Goal: Transaction & Acquisition: Book appointment/travel/reservation

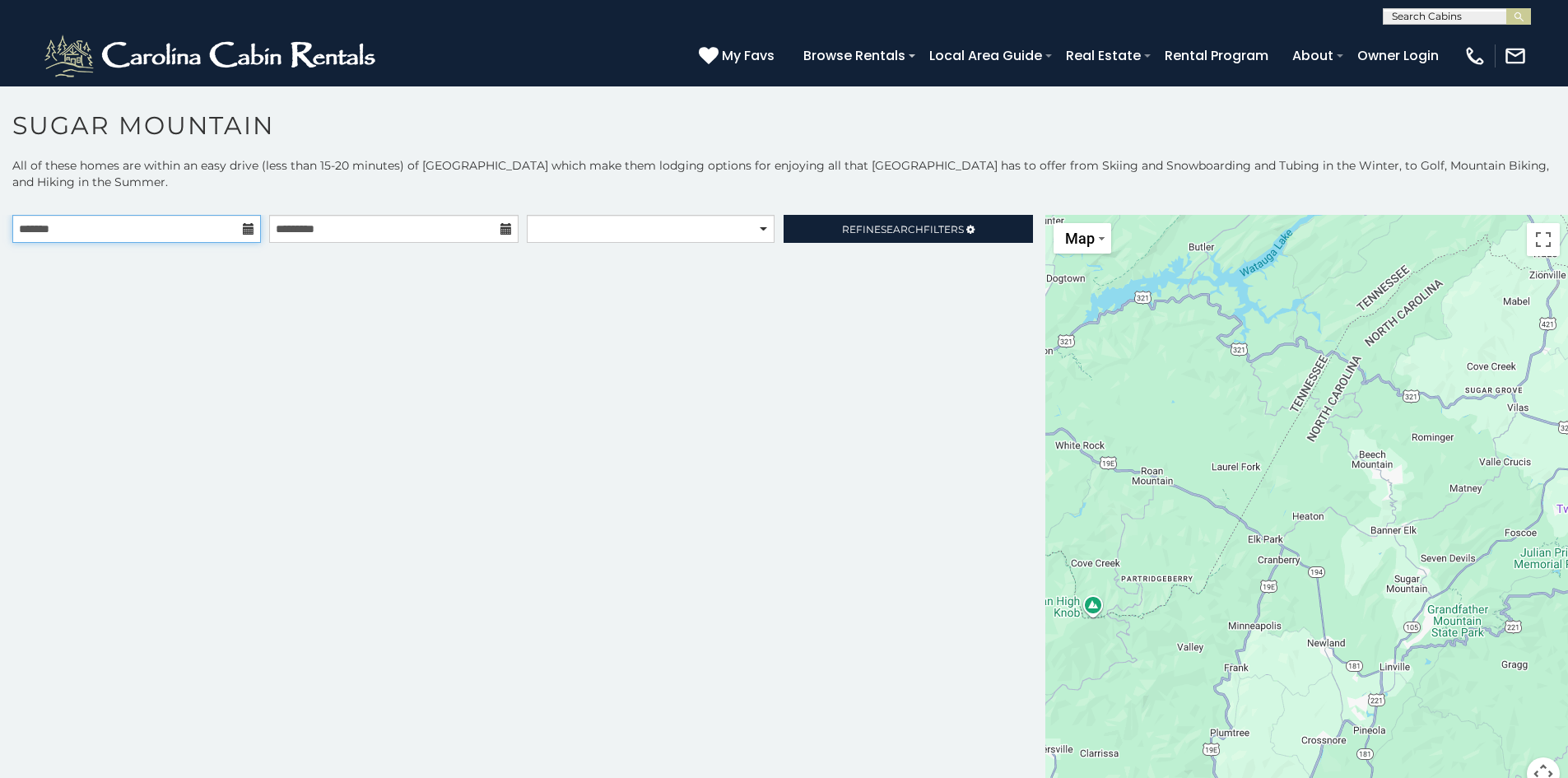
click at [207, 232] on input "text" at bounding box center [136, 229] width 249 height 28
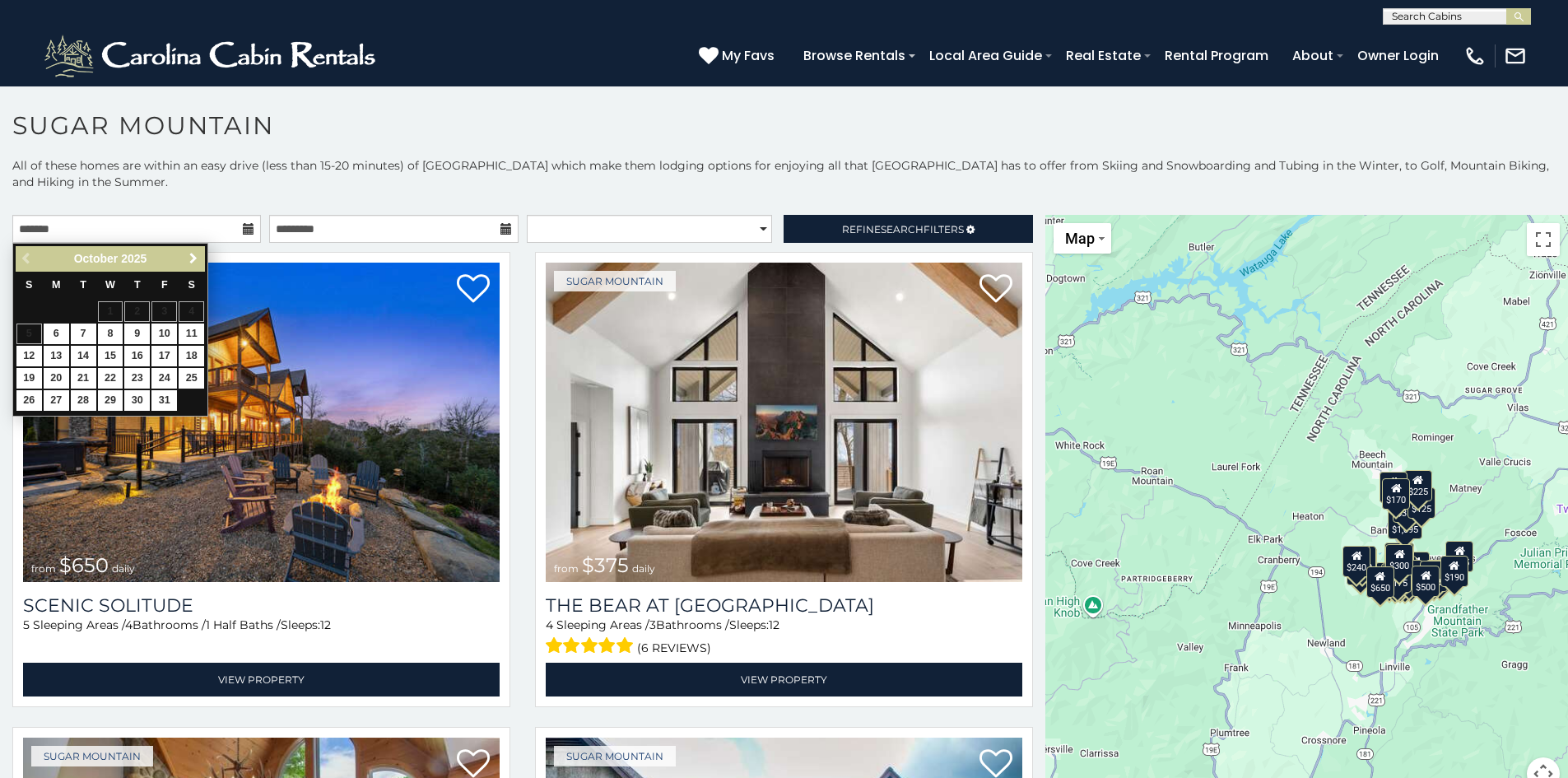
click at [188, 260] on span "Next" at bounding box center [193, 258] width 13 height 13
click at [163, 349] on link "19" at bounding box center [164, 356] width 26 height 21
type input "**********"
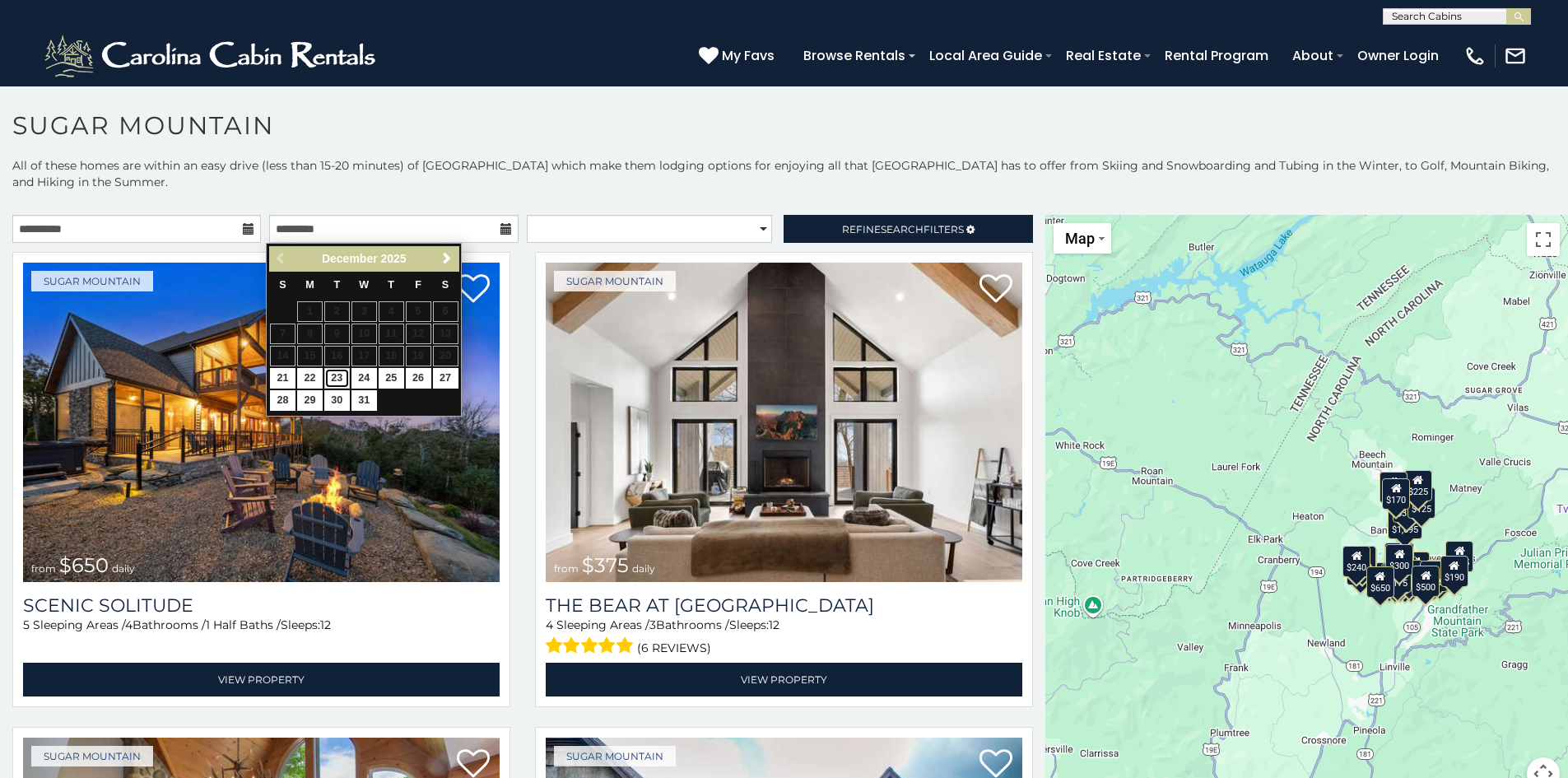
click at [335, 374] on link "23" at bounding box center [337, 379] width 26 height 21
type input "**********"
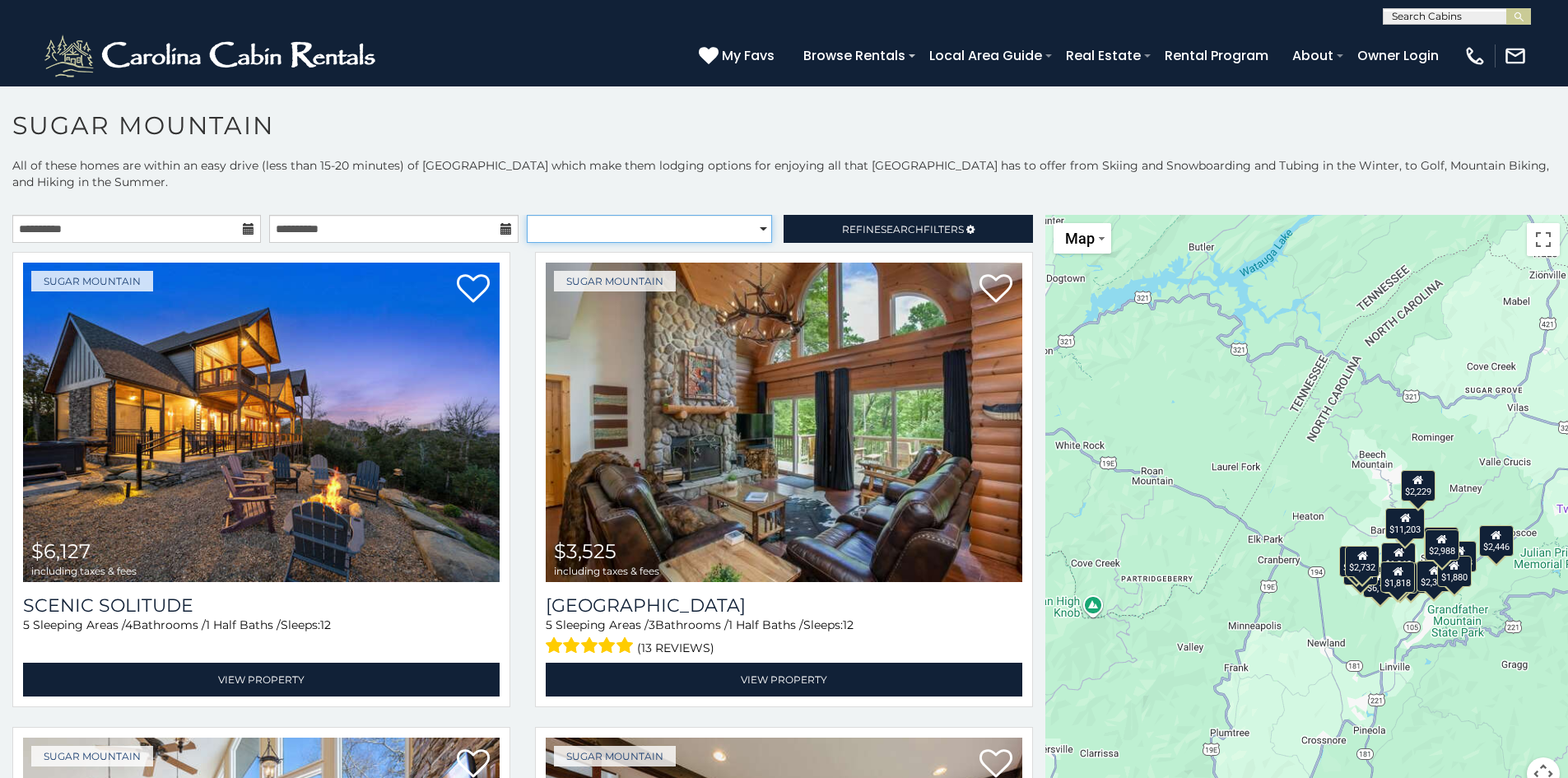
click at [756, 227] on select "**********" at bounding box center [649, 229] width 245 height 28
click at [722, 183] on p "All of these homes are within an easy drive (less than 15-20 minutes) of Sugar …" at bounding box center [784, 182] width 1568 height 49
click at [880, 229] on span "Search" at bounding box center [902, 229] width 43 height 12
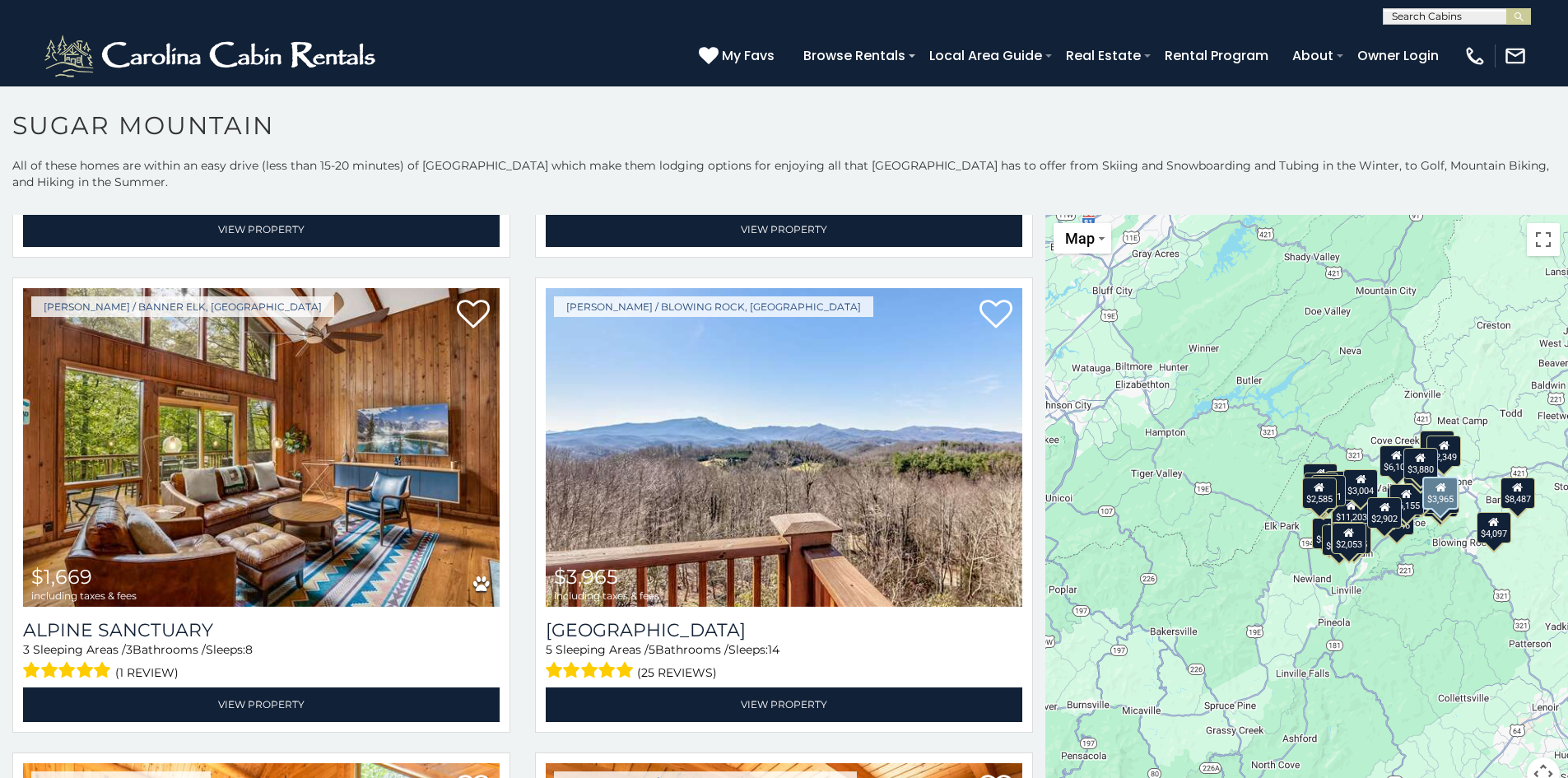
scroll to position [5680, 0]
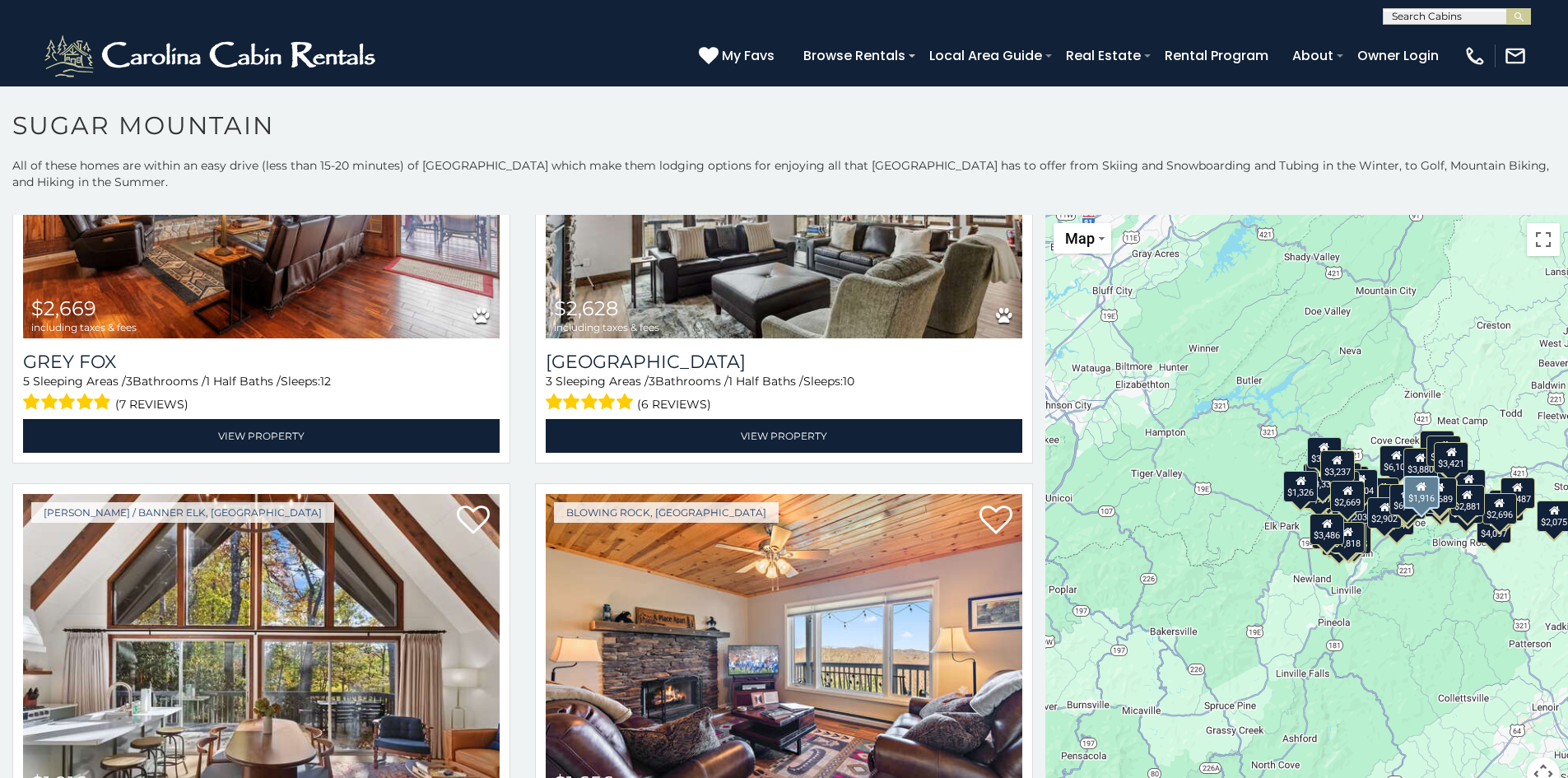
scroll to position [12266, 0]
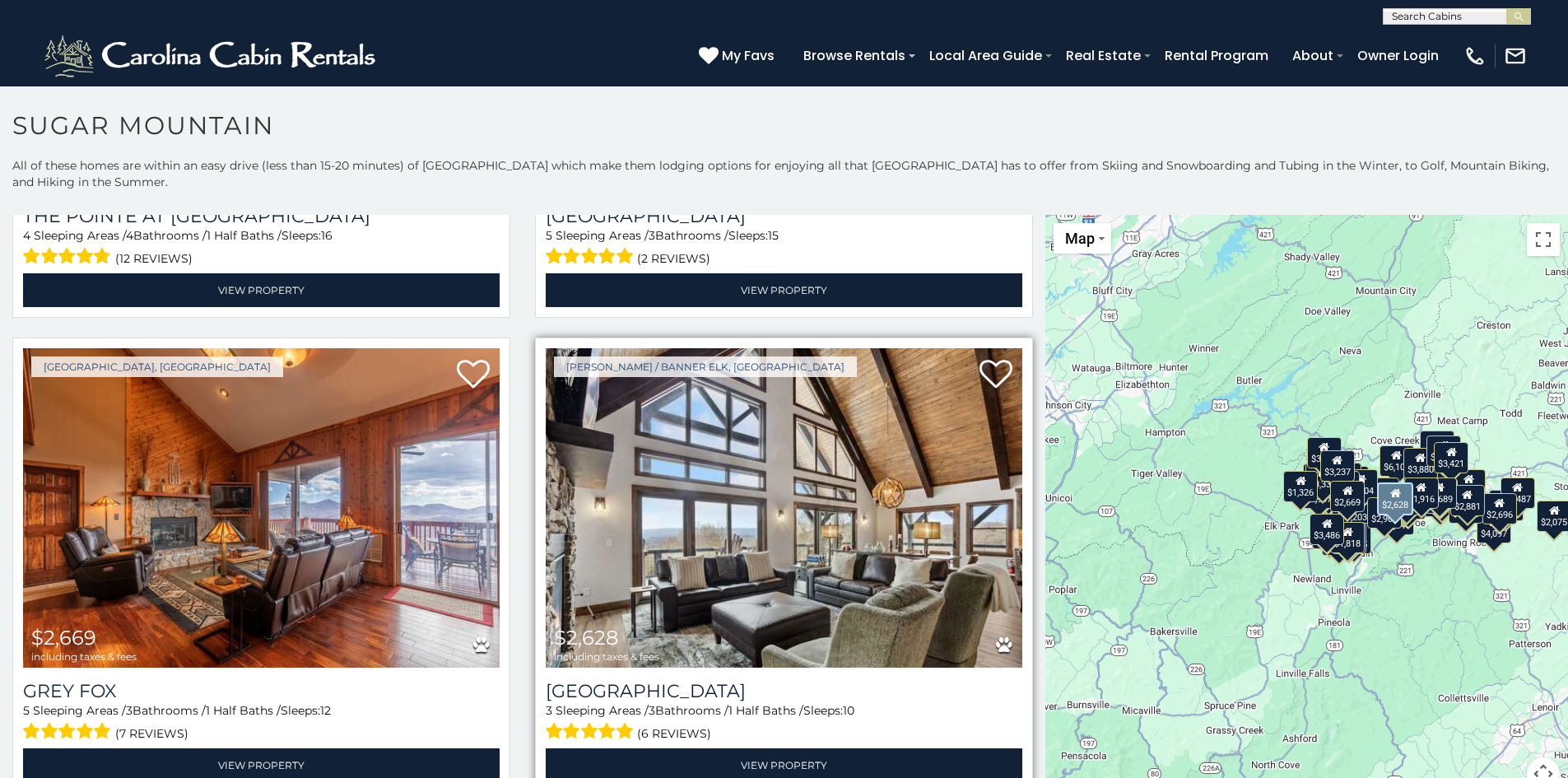
click at [789, 419] on img at bounding box center [784, 508] width 477 height 319
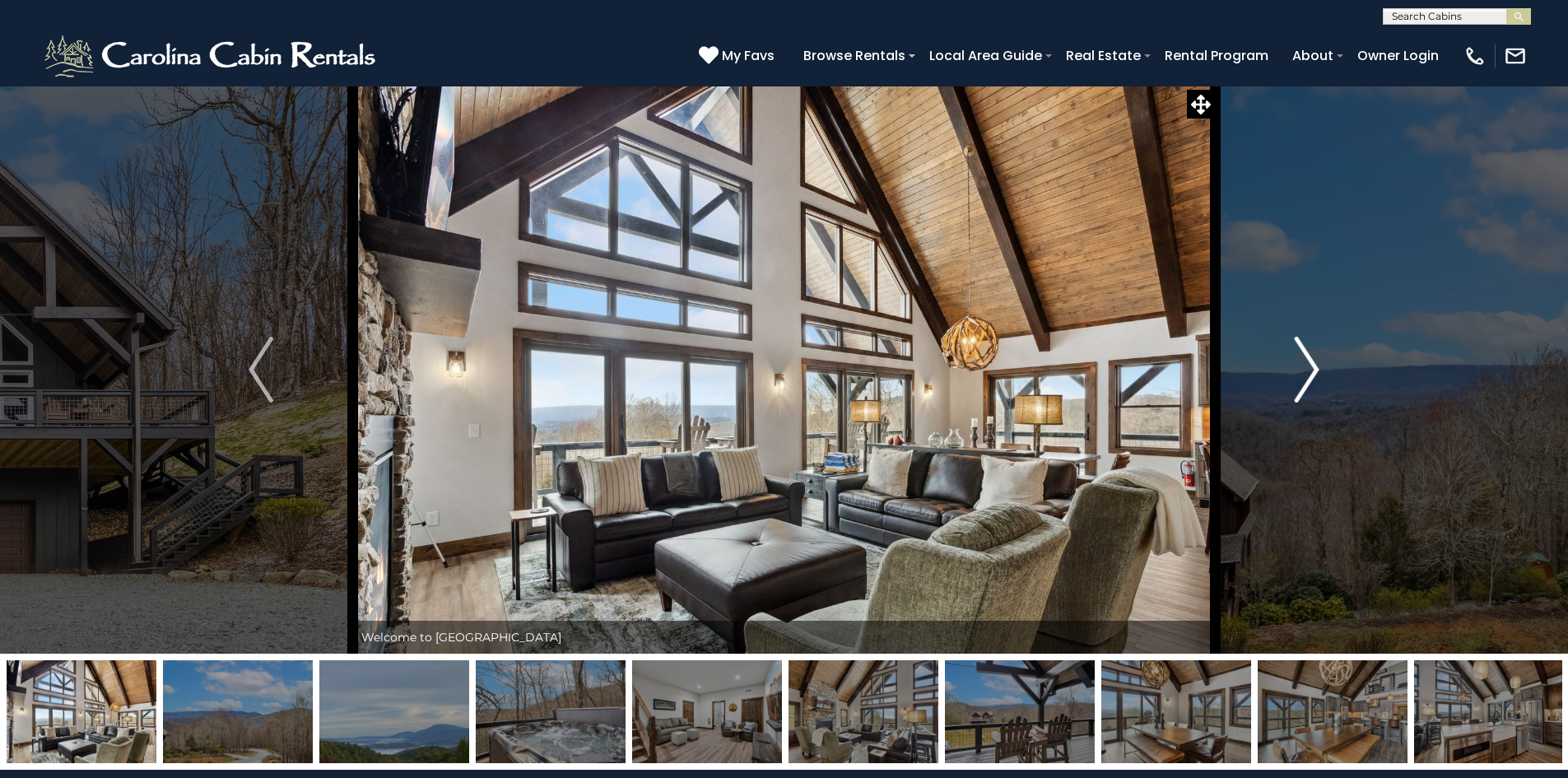
click at [1312, 377] on img "Next" at bounding box center [1307, 369] width 25 height 66
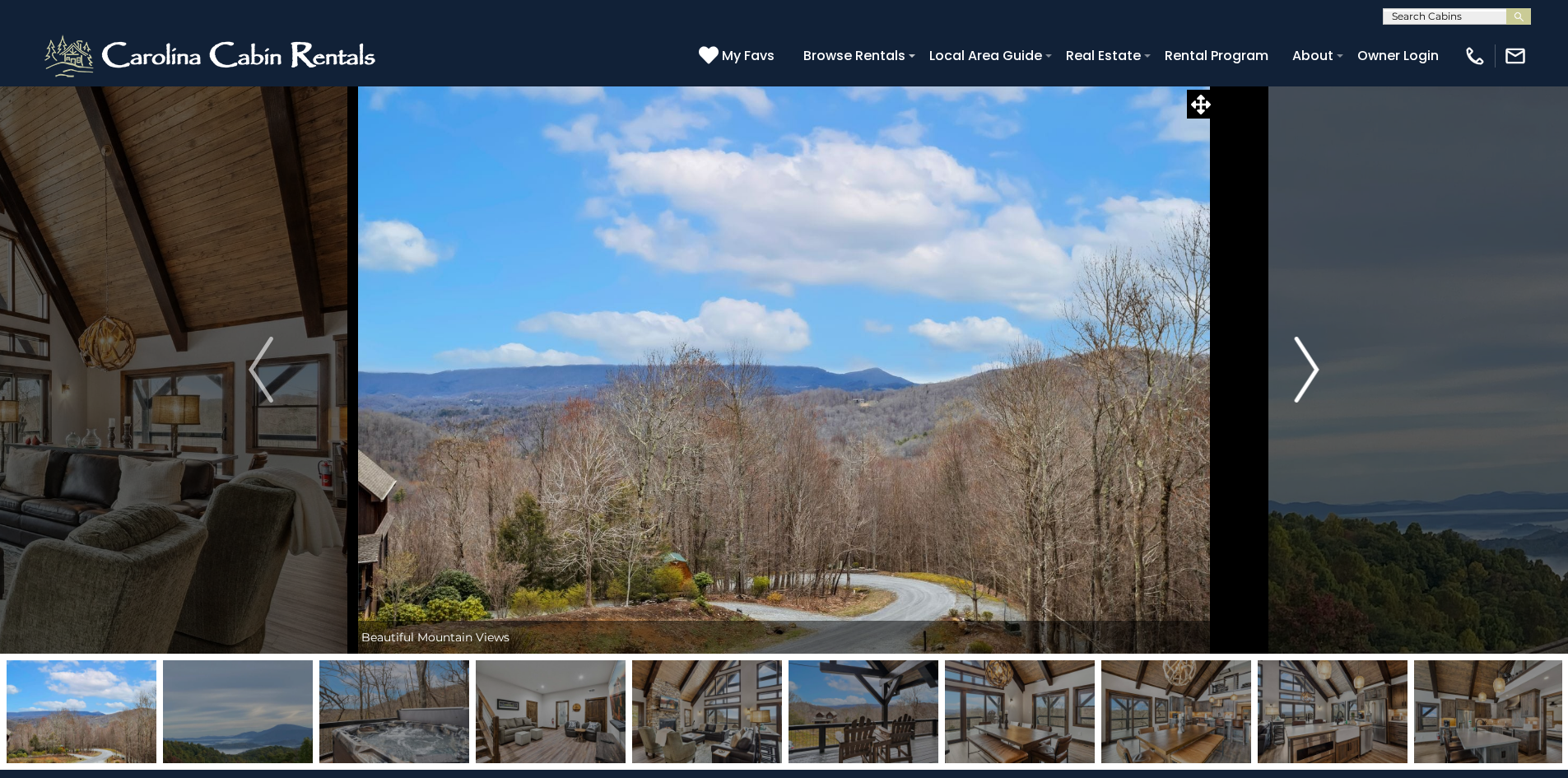
click at [1312, 377] on img "Next" at bounding box center [1307, 369] width 25 height 66
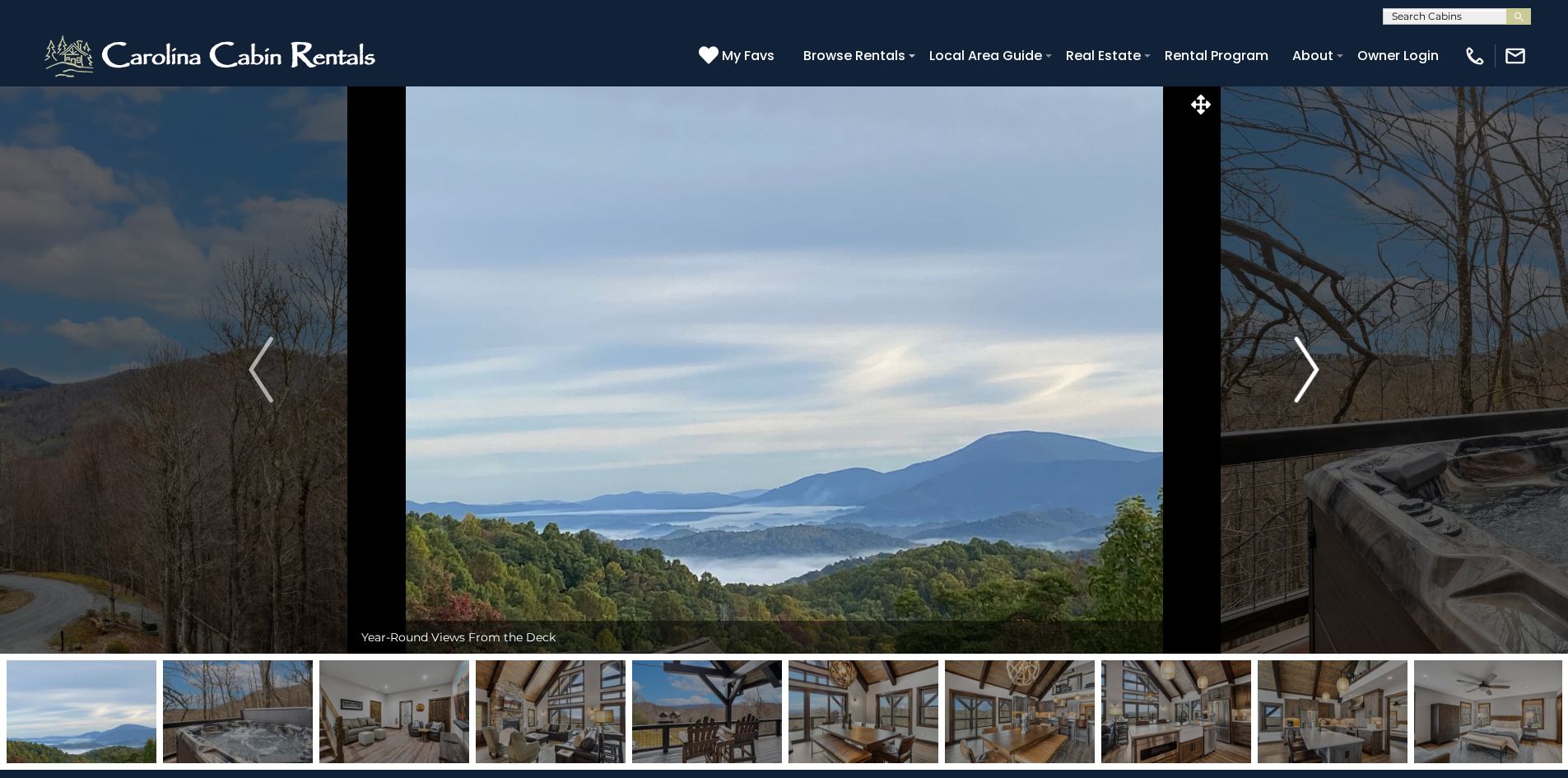
click at [1312, 377] on img "Next" at bounding box center [1307, 369] width 25 height 66
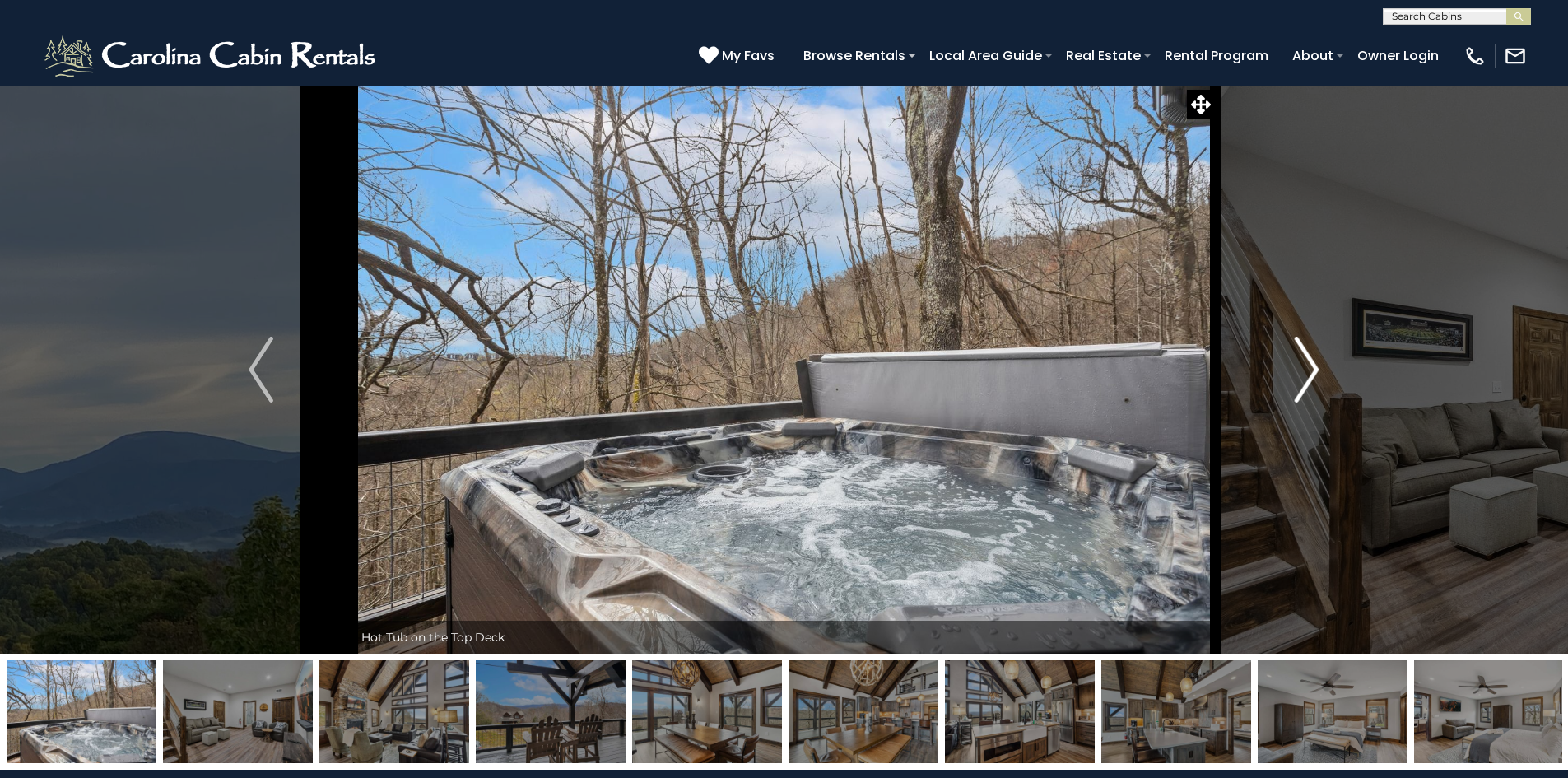
click at [1312, 377] on img "Next" at bounding box center [1307, 369] width 25 height 66
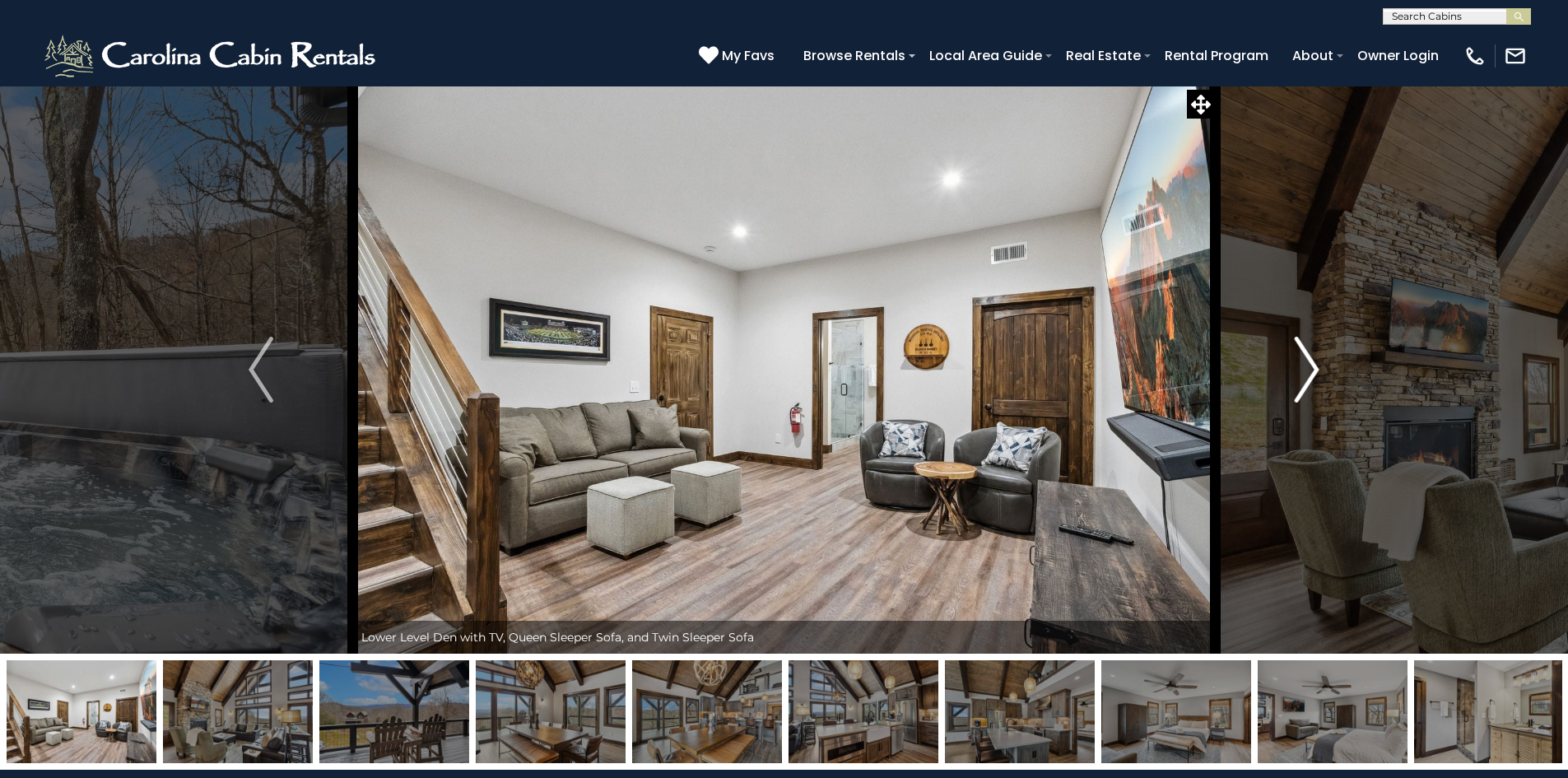
click at [1312, 377] on img "Next" at bounding box center [1307, 369] width 25 height 66
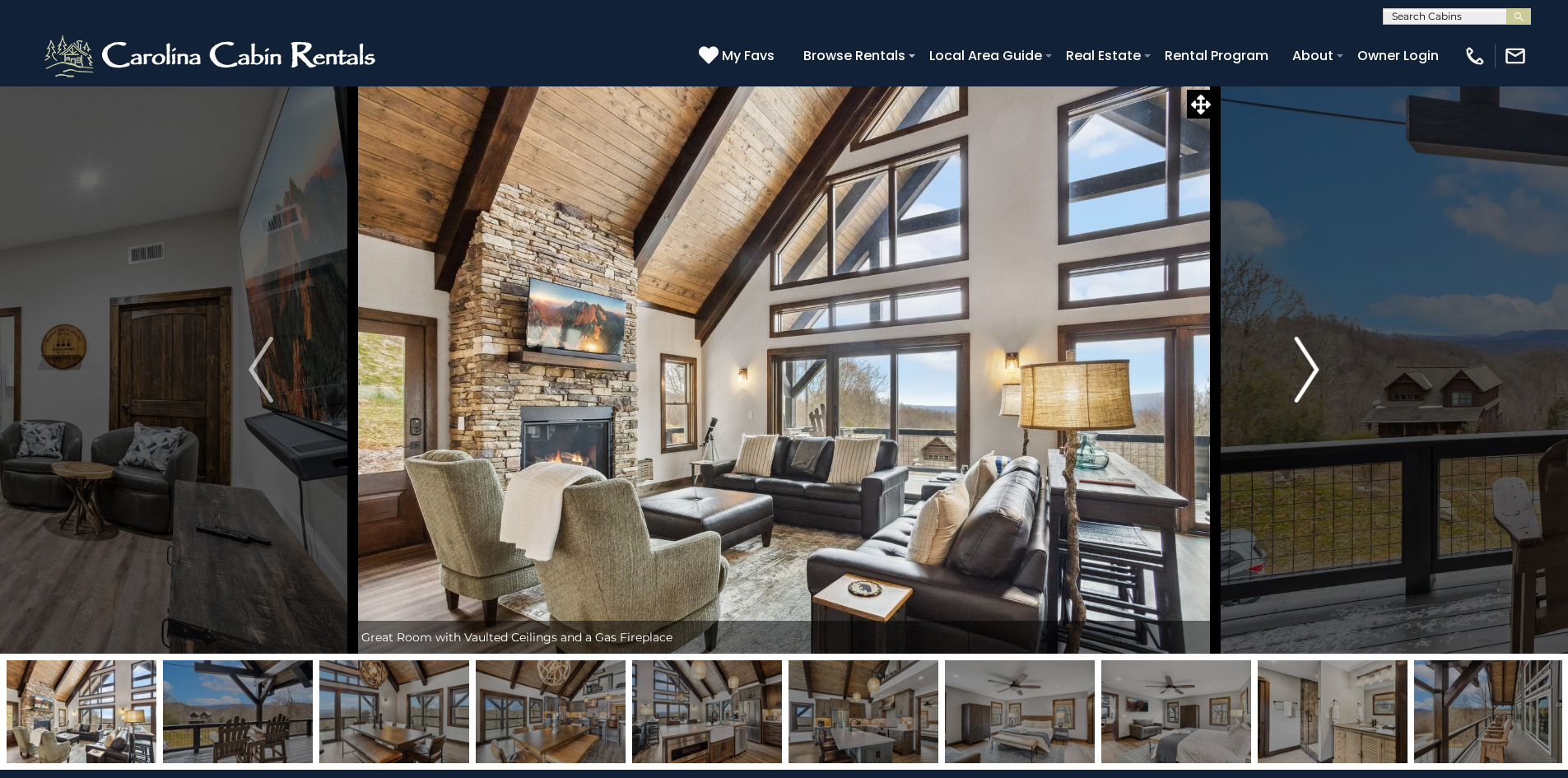
click at [1307, 369] on img "Next" at bounding box center [1307, 369] width 25 height 66
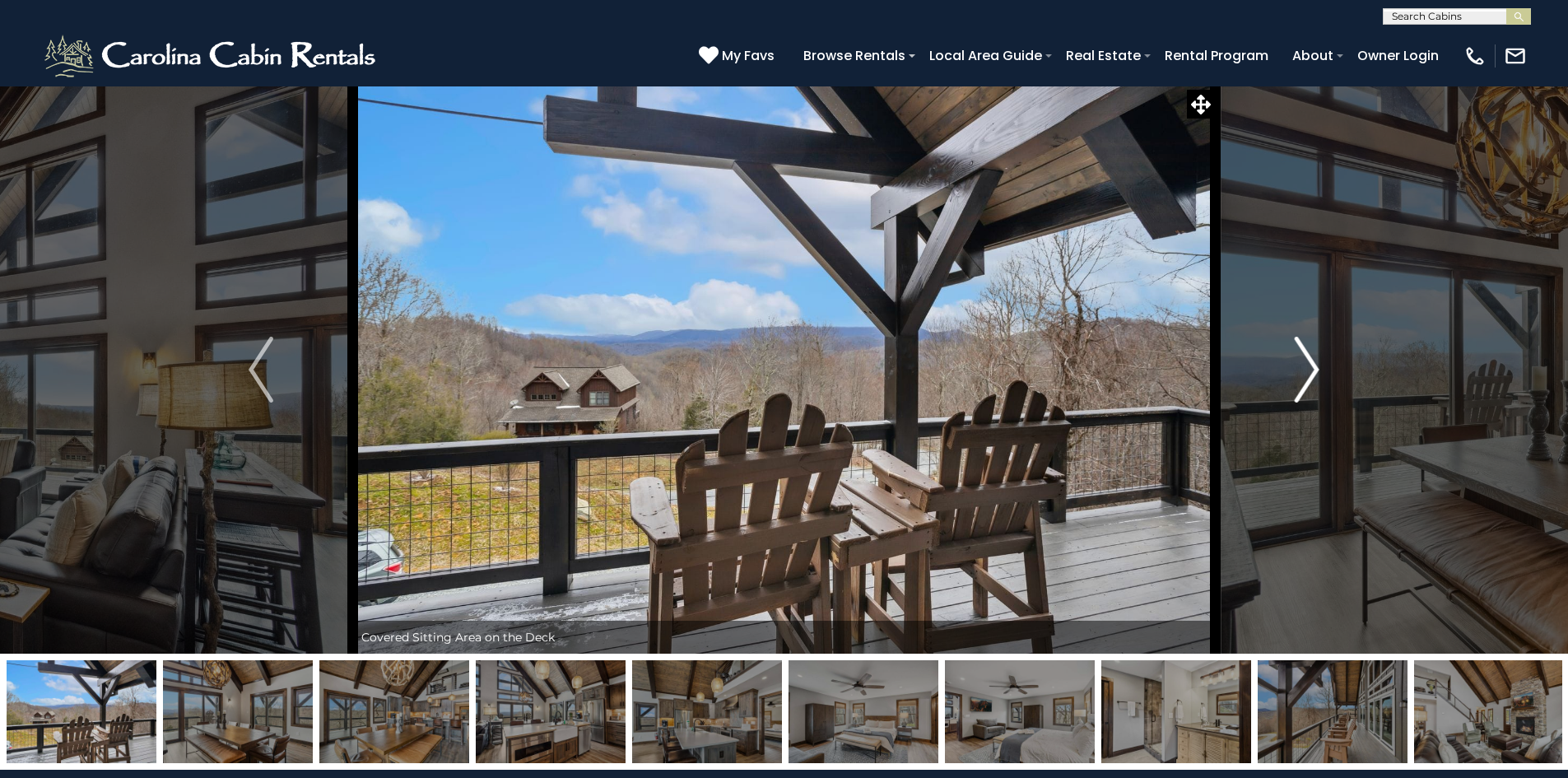
click at [1307, 369] on img "Next" at bounding box center [1307, 369] width 25 height 66
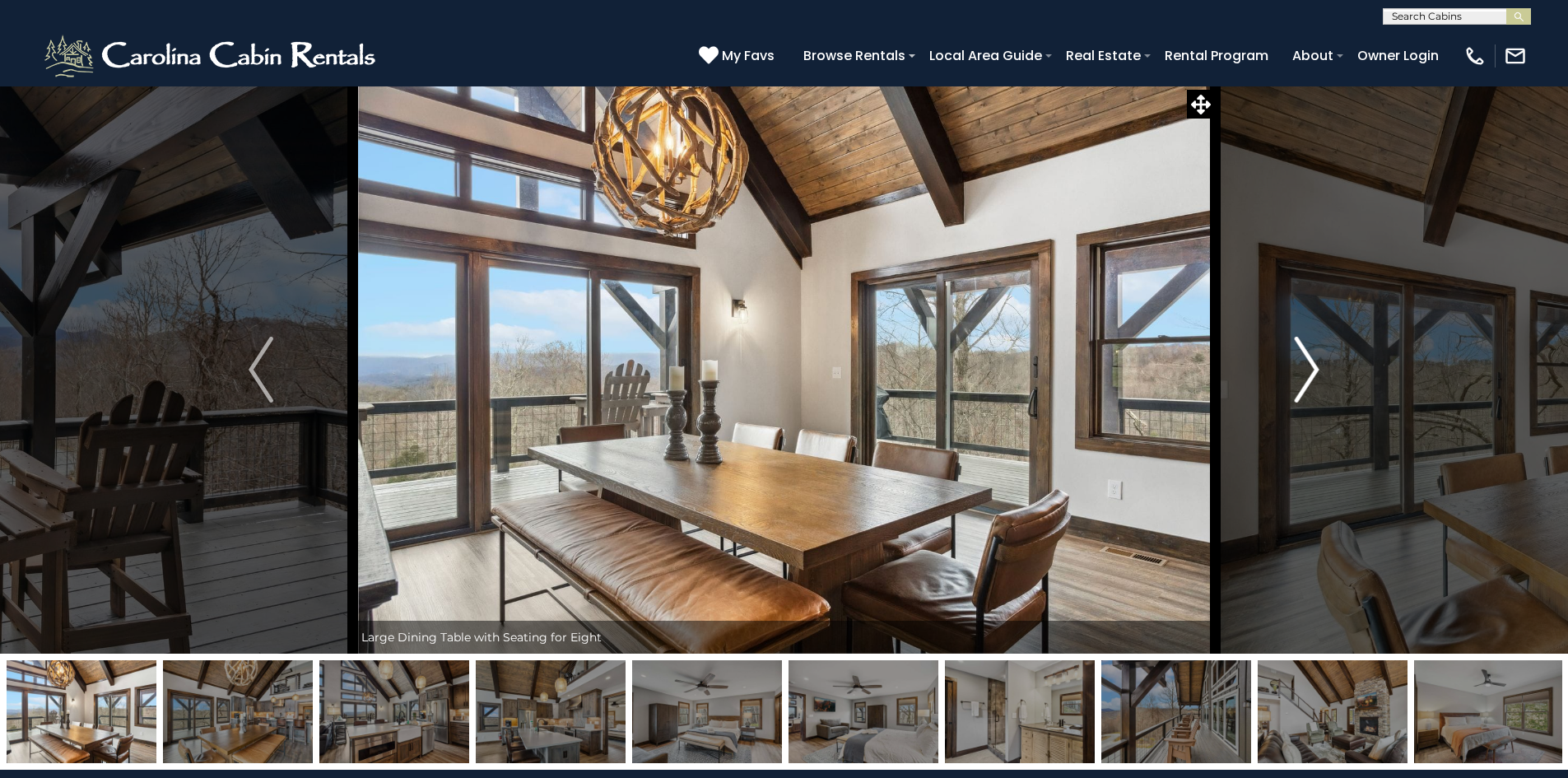
click at [1315, 370] on img "Next" at bounding box center [1307, 369] width 25 height 66
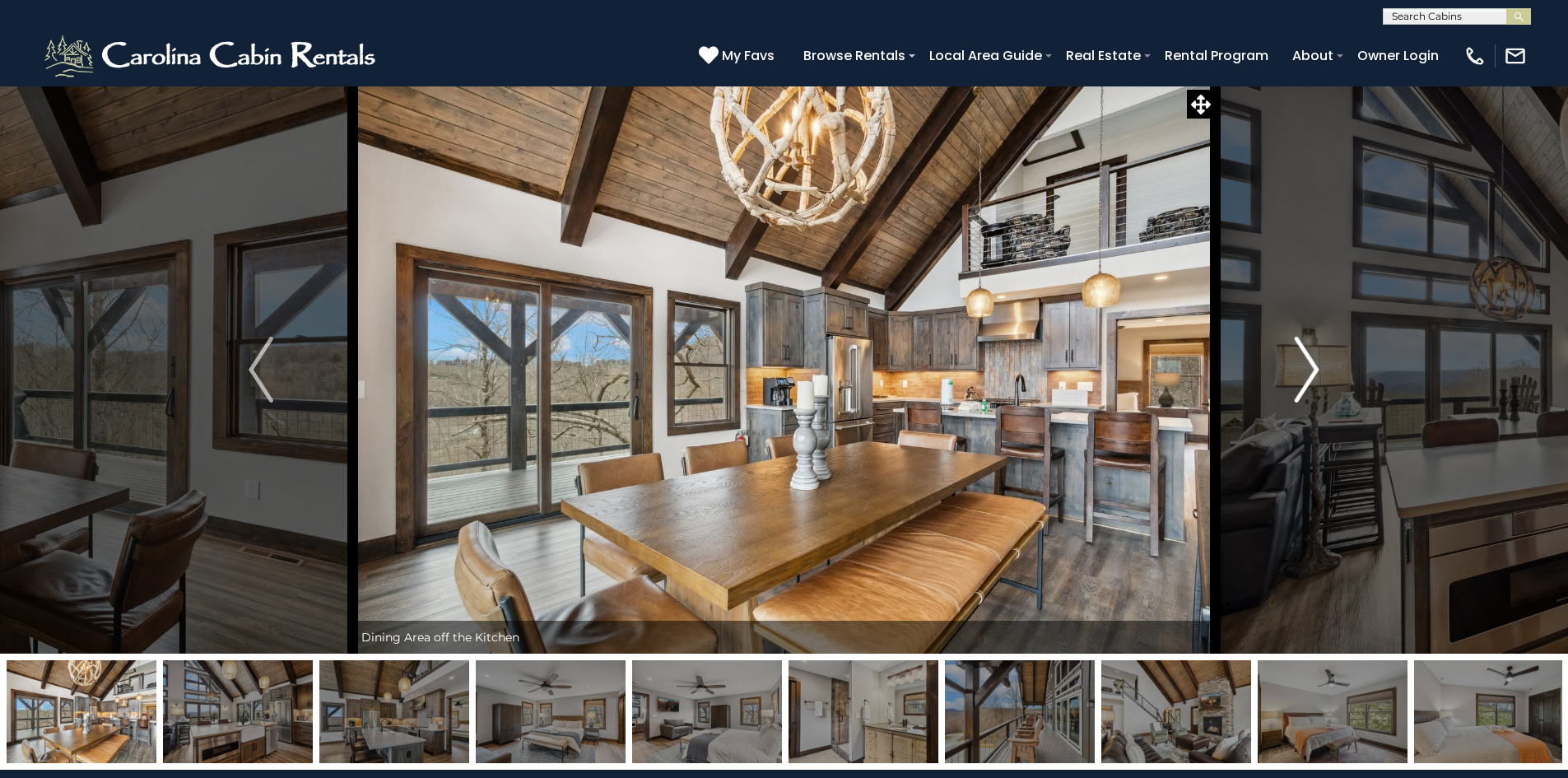
click at [1315, 370] on img "Next" at bounding box center [1307, 369] width 25 height 66
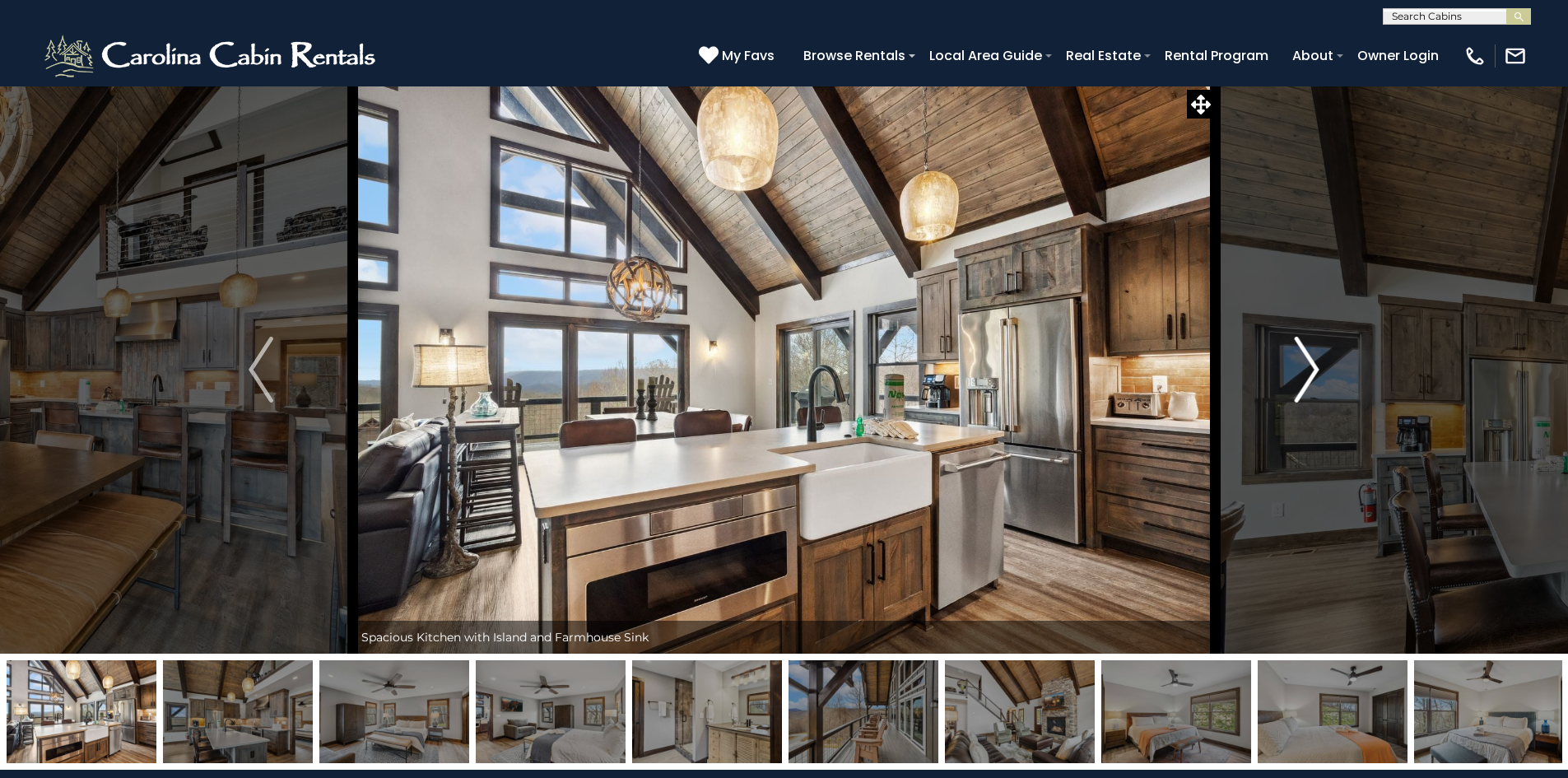
click at [1315, 370] on img "Next" at bounding box center [1307, 369] width 25 height 66
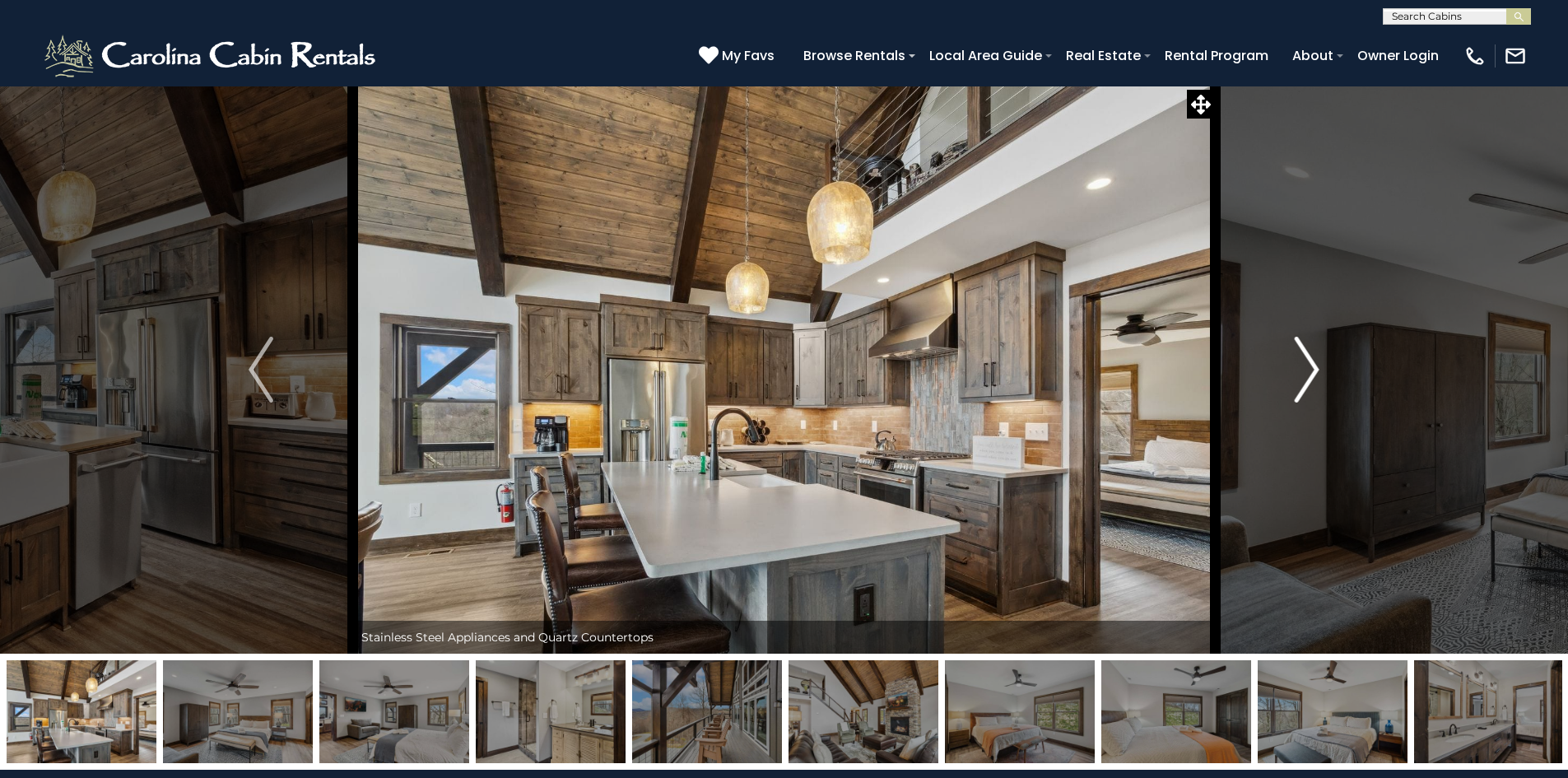
click at [1315, 370] on img "Next" at bounding box center [1307, 369] width 25 height 66
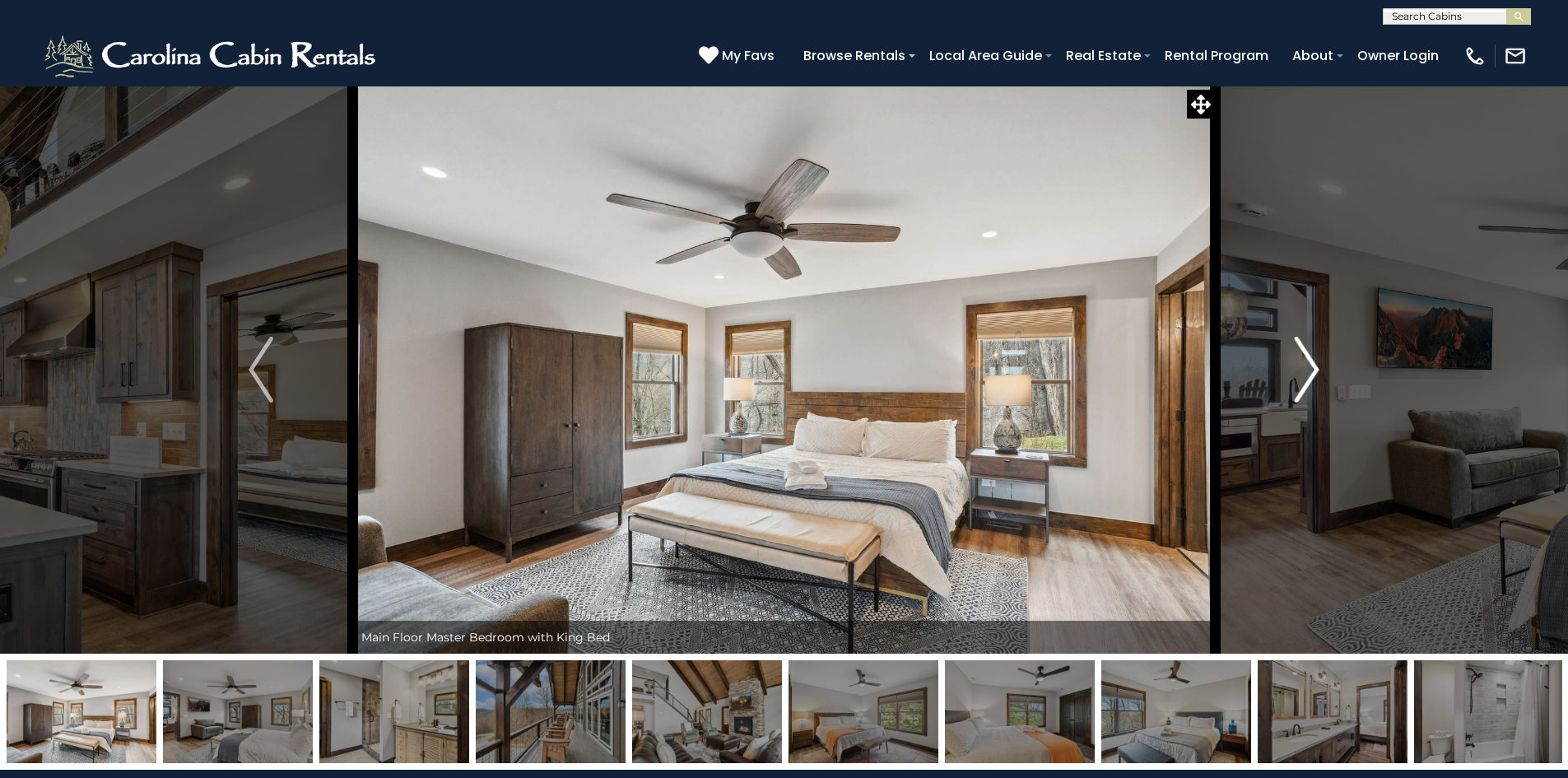
click at [1315, 370] on img "Next" at bounding box center [1307, 369] width 25 height 66
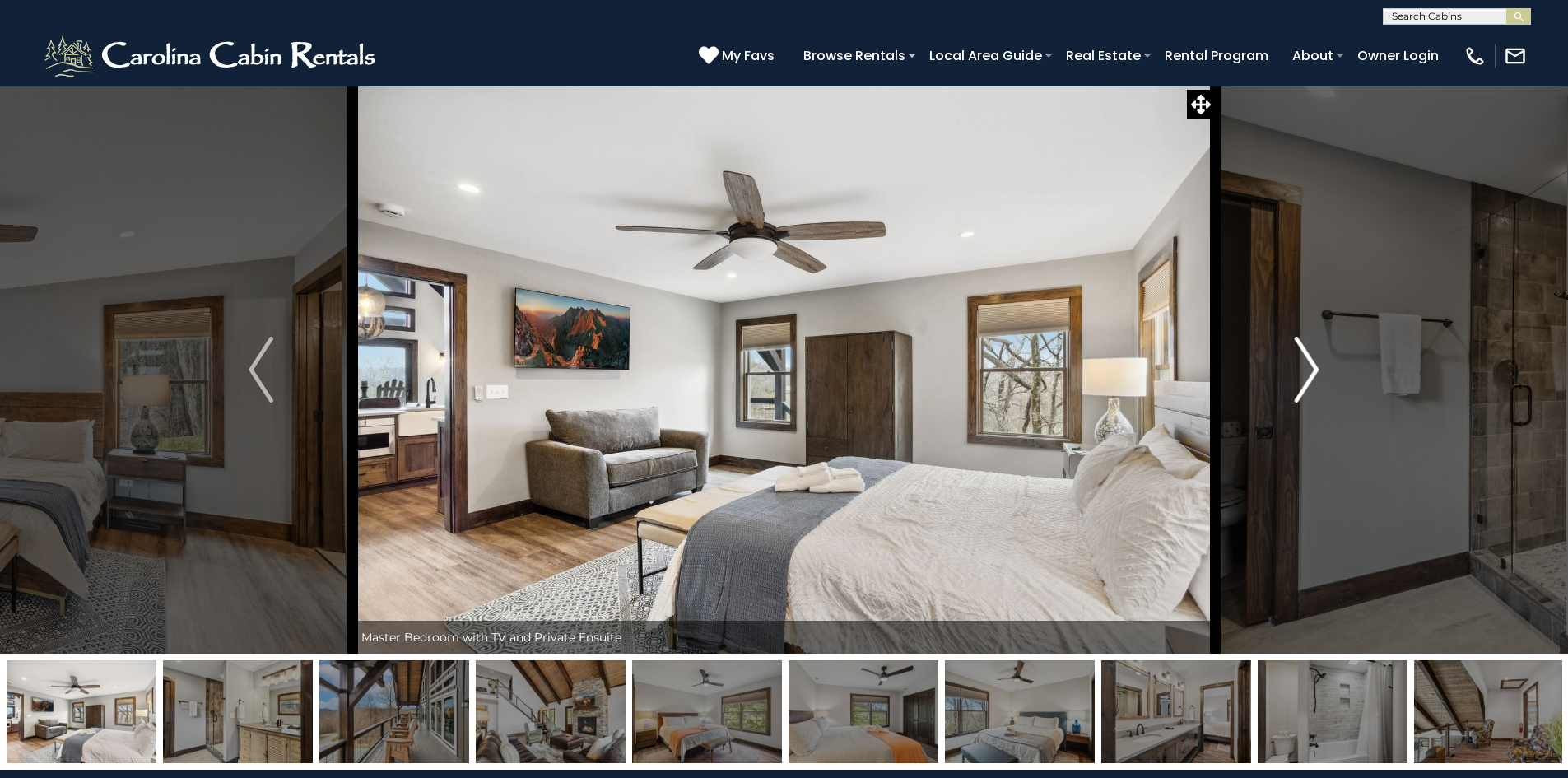
click at [1315, 370] on img "Next" at bounding box center [1307, 369] width 25 height 66
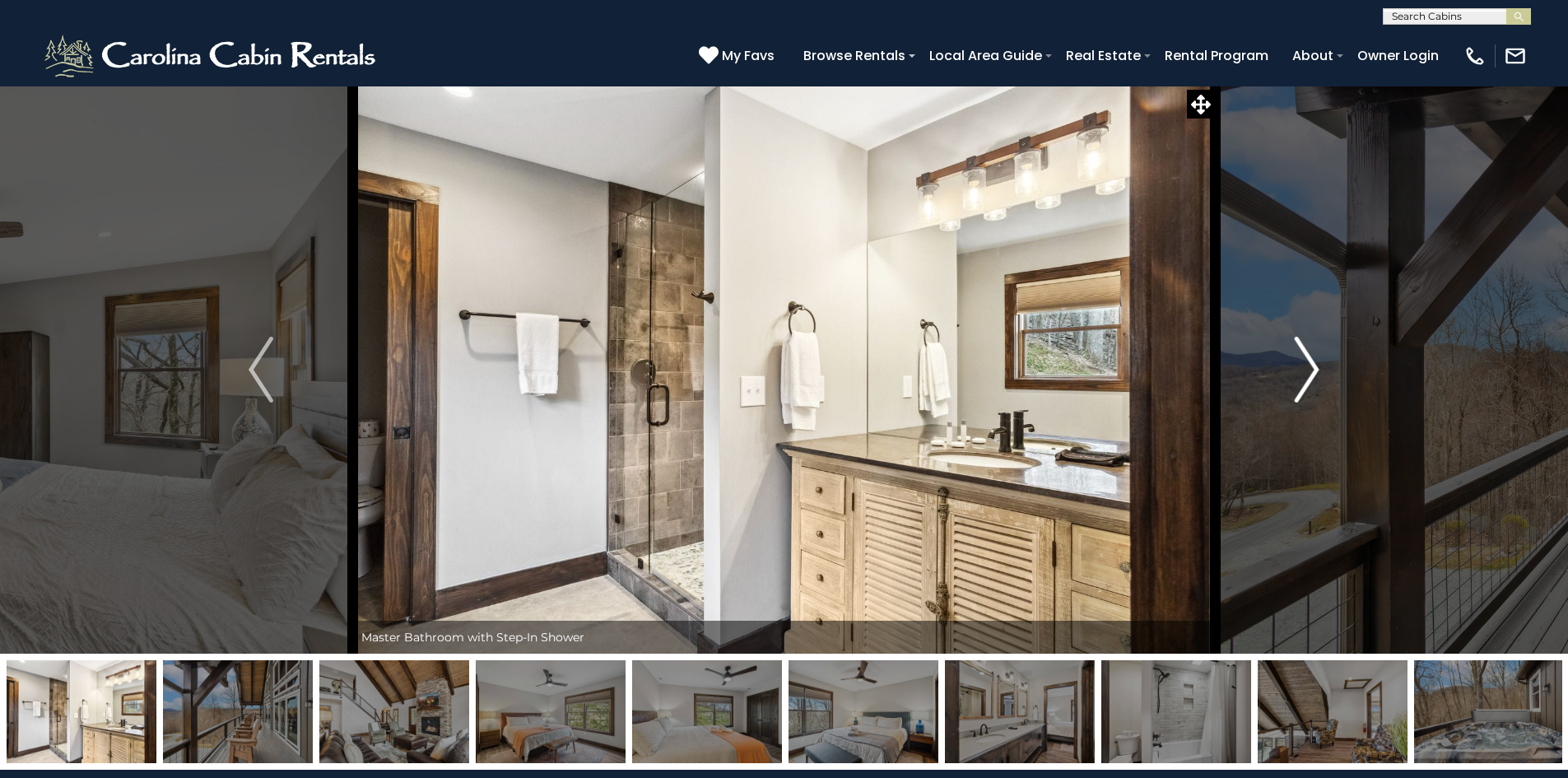
click at [1315, 370] on img "Next" at bounding box center [1307, 369] width 25 height 66
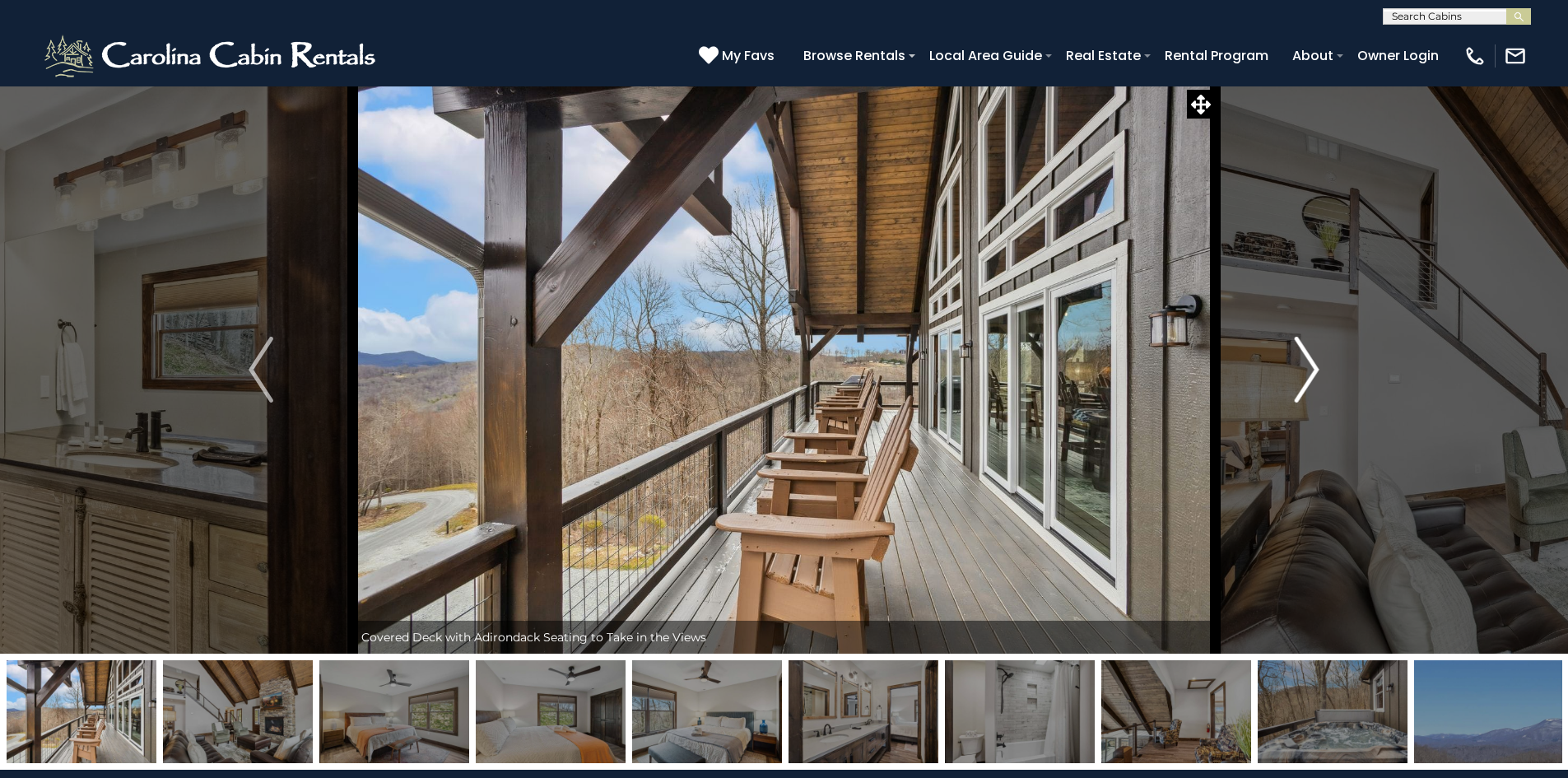
click at [1315, 370] on img "Next" at bounding box center [1307, 369] width 25 height 66
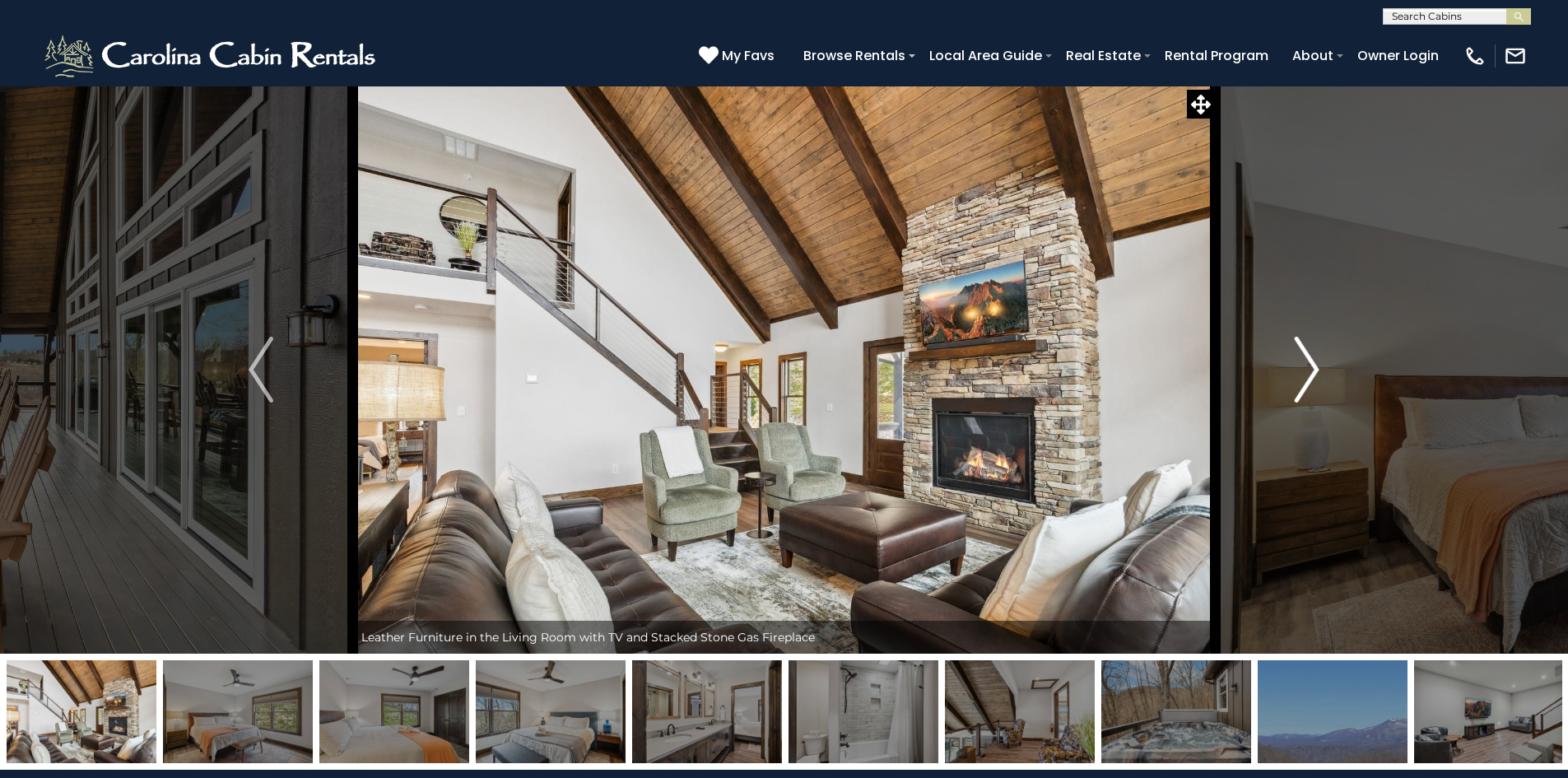
click at [1315, 370] on img "Next" at bounding box center [1307, 369] width 25 height 66
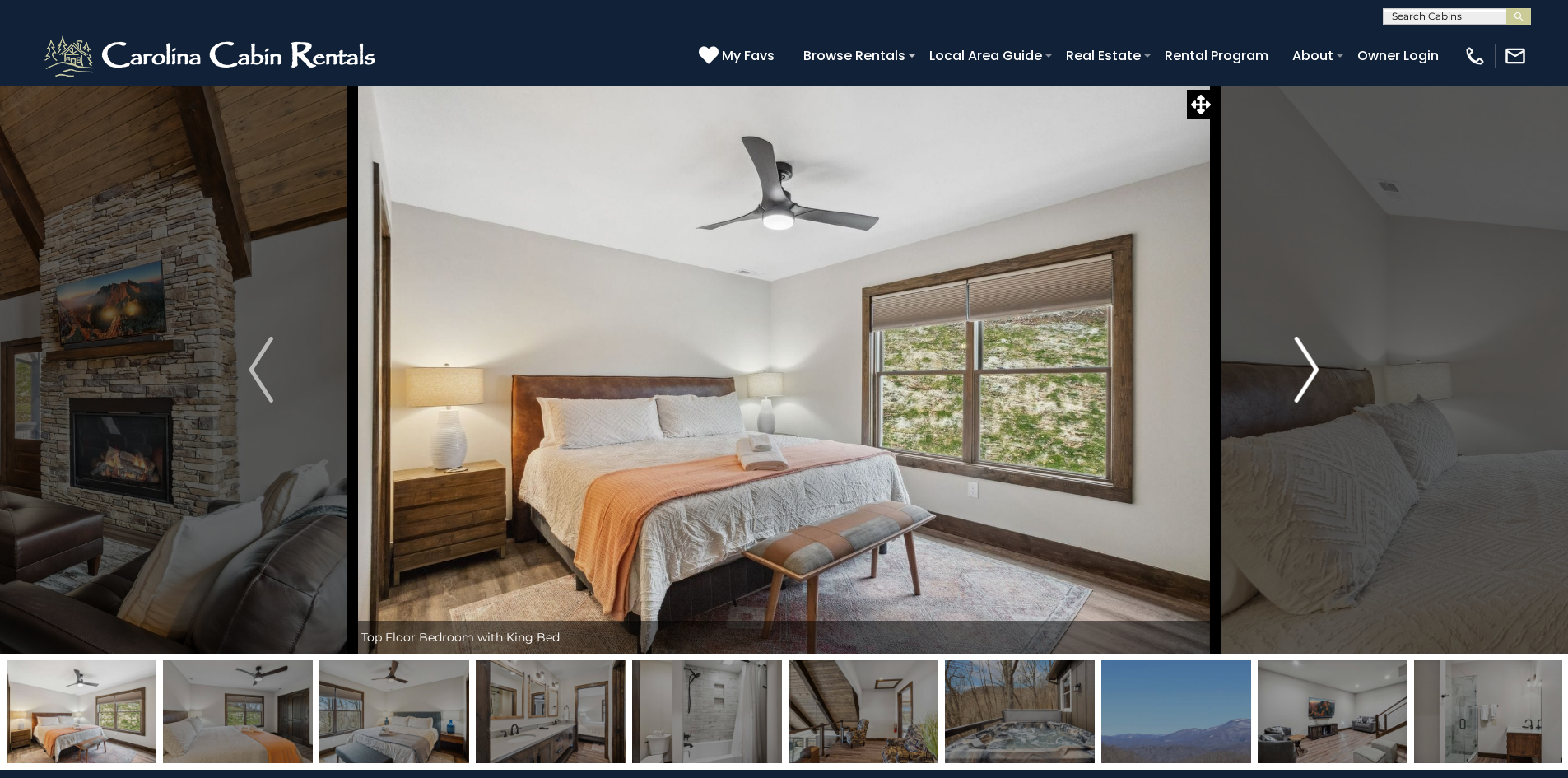
click at [1315, 370] on img "Next" at bounding box center [1307, 369] width 25 height 66
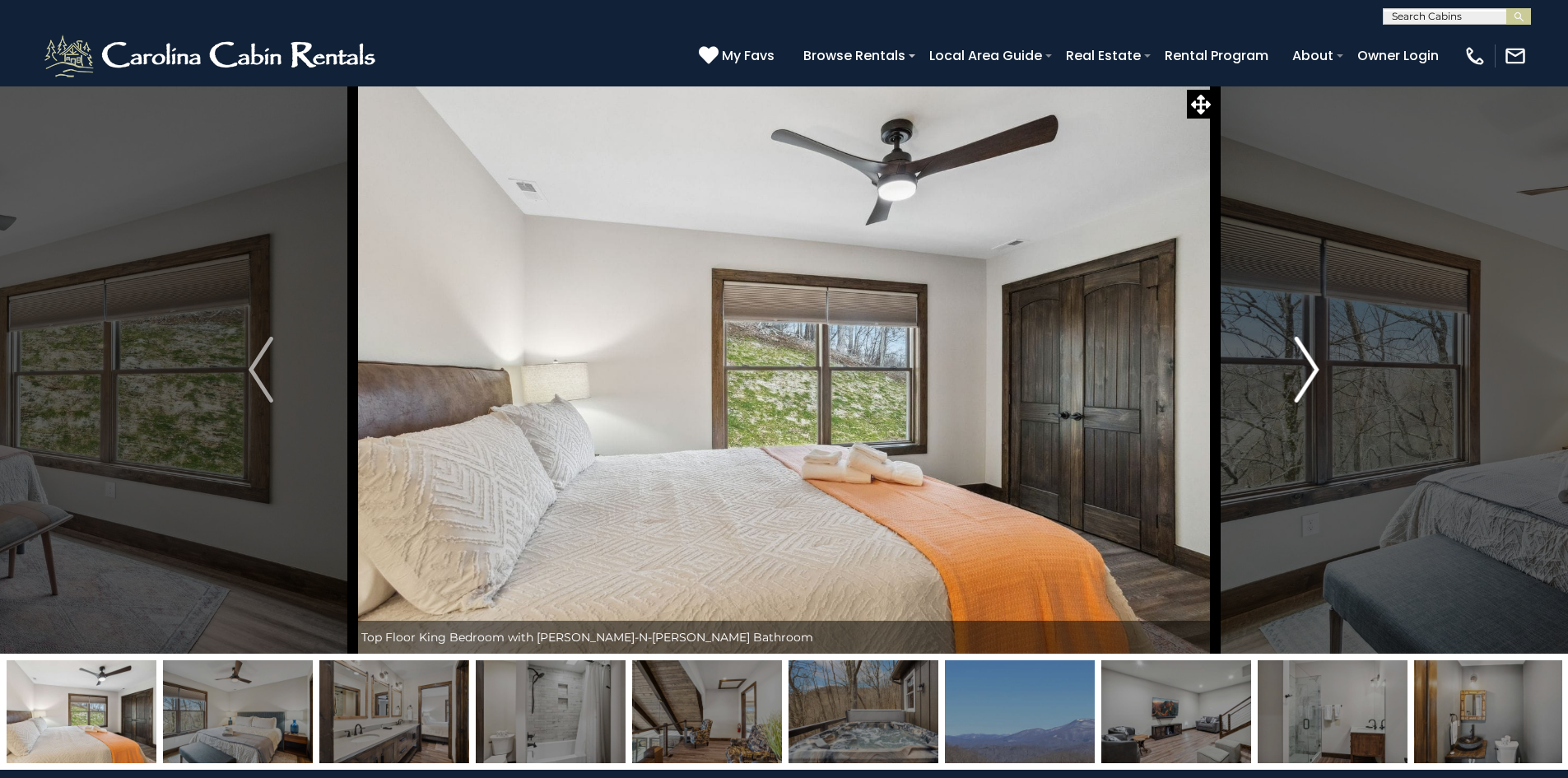
click at [1315, 370] on img "Next" at bounding box center [1307, 369] width 25 height 66
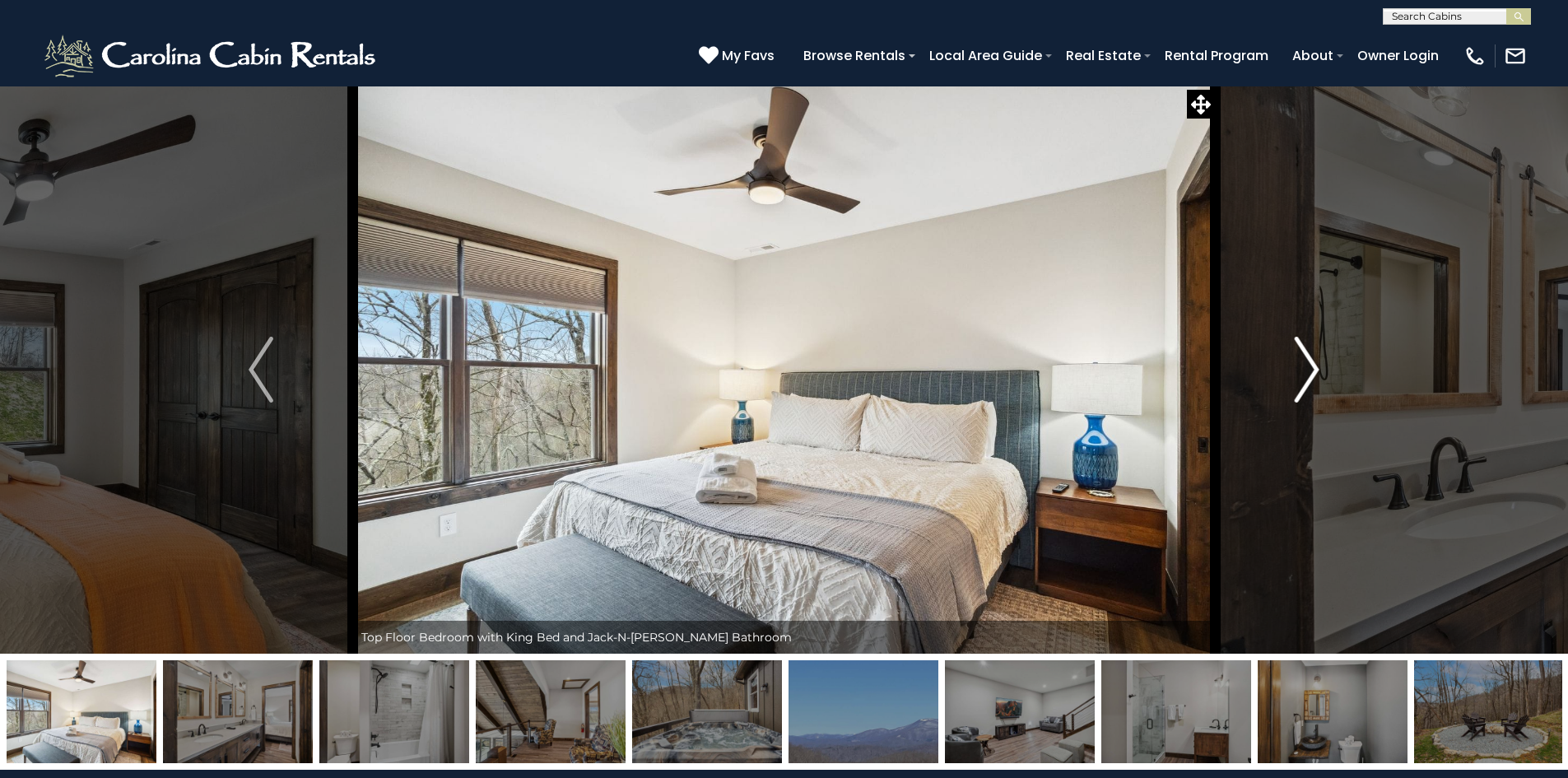
click at [1315, 370] on img "Next" at bounding box center [1307, 369] width 25 height 66
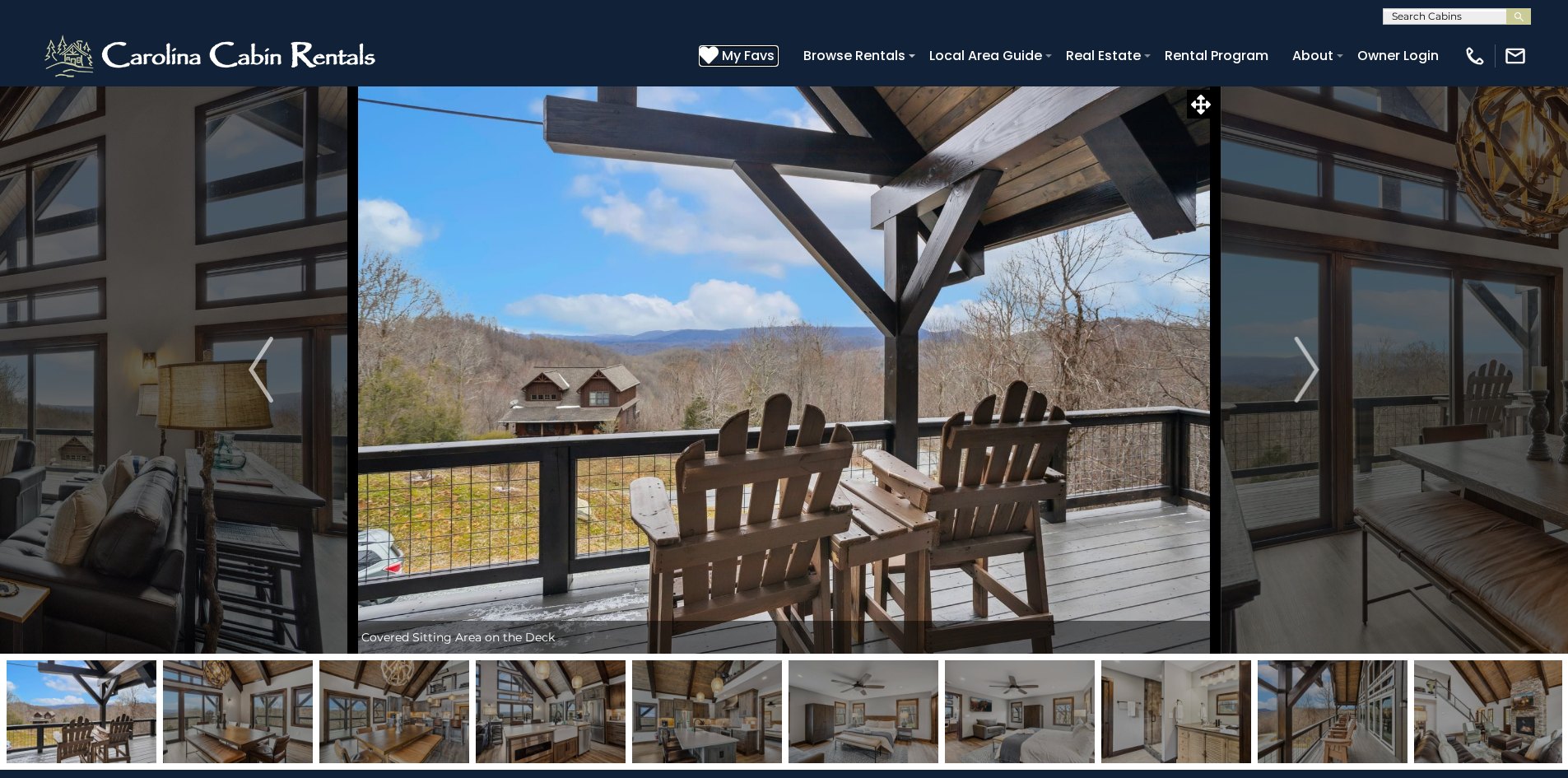
click at [717, 54] on icon at bounding box center [708, 55] width 20 height 20
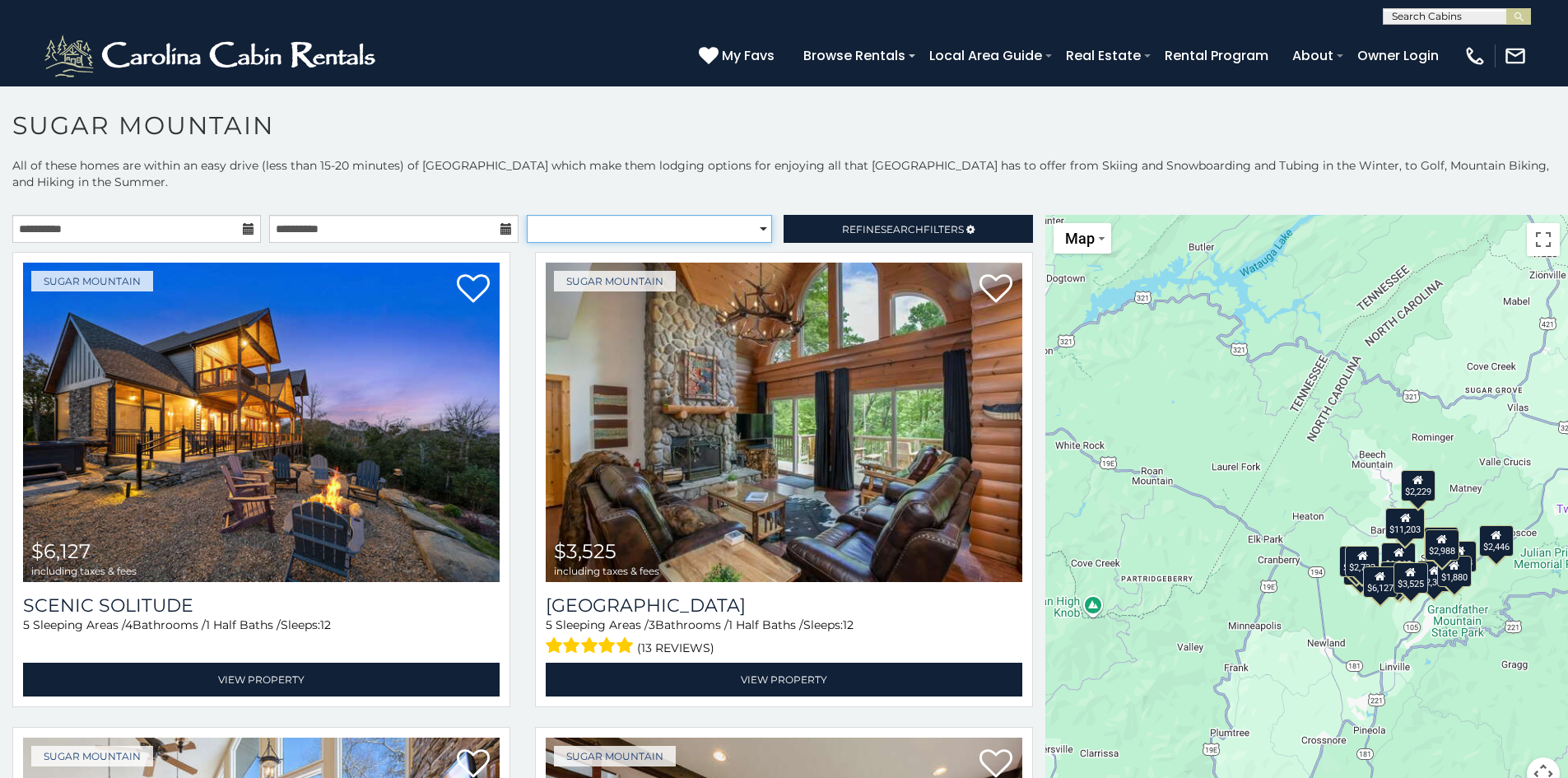
click at [755, 222] on select "**********" at bounding box center [649, 229] width 245 height 28
click at [527, 215] on select "**********" at bounding box center [649, 229] width 245 height 28
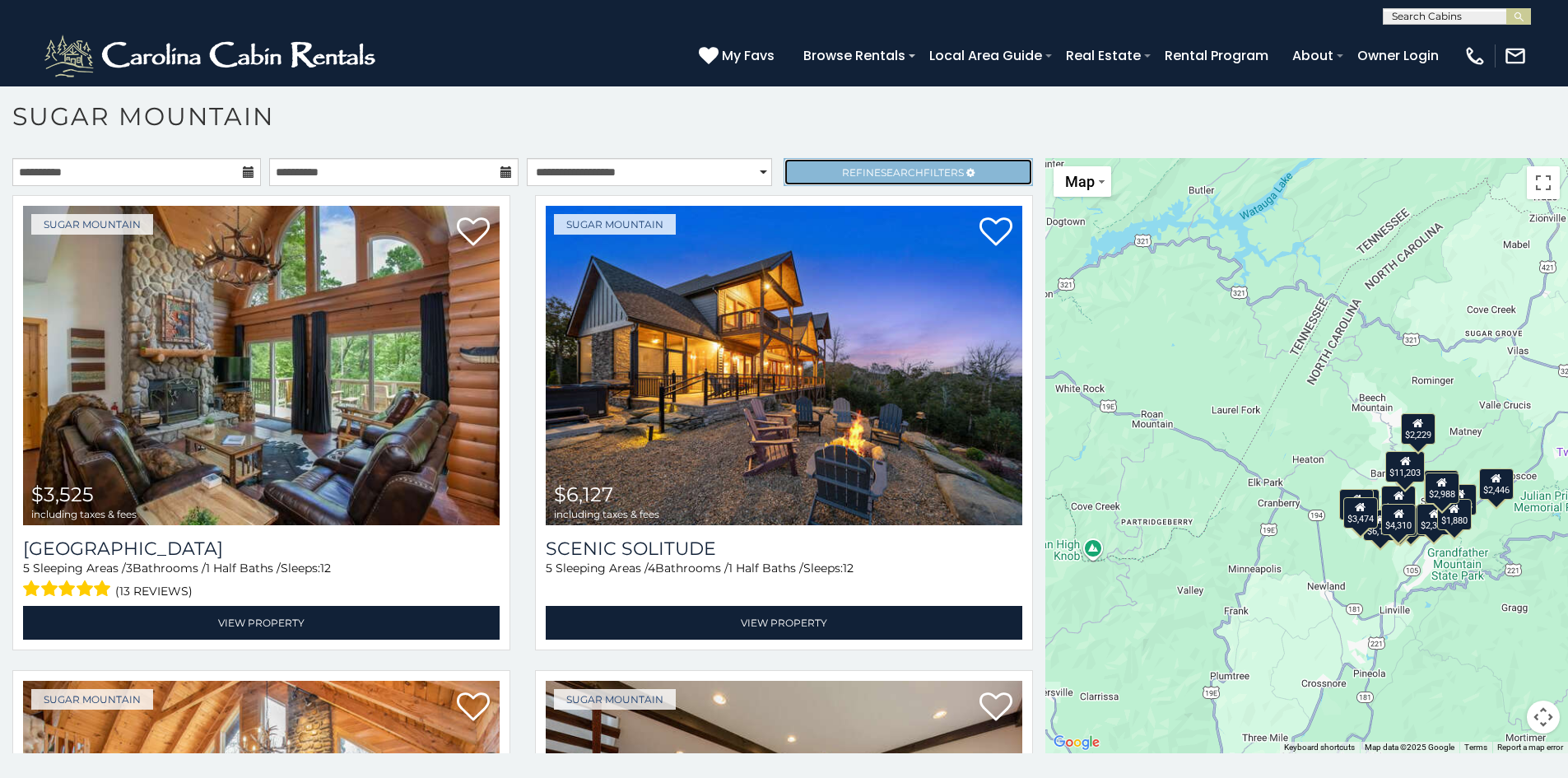
click at [853, 164] on link "Refine Search Filters" at bounding box center [908, 172] width 249 height 28
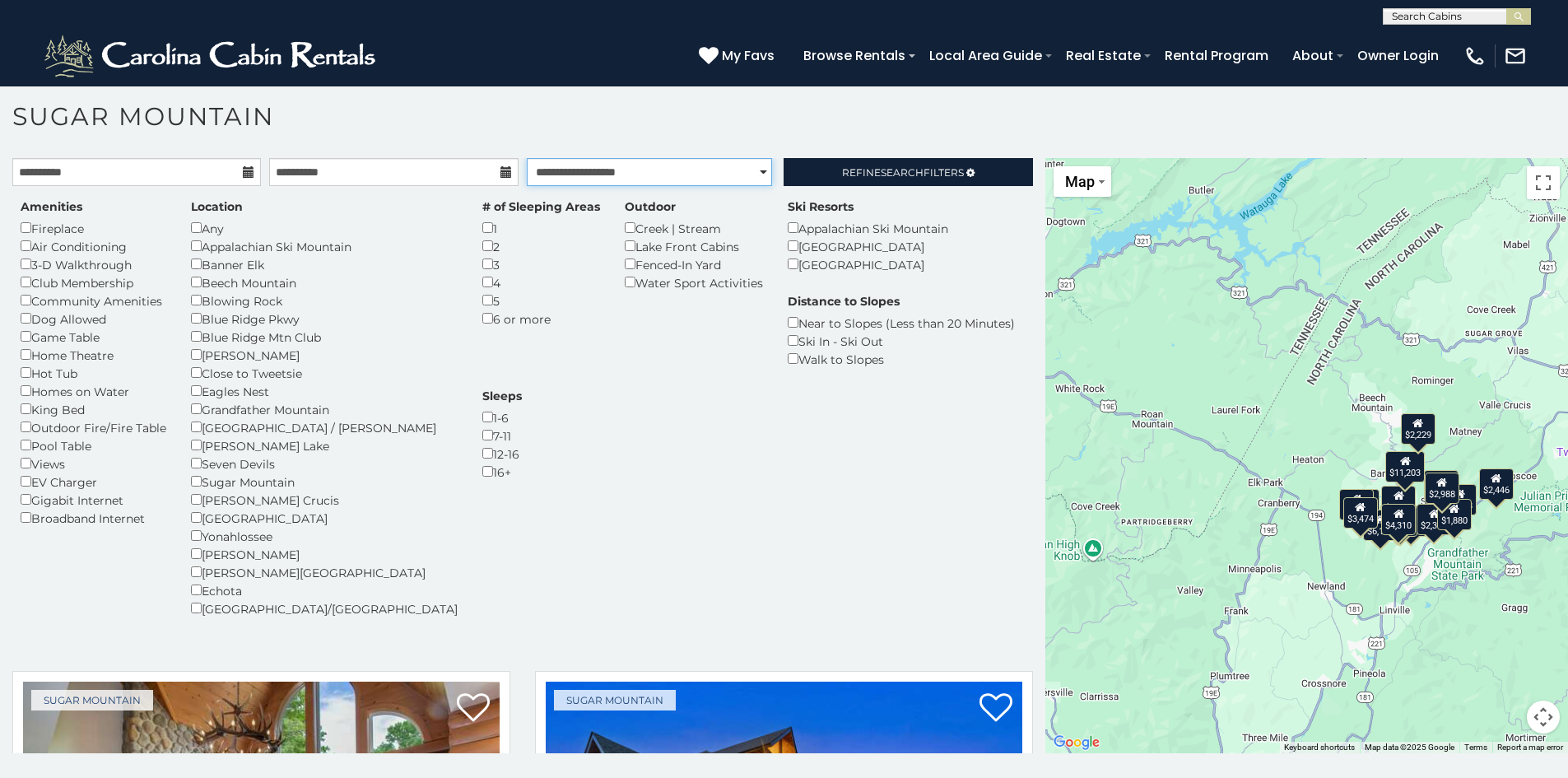
click at [742, 170] on select "**********" at bounding box center [649, 172] width 245 height 28
select select "******"
click at [527, 158] on select "**********" at bounding box center [649, 172] width 245 height 28
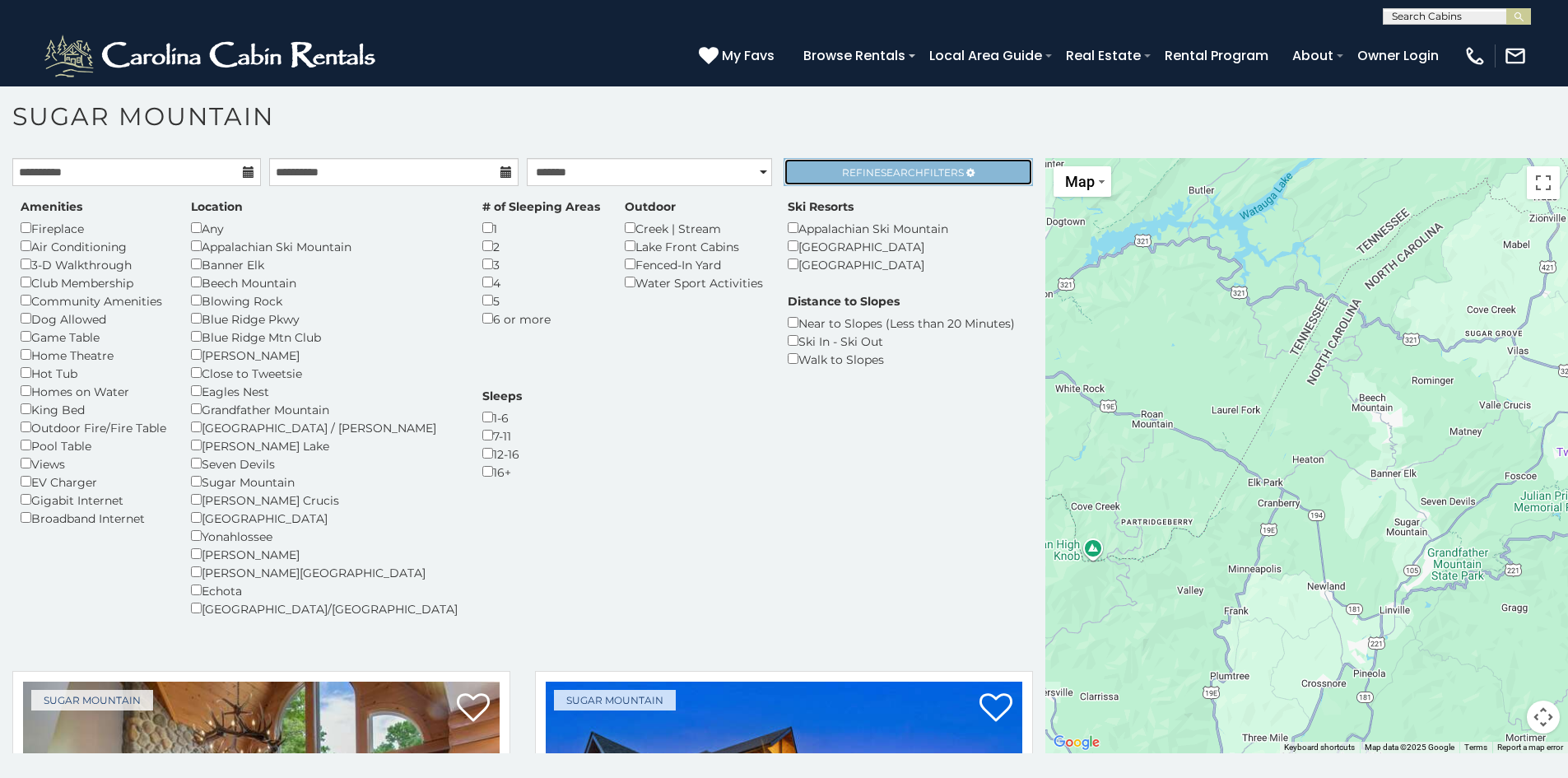
click at [908, 168] on span "Search" at bounding box center [902, 172] width 43 height 12
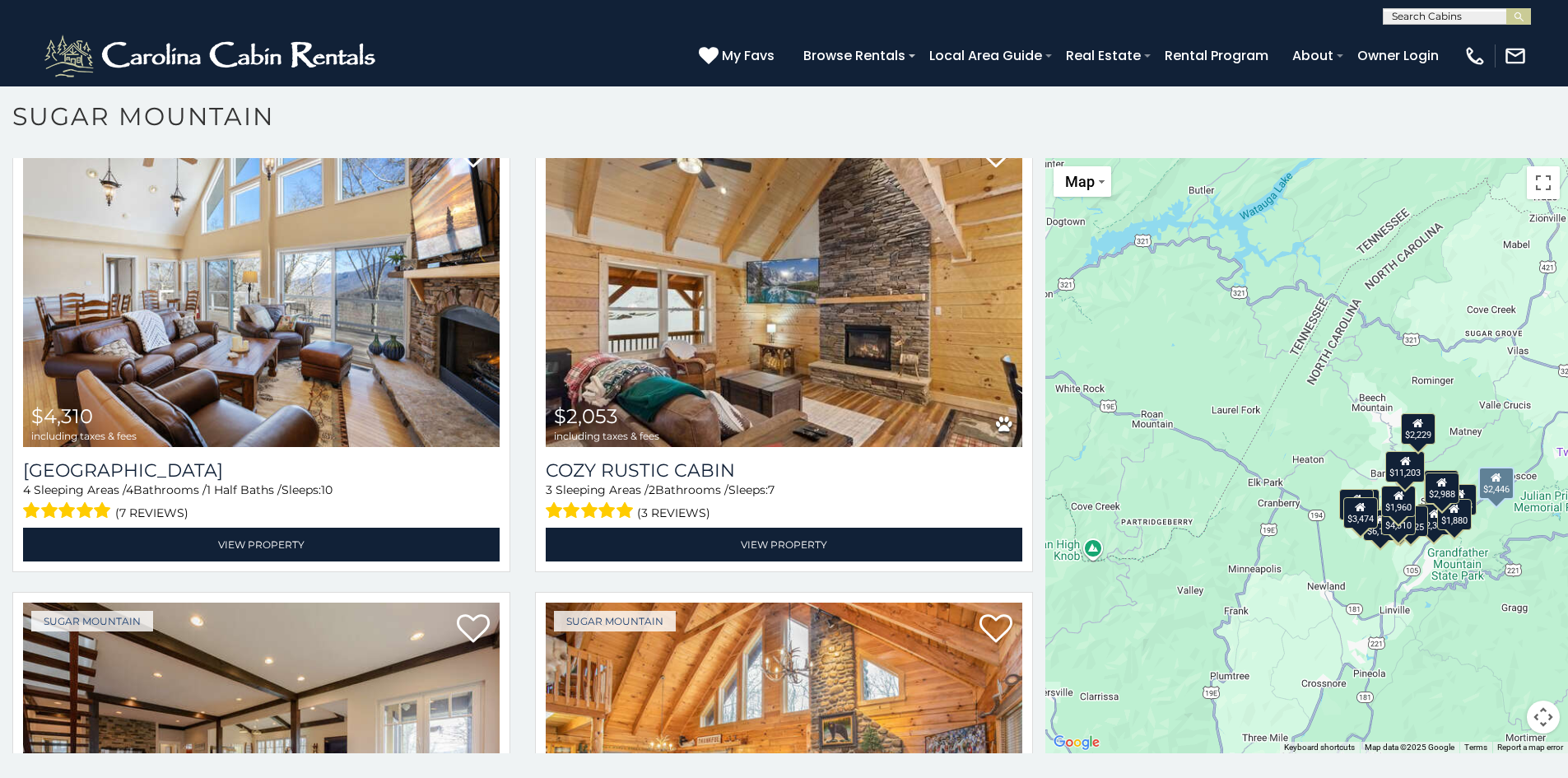
scroll to position [547, 0]
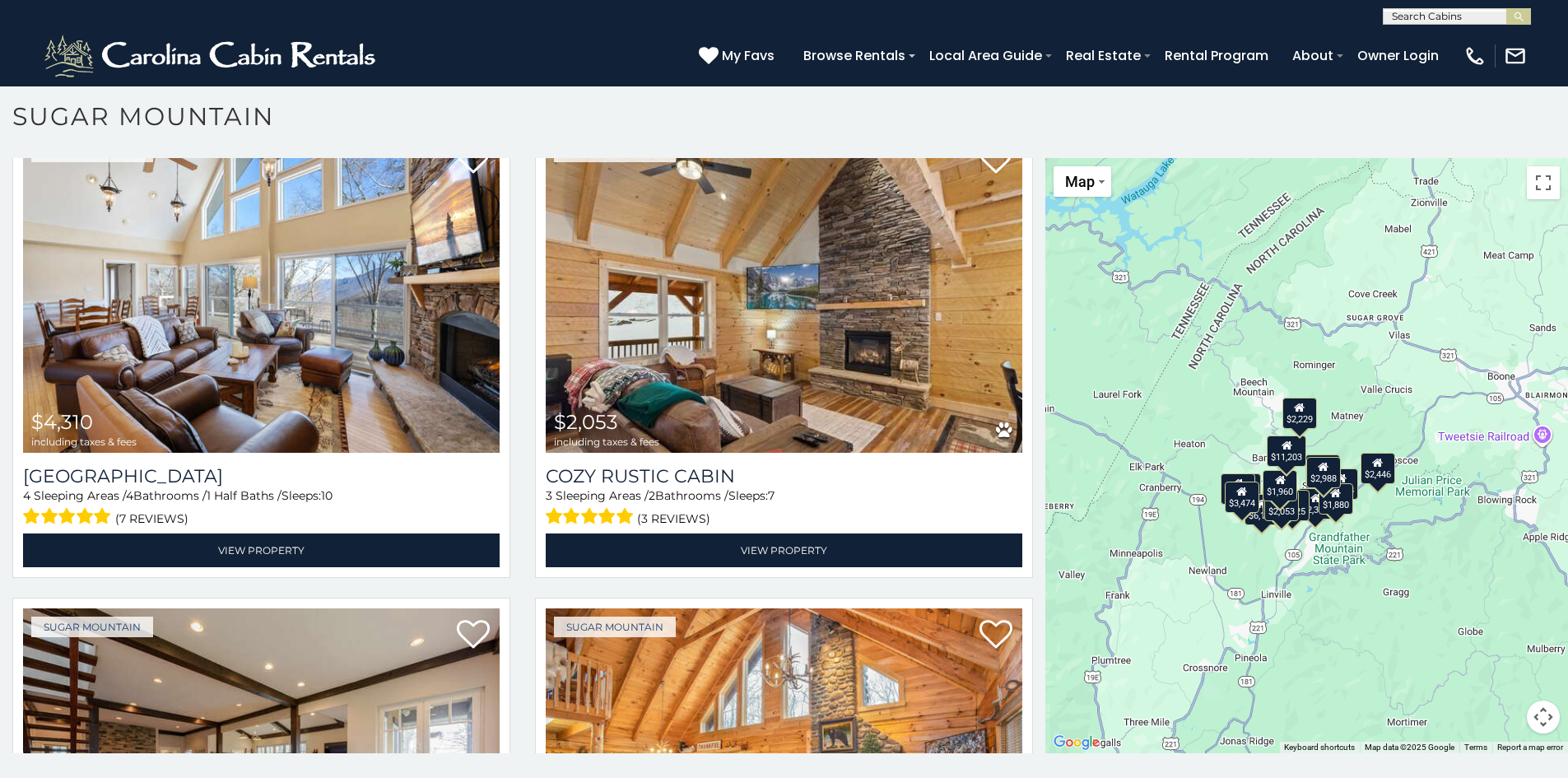
drag, startPoint x: 1327, startPoint y: 503, endPoint x: 1213, endPoint y: 489, distance: 114.9
click at [1213, 489] on div "$6,127 $3,525 $4,310 $2,053 $1,960 $1,818 $11,203 $2,384 $3,474 $2,732 $3,486 $…" at bounding box center [1306, 456] width 522 height 596
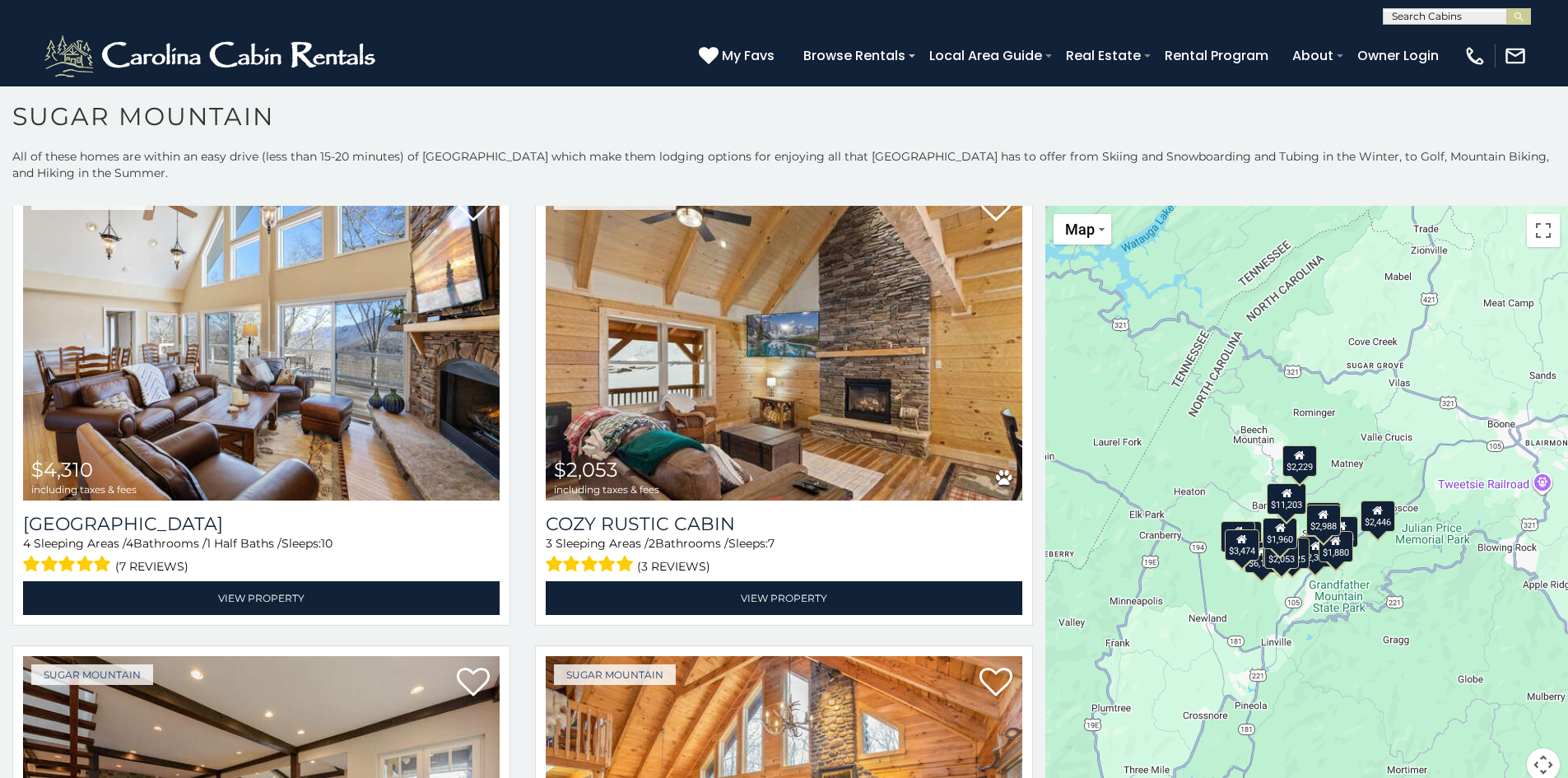
click at [1178, 496] on div "$6,127 $3,525 $4,310 $2,053 $1,960 $1,818 $11,203 $2,384 $3,474 $2,732 $3,486 $…" at bounding box center [1306, 503] width 522 height 596
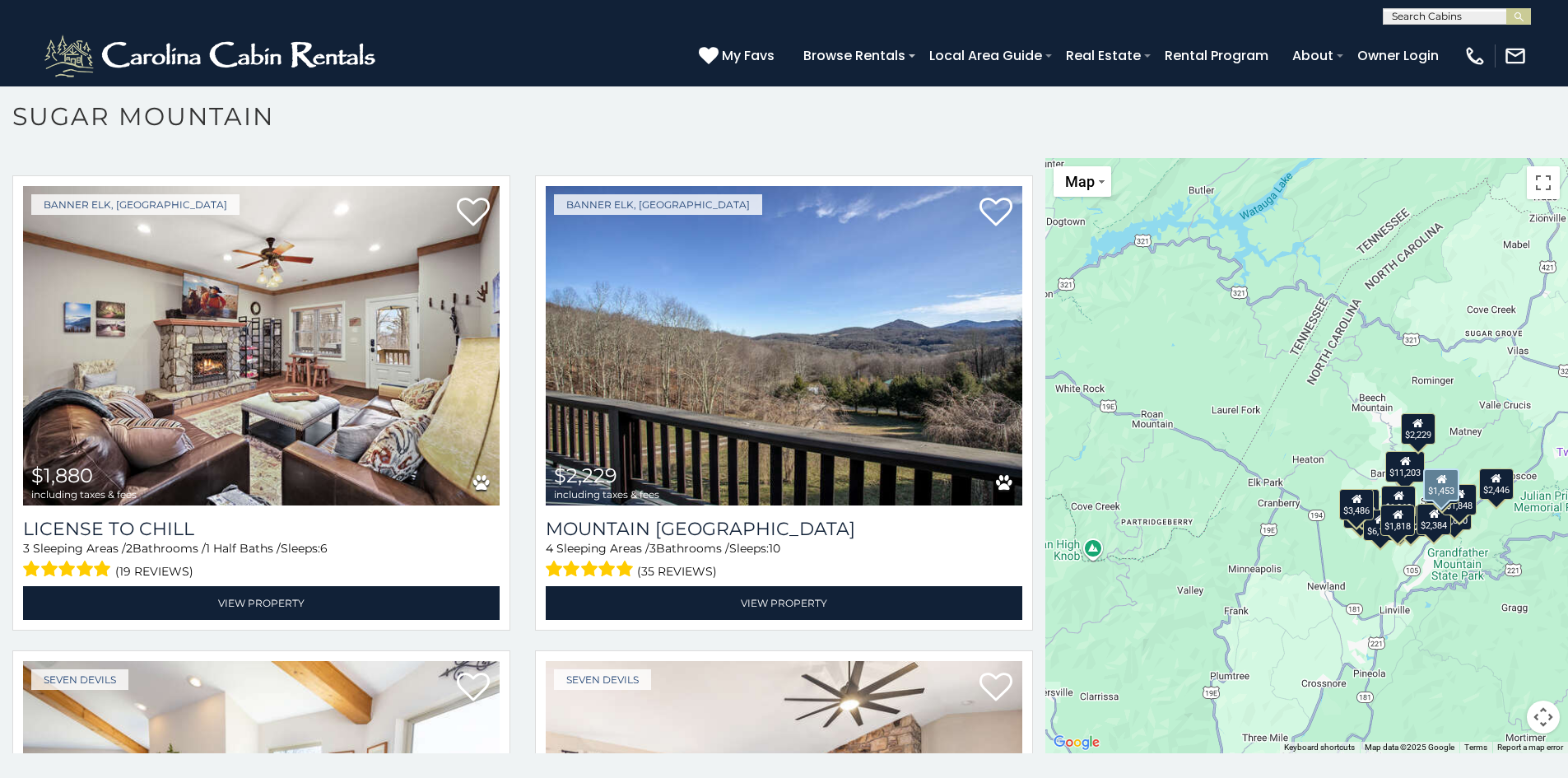
scroll to position [2770, 0]
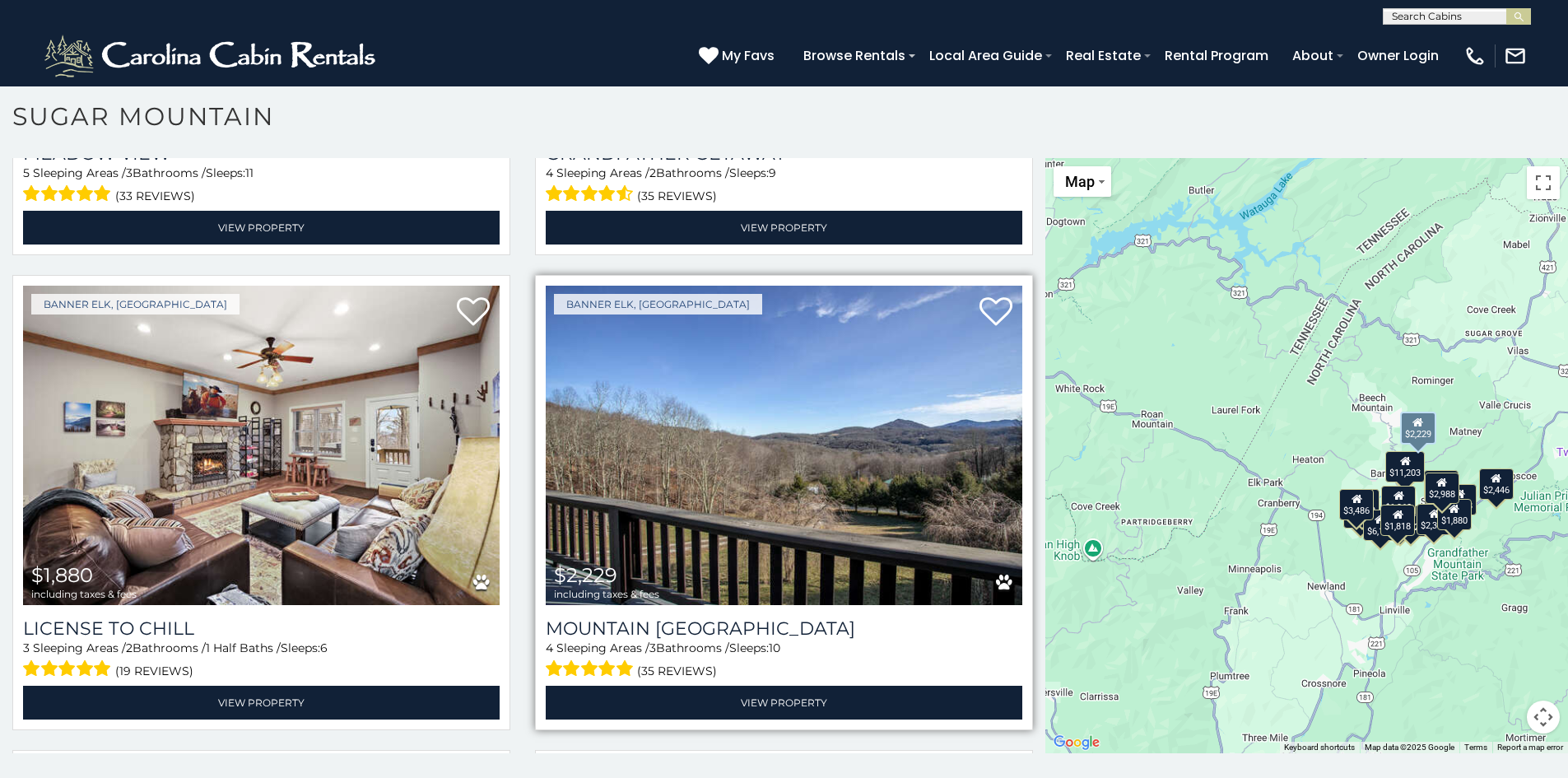
click at [696, 446] on img at bounding box center [784, 445] width 477 height 319
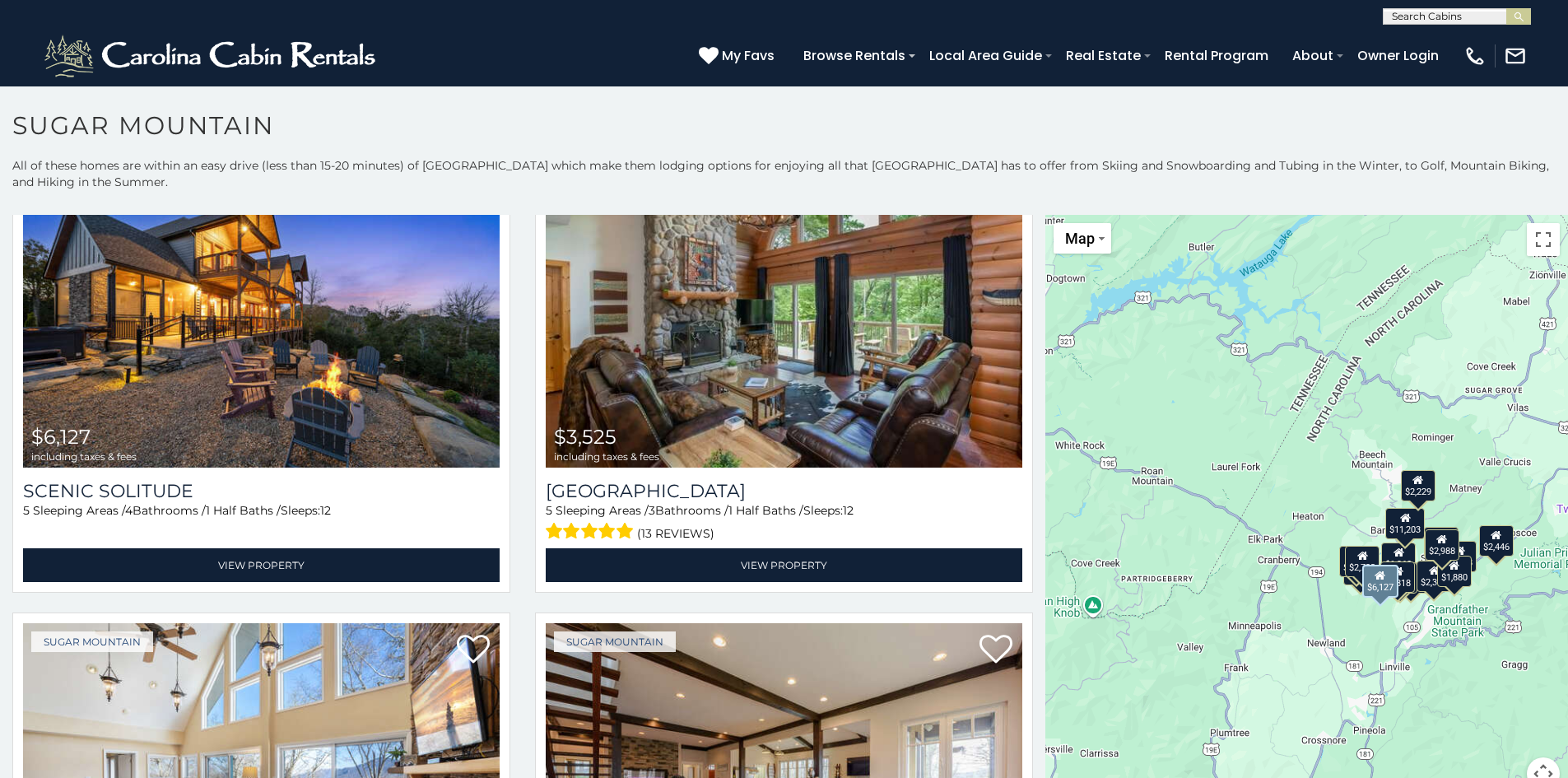
scroll to position [83, 0]
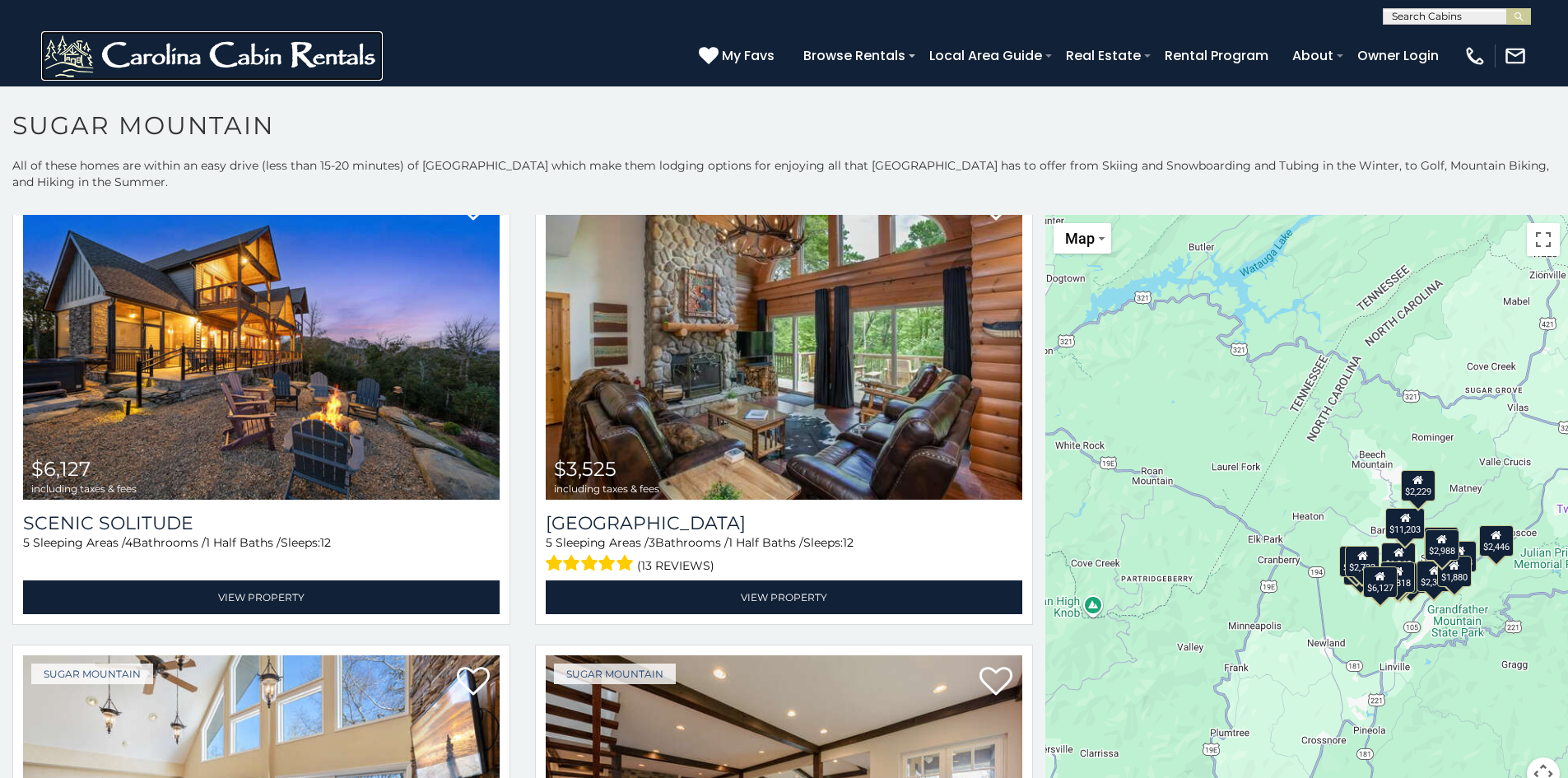
click at [239, 51] on img at bounding box center [212, 55] width 342 height 49
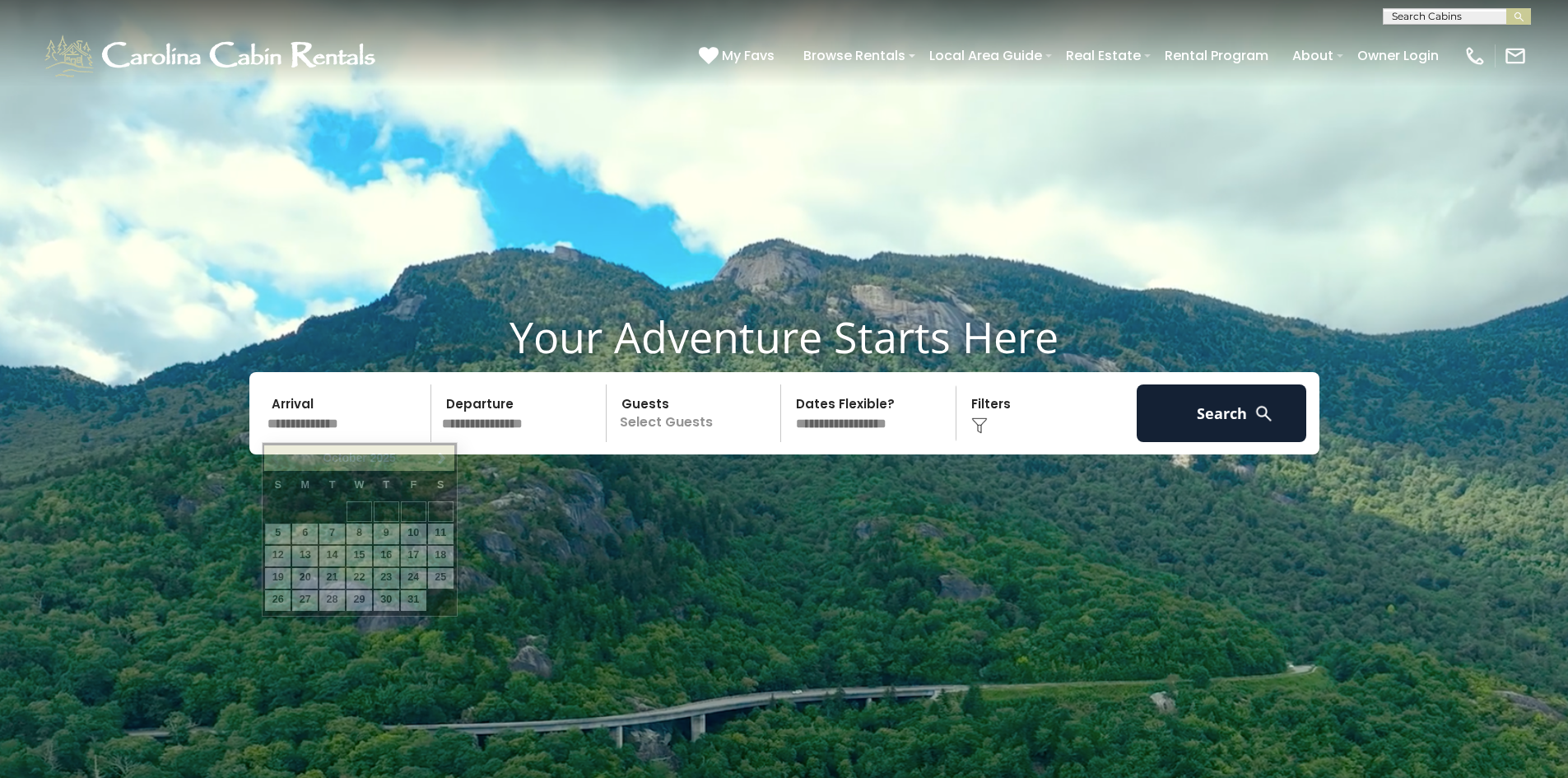
click at [335, 417] on input "text" at bounding box center [347, 413] width 170 height 58
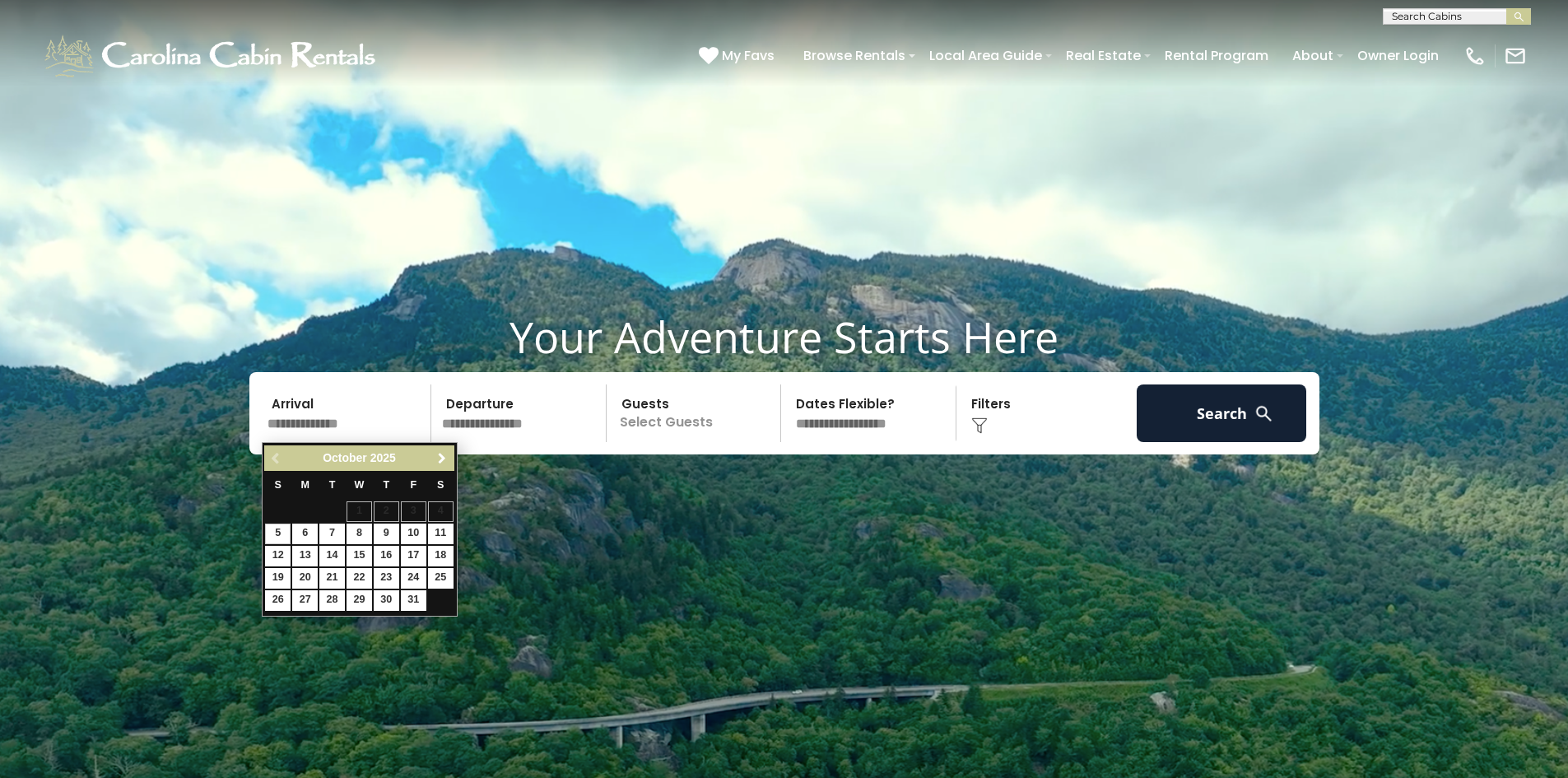
click at [443, 458] on span "Next" at bounding box center [441, 458] width 13 height 13
drag, startPoint x: 411, startPoint y: 551, endPoint x: 431, endPoint y: 506, distance: 49.2
click at [412, 551] on link "19" at bounding box center [414, 556] width 26 height 21
type input "********"
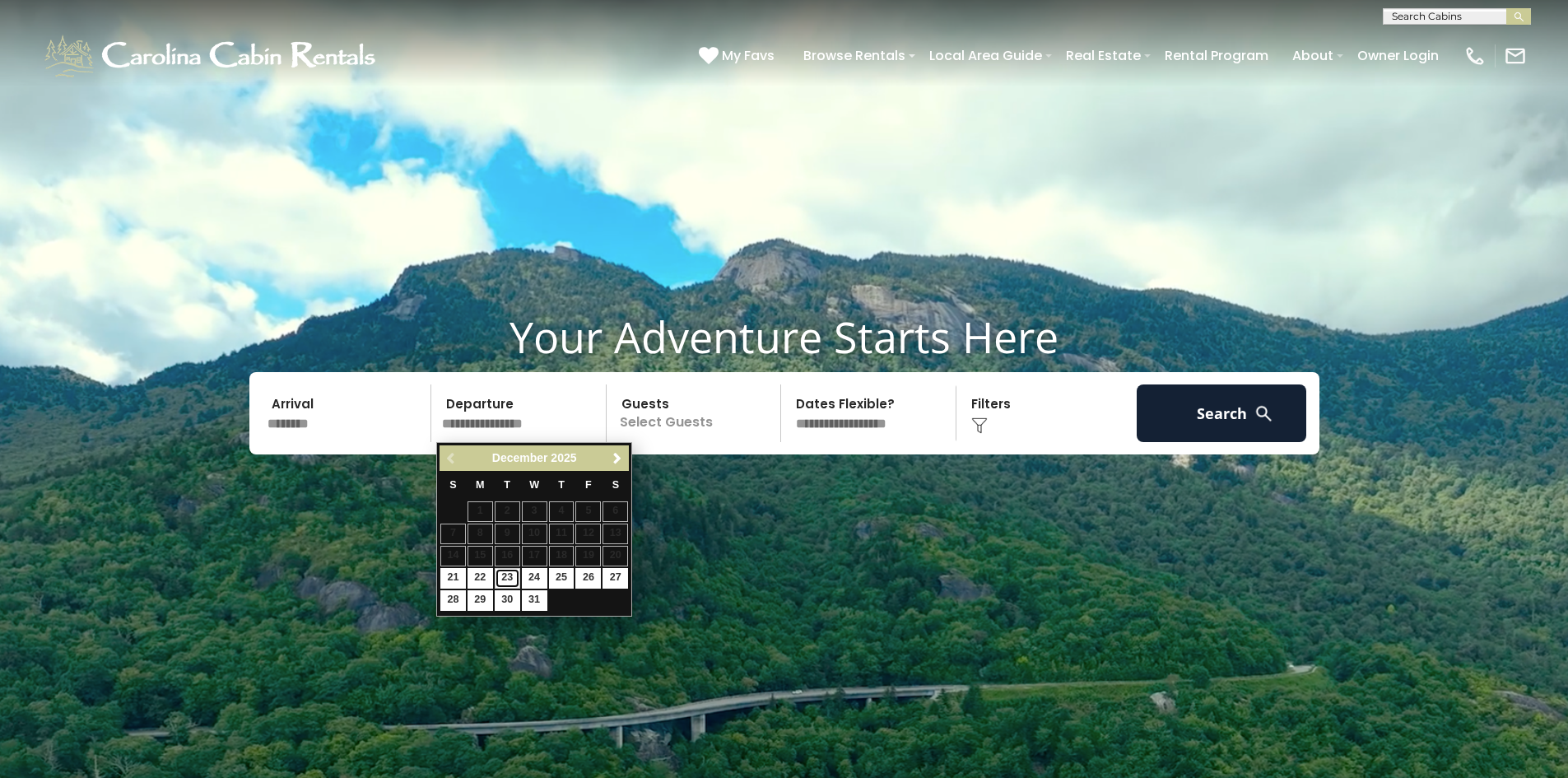
click at [502, 570] on link "23" at bounding box center [508, 578] width 26 height 21
type input "********"
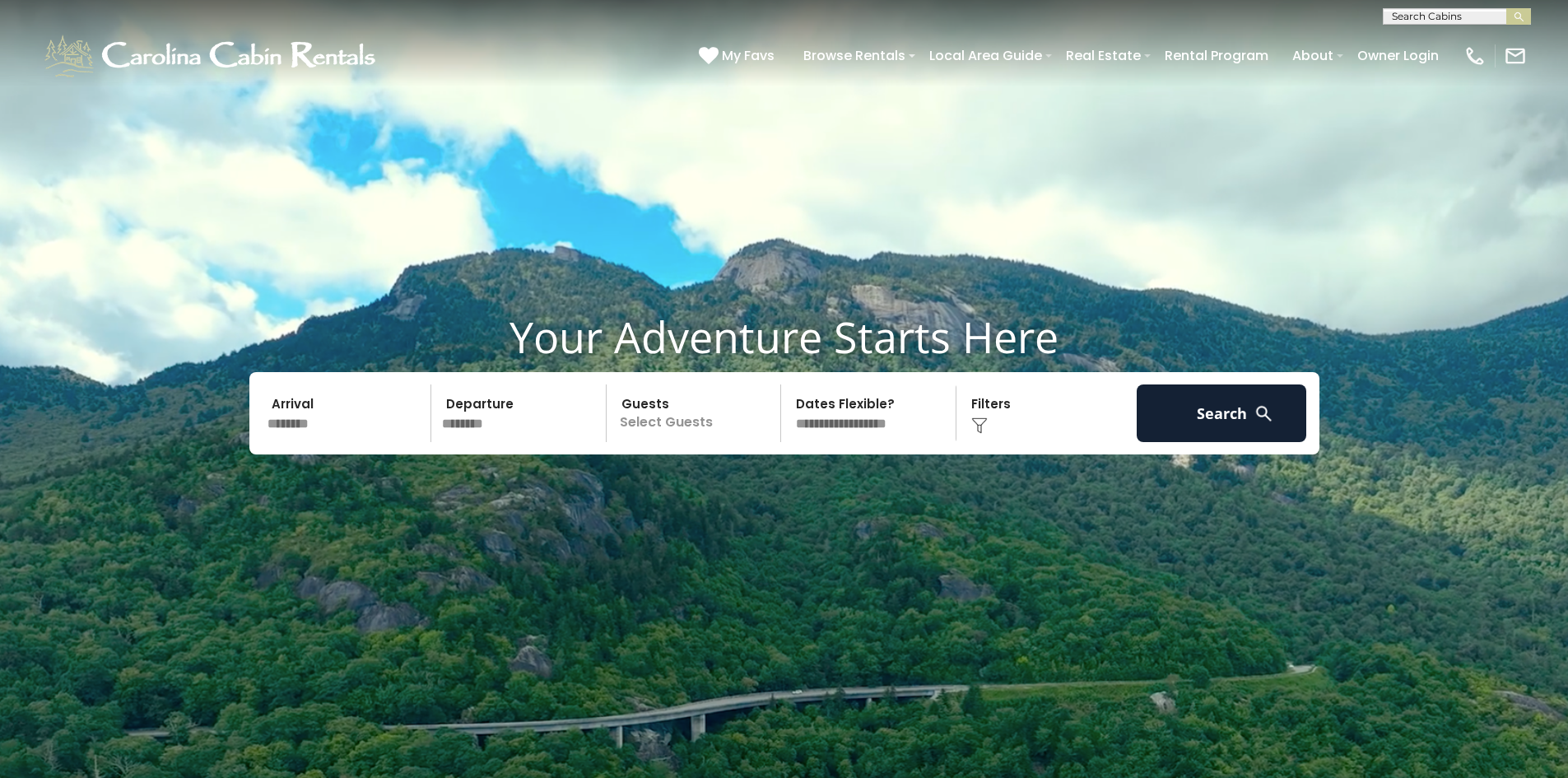
click at [703, 406] on p "Select Guests" at bounding box center [696, 413] width 170 height 58
click at [777, 483] on span "+" at bounding box center [775, 480] width 7 height 16
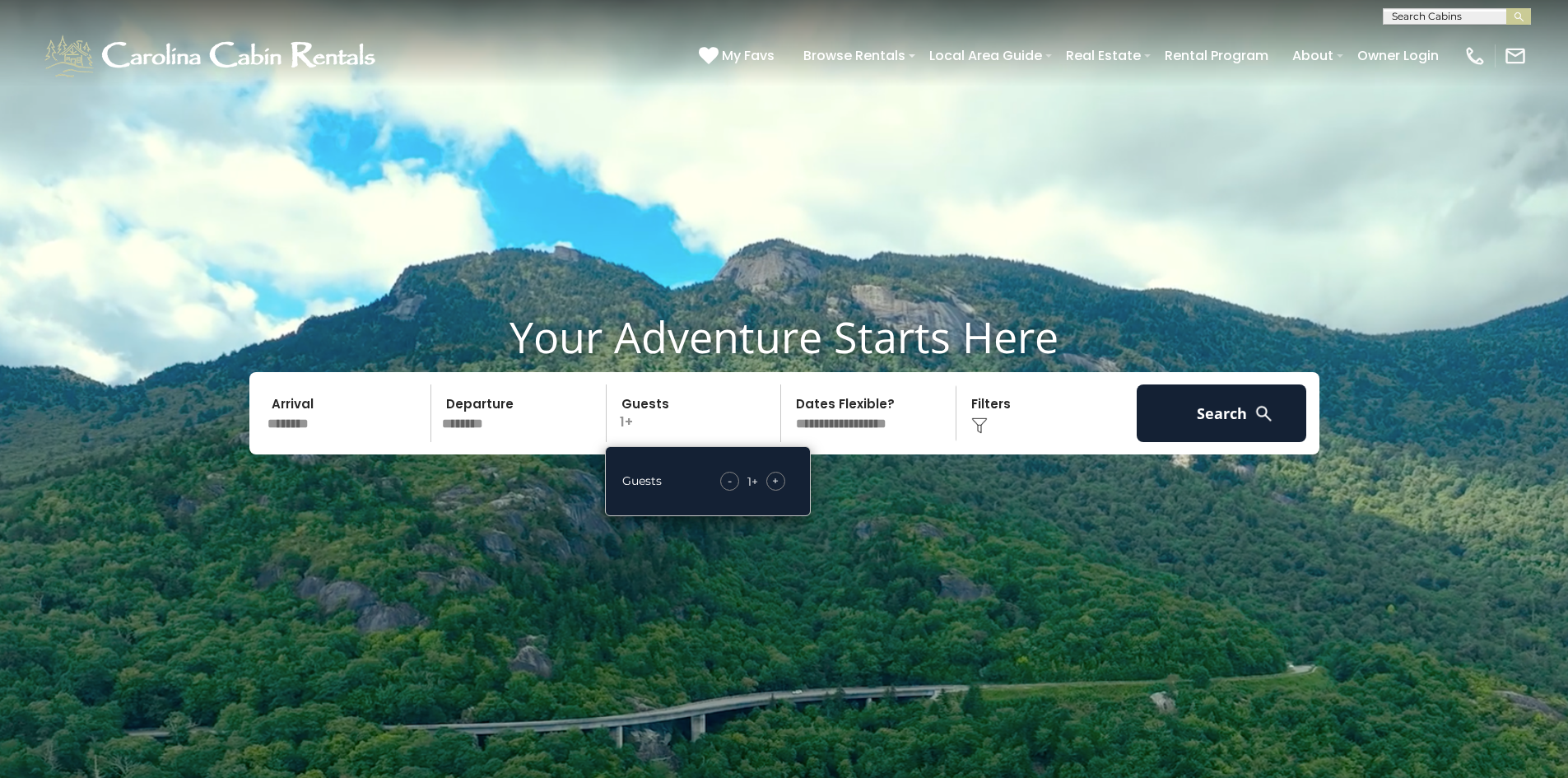
click at [777, 482] on span "+" at bounding box center [775, 480] width 7 height 16
drag, startPoint x: 886, startPoint y: 512, endPoint x: 908, endPoint y: 511, distance: 22.0
click at [887, 512] on video at bounding box center [784, 392] width 1568 height 785
click at [853, 409] on select "**********" at bounding box center [870, 413] width 170 height 58
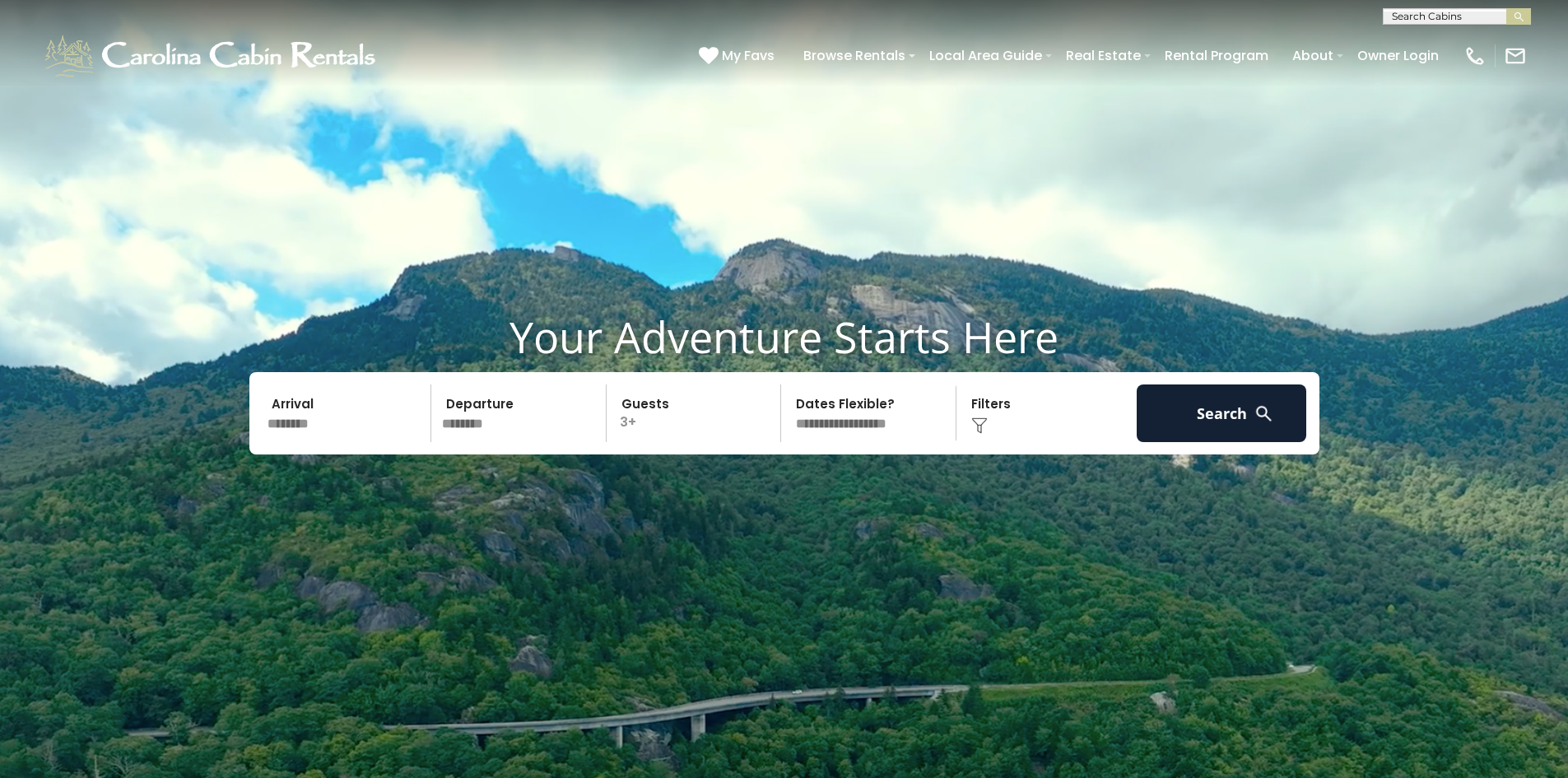
click at [786, 385] on select "**********" at bounding box center [870, 413] width 170 height 58
click at [1211, 423] on button "Search" at bounding box center [1222, 413] width 170 height 58
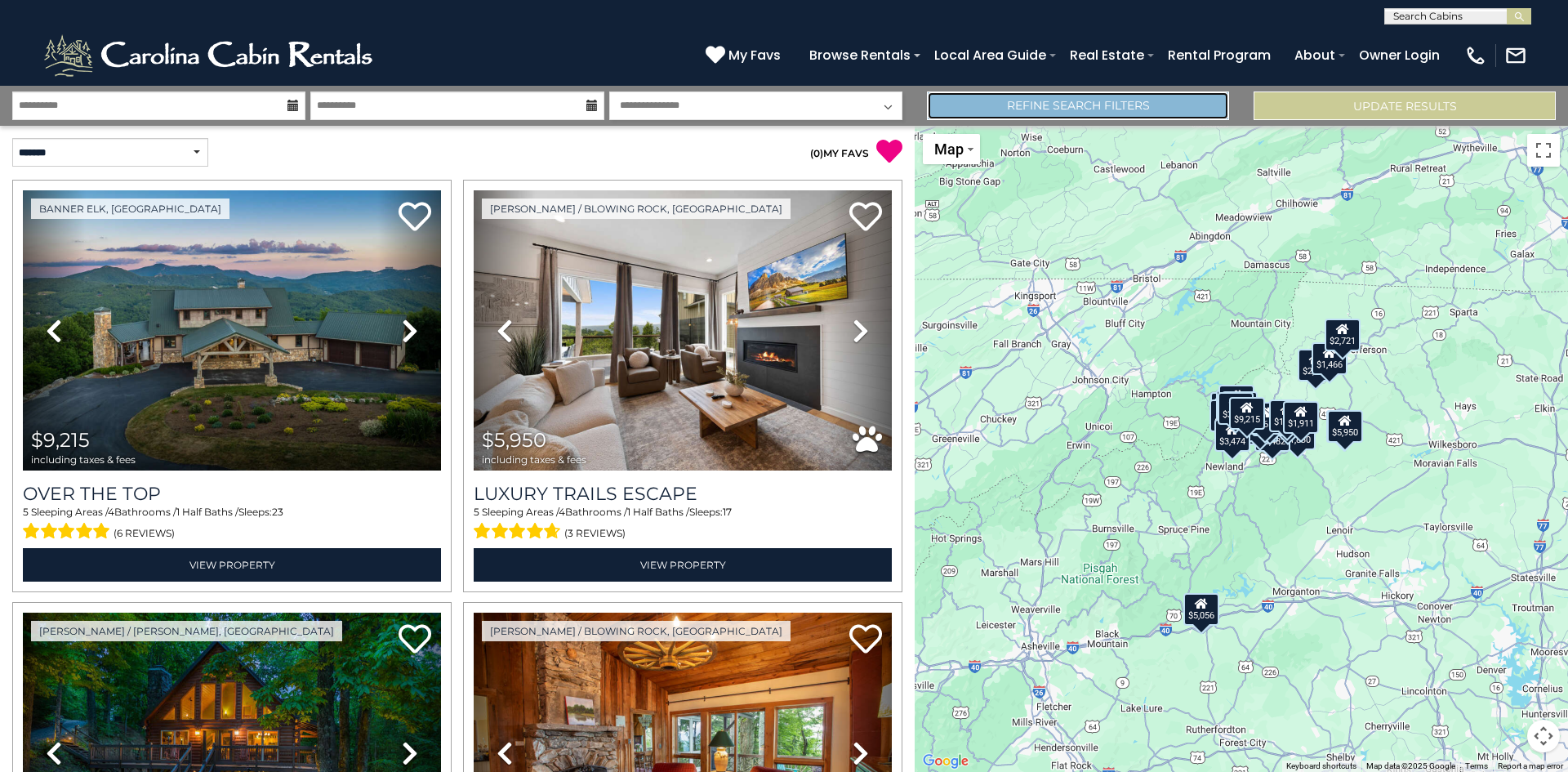
click at [979, 102] on link "Refine Search Filters" at bounding box center [1079, 105] width 302 height 28
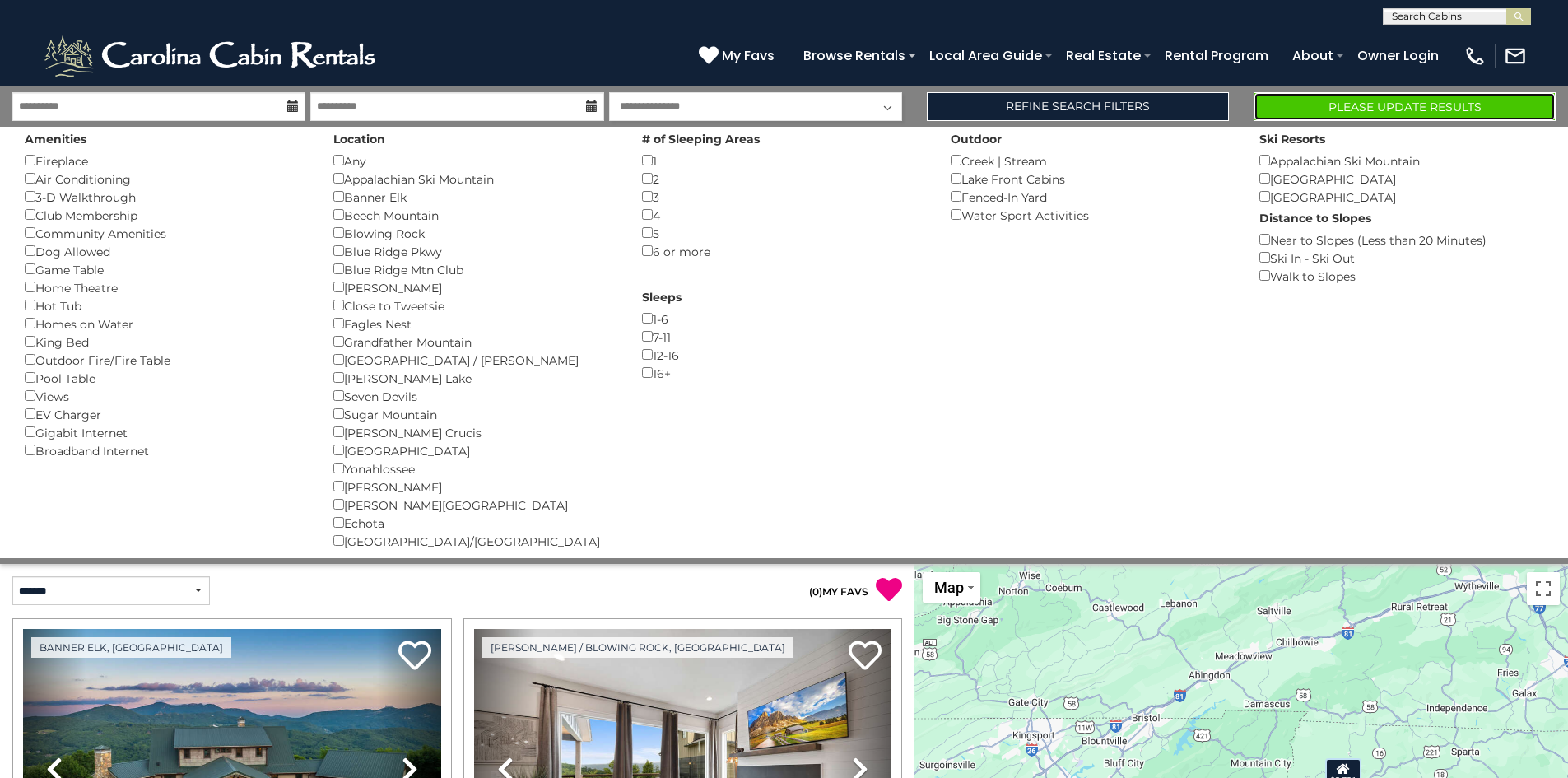
click at [1350, 102] on button "Please Update Results" at bounding box center [1404, 106] width 302 height 28
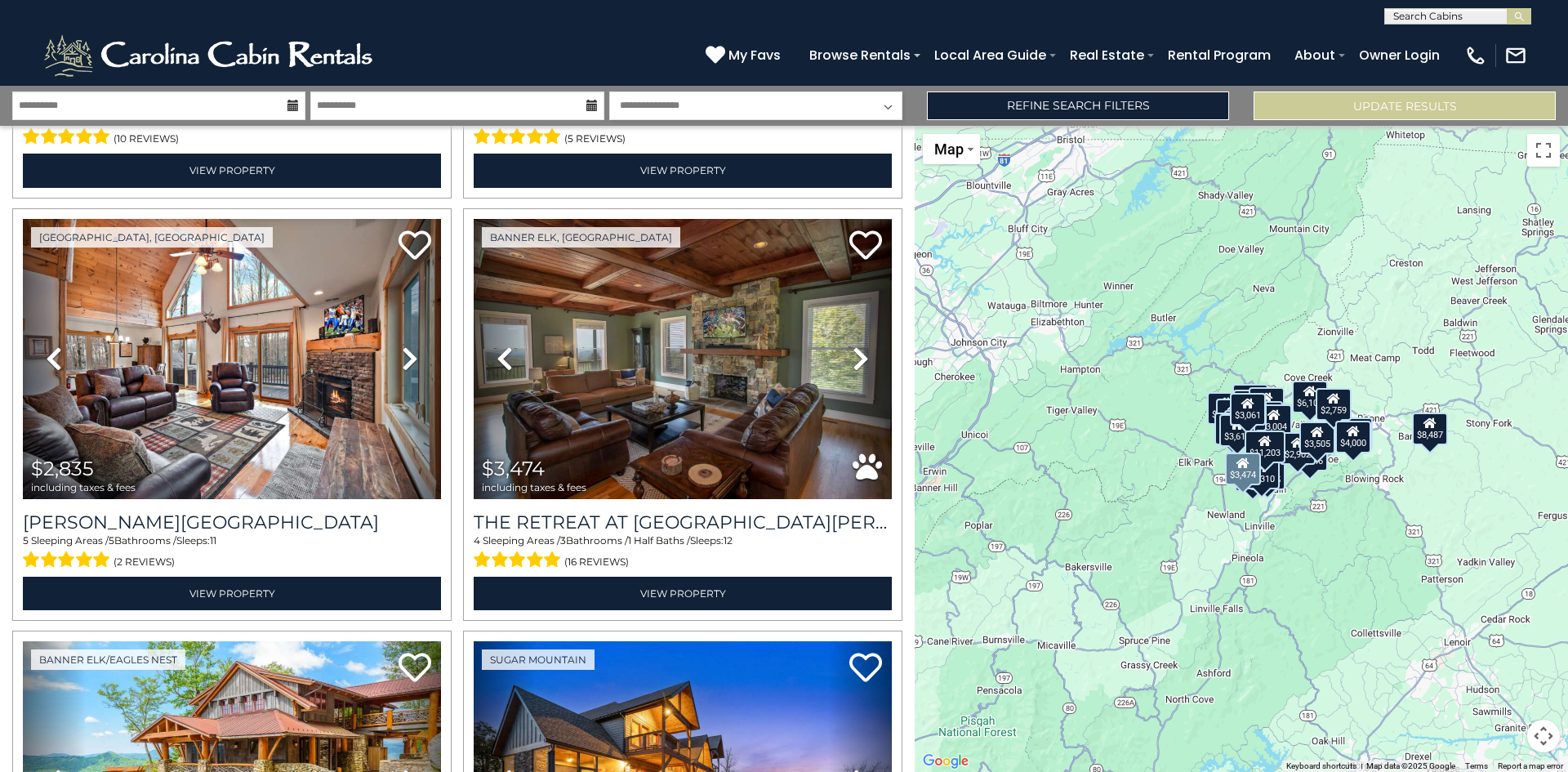
scroll to position [1143, 0]
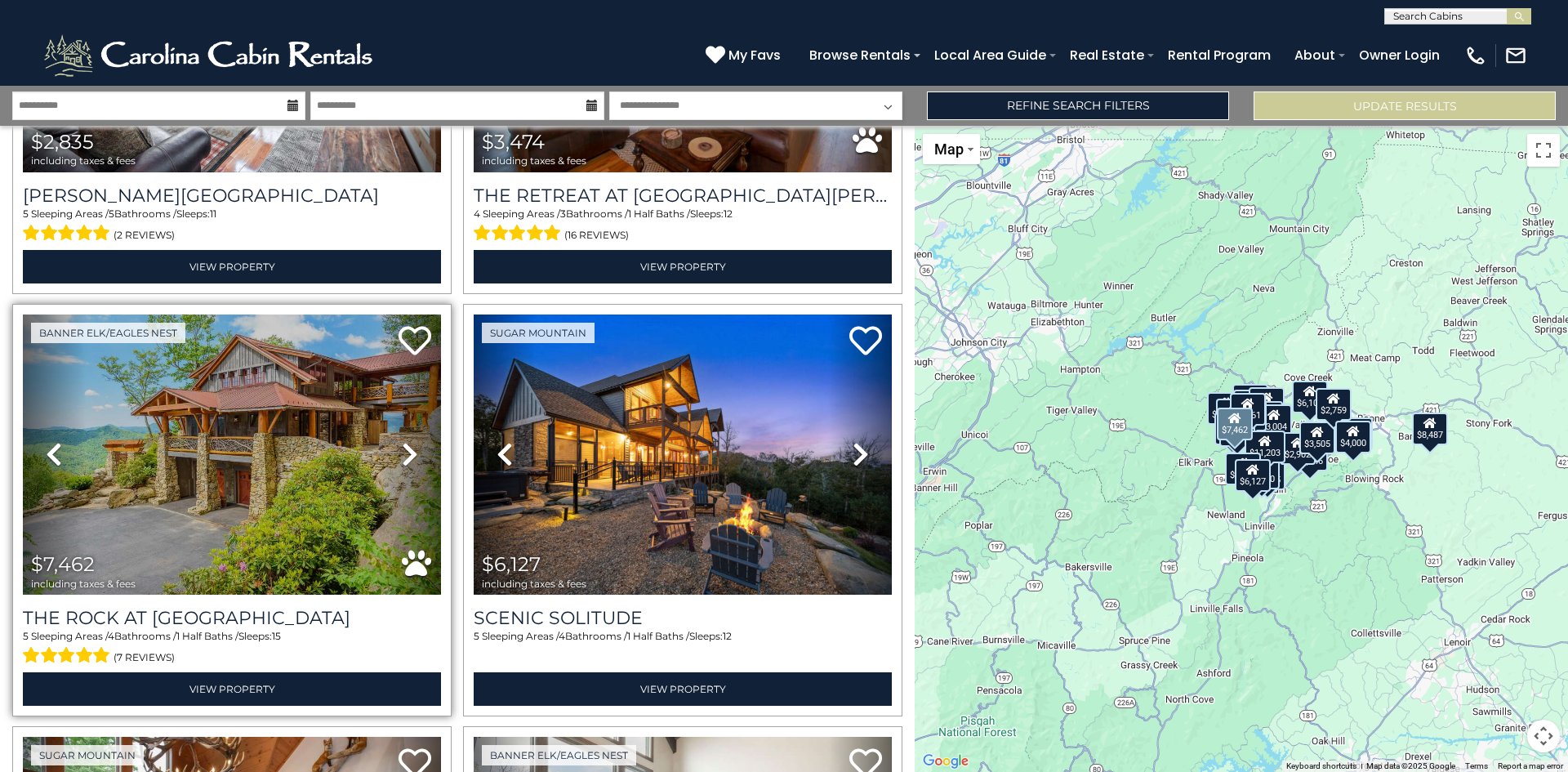
click at [407, 442] on icon at bounding box center [410, 454] width 16 height 26
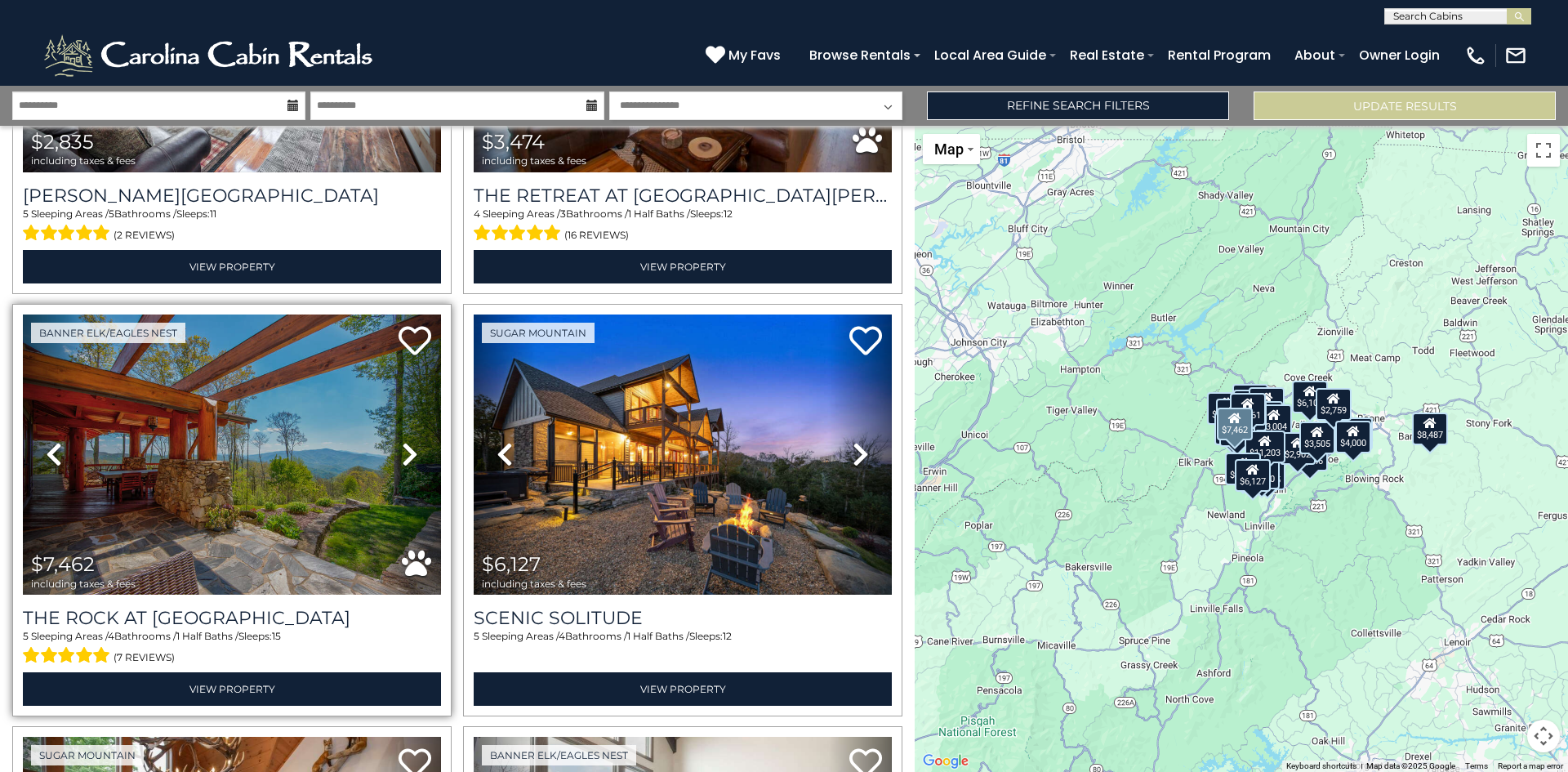
click at [407, 442] on icon at bounding box center [410, 454] width 16 height 26
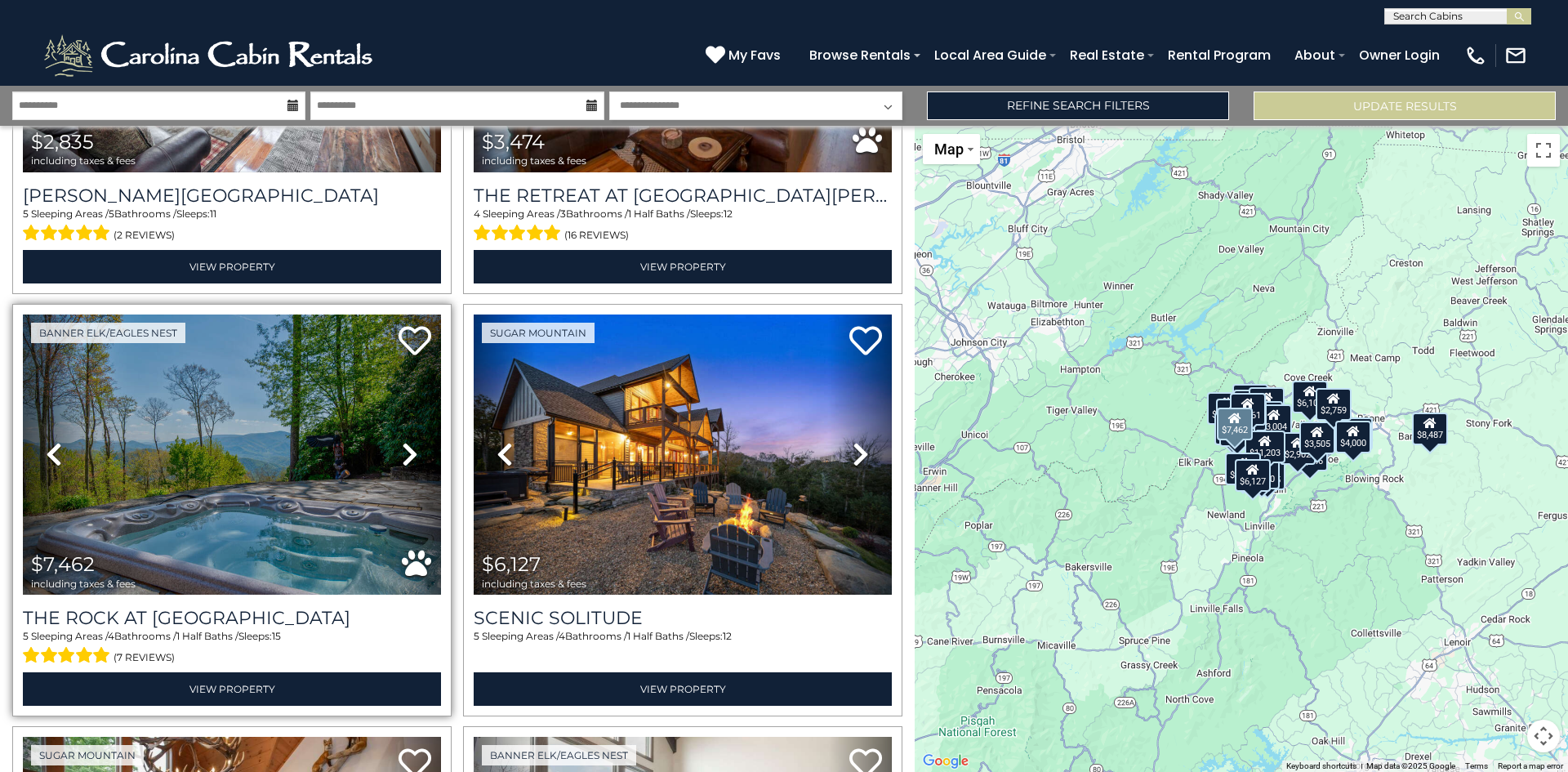
click at [407, 442] on icon at bounding box center [410, 454] width 16 height 26
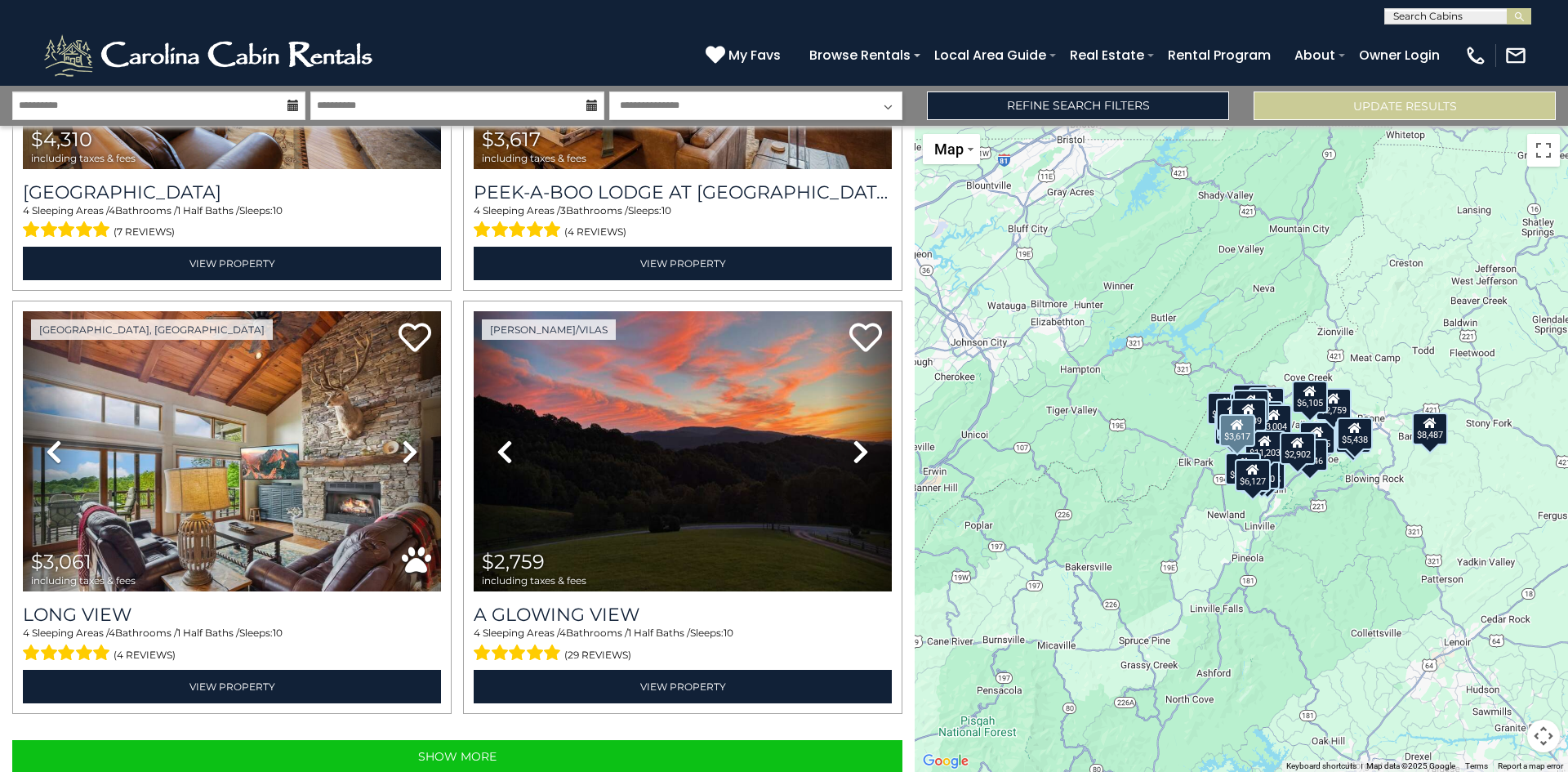
scroll to position [5795, 0]
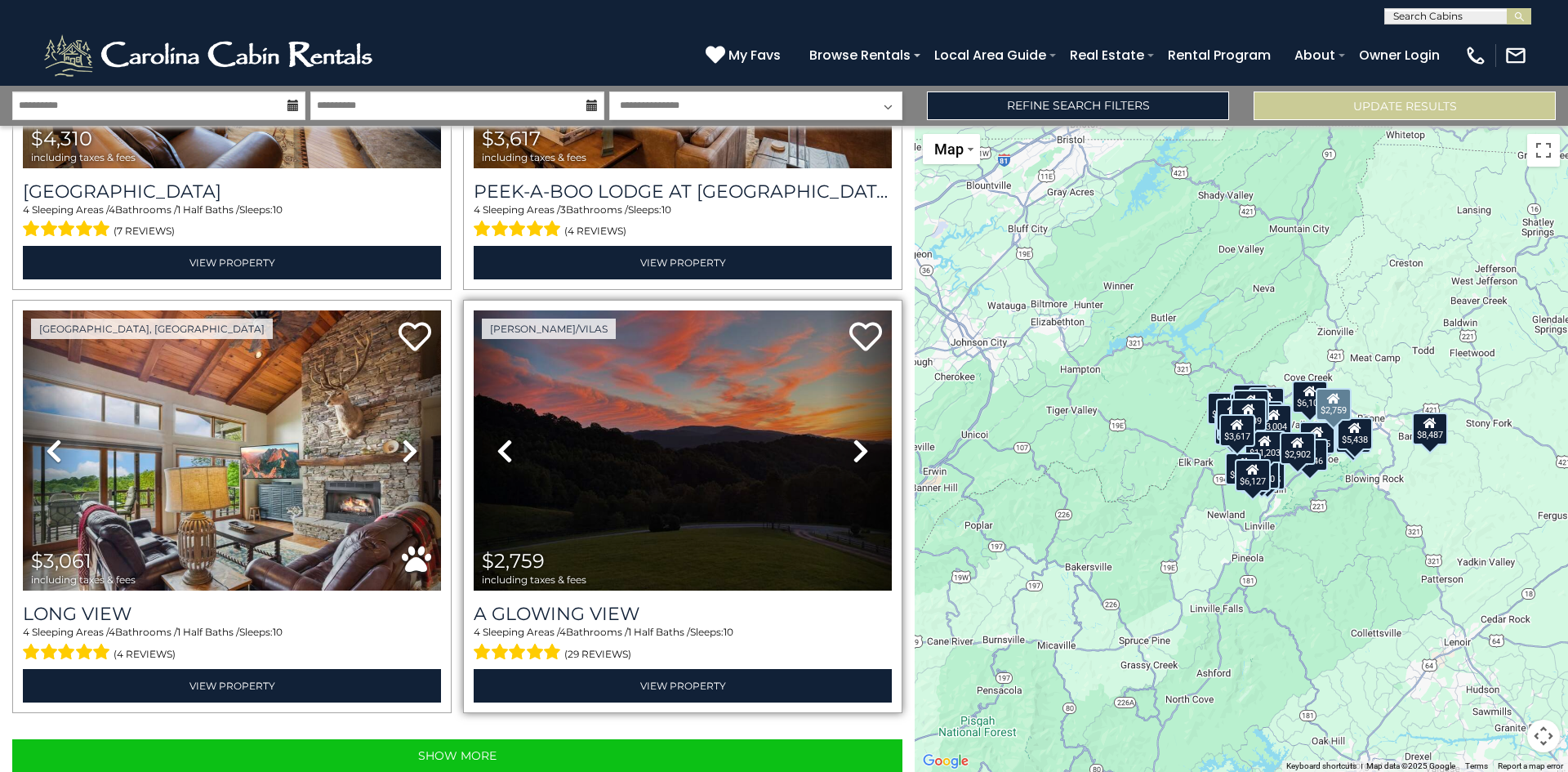
click at [853, 438] on icon at bounding box center [861, 451] width 16 height 26
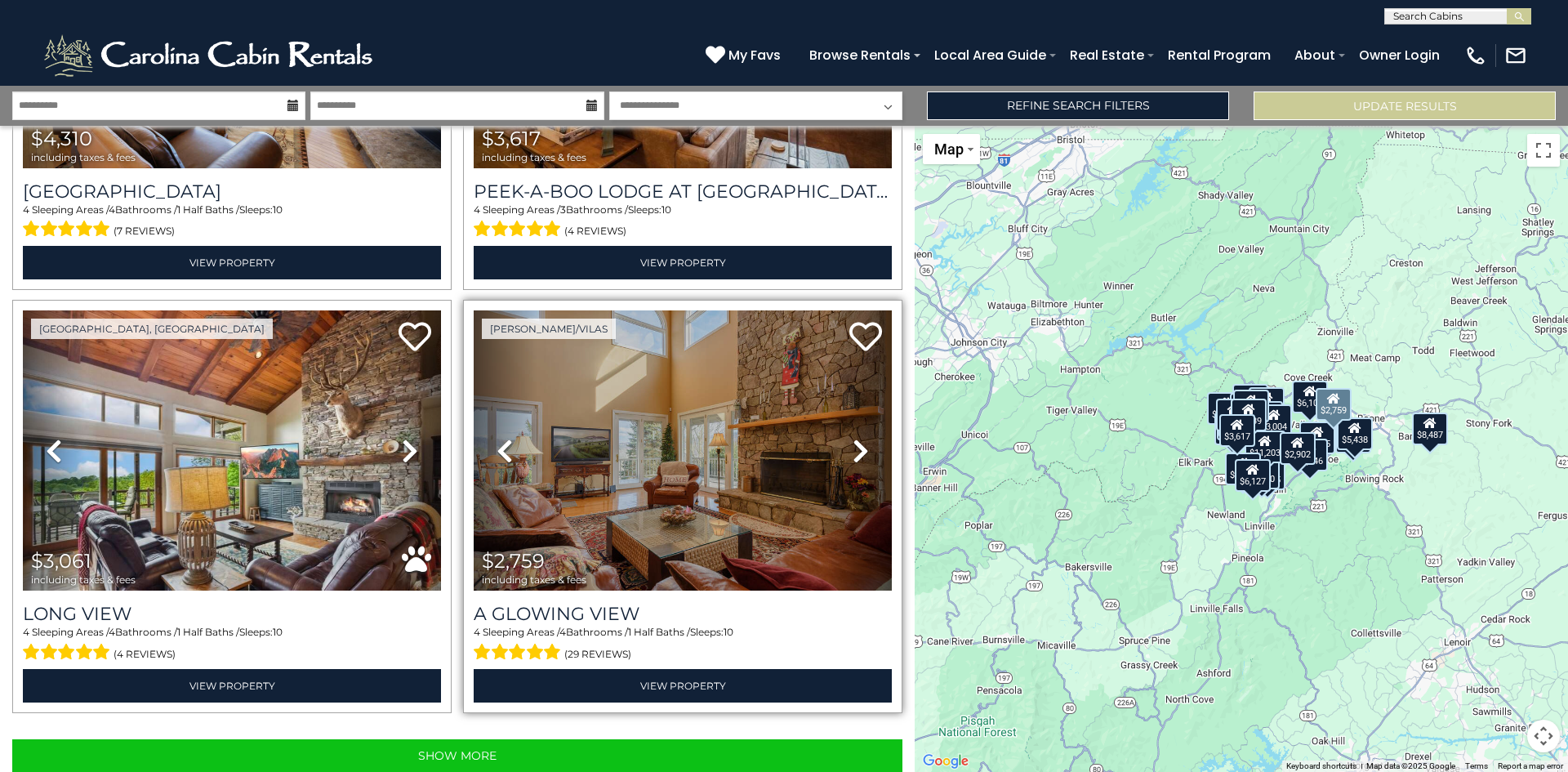
click at [853, 438] on icon at bounding box center [861, 451] width 16 height 26
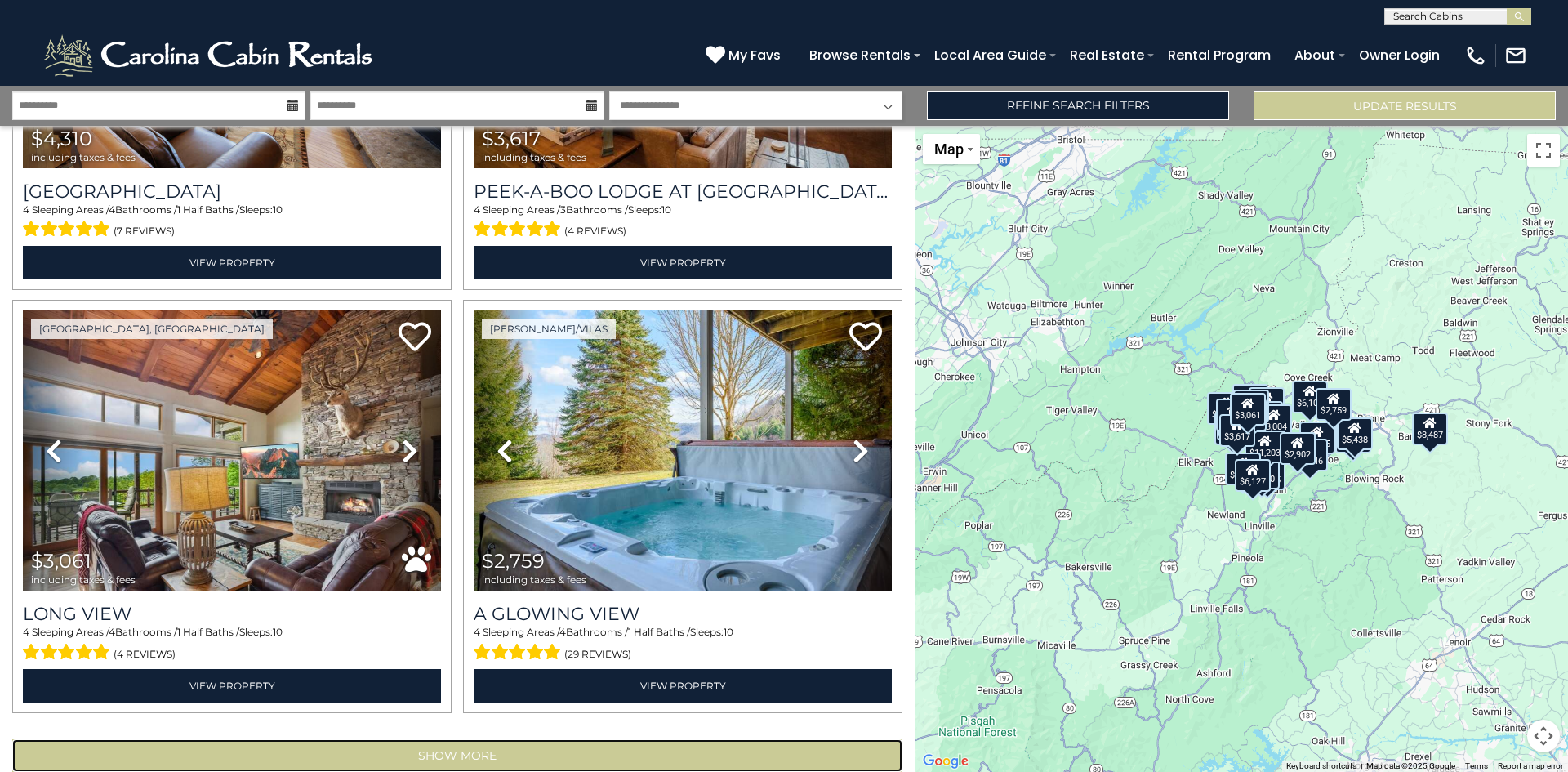
click at [492, 740] on button "Show More" at bounding box center [457, 756] width 891 height 32
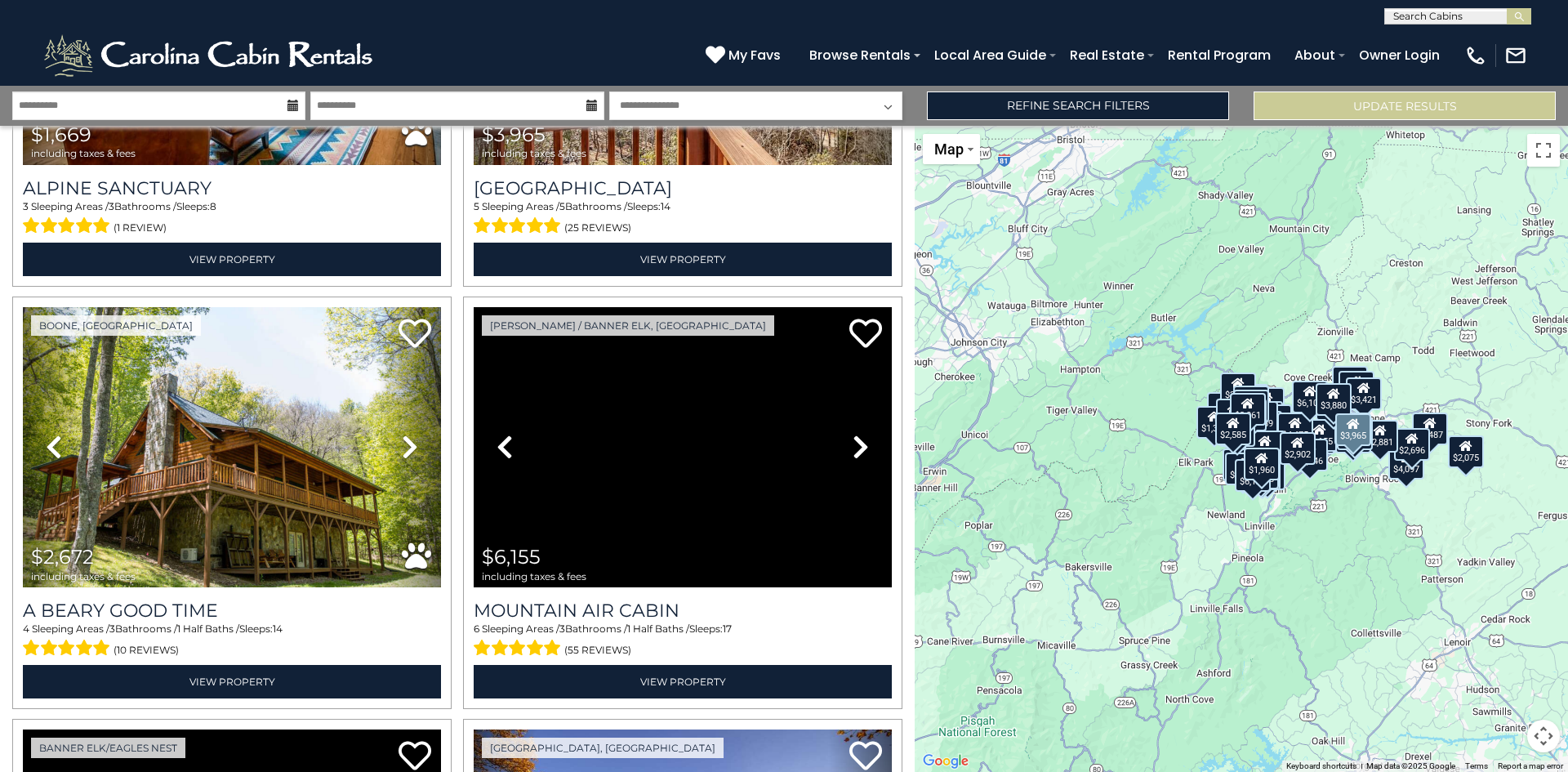
scroll to position [7919, 0]
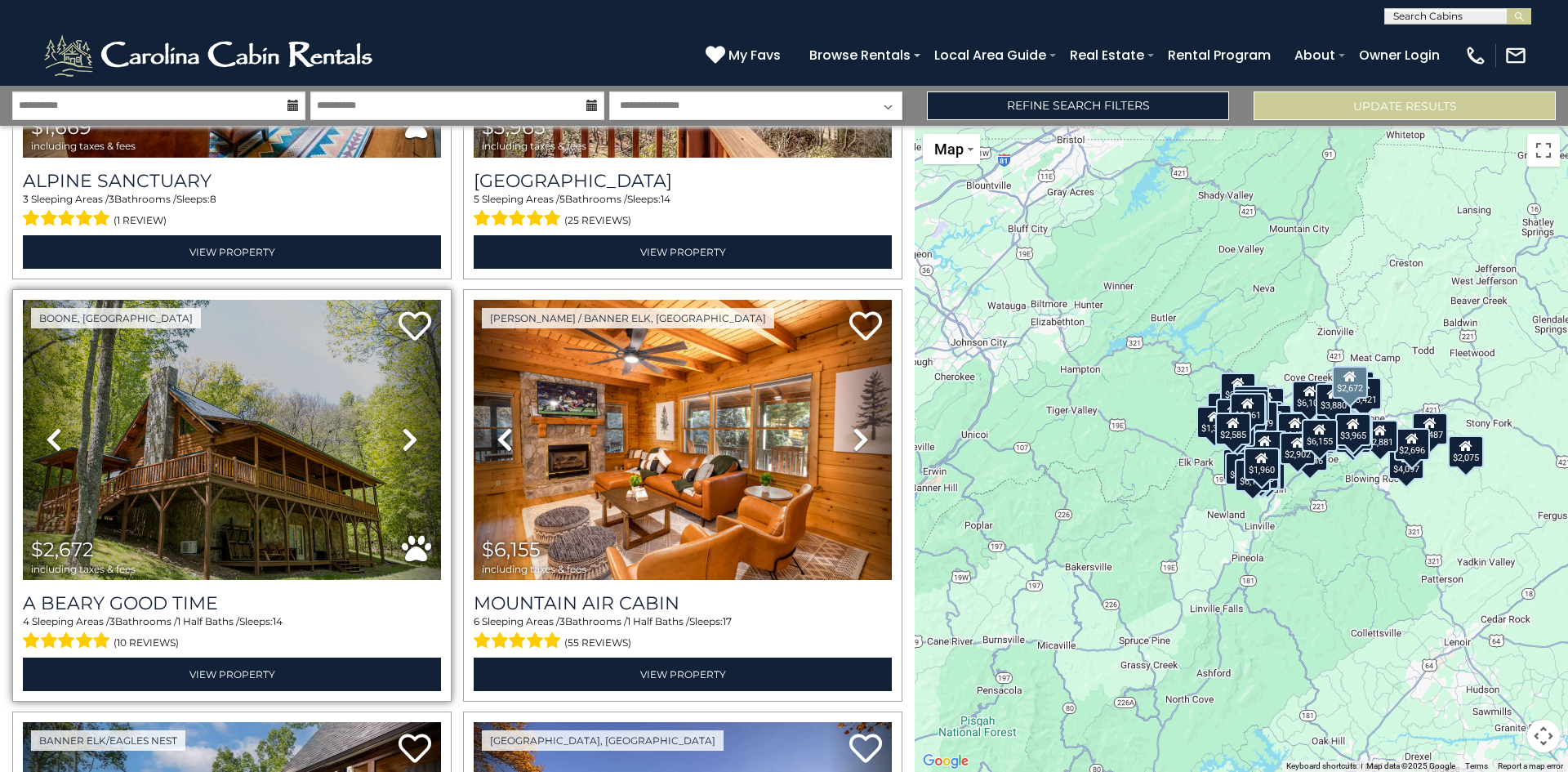
click at [407, 426] on icon at bounding box center [410, 439] width 16 height 26
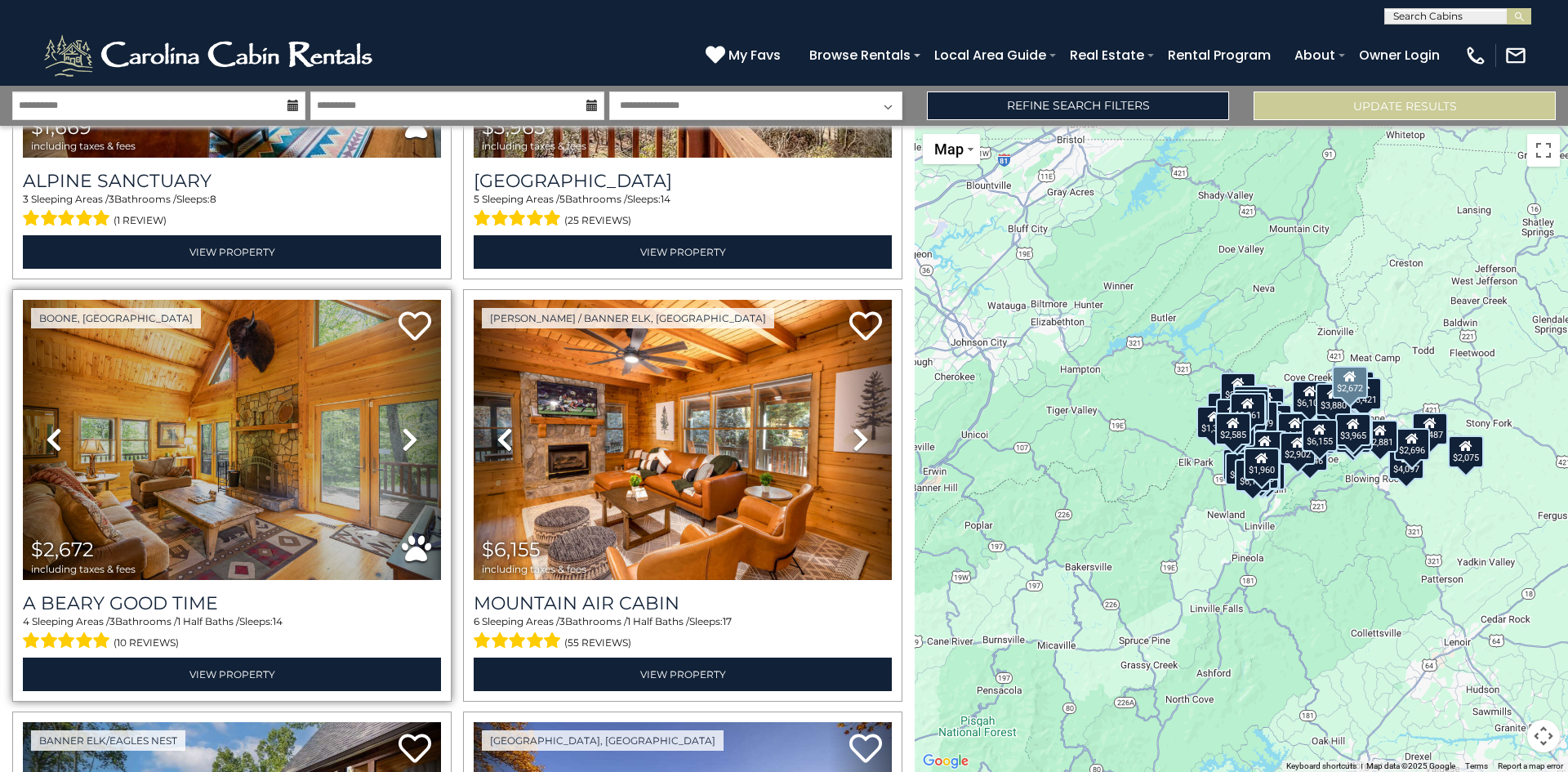
click at [407, 426] on icon at bounding box center [410, 439] width 16 height 26
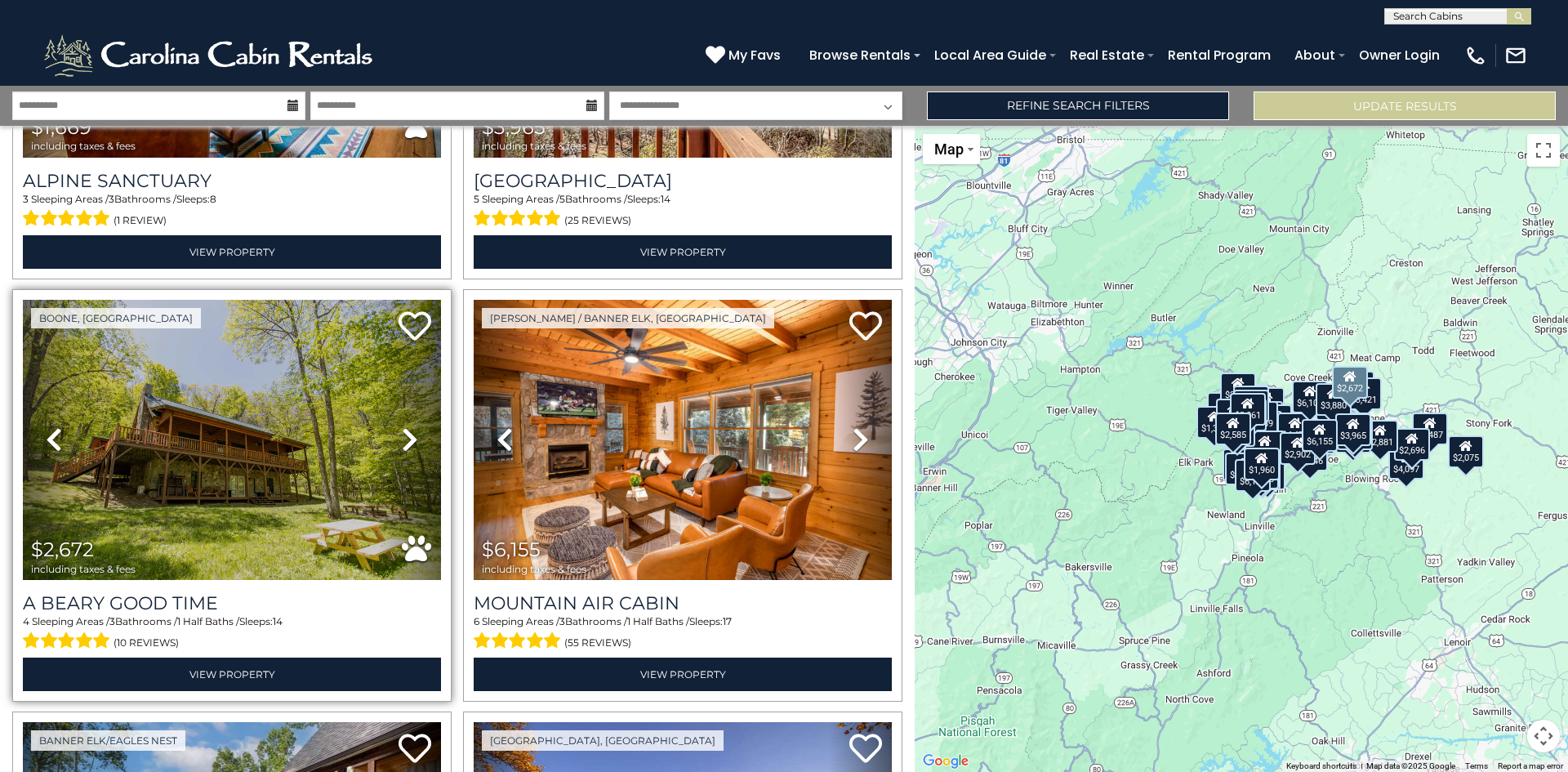
click at [407, 426] on icon at bounding box center [410, 439] width 16 height 26
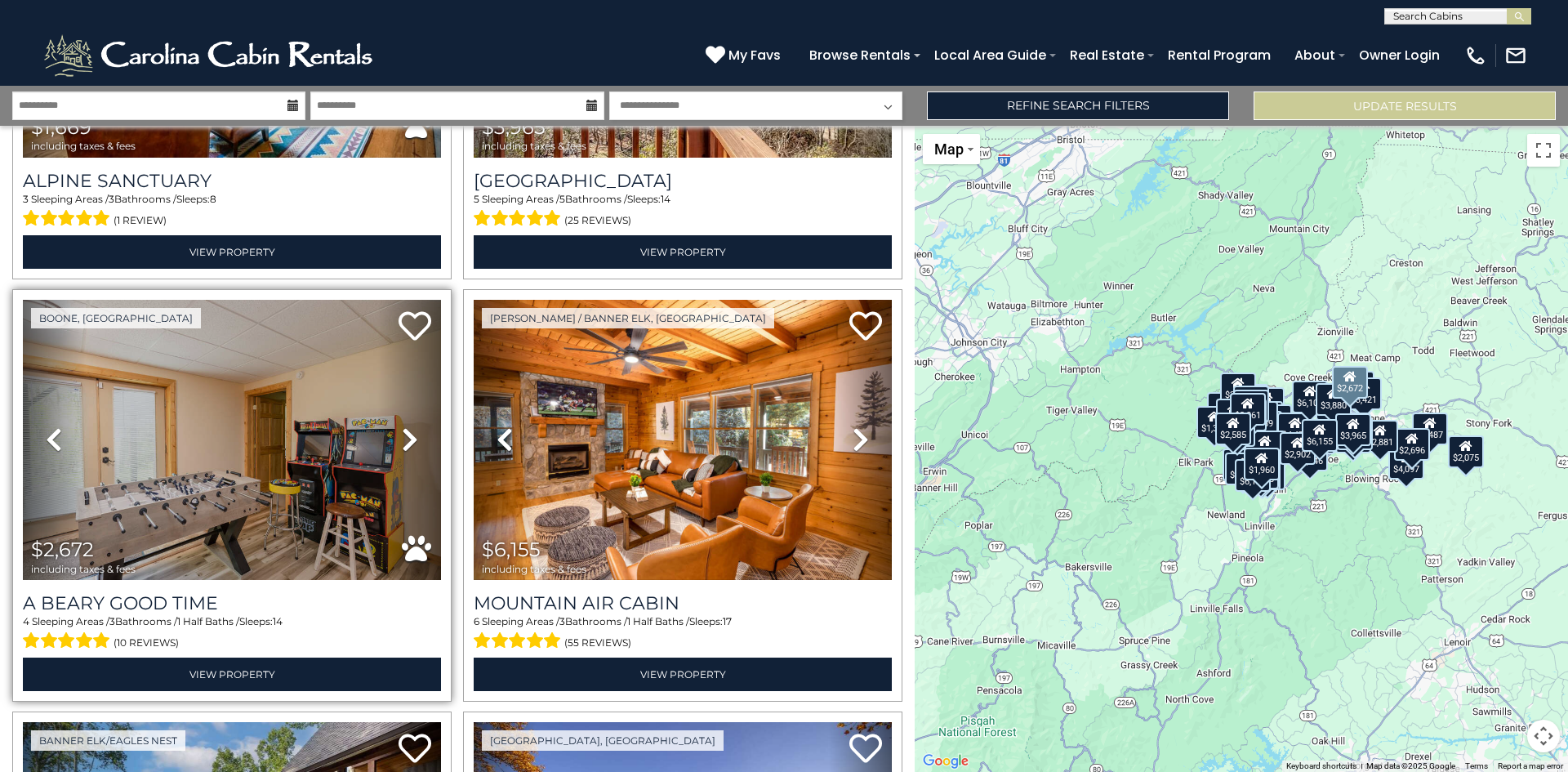
click at [407, 426] on icon at bounding box center [410, 439] width 16 height 26
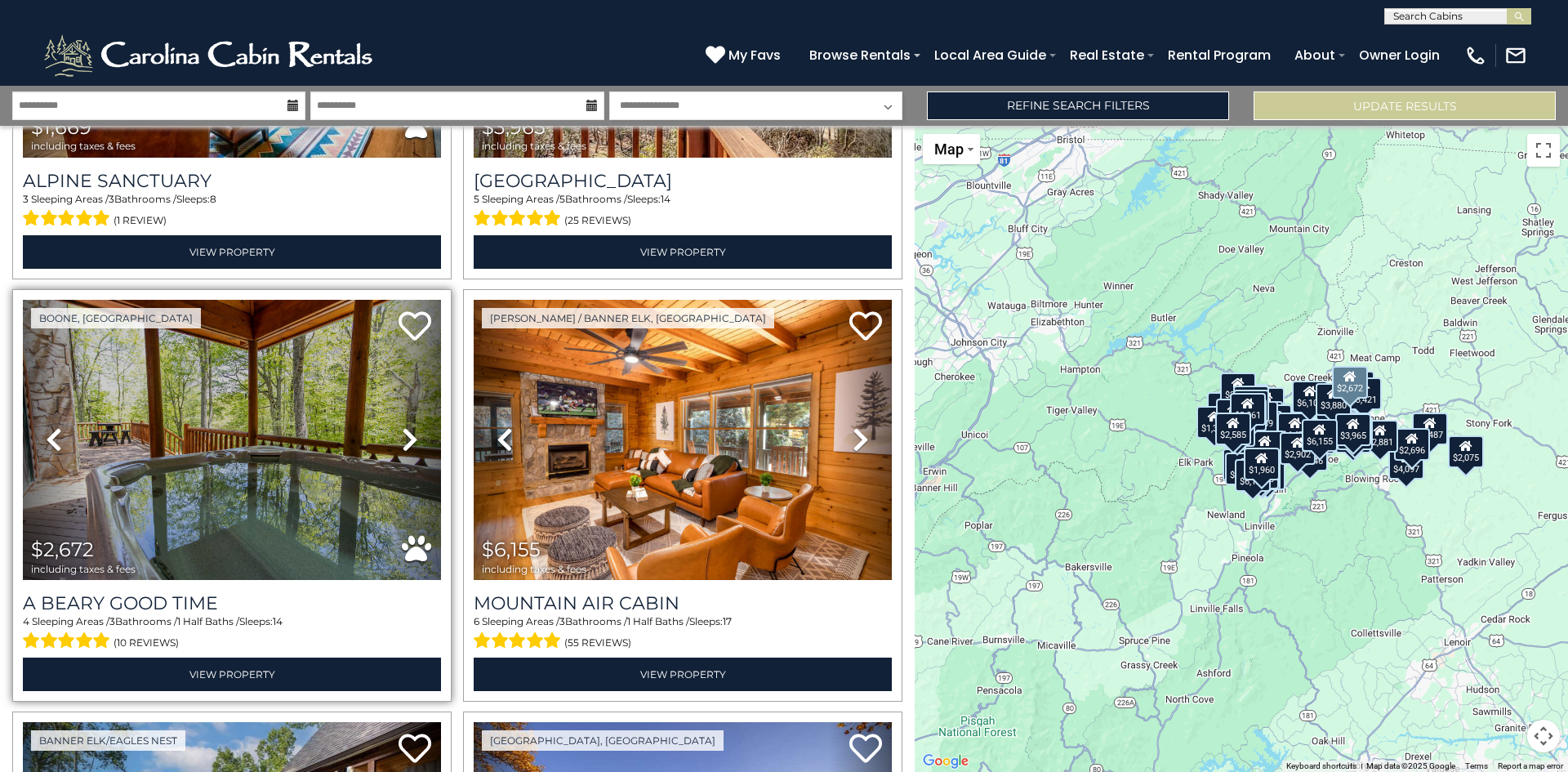
click at [49, 426] on icon at bounding box center [54, 439] width 16 height 26
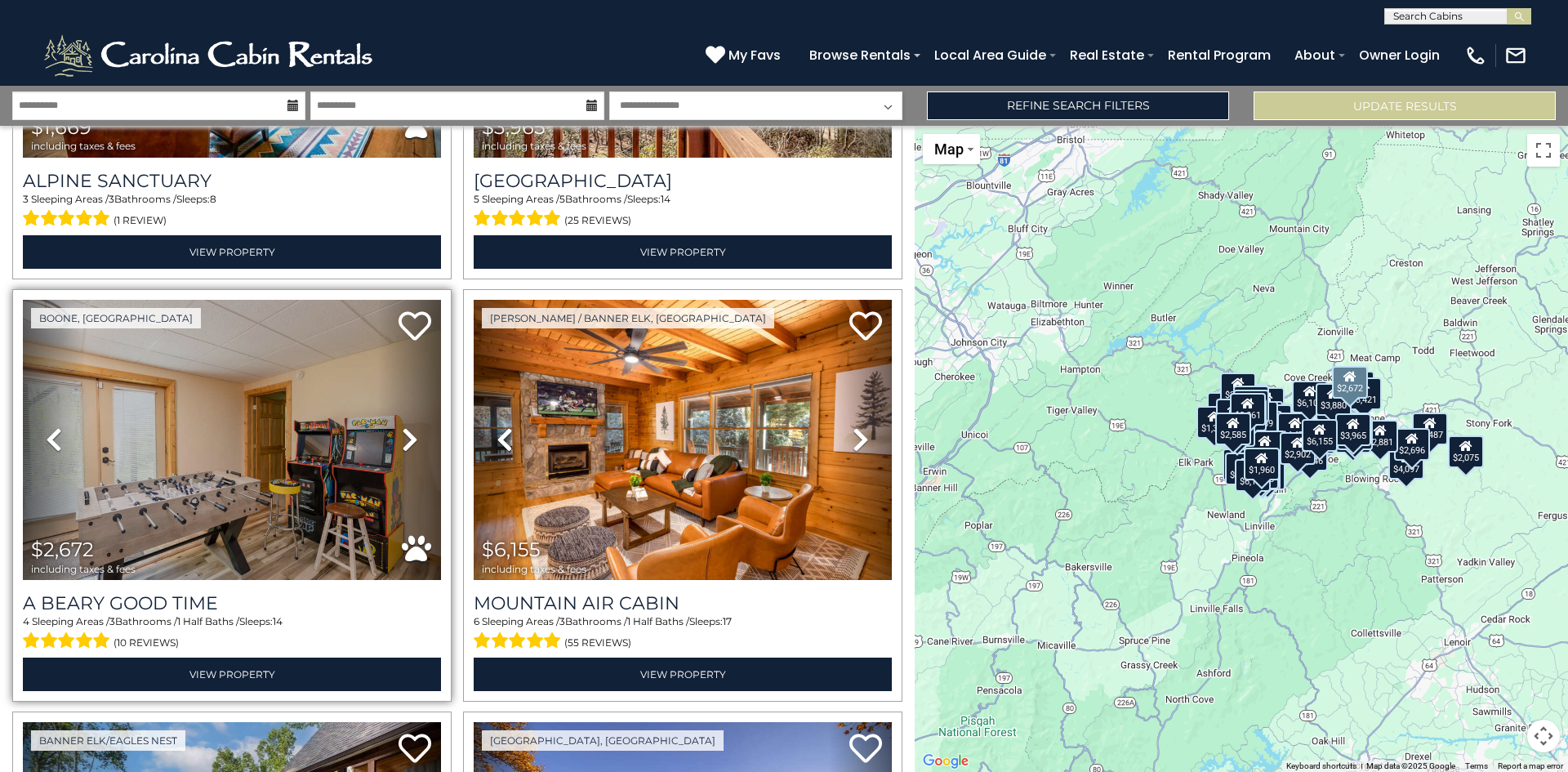
click at [407, 426] on icon at bounding box center [410, 439] width 16 height 26
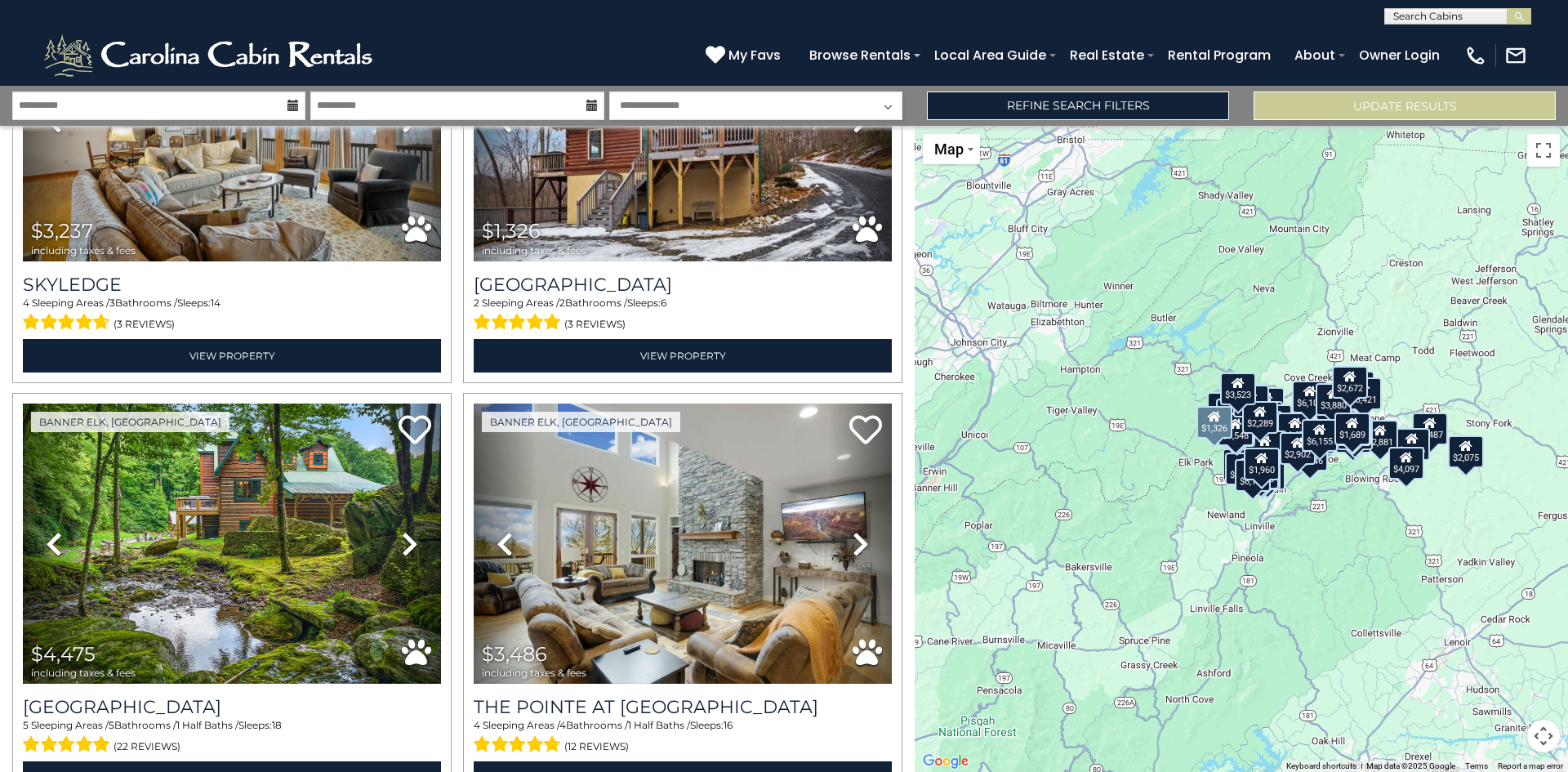
scroll to position [12092, 0]
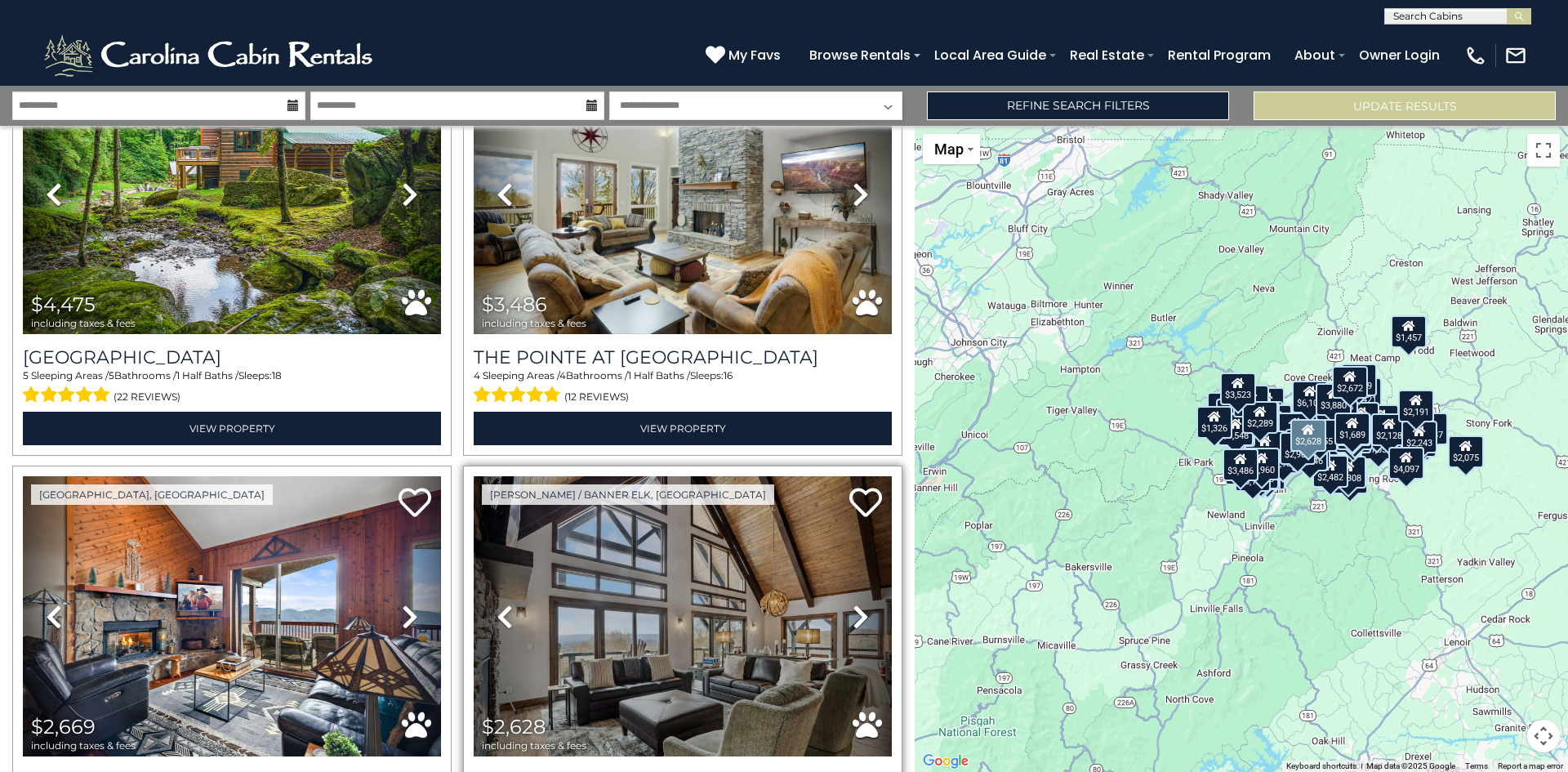
scroll to position [12419, 0]
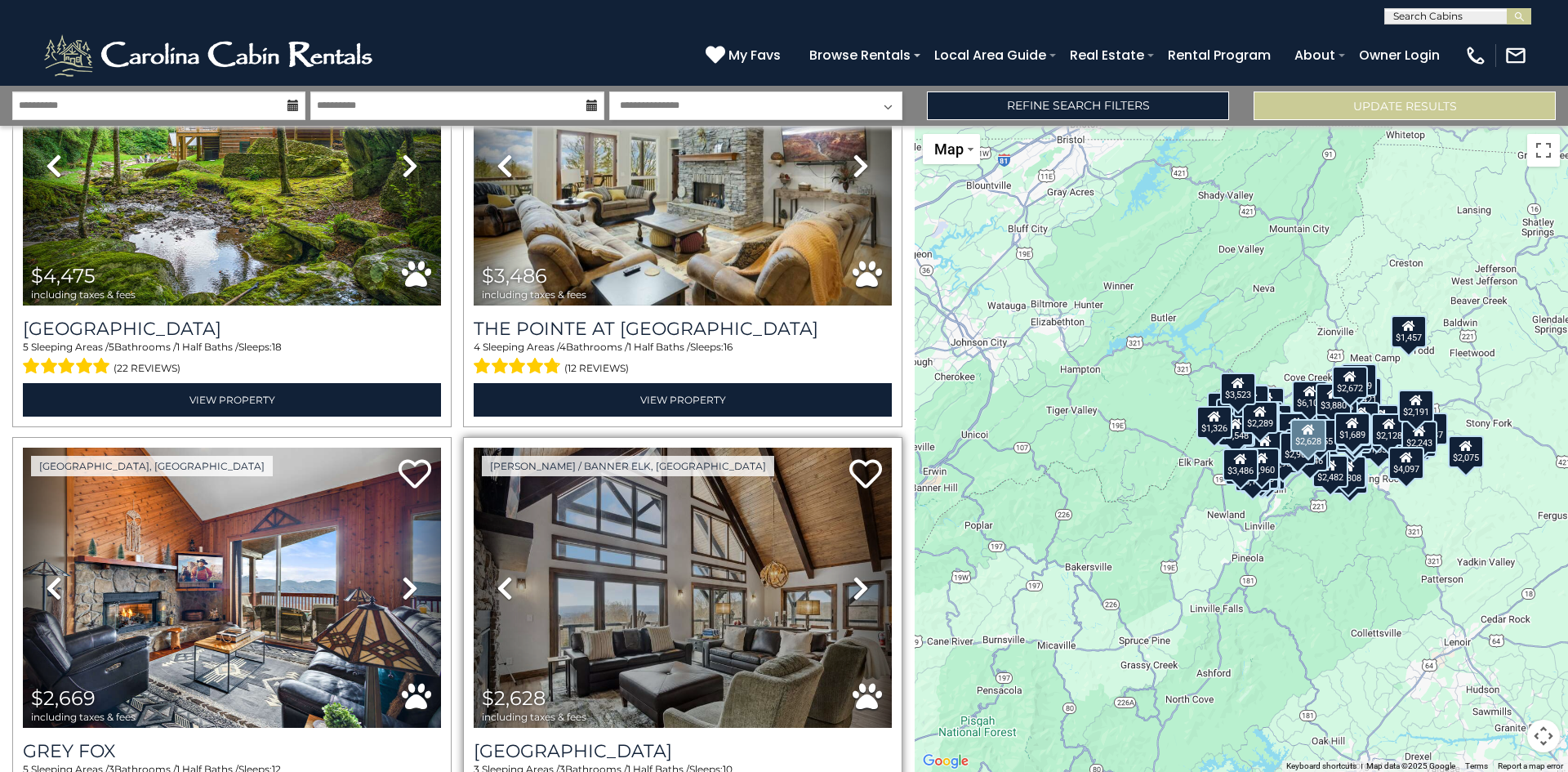
click at [875, 447] on link "Next" at bounding box center [861, 588] width 63 height 280
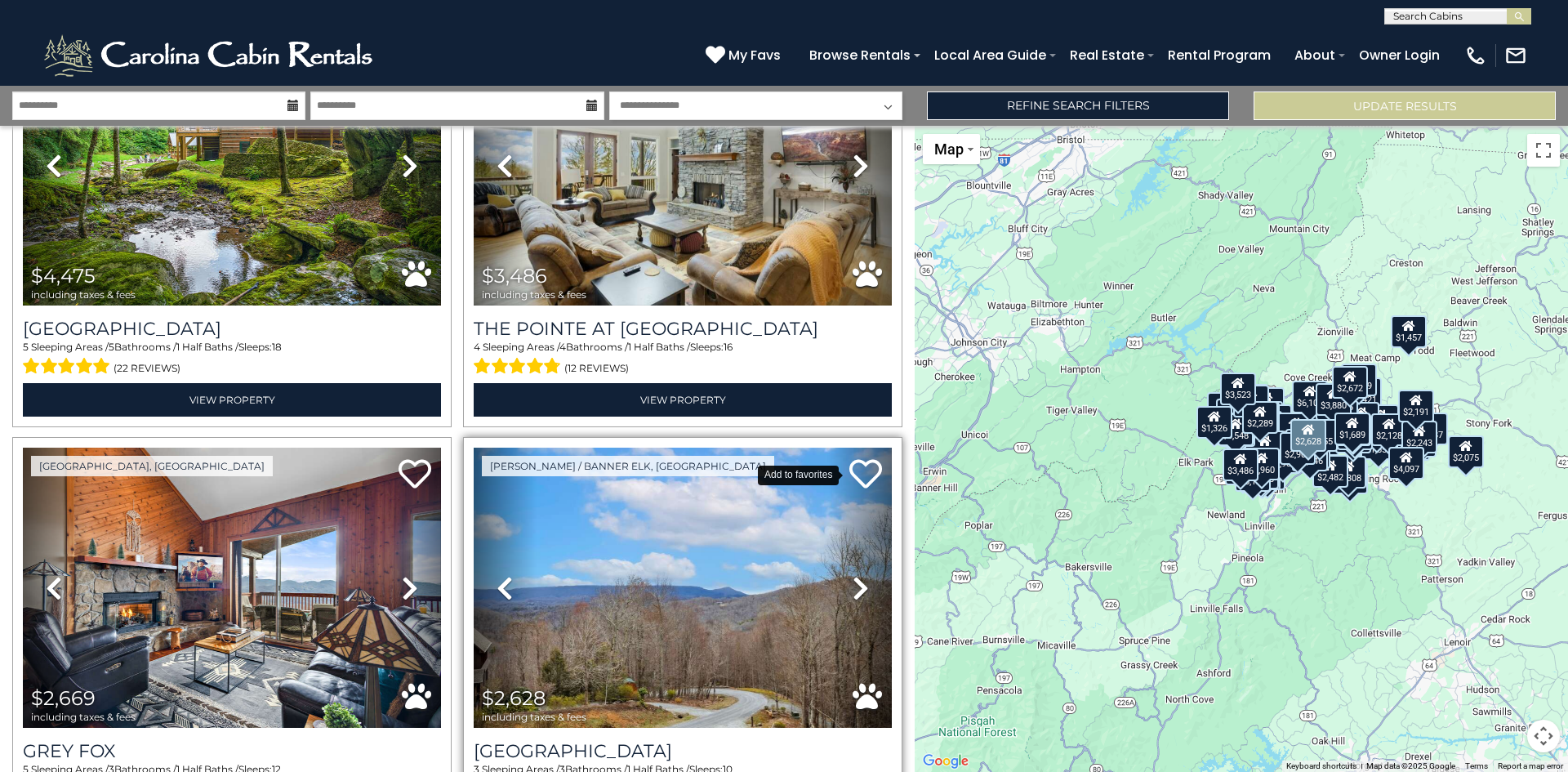
click at [859, 458] on icon at bounding box center [866, 474] width 32 height 32
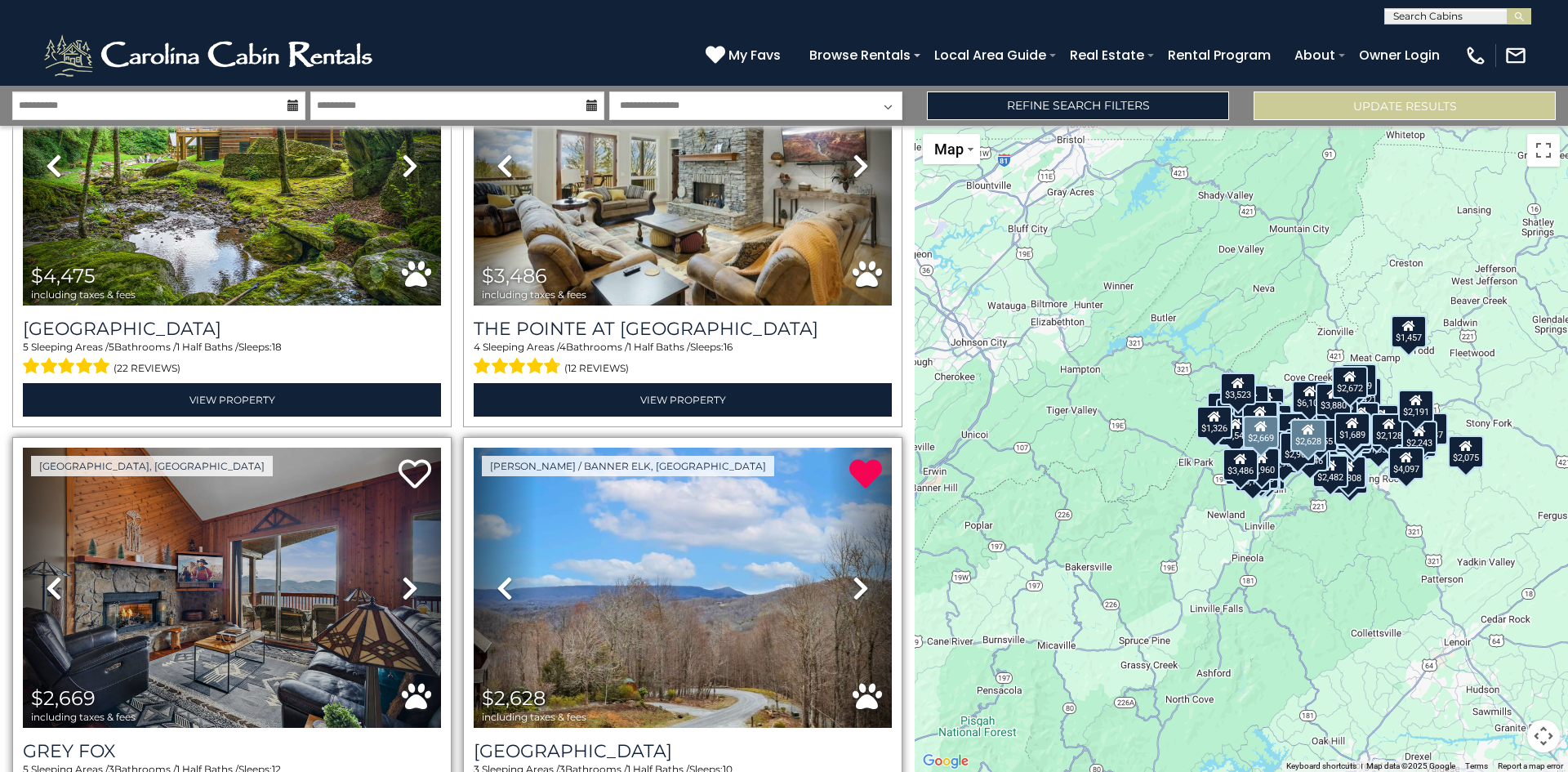
click at [405, 575] on icon at bounding box center [410, 588] width 16 height 26
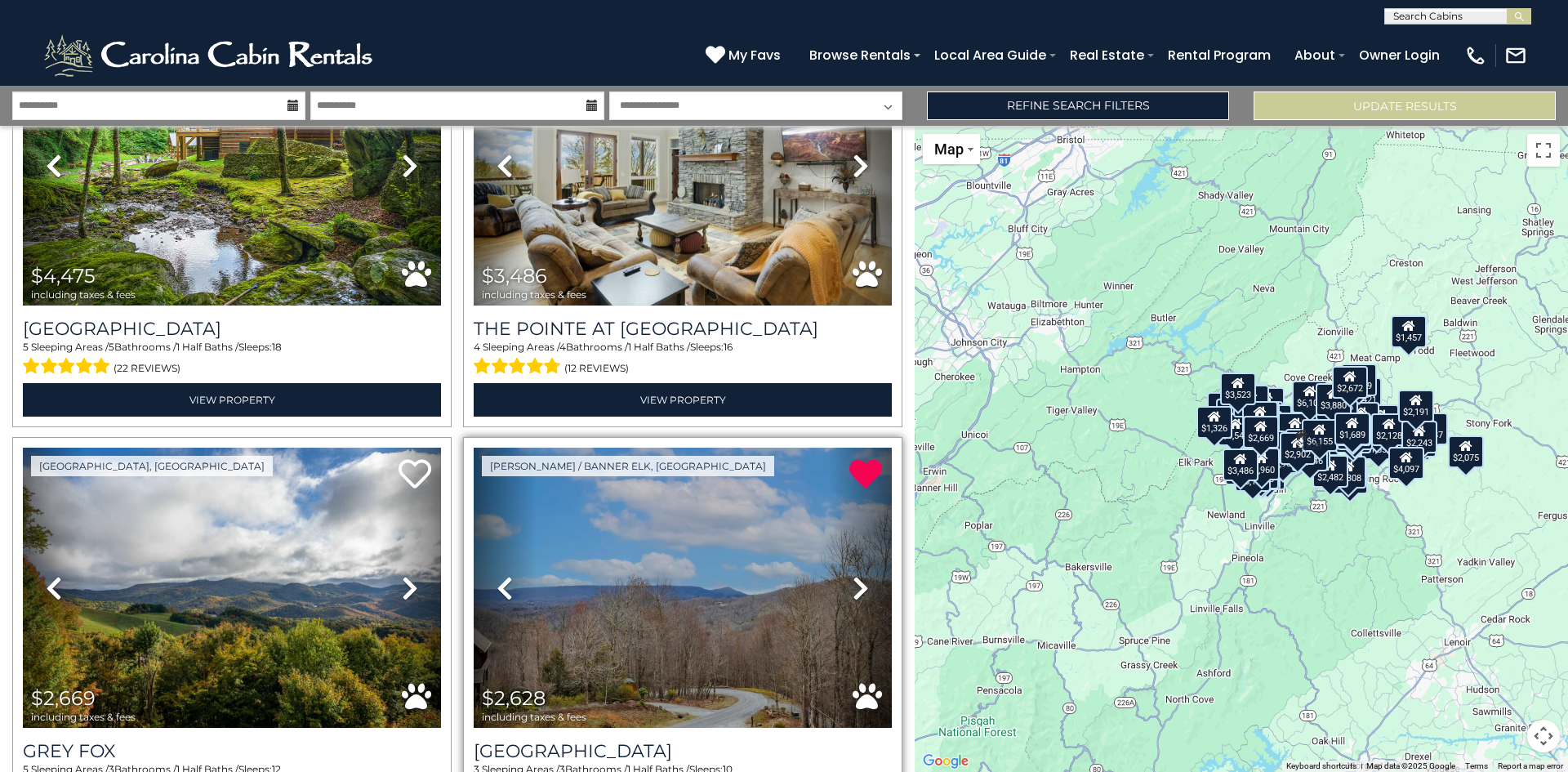
click at [855, 575] on icon at bounding box center [861, 588] width 16 height 26
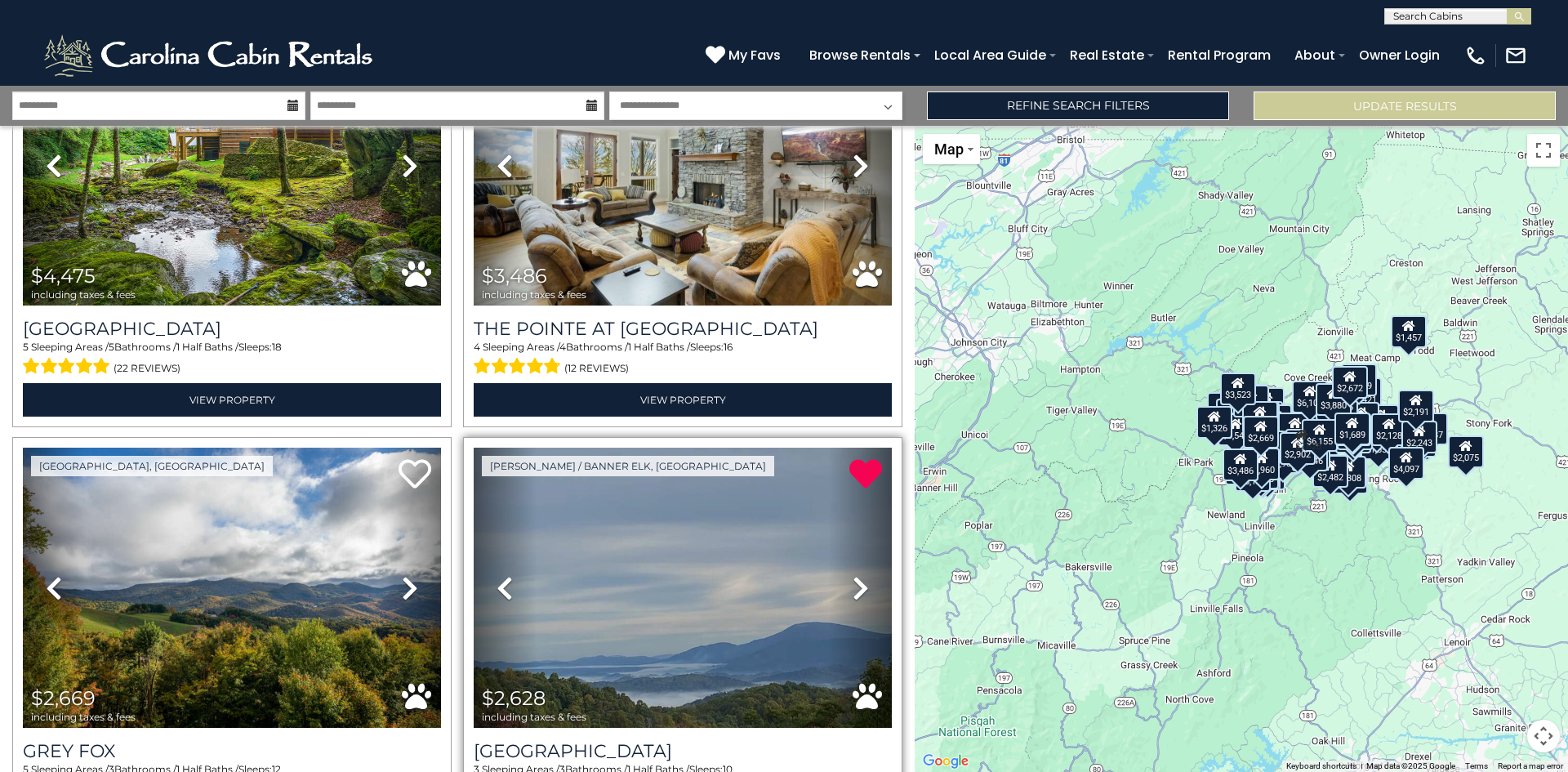
click at [492, 502] on link "Previous" at bounding box center [506, 588] width 63 height 280
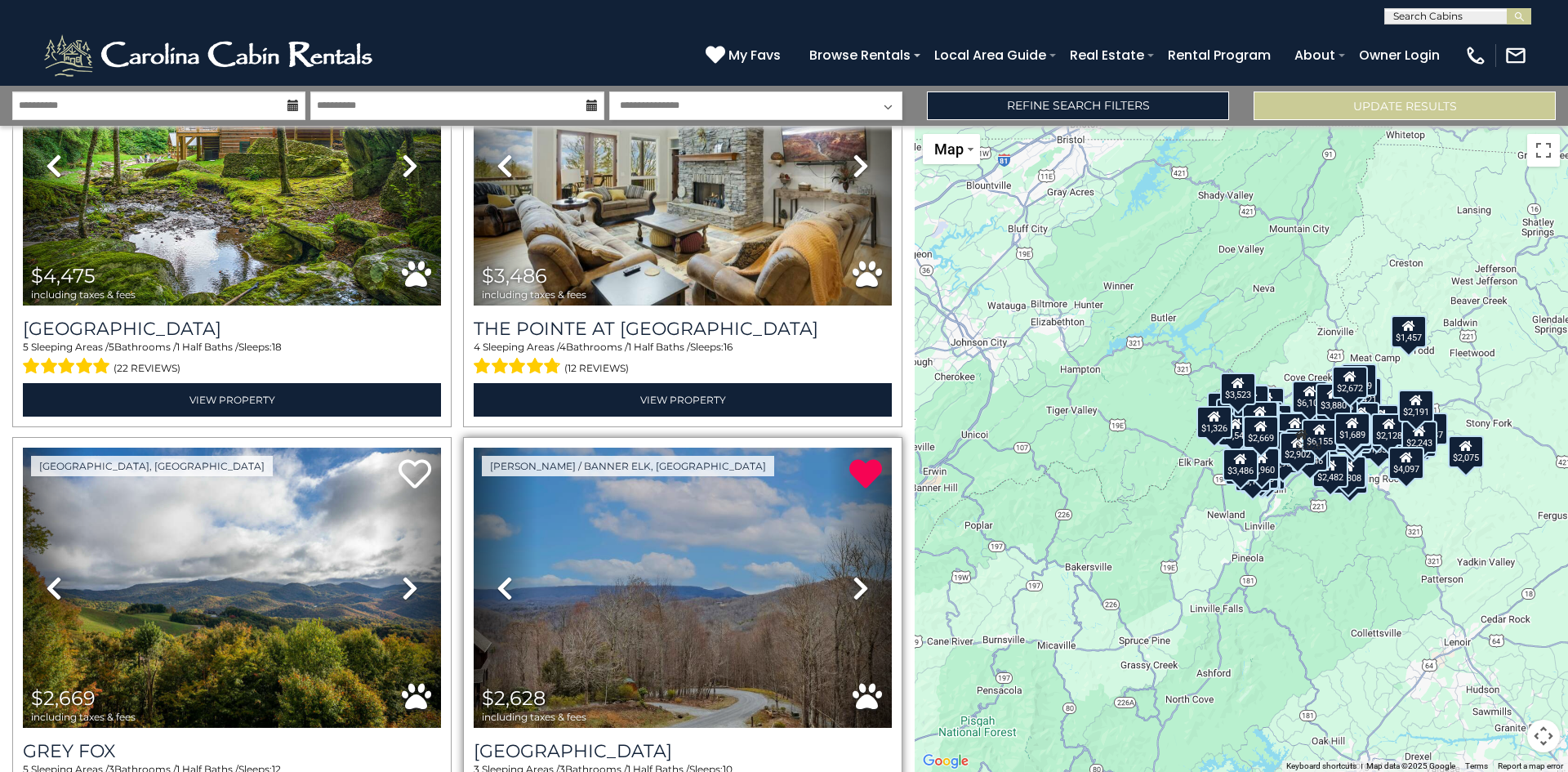
click at [497, 575] on icon at bounding box center [505, 588] width 16 height 26
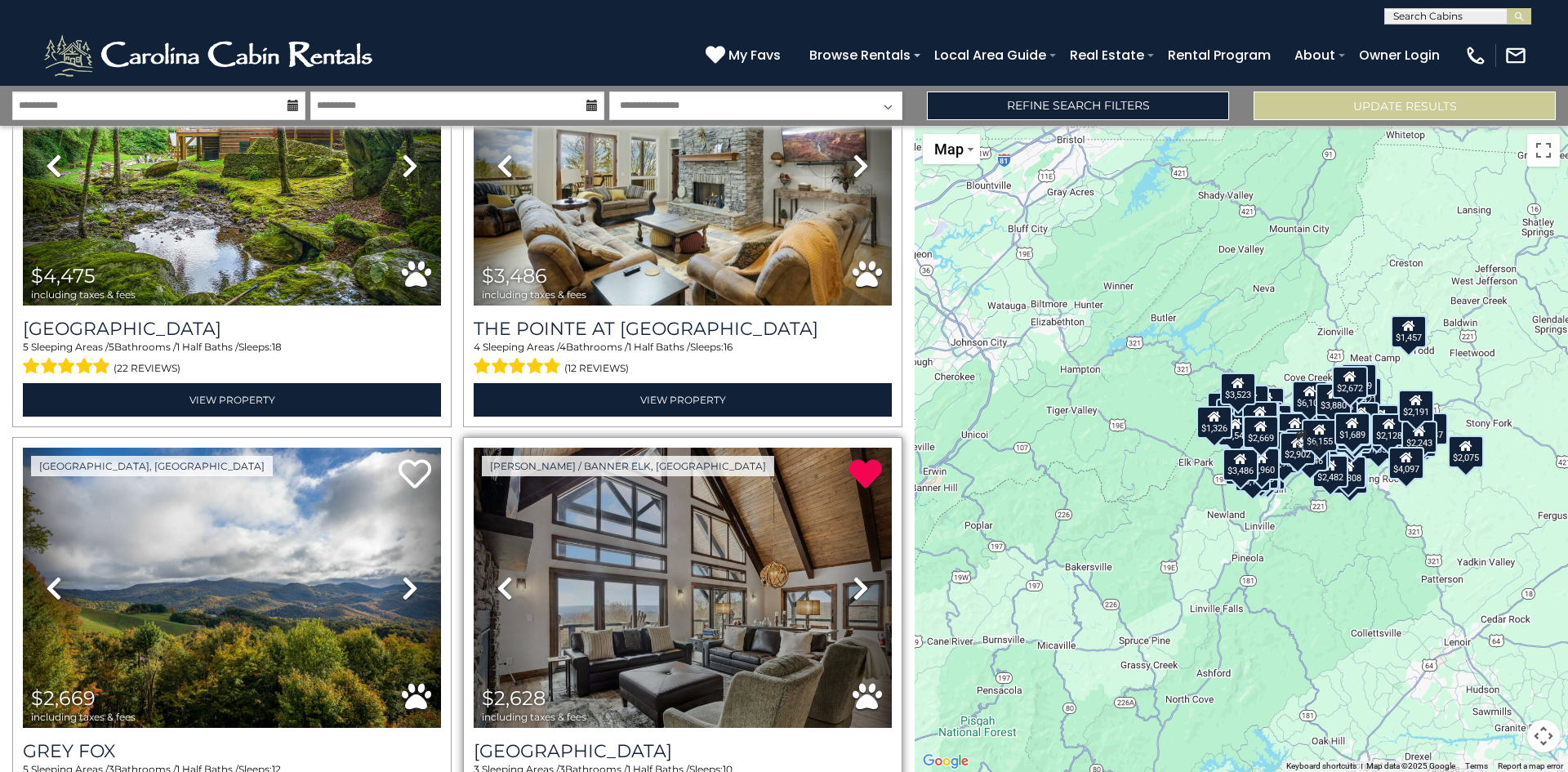
click at [497, 575] on icon at bounding box center [505, 588] width 16 height 26
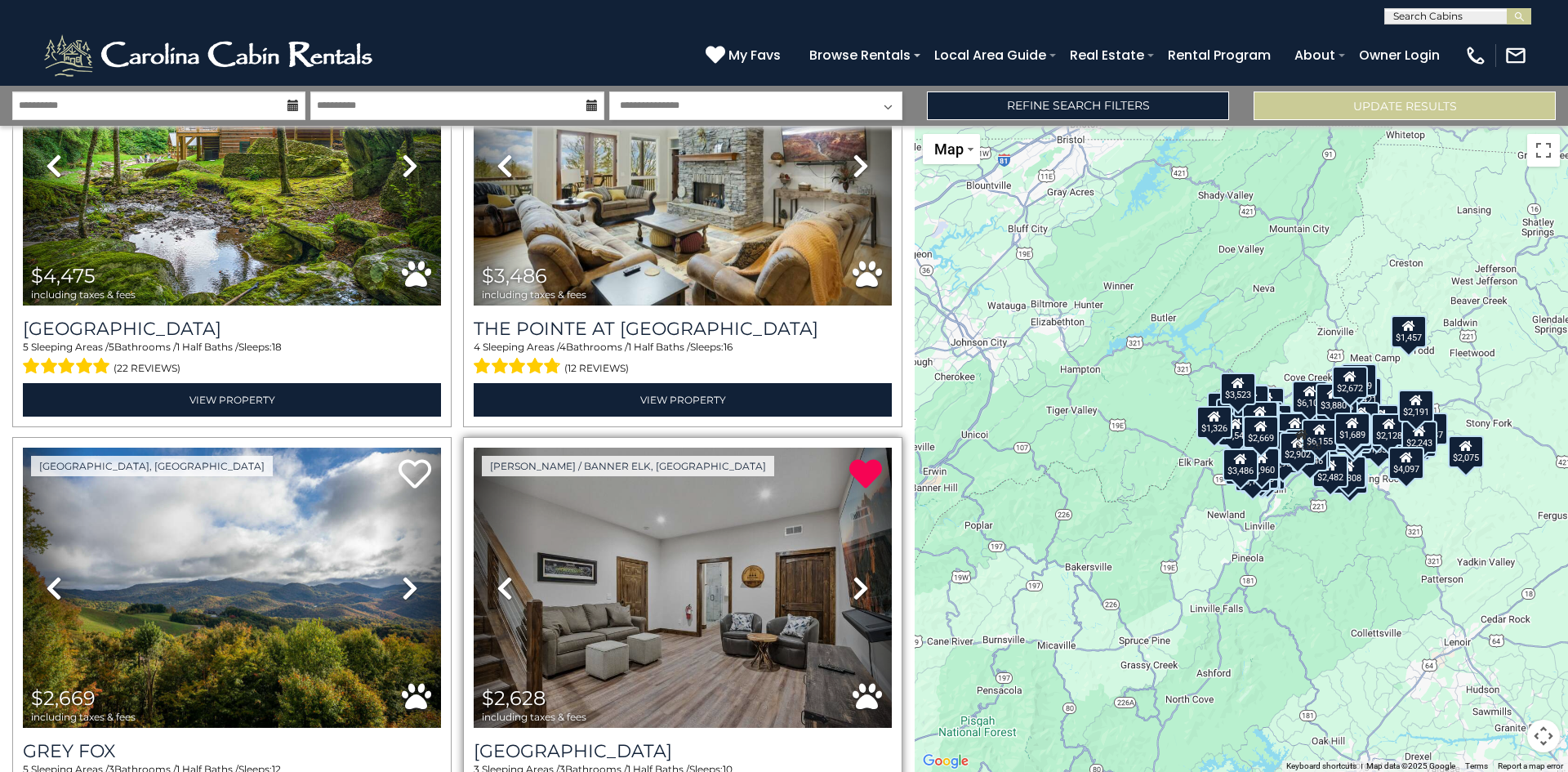
click at [497, 575] on icon at bounding box center [505, 588] width 16 height 26
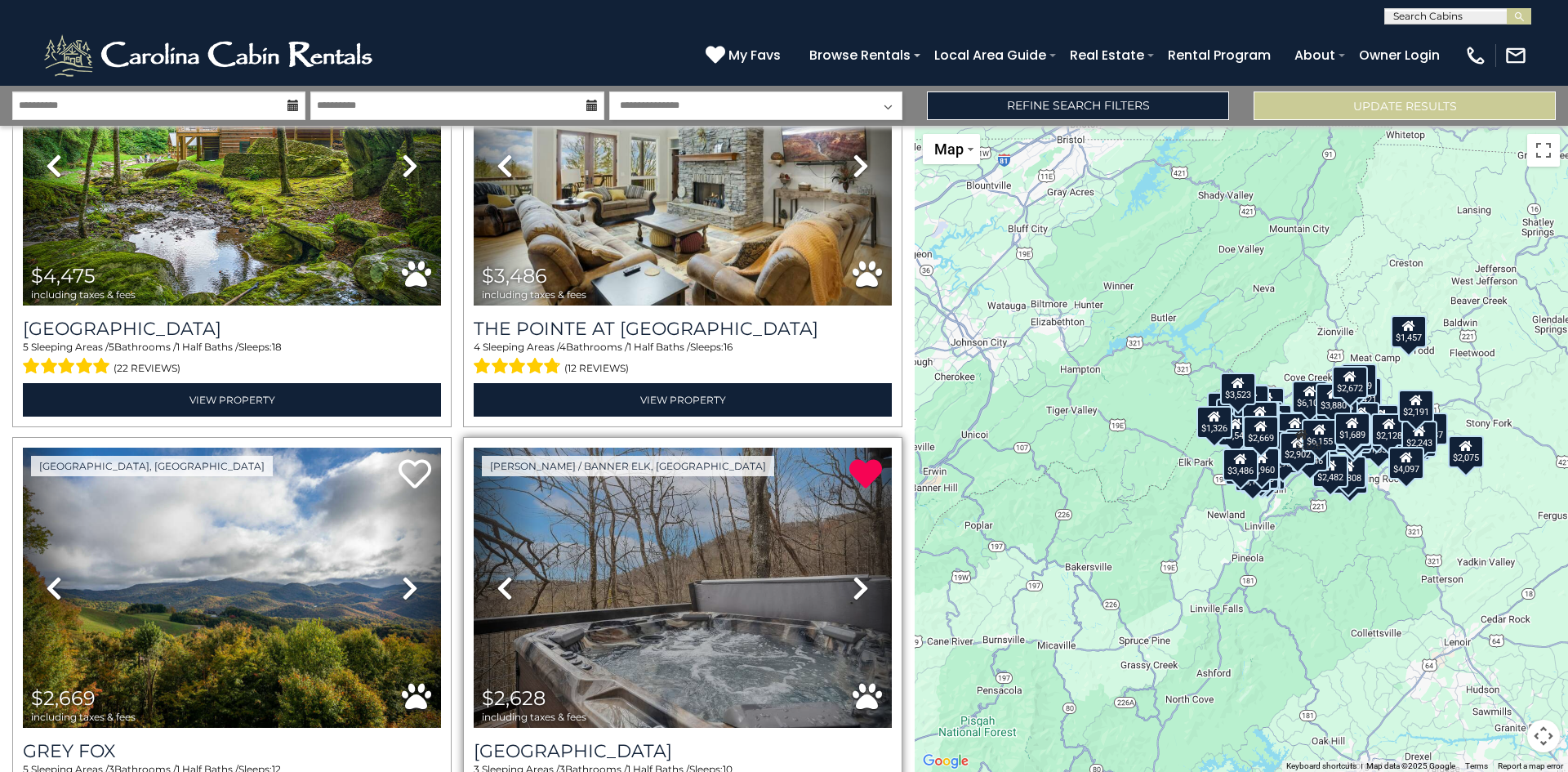
click at [497, 575] on icon at bounding box center [505, 588] width 16 height 26
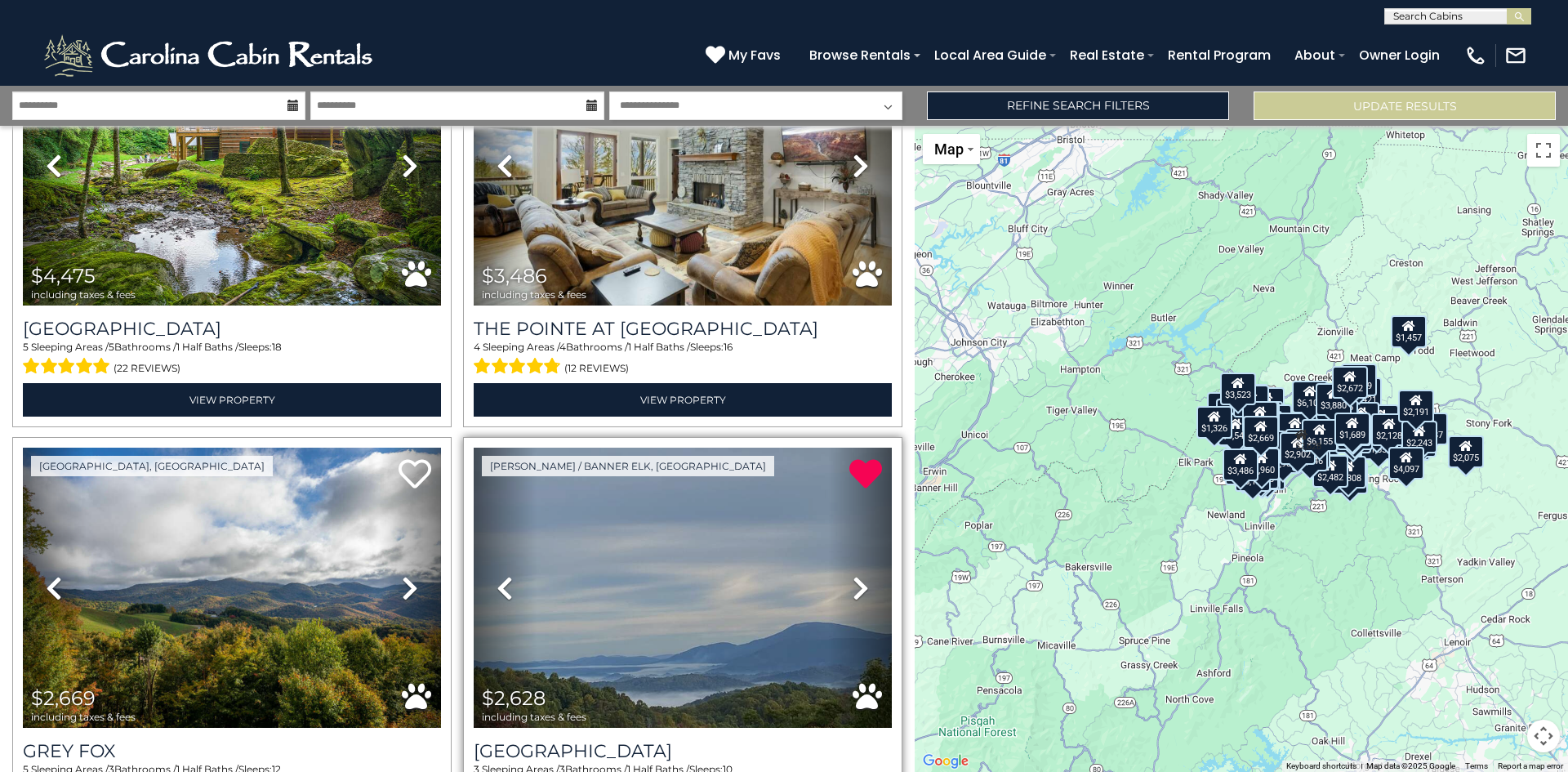
click at [498, 575] on icon at bounding box center [505, 588] width 16 height 26
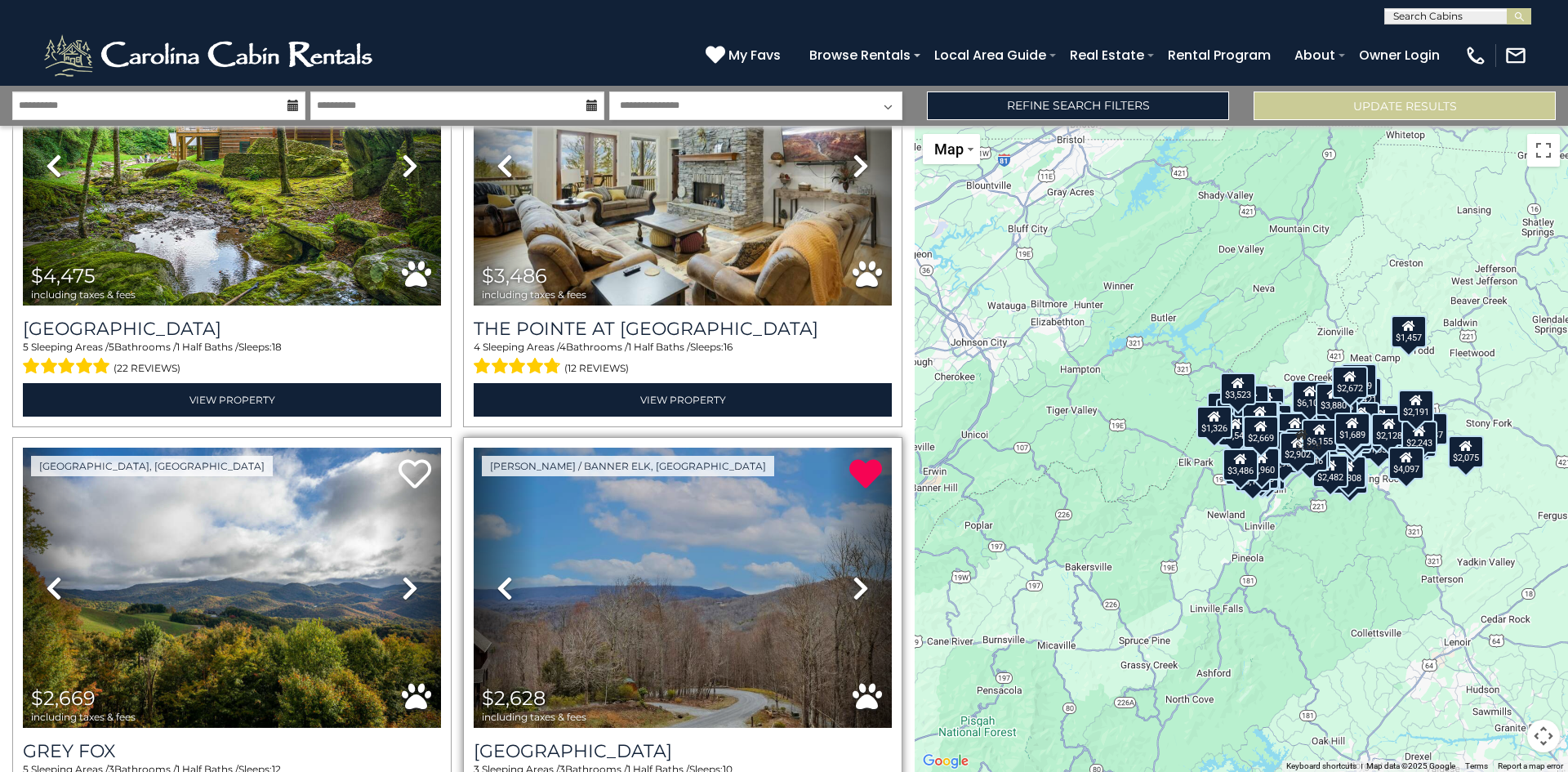
click at [498, 575] on icon at bounding box center [505, 588] width 16 height 26
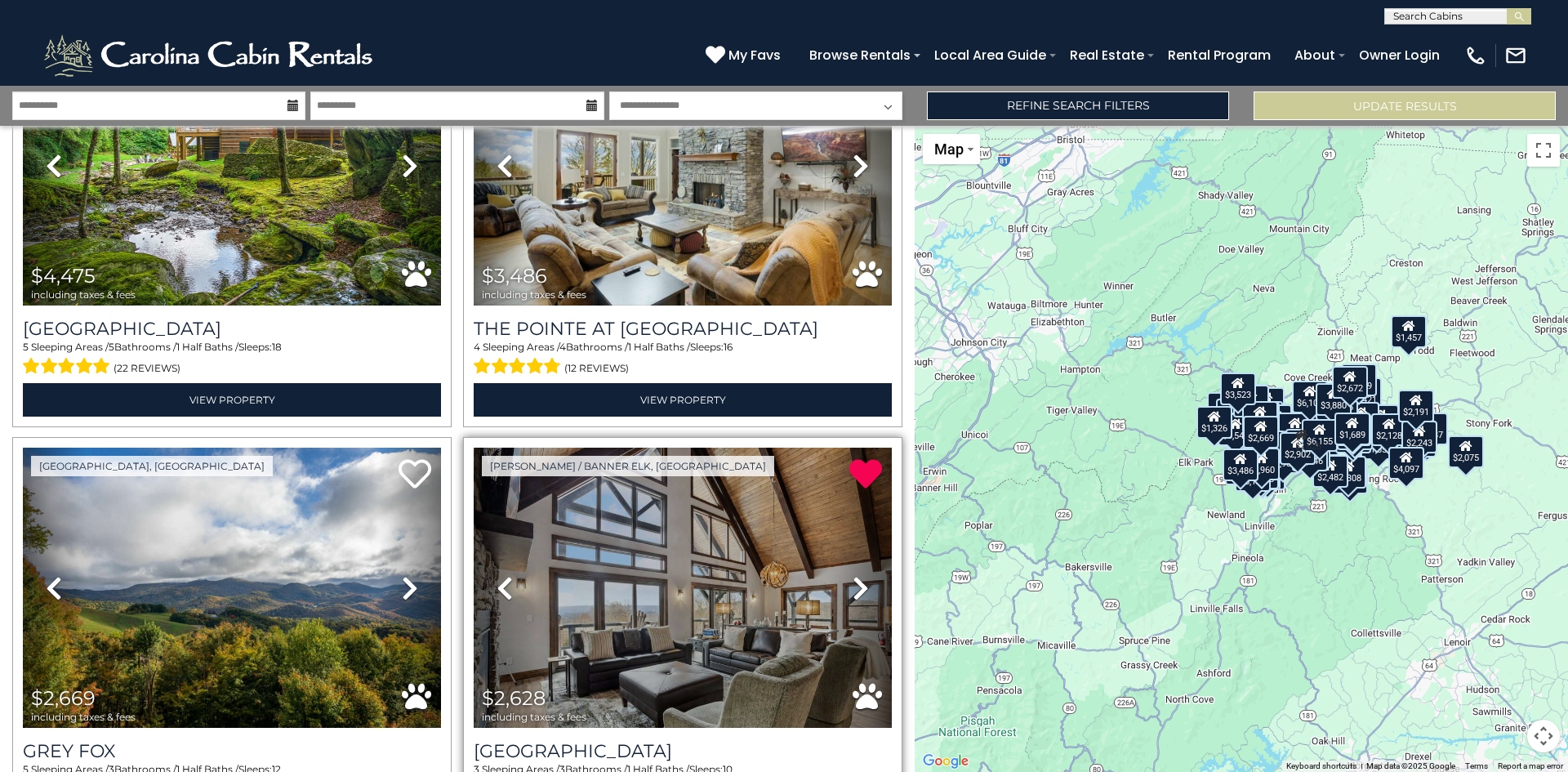
click at [498, 575] on icon at bounding box center [505, 588] width 16 height 26
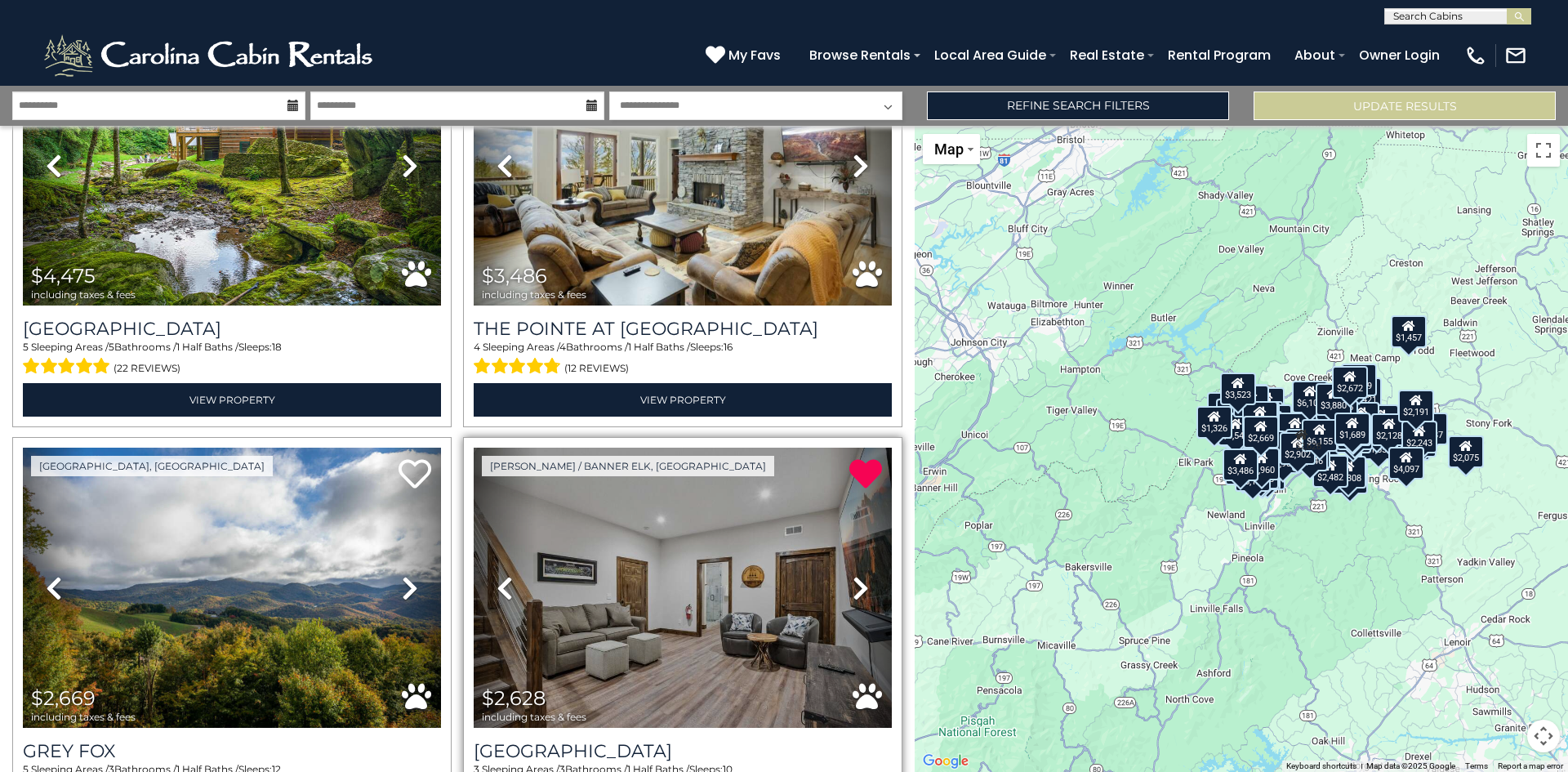
click at [498, 575] on icon at bounding box center [505, 588] width 16 height 26
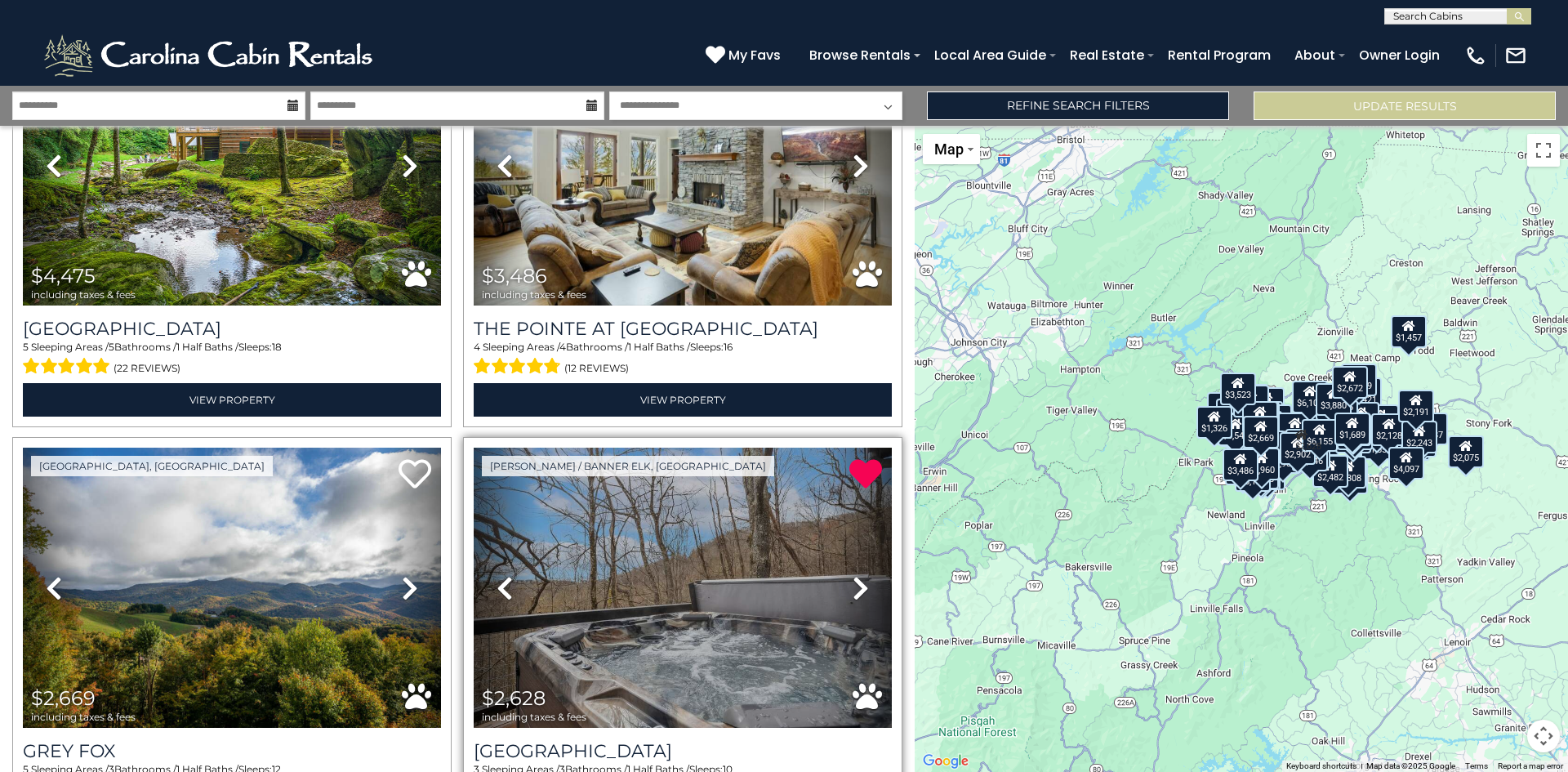
click at [498, 575] on icon at bounding box center [505, 588] width 16 height 26
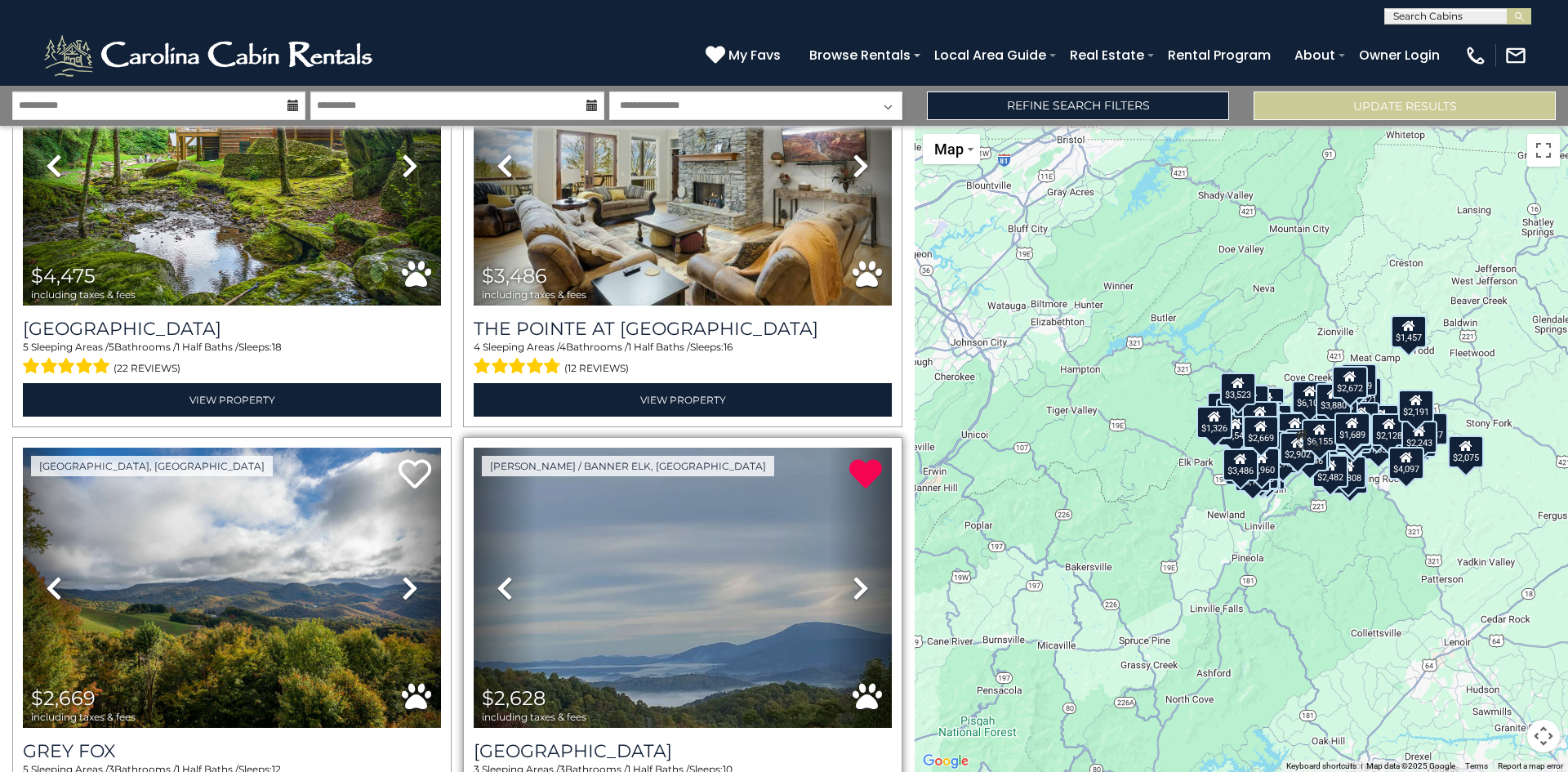
click at [498, 575] on icon at bounding box center [505, 588] width 16 height 26
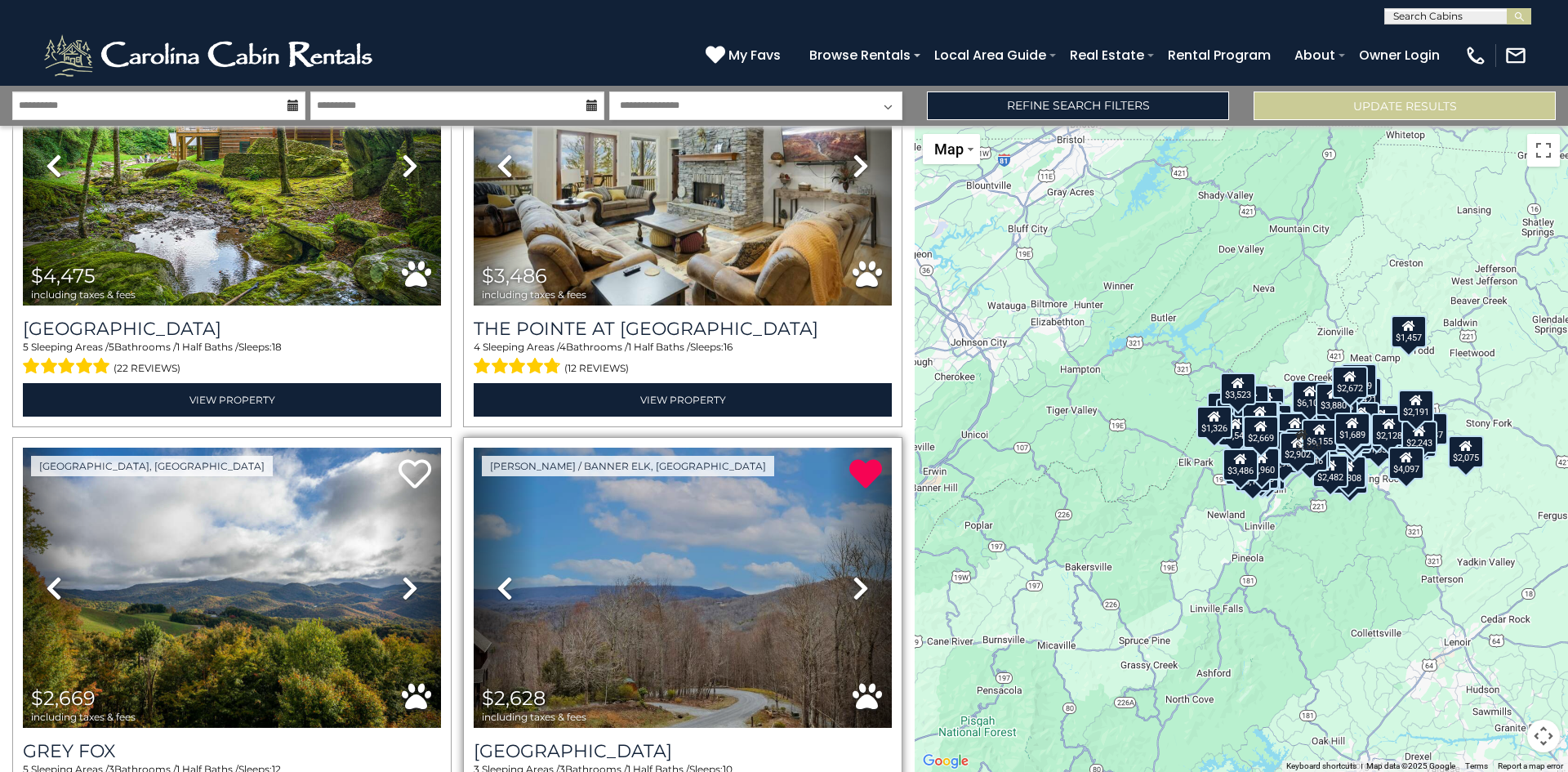
click at [498, 575] on icon at bounding box center [505, 588] width 16 height 26
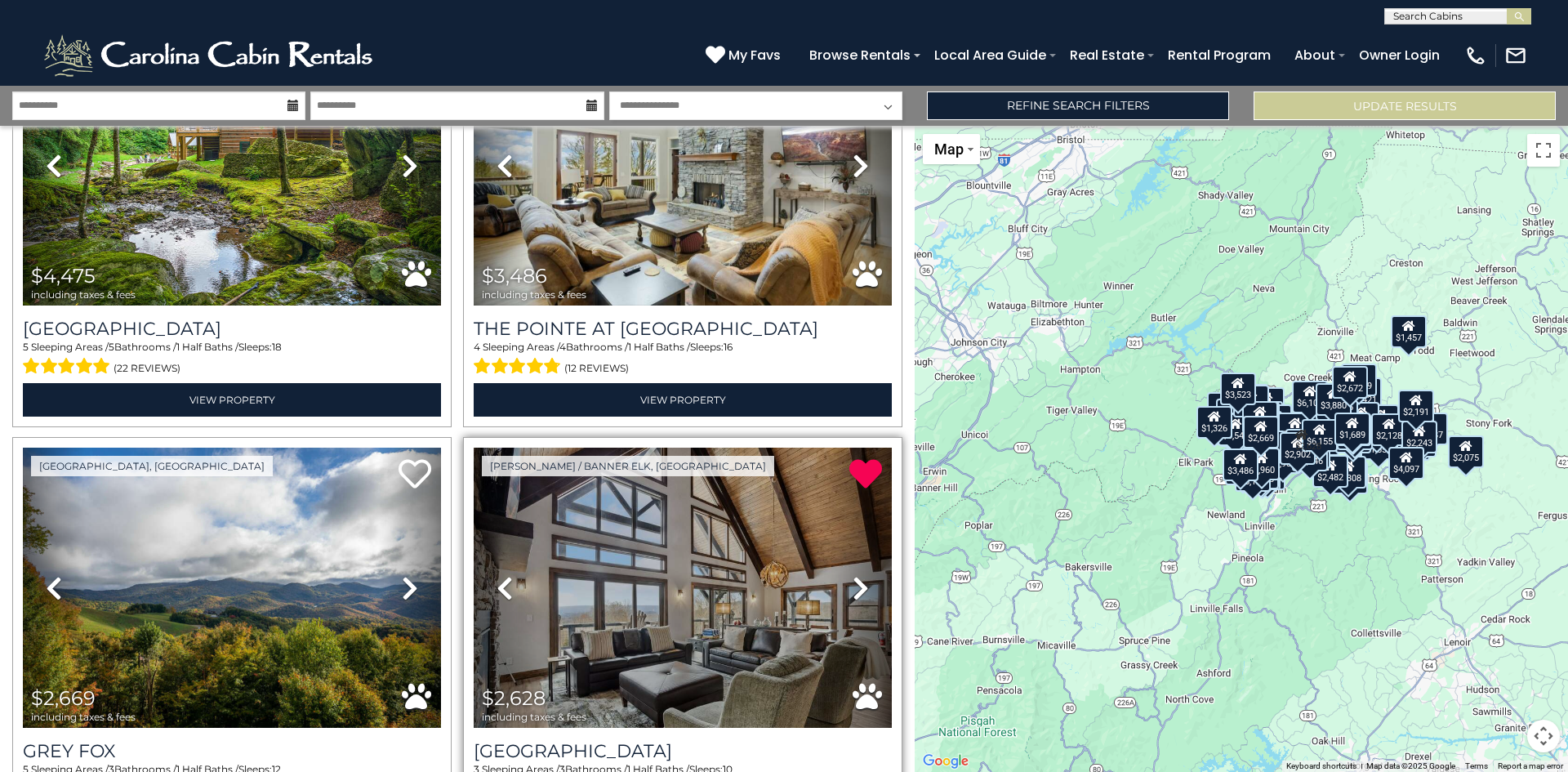
click at [498, 575] on icon at bounding box center [505, 588] width 16 height 26
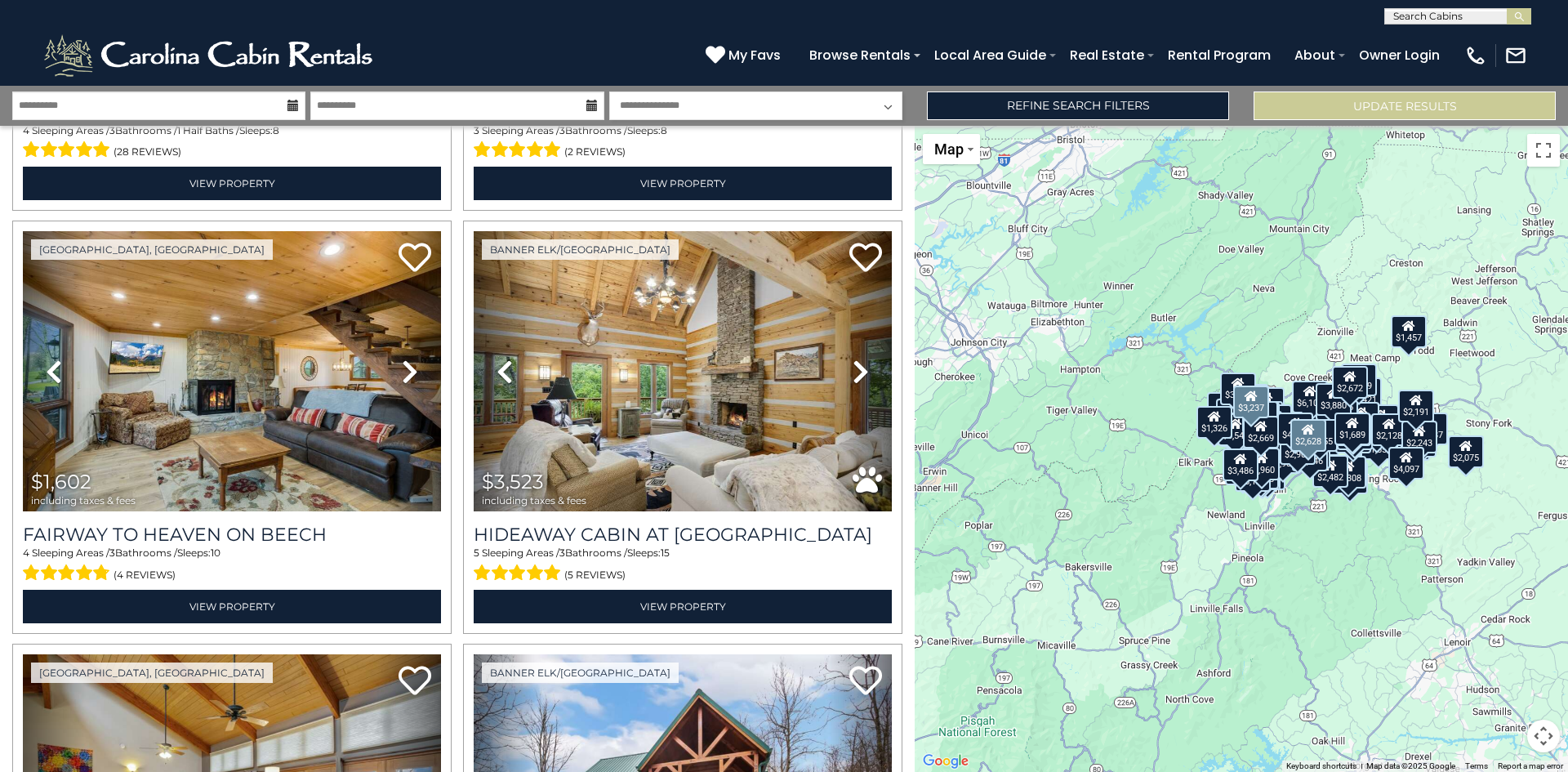
scroll to position [11357, 0]
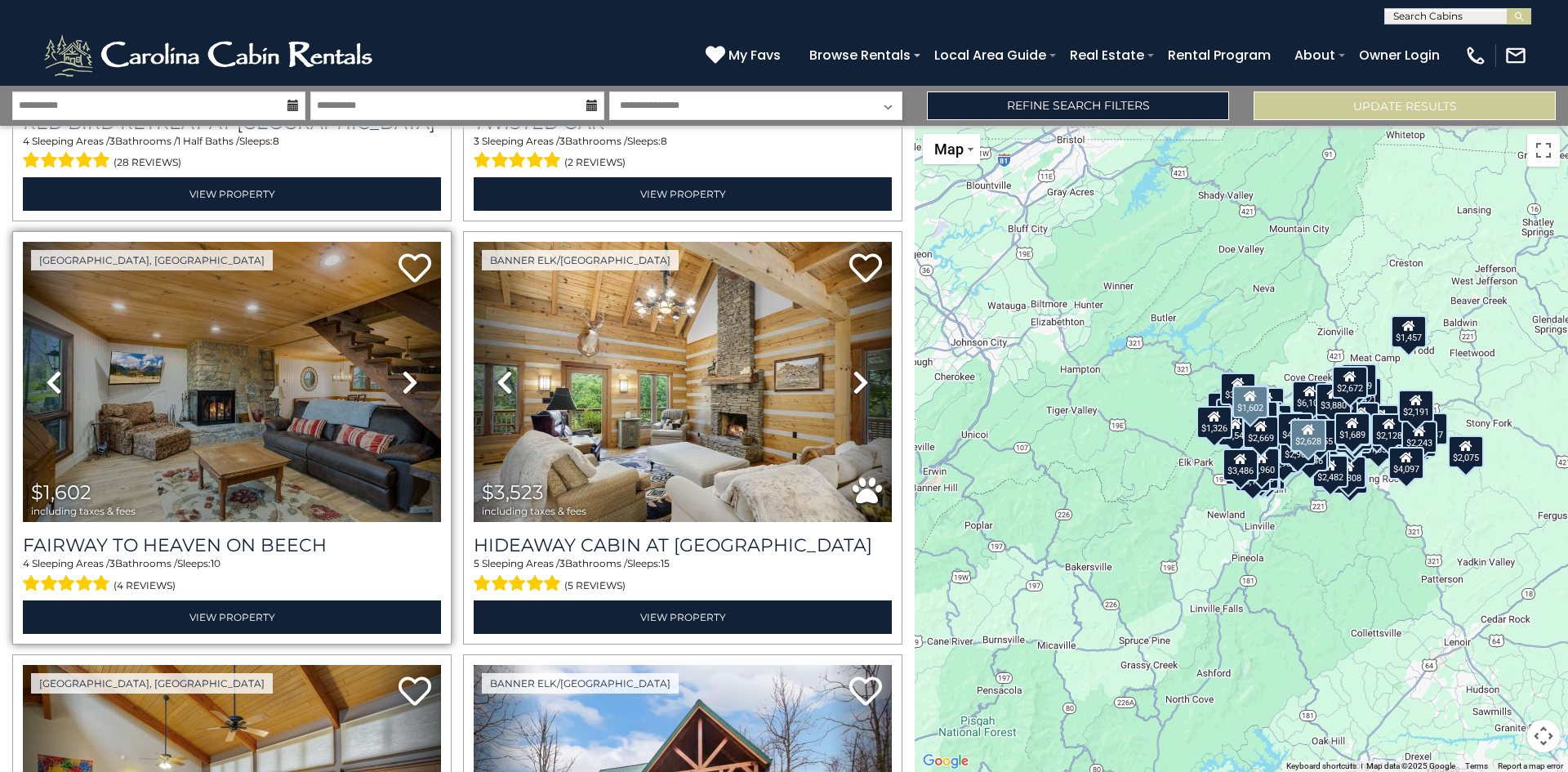
click at [402, 369] on icon at bounding box center [410, 382] width 16 height 26
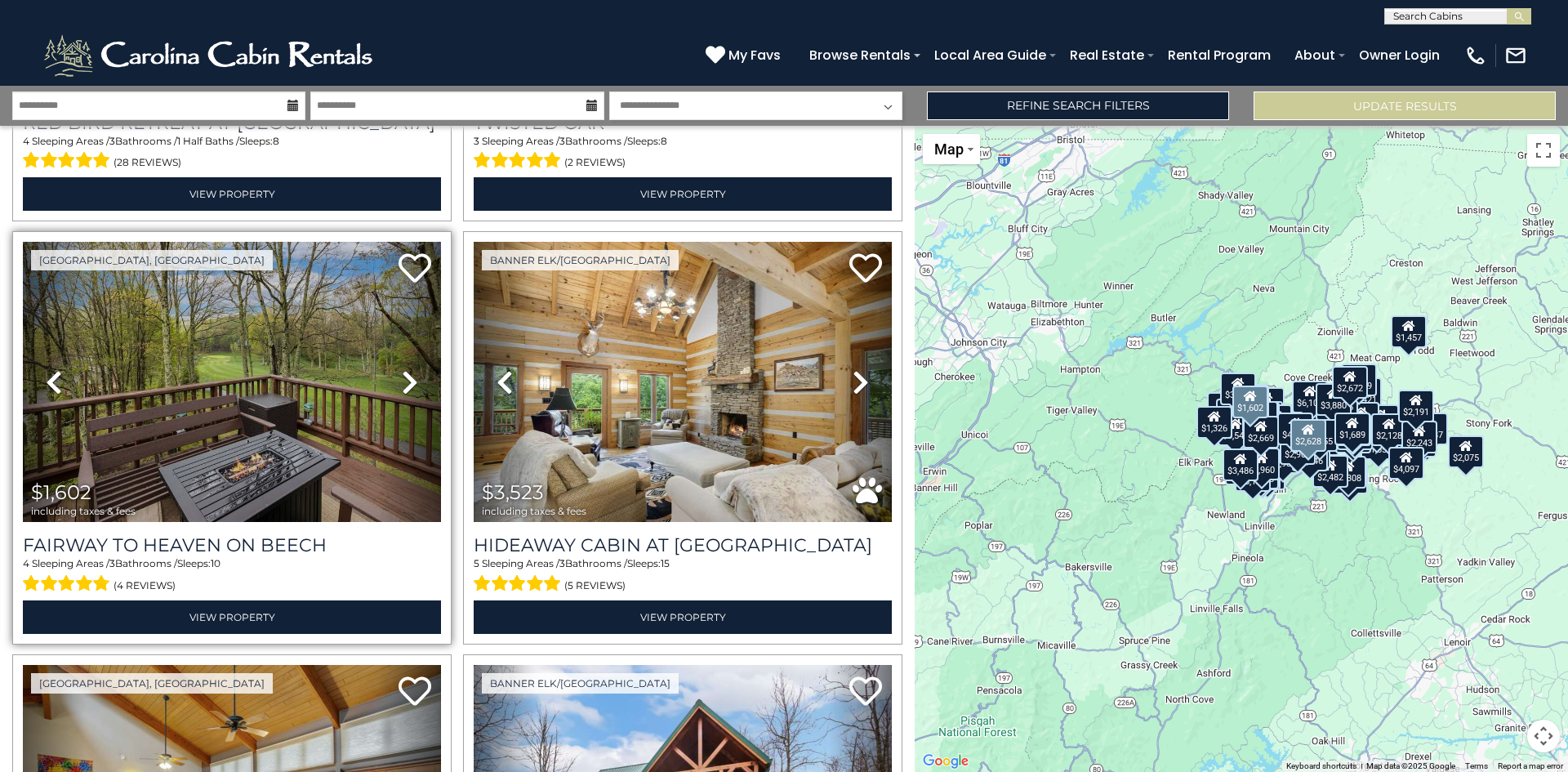
click at [402, 369] on icon at bounding box center [410, 382] width 16 height 26
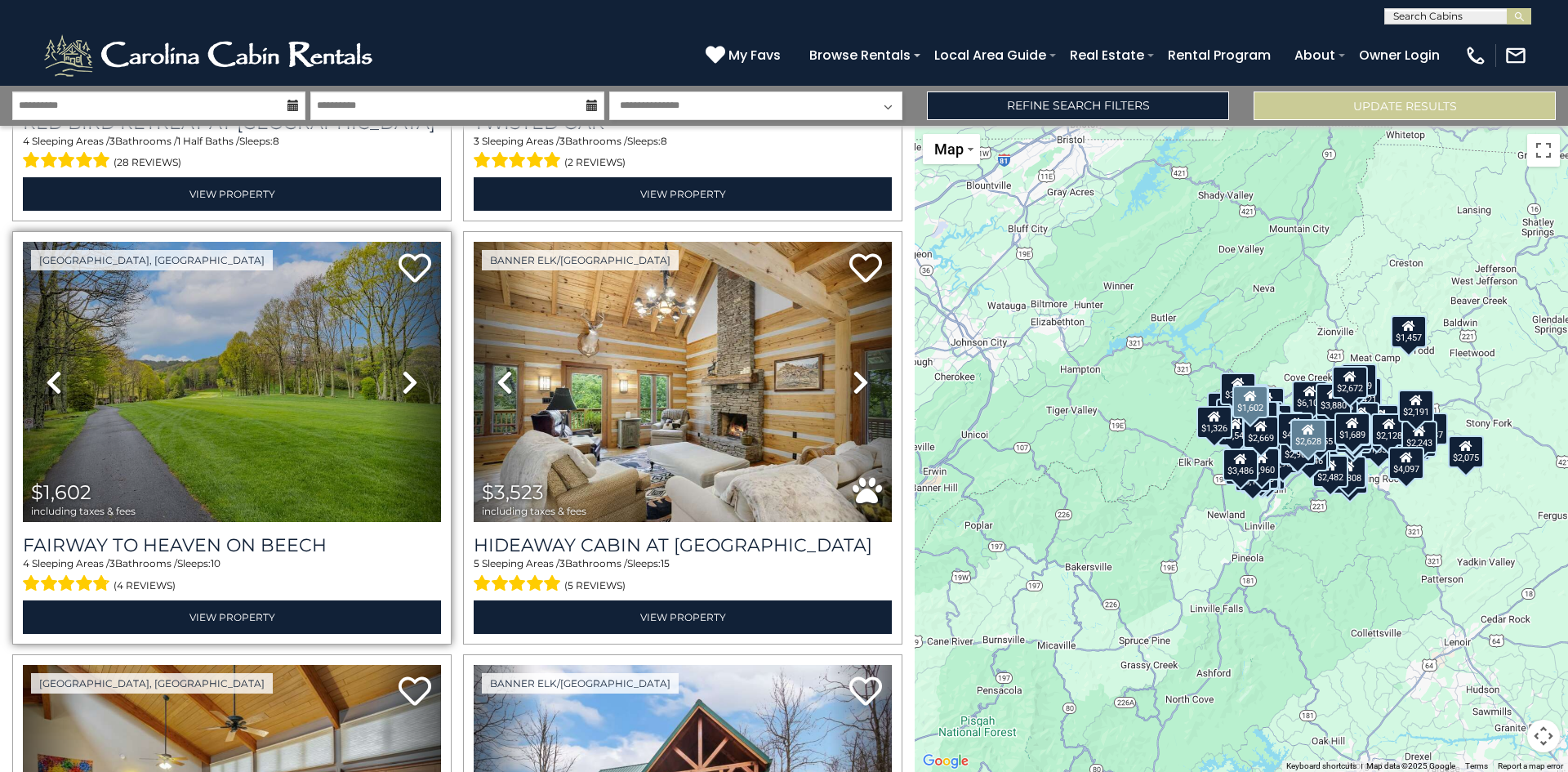
click at [402, 369] on icon at bounding box center [410, 382] width 16 height 26
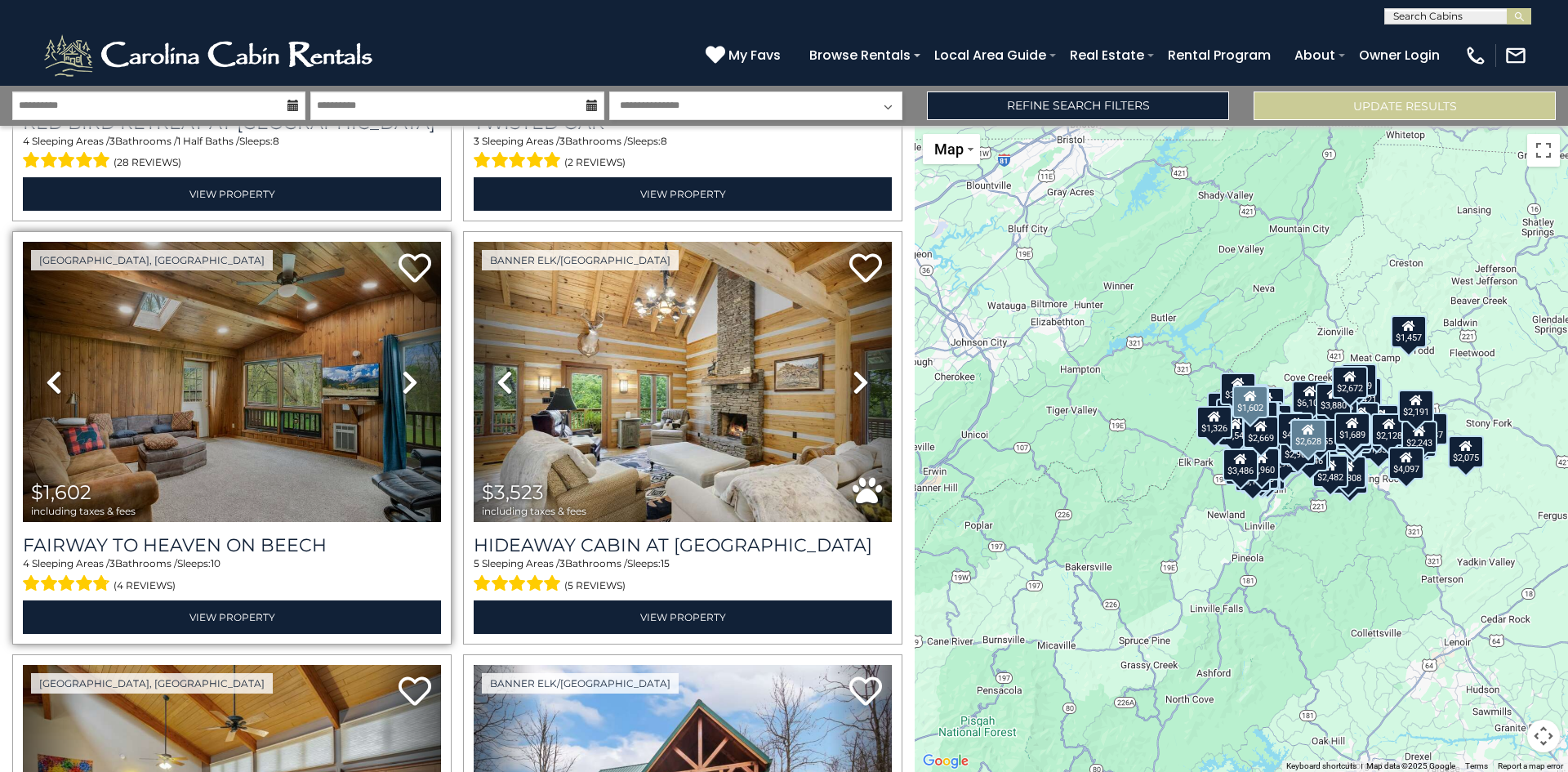
click at [402, 369] on icon at bounding box center [410, 382] width 16 height 26
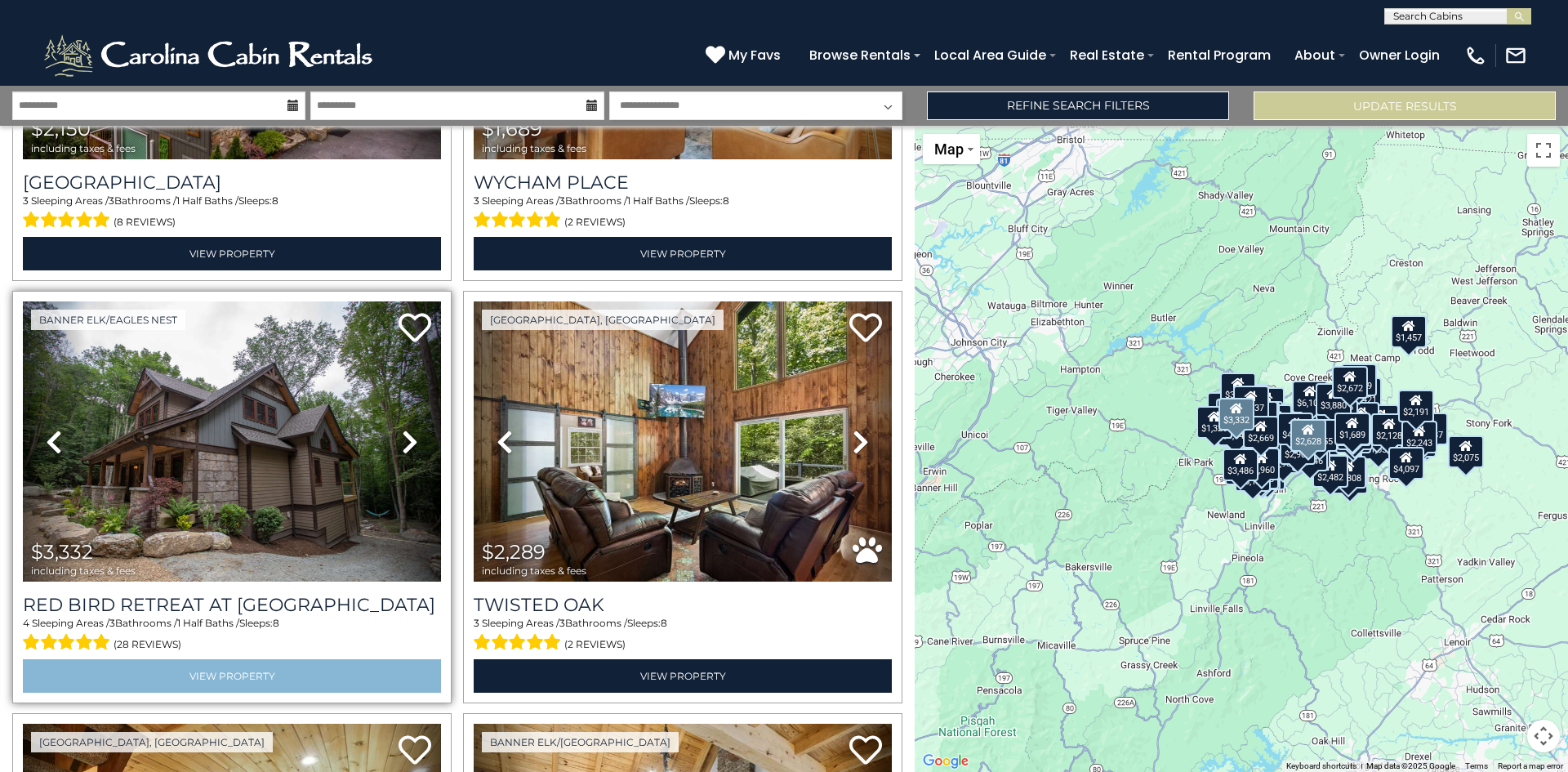
scroll to position [10704, 0]
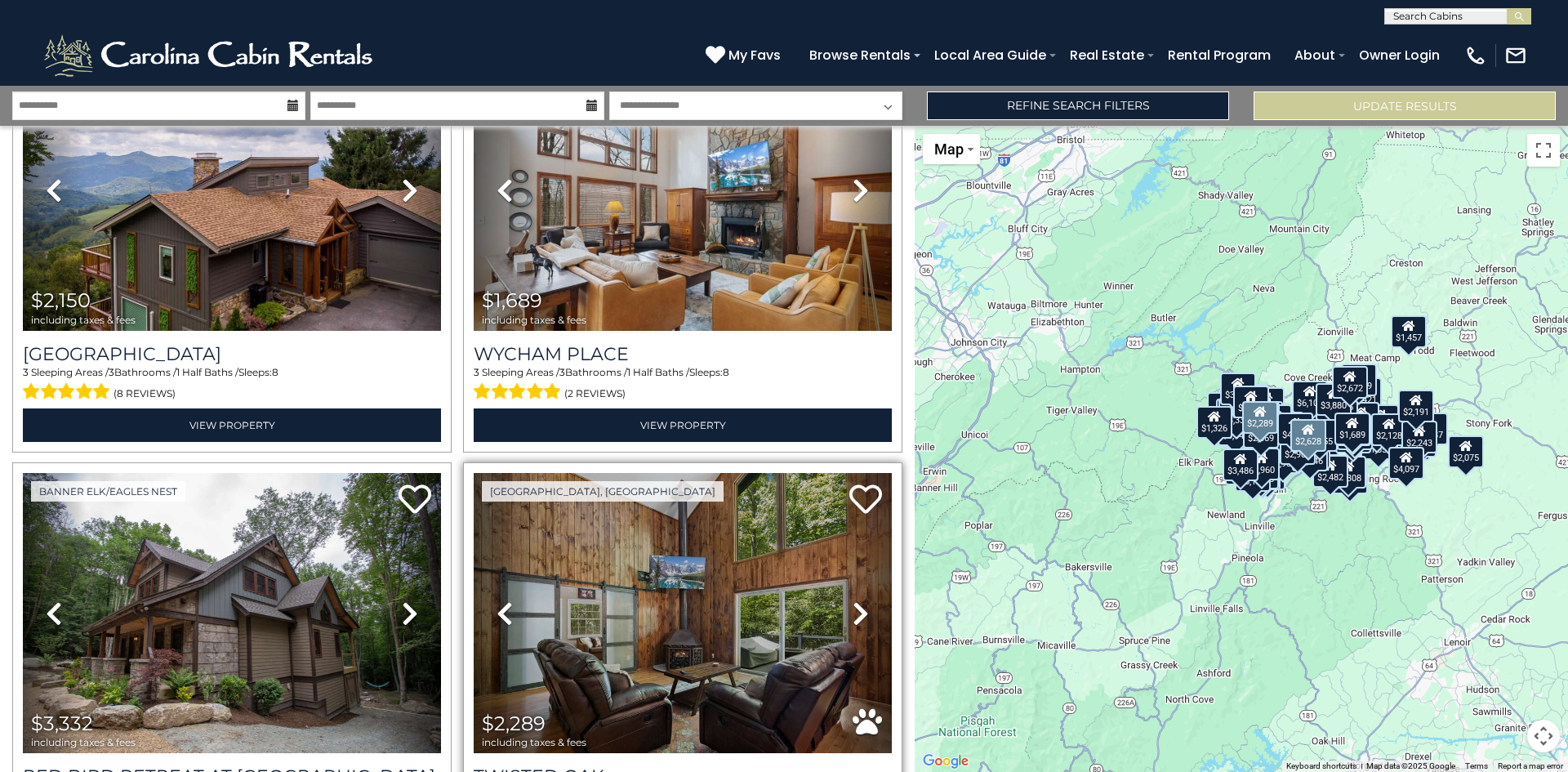
click at [853, 600] on icon at bounding box center [861, 613] width 16 height 26
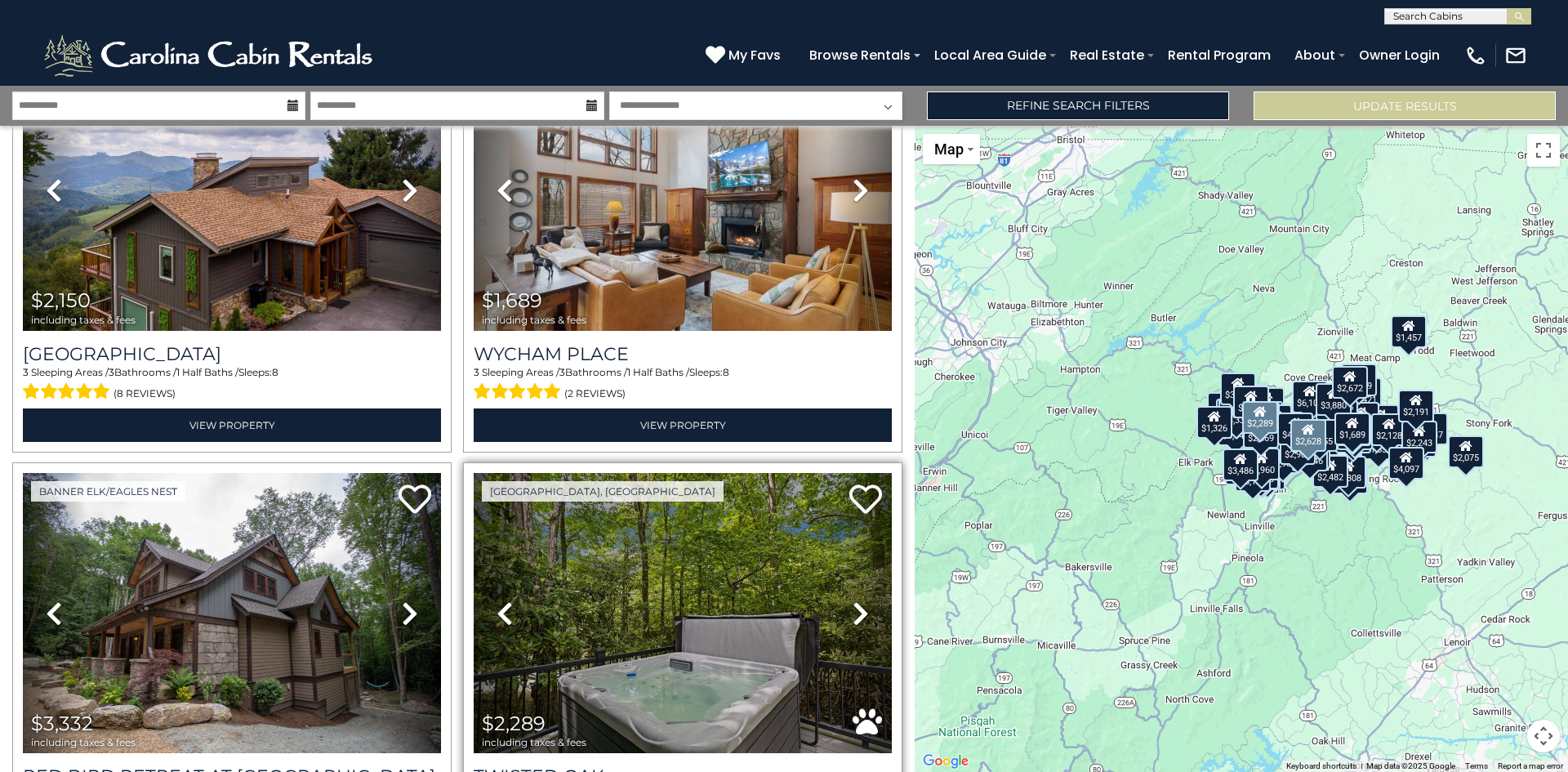
click at [853, 600] on icon at bounding box center [861, 613] width 16 height 26
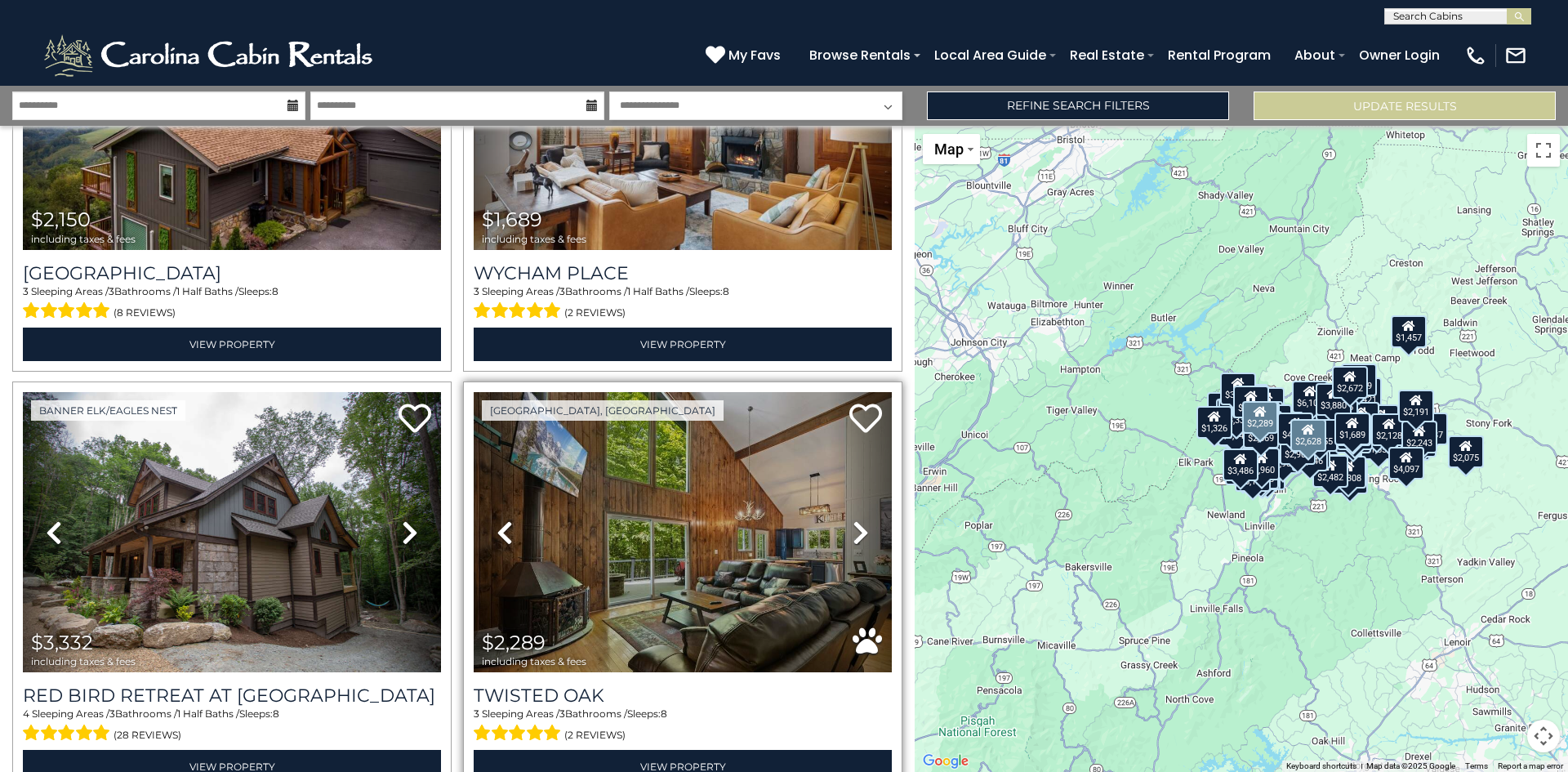
scroll to position [10786, 0]
click at [853, 518] on icon at bounding box center [861, 531] width 16 height 26
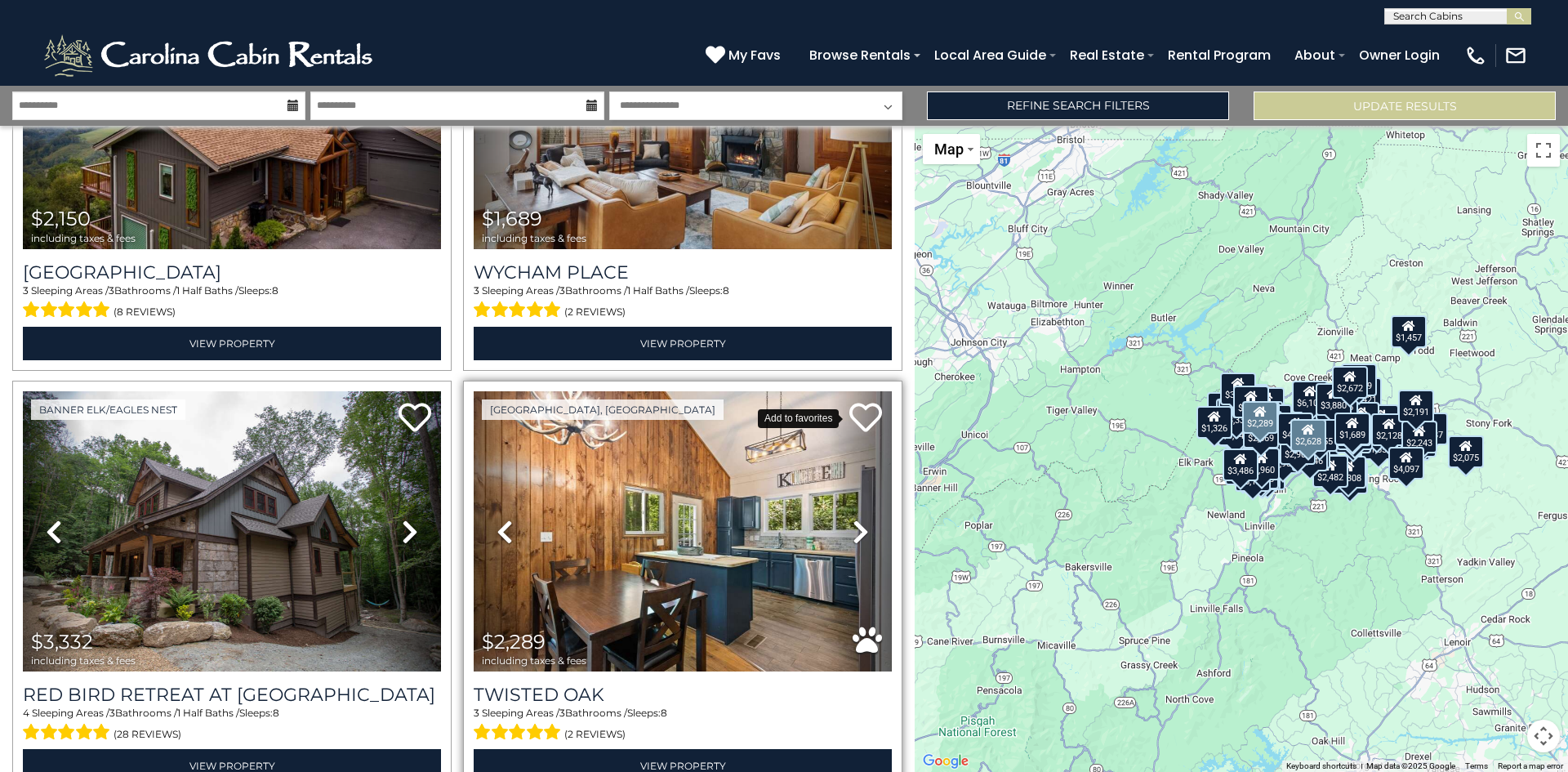
click at [853, 401] on icon at bounding box center [866, 418] width 32 height 32
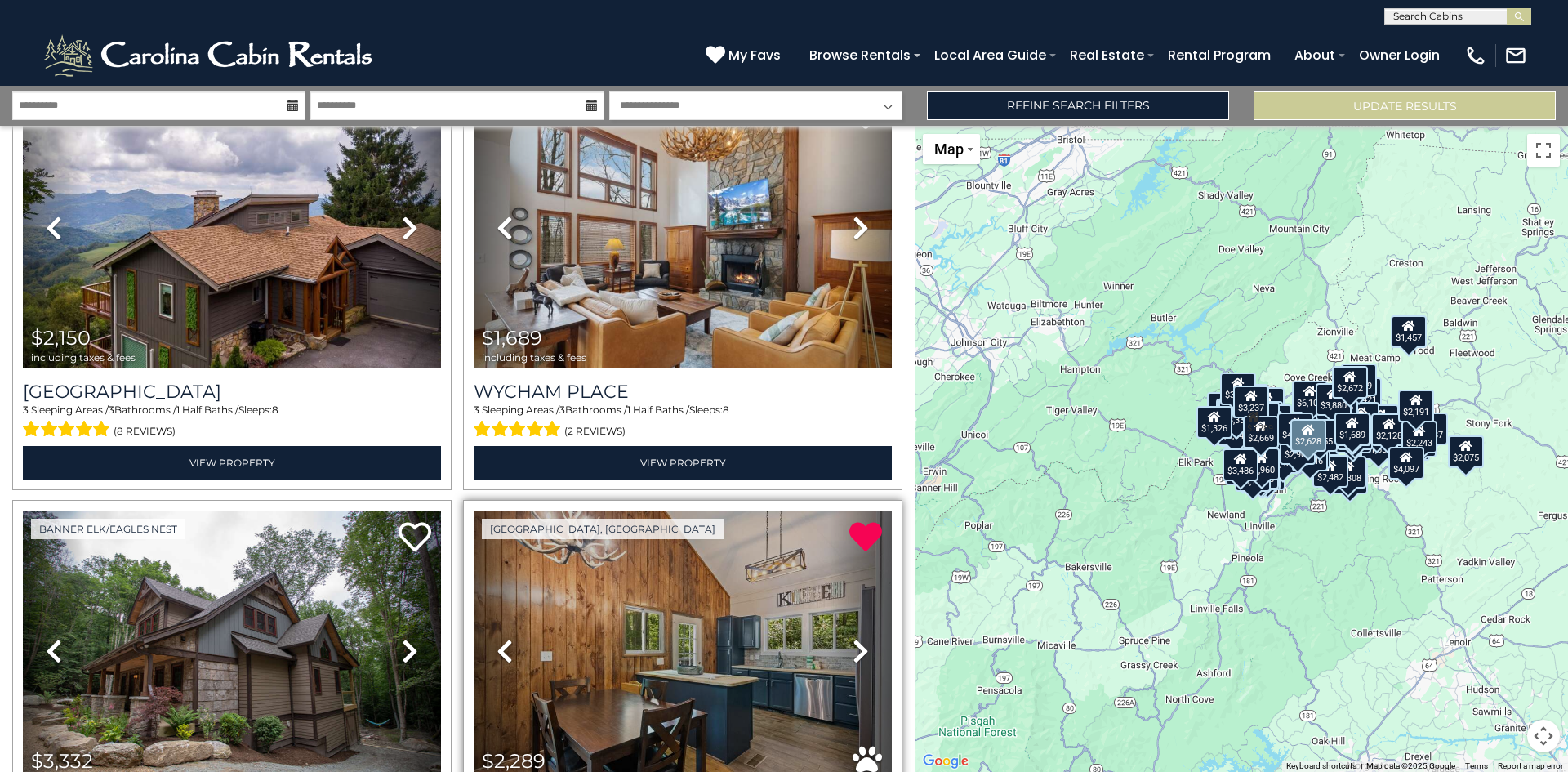
scroll to position [10459, 0]
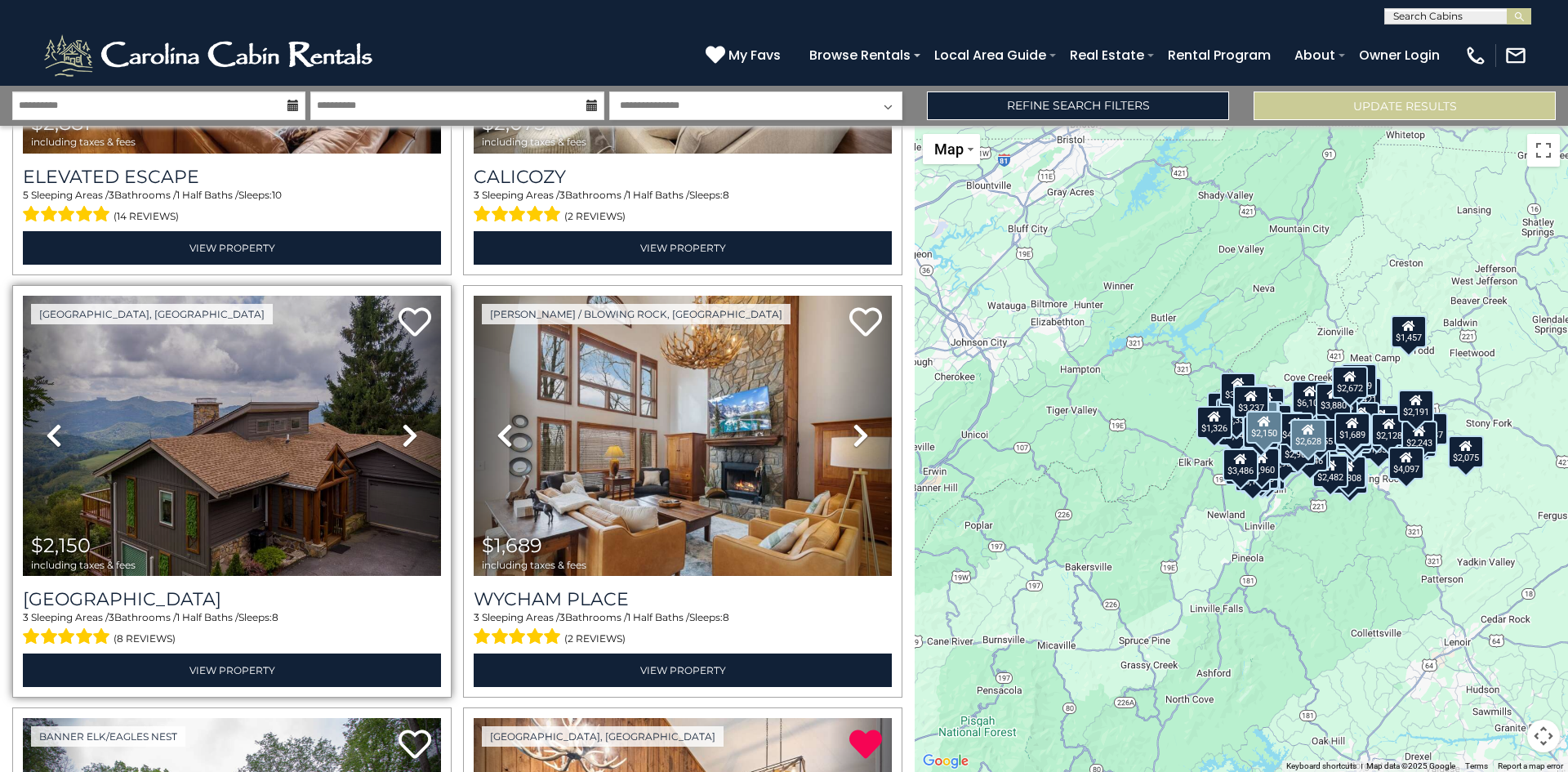
click at [407, 423] on icon at bounding box center [410, 436] width 16 height 26
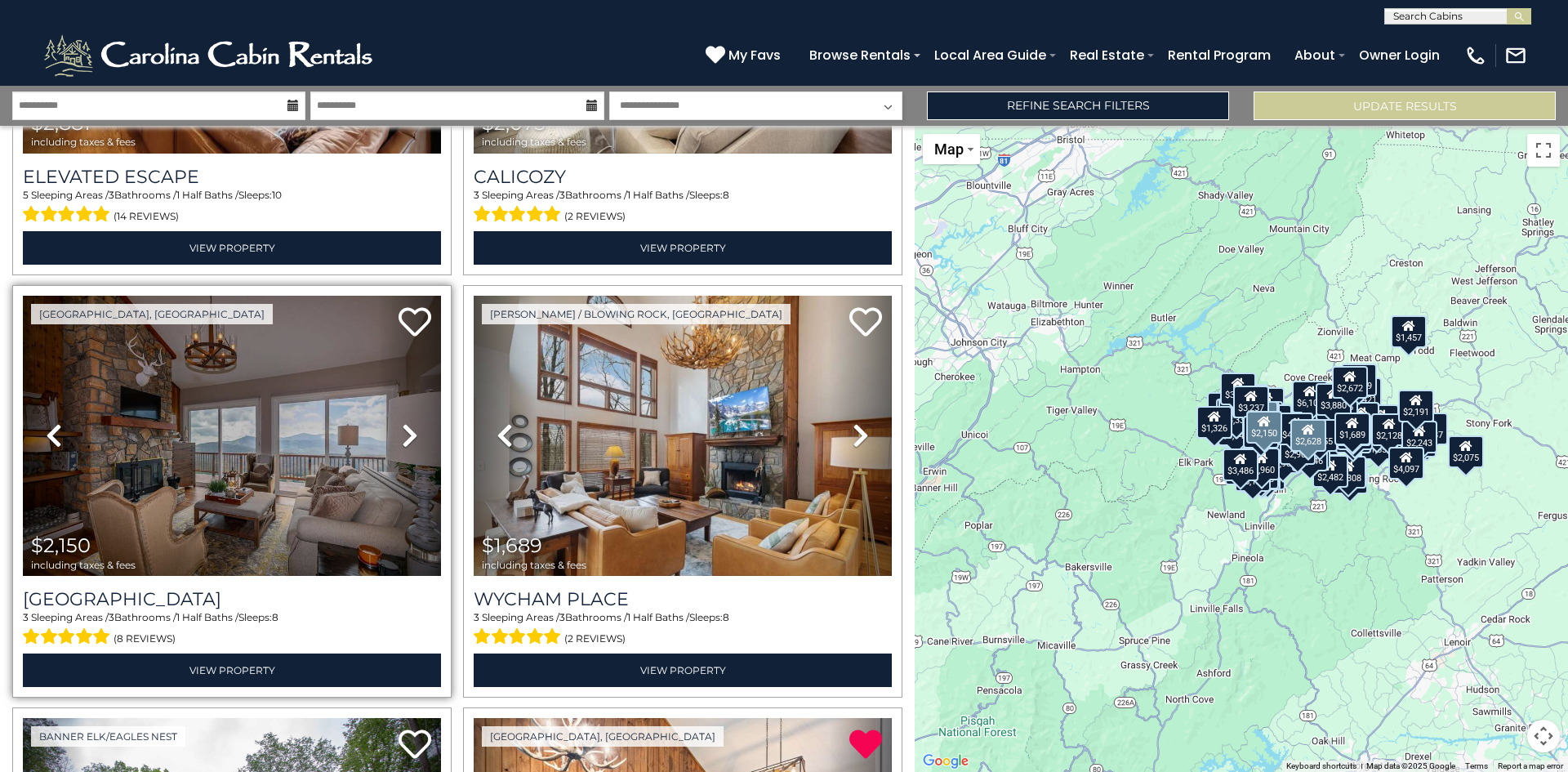
click at [407, 423] on icon at bounding box center [410, 436] width 16 height 26
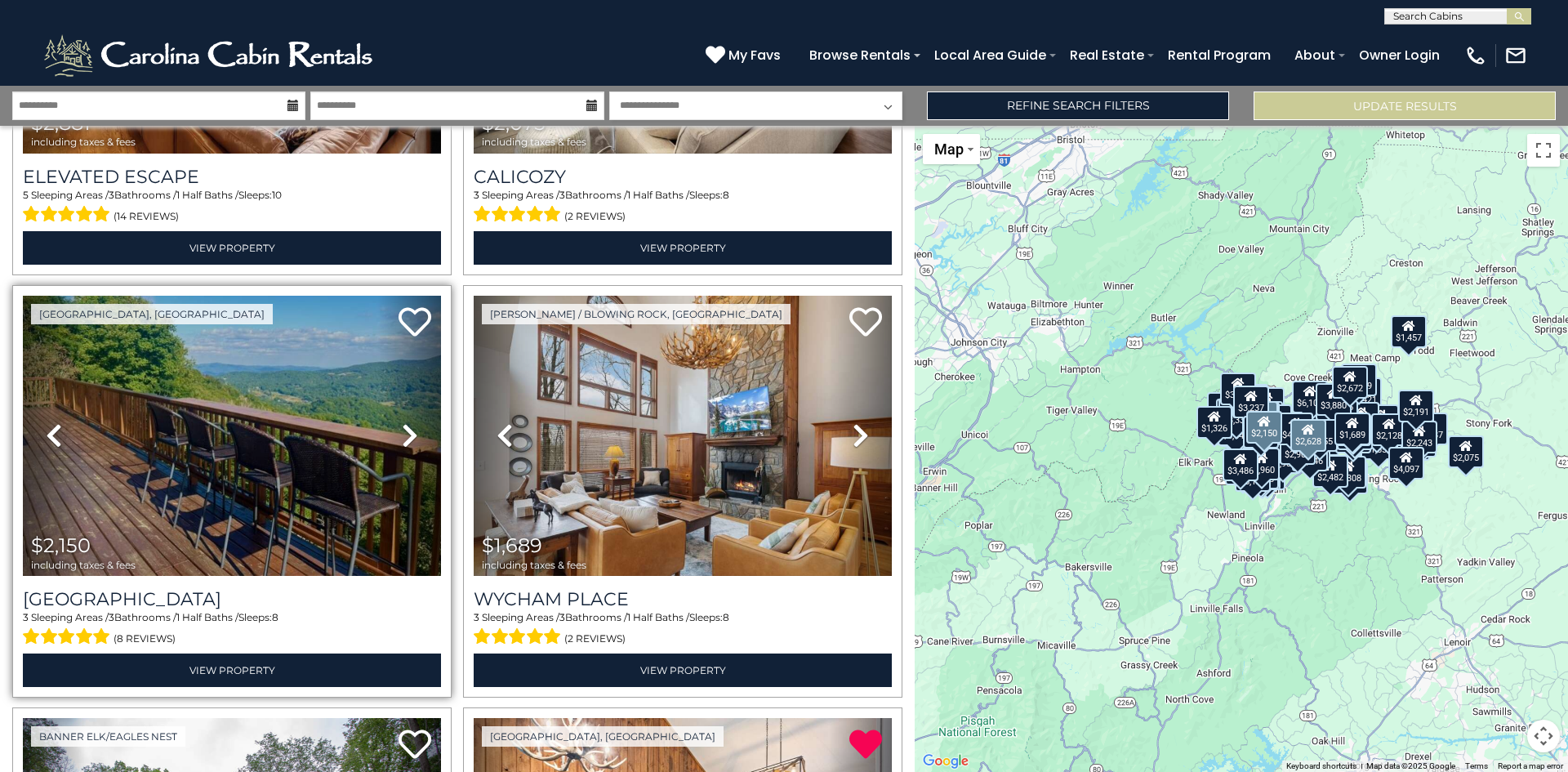
click at [407, 423] on icon at bounding box center [410, 436] width 16 height 26
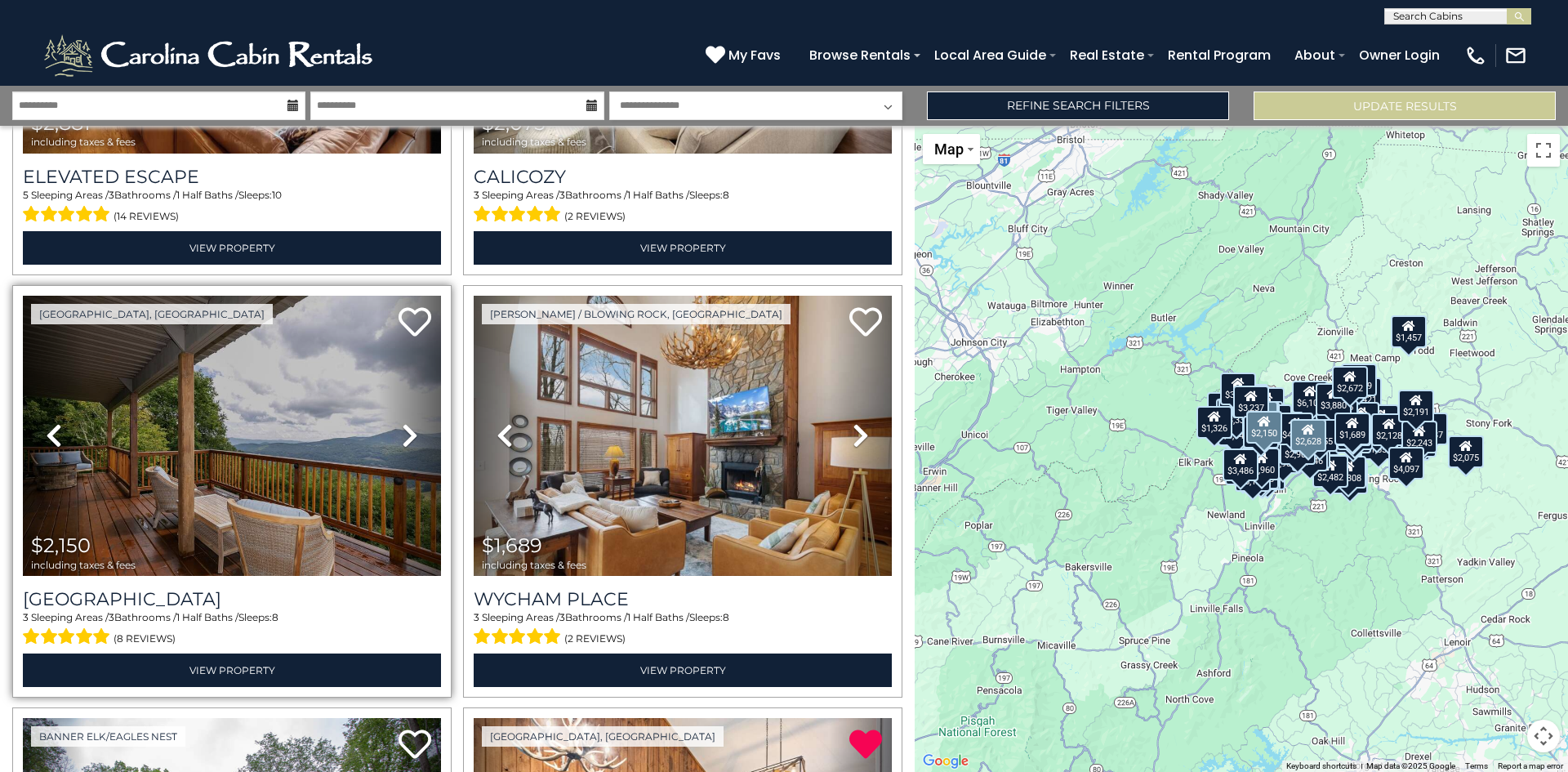
click at [407, 423] on icon at bounding box center [410, 436] width 16 height 26
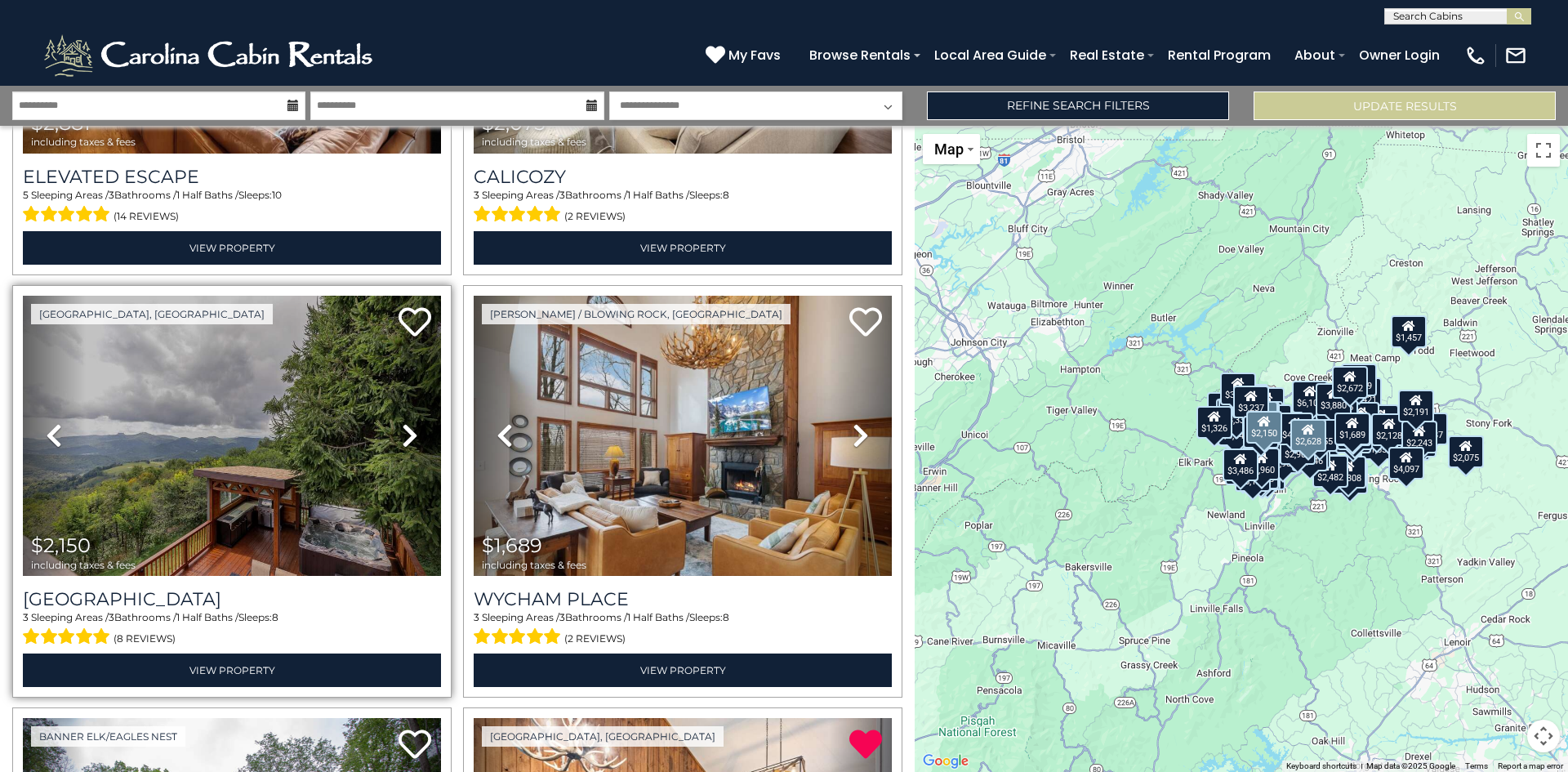
click at [407, 423] on icon at bounding box center [410, 436] width 16 height 26
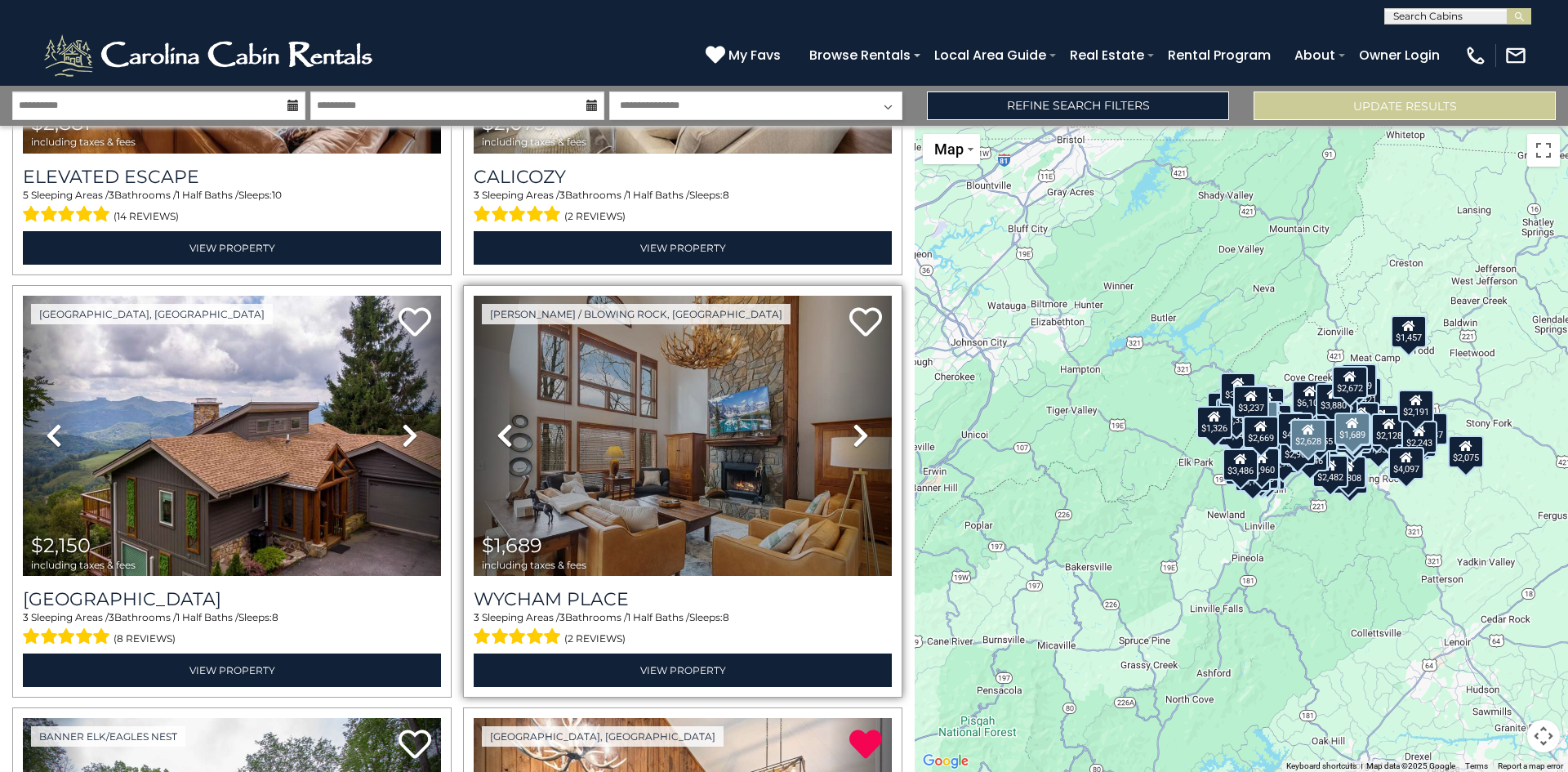
click at [853, 423] on icon at bounding box center [861, 436] width 16 height 26
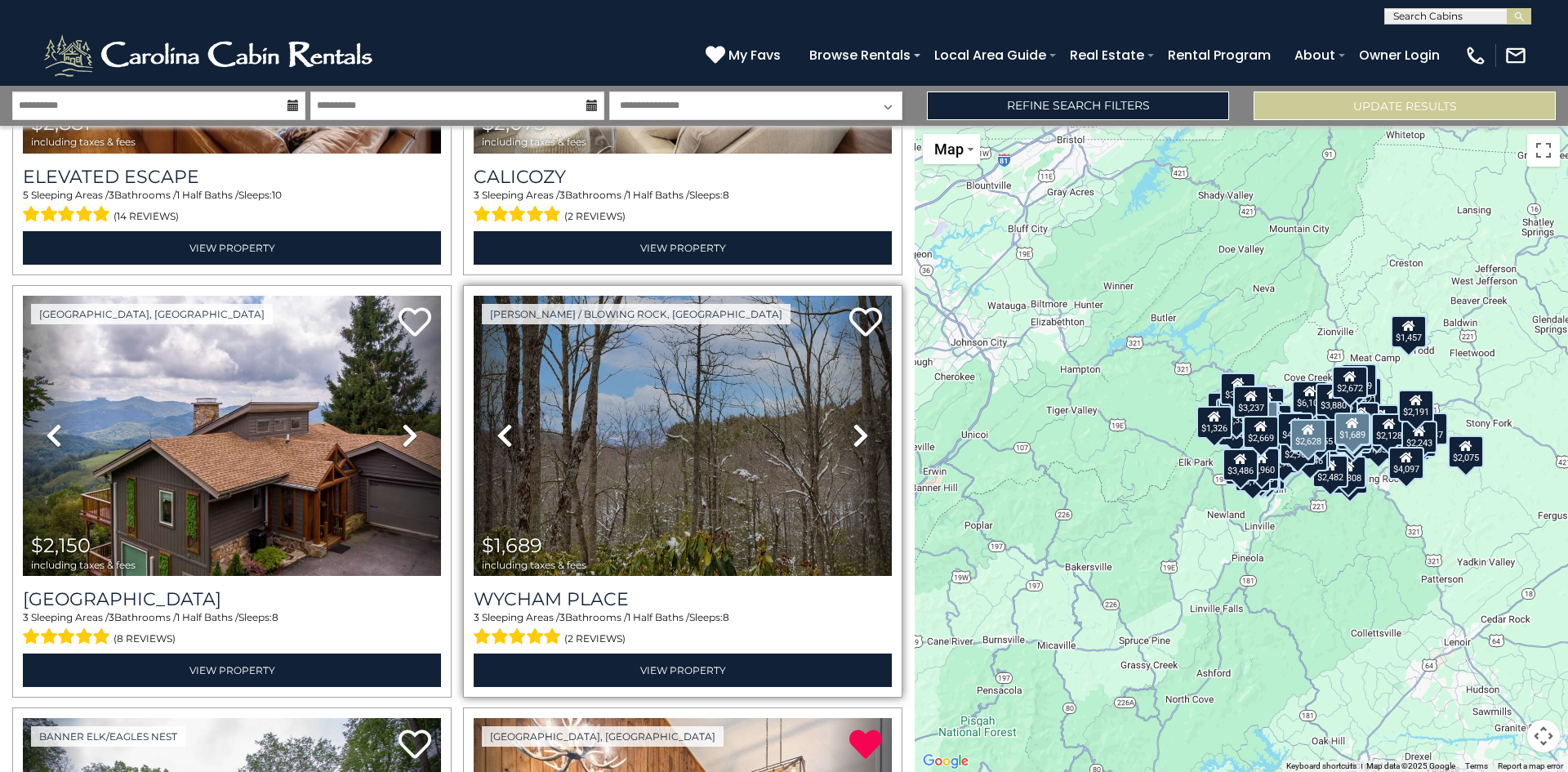
click at [853, 423] on icon at bounding box center [861, 436] width 16 height 26
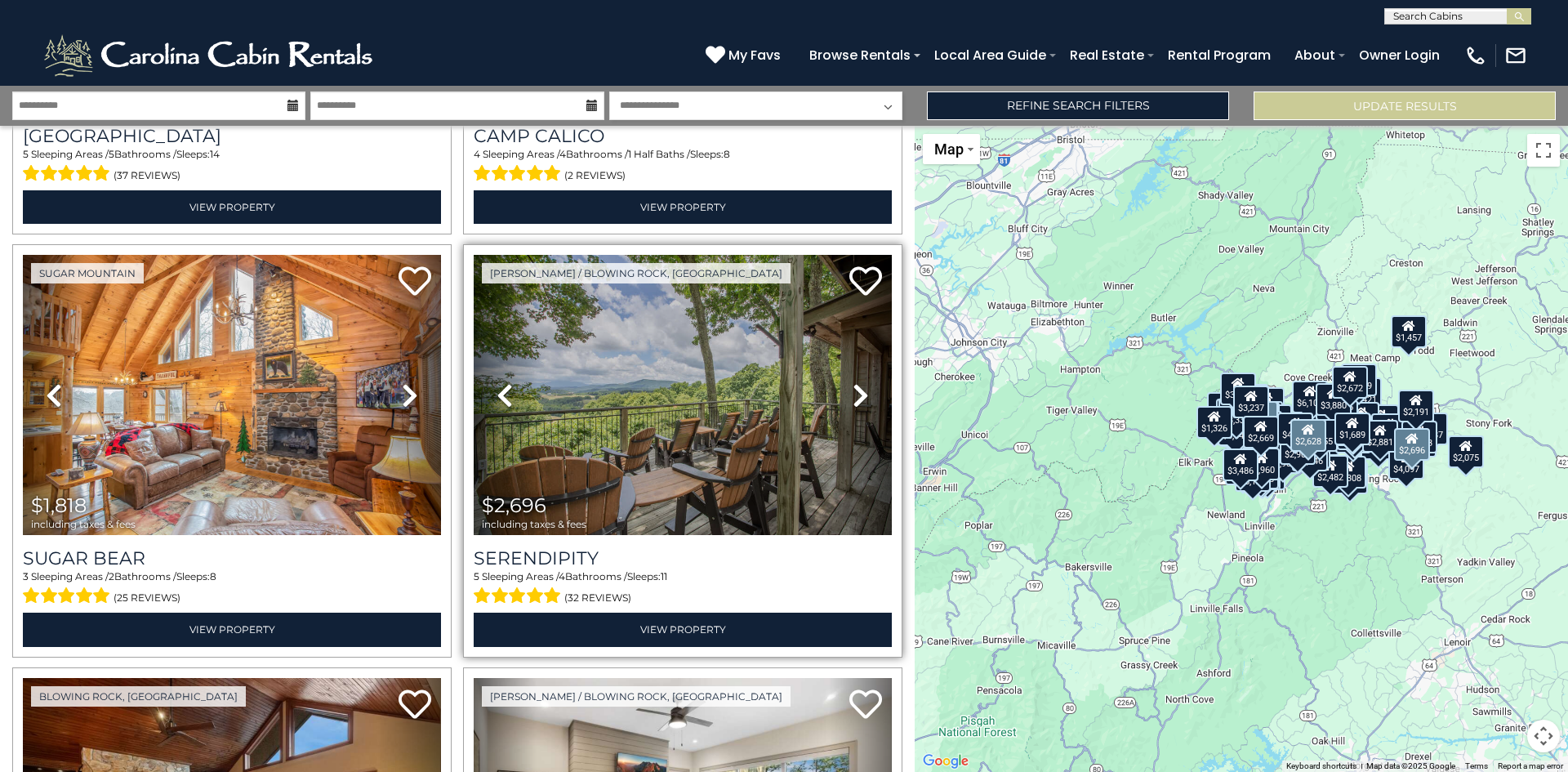
scroll to position [9560, 0]
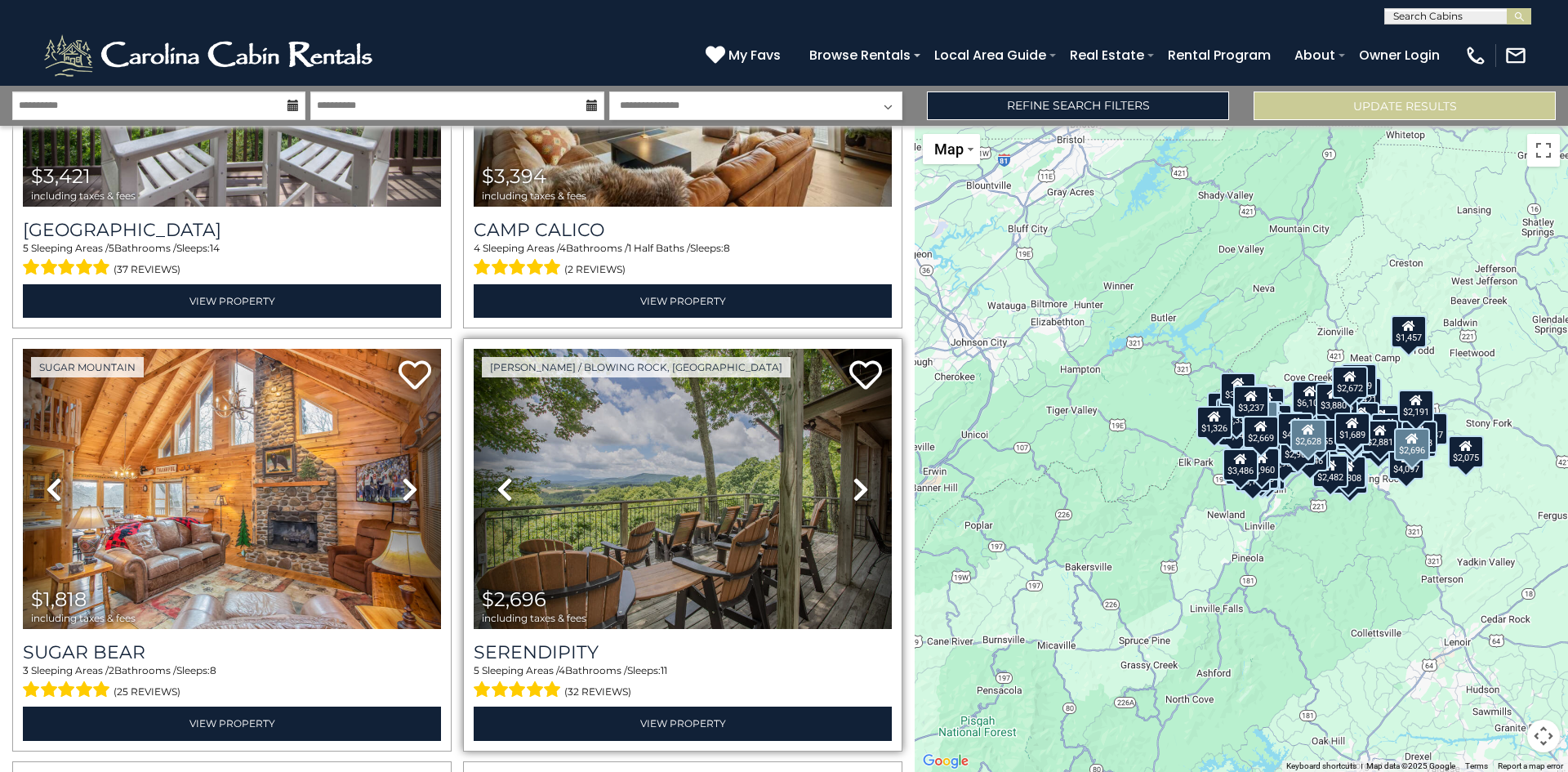
click at [853, 477] on icon at bounding box center [861, 489] width 16 height 26
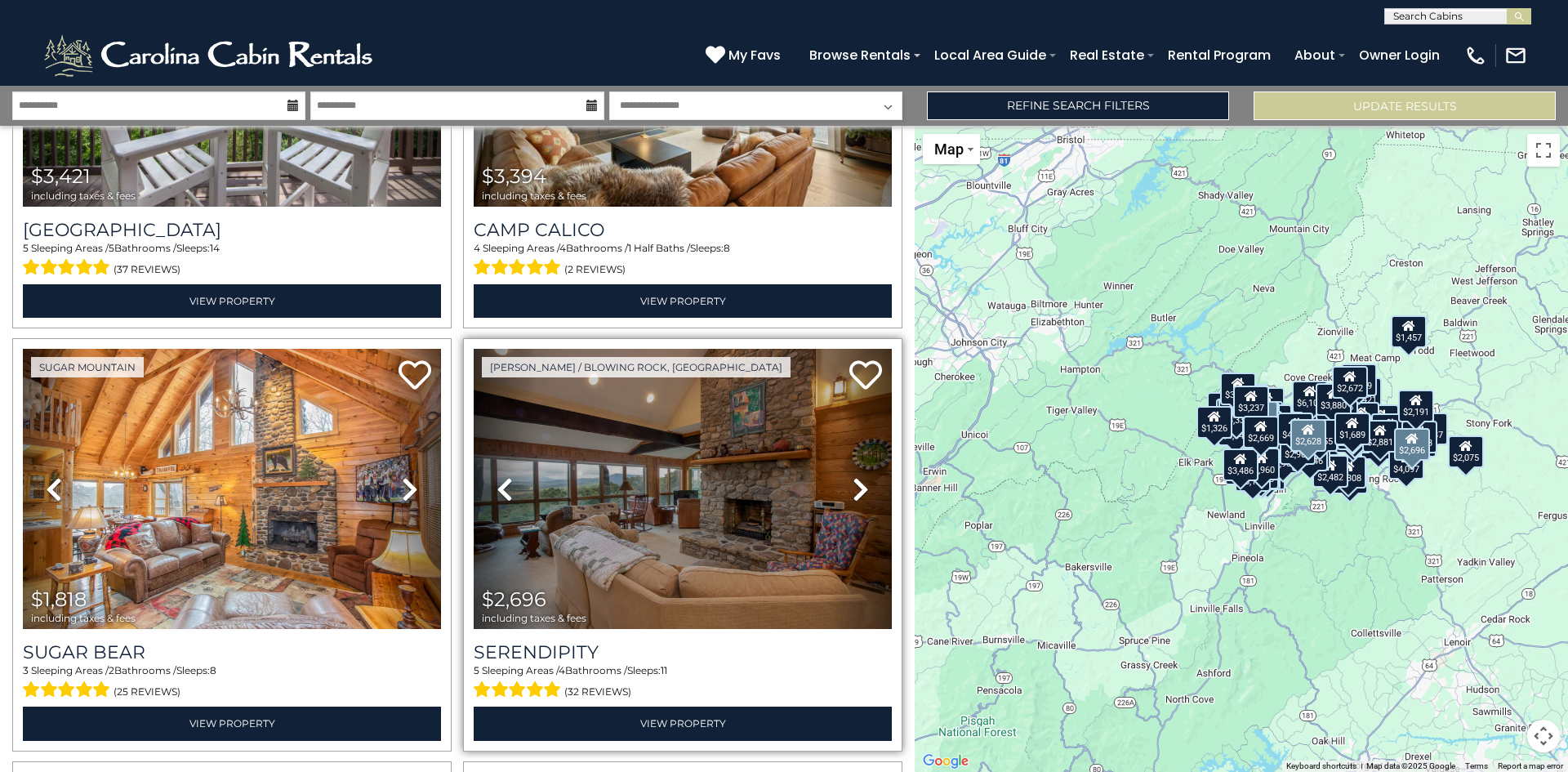
click at [853, 477] on icon at bounding box center [861, 489] width 16 height 26
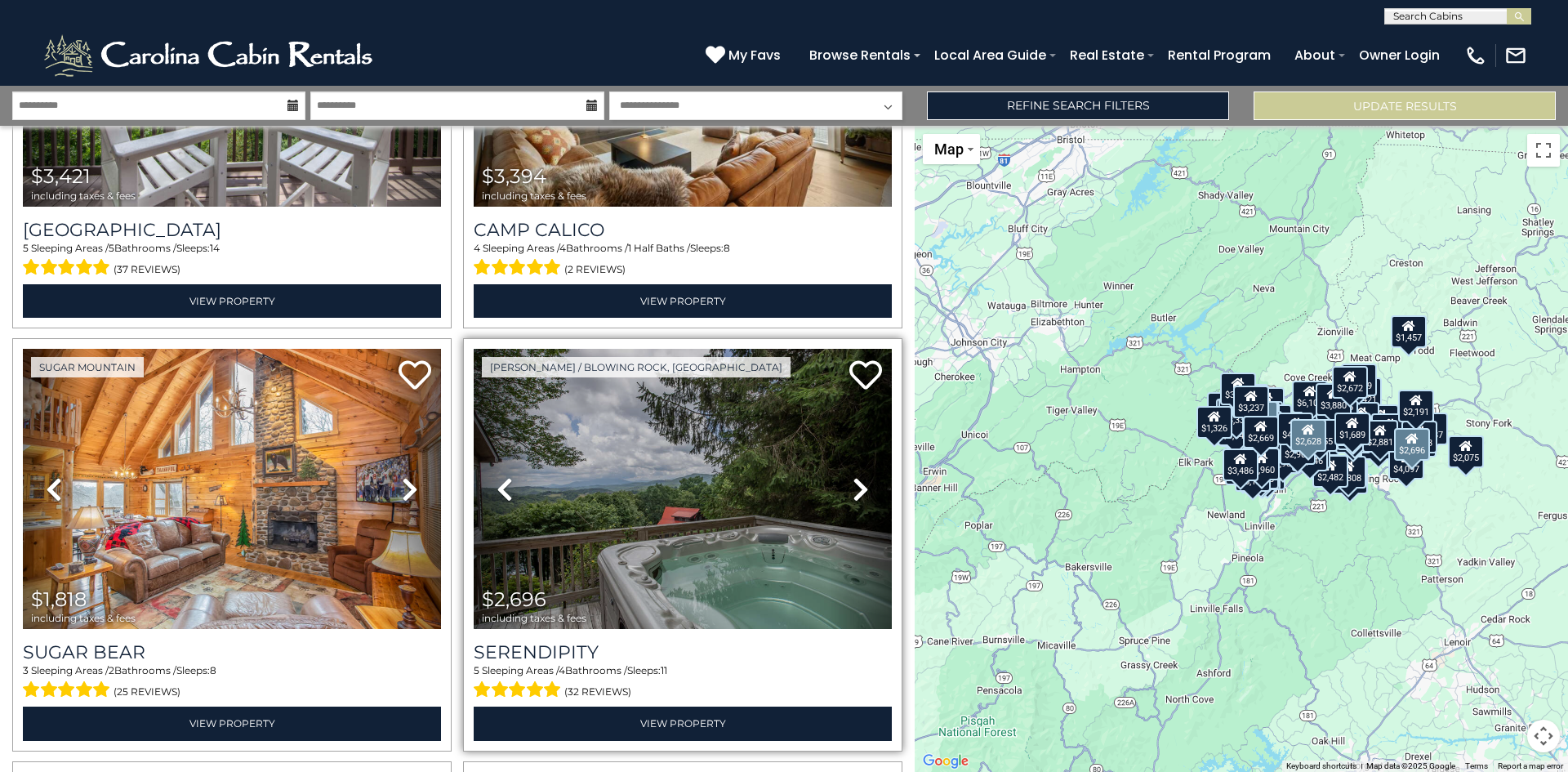
click at [853, 477] on icon at bounding box center [861, 489] width 16 height 26
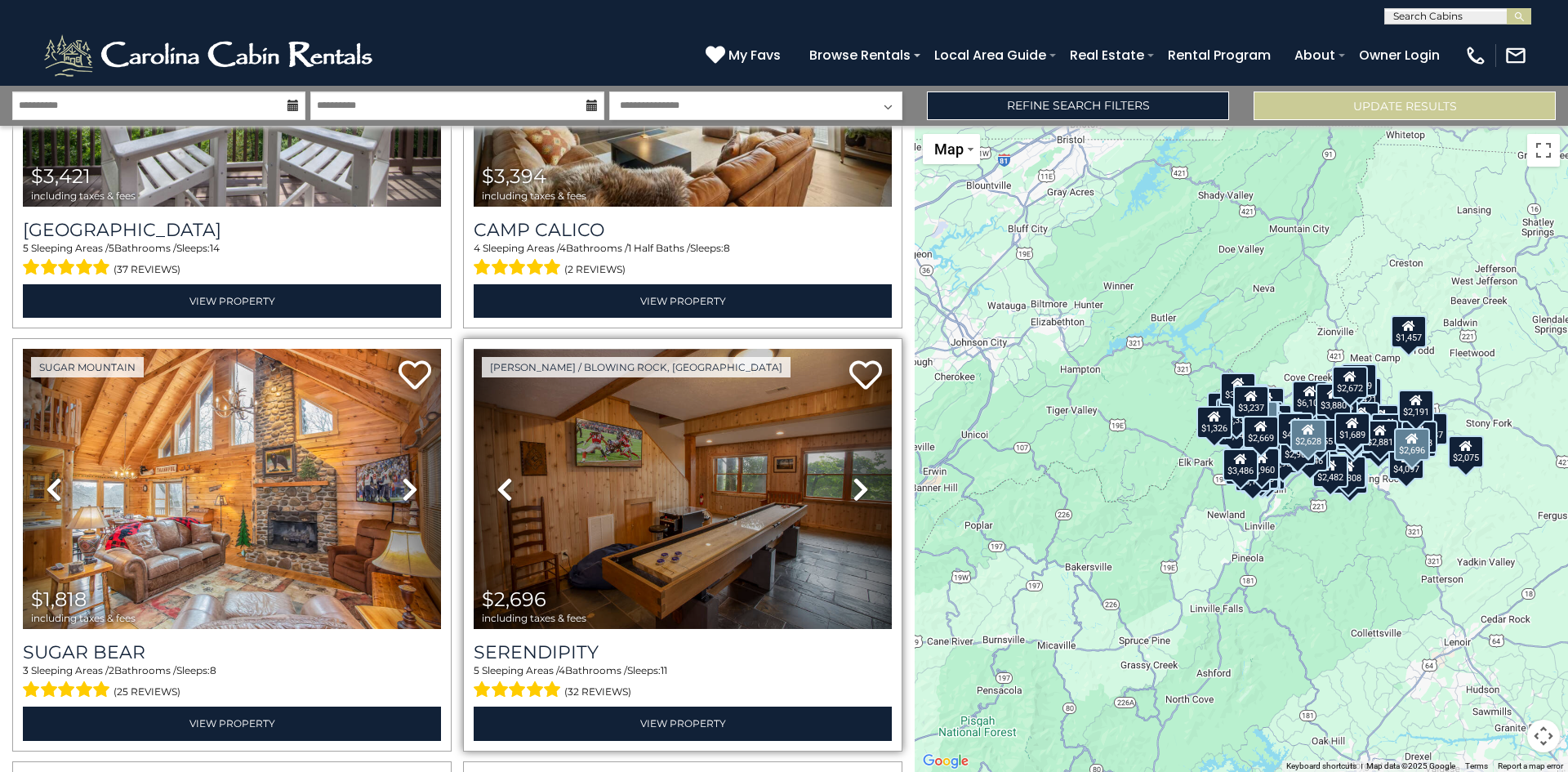
click at [853, 477] on icon at bounding box center [861, 489] width 16 height 26
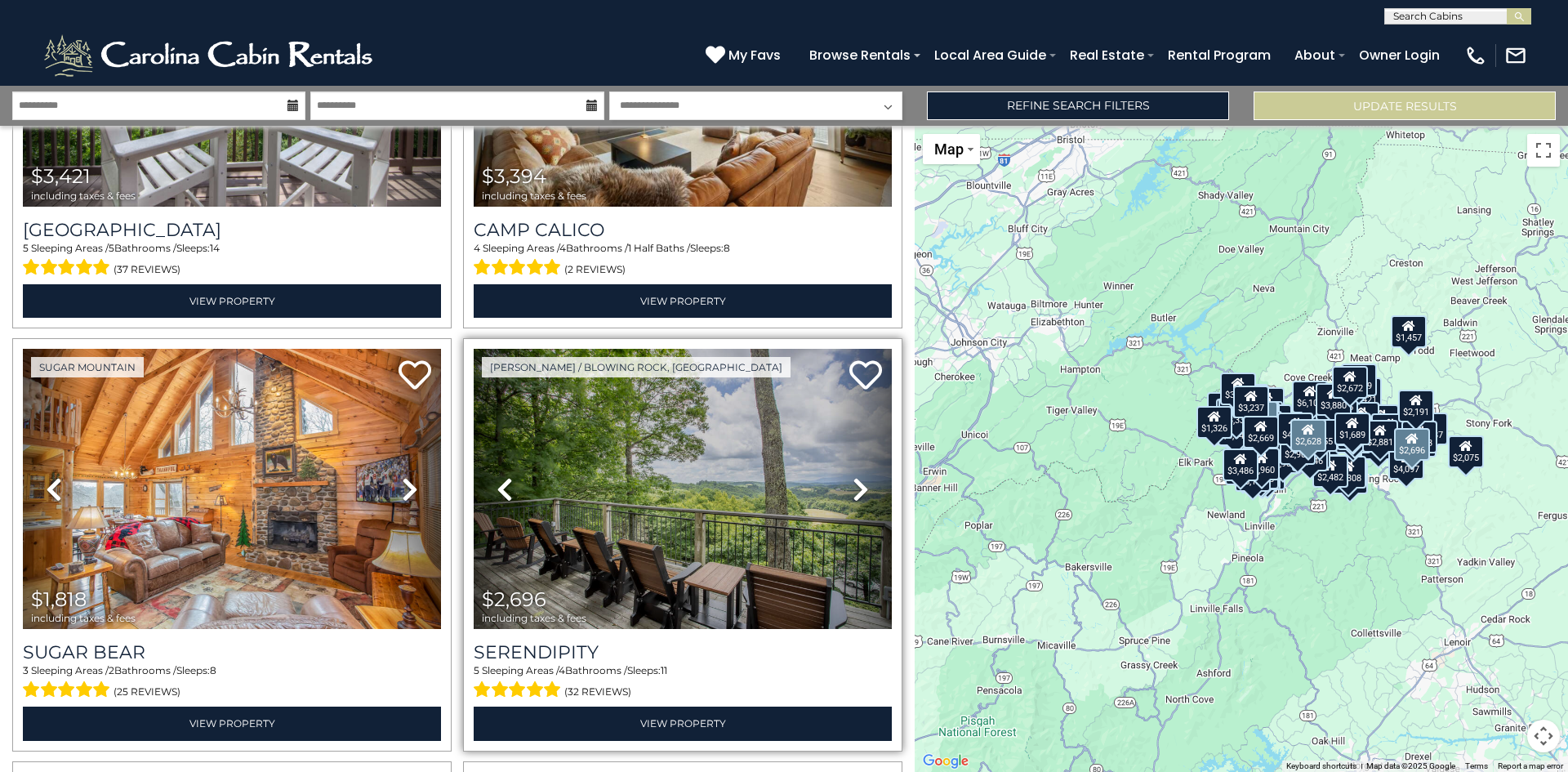
click at [854, 477] on icon at bounding box center [861, 489] width 16 height 26
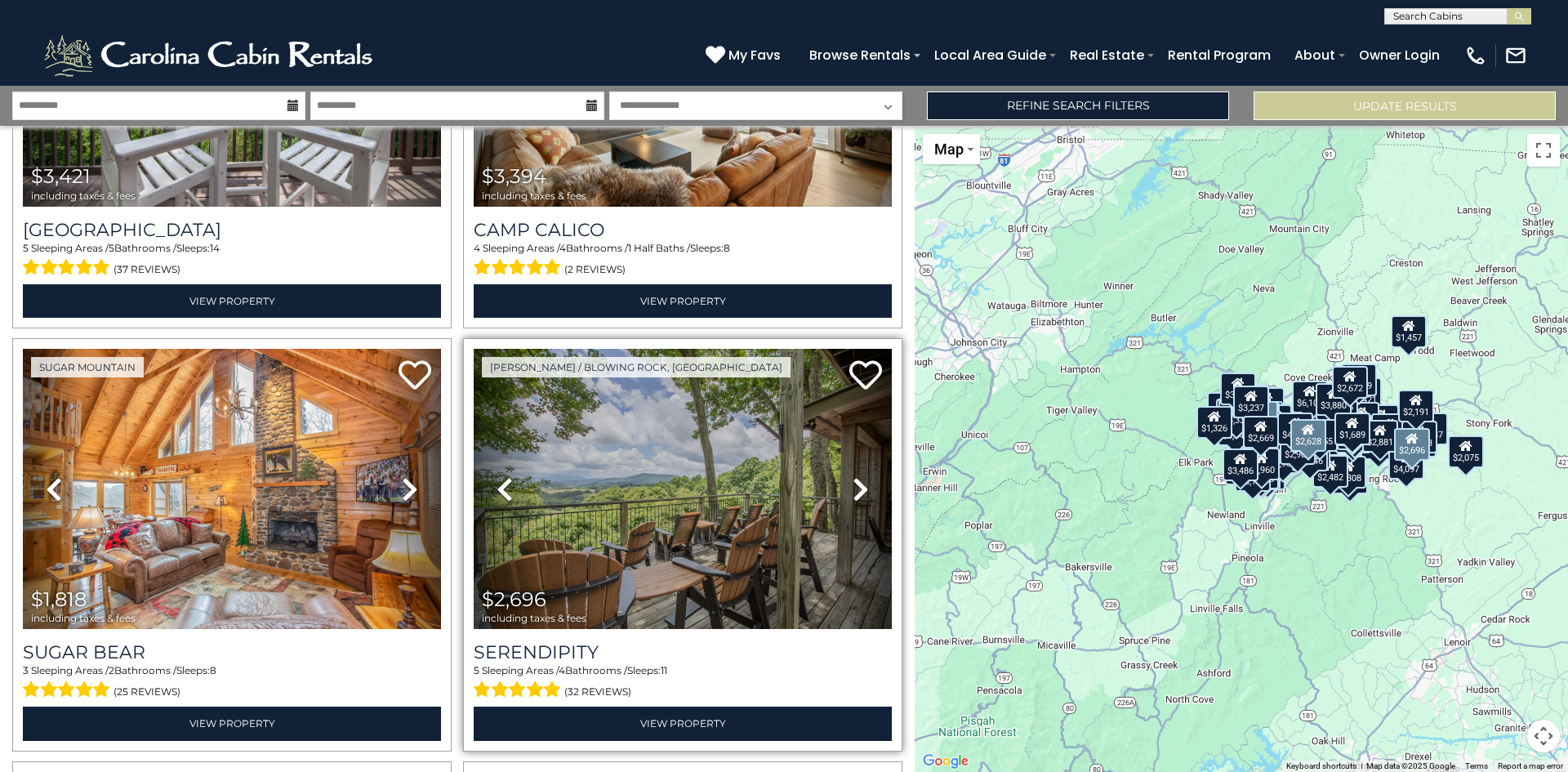
click at [854, 477] on icon at bounding box center [861, 489] width 16 height 26
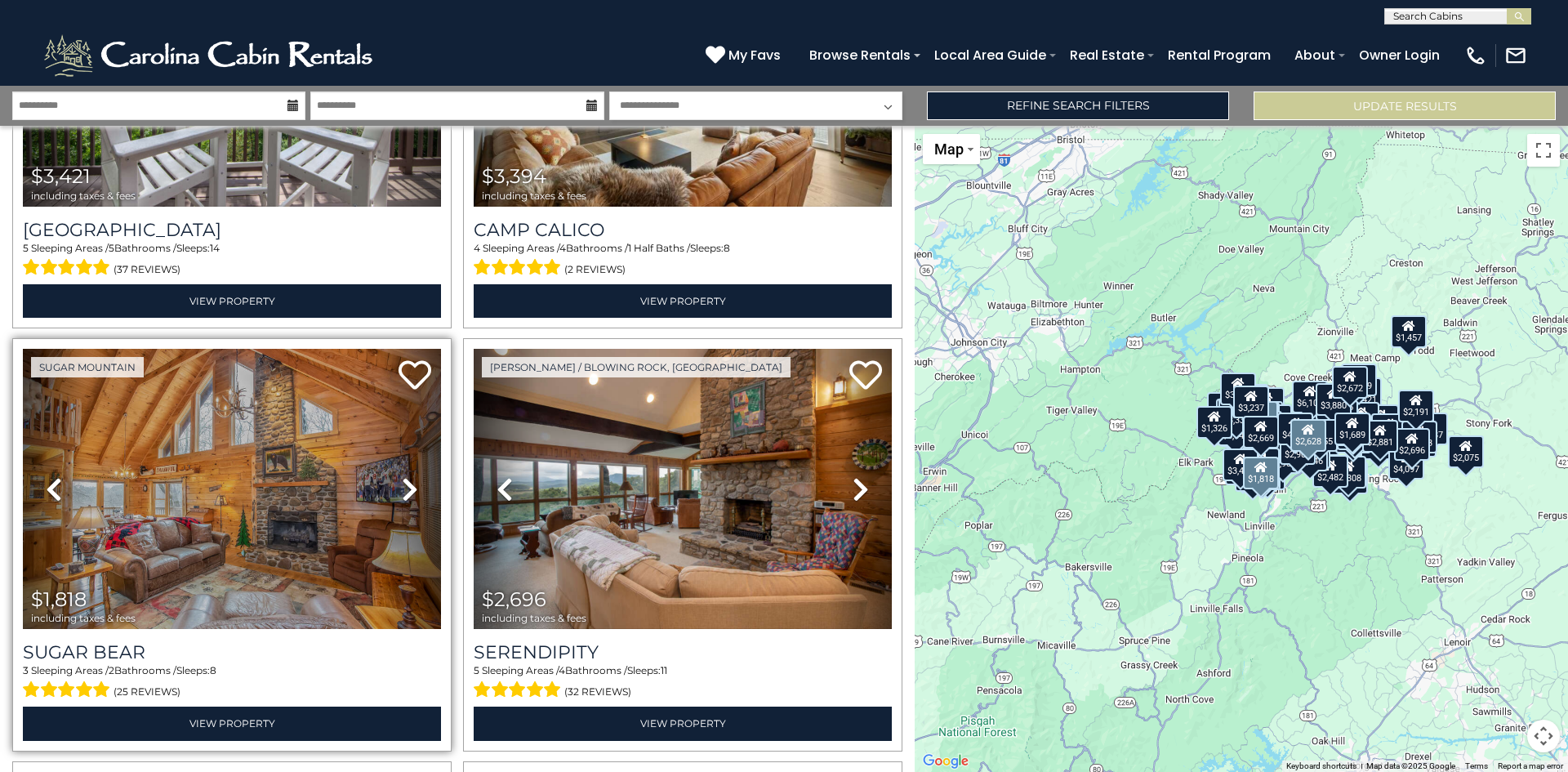
click at [407, 477] on icon at bounding box center [410, 489] width 16 height 26
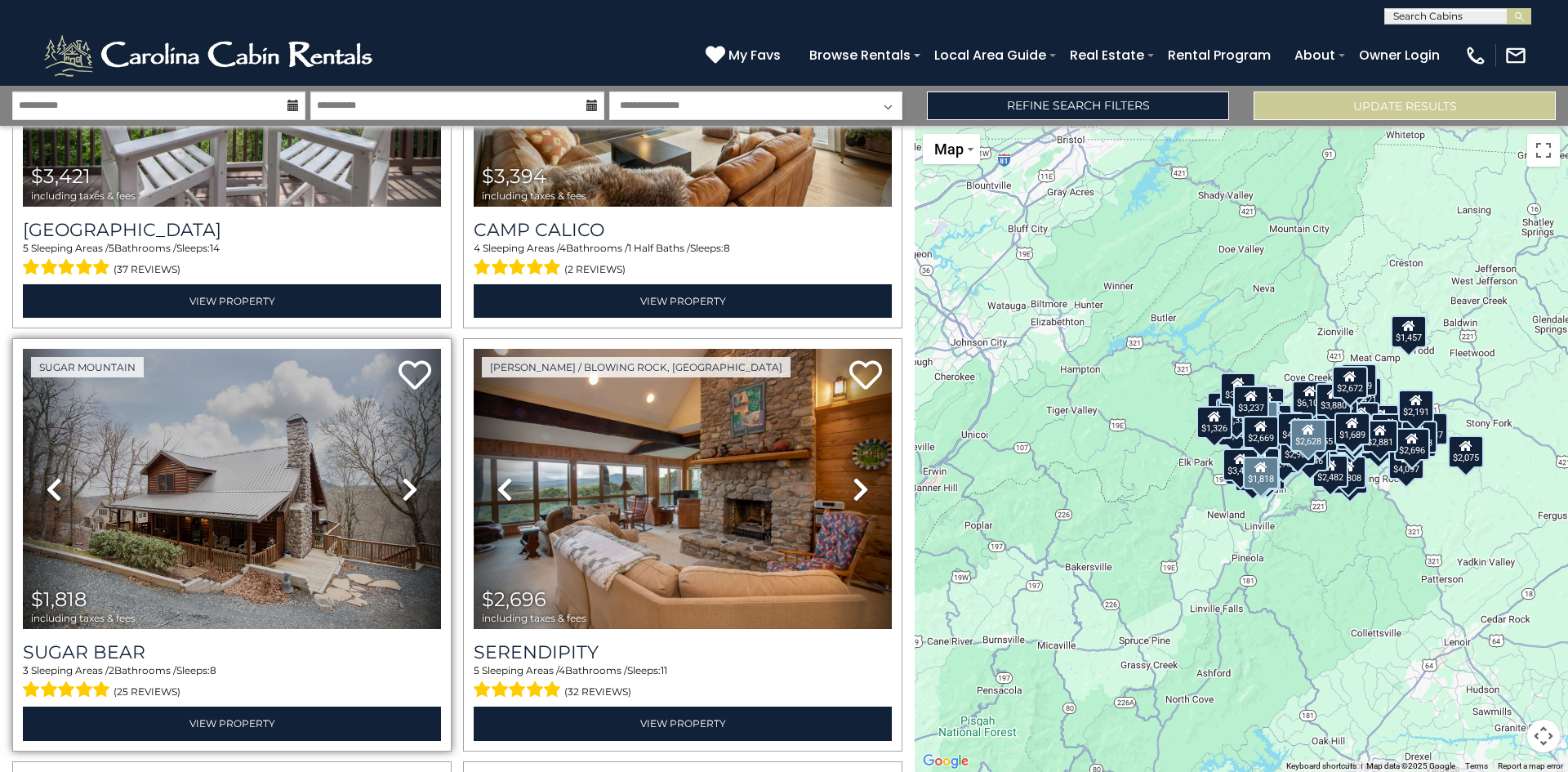
click at [407, 477] on icon at bounding box center [410, 489] width 16 height 26
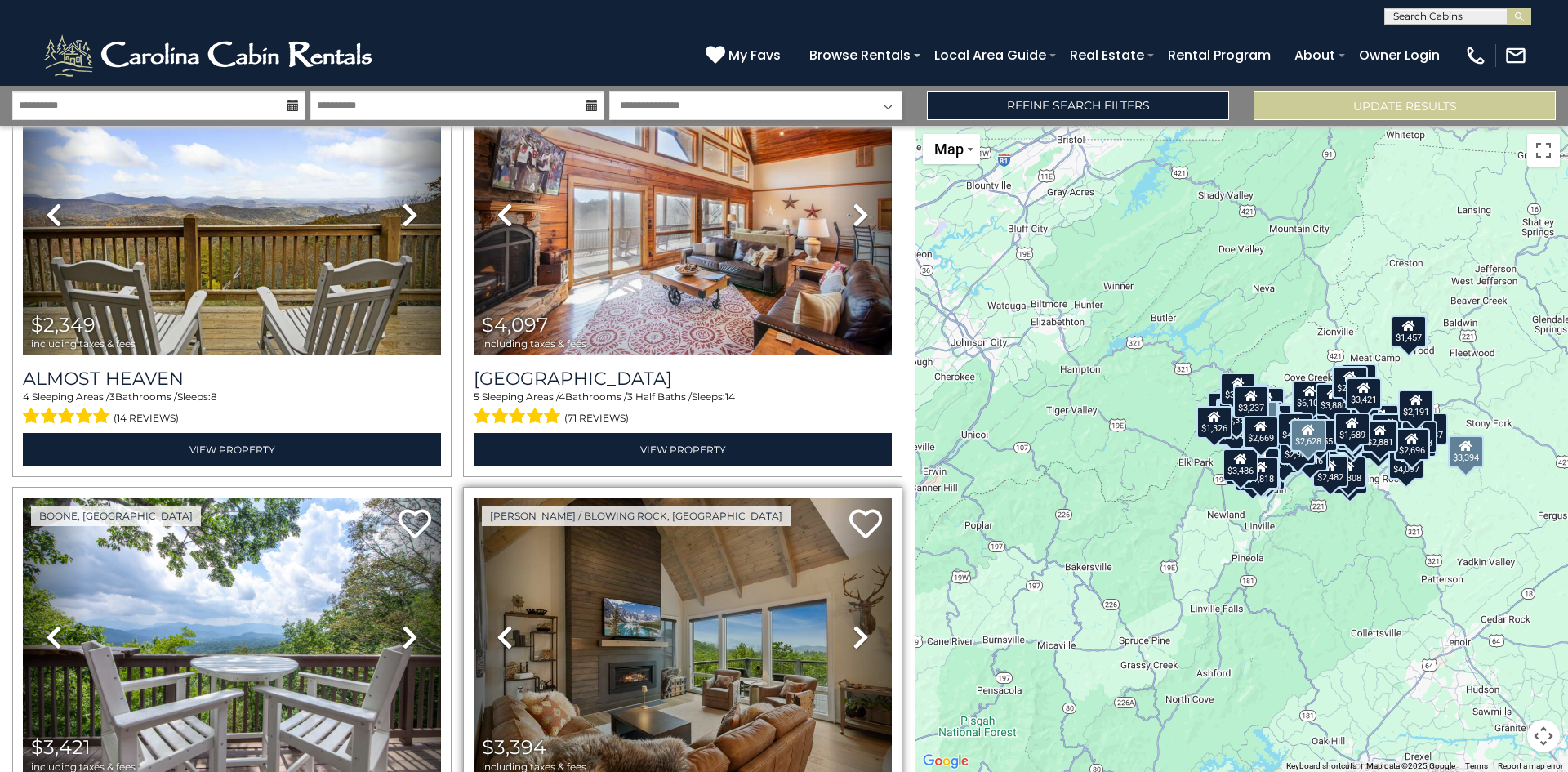
scroll to position [8743, 0]
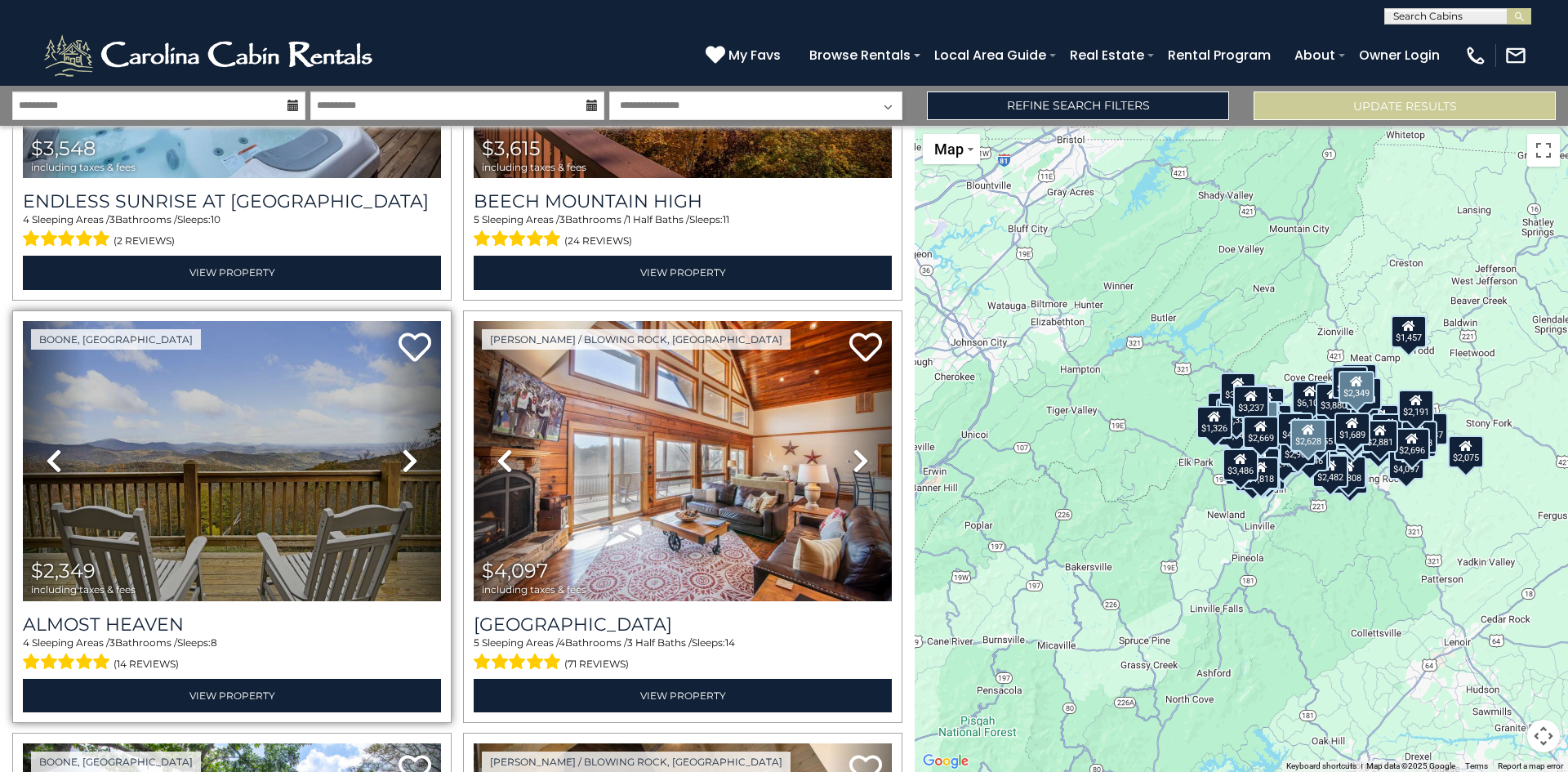
click at [406, 447] on icon at bounding box center [410, 460] width 16 height 26
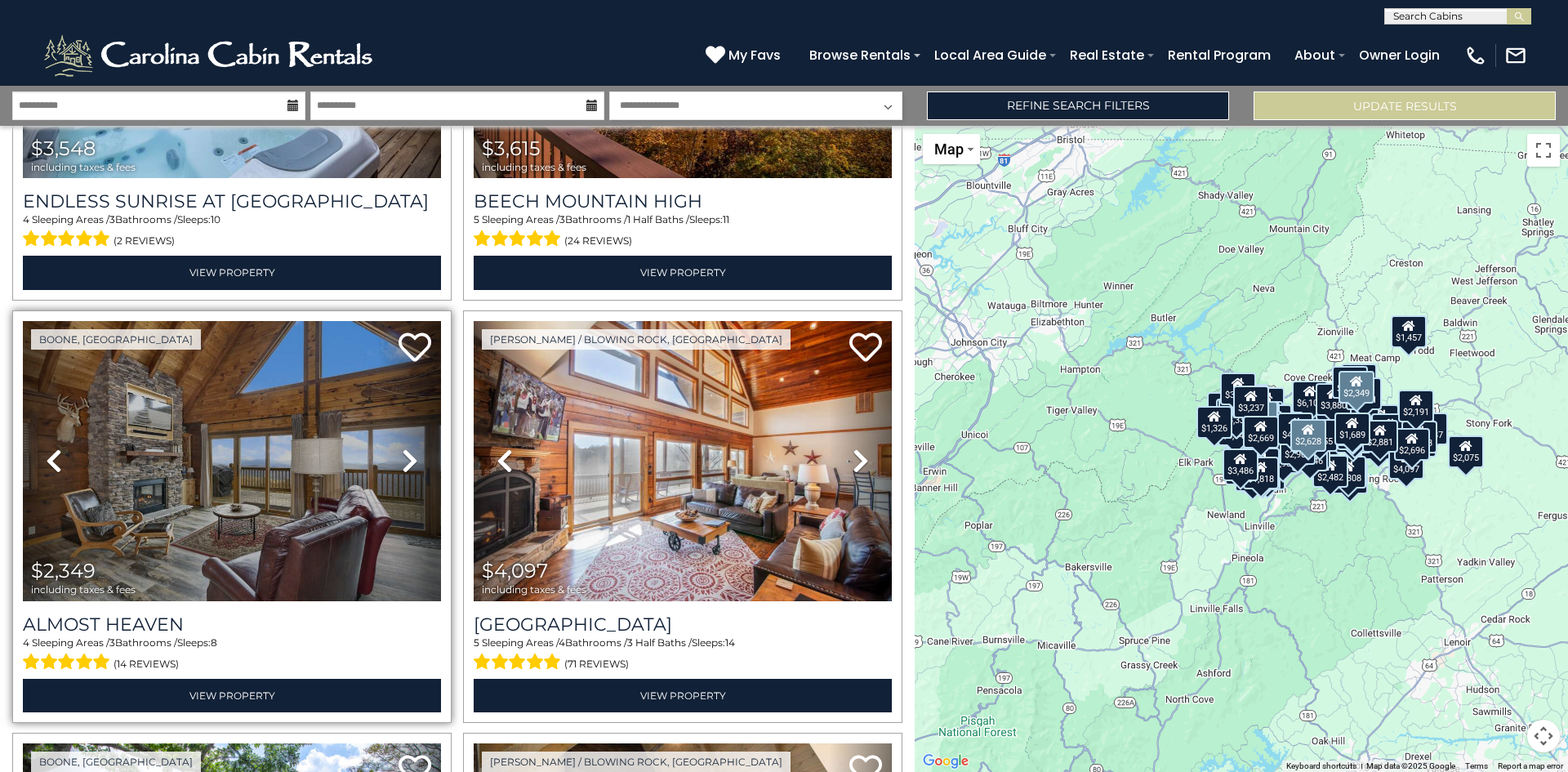
click at [403, 447] on icon at bounding box center [410, 460] width 16 height 26
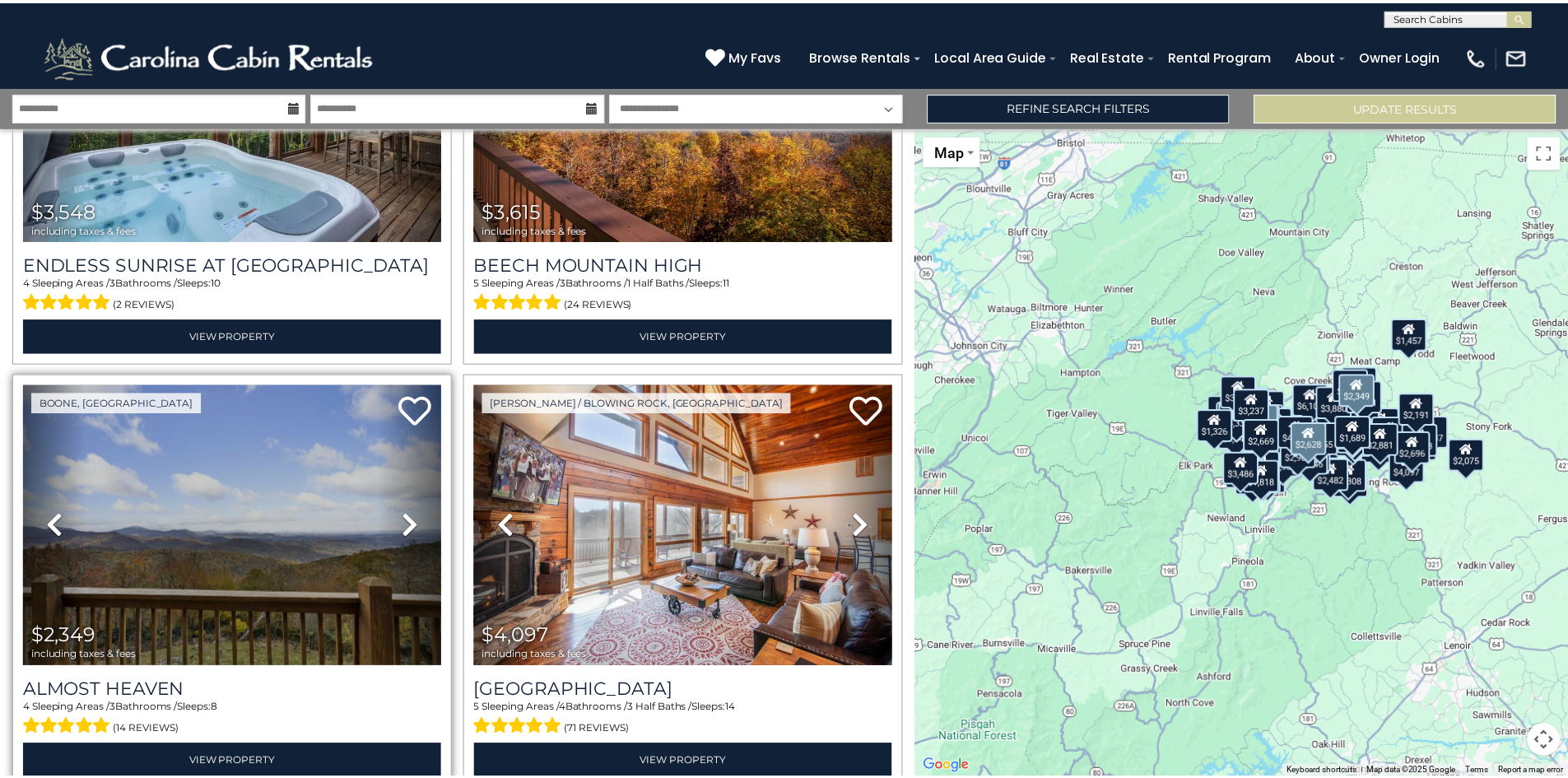
scroll to position [8564, 0]
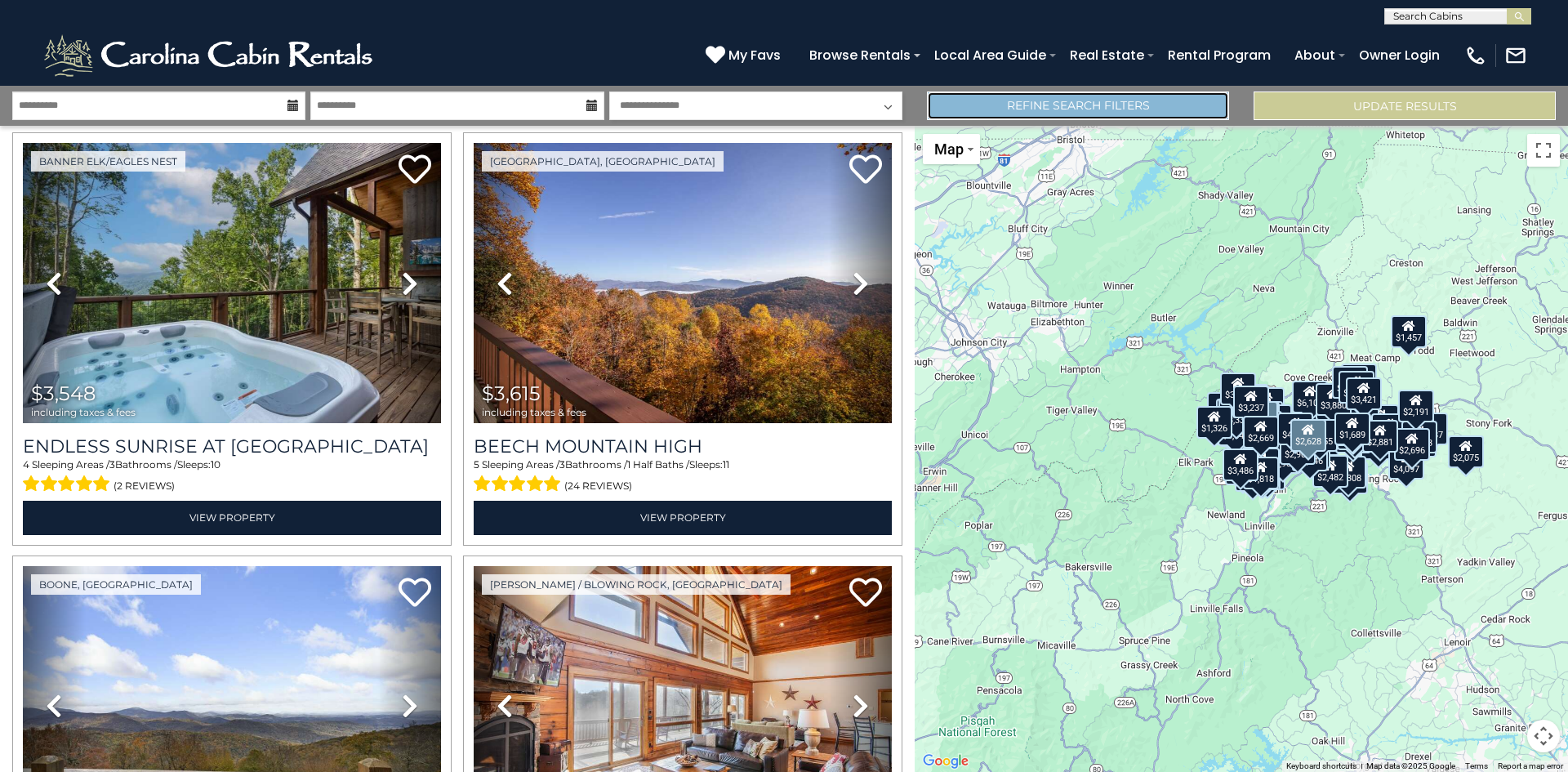
click at [1042, 107] on link "Refine Search Filters" at bounding box center [1079, 105] width 302 height 28
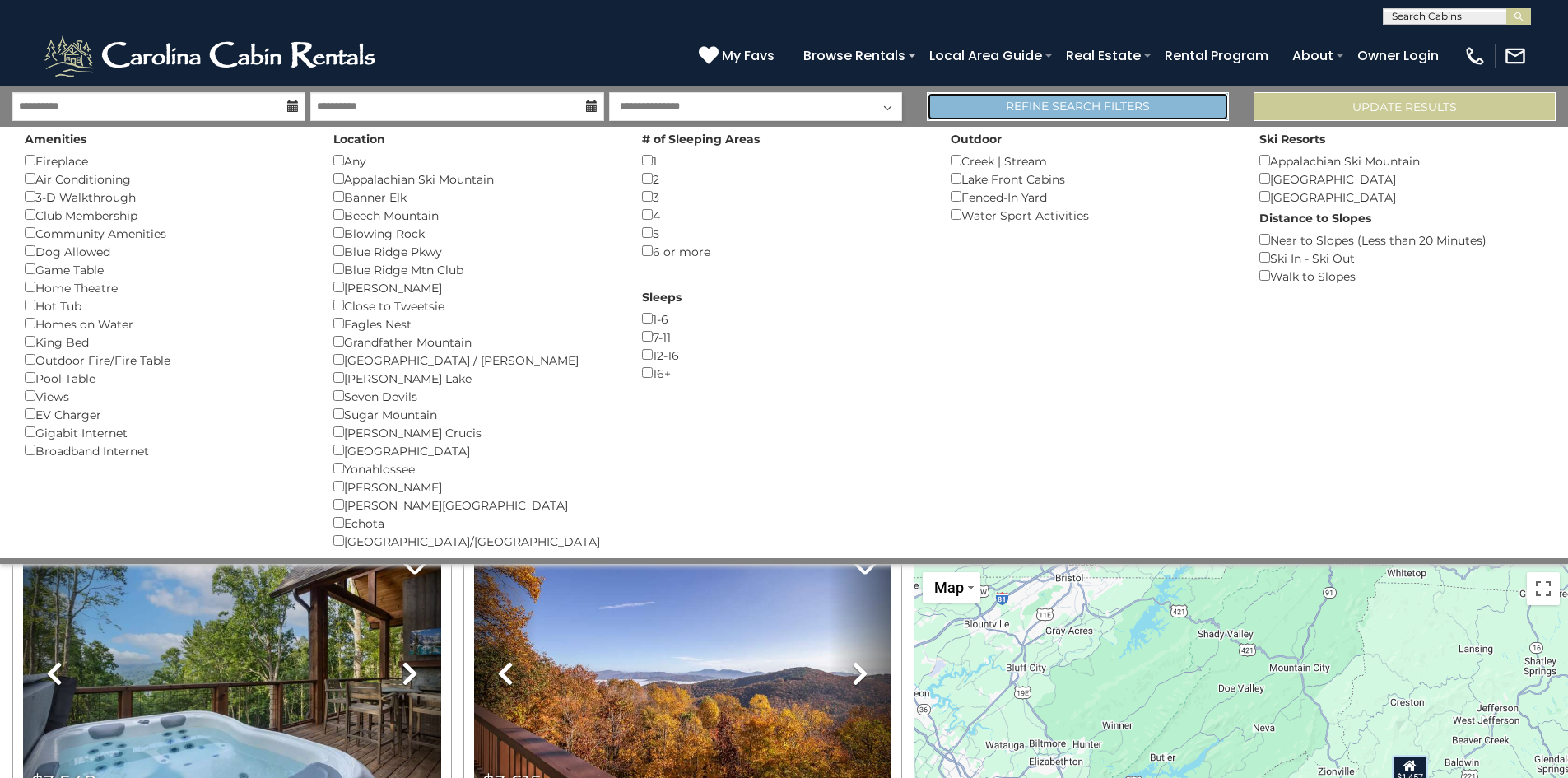
scroll to position [8517, 0]
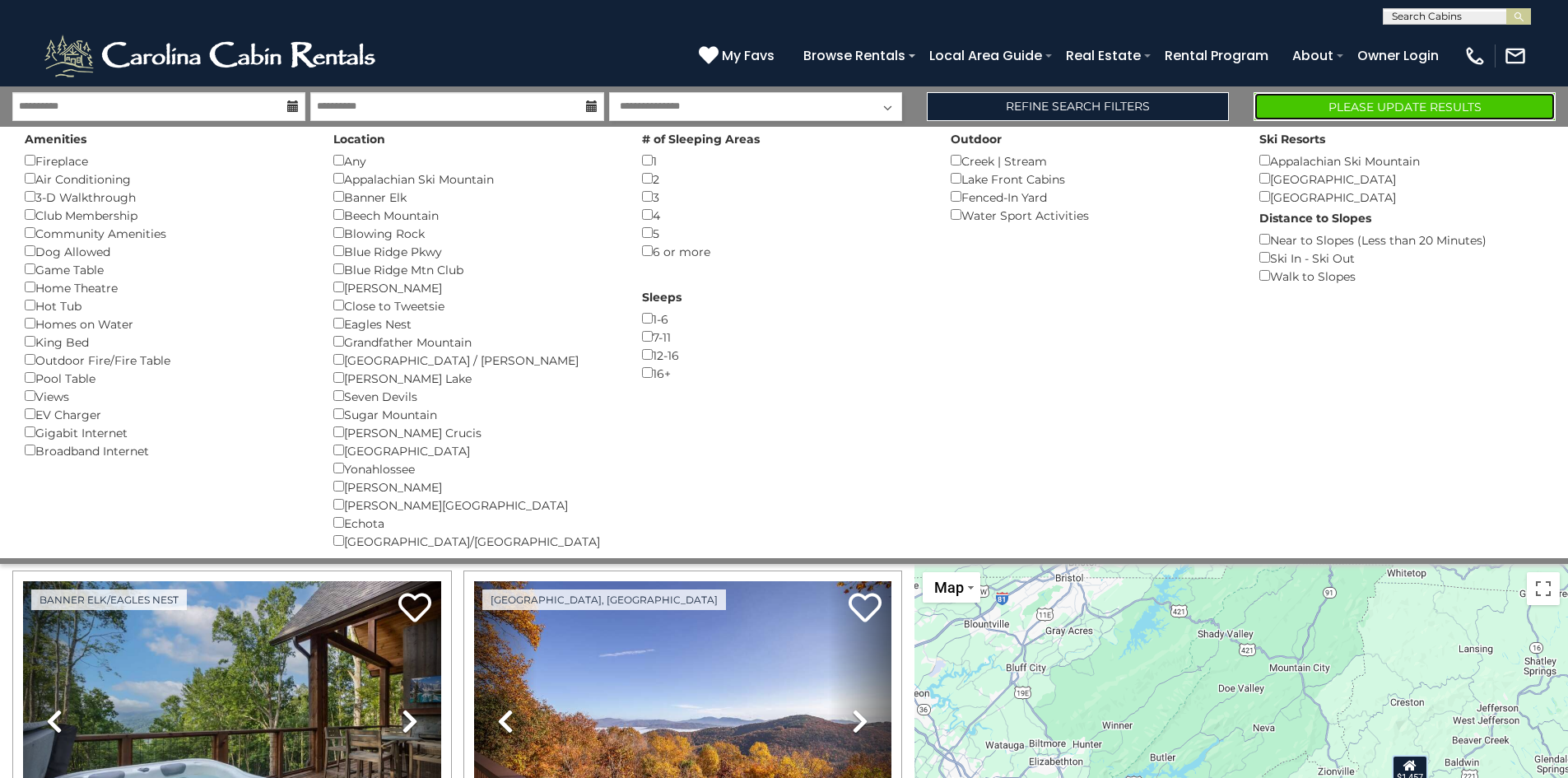
click at [1368, 106] on button "Please Update Results" at bounding box center [1404, 106] width 302 height 28
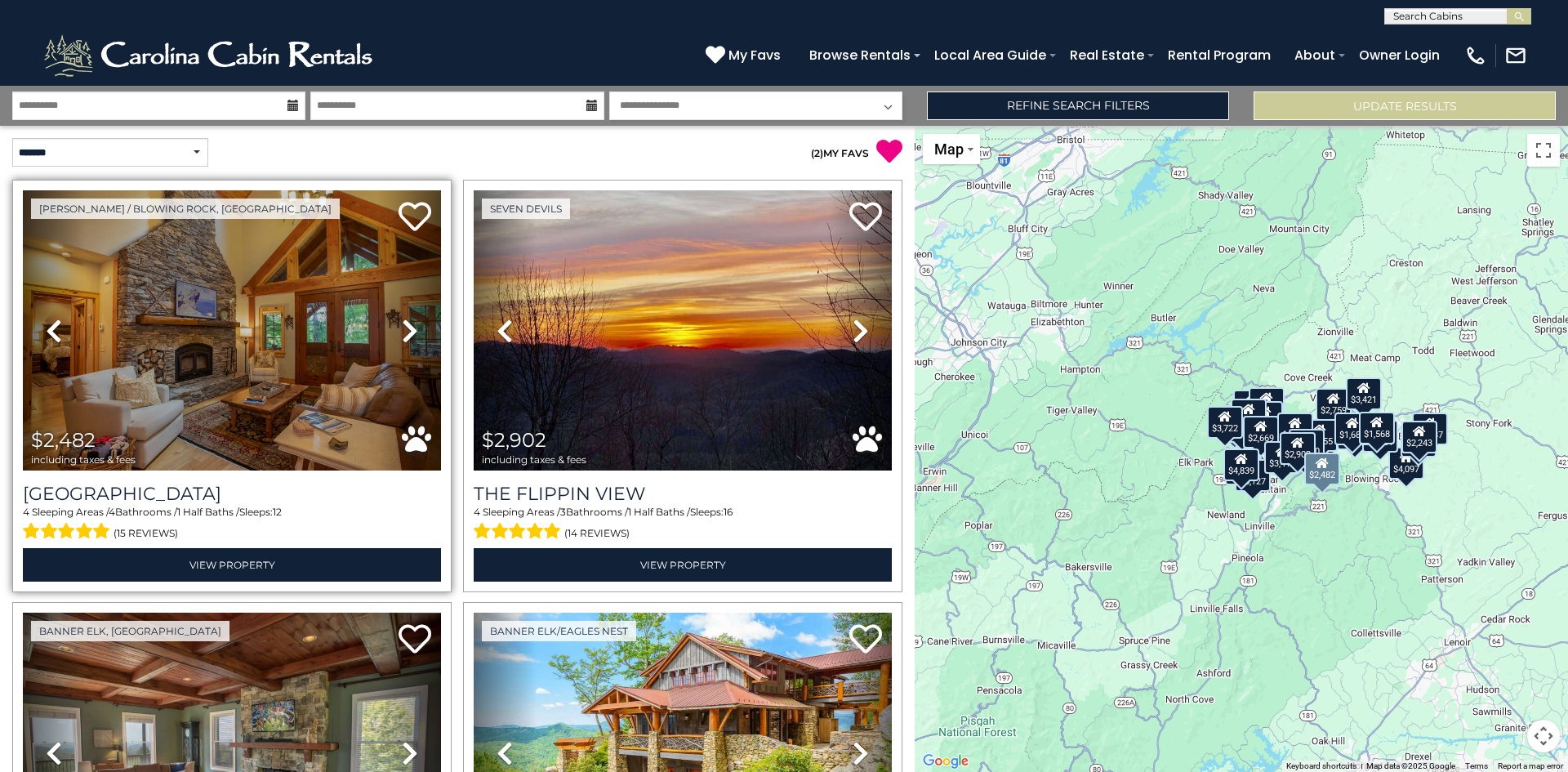
click at [395, 331] on link "Next" at bounding box center [410, 330] width 63 height 280
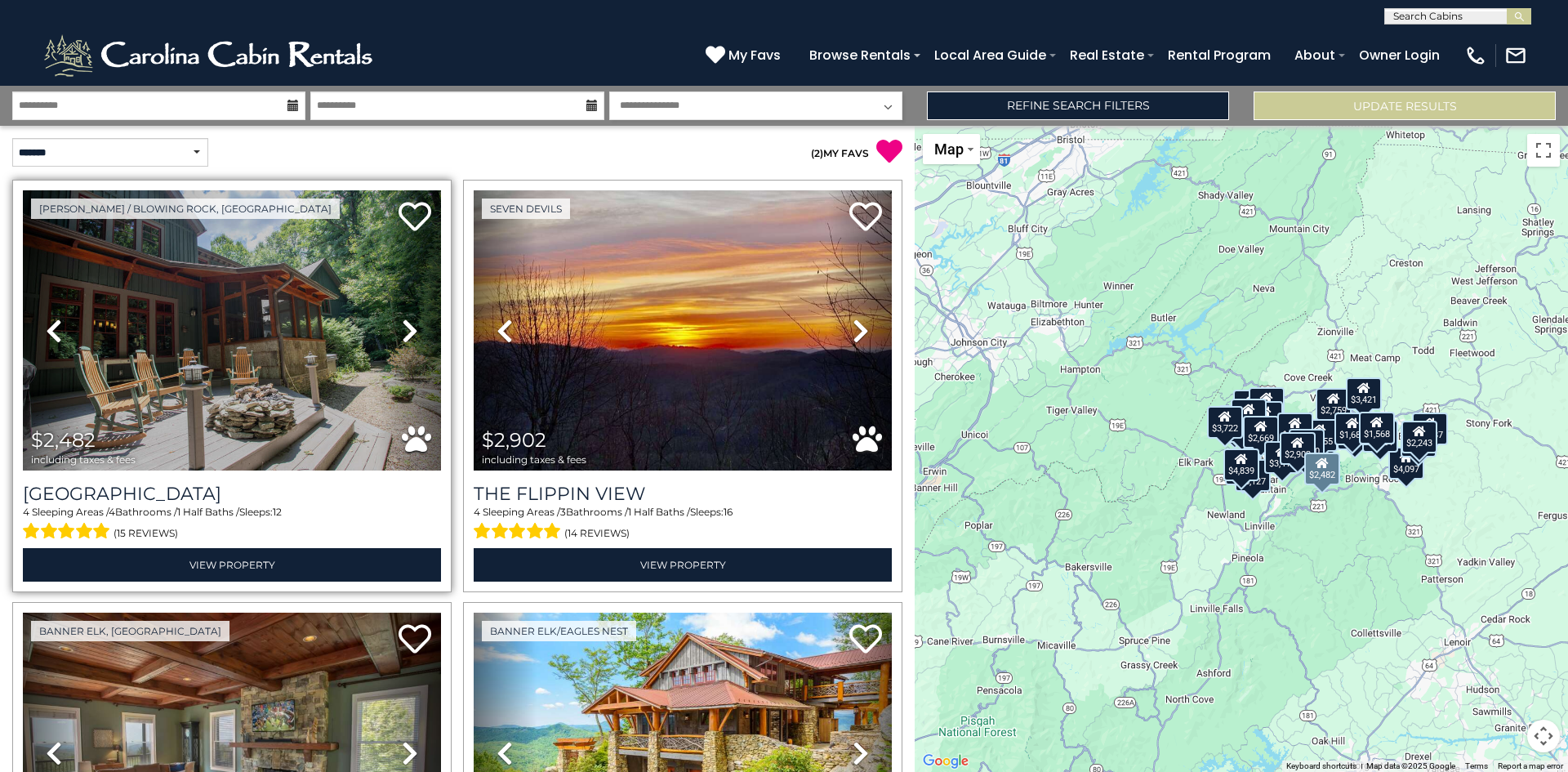
click at [396, 330] on link "Next" at bounding box center [410, 330] width 63 height 280
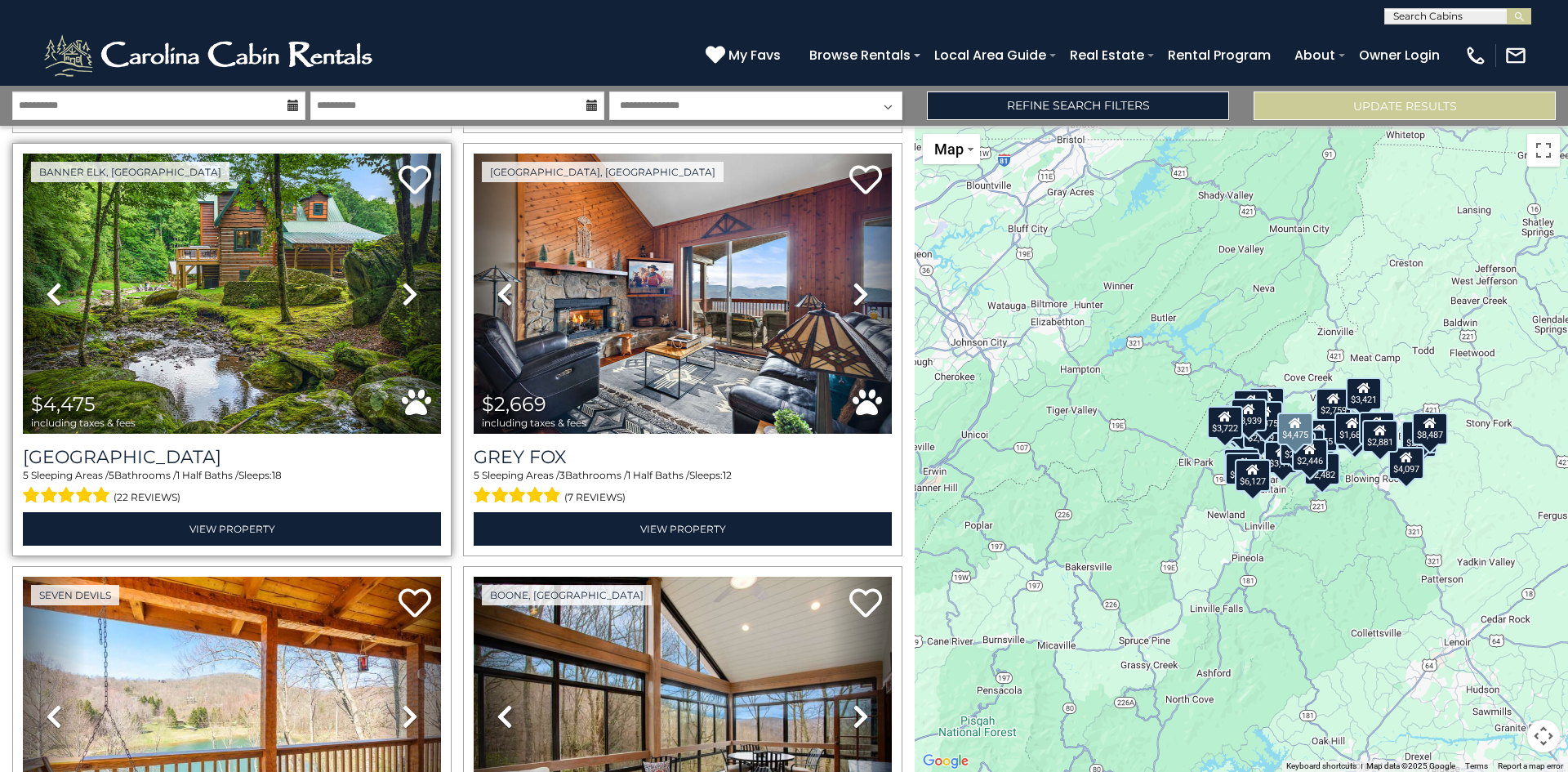
scroll to position [4656, 0]
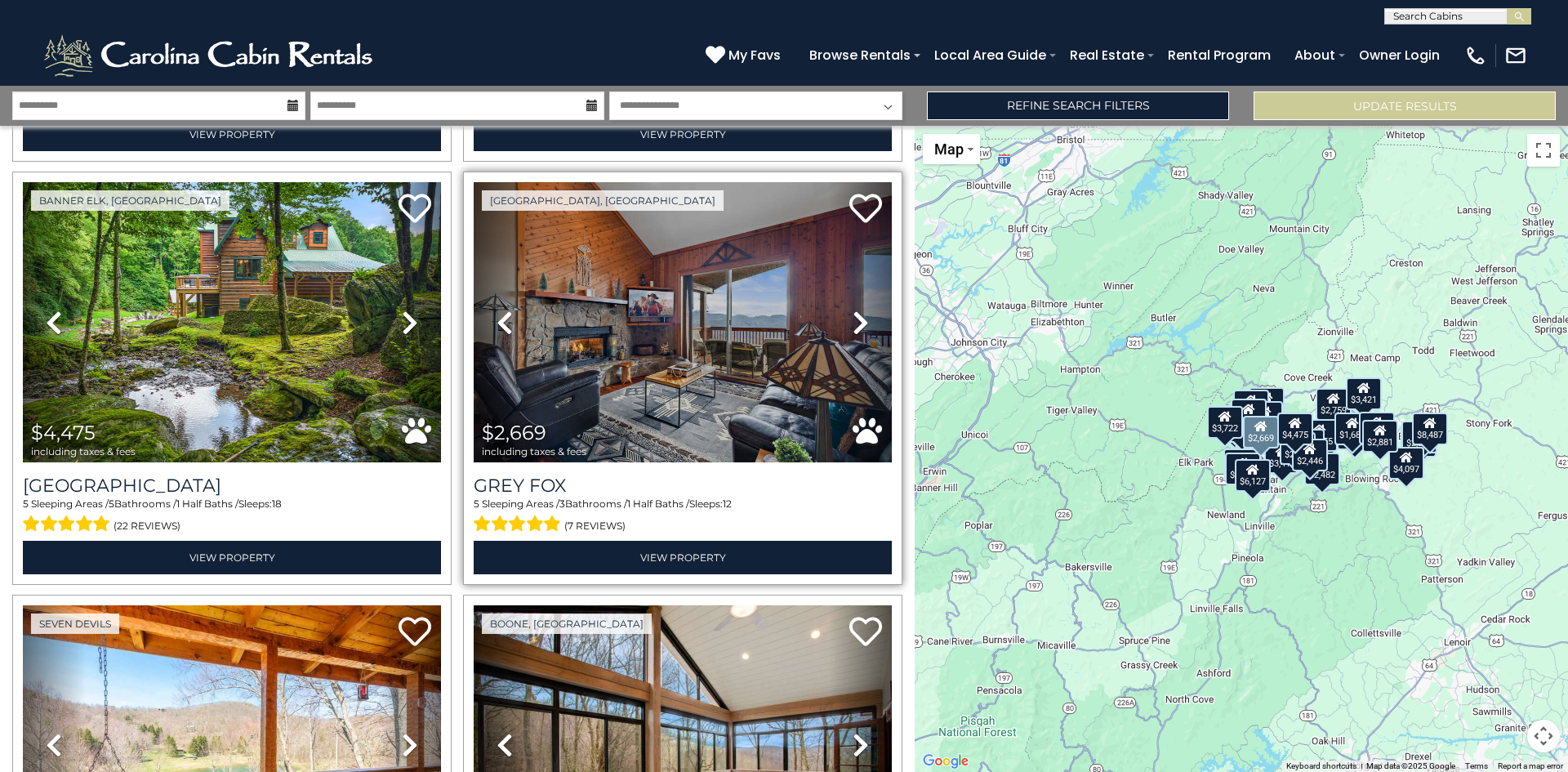
click at [855, 310] on icon at bounding box center [861, 323] width 16 height 26
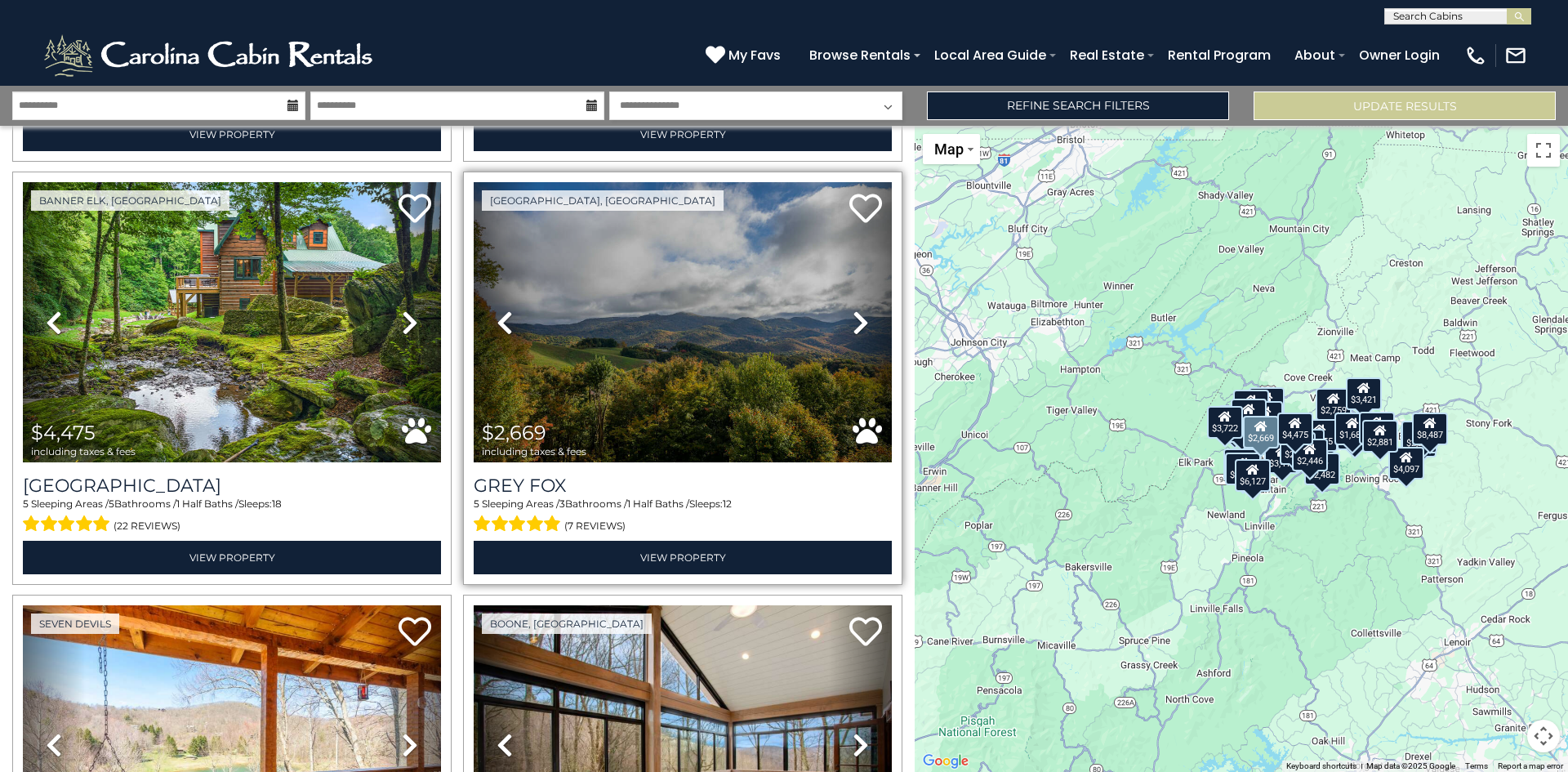
click at [855, 310] on icon at bounding box center [861, 323] width 16 height 26
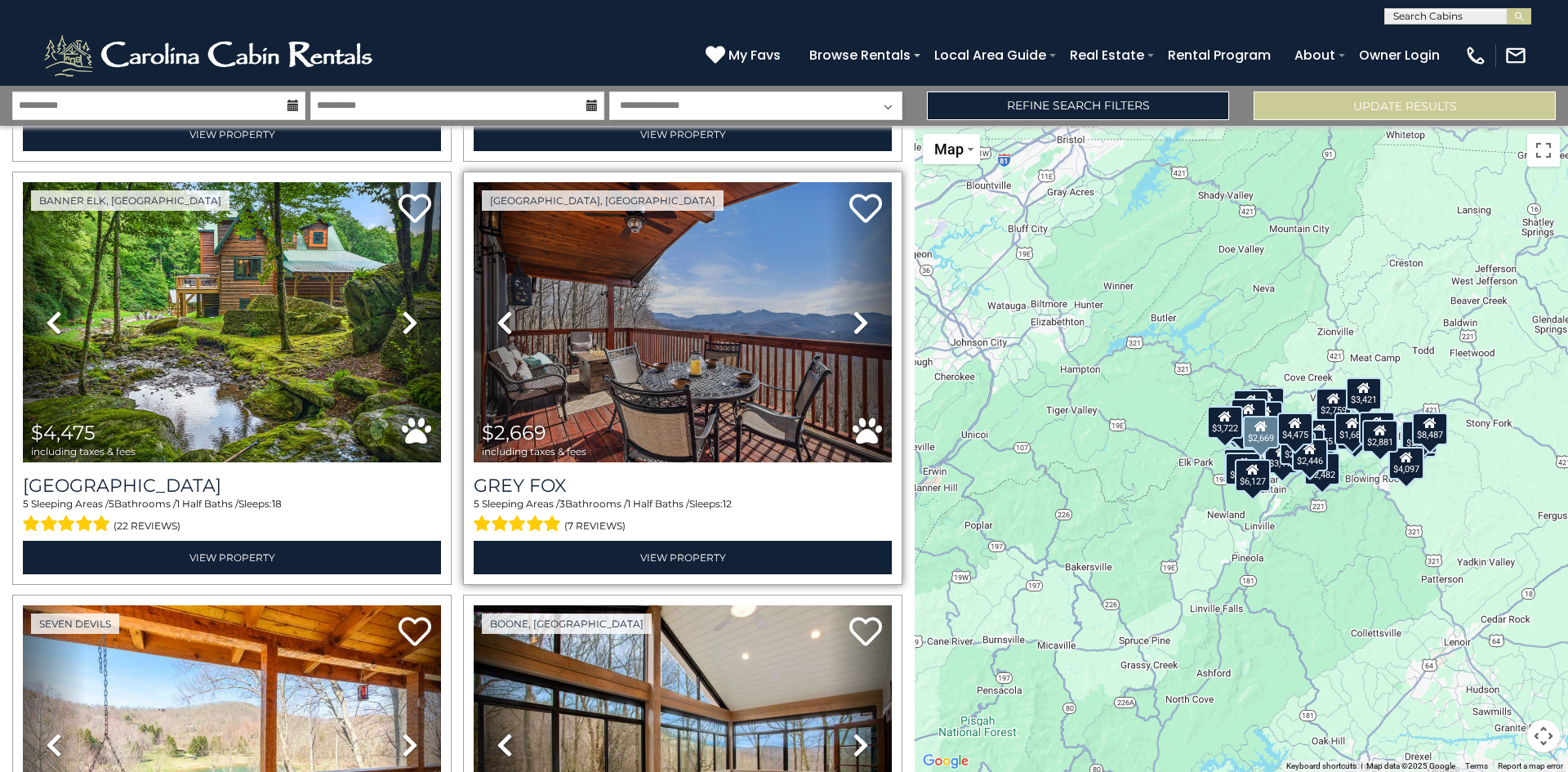
click at [855, 310] on icon at bounding box center [861, 323] width 16 height 26
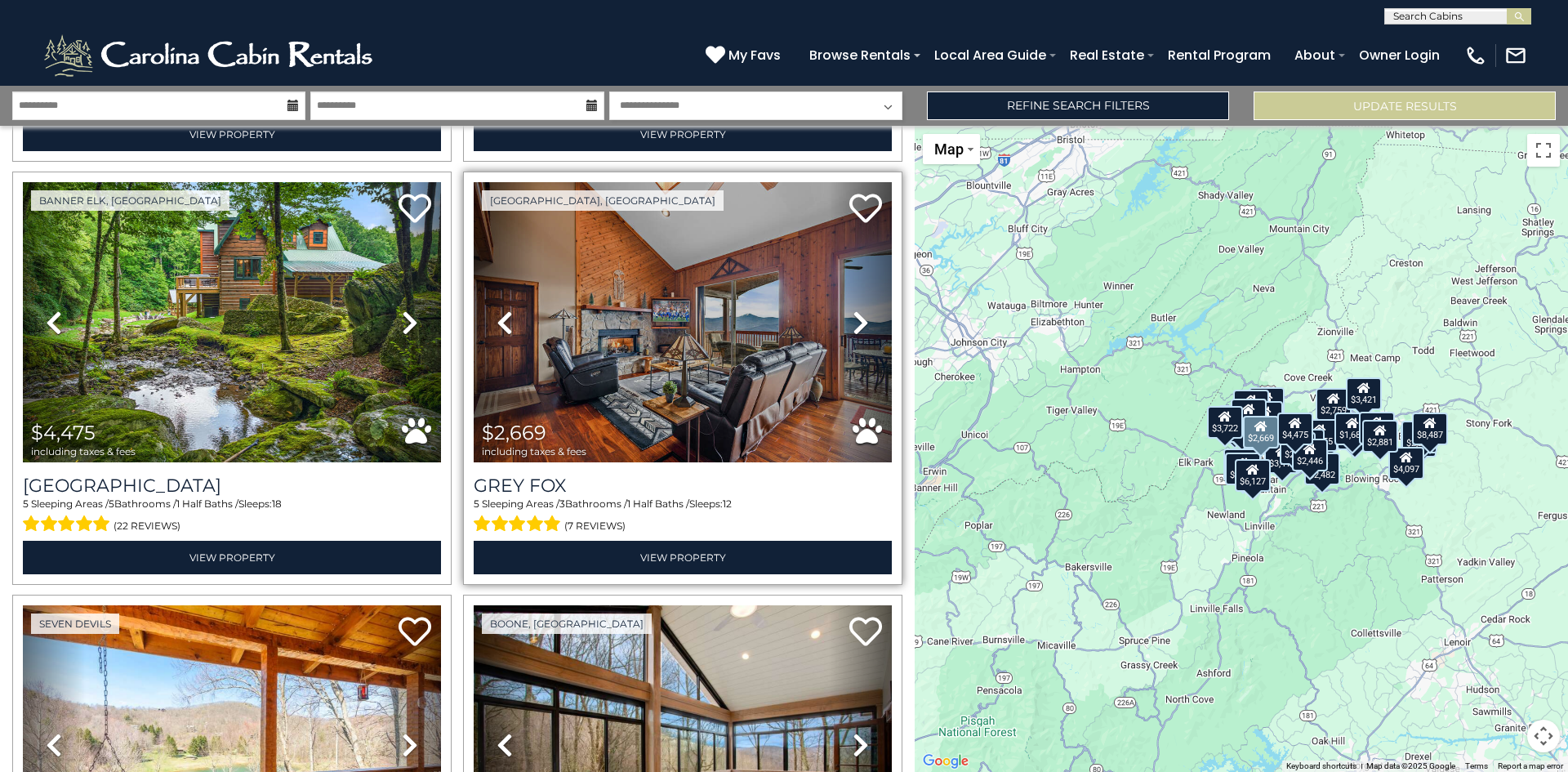
click at [855, 310] on icon at bounding box center [861, 323] width 16 height 26
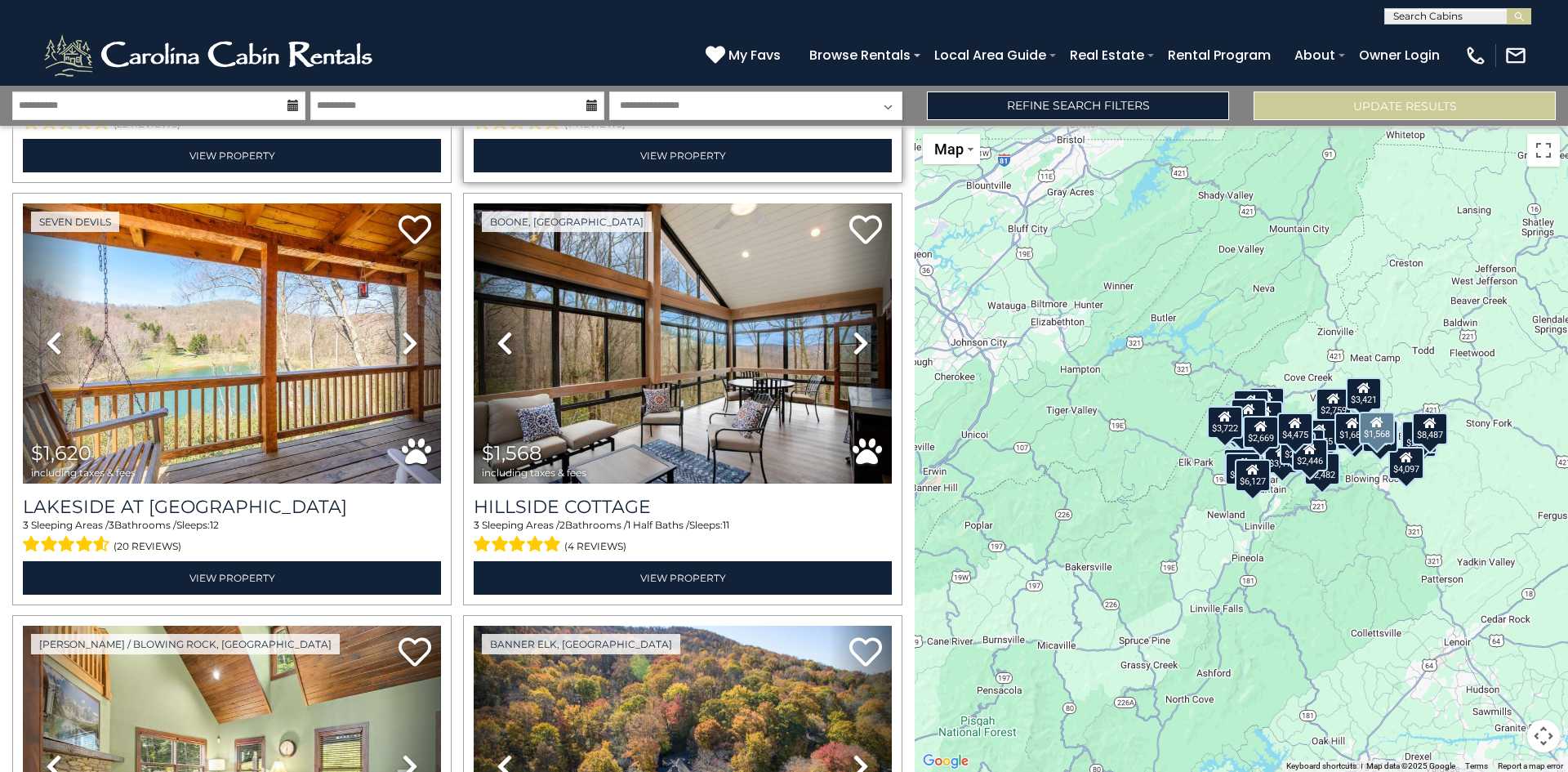
scroll to position [5064, 0]
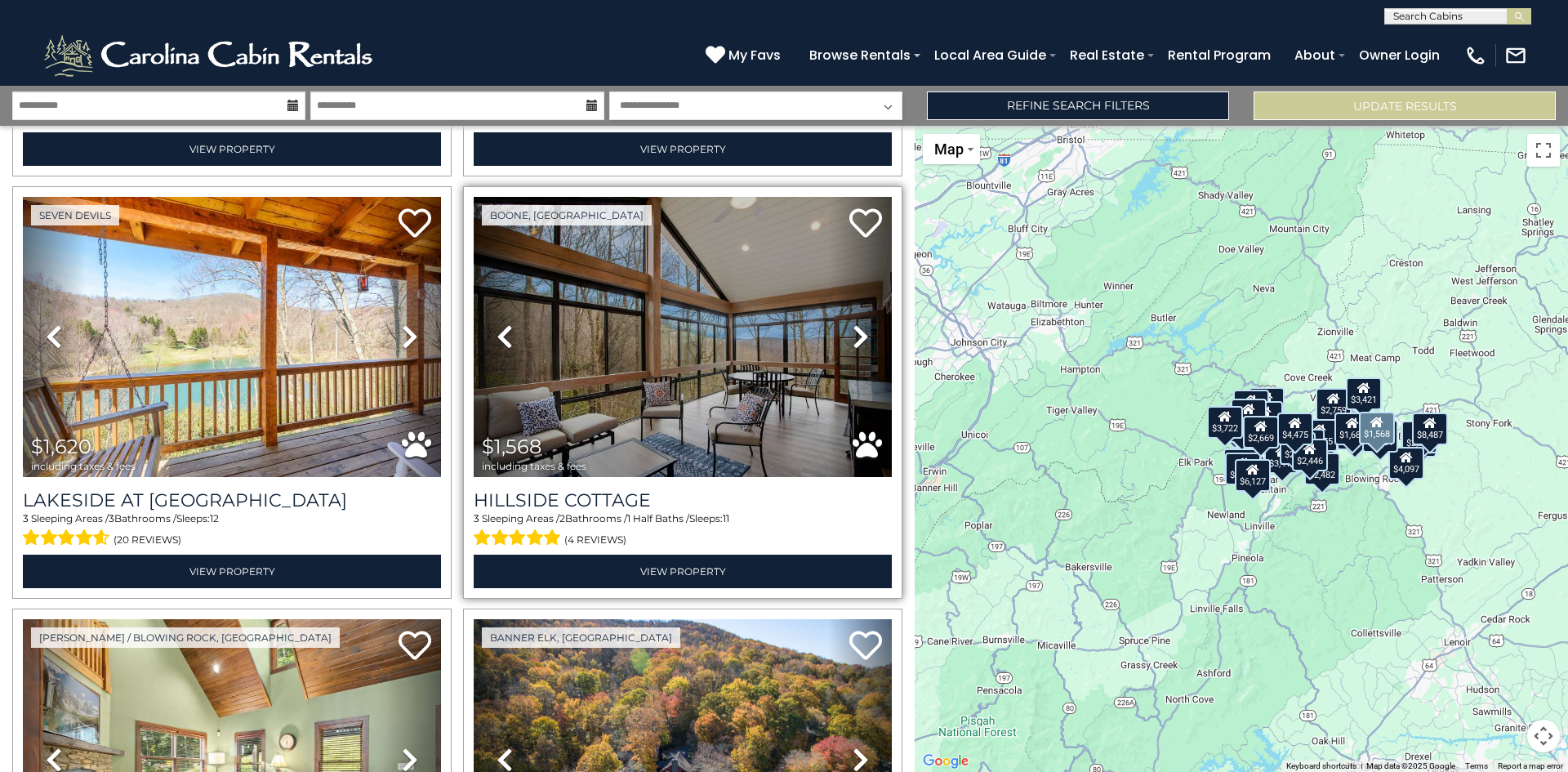
click at [853, 324] on icon at bounding box center [861, 336] width 16 height 26
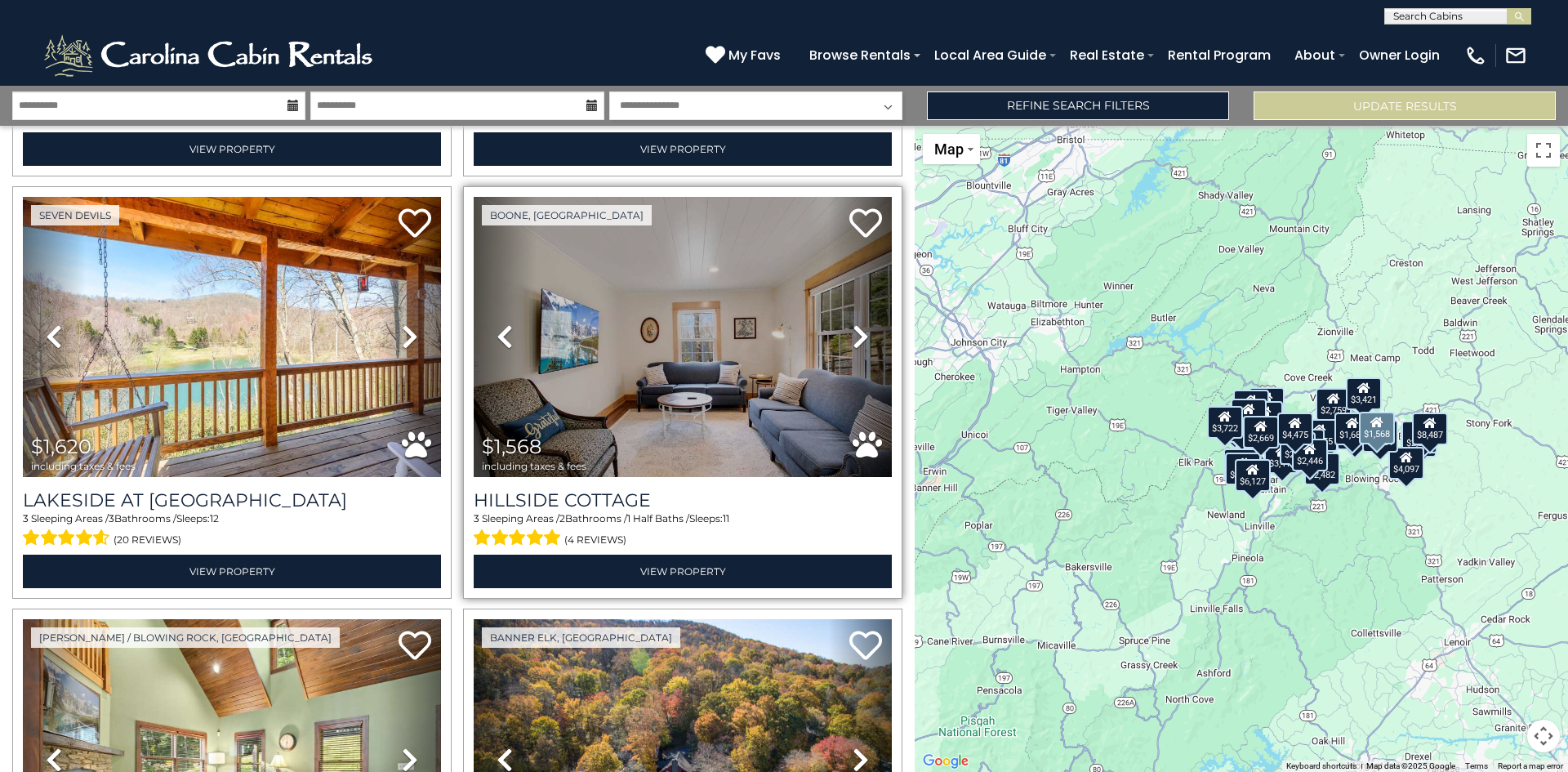
click at [853, 324] on icon at bounding box center [861, 336] width 16 height 26
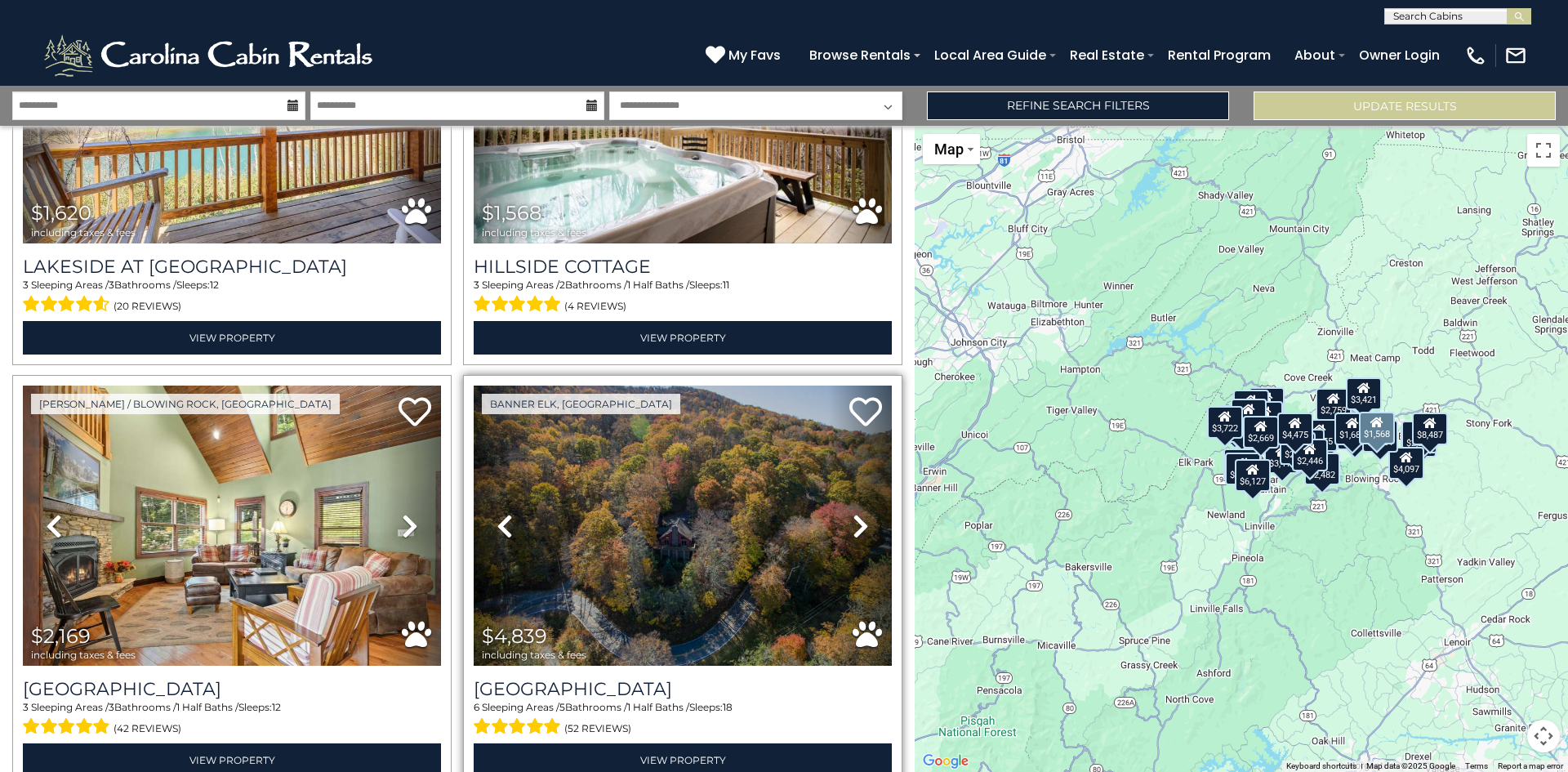
scroll to position [5391, 0]
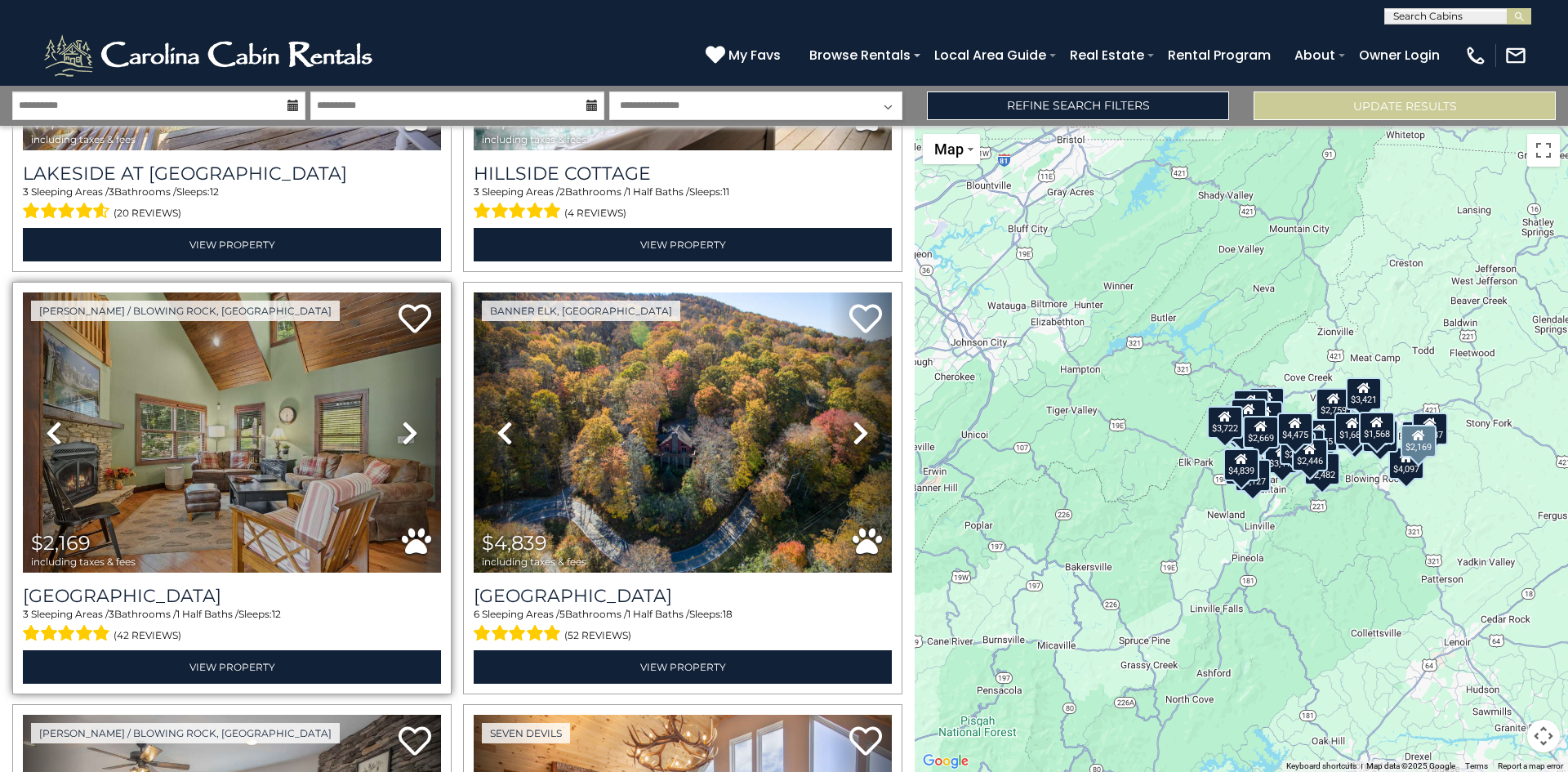
click at [404, 420] on icon at bounding box center [410, 433] width 16 height 26
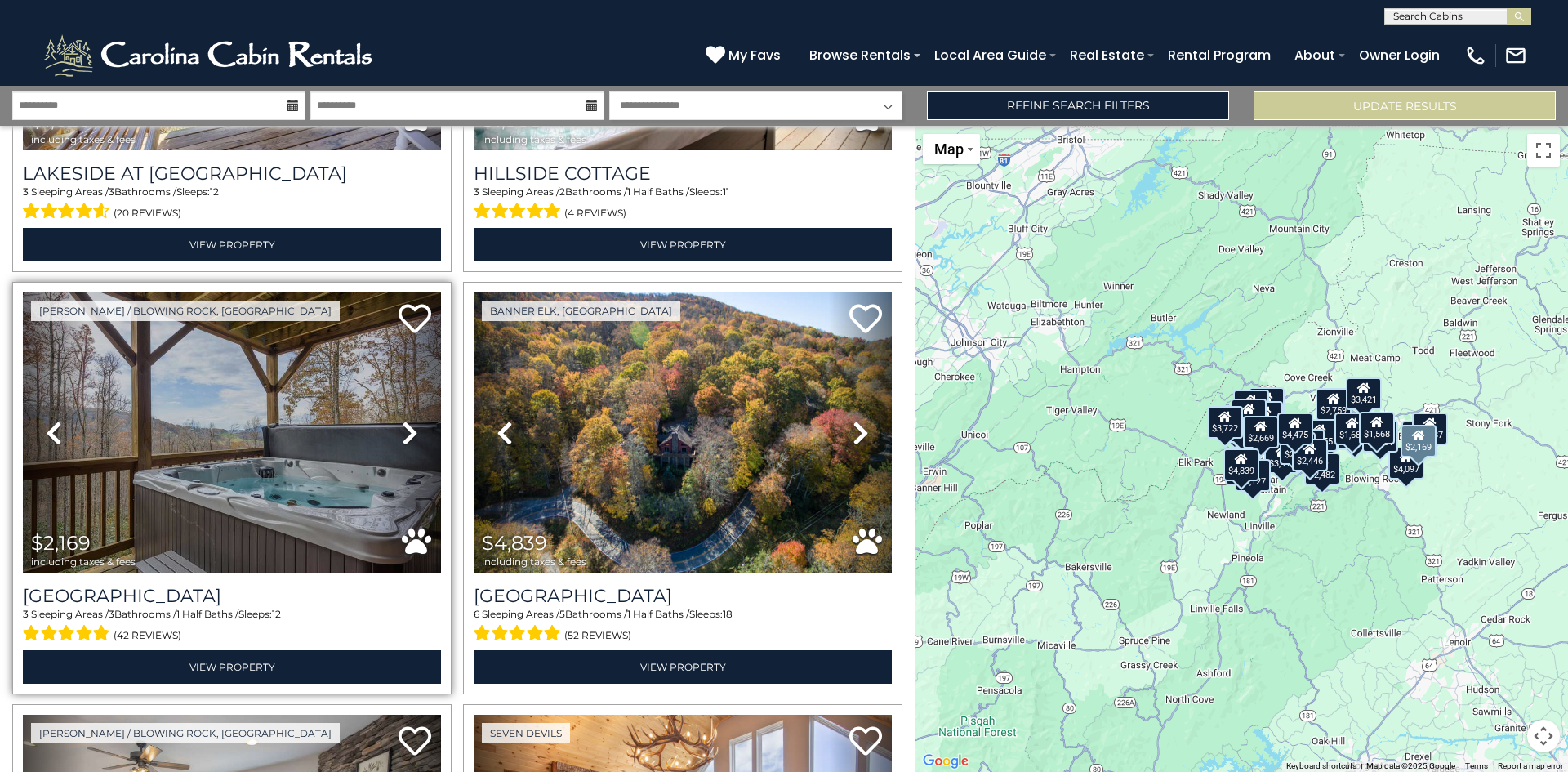
click at [404, 420] on icon at bounding box center [410, 433] width 16 height 26
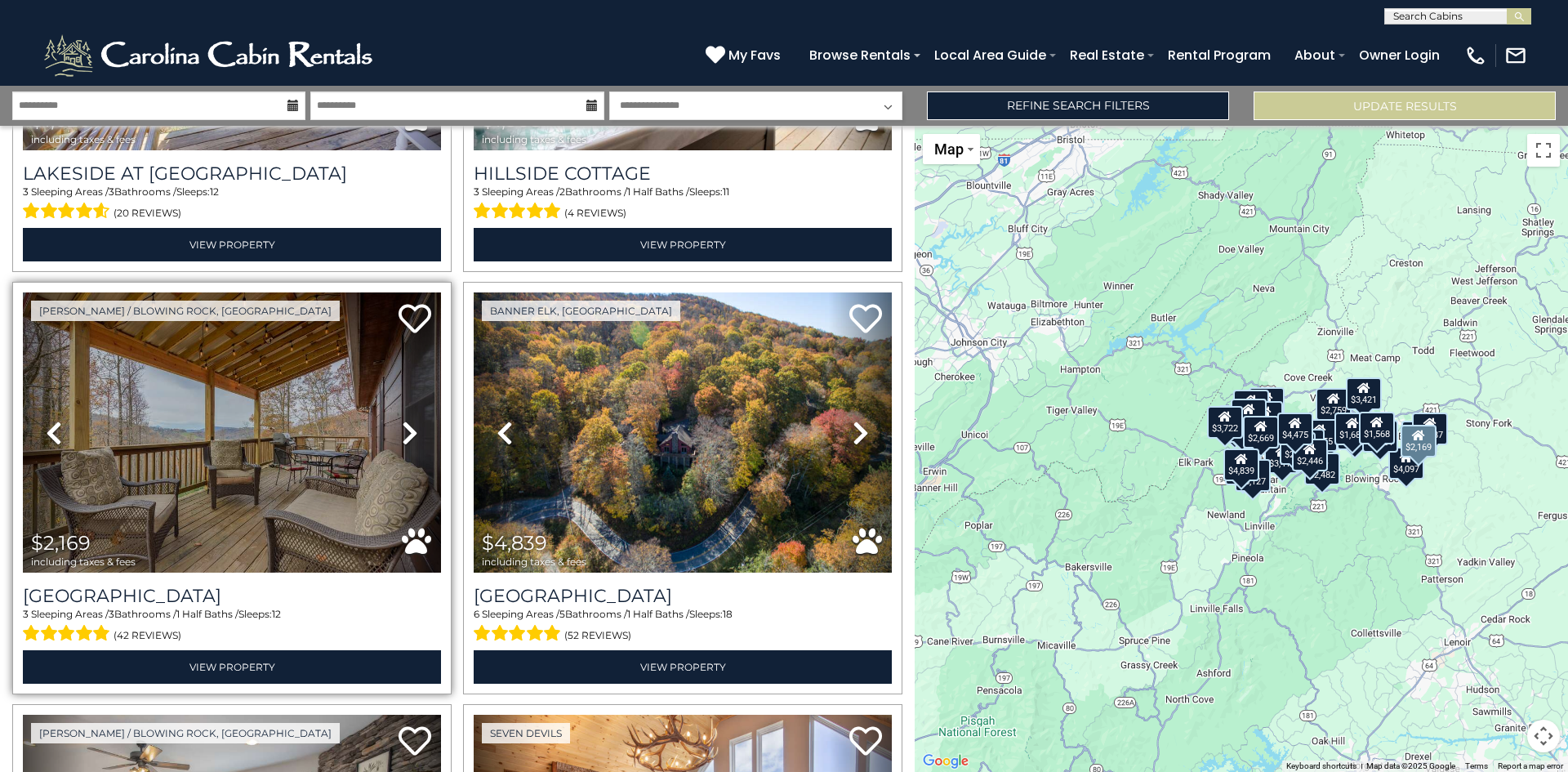
click at [404, 420] on icon at bounding box center [410, 433] width 16 height 26
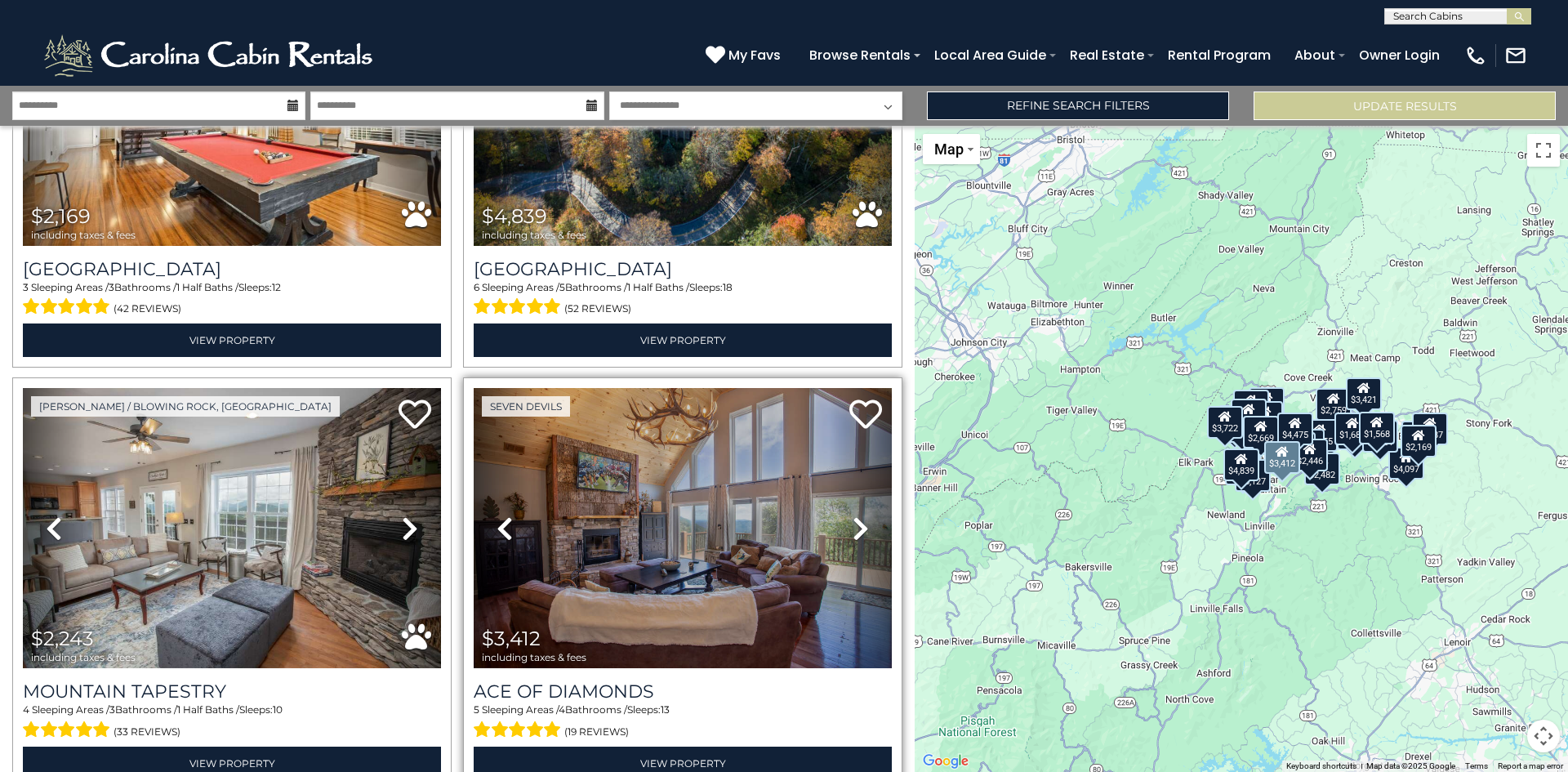
scroll to position [5795, 0]
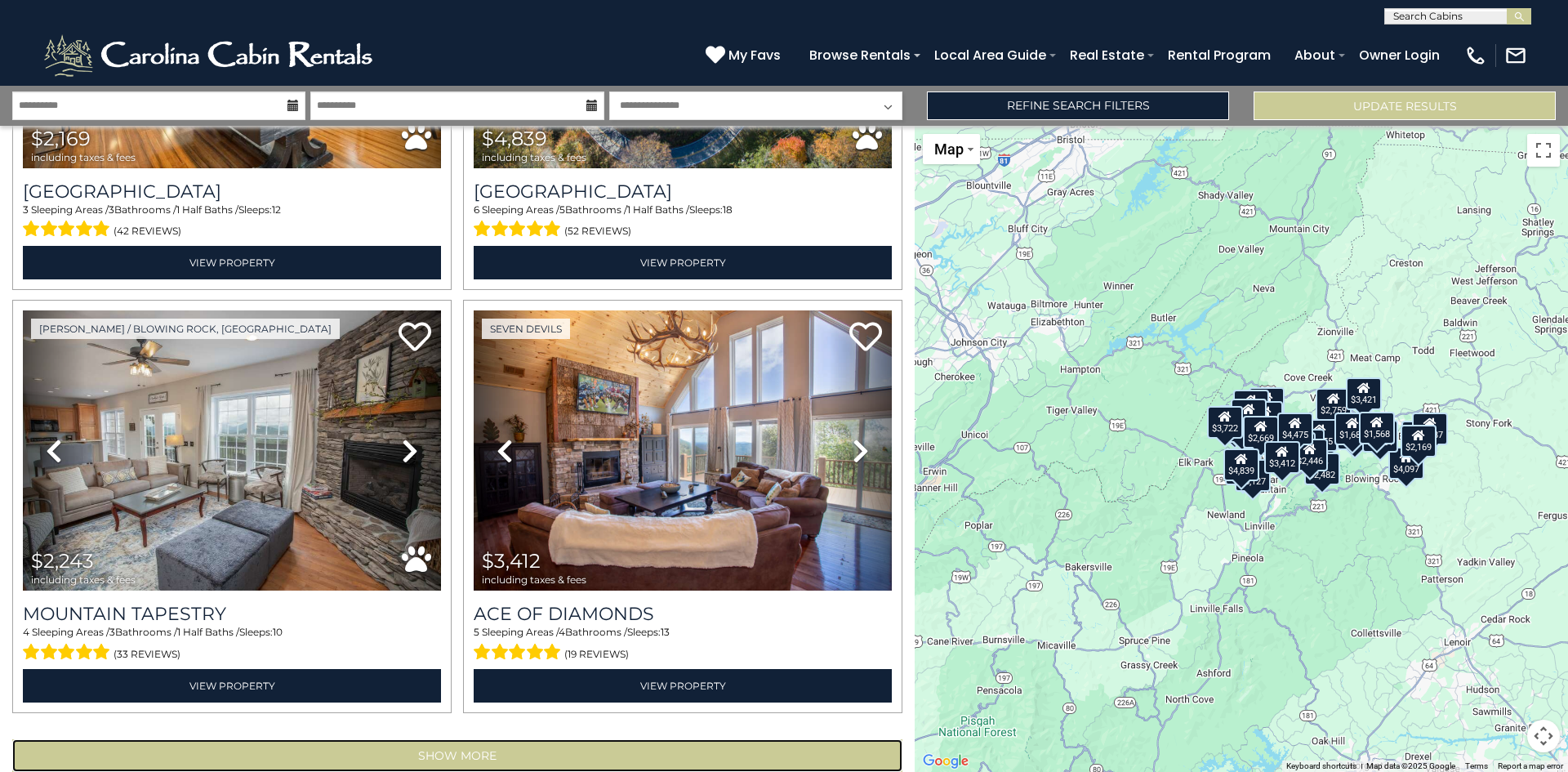
click at [459, 740] on button "Show More" at bounding box center [457, 756] width 891 height 32
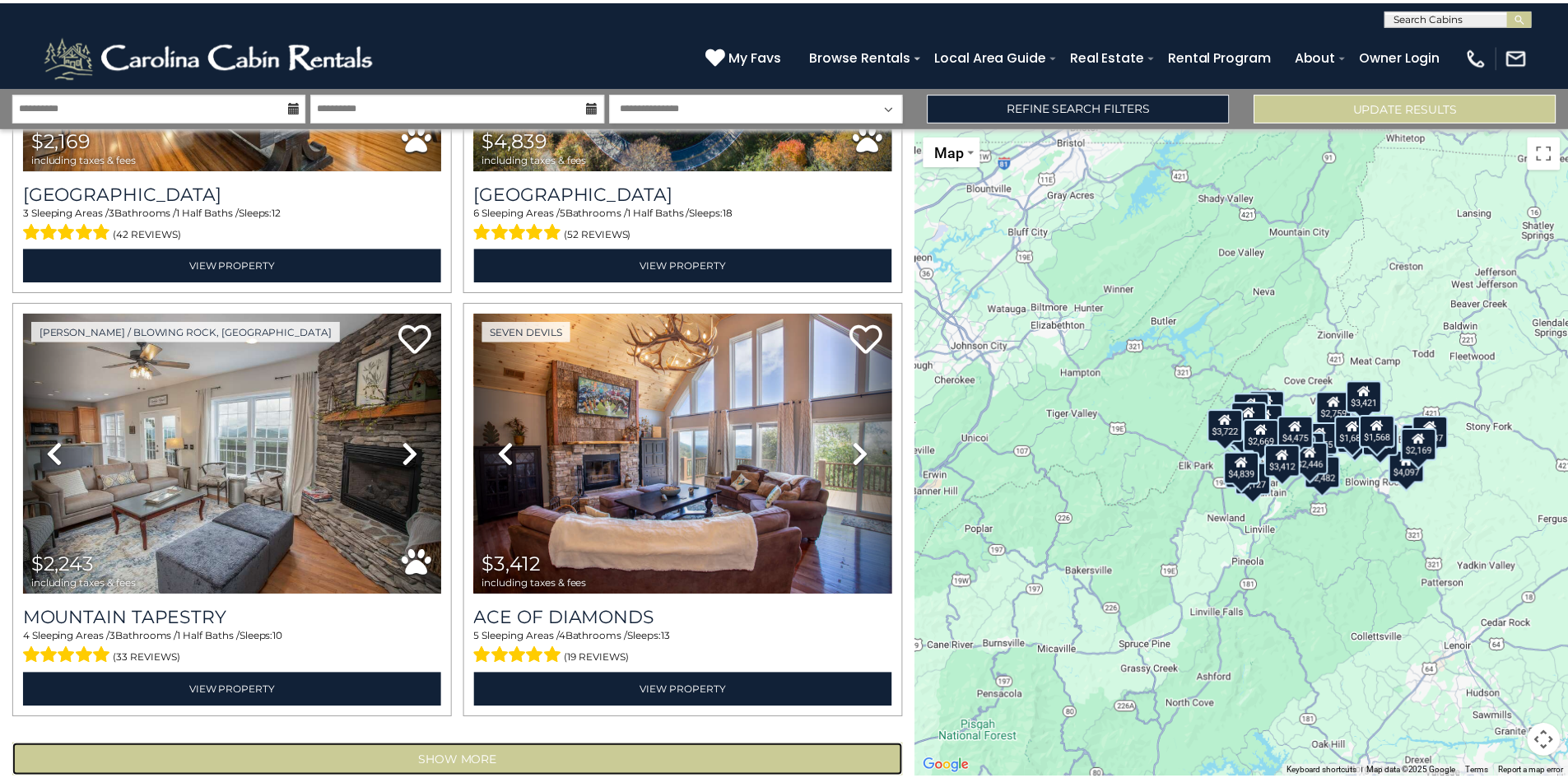
scroll to position [5816, 0]
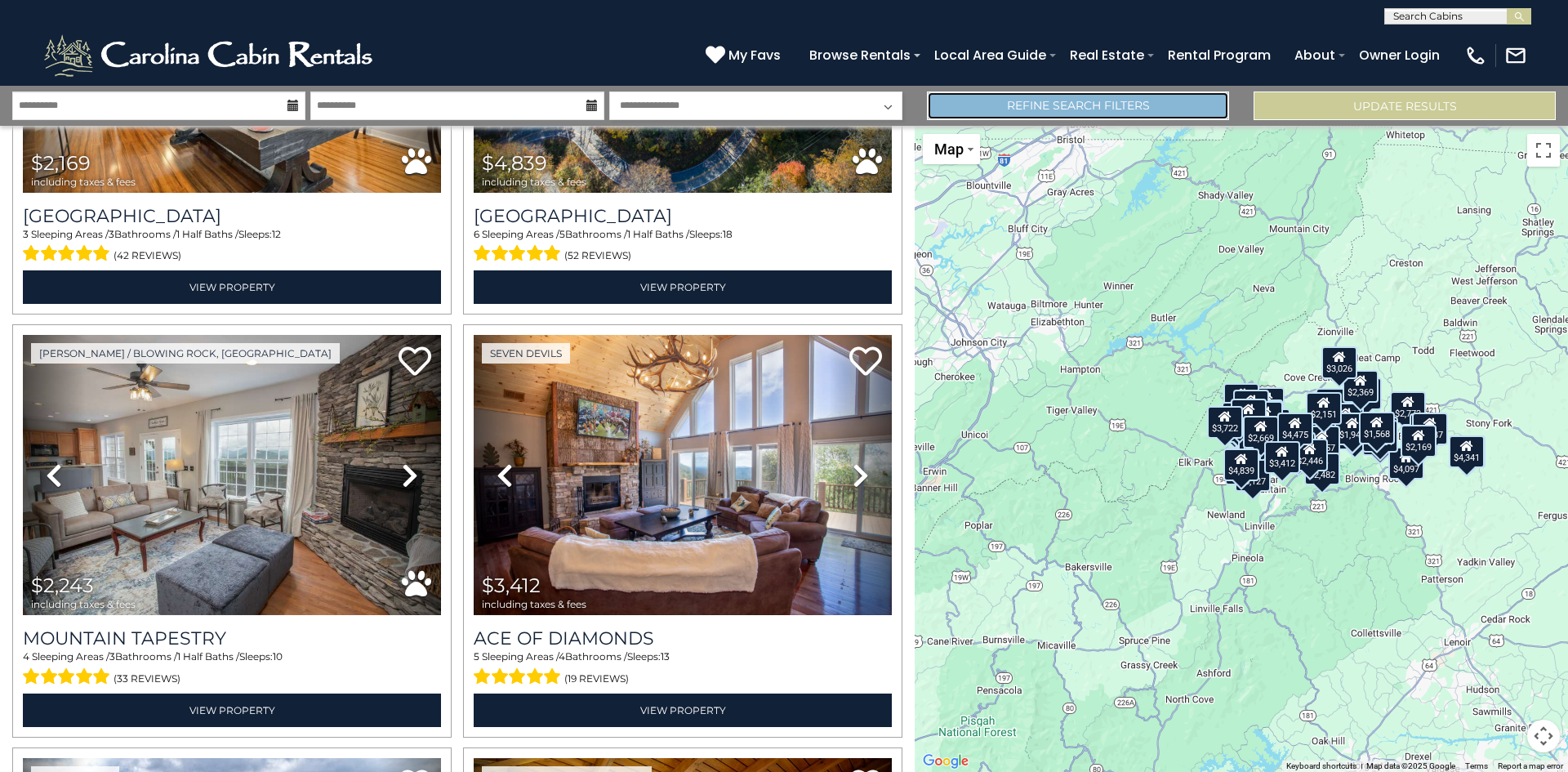
click at [1087, 96] on link "Refine Search Filters" at bounding box center [1079, 105] width 302 height 28
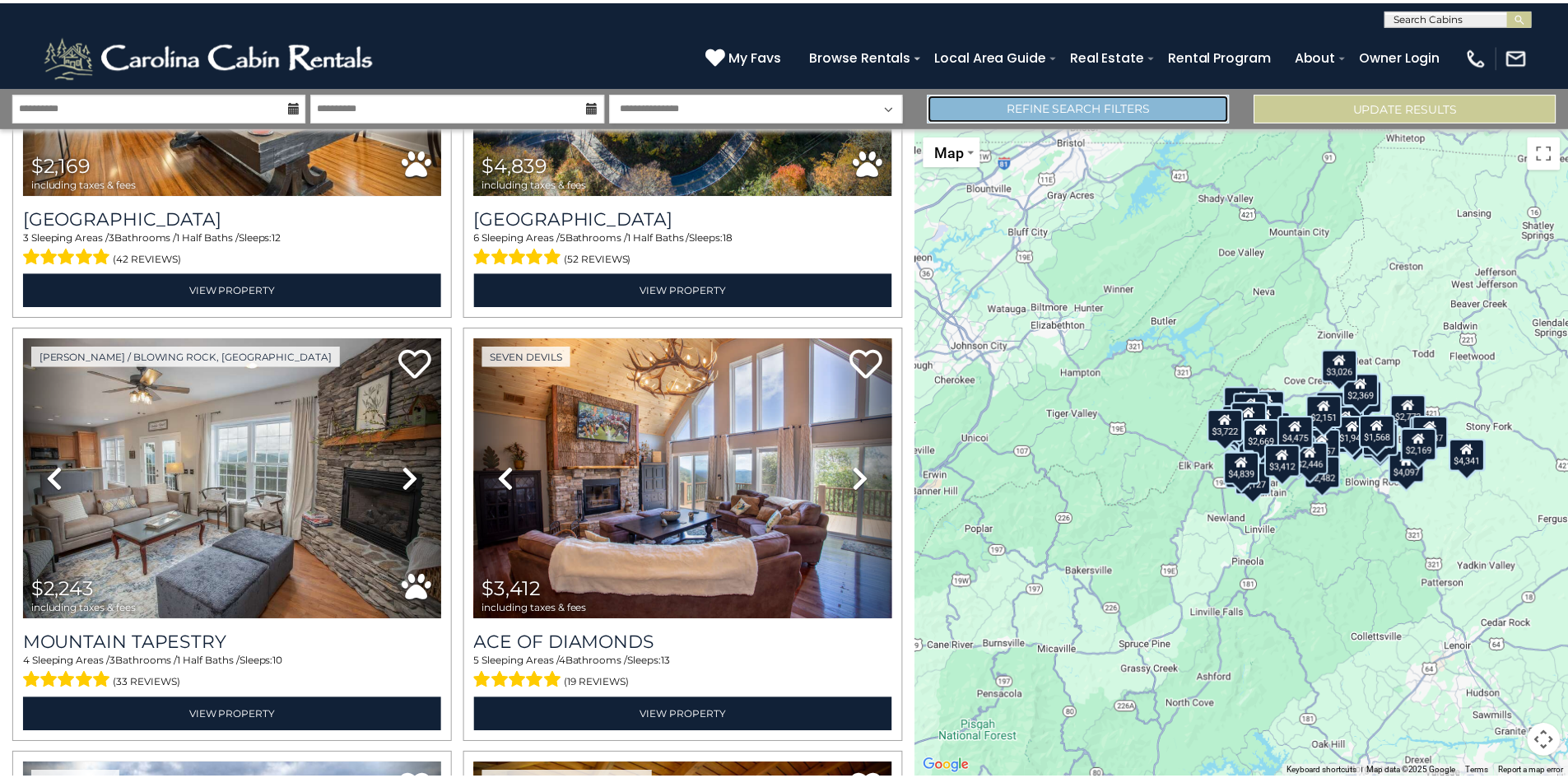
scroll to position [5783, 0]
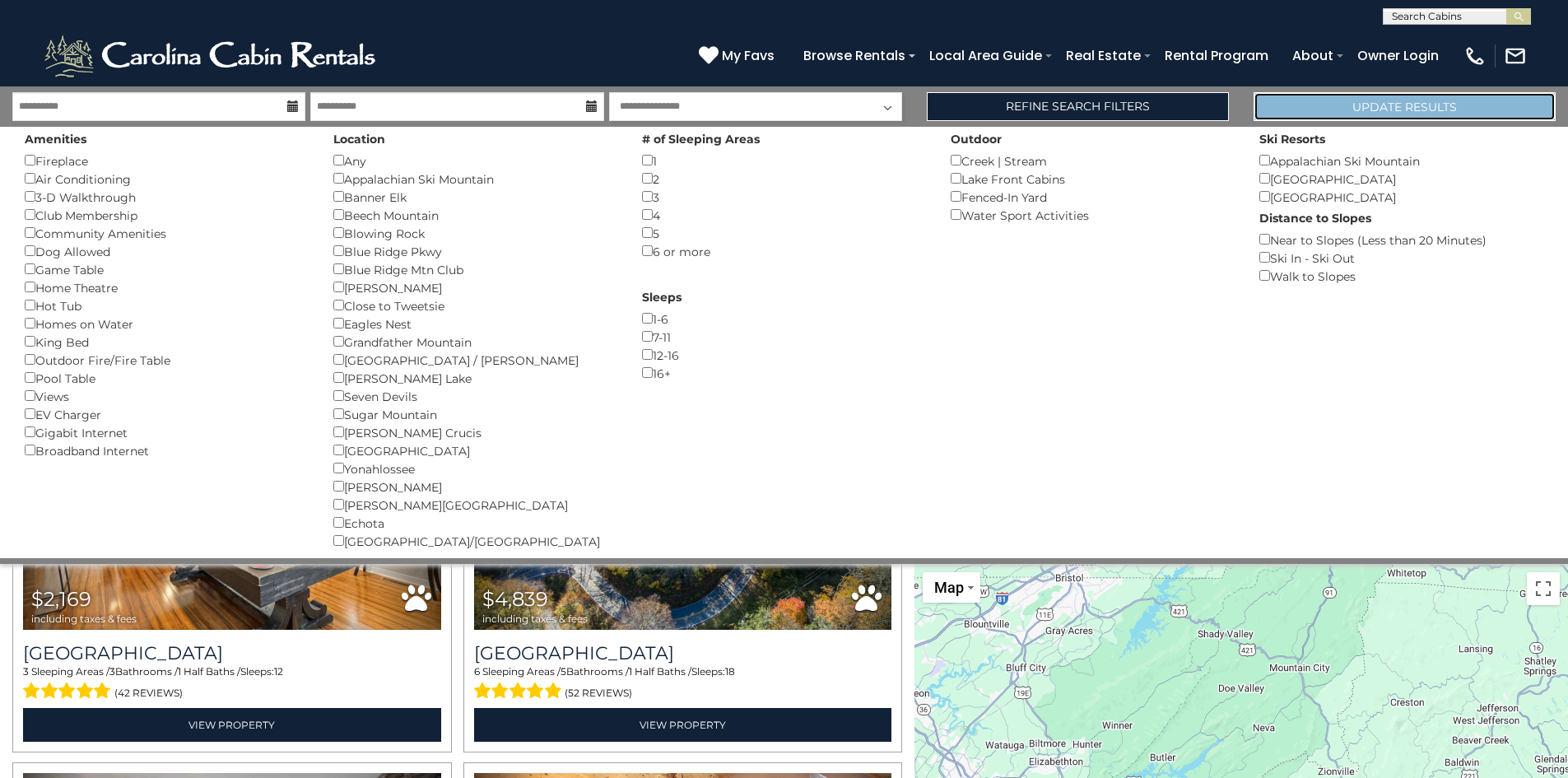
click at [1365, 103] on button "Update Results" at bounding box center [1404, 106] width 302 height 28
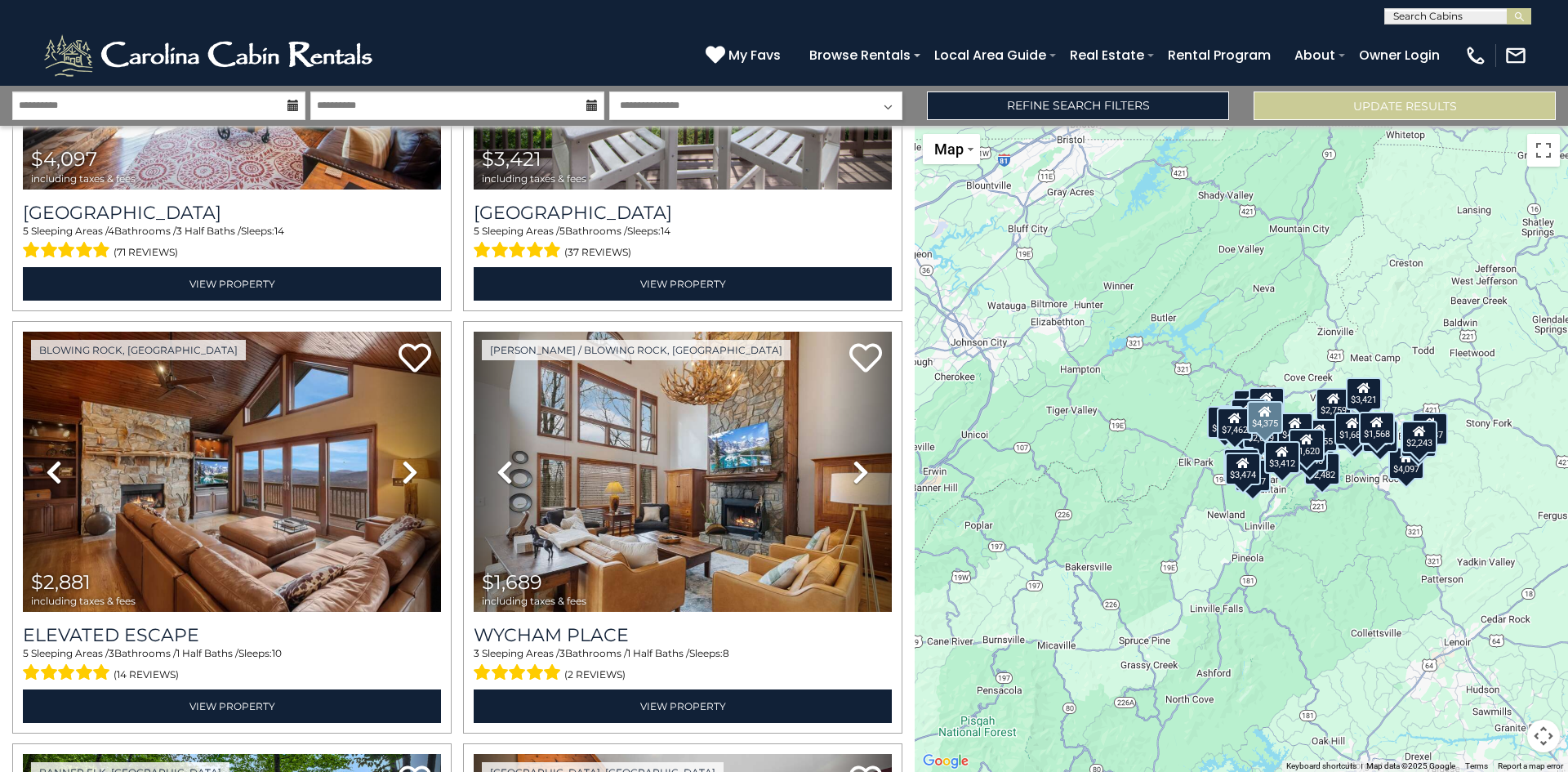
scroll to position [4166, 0]
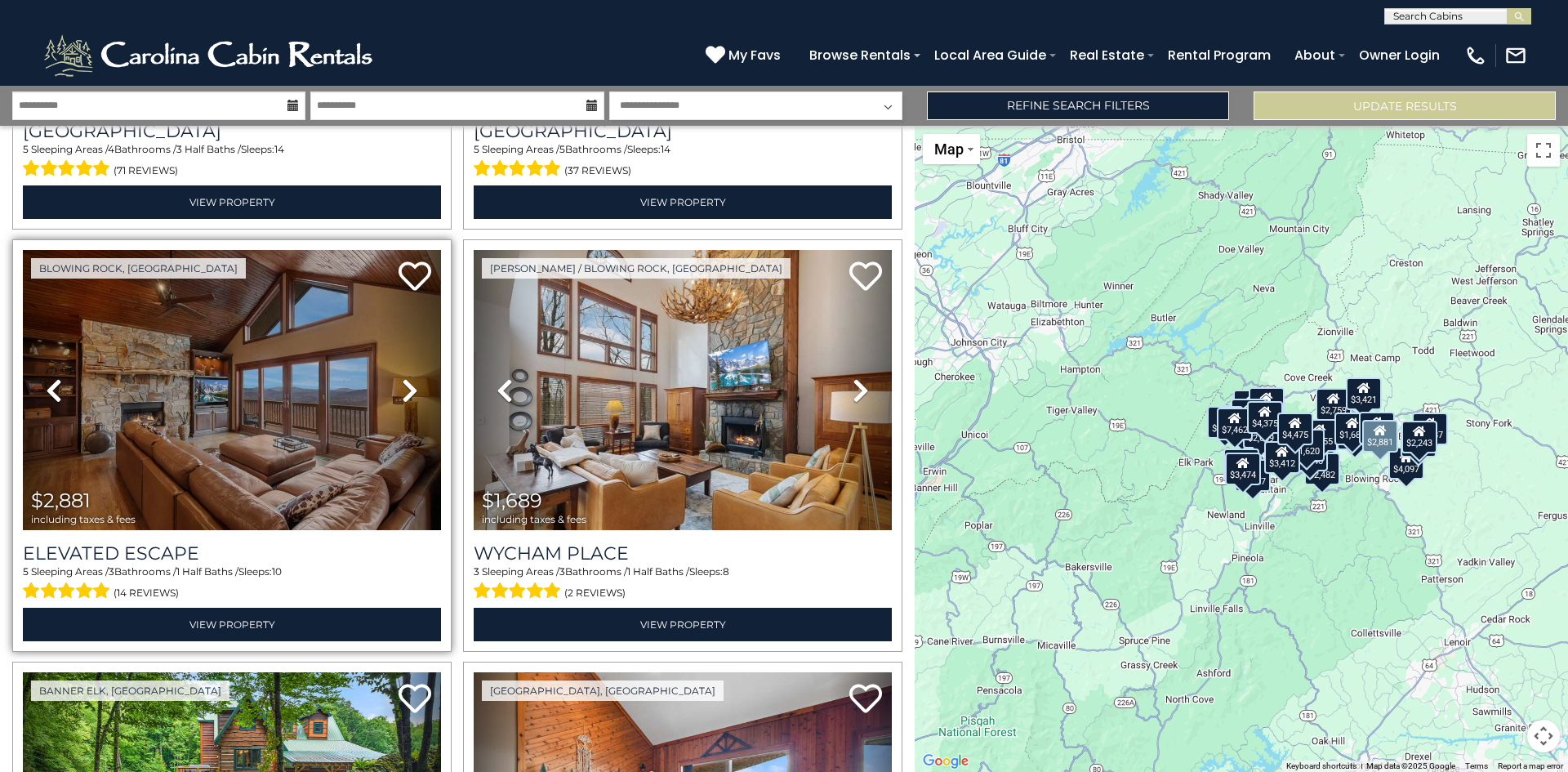
click at [410, 377] on icon at bounding box center [410, 390] width 16 height 26
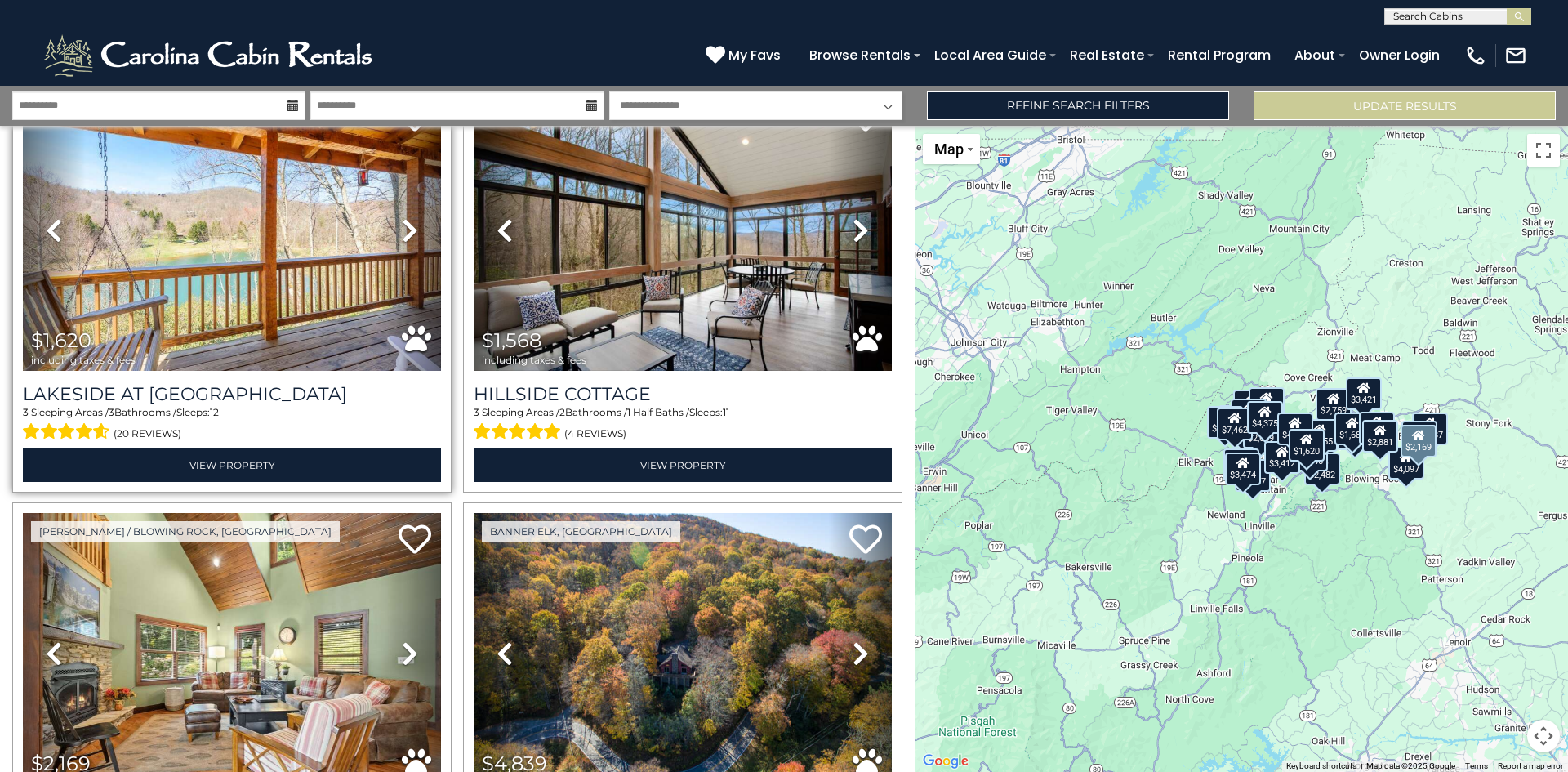
scroll to position [5146, 0]
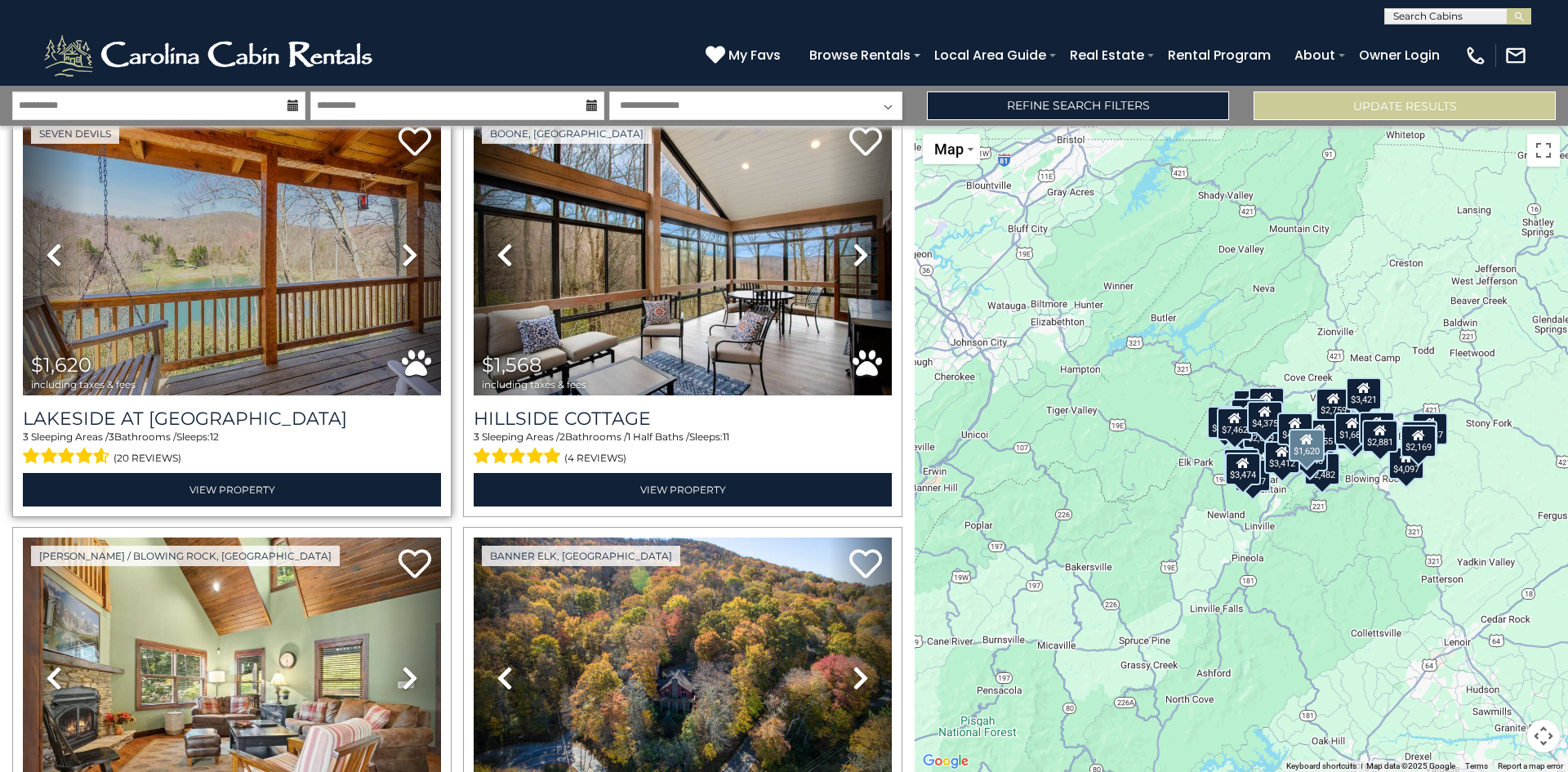
click at [405, 242] on icon at bounding box center [410, 254] width 16 height 26
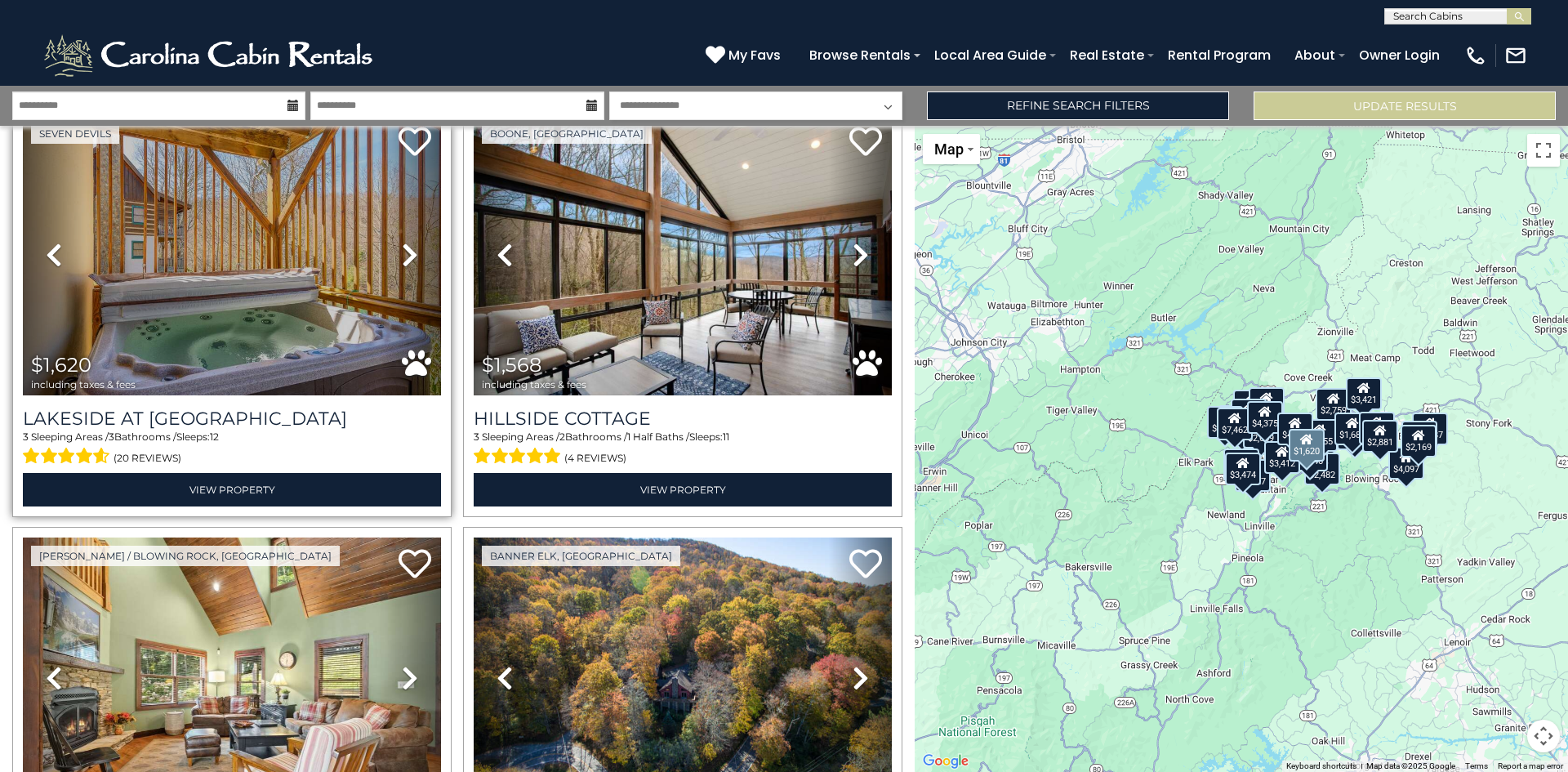
click at [405, 242] on icon at bounding box center [410, 254] width 16 height 26
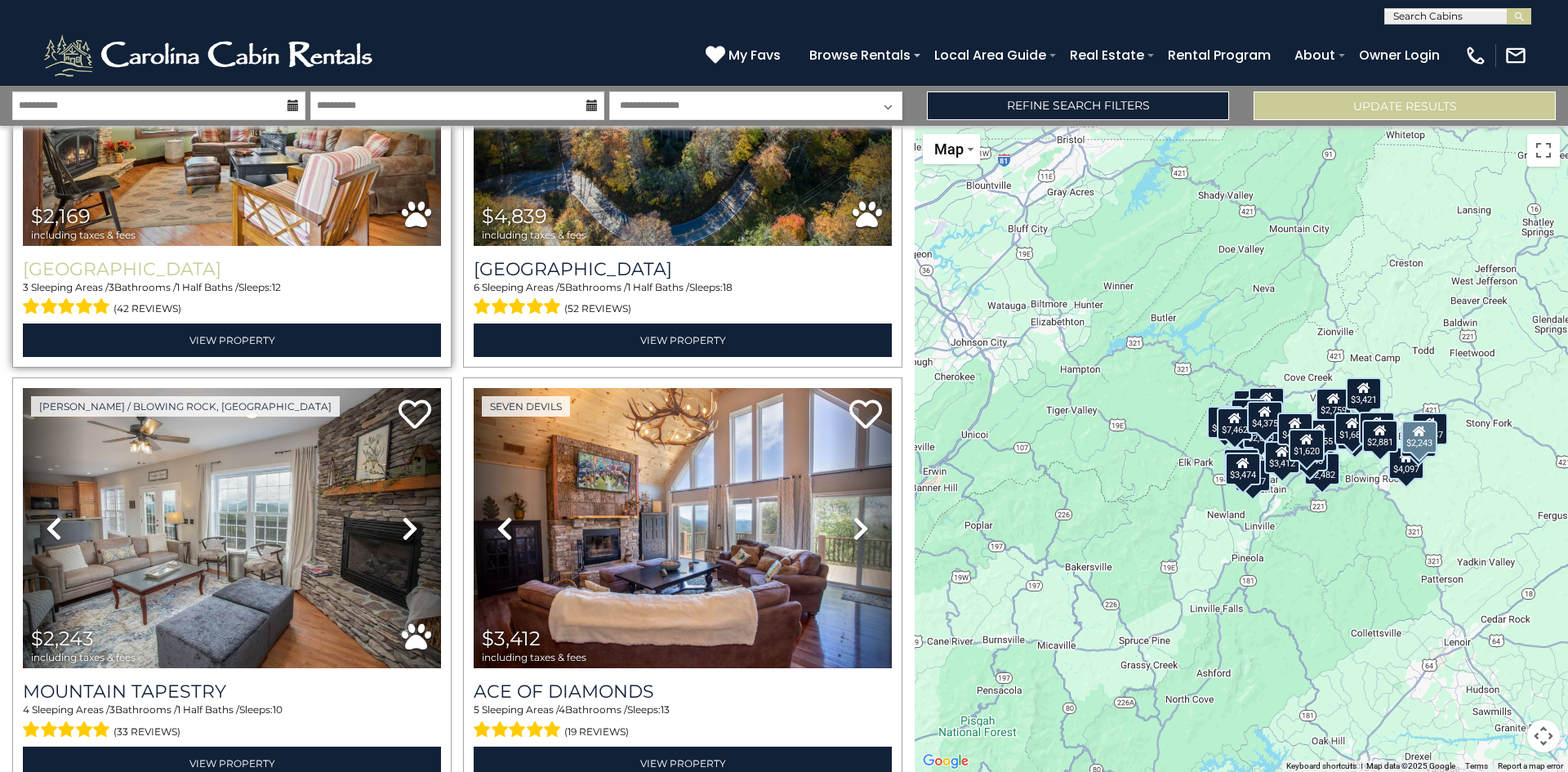
scroll to position [5795, 0]
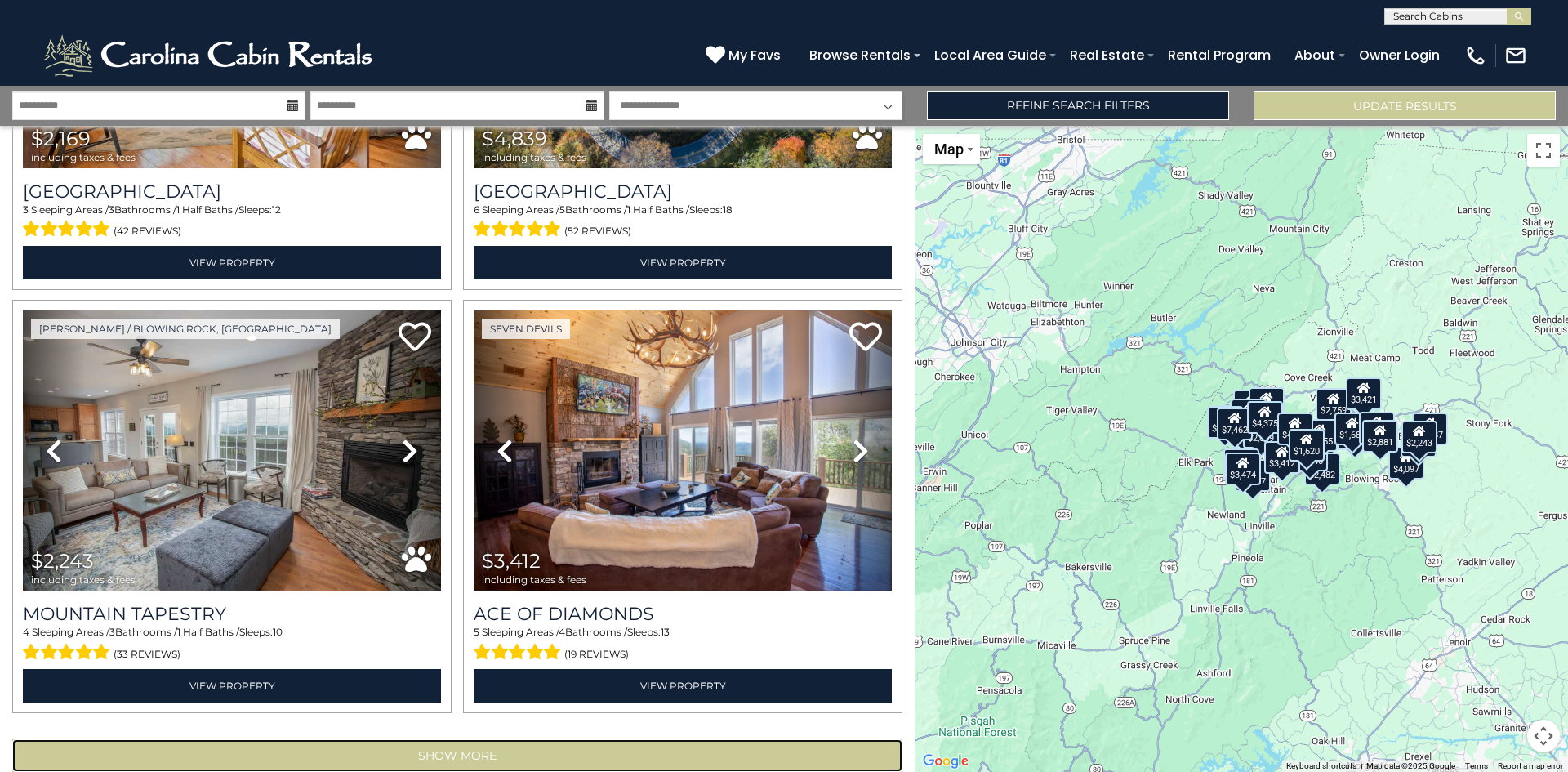
click at [448, 740] on button "Show More" at bounding box center [457, 756] width 891 height 32
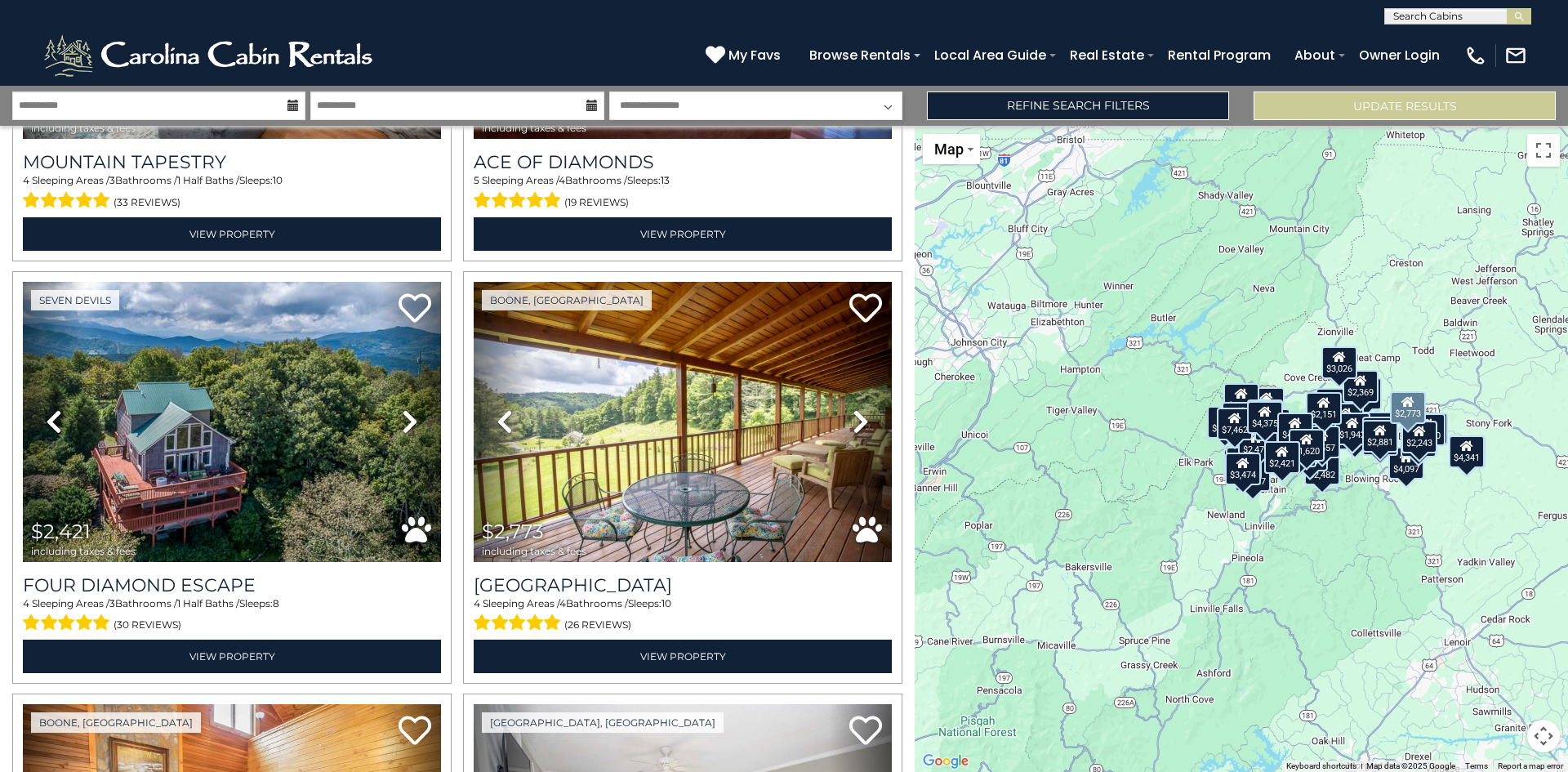
scroll to position [6261, 0]
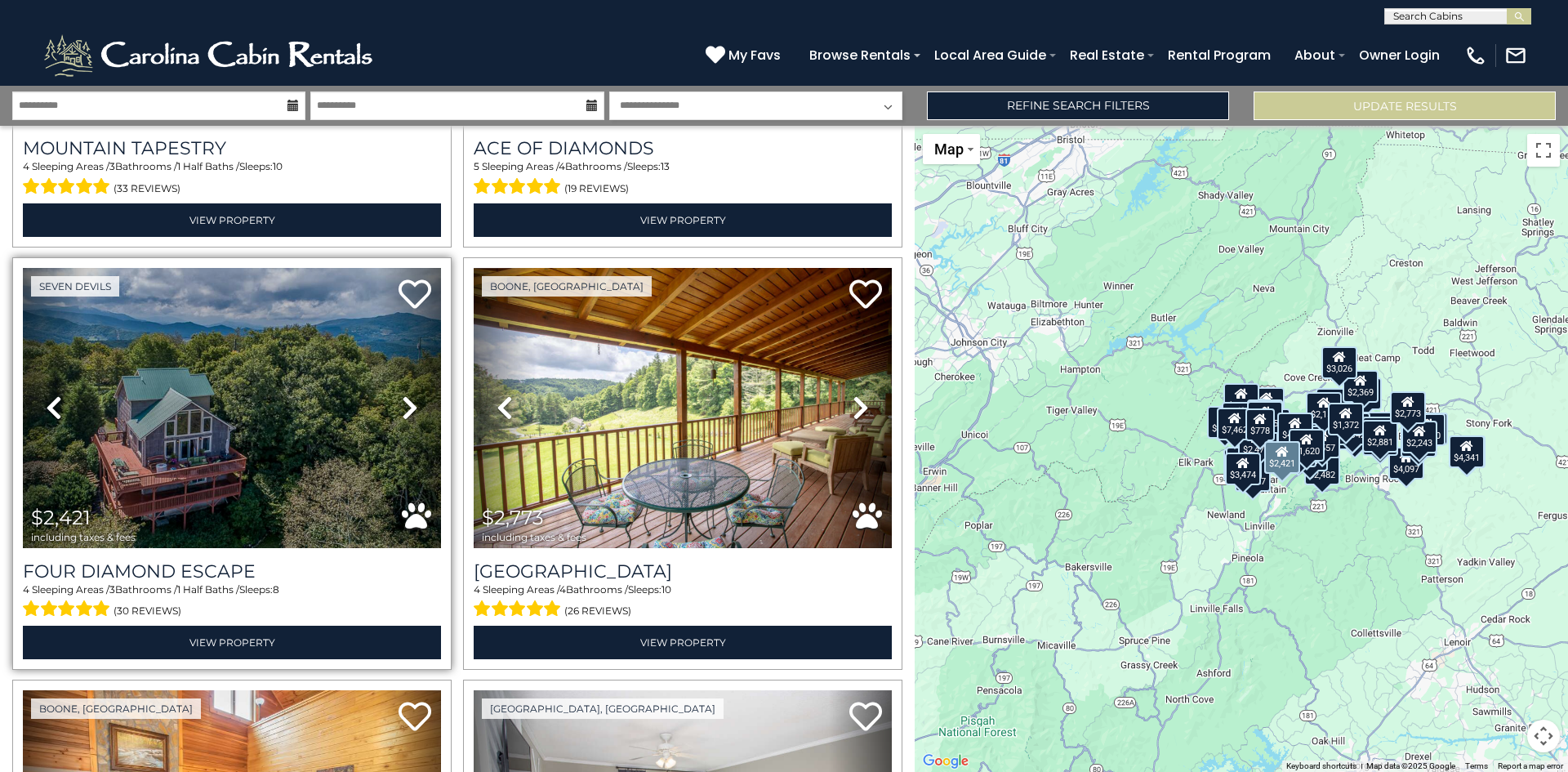
click at [405, 395] on icon at bounding box center [410, 407] width 16 height 26
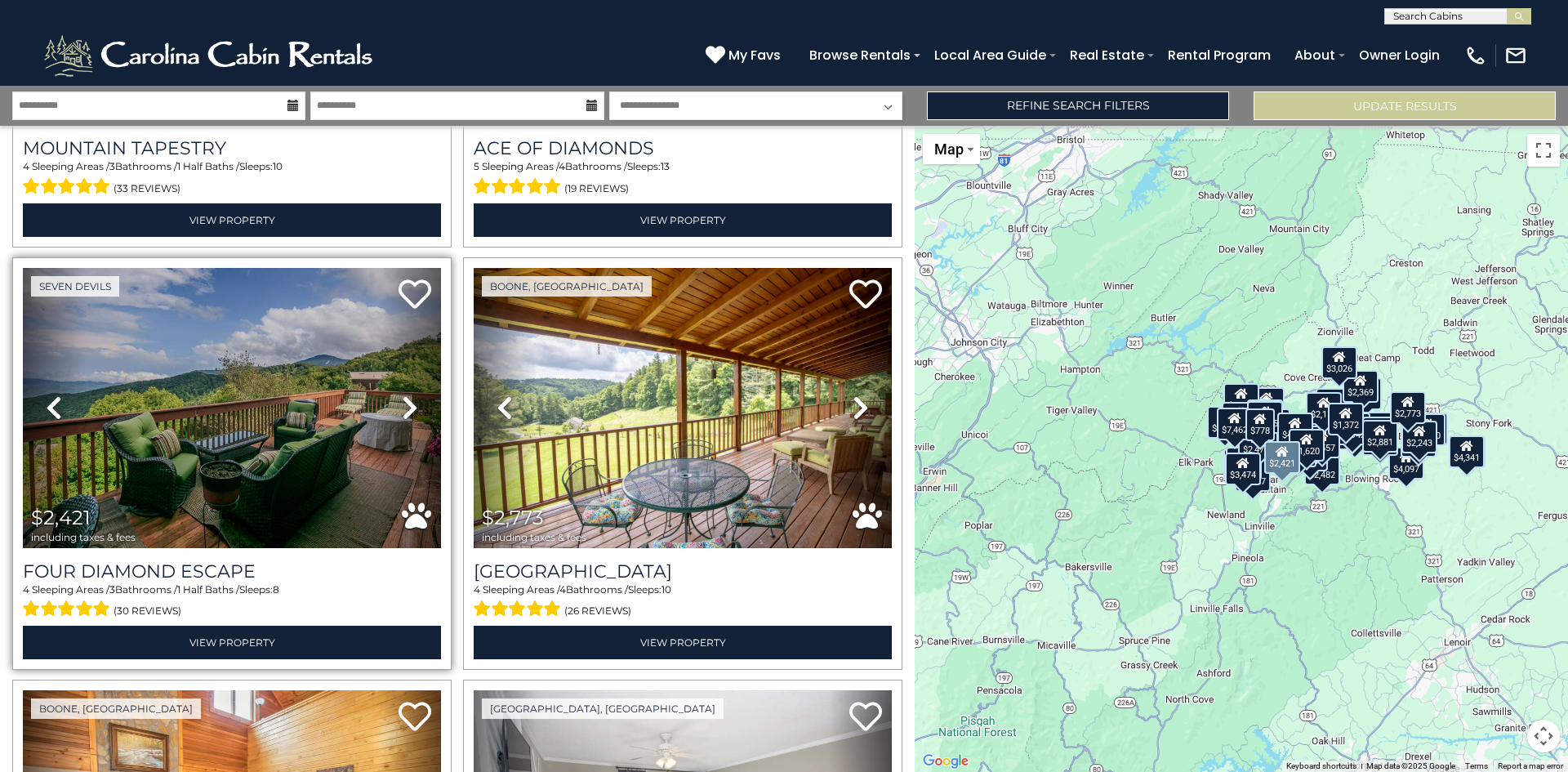
click at [407, 395] on icon at bounding box center [410, 407] width 16 height 26
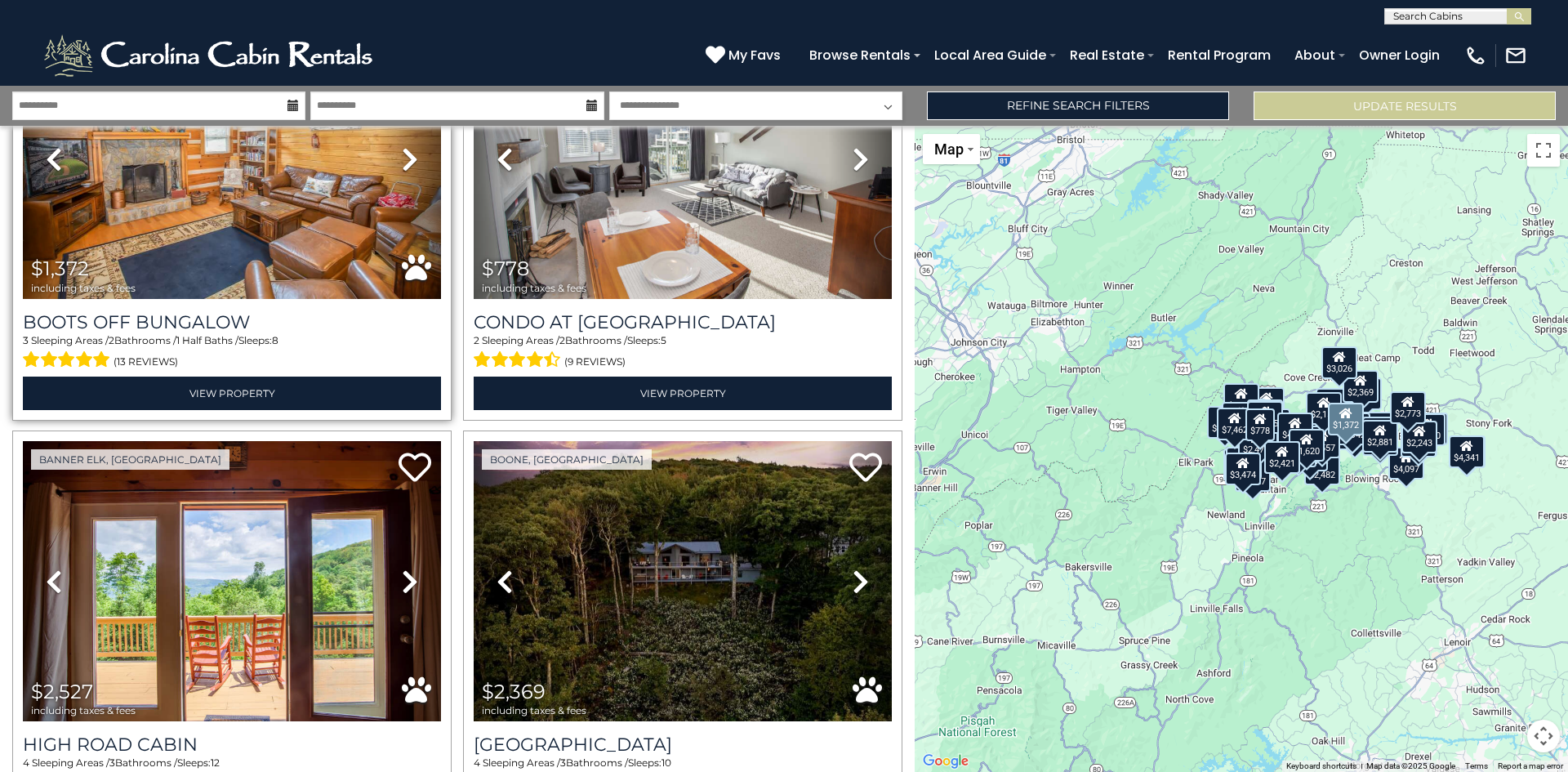
scroll to position [7078, 0]
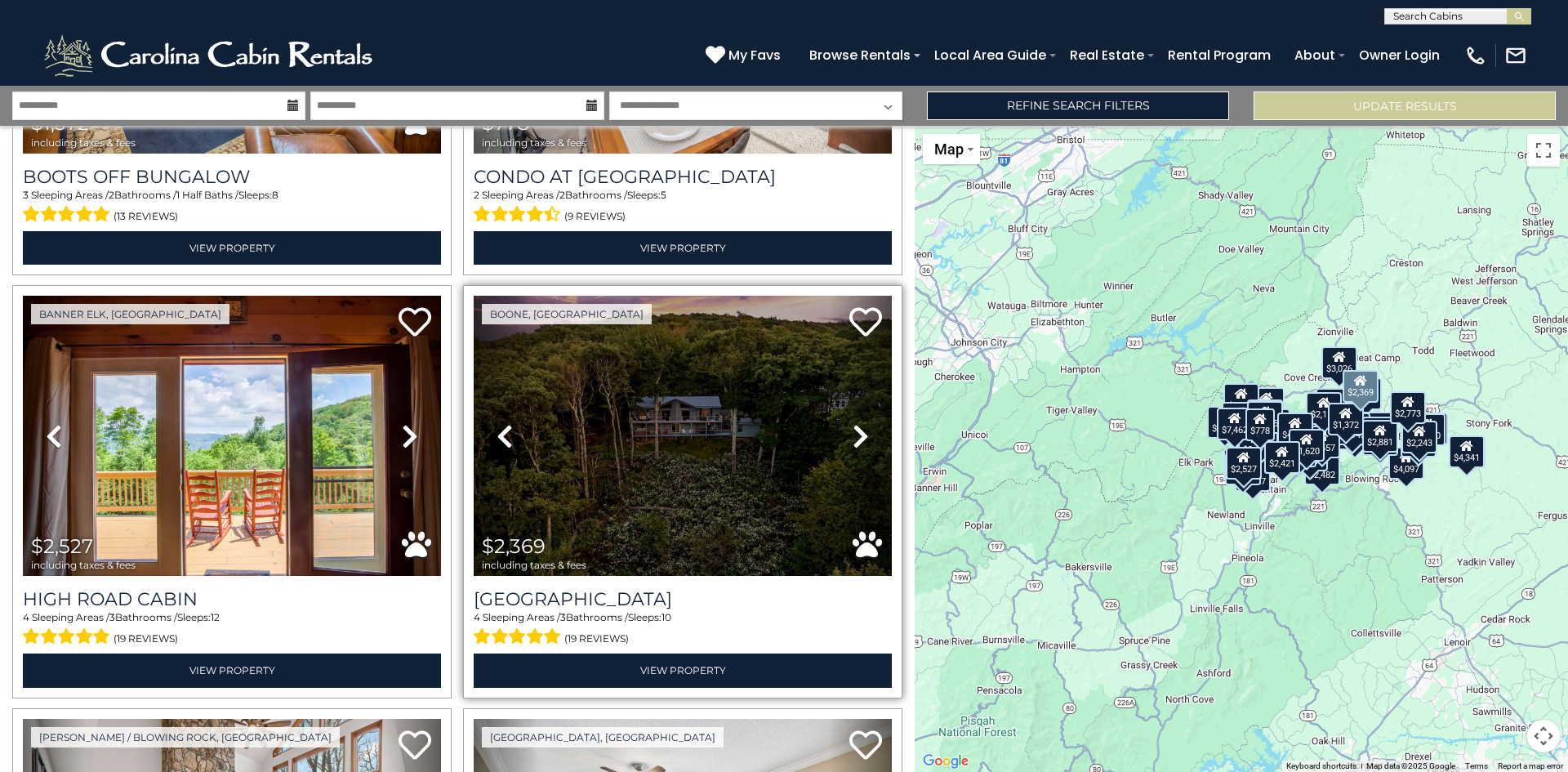
click at [853, 423] on icon at bounding box center [861, 436] width 16 height 26
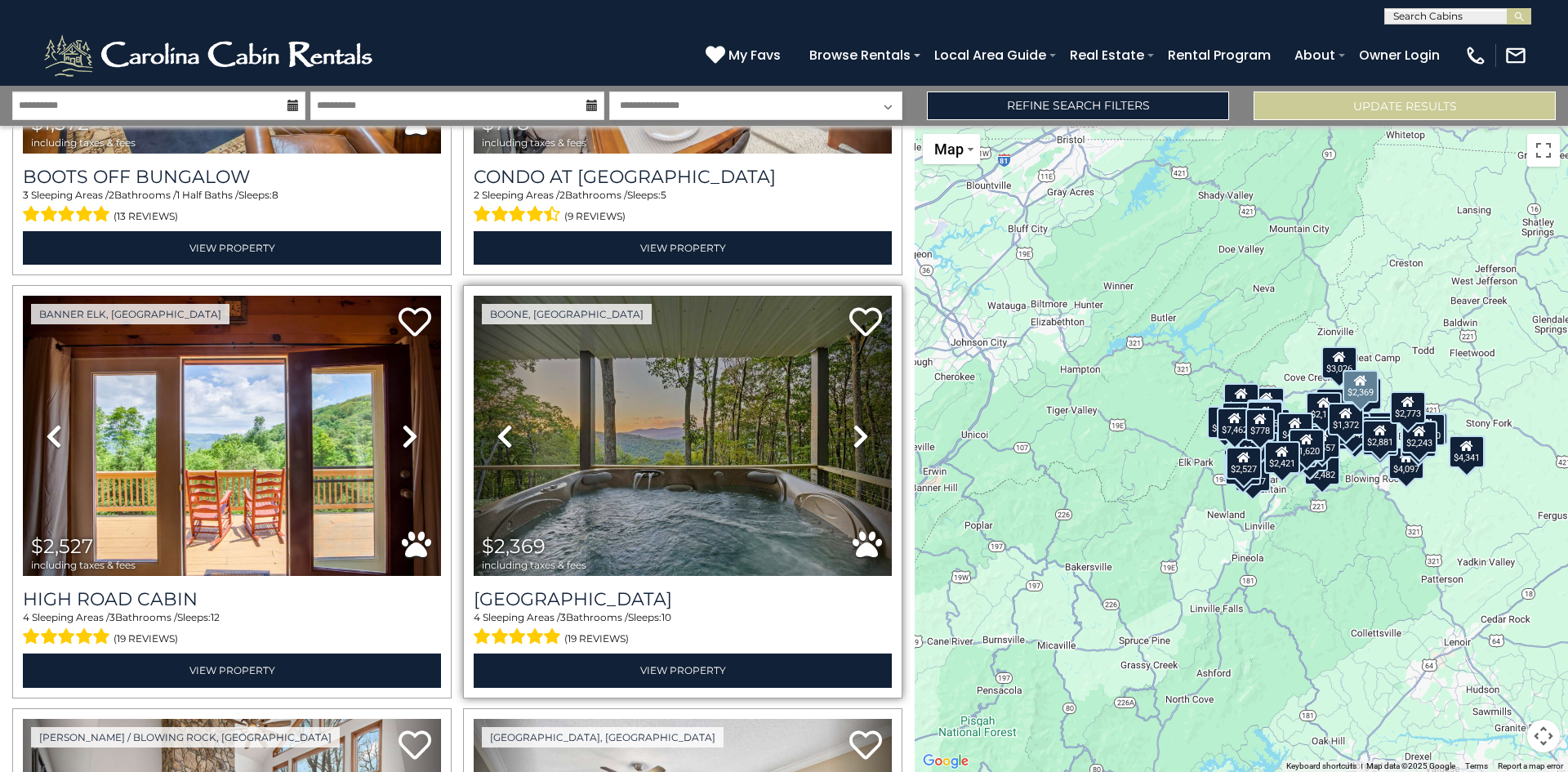
click at [853, 423] on icon at bounding box center [861, 436] width 16 height 26
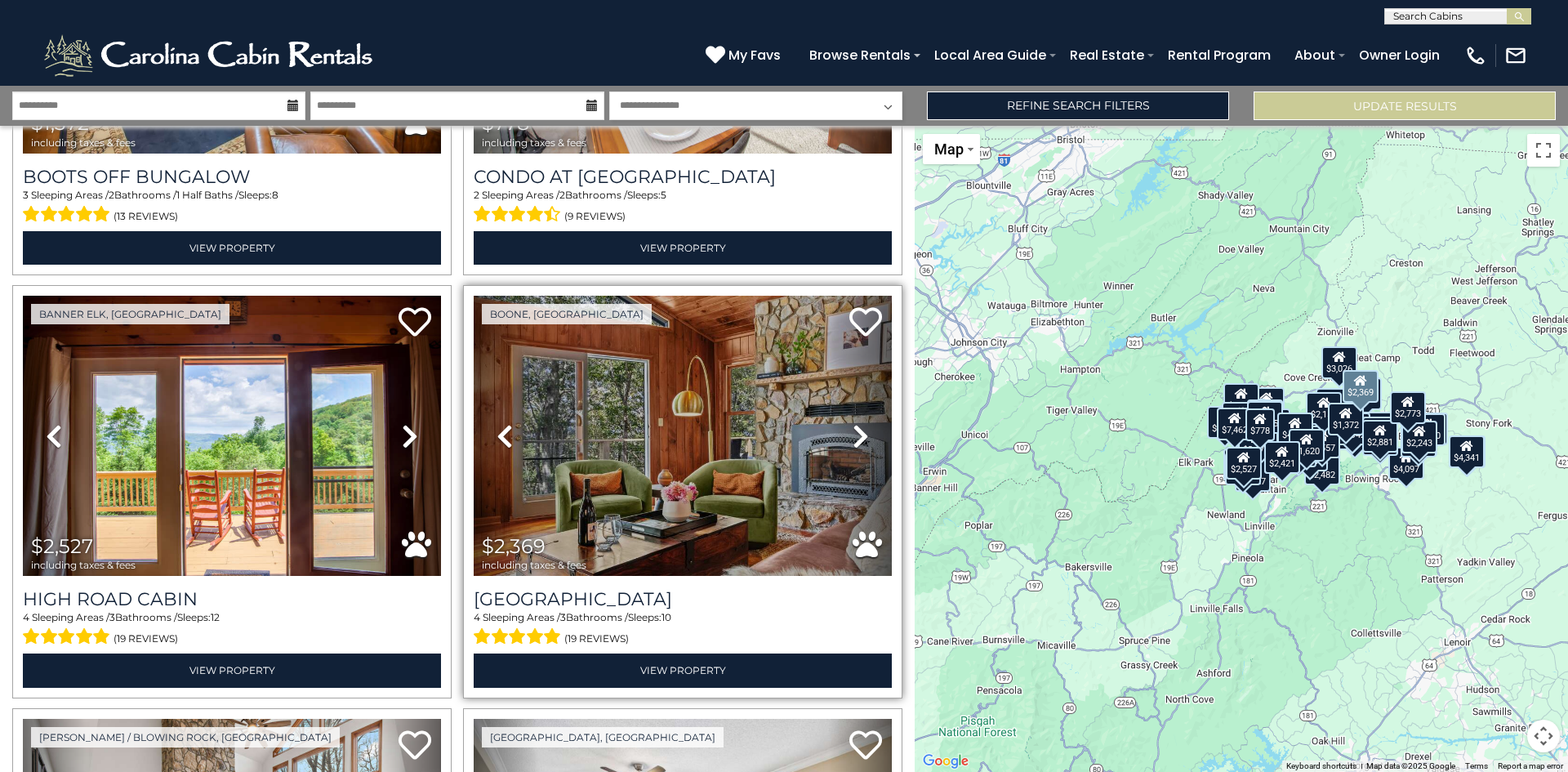
click at [854, 423] on icon at bounding box center [861, 436] width 16 height 26
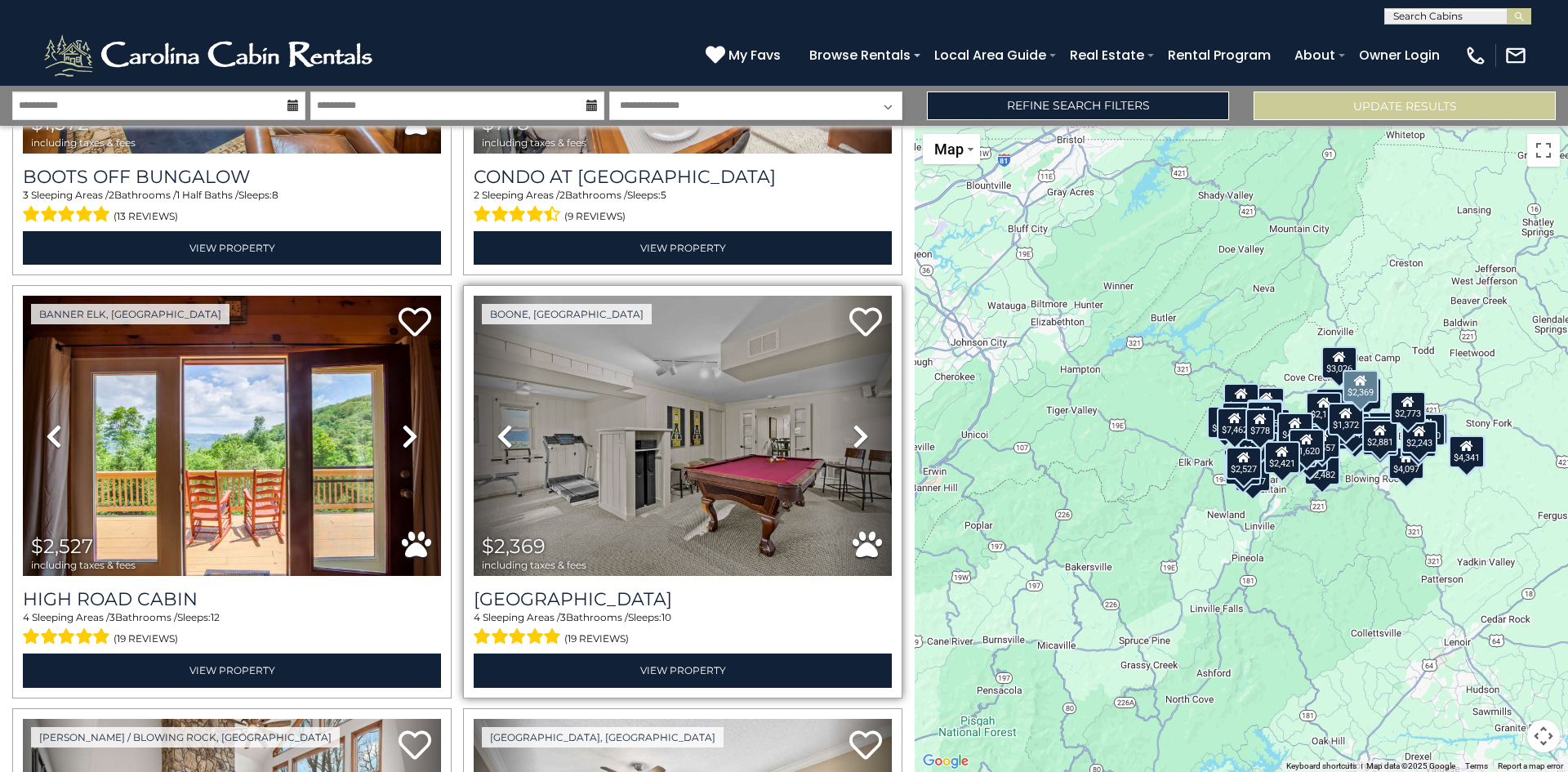
click at [854, 423] on icon at bounding box center [861, 436] width 16 height 26
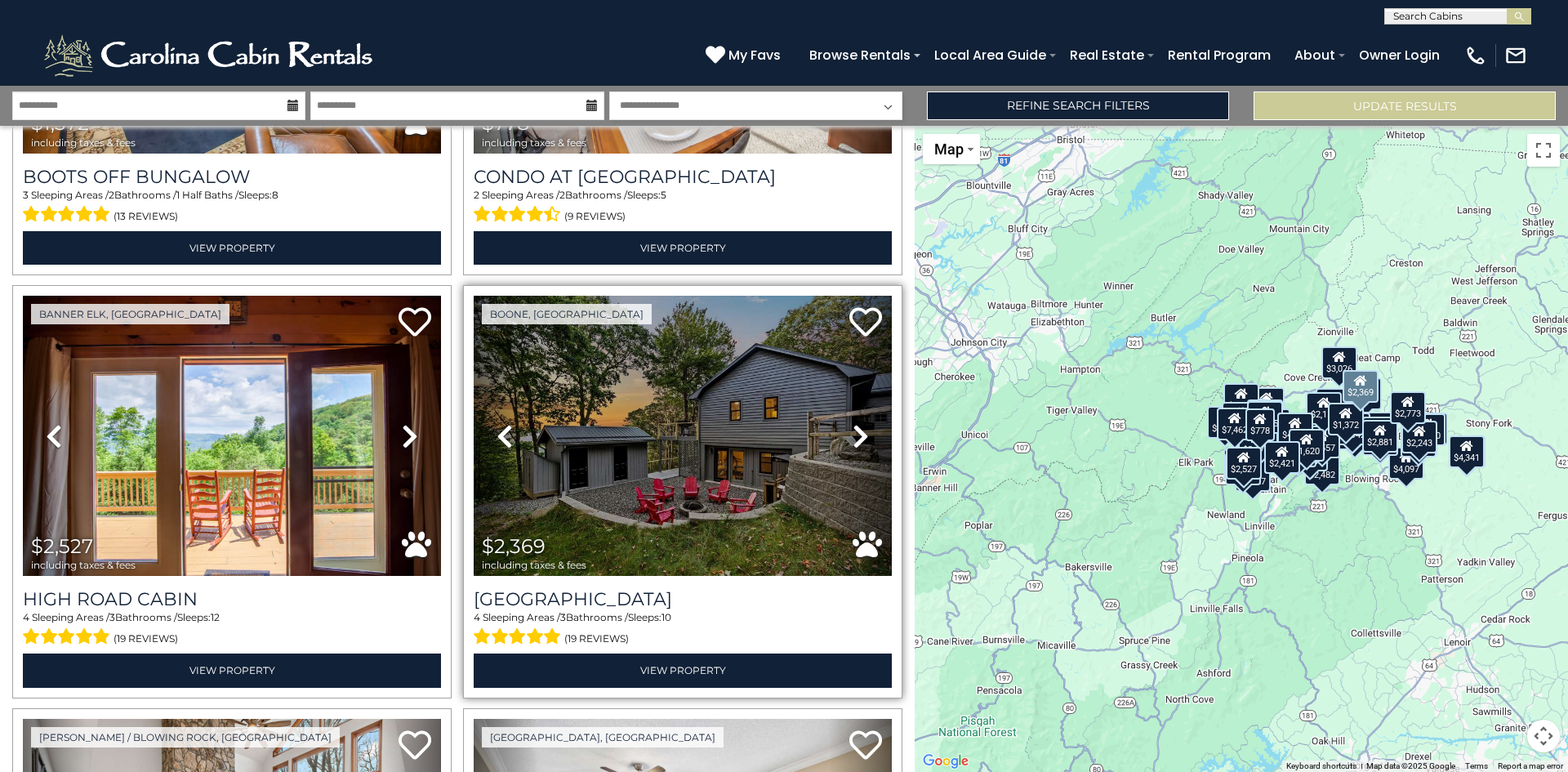
click at [853, 423] on icon at bounding box center [861, 436] width 16 height 26
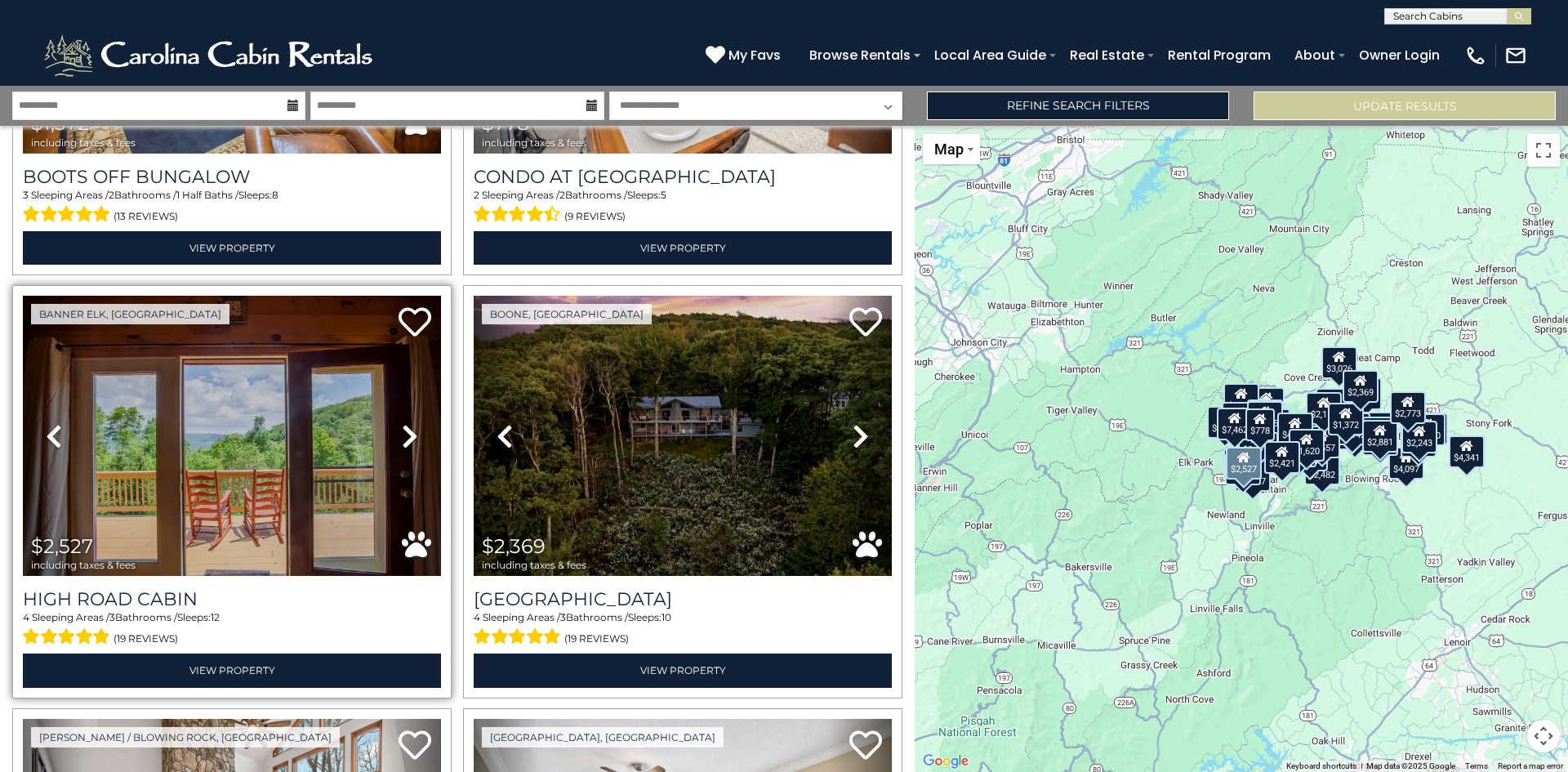
click at [404, 423] on icon at bounding box center [410, 436] width 16 height 26
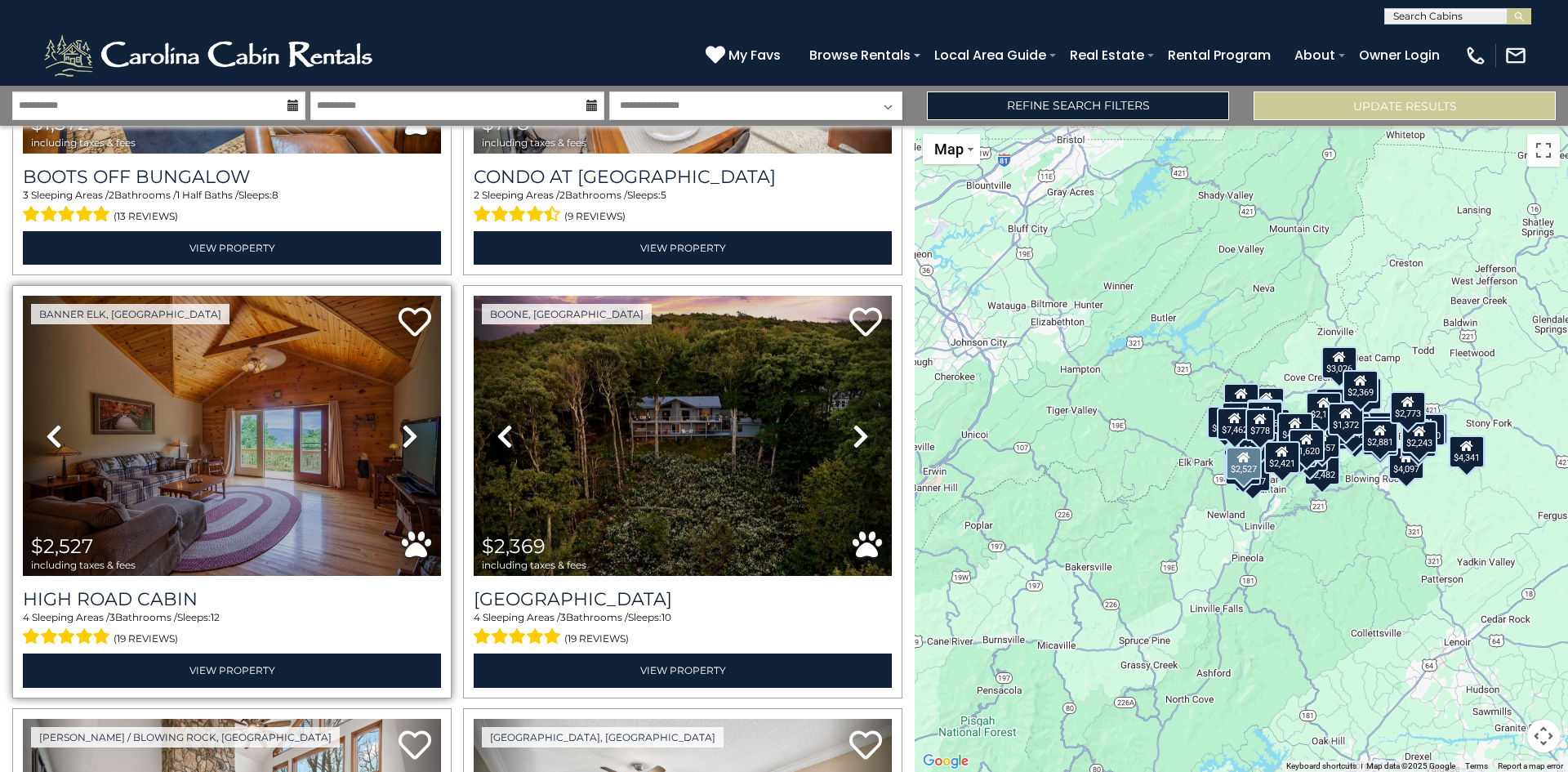
click at [404, 423] on icon at bounding box center [410, 436] width 16 height 26
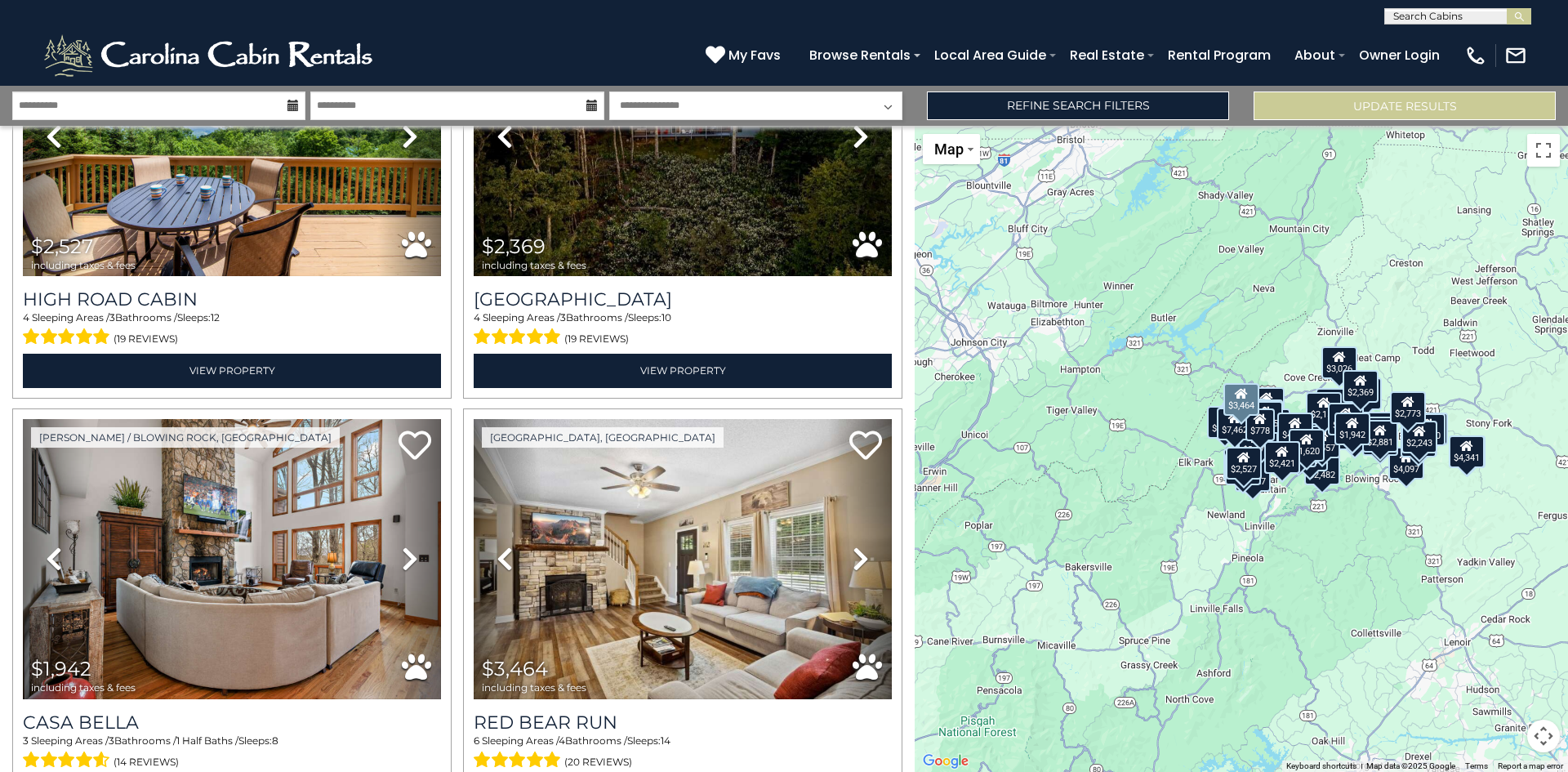
scroll to position [7405, 0]
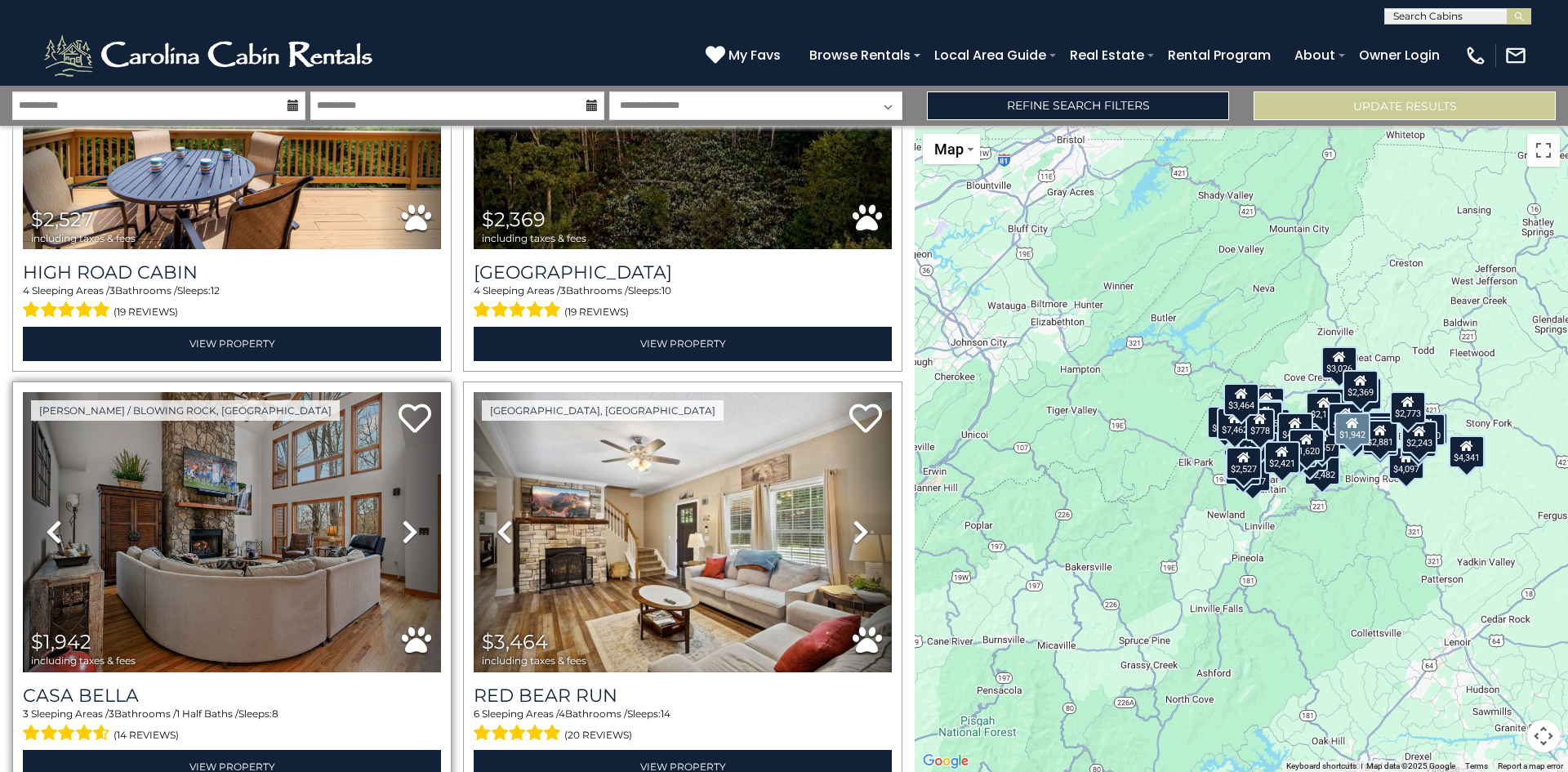
click at [403, 518] on icon at bounding box center [410, 531] width 16 height 26
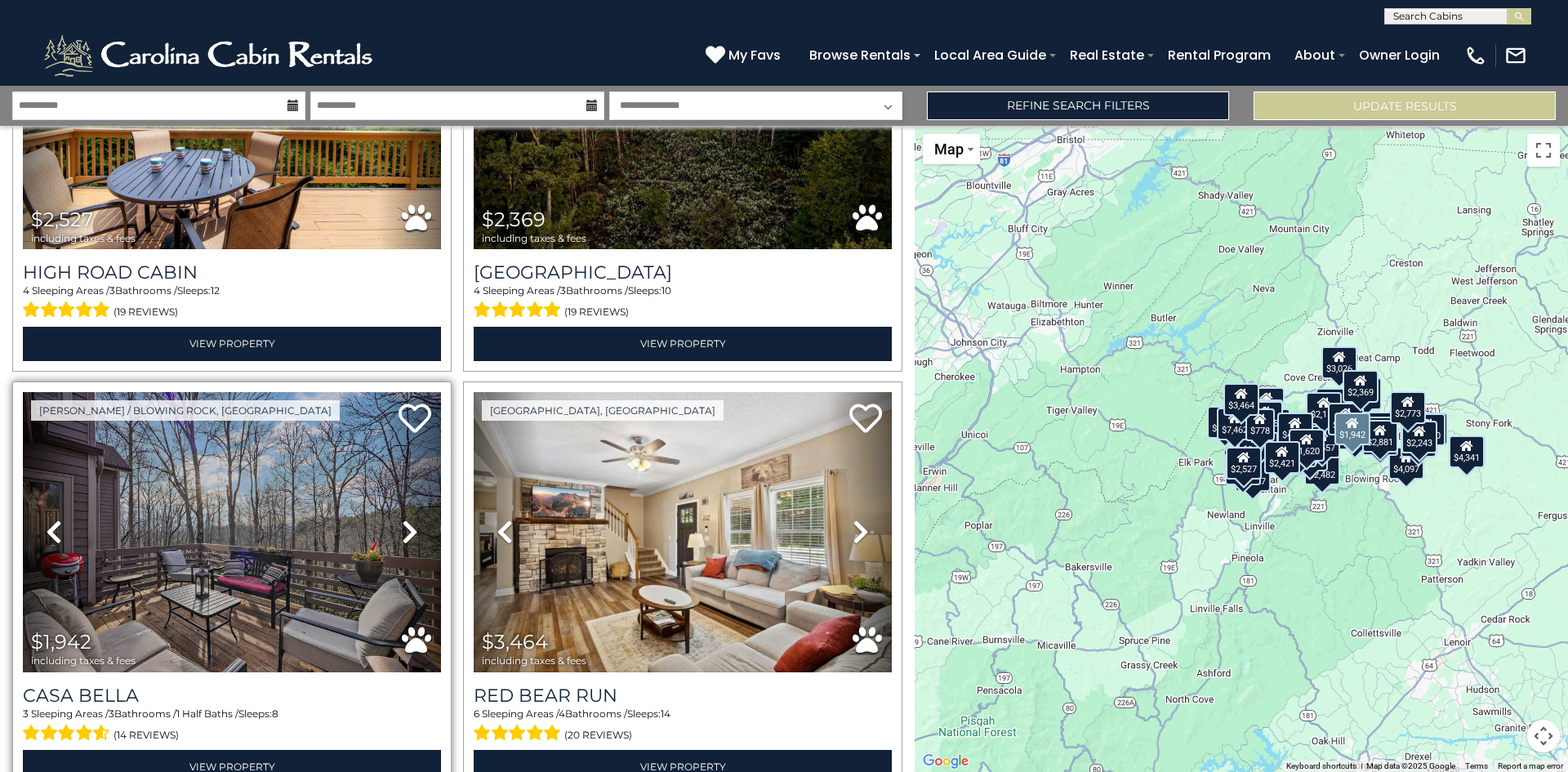
click at [405, 518] on icon at bounding box center [410, 531] width 16 height 26
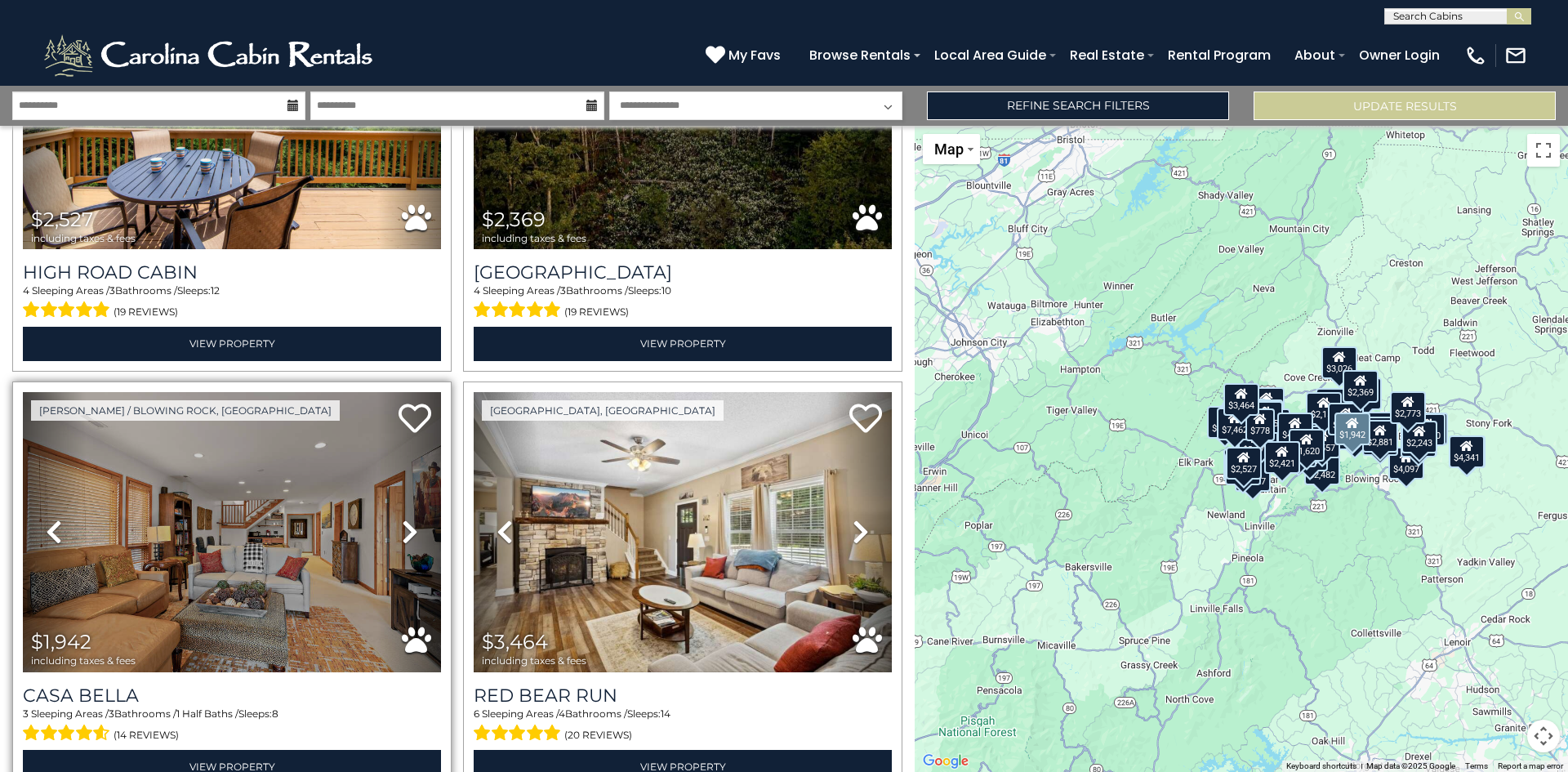
click at [405, 518] on icon at bounding box center [410, 531] width 16 height 26
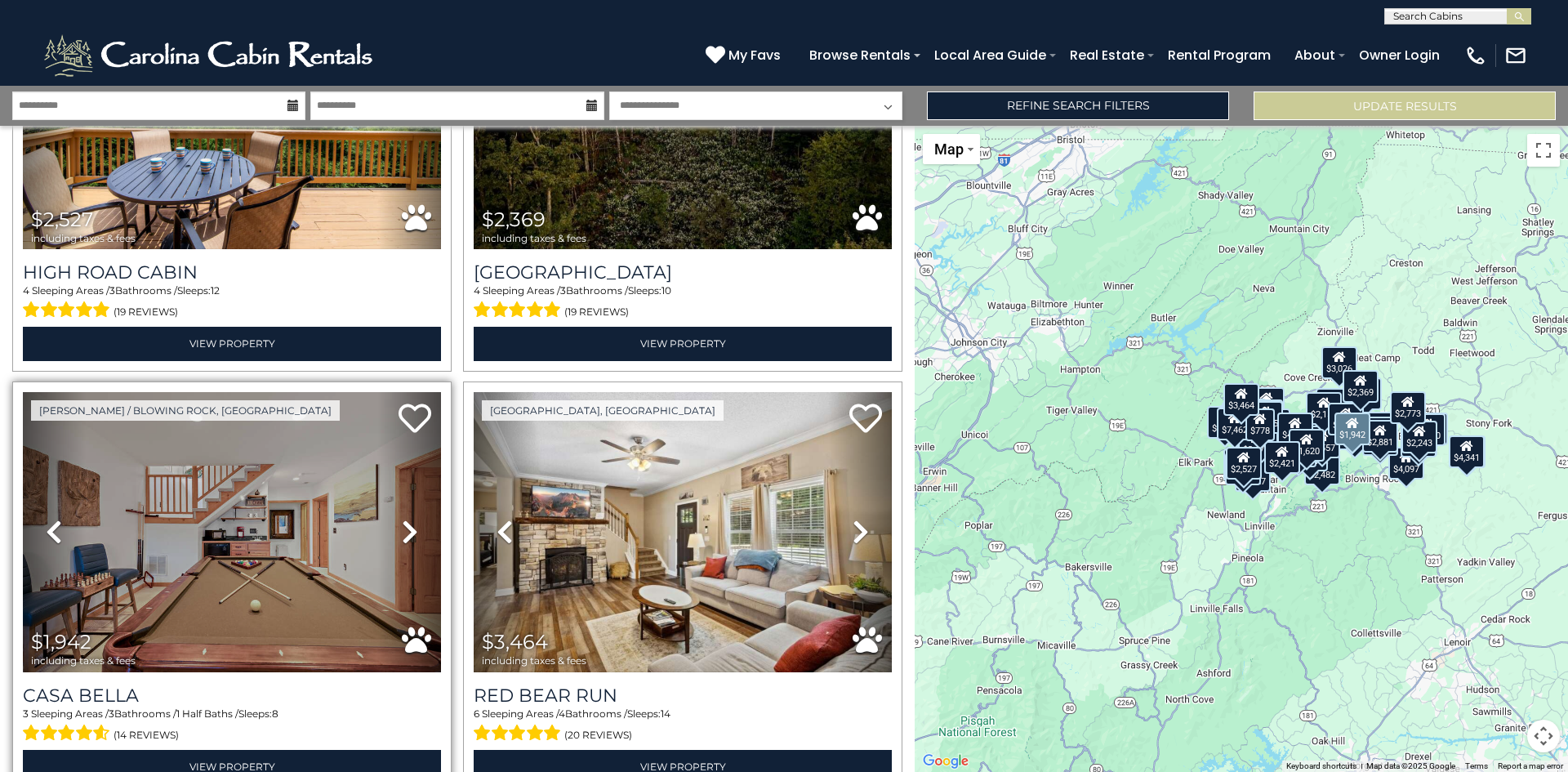
click at [405, 518] on icon at bounding box center [410, 531] width 16 height 26
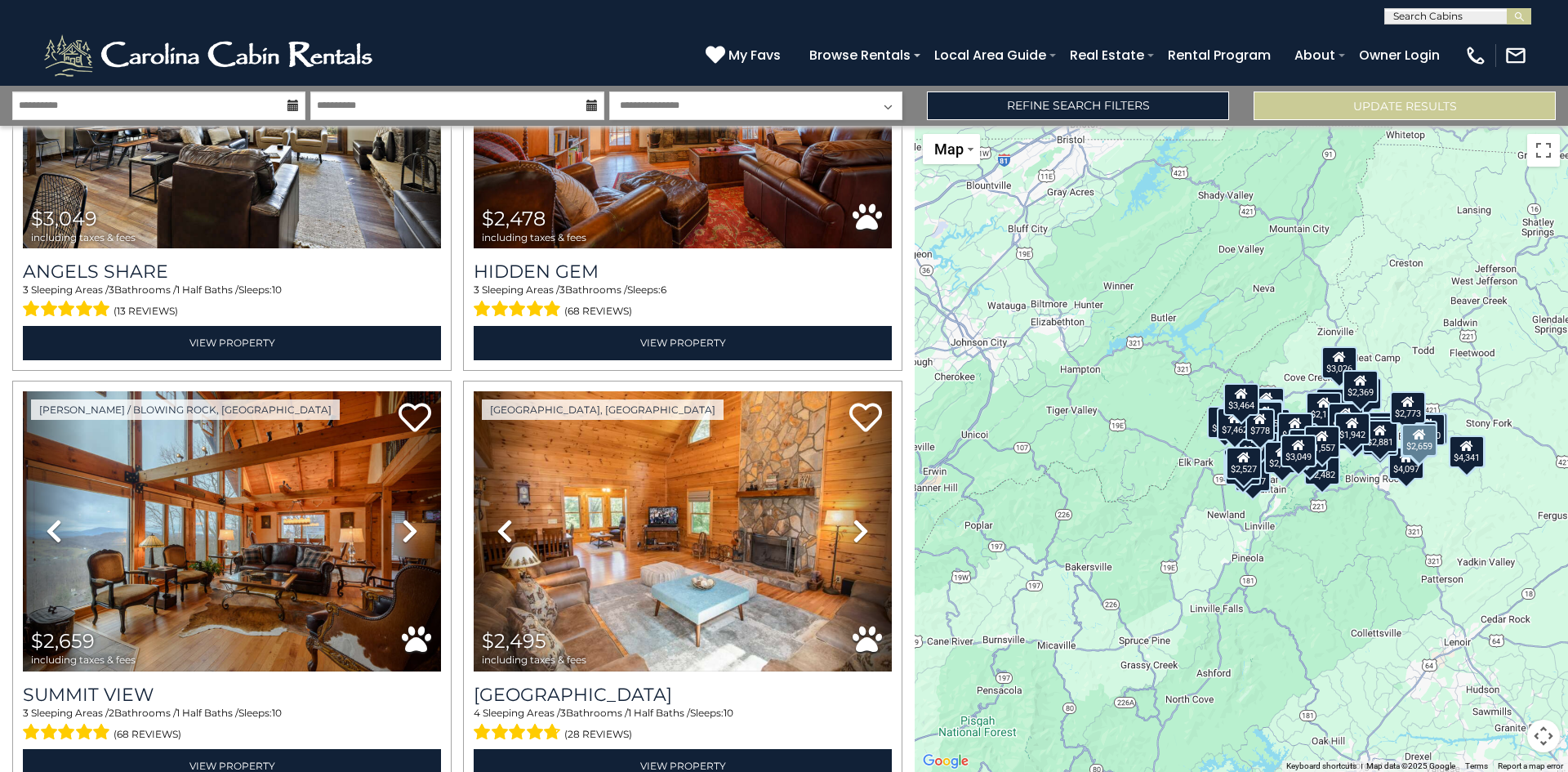
scroll to position [8711, 0]
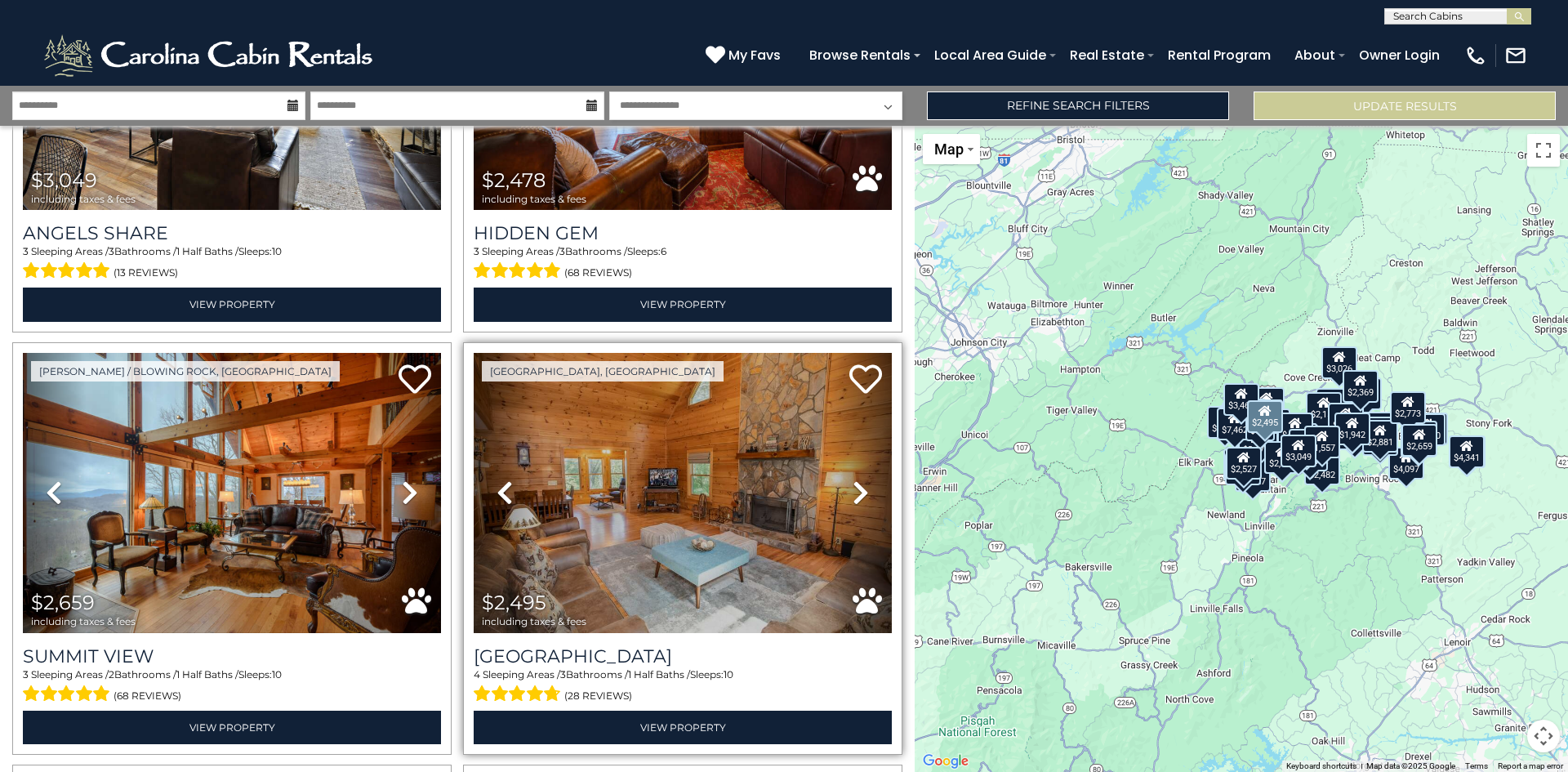
click at [853, 479] on icon at bounding box center [861, 492] width 16 height 26
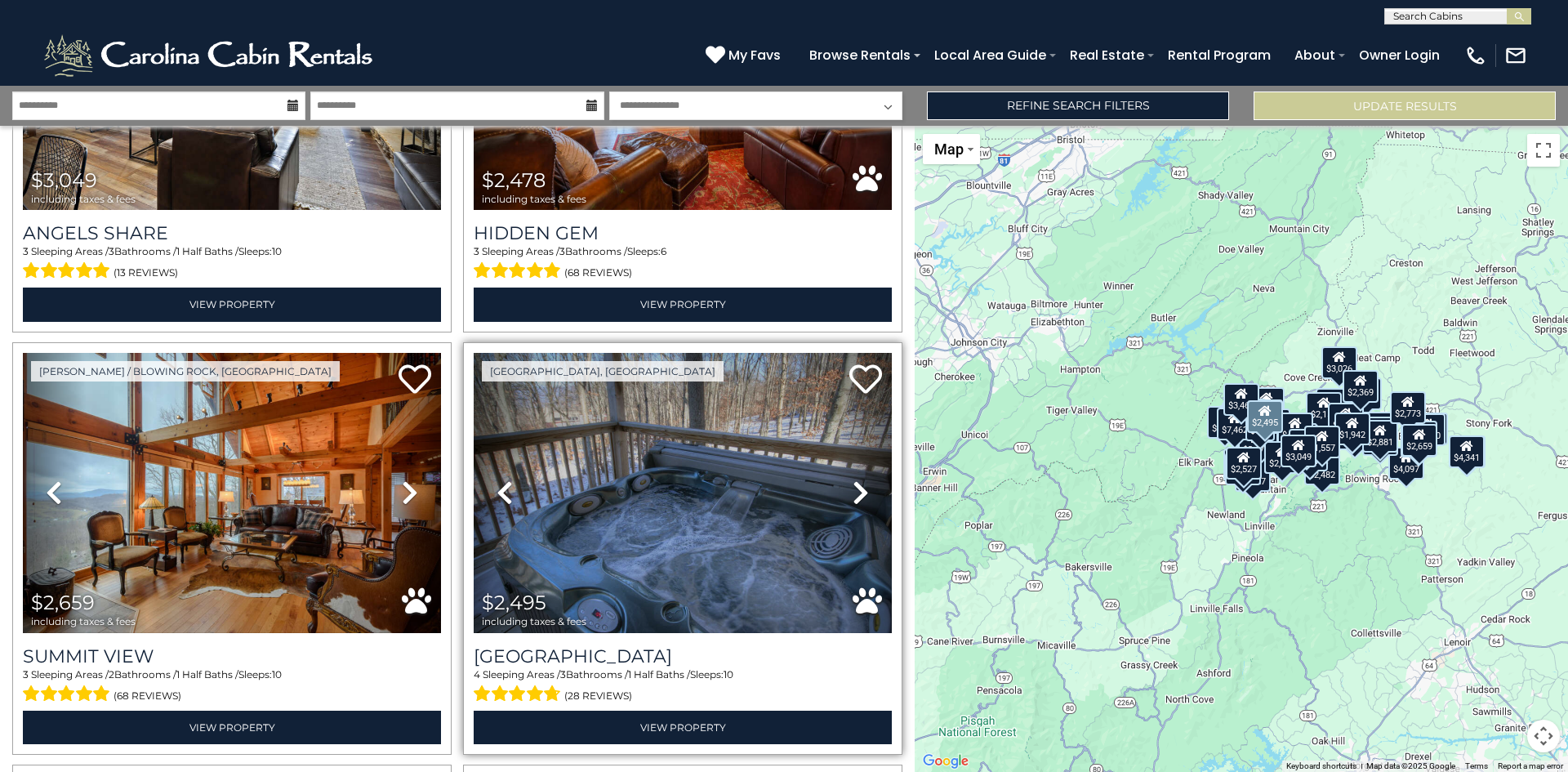
click at [853, 479] on icon at bounding box center [861, 492] width 16 height 26
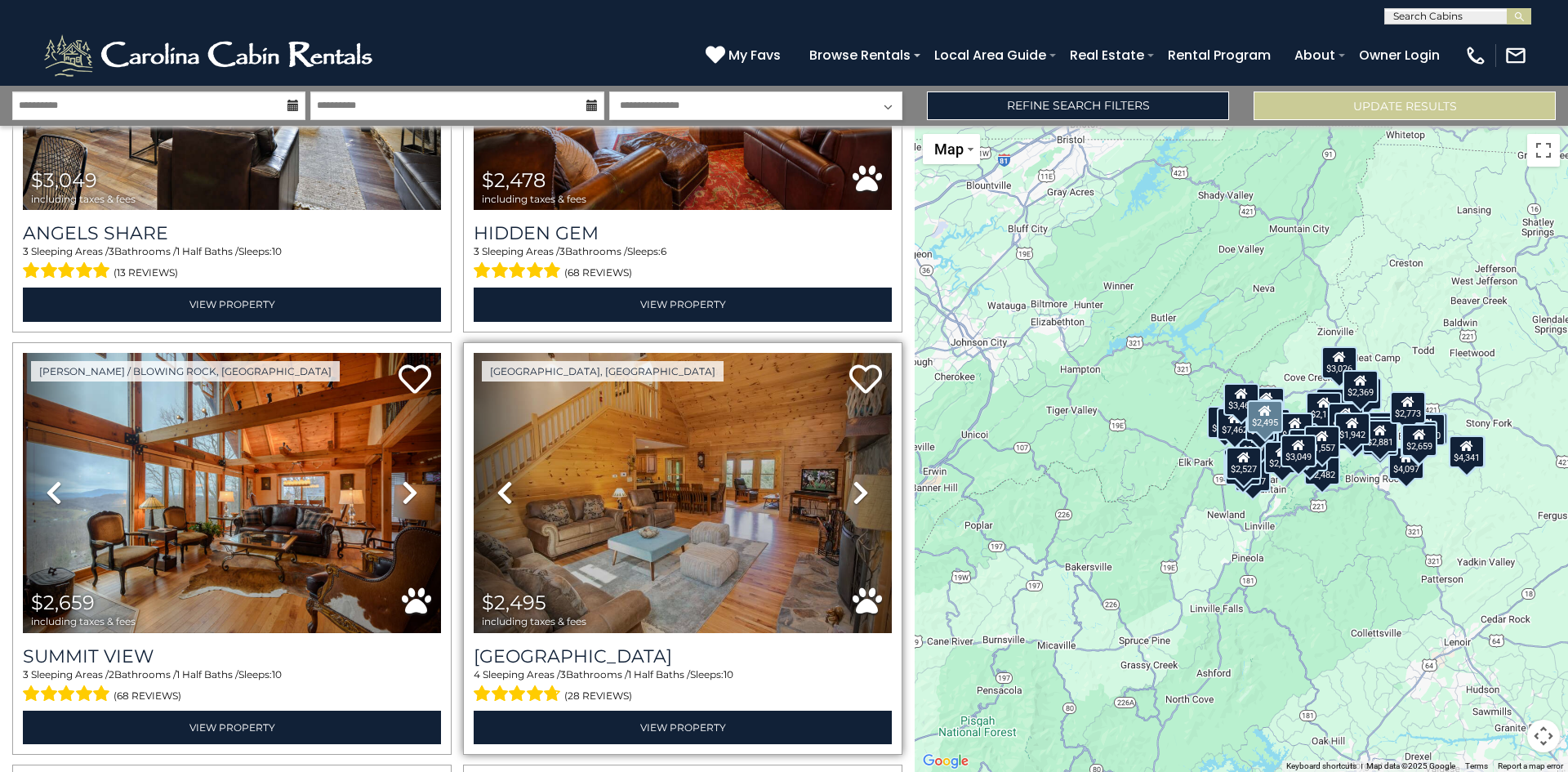
click at [853, 479] on icon at bounding box center [861, 492] width 16 height 26
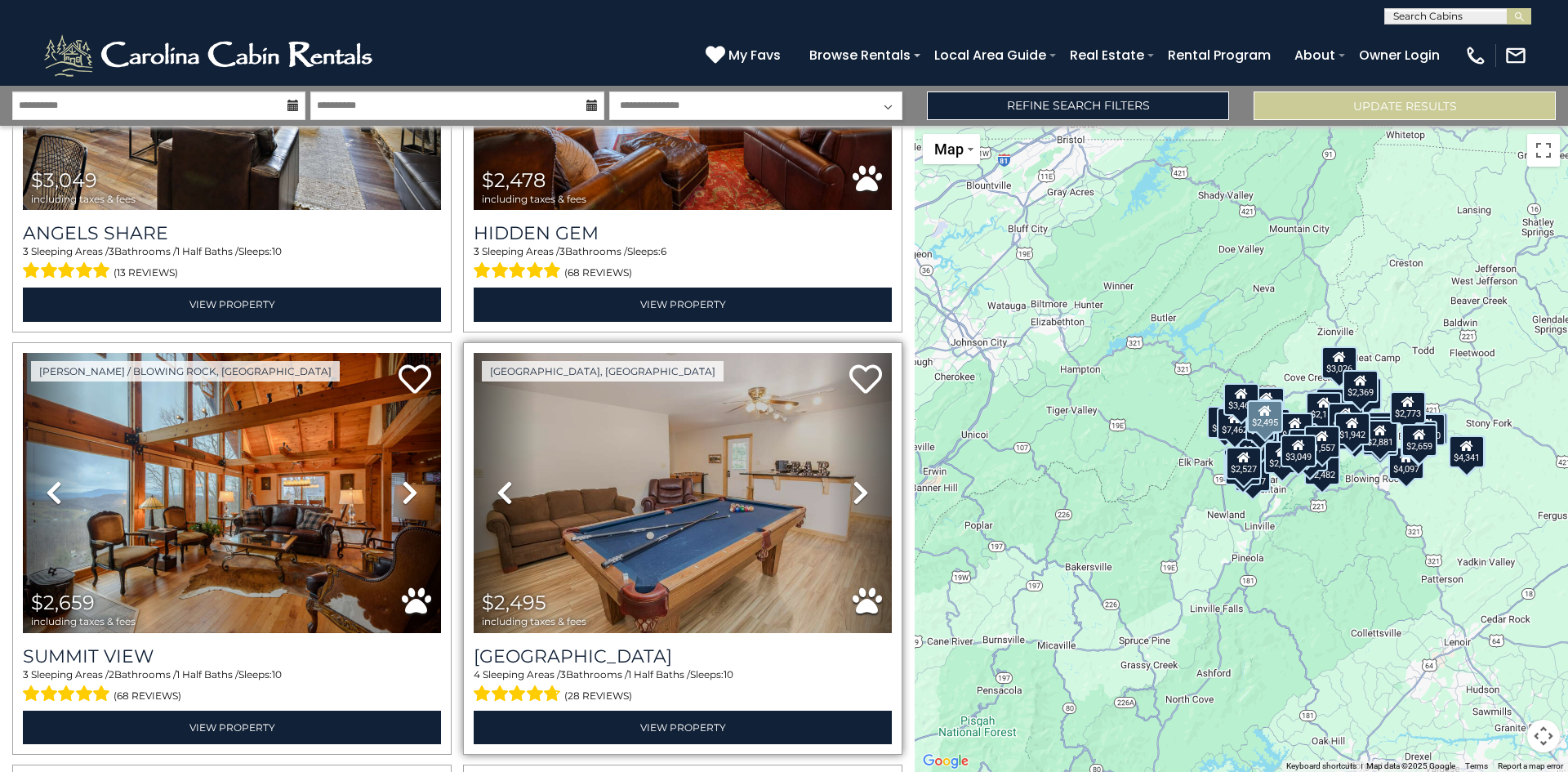
click at [853, 479] on icon at bounding box center [861, 492] width 16 height 26
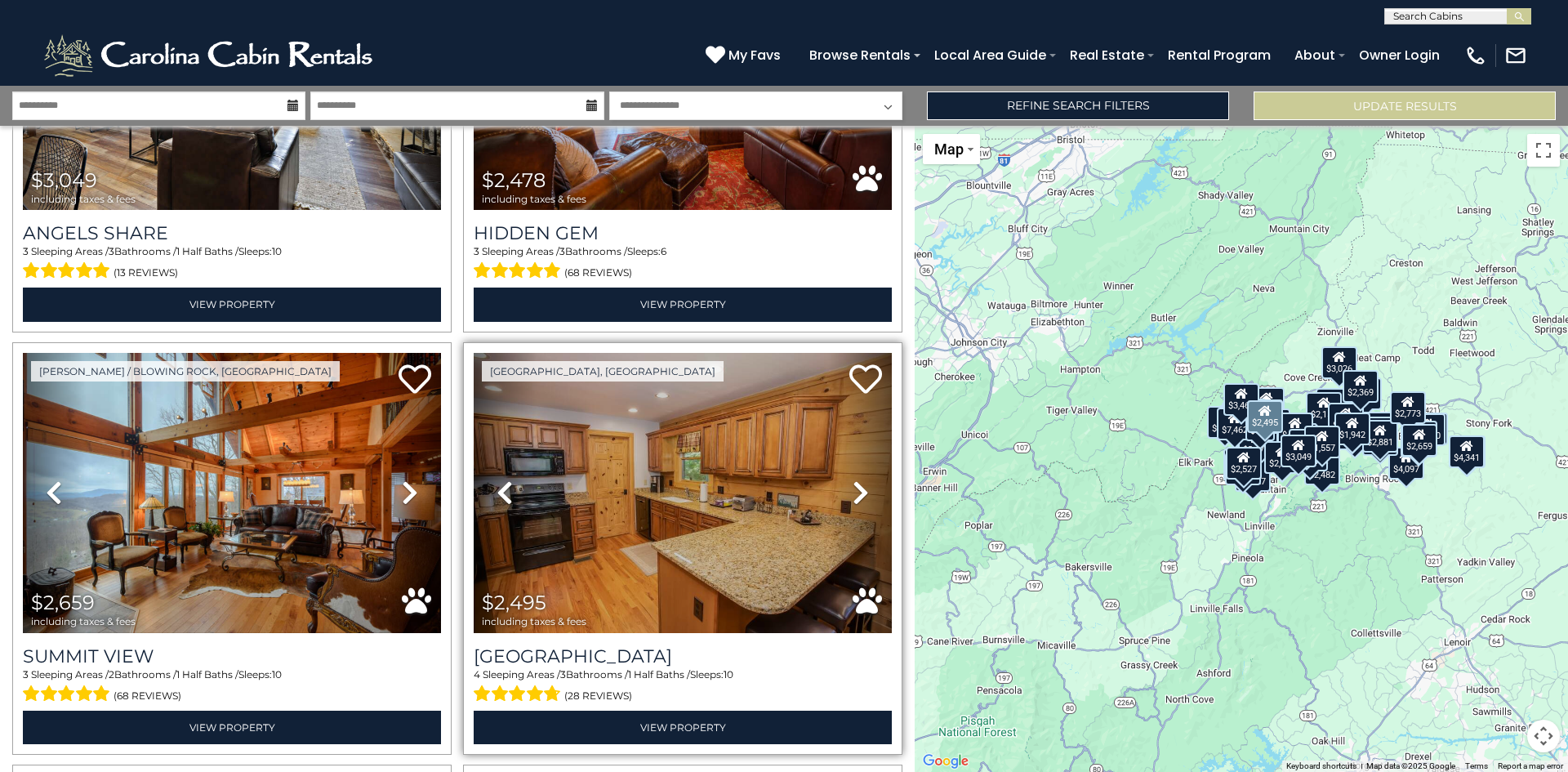
click at [853, 479] on icon at bounding box center [861, 492] width 16 height 26
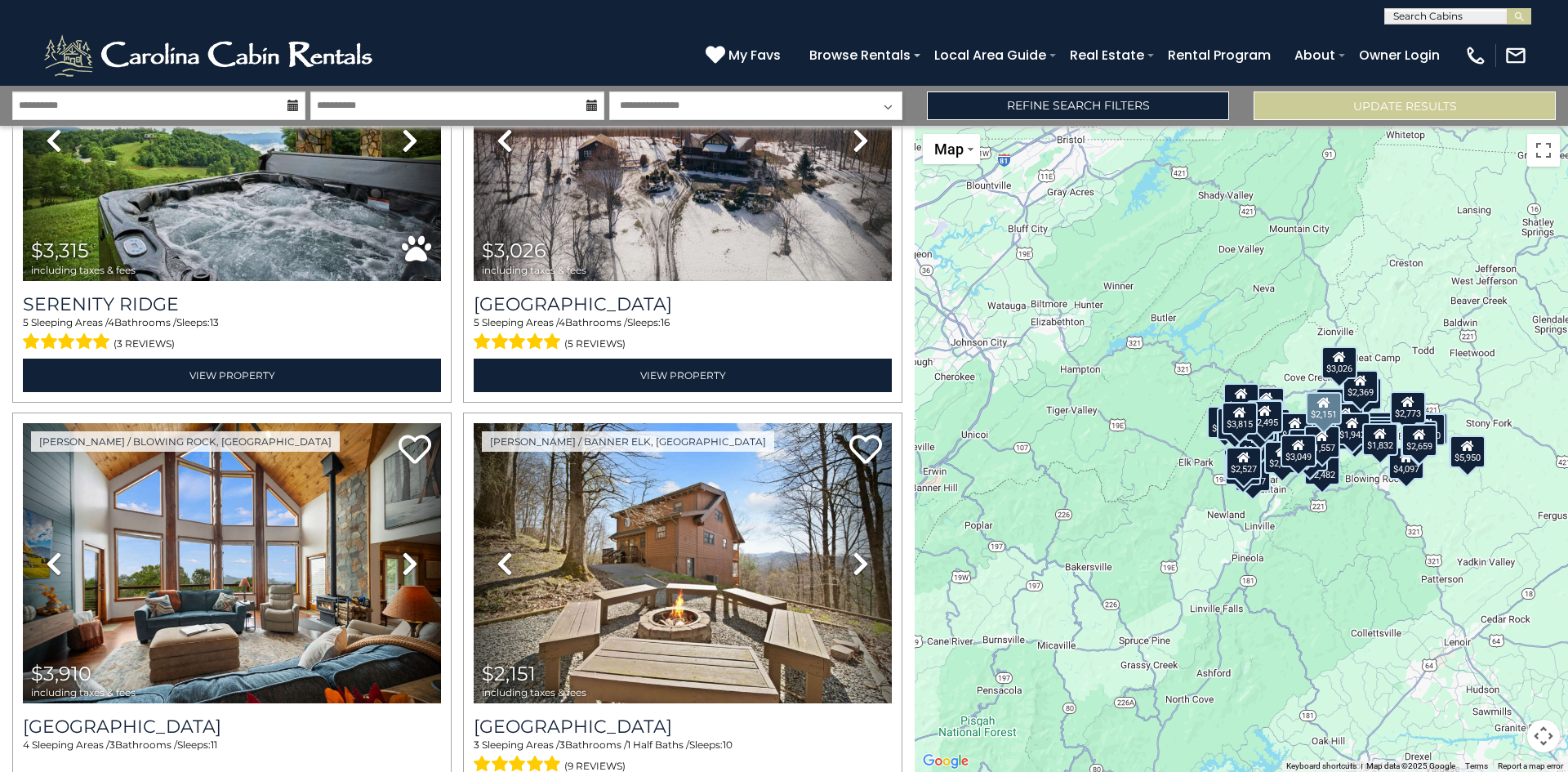
scroll to position [10800, 0]
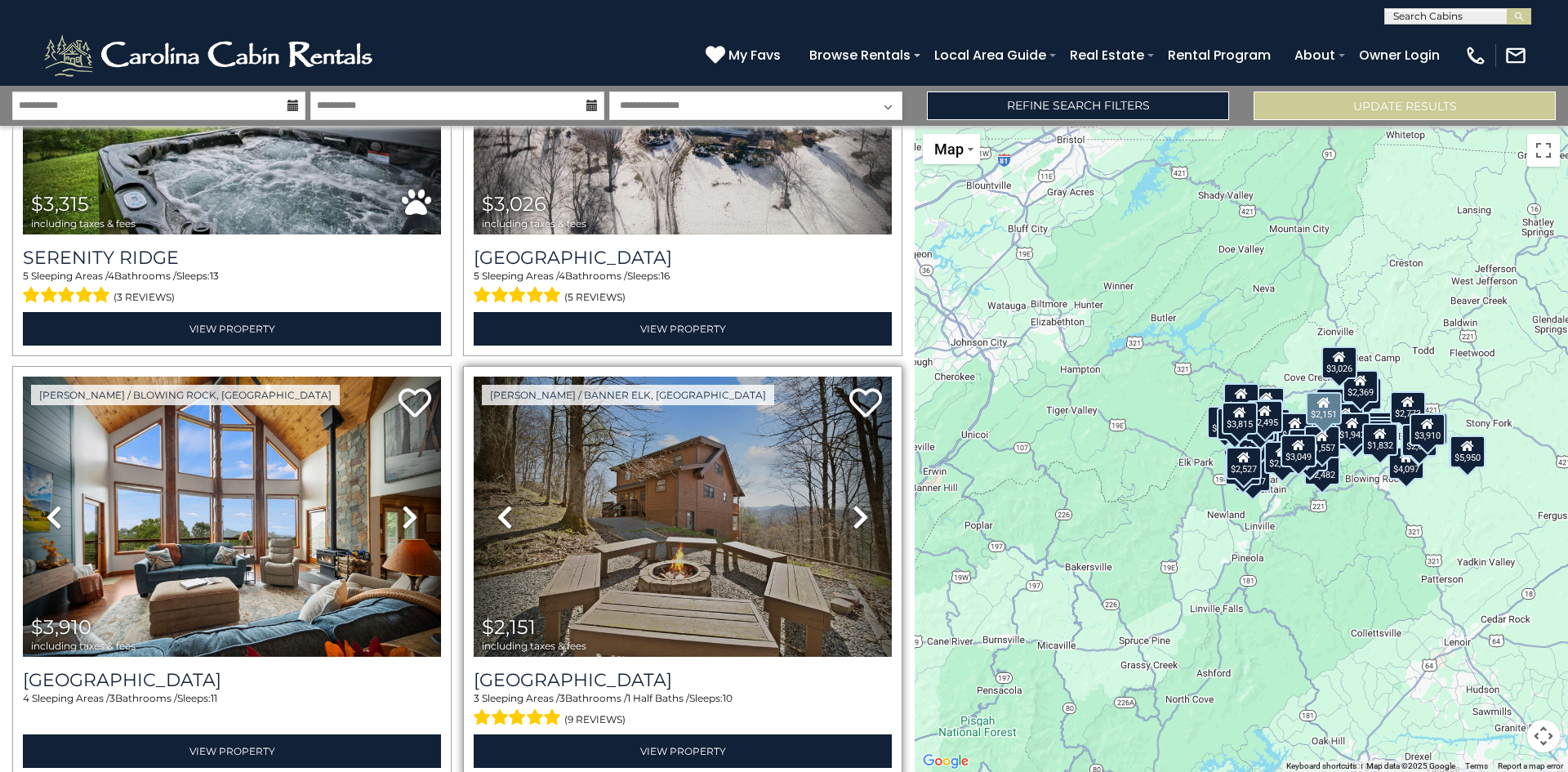
click at [853, 504] on icon at bounding box center [861, 517] width 16 height 26
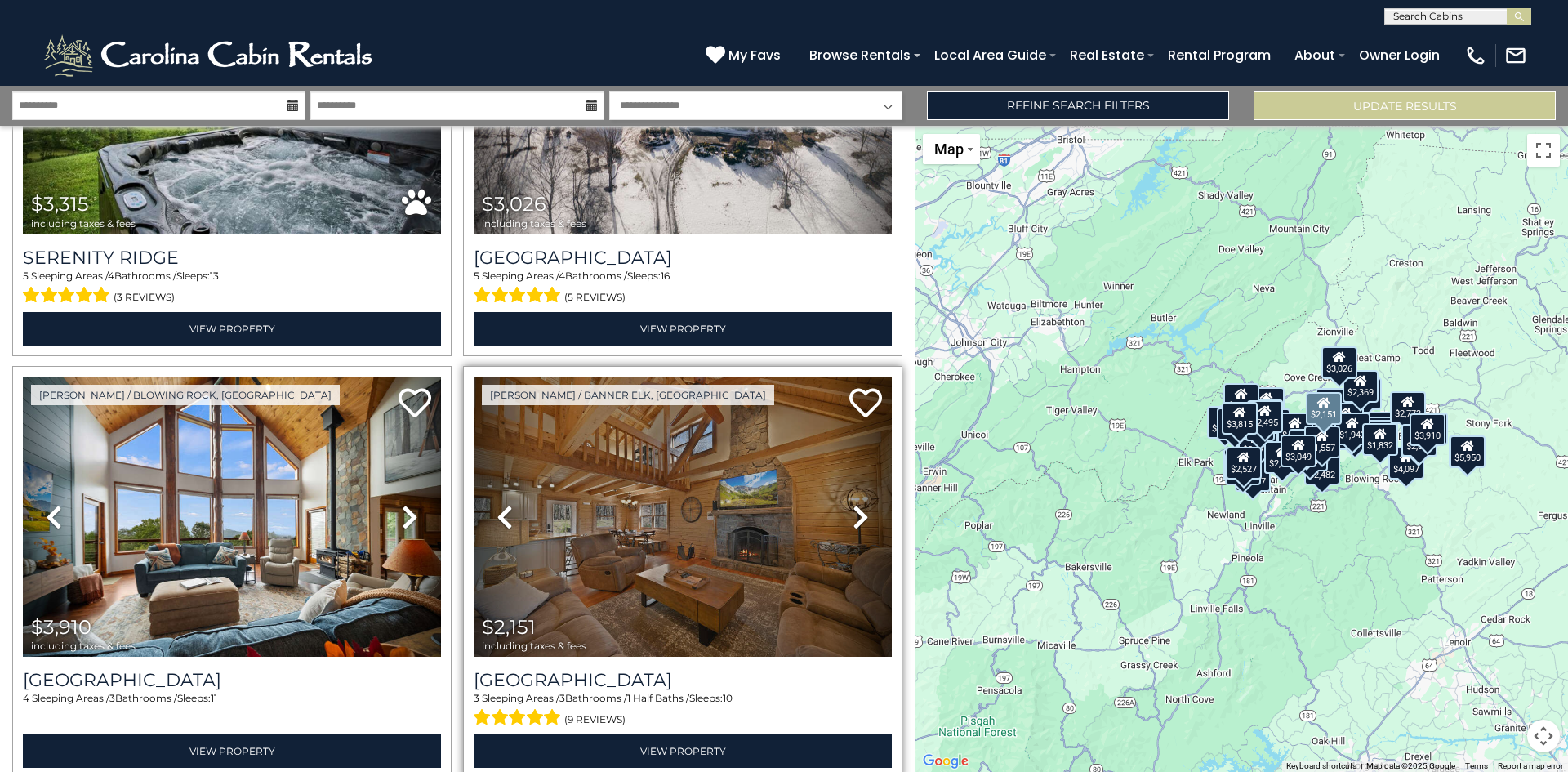
click at [853, 504] on icon at bounding box center [861, 517] width 16 height 26
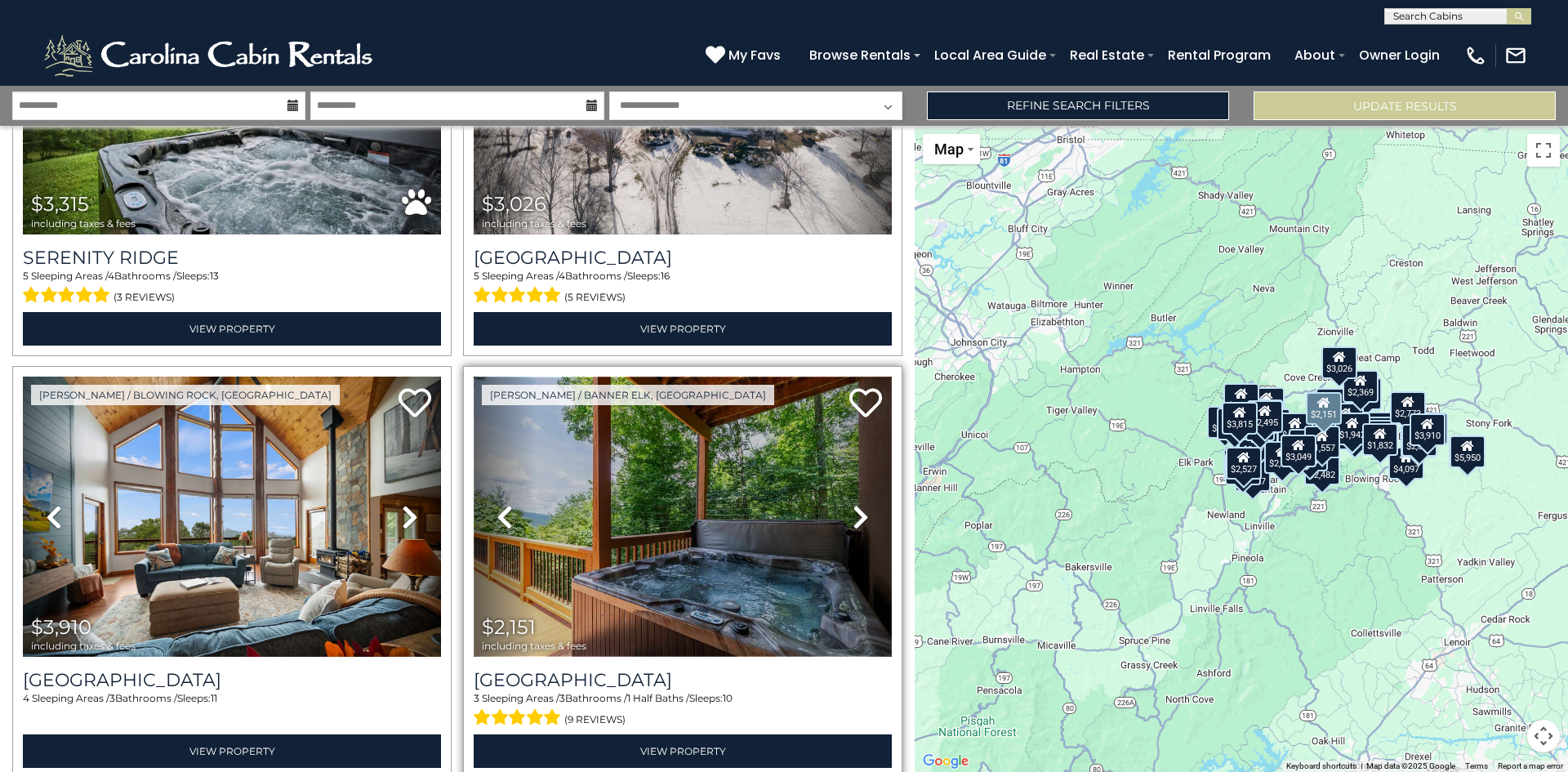
click at [624, 465] on img at bounding box center [683, 517] width 418 height 280
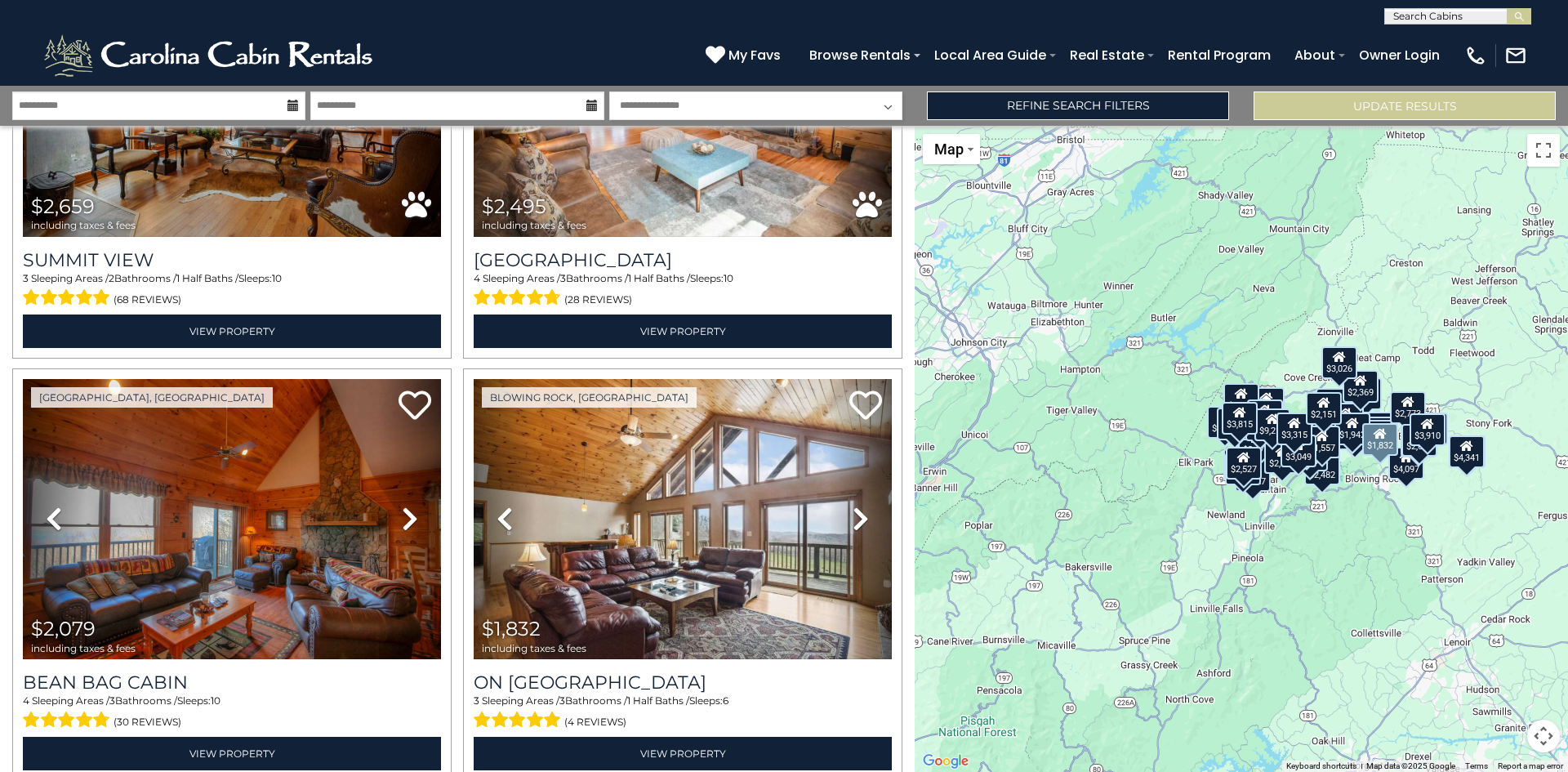
scroll to position [9085, 0]
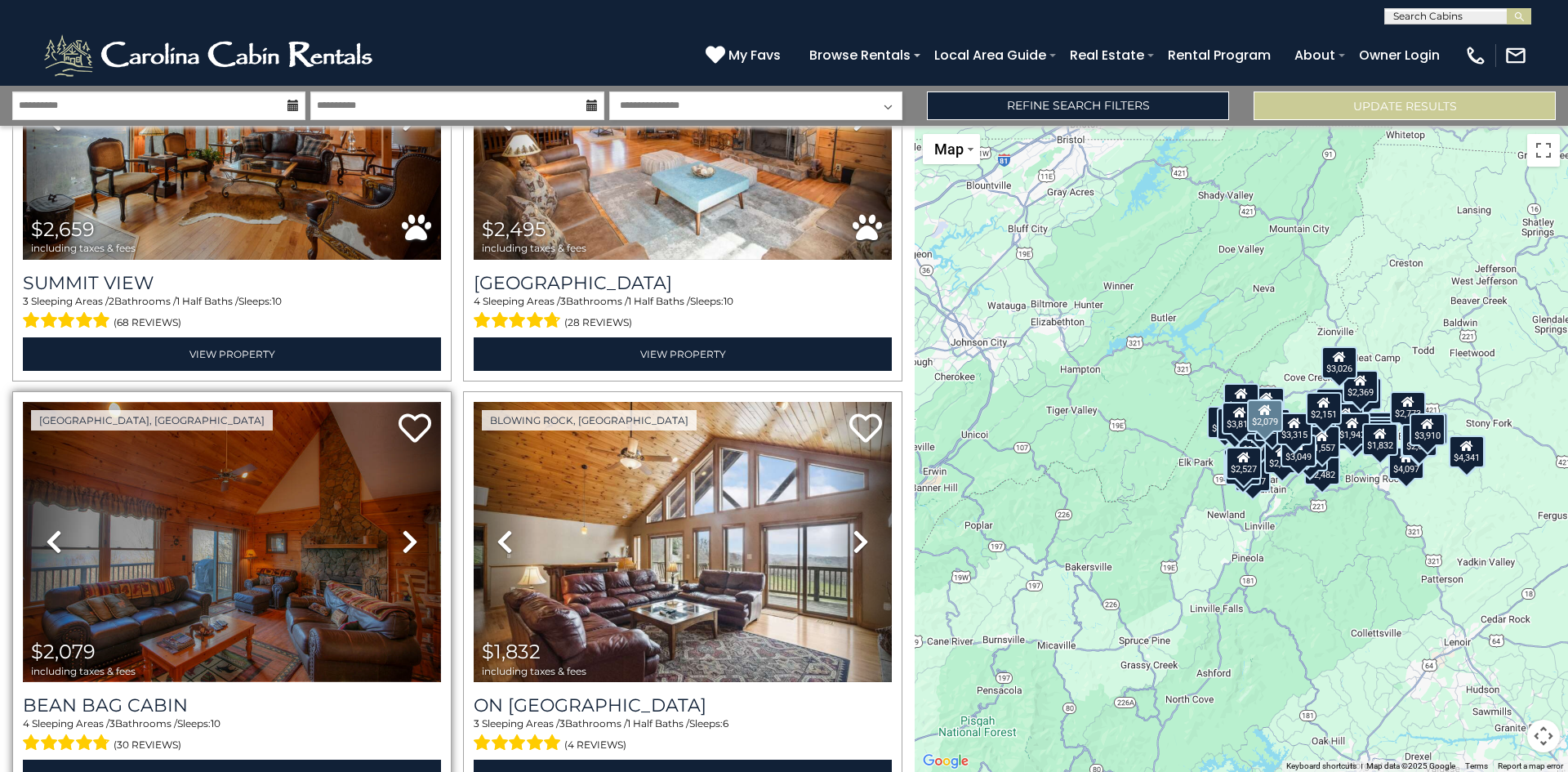
click at [231, 484] on img at bounding box center [232, 542] width 418 height 280
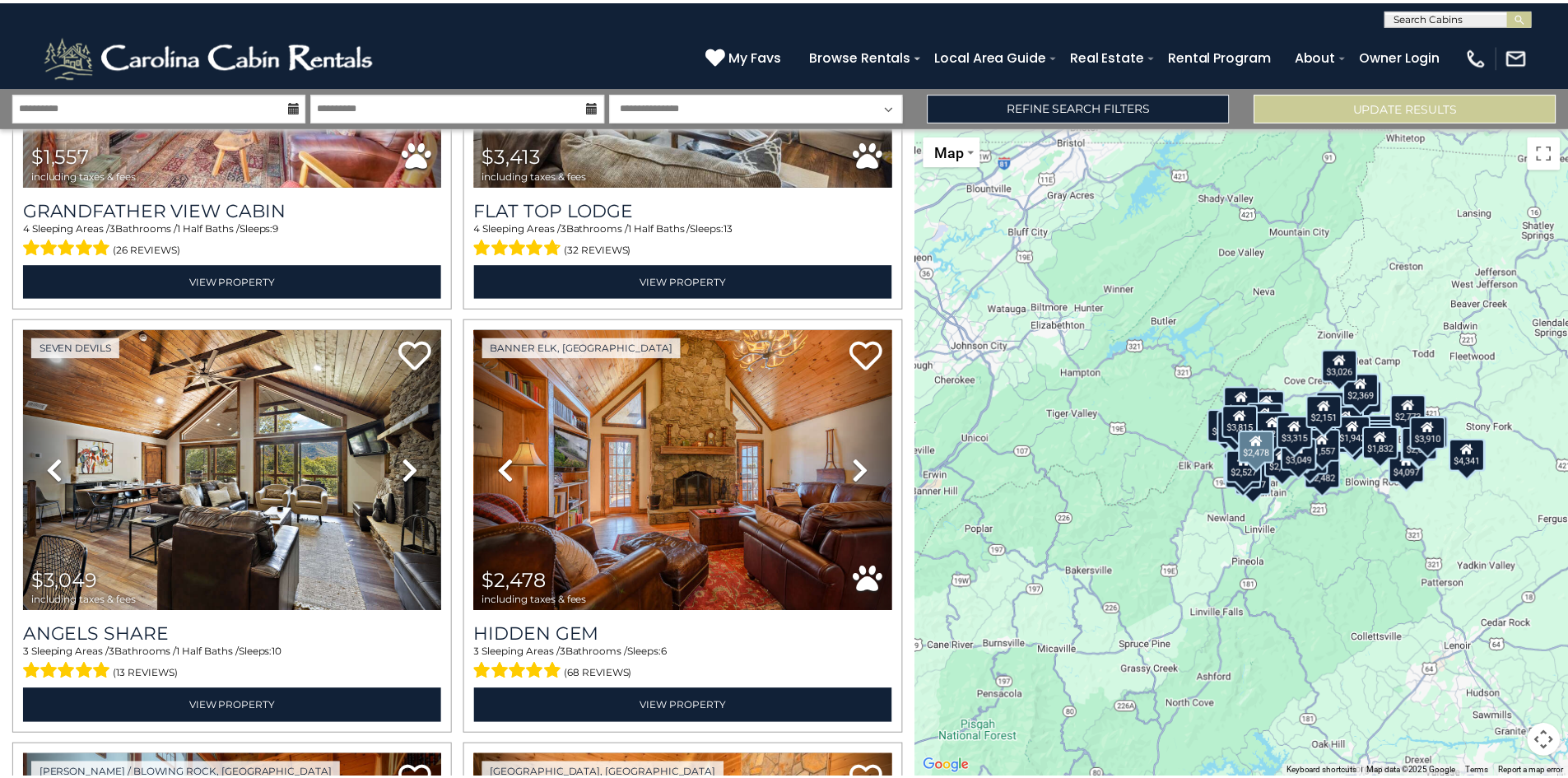
scroll to position [8167, 0]
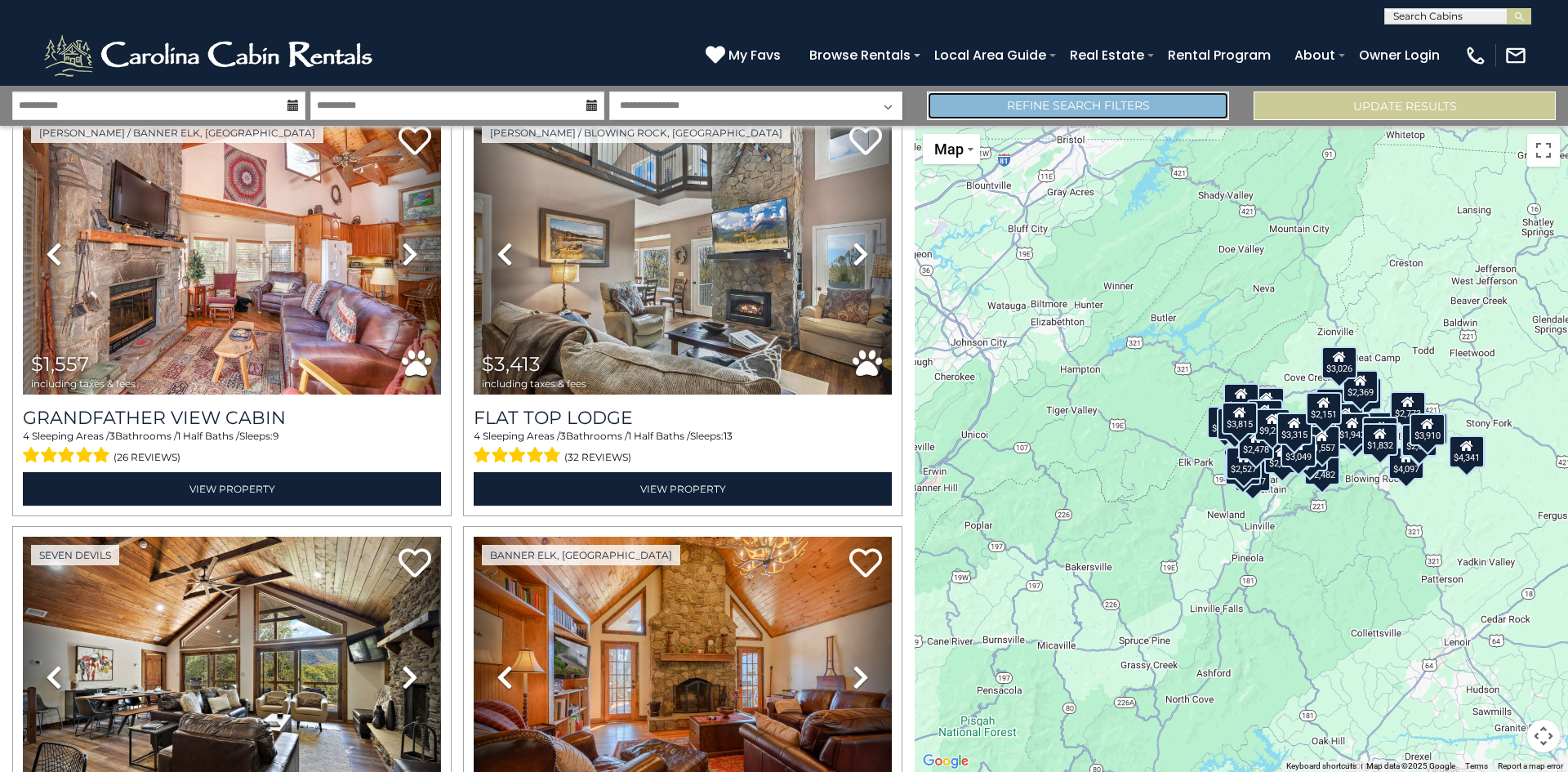
click at [983, 97] on link "Refine Search Filters" at bounding box center [1079, 105] width 302 height 28
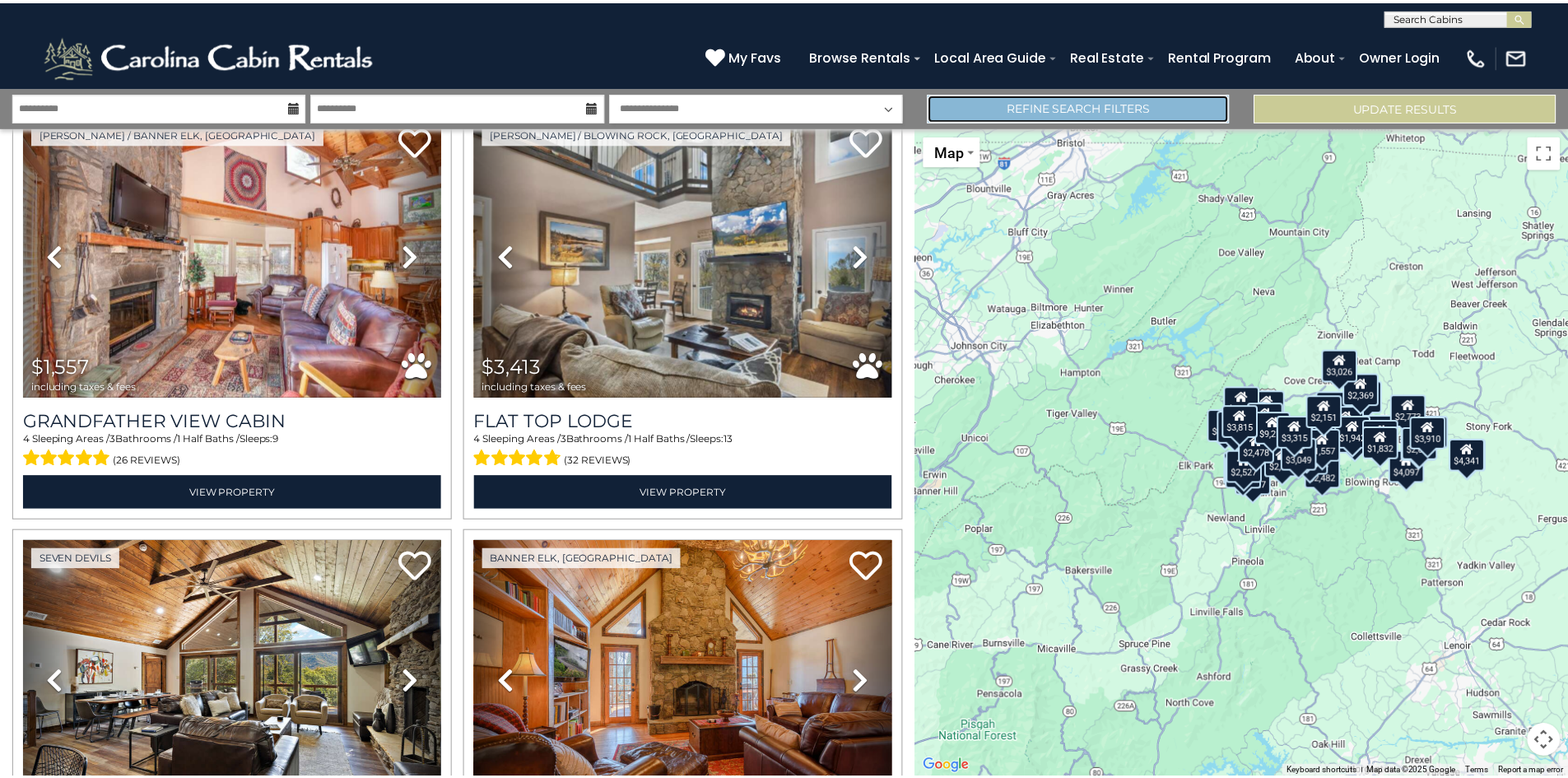
scroll to position [8123, 0]
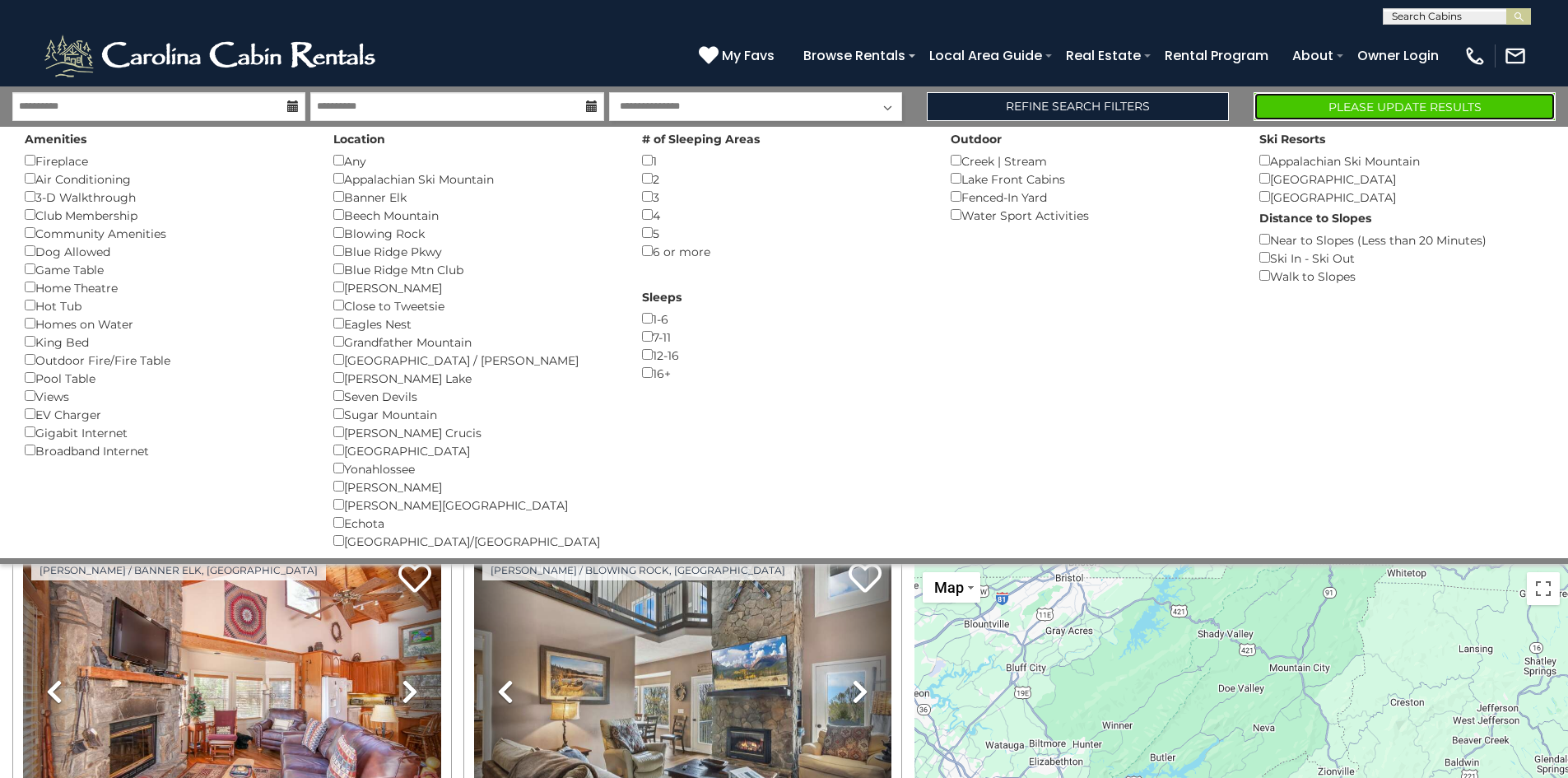
click at [1380, 100] on button "Please Update Results" at bounding box center [1404, 106] width 302 height 28
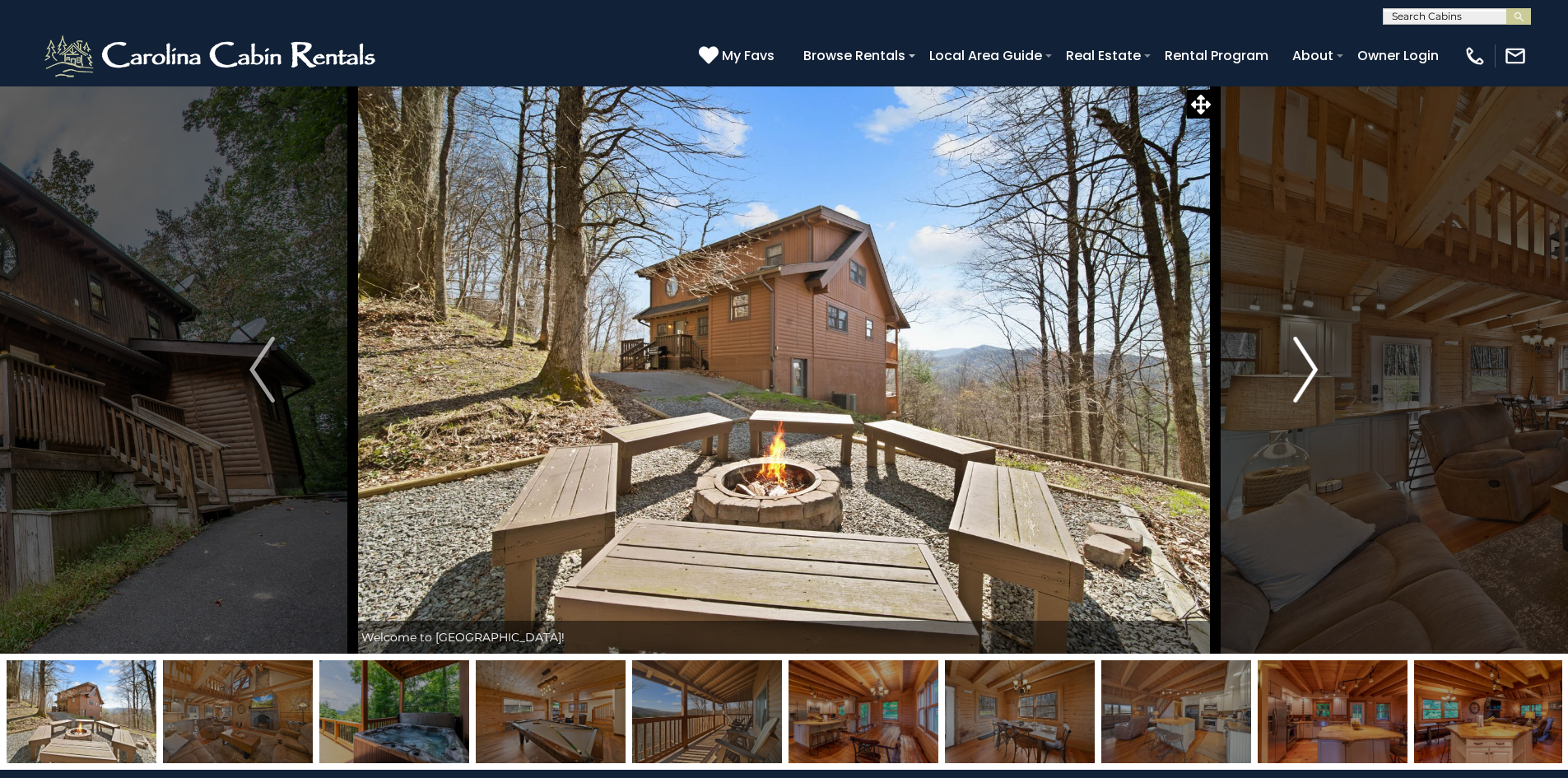
click at [1307, 379] on img "Next" at bounding box center [1306, 369] width 25 height 66
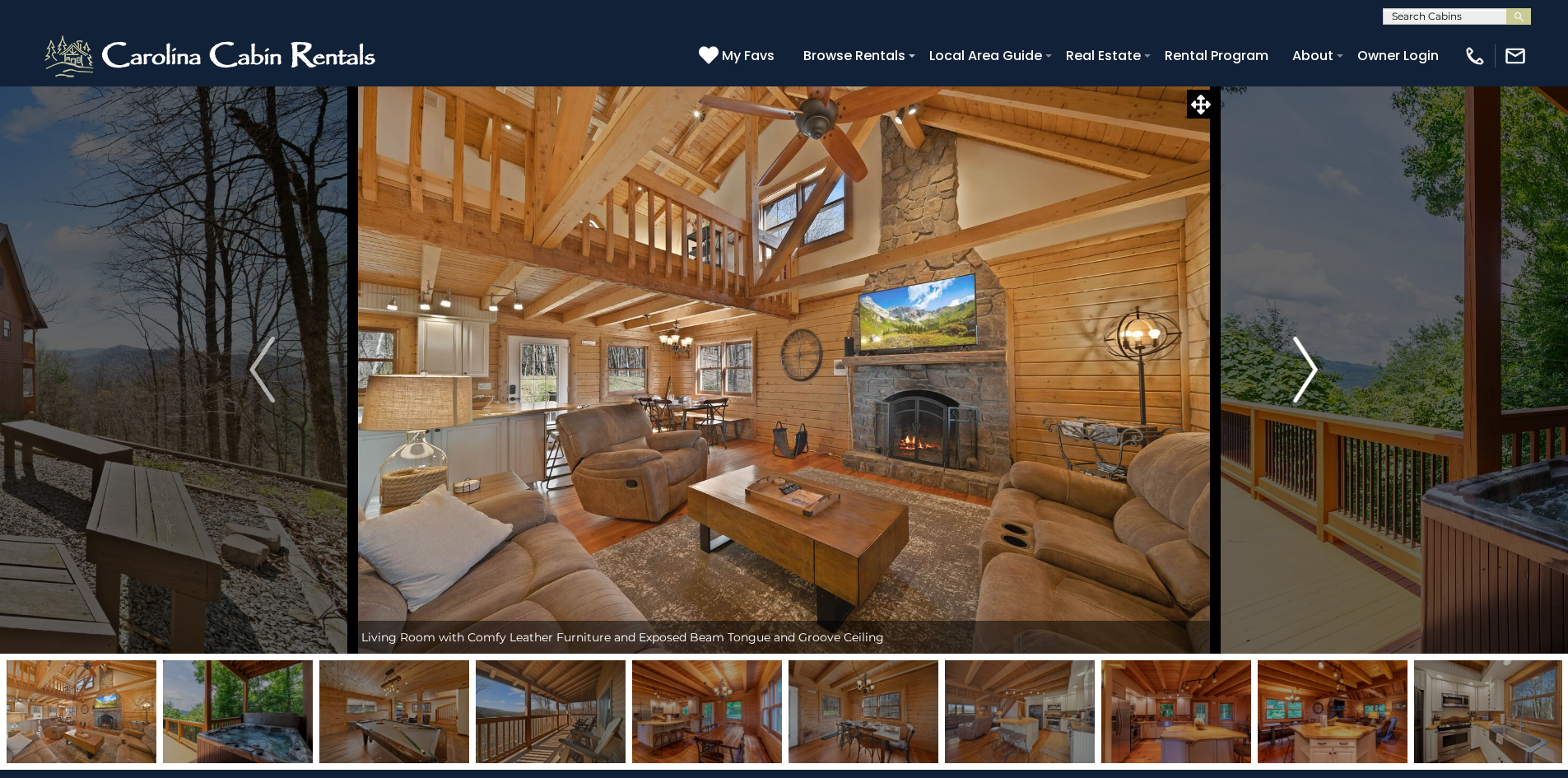
click at [1299, 371] on img "Next" at bounding box center [1306, 369] width 25 height 66
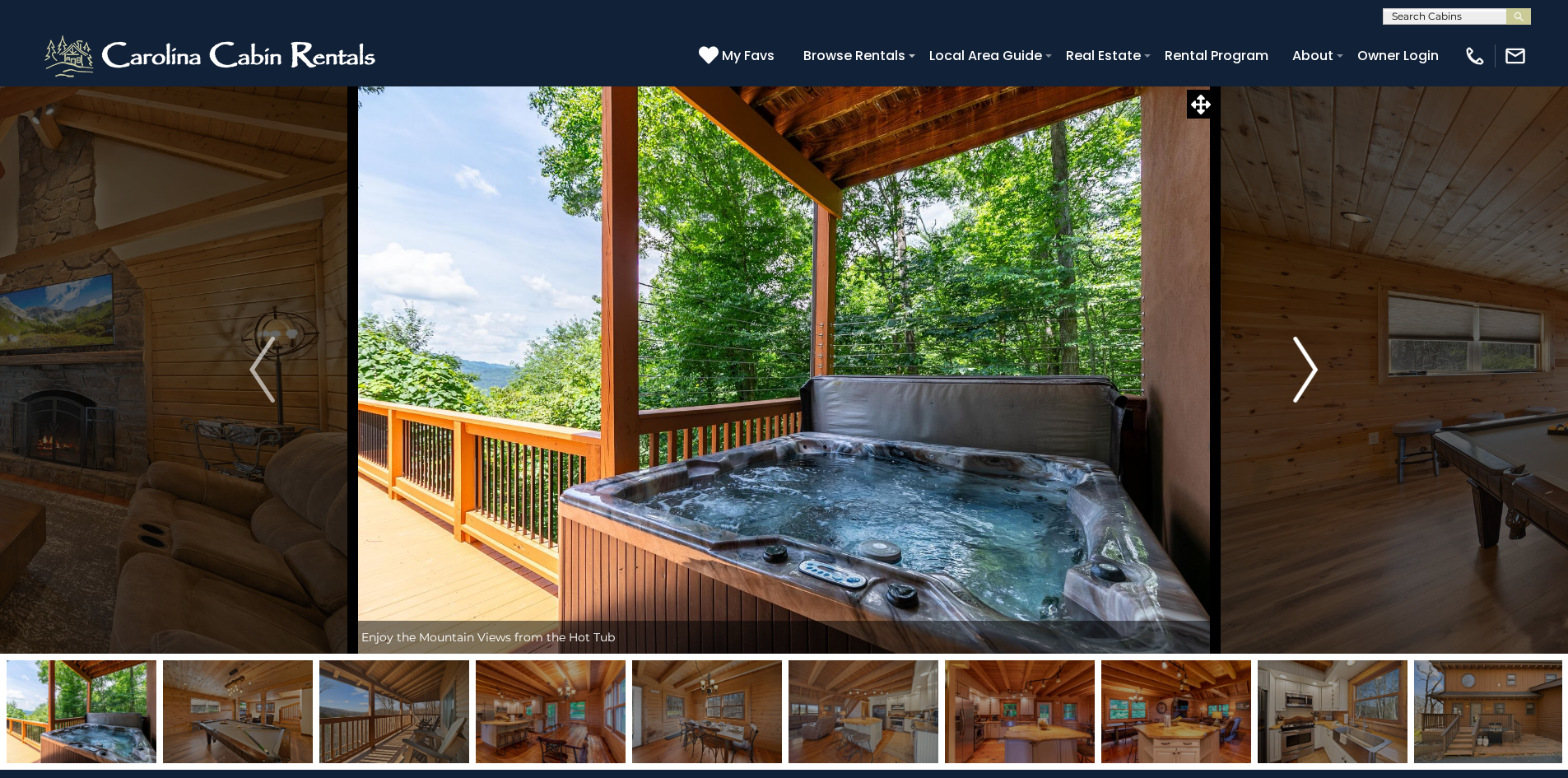
click at [1299, 371] on img "Next" at bounding box center [1306, 369] width 25 height 66
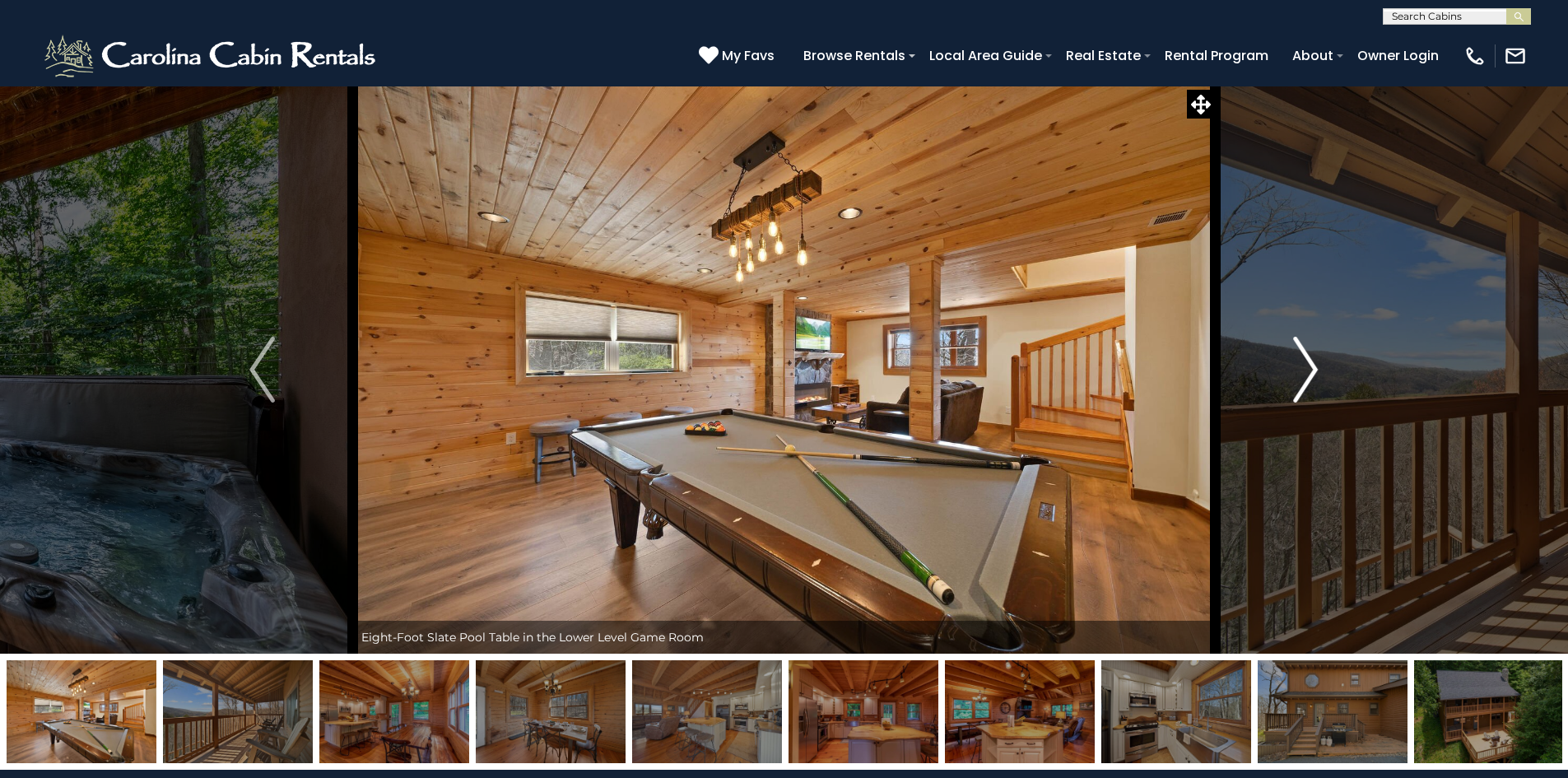
click at [1299, 371] on img "Next" at bounding box center [1306, 369] width 25 height 66
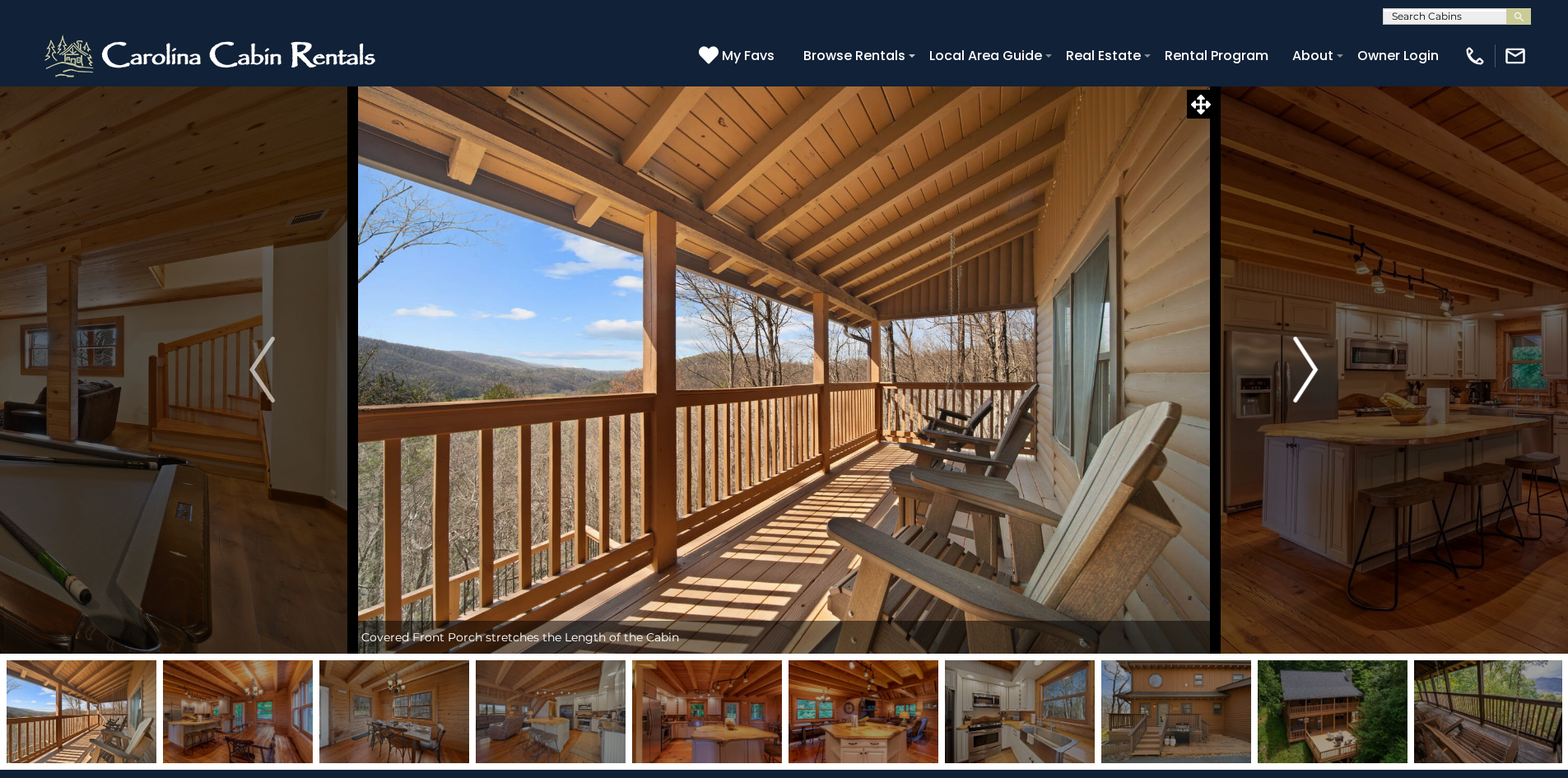
click at [1299, 371] on img "Next" at bounding box center [1306, 369] width 25 height 66
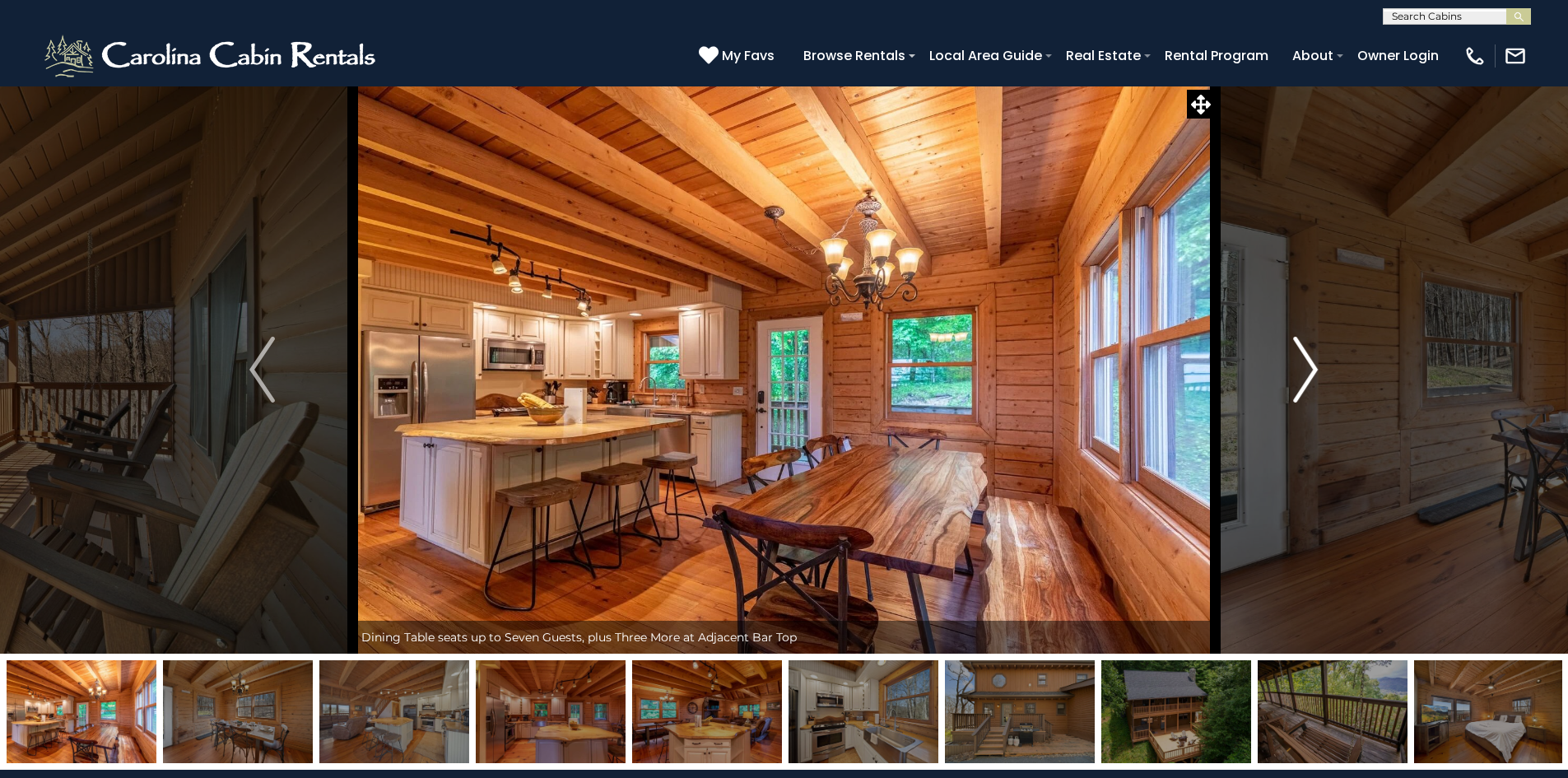
click at [1312, 370] on img "Next" at bounding box center [1306, 369] width 25 height 66
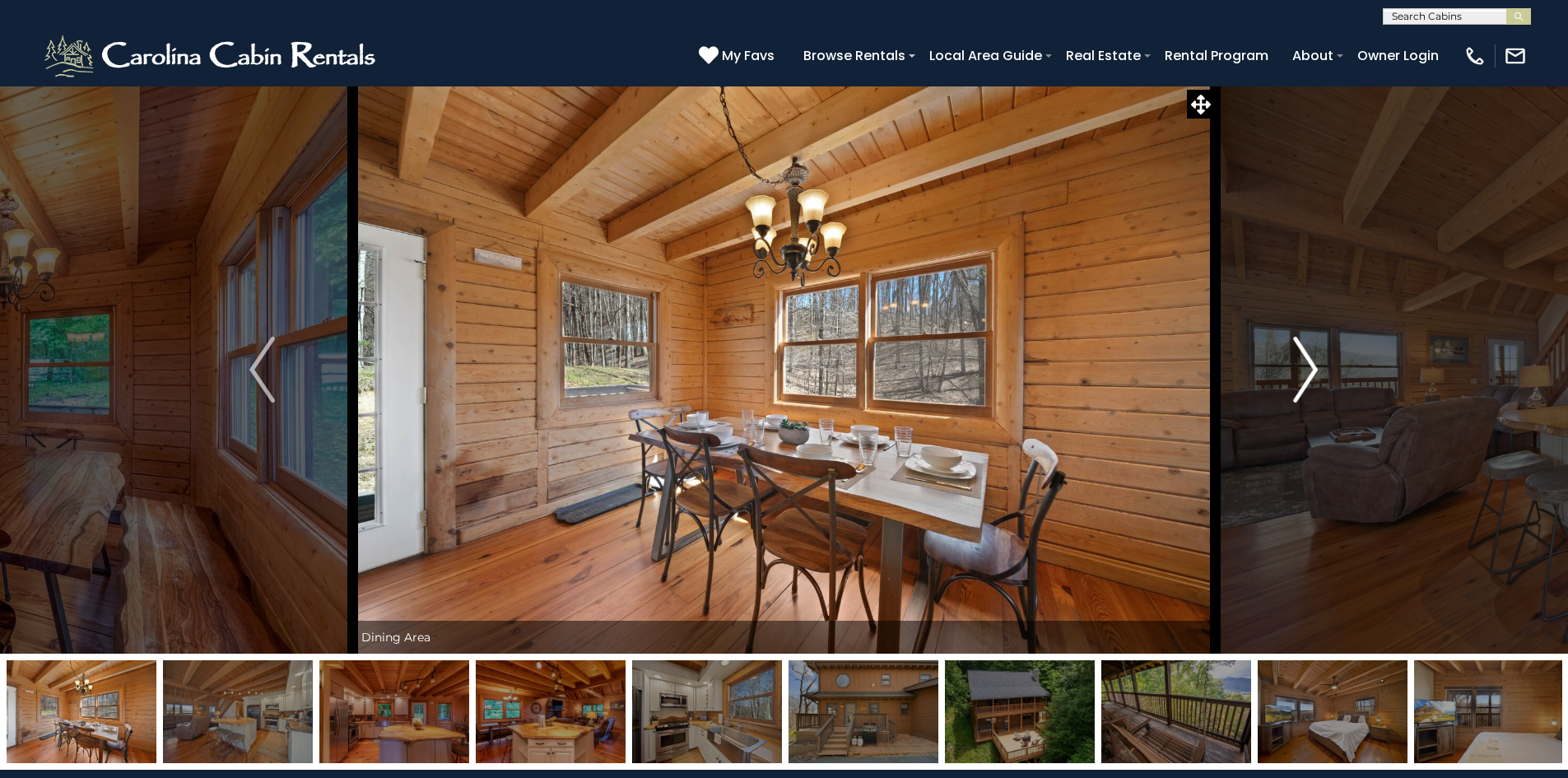
click at [1312, 370] on img "Next" at bounding box center [1306, 369] width 25 height 66
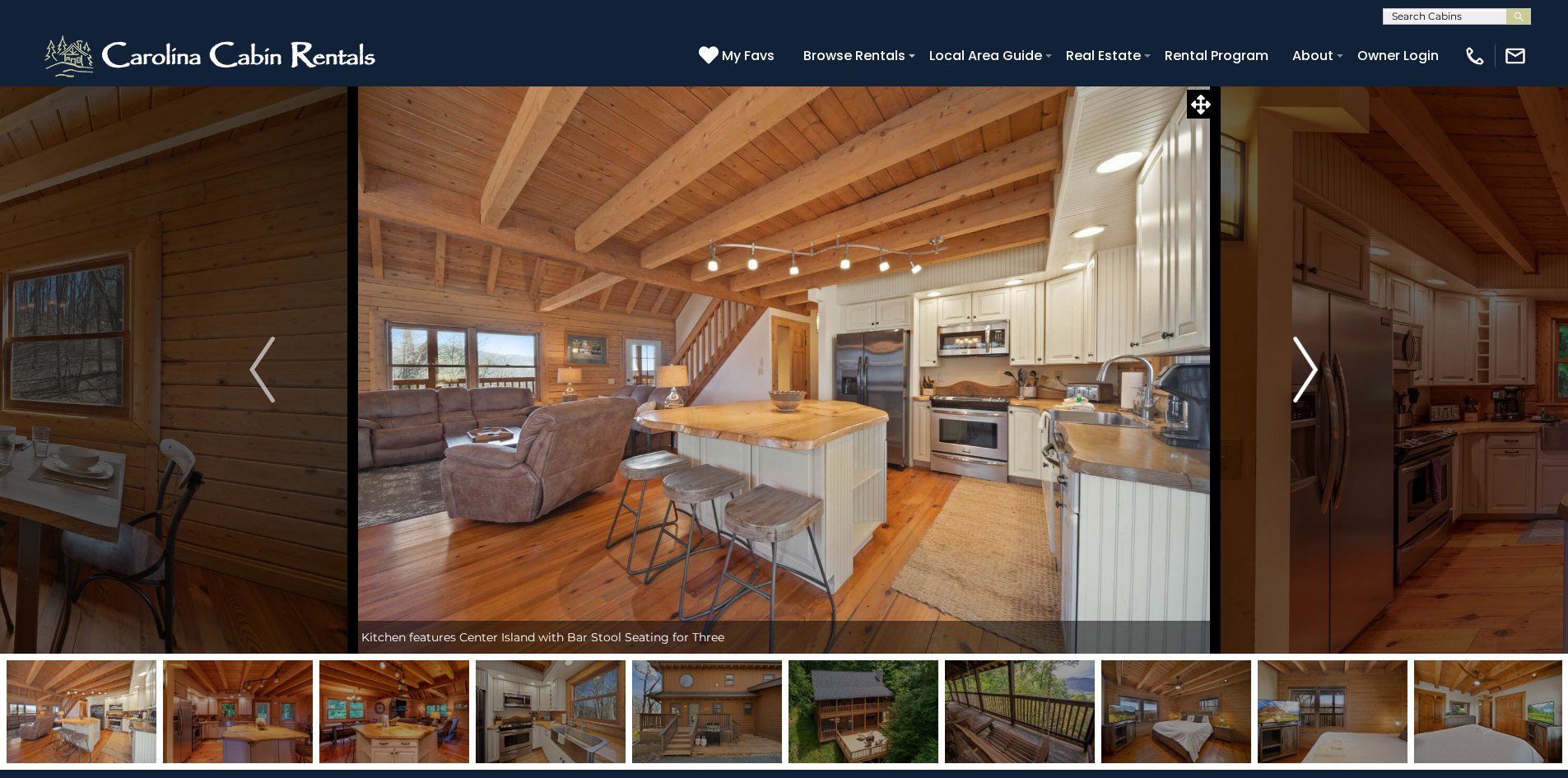
click at [1312, 370] on img "Next" at bounding box center [1306, 369] width 25 height 66
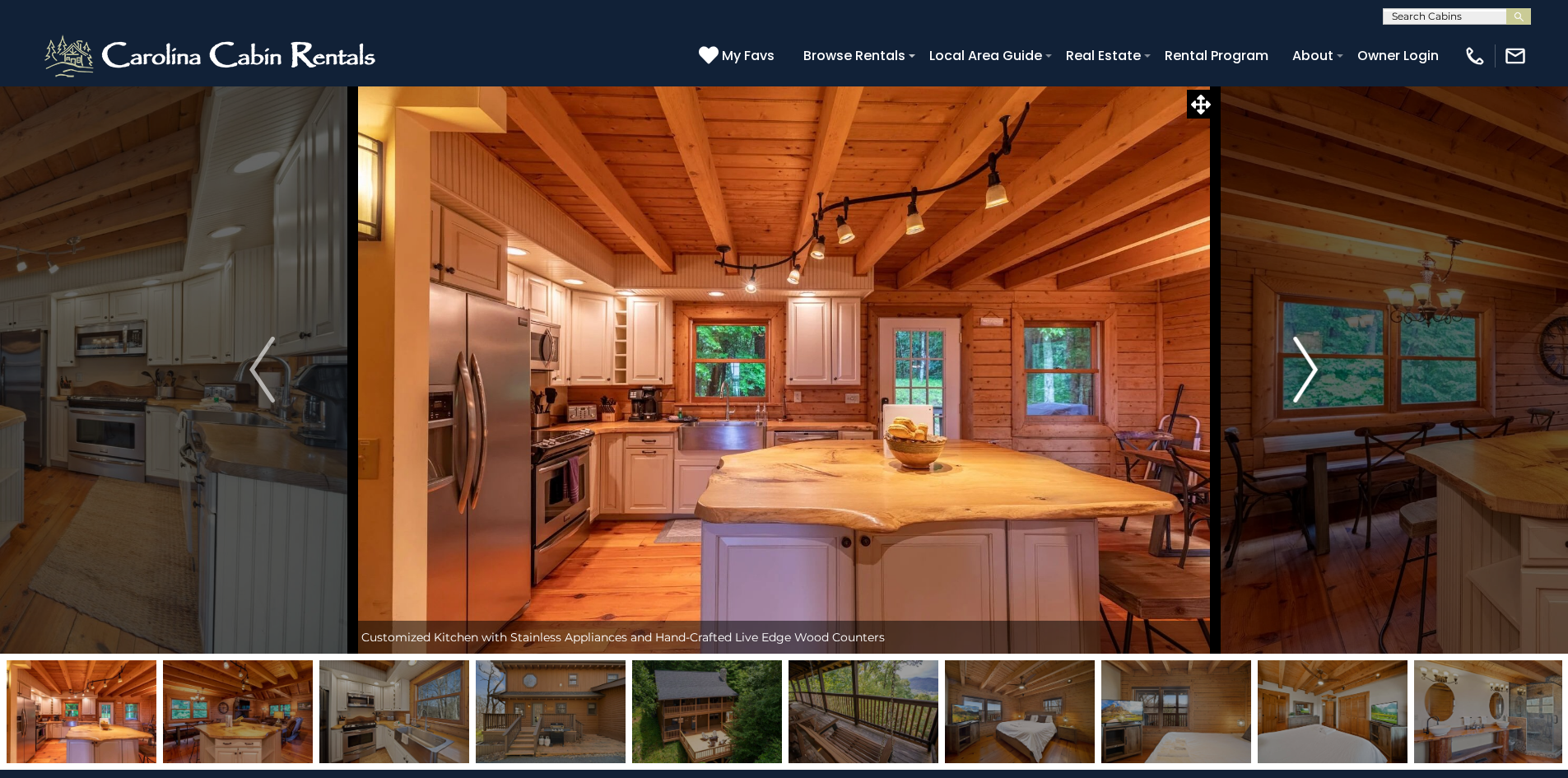
click at [1312, 370] on img "Next" at bounding box center [1306, 369] width 25 height 66
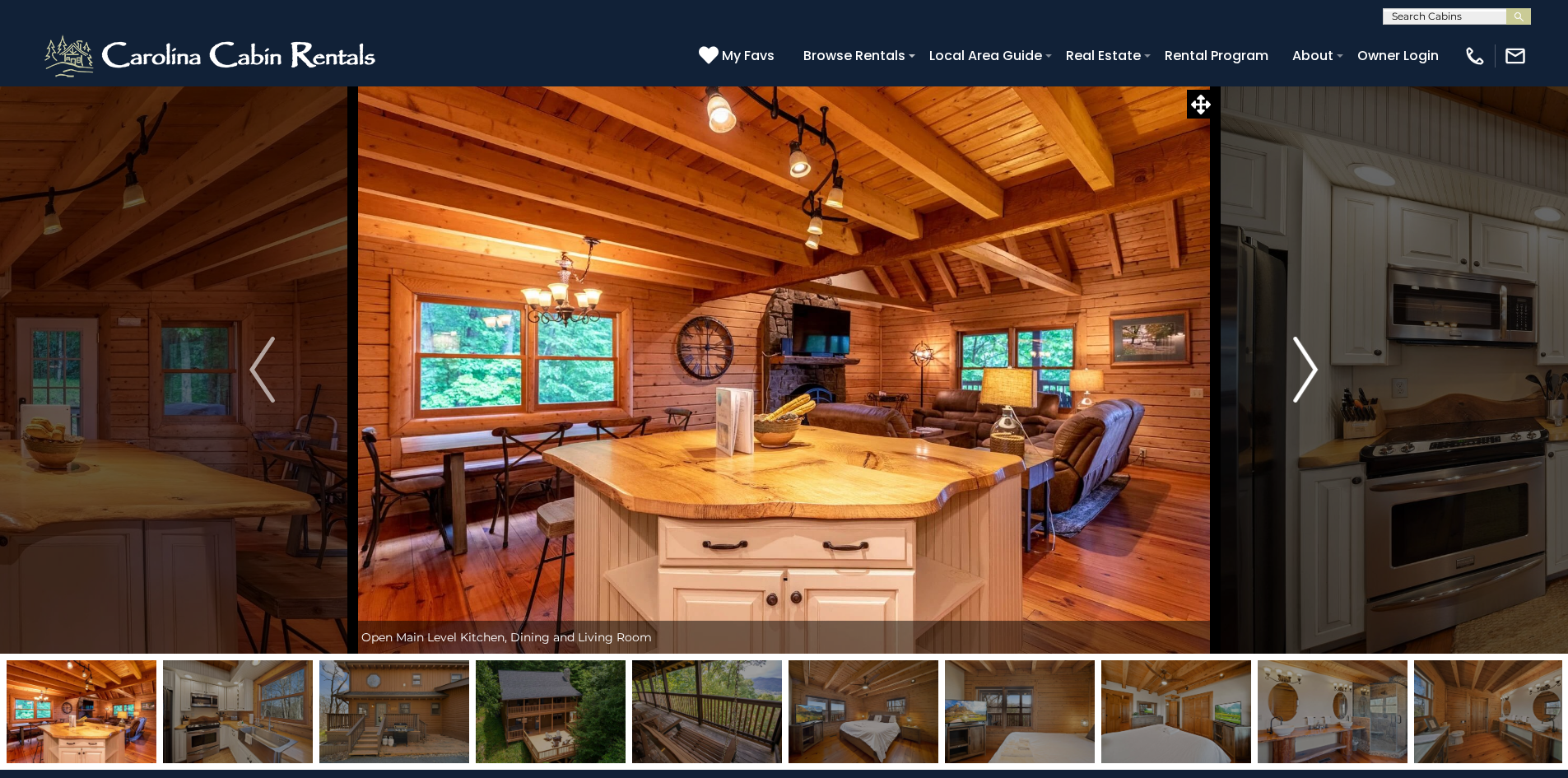
click at [1312, 370] on img "Next" at bounding box center [1306, 369] width 25 height 66
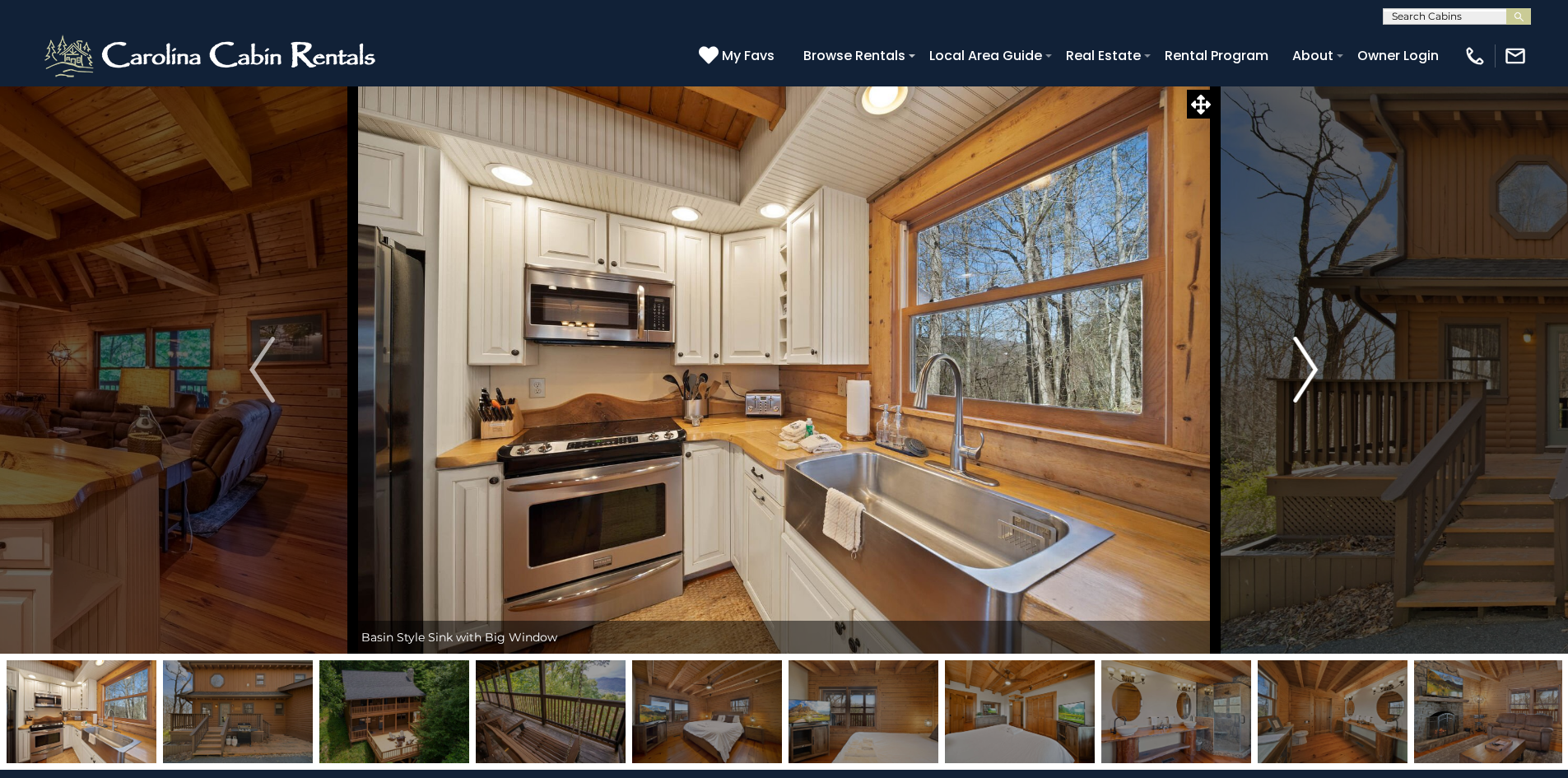
click at [1312, 370] on img "Next" at bounding box center [1306, 369] width 25 height 66
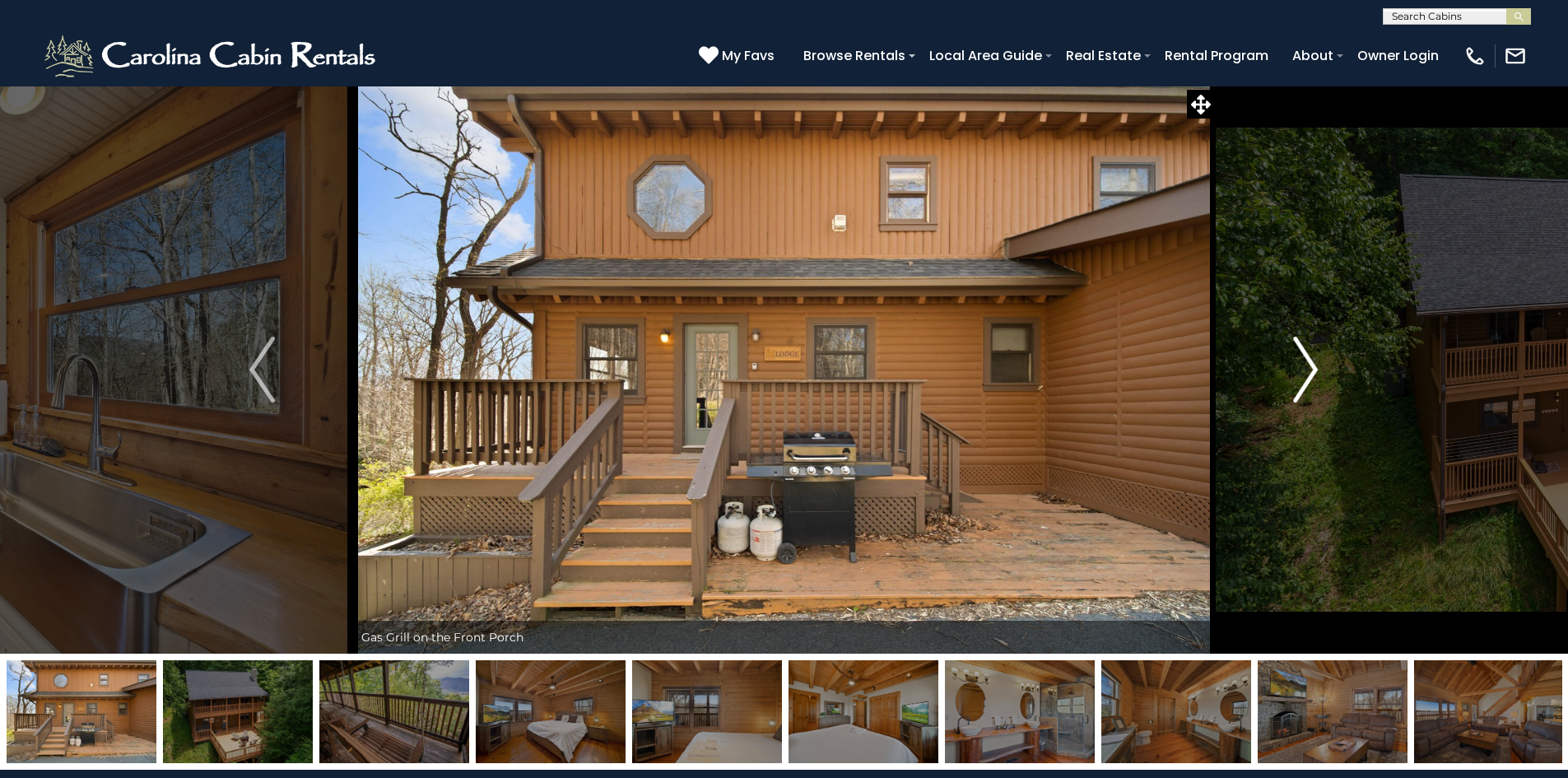
click at [1311, 367] on img "Next" at bounding box center [1306, 369] width 25 height 66
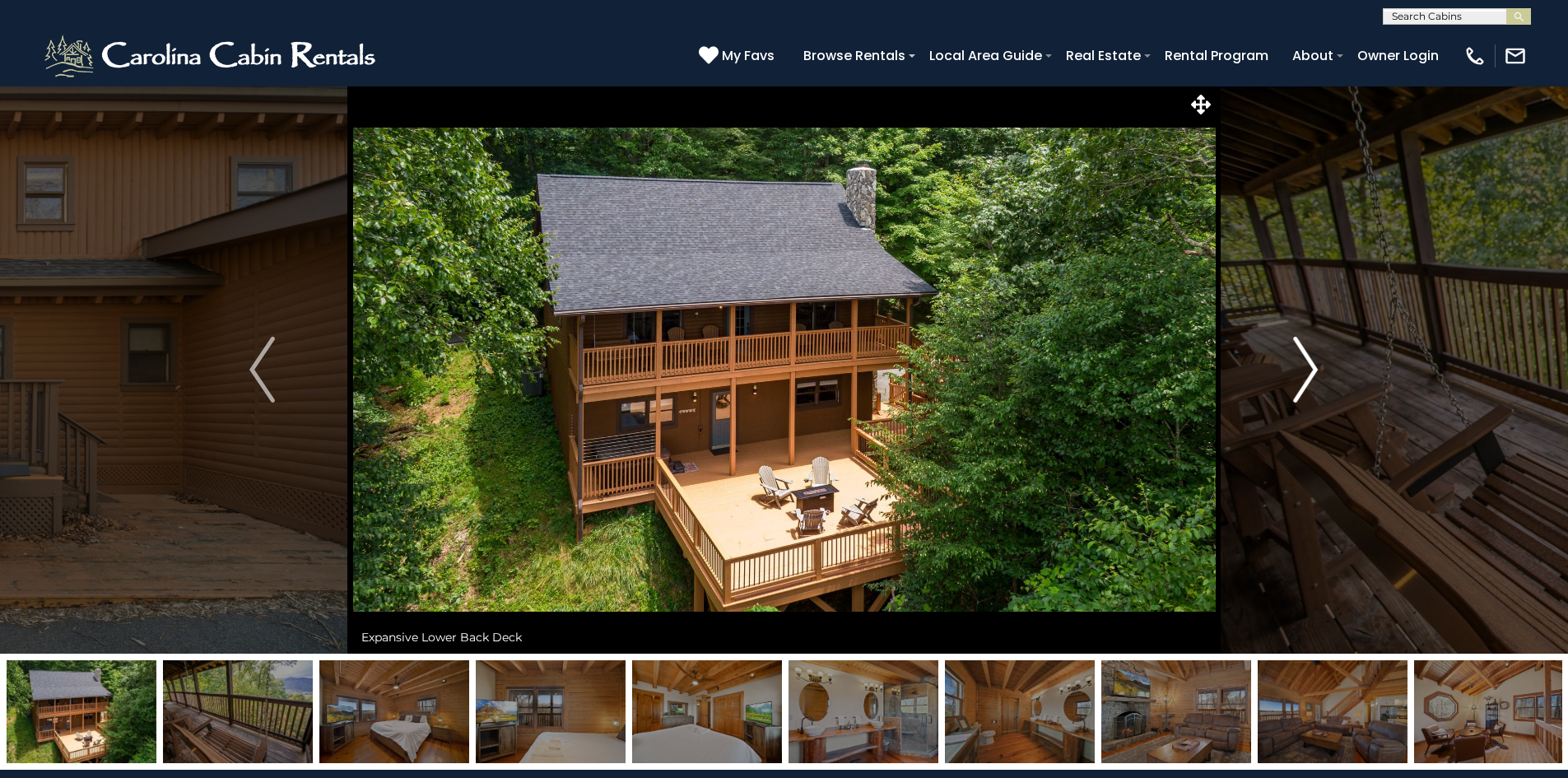
click at [1311, 367] on img "Next" at bounding box center [1306, 369] width 25 height 66
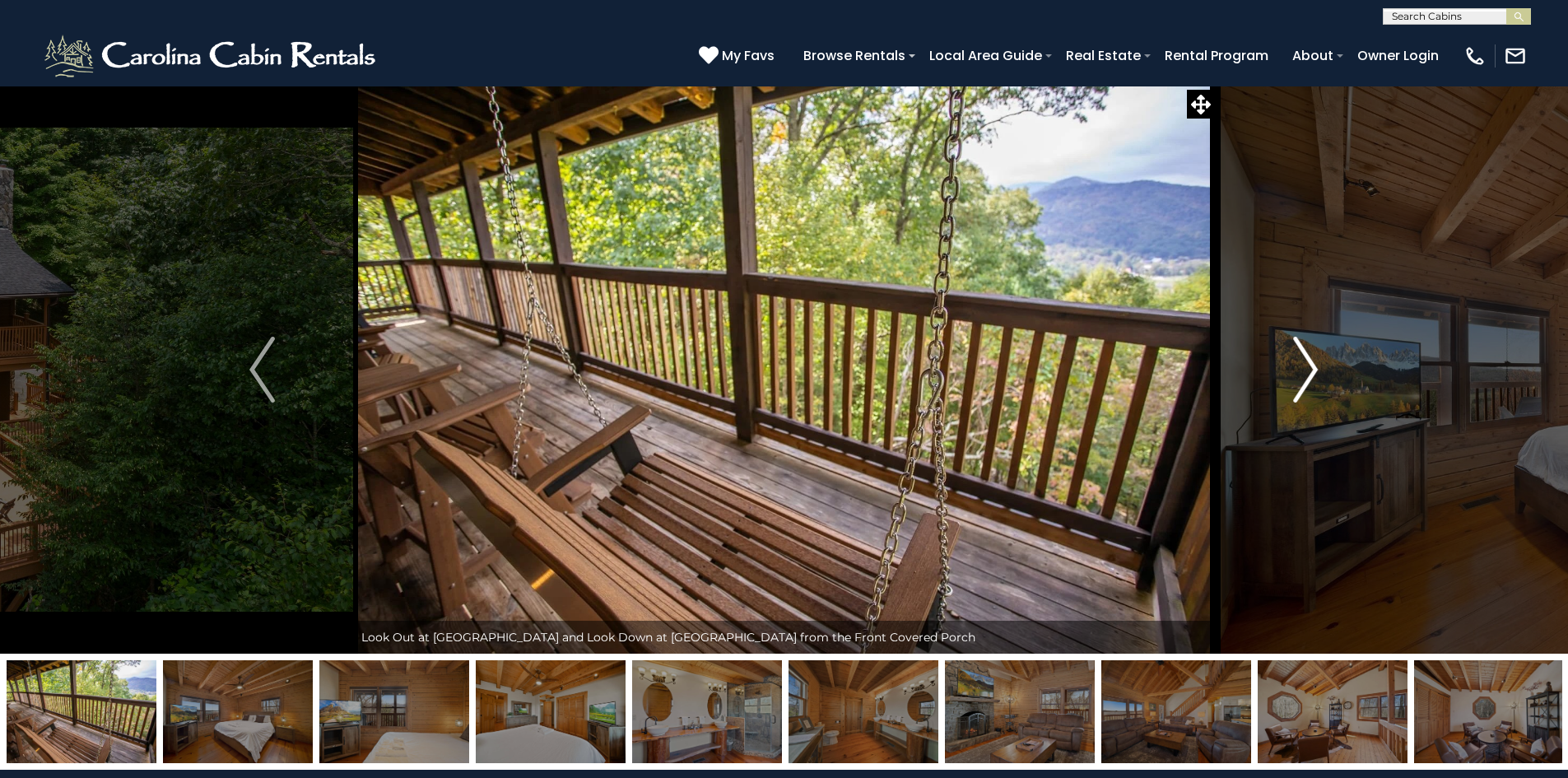
click at [1311, 367] on img "Next" at bounding box center [1306, 369] width 25 height 66
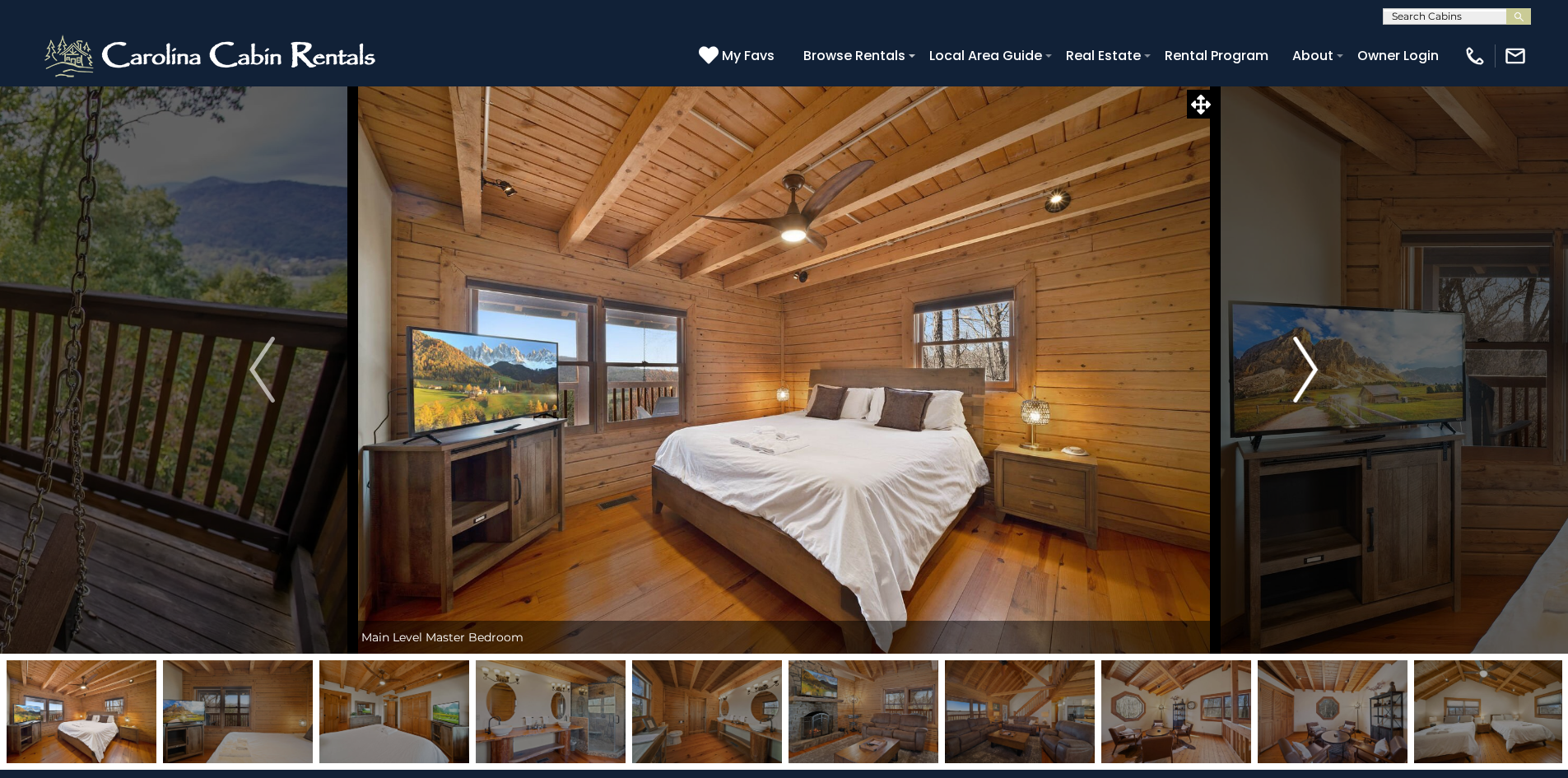
click at [1311, 367] on img "Next" at bounding box center [1306, 369] width 25 height 66
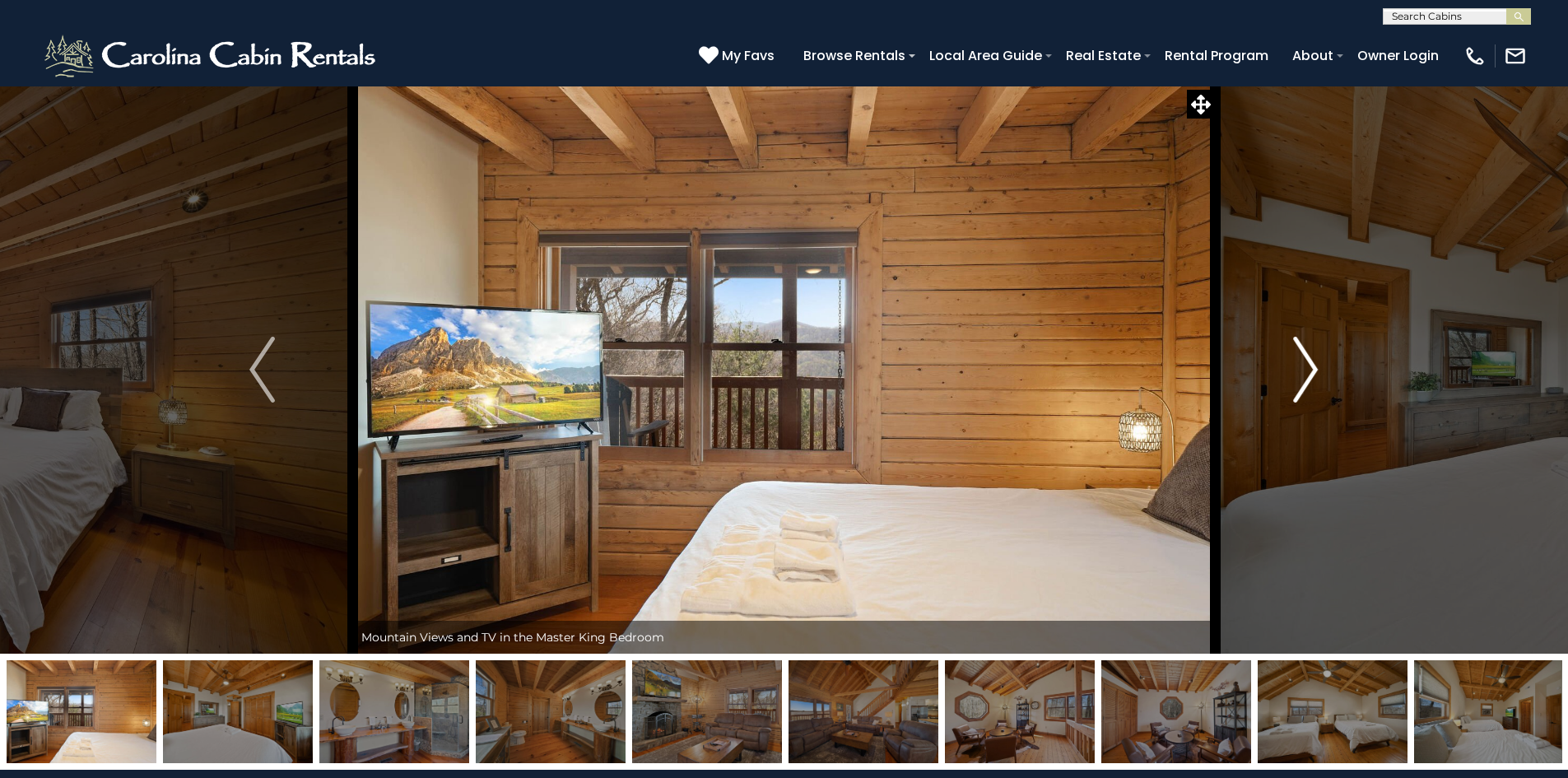
click at [1311, 367] on img "Next" at bounding box center [1306, 369] width 25 height 66
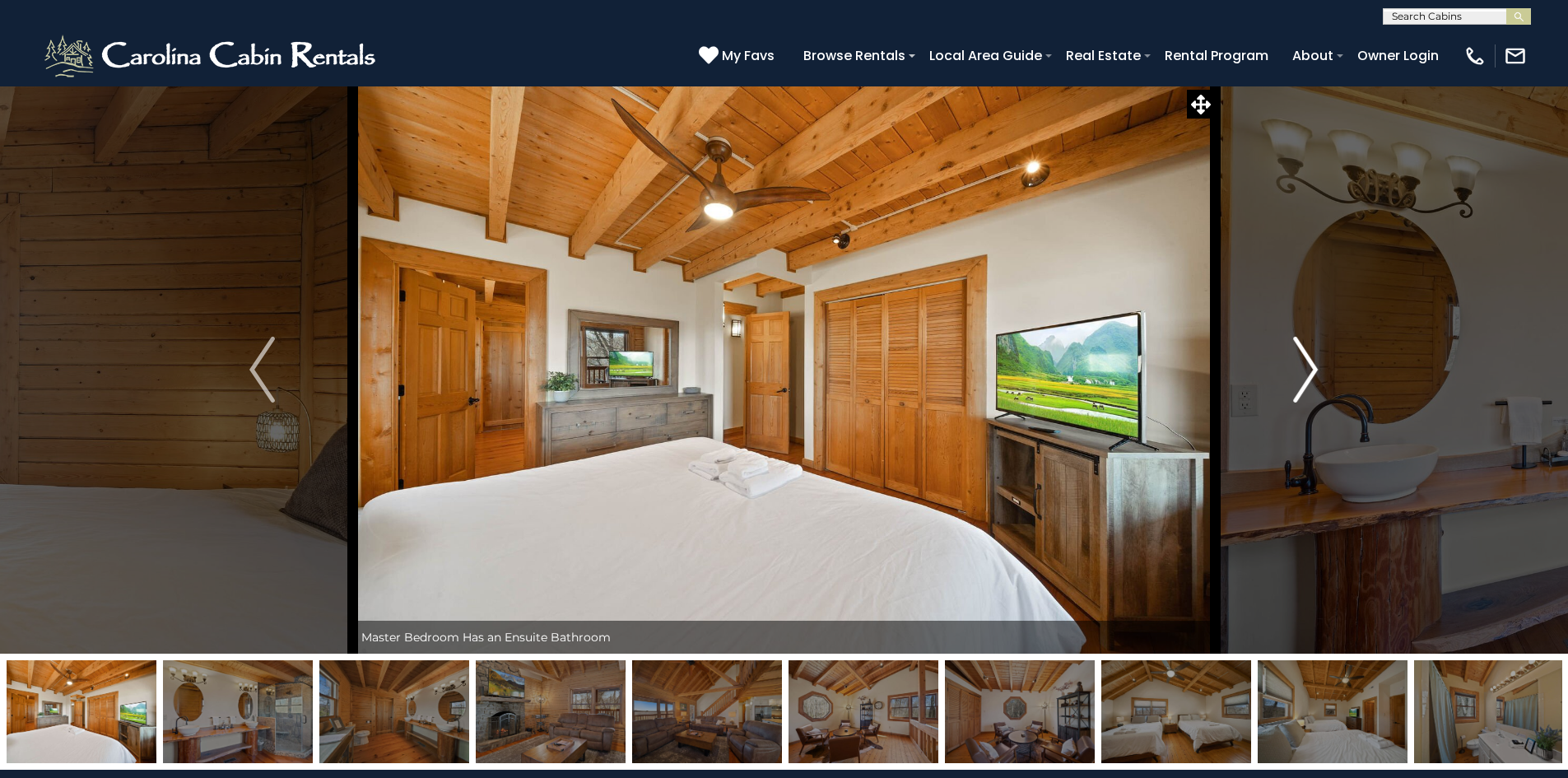
click at [1311, 367] on img "Next" at bounding box center [1306, 369] width 25 height 66
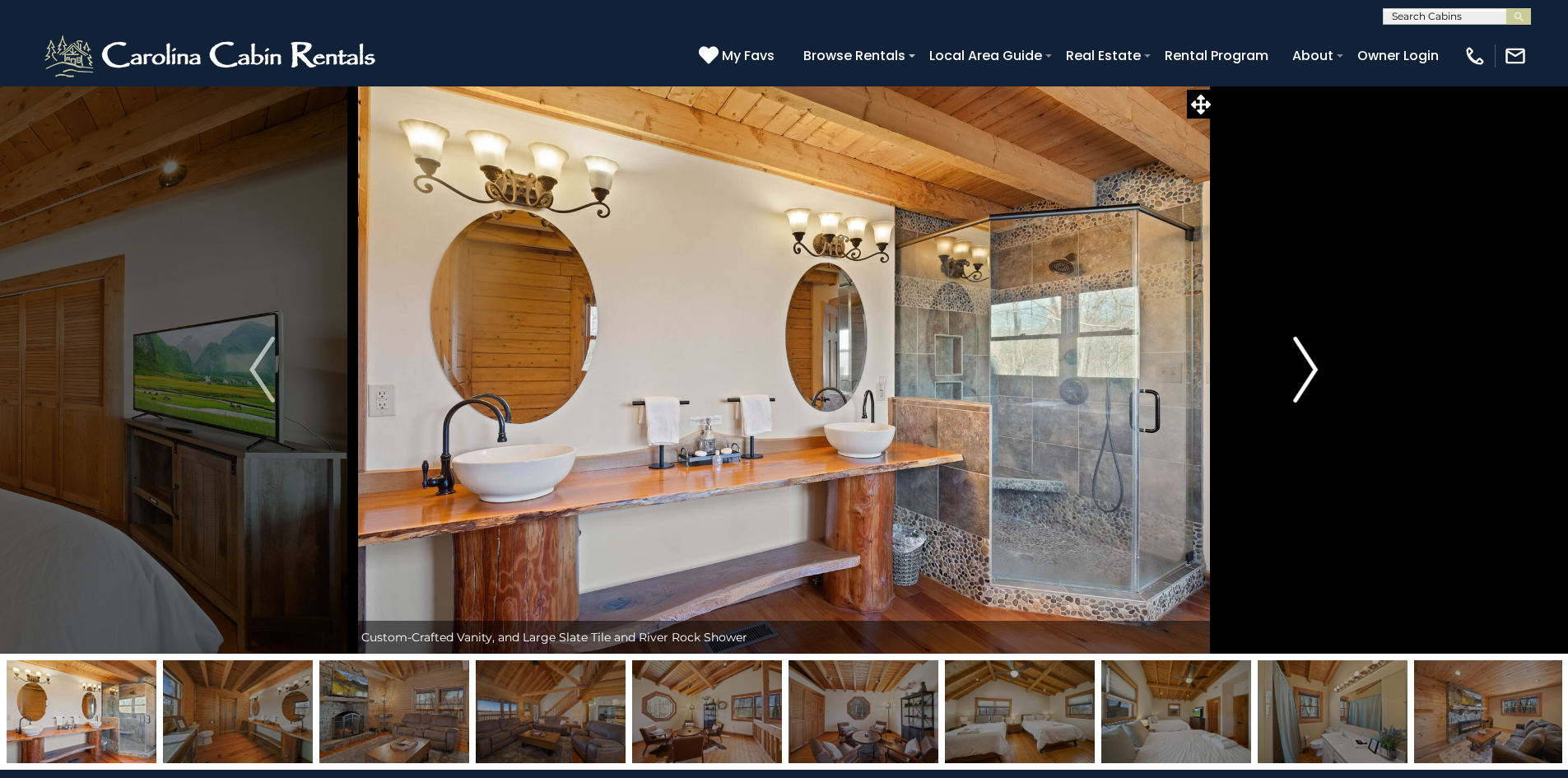
click at [1311, 367] on img "Next" at bounding box center [1306, 369] width 25 height 66
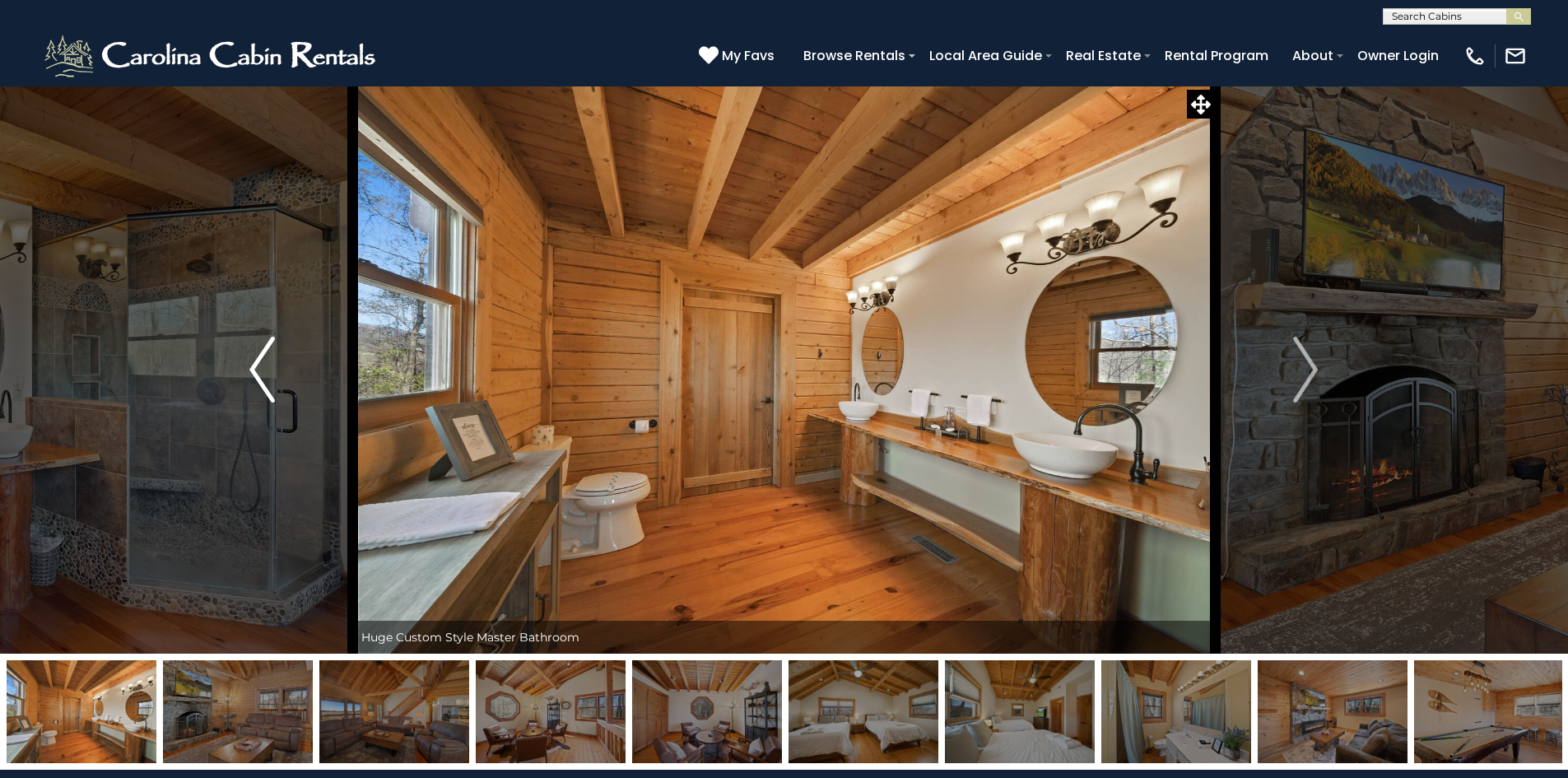
click at [260, 374] on img "Previous" at bounding box center [262, 369] width 25 height 66
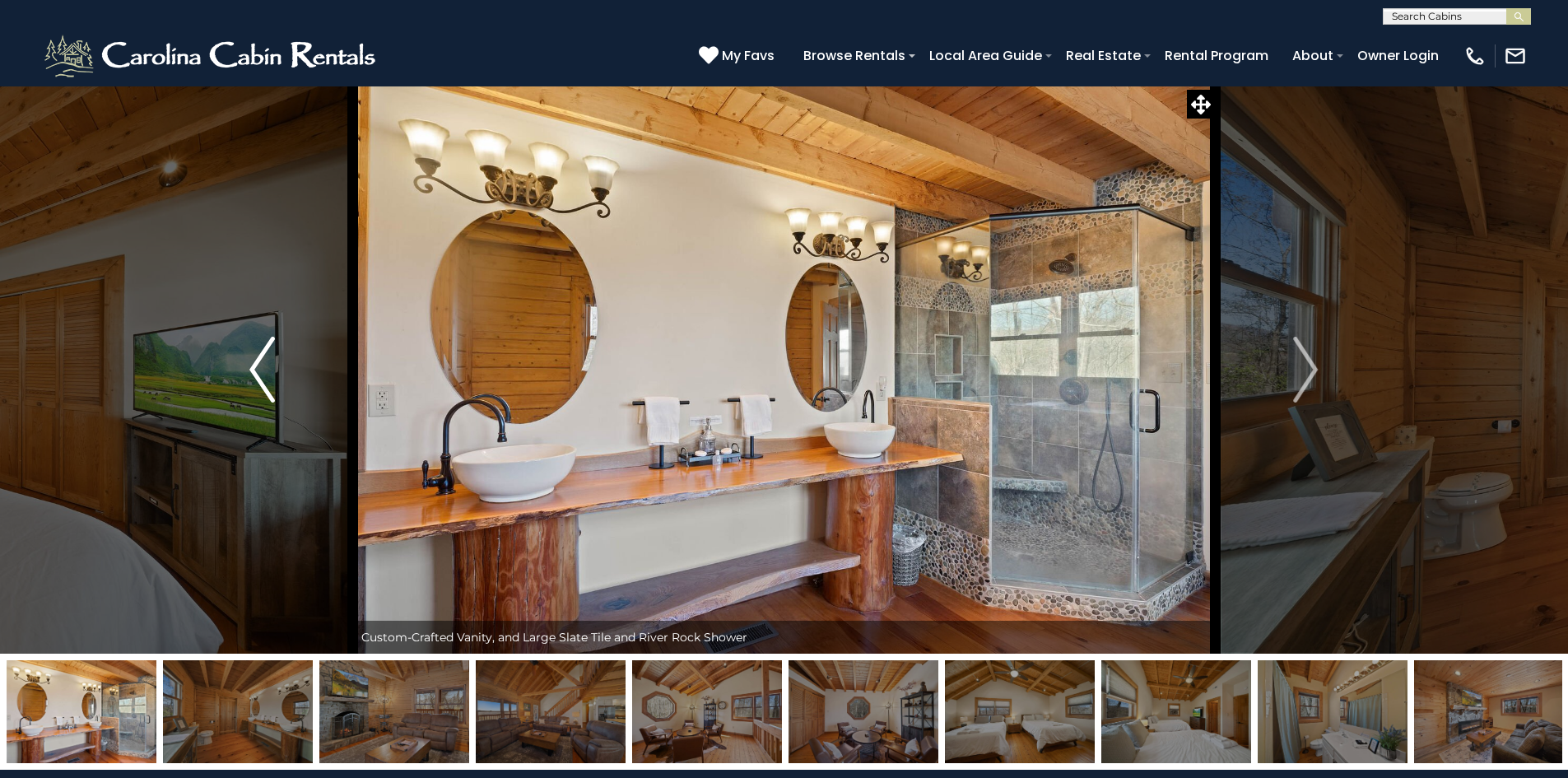
click at [260, 374] on img "Previous" at bounding box center [262, 369] width 25 height 66
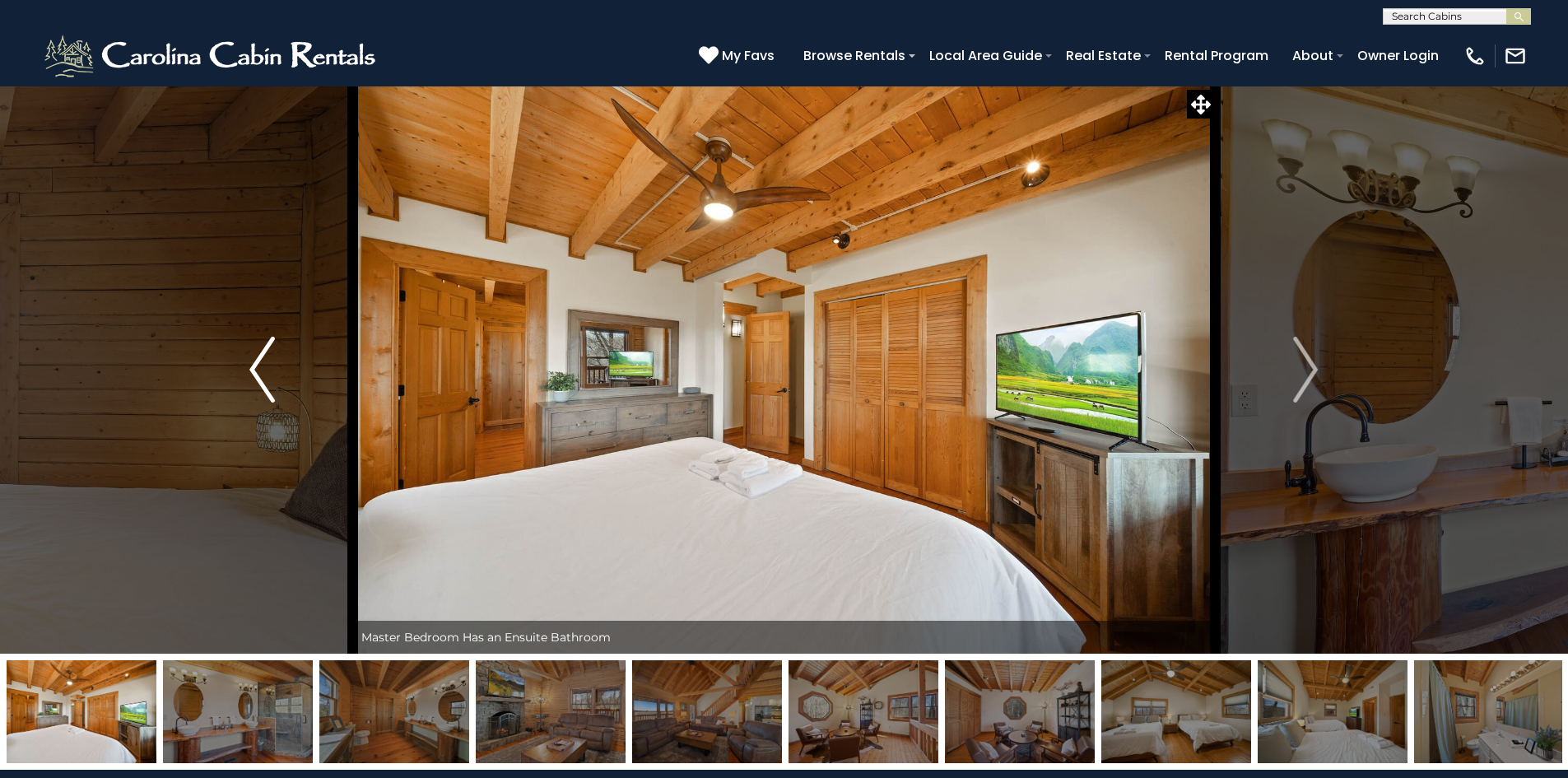
click at [260, 374] on img "Previous" at bounding box center [262, 369] width 25 height 66
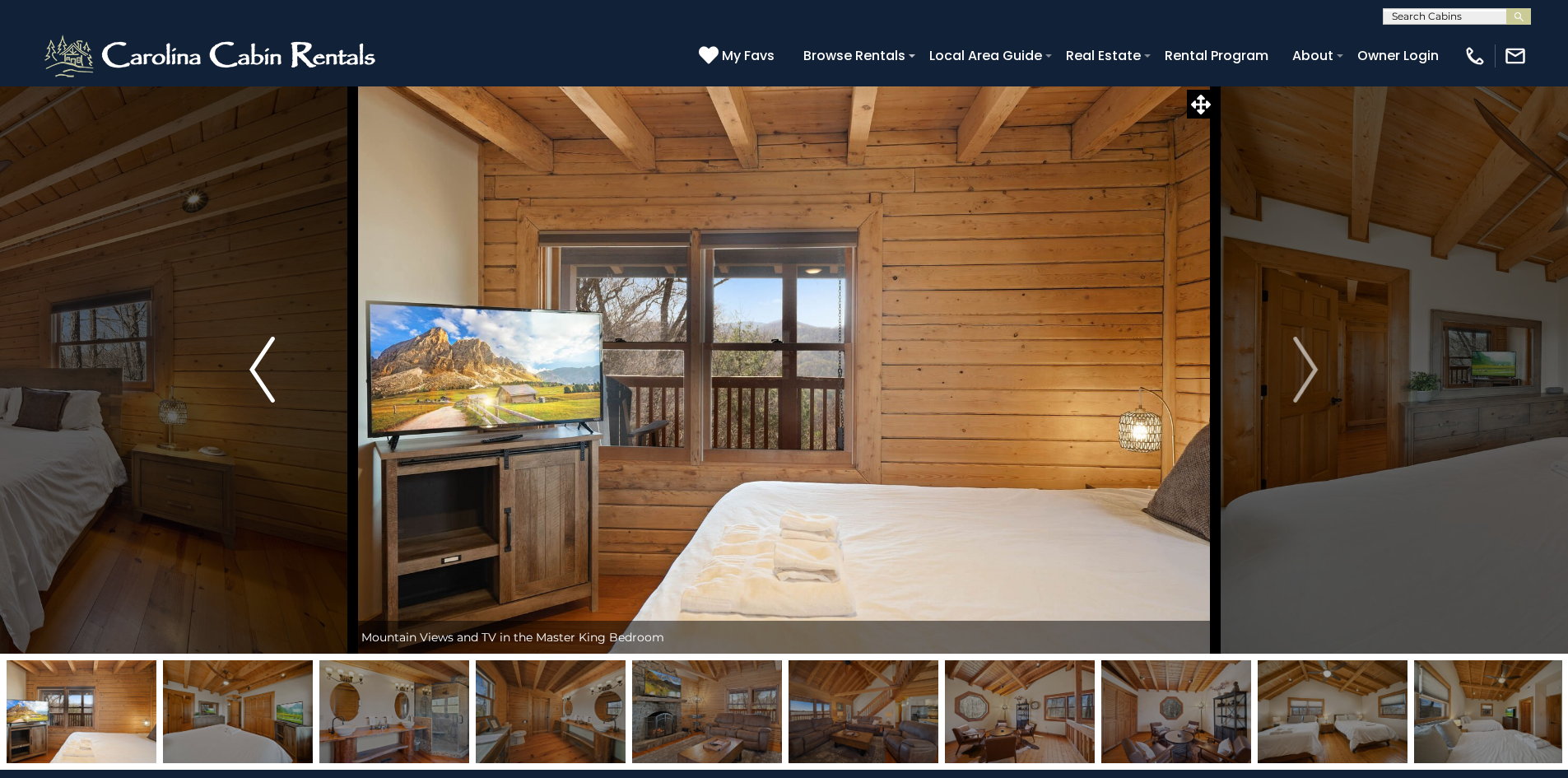
click at [260, 374] on img "Previous" at bounding box center [262, 369] width 25 height 66
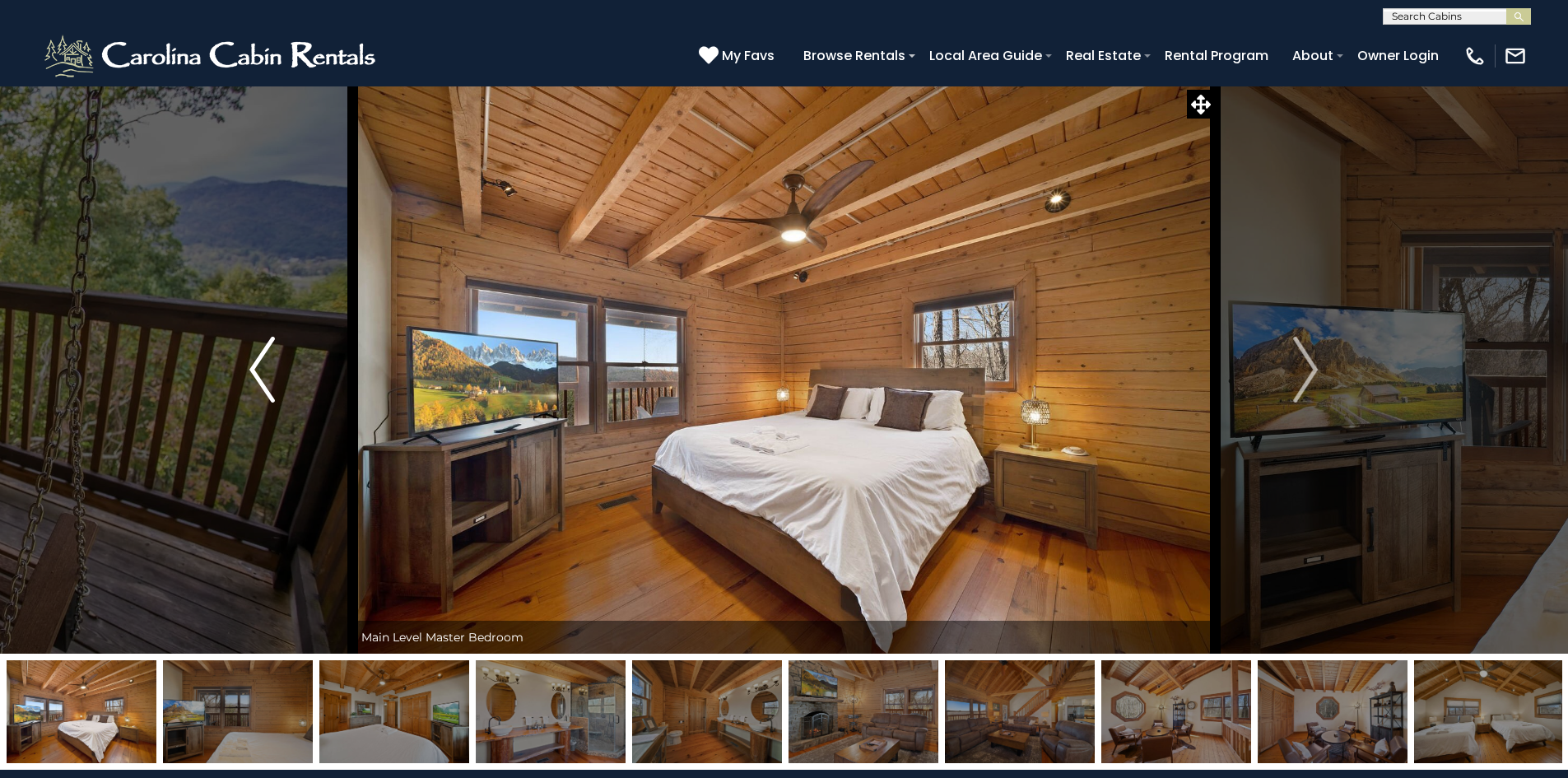
click at [260, 374] on img "Previous" at bounding box center [262, 369] width 25 height 66
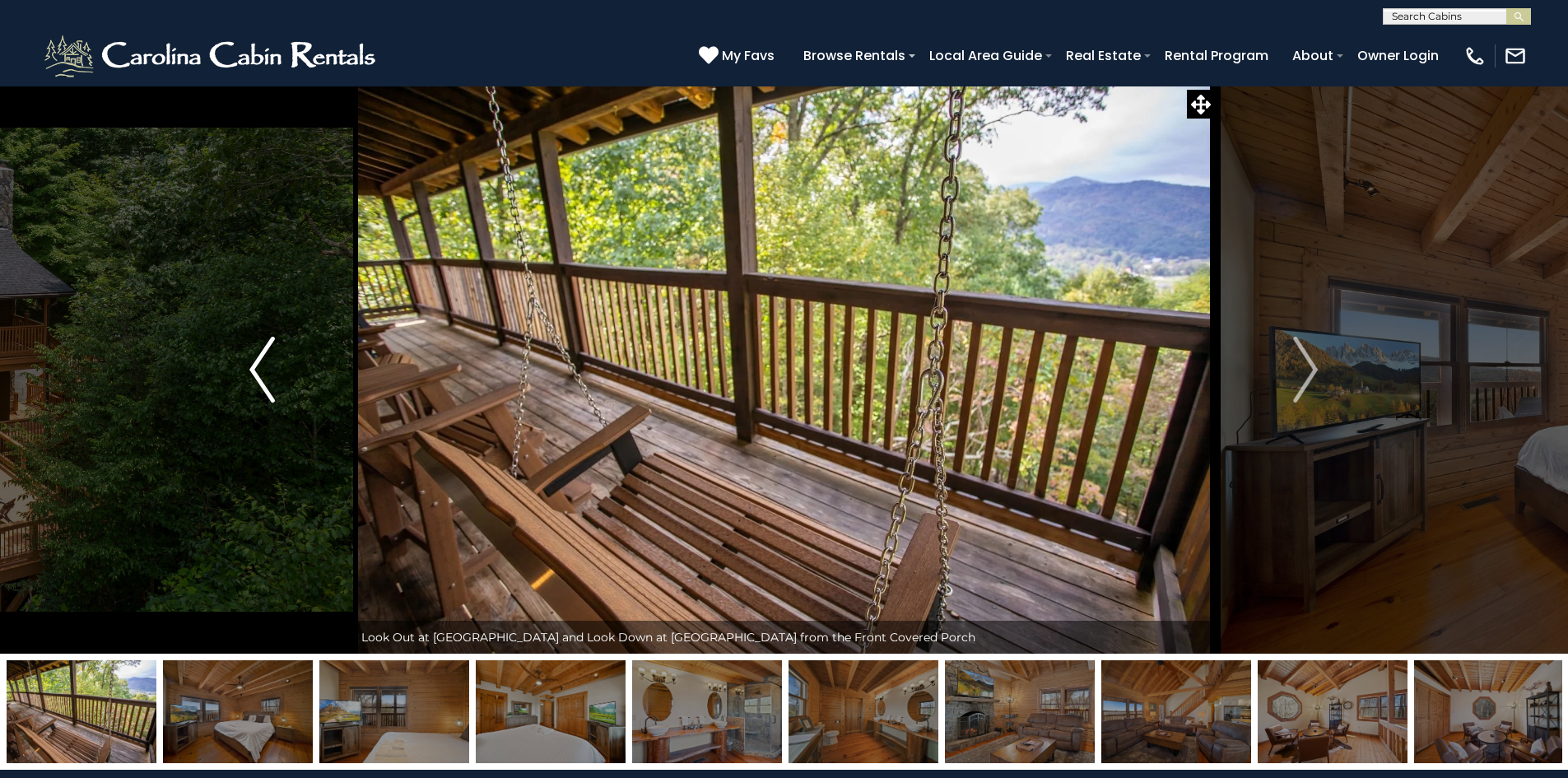
click at [260, 374] on img "Previous" at bounding box center [262, 369] width 25 height 66
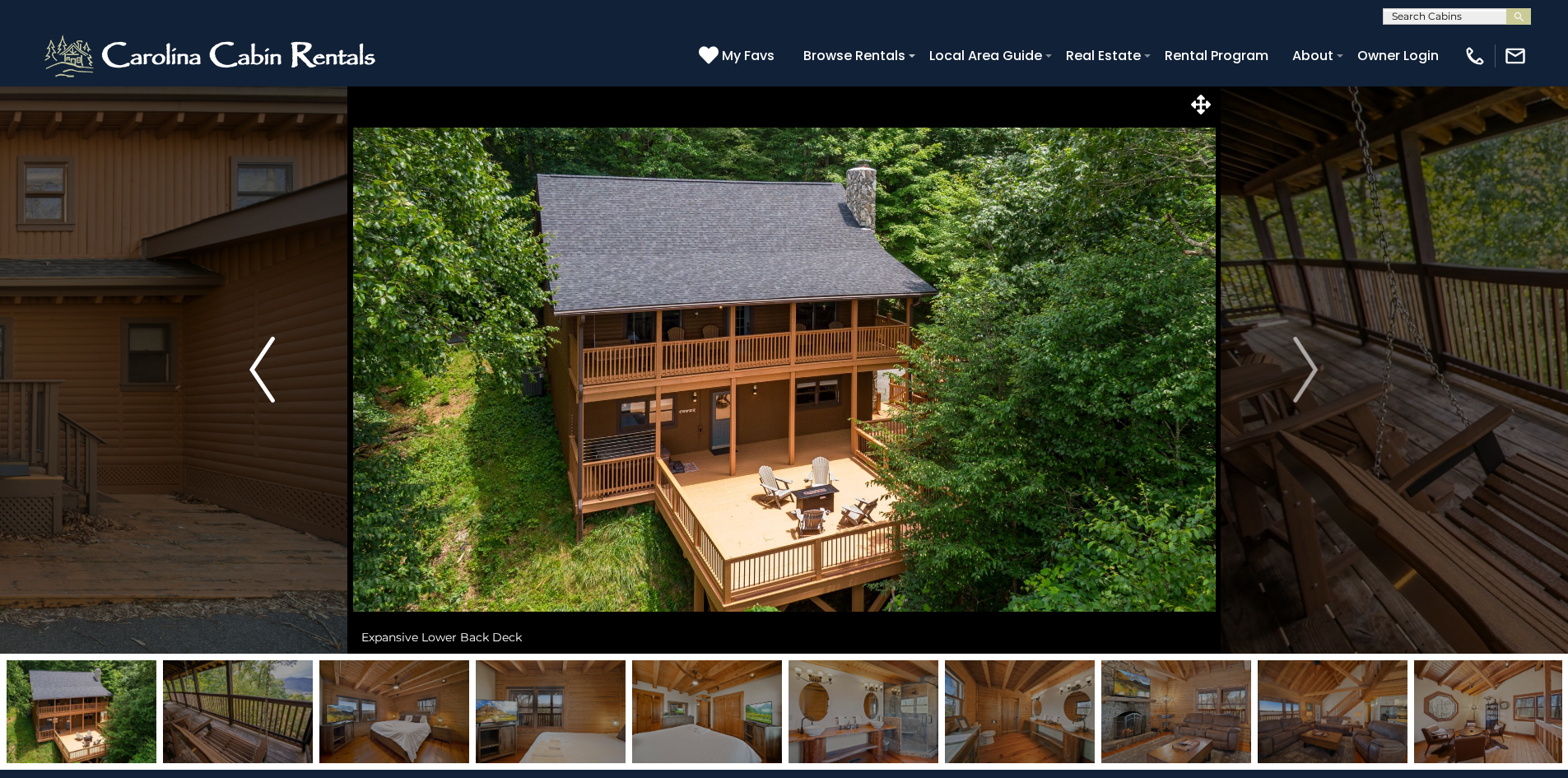
click at [260, 374] on img "Previous" at bounding box center [262, 369] width 25 height 66
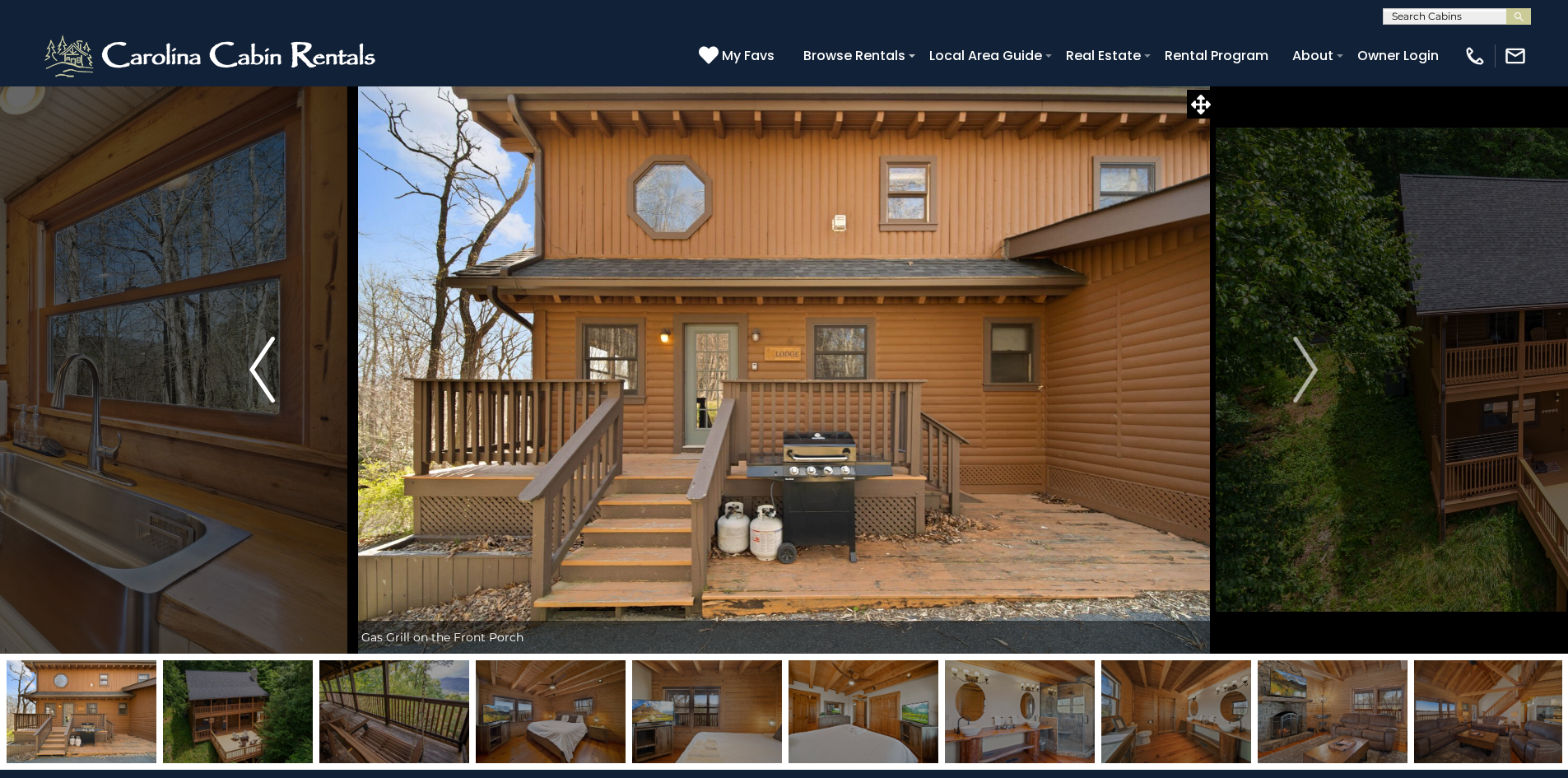
click at [260, 374] on img "Previous" at bounding box center [262, 369] width 25 height 66
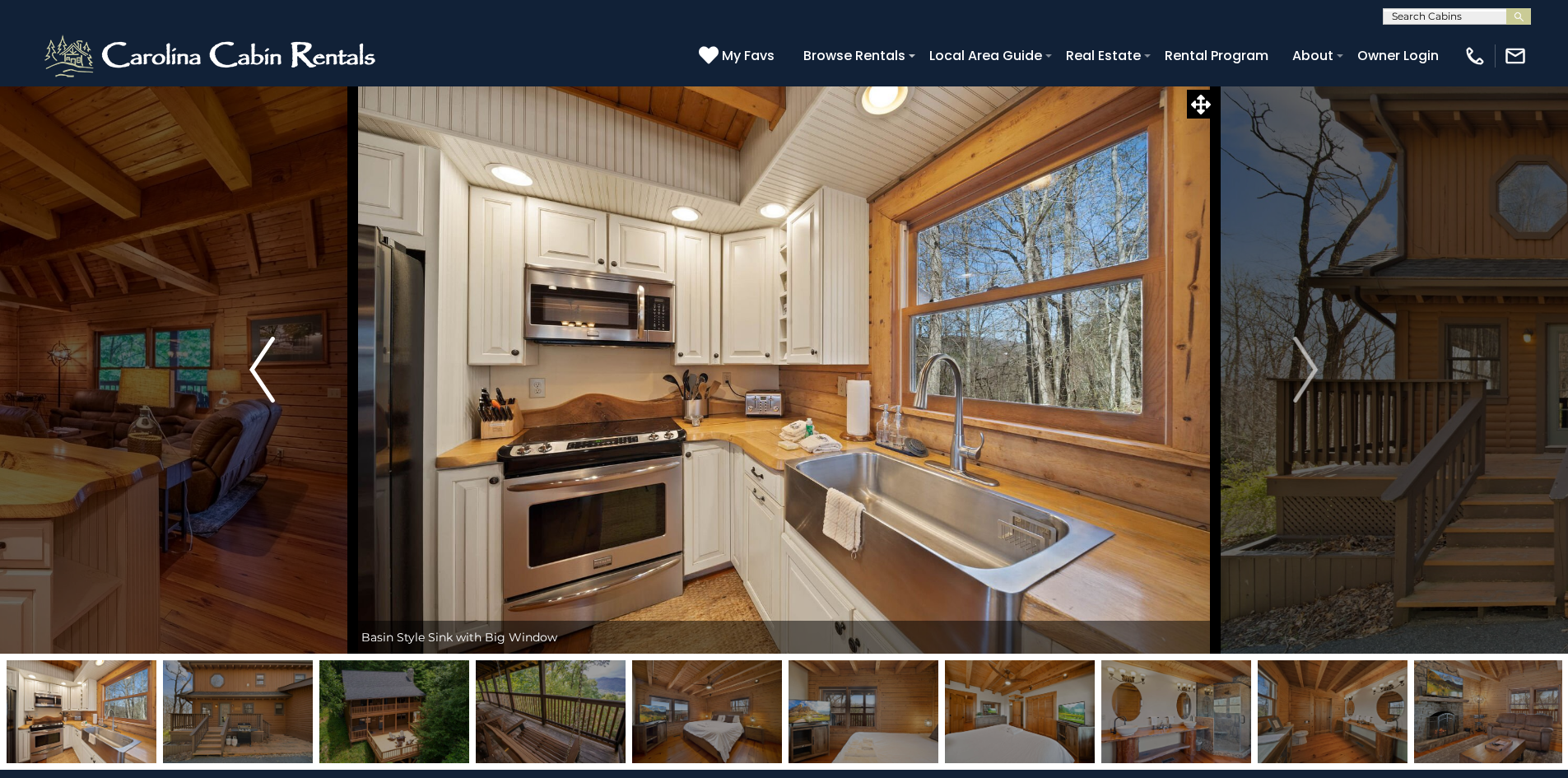
click at [260, 374] on img "Previous" at bounding box center [262, 369] width 25 height 66
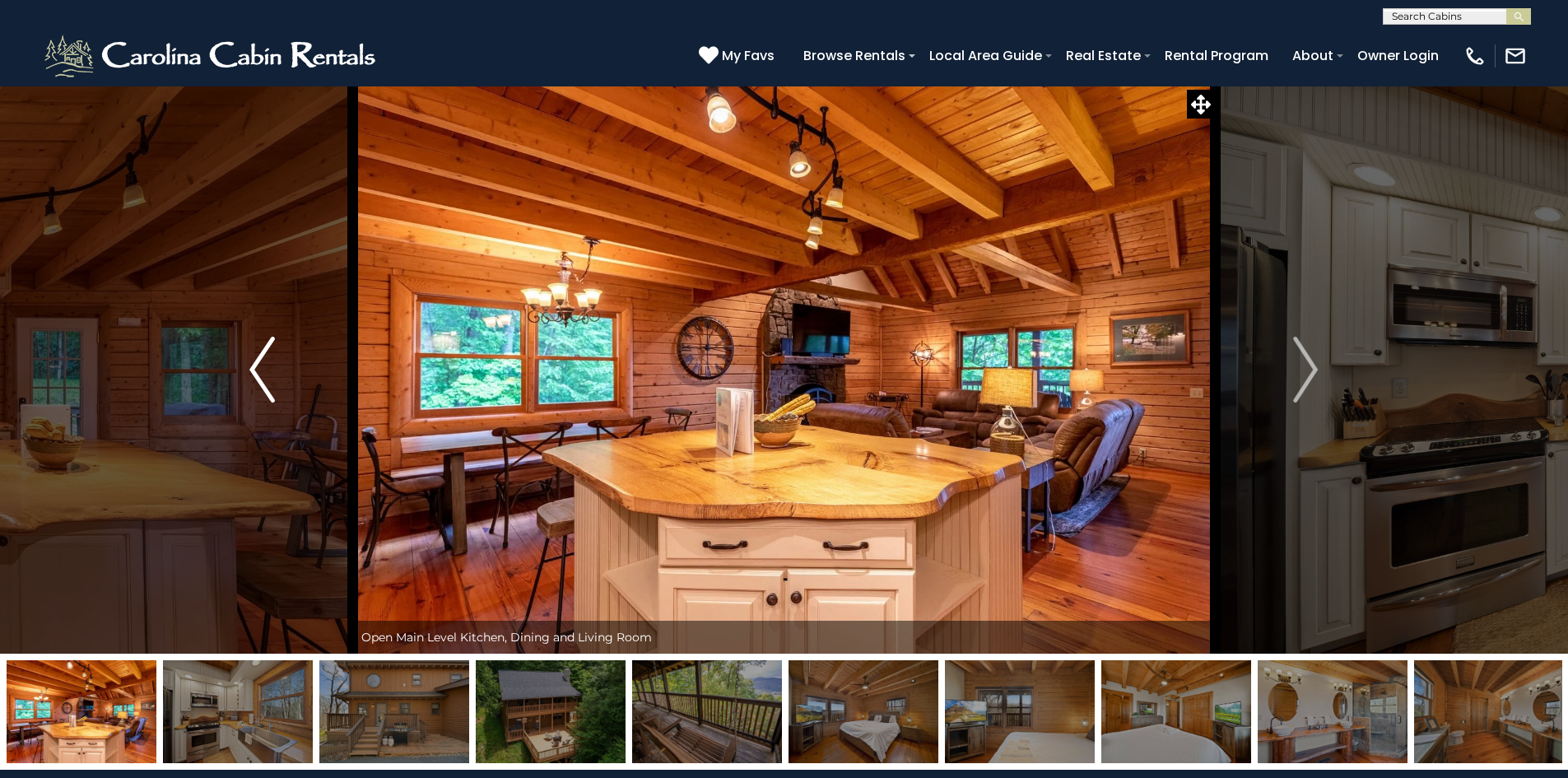
click at [260, 374] on img "Previous" at bounding box center [262, 369] width 25 height 66
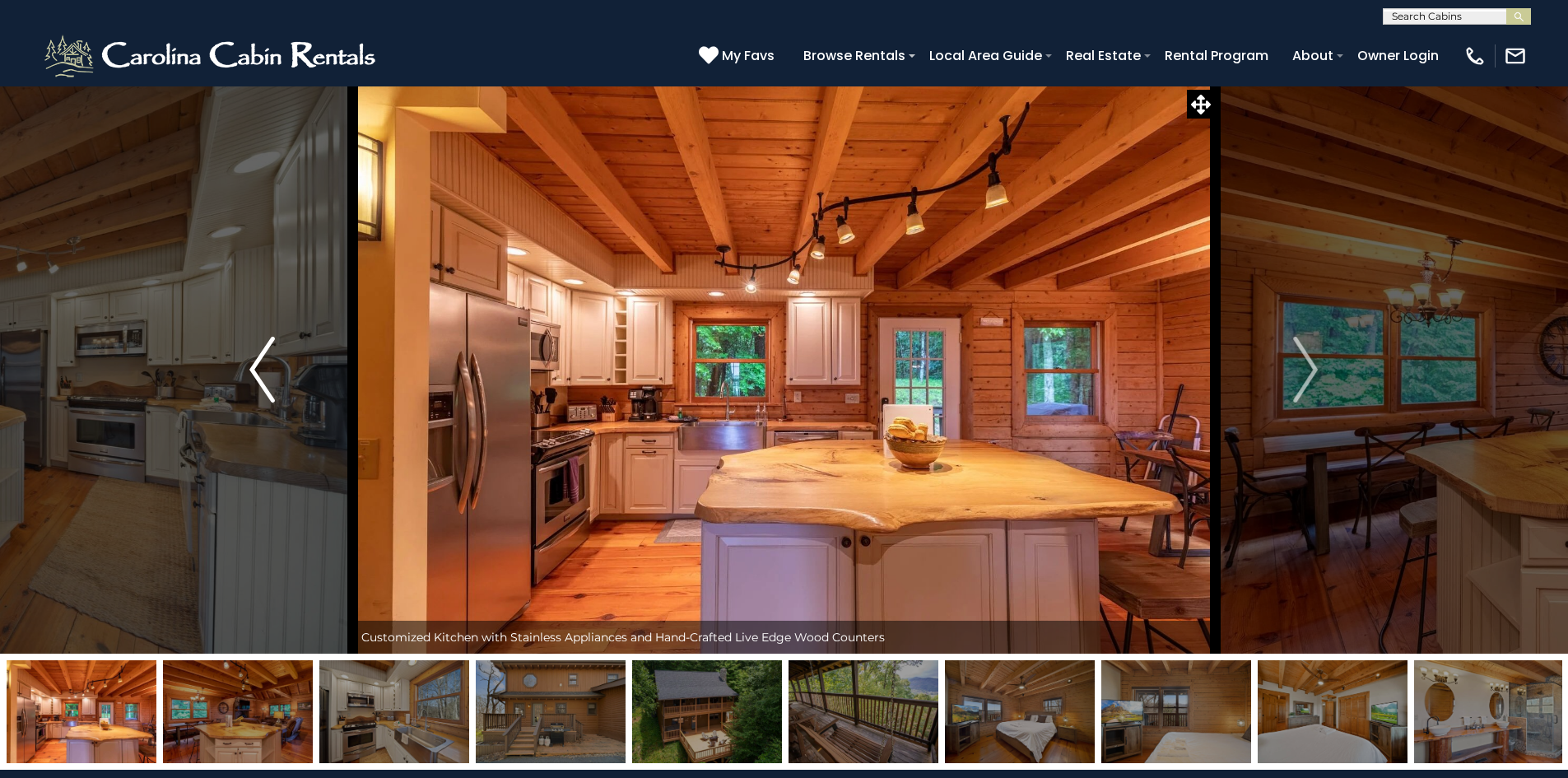
click at [260, 374] on img "Previous" at bounding box center [262, 369] width 25 height 66
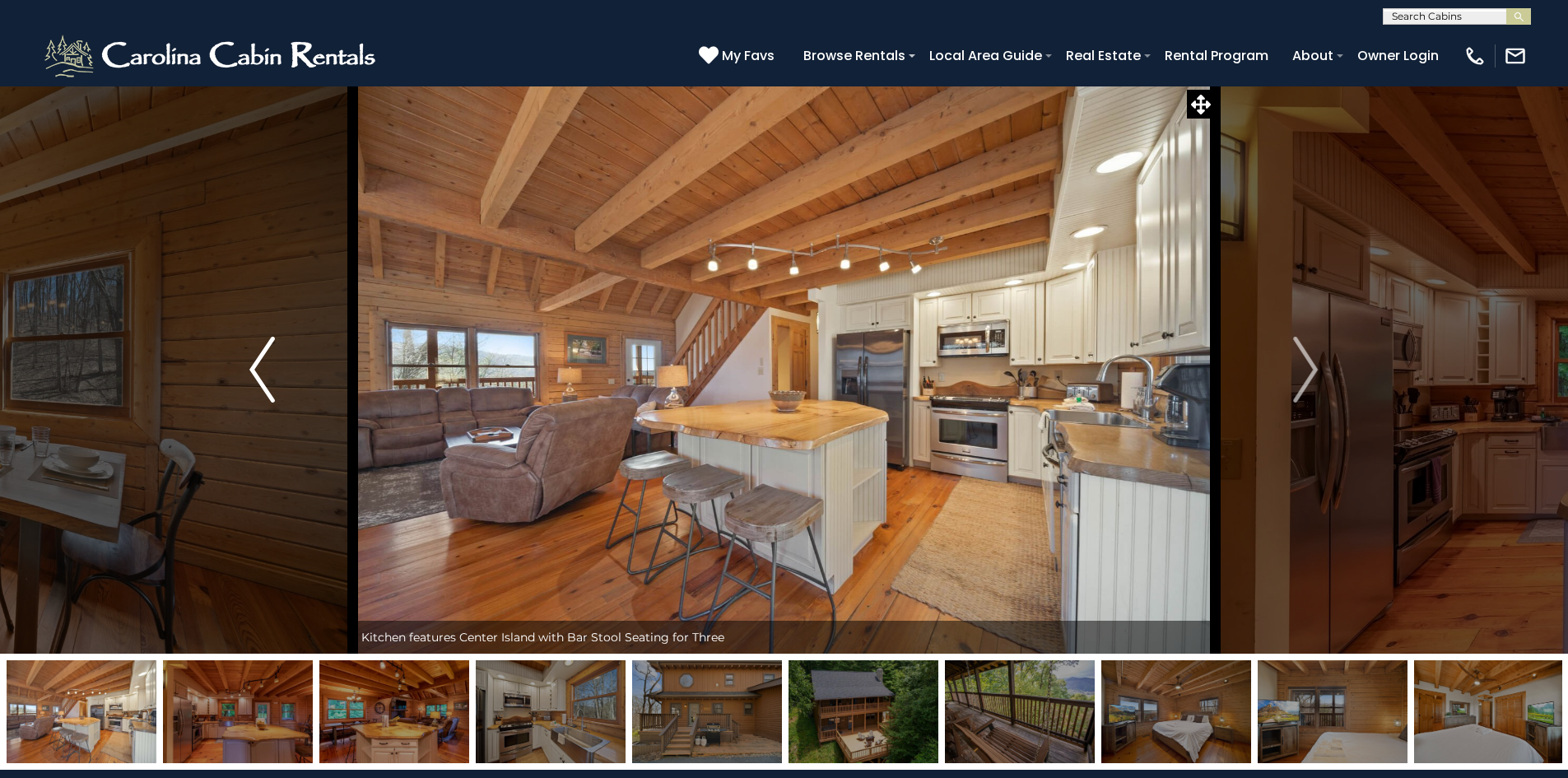
click at [260, 374] on img "Previous" at bounding box center [262, 369] width 25 height 66
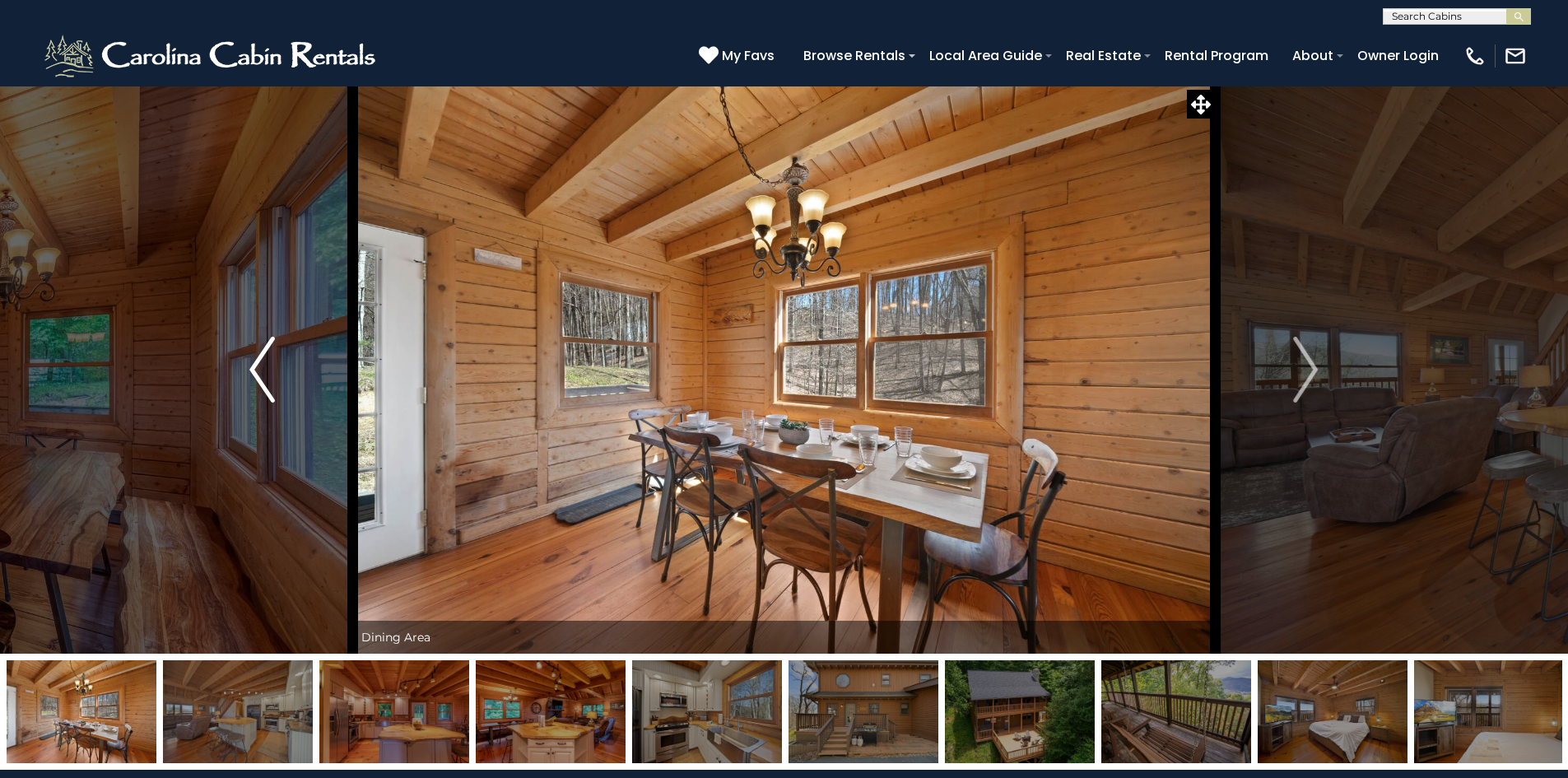
click at [260, 374] on img "Previous" at bounding box center [262, 369] width 25 height 66
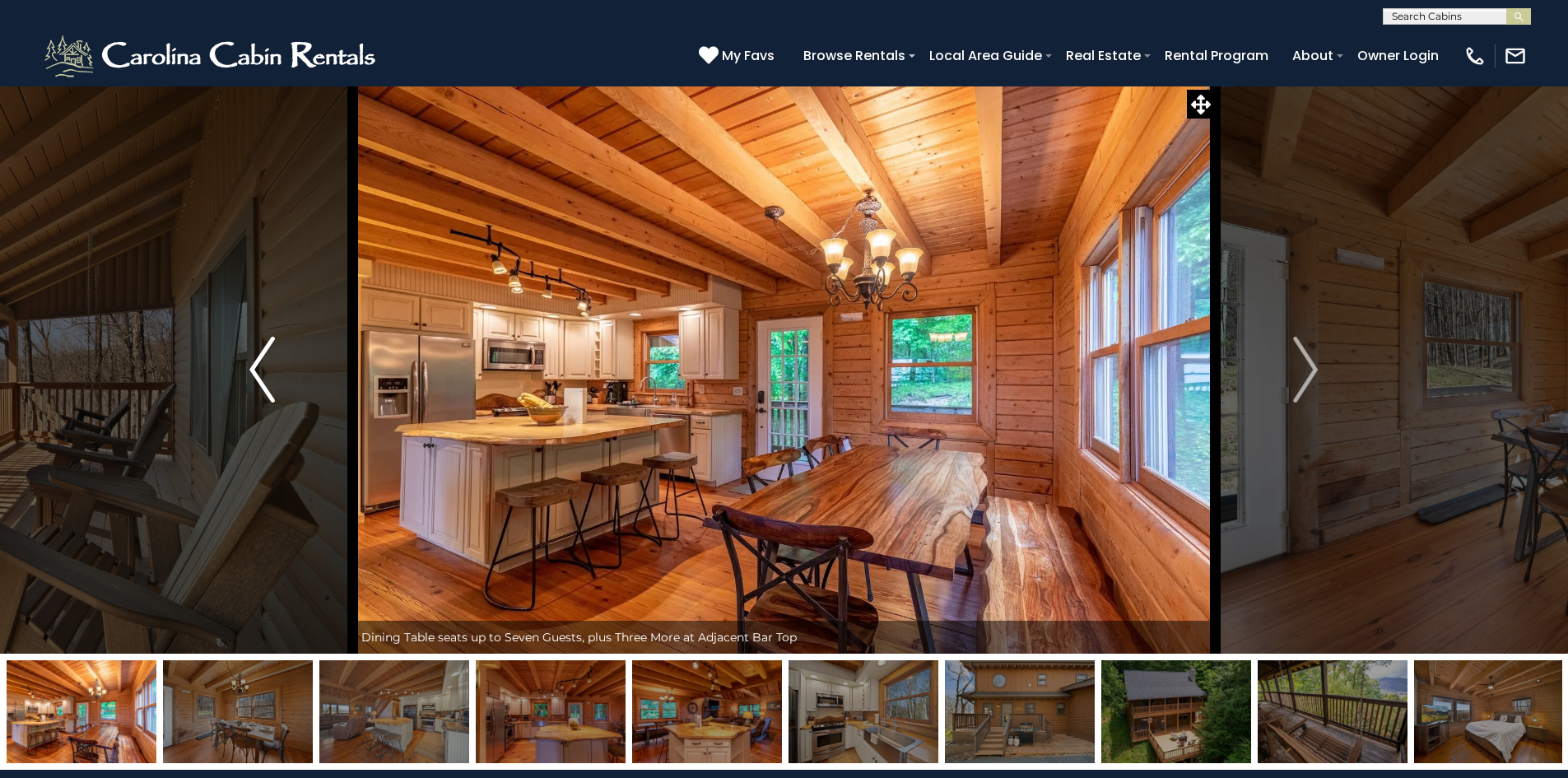
click at [260, 374] on img "Previous" at bounding box center [262, 369] width 25 height 66
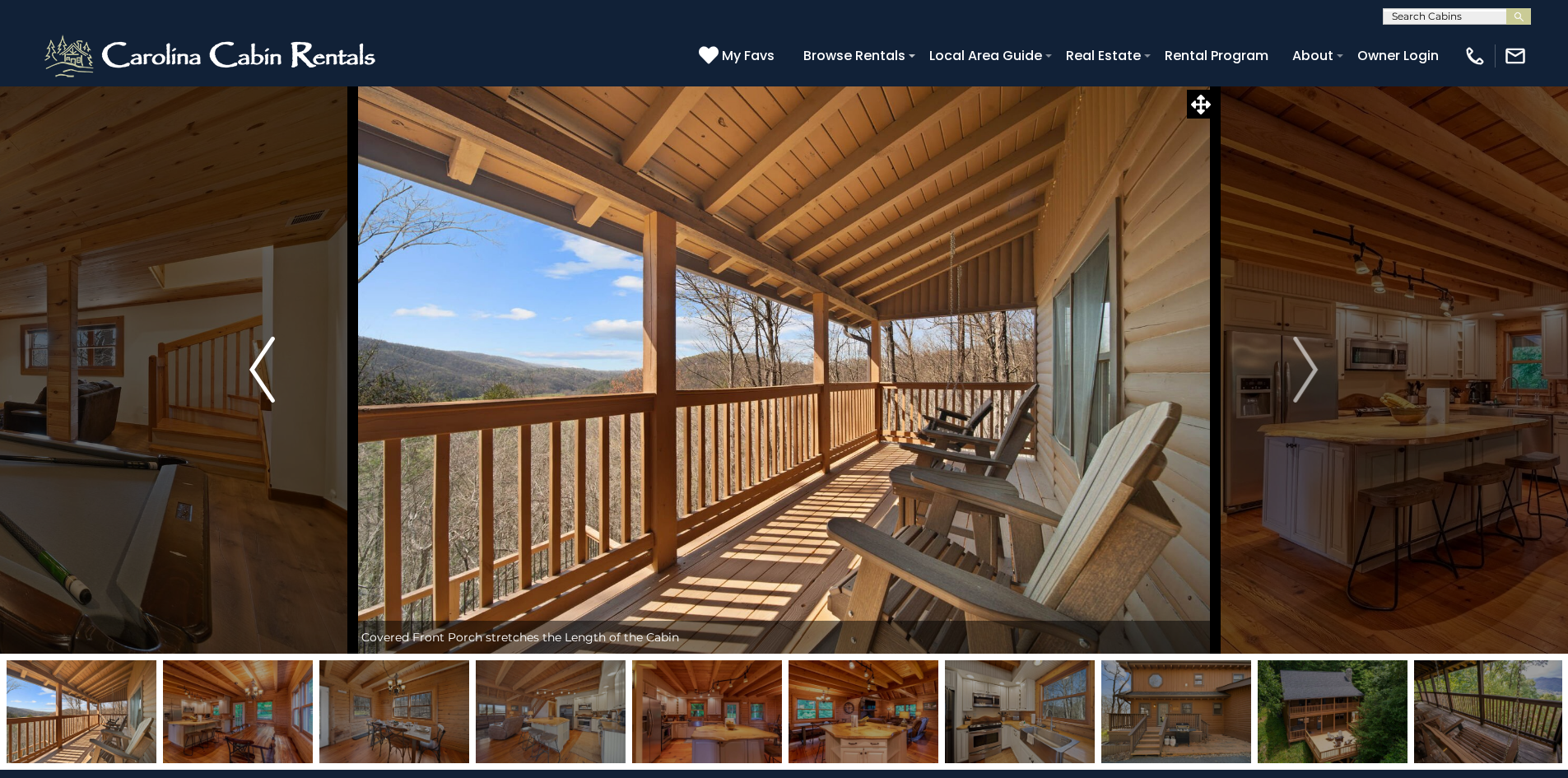
click at [260, 374] on img "Previous" at bounding box center [262, 369] width 25 height 66
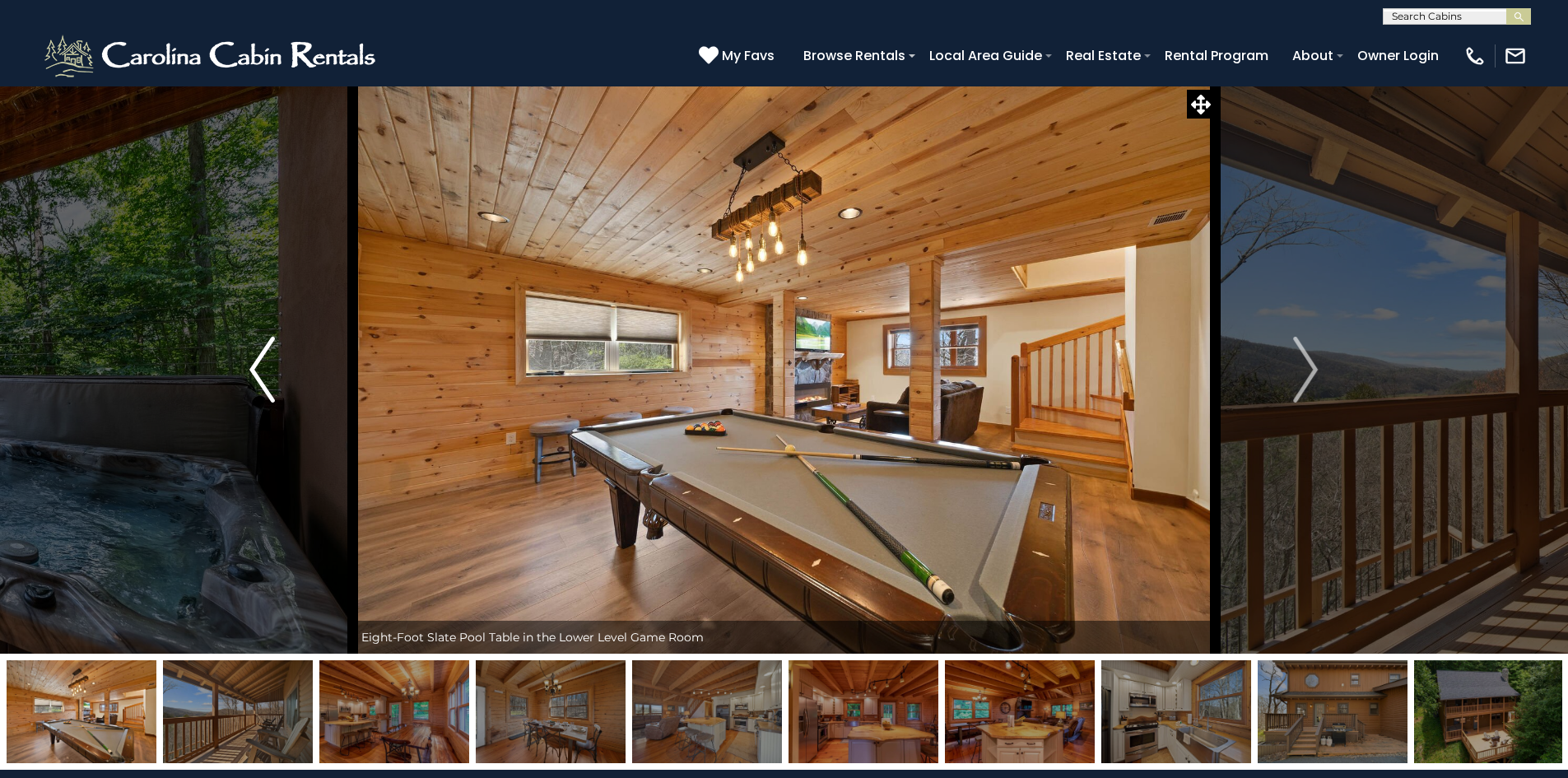
click at [260, 374] on img "Previous" at bounding box center [262, 369] width 25 height 66
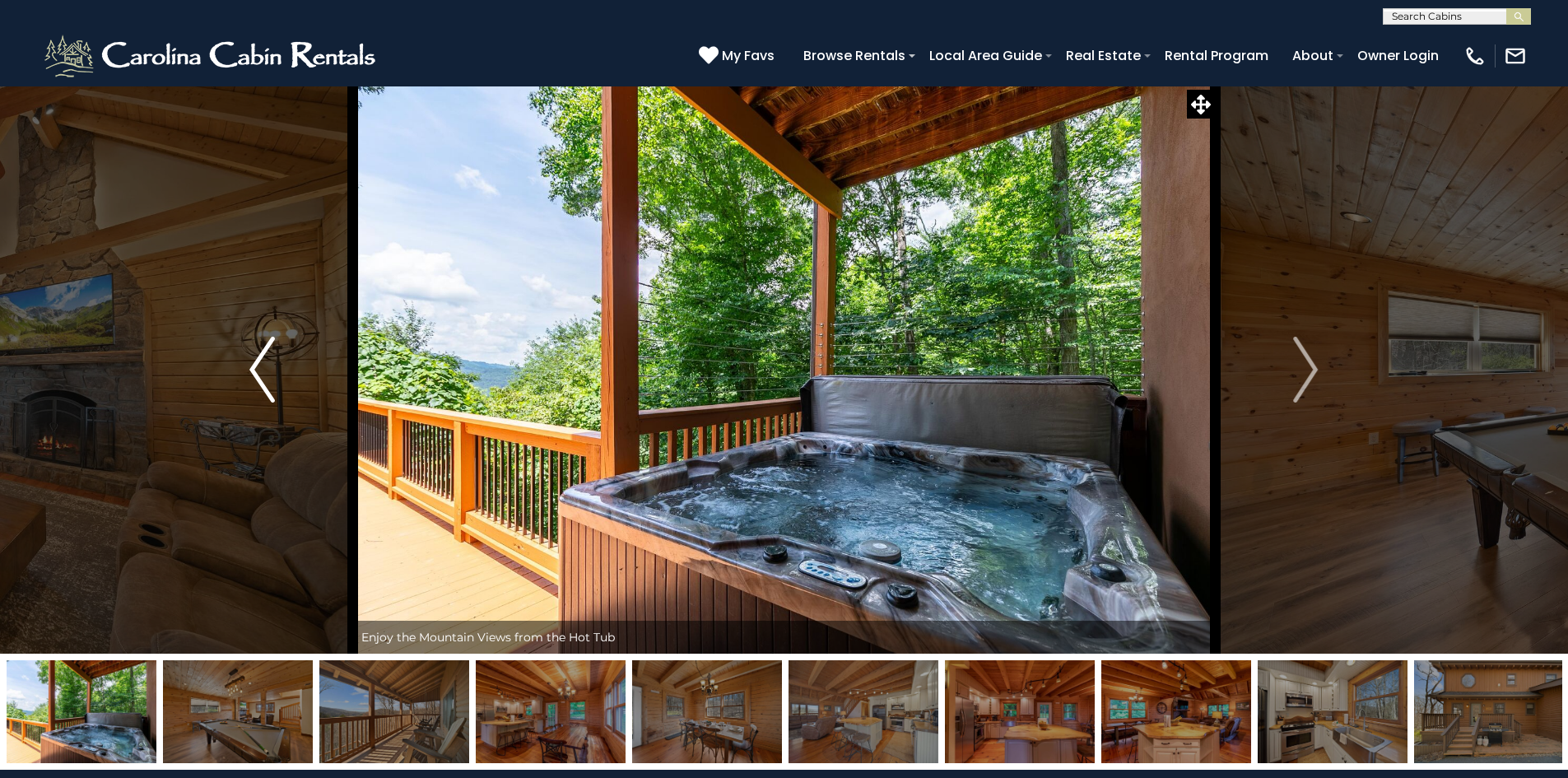
click at [260, 374] on img "Previous" at bounding box center [262, 369] width 25 height 66
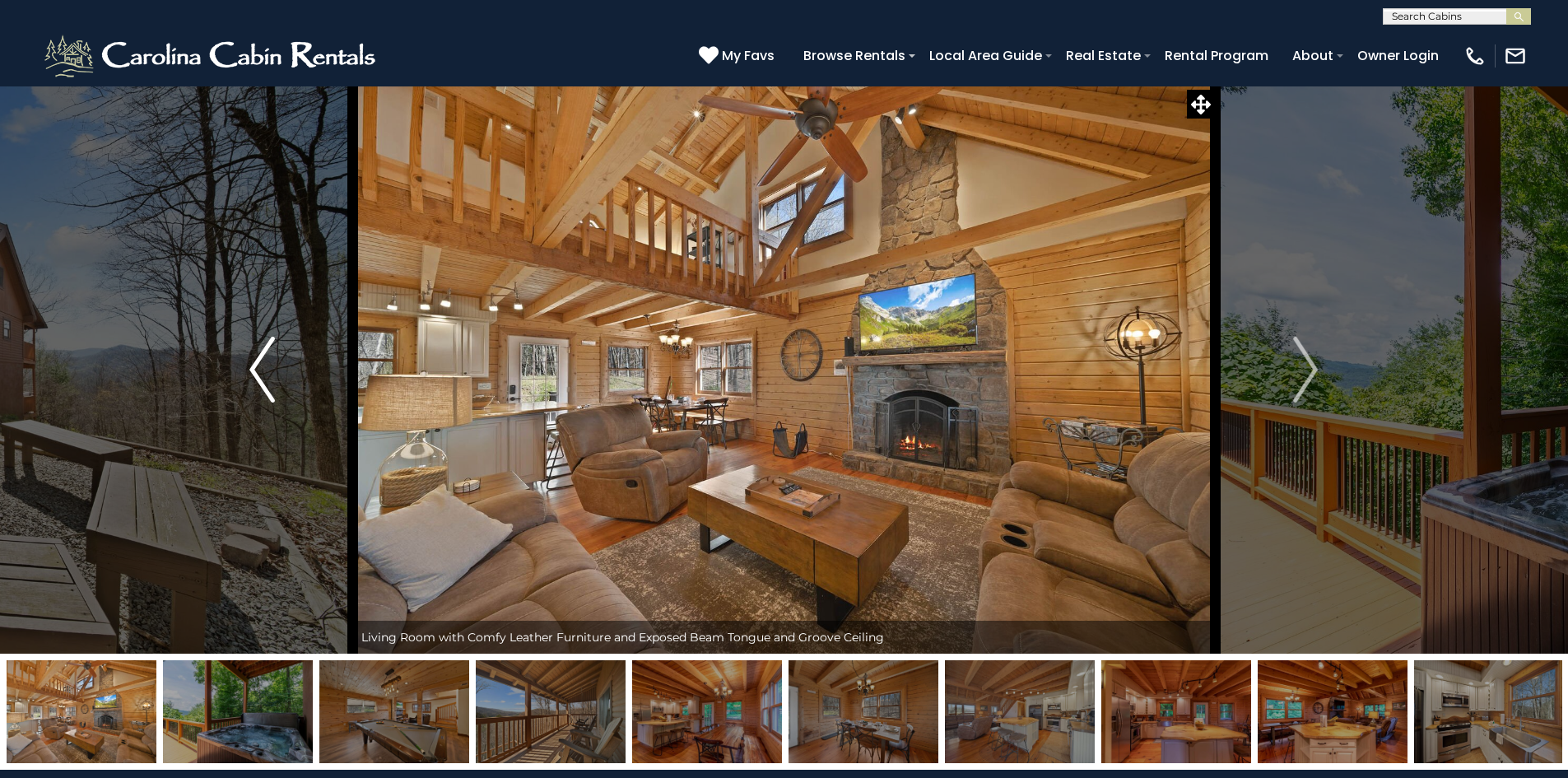
click at [260, 374] on img "Previous" at bounding box center [262, 369] width 25 height 66
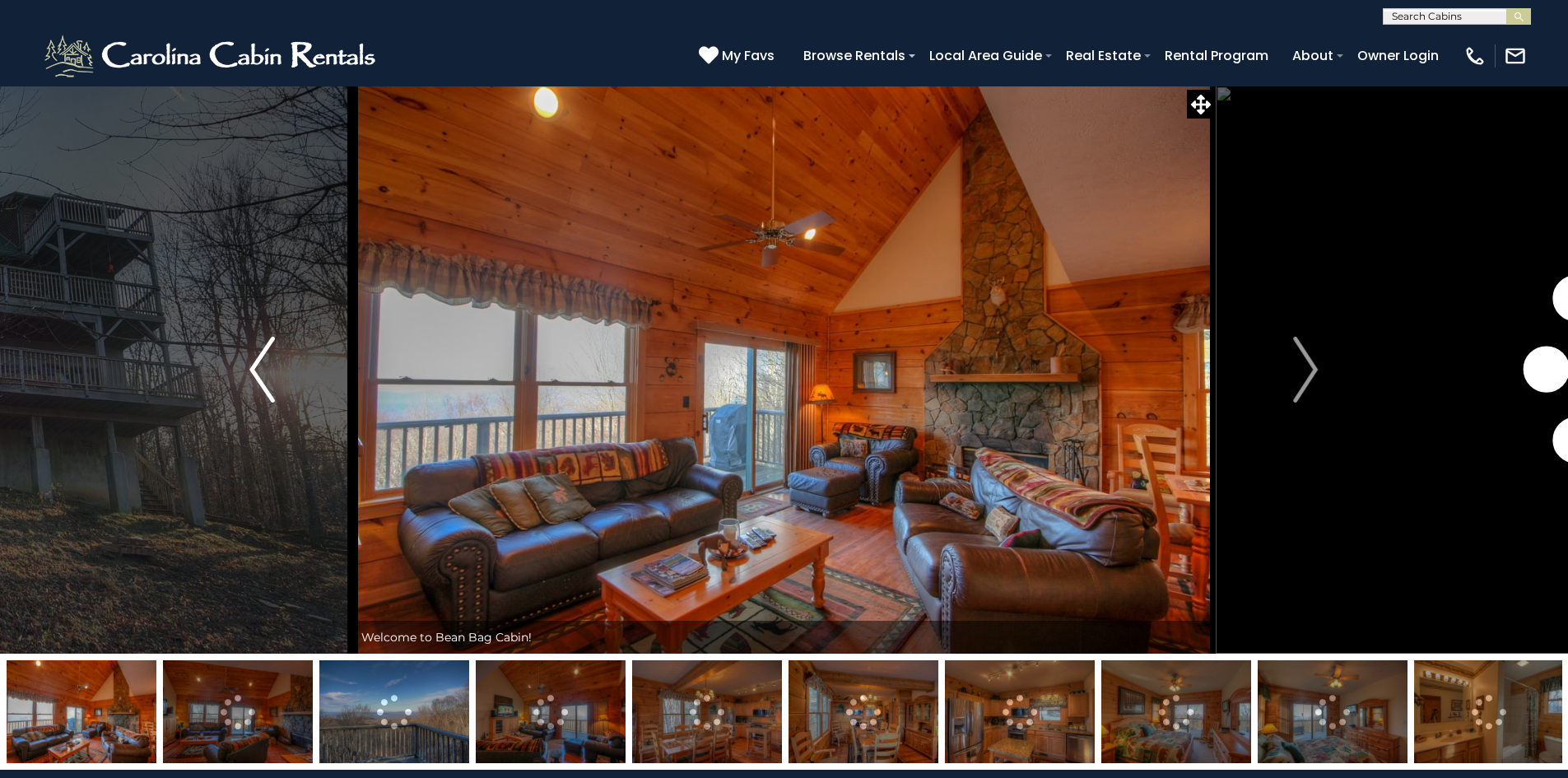
click at [256, 363] on img "Previous" at bounding box center [262, 369] width 25 height 66
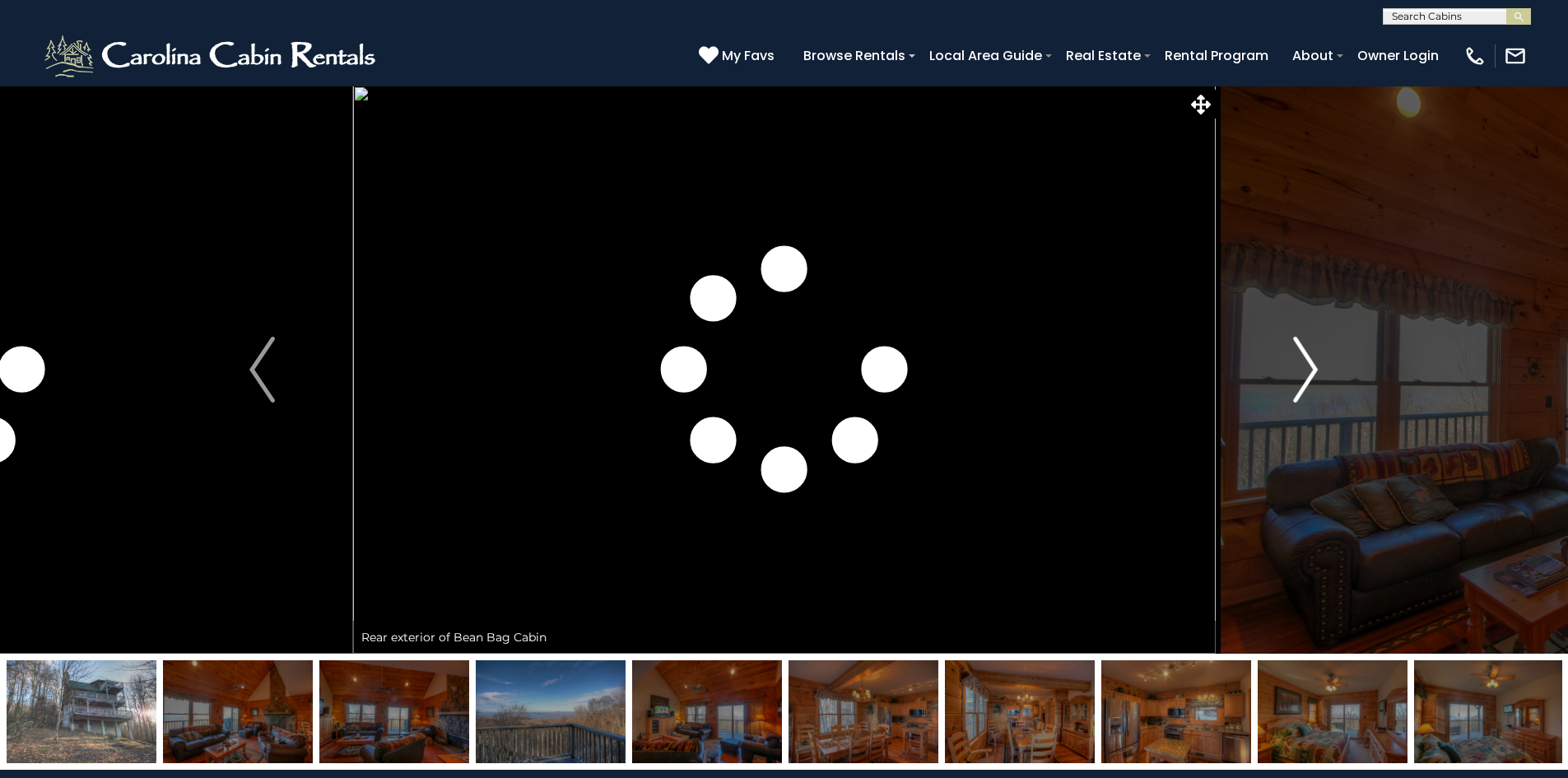
click at [1305, 359] on img "Next" at bounding box center [1306, 369] width 25 height 66
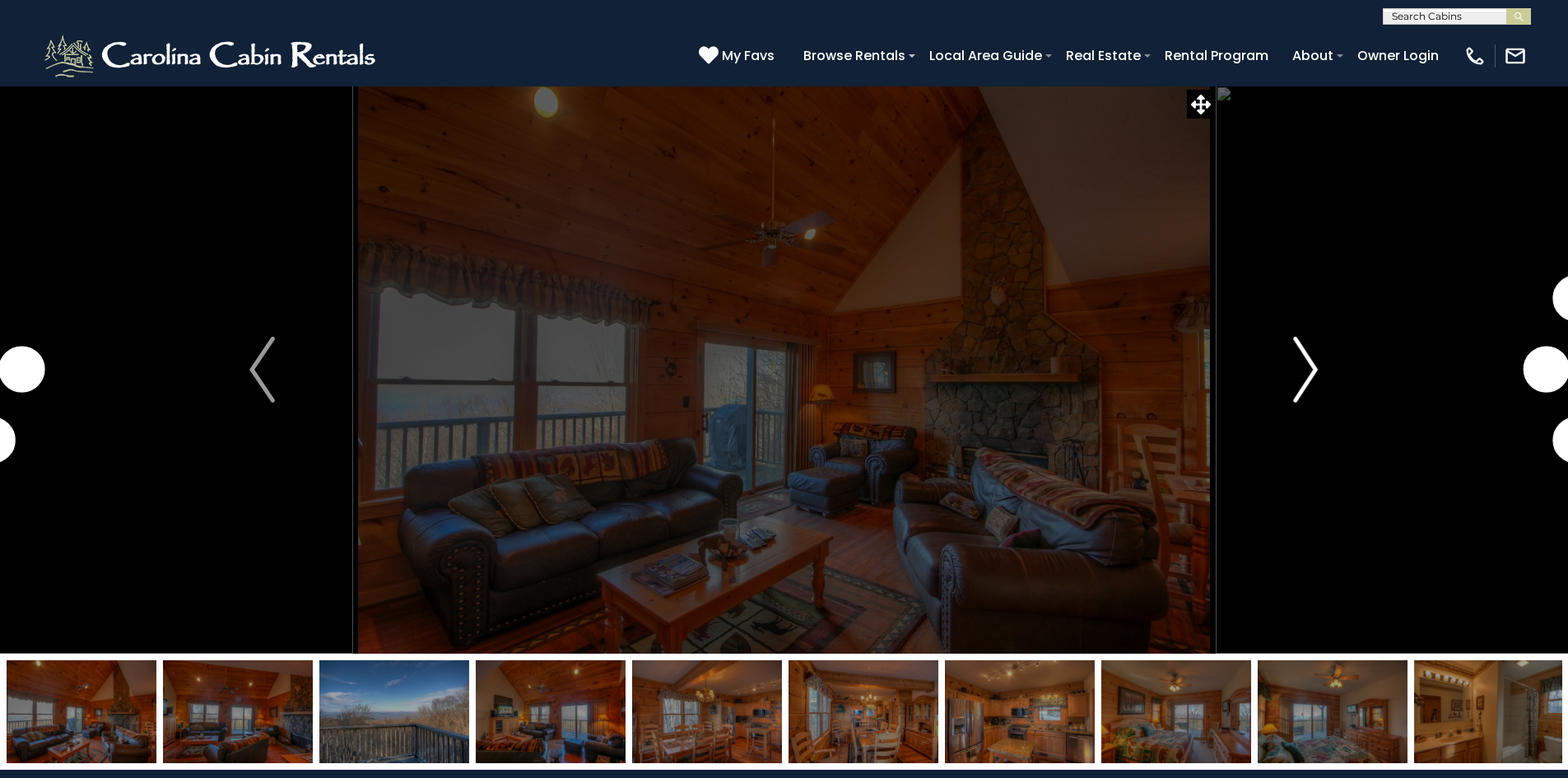
click at [1304, 360] on img "Next" at bounding box center [1306, 369] width 25 height 66
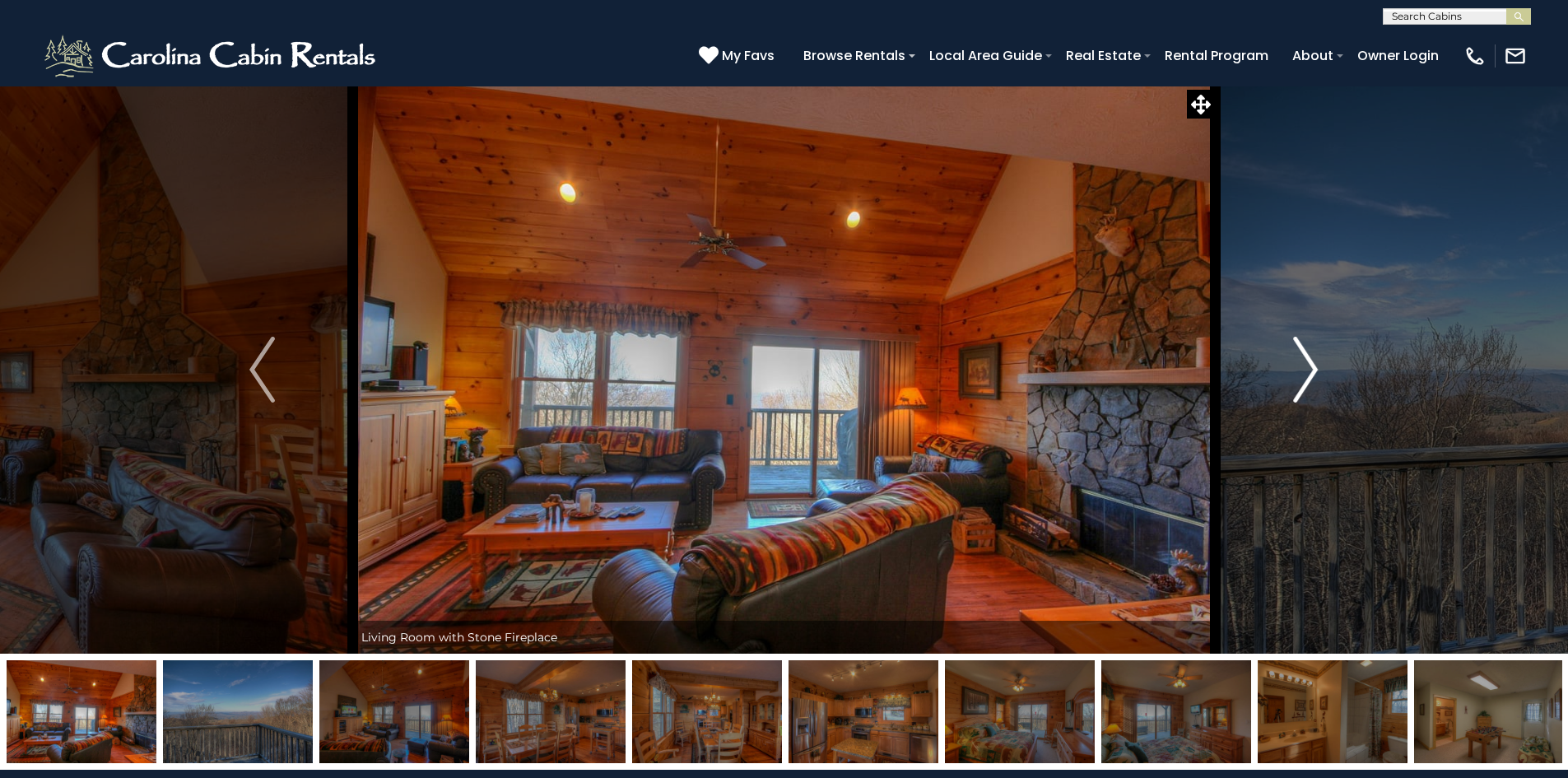
click at [1304, 360] on img "Next" at bounding box center [1306, 369] width 25 height 66
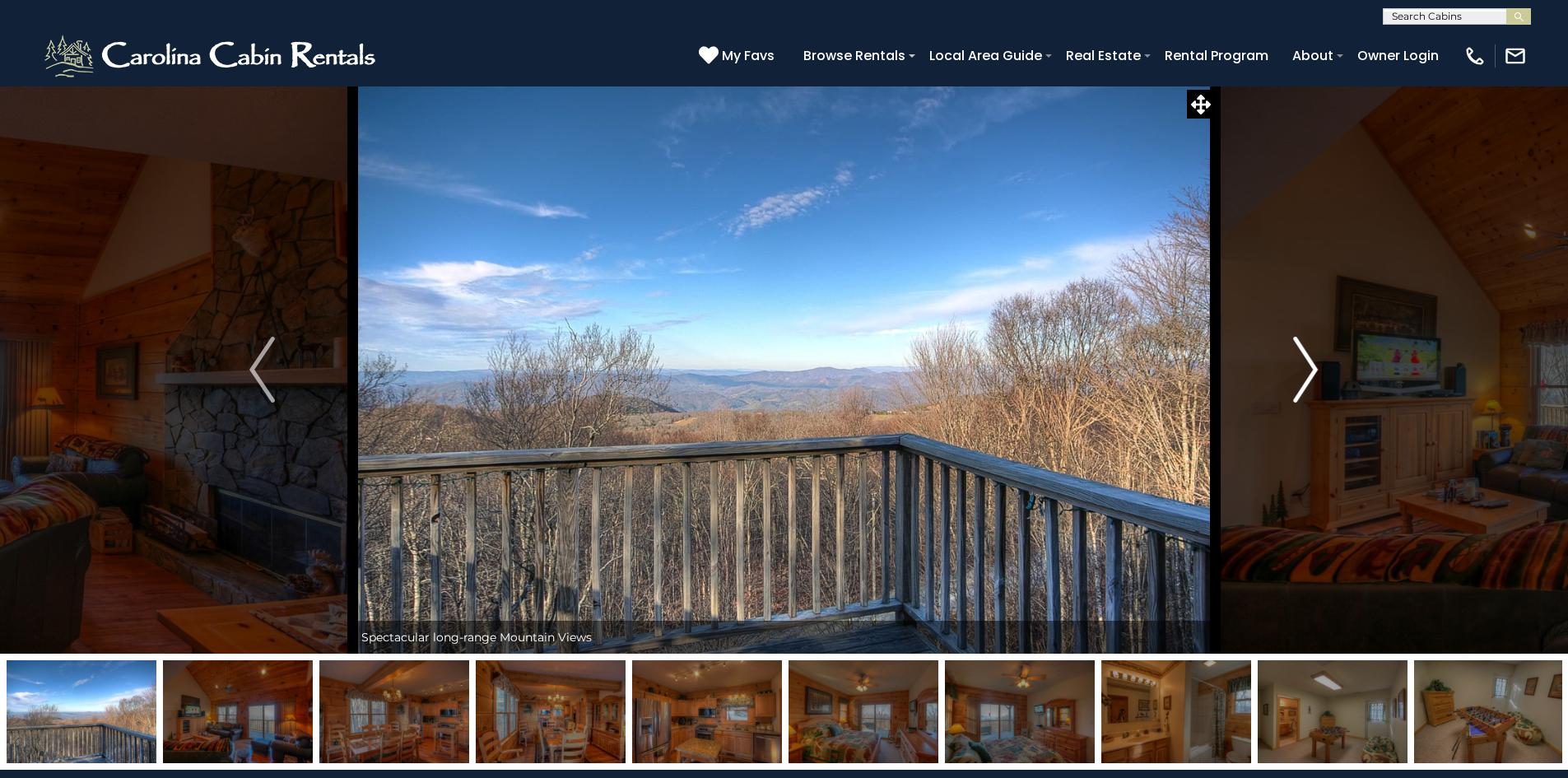
click at [1304, 360] on img "Next" at bounding box center [1306, 369] width 25 height 66
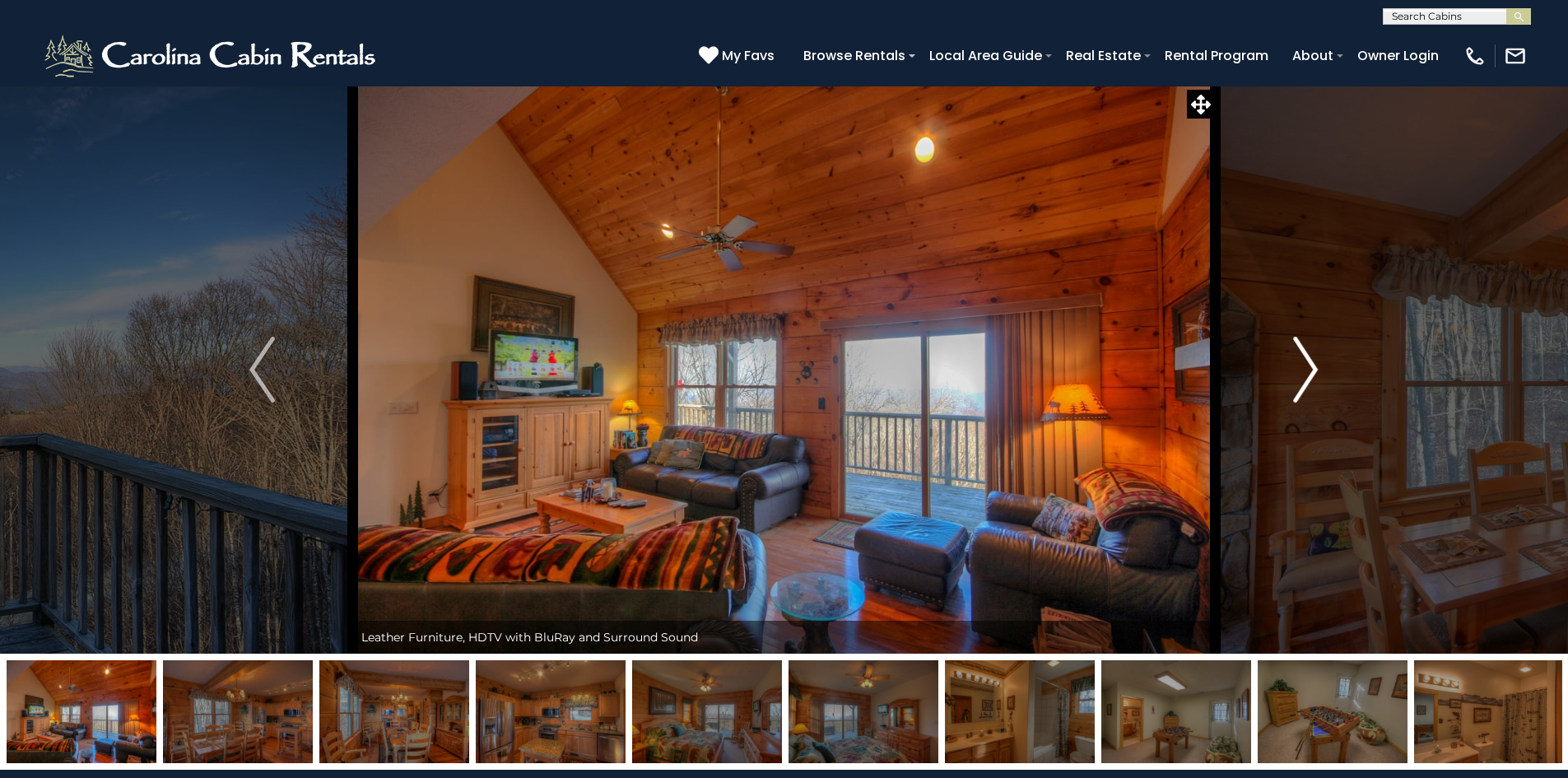
click at [1304, 360] on img "Next" at bounding box center [1306, 369] width 25 height 66
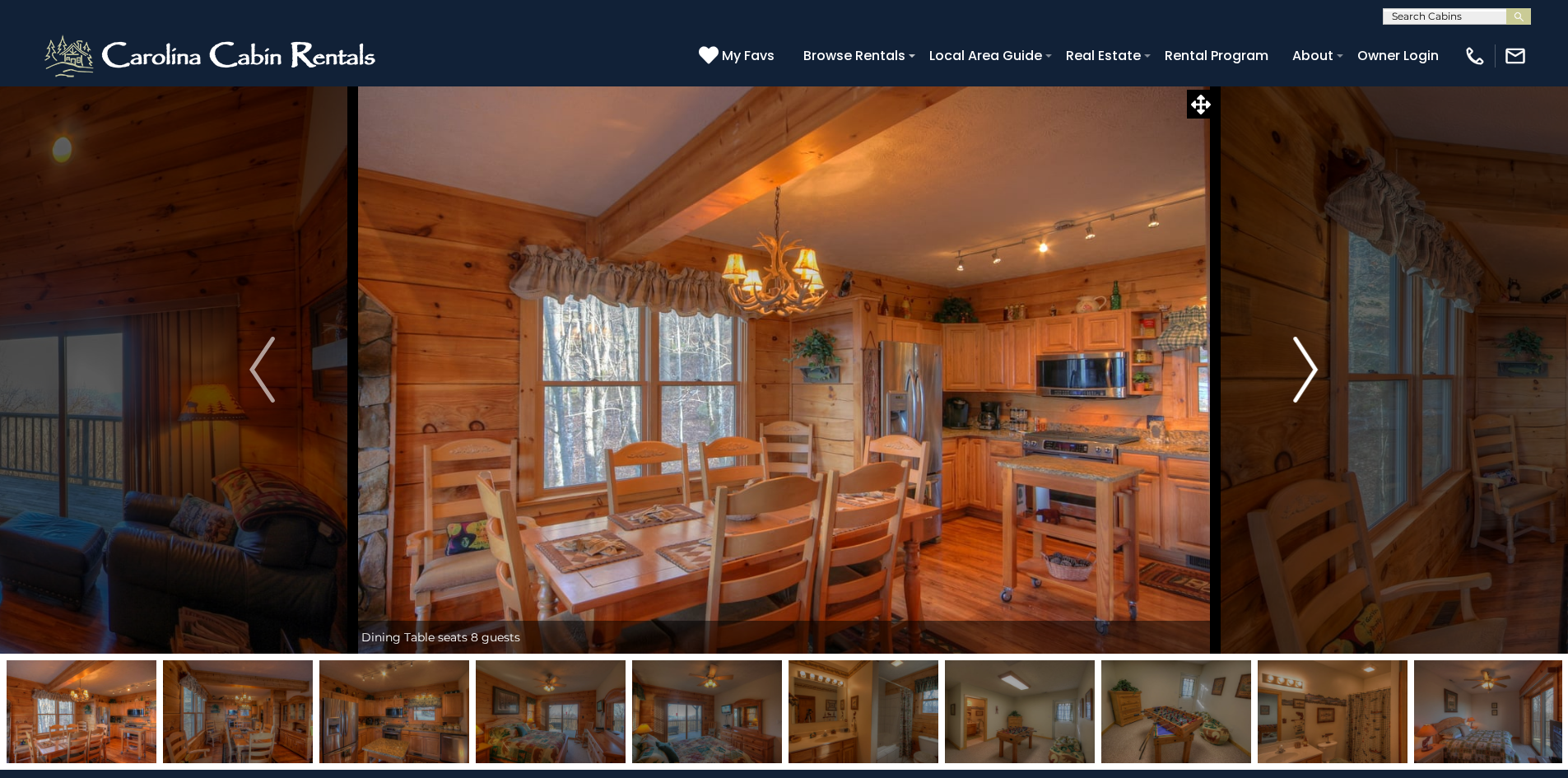
click at [1304, 360] on img "Next" at bounding box center [1306, 369] width 25 height 66
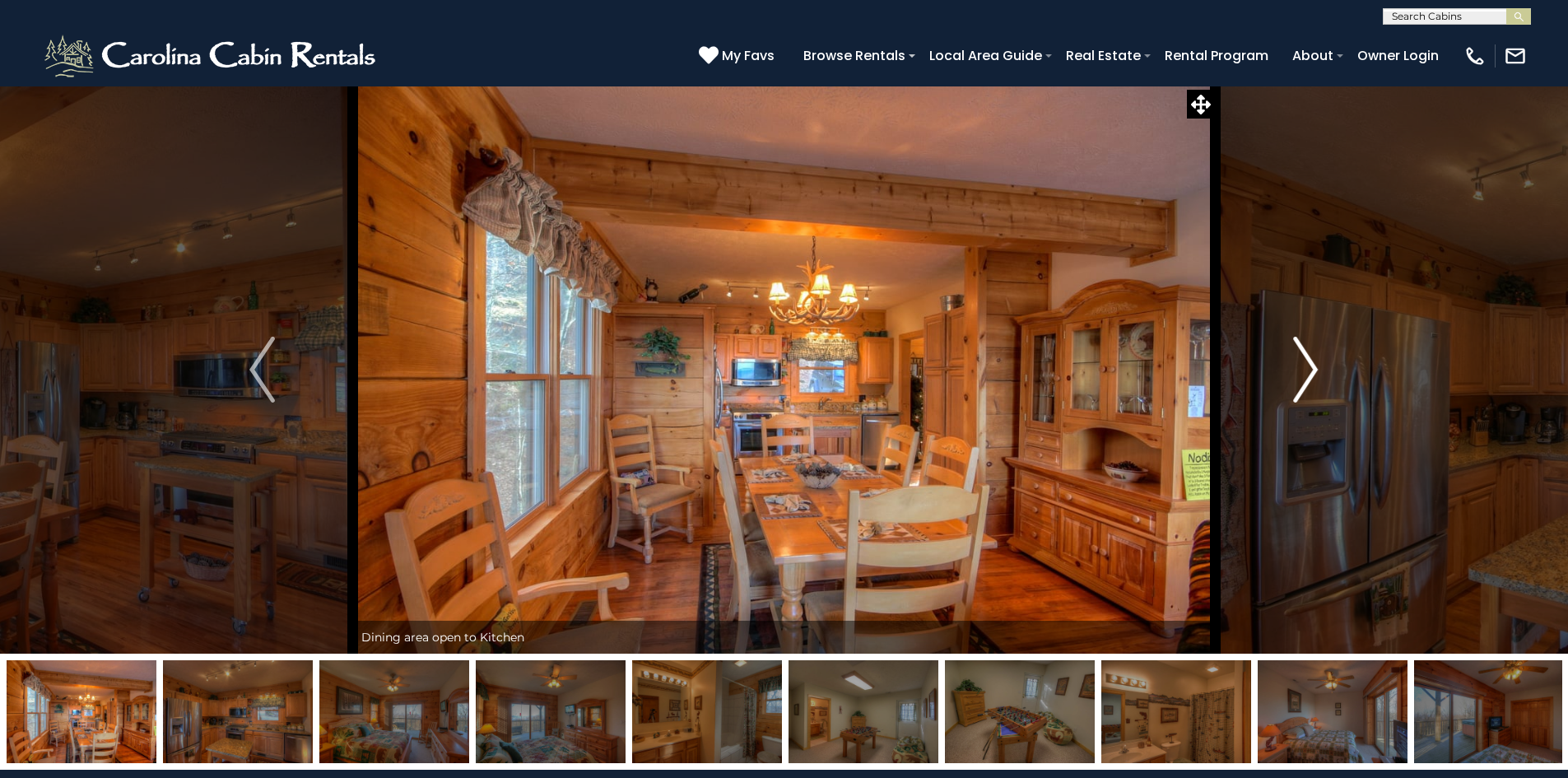
click at [1304, 360] on img "Next" at bounding box center [1306, 369] width 25 height 66
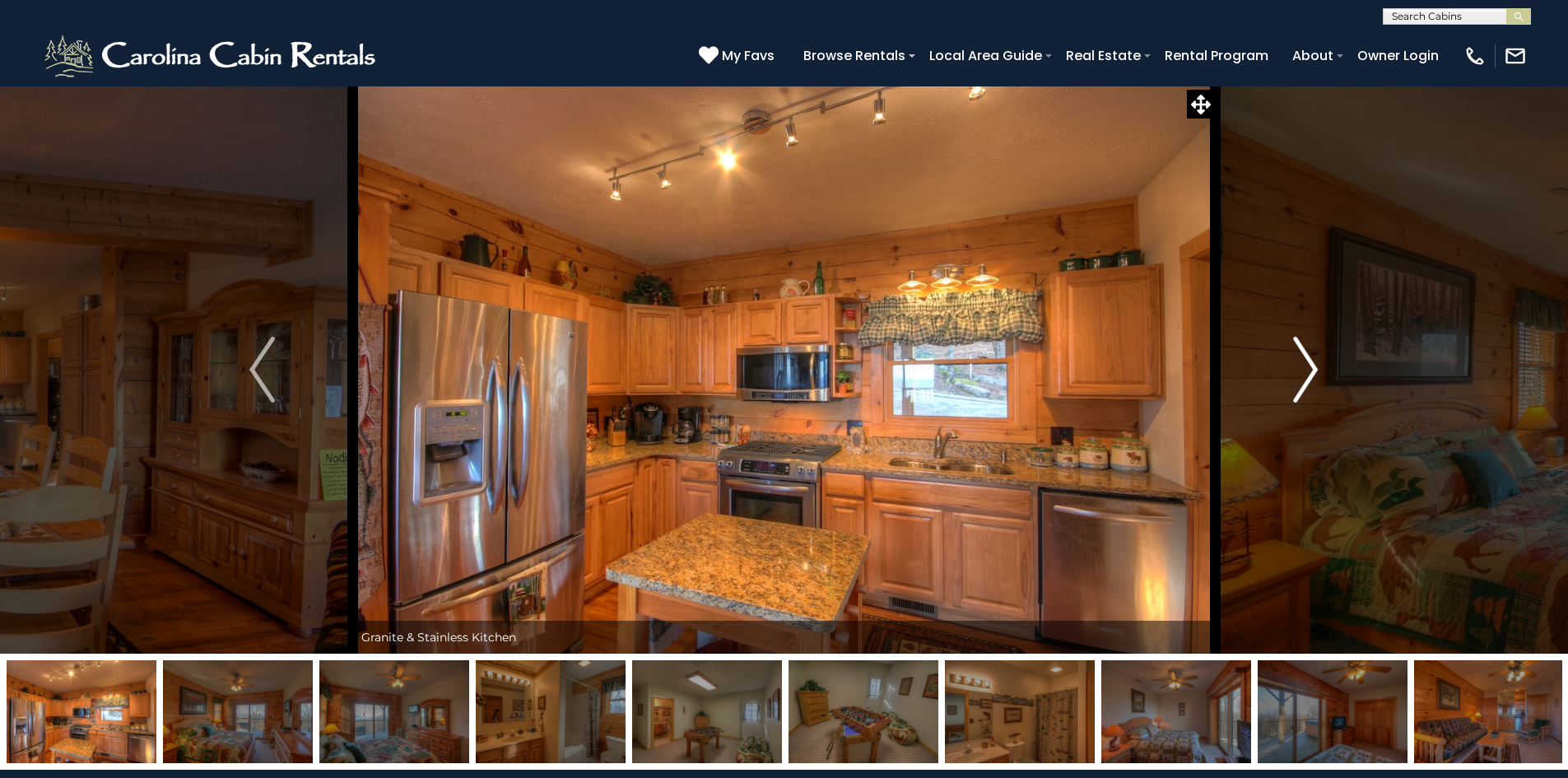
click at [1304, 360] on img "Next" at bounding box center [1306, 369] width 25 height 66
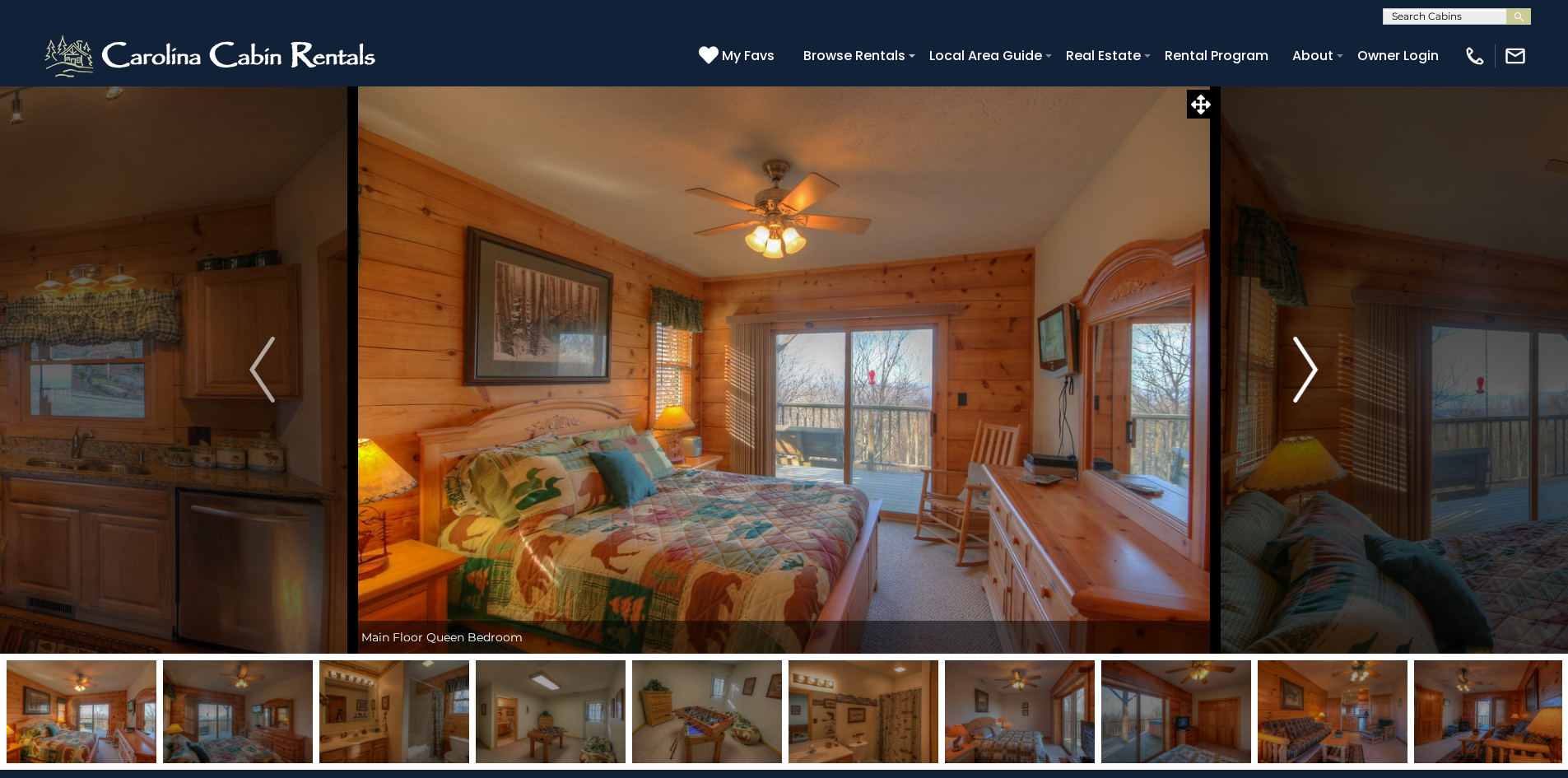
click at [1304, 360] on img "Next" at bounding box center [1306, 369] width 25 height 66
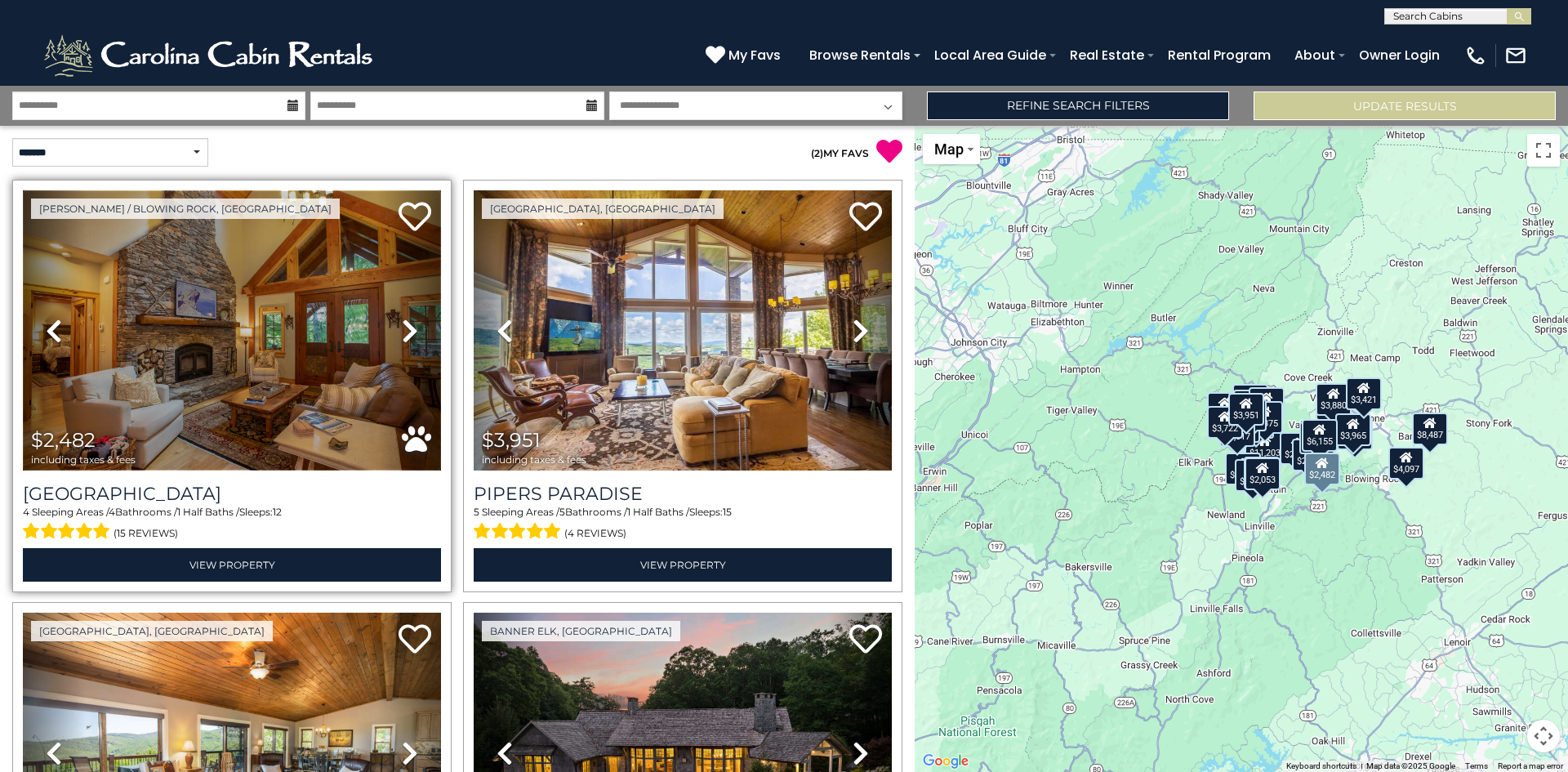
click at [235, 364] on img at bounding box center [232, 330] width 418 height 280
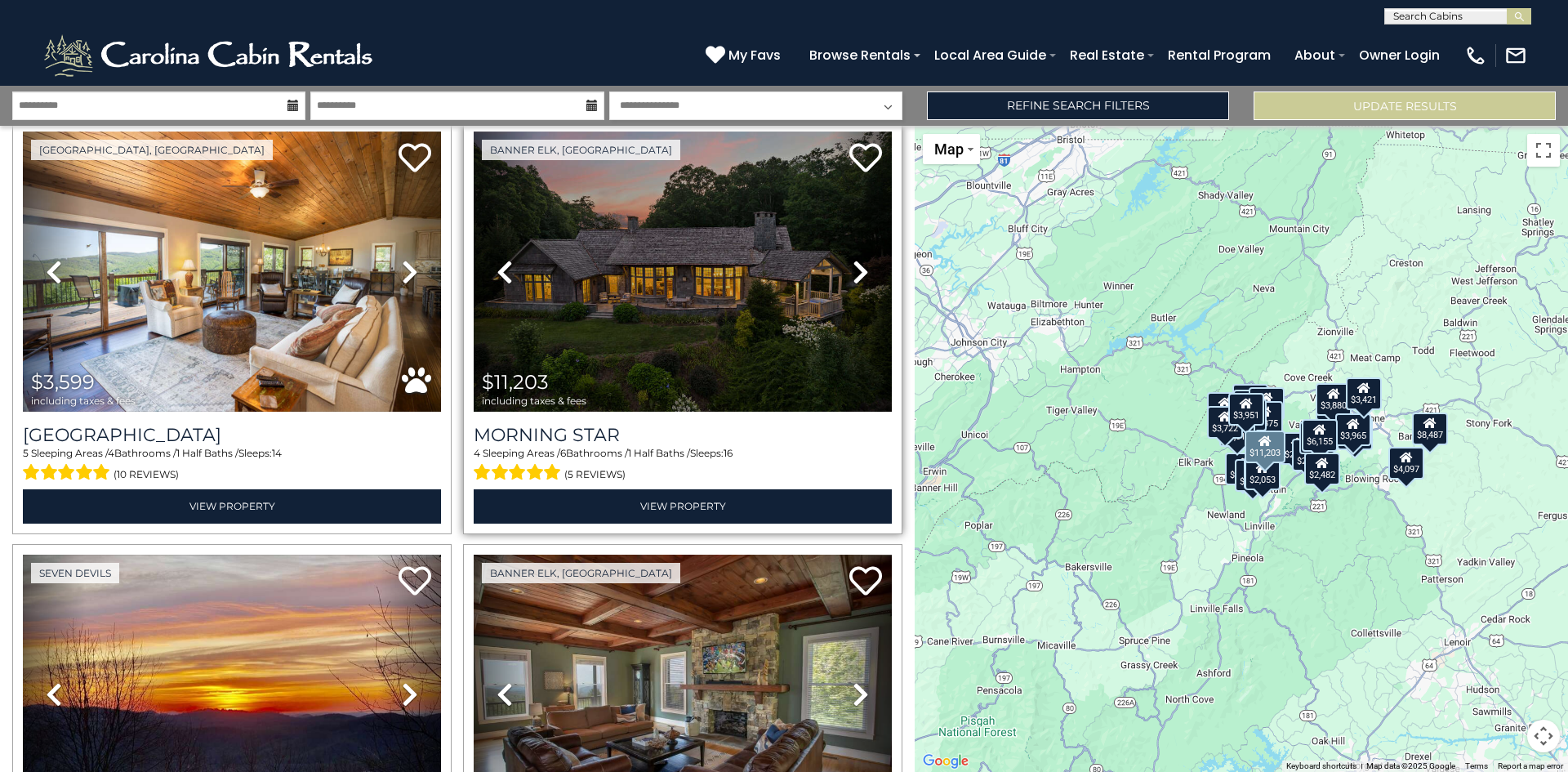
scroll to position [653, 0]
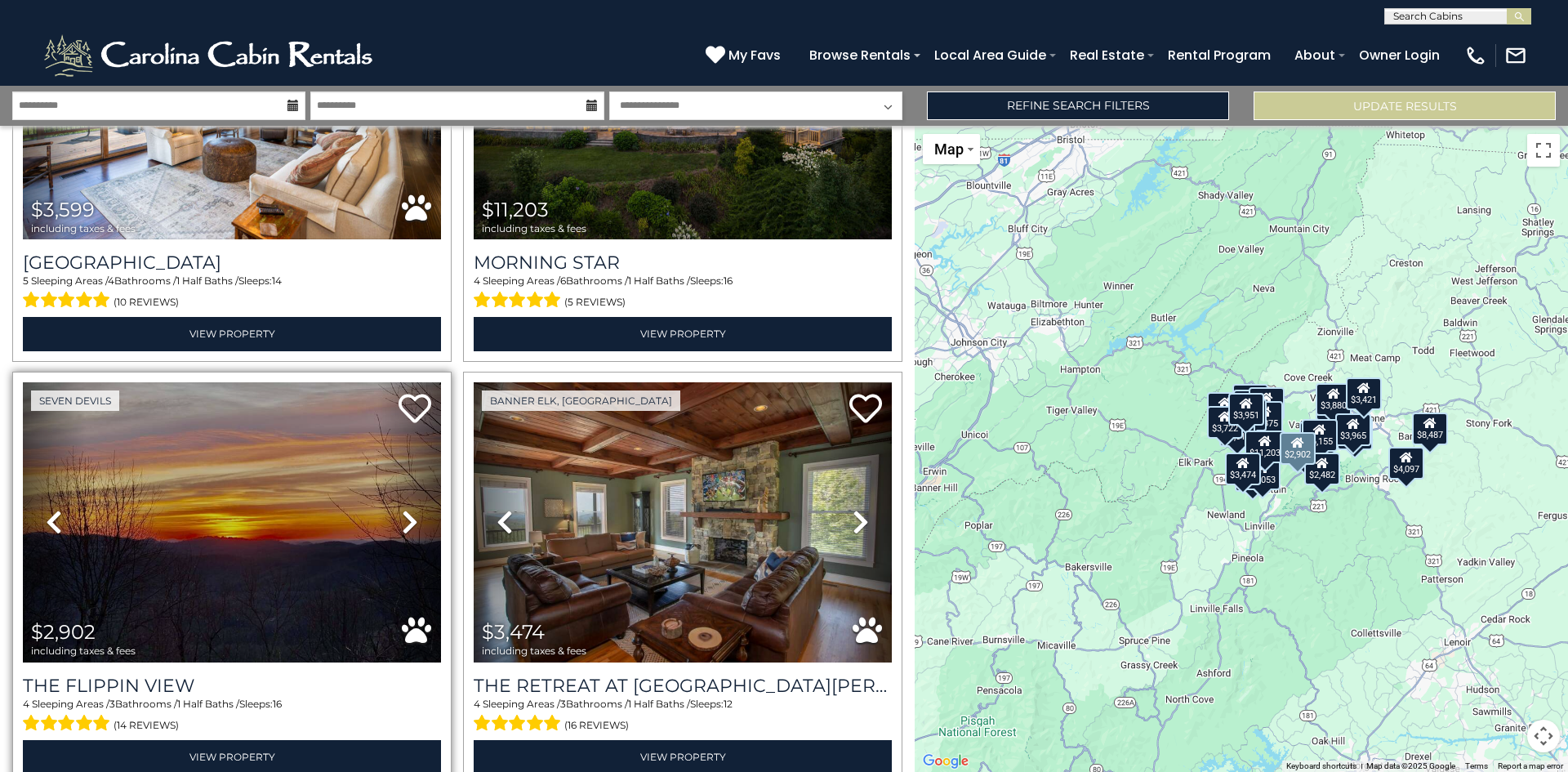
click at [405, 517] on icon at bounding box center [410, 522] width 16 height 26
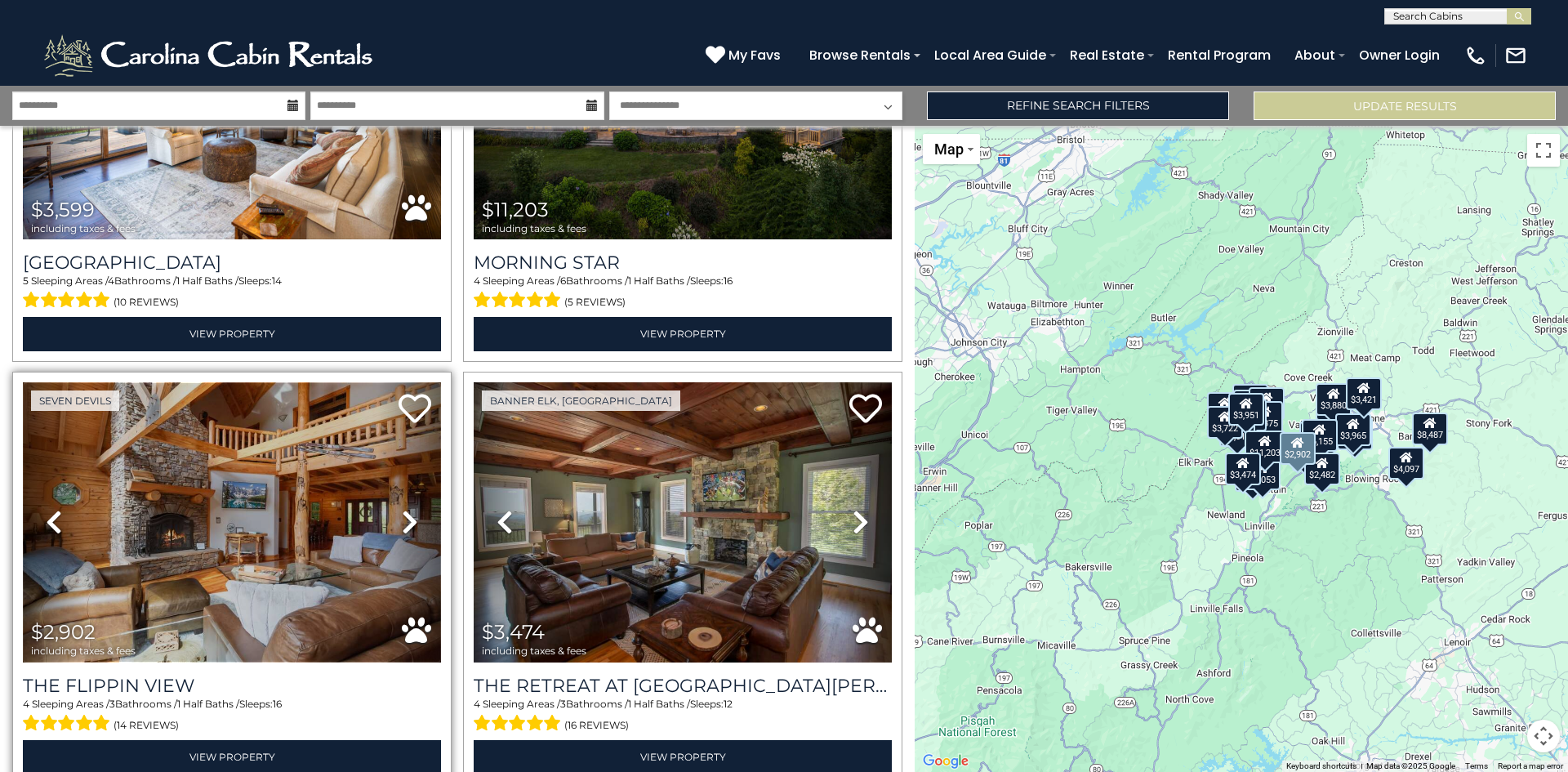
click at [229, 523] on img at bounding box center [232, 523] width 418 height 280
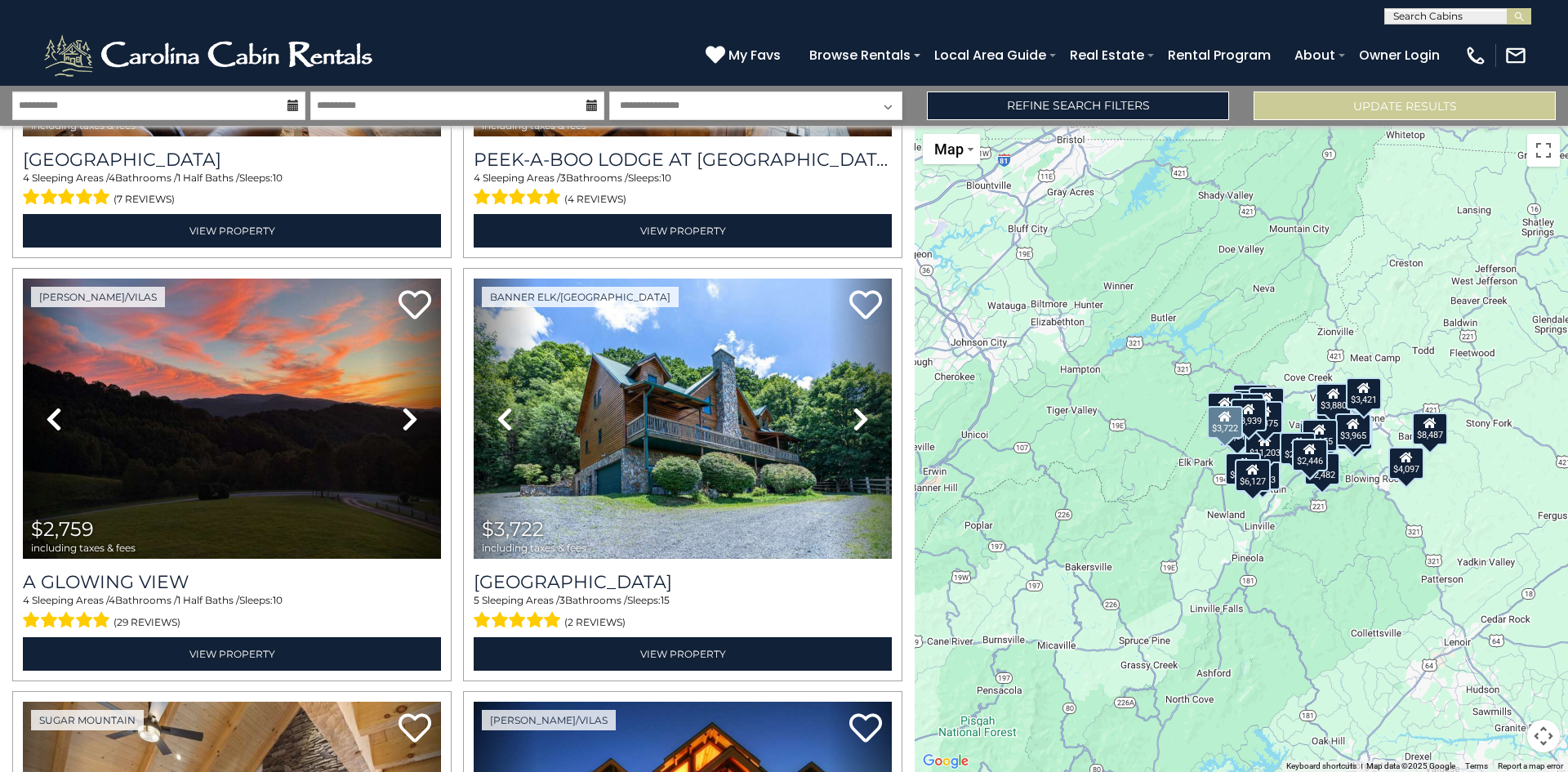
scroll to position [4574, 0]
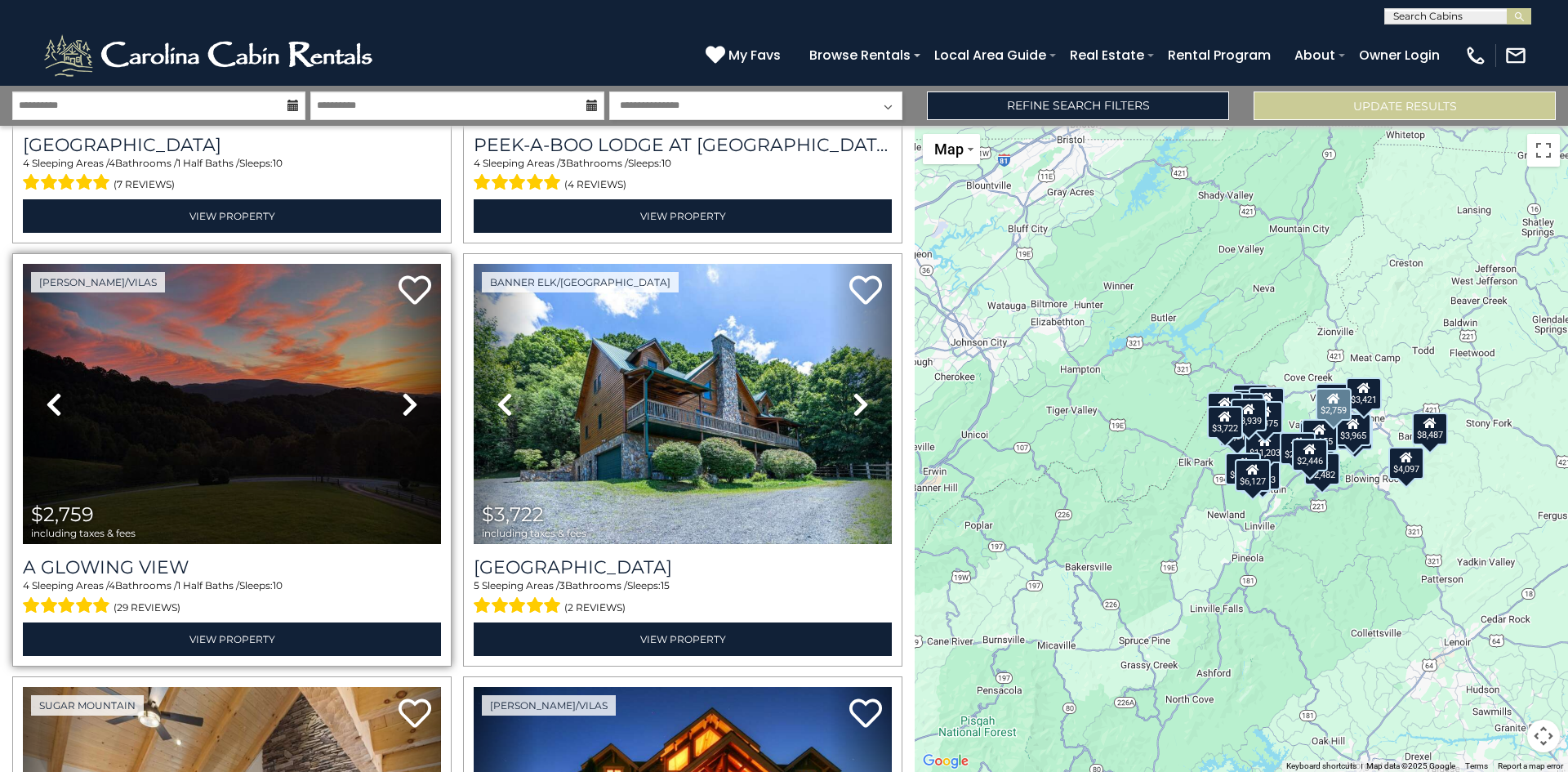
click at [407, 391] on icon at bounding box center [410, 404] width 16 height 26
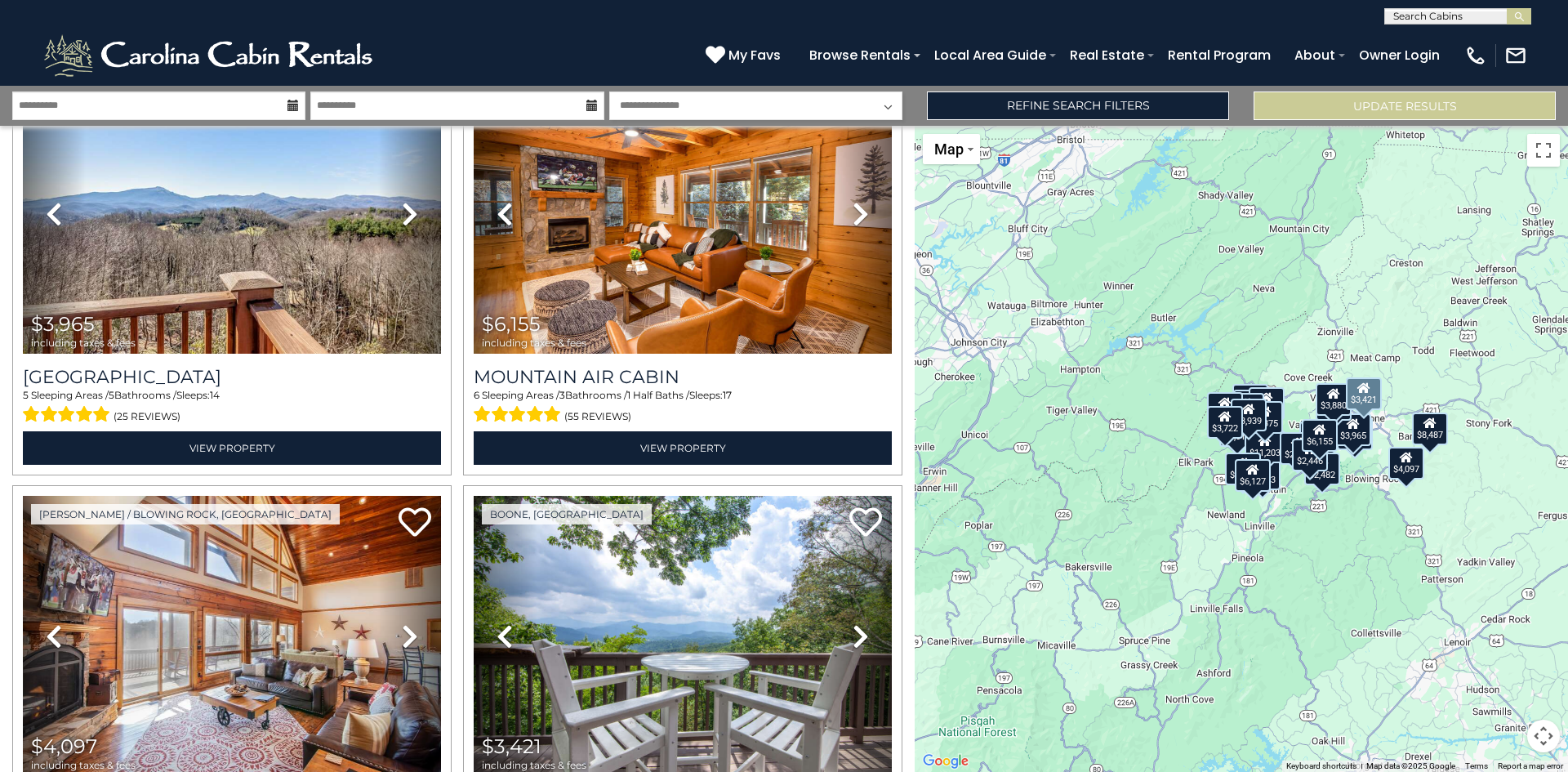
scroll to position [5795, 0]
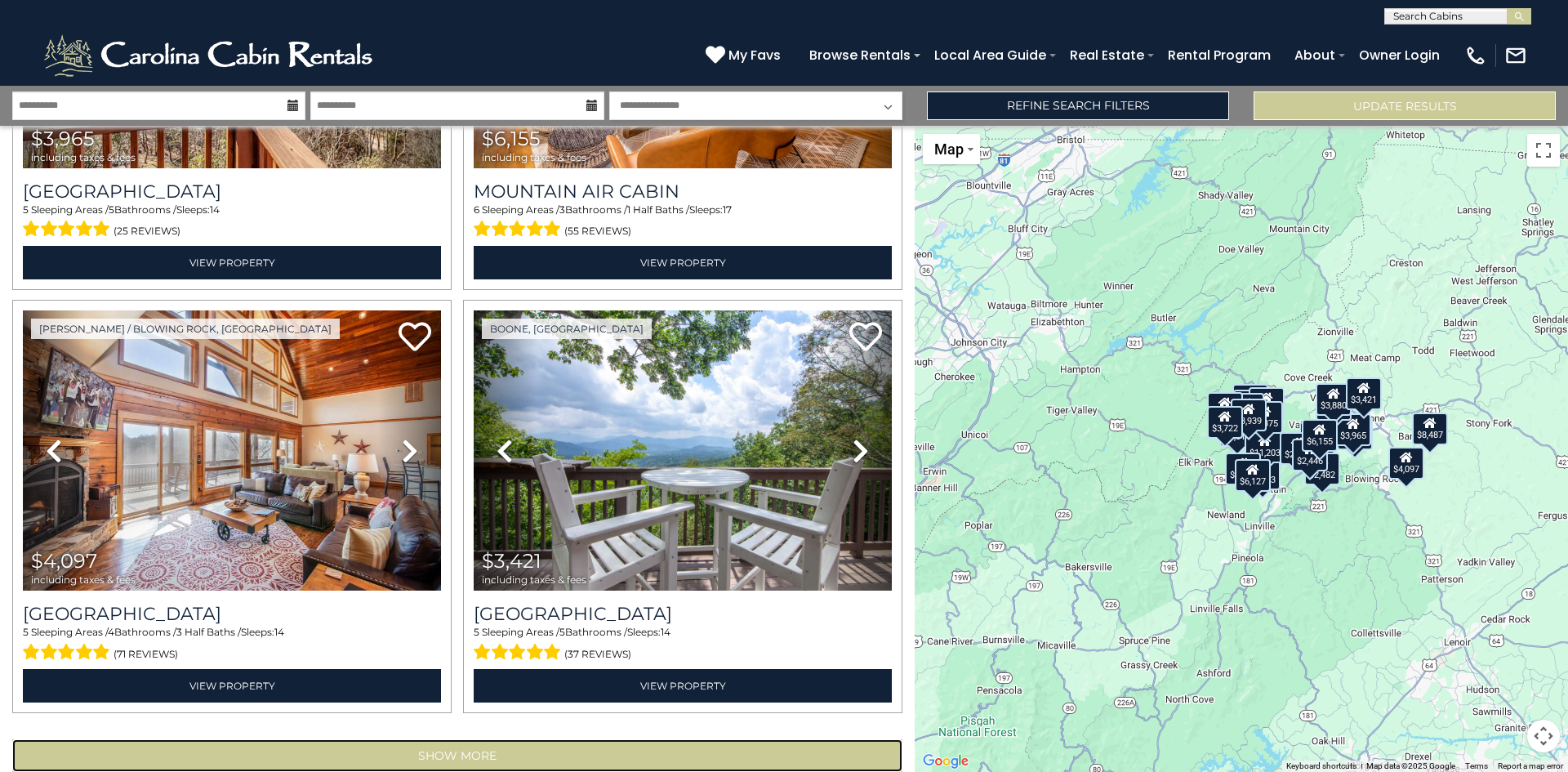
click at [472, 740] on button "Show More" at bounding box center [457, 756] width 891 height 32
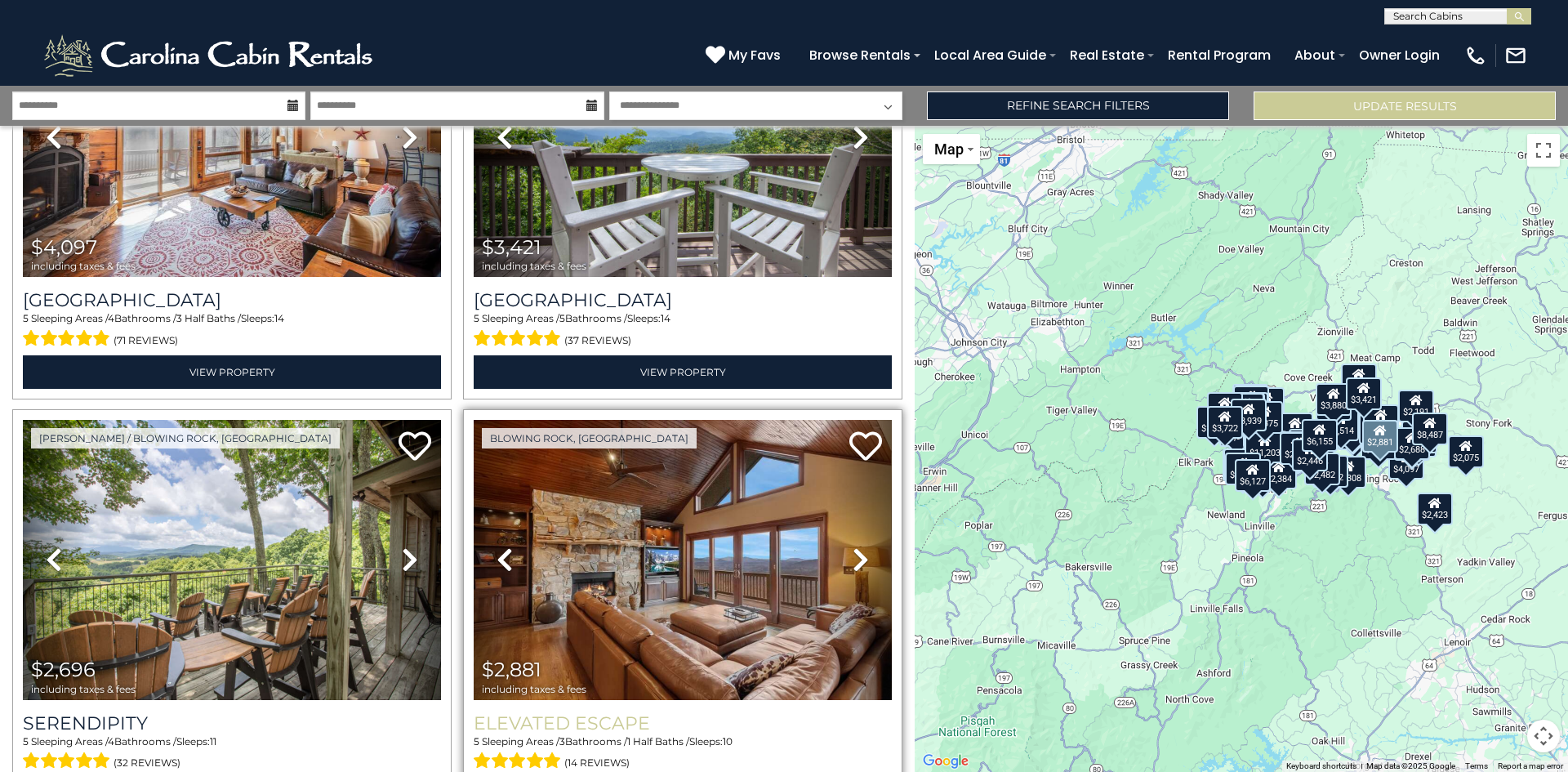
scroll to position [6204, 0]
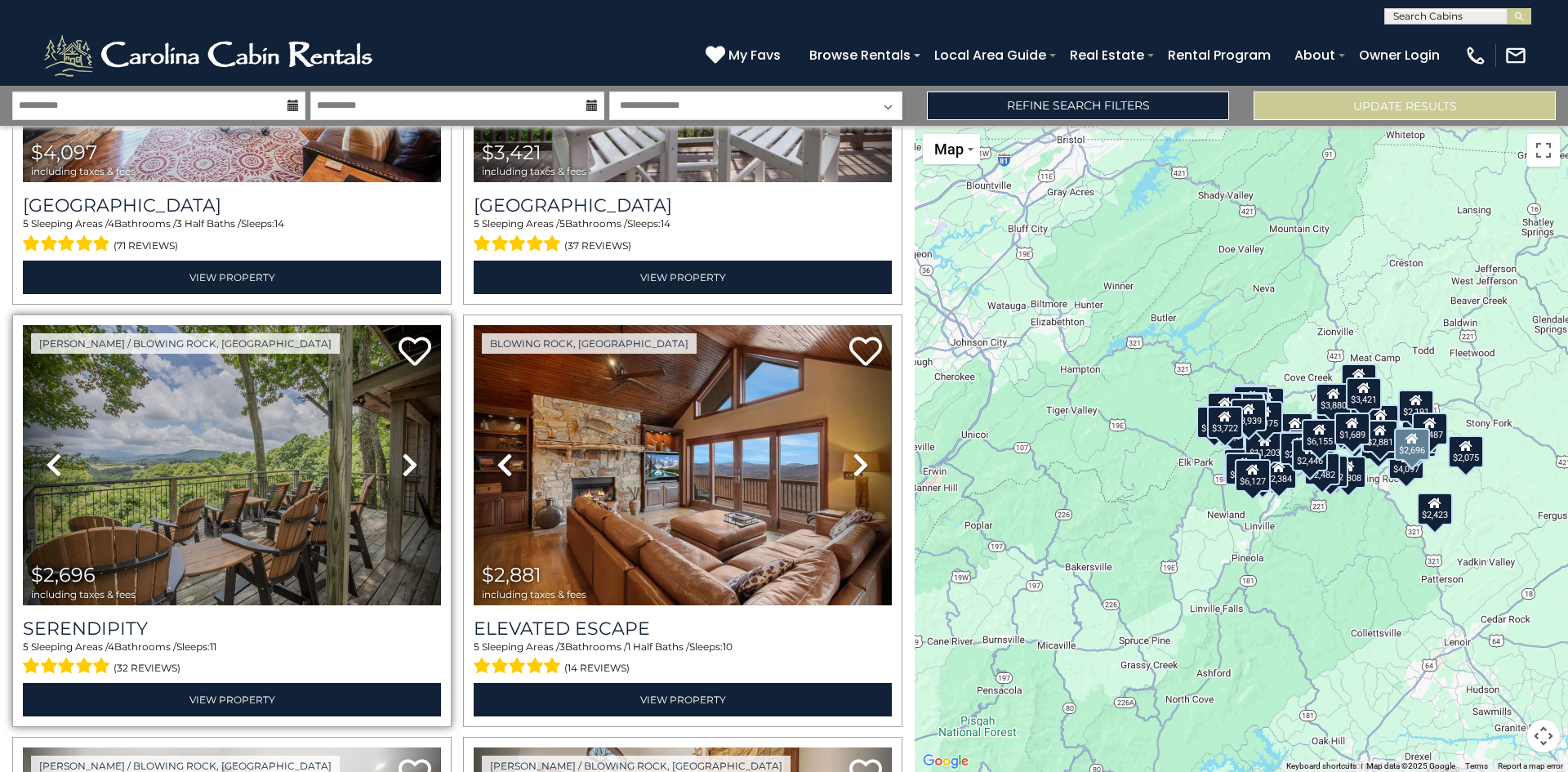
click at [407, 452] on icon at bounding box center [410, 465] width 16 height 26
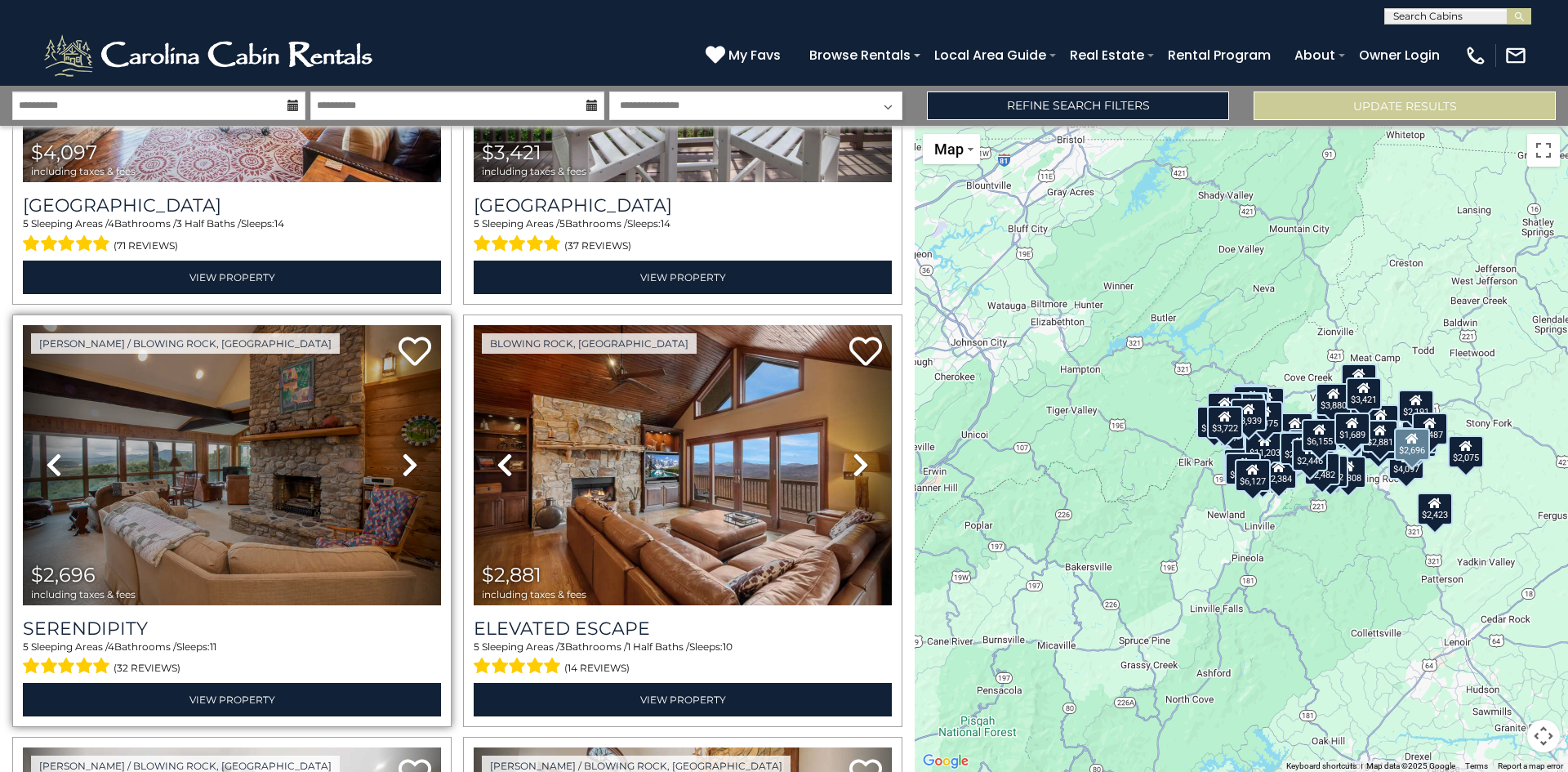
click at [407, 452] on icon at bounding box center [410, 465] width 16 height 26
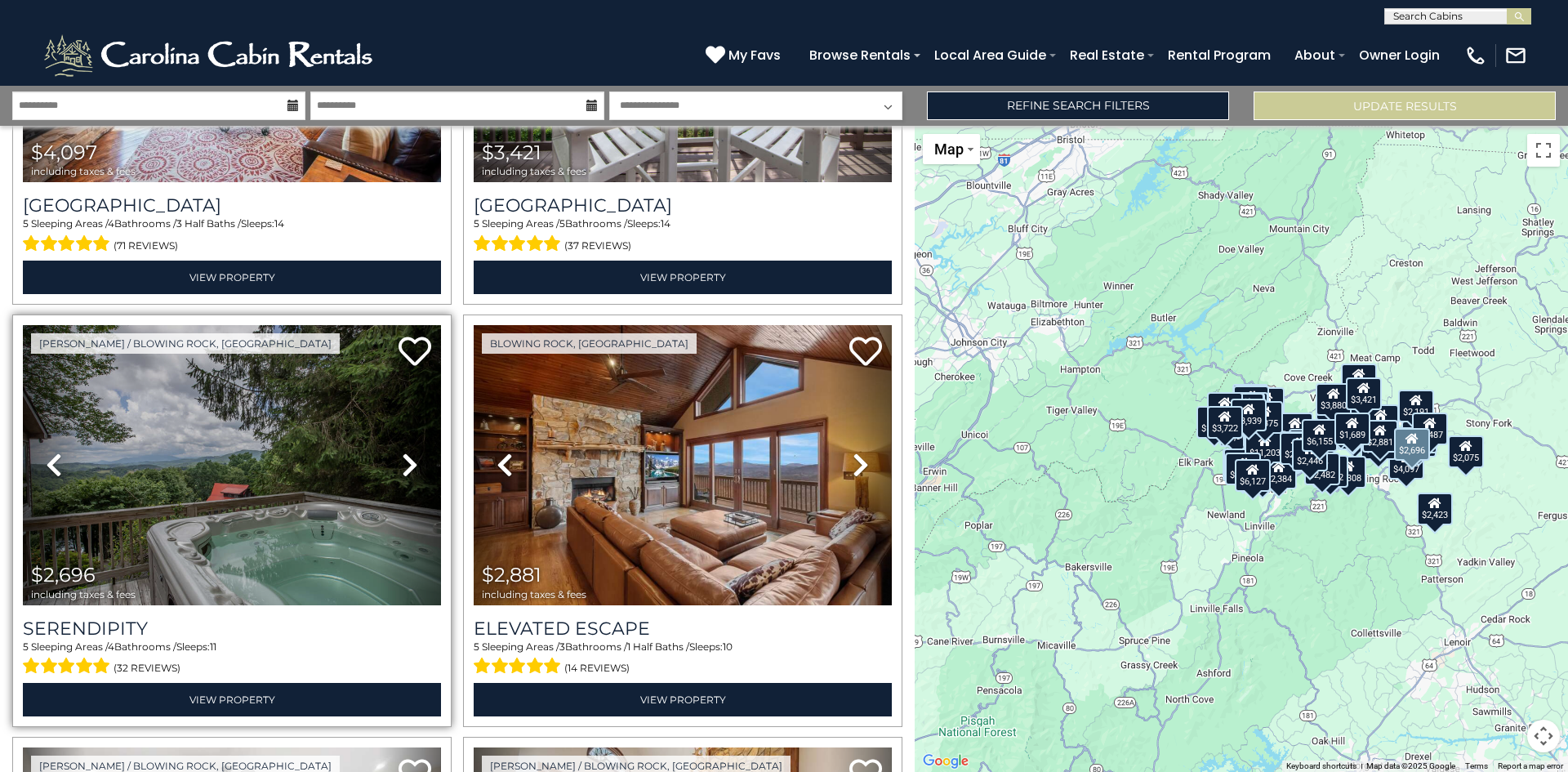
click at [404, 452] on icon at bounding box center [410, 465] width 16 height 26
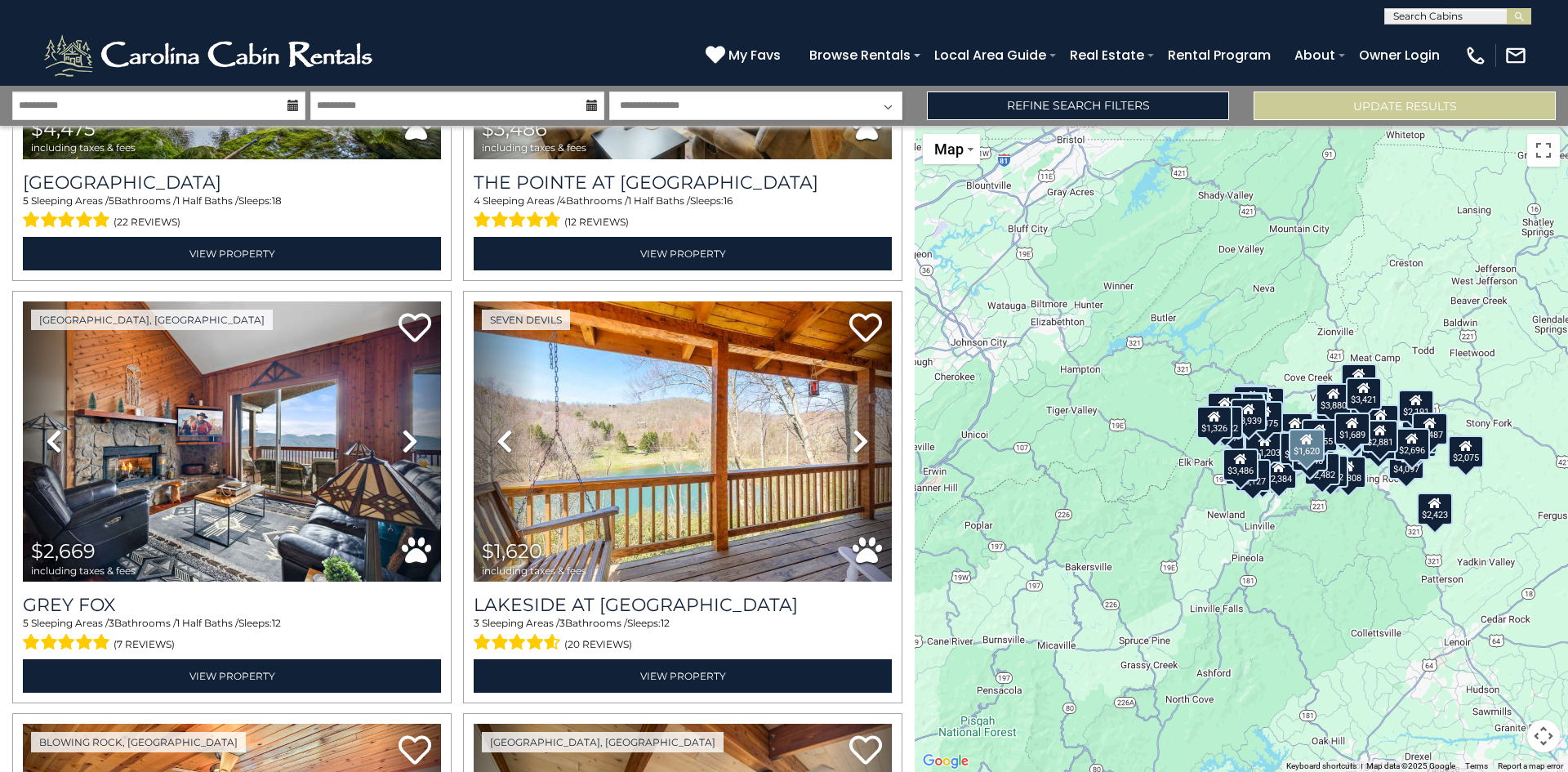
scroll to position [7919, 0]
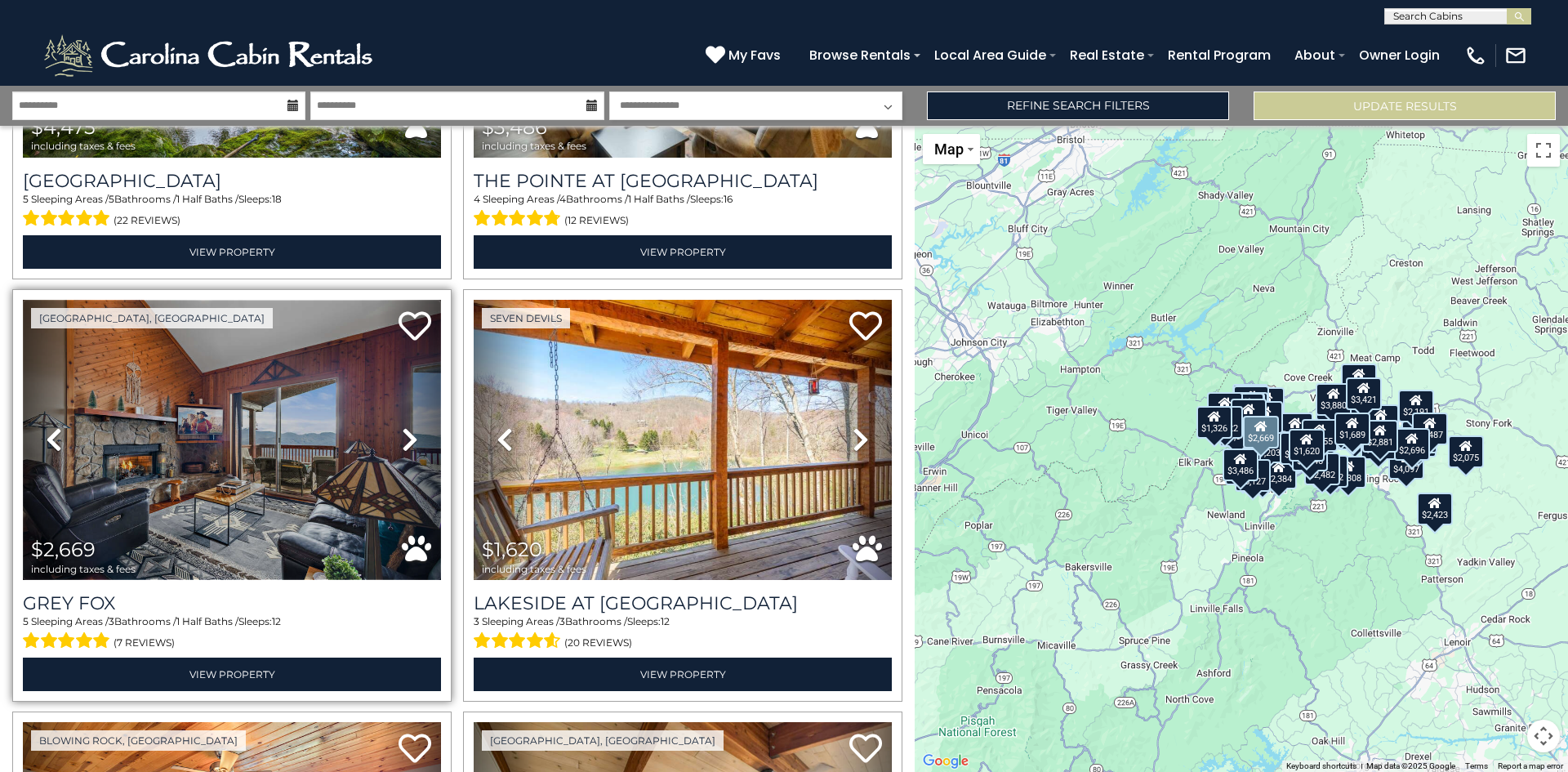
click at [331, 406] on img at bounding box center [232, 440] width 418 height 280
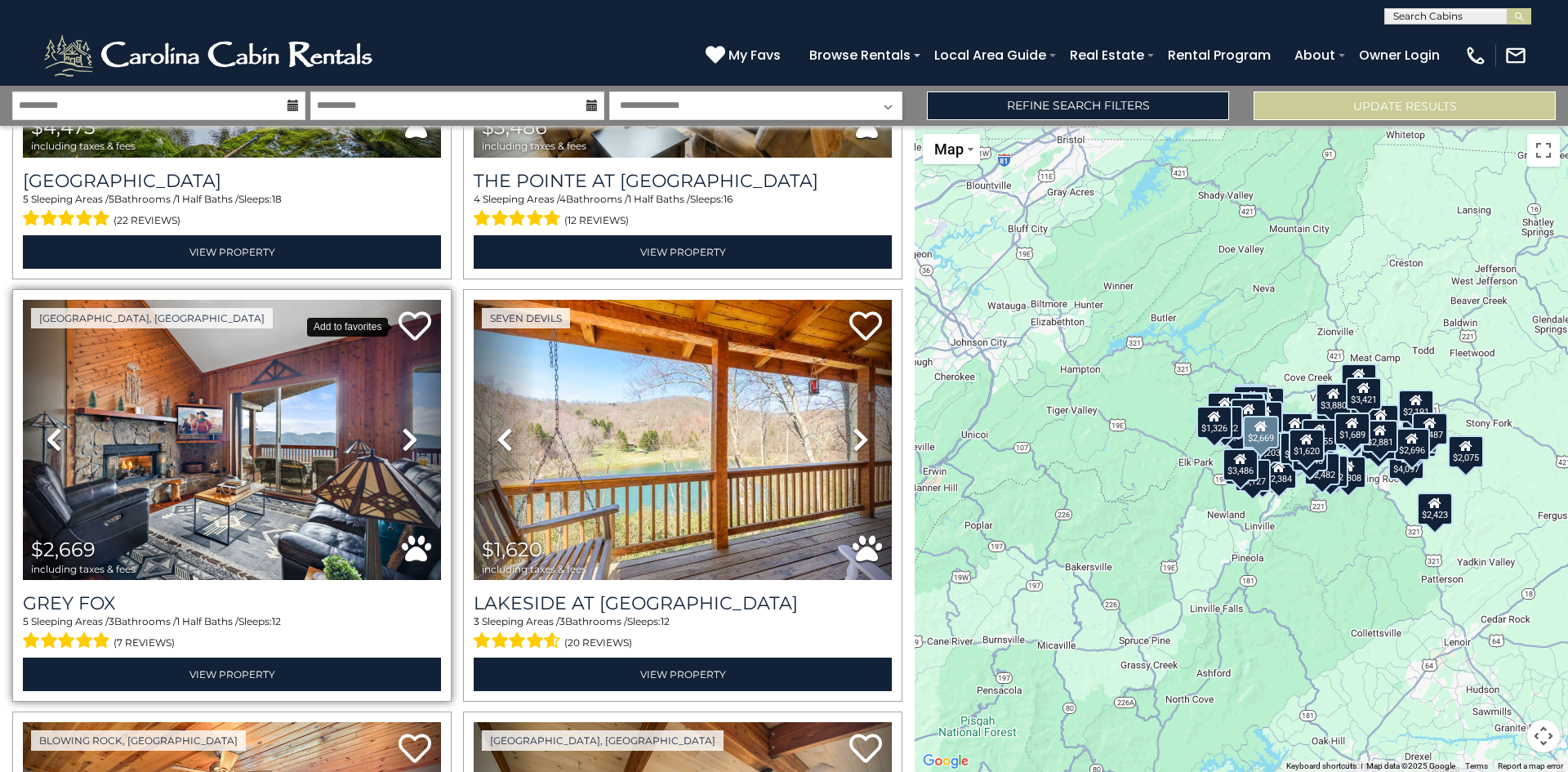
click at [405, 310] on icon at bounding box center [415, 326] width 32 height 32
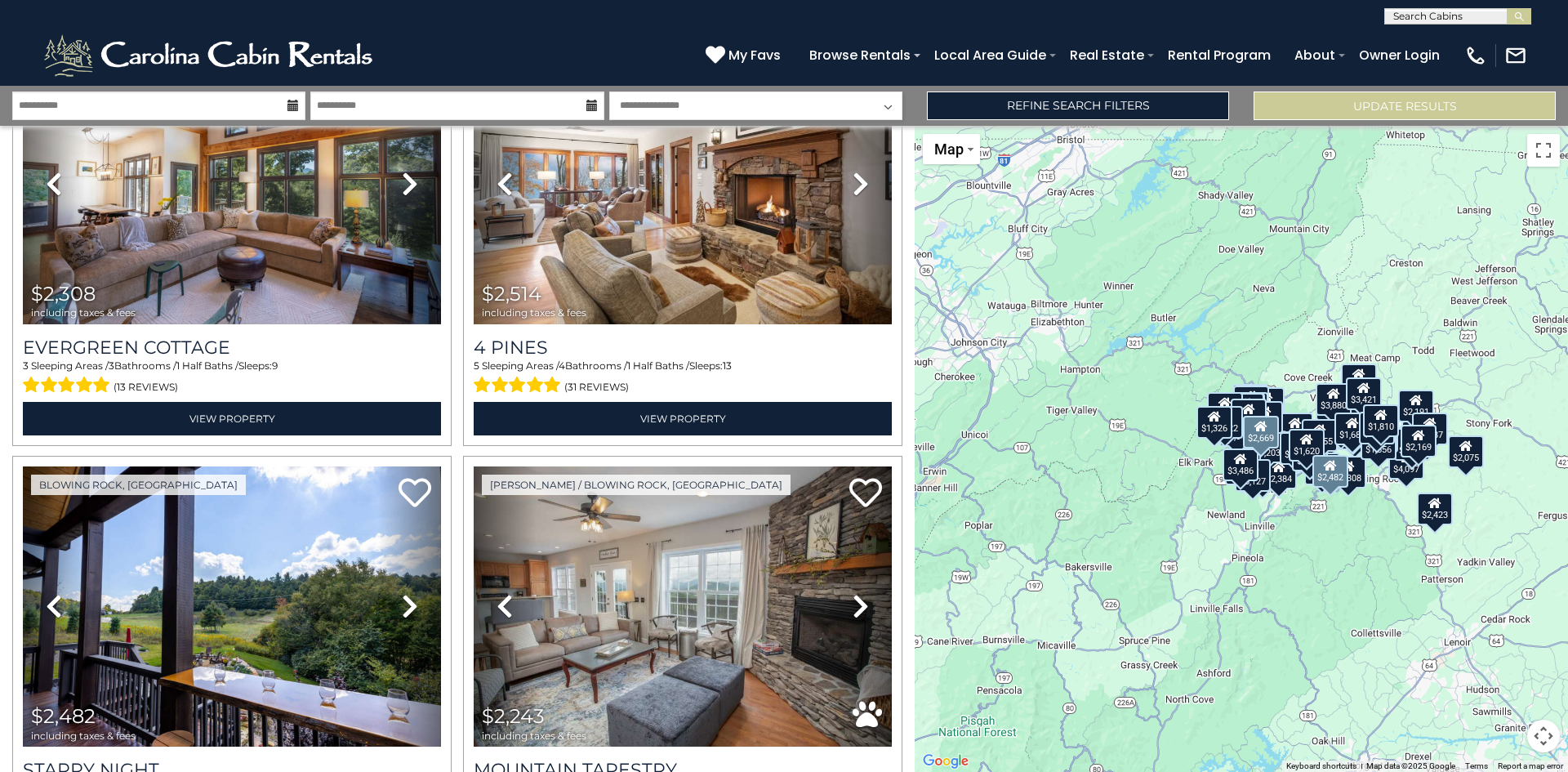
scroll to position [10370, 0]
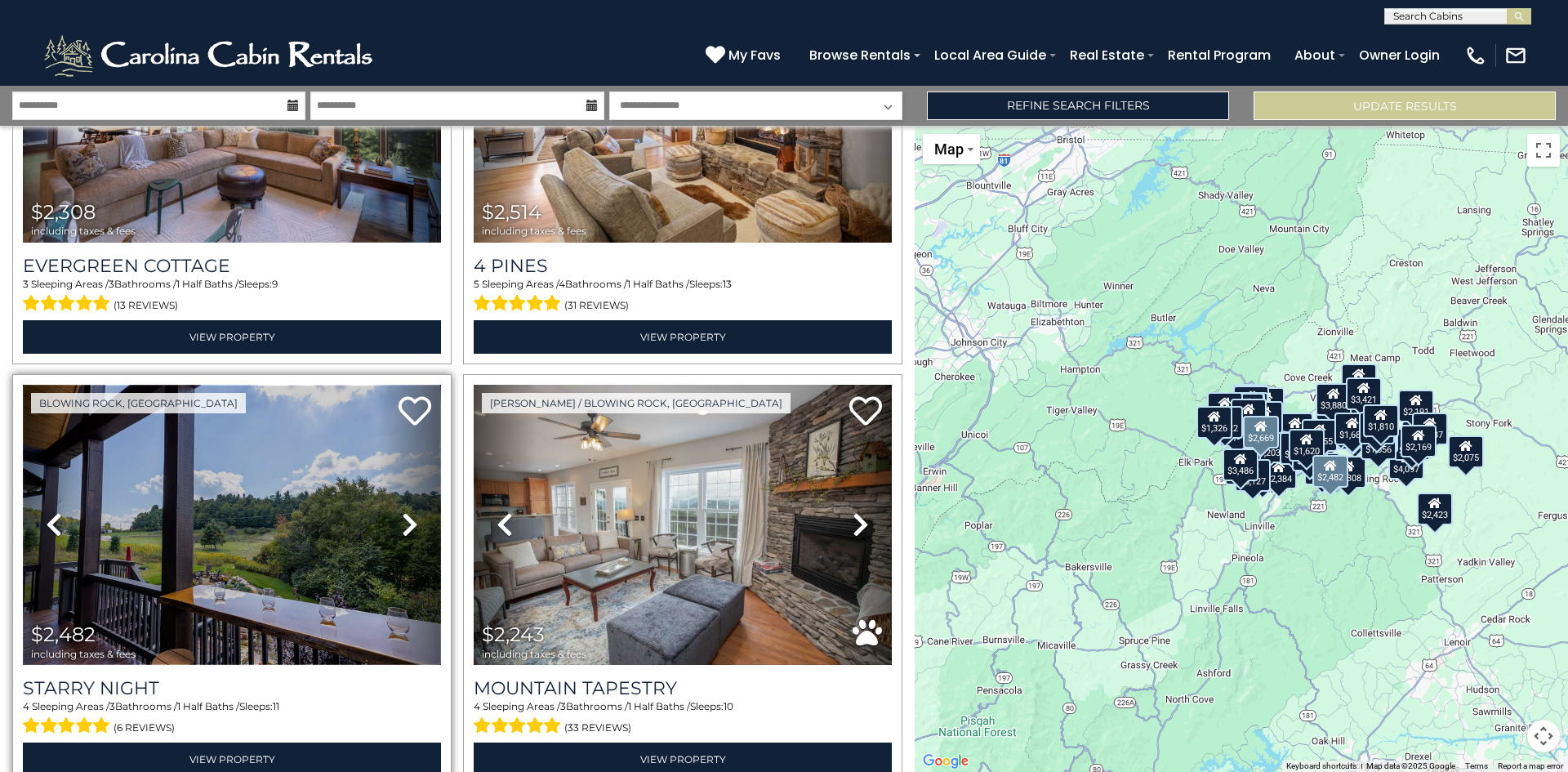
click at [276, 404] on img at bounding box center [232, 525] width 418 height 280
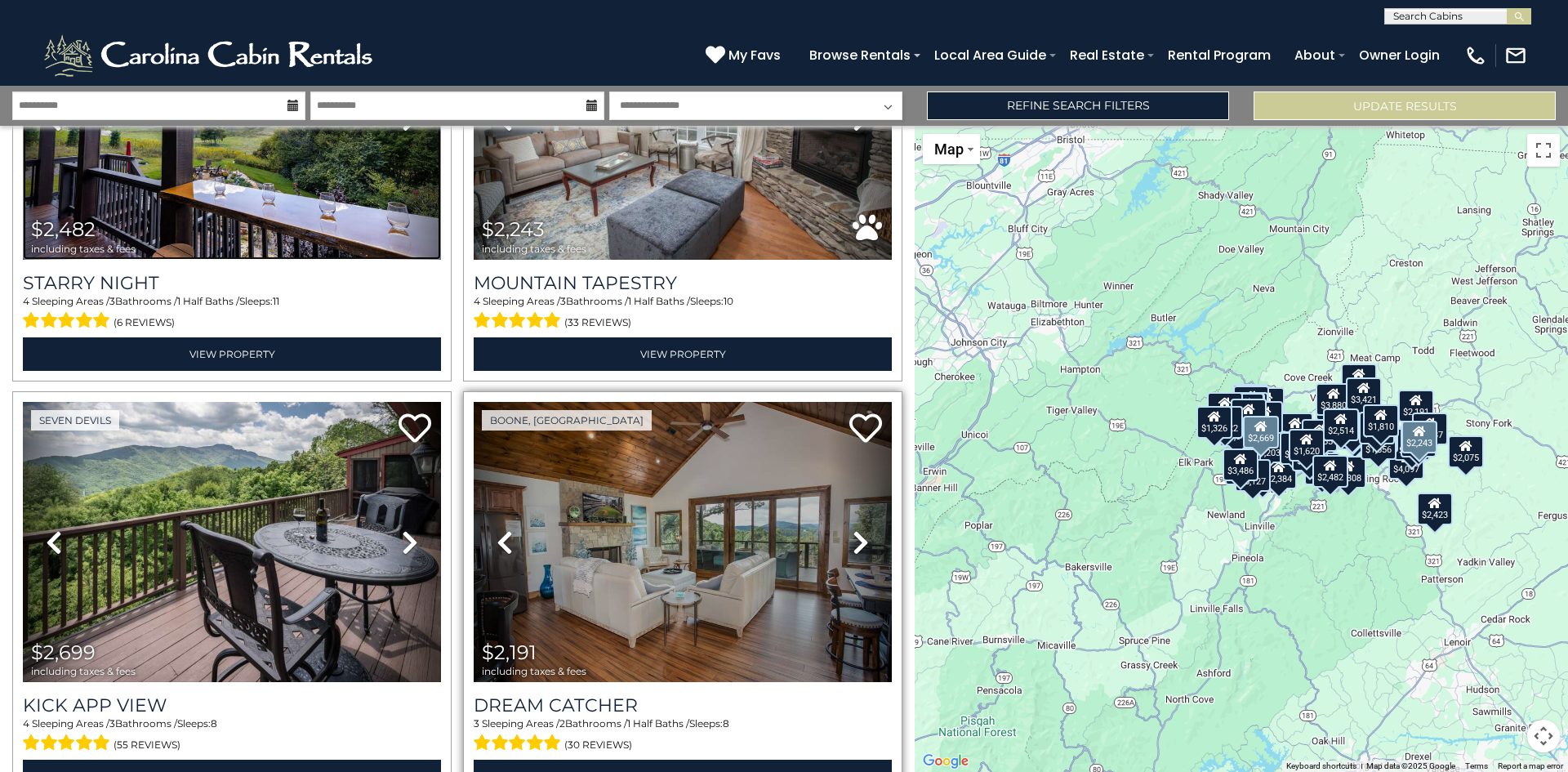
scroll to position [10778, 0]
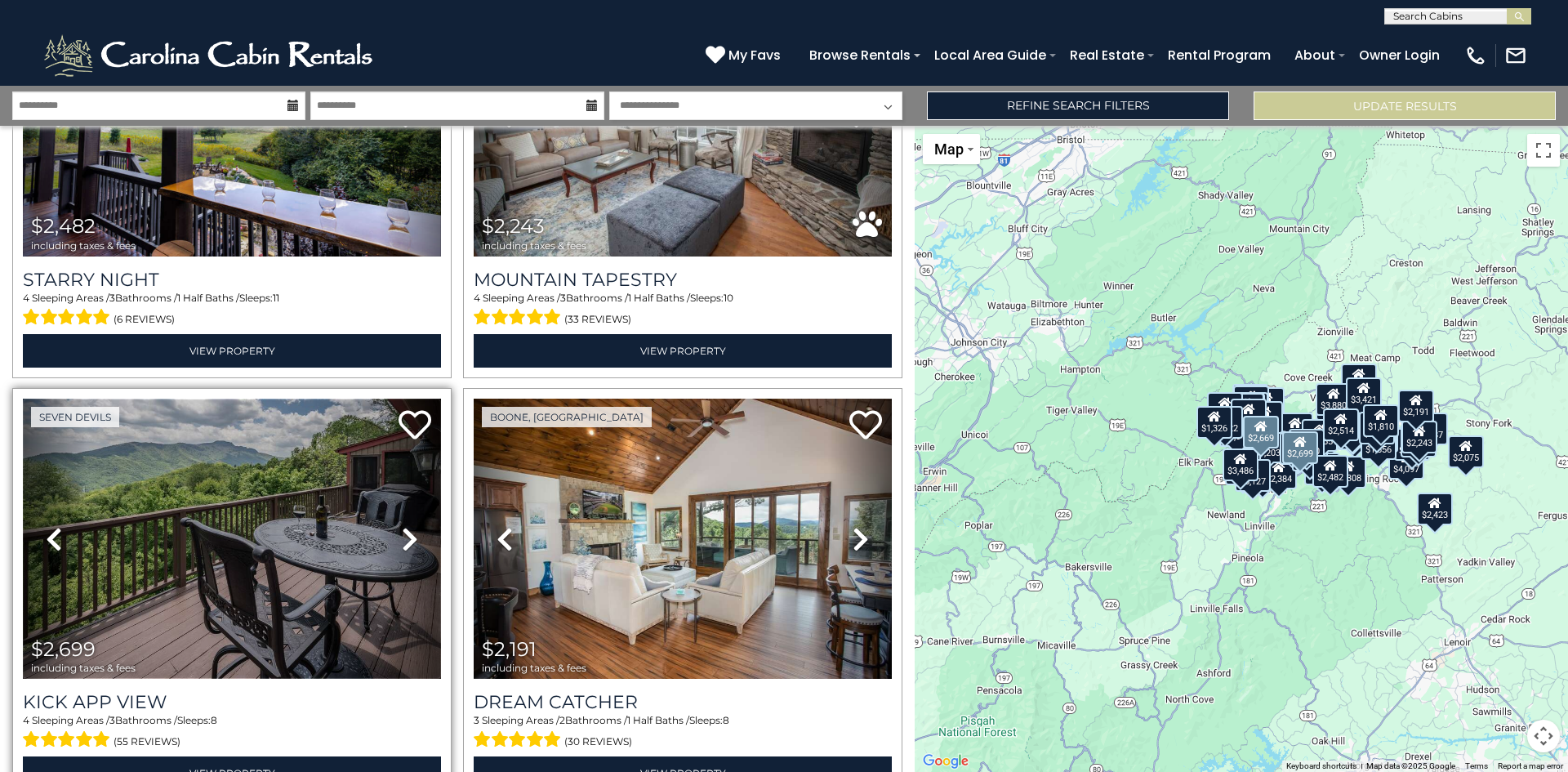
click at [232, 475] on img at bounding box center [232, 539] width 418 height 280
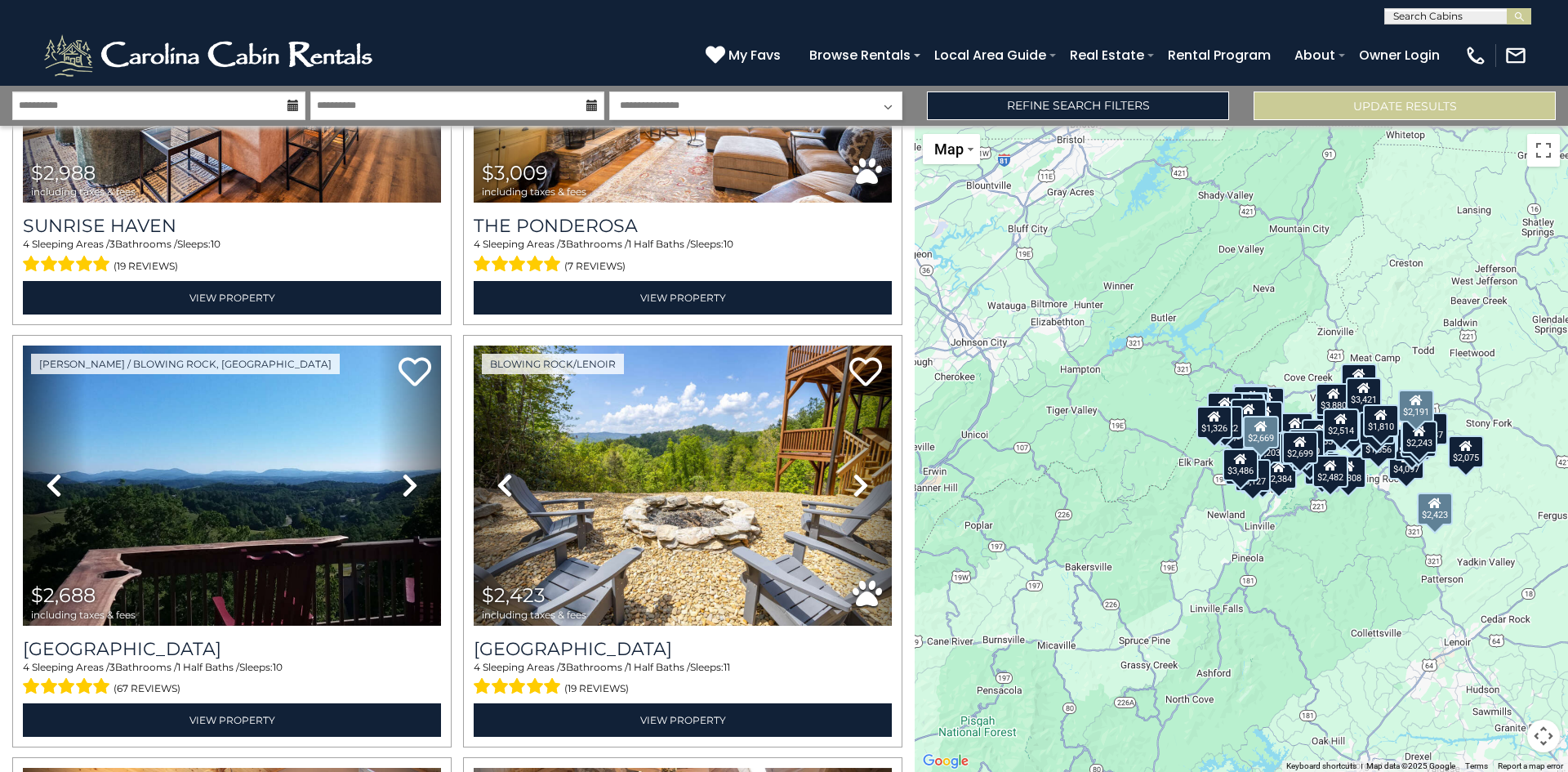
scroll to position [11758, 0]
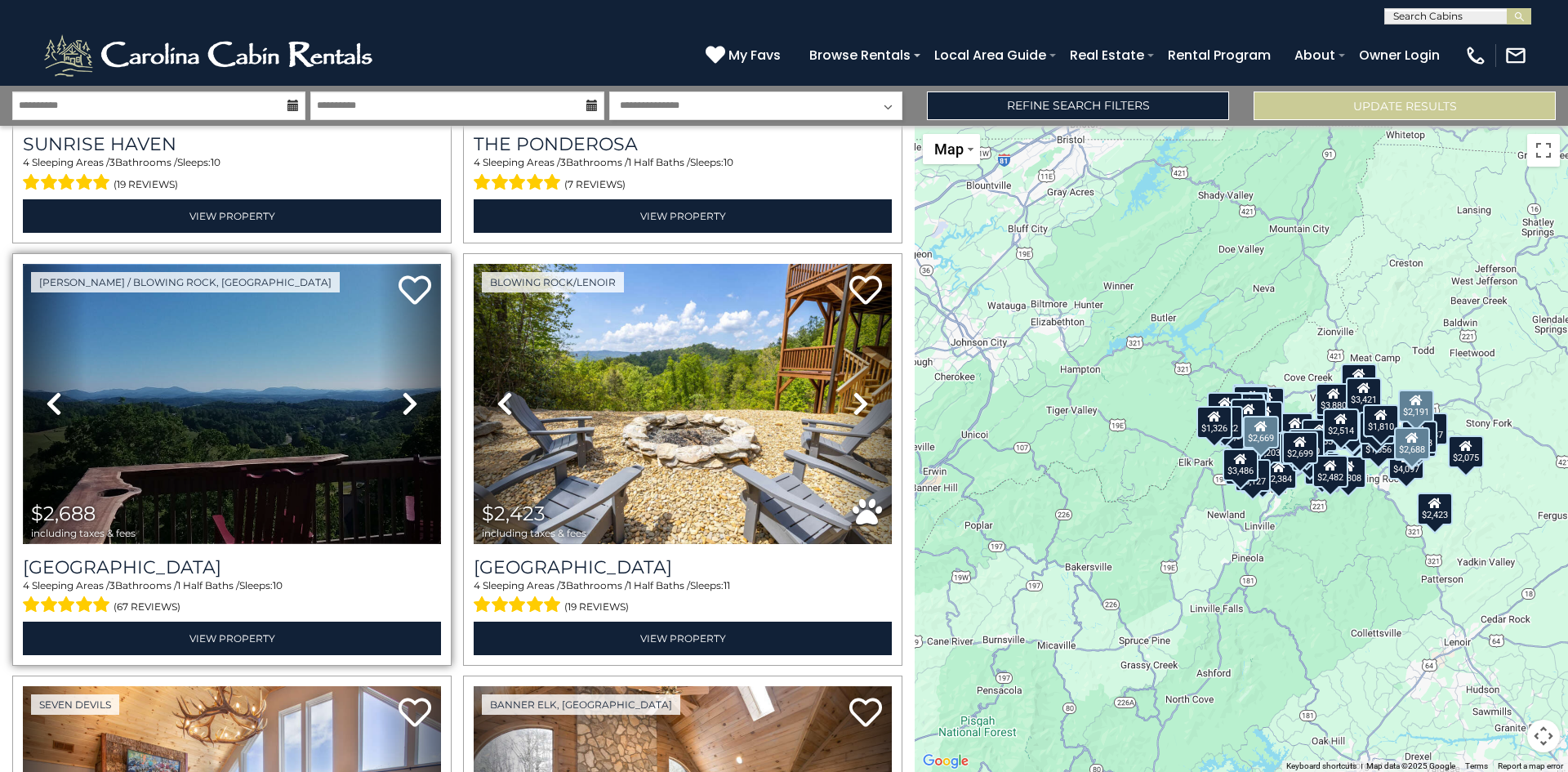
click at [225, 337] on img at bounding box center [232, 404] width 418 height 280
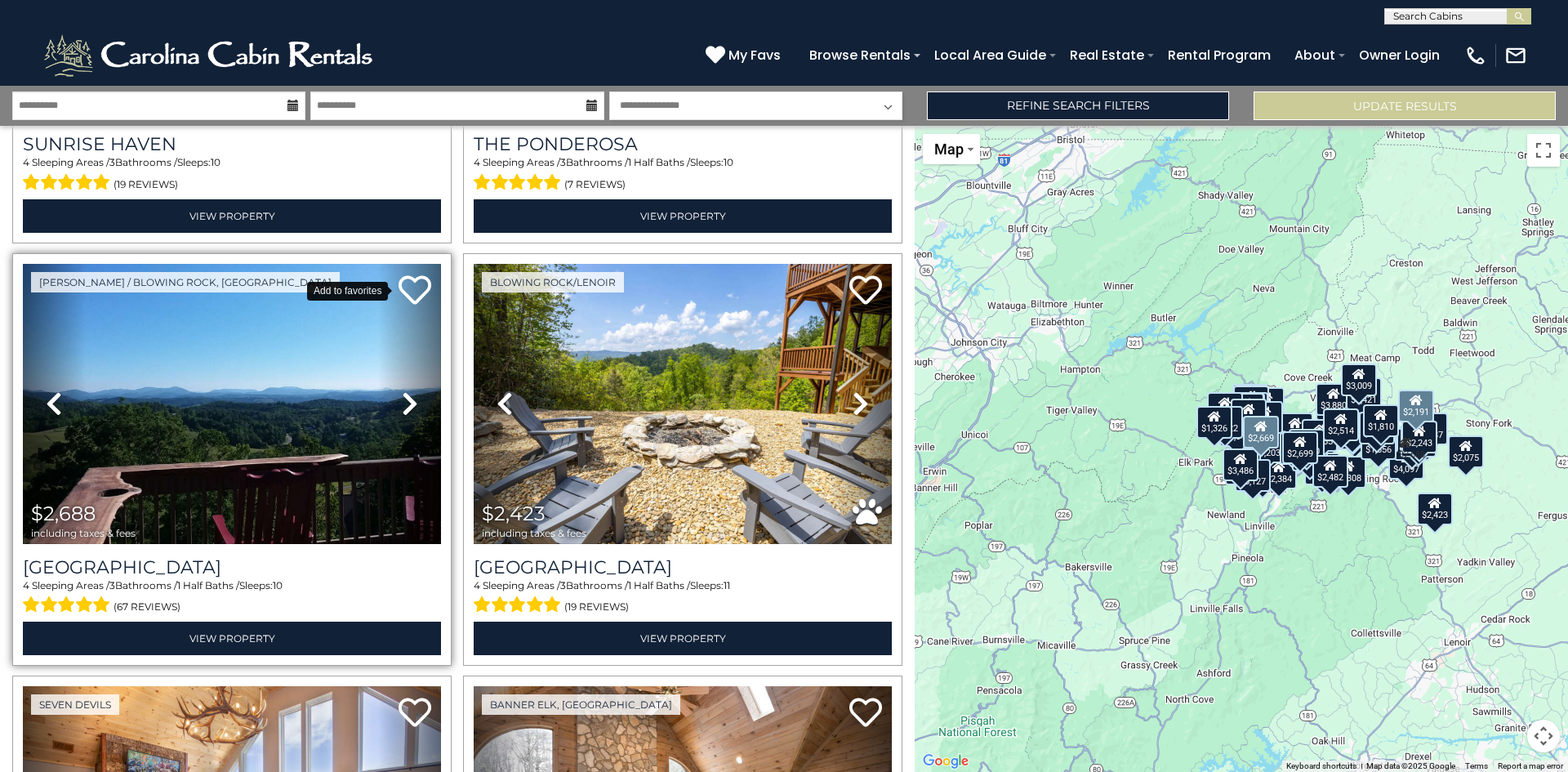
click at [415, 273] on icon at bounding box center [415, 290] width 32 height 32
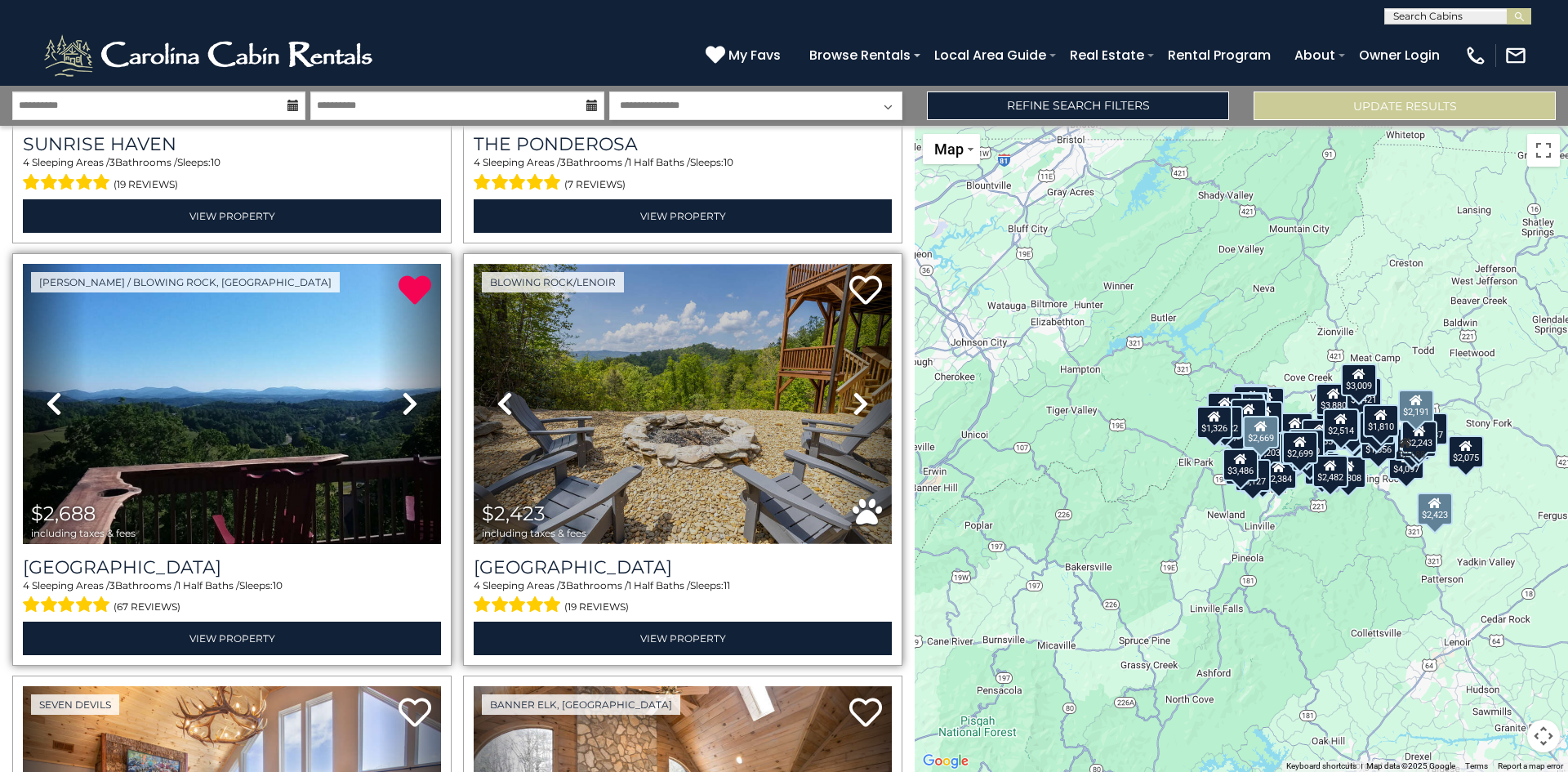
click at [704, 329] on img at bounding box center [683, 404] width 418 height 280
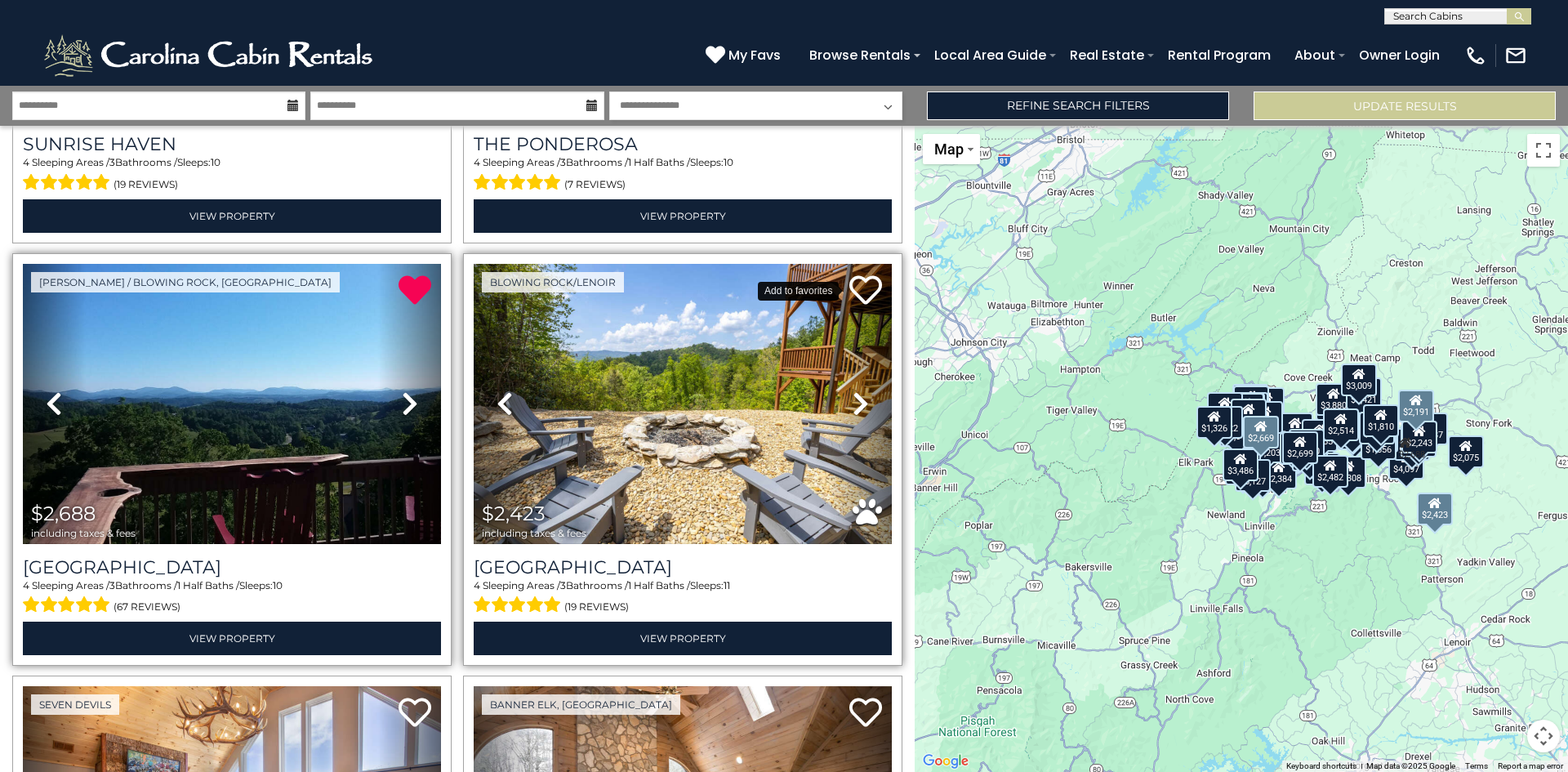
click at [861, 273] on icon at bounding box center [866, 290] width 32 height 32
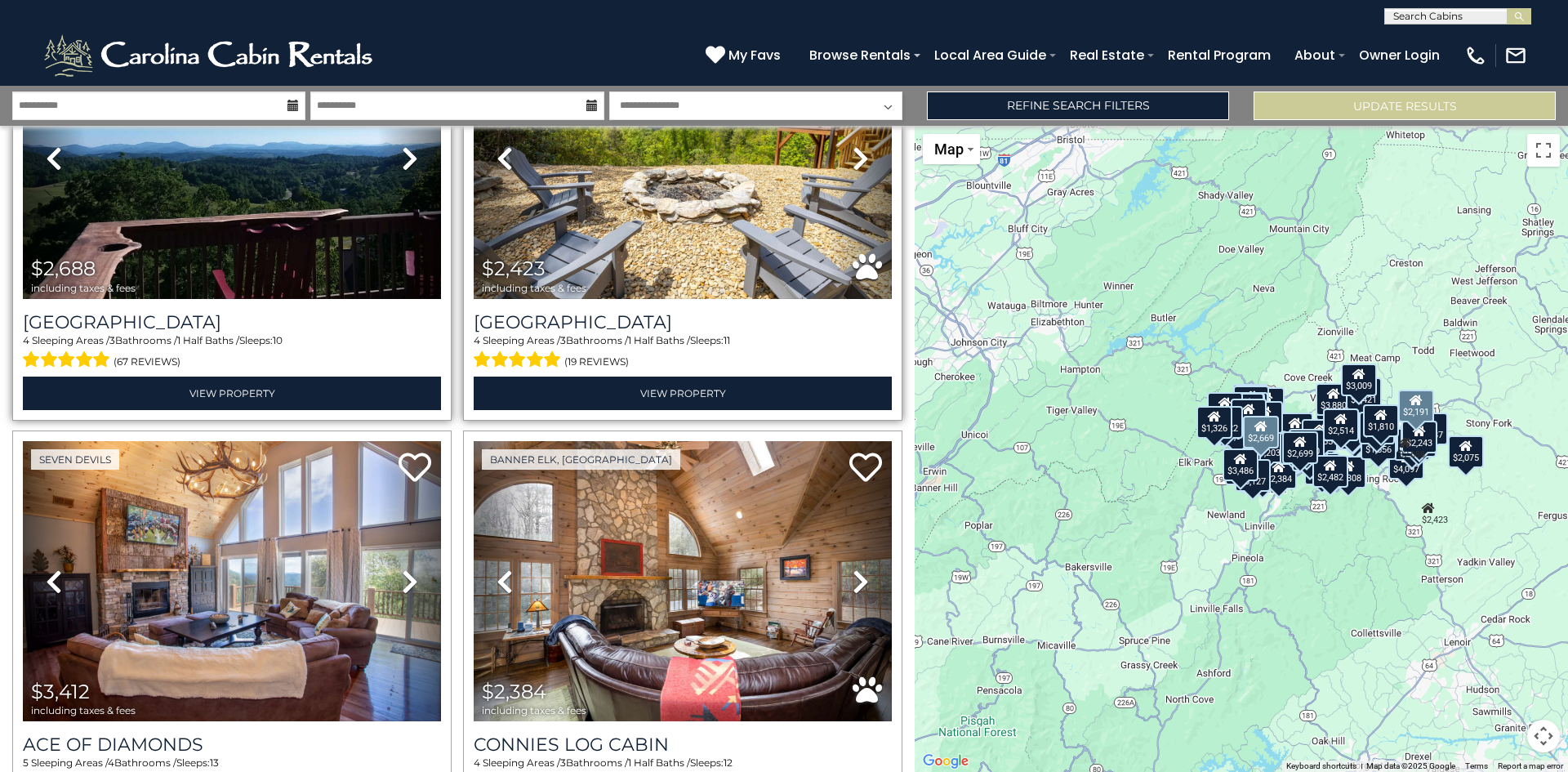
scroll to position [12092, 0]
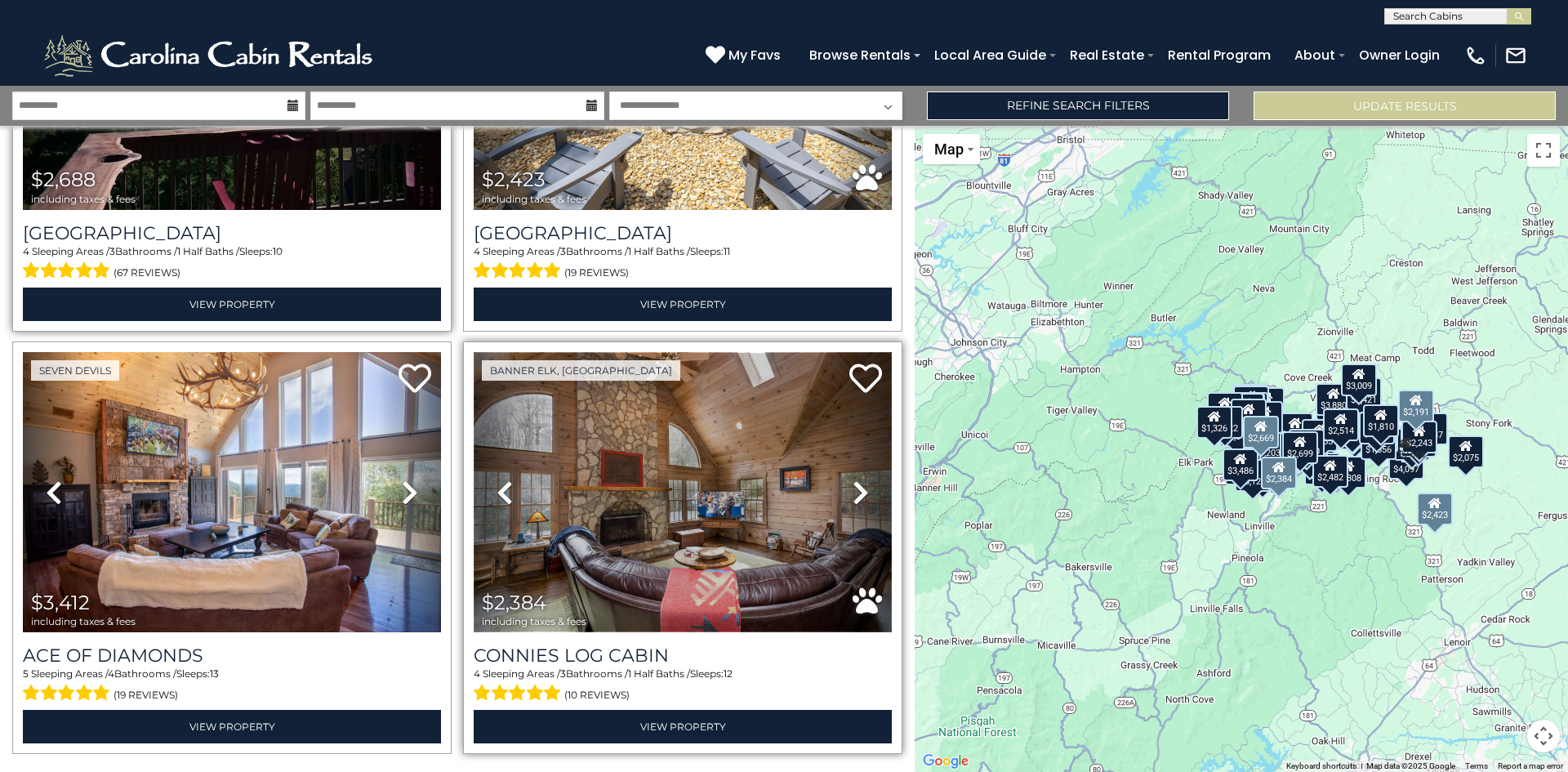
click at [692, 387] on img at bounding box center [683, 492] width 418 height 280
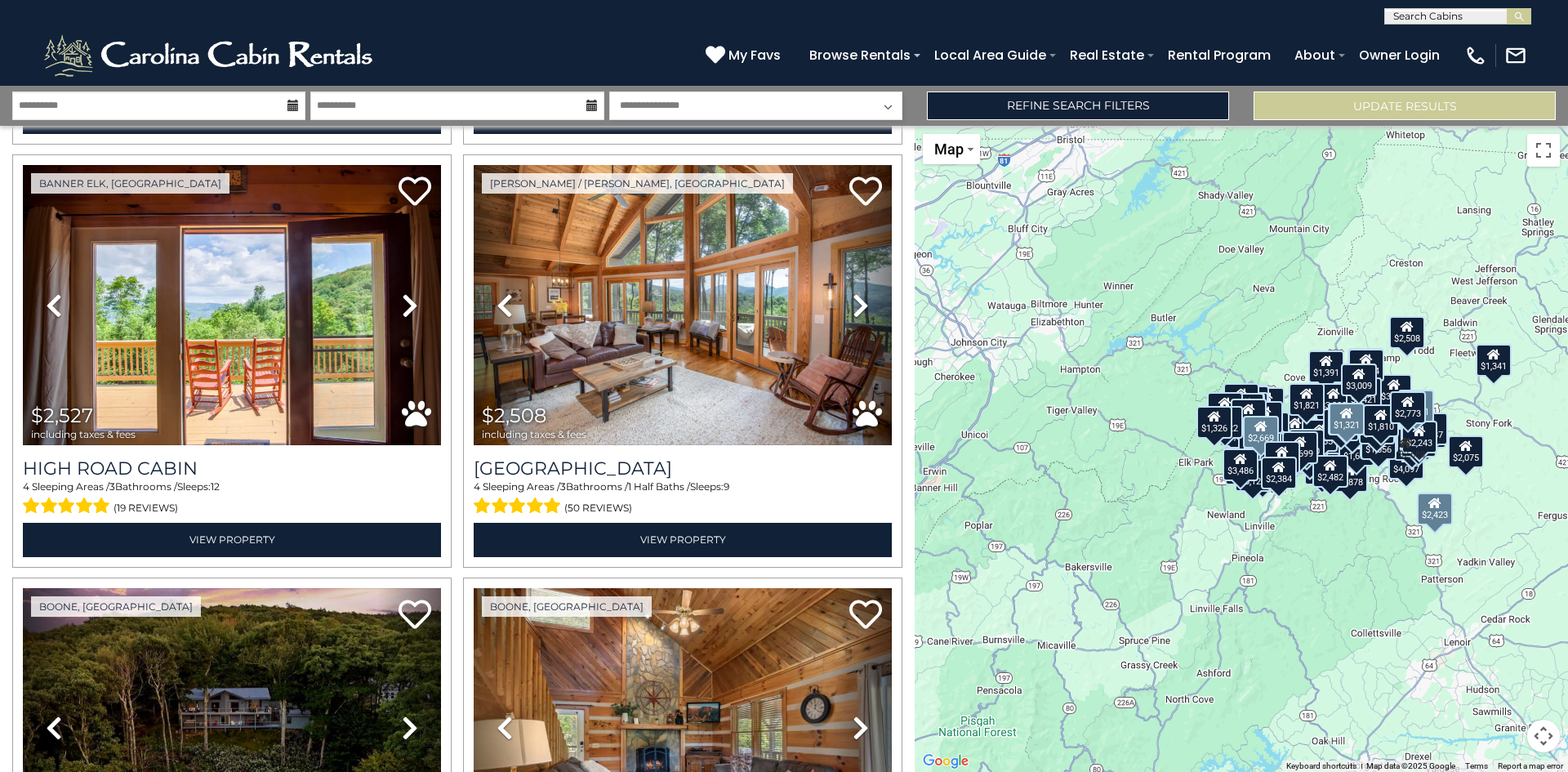
scroll to position [13971, 0]
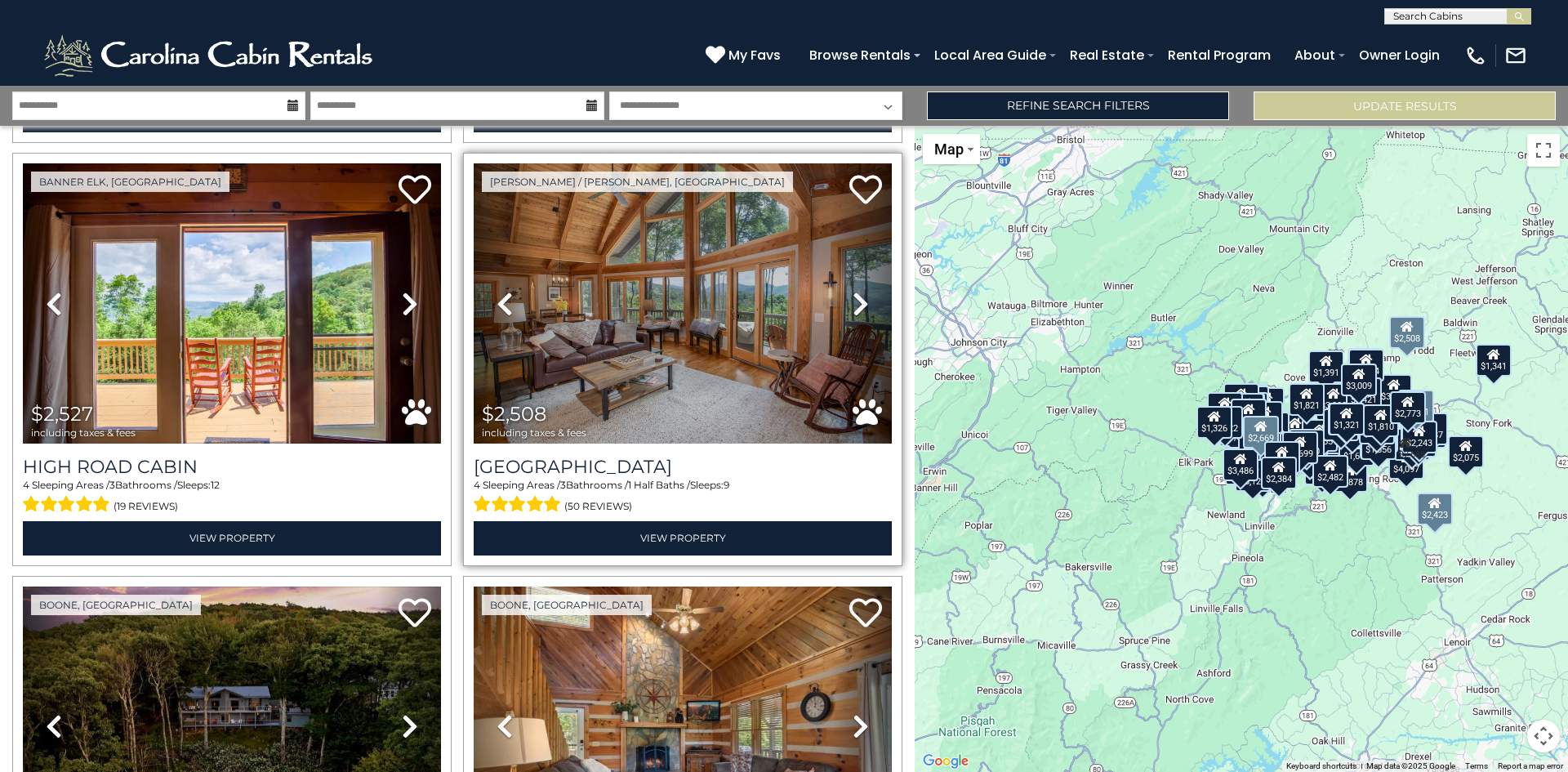
click at [857, 291] on icon at bounding box center [861, 304] width 16 height 26
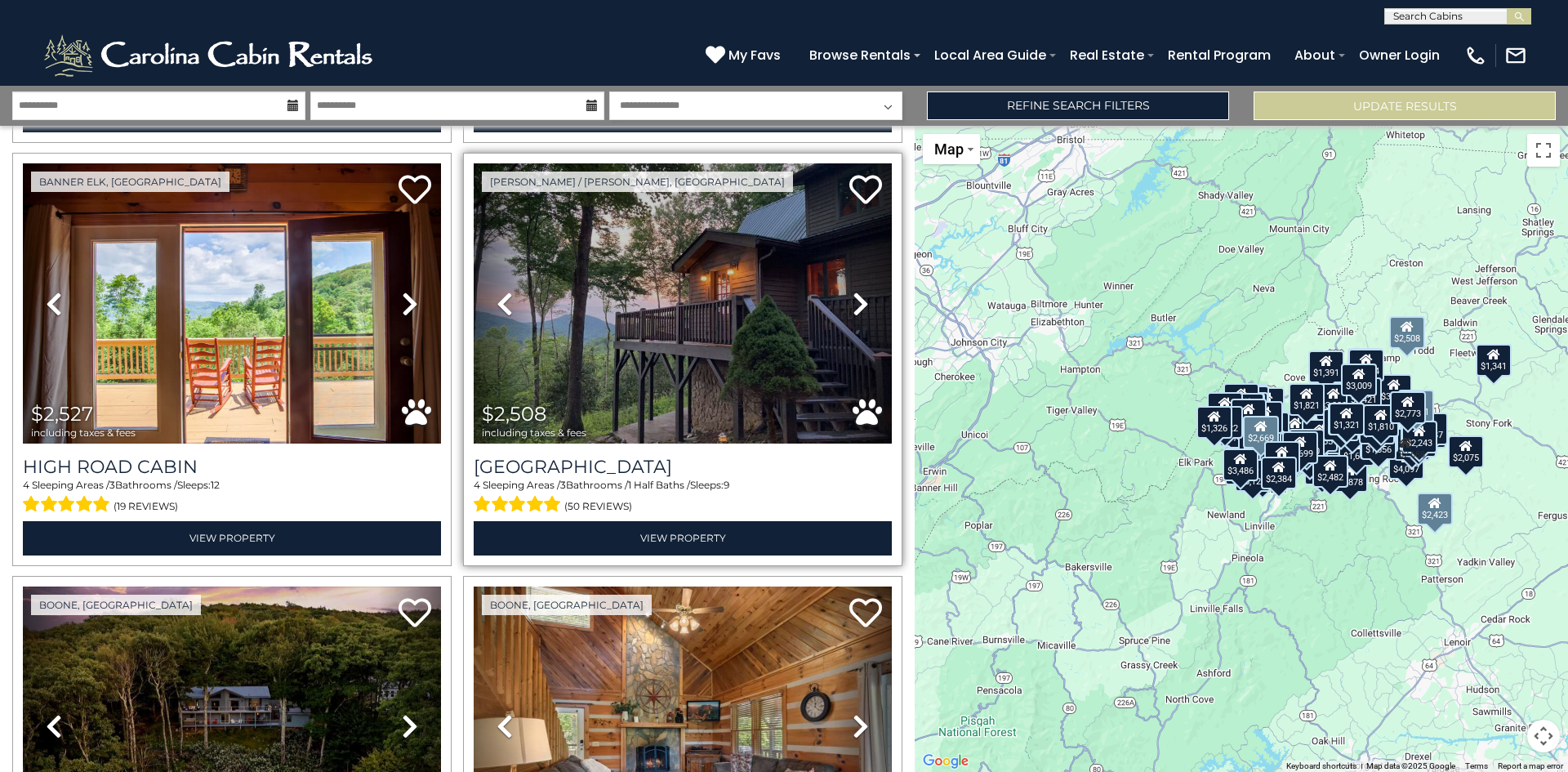
click at [857, 291] on icon at bounding box center [861, 304] width 16 height 26
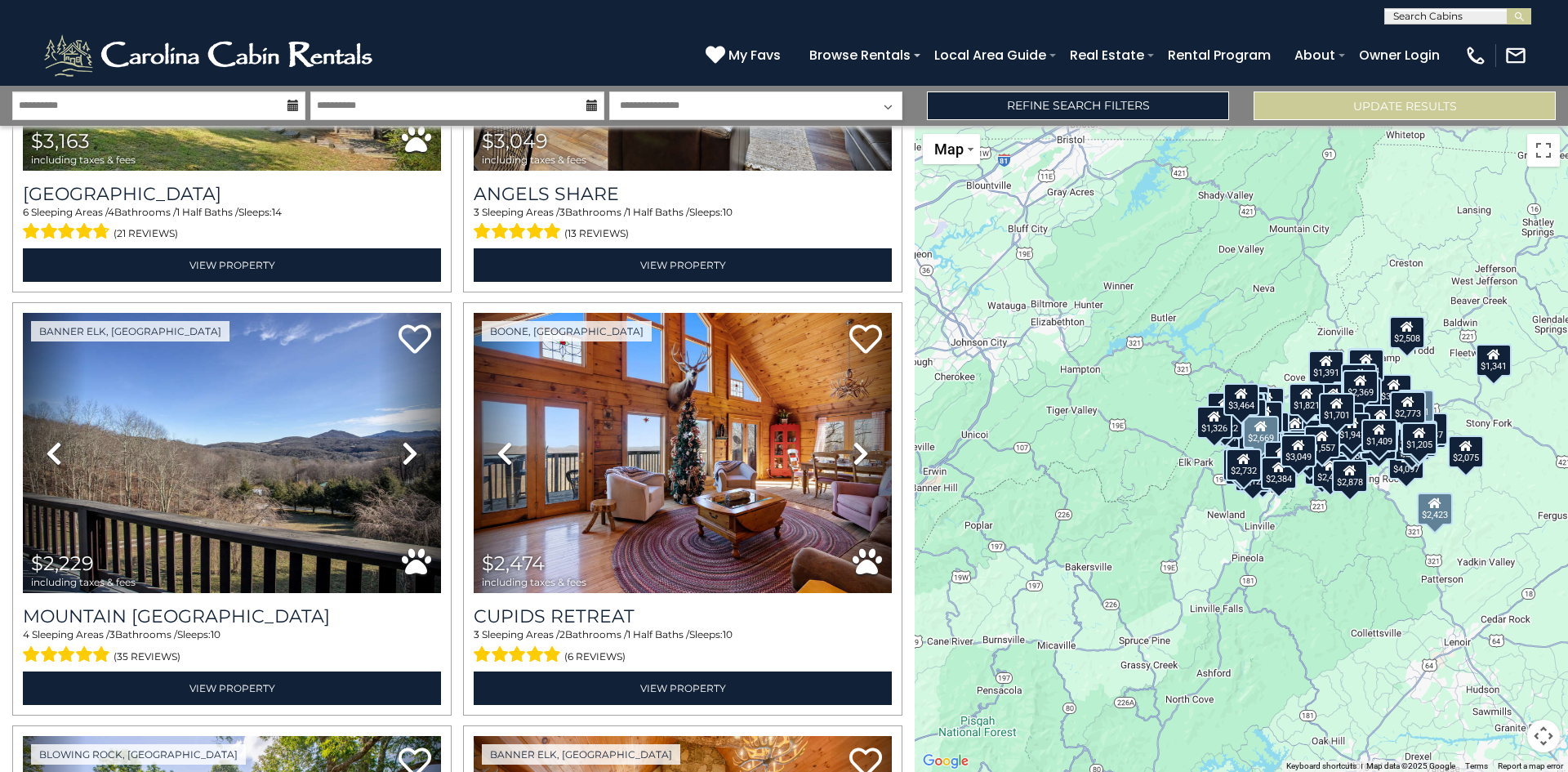
scroll to position [18055, 0]
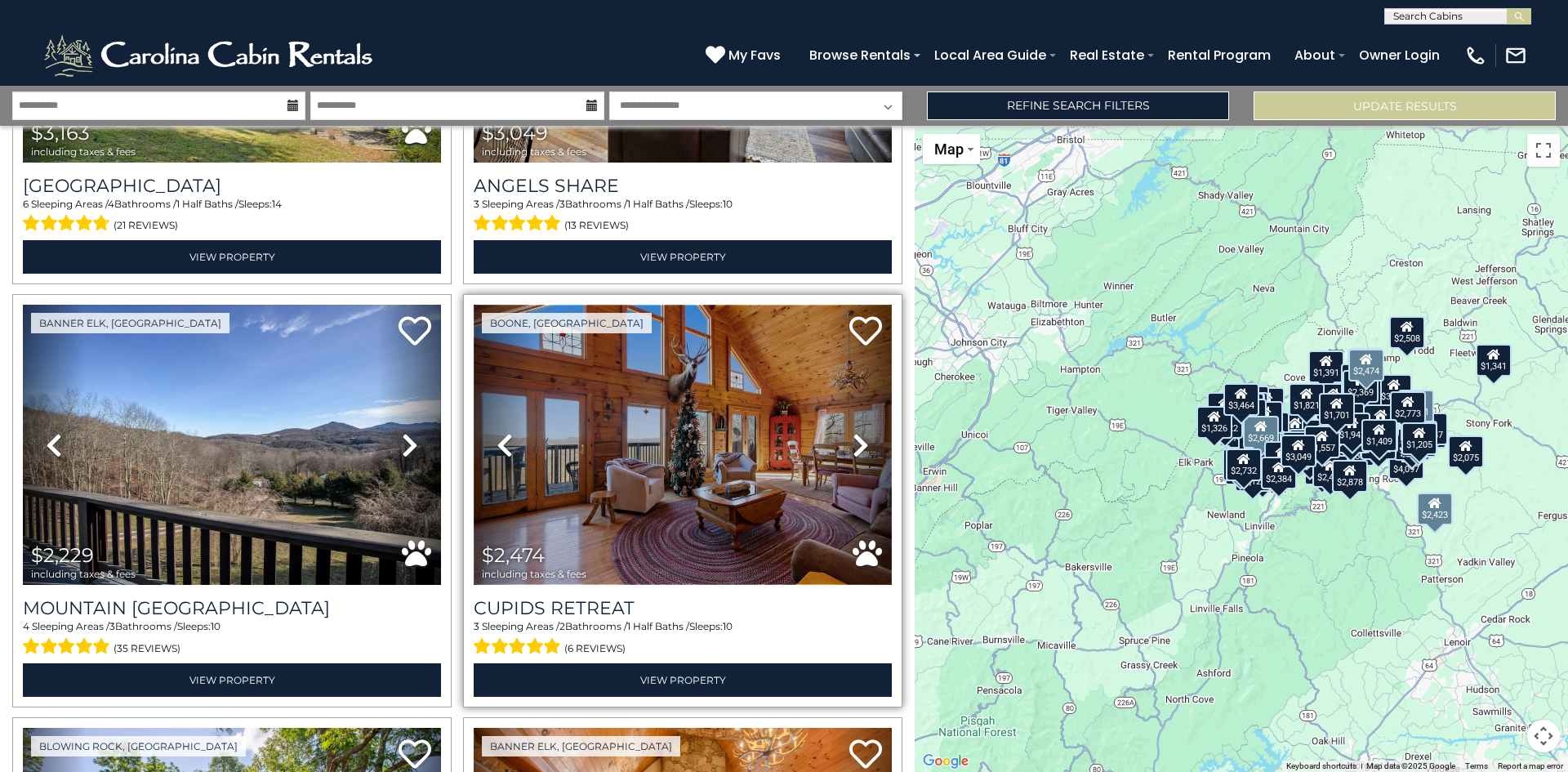
click at [642, 371] on img at bounding box center [683, 445] width 418 height 280
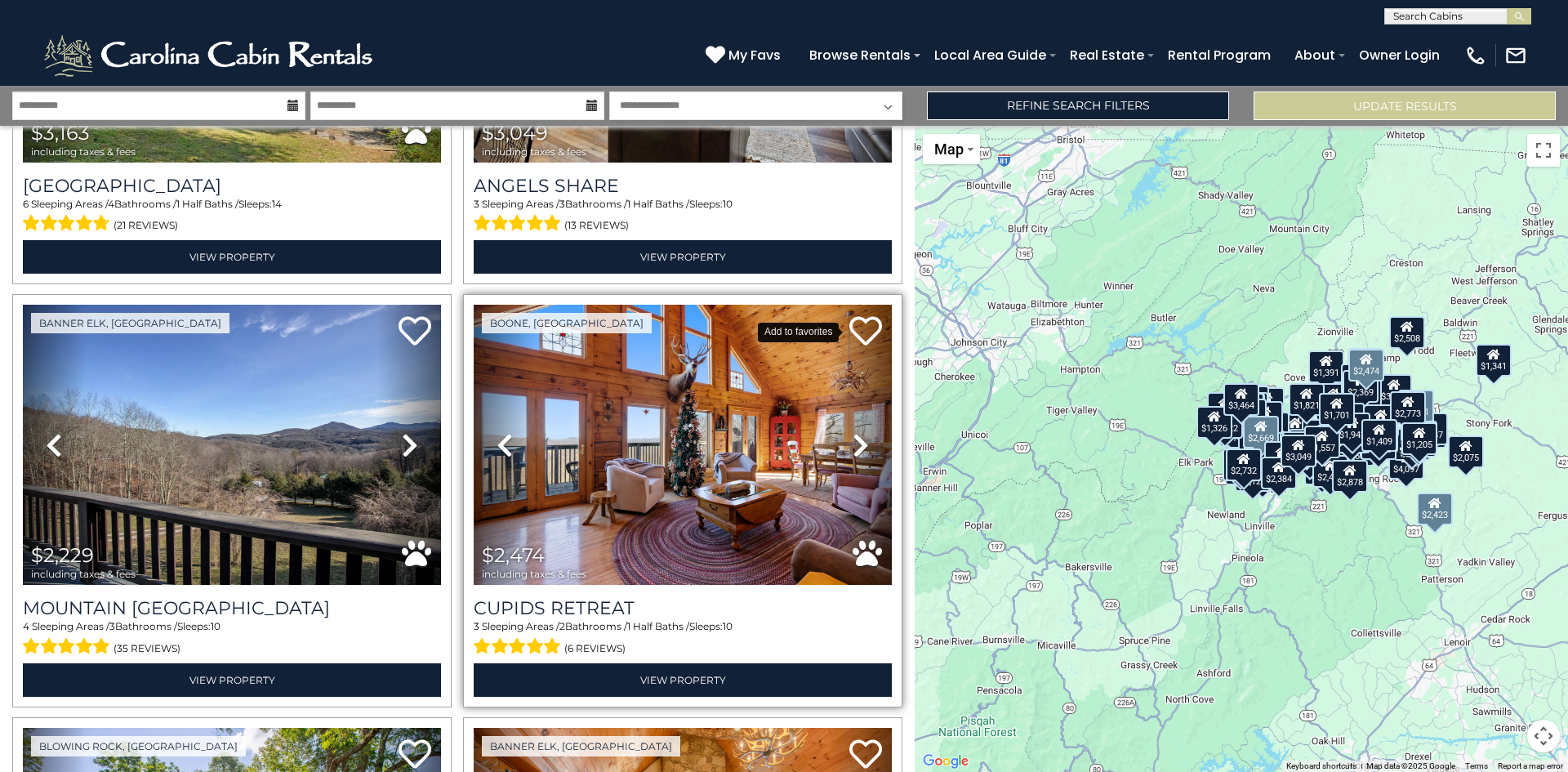
click at [860, 314] on icon at bounding box center [866, 330] width 32 height 32
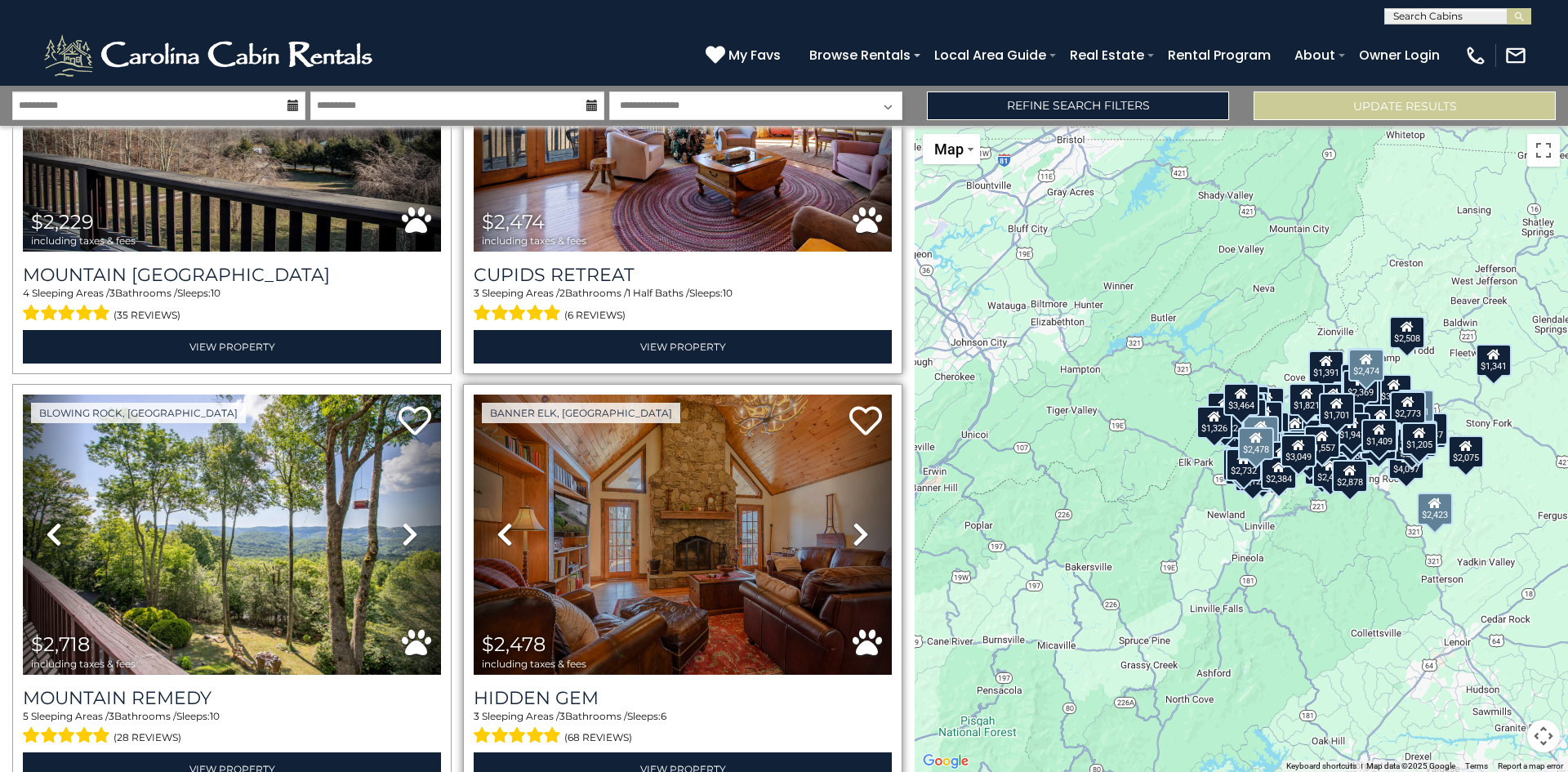
scroll to position [18391, 0]
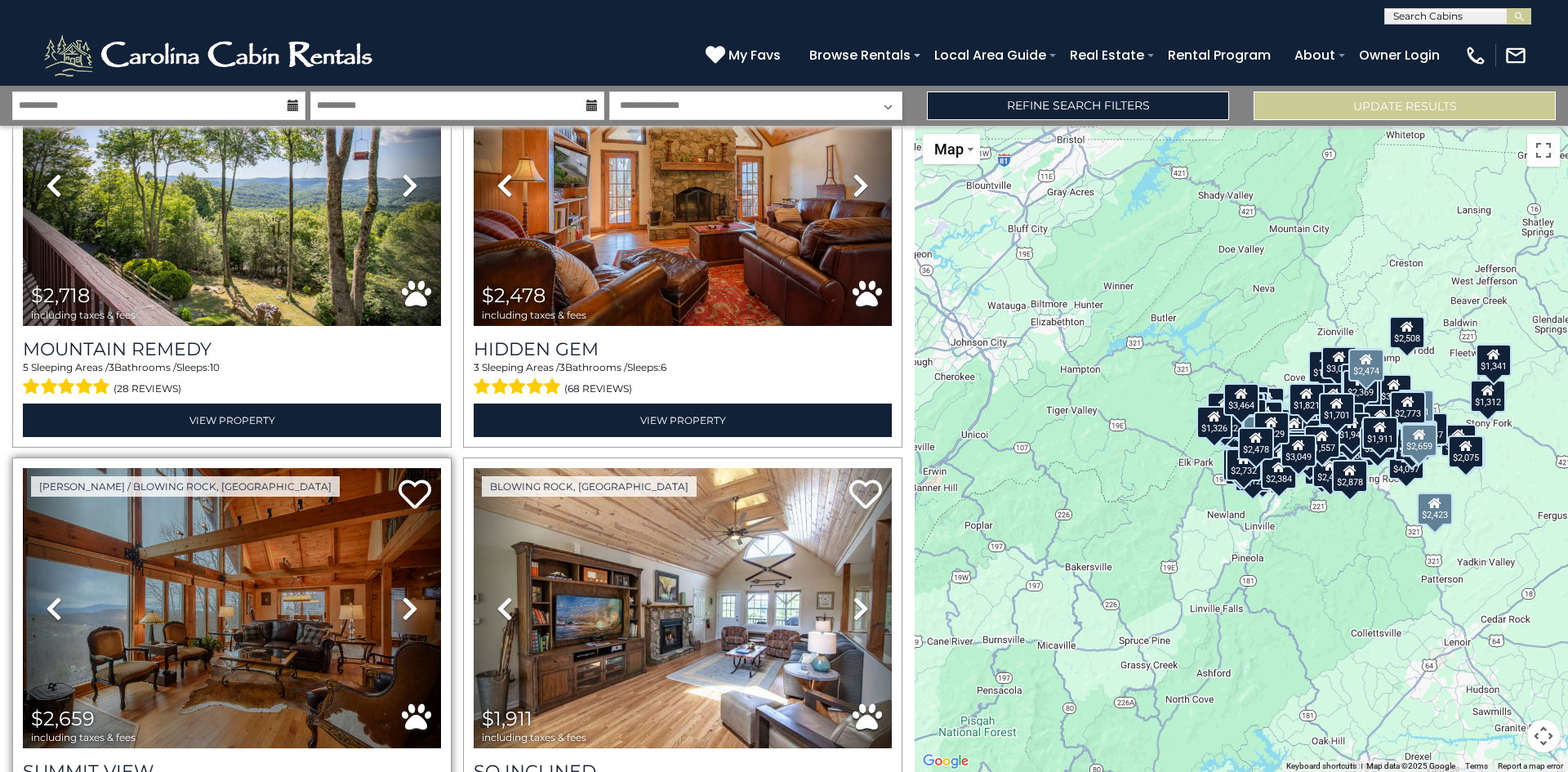
scroll to position [18774, 0]
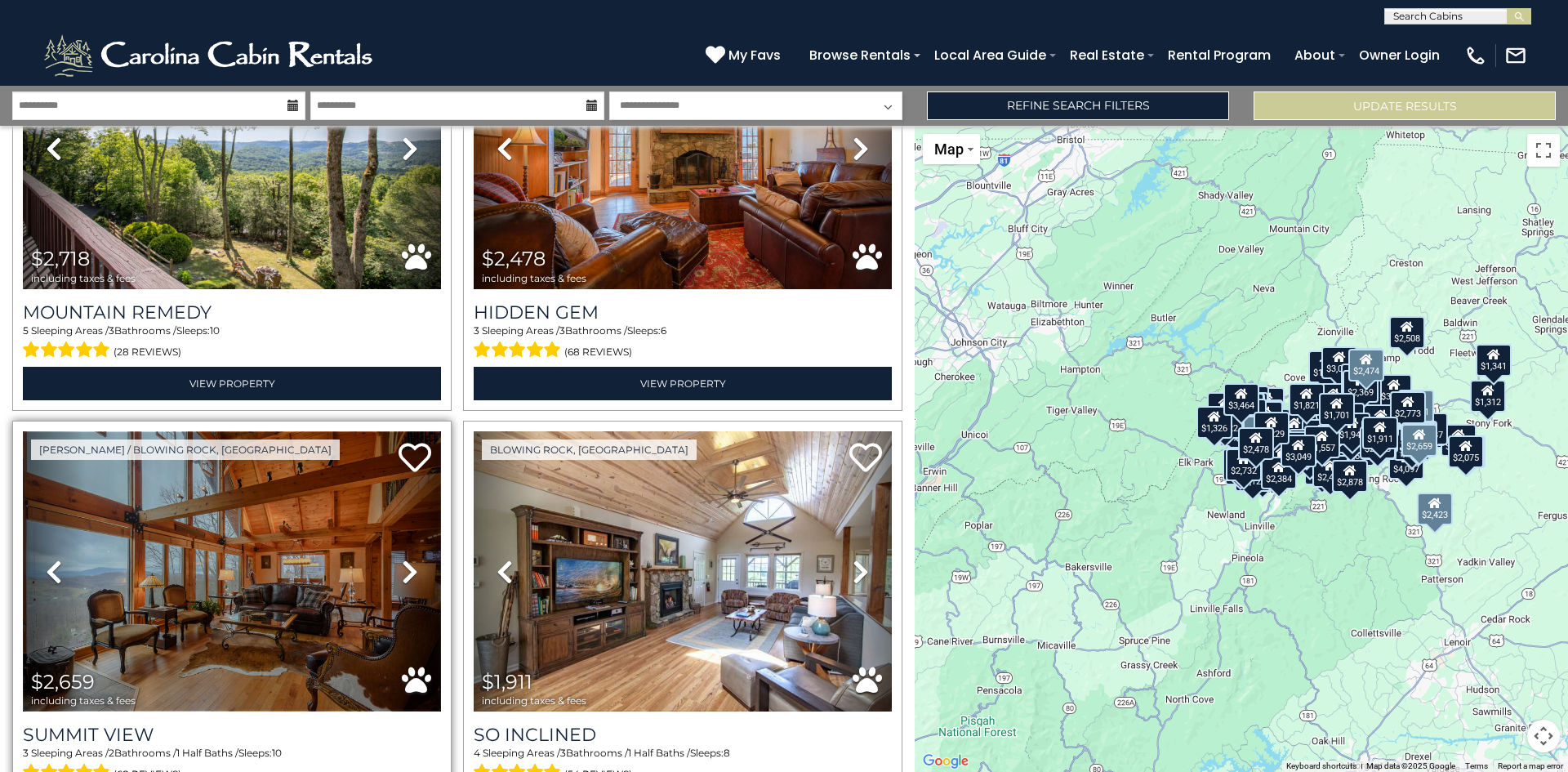
click at [271, 473] on img at bounding box center [232, 571] width 418 height 280
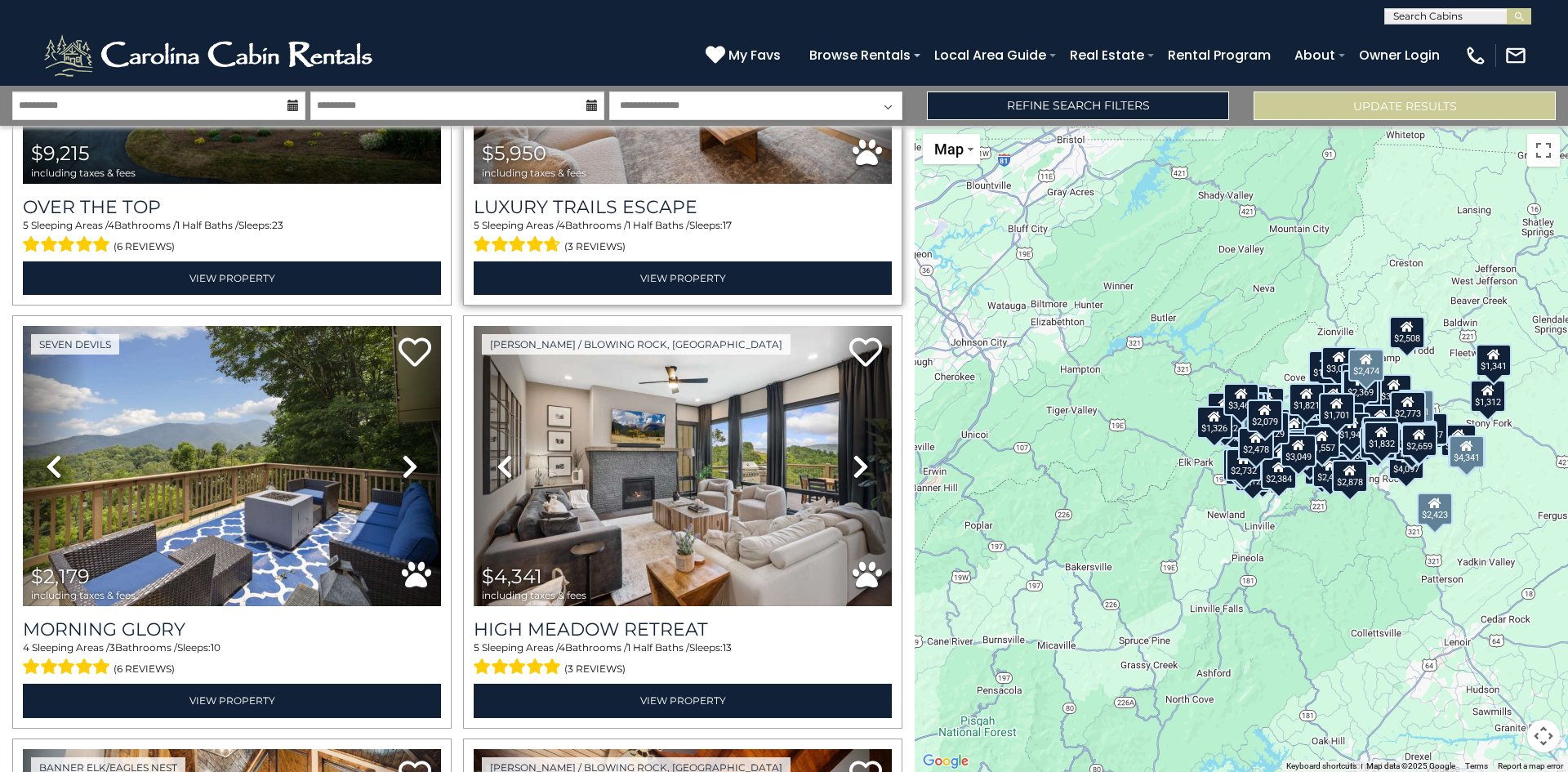
scroll to position [20571, 0]
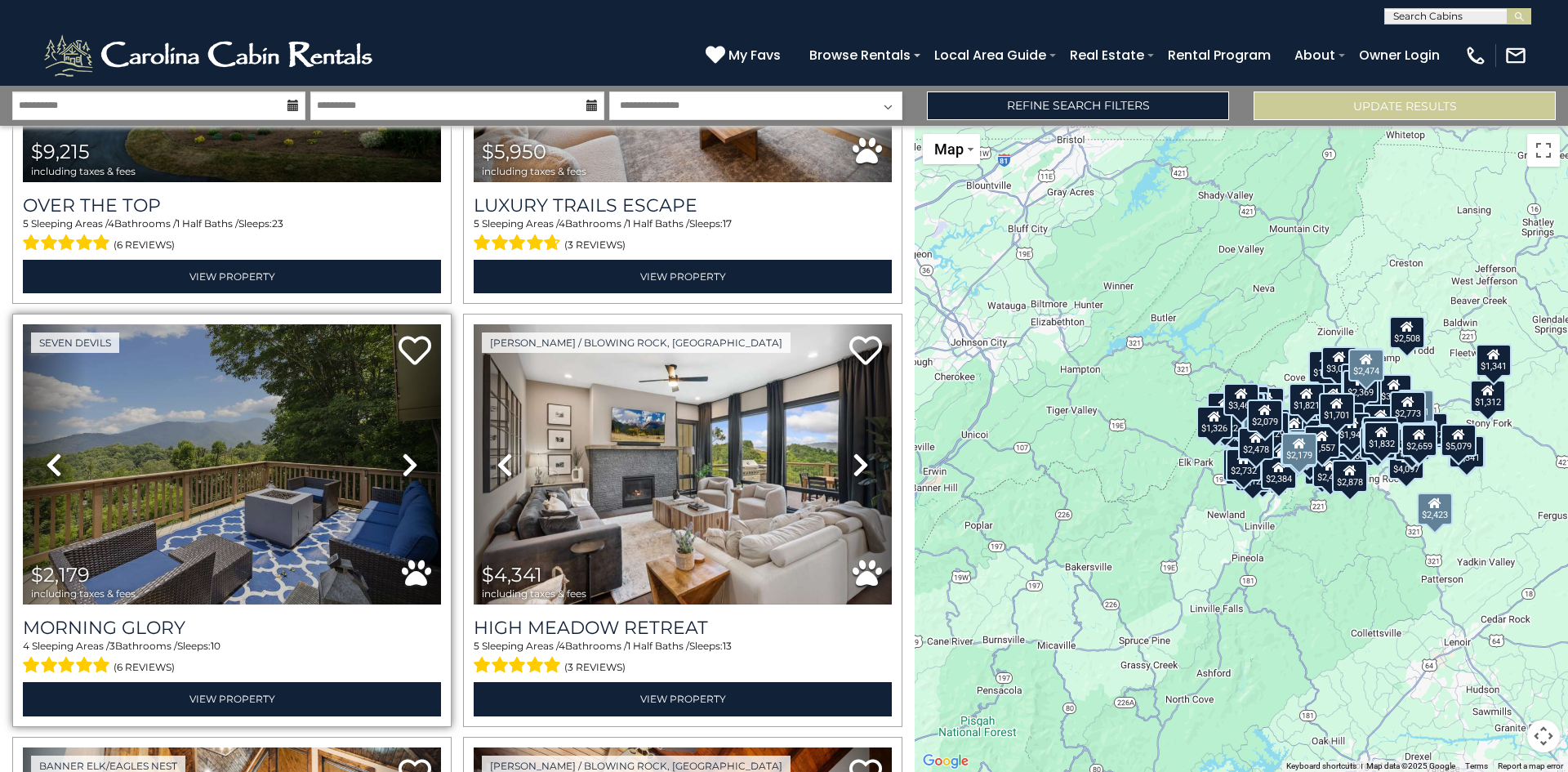
click at [403, 452] on icon at bounding box center [410, 465] width 16 height 26
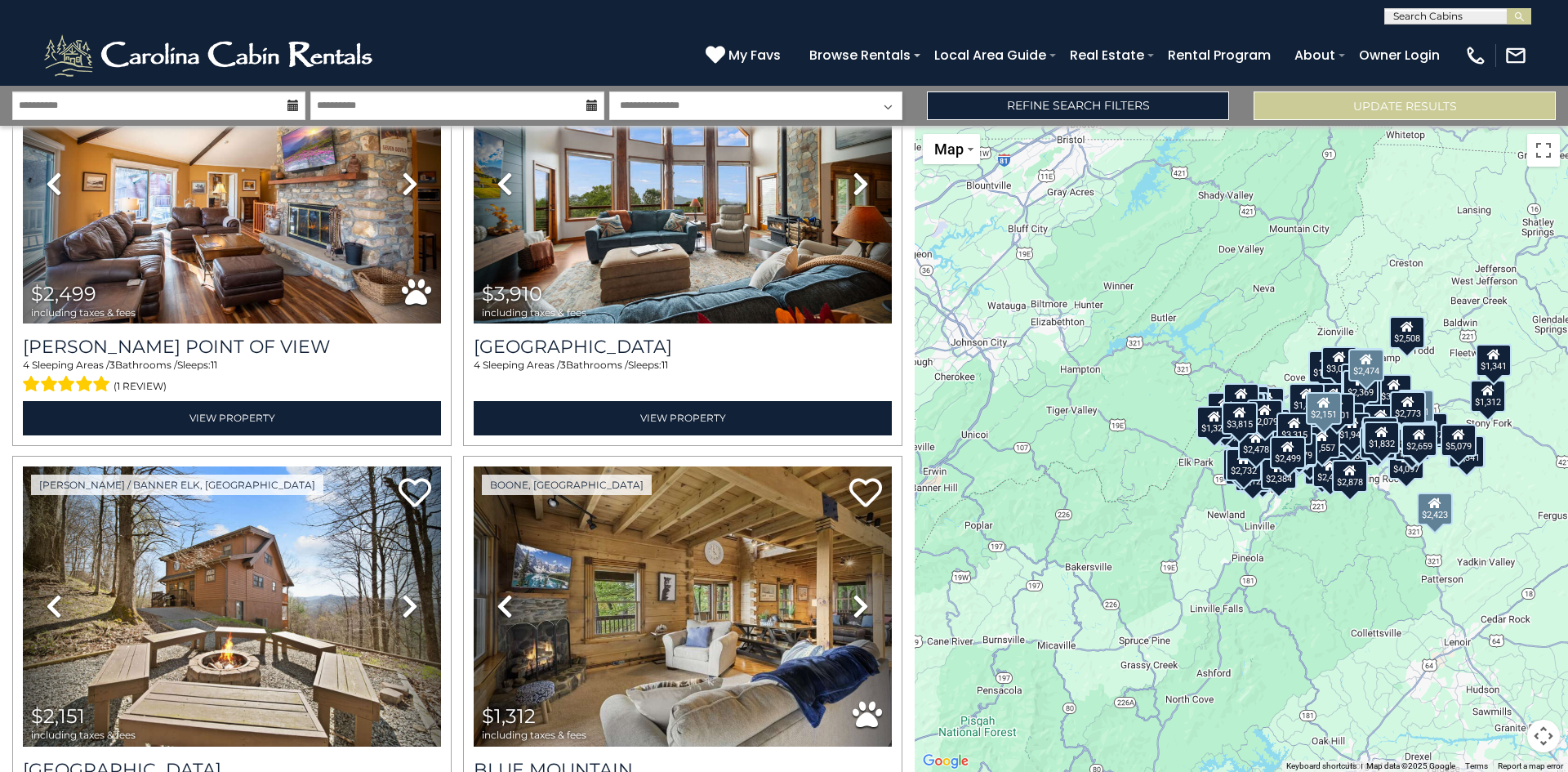
scroll to position [22123, 0]
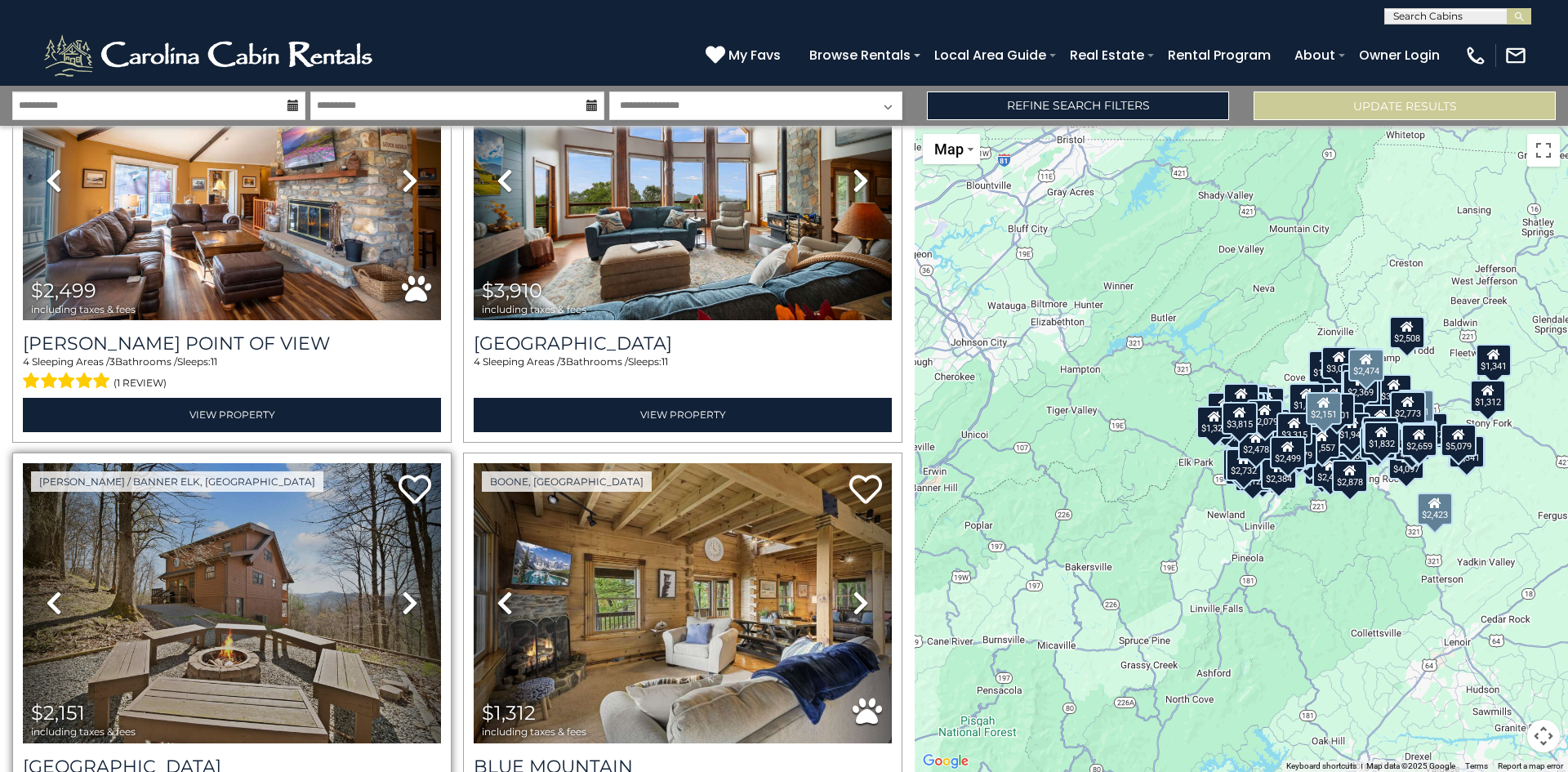
click at [406, 590] on icon at bounding box center [410, 603] width 16 height 26
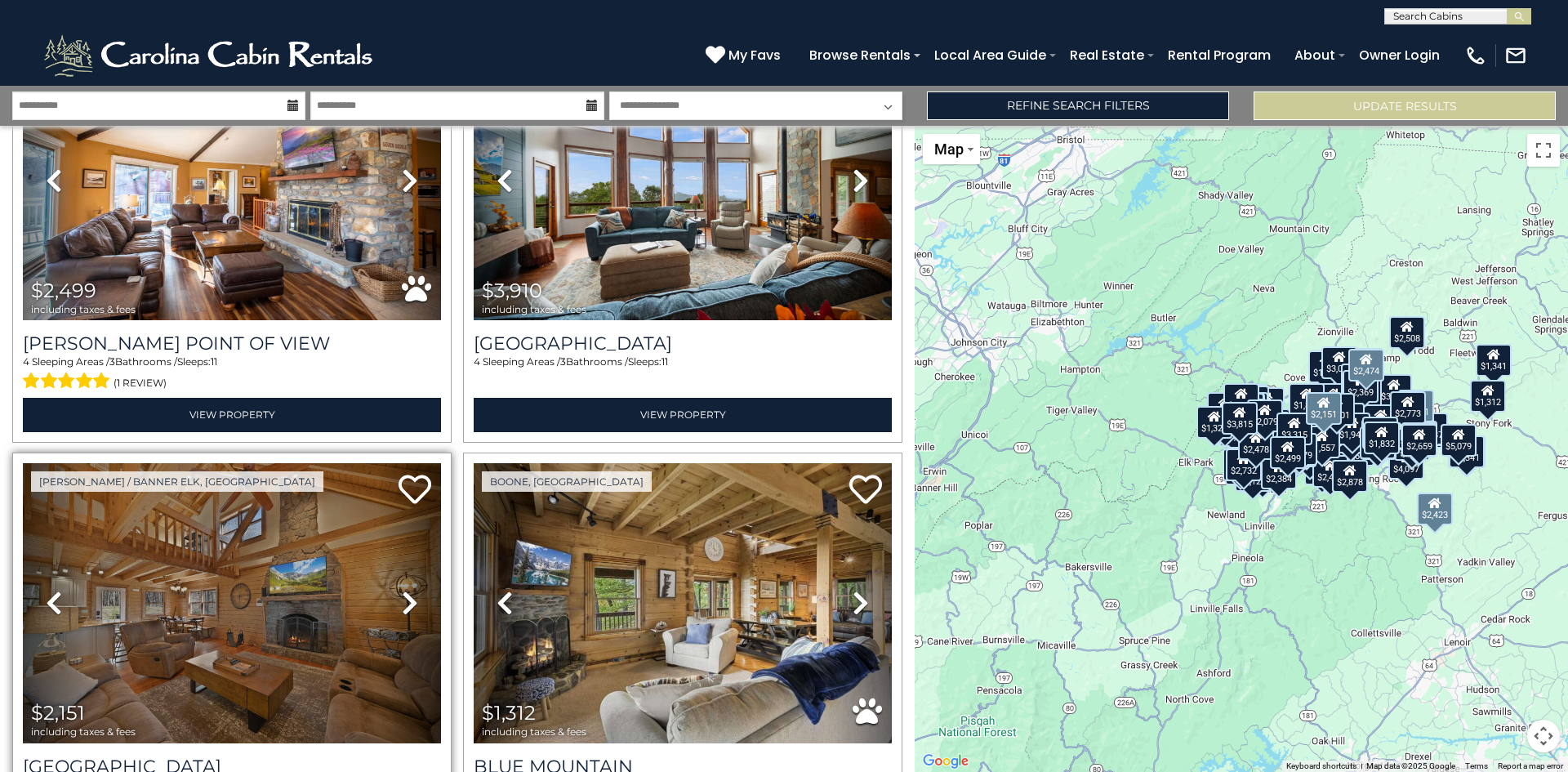
click at [406, 590] on icon at bounding box center [410, 603] width 16 height 26
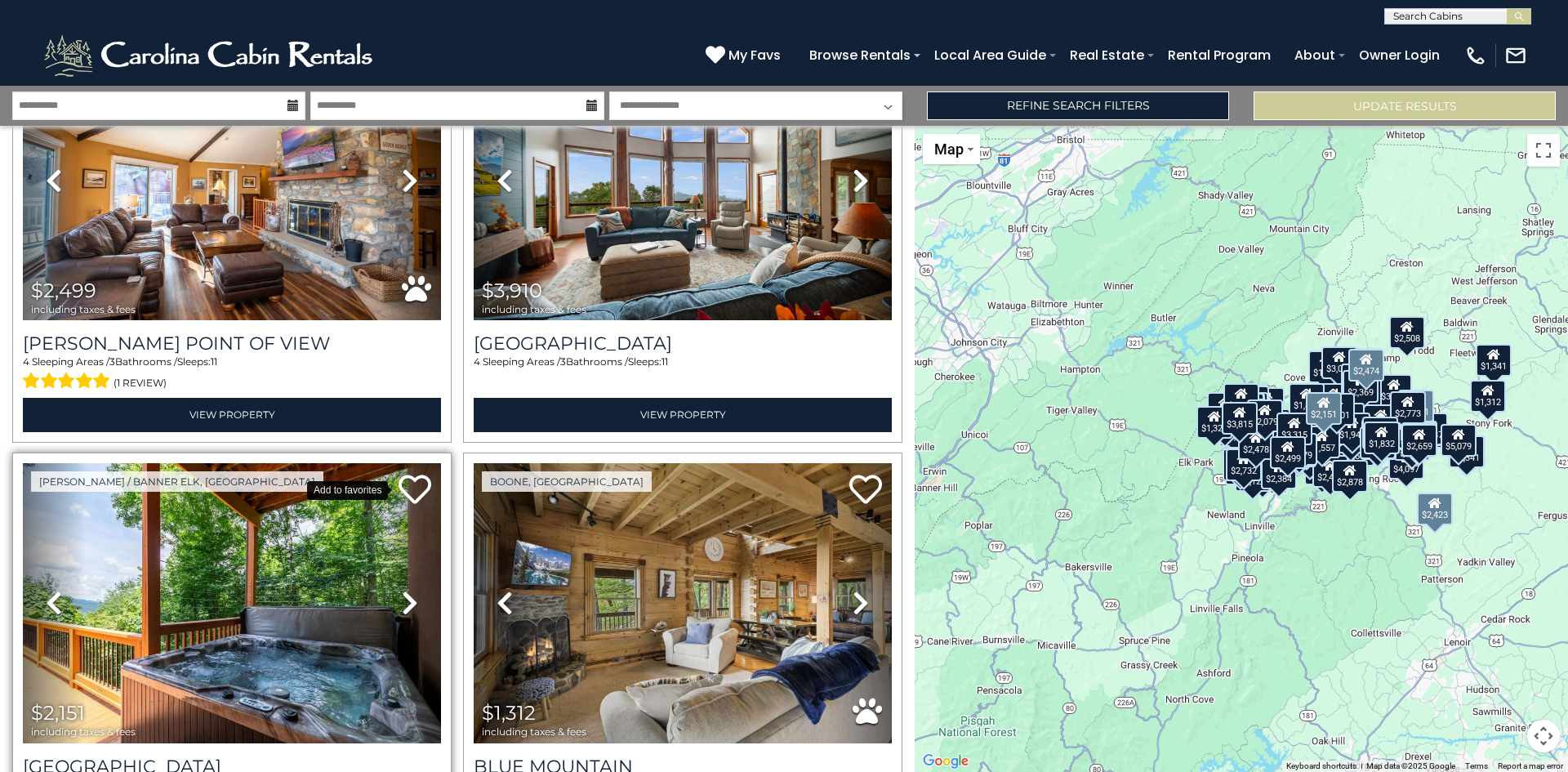
click at [417, 473] on icon at bounding box center [415, 489] width 32 height 32
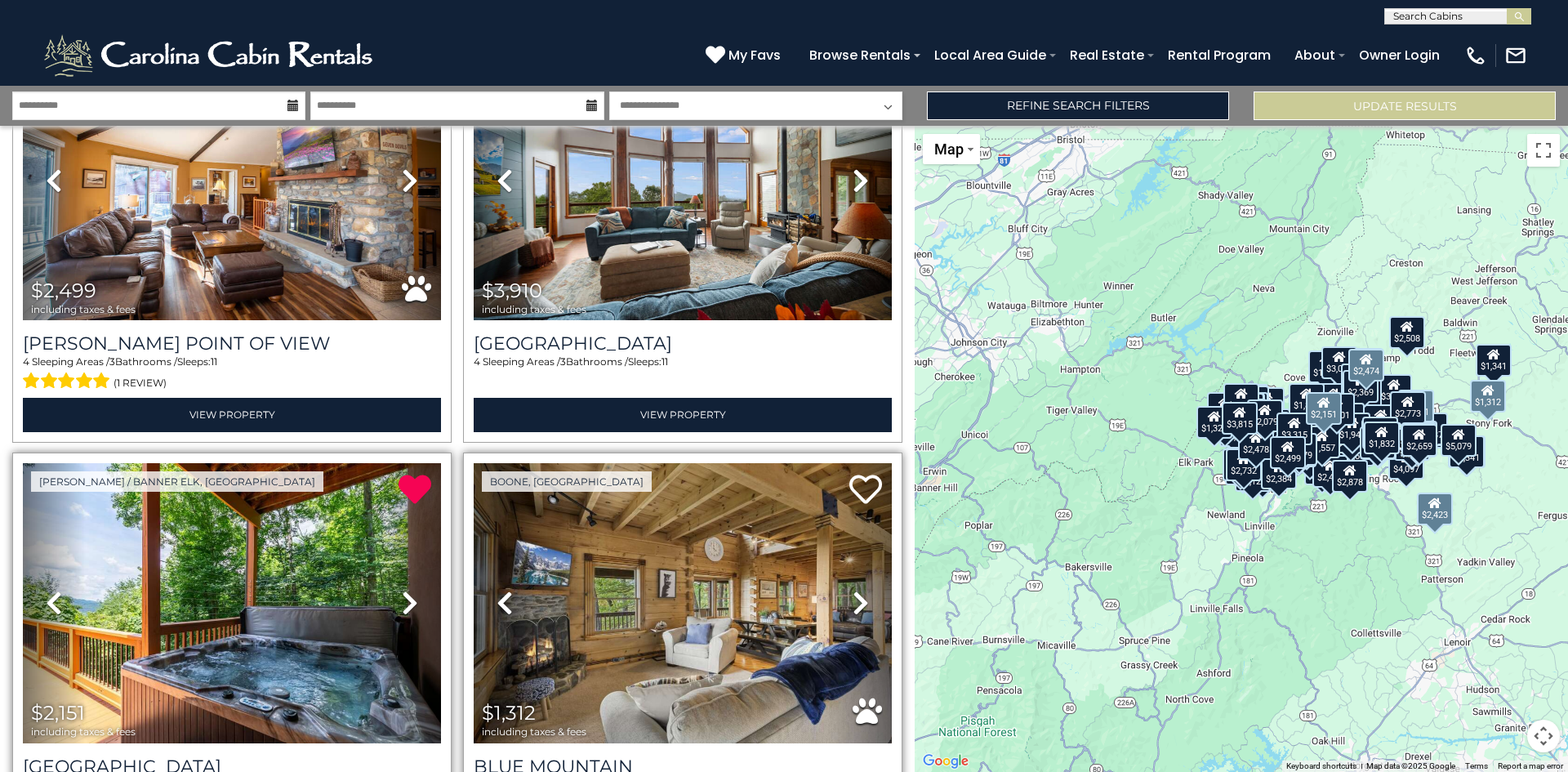
scroll to position [22135, 0]
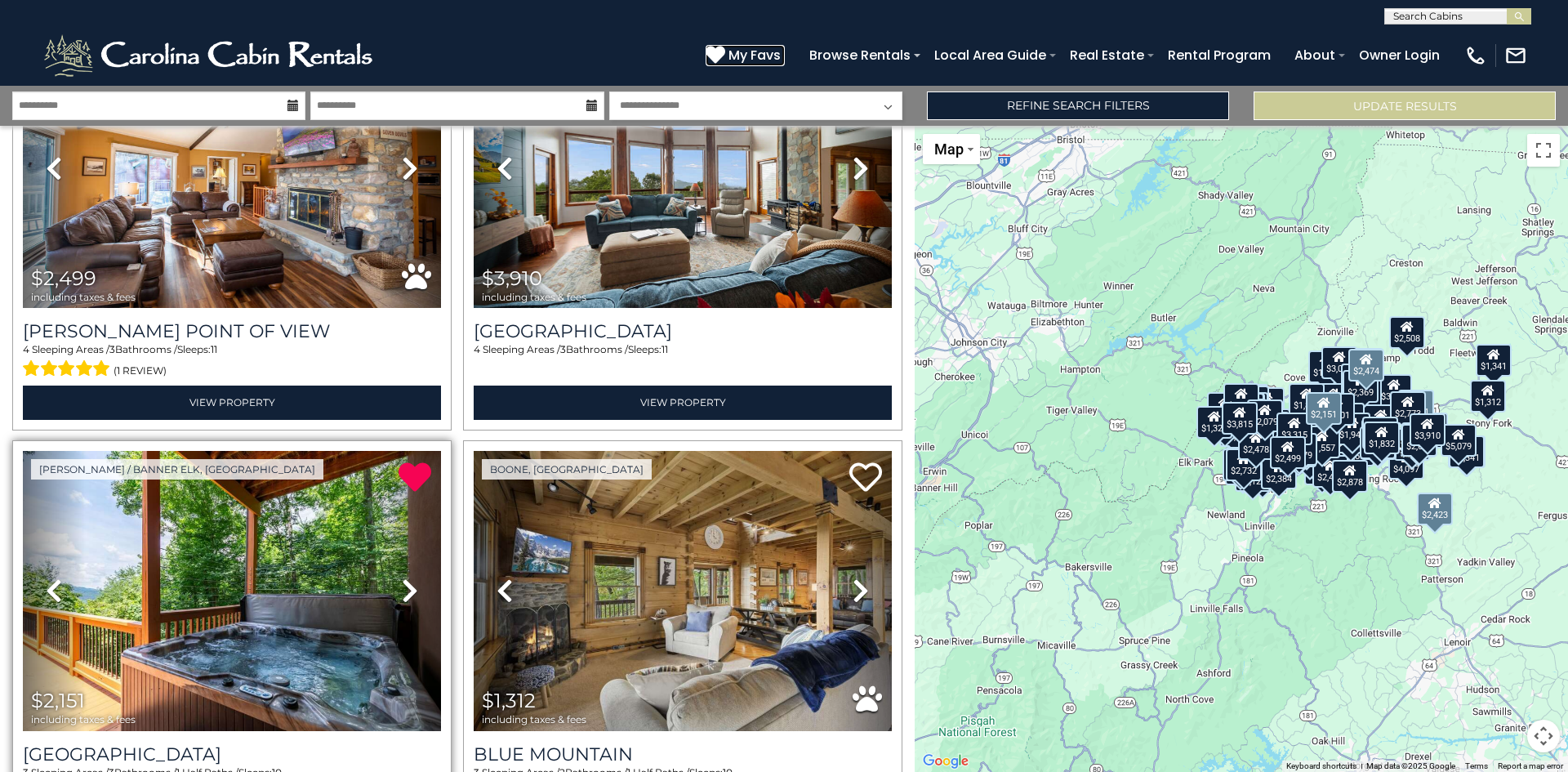
click at [756, 54] on span "My Favs" at bounding box center [754, 56] width 52 height 20
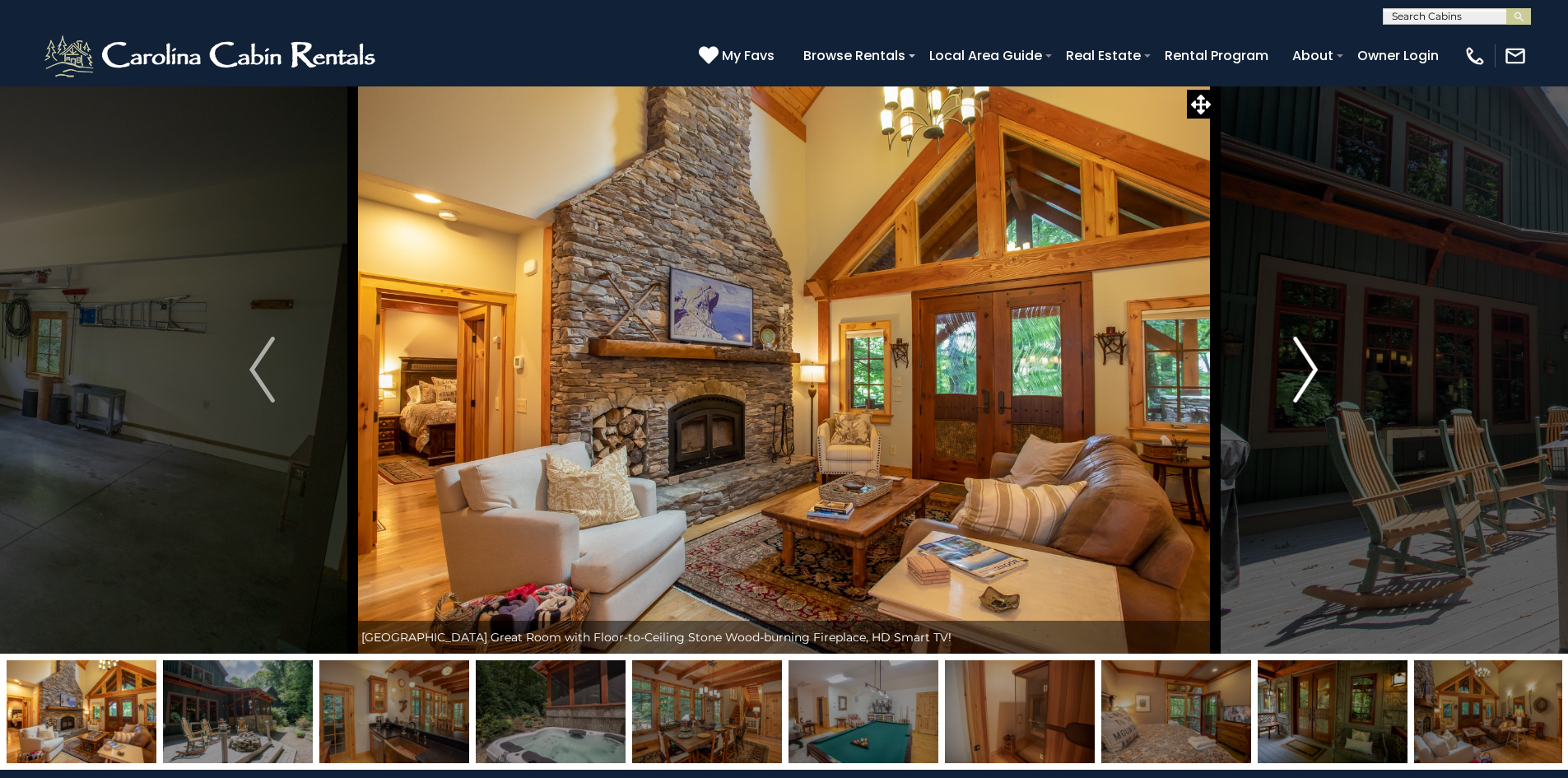
click at [1320, 372] on button "Next" at bounding box center [1306, 369] width 181 height 568
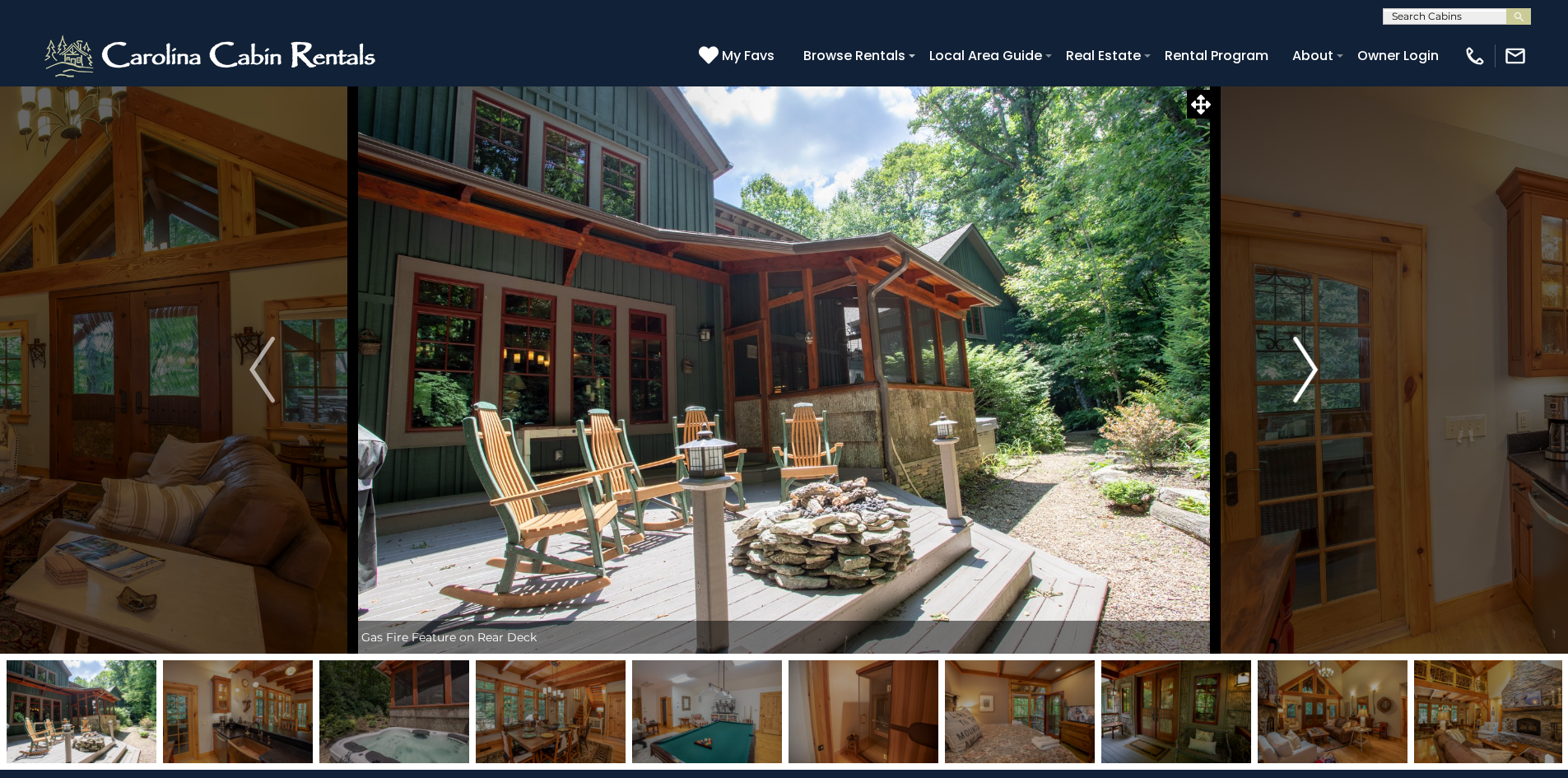
click at [1317, 374] on img "Next" at bounding box center [1306, 369] width 25 height 66
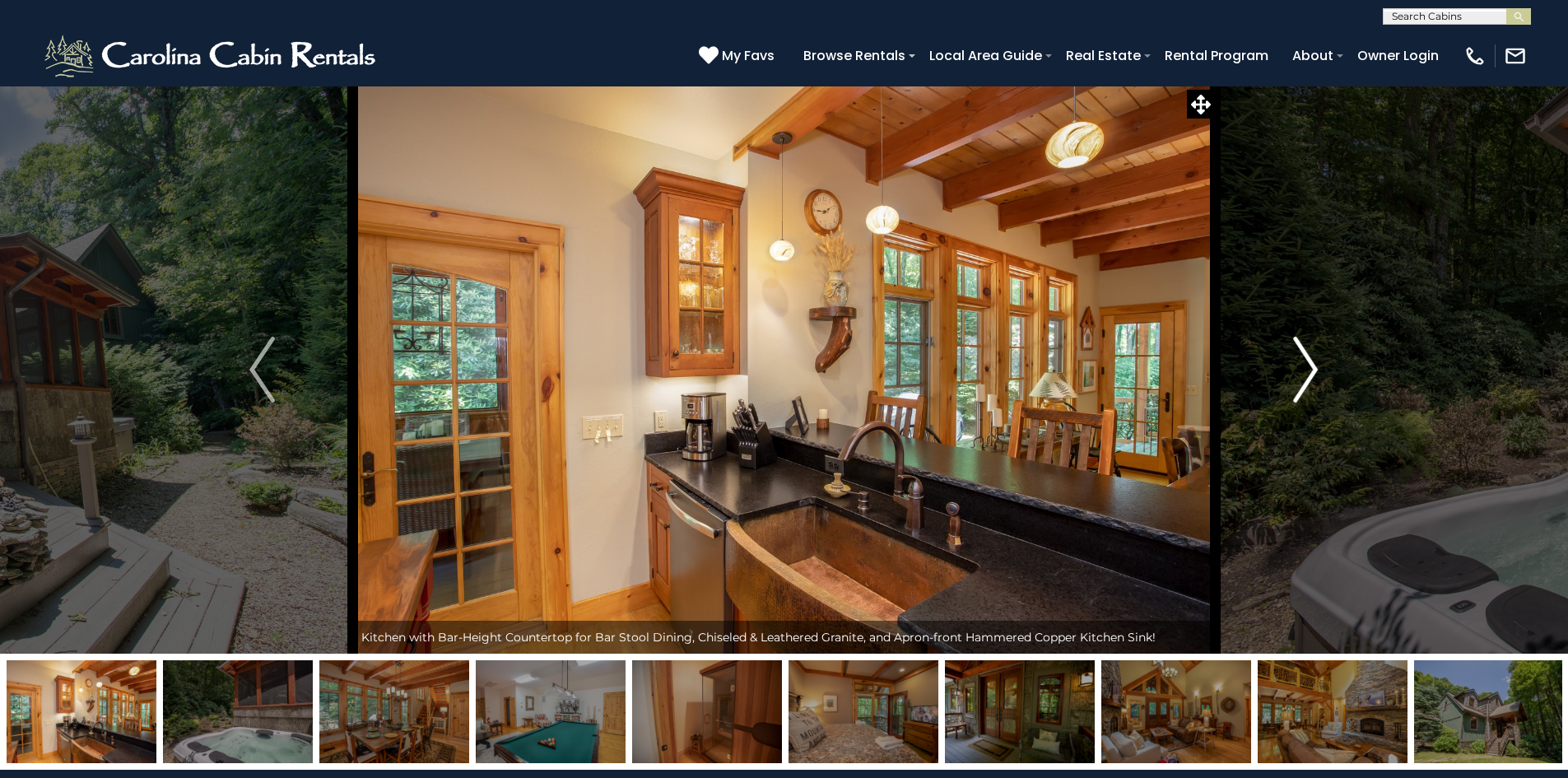
click at [1317, 374] on img "Next" at bounding box center [1306, 369] width 25 height 66
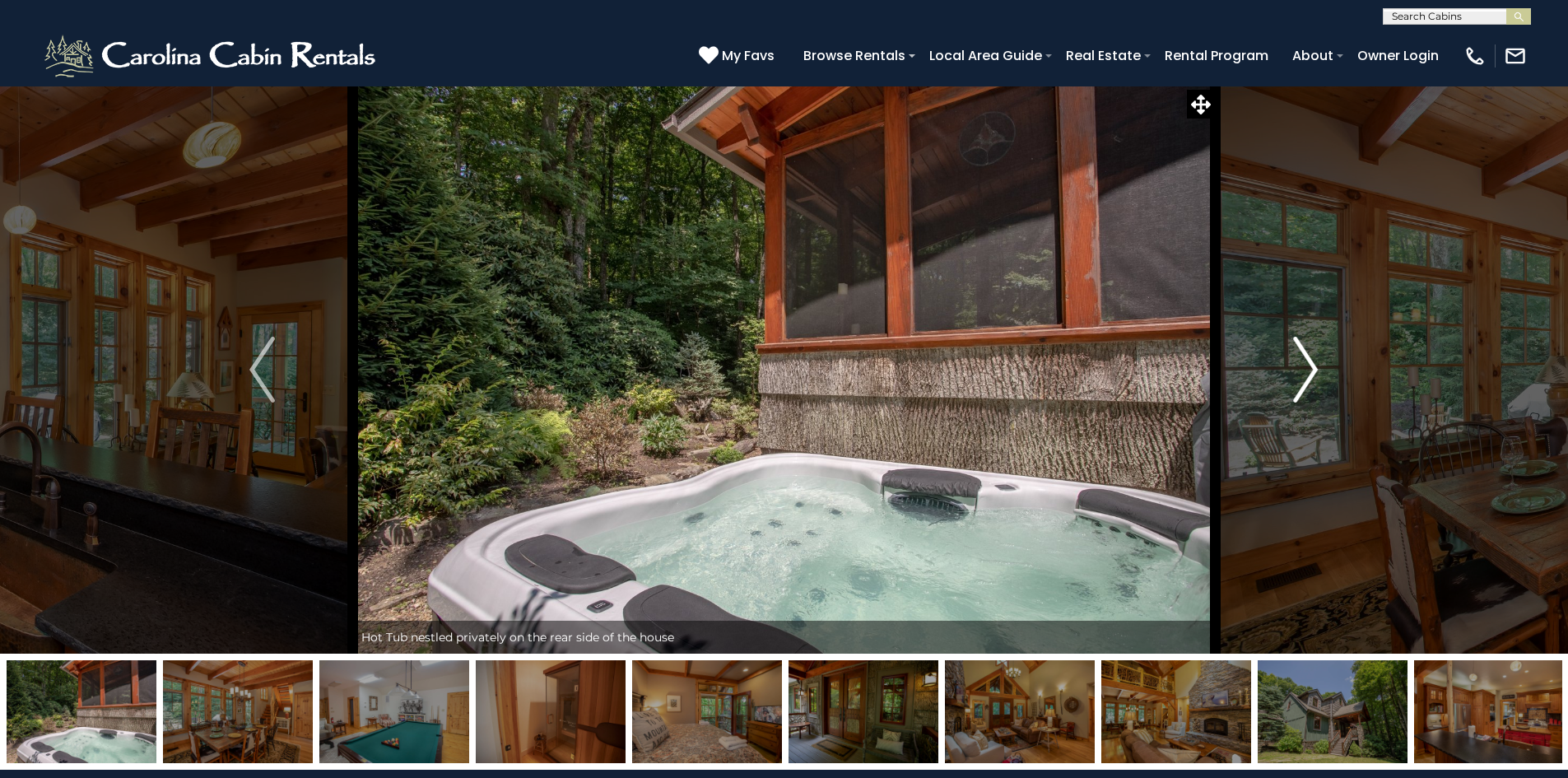
click at [1317, 374] on img "Next" at bounding box center [1306, 369] width 25 height 66
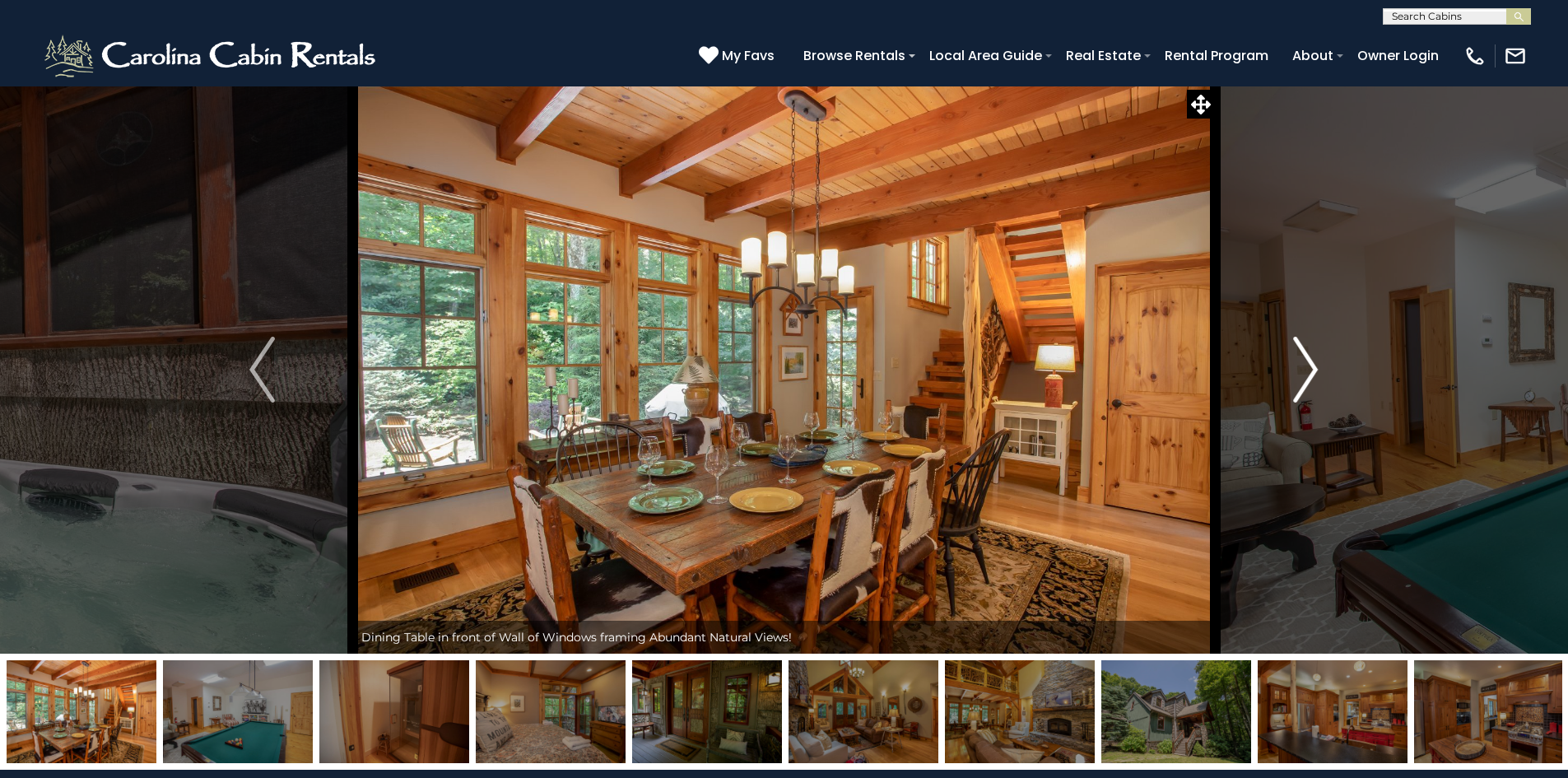
click at [1317, 374] on img "Next" at bounding box center [1306, 369] width 25 height 66
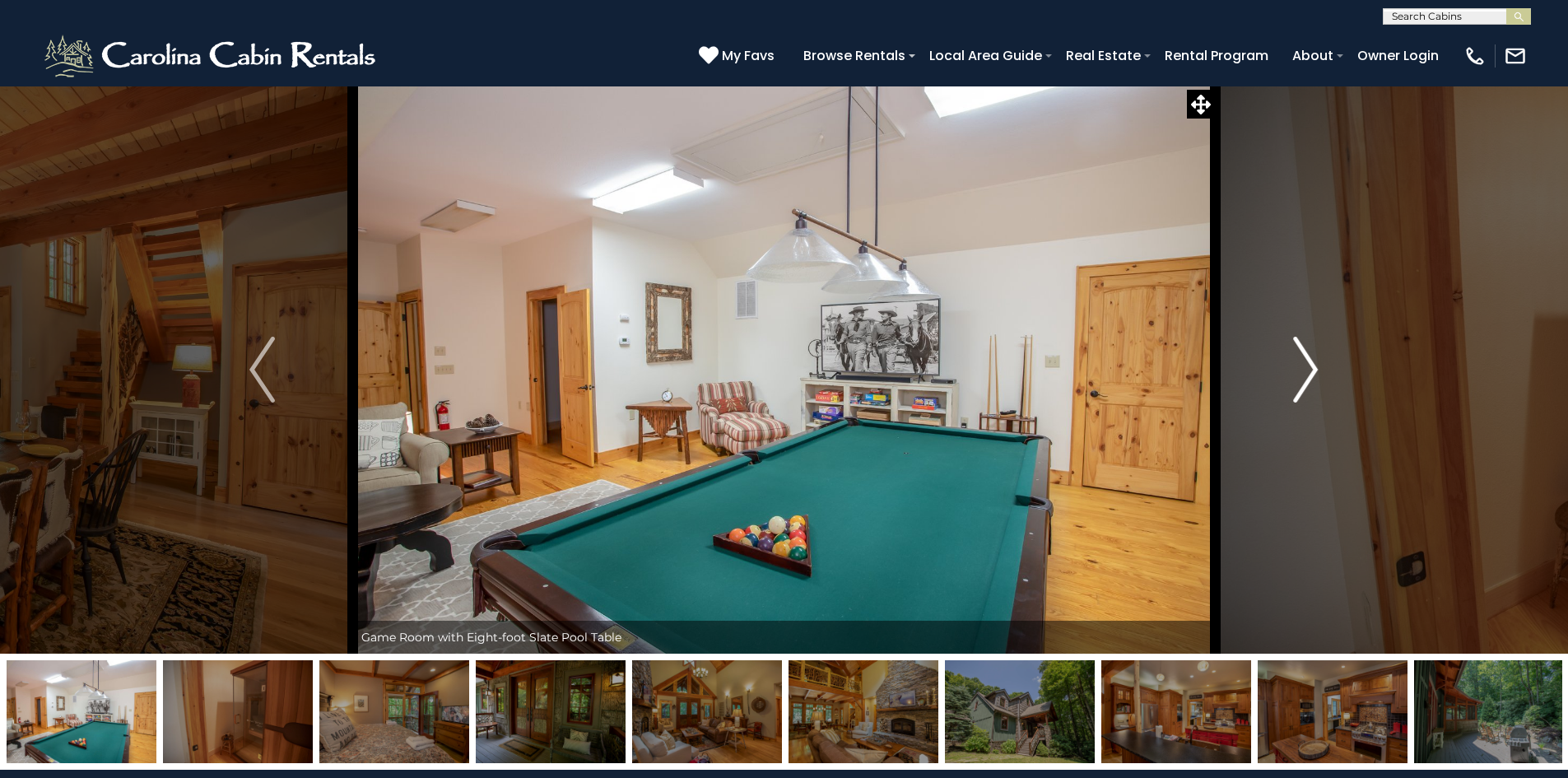
click at [1317, 374] on img "Next" at bounding box center [1306, 369] width 25 height 66
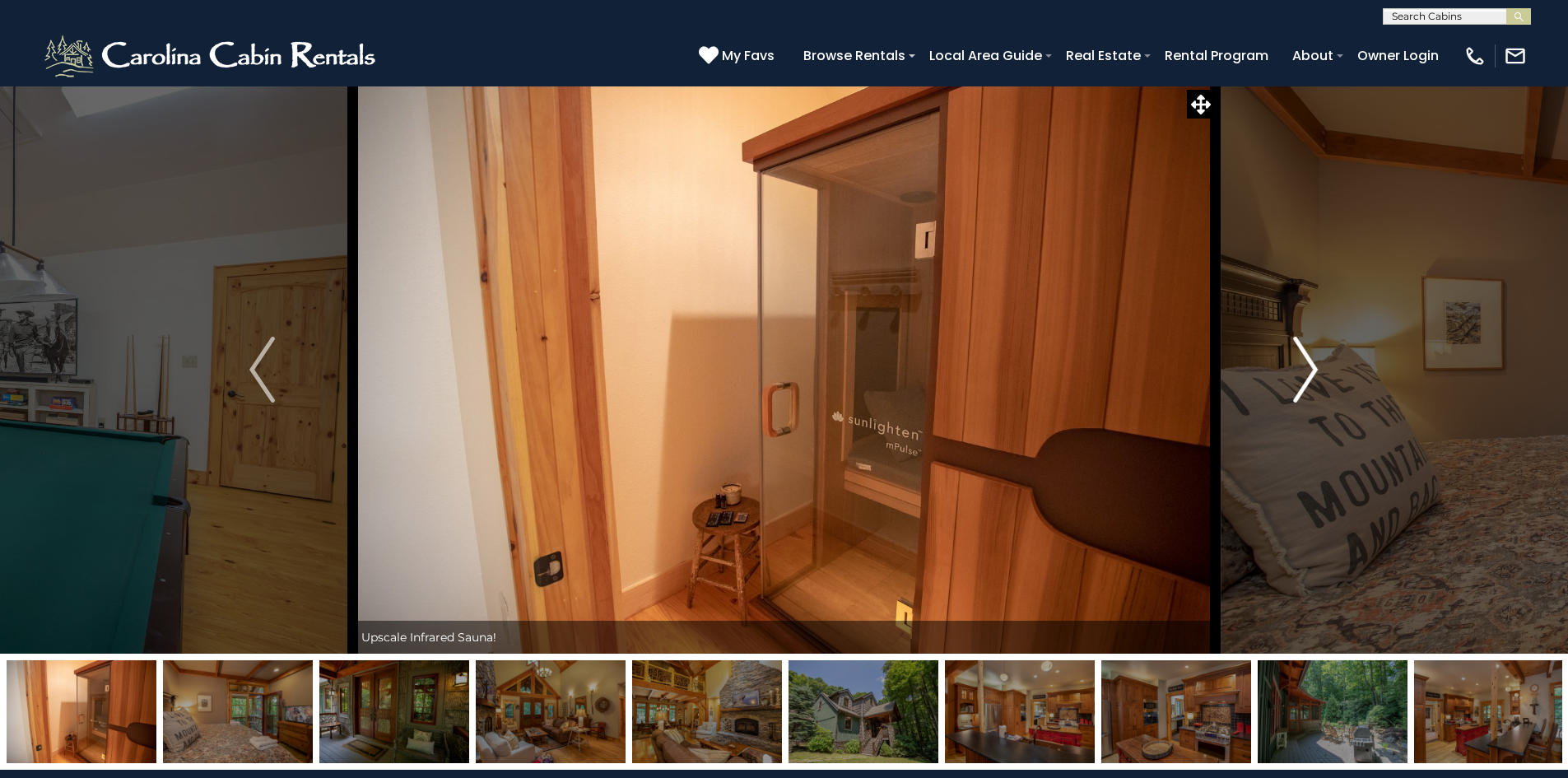
click at [1317, 374] on img "Next" at bounding box center [1306, 369] width 25 height 66
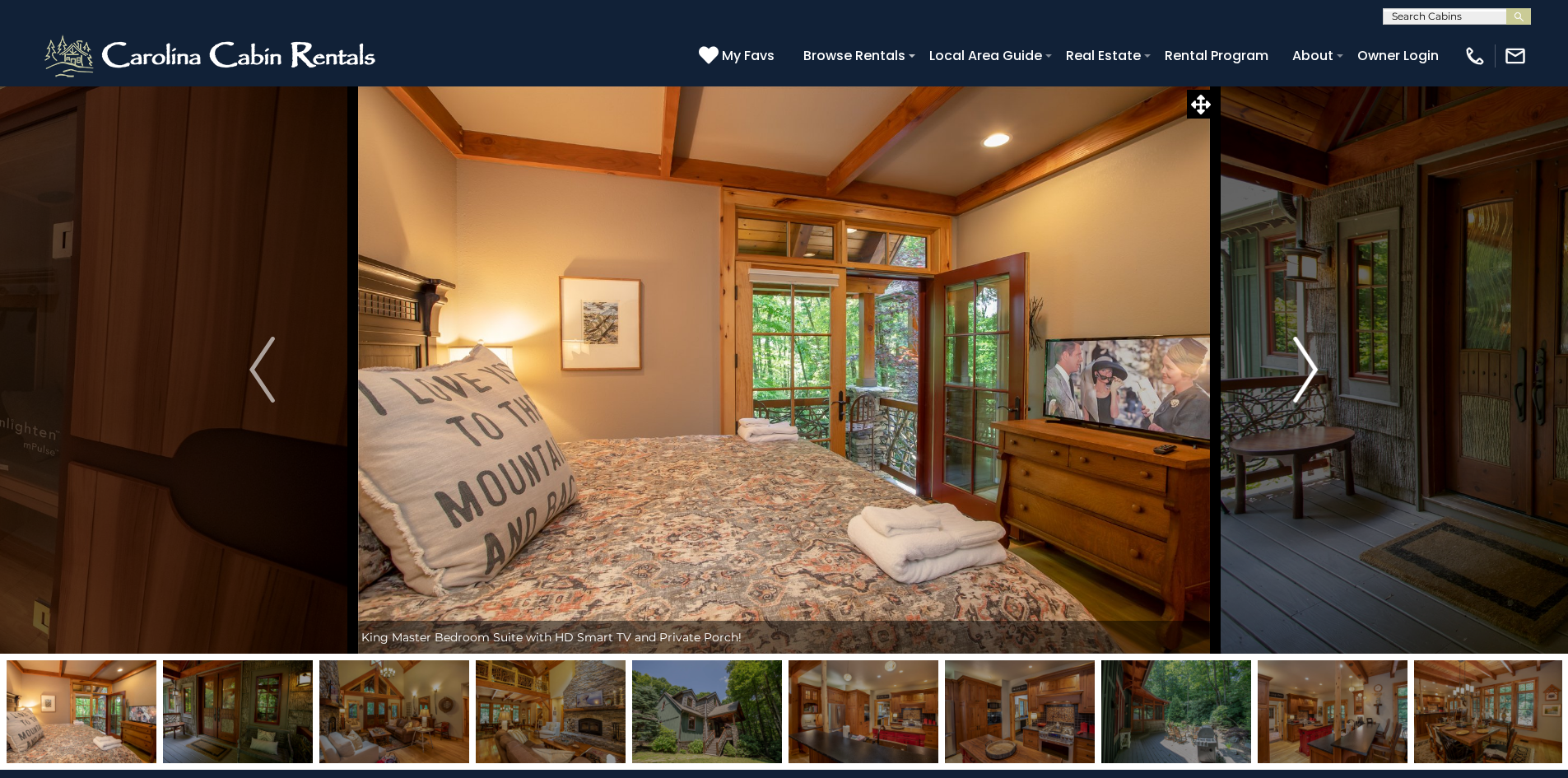
click at [1317, 374] on img "Next" at bounding box center [1306, 369] width 25 height 66
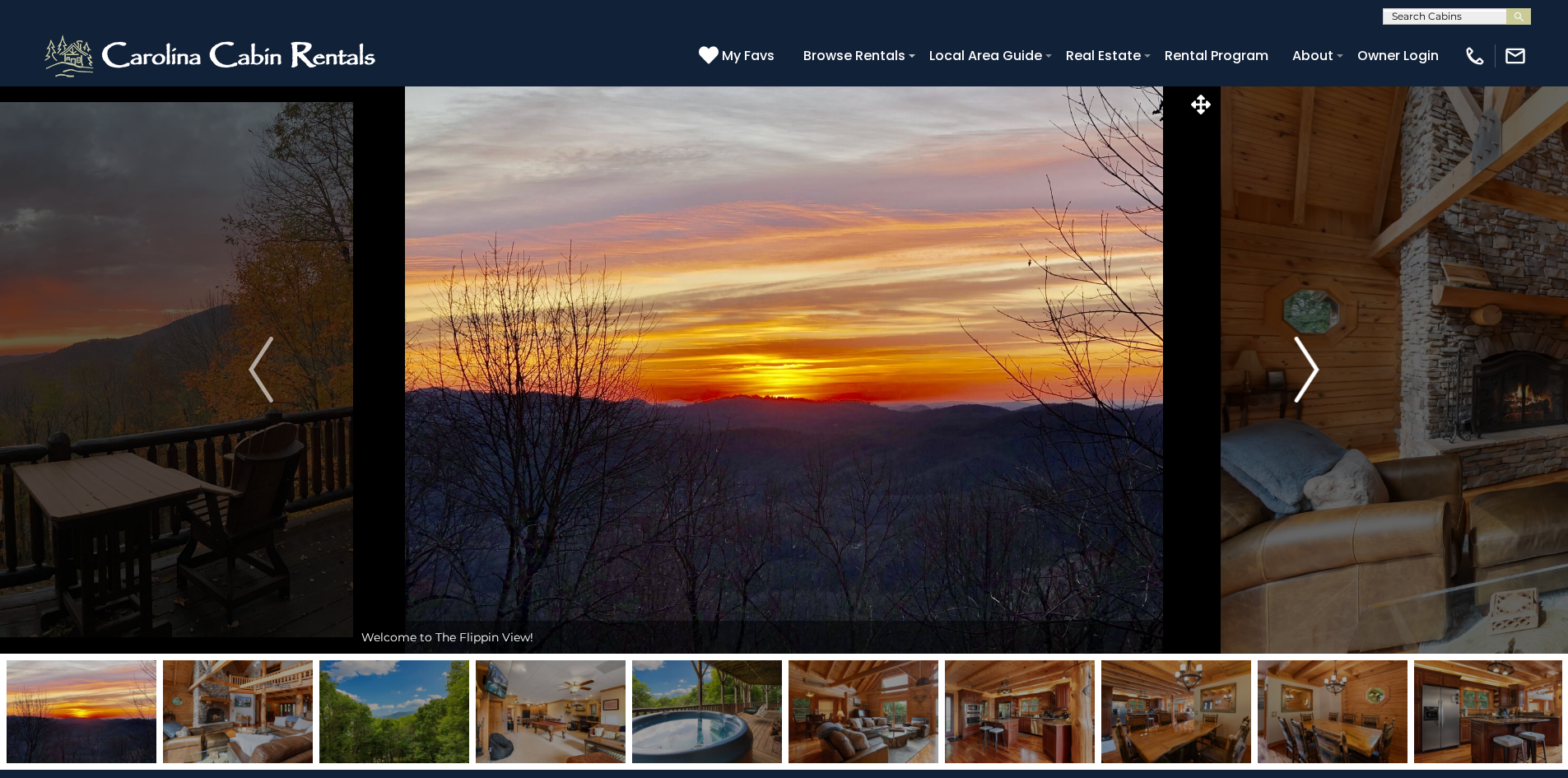
click at [1315, 367] on img "Next" at bounding box center [1307, 369] width 25 height 66
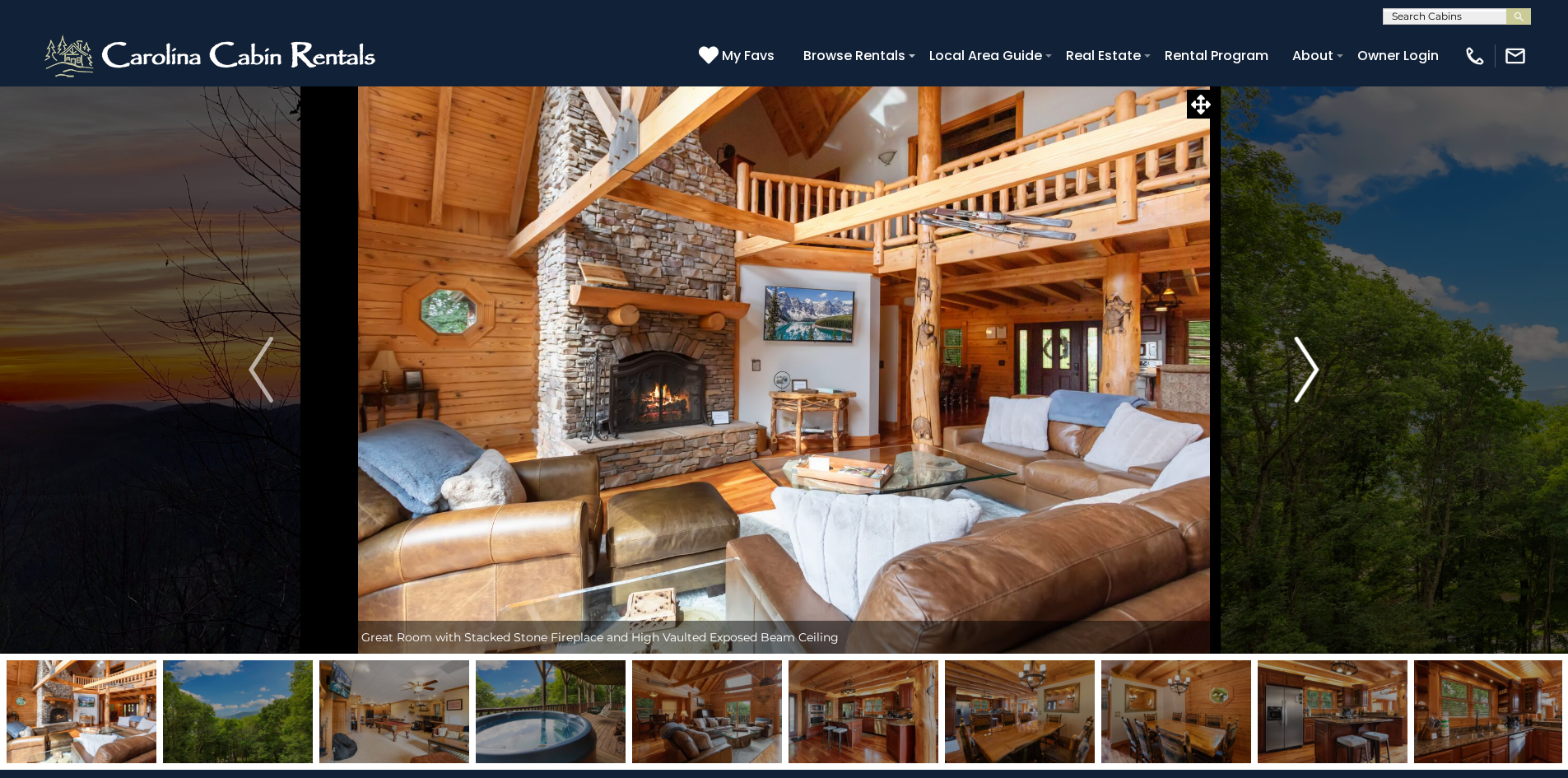
click at [1313, 368] on img "Next" at bounding box center [1307, 369] width 25 height 66
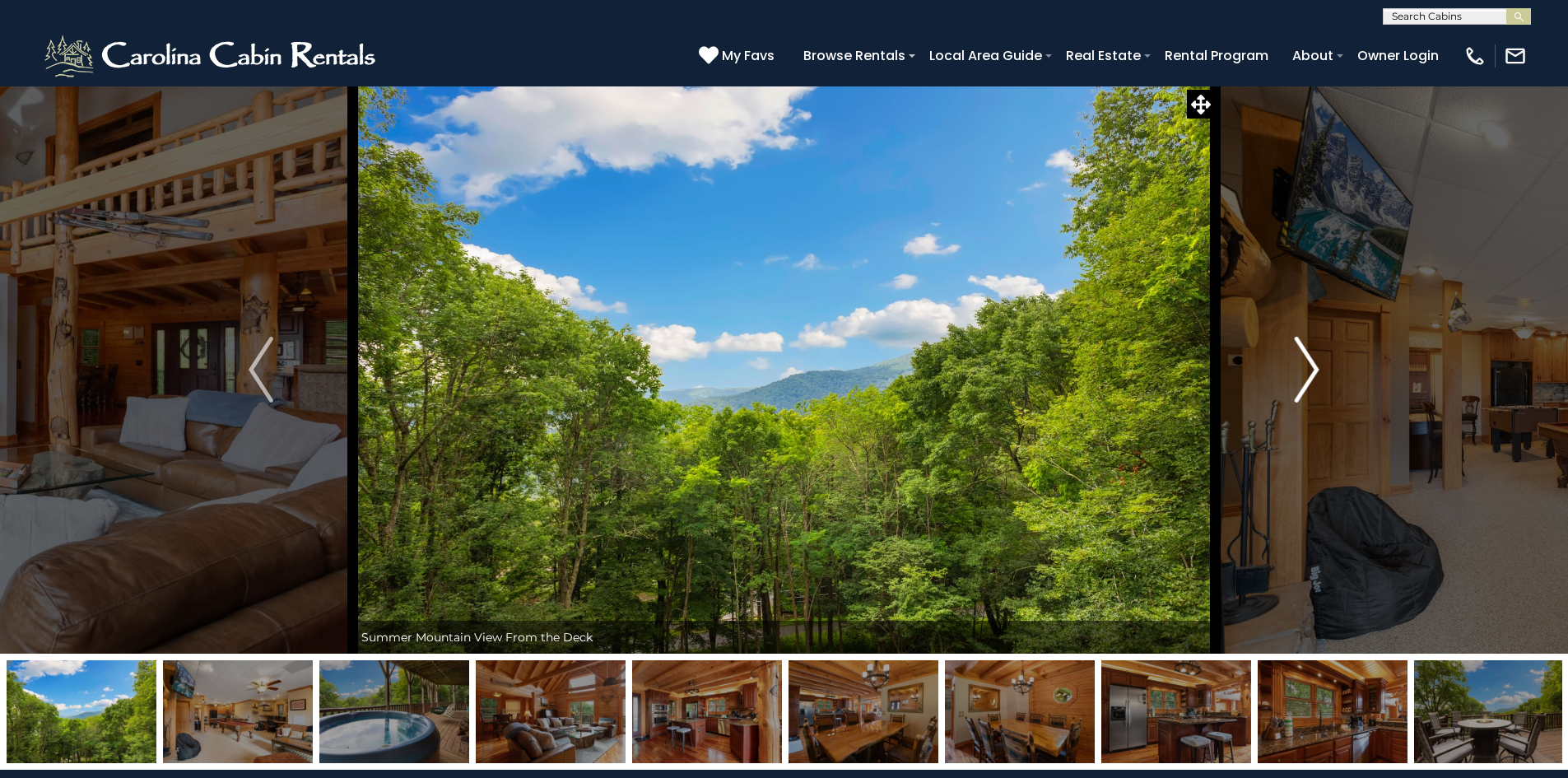
click at [1308, 369] on img "Next" at bounding box center [1307, 369] width 25 height 66
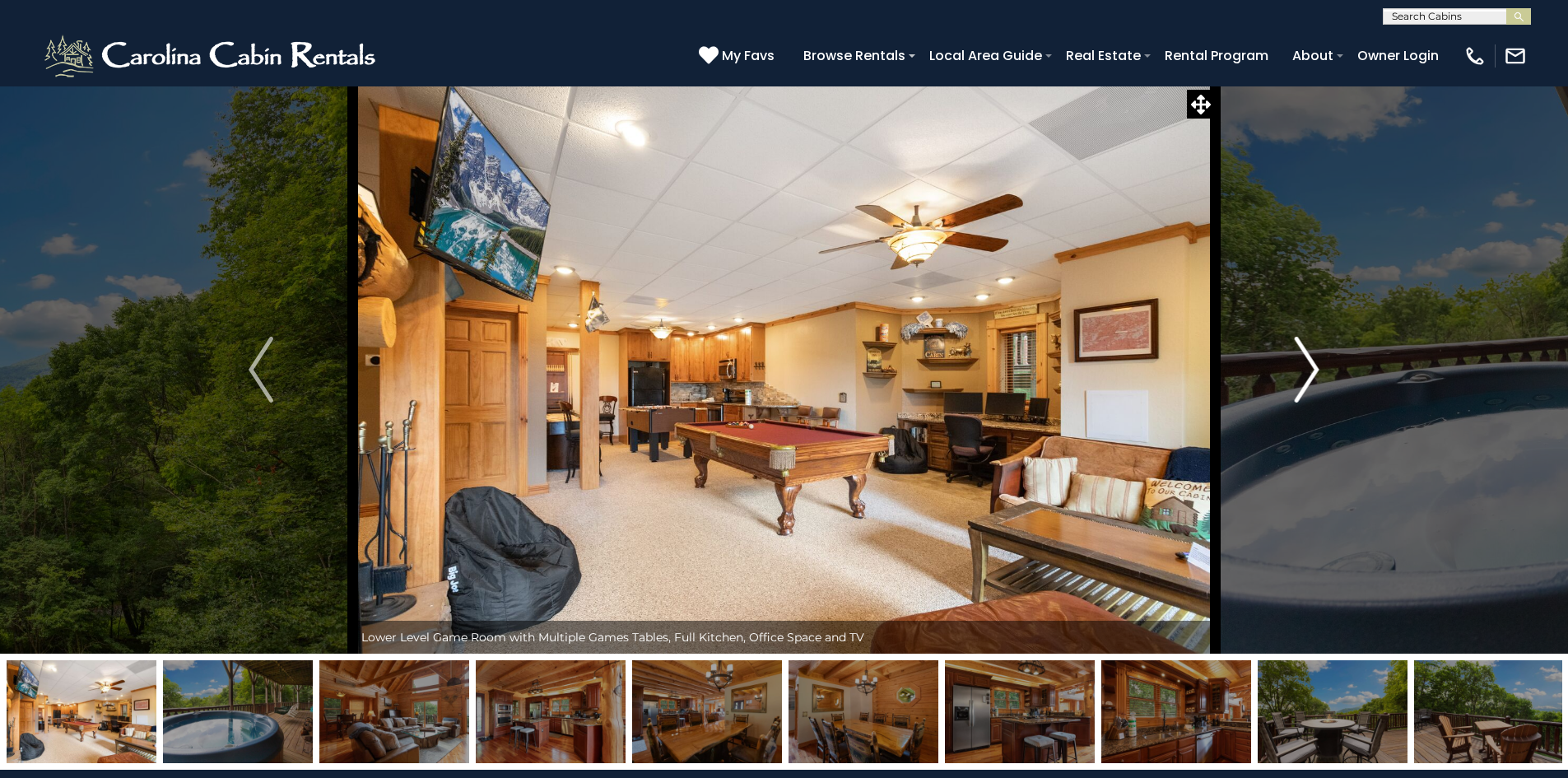
click at [1308, 369] on img "Next" at bounding box center [1307, 369] width 25 height 66
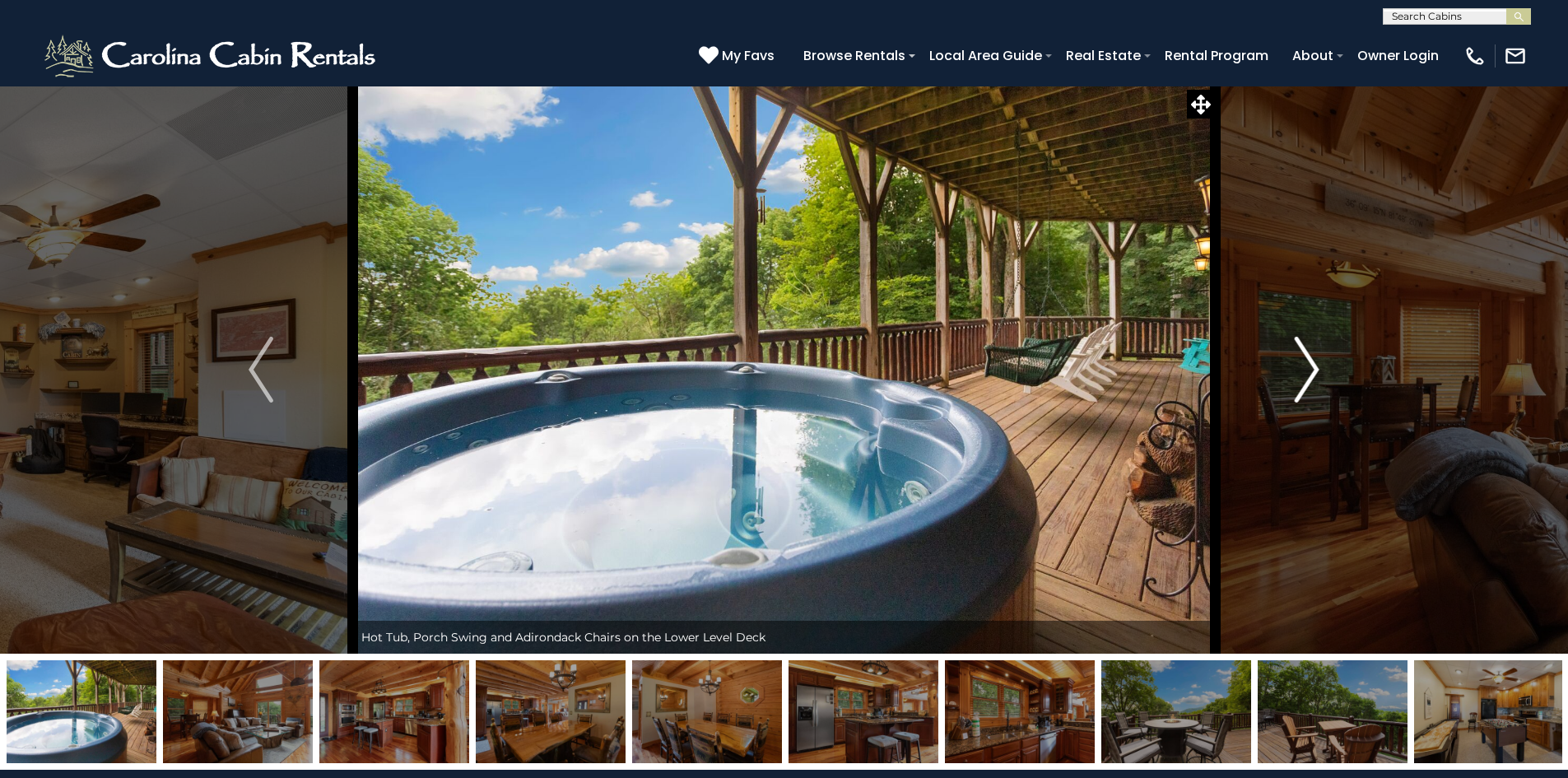
click at [1308, 369] on img "Next" at bounding box center [1307, 369] width 25 height 66
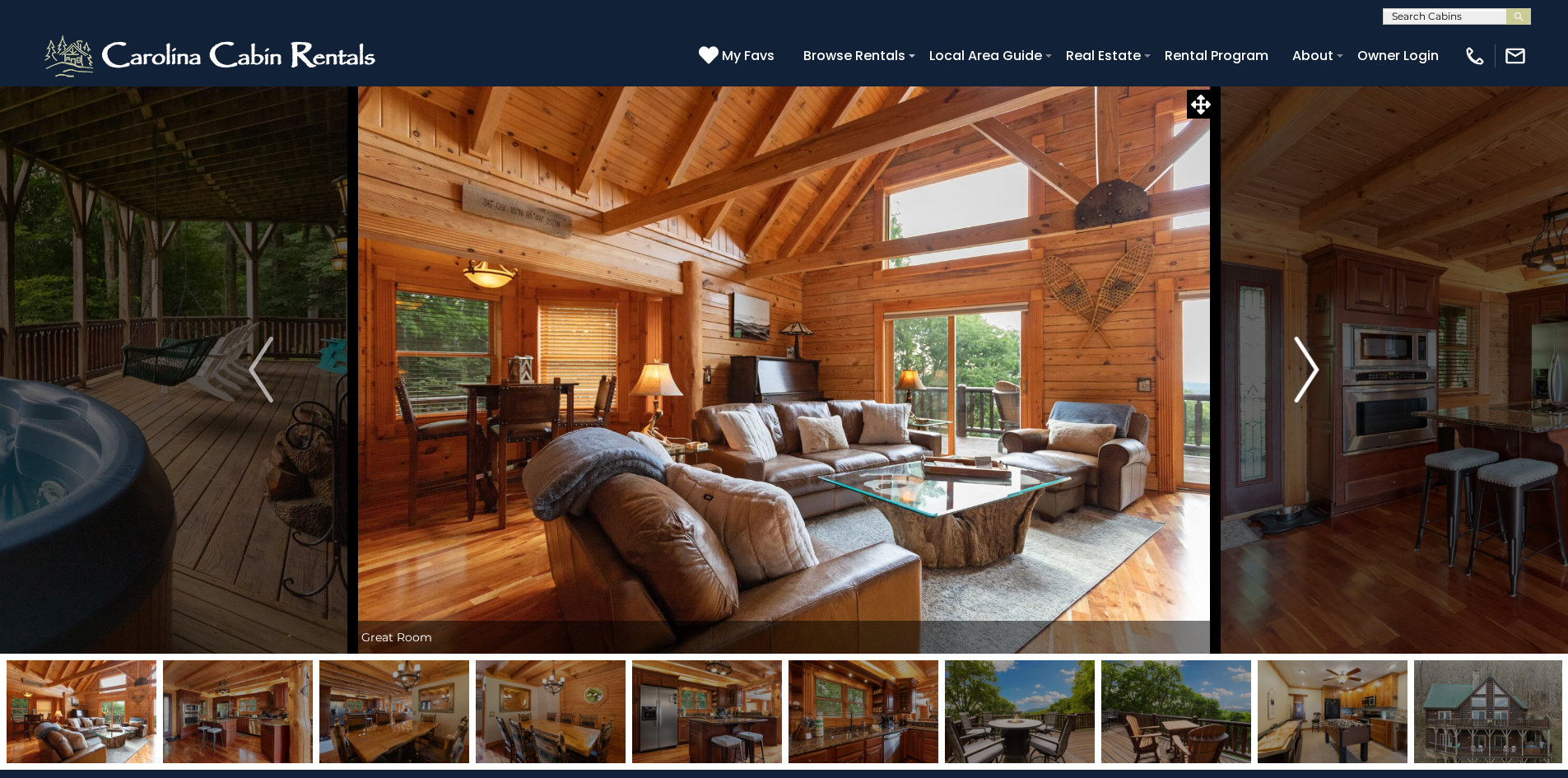
click at [1308, 369] on img "Next" at bounding box center [1307, 369] width 25 height 66
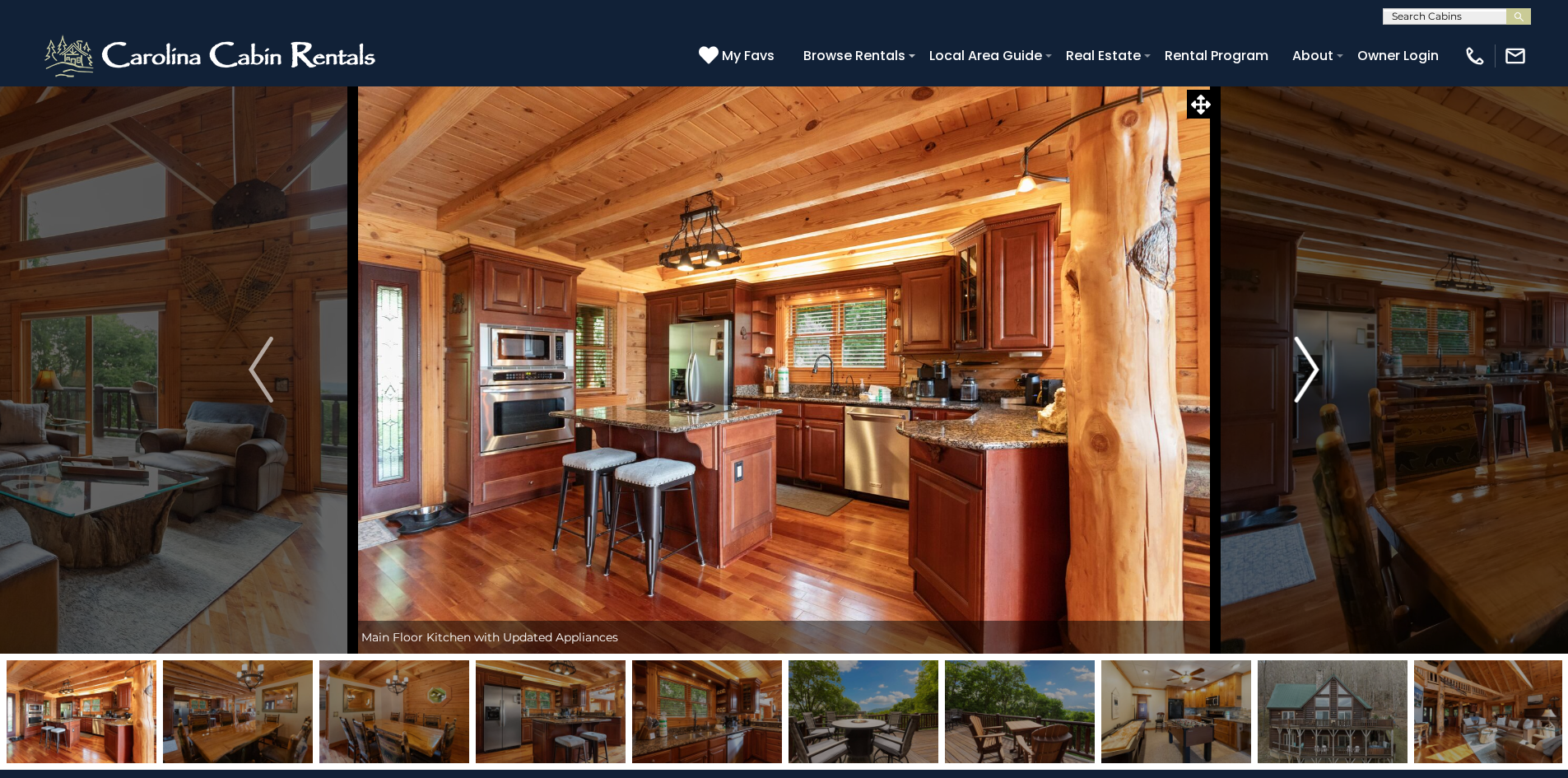
click at [1308, 369] on img "Next" at bounding box center [1307, 369] width 25 height 66
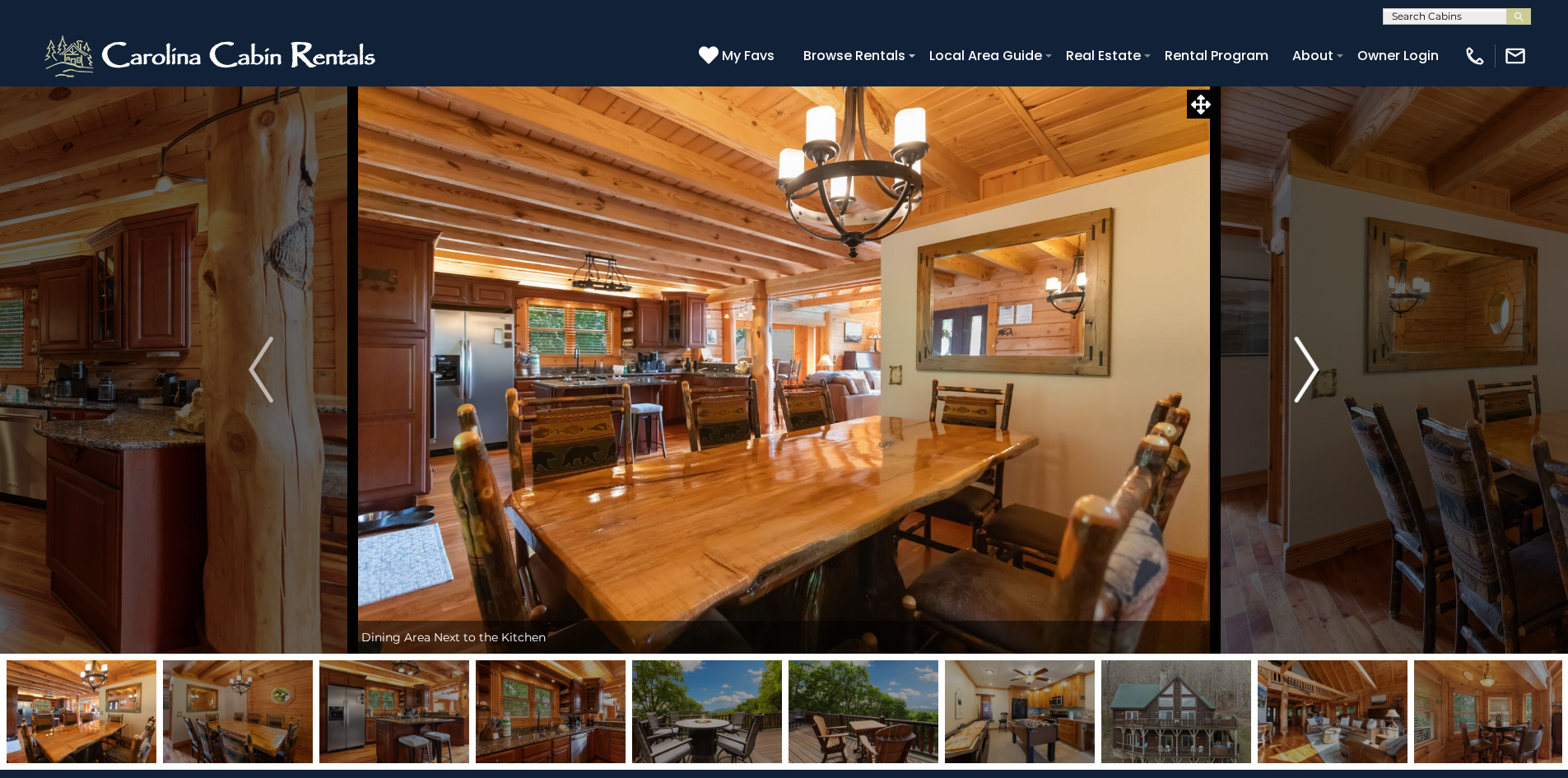
click at [1308, 369] on img "Next" at bounding box center [1307, 369] width 25 height 66
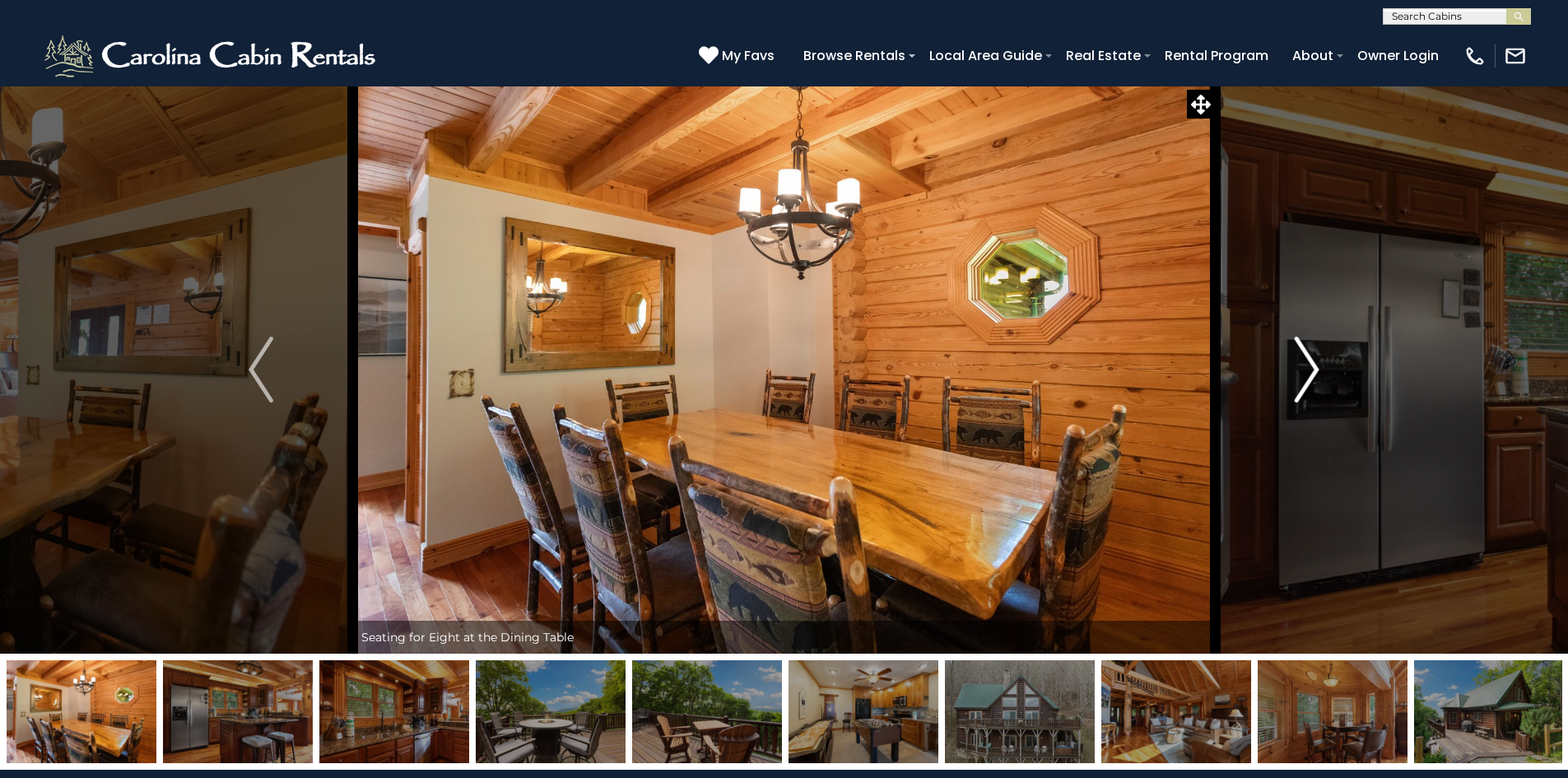
click at [1308, 369] on img "Next" at bounding box center [1307, 369] width 25 height 66
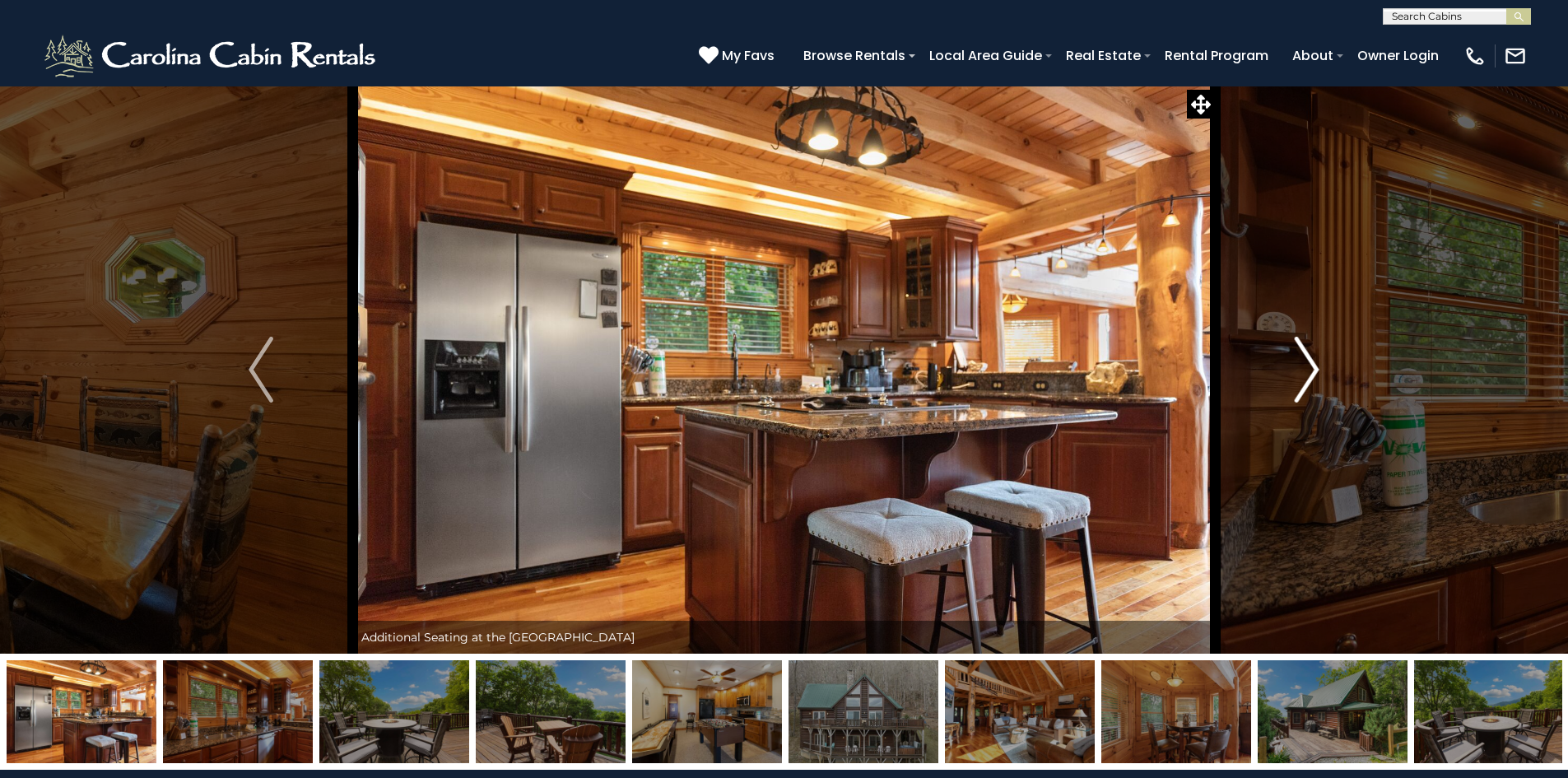
click at [1308, 369] on img "Next" at bounding box center [1307, 369] width 25 height 66
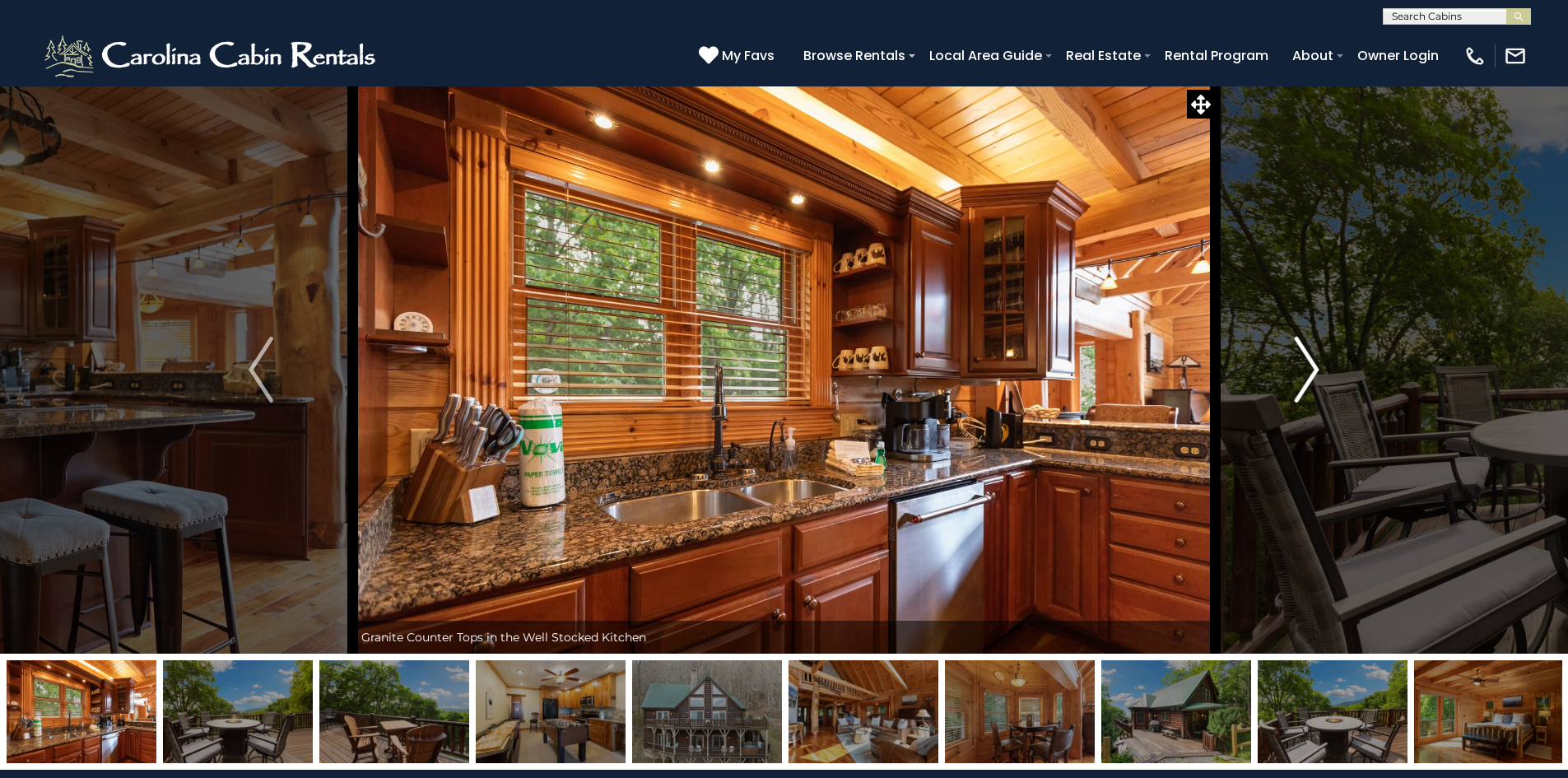
click at [1308, 369] on img "Next" at bounding box center [1307, 369] width 25 height 66
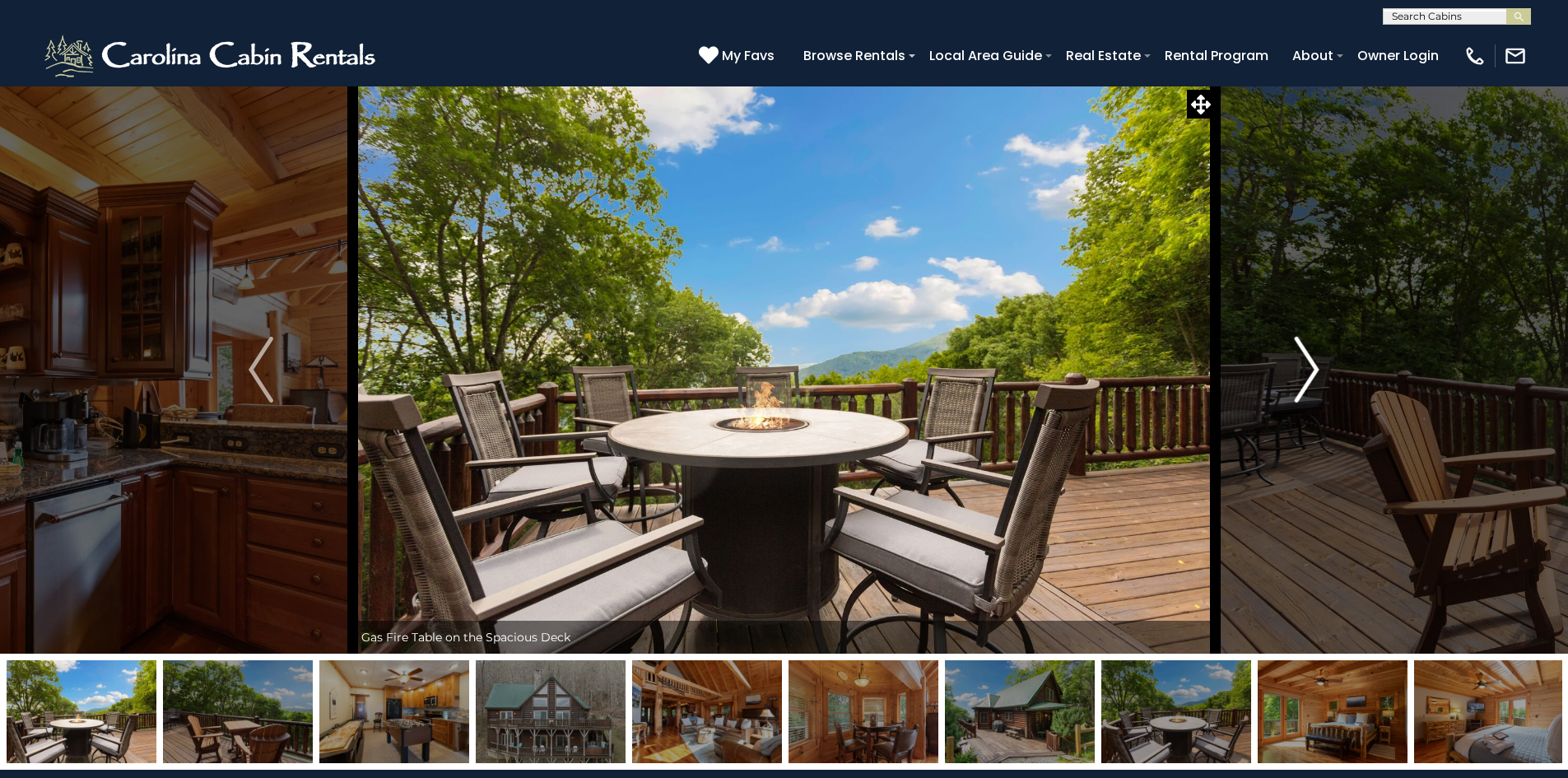
click at [1308, 369] on img "Next" at bounding box center [1307, 369] width 25 height 66
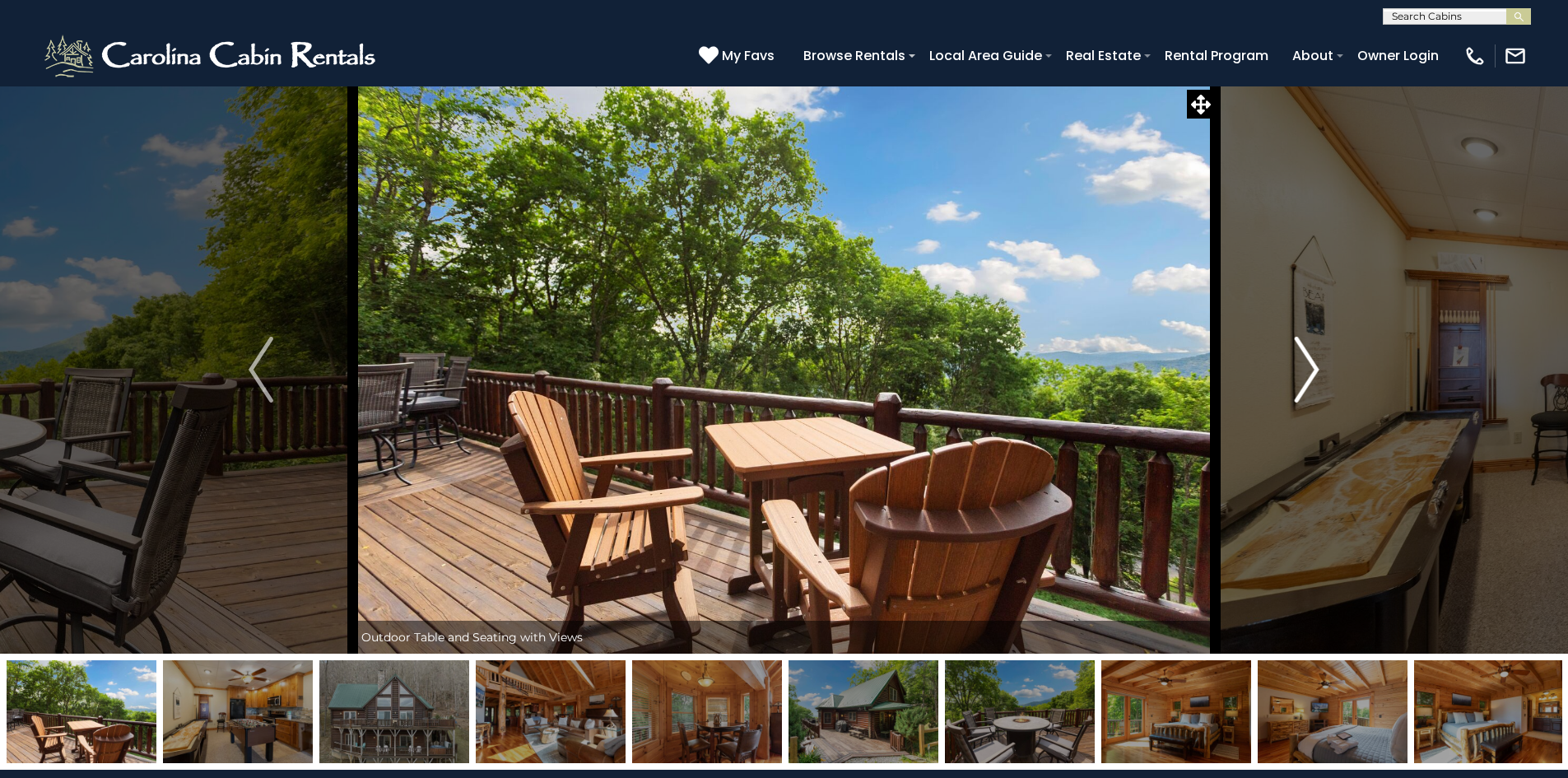
click at [1308, 369] on img "Next" at bounding box center [1307, 369] width 25 height 66
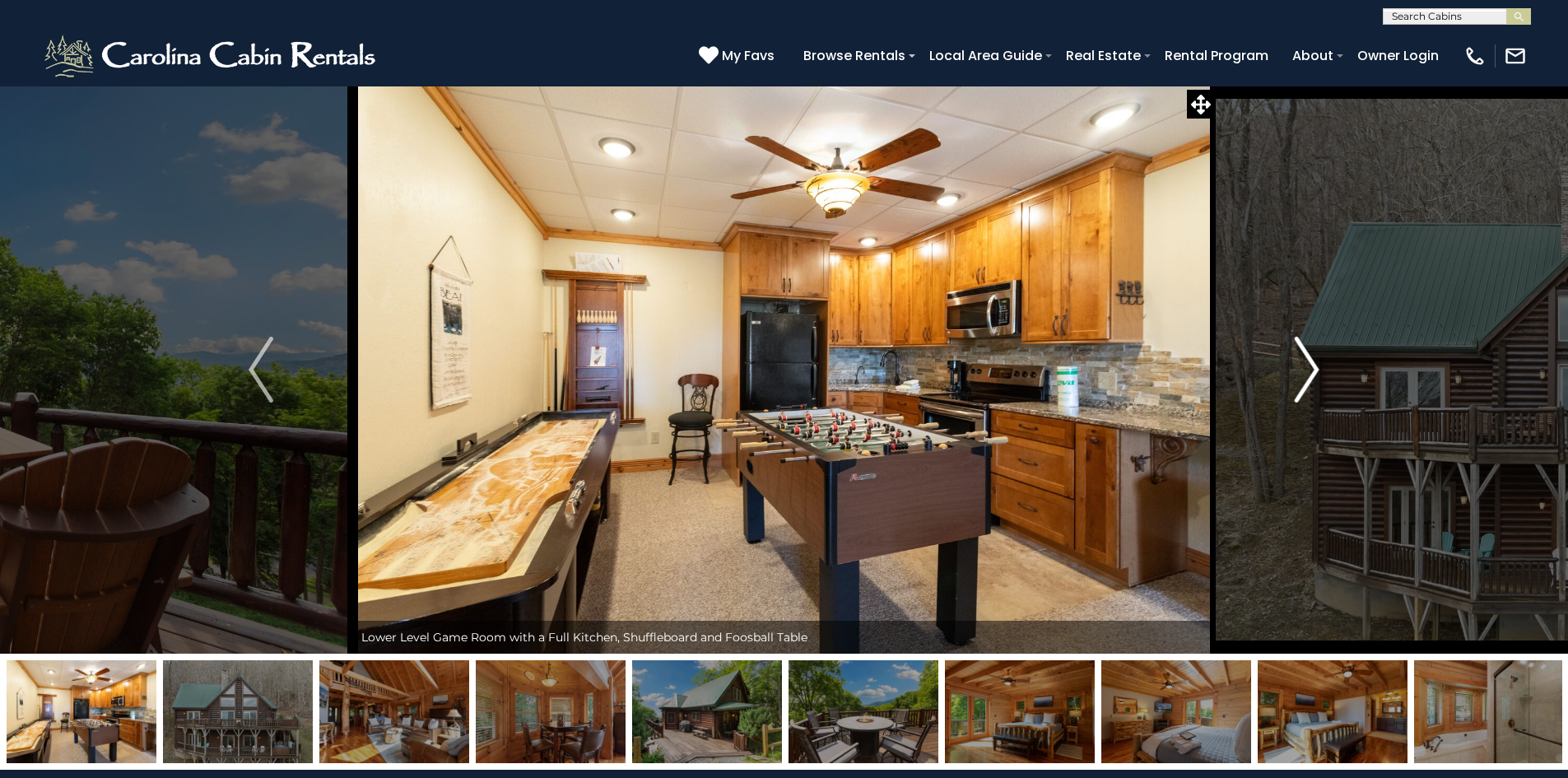
click at [1308, 369] on img "Next" at bounding box center [1307, 369] width 25 height 66
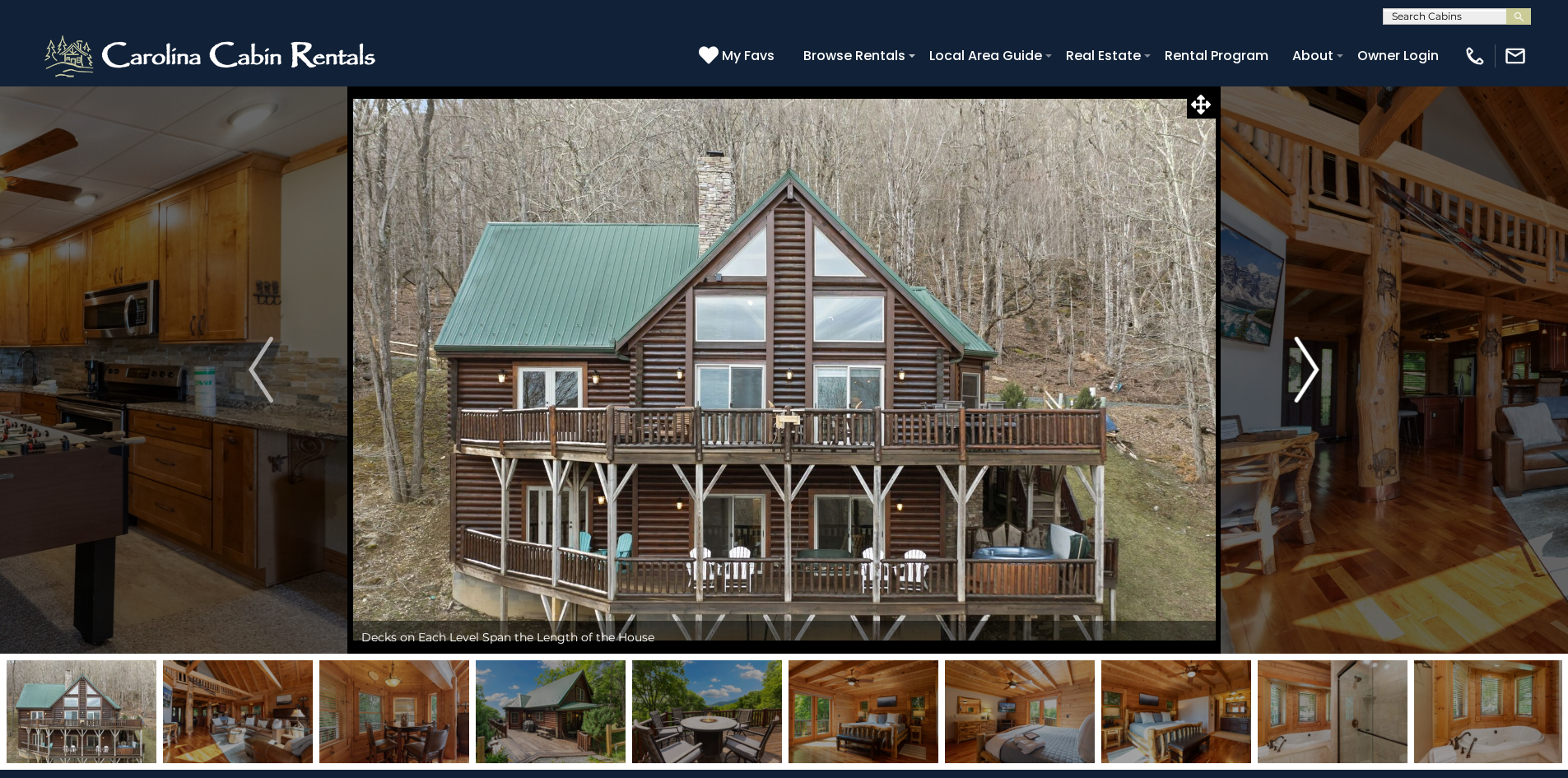
click at [1308, 369] on img "Next" at bounding box center [1307, 369] width 25 height 66
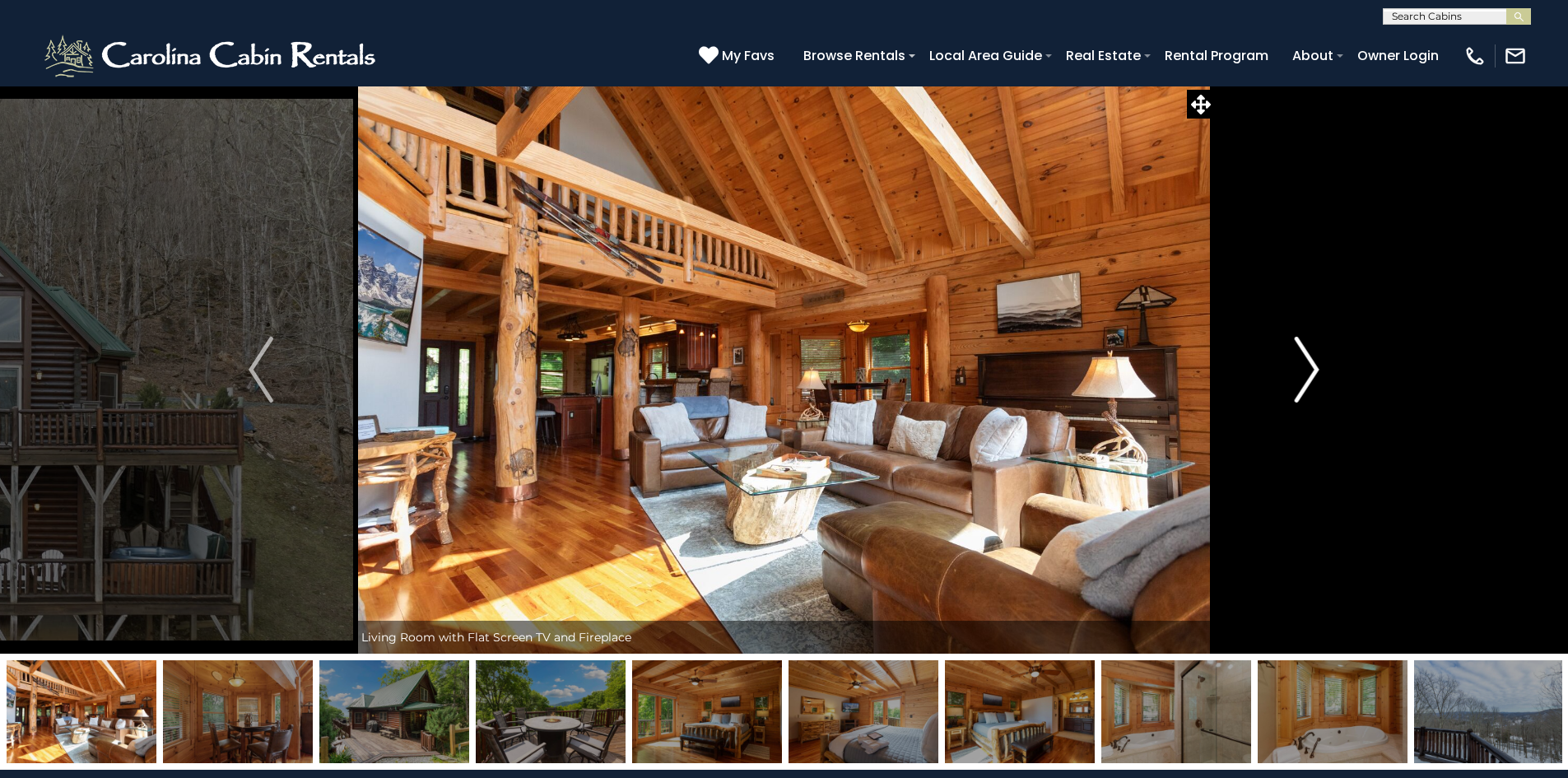
click at [1308, 369] on img "Next" at bounding box center [1307, 369] width 25 height 66
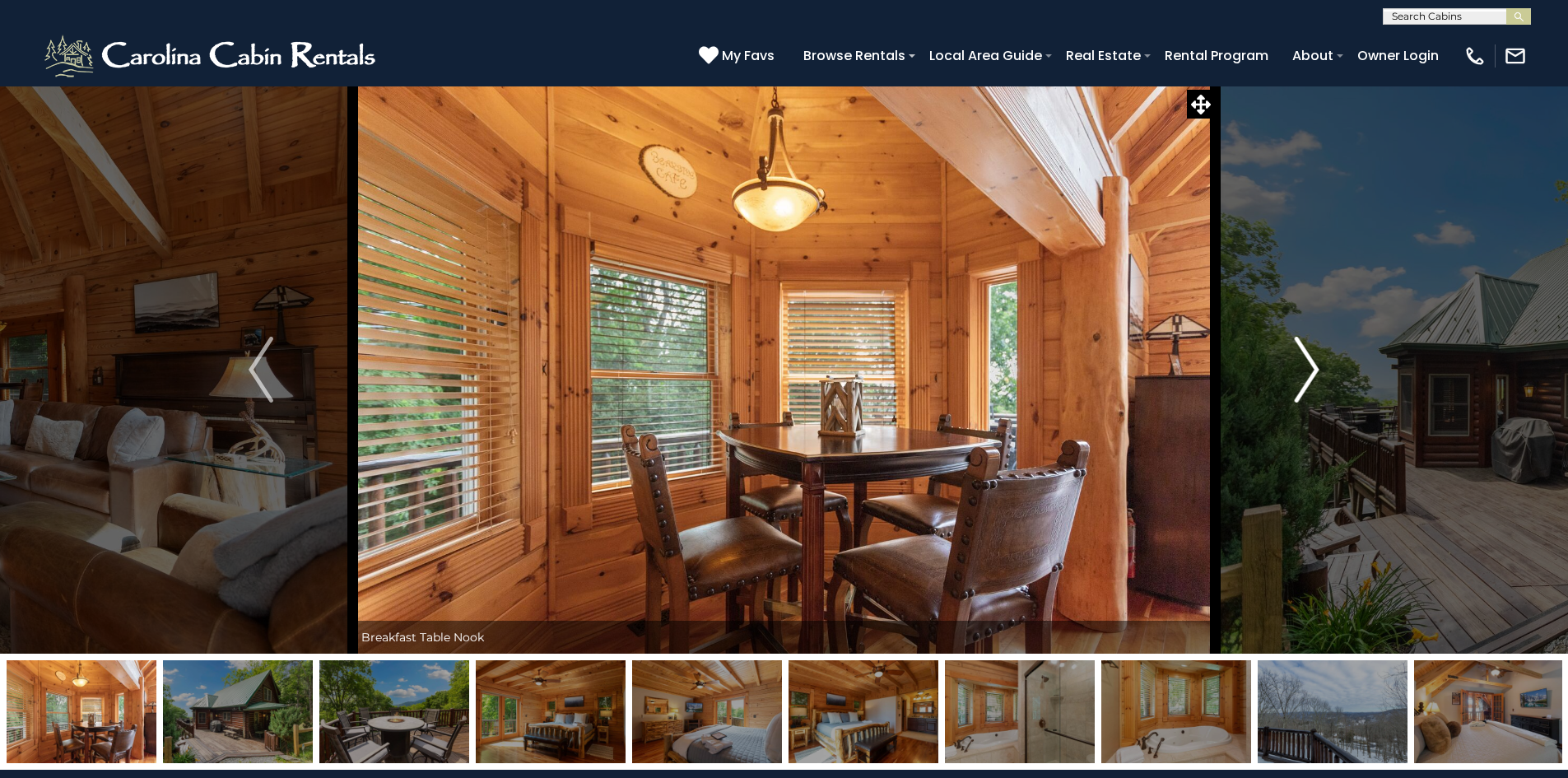
click at [1308, 369] on img "Next" at bounding box center [1307, 369] width 25 height 66
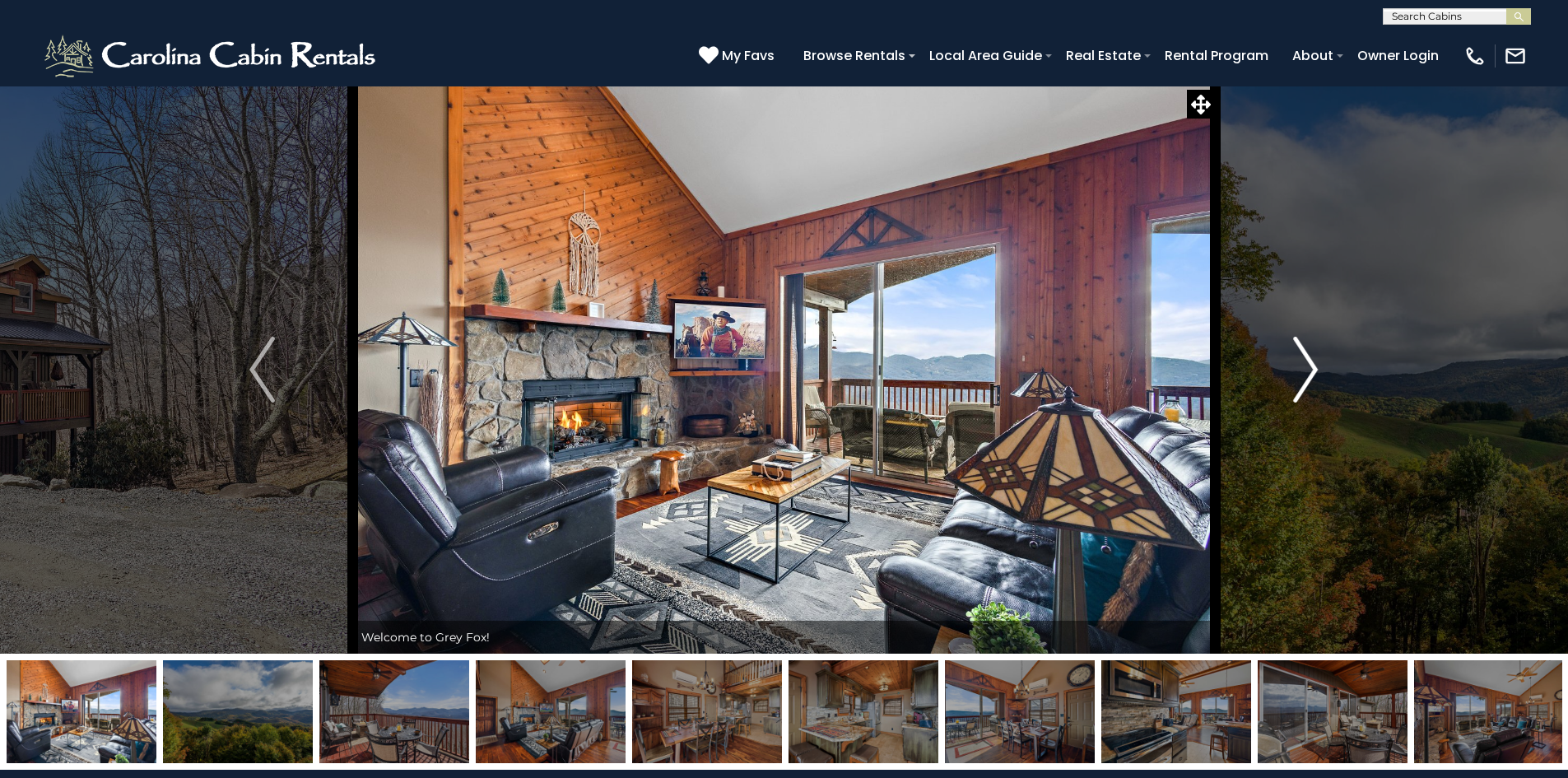
click at [1310, 367] on img "Next" at bounding box center [1306, 369] width 25 height 66
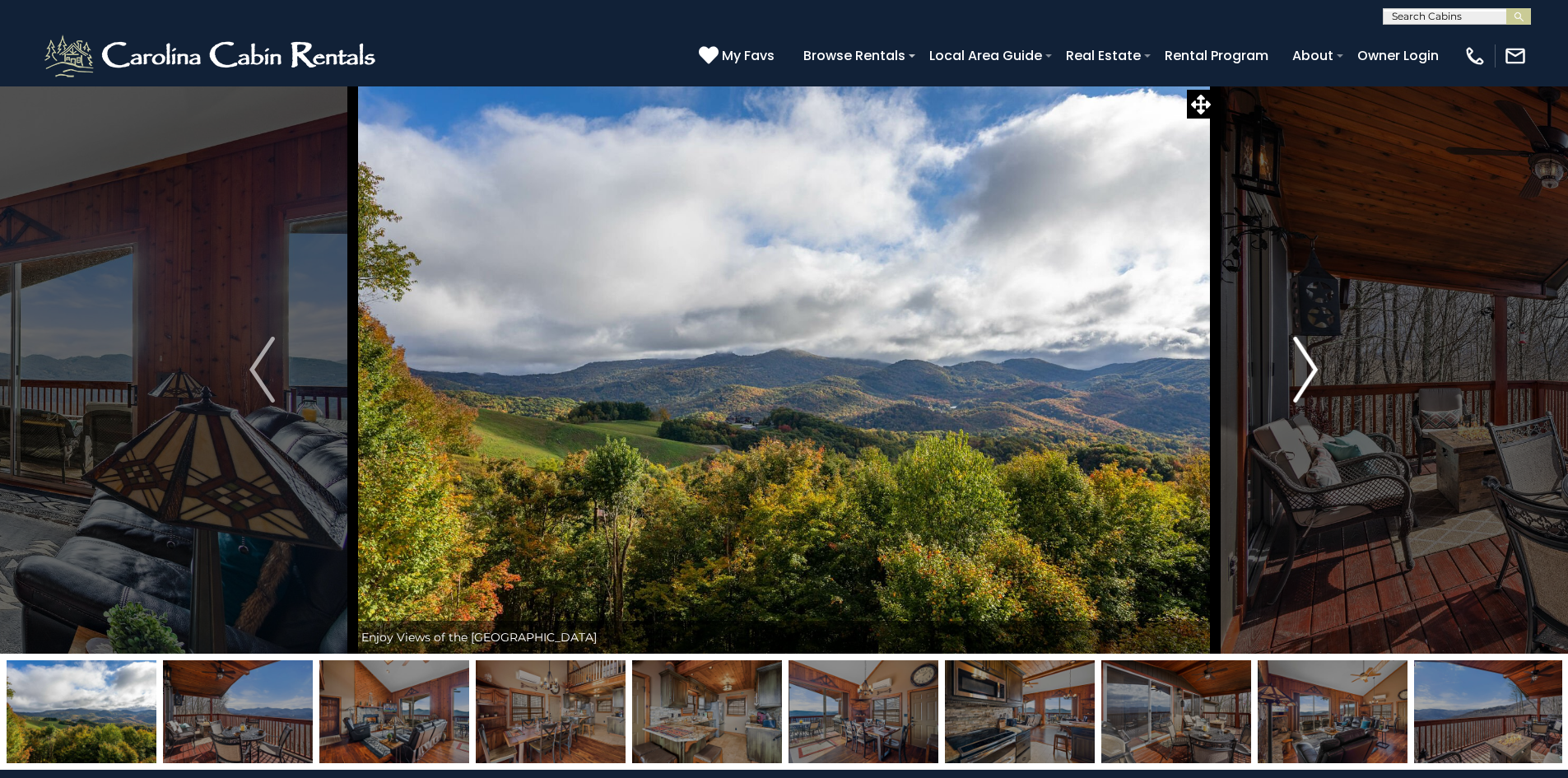
click at [1310, 367] on img "Next" at bounding box center [1306, 369] width 25 height 66
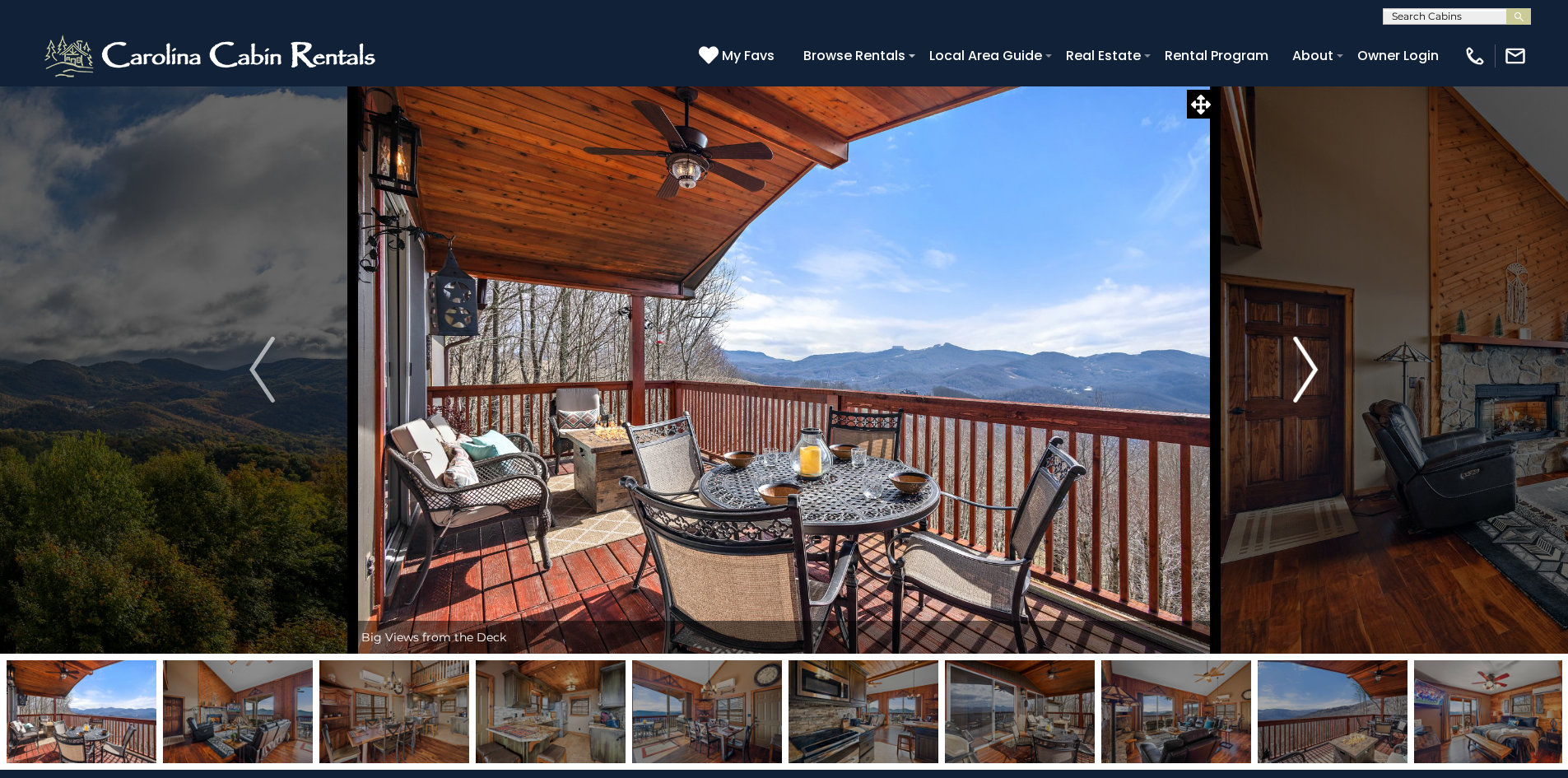
click at [1310, 367] on img "Next" at bounding box center [1306, 369] width 25 height 66
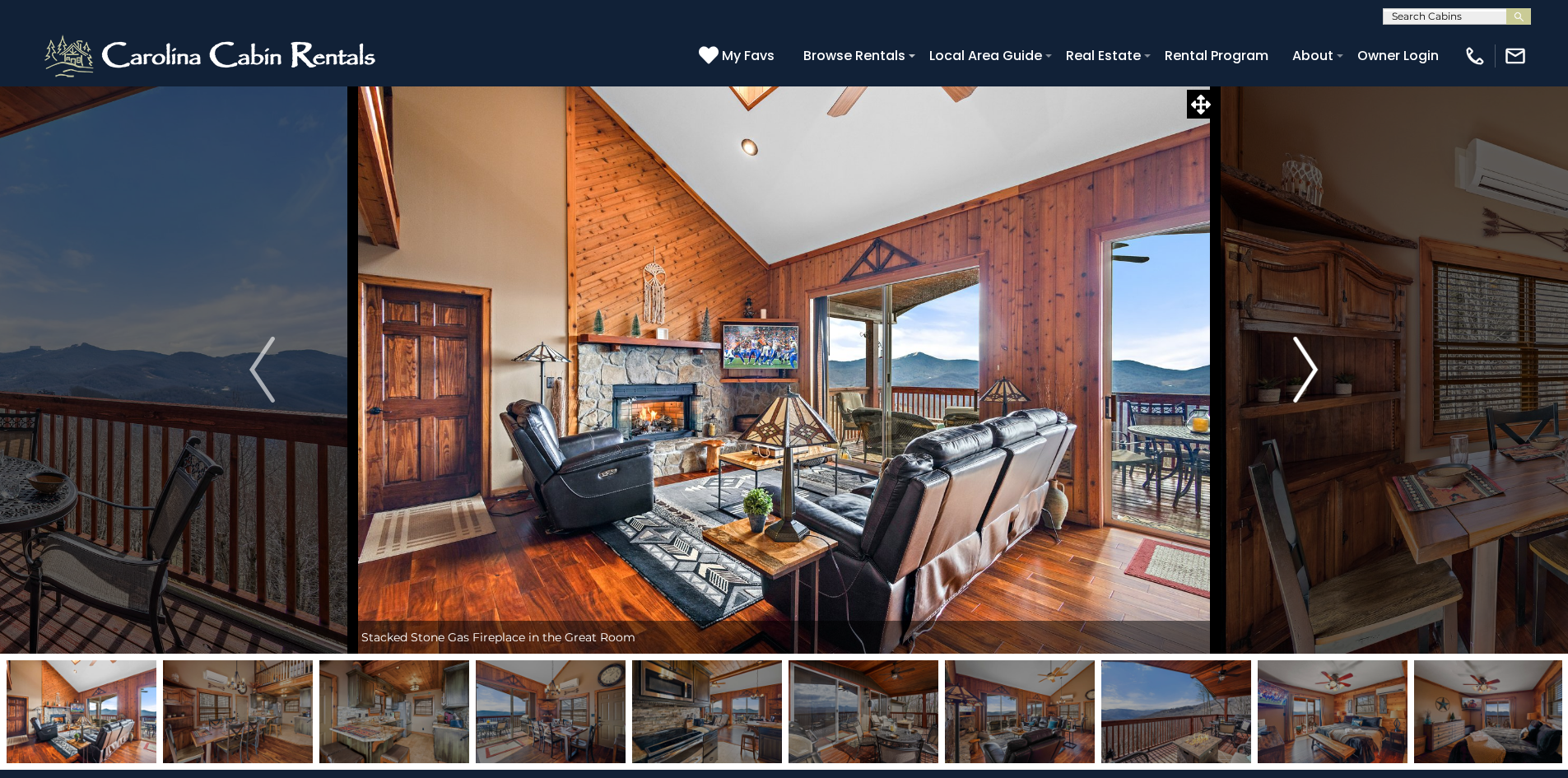
click at [1310, 367] on img "Next" at bounding box center [1306, 369] width 25 height 66
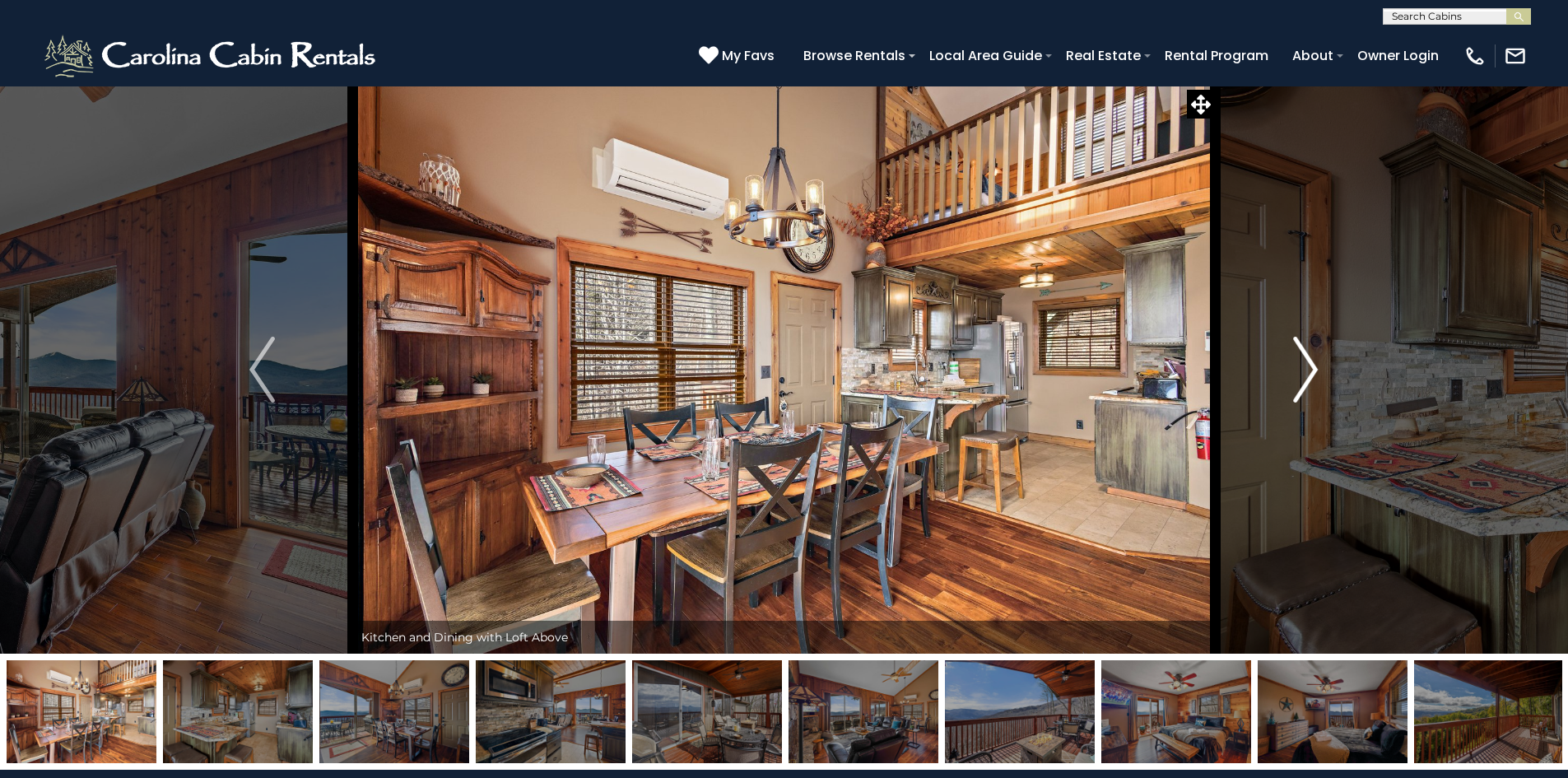
click at [1310, 367] on img "Next" at bounding box center [1306, 369] width 25 height 66
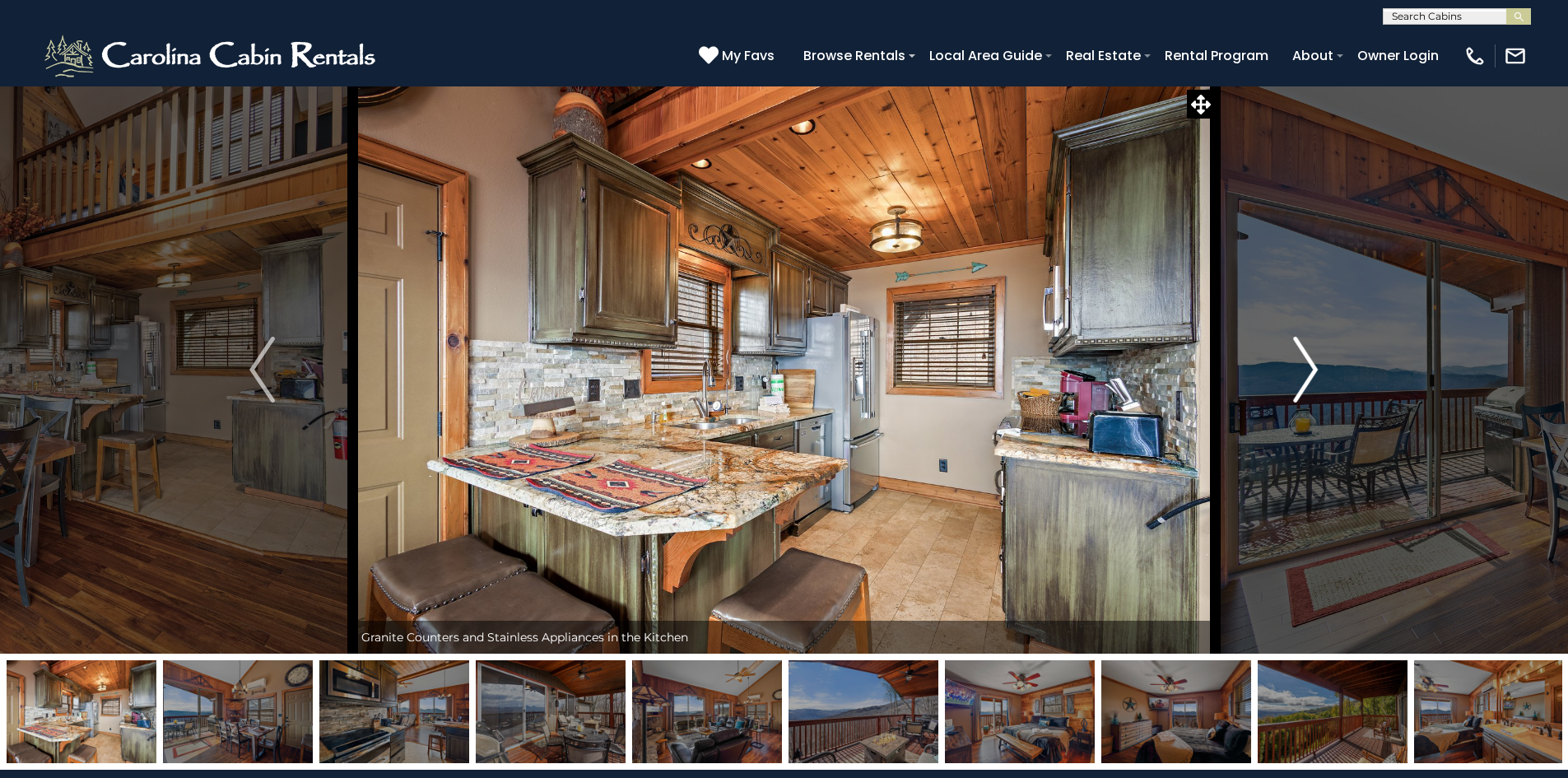
click at [1313, 368] on img "Next" at bounding box center [1306, 369] width 25 height 66
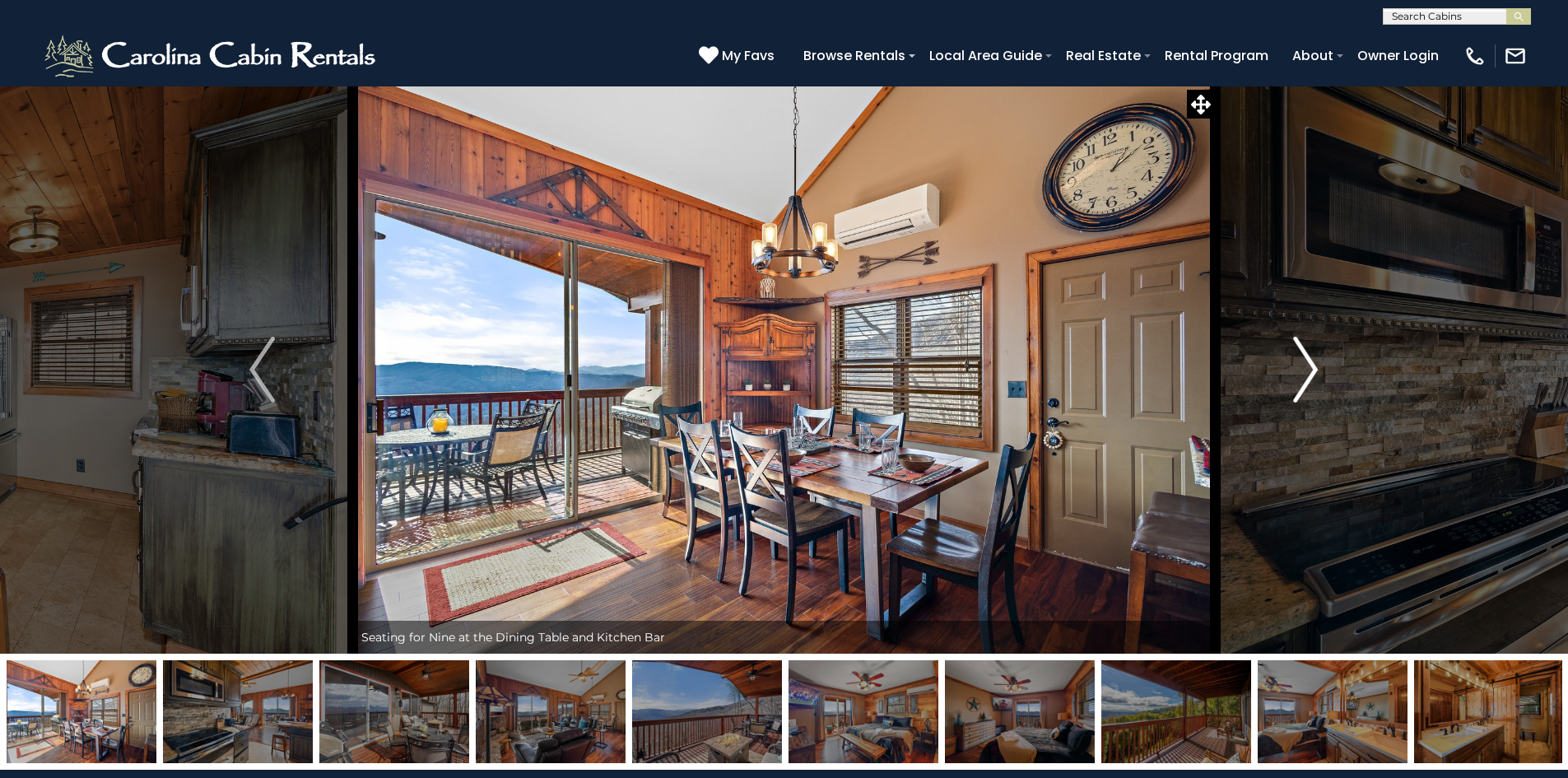
click at [1313, 368] on img "Next" at bounding box center [1306, 369] width 25 height 66
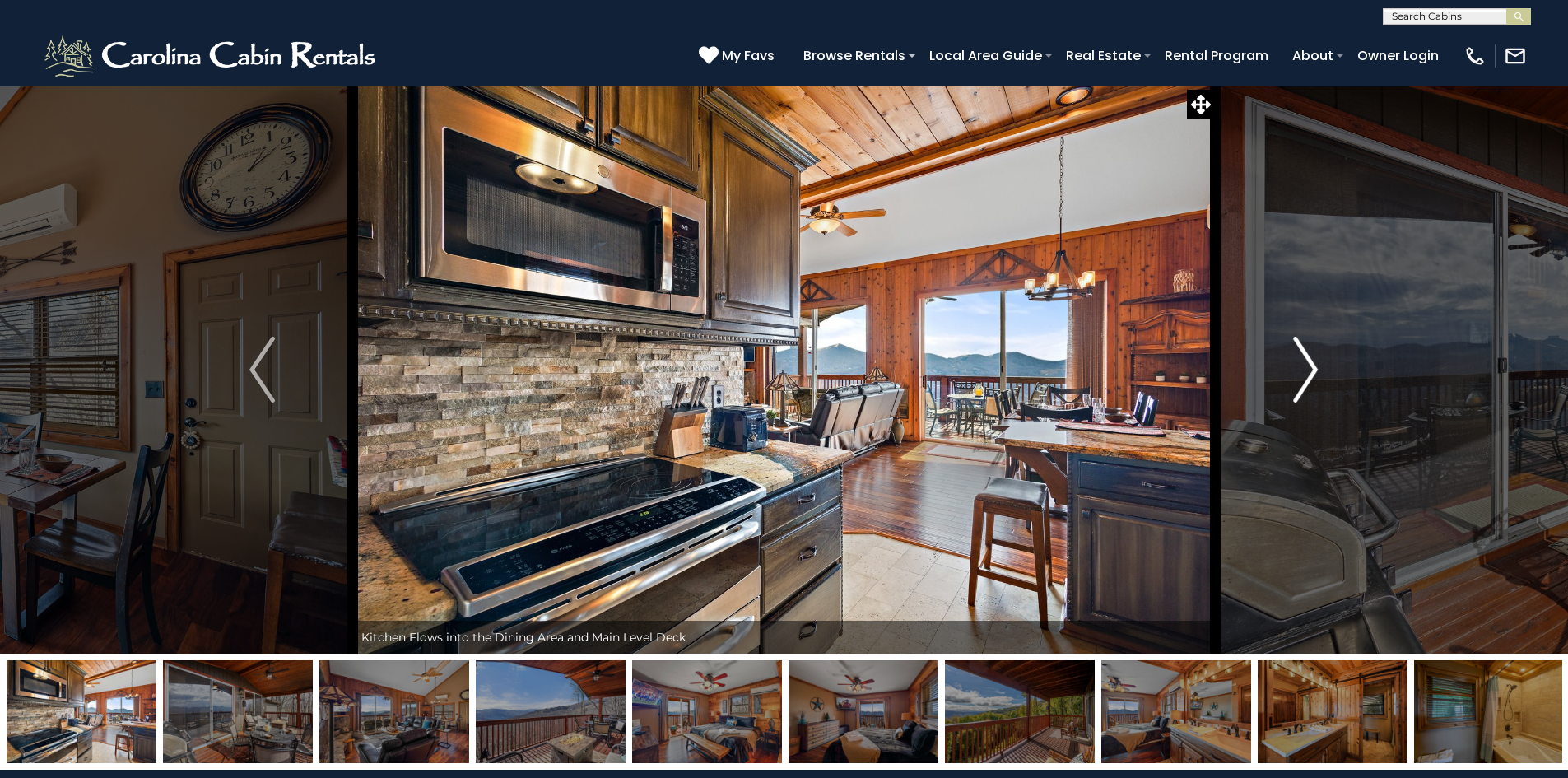
click at [1313, 368] on img "Next" at bounding box center [1306, 369] width 25 height 66
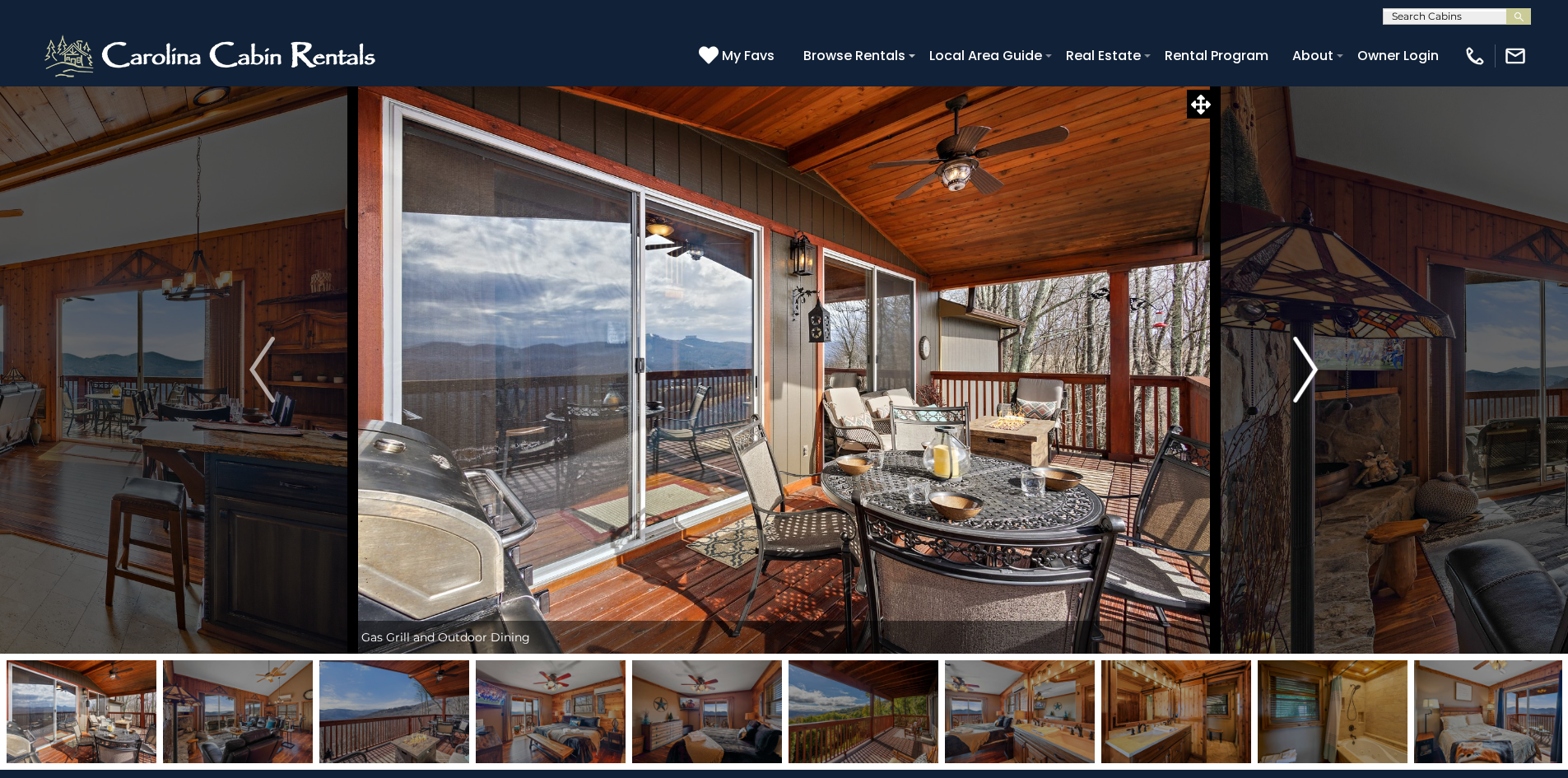
click at [1314, 374] on img "Next" at bounding box center [1306, 369] width 25 height 66
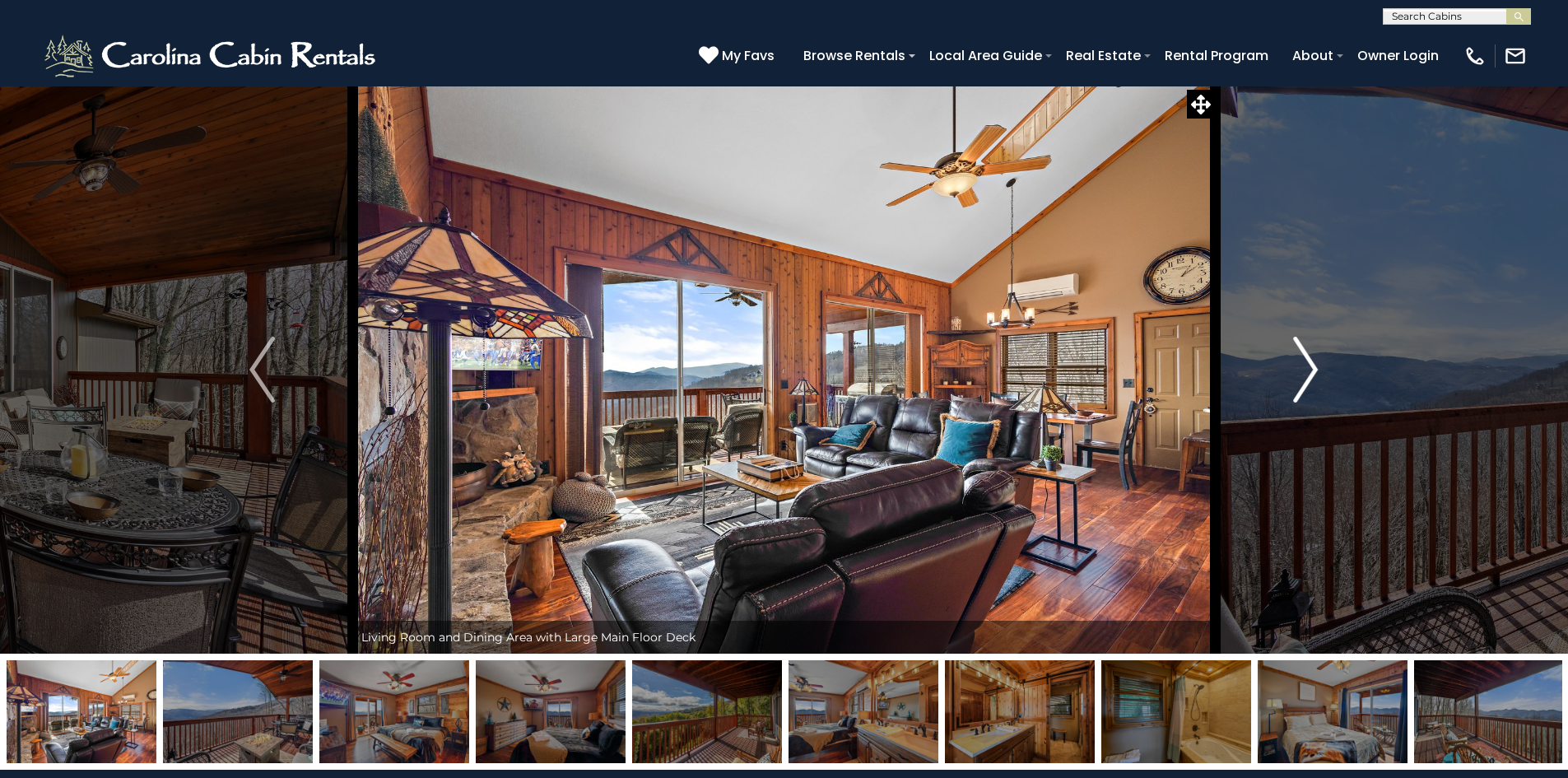
click at [1314, 374] on img "Next" at bounding box center [1306, 369] width 25 height 66
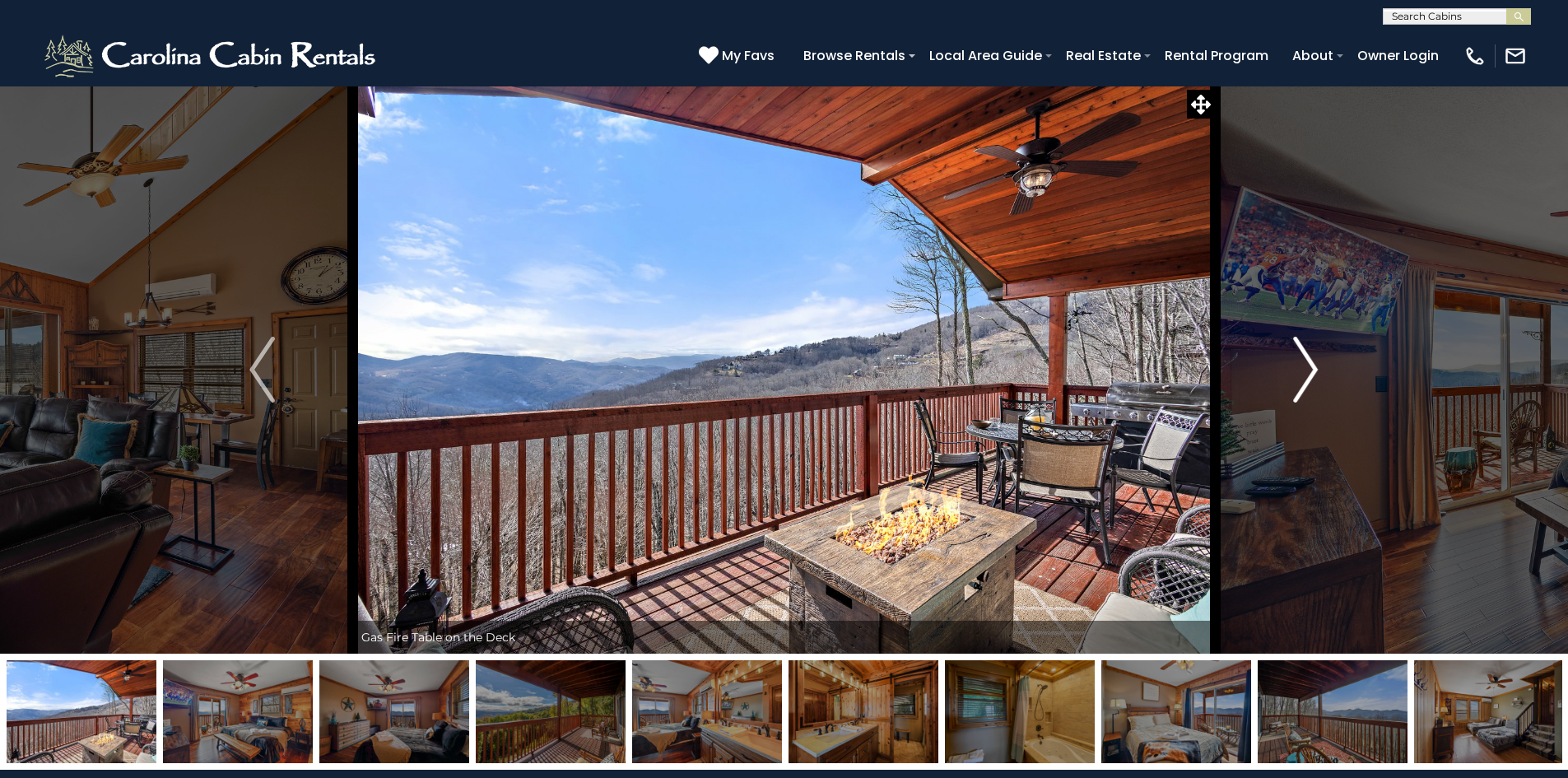
click at [1314, 374] on img "Next" at bounding box center [1306, 369] width 25 height 66
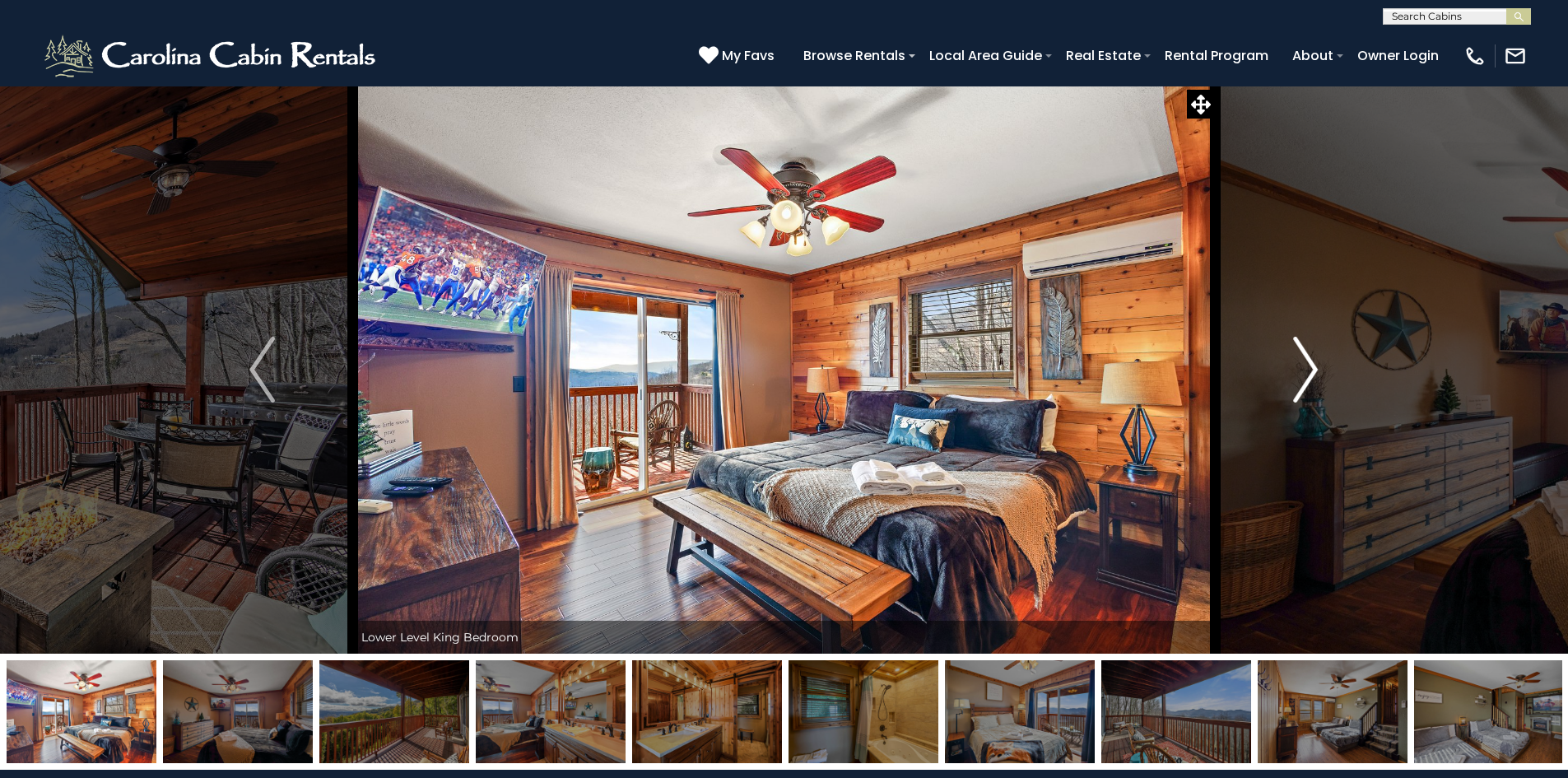
click at [1314, 374] on img "Next" at bounding box center [1306, 369] width 25 height 66
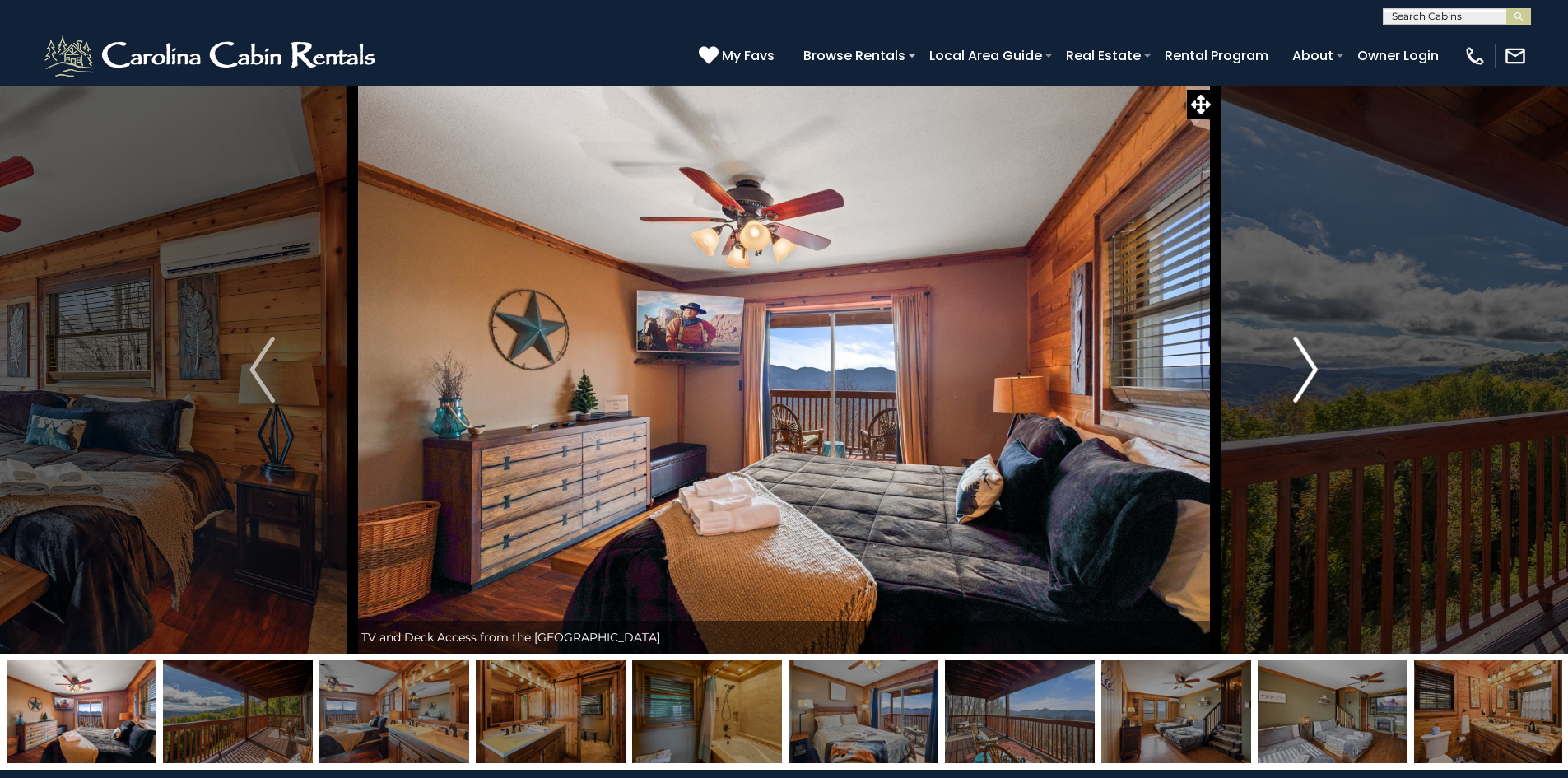
click at [1313, 368] on img "Next" at bounding box center [1306, 369] width 25 height 66
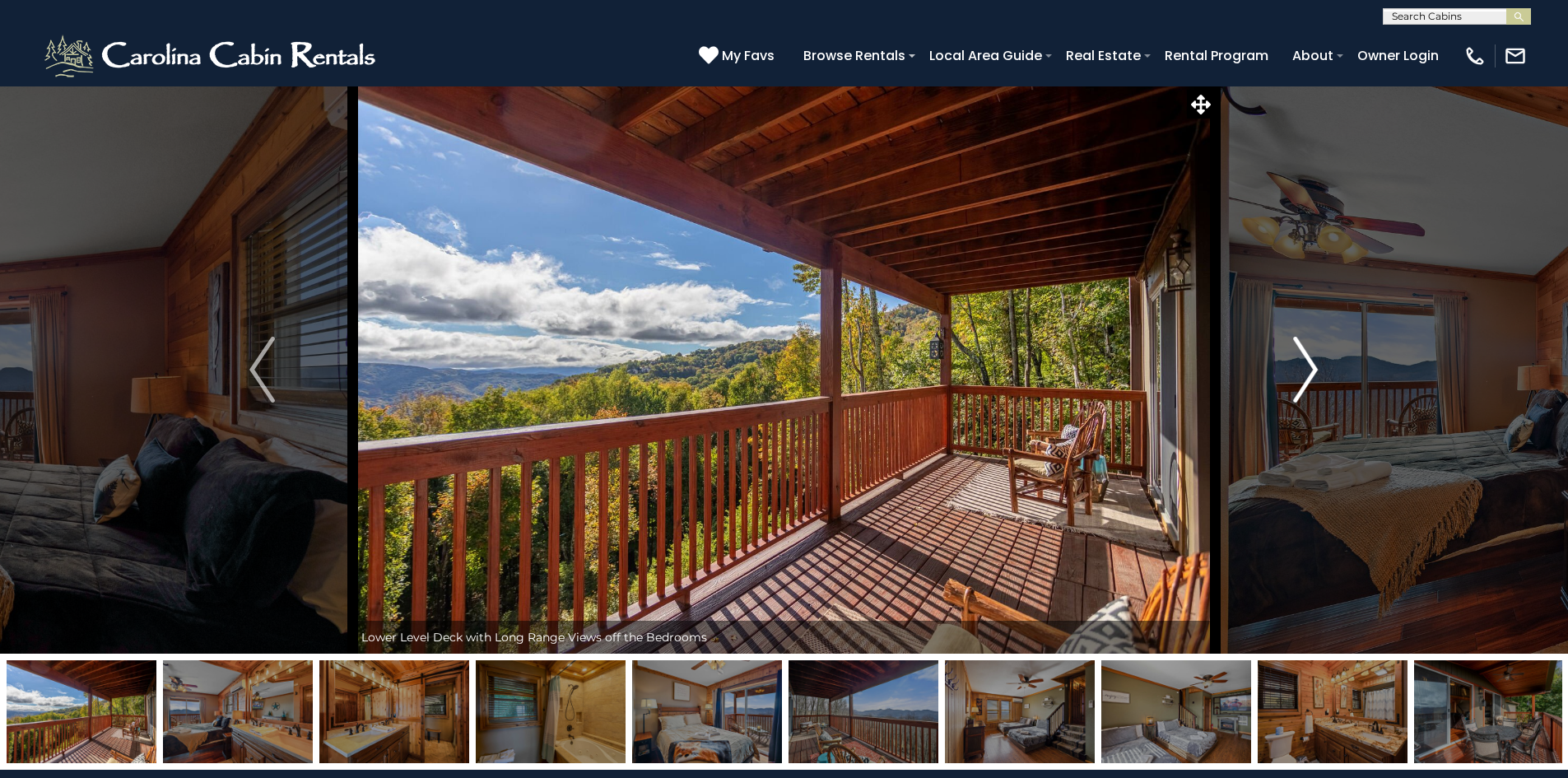
click at [1313, 368] on img "Next" at bounding box center [1306, 369] width 25 height 66
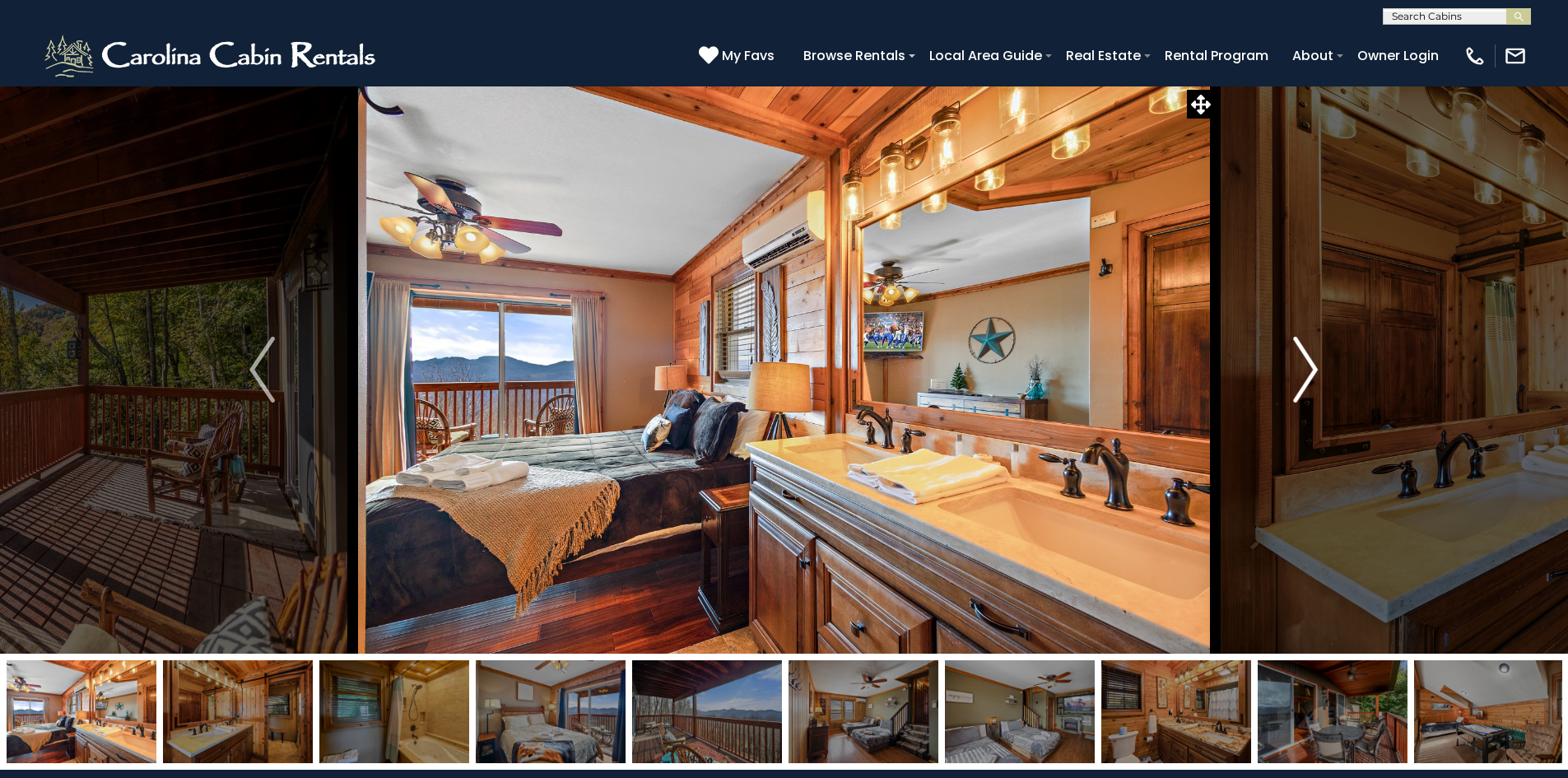
click at [1313, 368] on img "Next" at bounding box center [1306, 369] width 25 height 66
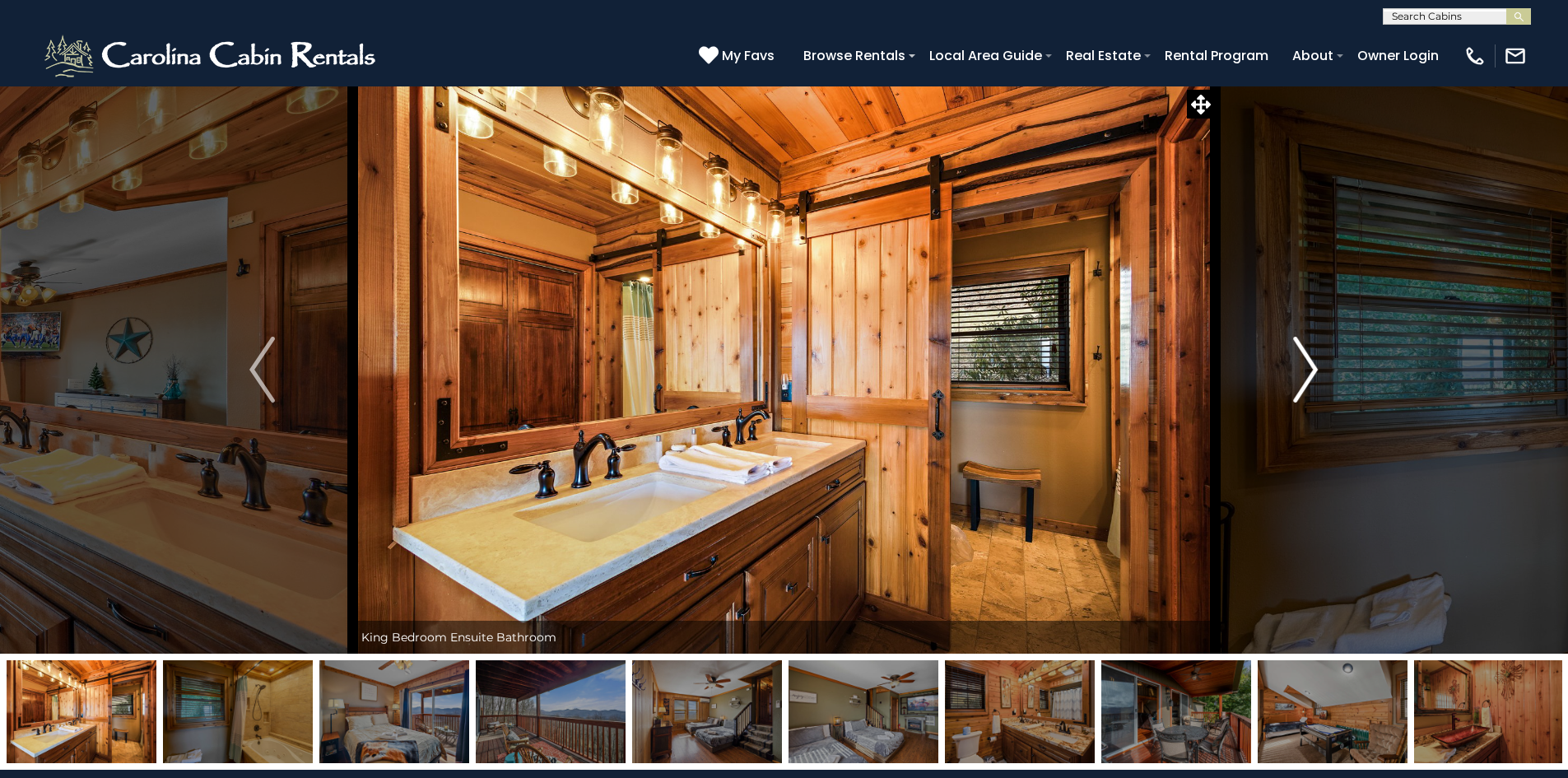
click at [1303, 367] on img "Next" at bounding box center [1306, 369] width 25 height 66
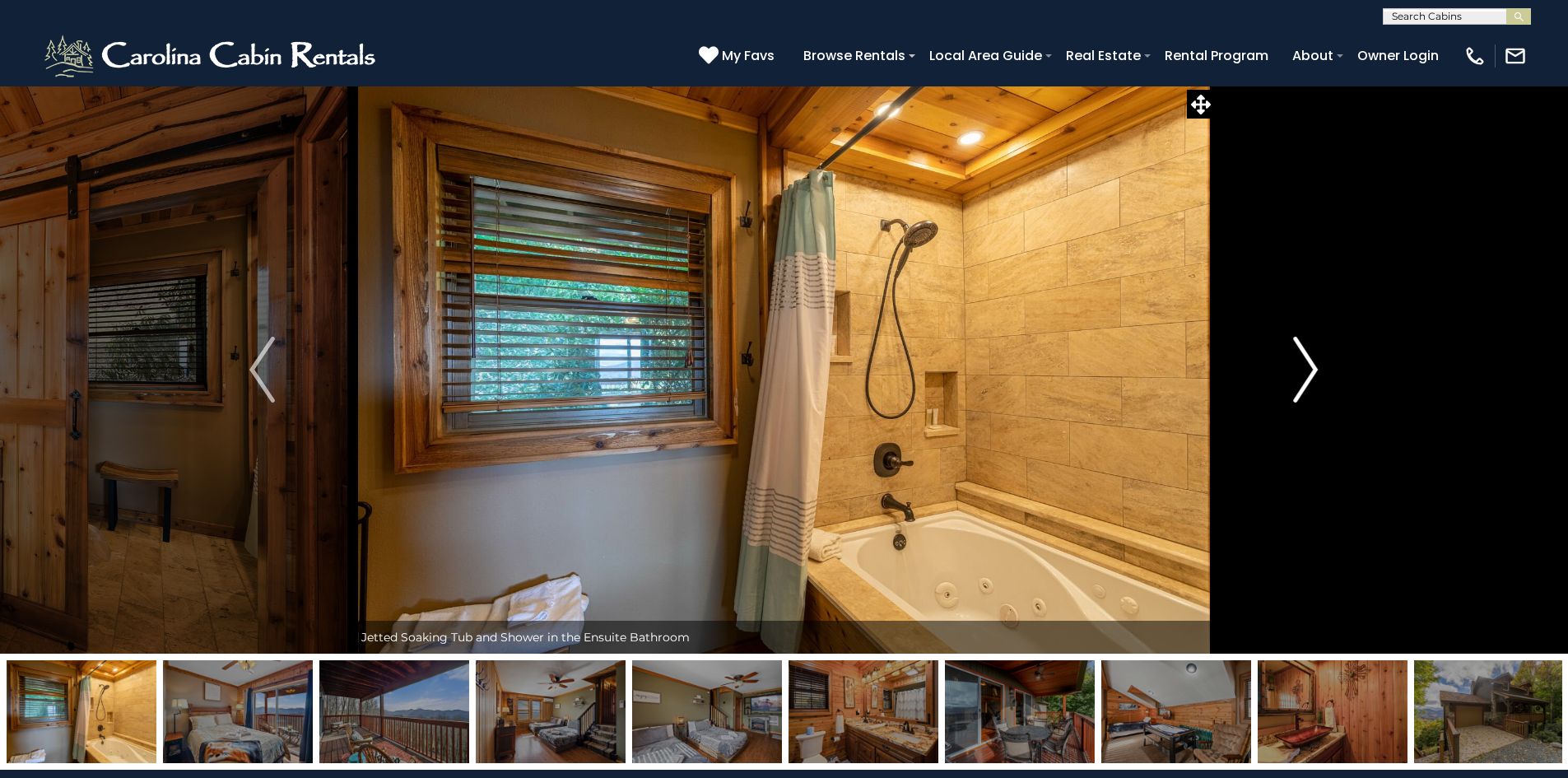
click at [1304, 367] on img "Next" at bounding box center [1306, 369] width 25 height 66
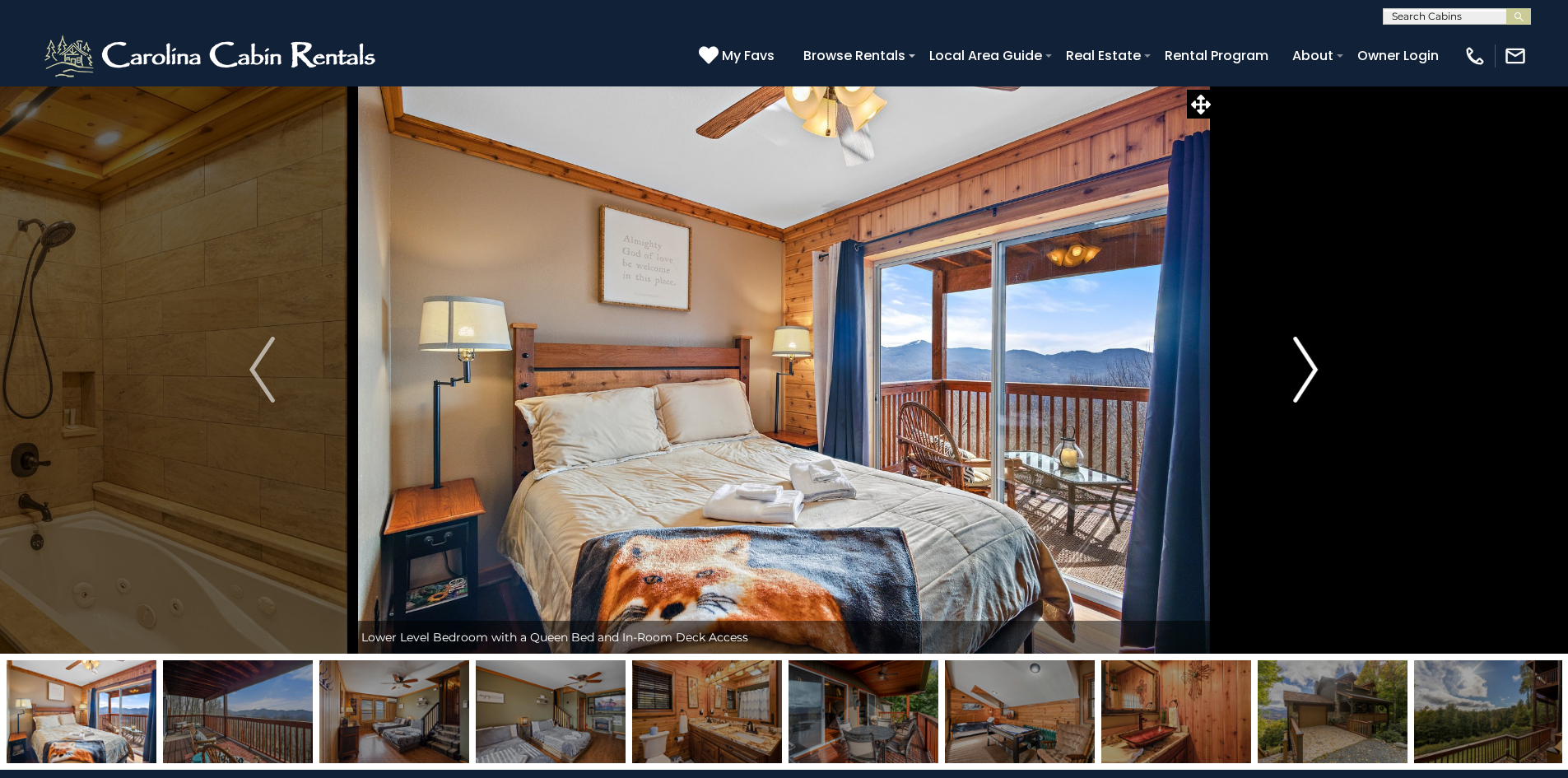
click at [1304, 367] on img "Next" at bounding box center [1306, 369] width 25 height 66
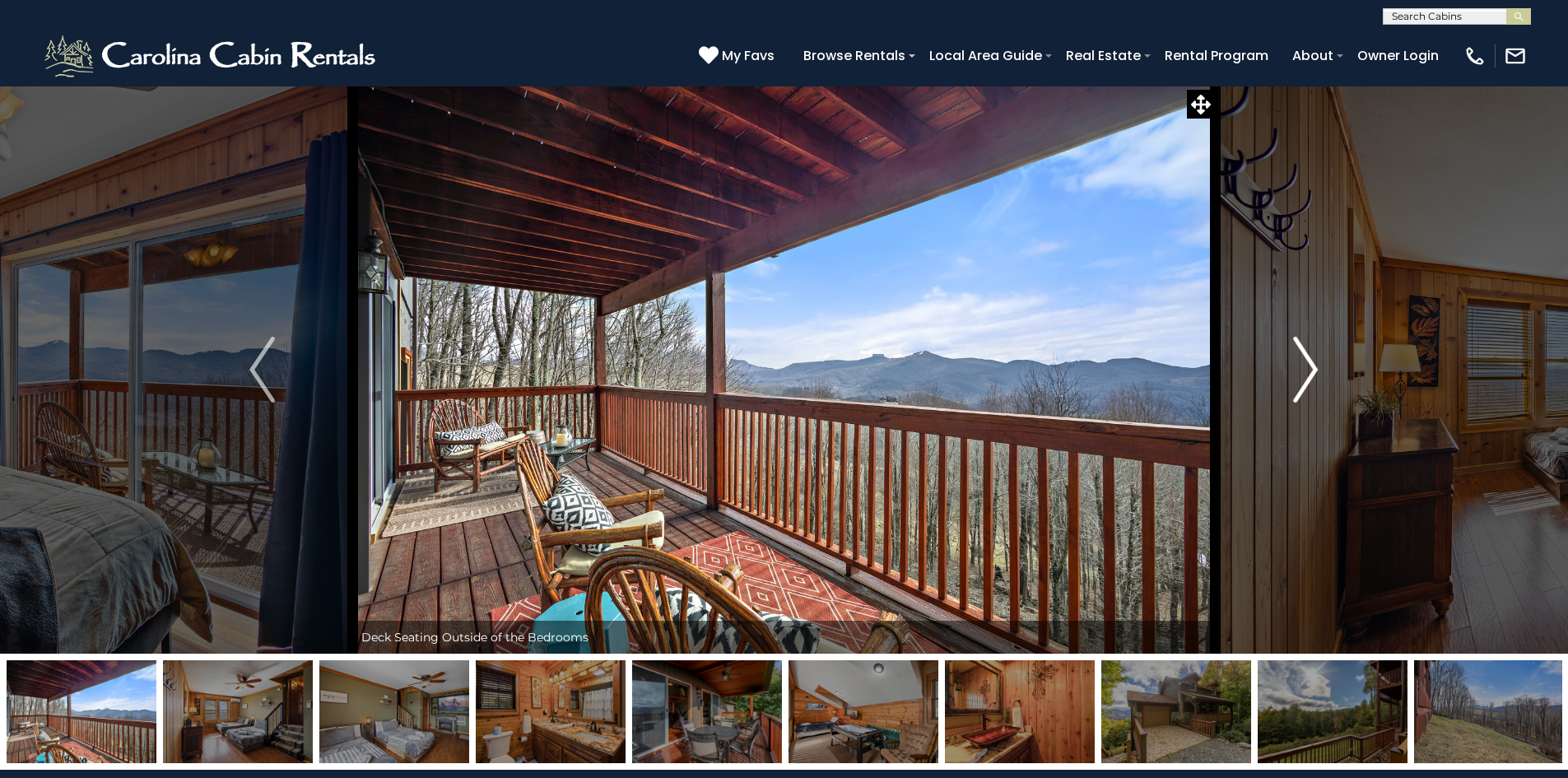
click at [1304, 367] on img "Next" at bounding box center [1306, 369] width 25 height 66
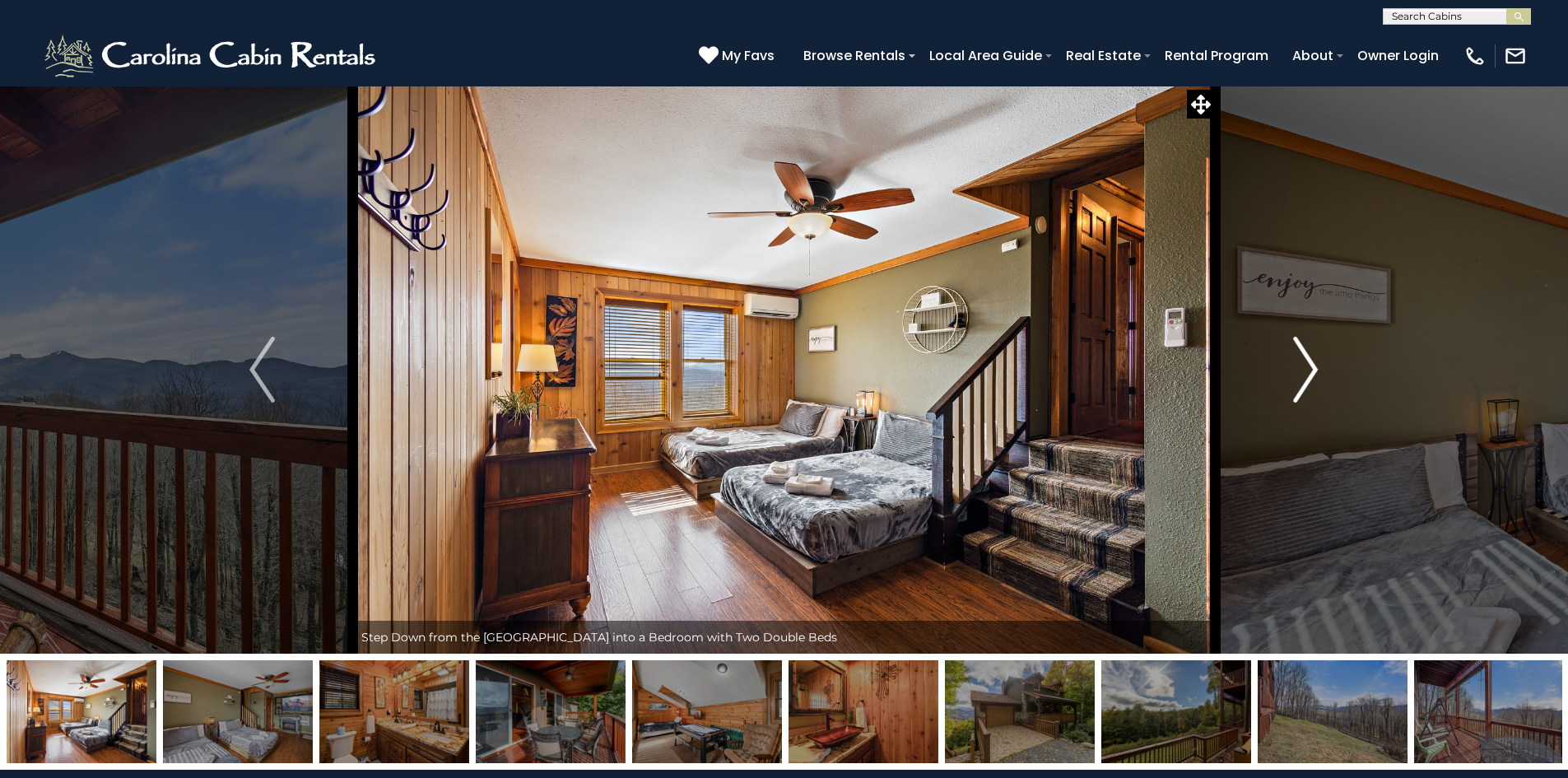
click at [1304, 367] on img "Next" at bounding box center [1306, 369] width 25 height 66
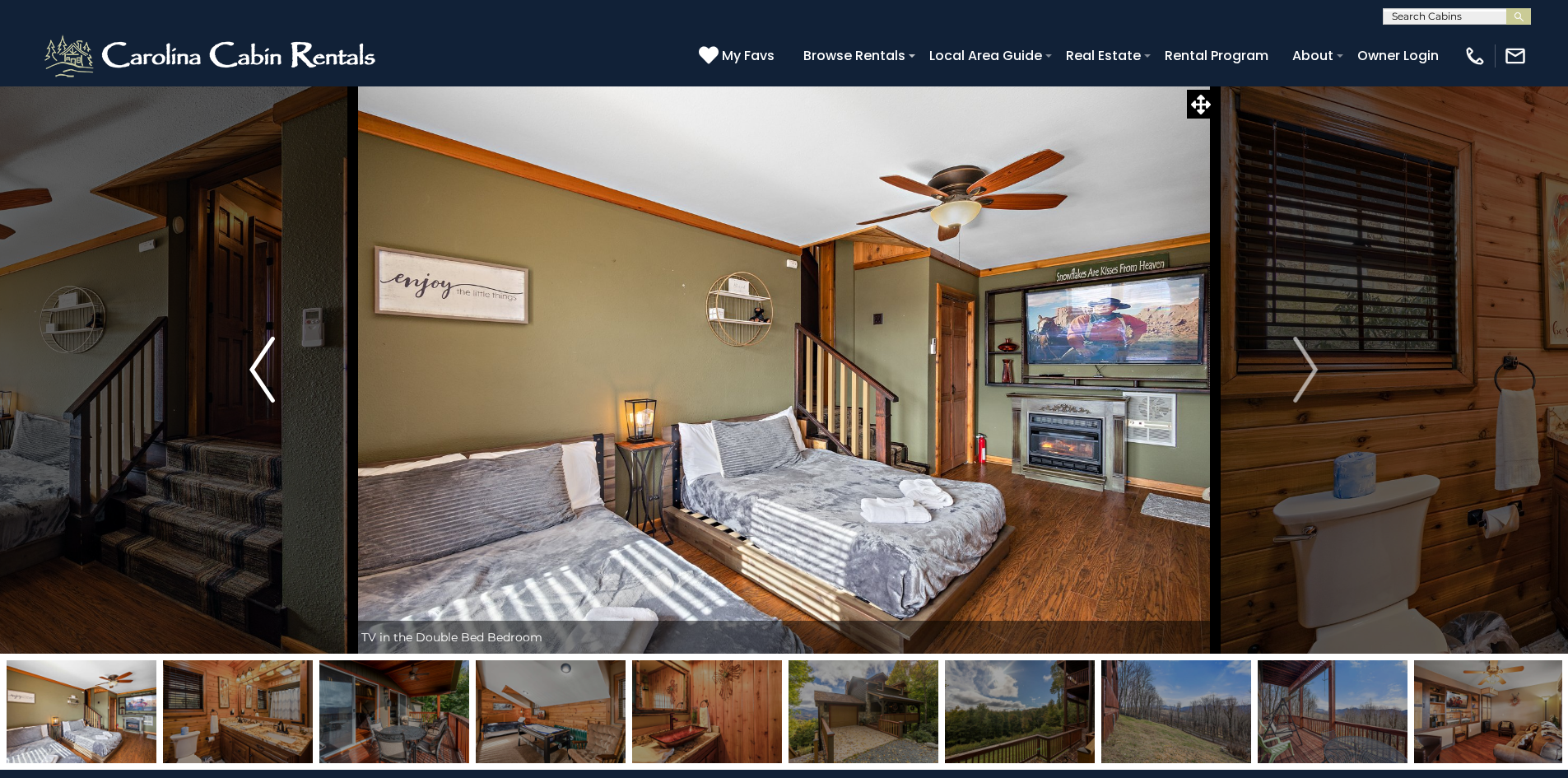
click at [262, 368] on img "Previous" at bounding box center [262, 369] width 25 height 66
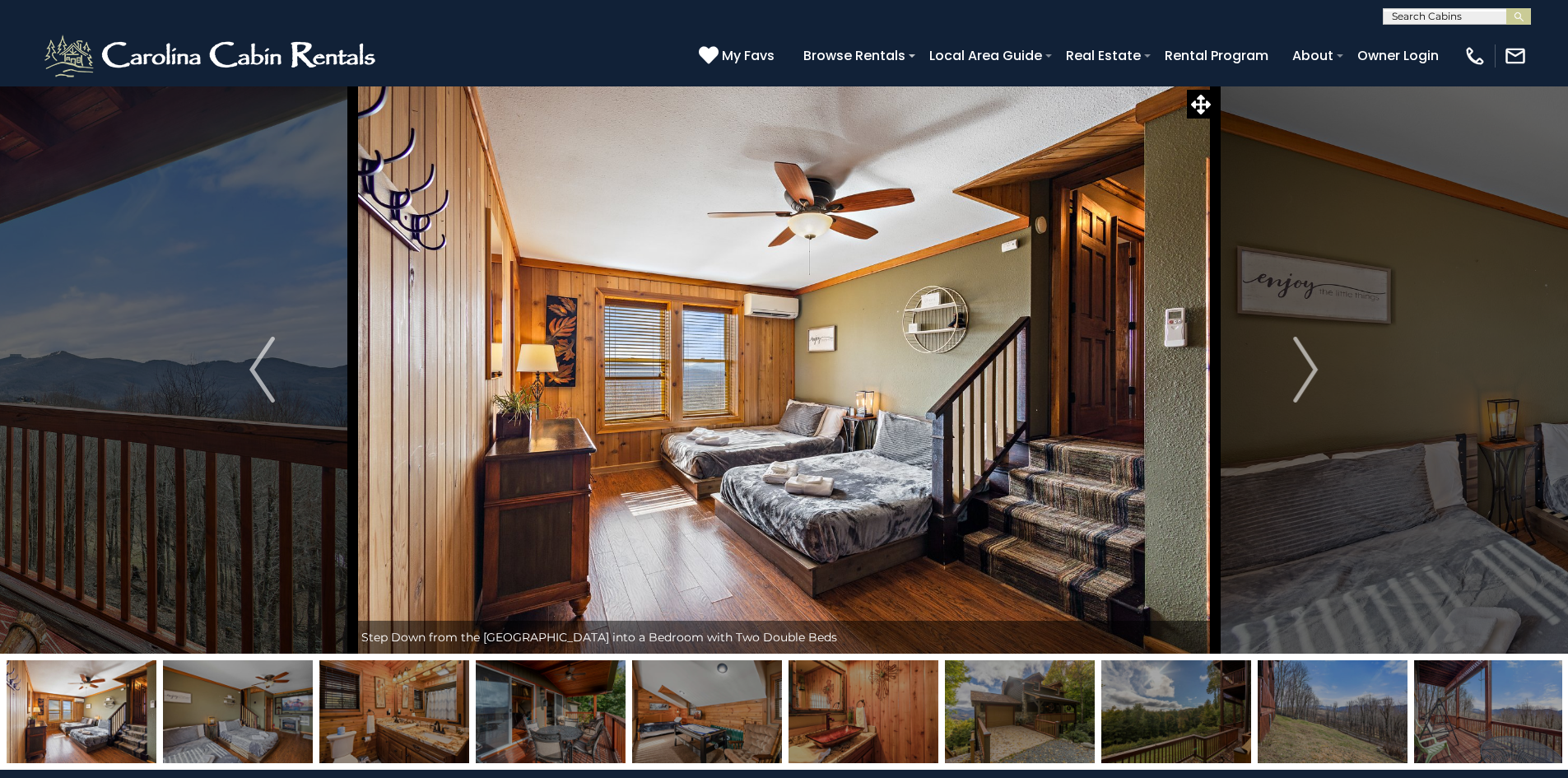
click at [686, 722] on img at bounding box center [707, 712] width 150 height 103
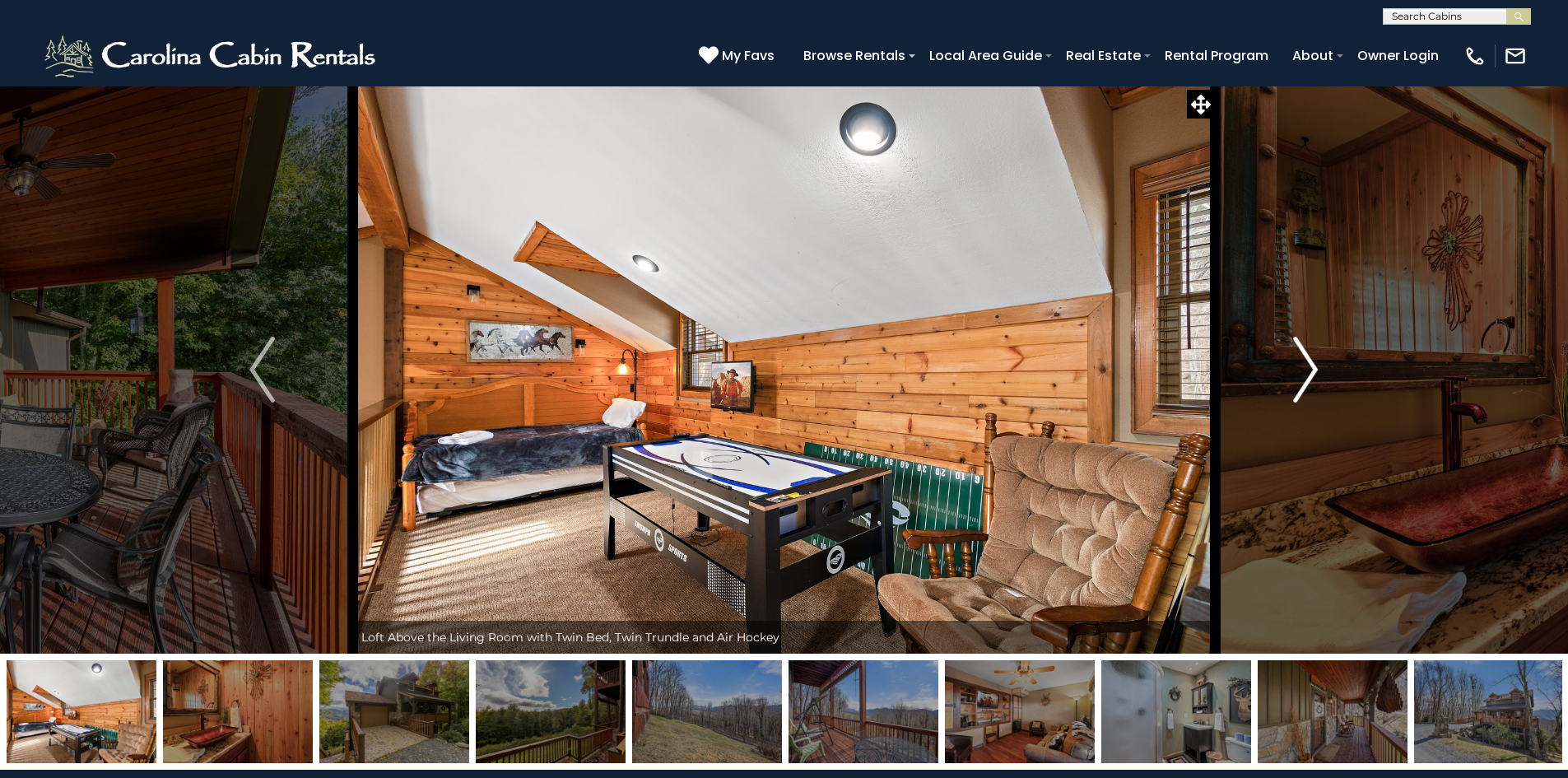
click at [1312, 367] on img "Next" at bounding box center [1306, 369] width 25 height 66
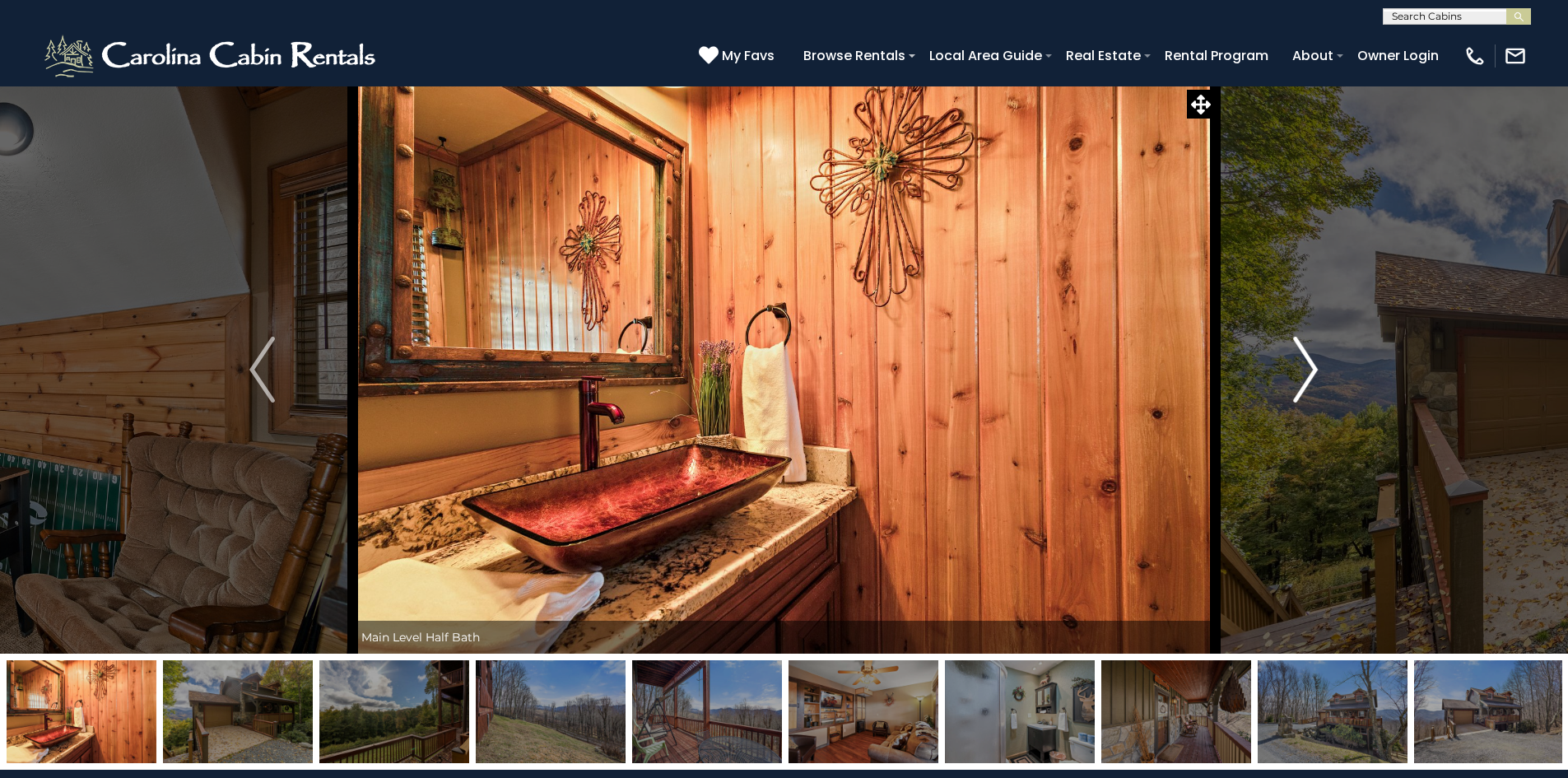
click at [1312, 367] on img "Next" at bounding box center [1306, 369] width 25 height 66
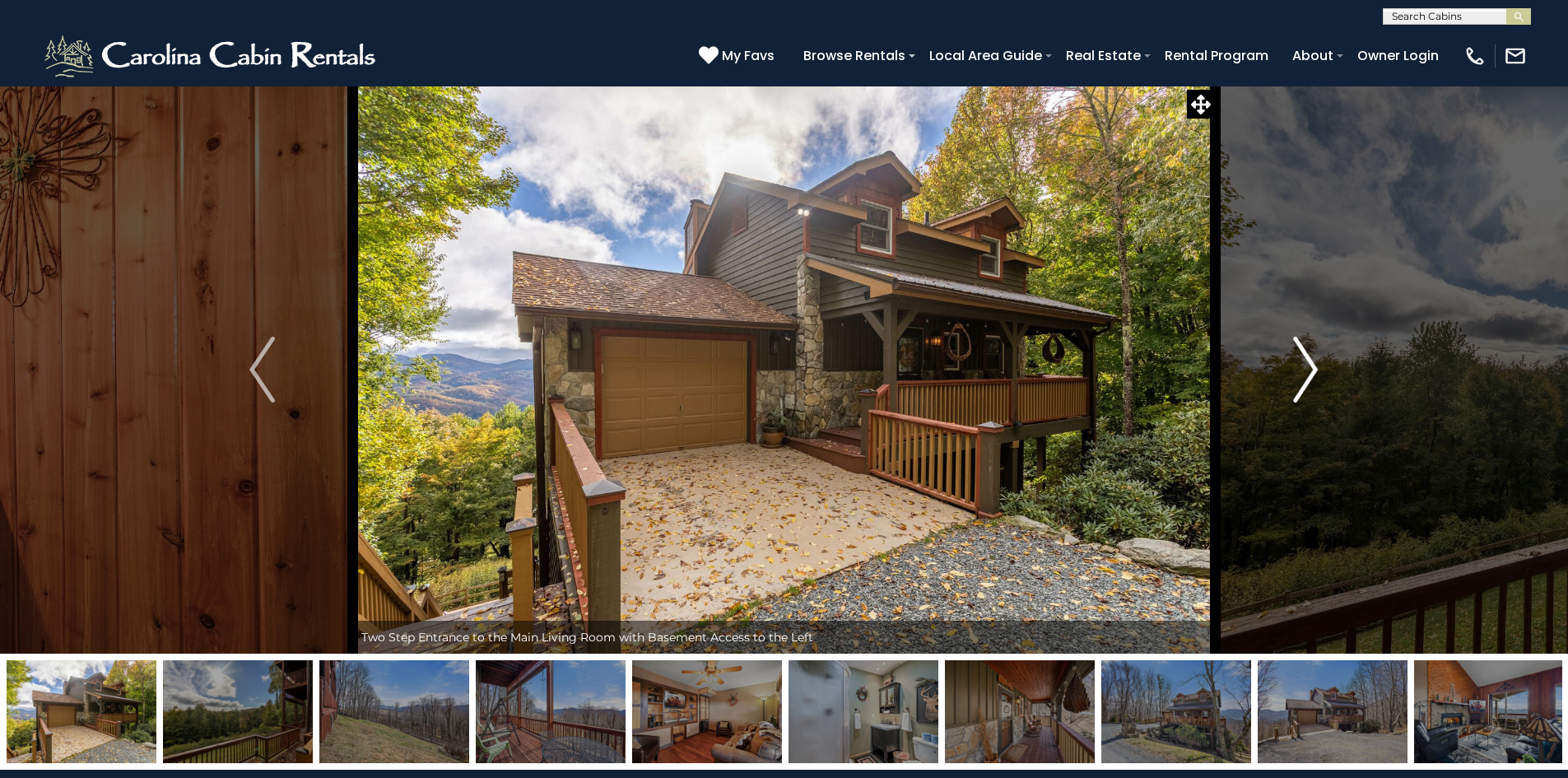
click at [1312, 367] on img "Next" at bounding box center [1306, 369] width 25 height 66
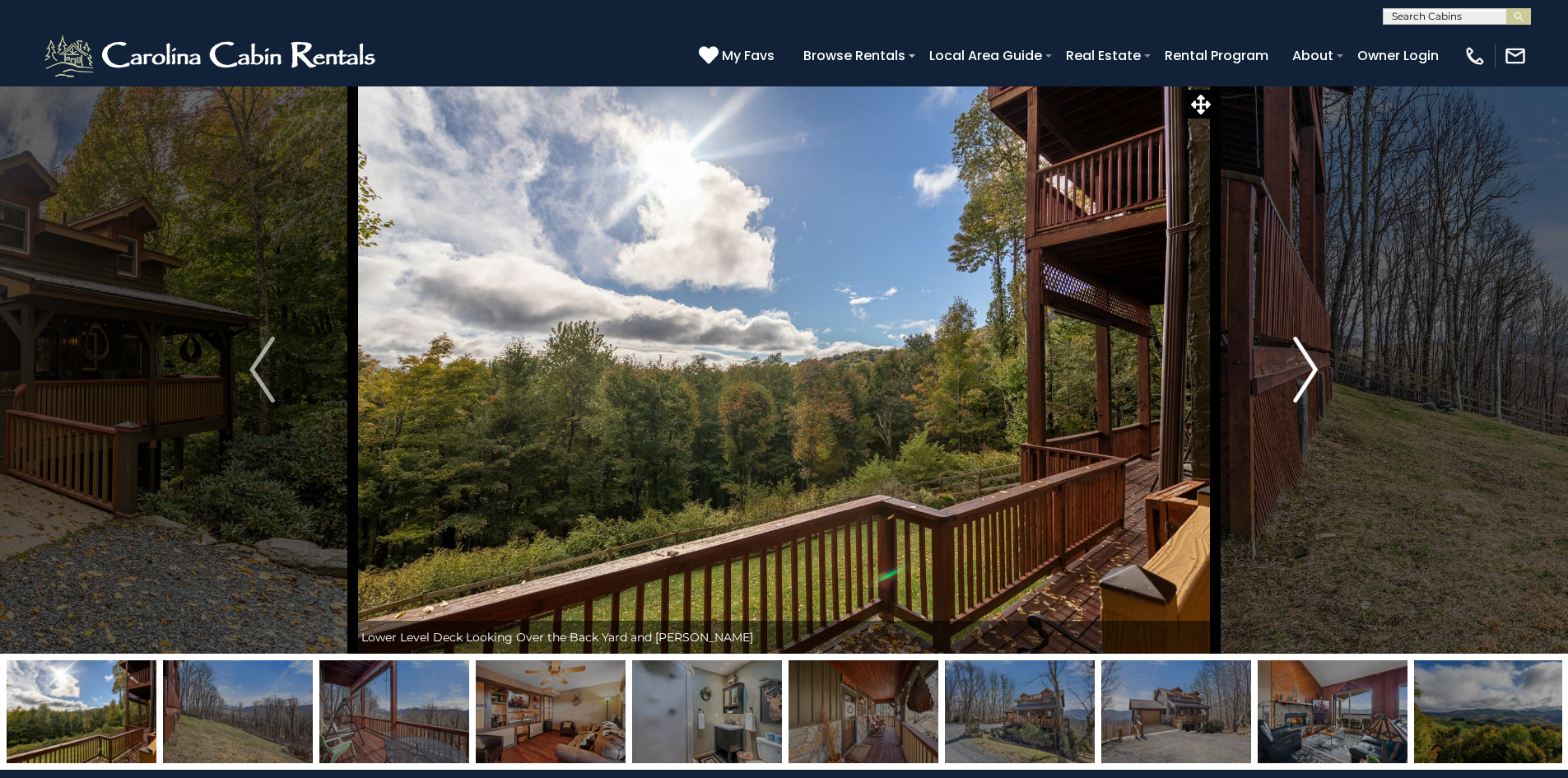
click at [1312, 367] on img "Next" at bounding box center [1306, 369] width 25 height 66
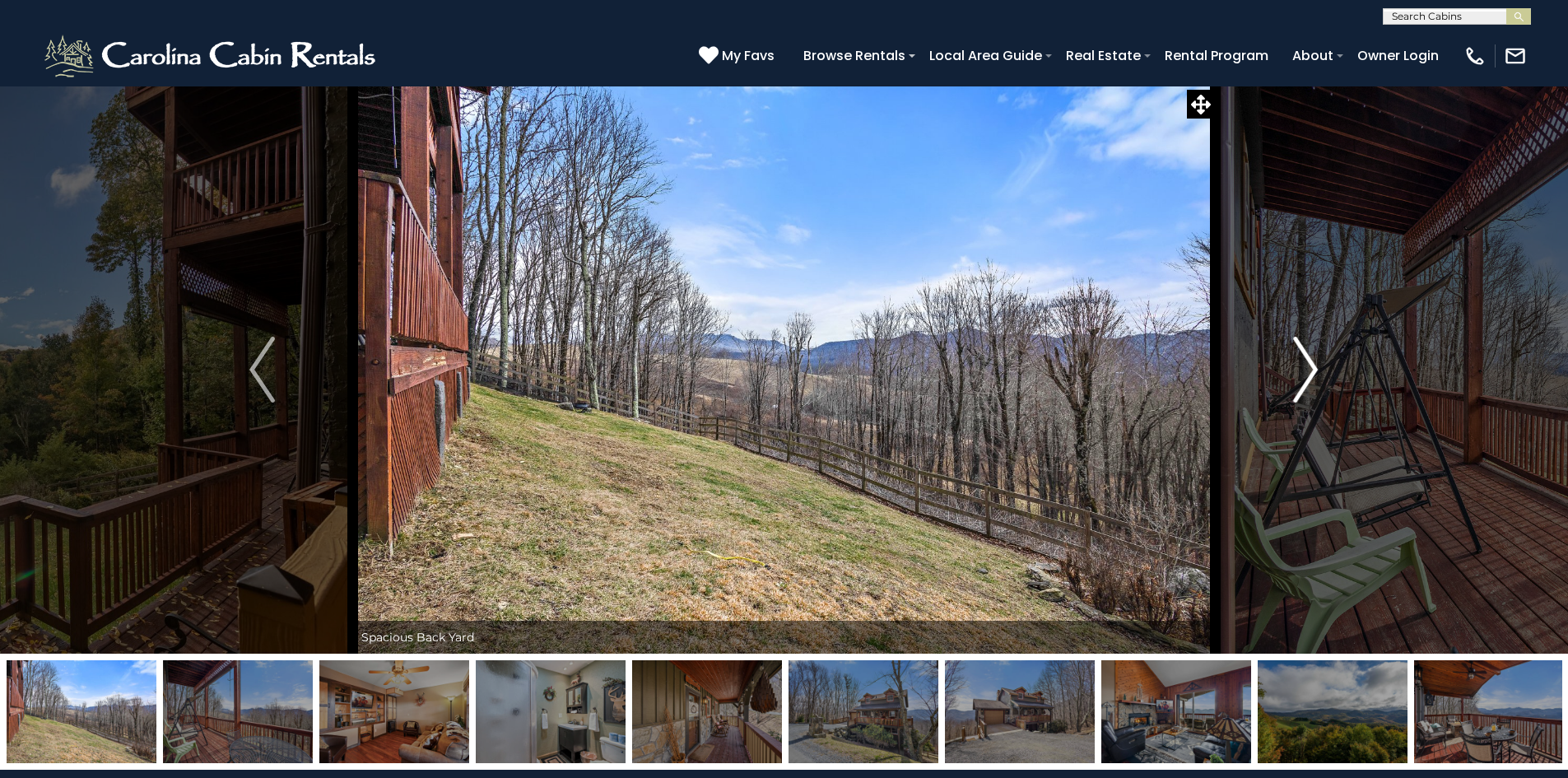
click at [1312, 367] on img "Next" at bounding box center [1306, 369] width 25 height 66
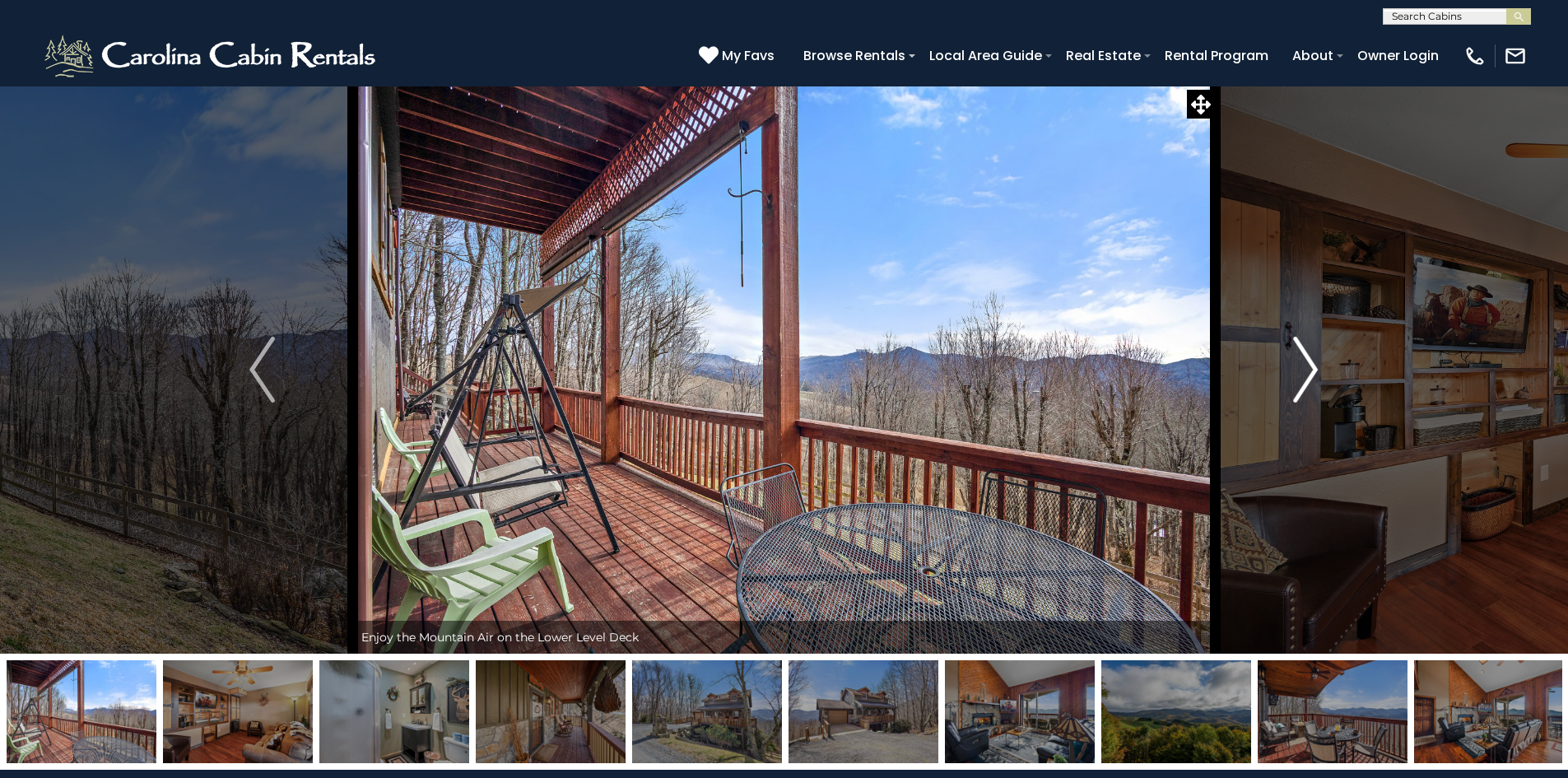
click at [1312, 367] on img "Next" at bounding box center [1306, 369] width 25 height 66
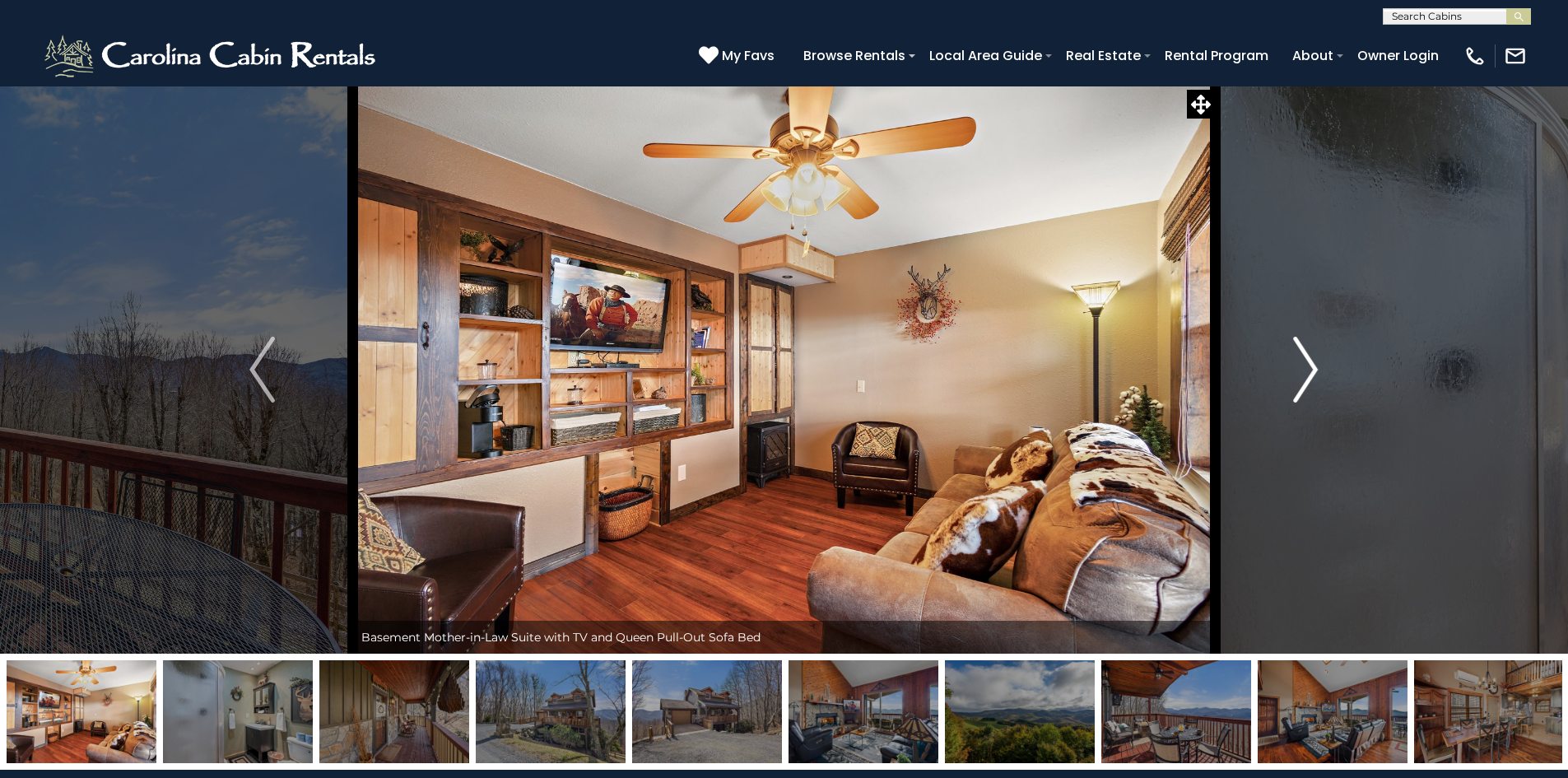
click at [1312, 367] on img "Next" at bounding box center [1306, 369] width 25 height 66
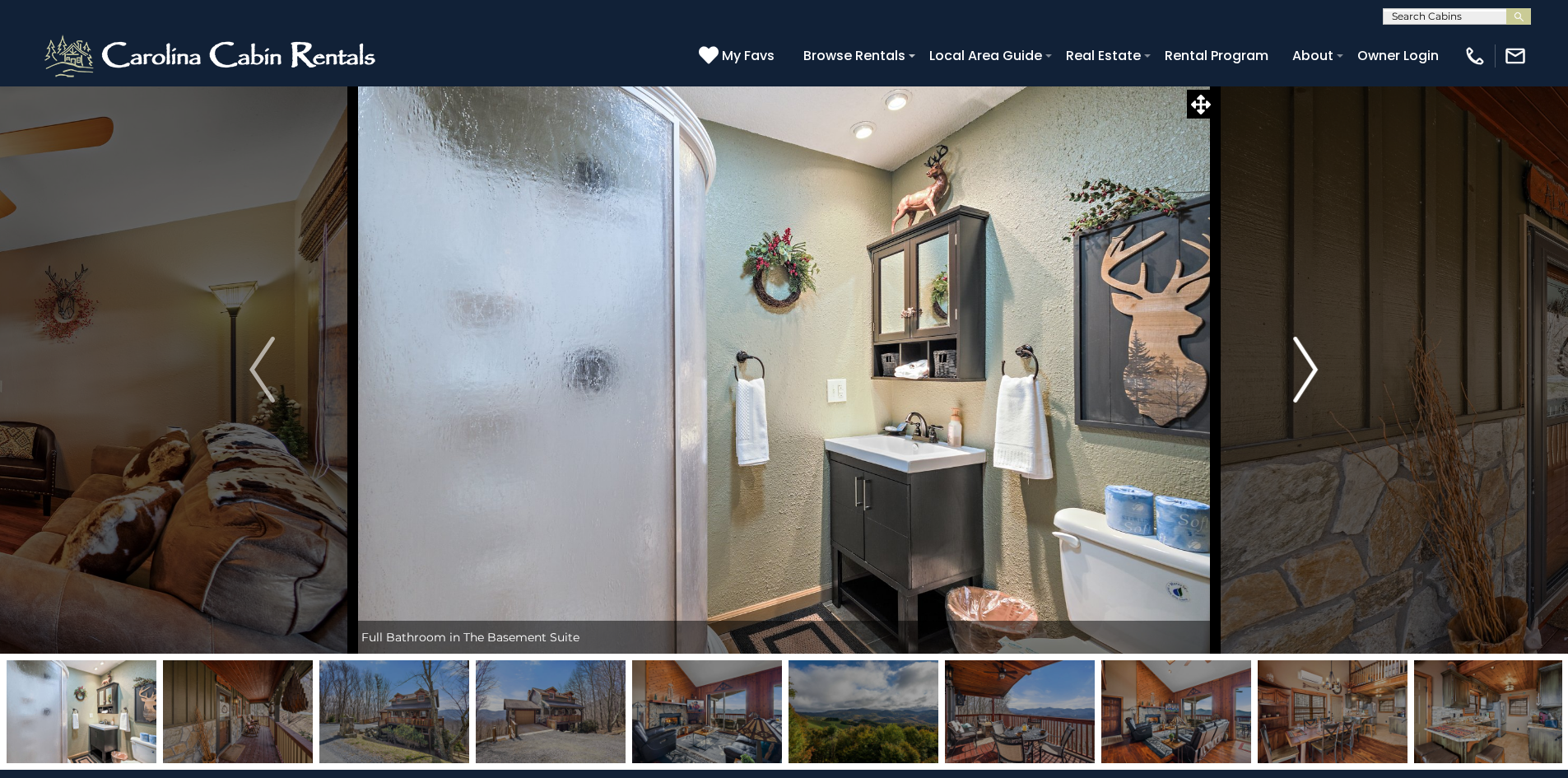
click at [1312, 367] on img "Next" at bounding box center [1306, 369] width 25 height 66
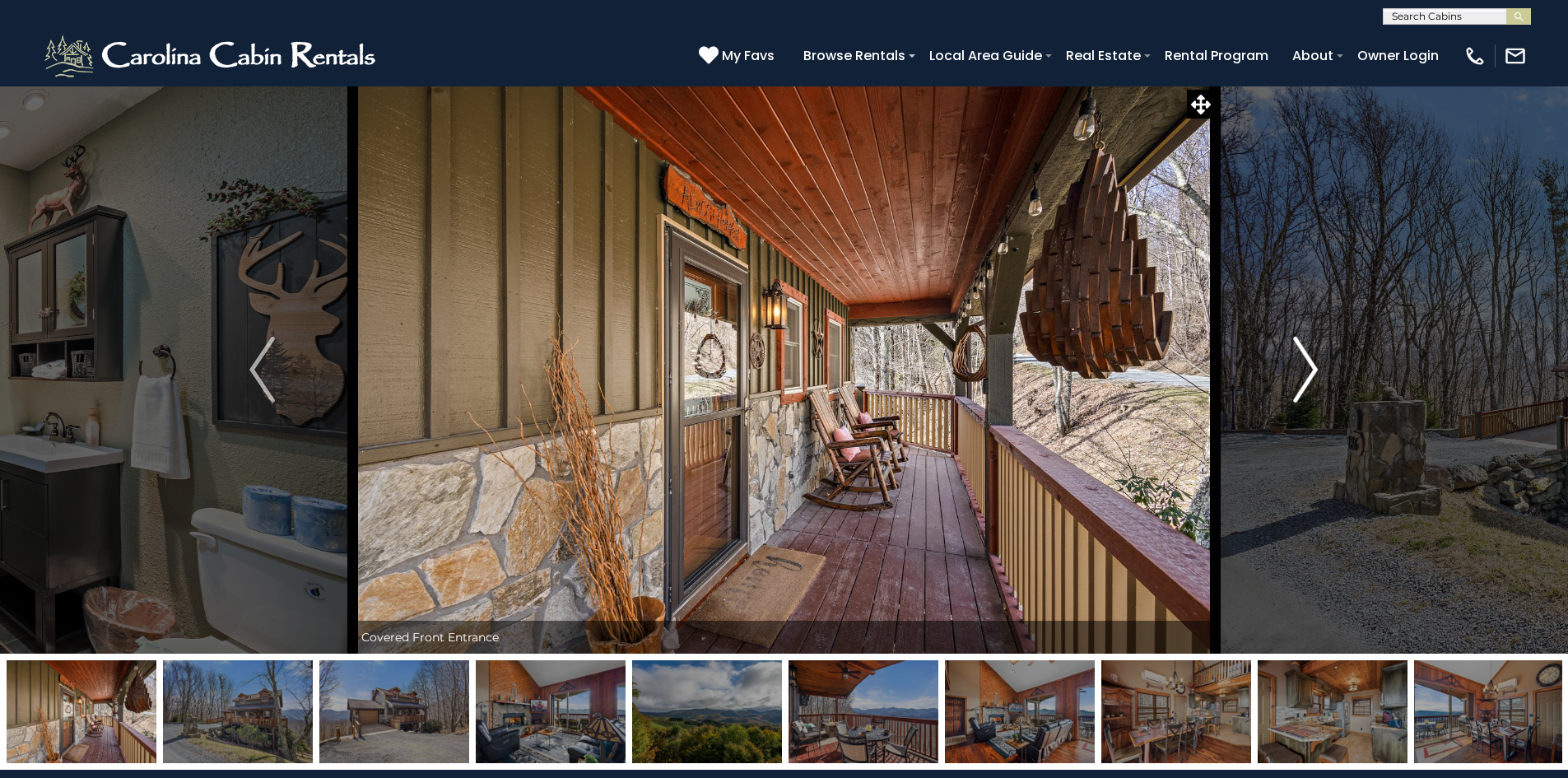
click at [1312, 367] on img "Next" at bounding box center [1306, 369] width 25 height 66
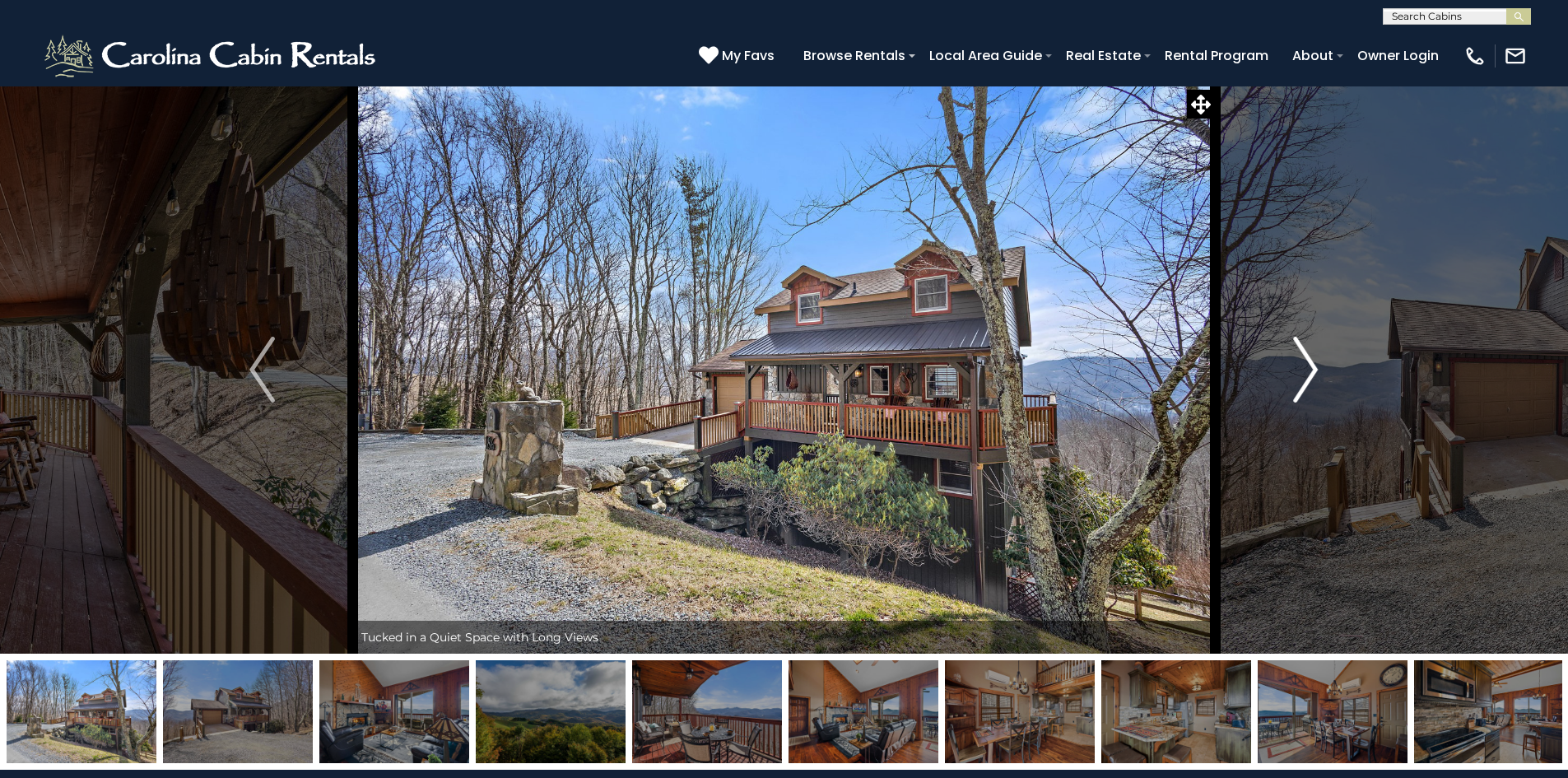
click at [1312, 367] on img "Next" at bounding box center [1306, 369] width 25 height 66
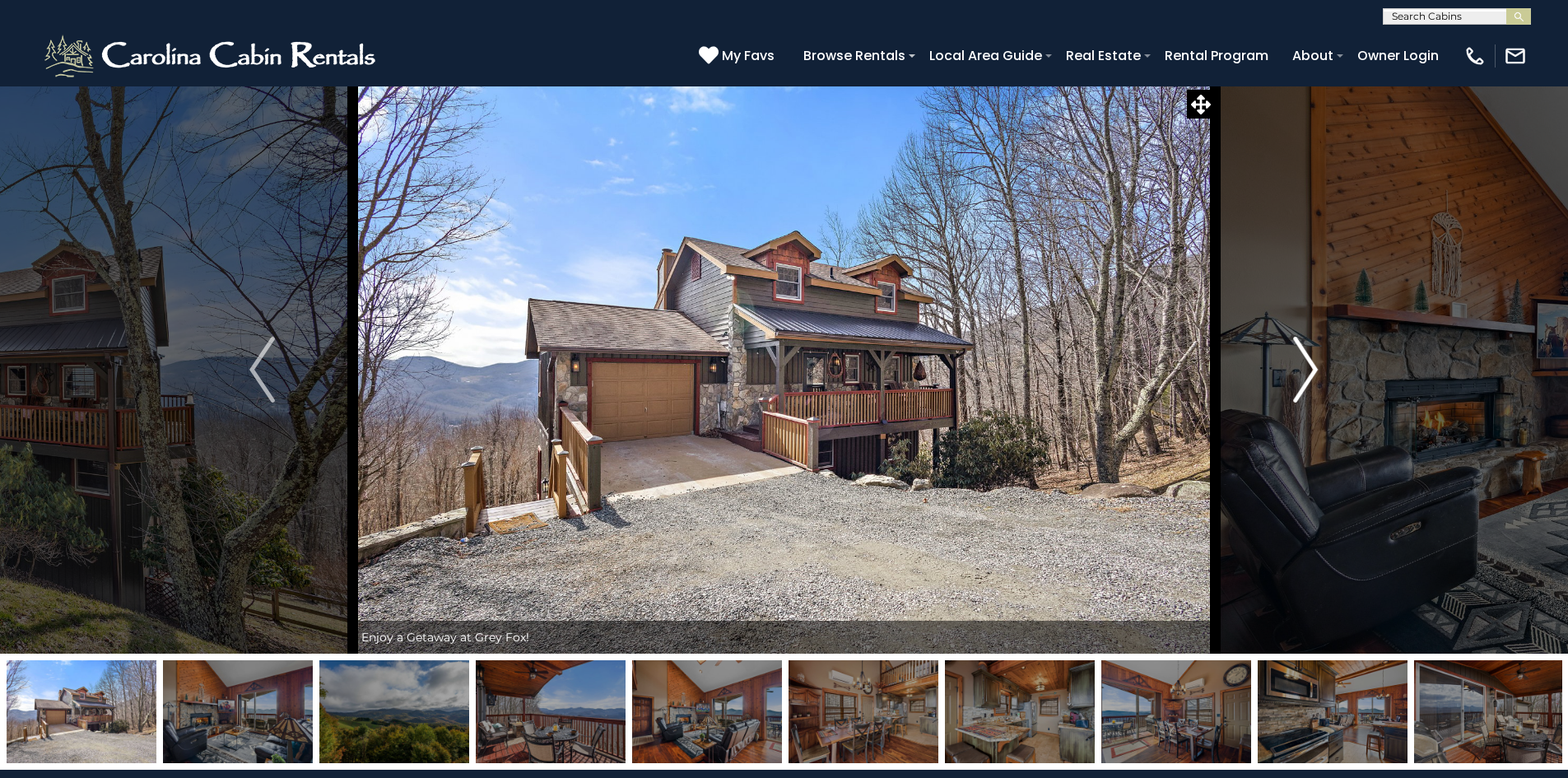
click at [1312, 367] on img "Next" at bounding box center [1306, 369] width 25 height 66
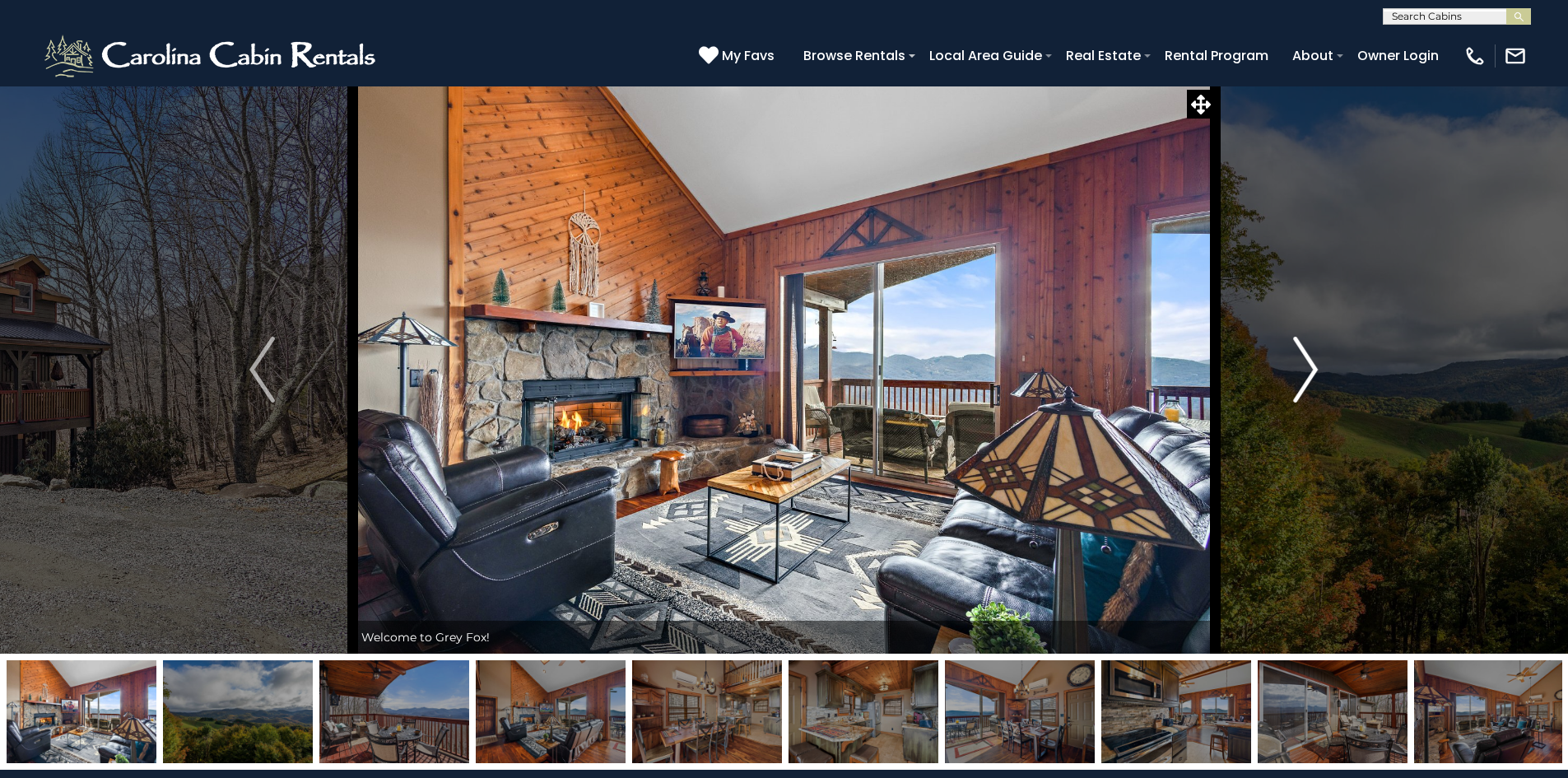
click at [1312, 367] on img "Next" at bounding box center [1306, 369] width 25 height 66
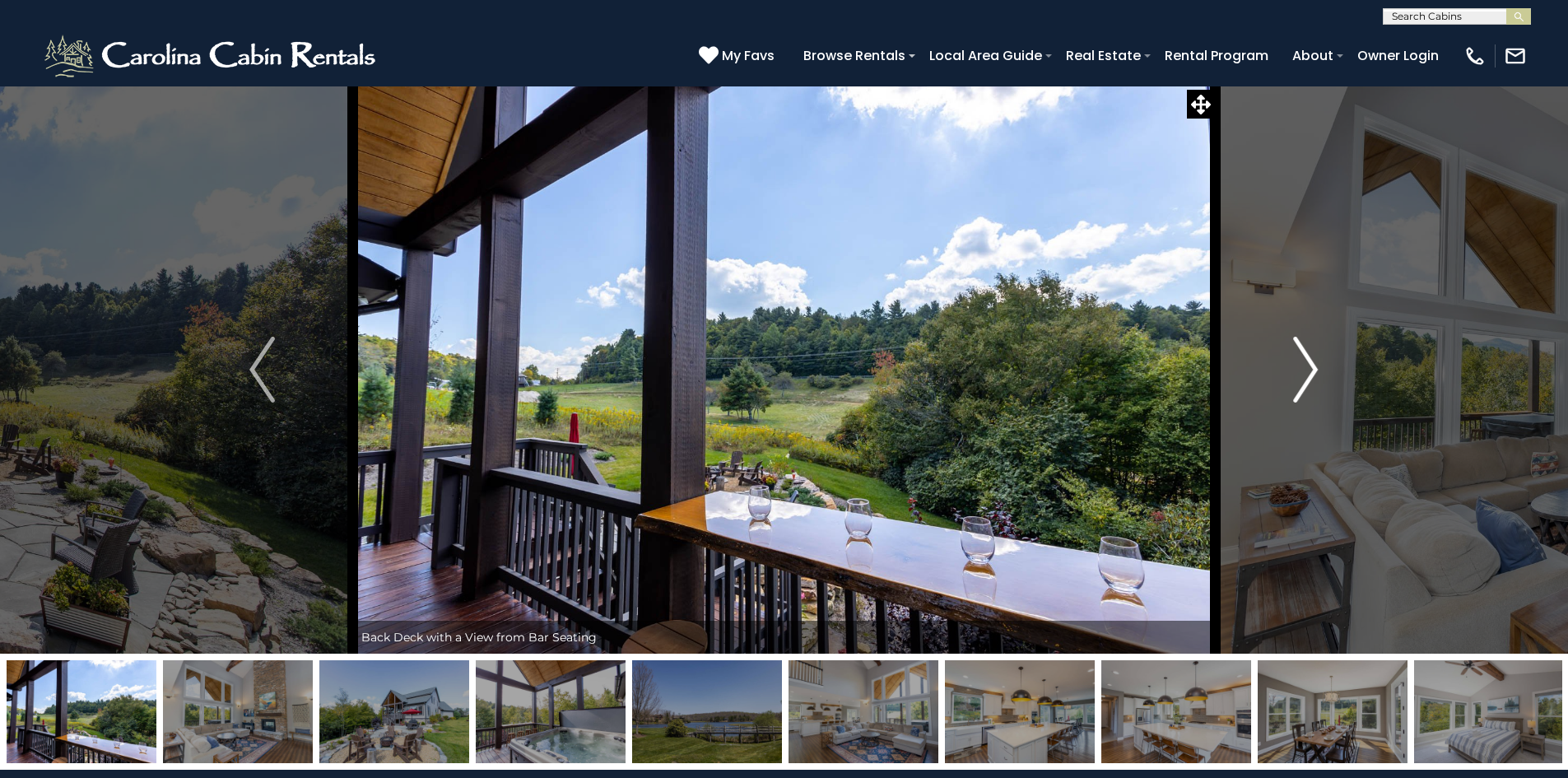
click at [1312, 369] on img "Next" at bounding box center [1306, 369] width 25 height 66
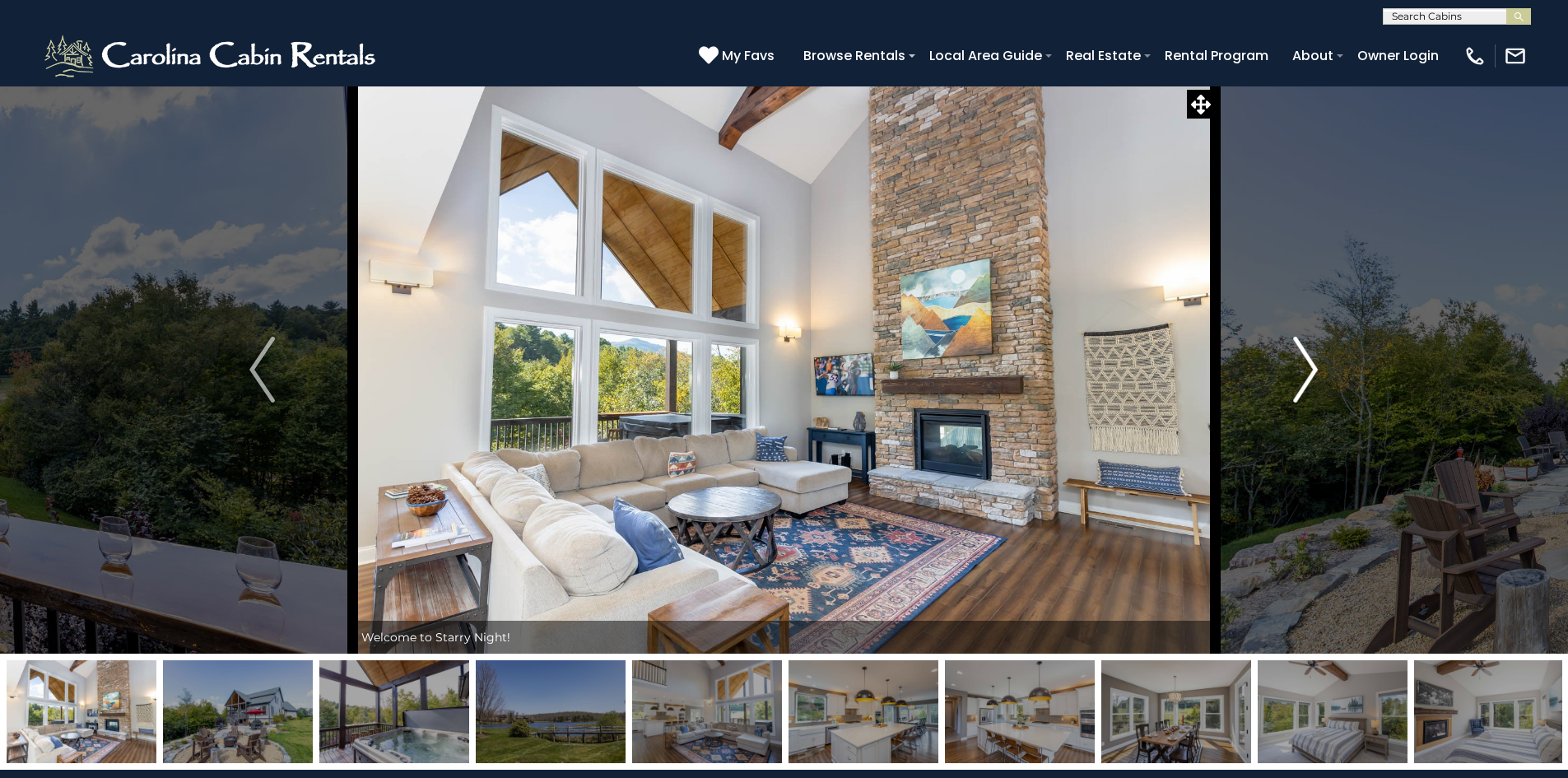
click at [1312, 369] on img "Next" at bounding box center [1306, 369] width 25 height 66
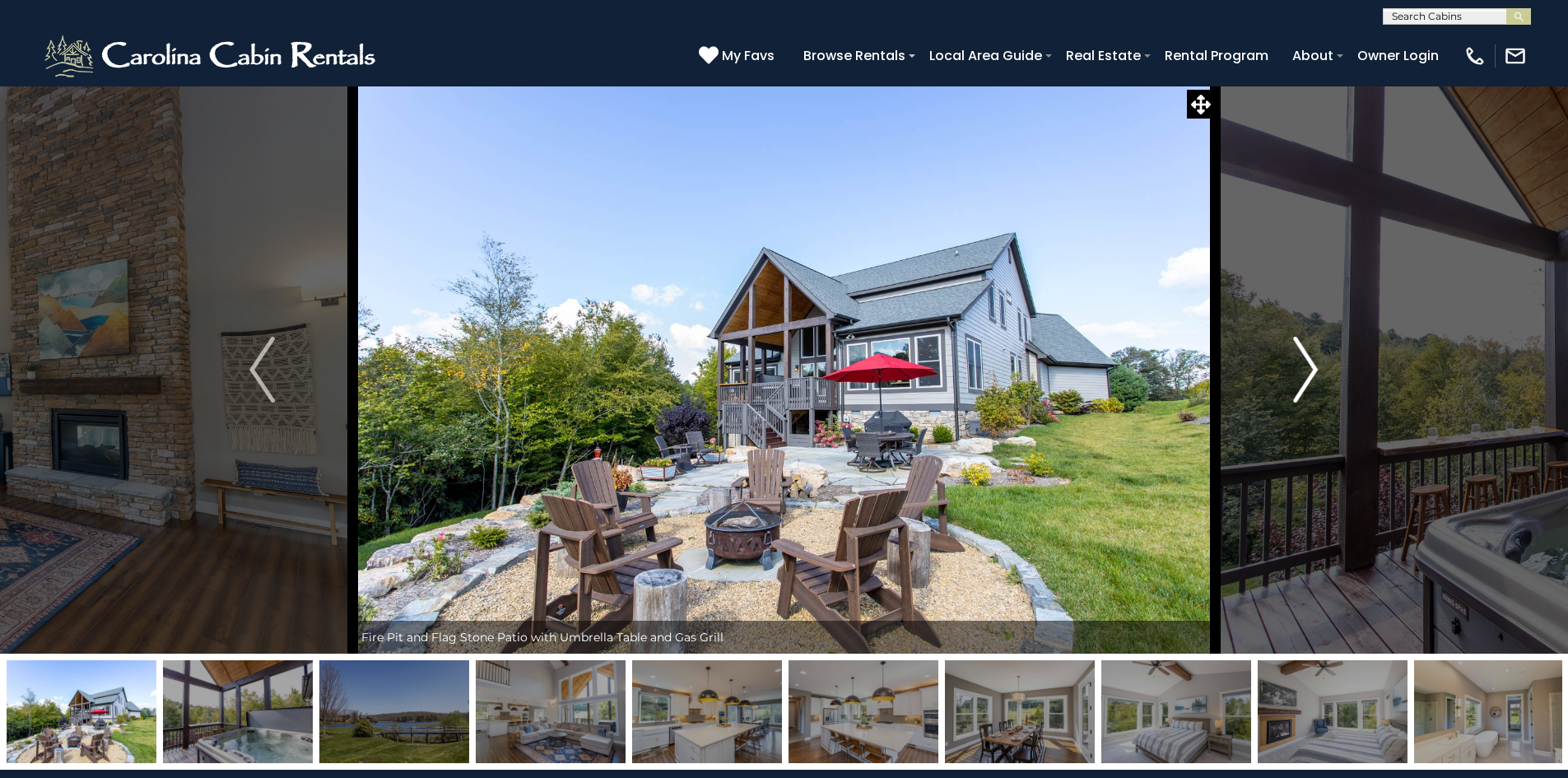
click at [1312, 369] on img "Next" at bounding box center [1306, 369] width 25 height 66
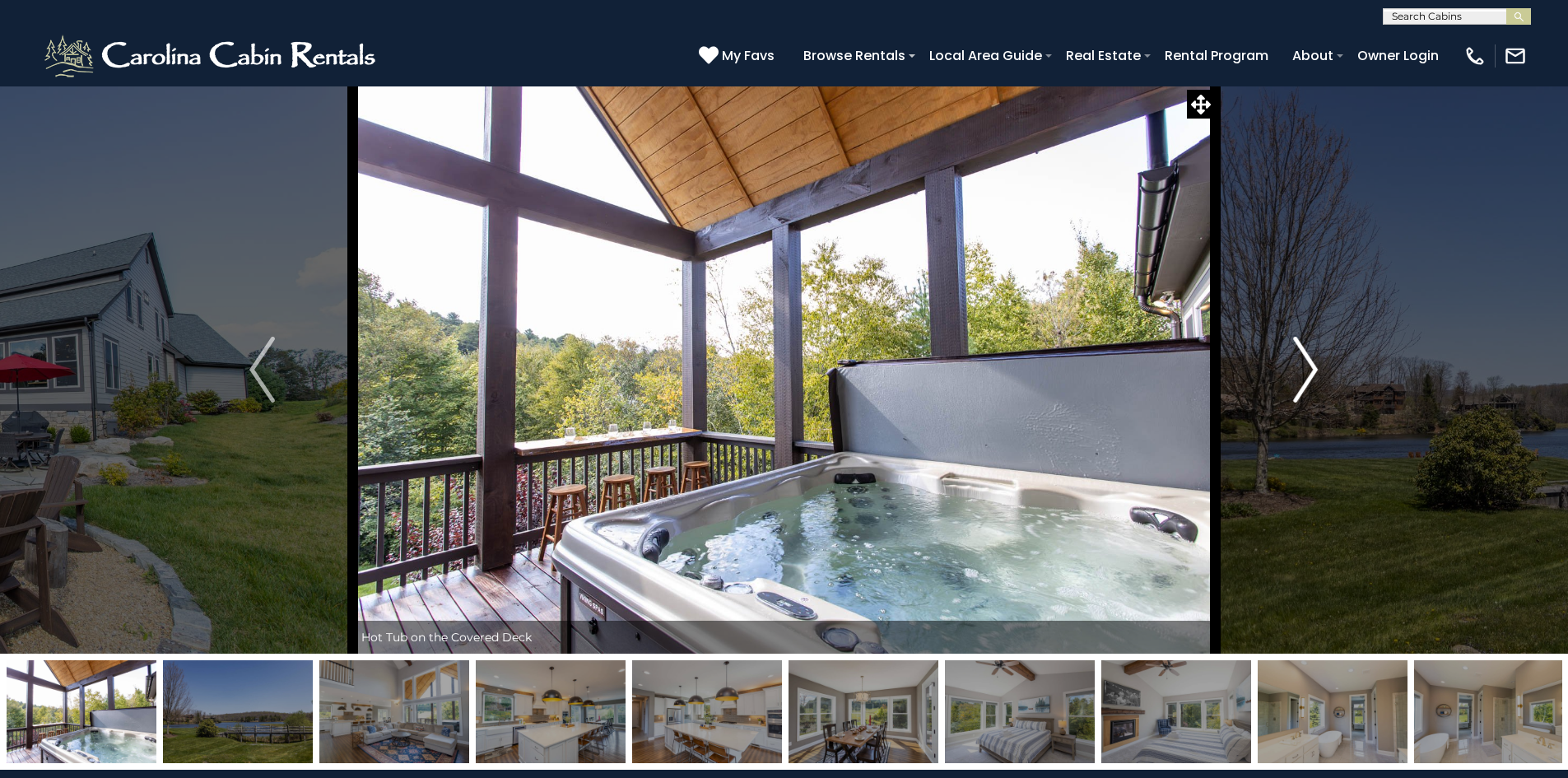
click at [1312, 369] on img "Next" at bounding box center [1306, 369] width 25 height 66
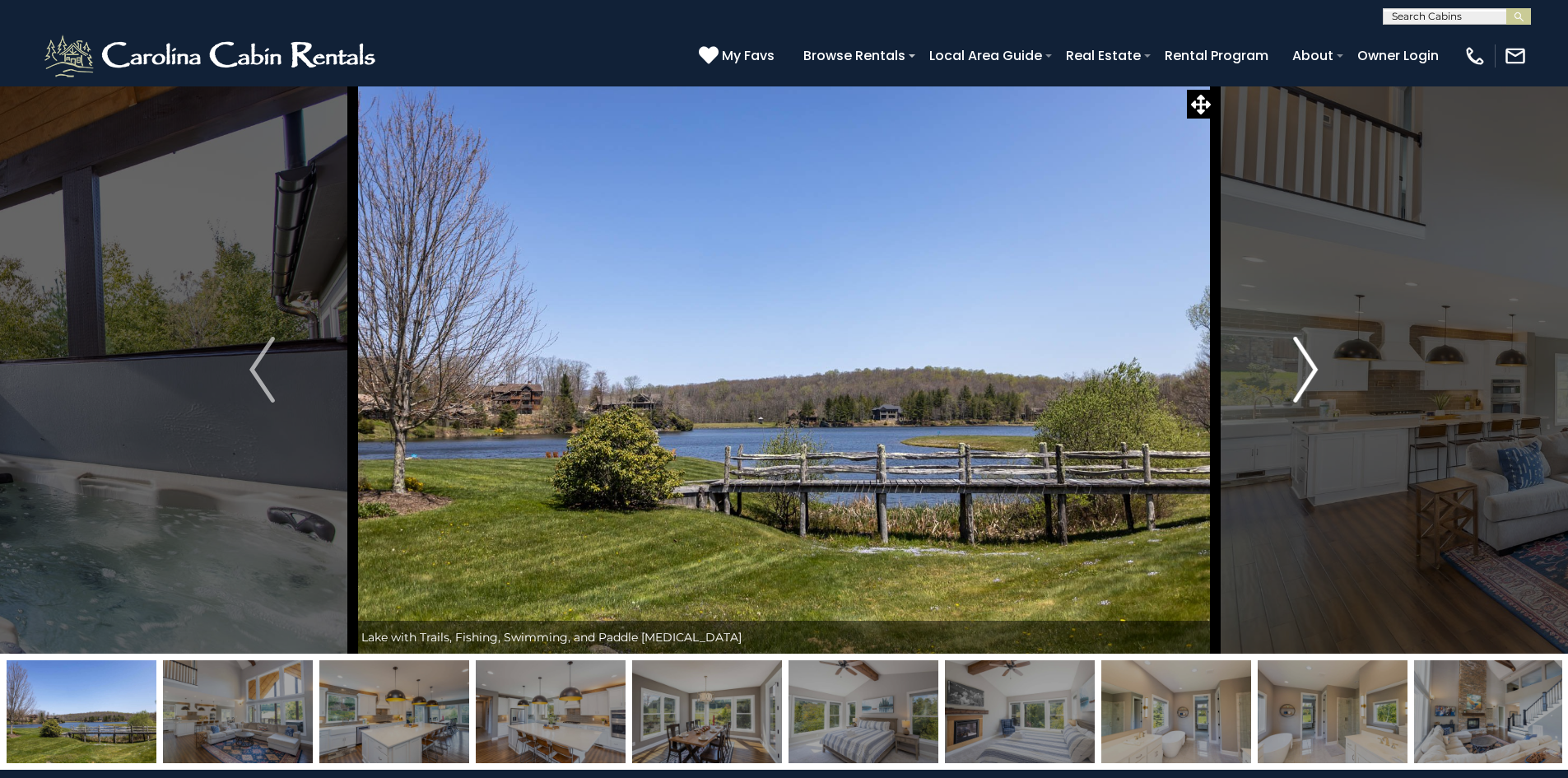
click at [1312, 369] on img "Next" at bounding box center [1306, 369] width 25 height 66
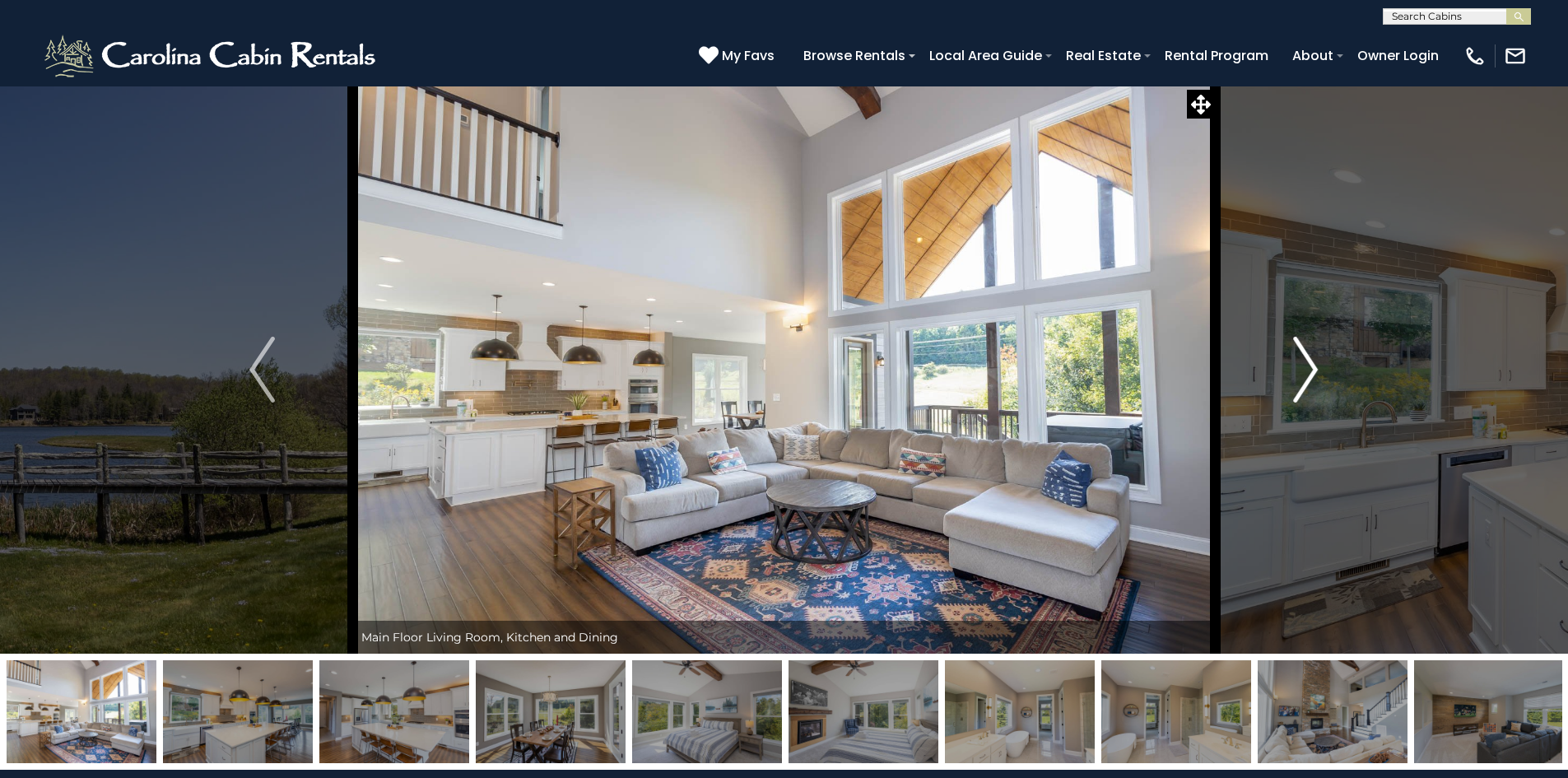
click at [1312, 369] on img "Next" at bounding box center [1306, 369] width 25 height 66
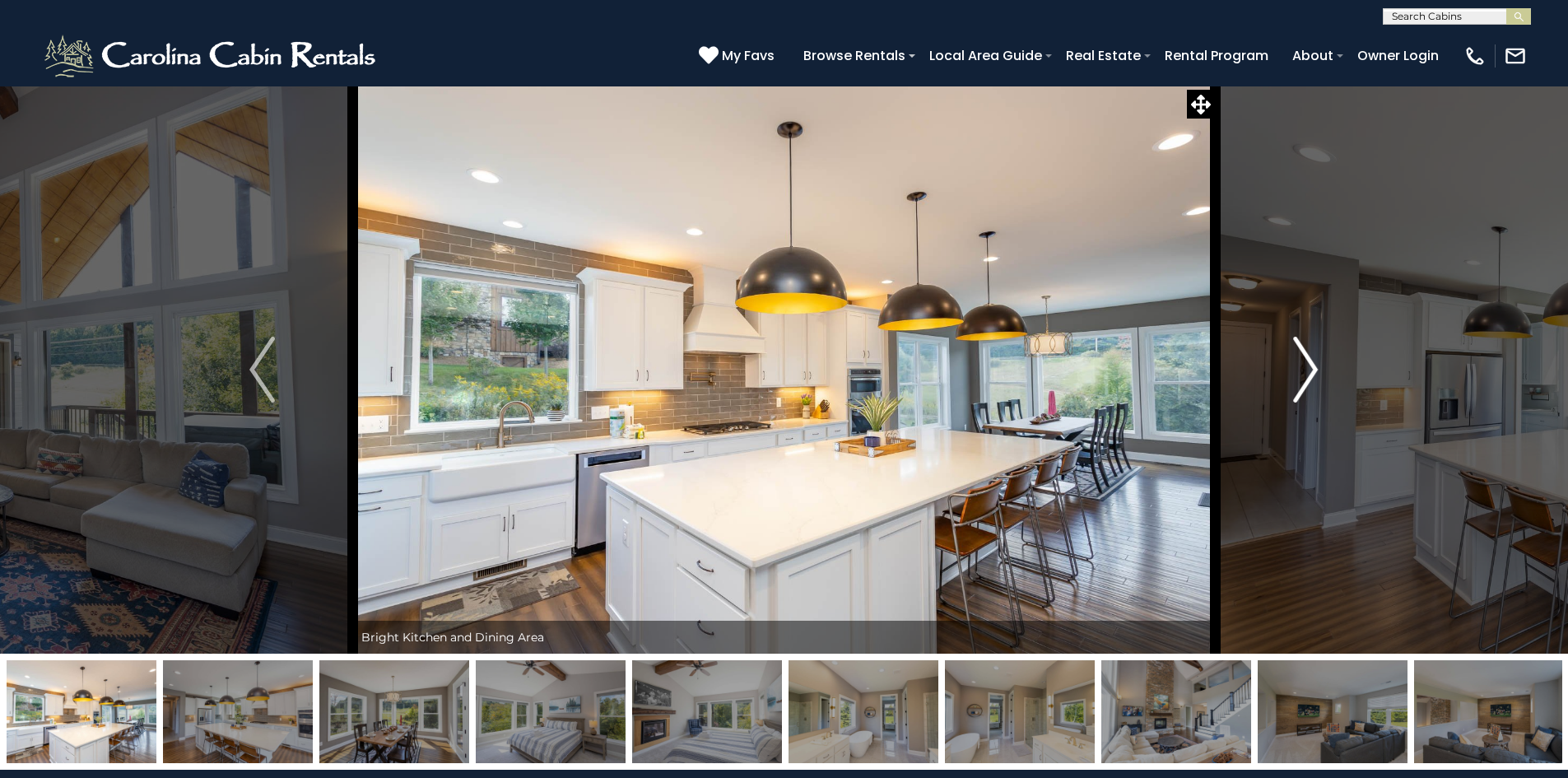
click at [1312, 369] on img "Next" at bounding box center [1306, 369] width 25 height 66
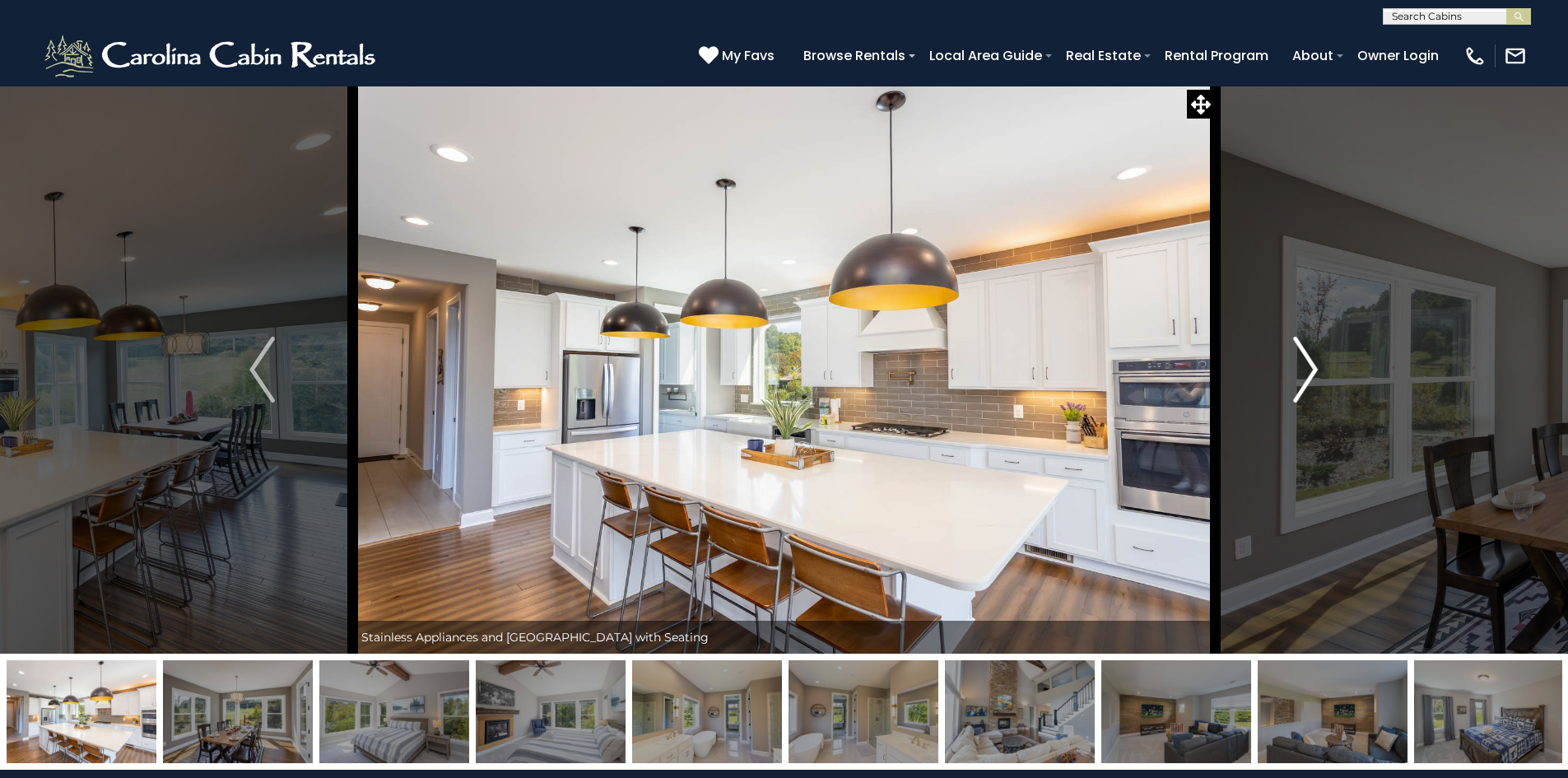
click at [1313, 368] on img "Next" at bounding box center [1306, 369] width 25 height 66
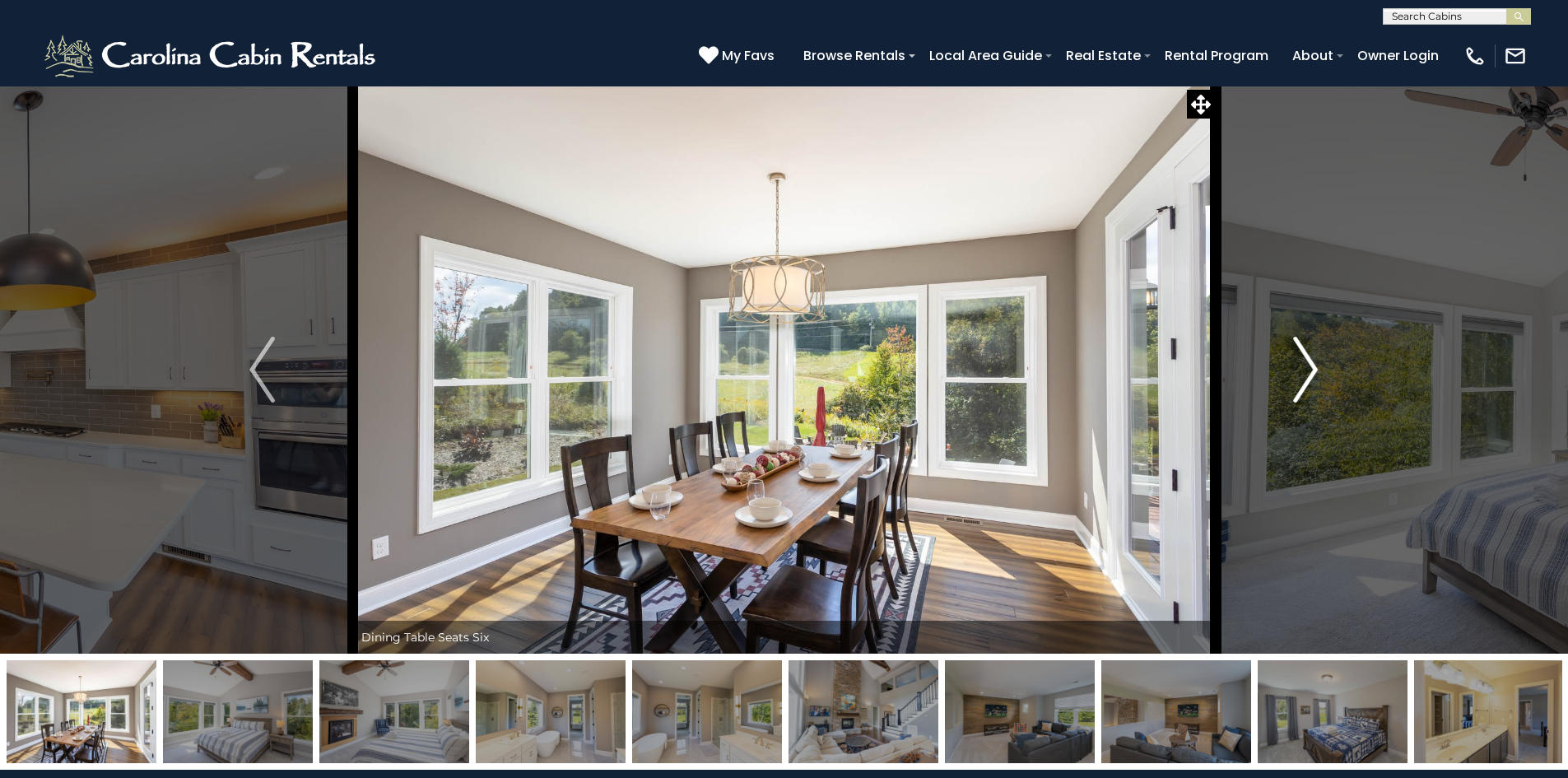
click at [1313, 368] on img "Next" at bounding box center [1306, 369] width 25 height 66
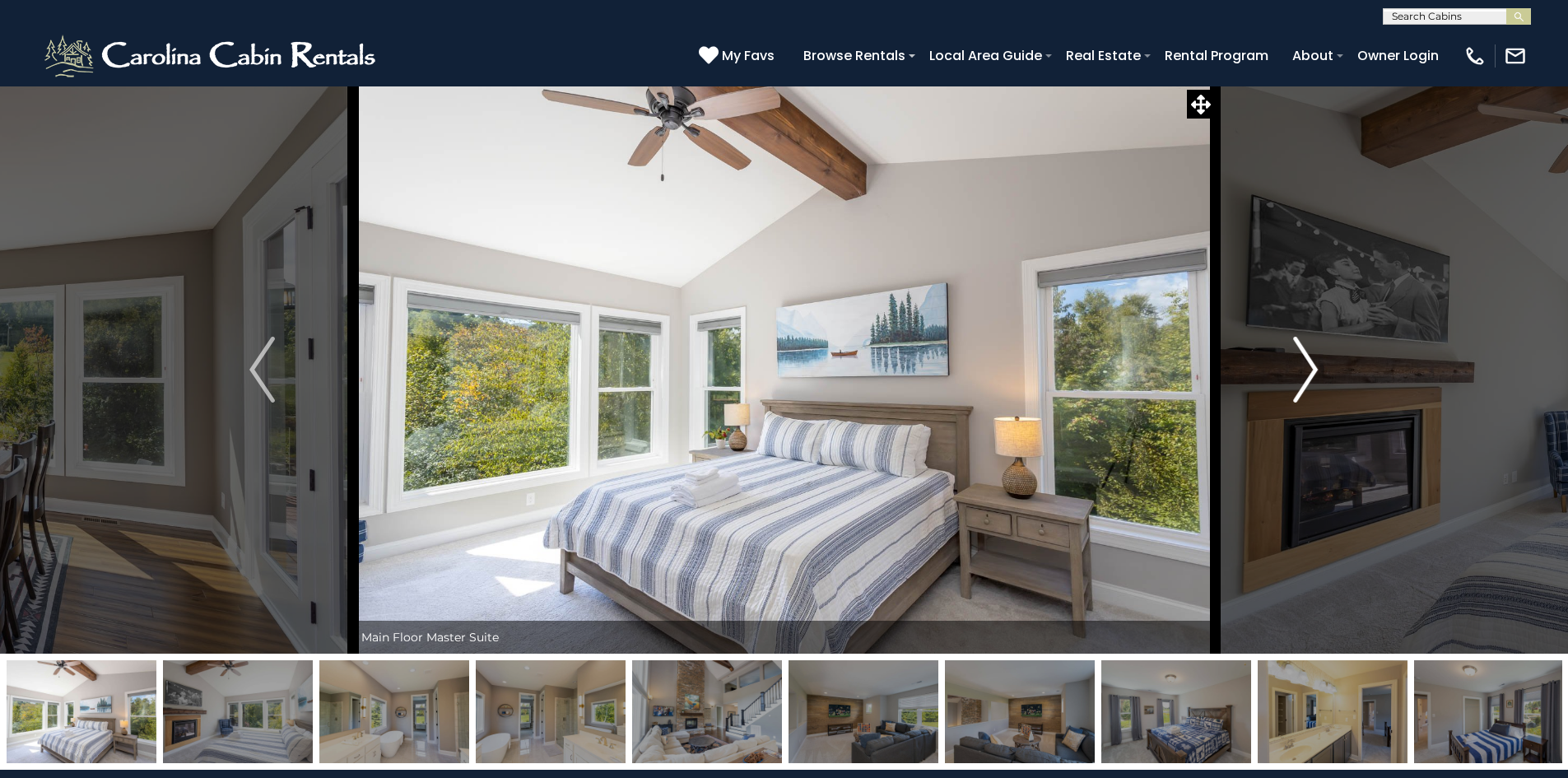
click at [1313, 368] on img "Next" at bounding box center [1306, 369] width 25 height 66
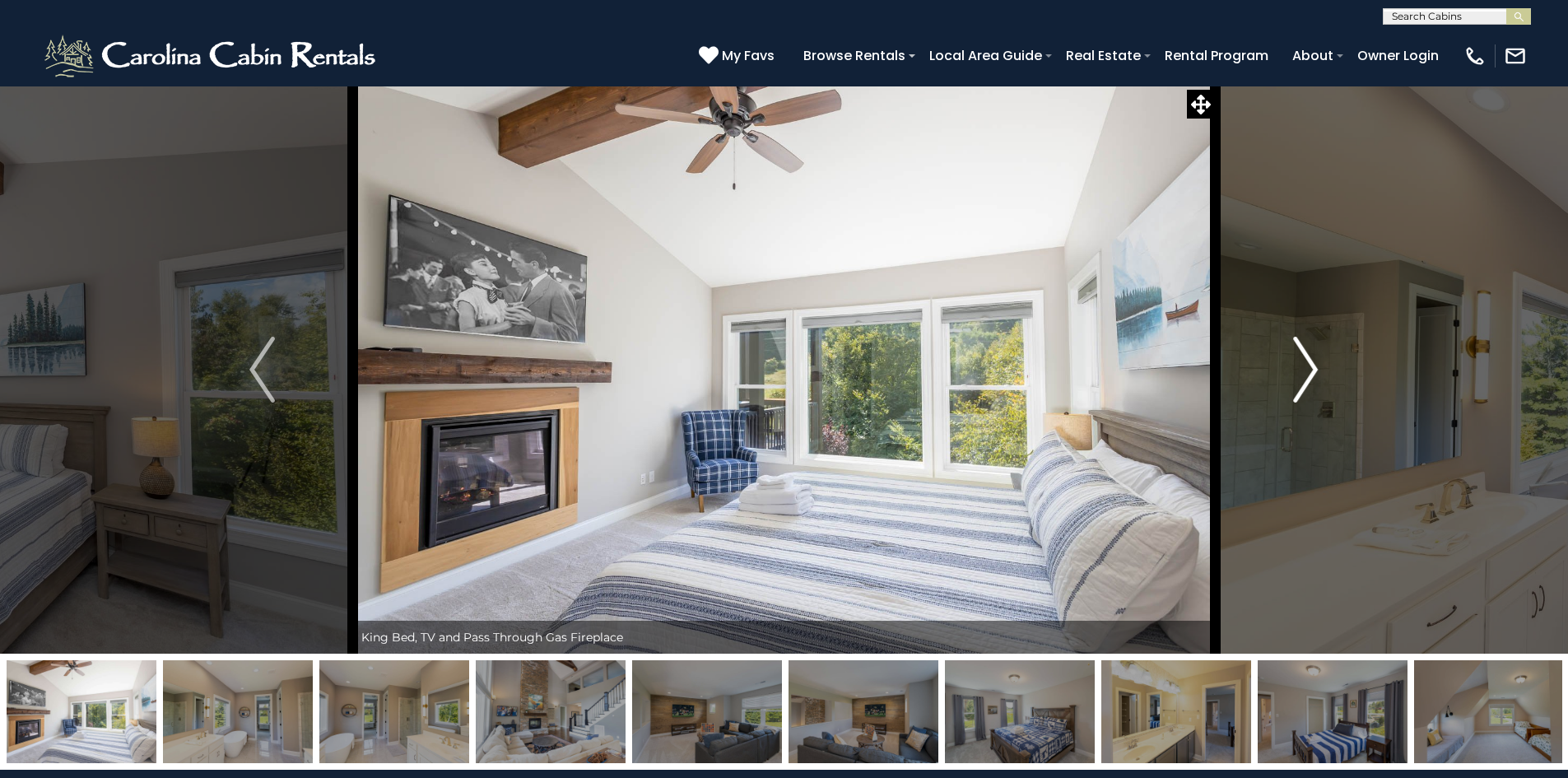
click at [1313, 368] on img "Next" at bounding box center [1306, 369] width 25 height 66
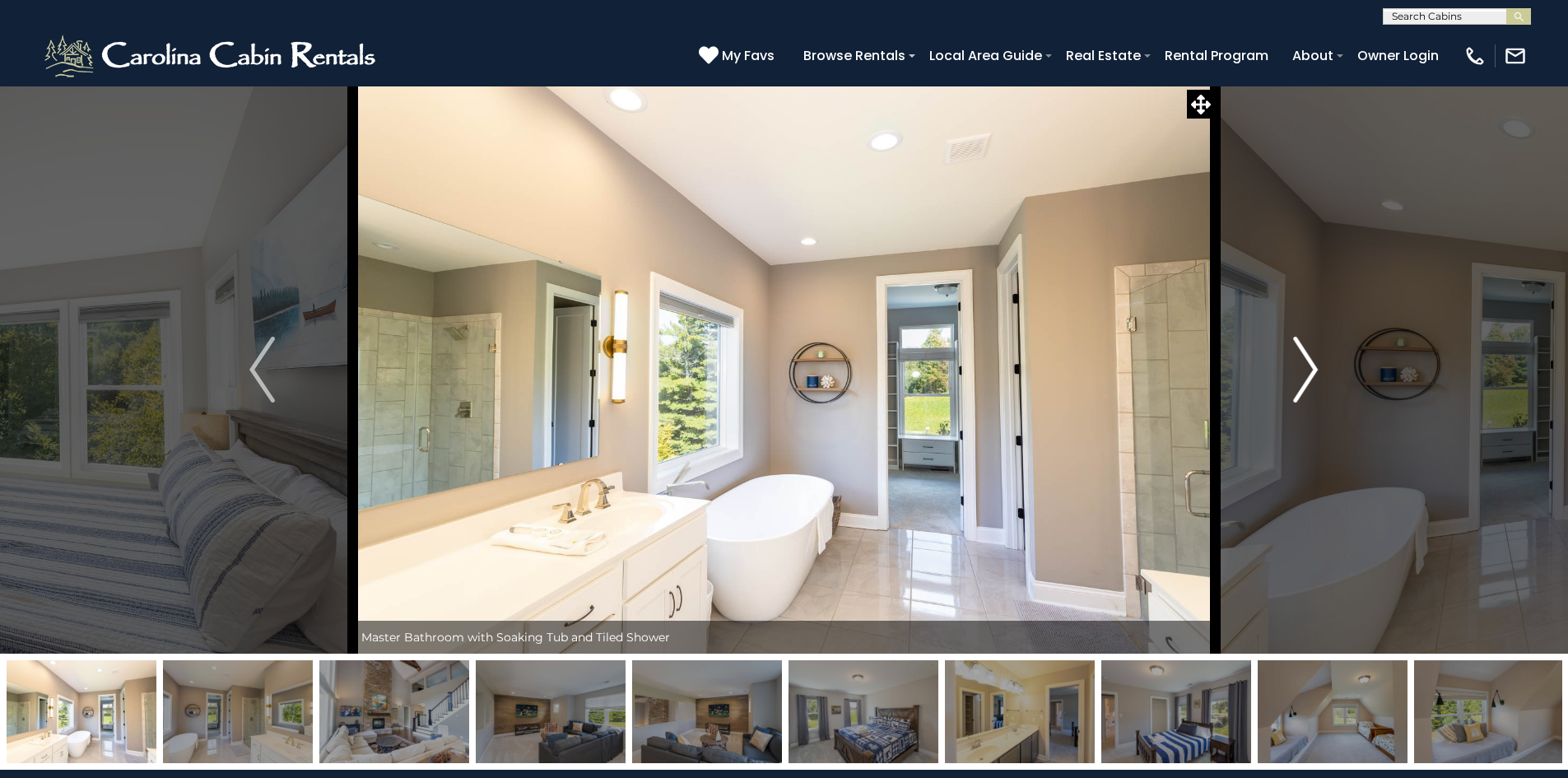
click at [1313, 368] on img "Next" at bounding box center [1306, 369] width 25 height 66
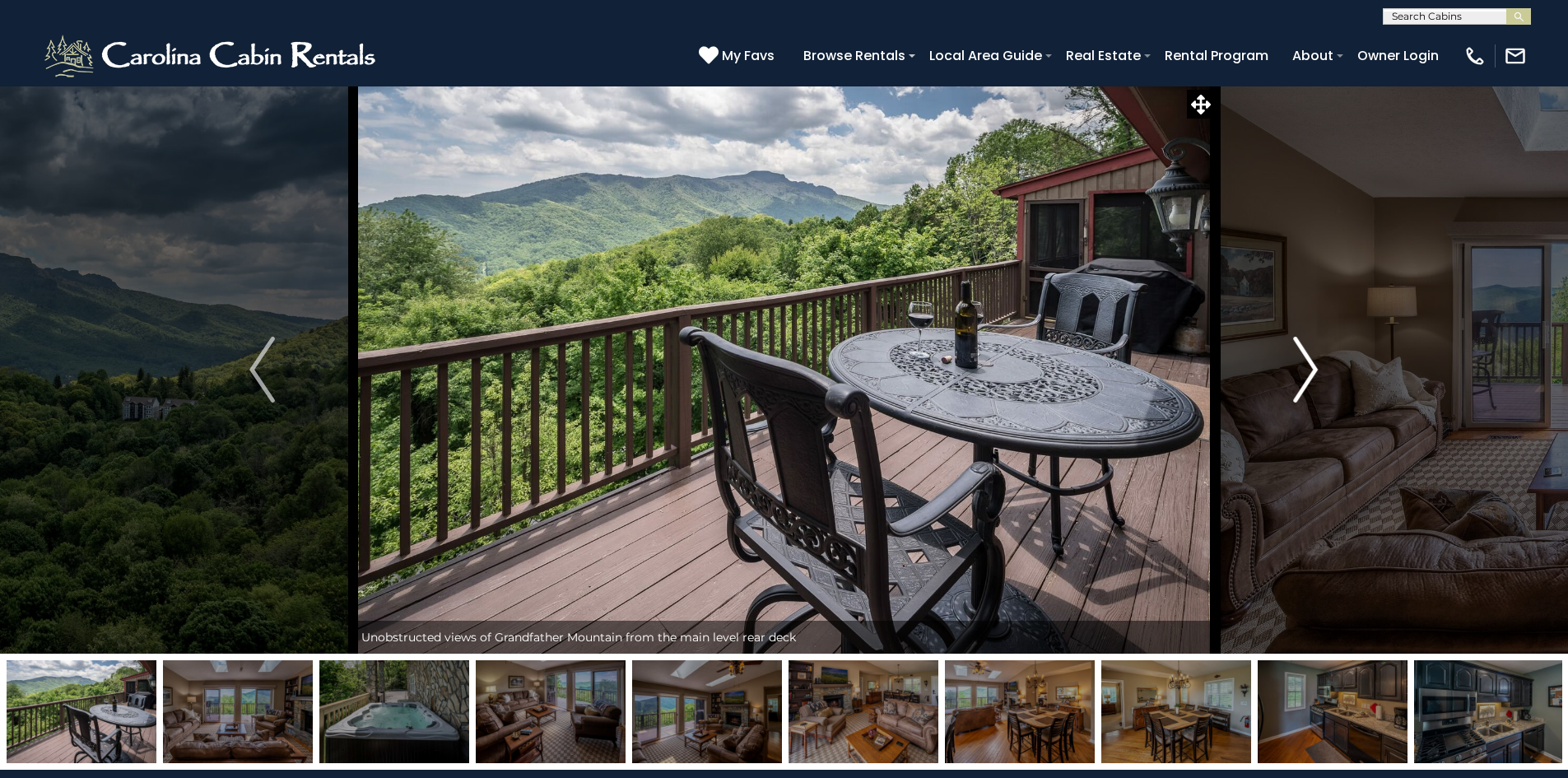
click at [1311, 368] on img "Next" at bounding box center [1306, 369] width 25 height 66
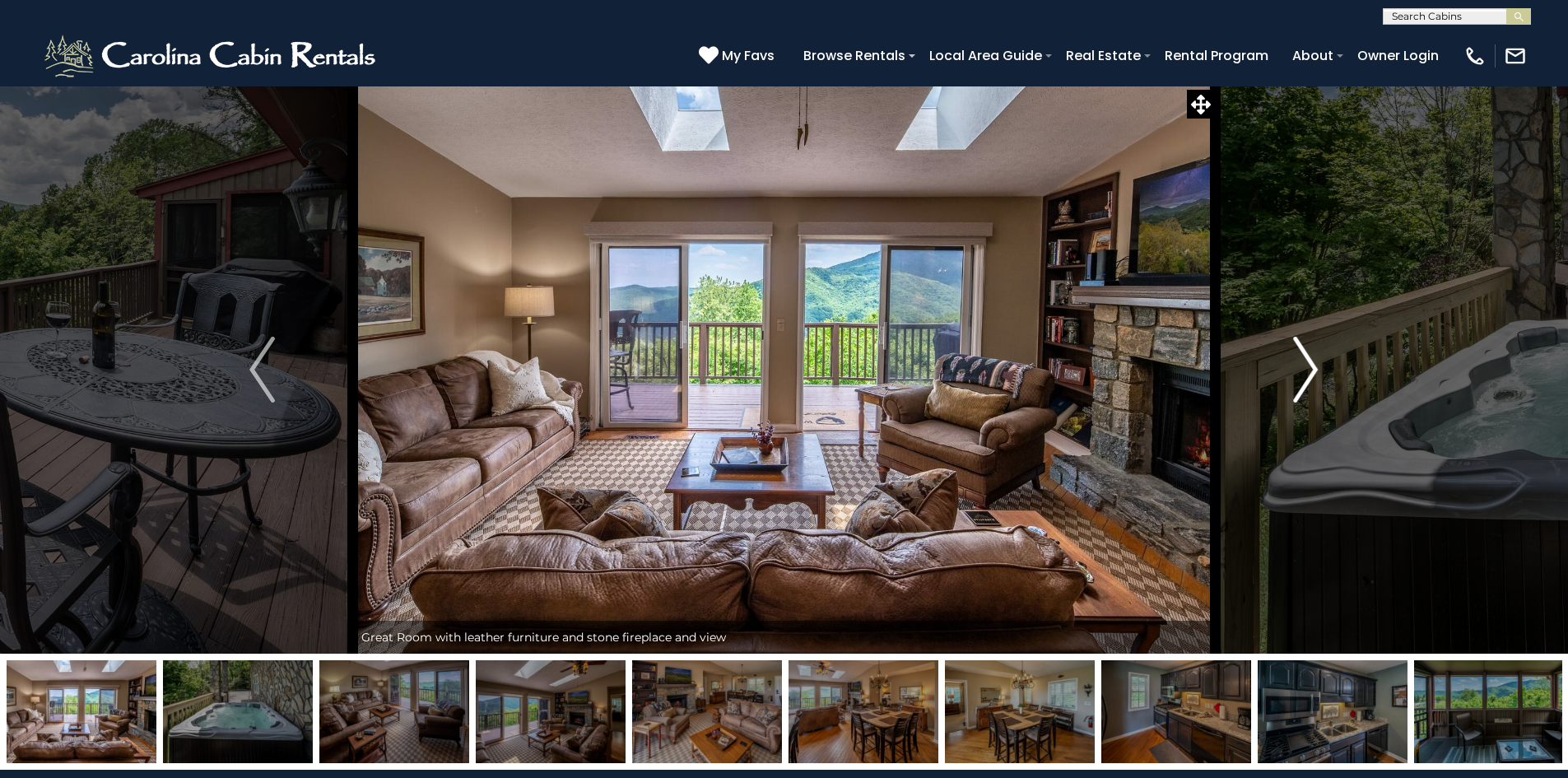
click at [1311, 368] on img "Next" at bounding box center [1306, 369] width 25 height 66
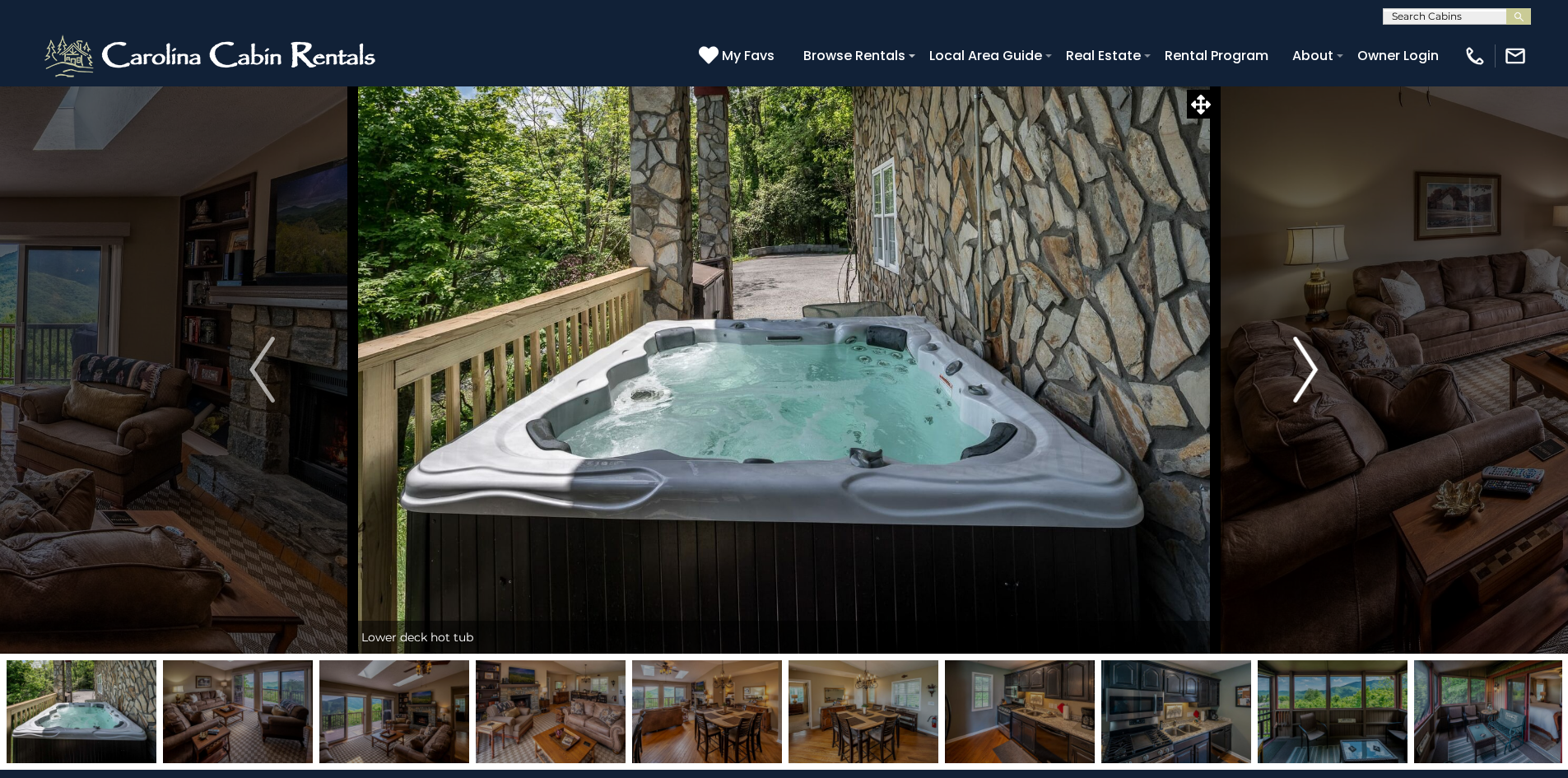
click at [1311, 368] on img "Next" at bounding box center [1306, 369] width 25 height 66
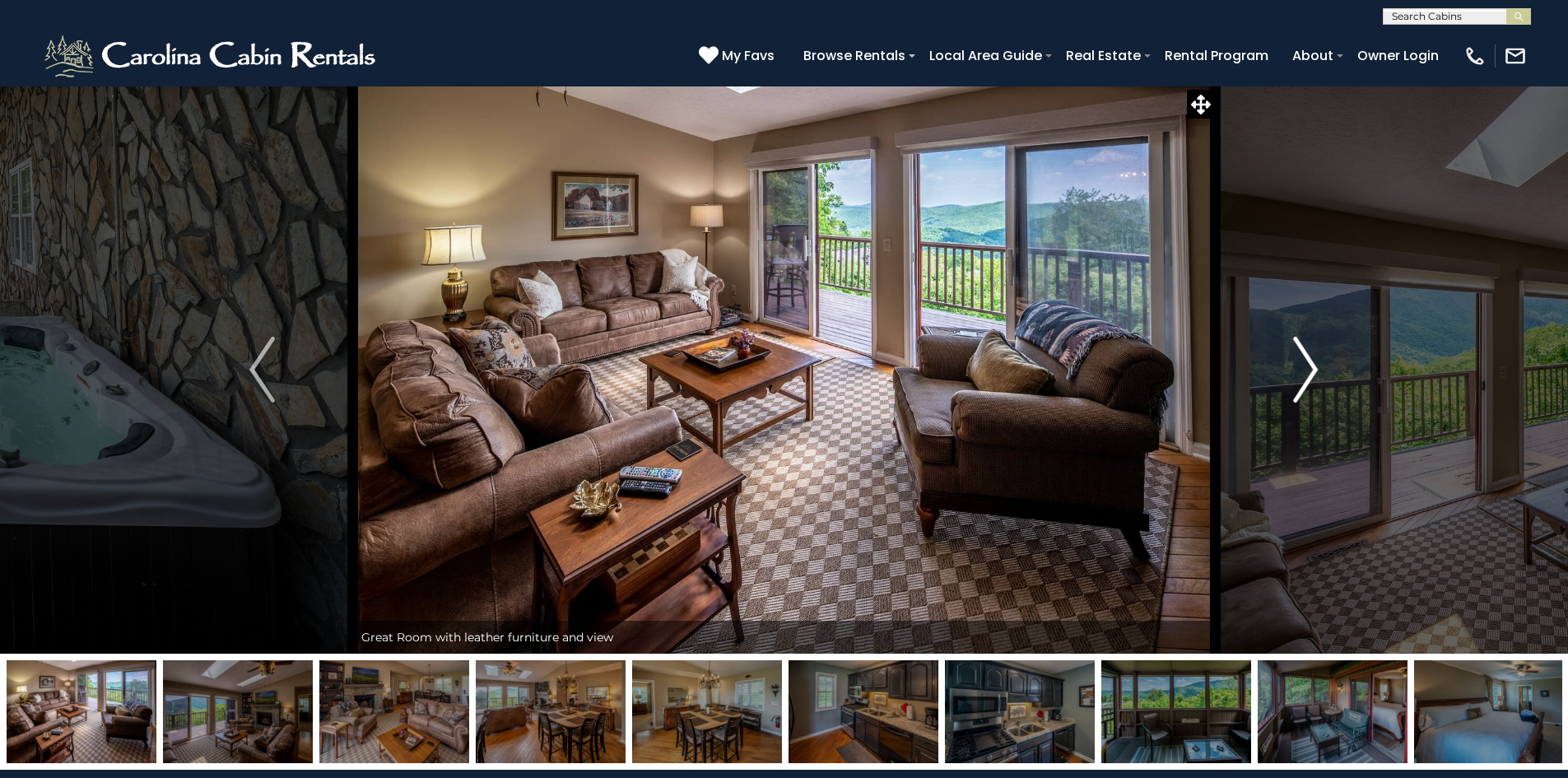
click at [1311, 368] on img "Next" at bounding box center [1306, 369] width 25 height 66
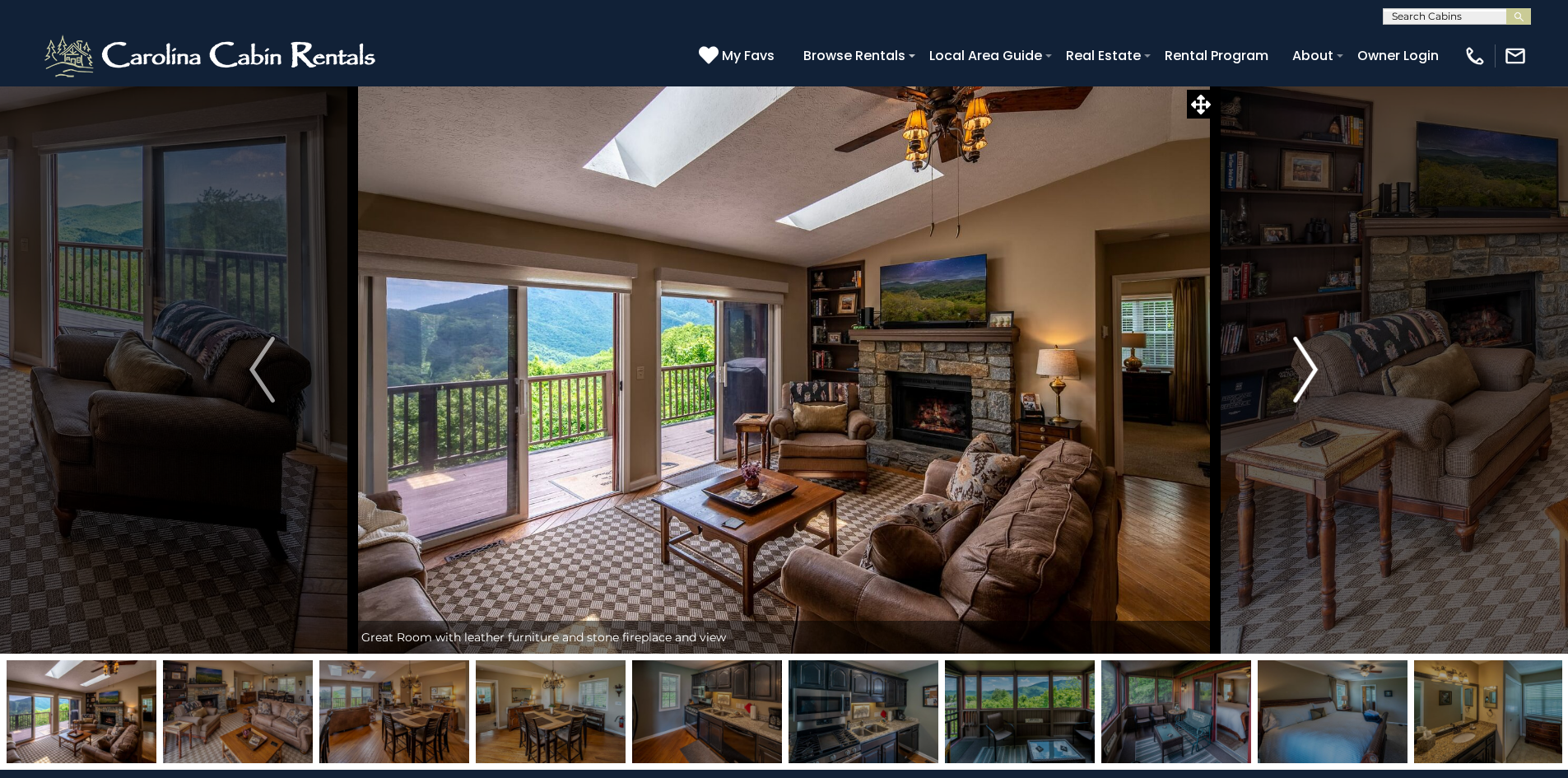
click at [1311, 368] on img "Next" at bounding box center [1306, 369] width 25 height 66
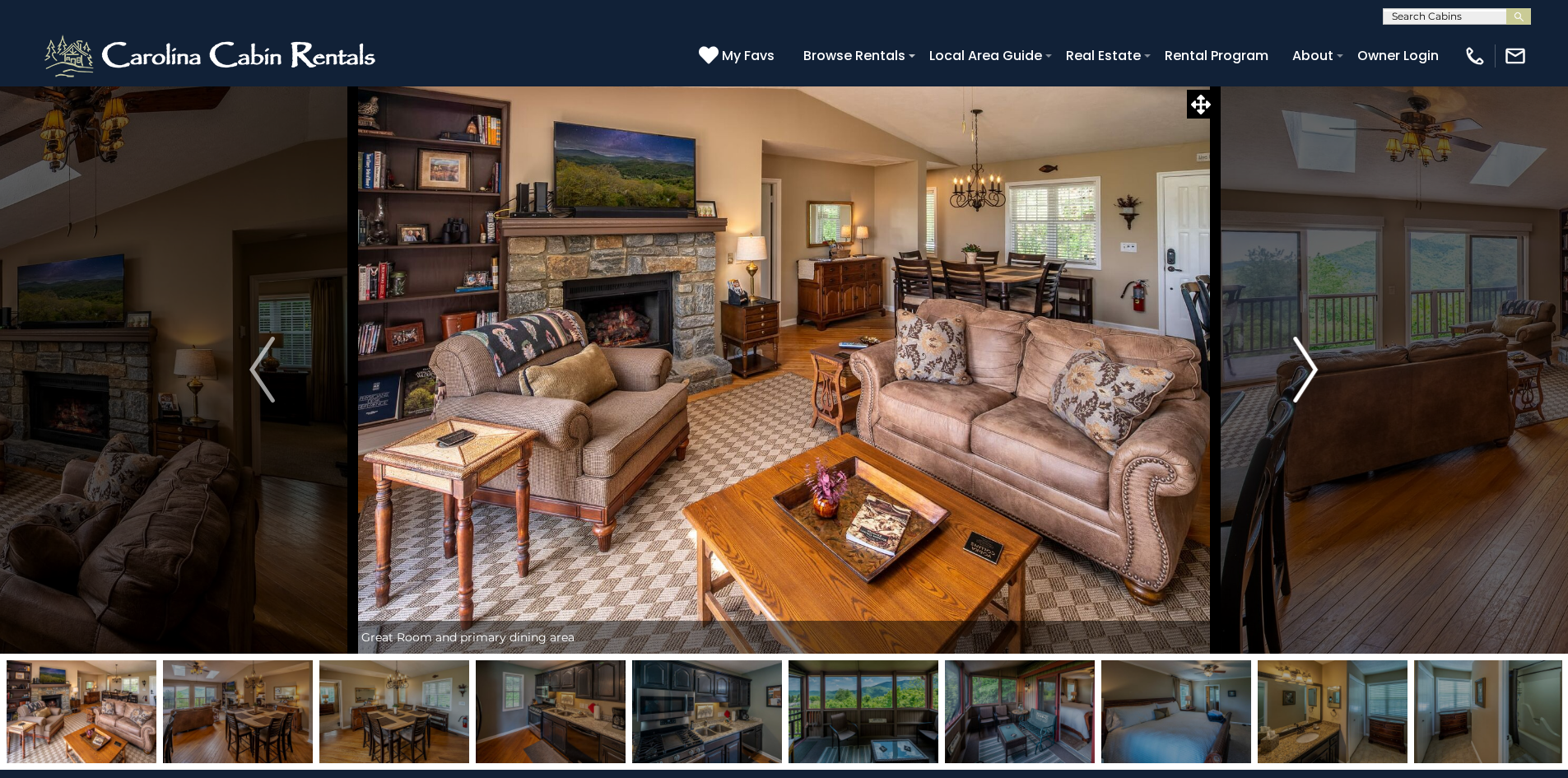
click at [1311, 368] on img "Next" at bounding box center [1306, 369] width 25 height 66
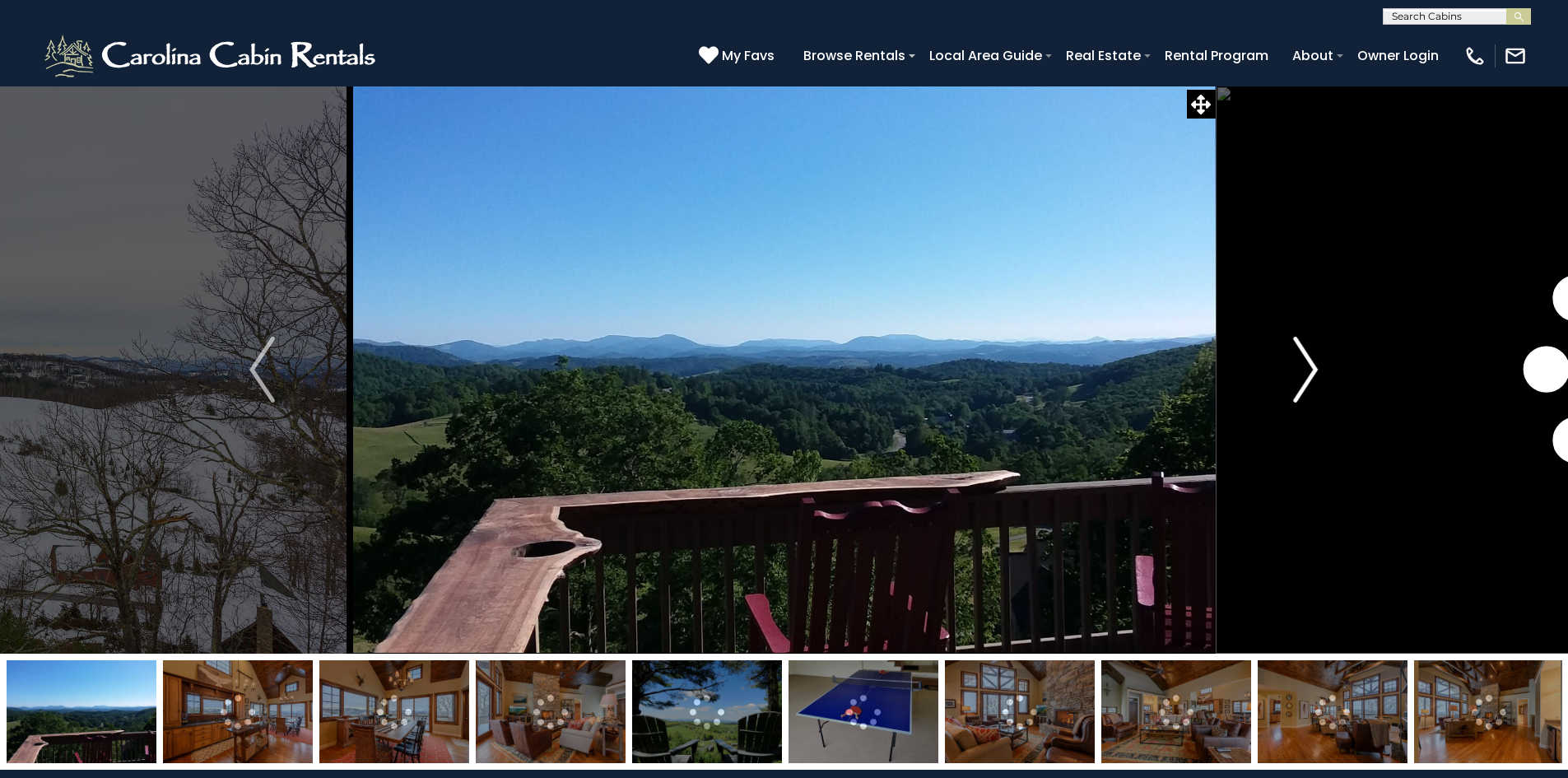
click at [1308, 372] on img "Next" at bounding box center [1306, 369] width 25 height 66
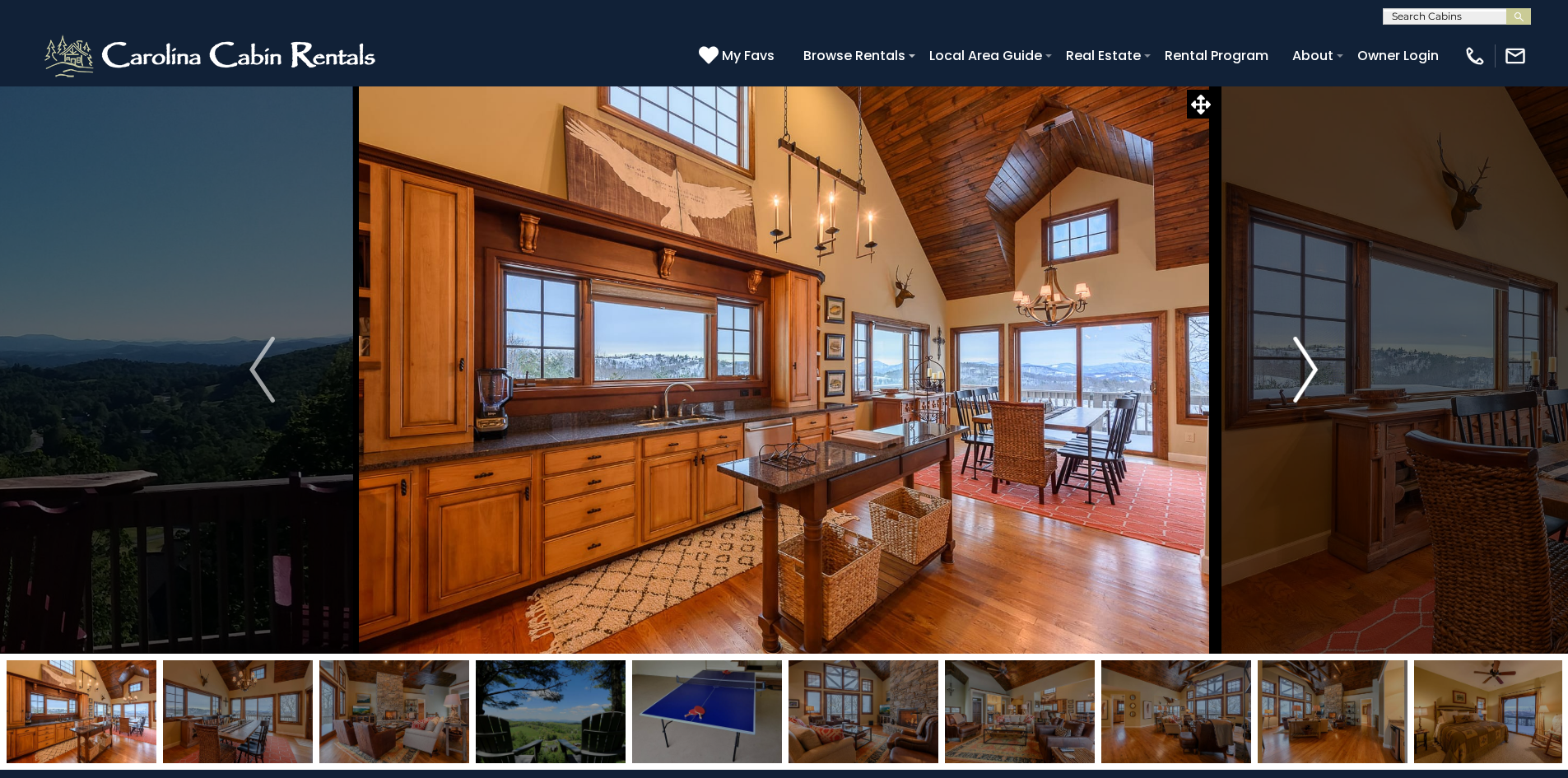
click at [1308, 372] on img "Next" at bounding box center [1306, 369] width 25 height 66
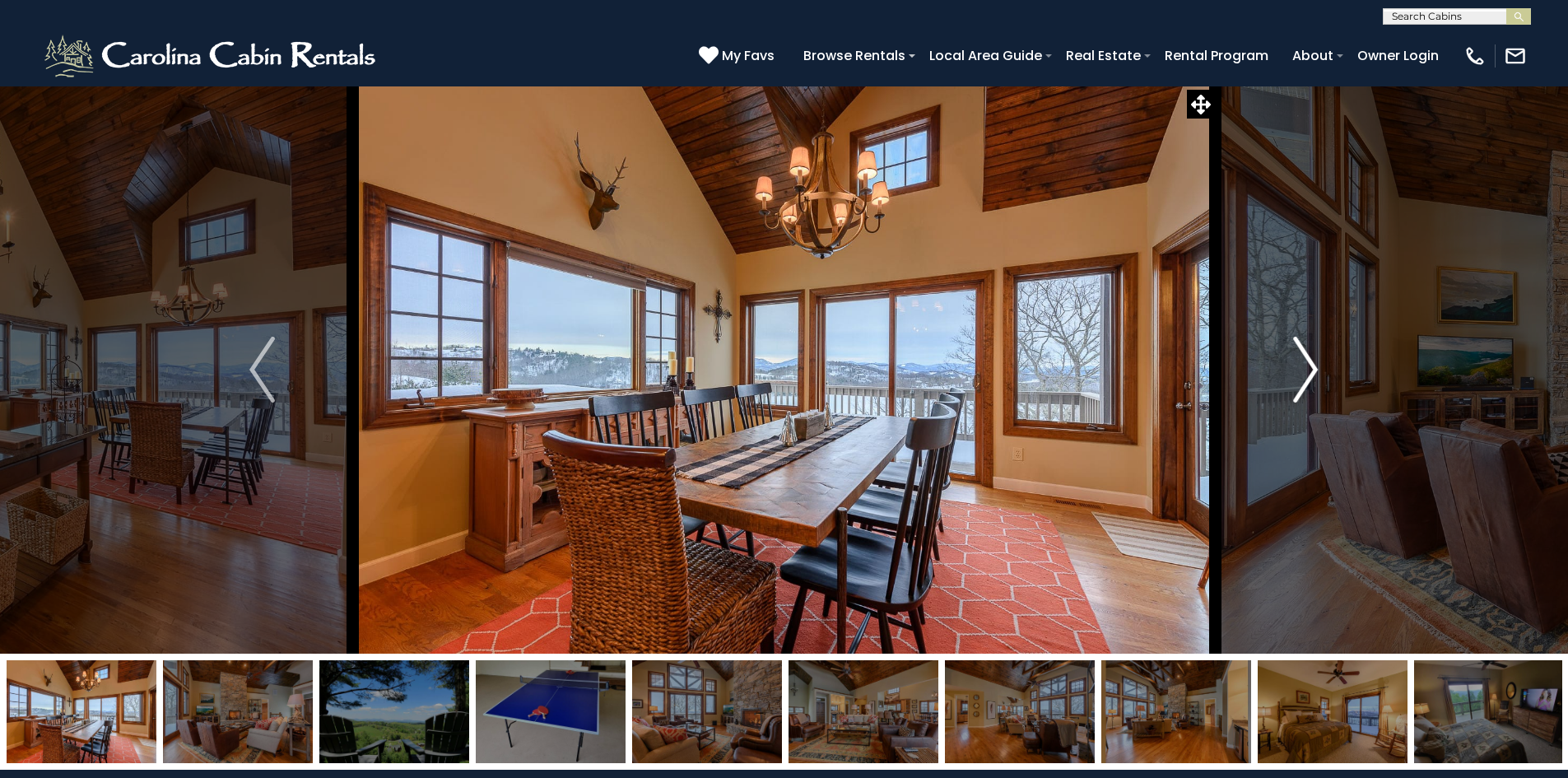
click at [1308, 372] on img "Next" at bounding box center [1306, 369] width 25 height 66
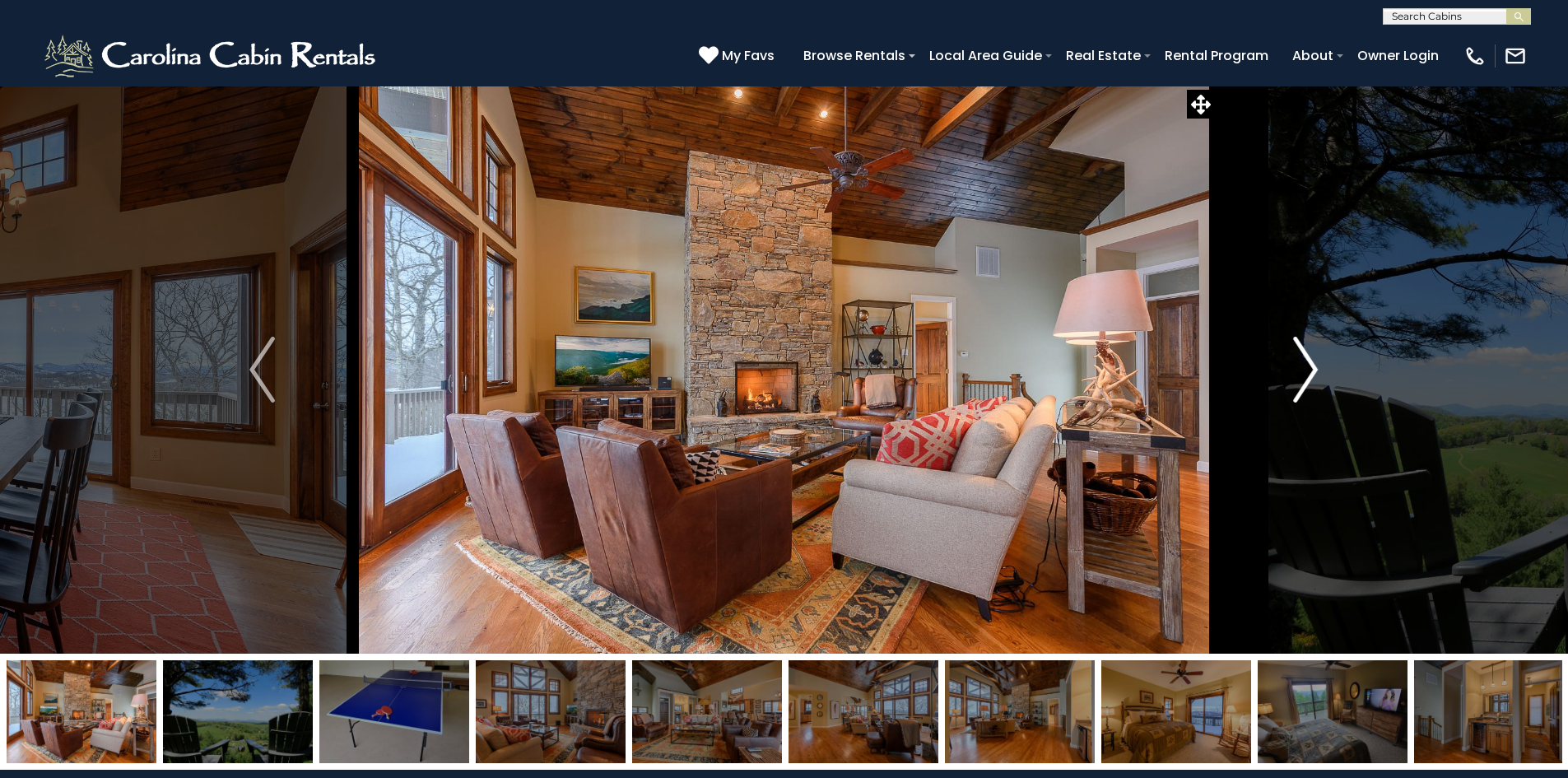
click at [1309, 369] on img "Next" at bounding box center [1306, 369] width 25 height 66
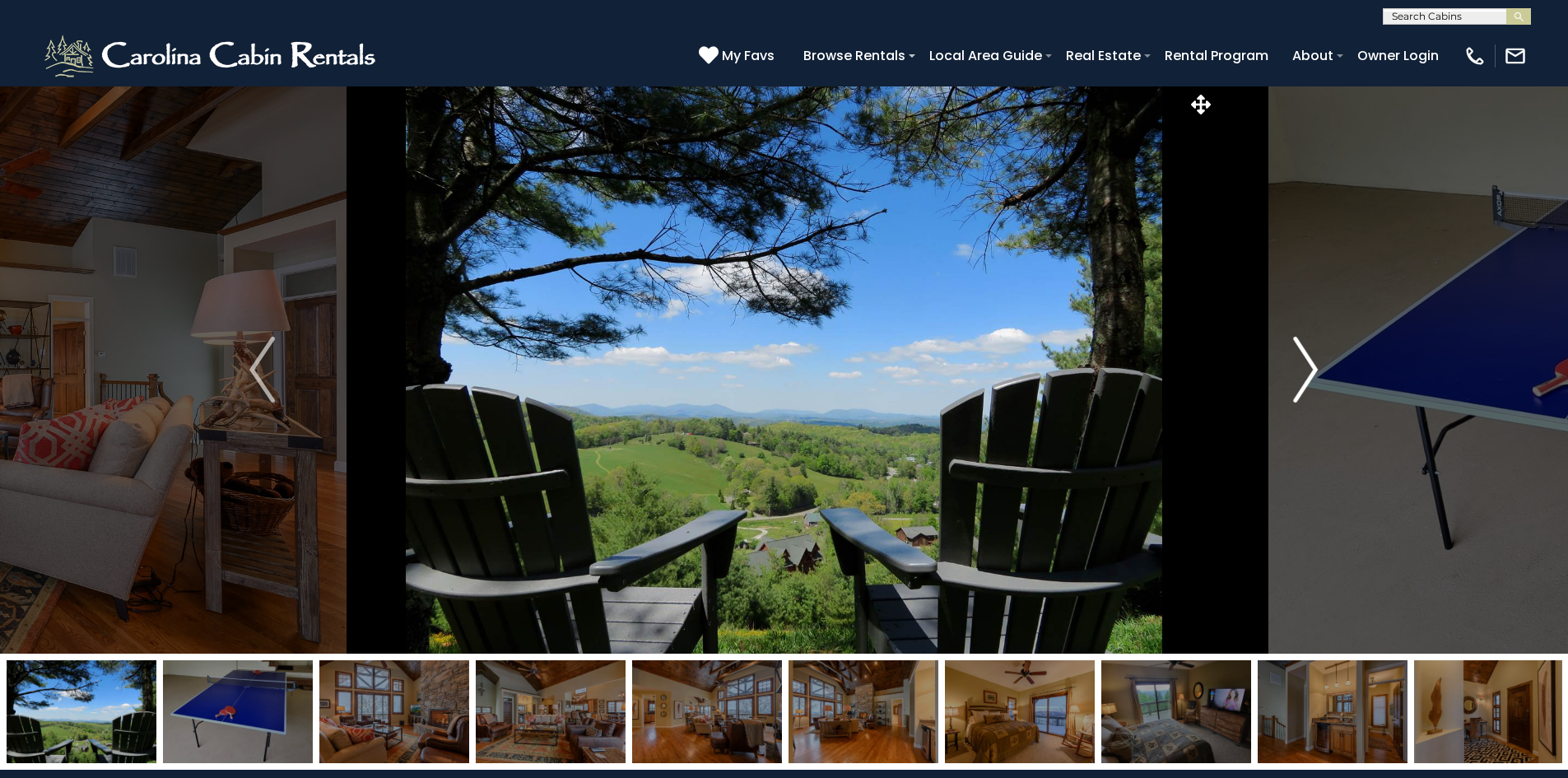
click at [1309, 369] on img "Next" at bounding box center [1306, 369] width 25 height 66
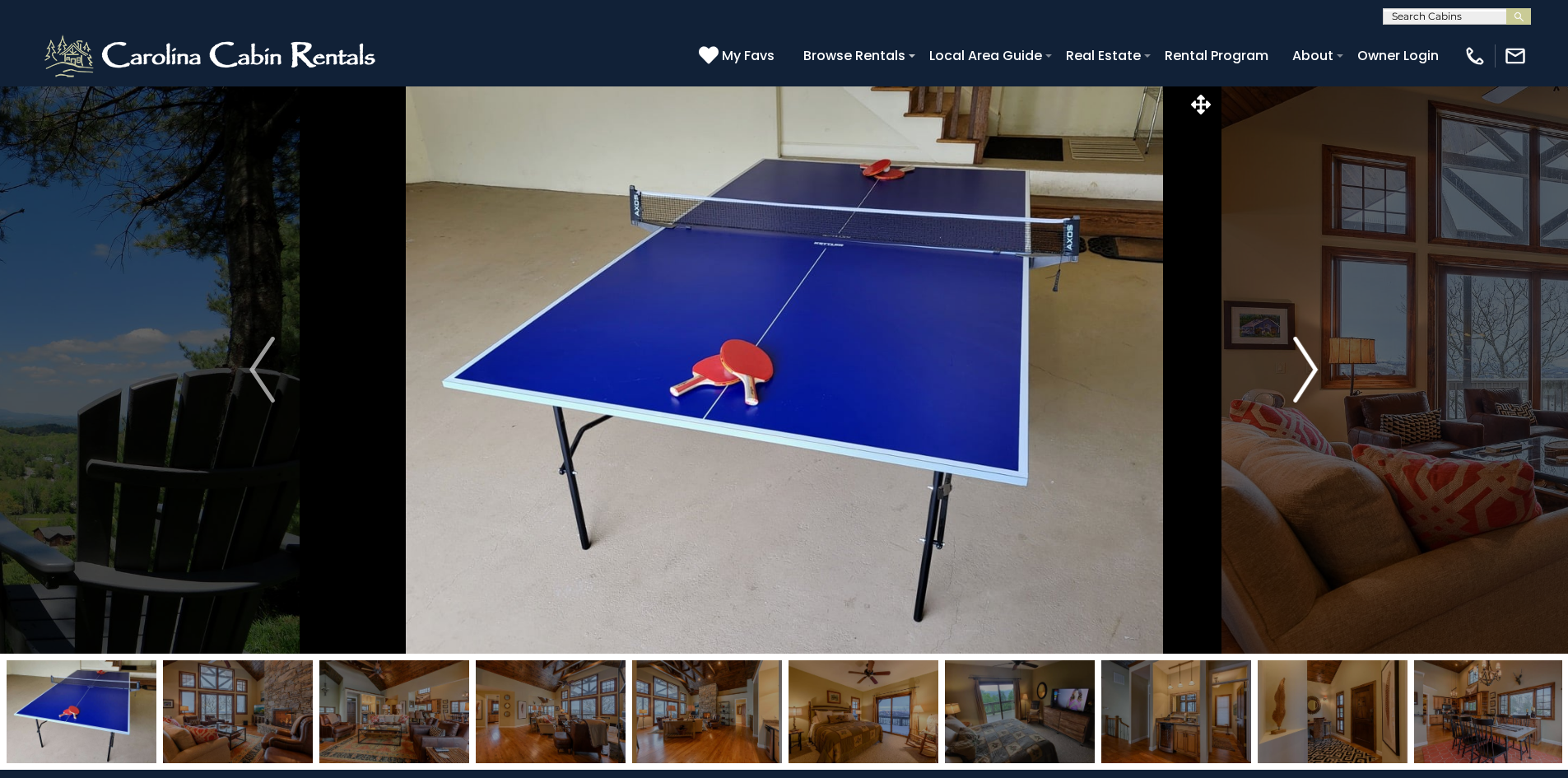
click at [1309, 369] on img "Next" at bounding box center [1306, 369] width 25 height 66
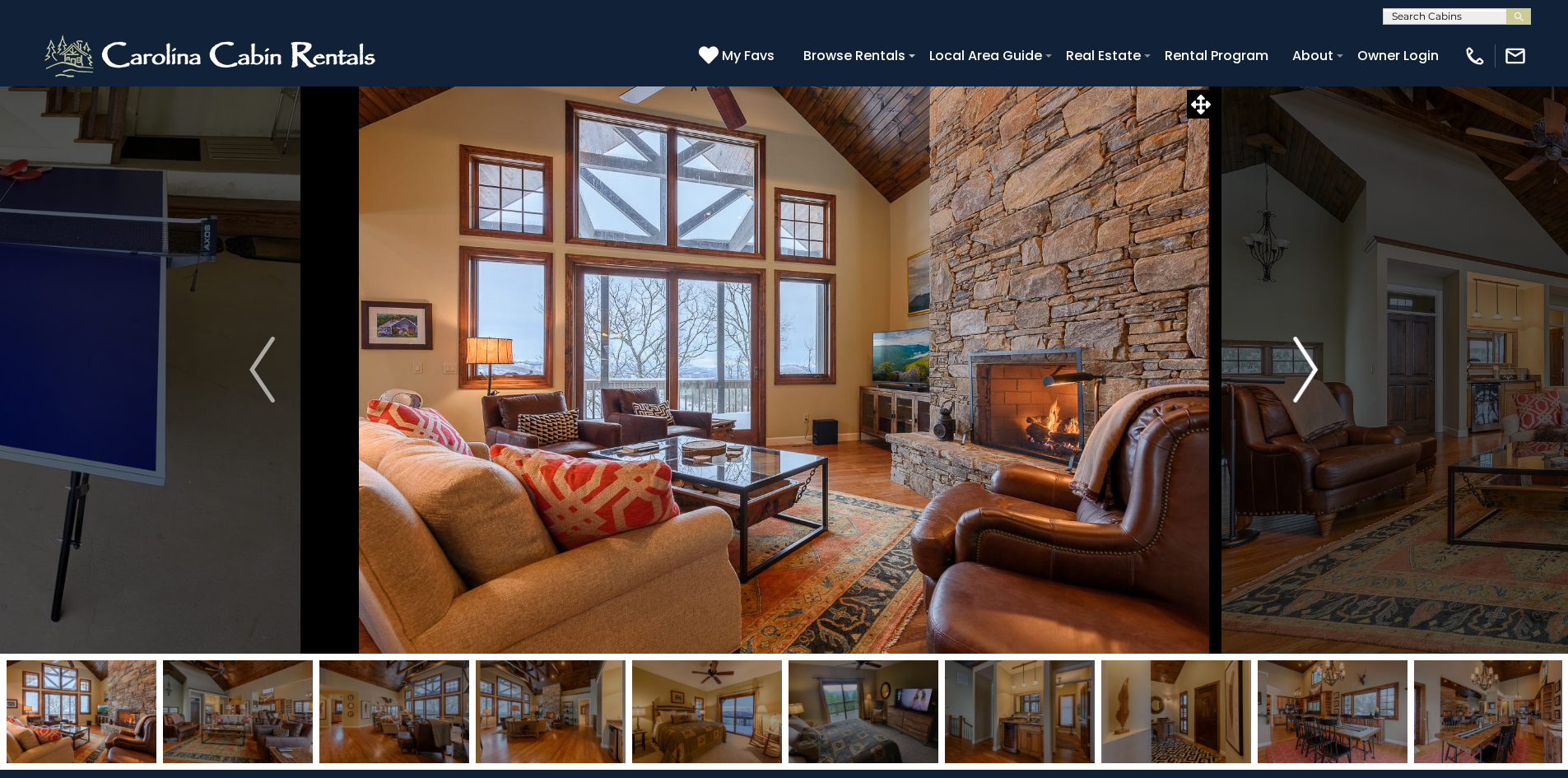
click at [1309, 369] on img "Next" at bounding box center [1306, 369] width 25 height 66
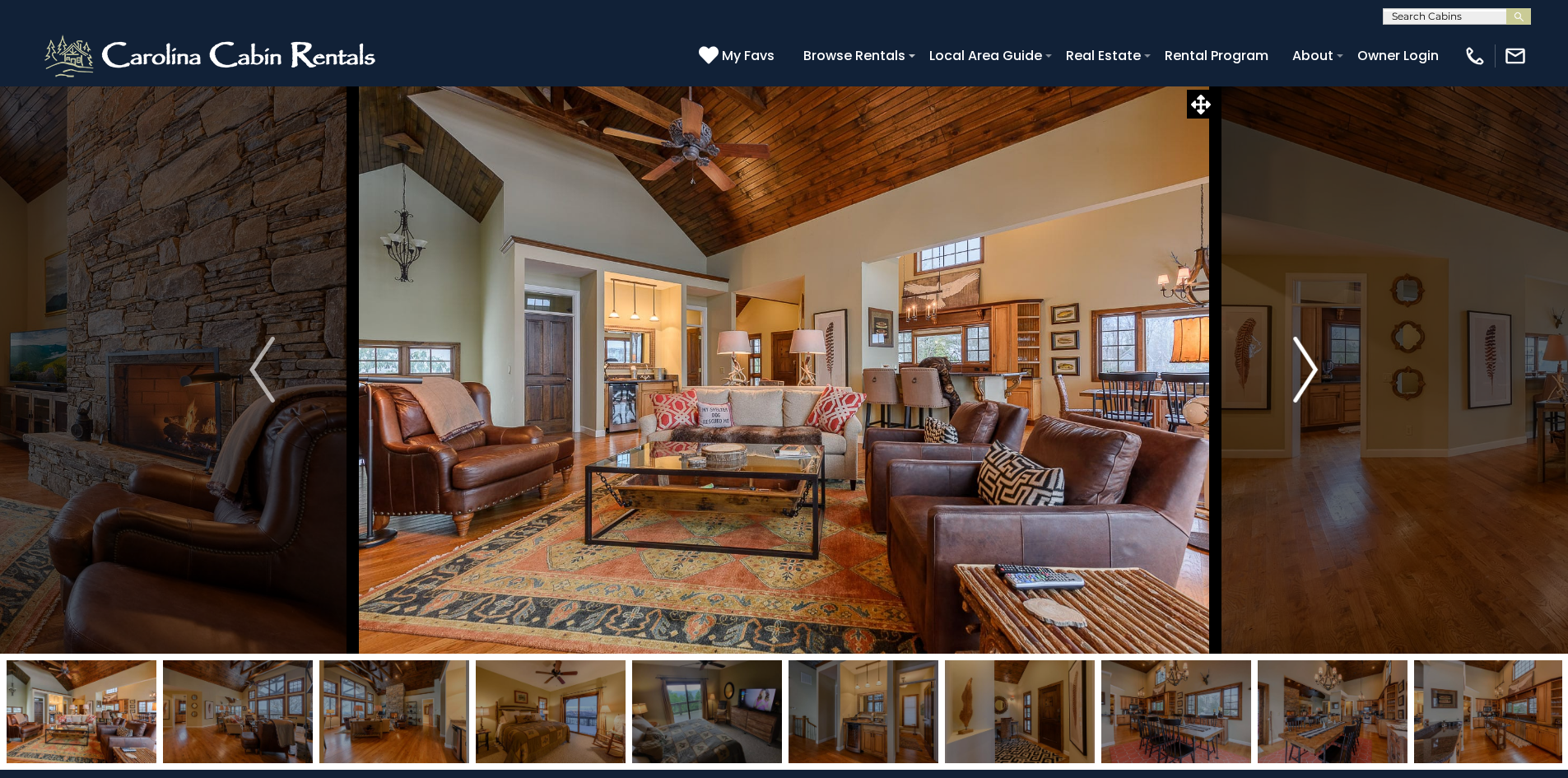
click at [1309, 369] on img "Next" at bounding box center [1306, 369] width 25 height 66
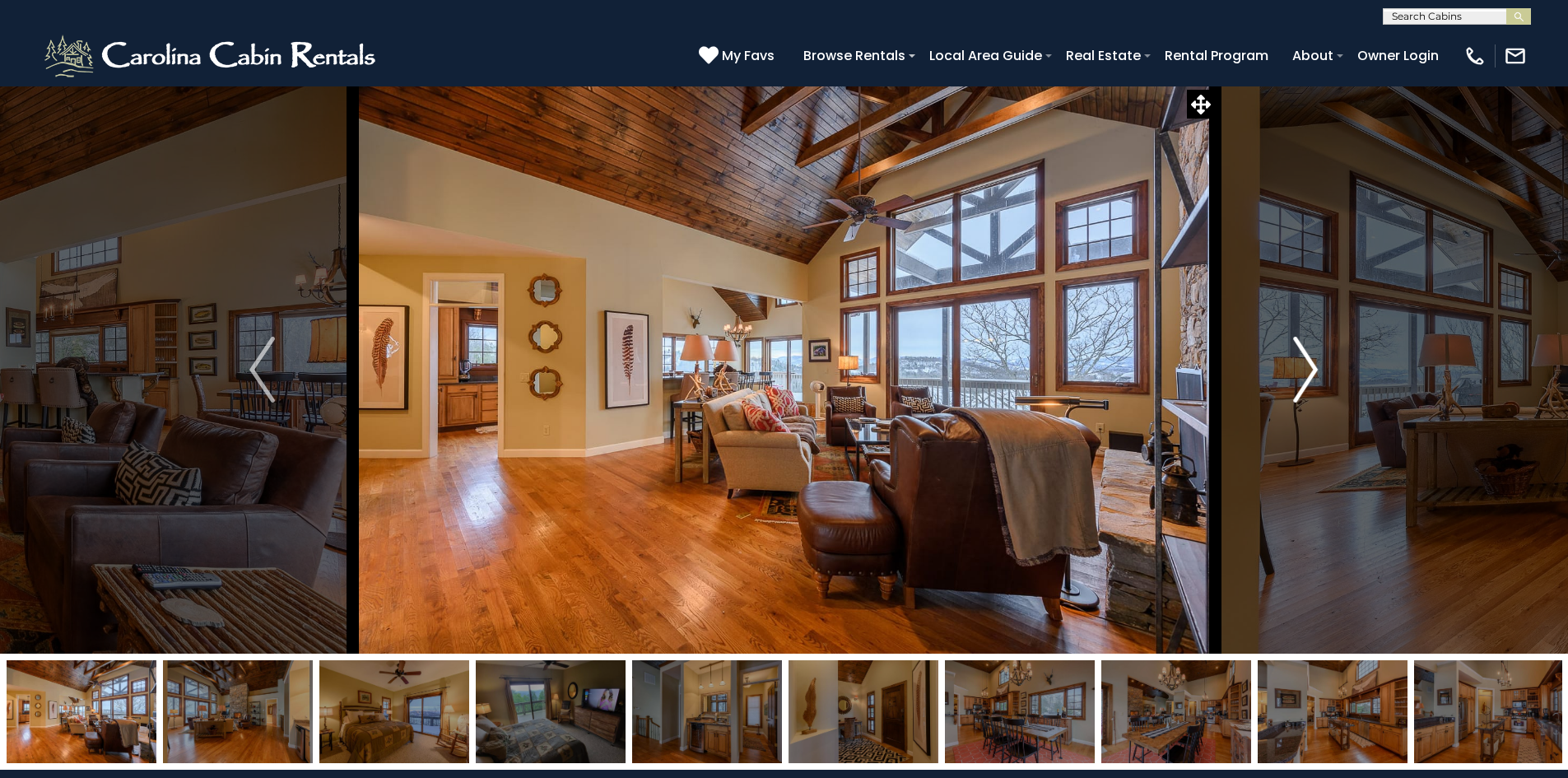
click at [1309, 369] on img "Next" at bounding box center [1306, 369] width 25 height 66
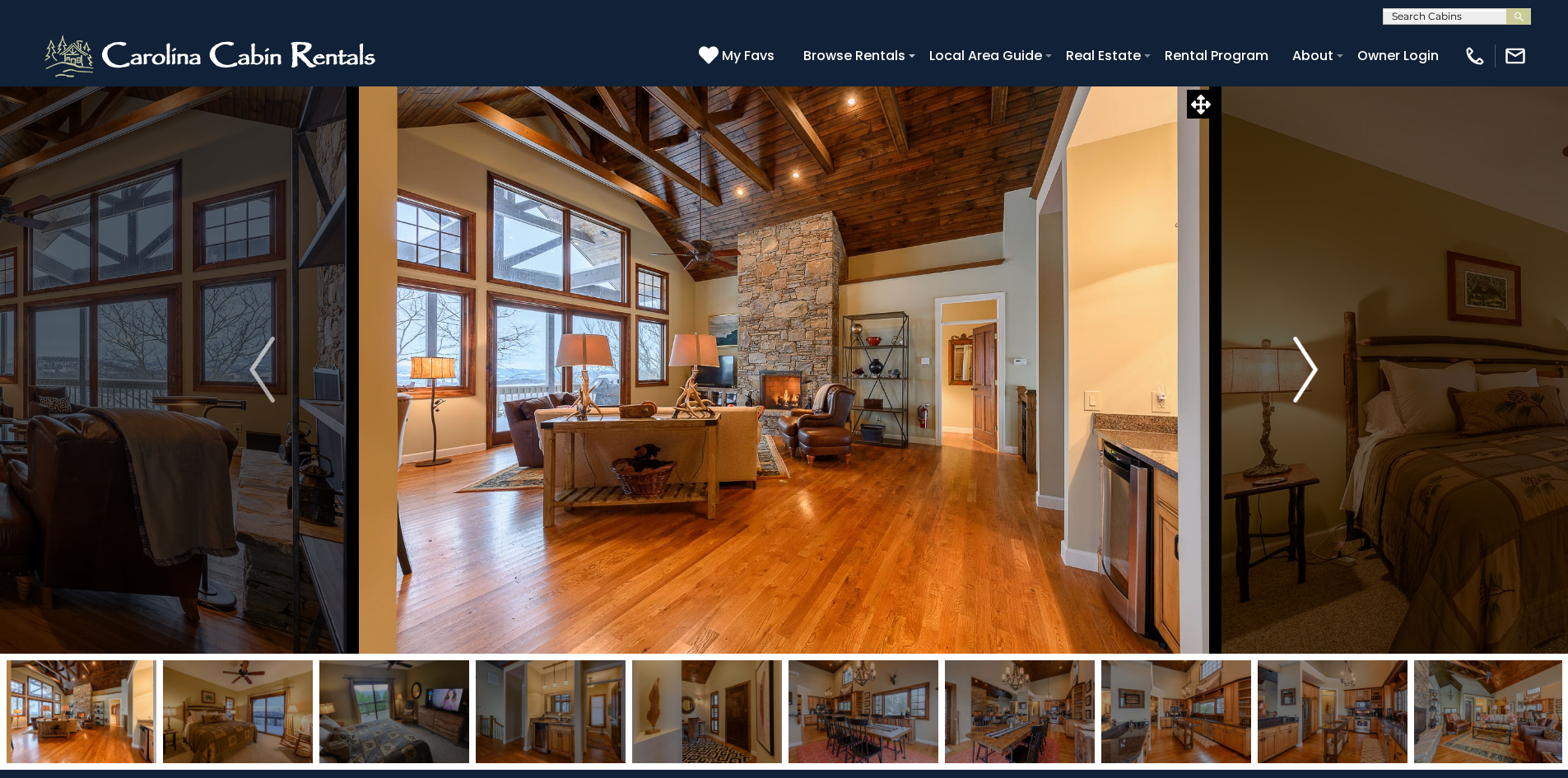
click at [1309, 369] on img "Next" at bounding box center [1306, 369] width 25 height 66
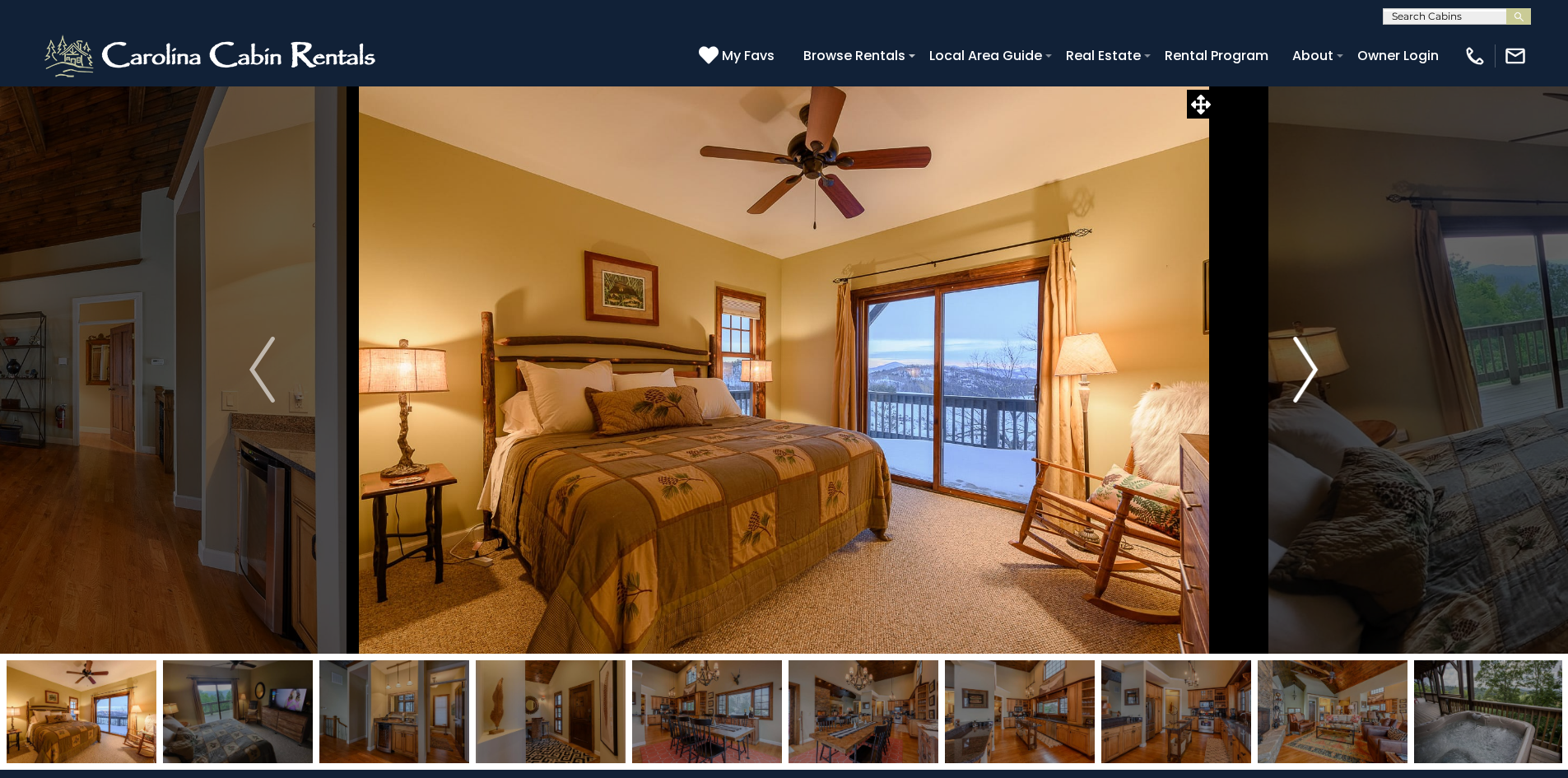
click at [1309, 369] on img "Next" at bounding box center [1306, 369] width 25 height 66
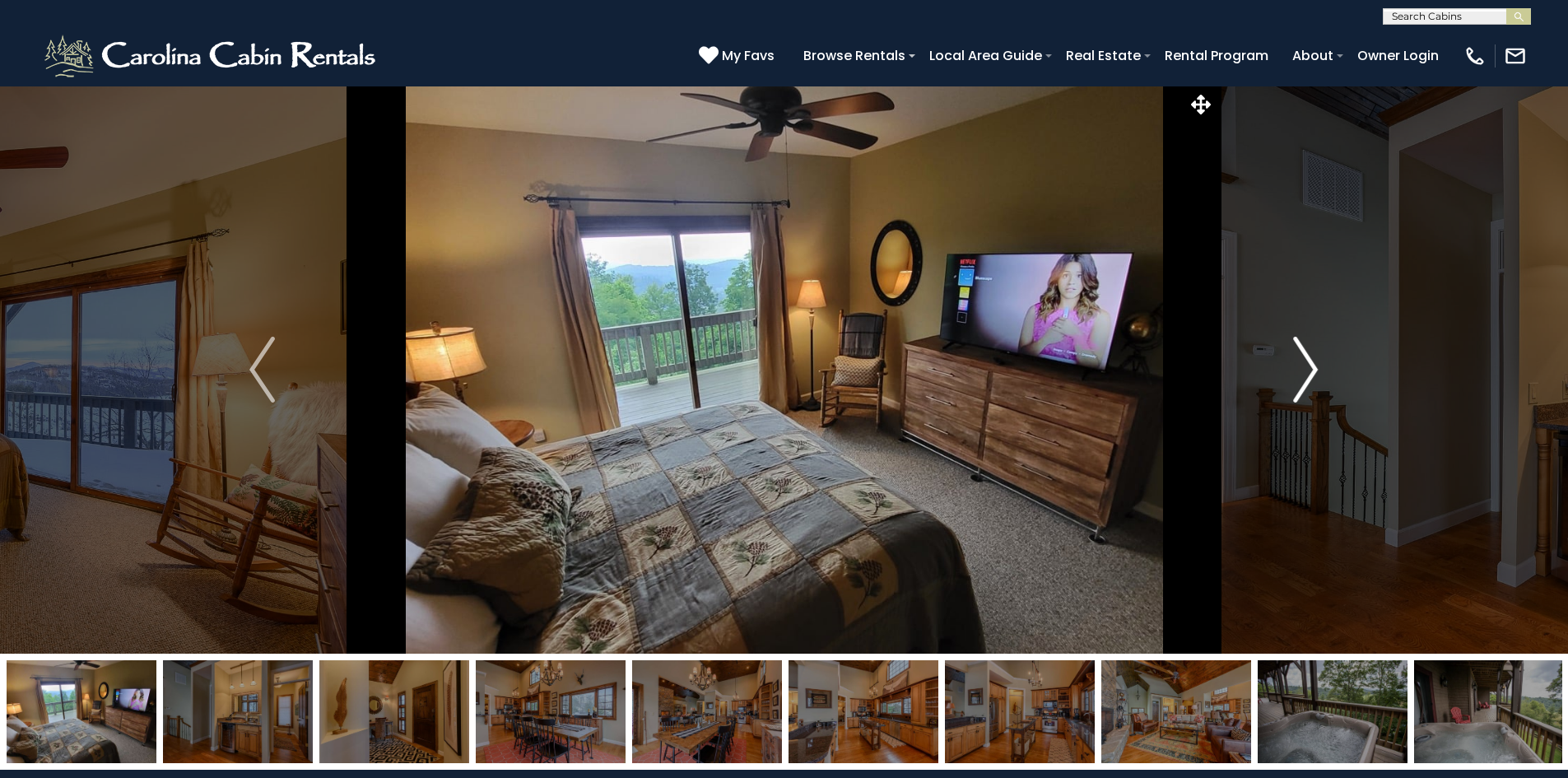
click at [1309, 369] on img "Next" at bounding box center [1306, 369] width 25 height 66
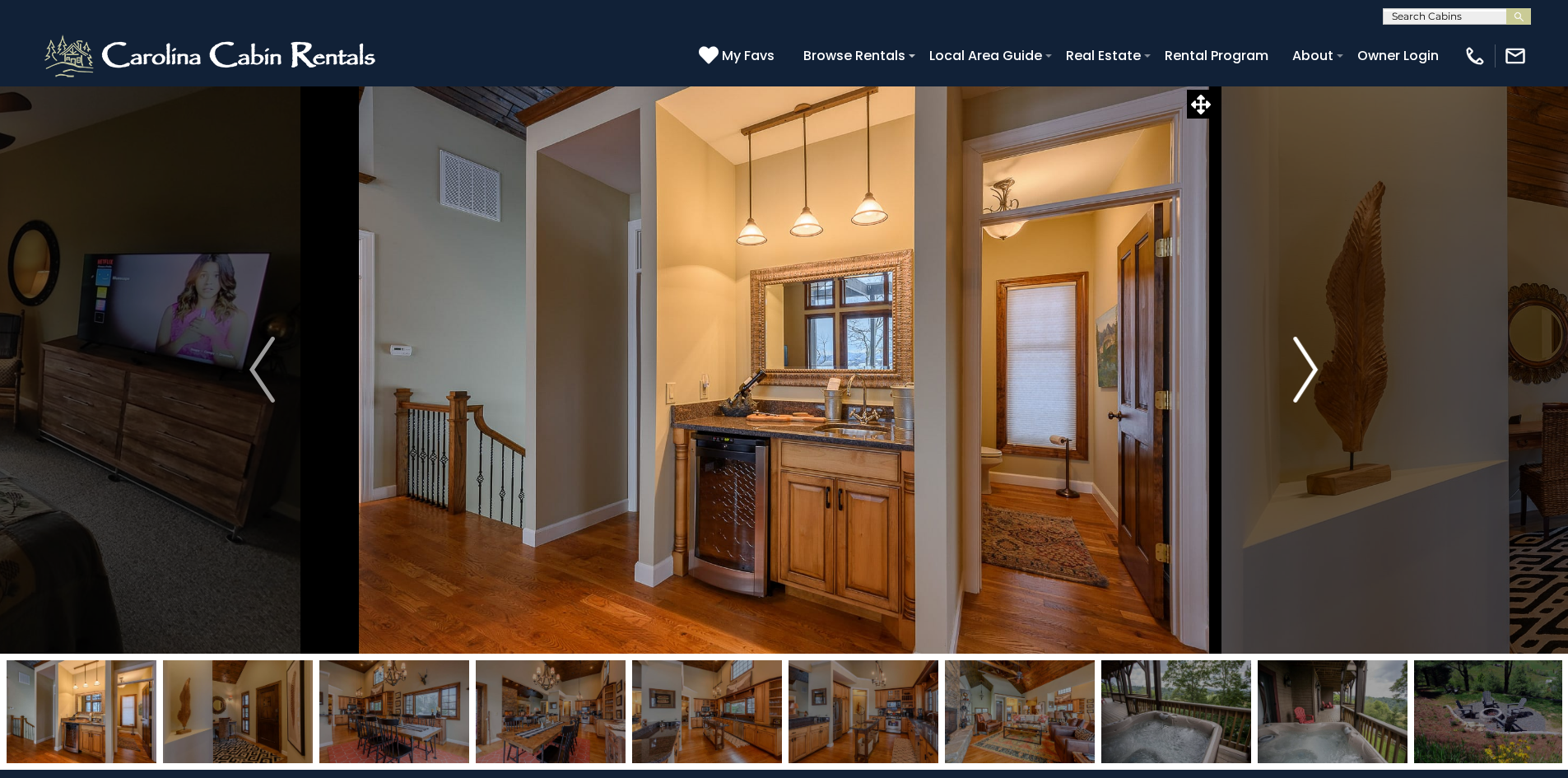
click at [1309, 369] on img "Next" at bounding box center [1306, 369] width 25 height 66
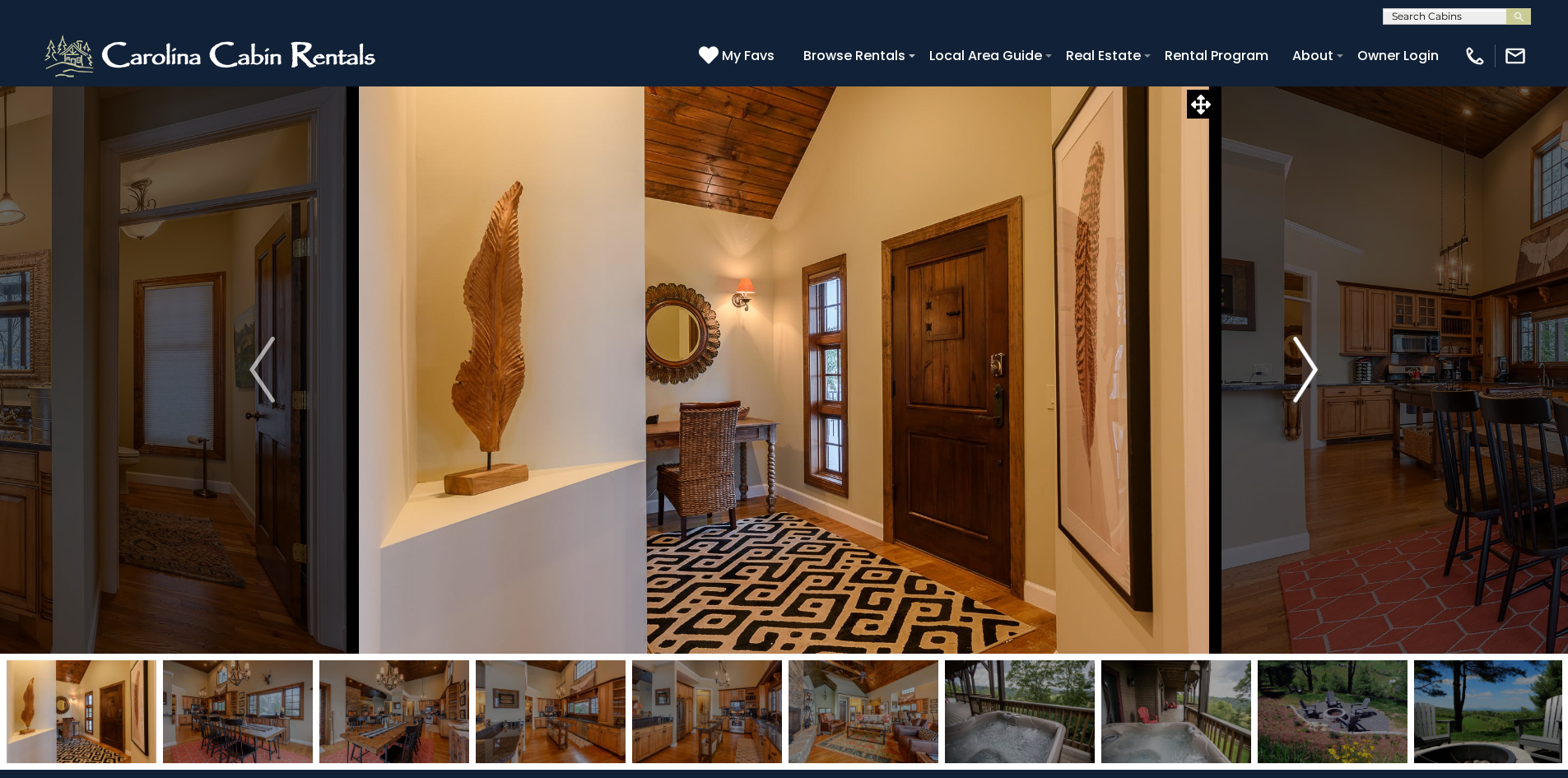
click at [1309, 369] on img "Next" at bounding box center [1306, 369] width 25 height 66
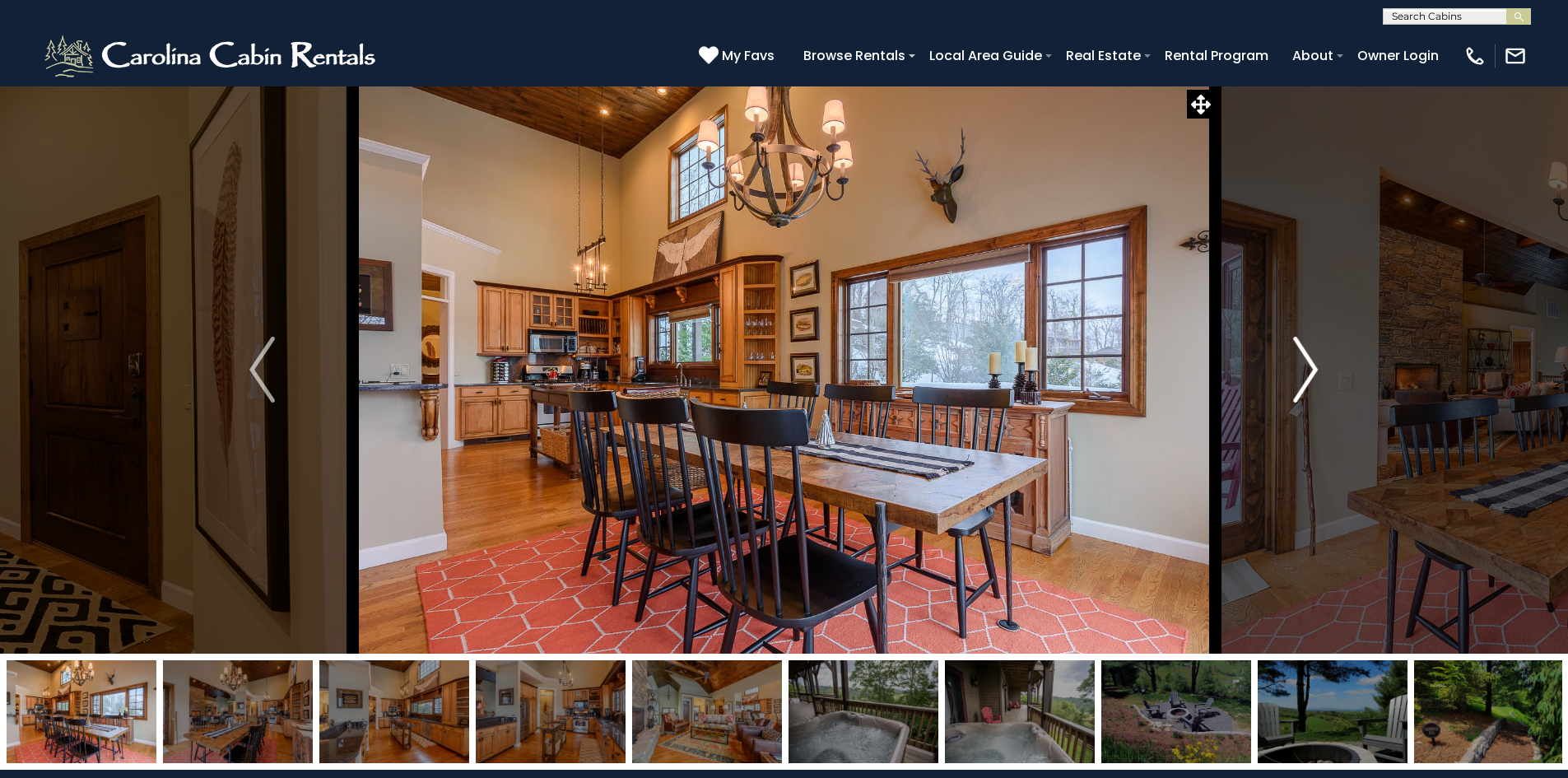
click at [1309, 369] on img "Next" at bounding box center [1306, 369] width 25 height 66
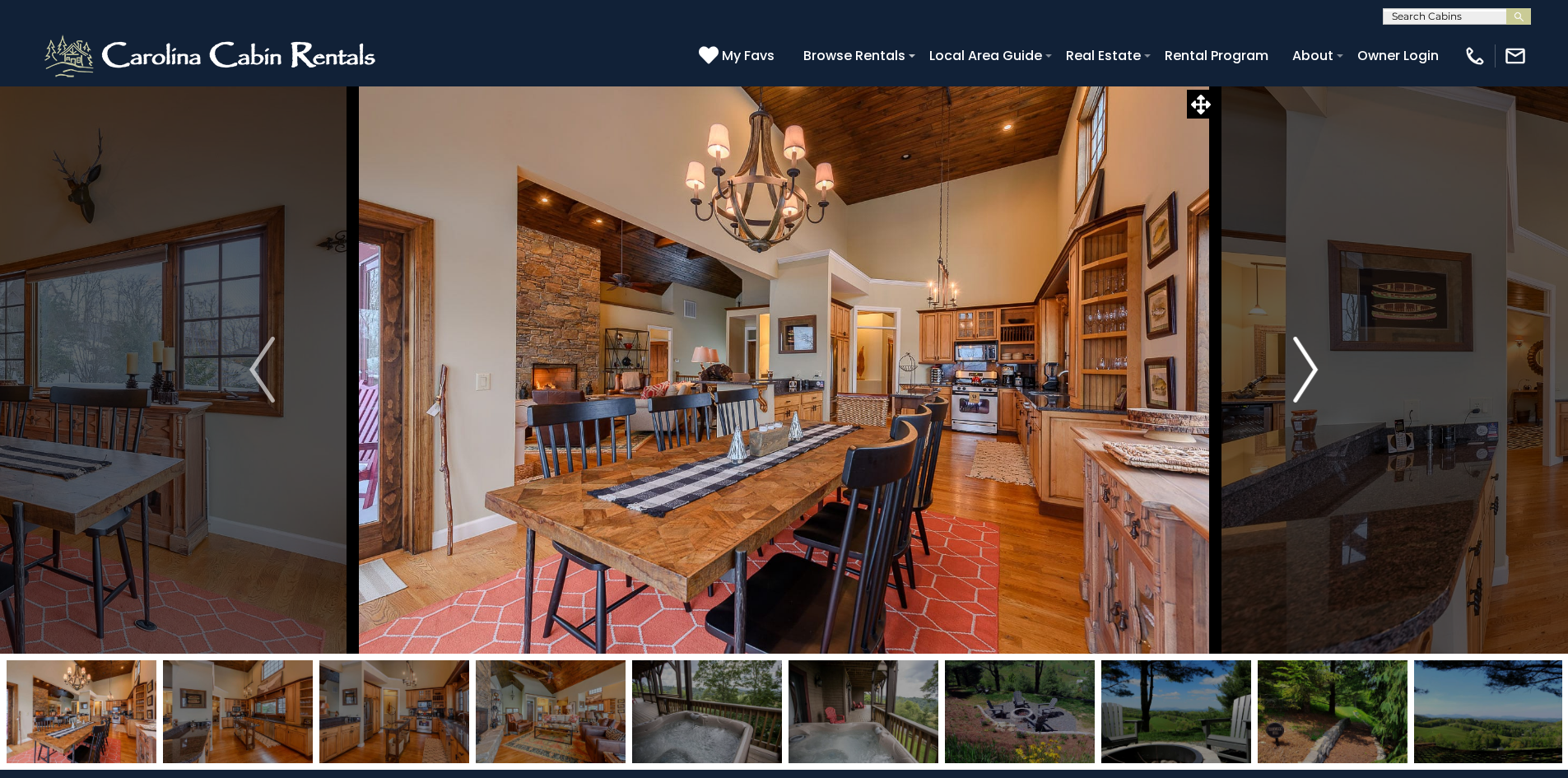
click at [1309, 369] on img "Next" at bounding box center [1306, 369] width 25 height 66
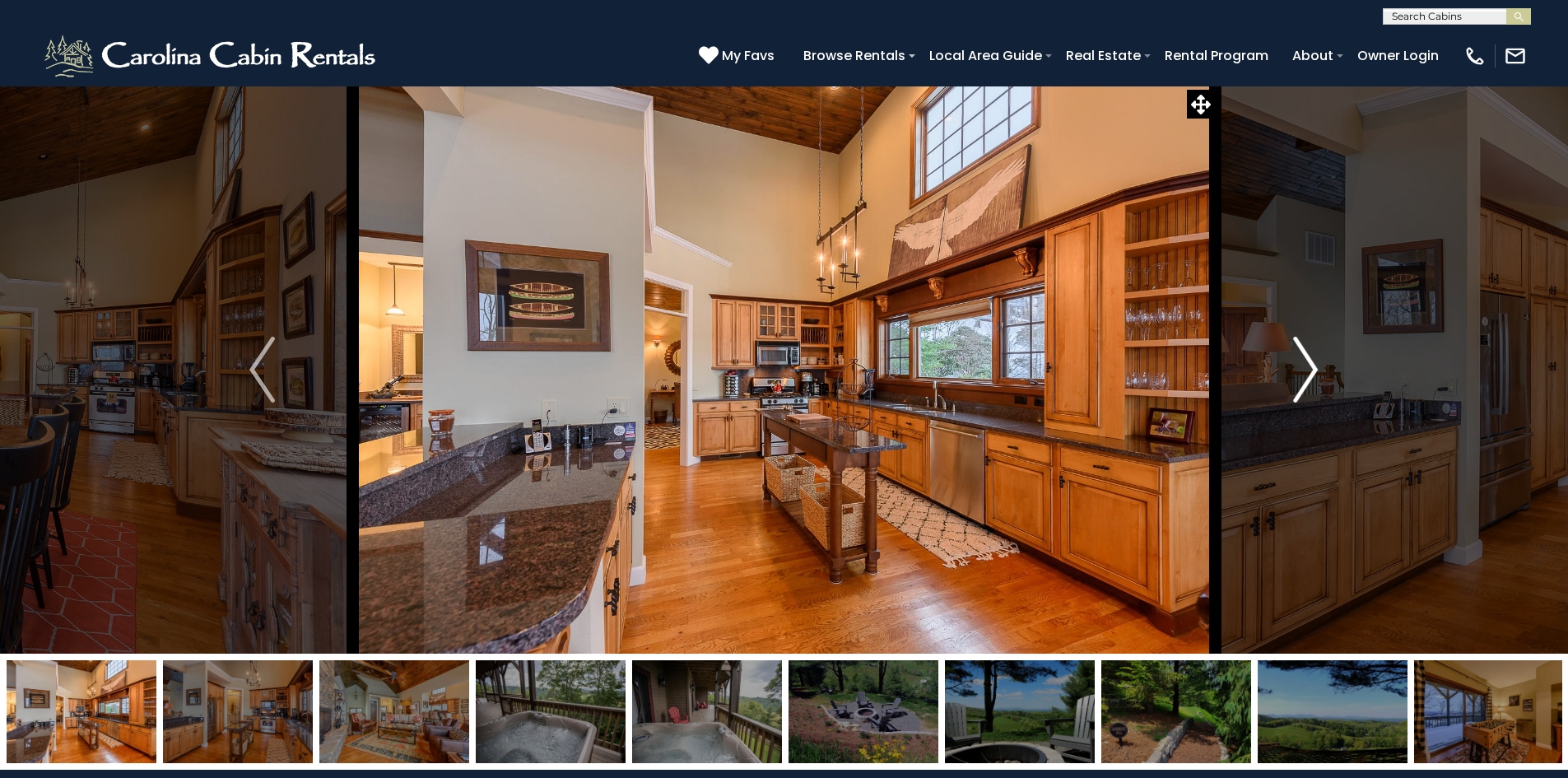
click at [1309, 369] on img "Next" at bounding box center [1306, 369] width 25 height 66
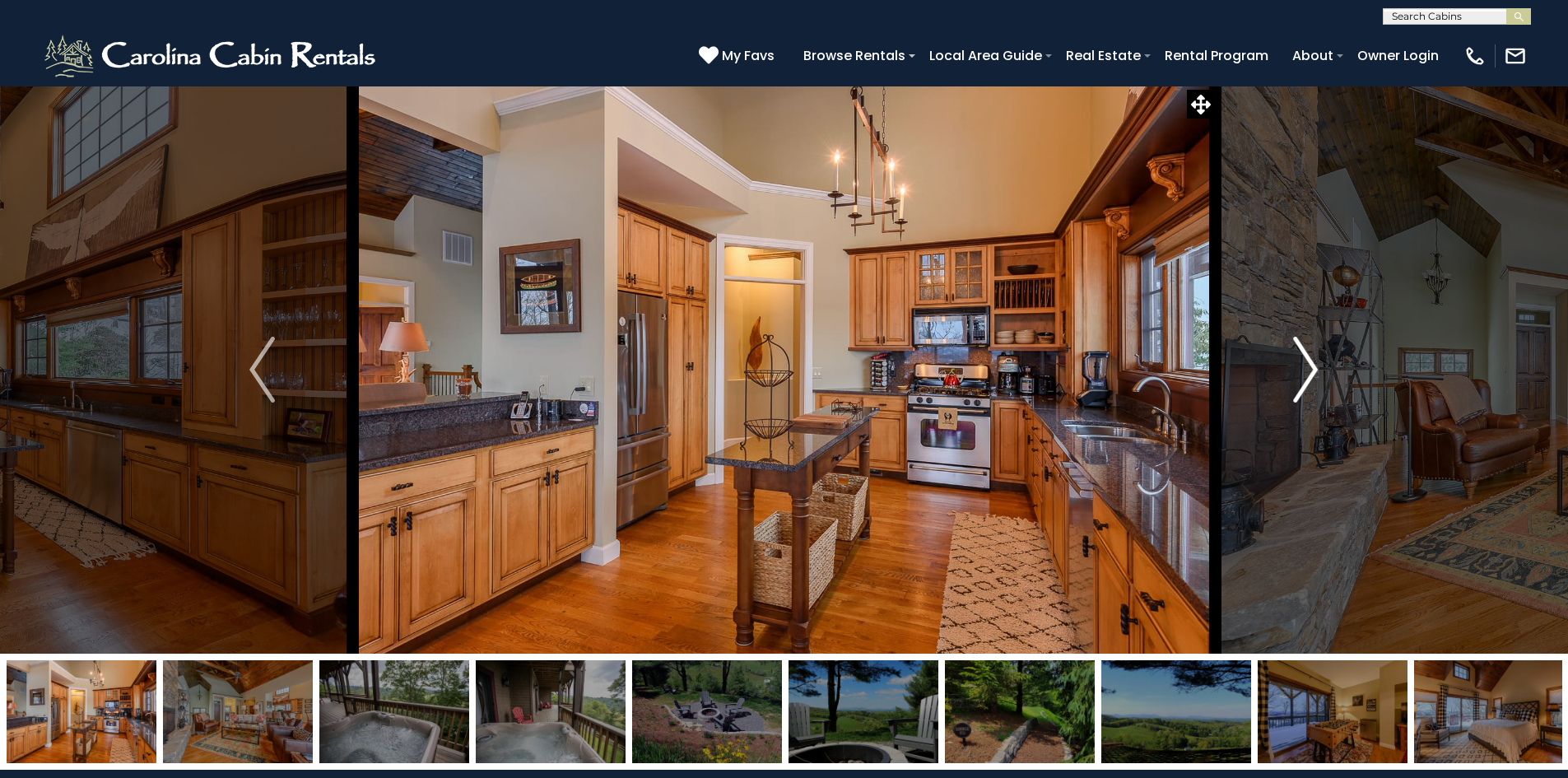
click at [1309, 369] on img "Next" at bounding box center [1306, 369] width 25 height 66
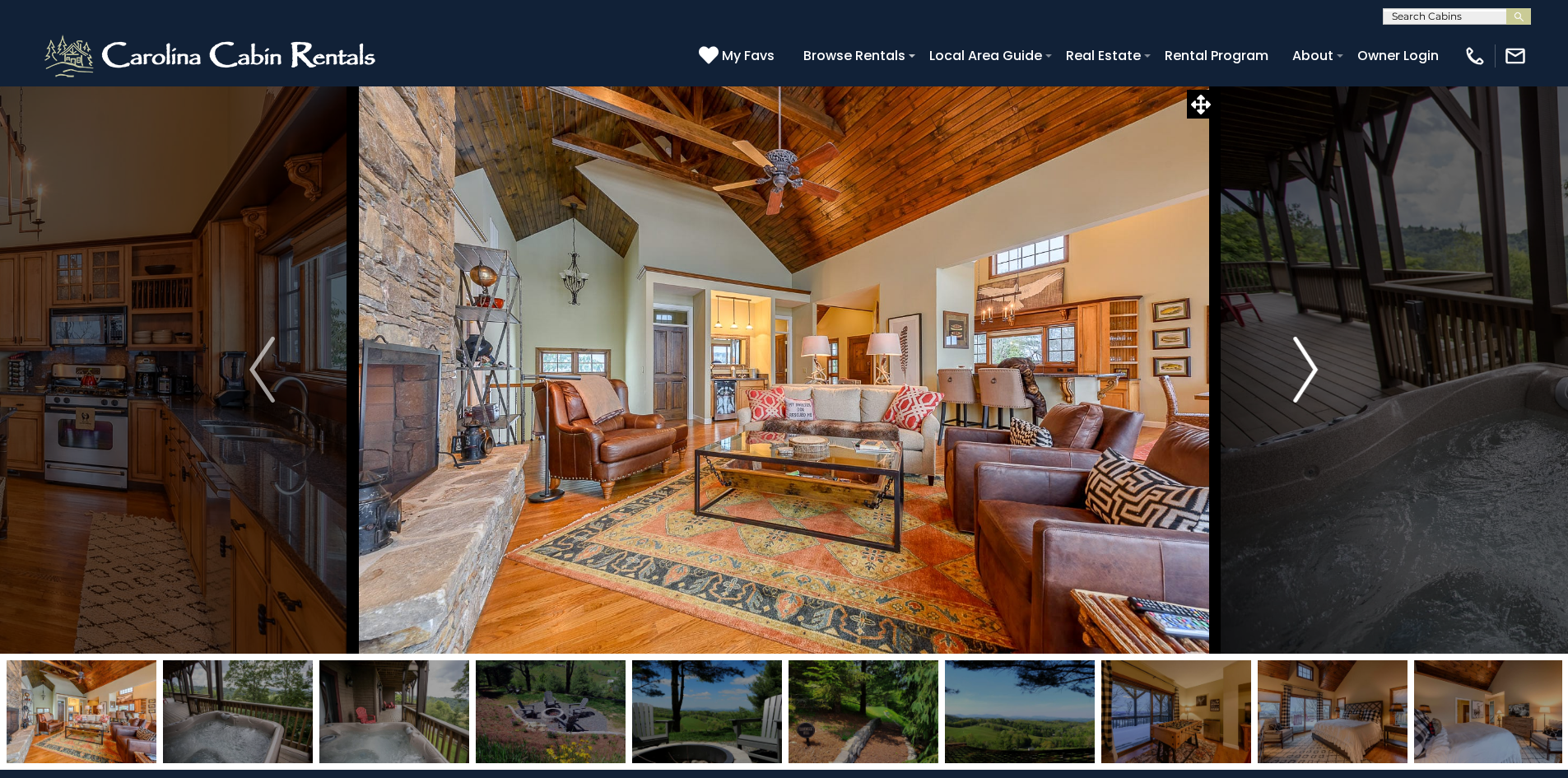
click at [1309, 369] on img "Next" at bounding box center [1306, 369] width 25 height 66
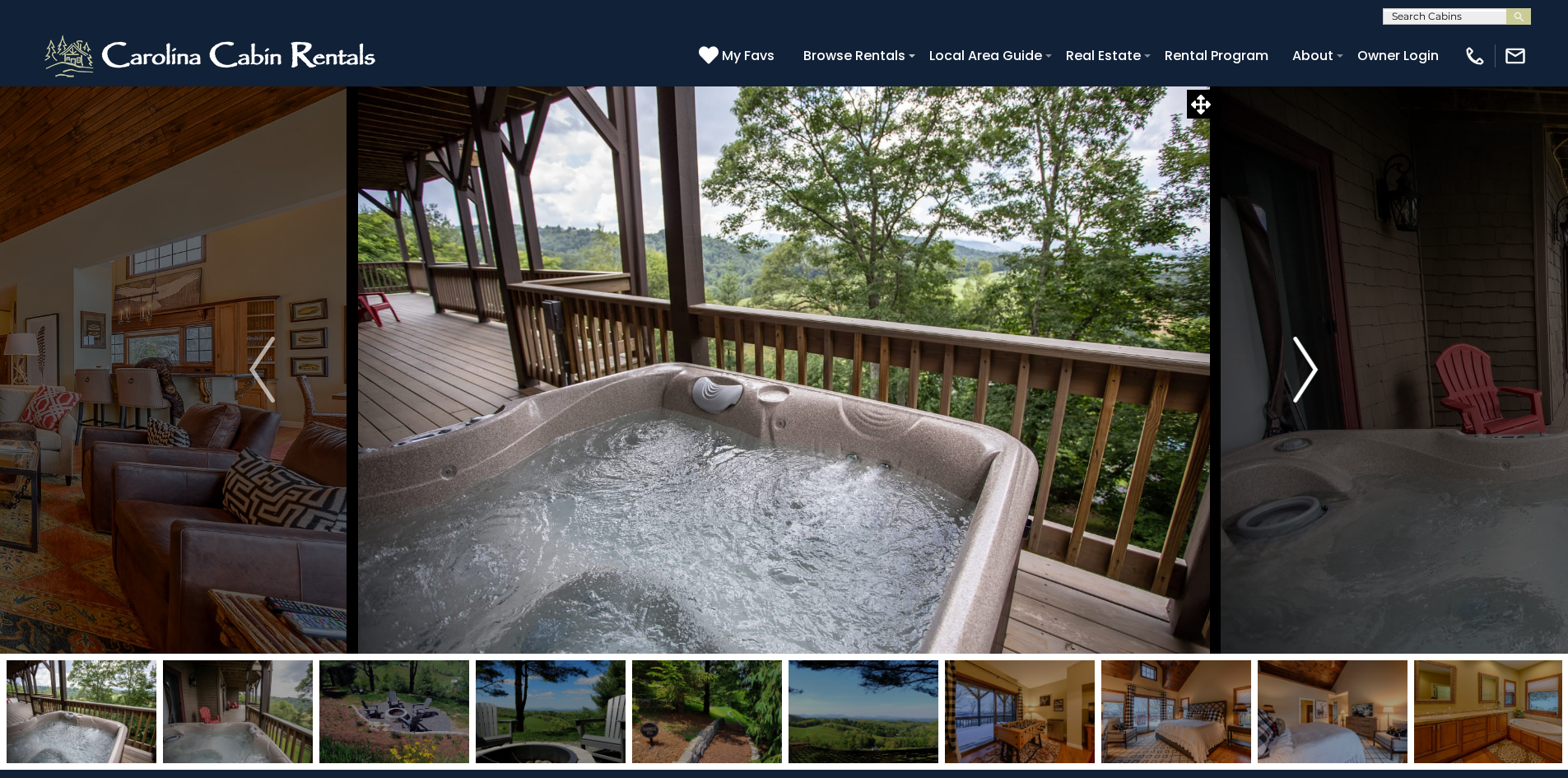
click at [1309, 369] on img "Next" at bounding box center [1306, 369] width 25 height 66
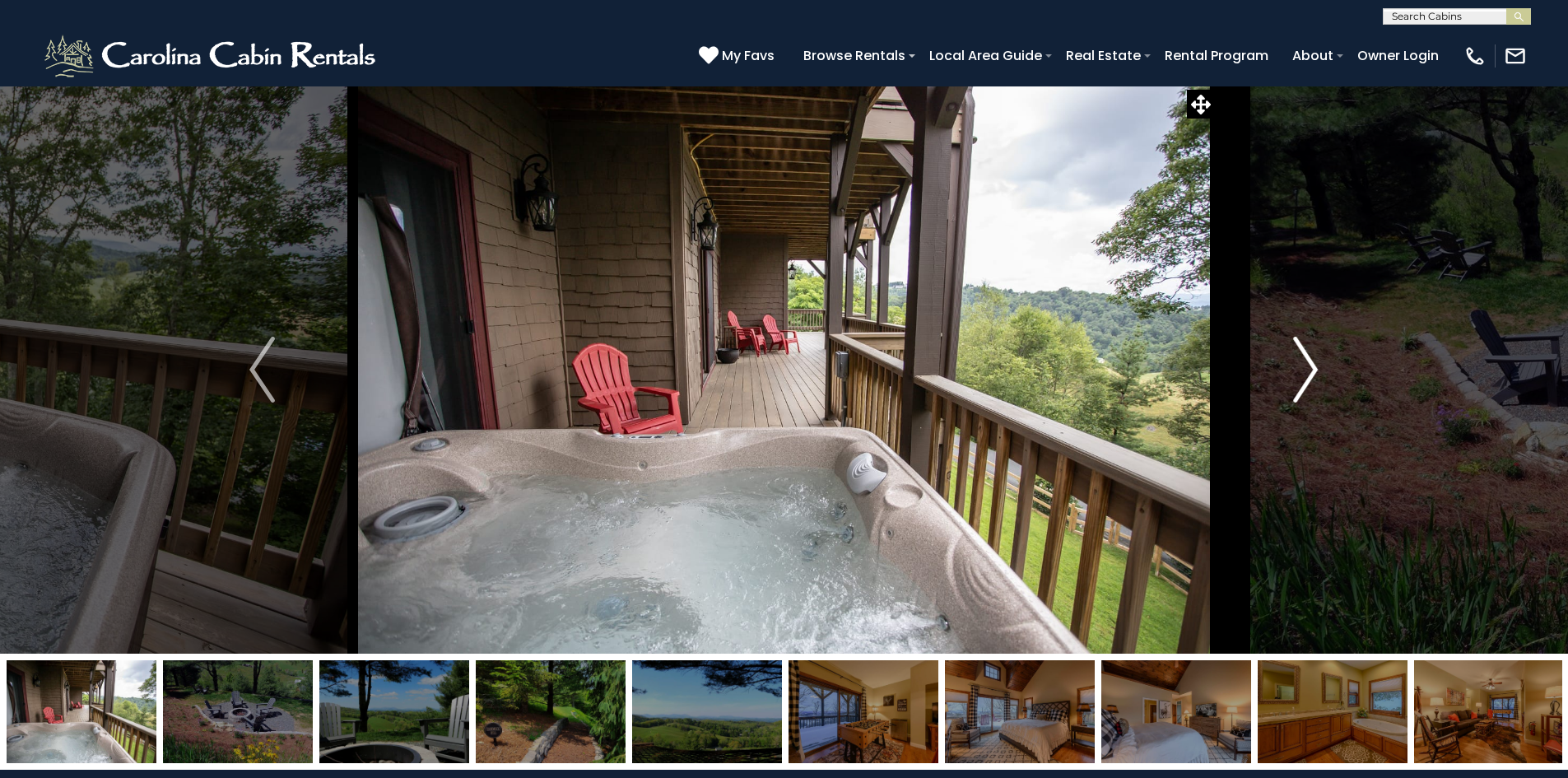
click at [1312, 369] on img "Next" at bounding box center [1306, 369] width 25 height 66
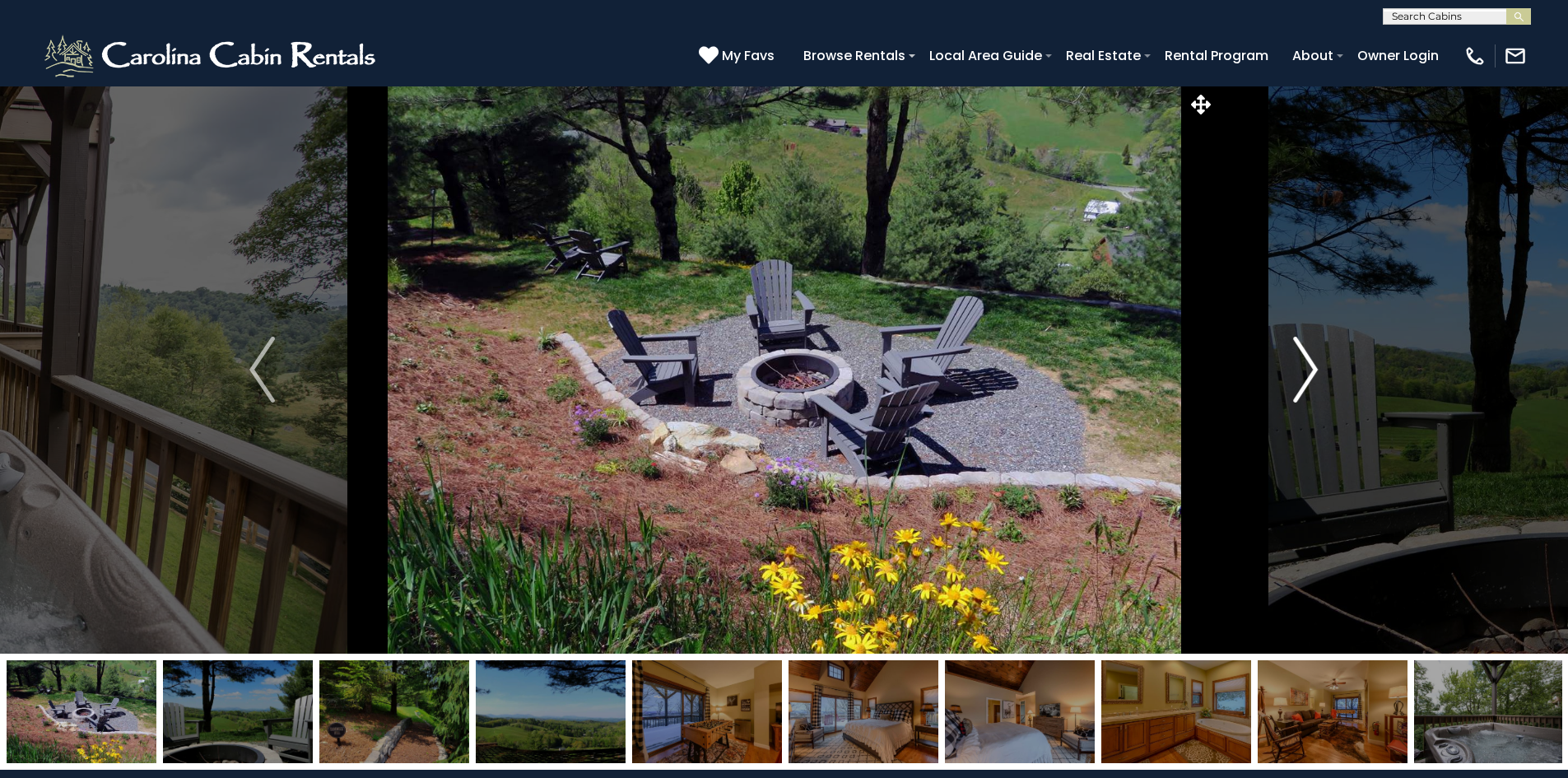
click at [1312, 369] on img "Next" at bounding box center [1306, 369] width 25 height 66
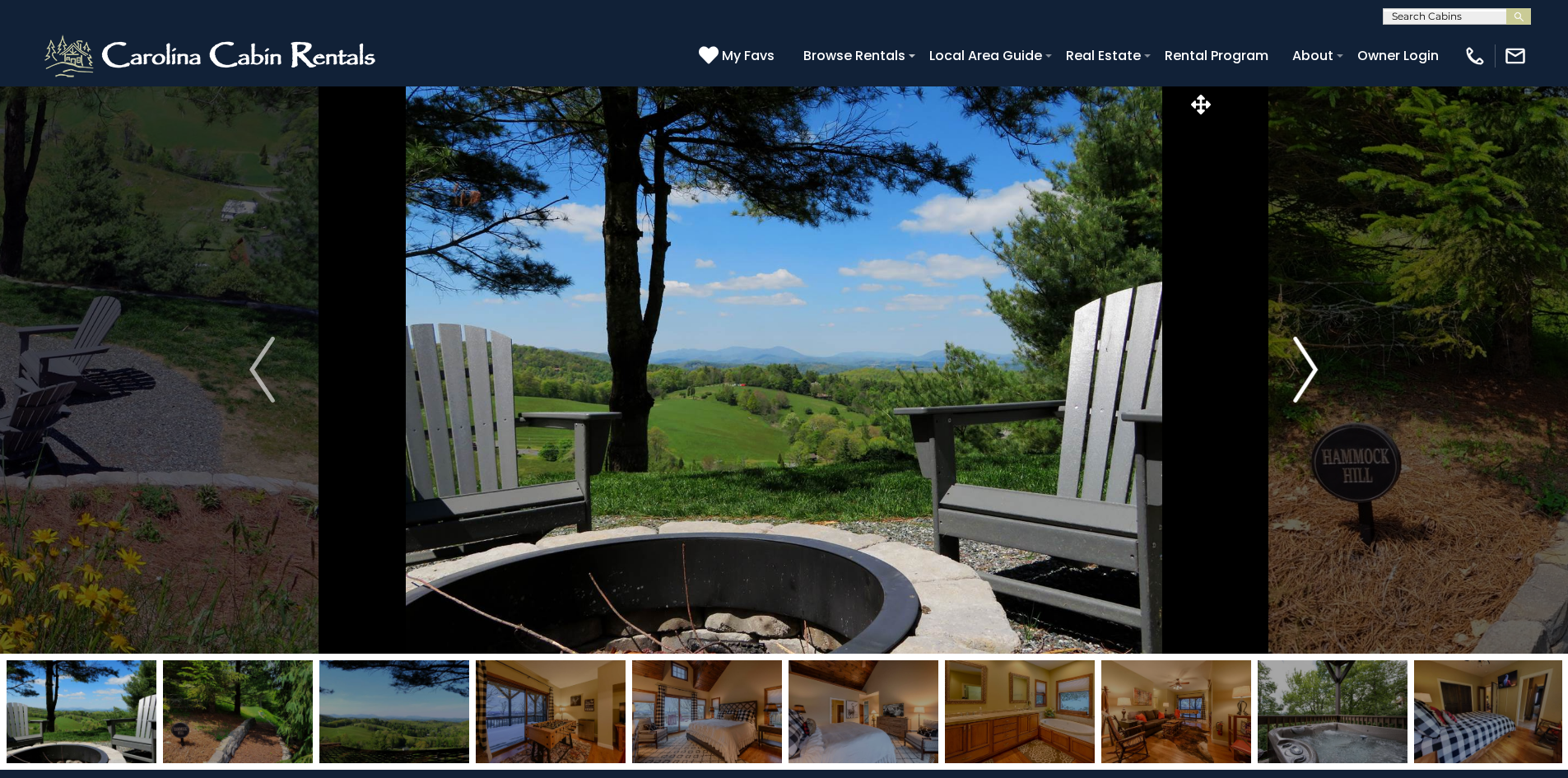
click at [1312, 369] on img "Next" at bounding box center [1306, 369] width 25 height 66
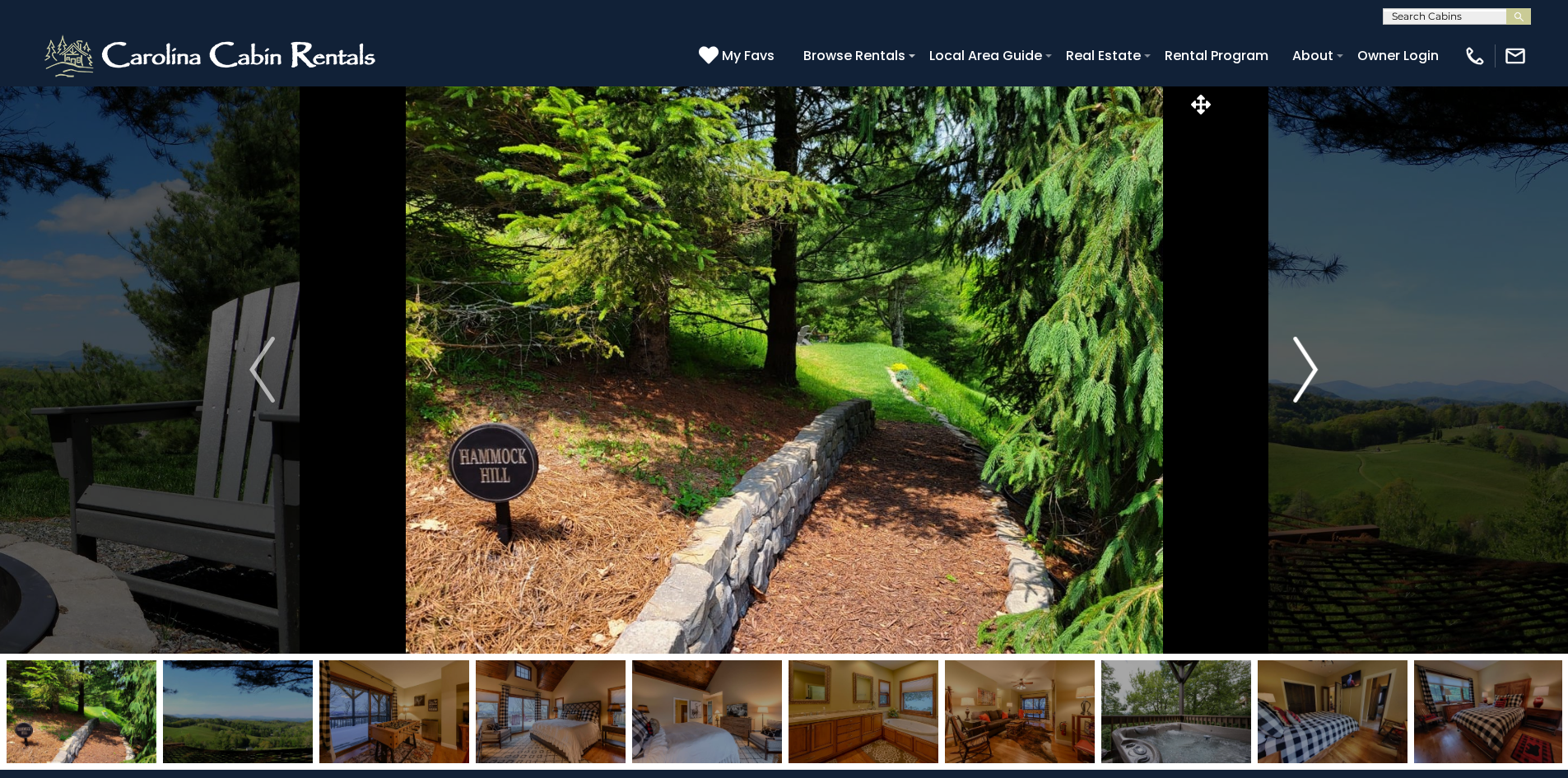
click at [1312, 369] on img "Next" at bounding box center [1306, 369] width 25 height 66
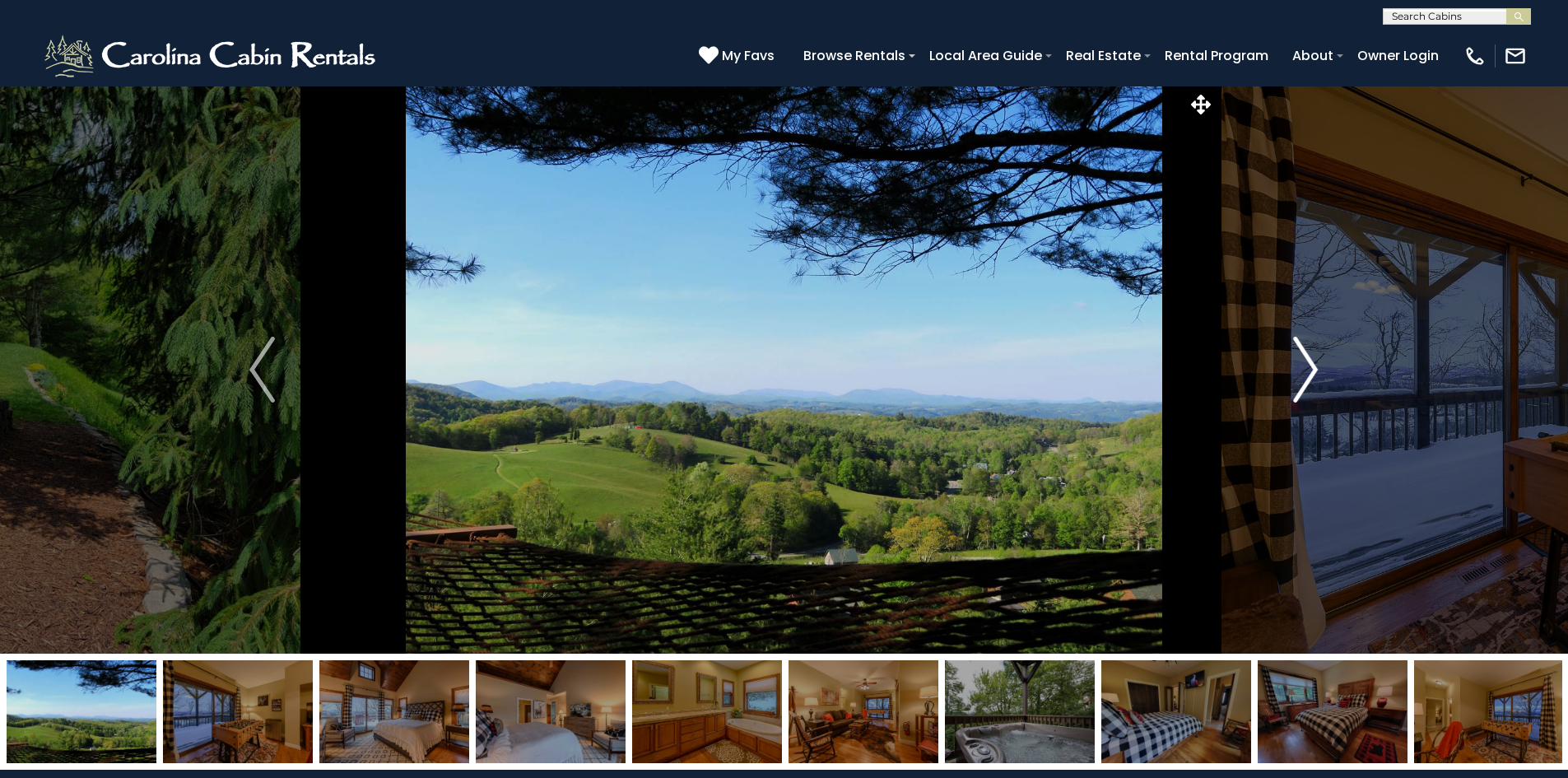
click at [1312, 369] on img "Next" at bounding box center [1306, 369] width 25 height 66
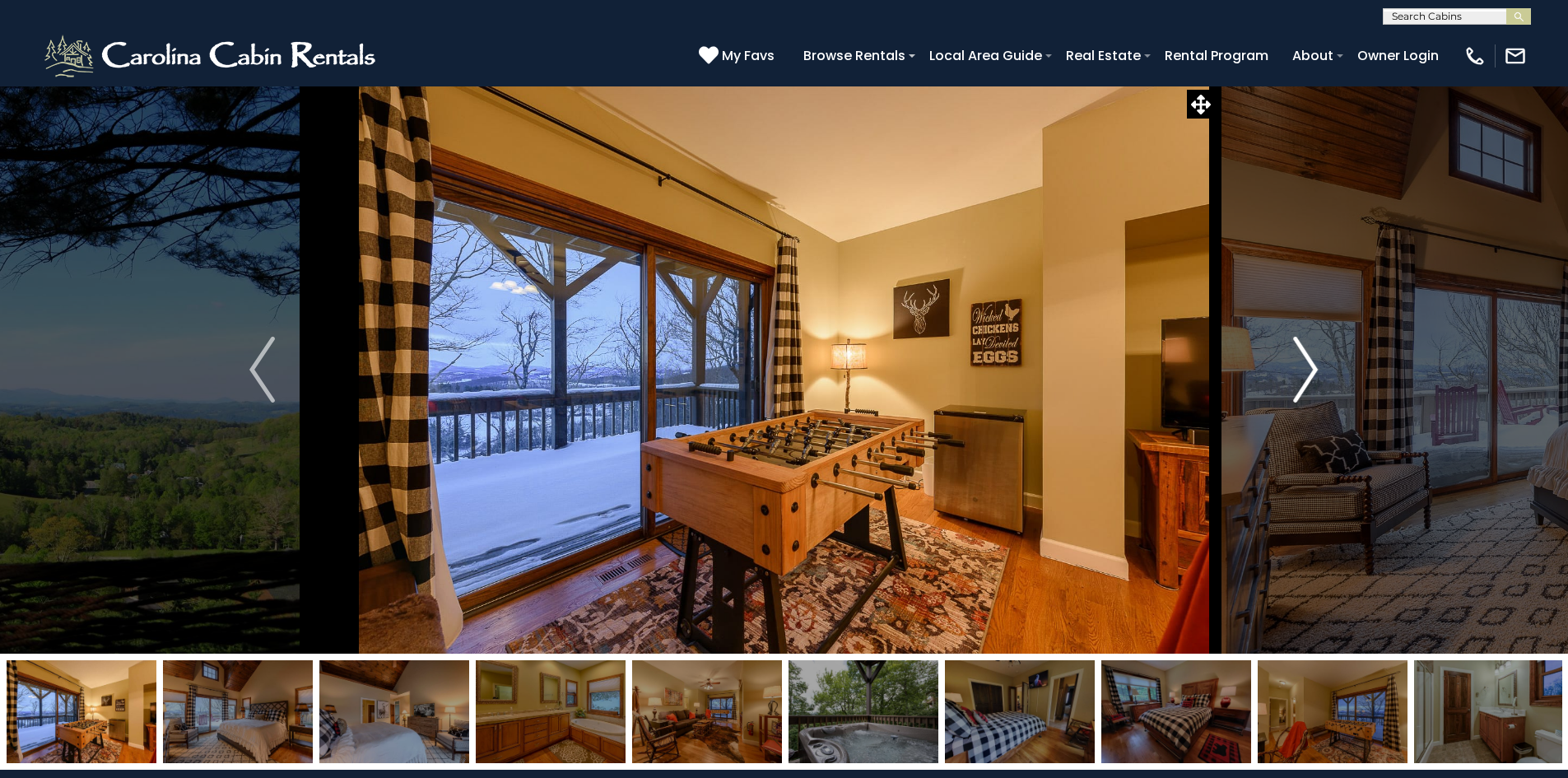
click at [1312, 369] on img "Next" at bounding box center [1306, 369] width 25 height 66
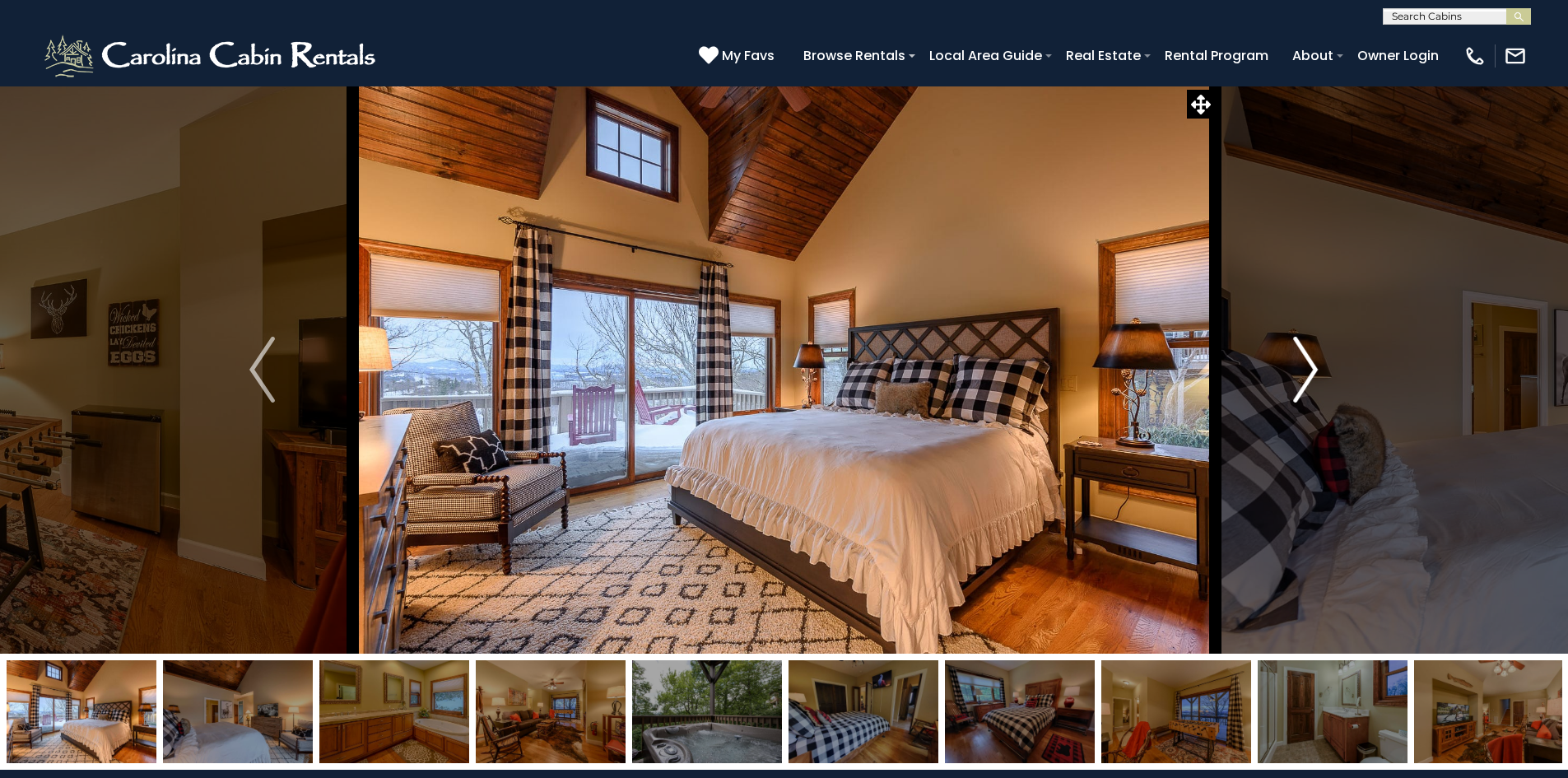
click at [1312, 369] on img "Next" at bounding box center [1306, 369] width 25 height 66
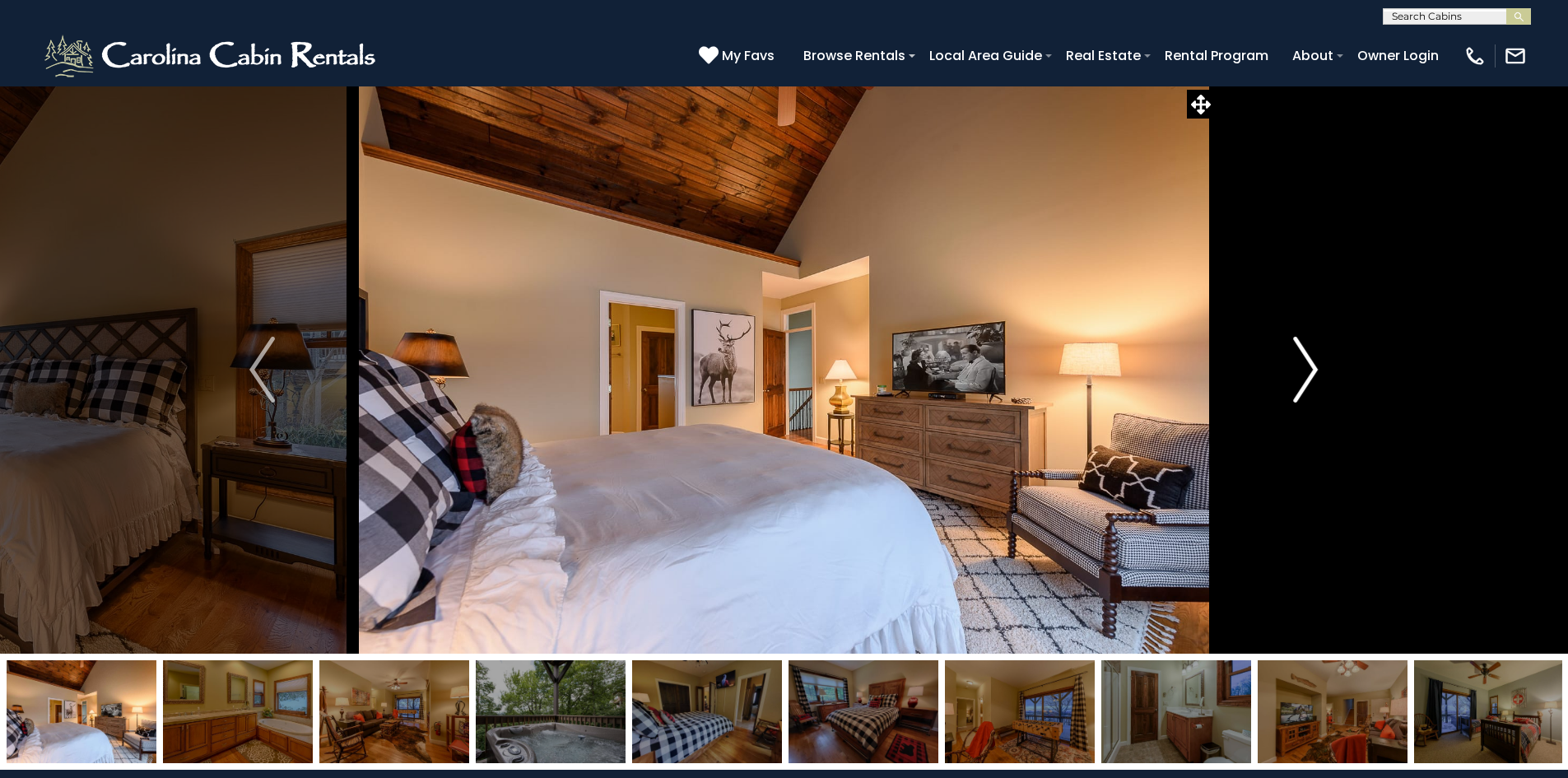
click at [1312, 369] on img "Next" at bounding box center [1306, 369] width 25 height 66
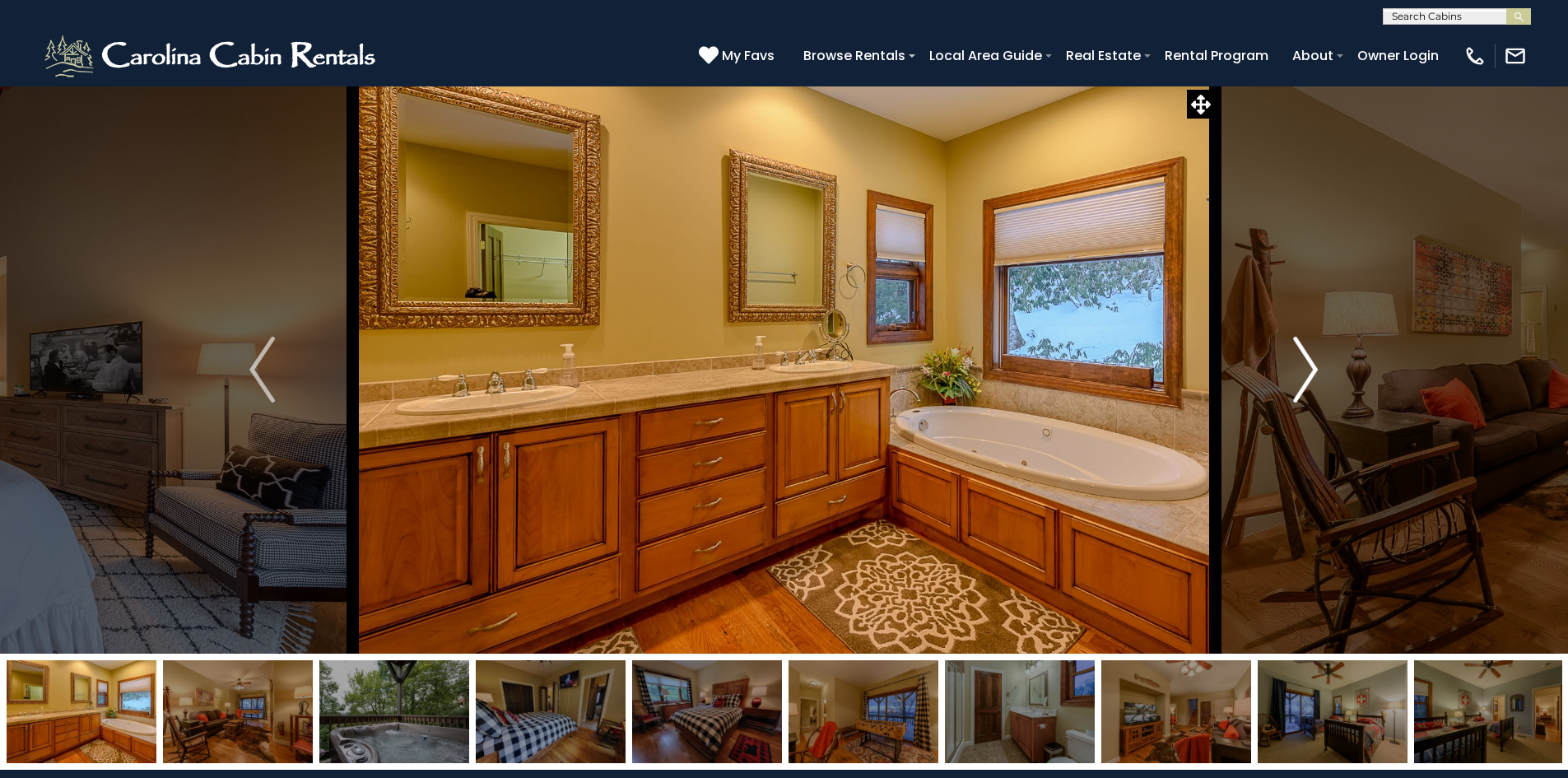
click at [1312, 369] on img "Next" at bounding box center [1306, 369] width 25 height 66
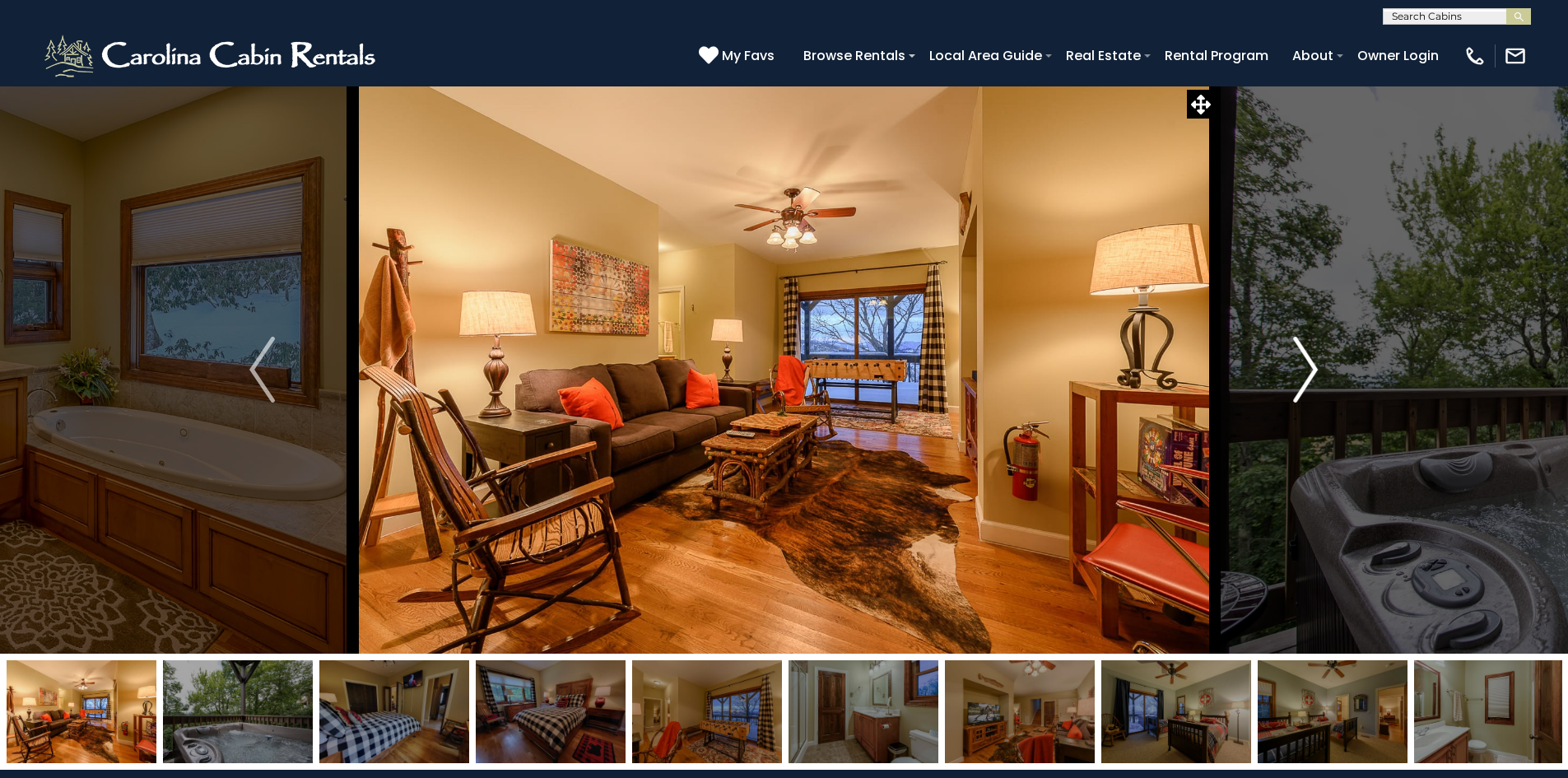
click at [1312, 369] on img "Next" at bounding box center [1306, 369] width 25 height 66
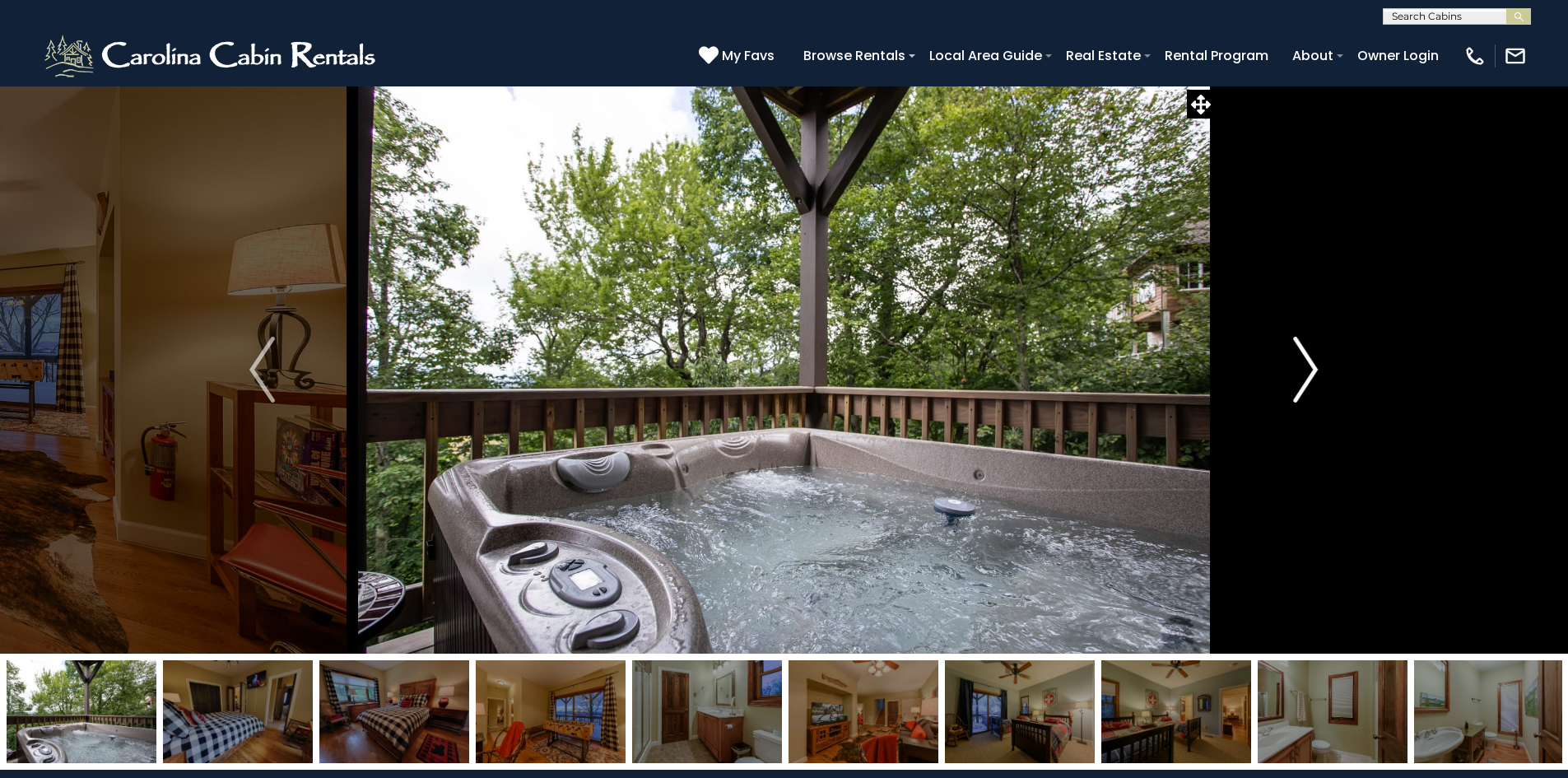
click at [1312, 369] on img "Next" at bounding box center [1306, 369] width 25 height 66
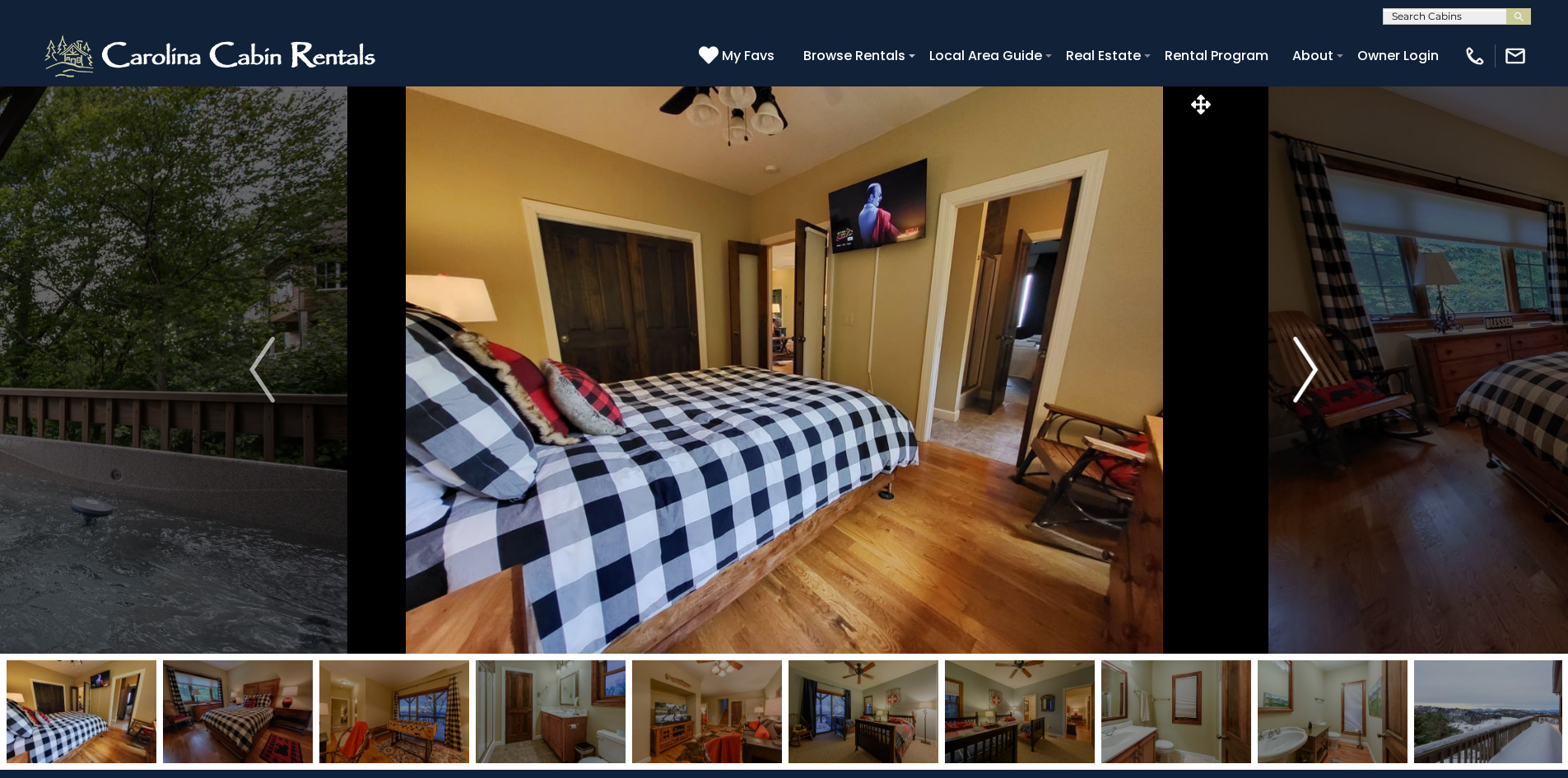
click at [1312, 369] on img "Next" at bounding box center [1306, 369] width 25 height 66
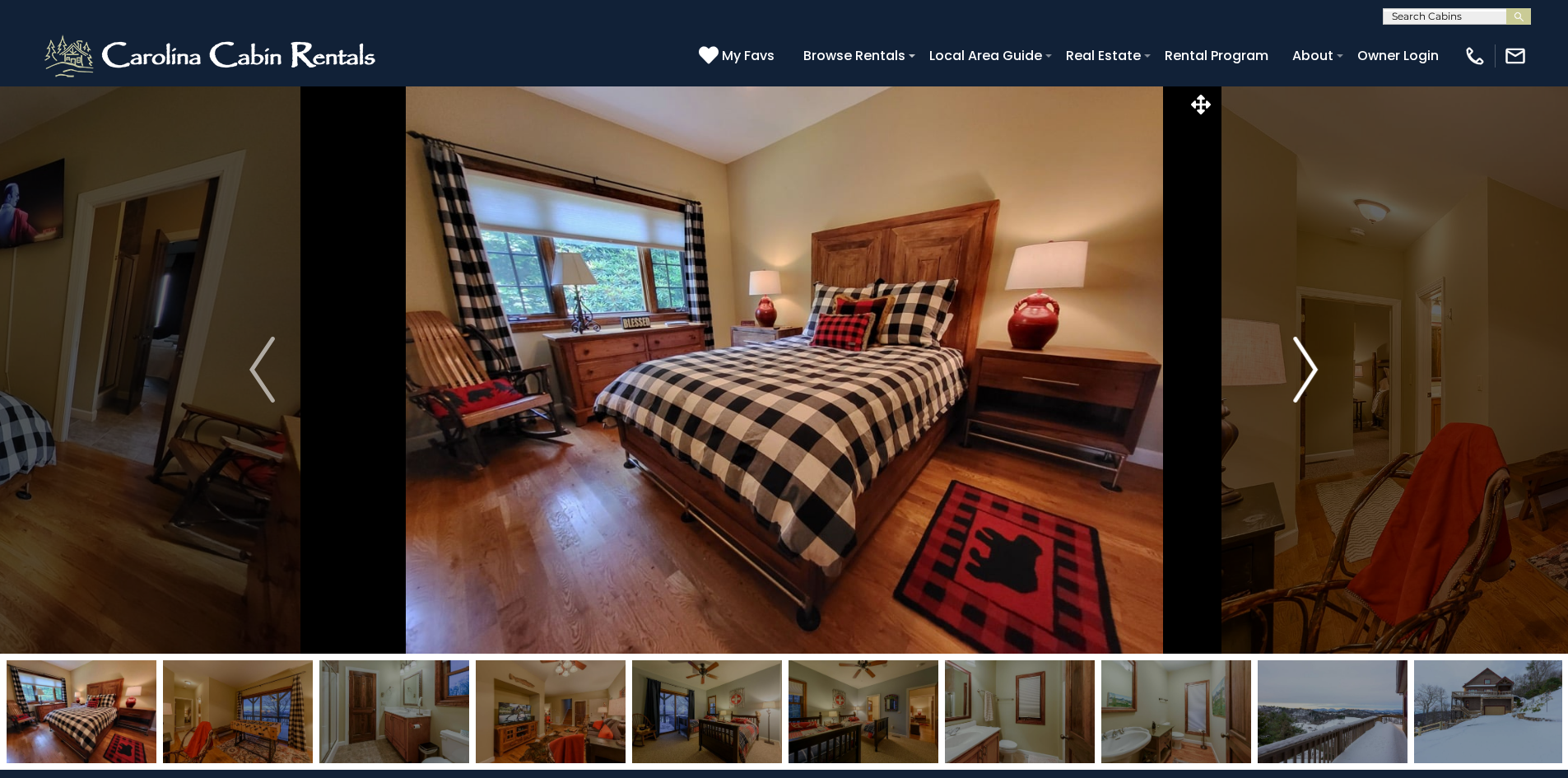
click at [1312, 369] on img "Next" at bounding box center [1306, 369] width 25 height 66
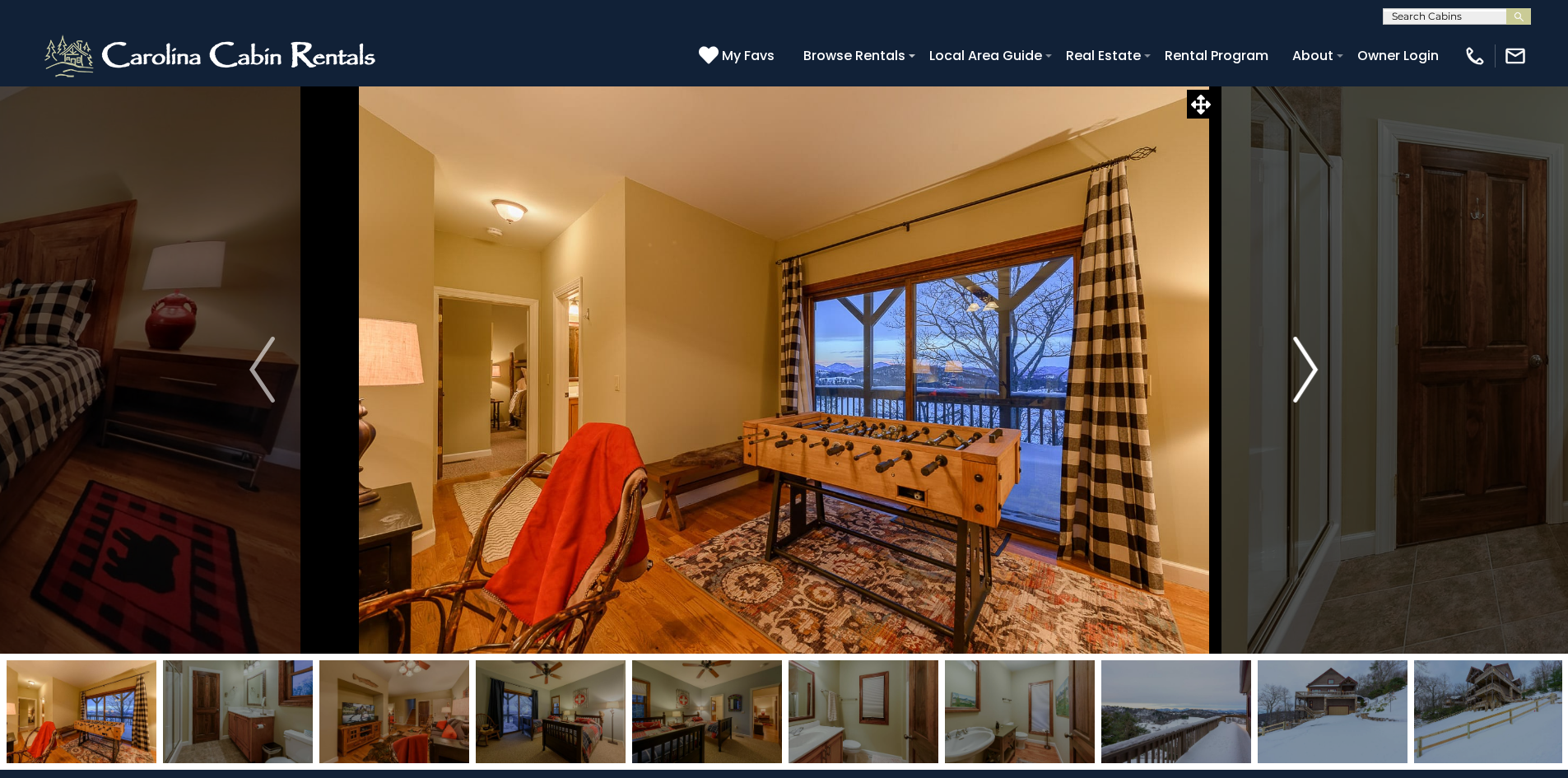
click at [1312, 369] on img "Next" at bounding box center [1306, 369] width 25 height 66
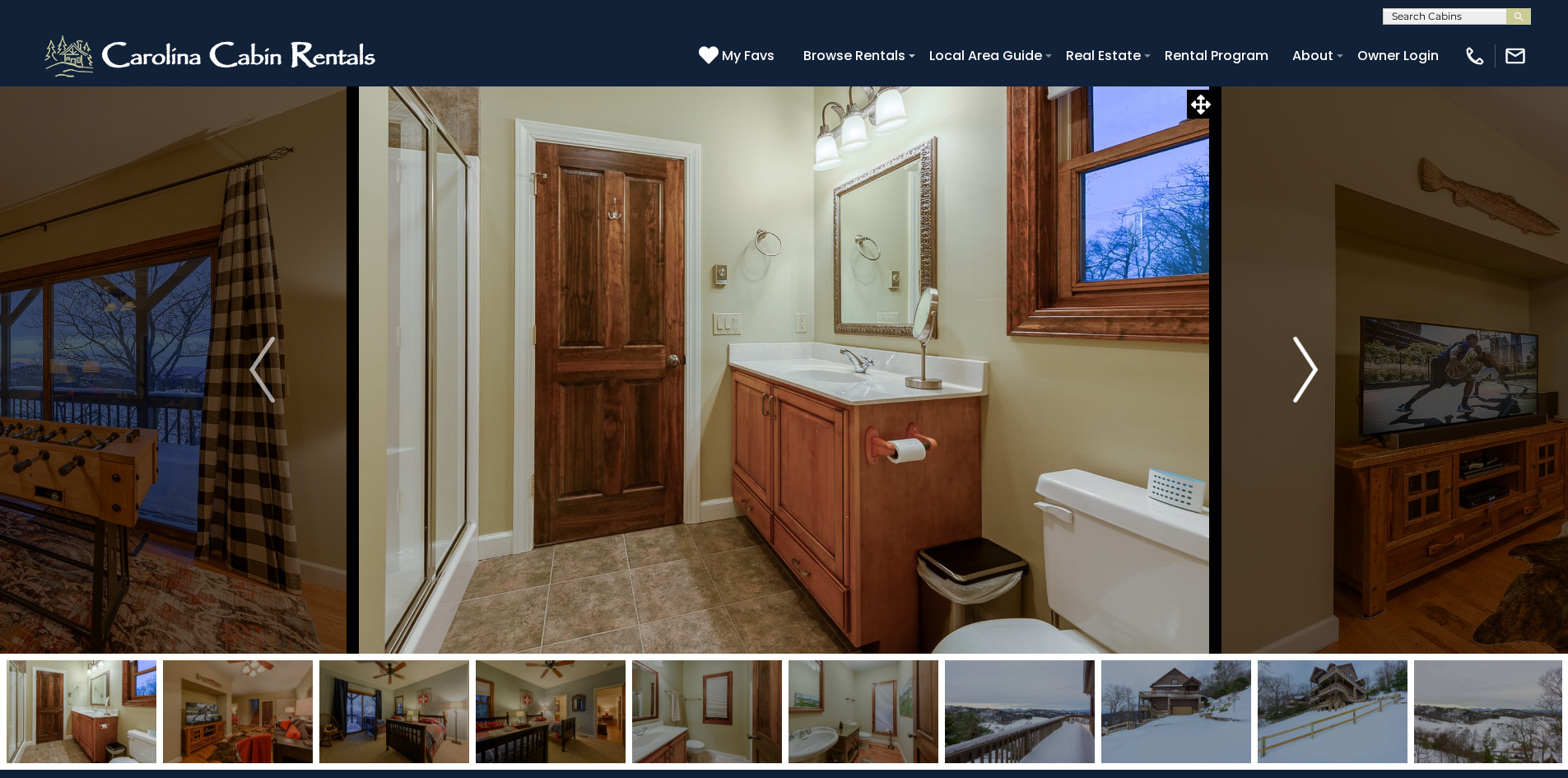
click at [1312, 369] on img "Next" at bounding box center [1306, 369] width 25 height 66
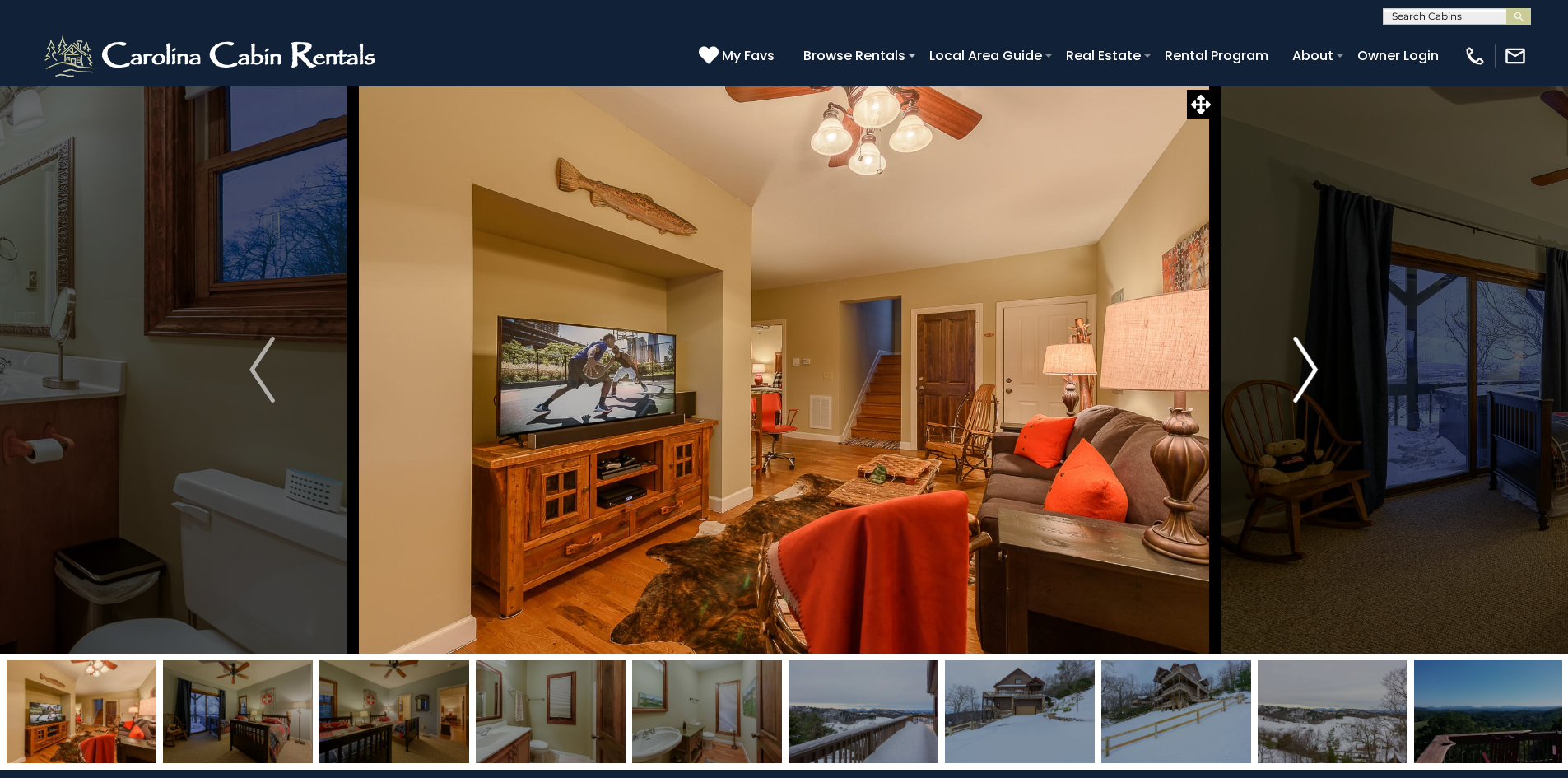
click at [1312, 369] on img "Next" at bounding box center [1306, 369] width 25 height 66
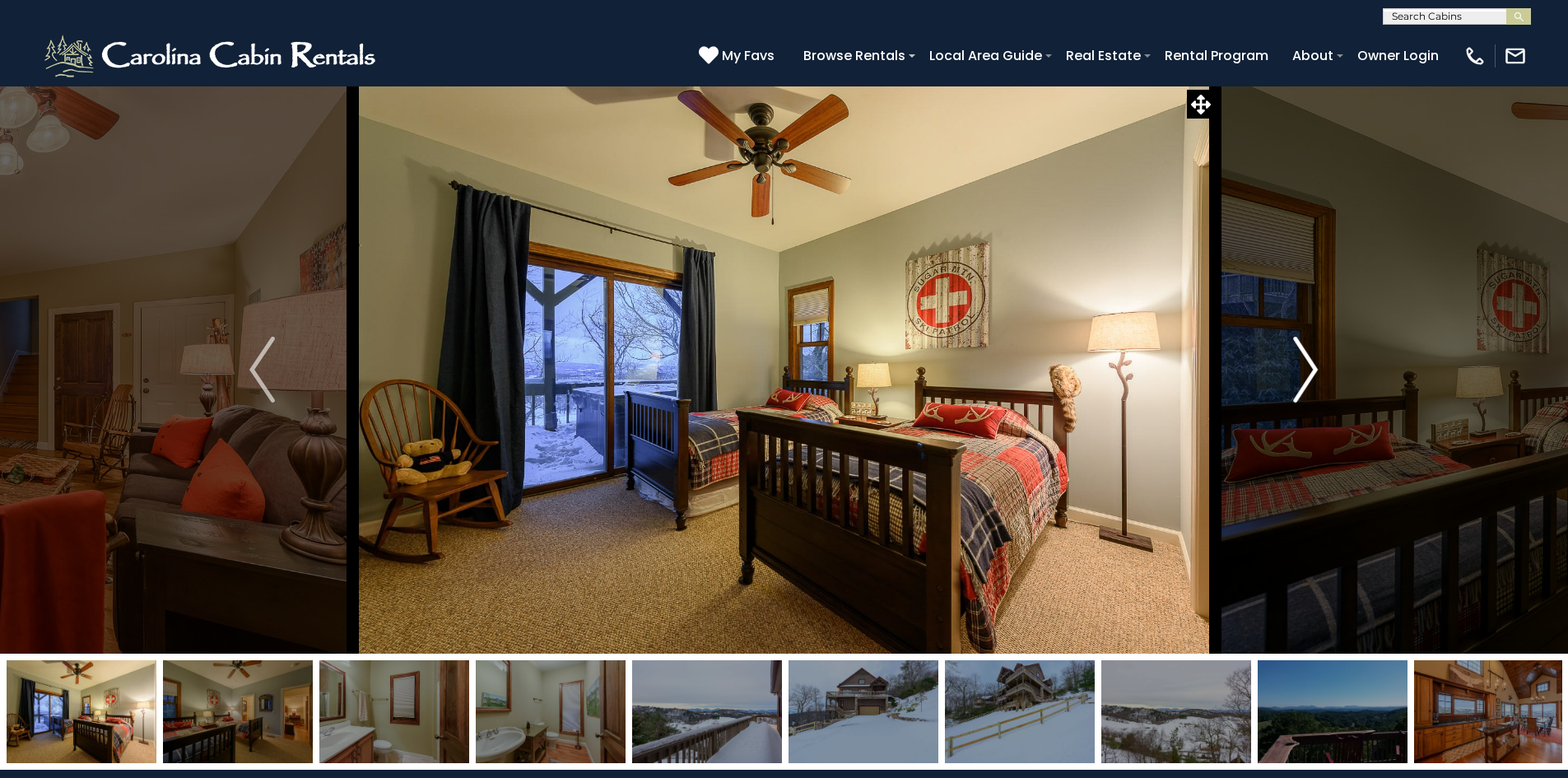
click at [1312, 369] on img "Next" at bounding box center [1306, 369] width 25 height 66
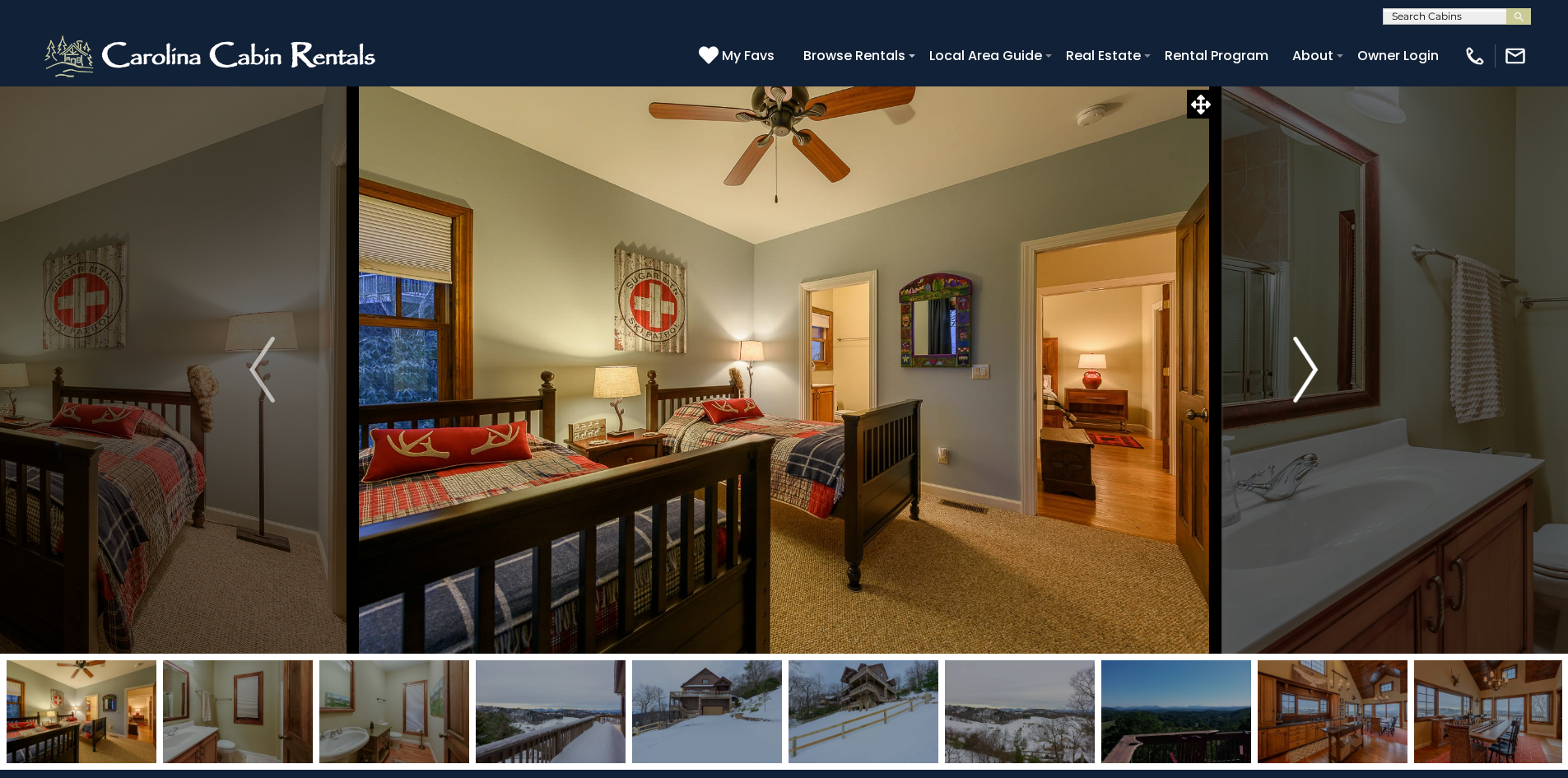
click at [1312, 369] on img "Next" at bounding box center [1306, 369] width 25 height 66
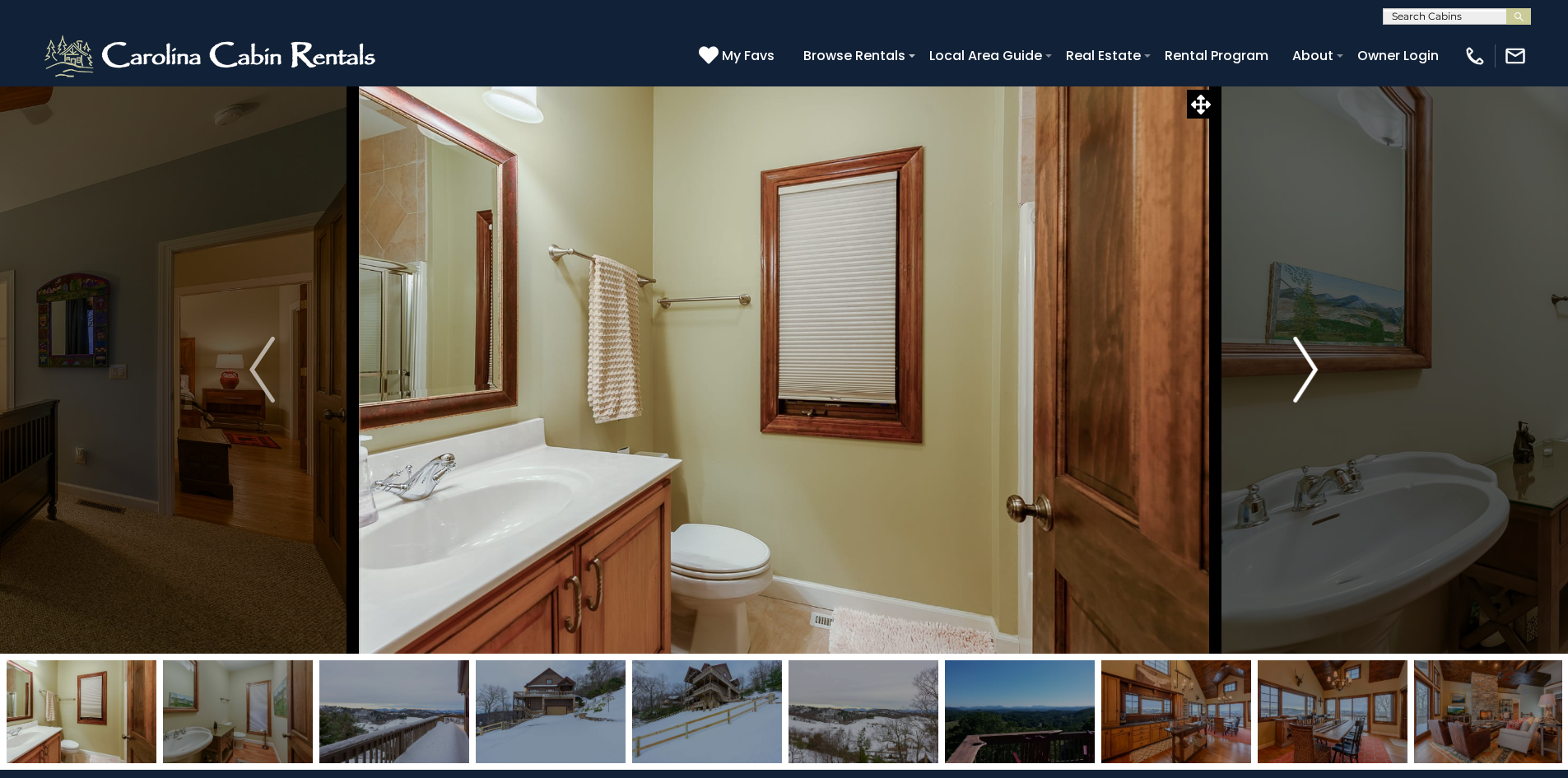
click at [1312, 369] on img "Next" at bounding box center [1306, 369] width 25 height 66
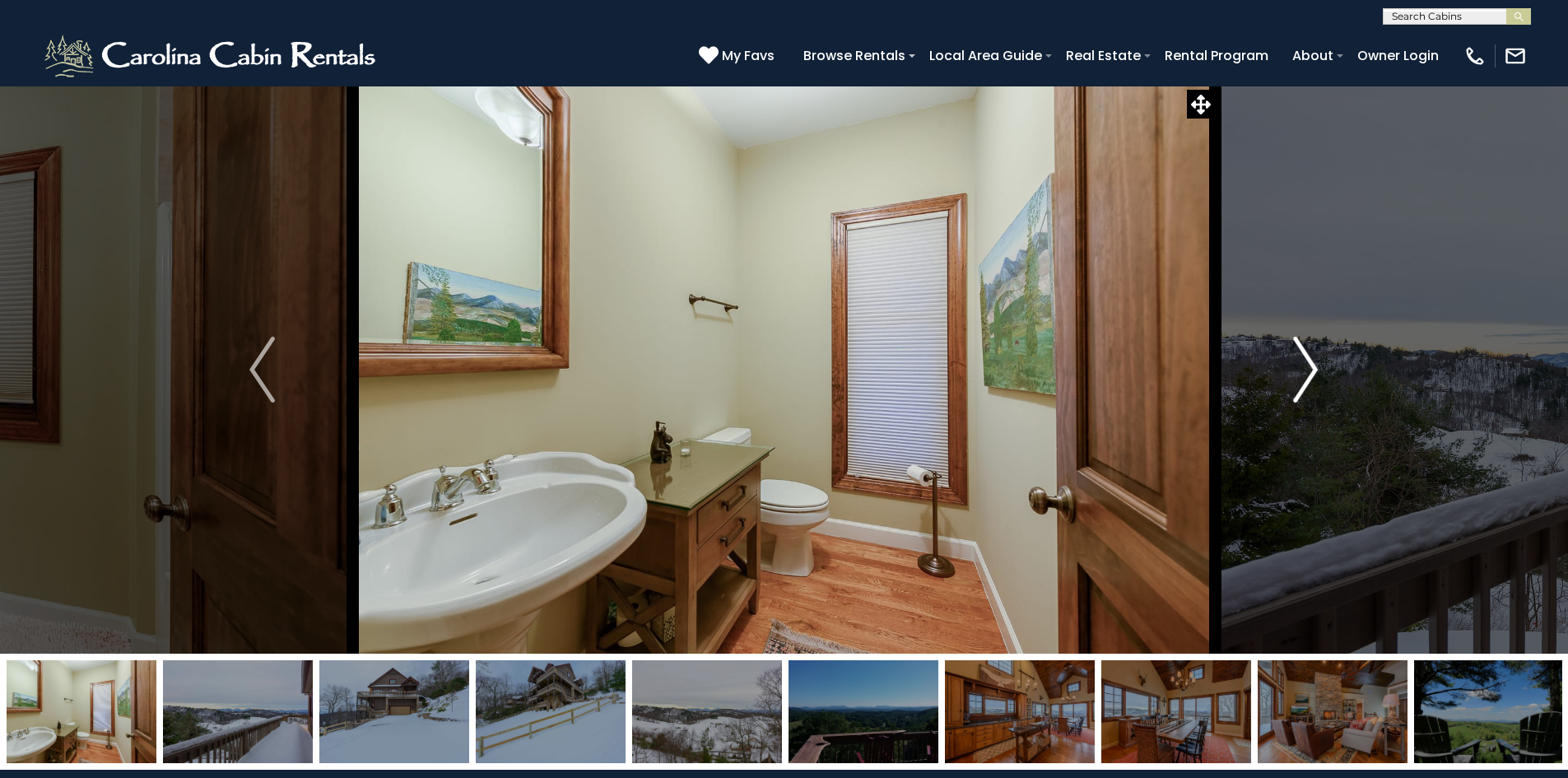
click at [1312, 369] on img "Next" at bounding box center [1306, 369] width 25 height 66
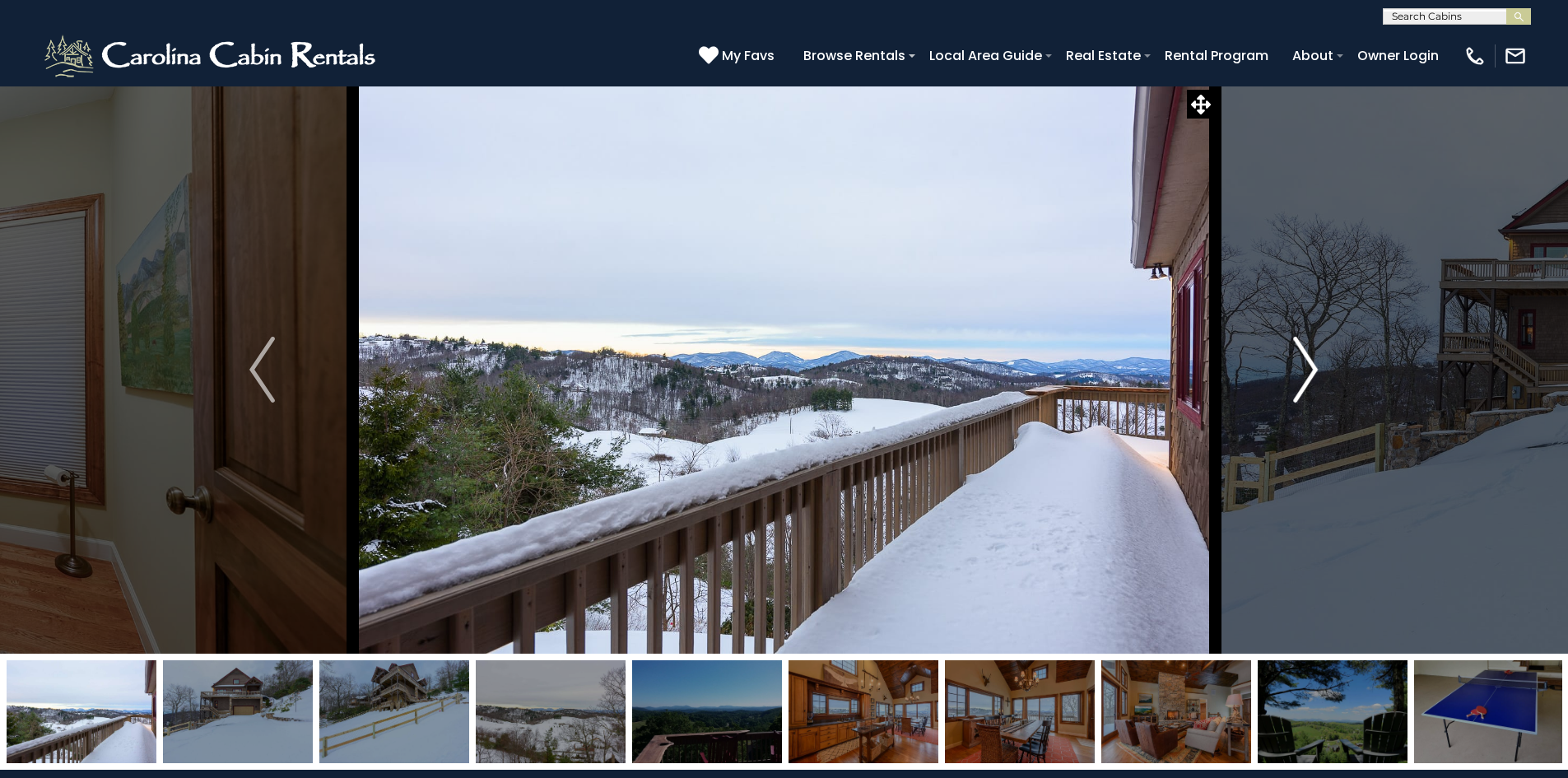
click at [1312, 369] on img "Next" at bounding box center [1306, 369] width 25 height 66
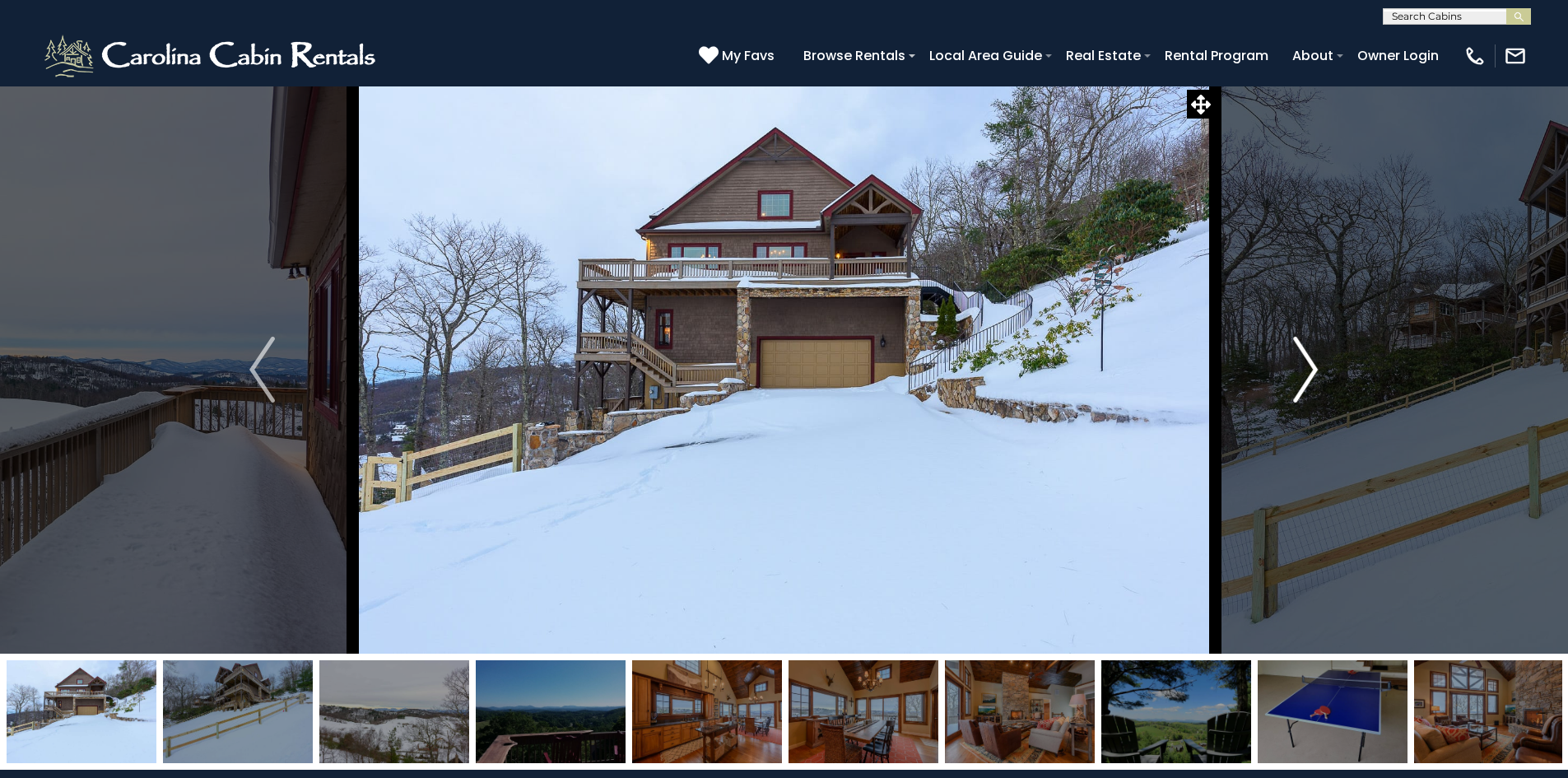
click at [1312, 369] on img "Next" at bounding box center [1306, 369] width 25 height 66
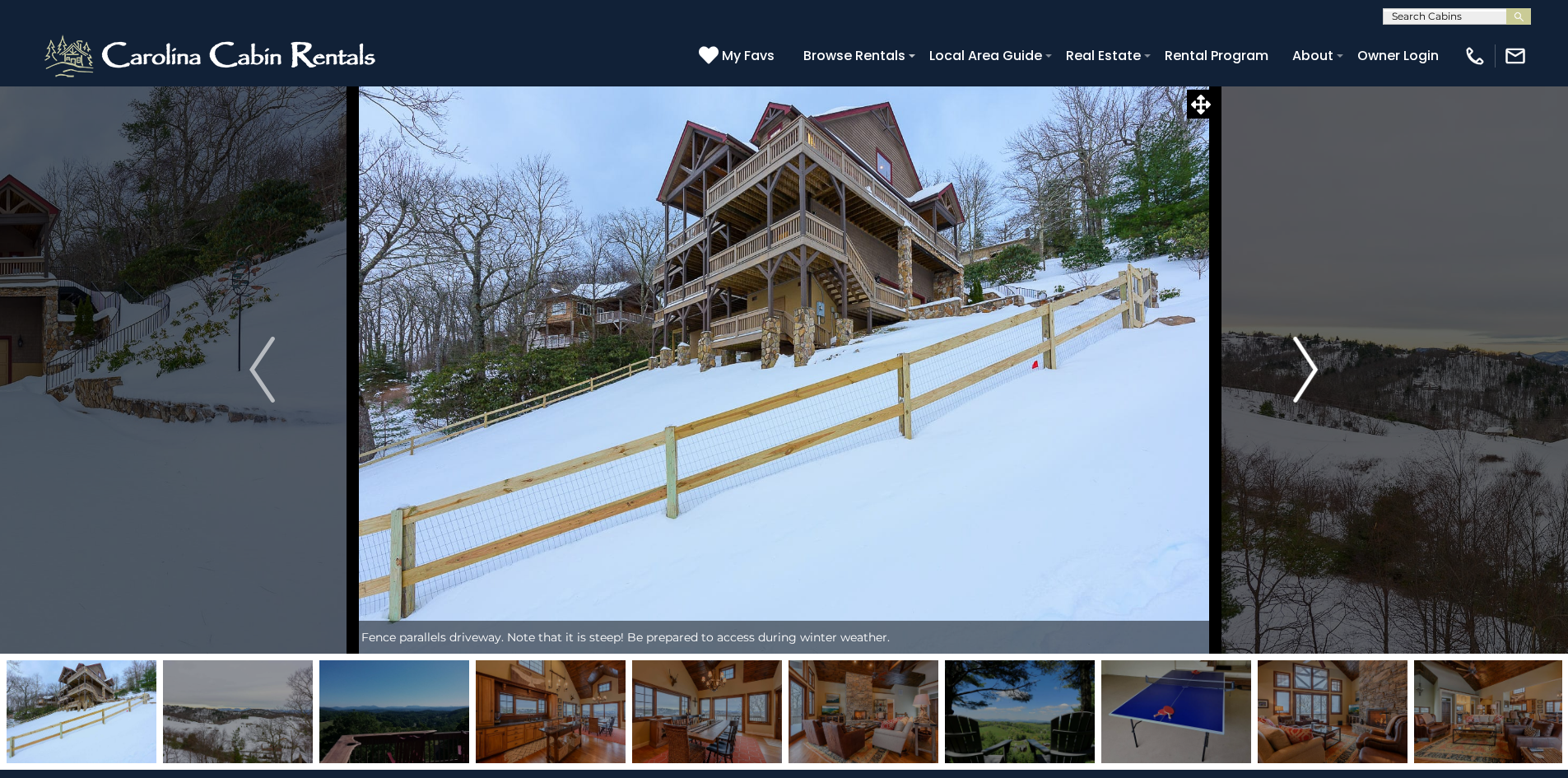
click at [1312, 369] on img "Next" at bounding box center [1306, 369] width 25 height 66
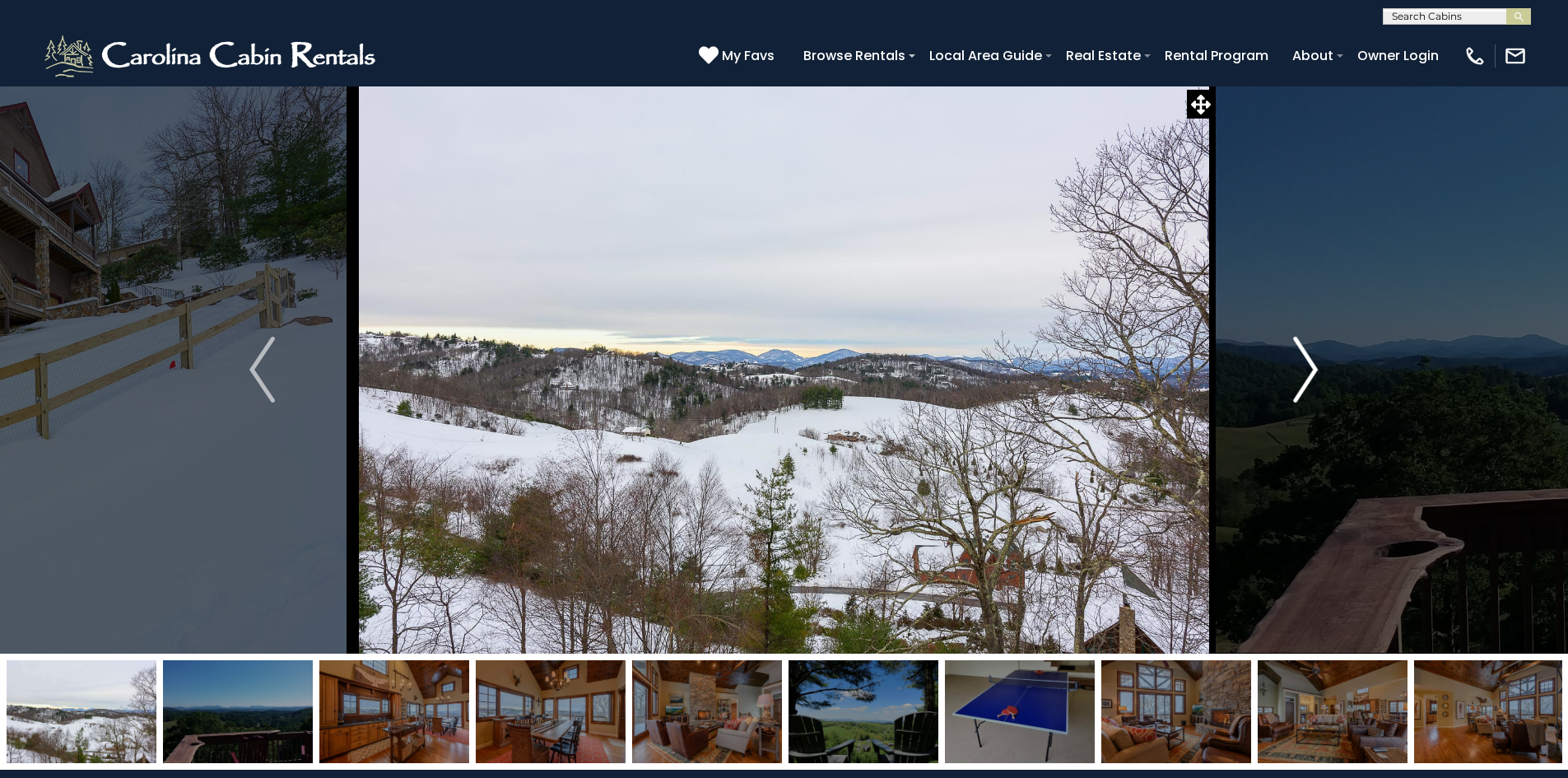
click at [1312, 369] on img "Next" at bounding box center [1306, 369] width 25 height 66
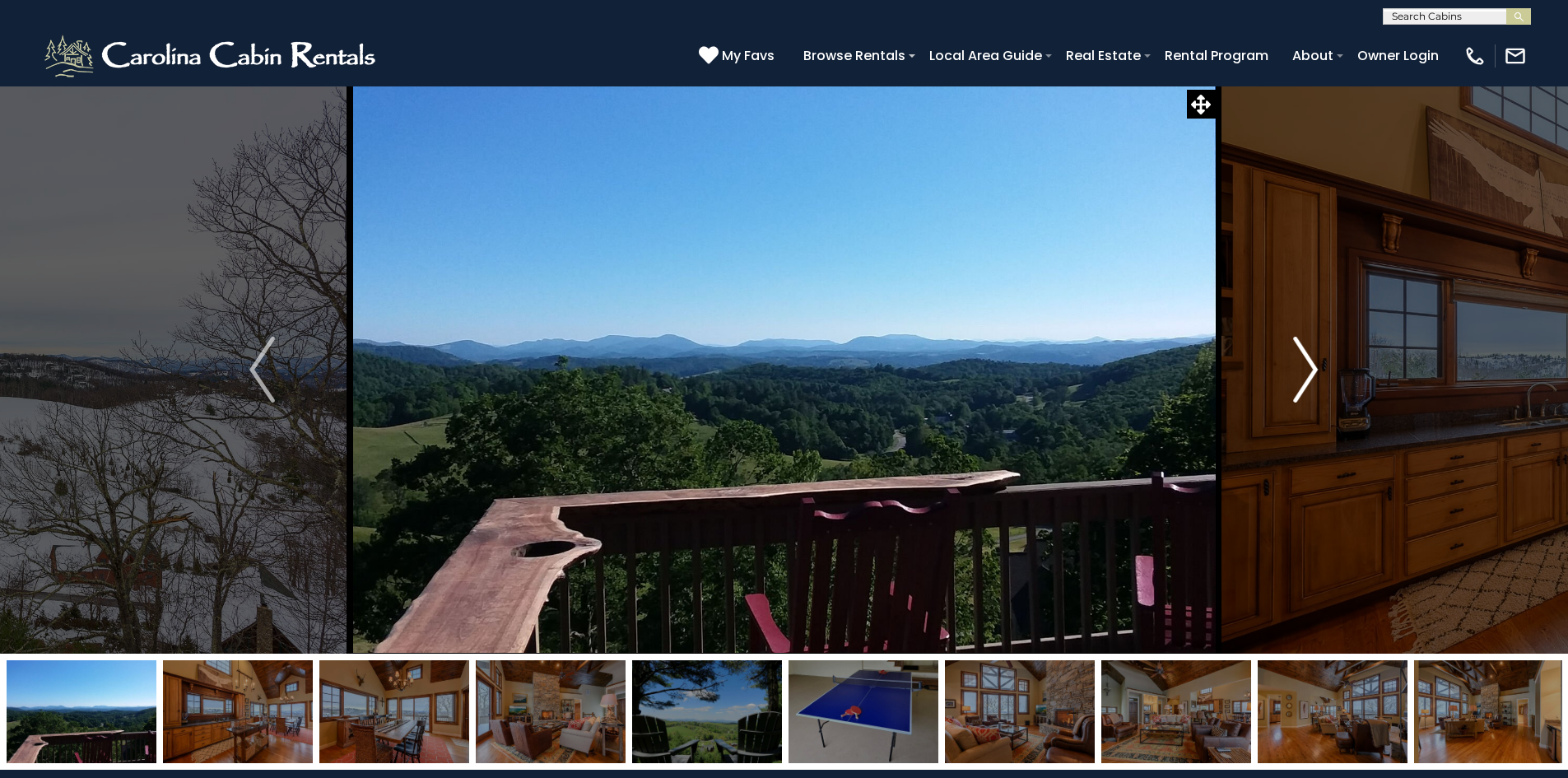
click at [1312, 369] on img "Next" at bounding box center [1306, 369] width 25 height 66
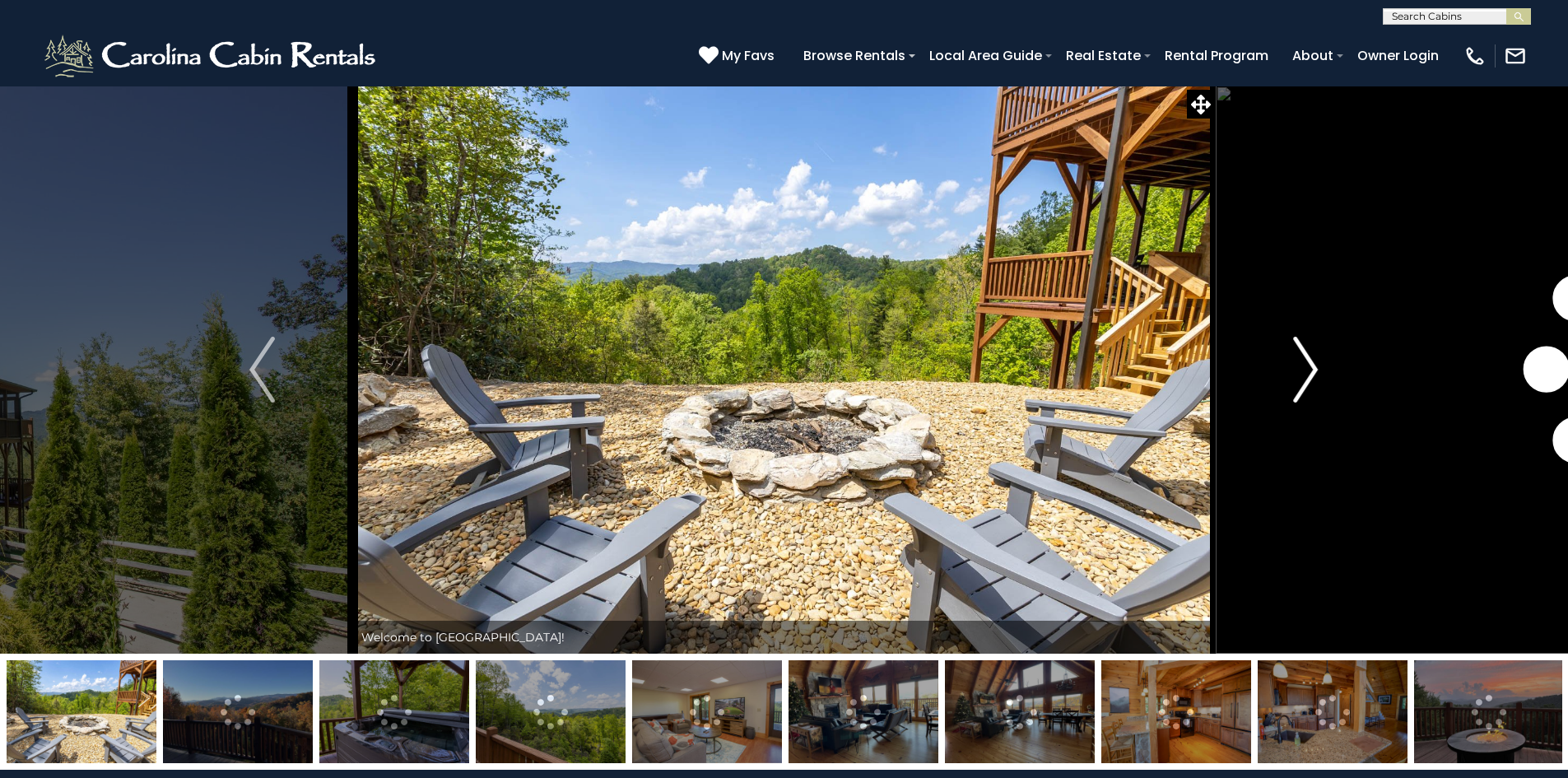
click at [1303, 363] on img "Next" at bounding box center [1306, 369] width 25 height 66
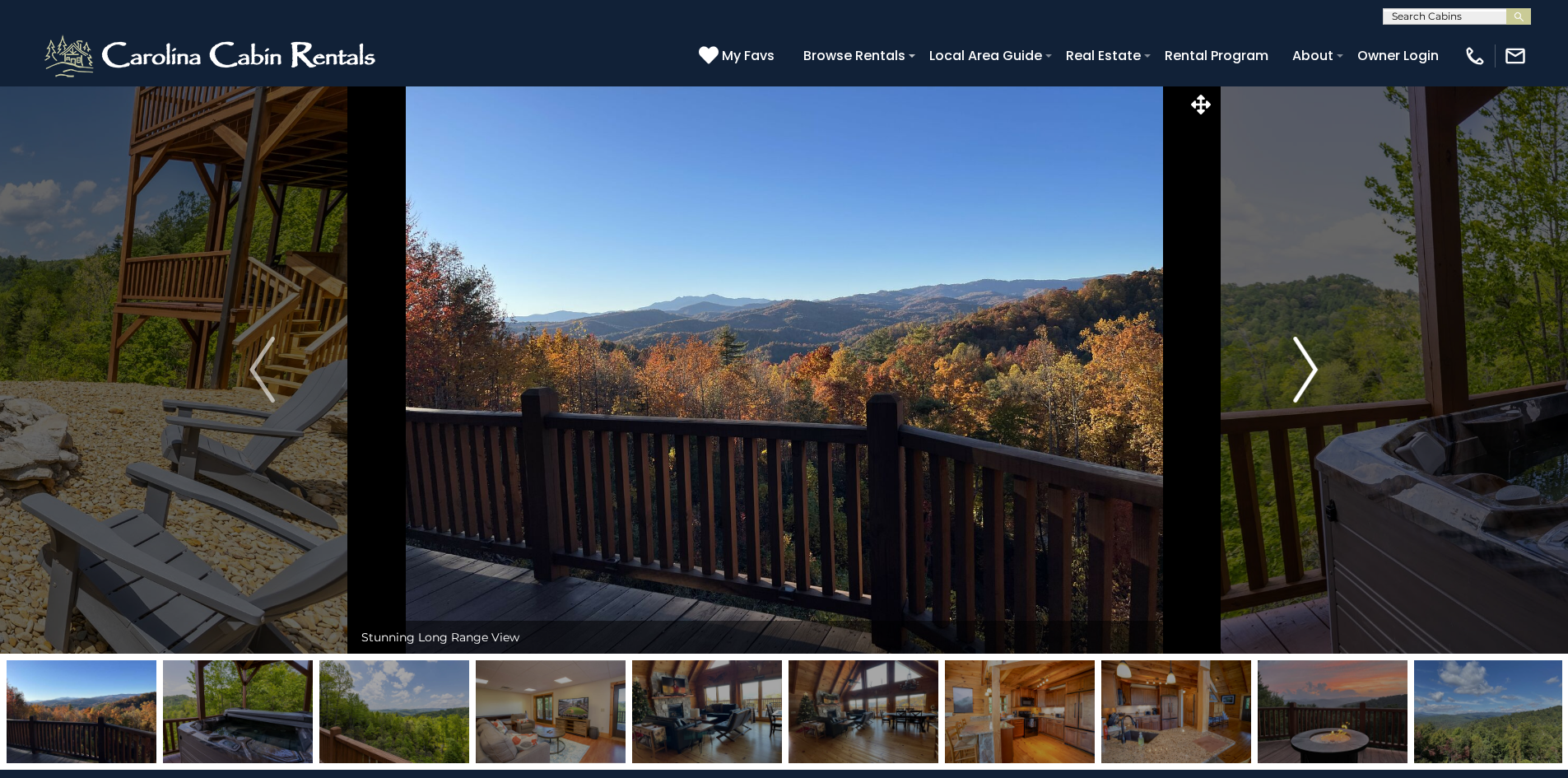
click at [1303, 363] on img "Next" at bounding box center [1306, 369] width 25 height 66
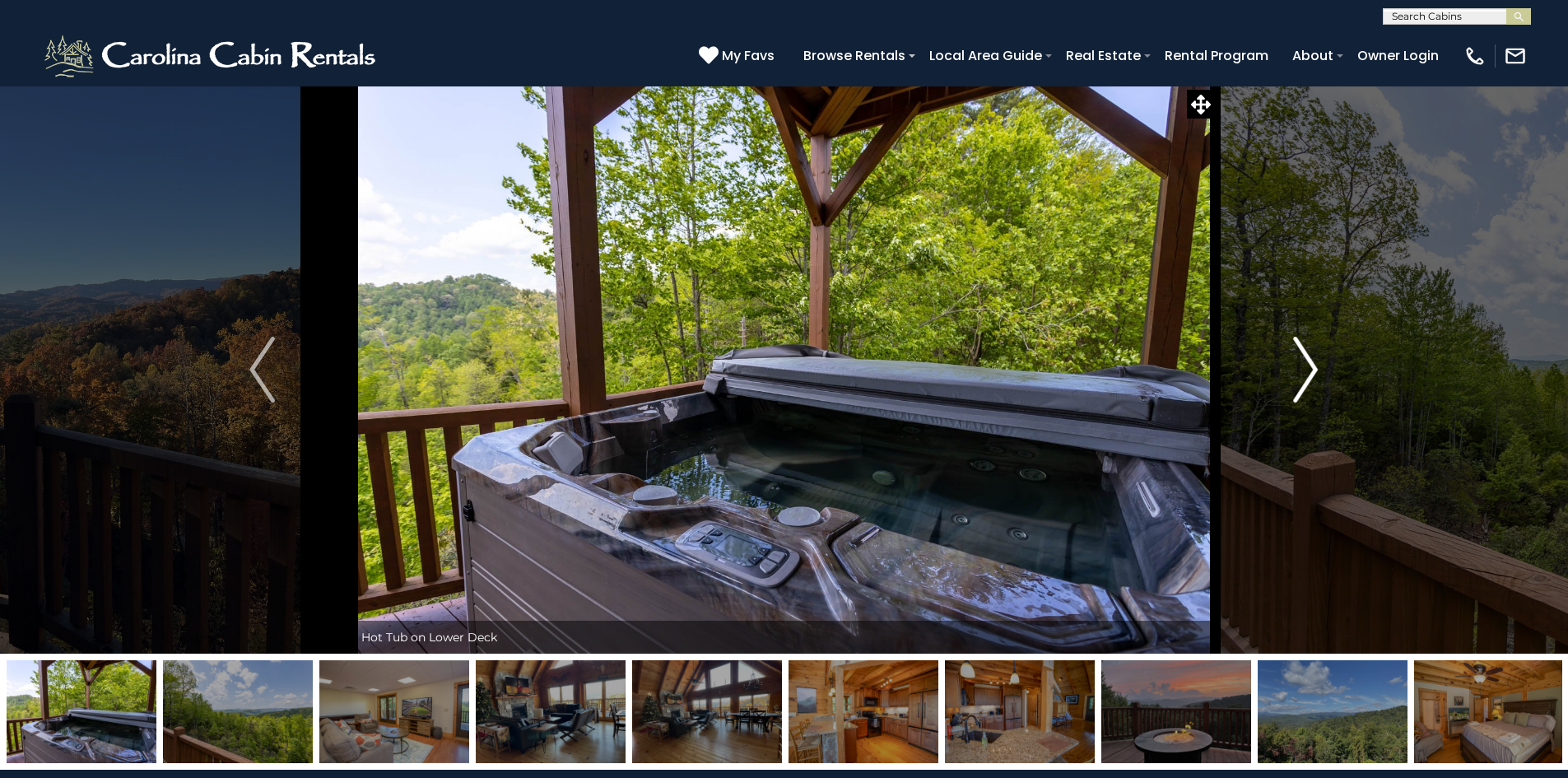
click at [1303, 363] on img "Next" at bounding box center [1306, 369] width 25 height 66
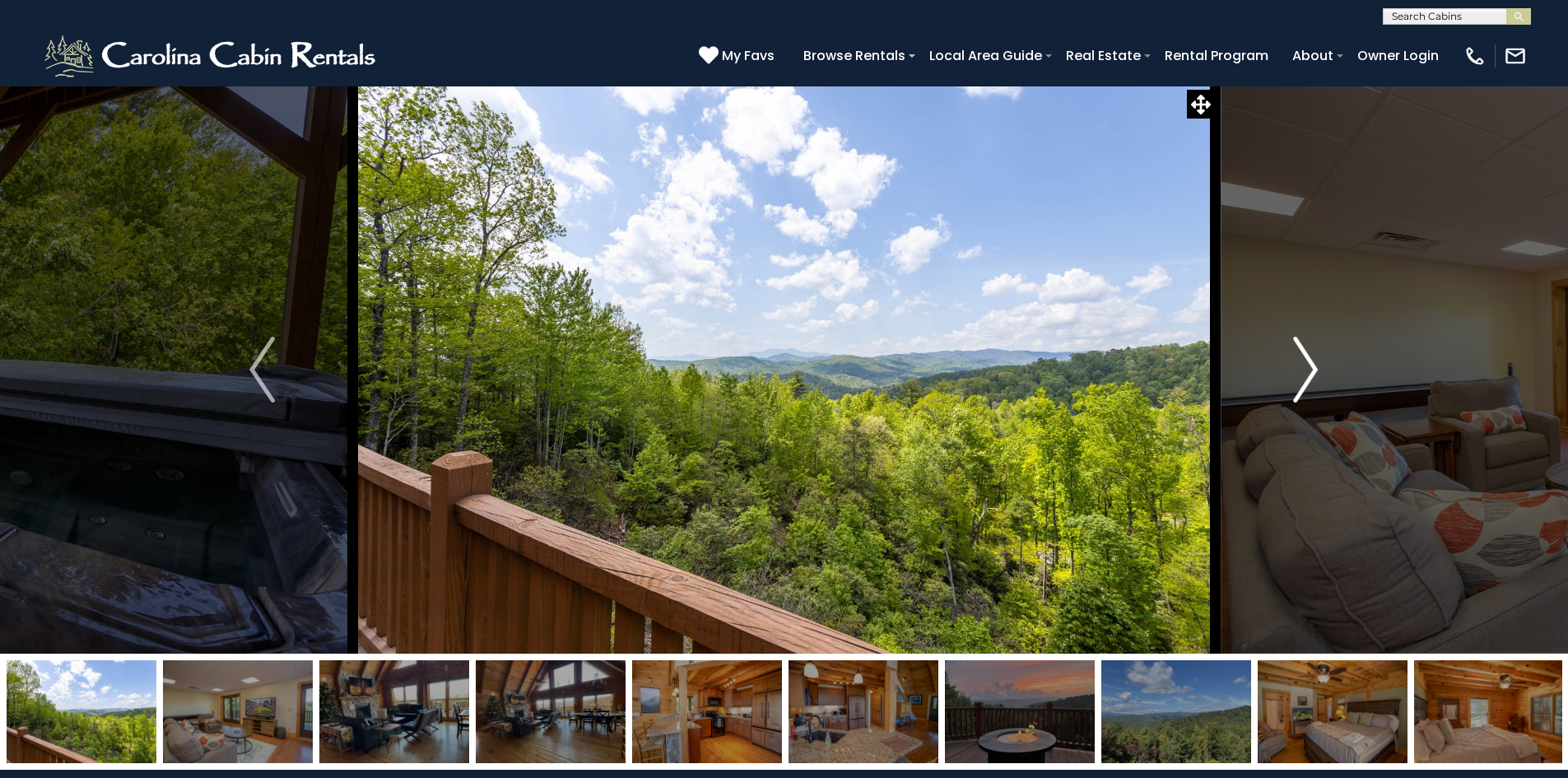
click at [1303, 363] on img "Next" at bounding box center [1306, 369] width 25 height 66
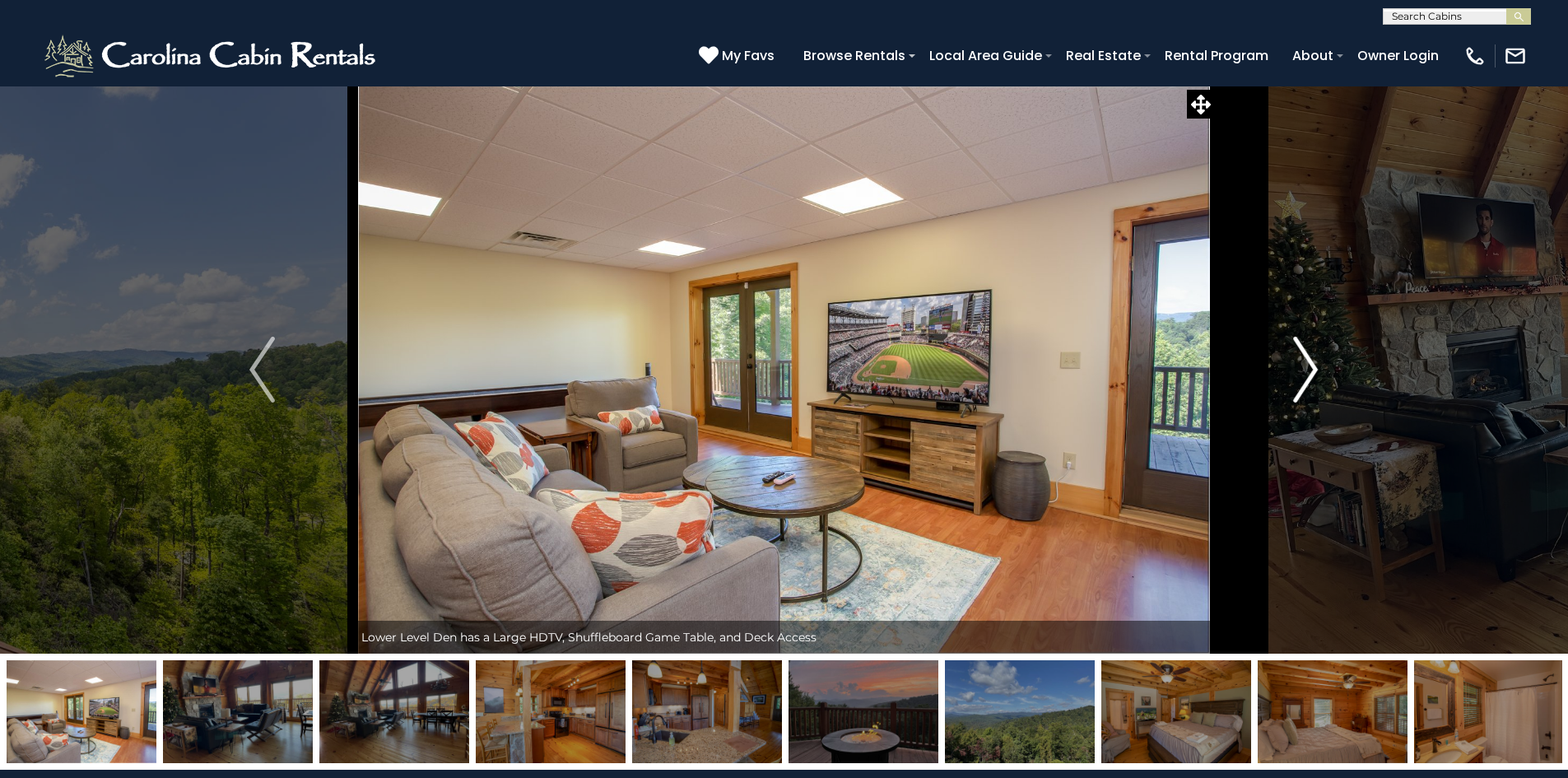
click at [1303, 363] on img "Next" at bounding box center [1306, 369] width 25 height 66
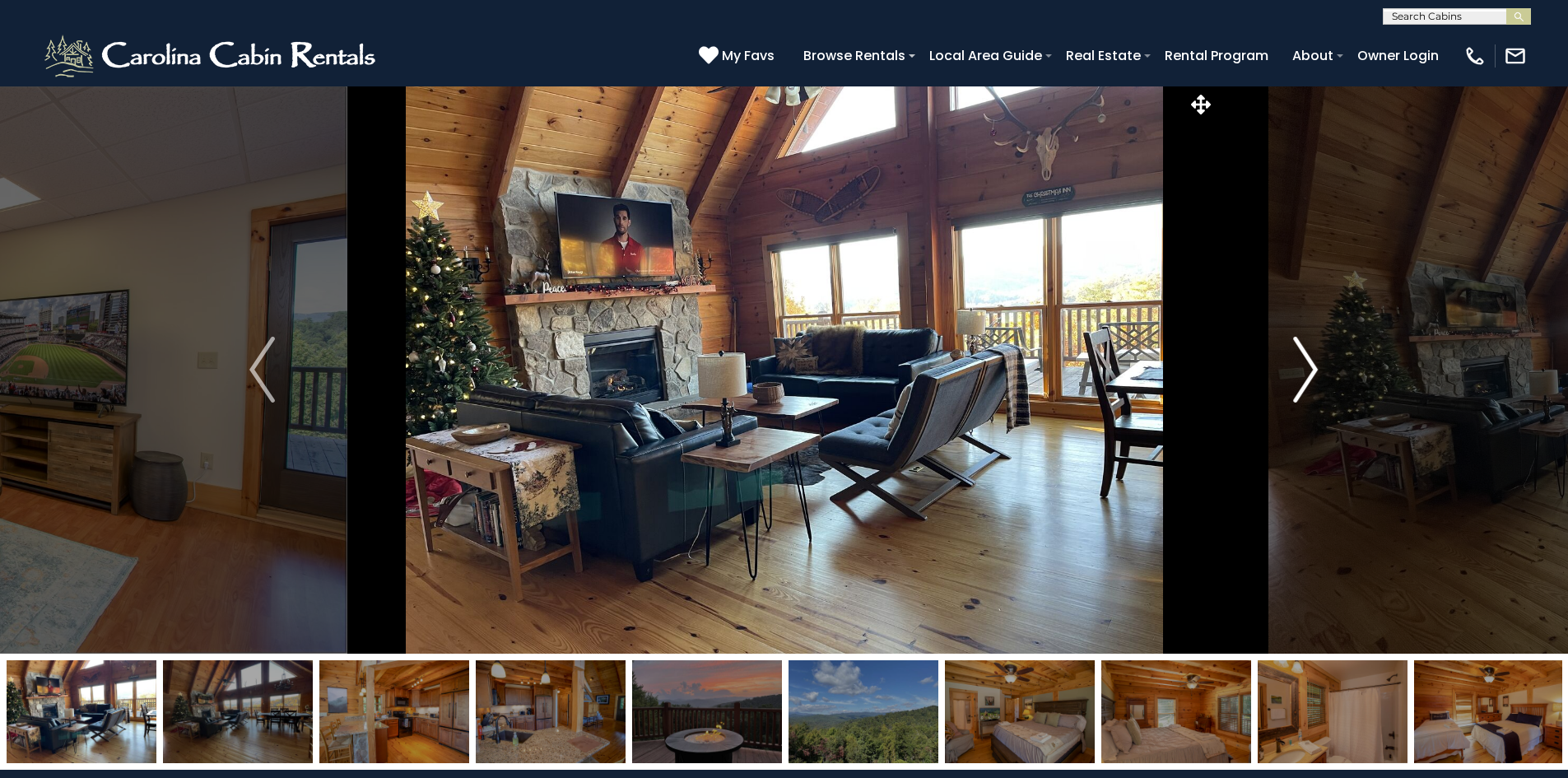
click at [1303, 363] on img "Next" at bounding box center [1306, 369] width 25 height 66
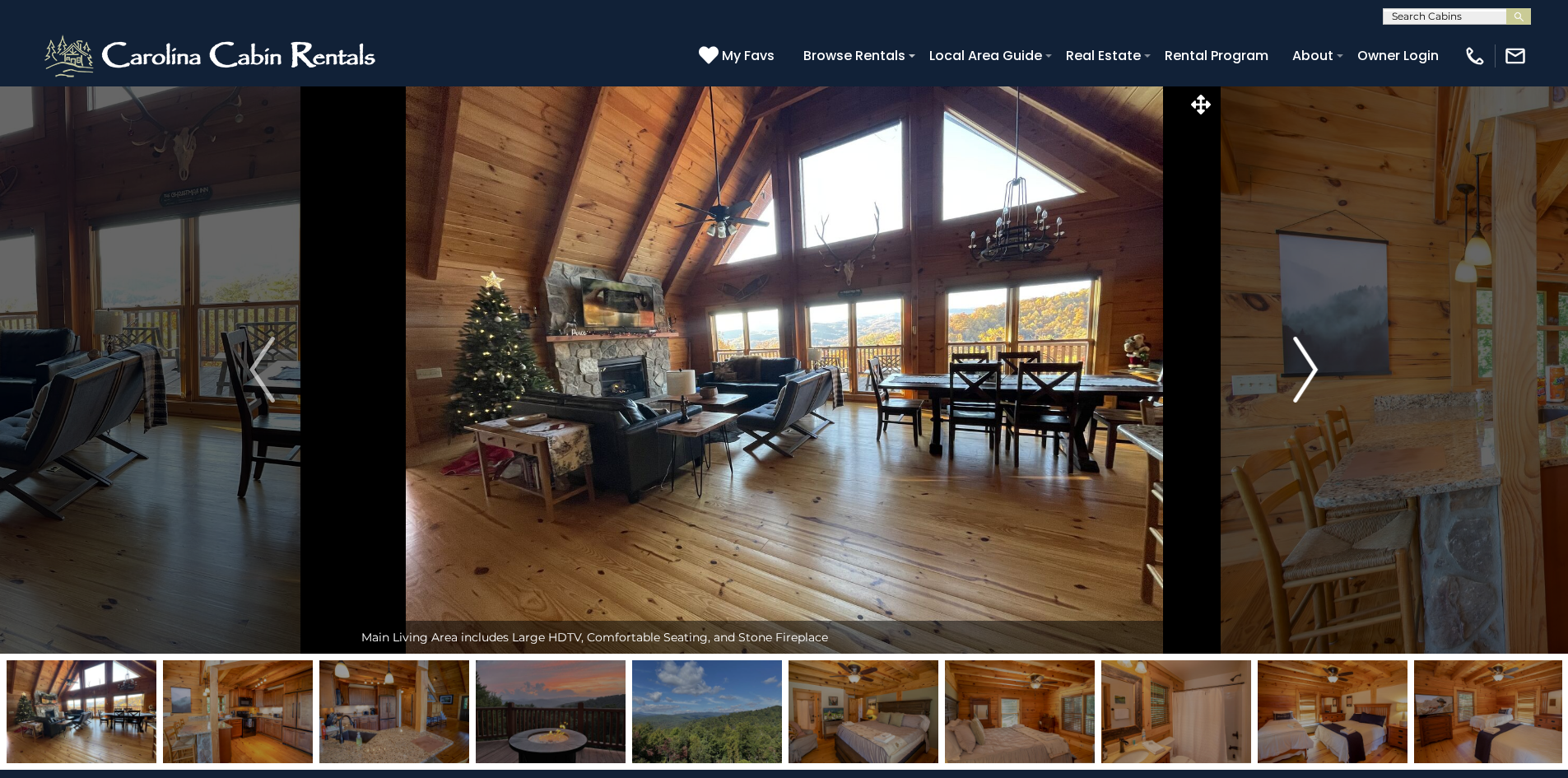
click at [1303, 363] on img "Next" at bounding box center [1306, 369] width 25 height 66
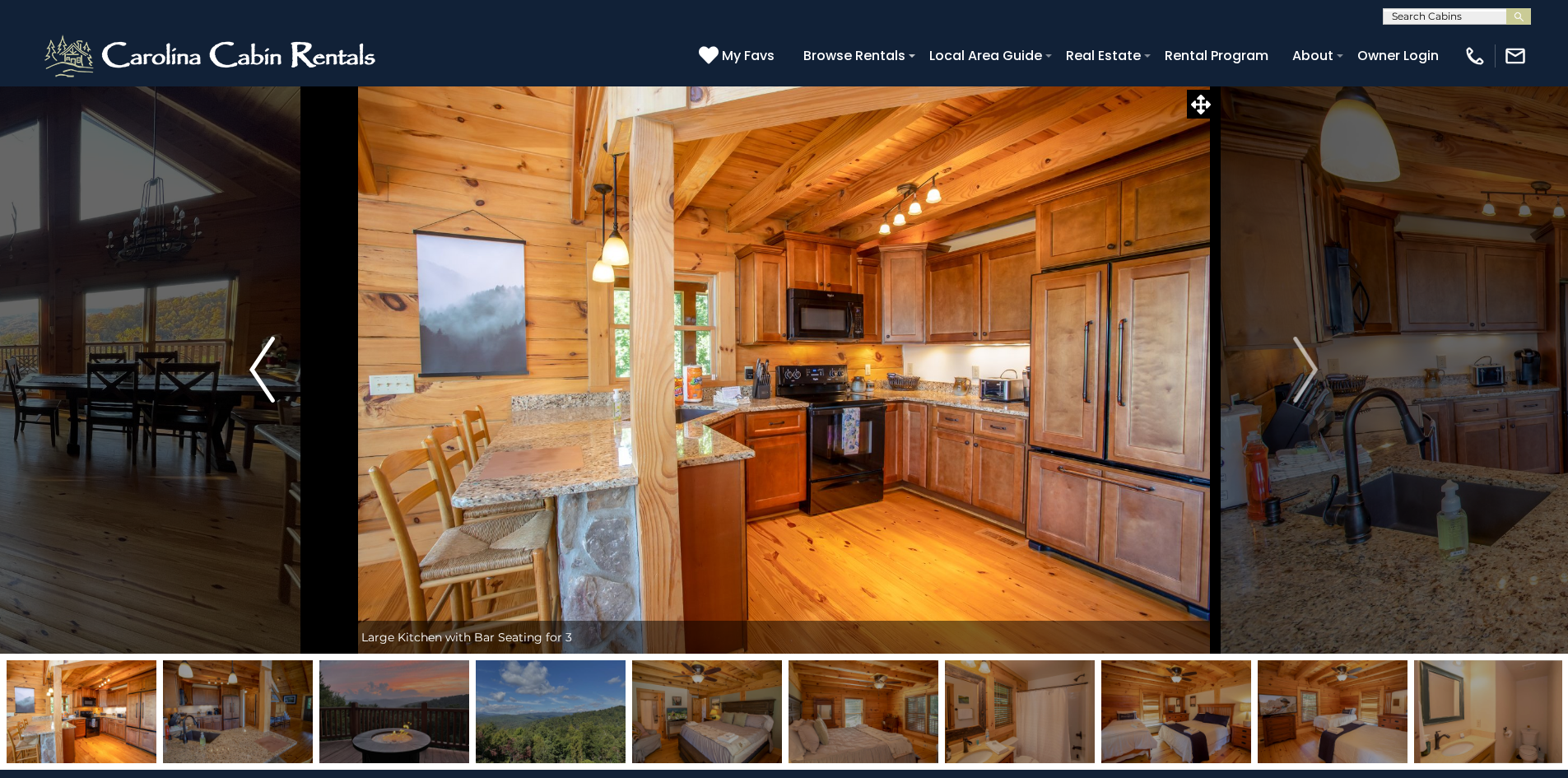
click at [261, 367] on img "Previous" at bounding box center [262, 369] width 25 height 66
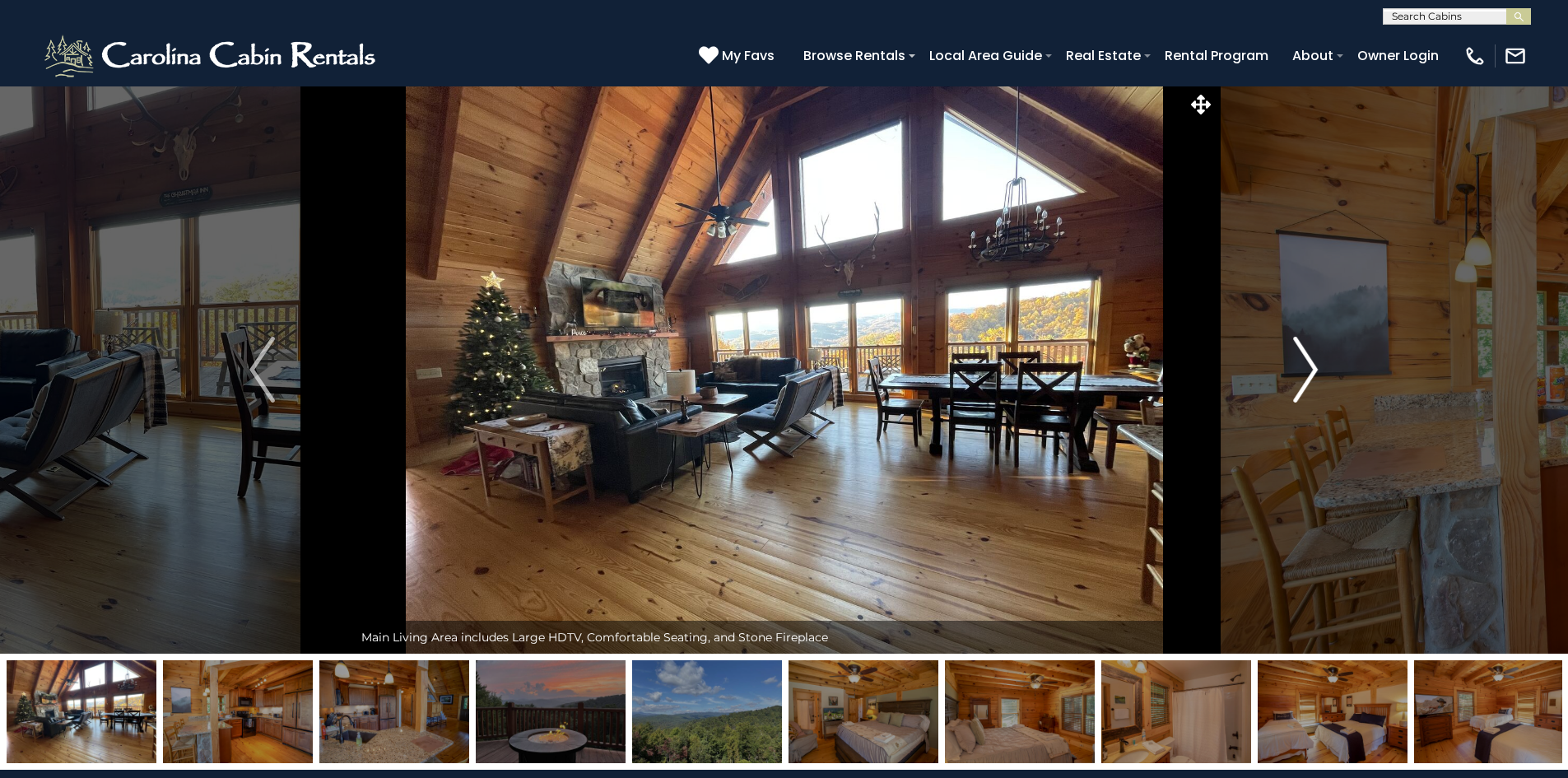
click at [1311, 370] on img "Next" at bounding box center [1306, 369] width 25 height 66
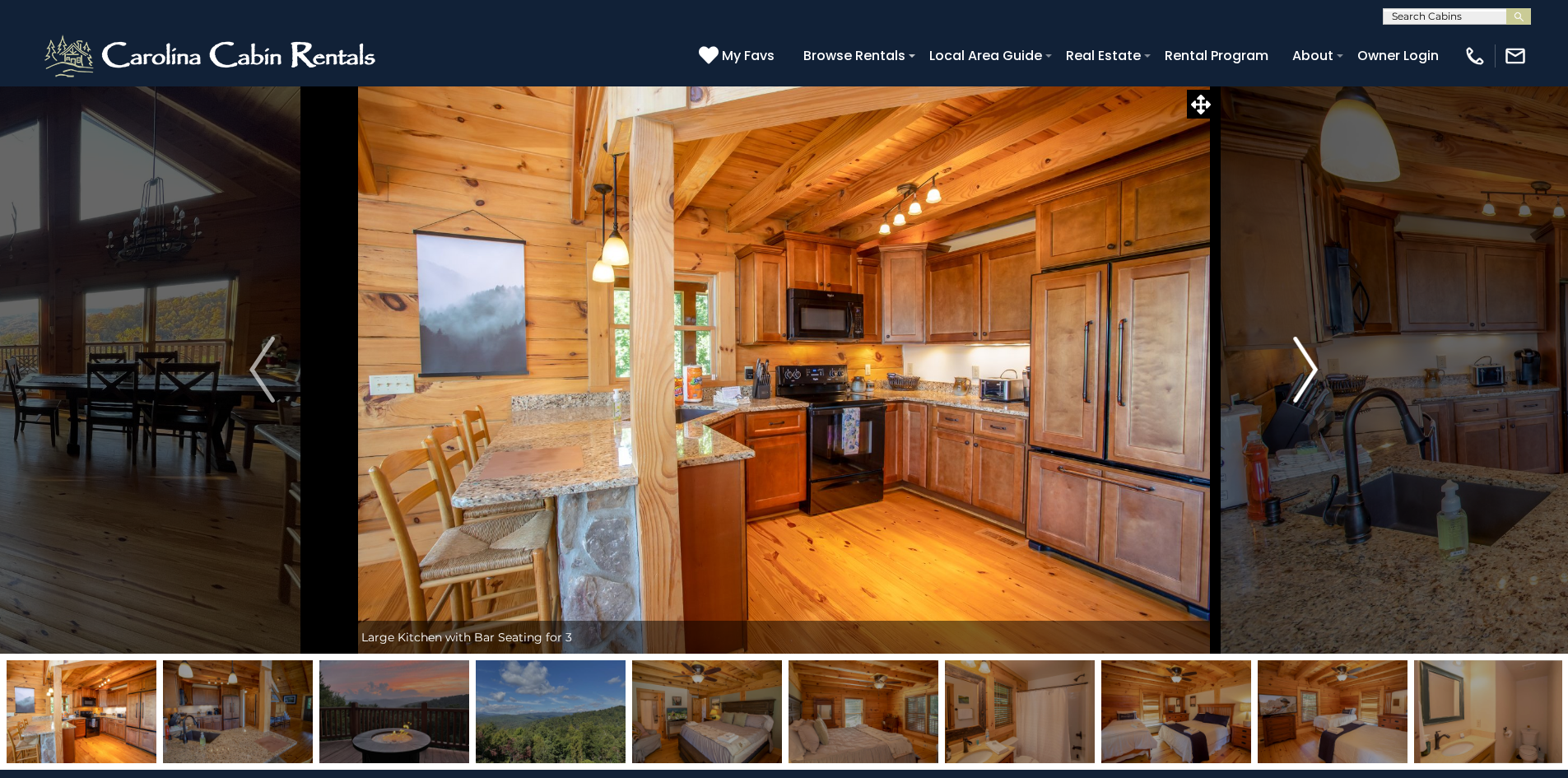
click at [1311, 370] on img "Next" at bounding box center [1306, 369] width 25 height 66
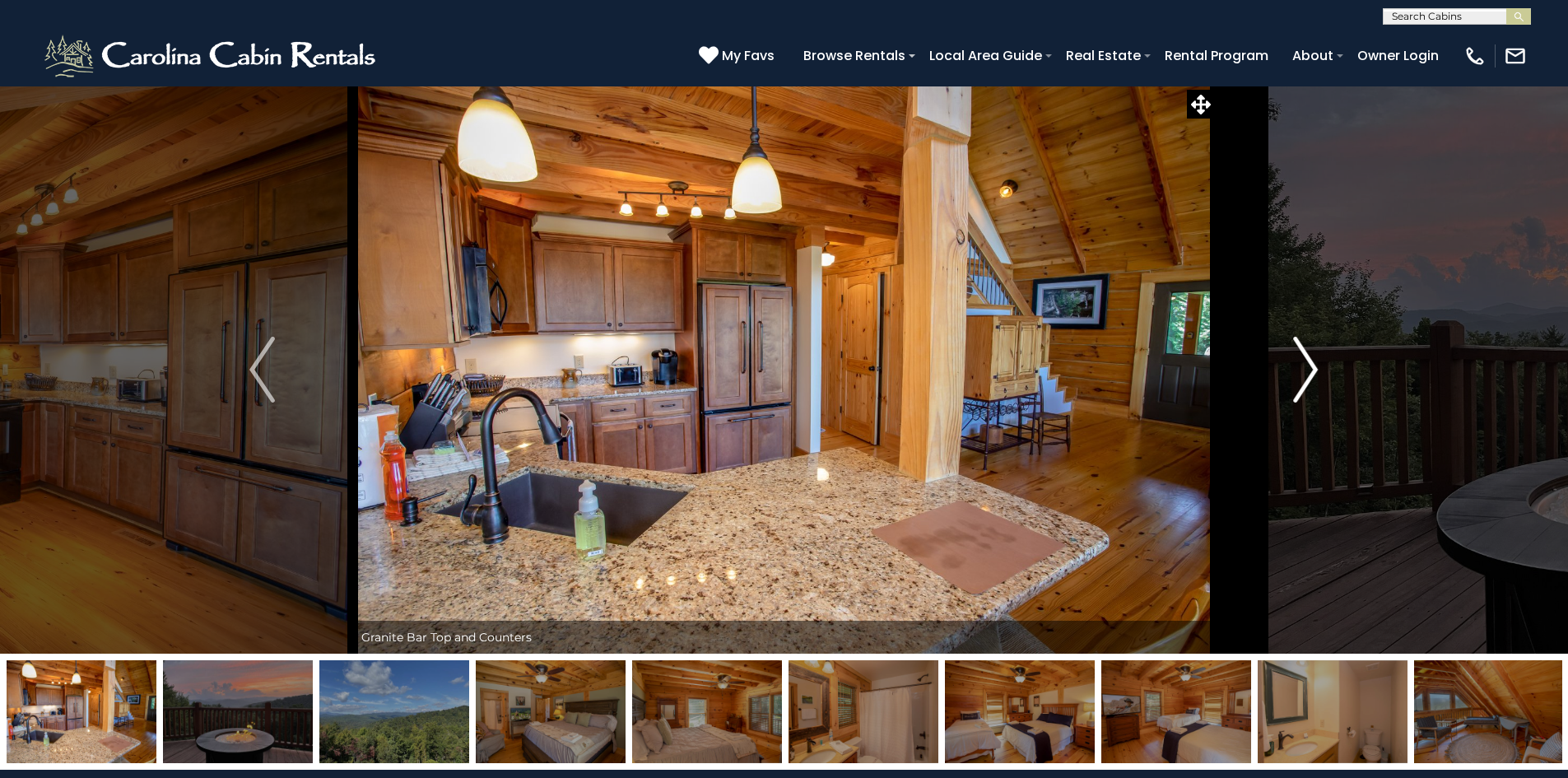
click at [1311, 370] on img "Next" at bounding box center [1306, 369] width 25 height 66
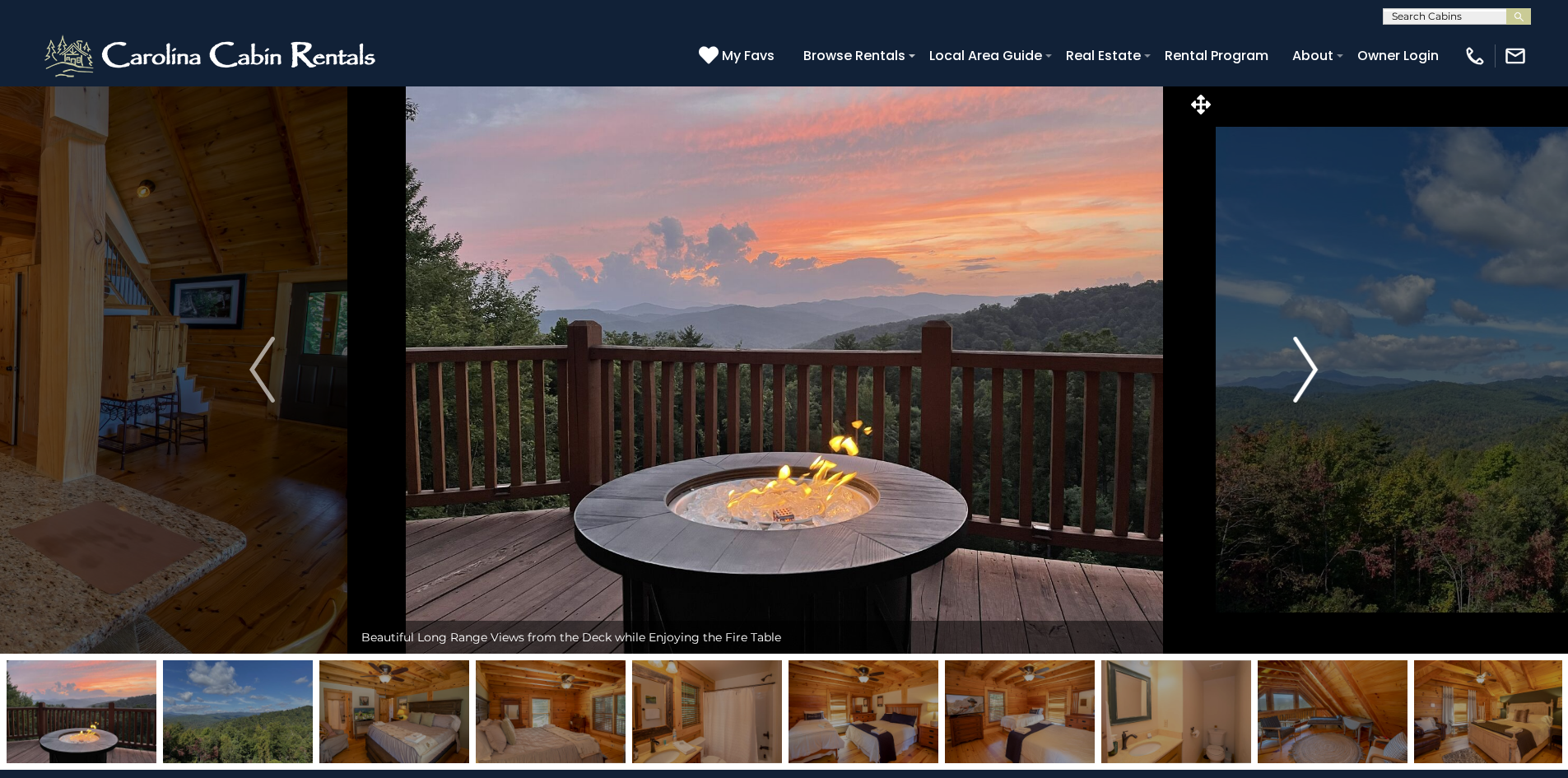
click at [1311, 370] on img "Next" at bounding box center [1306, 369] width 25 height 66
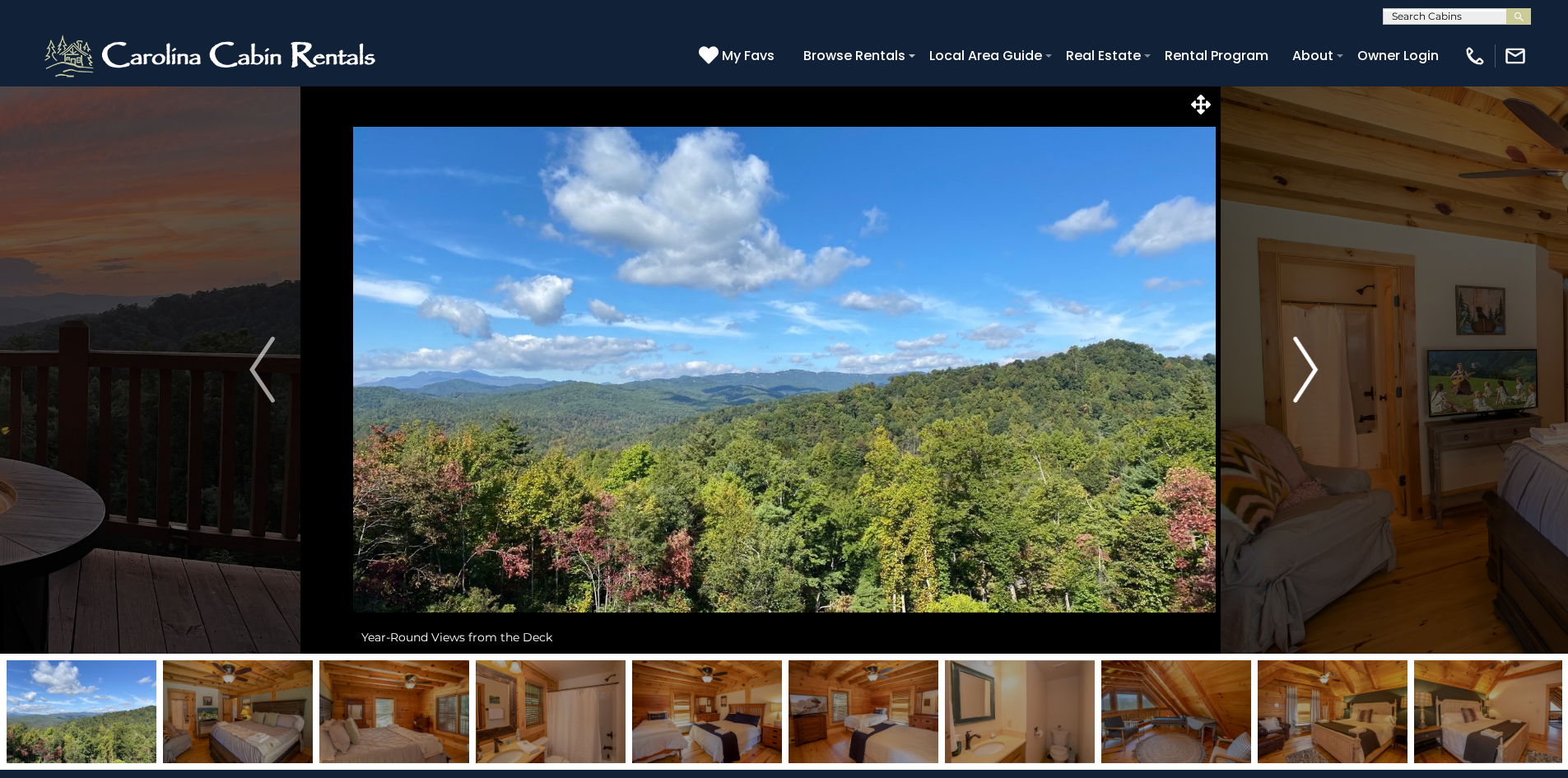
click at [1311, 370] on img "Next" at bounding box center [1306, 369] width 25 height 66
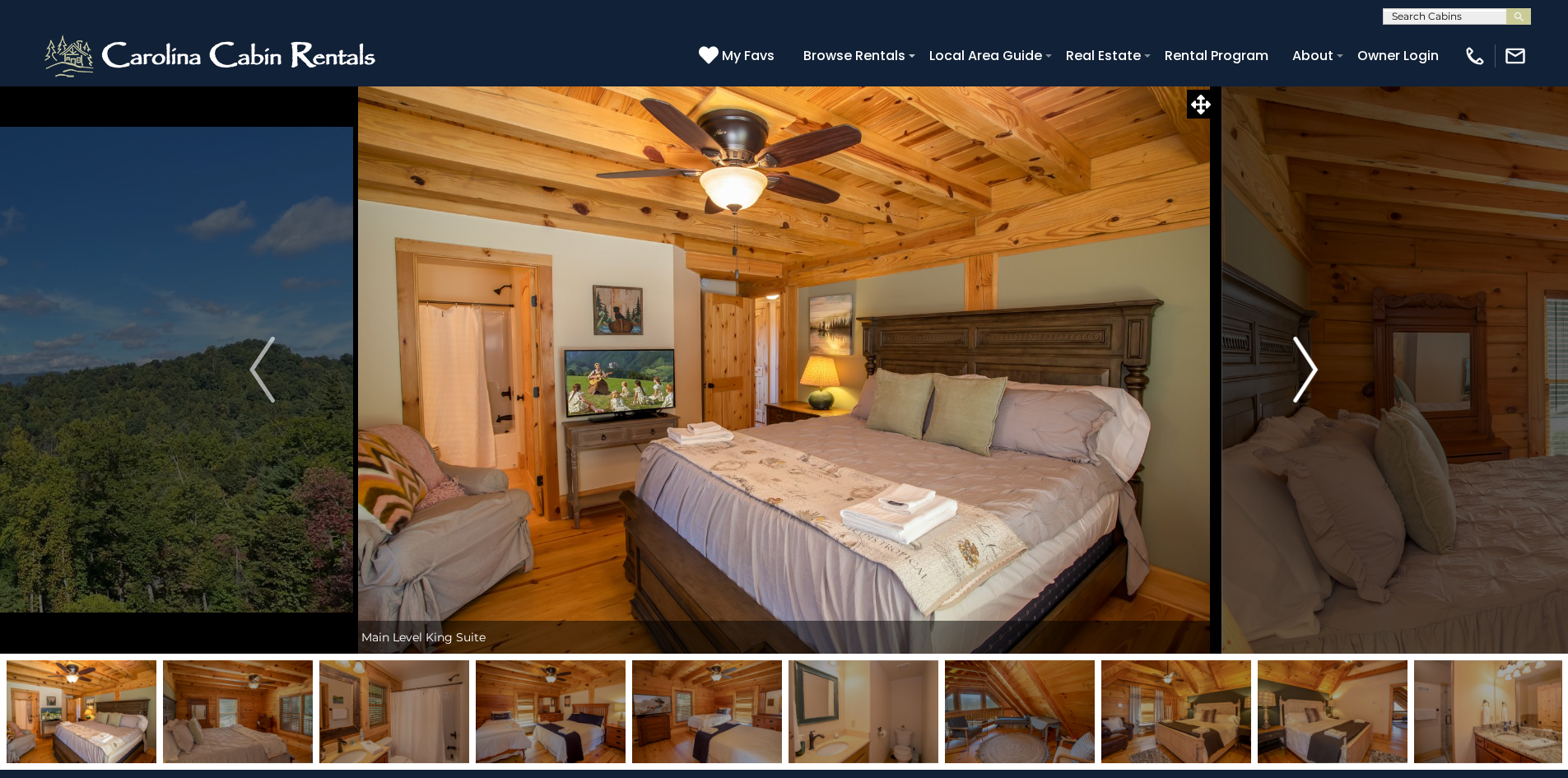
click at [1311, 370] on img "Next" at bounding box center [1306, 369] width 25 height 66
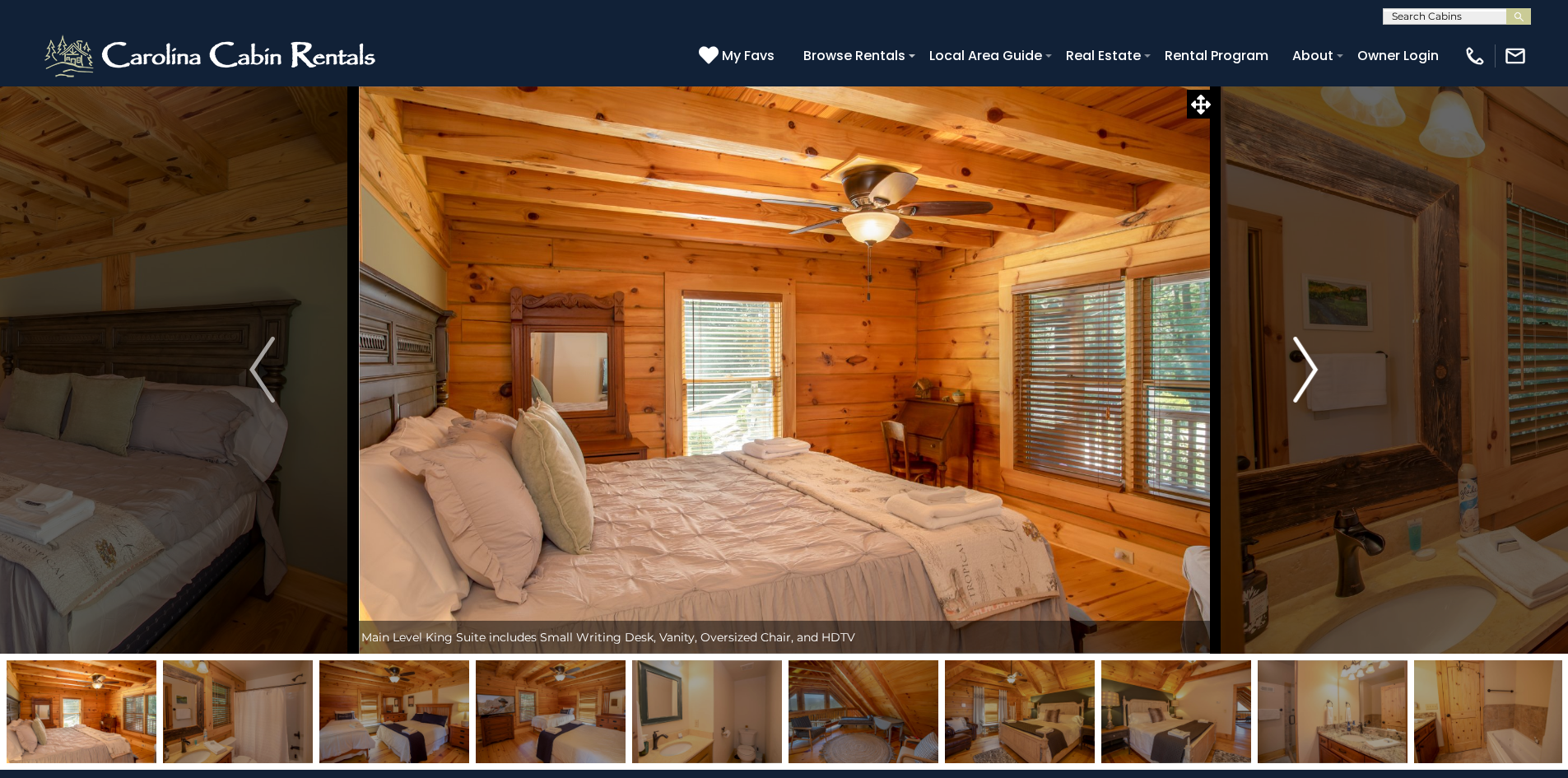
click at [1311, 370] on img "Next" at bounding box center [1306, 369] width 25 height 66
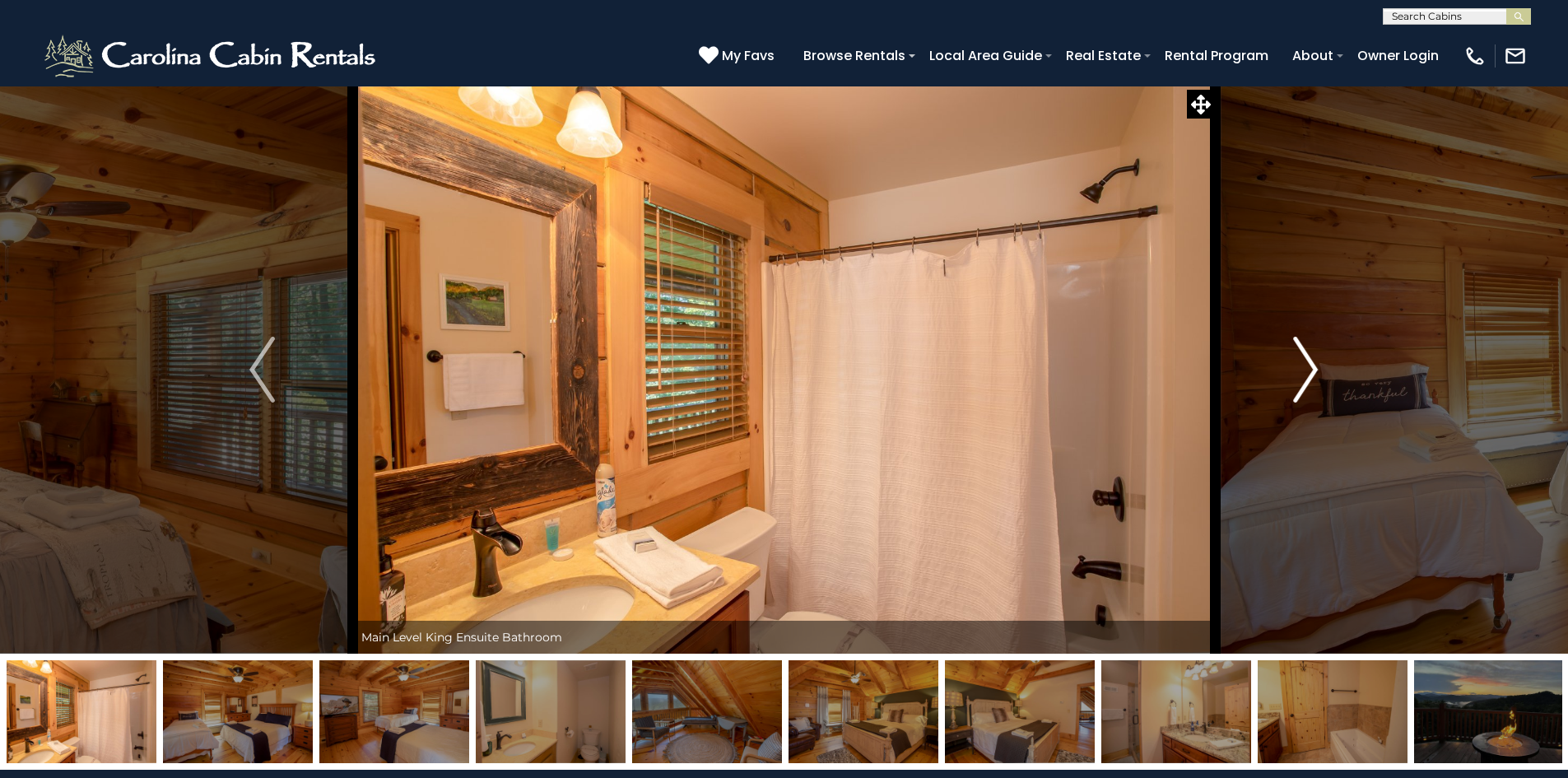
click at [1311, 370] on img "Next" at bounding box center [1306, 369] width 25 height 66
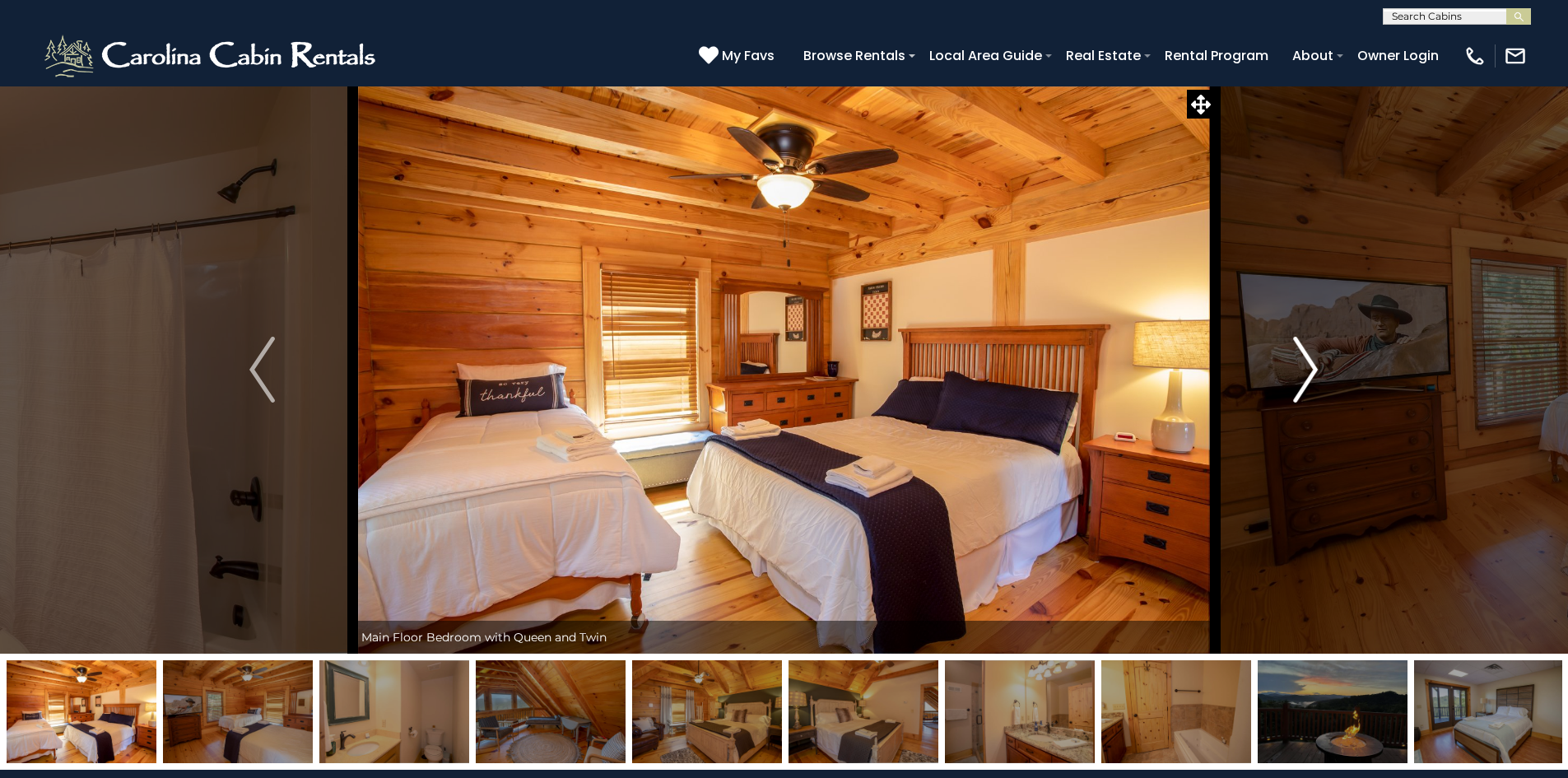
click at [1311, 370] on img "Next" at bounding box center [1306, 369] width 25 height 66
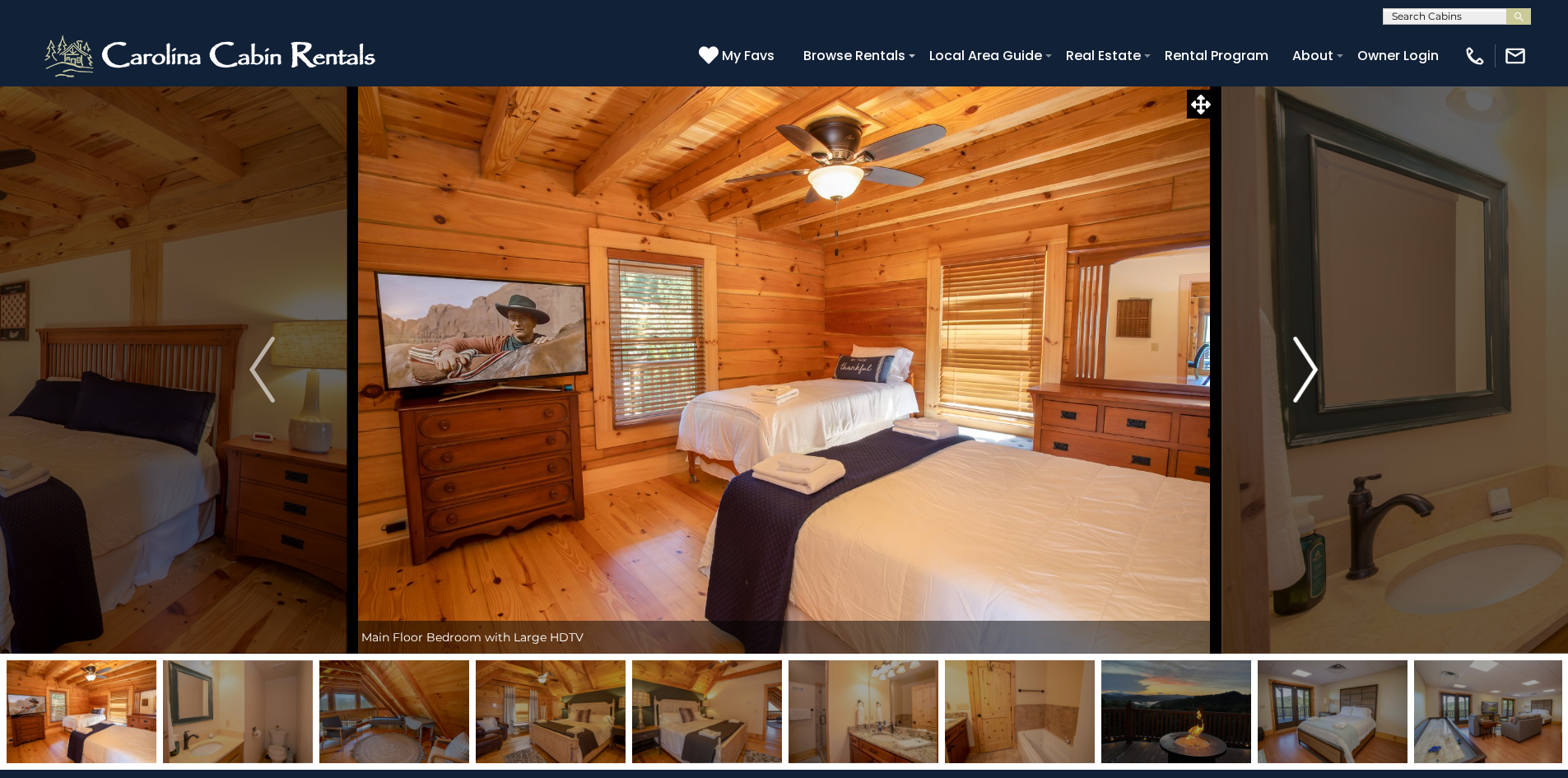
click at [1311, 370] on img "Next" at bounding box center [1306, 369] width 25 height 66
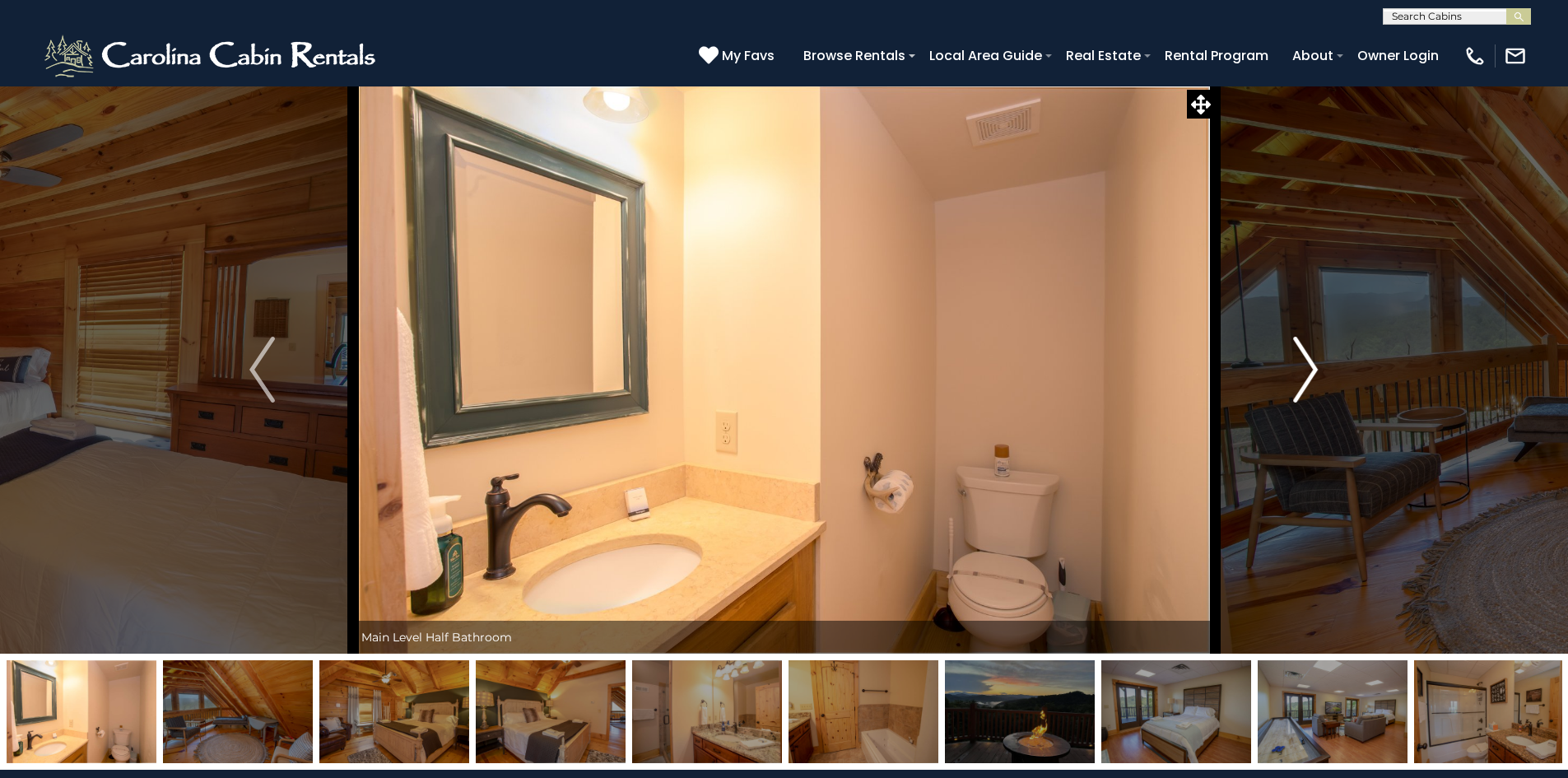
click at [1311, 370] on img "Next" at bounding box center [1306, 369] width 25 height 66
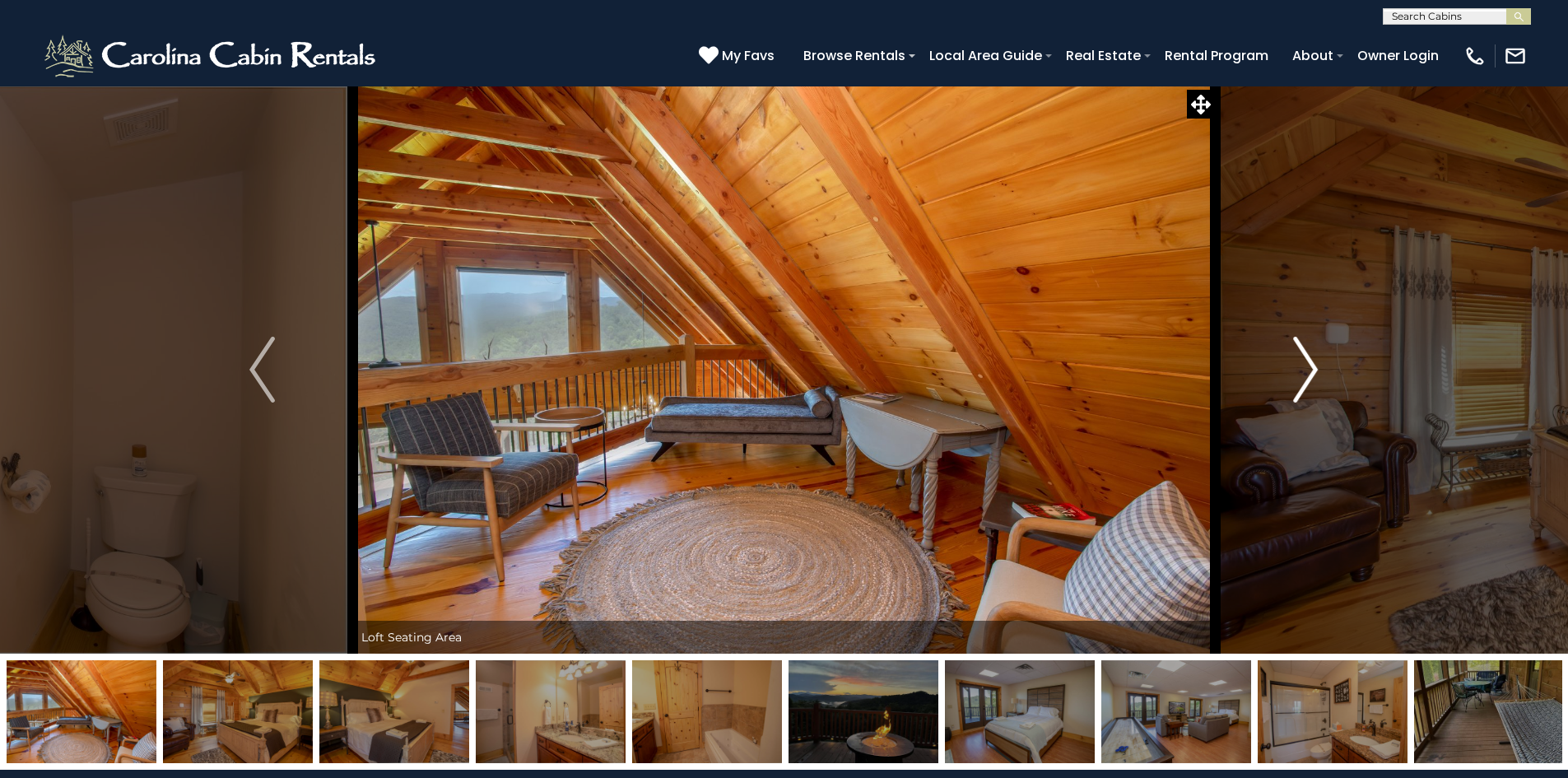
click at [1311, 370] on img "Next" at bounding box center [1306, 369] width 25 height 66
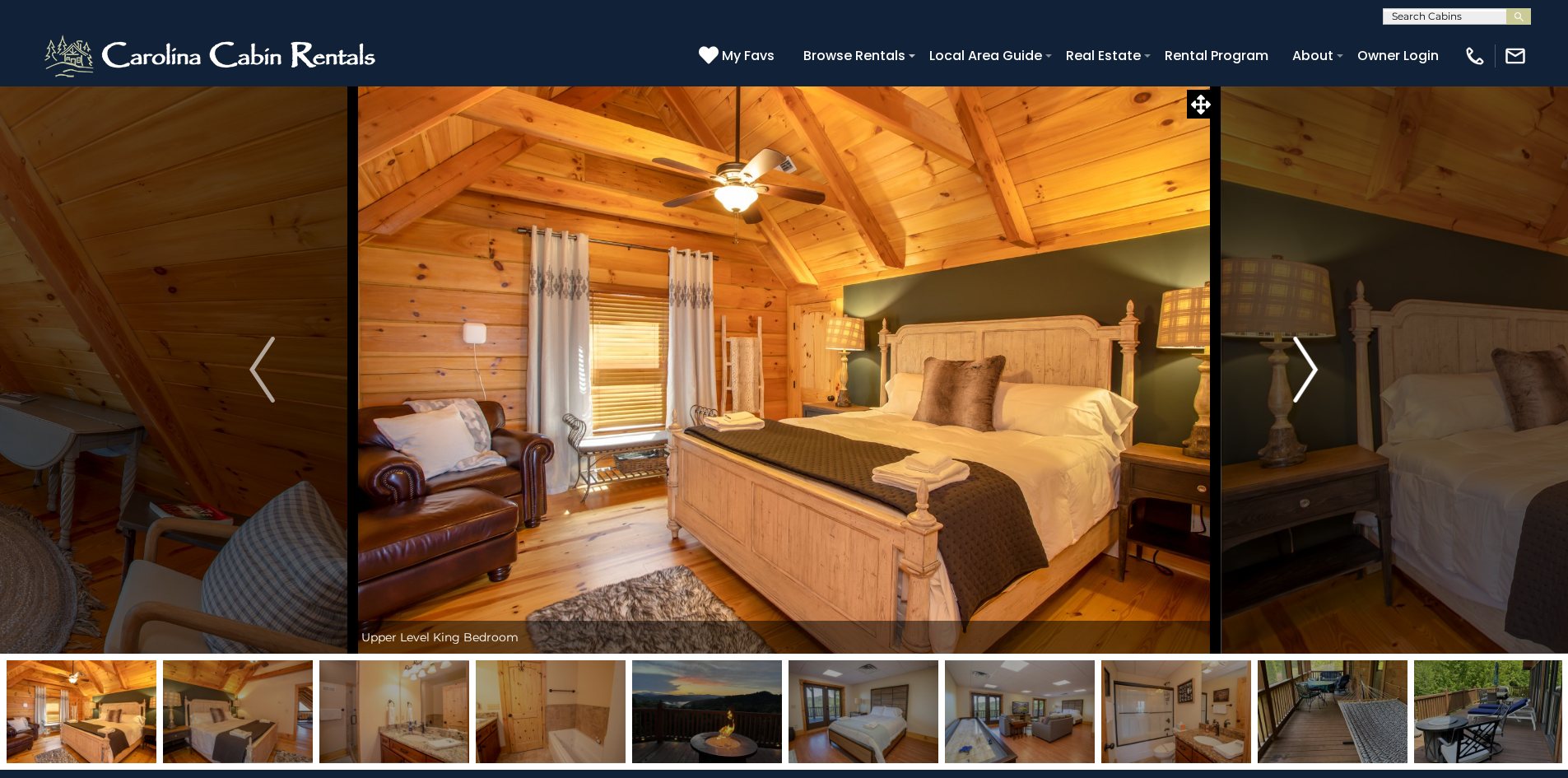
click at [1311, 370] on img "Next" at bounding box center [1306, 369] width 25 height 66
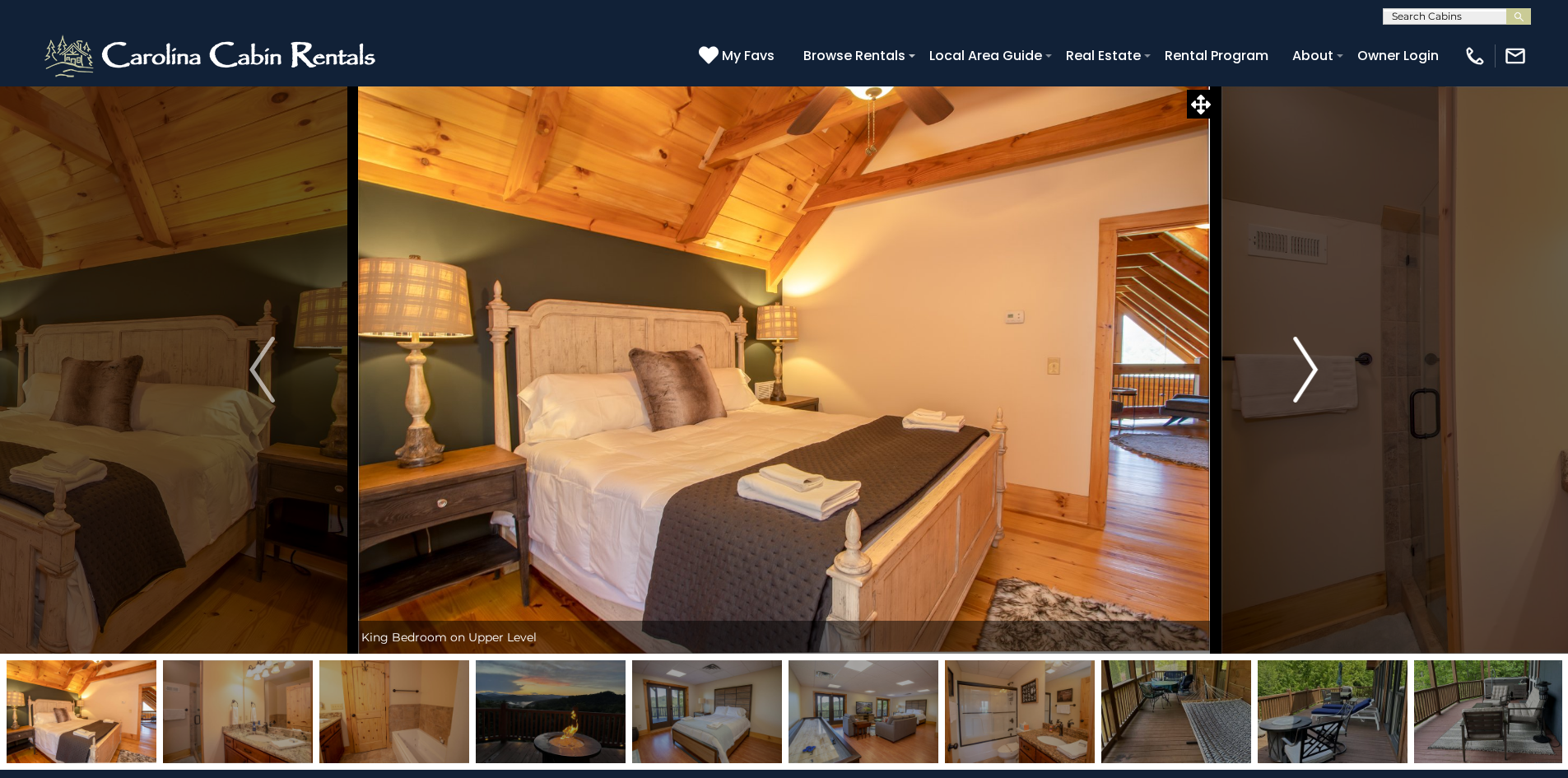
click at [1311, 370] on img "Next" at bounding box center [1306, 369] width 25 height 66
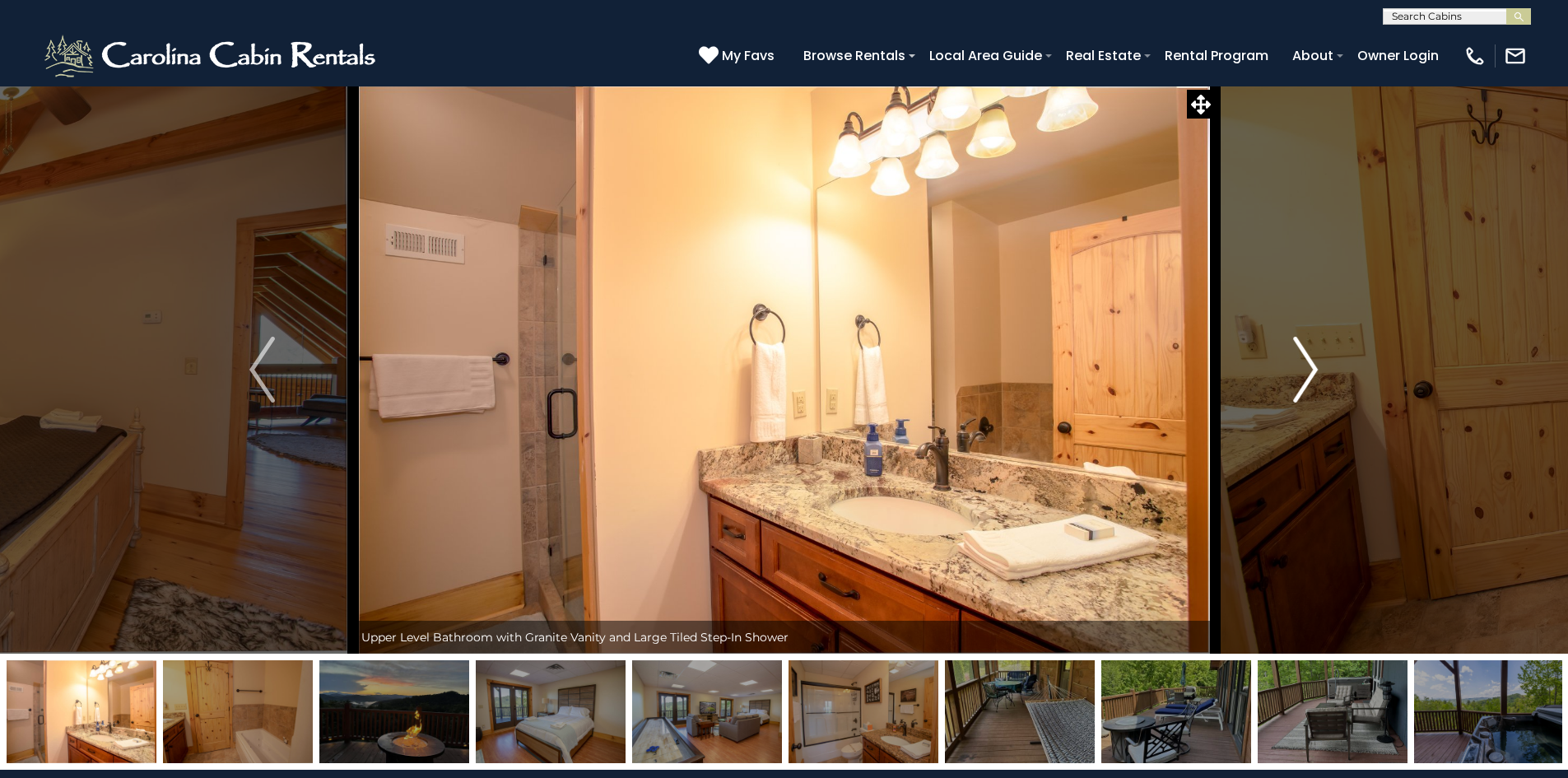
click at [1311, 370] on img "Next" at bounding box center [1306, 369] width 25 height 66
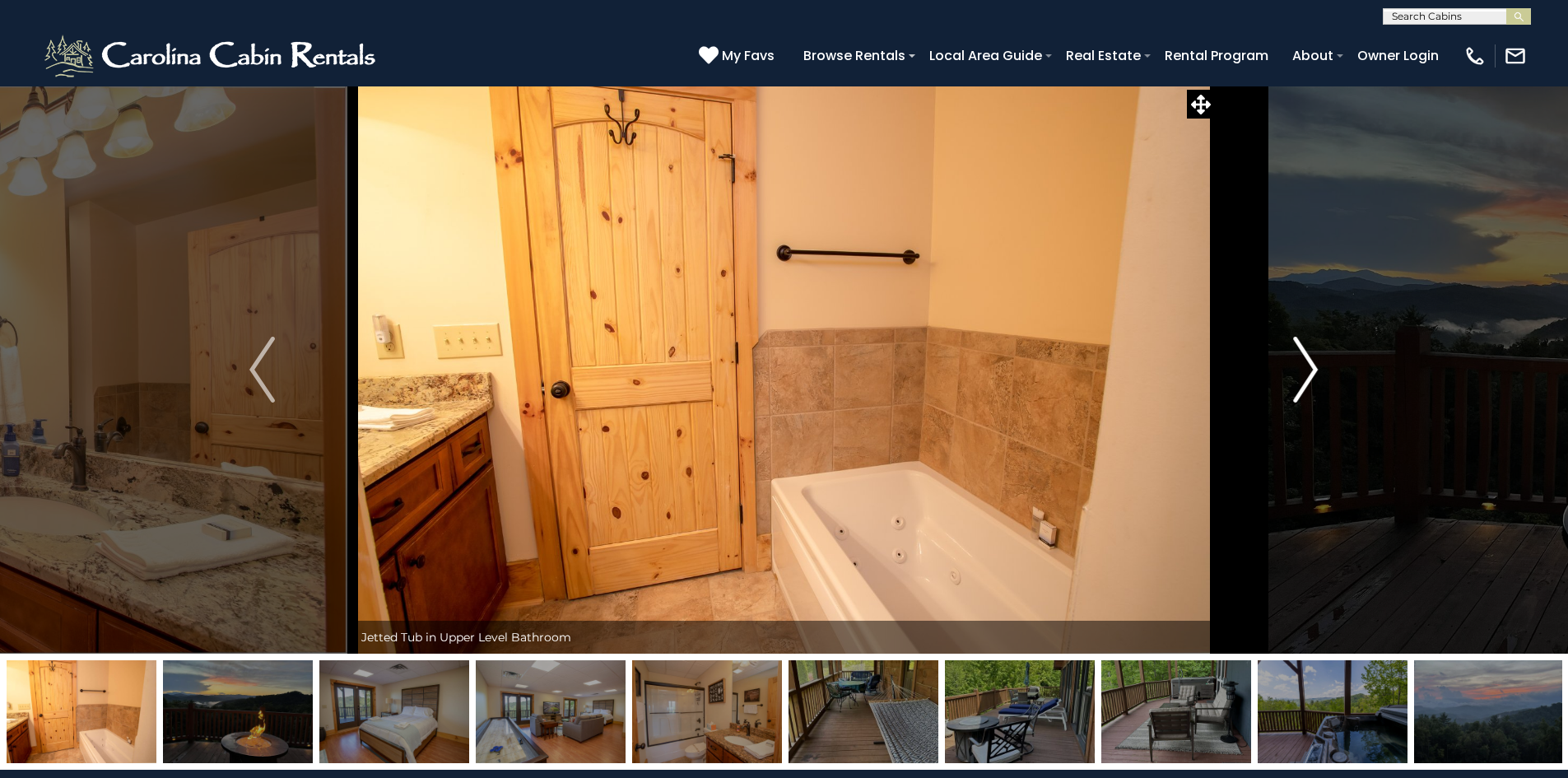
click at [1311, 370] on img "Next" at bounding box center [1306, 369] width 25 height 66
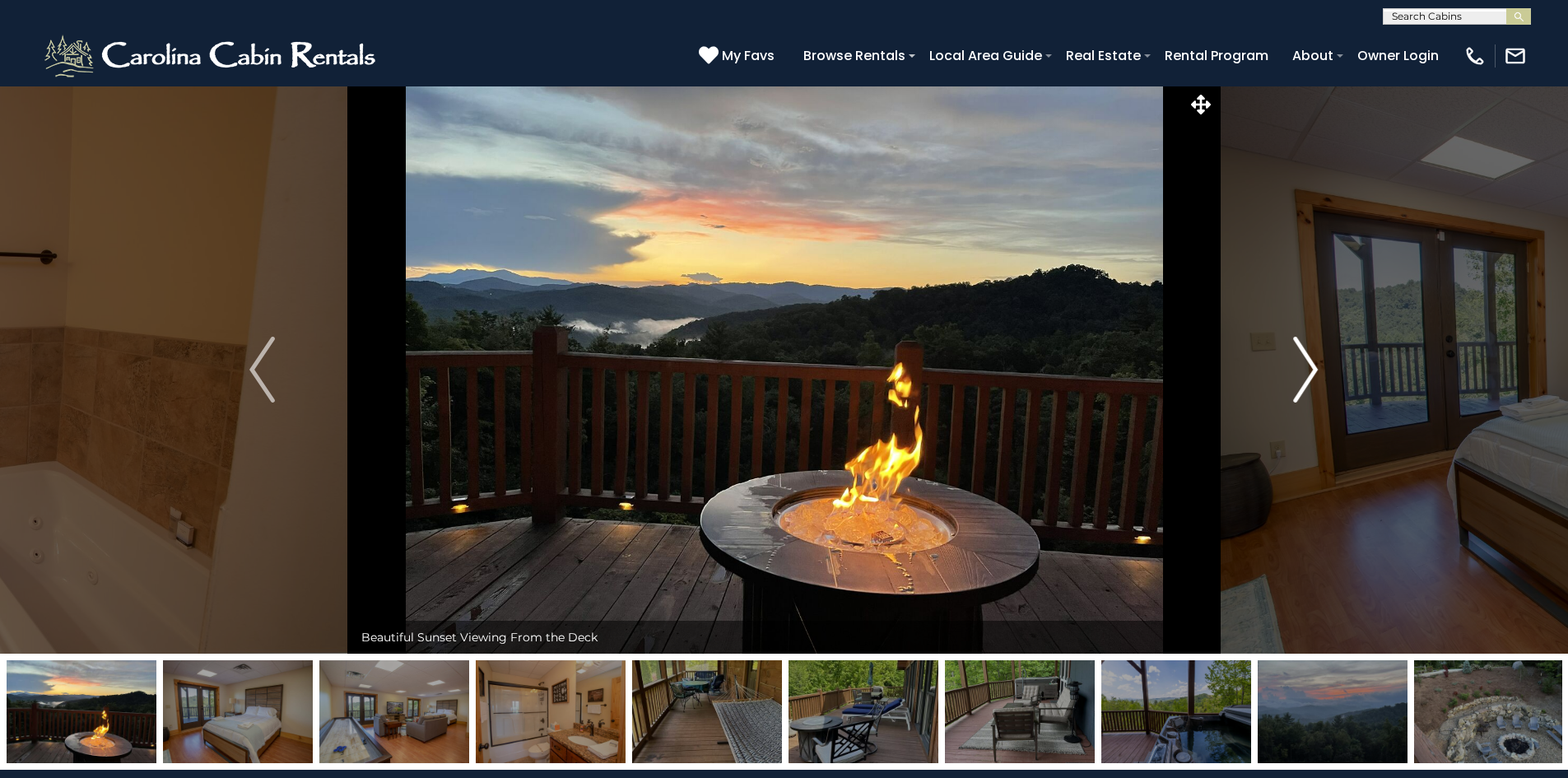
click at [1311, 370] on img "Next" at bounding box center [1306, 369] width 25 height 66
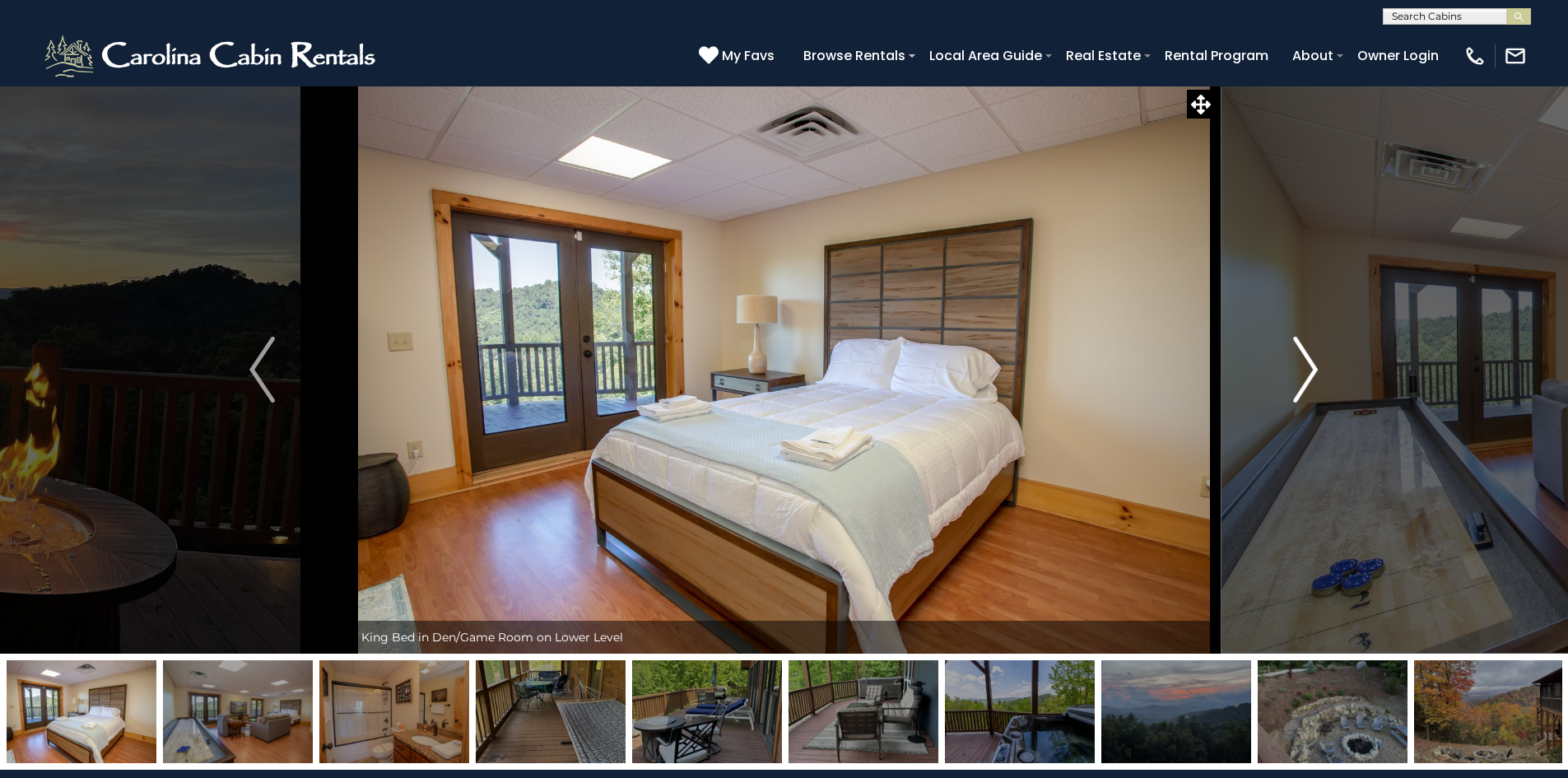
click at [1311, 370] on img "Next" at bounding box center [1306, 369] width 25 height 66
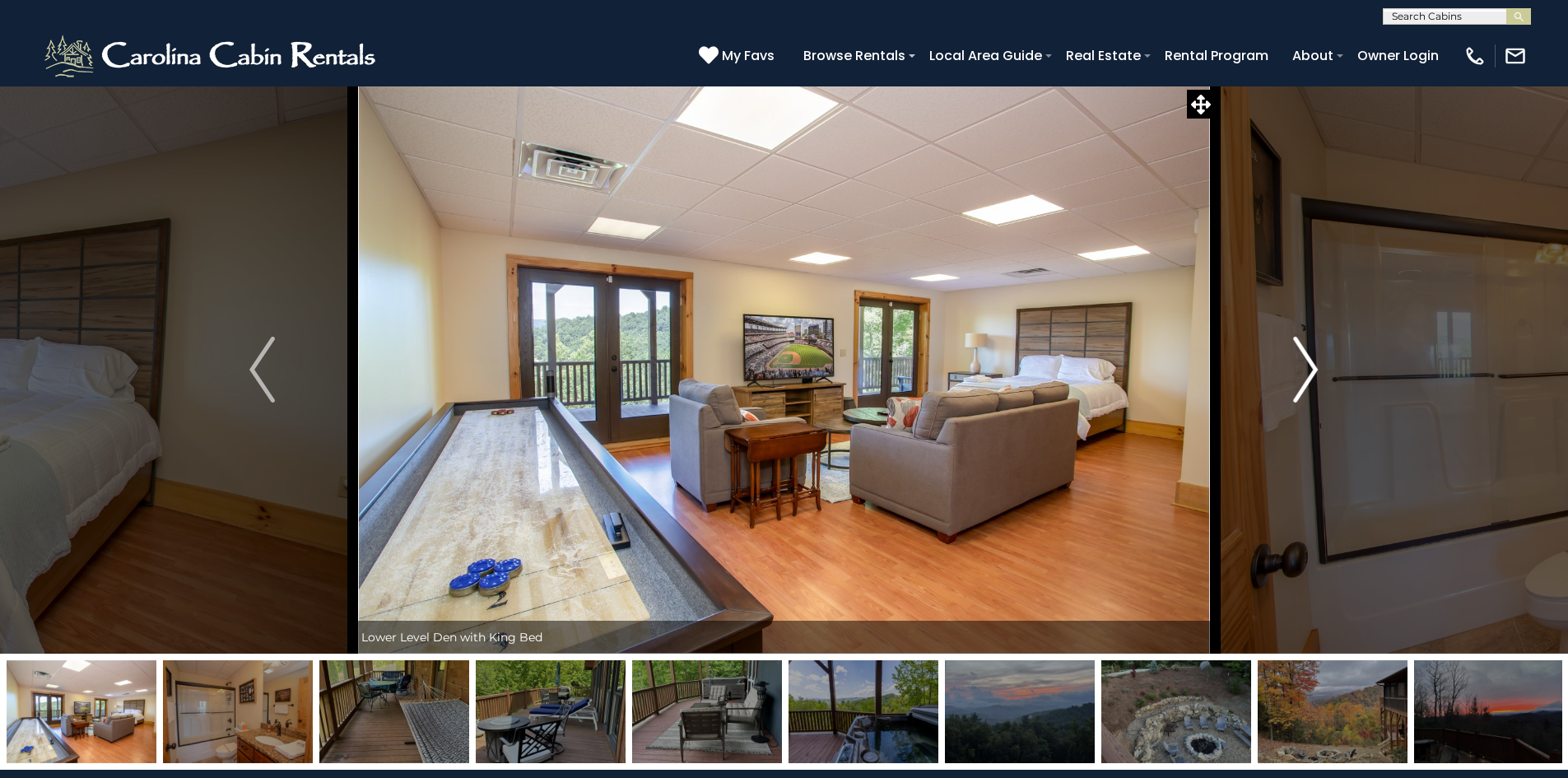
click at [1311, 370] on img "Next" at bounding box center [1306, 369] width 25 height 66
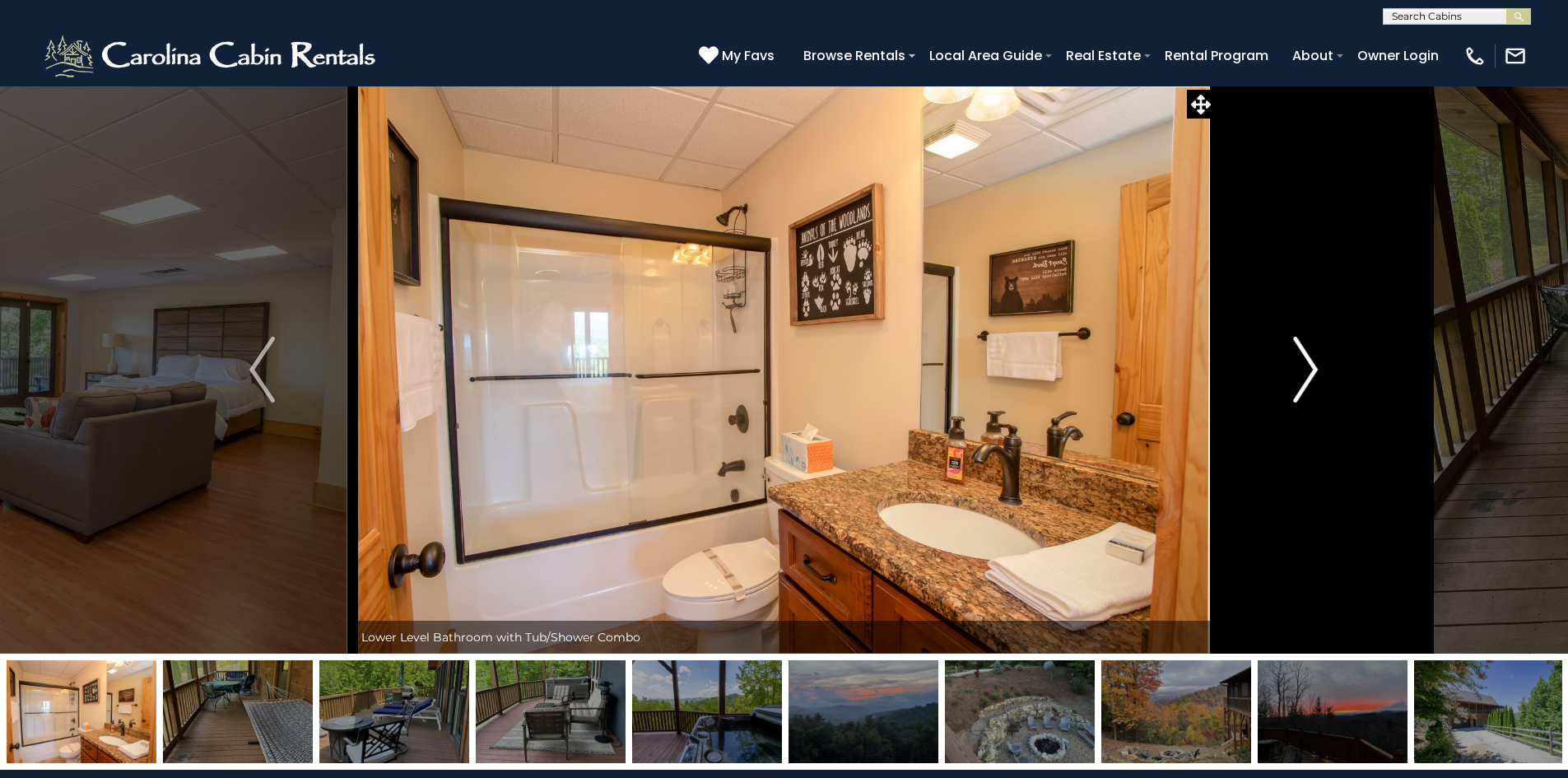
click at [1312, 369] on img "Next" at bounding box center [1306, 369] width 25 height 66
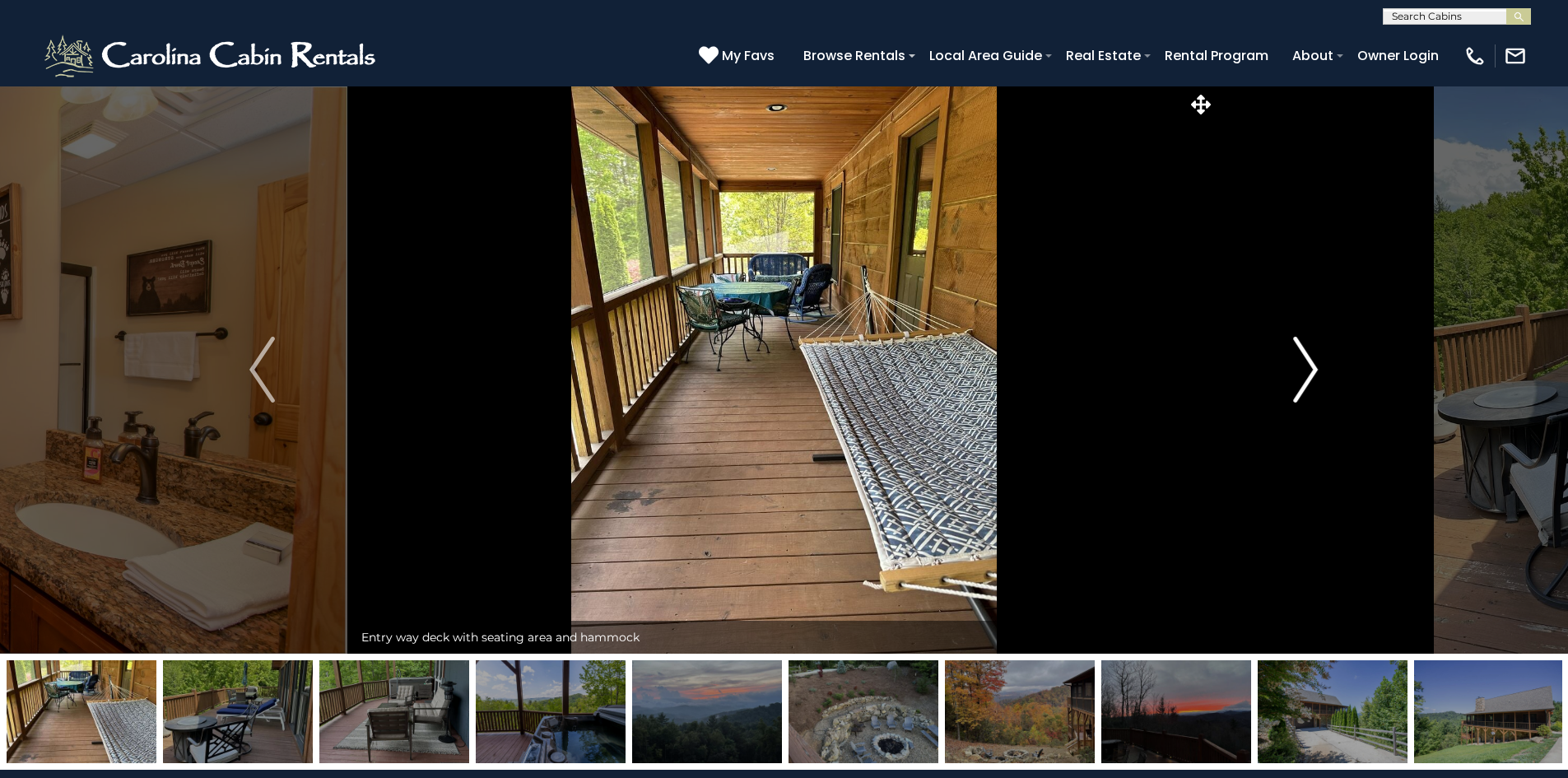
click at [1312, 369] on img "Next" at bounding box center [1306, 369] width 25 height 66
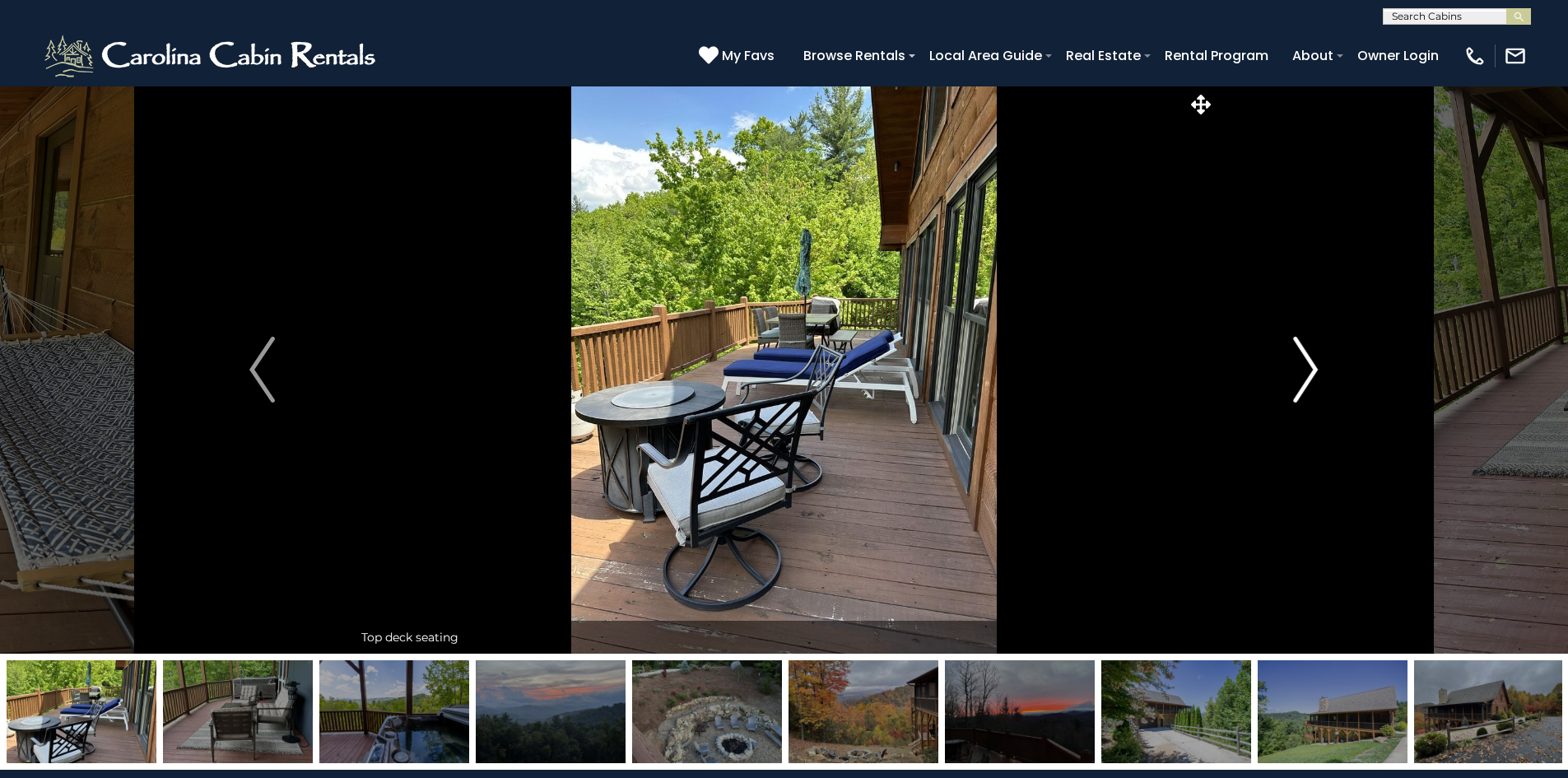
click at [1312, 369] on img "Next" at bounding box center [1306, 369] width 25 height 66
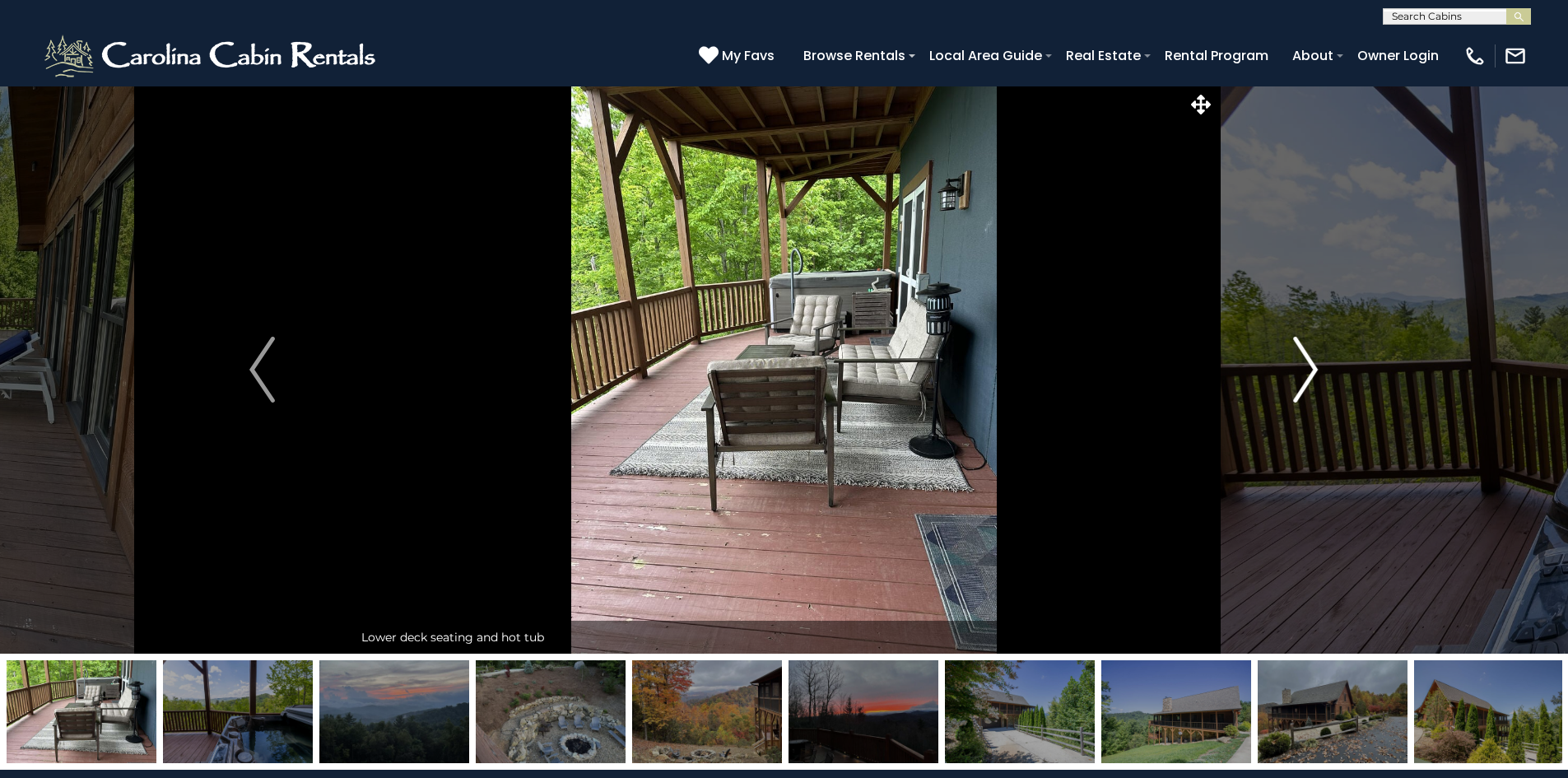
click at [1312, 369] on img "Next" at bounding box center [1306, 369] width 25 height 66
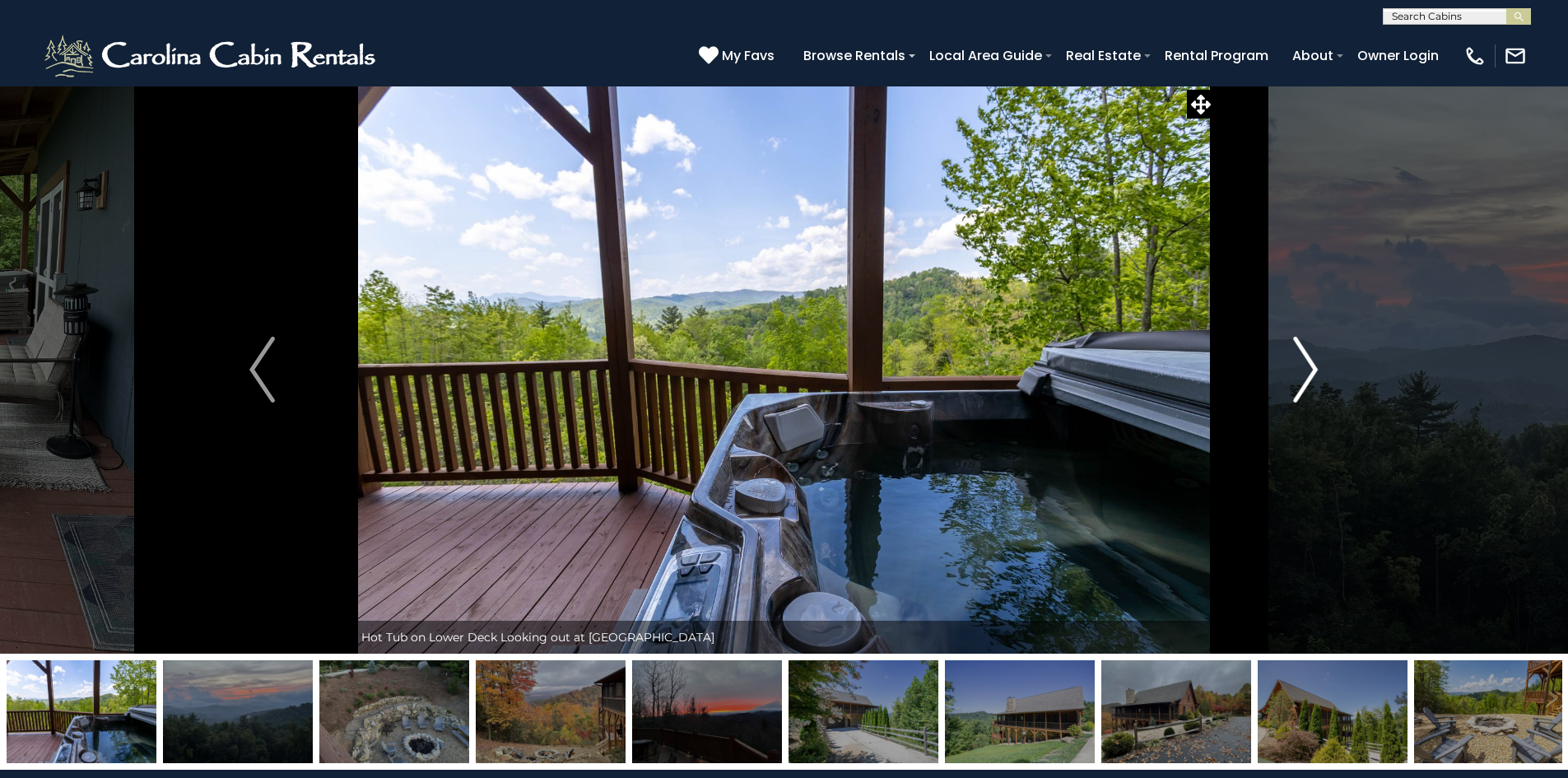
click at [1312, 369] on img "Next" at bounding box center [1306, 369] width 25 height 66
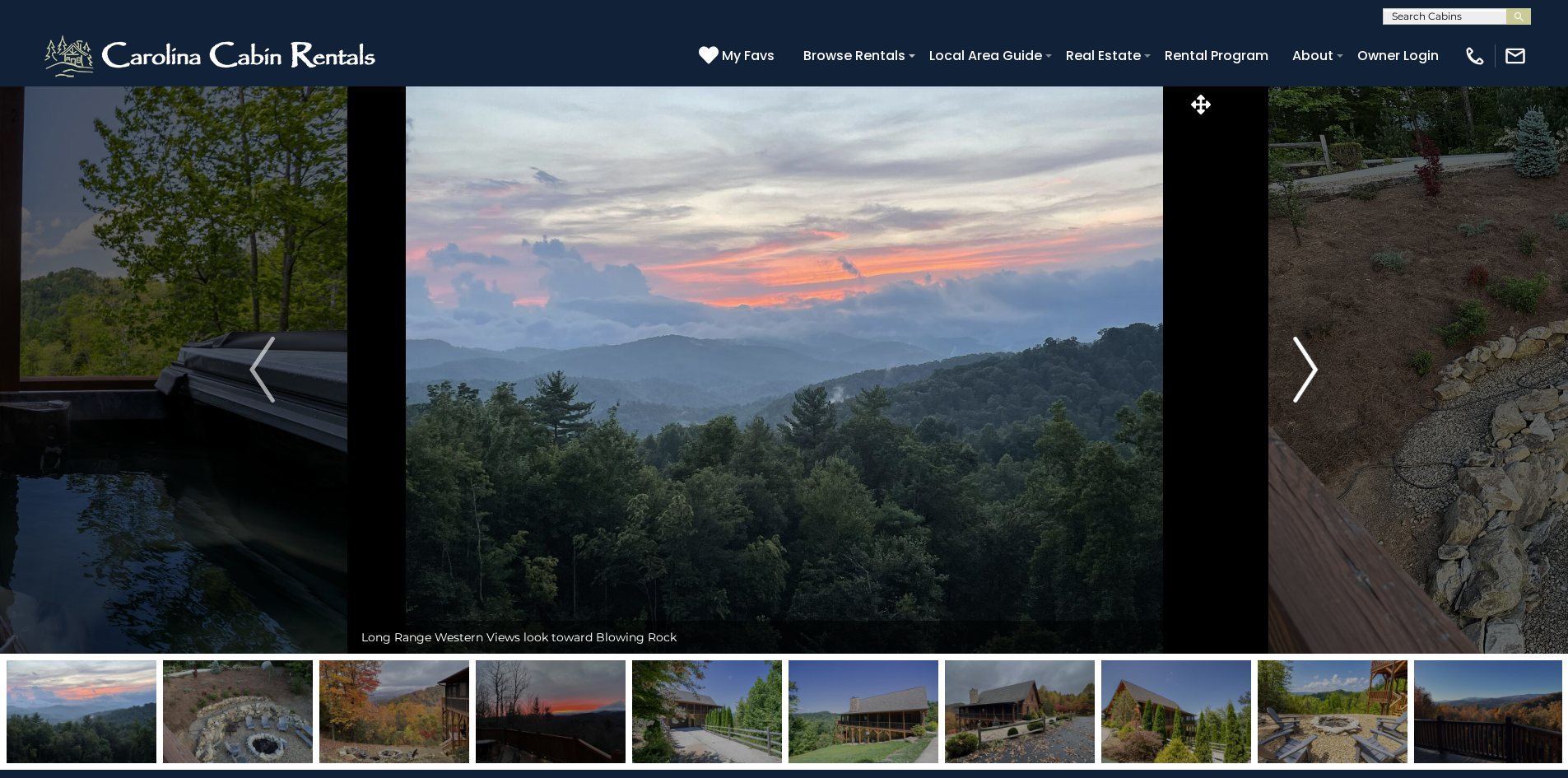
click at [1312, 369] on img "Next" at bounding box center [1306, 369] width 25 height 66
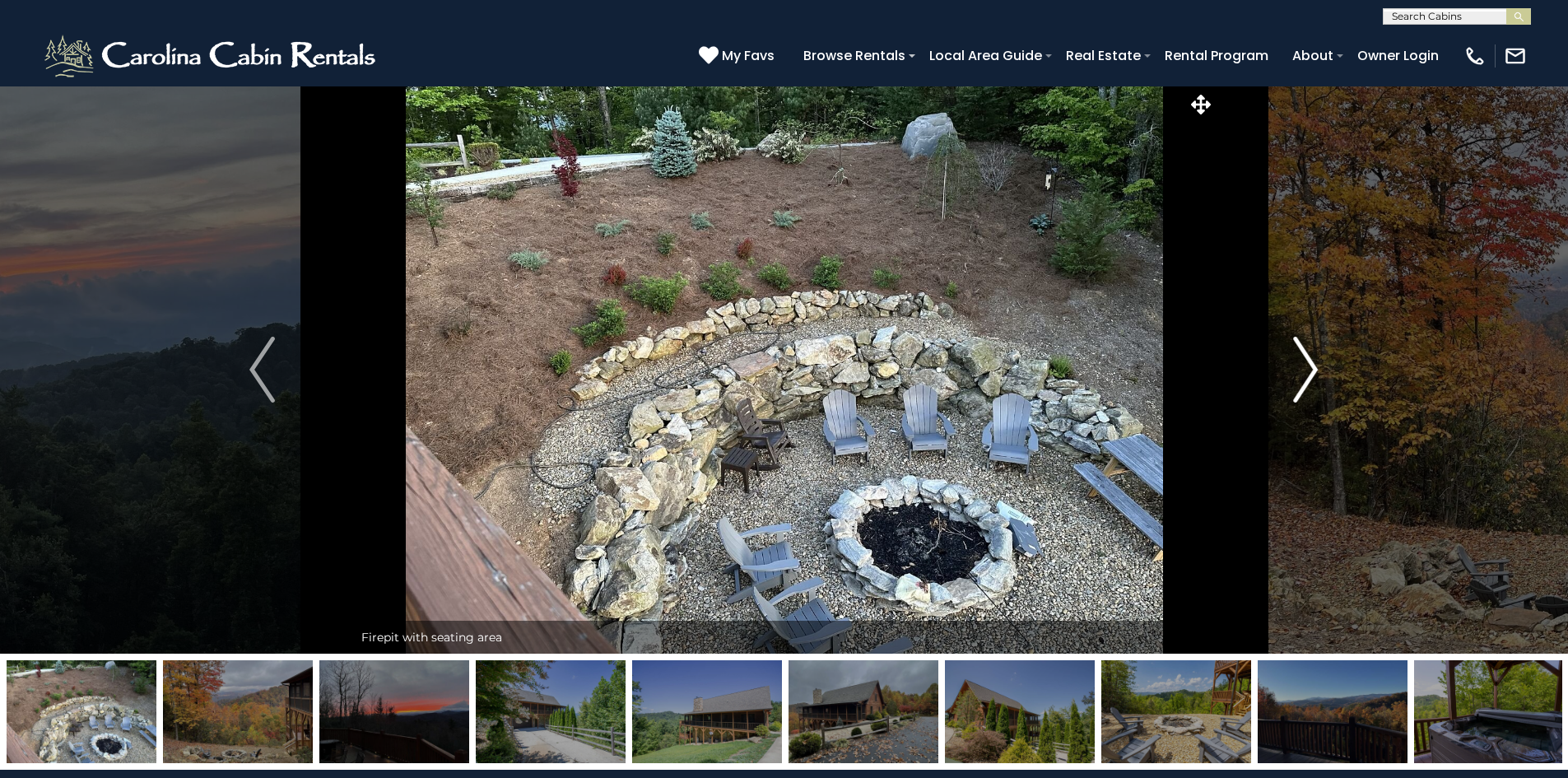
click at [1312, 369] on img "Next" at bounding box center [1306, 369] width 25 height 66
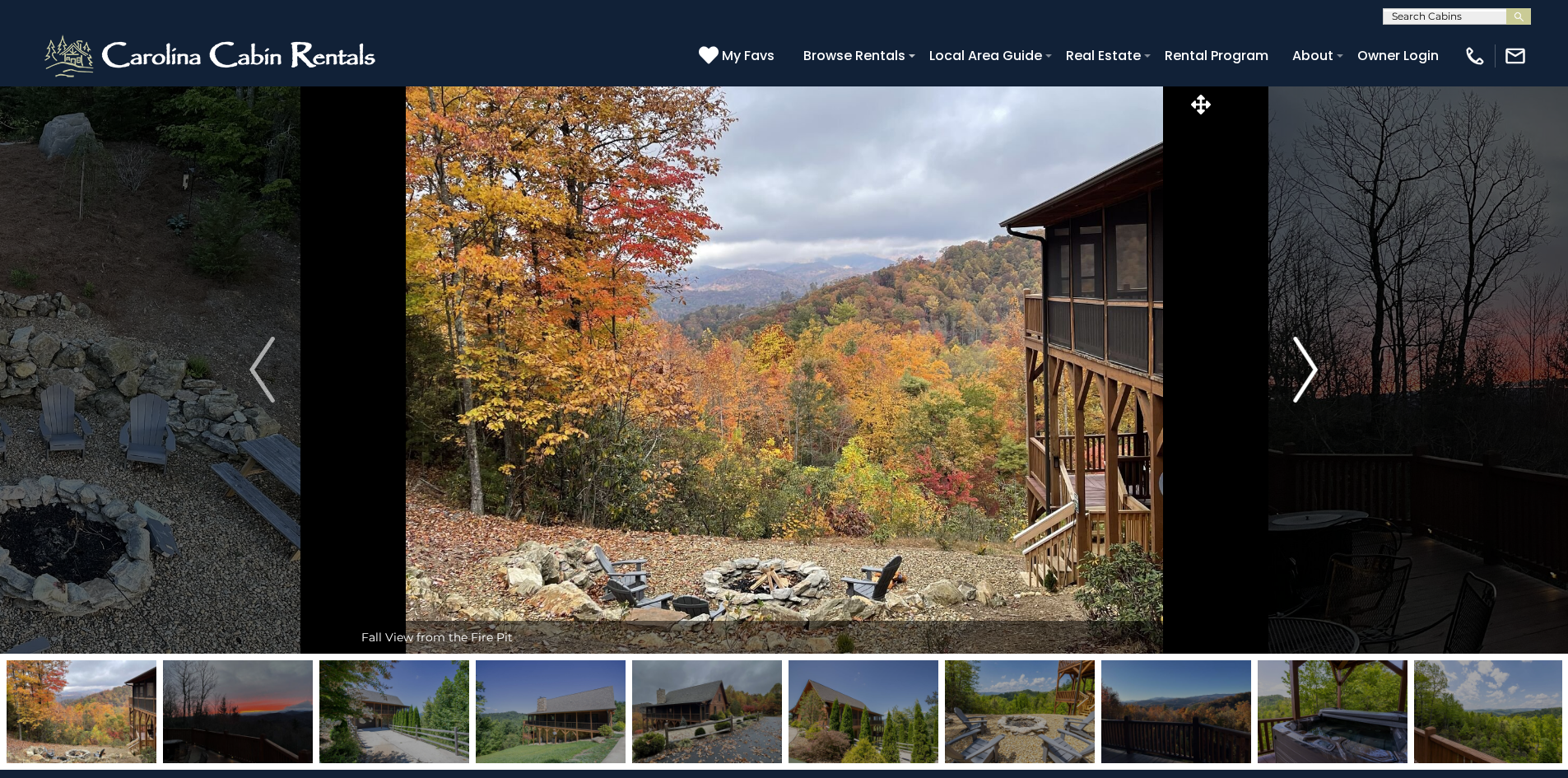
click at [1312, 369] on img "Next" at bounding box center [1306, 369] width 25 height 66
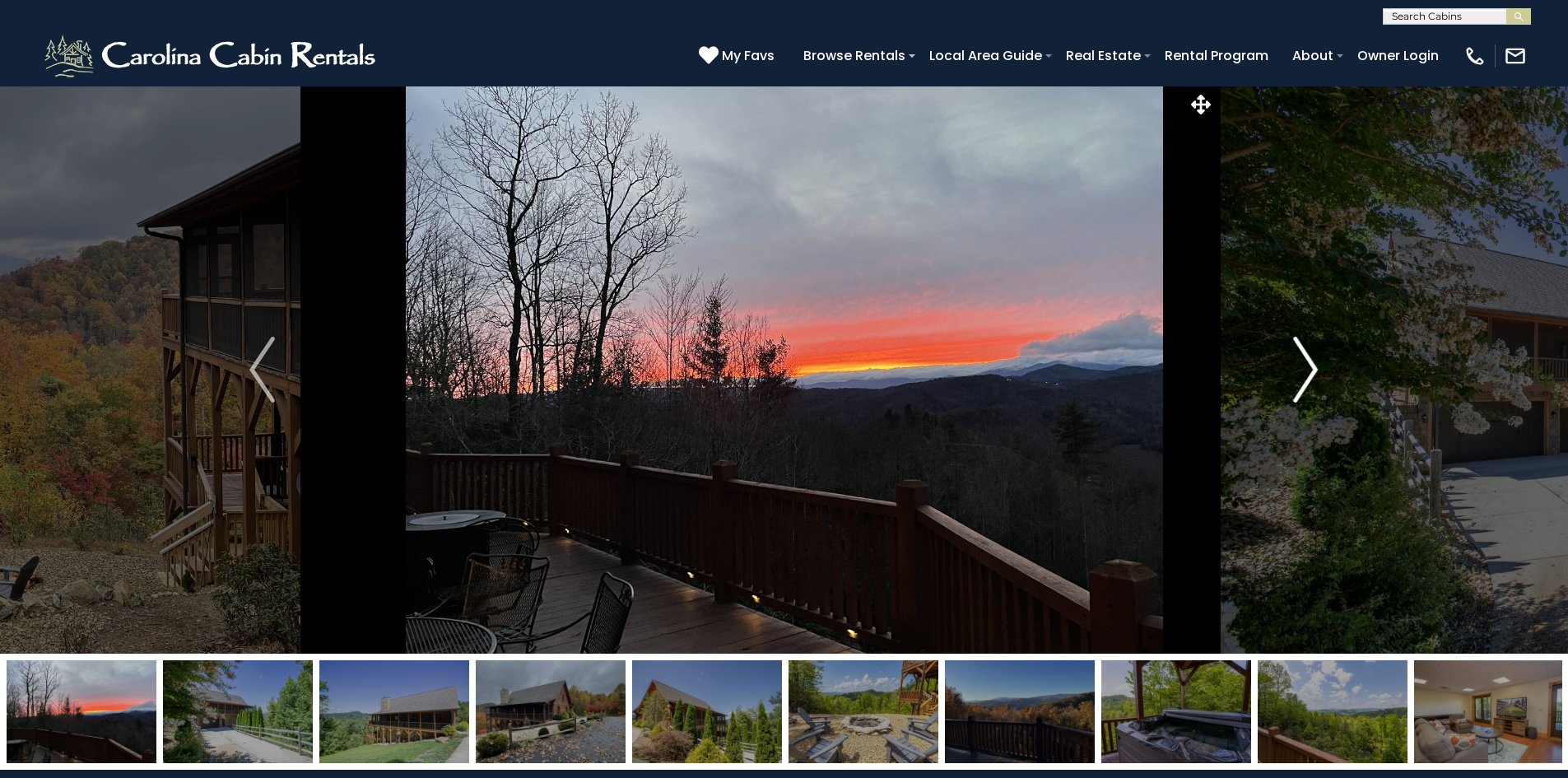
click at [1312, 369] on img "Next" at bounding box center [1306, 369] width 25 height 66
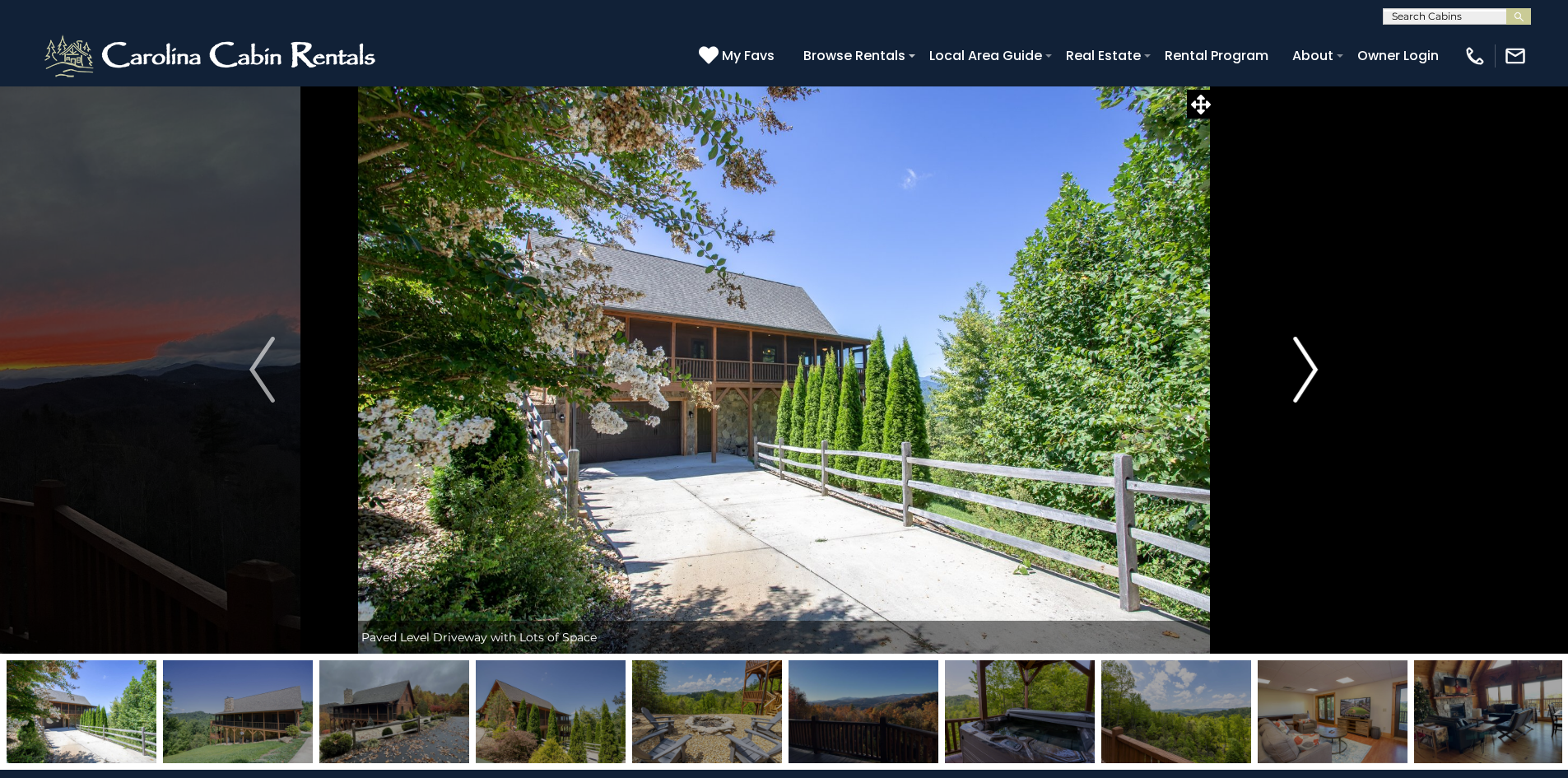
click at [1312, 369] on img "Next" at bounding box center [1306, 369] width 25 height 66
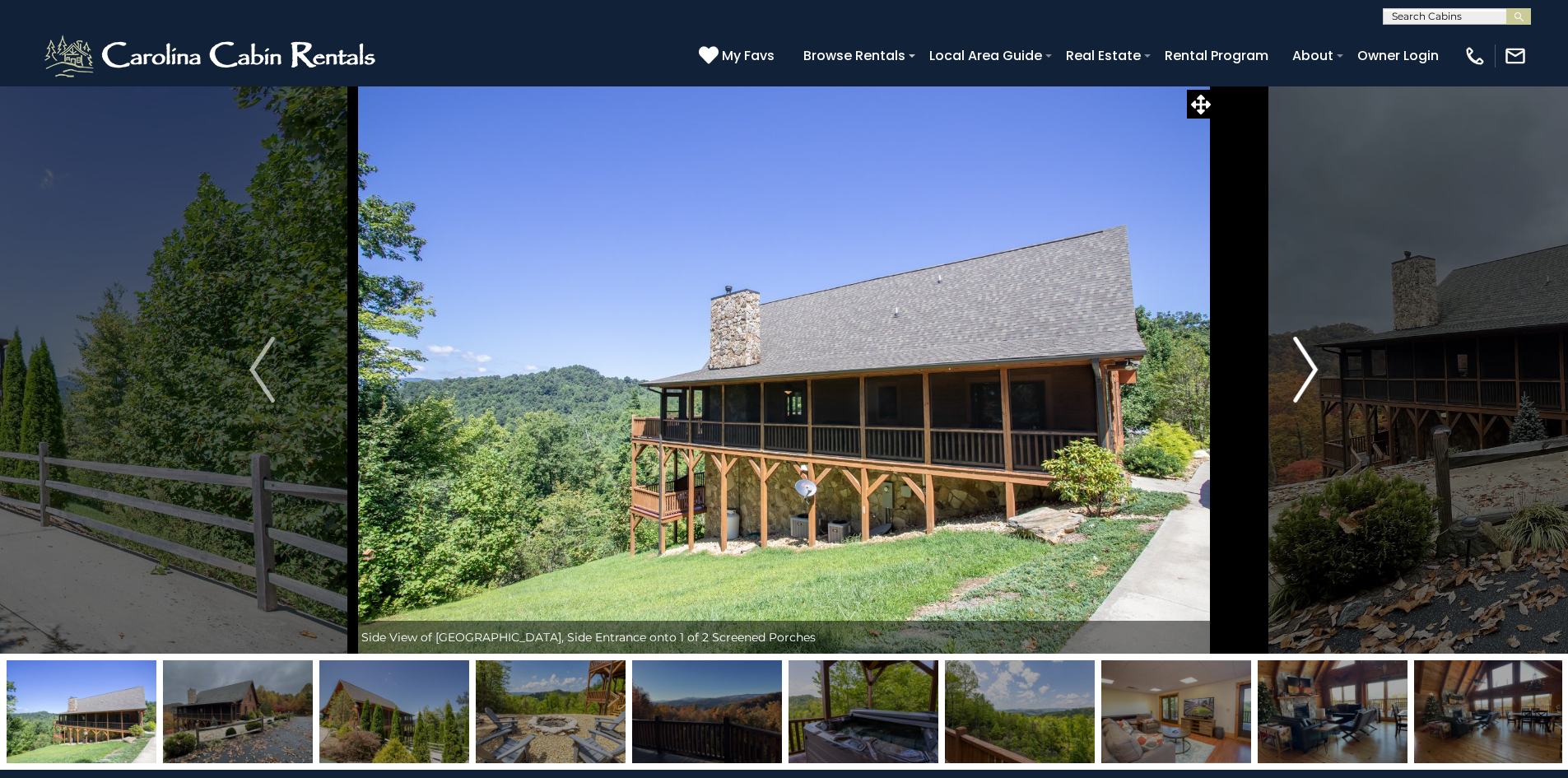
click at [1312, 369] on img "Next" at bounding box center [1306, 369] width 25 height 66
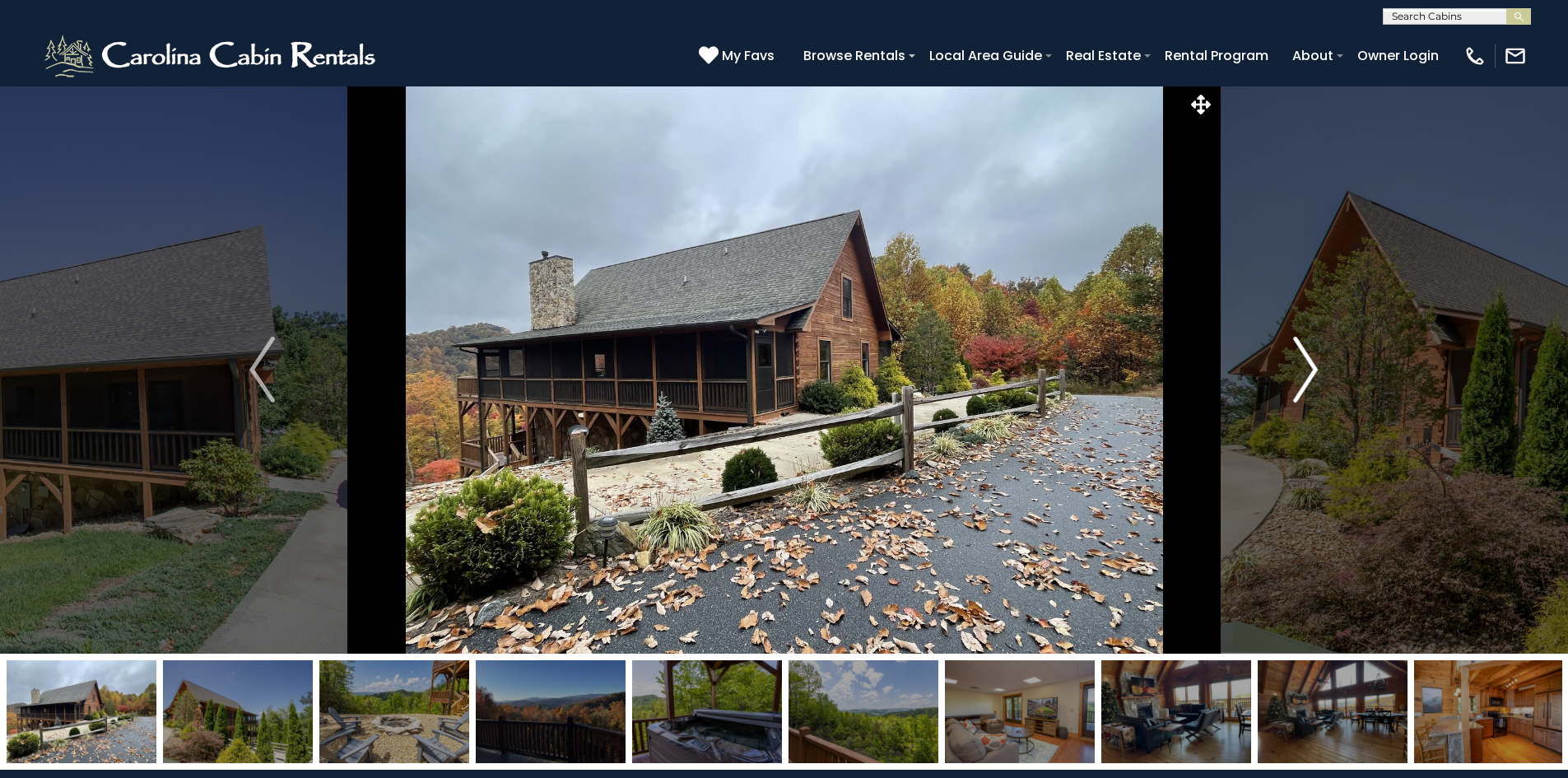
click at [1312, 369] on img "Next" at bounding box center [1306, 369] width 25 height 66
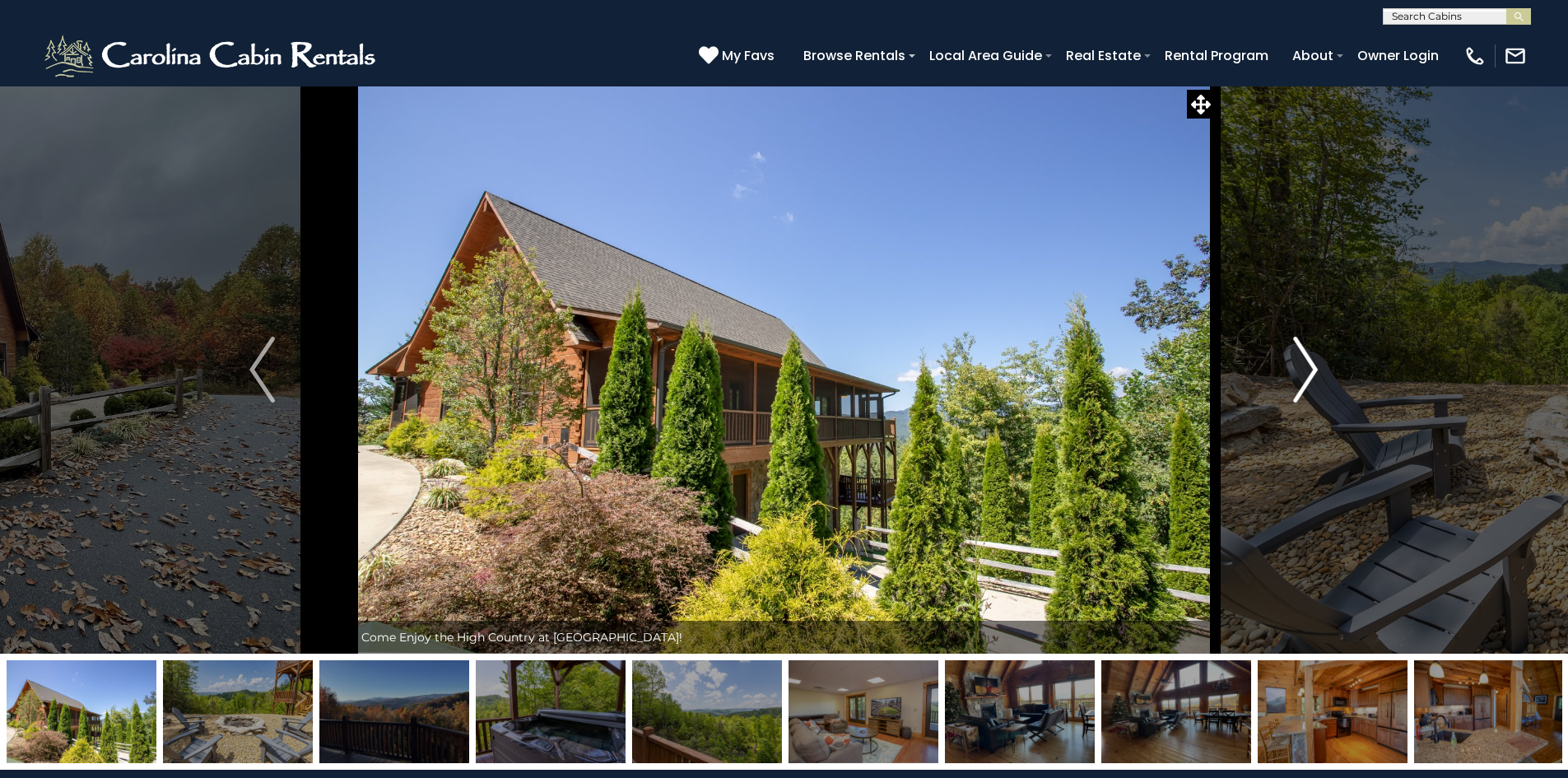
click at [1312, 369] on img "Next" at bounding box center [1306, 369] width 25 height 66
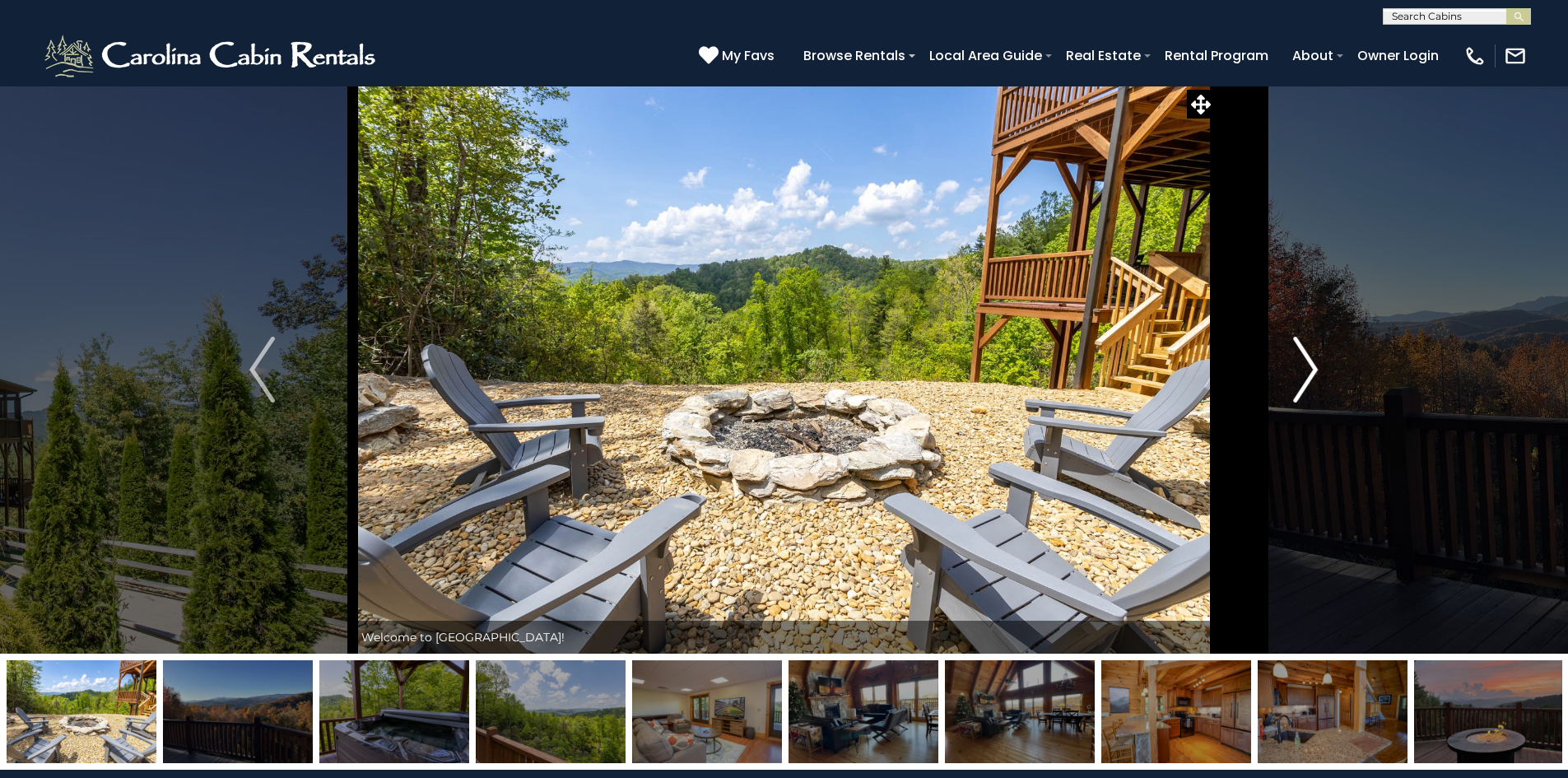
click at [1312, 369] on img "Next" at bounding box center [1306, 369] width 25 height 66
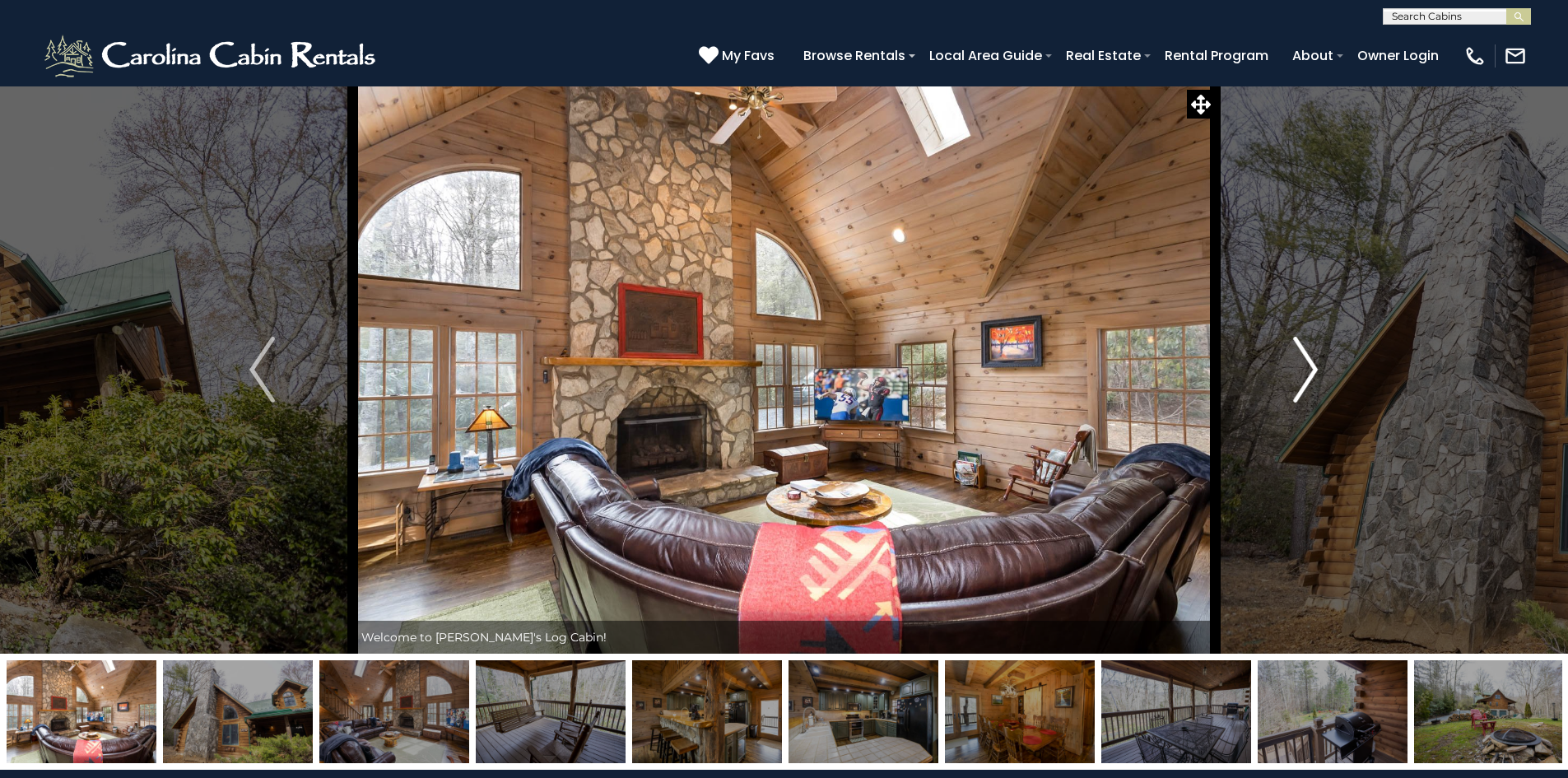
click at [1315, 374] on img "Next" at bounding box center [1306, 369] width 25 height 66
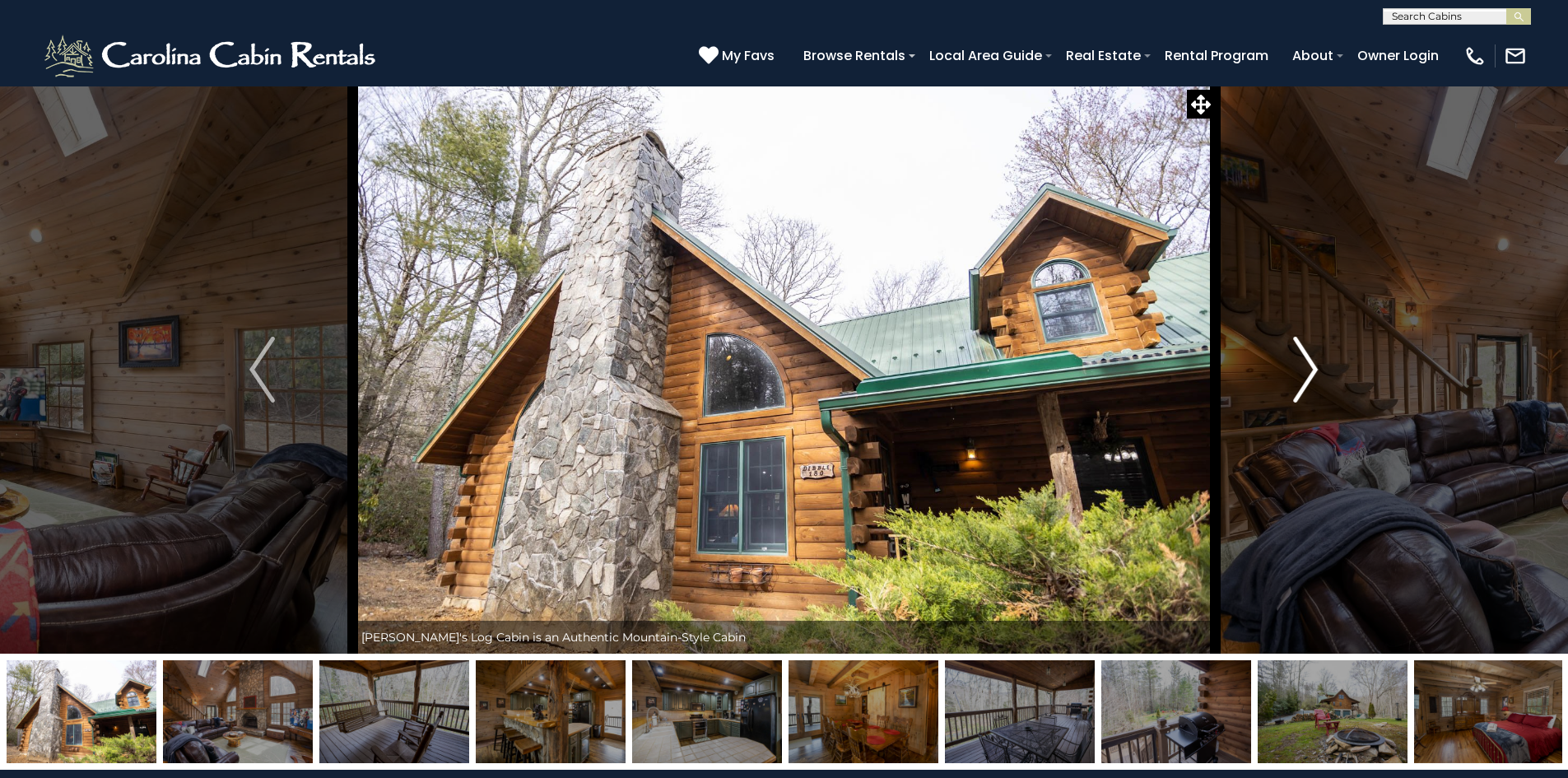
click at [1312, 368] on img "Next" at bounding box center [1306, 369] width 25 height 66
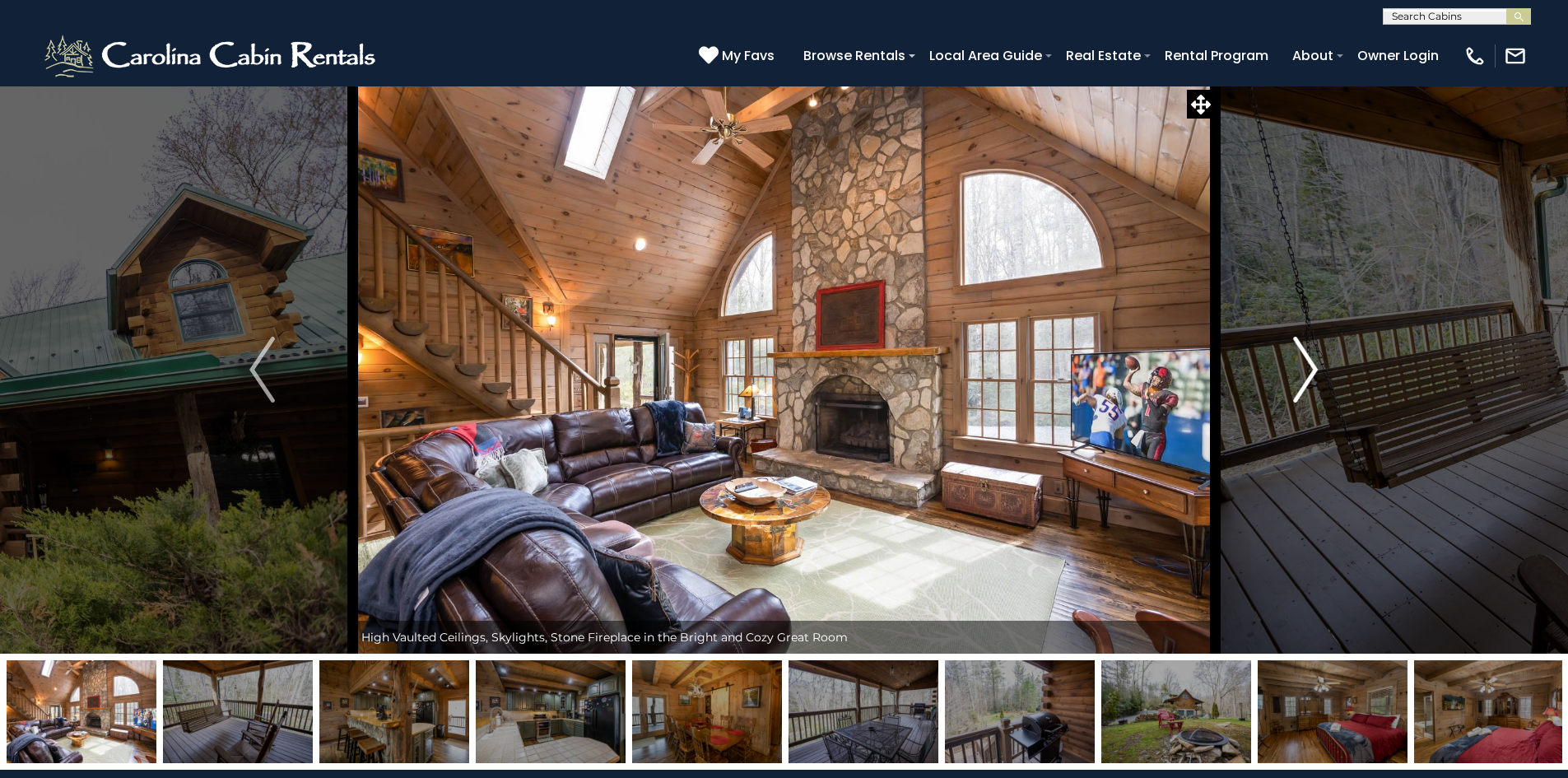
click at [1312, 368] on img "Next" at bounding box center [1306, 369] width 25 height 66
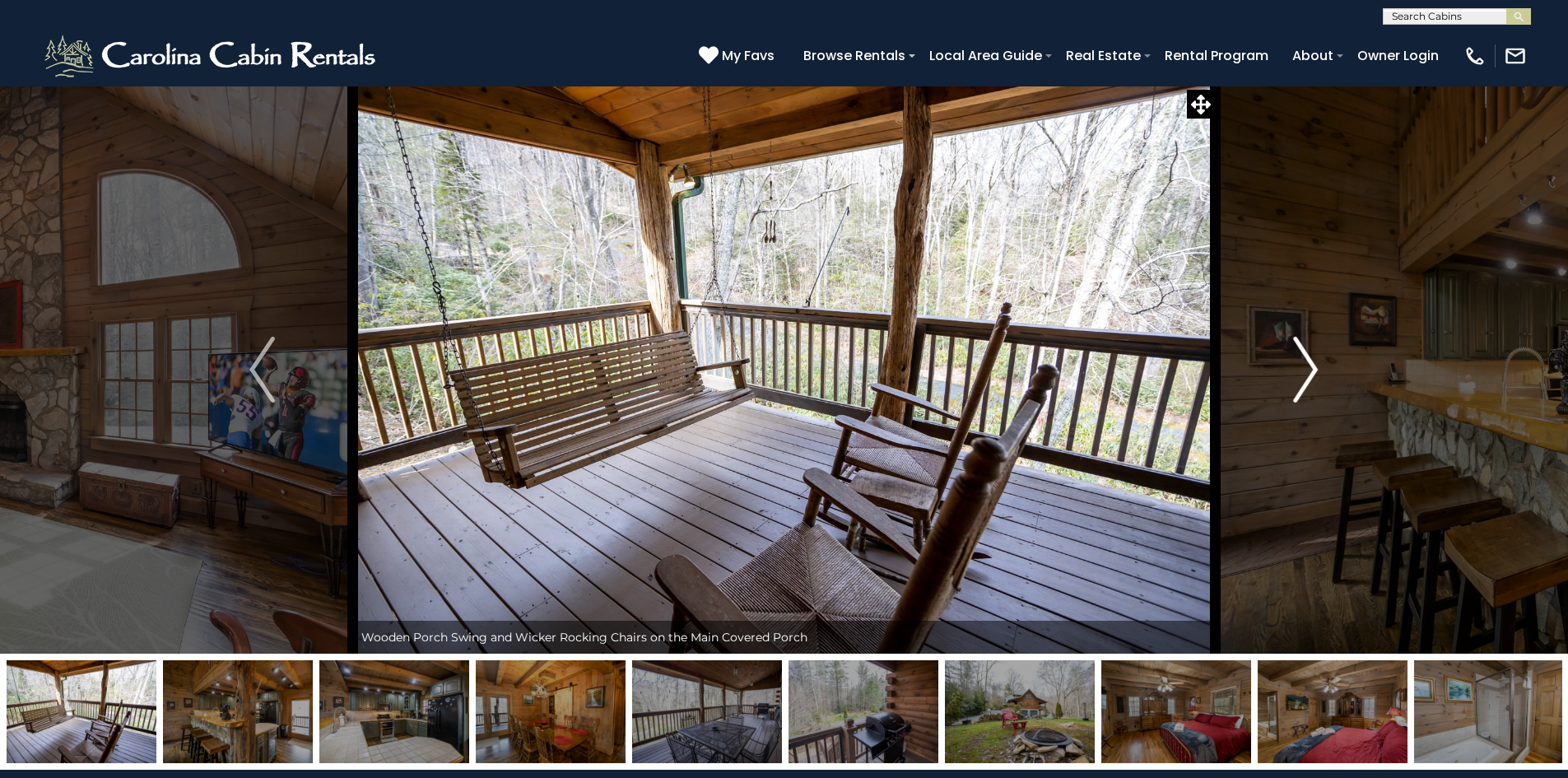
click at [1312, 368] on img "Next" at bounding box center [1306, 369] width 25 height 66
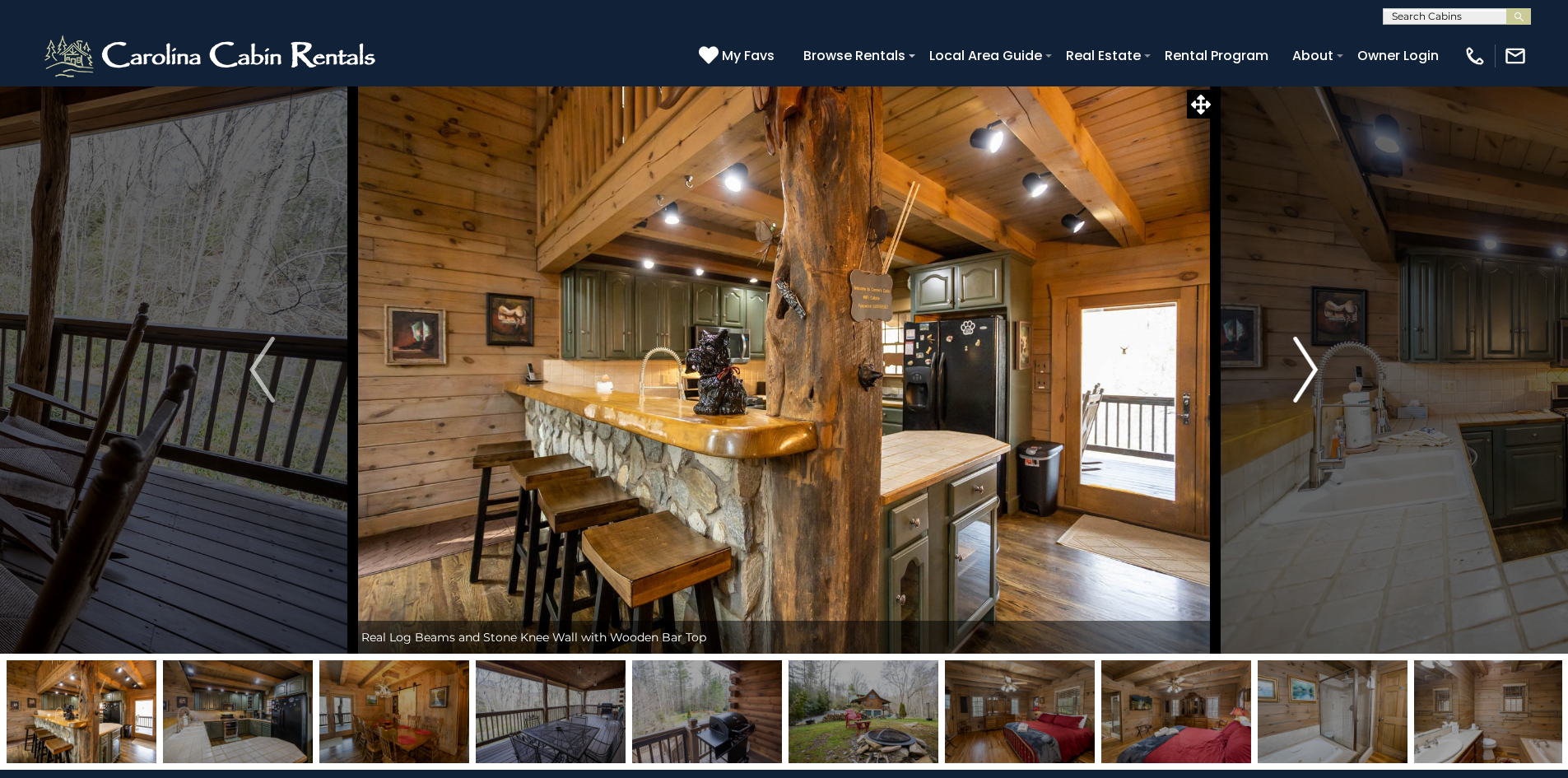
click at [1312, 368] on img "Next" at bounding box center [1306, 369] width 25 height 66
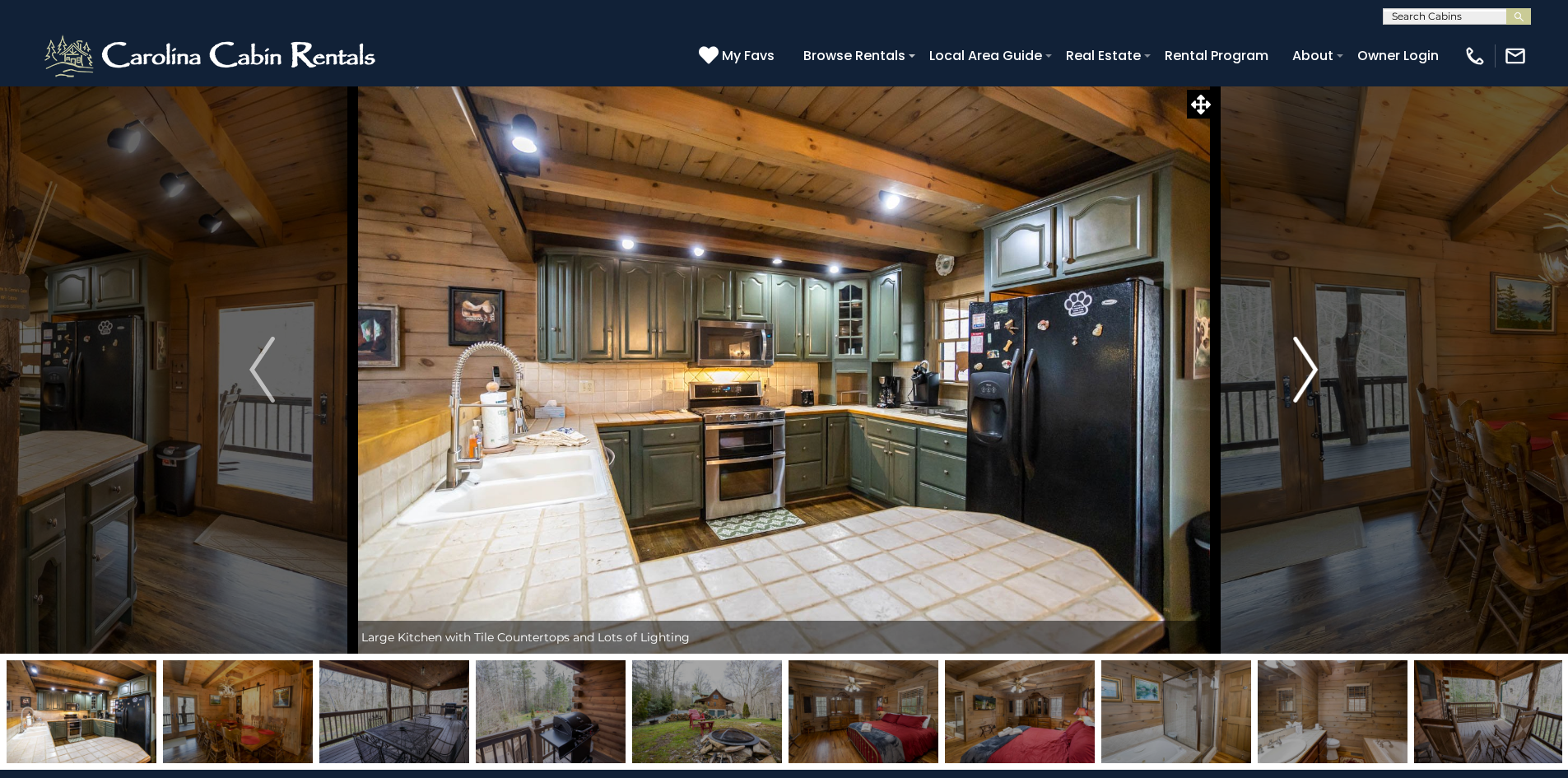
click at [1312, 368] on img "Next" at bounding box center [1306, 369] width 25 height 66
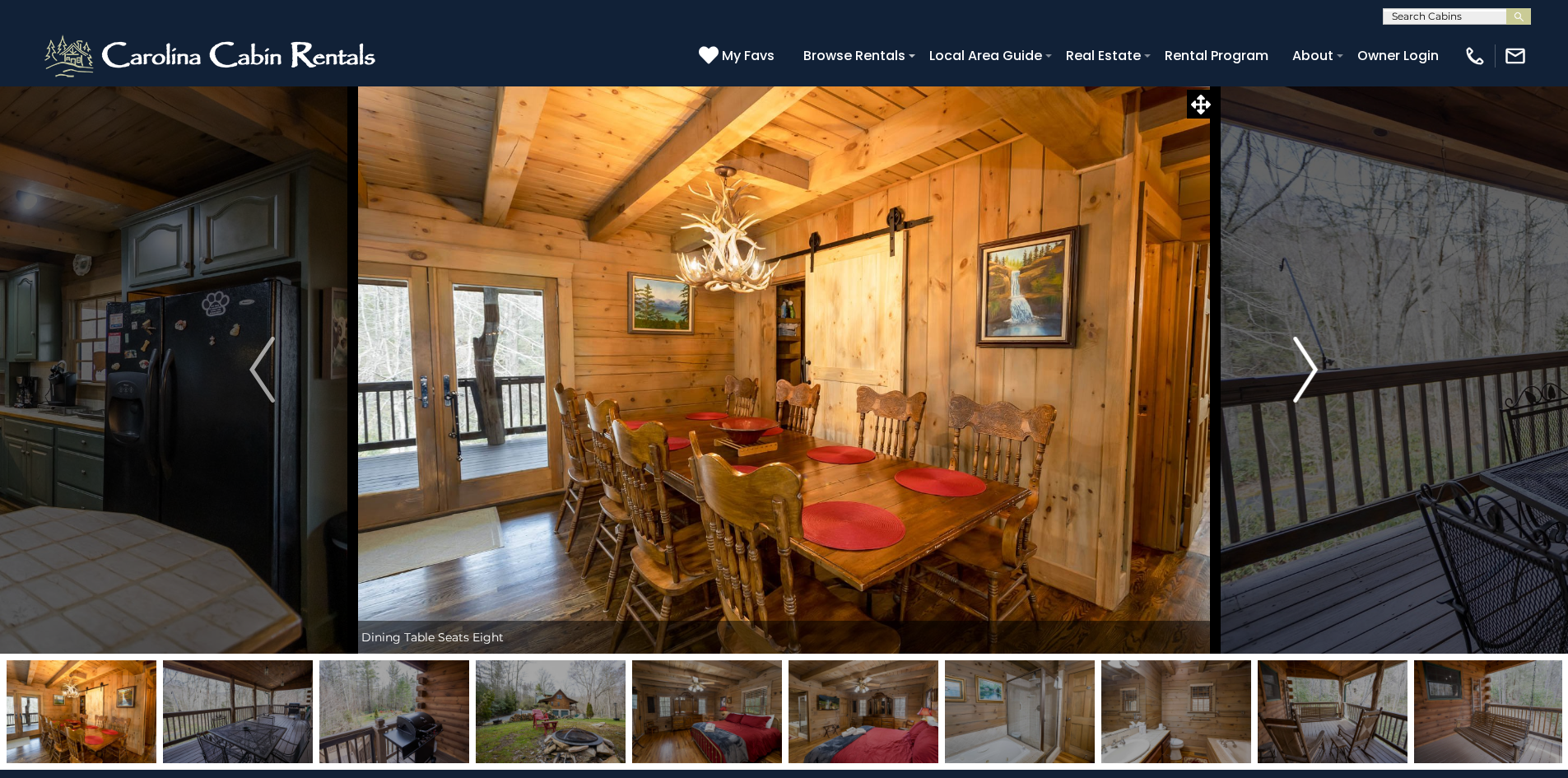
click at [1312, 368] on img "Next" at bounding box center [1306, 369] width 25 height 66
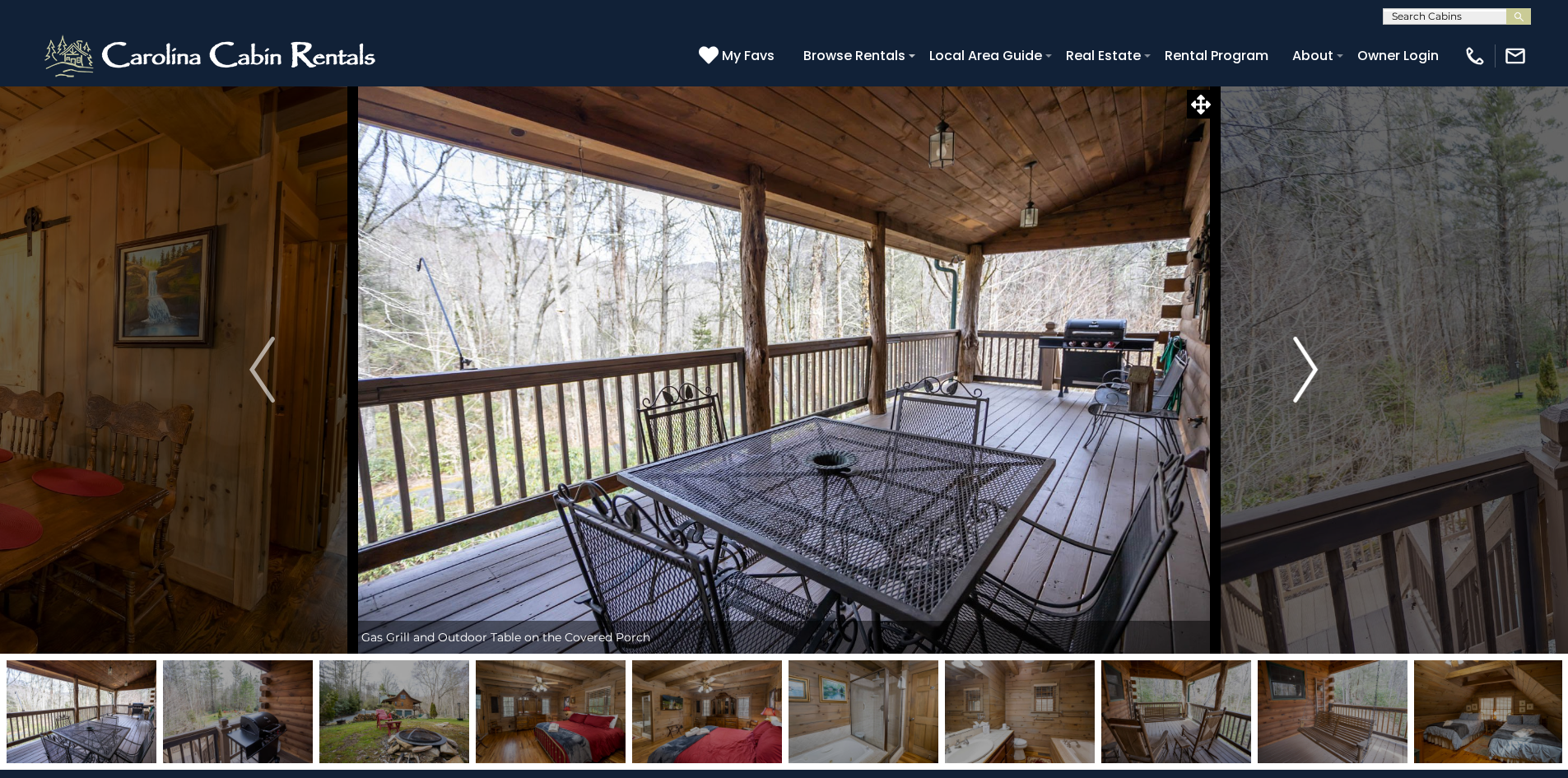
click at [1312, 368] on img "Next" at bounding box center [1306, 369] width 25 height 66
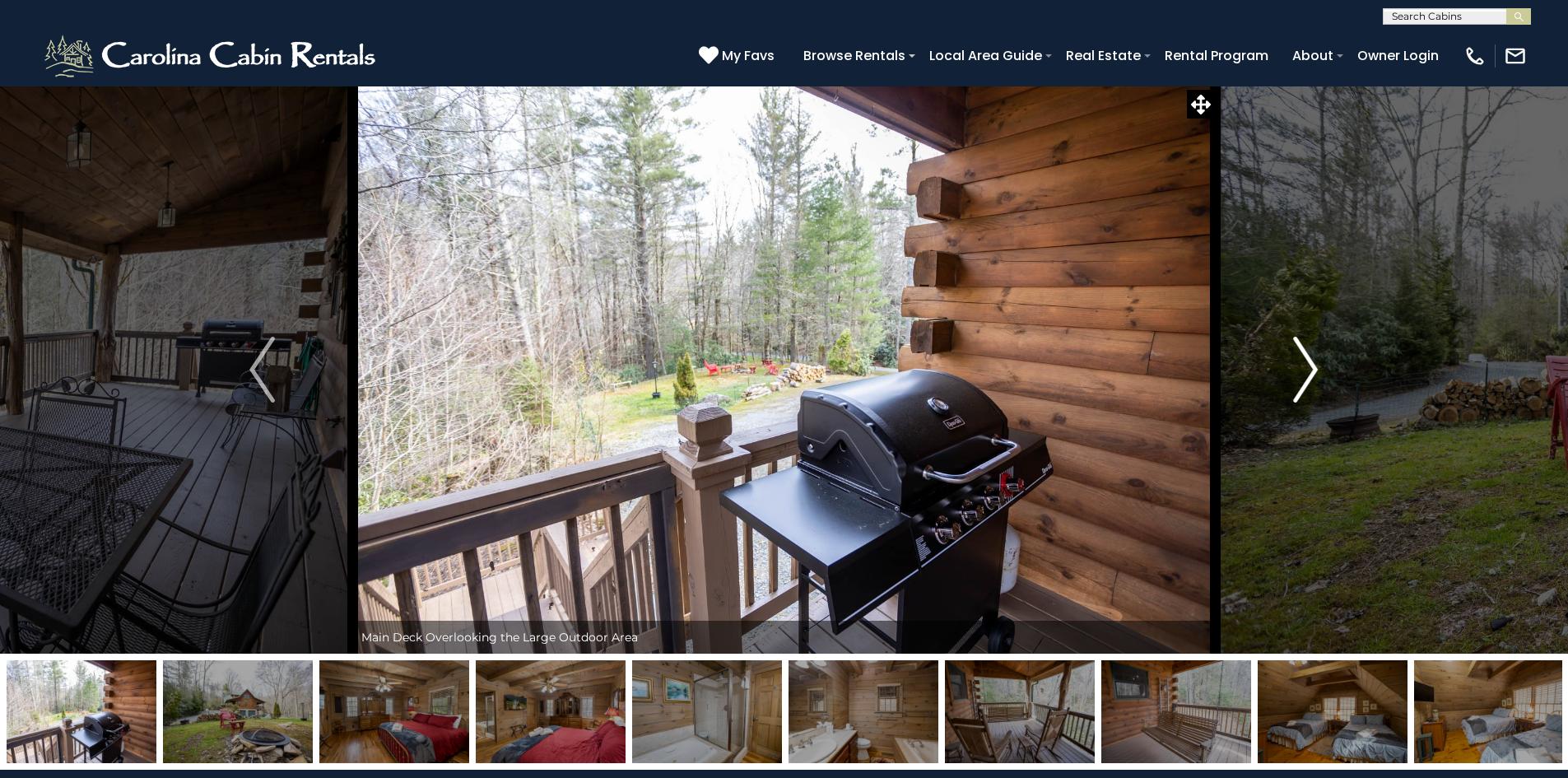
click at [1312, 368] on img "Next" at bounding box center [1306, 369] width 25 height 66
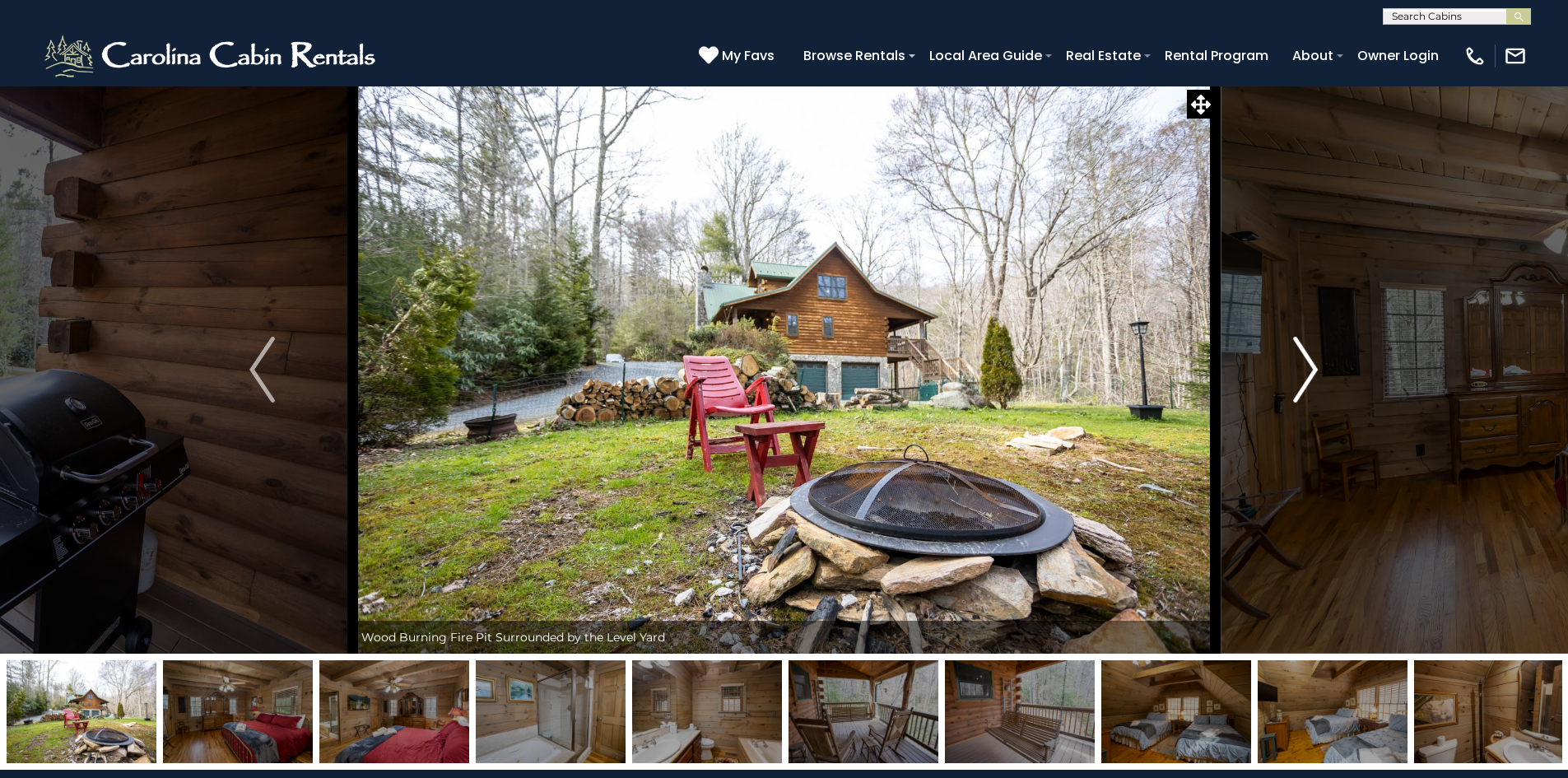
click at [1312, 368] on img "Next" at bounding box center [1306, 369] width 25 height 66
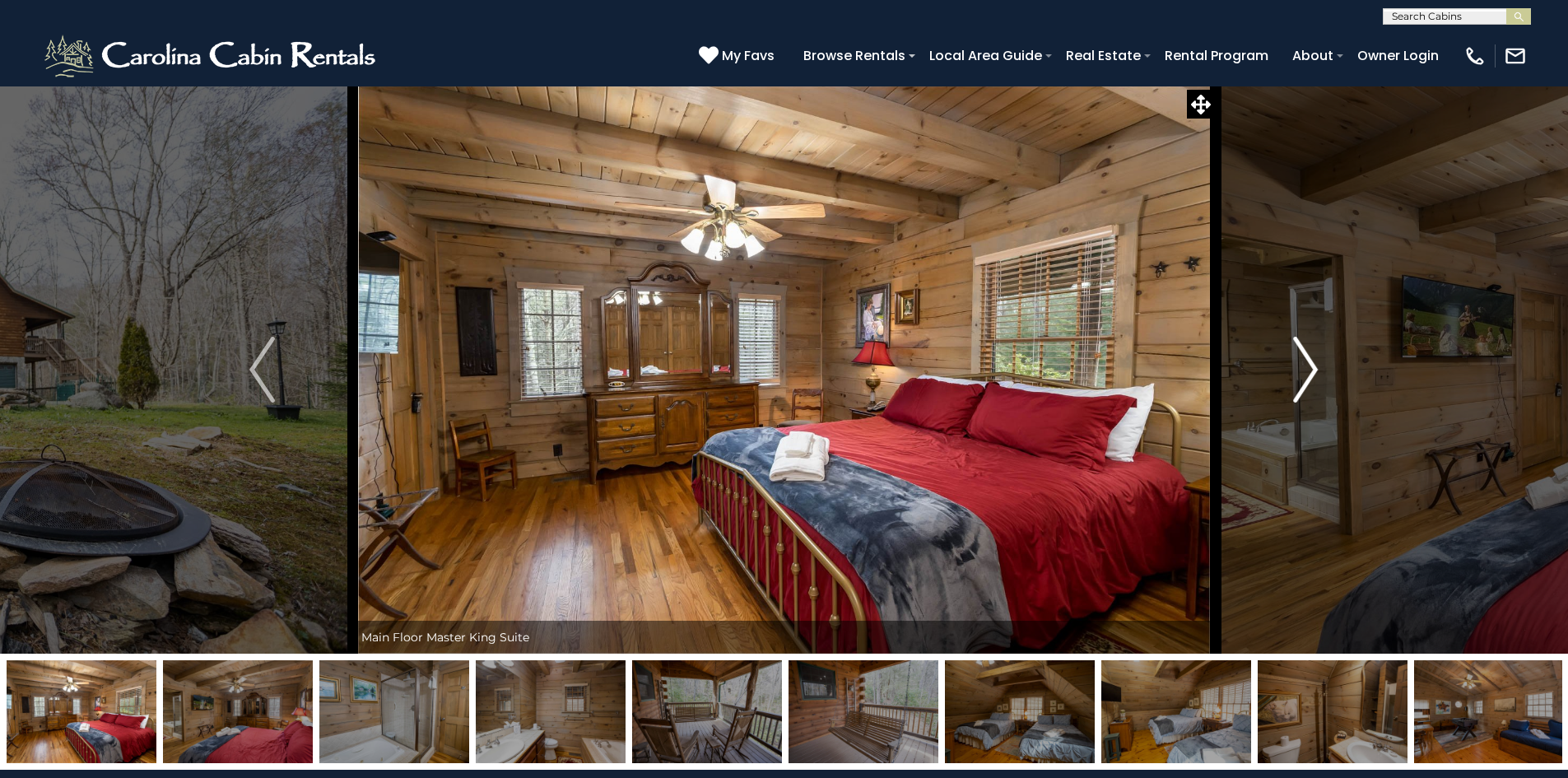
click at [1312, 368] on img "Next" at bounding box center [1306, 369] width 25 height 66
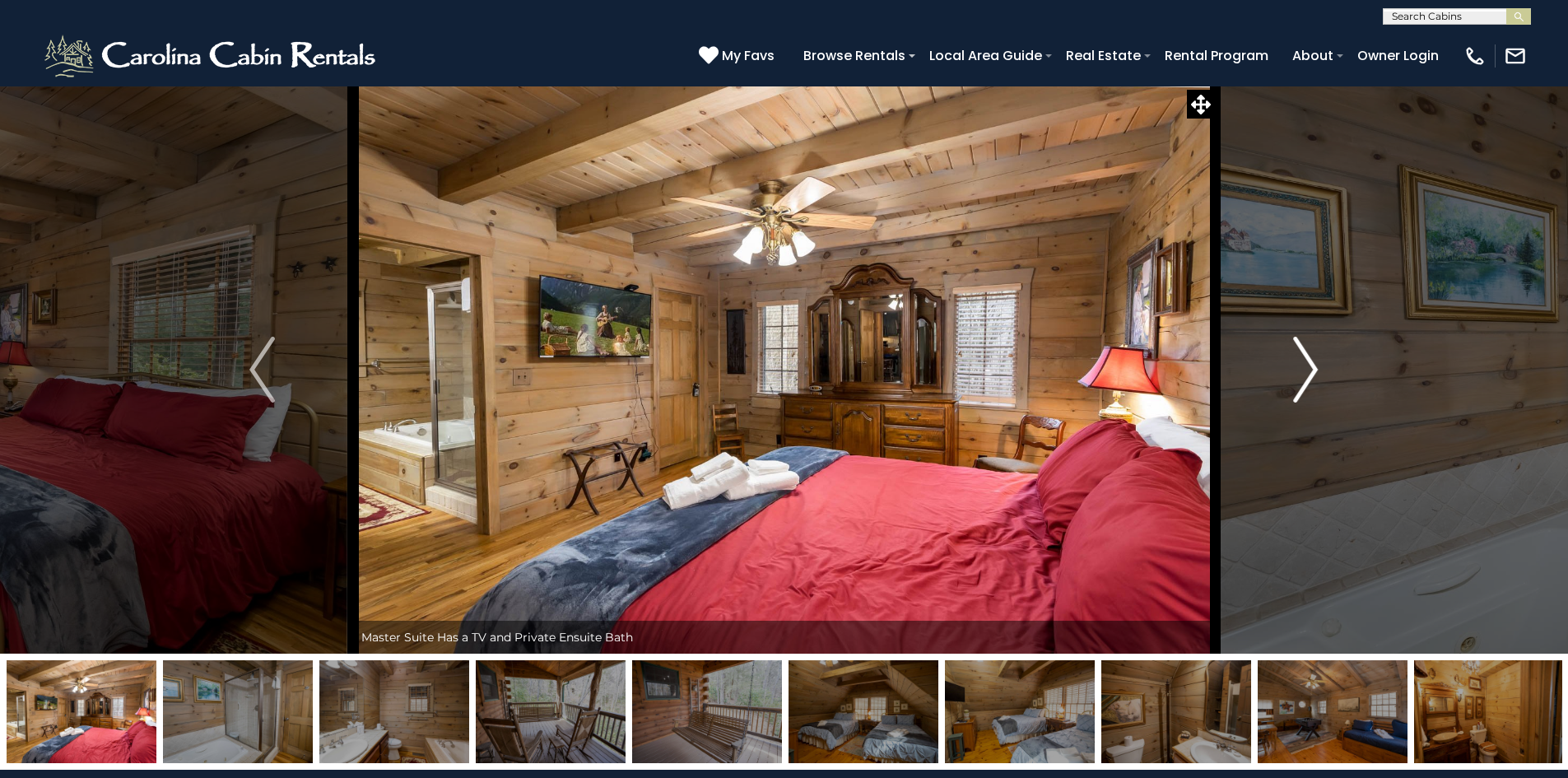
click at [1312, 368] on img "Next" at bounding box center [1306, 369] width 25 height 66
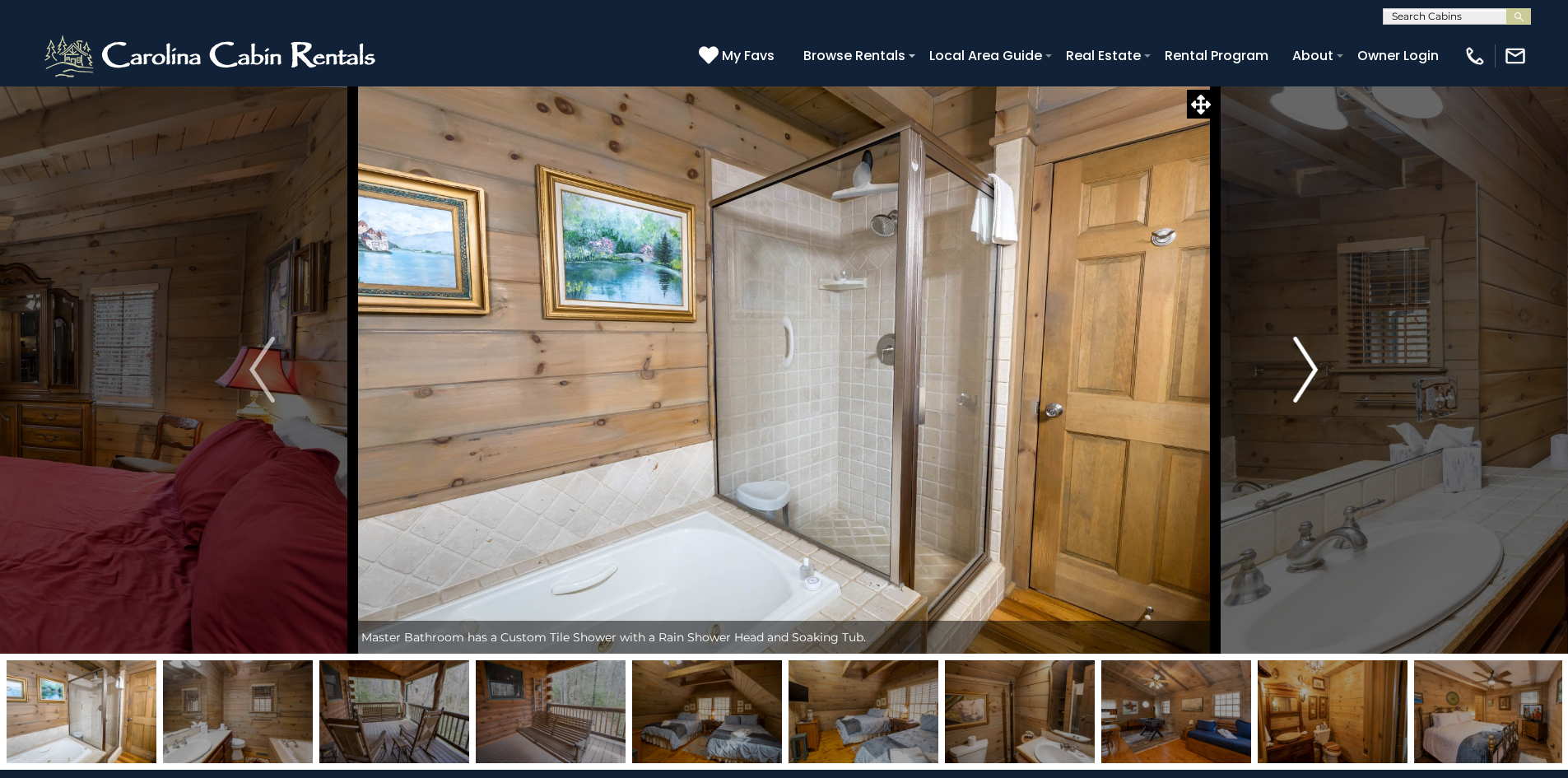
click at [1312, 368] on img "Next" at bounding box center [1306, 369] width 25 height 66
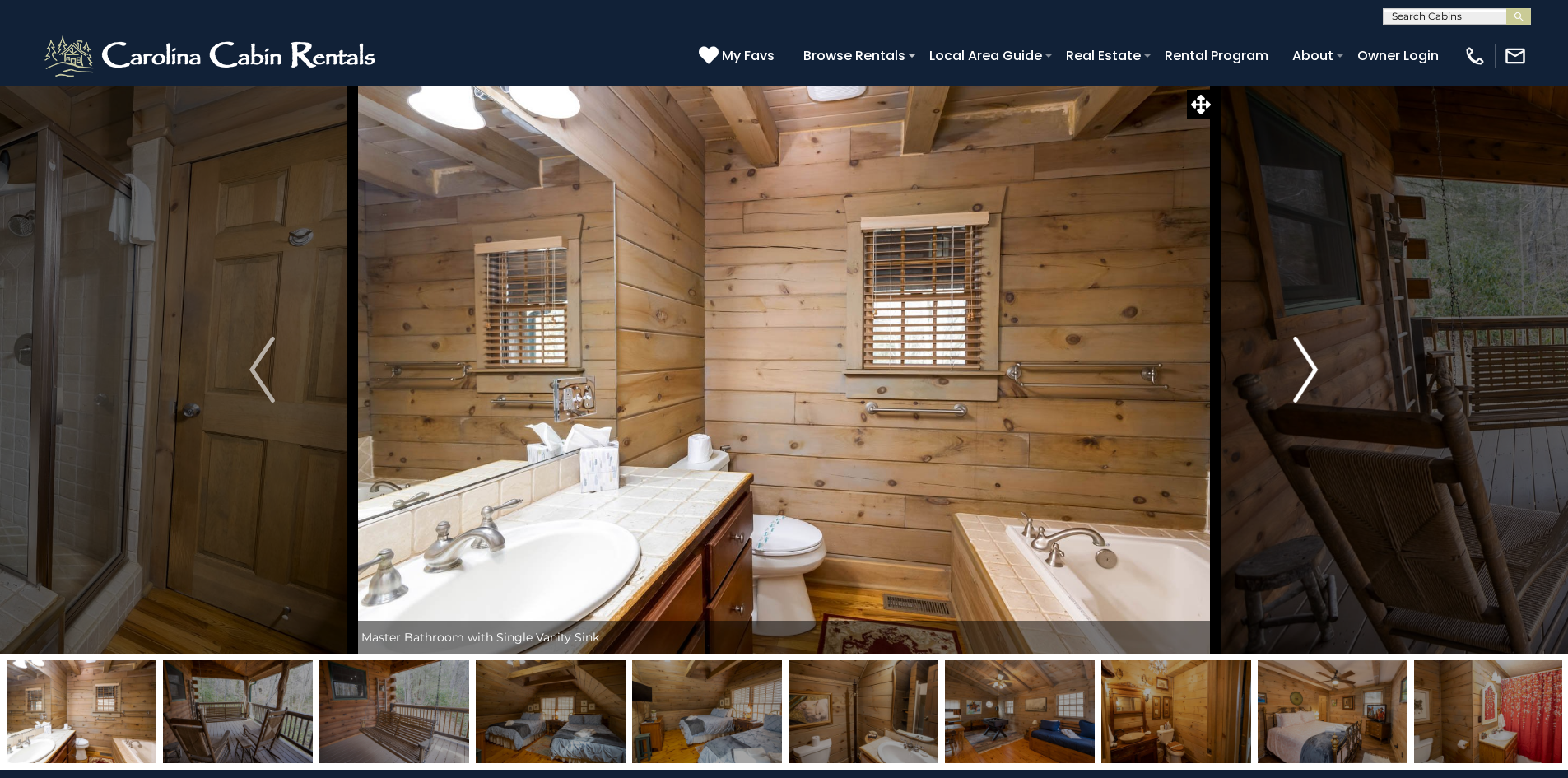
click at [1312, 368] on img "Next" at bounding box center [1306, 369] width 25 height 66
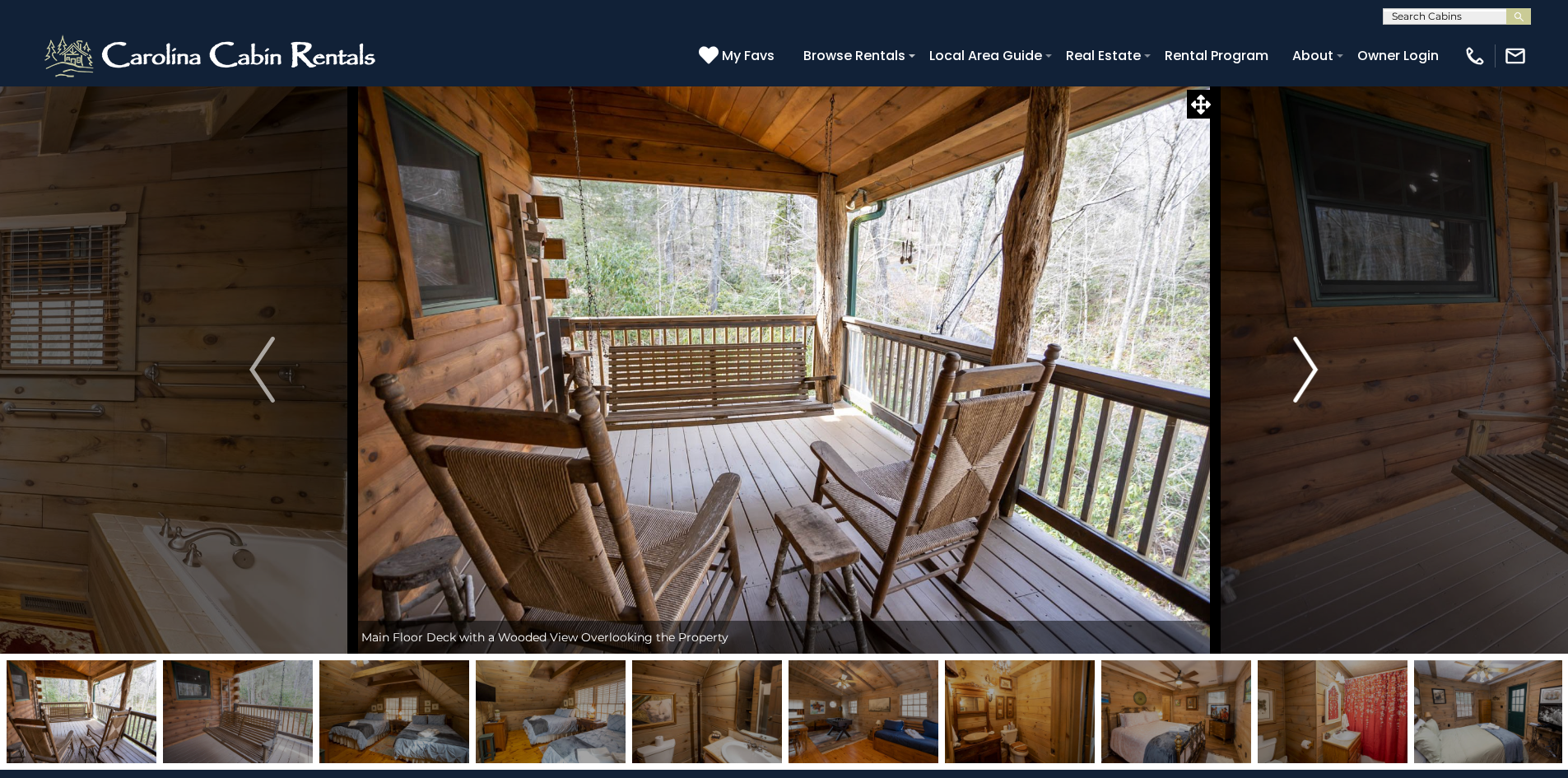
click at [1312, 368] on img "Next" at bounding box center [1306, 369] width 25 height 66
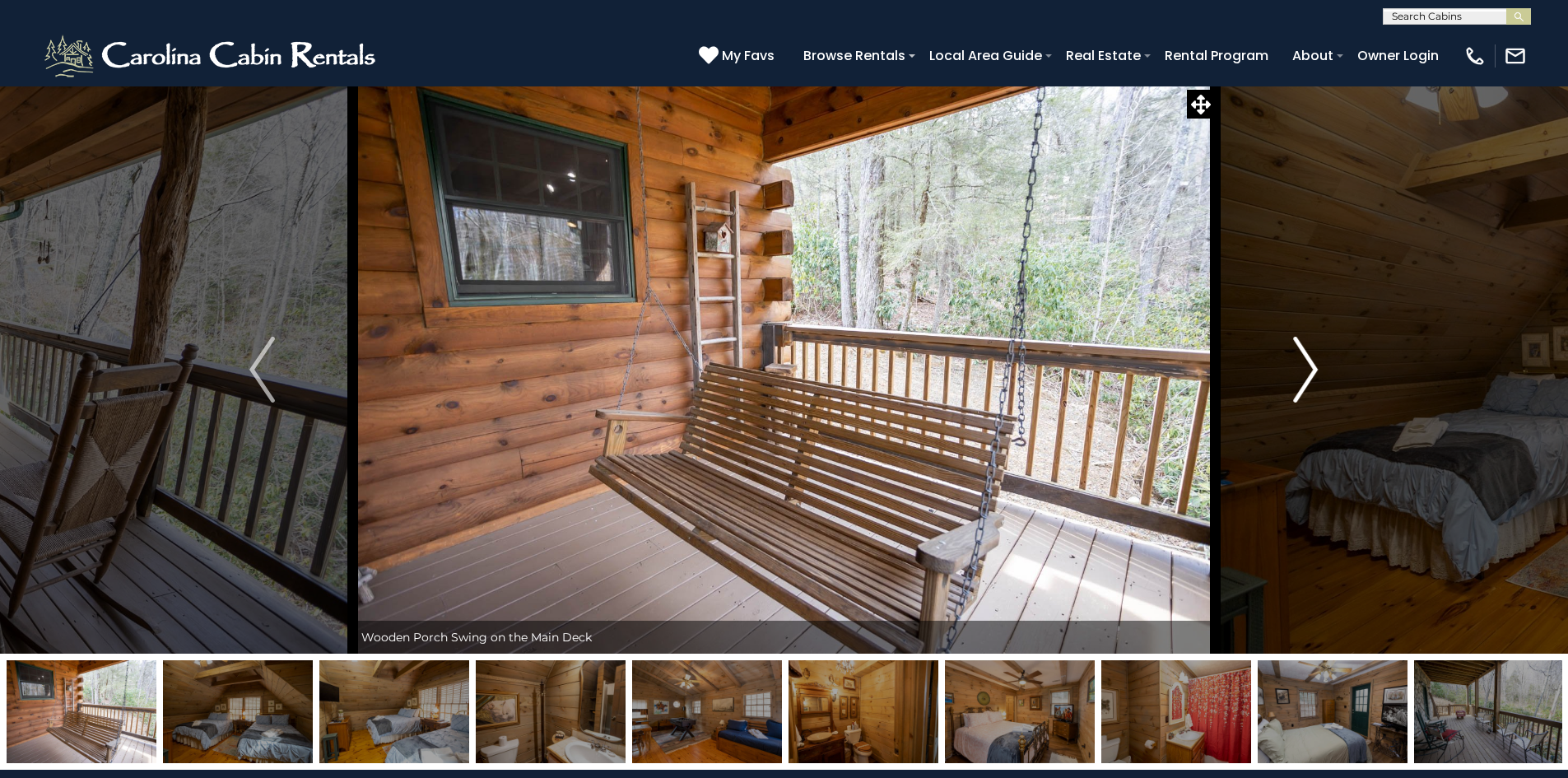
click at [1312, 368] on img "Next" at bounding box center [1306, 369] width 25 height 66
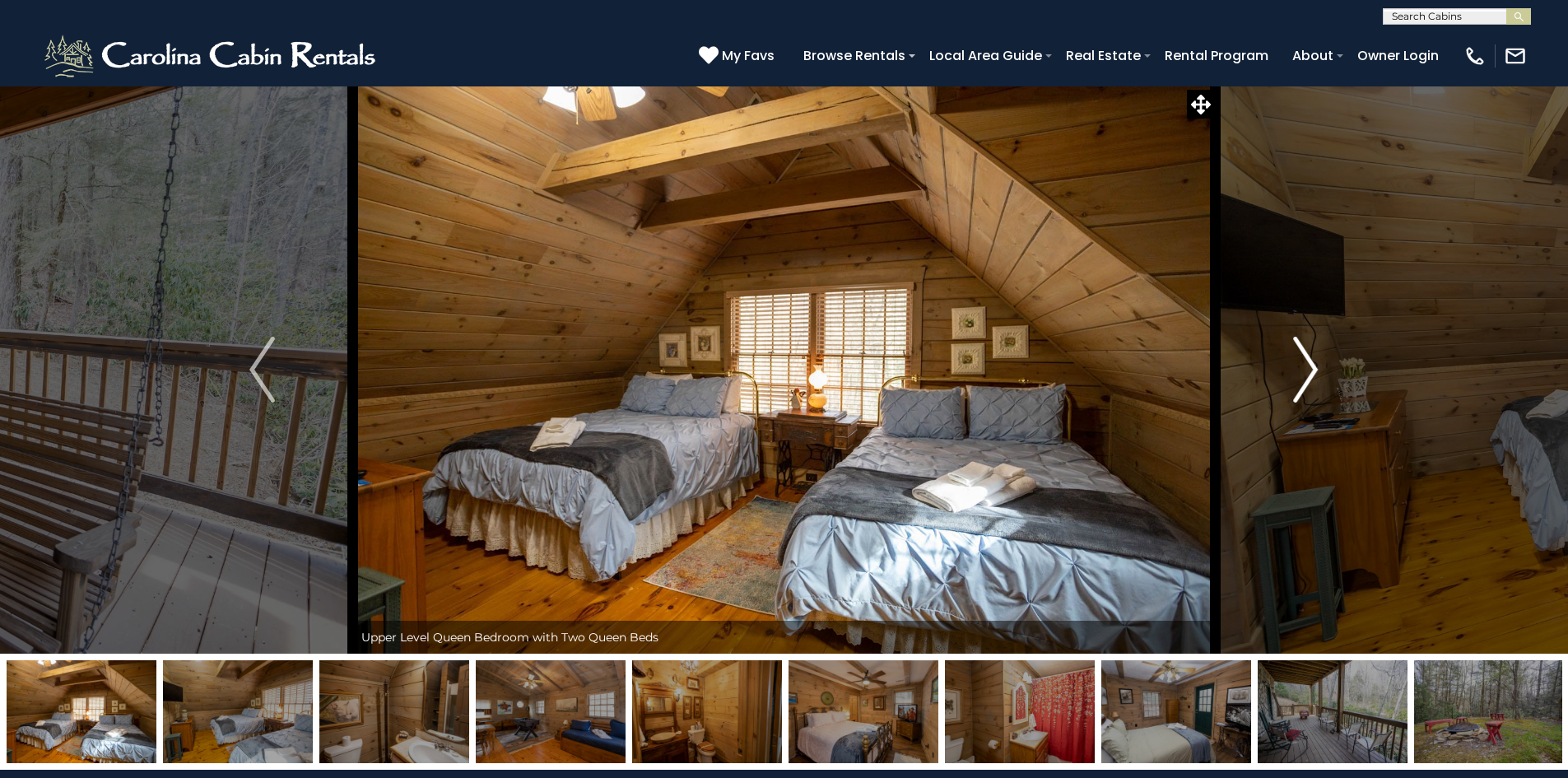
click at [1312, 368] on img "Next" at bounding box center [1306, 369] width 25 height 66
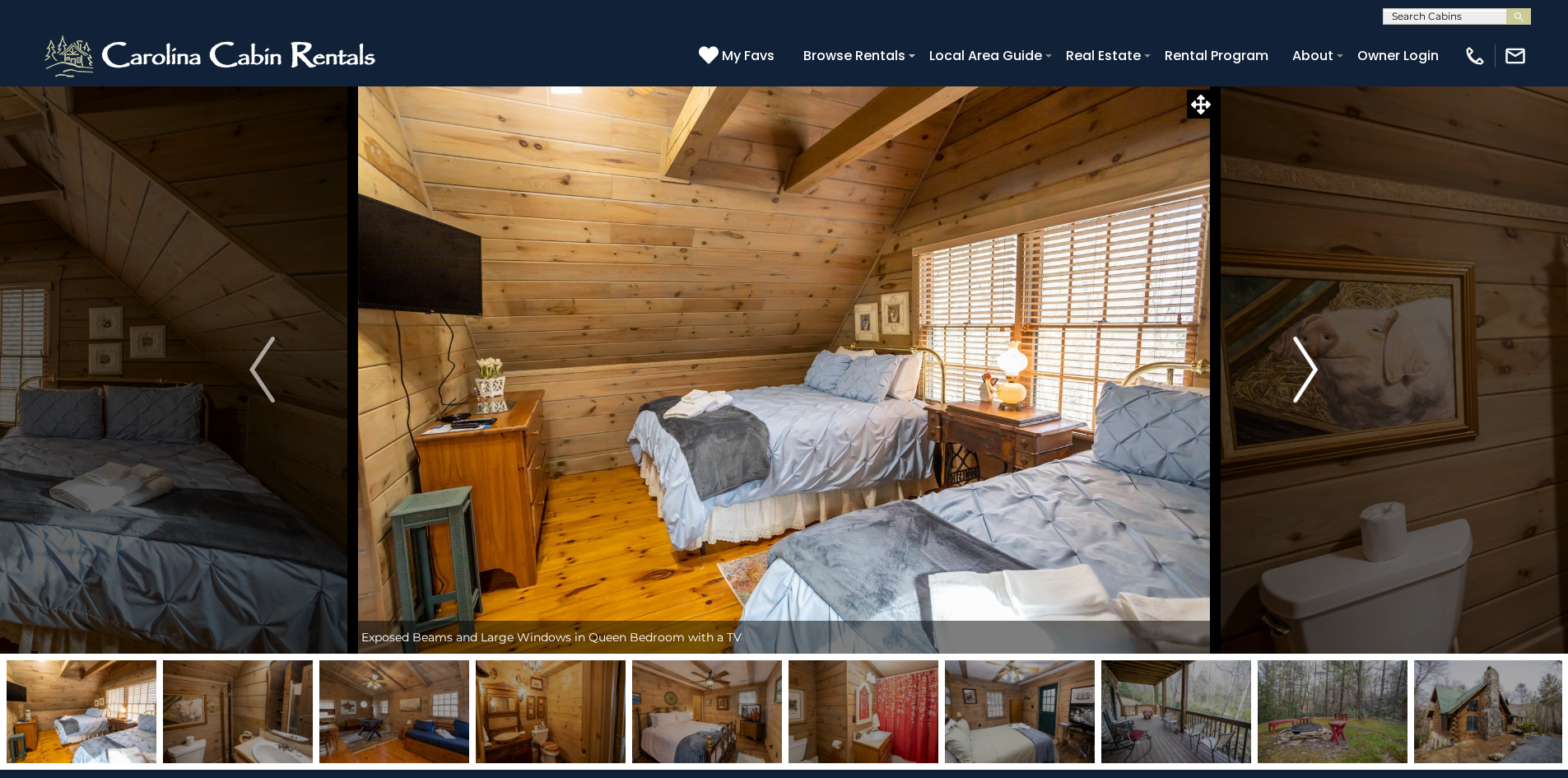
click at [1312, 368] on img "Next" at bounding box center [1306, 369] width 25 height 66
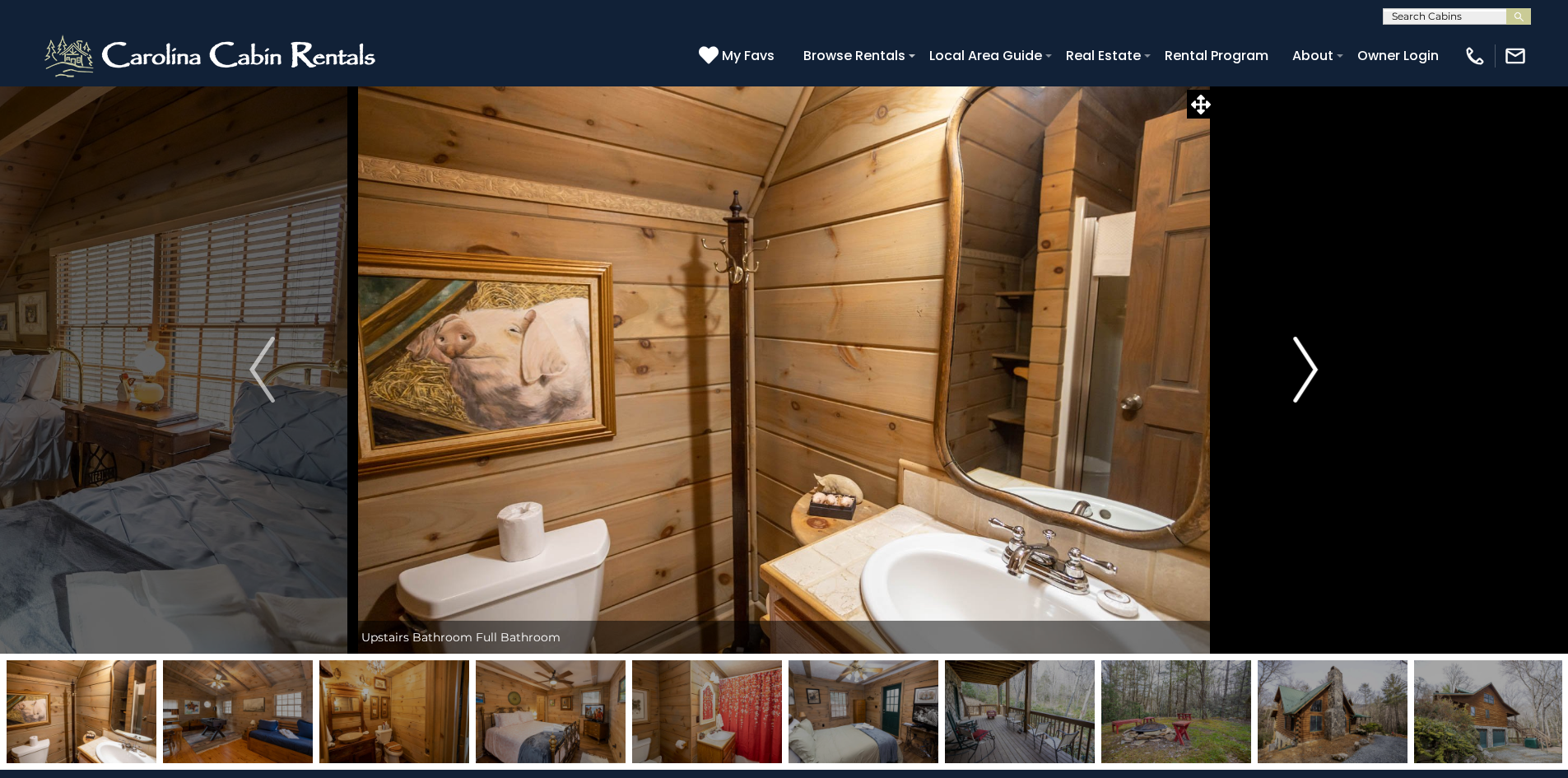
click at [1312, 368] on img "Next" at bounding box center [1306, 369] width 25 height 66
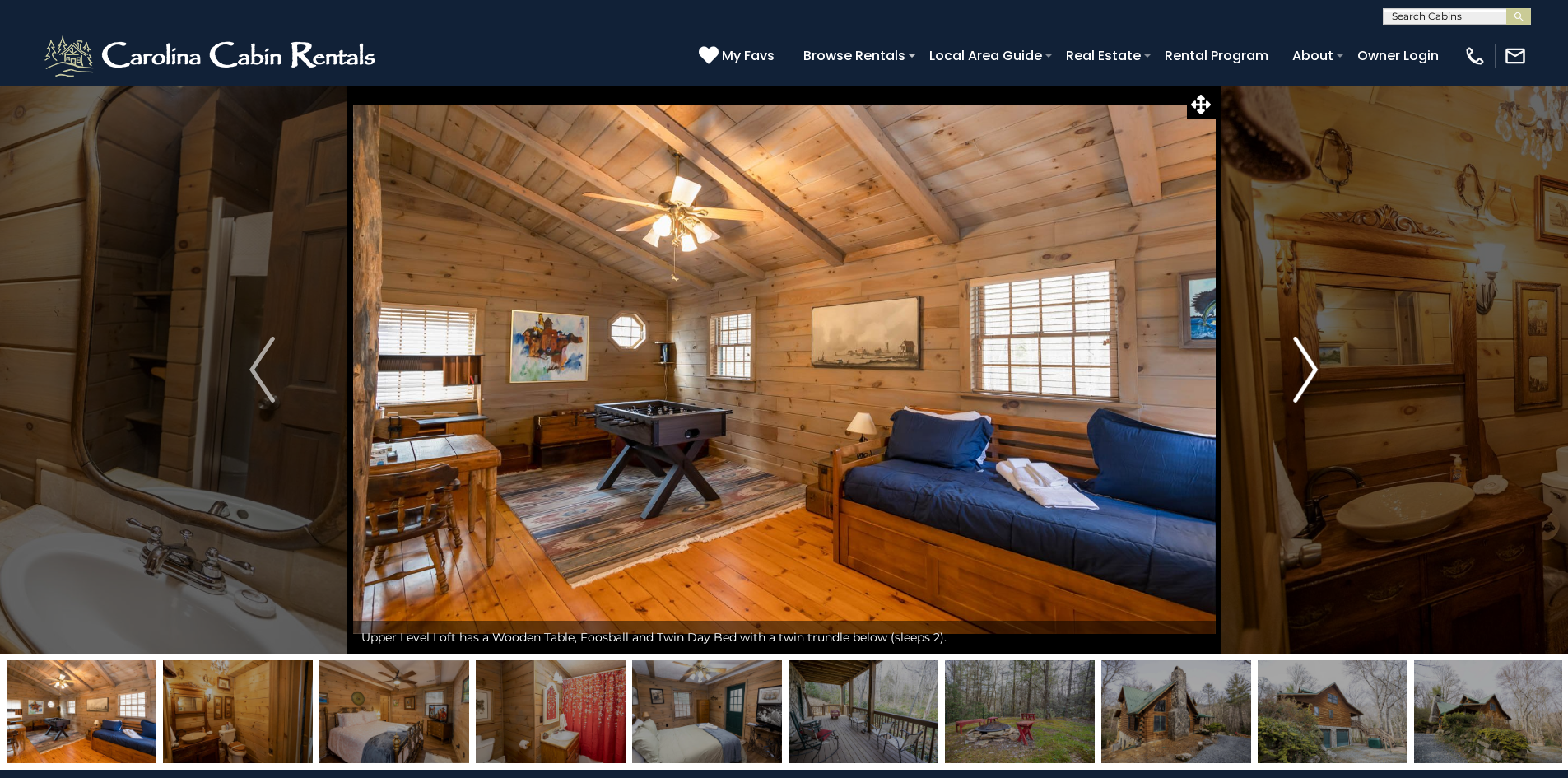
click at [1312, 368] on img "Next" at bounding box center [1306, 369] width 25 height 66
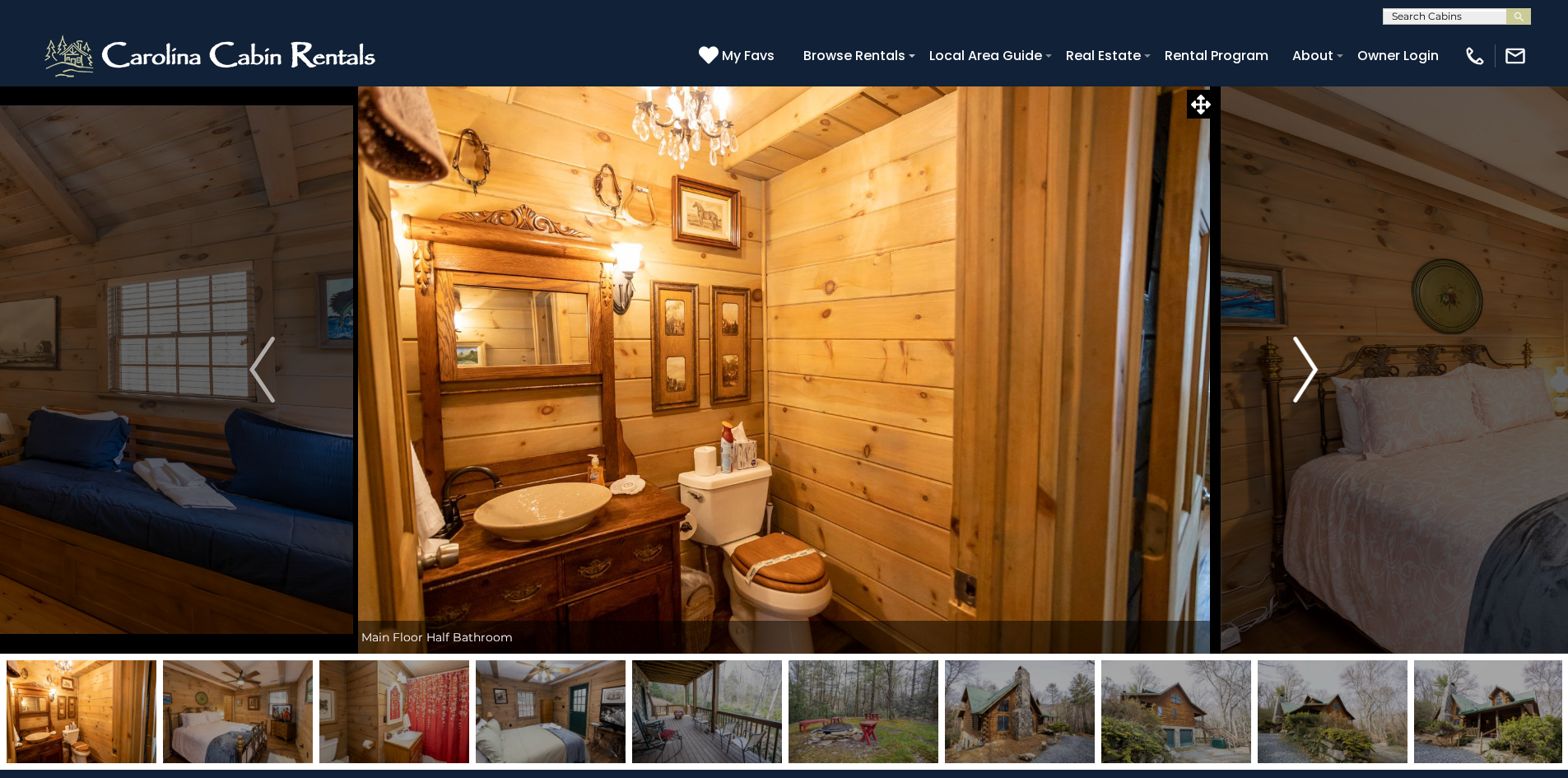
click at [1312, 368] on img "Next" at bounding box center [1306, 369] width 25 height 66
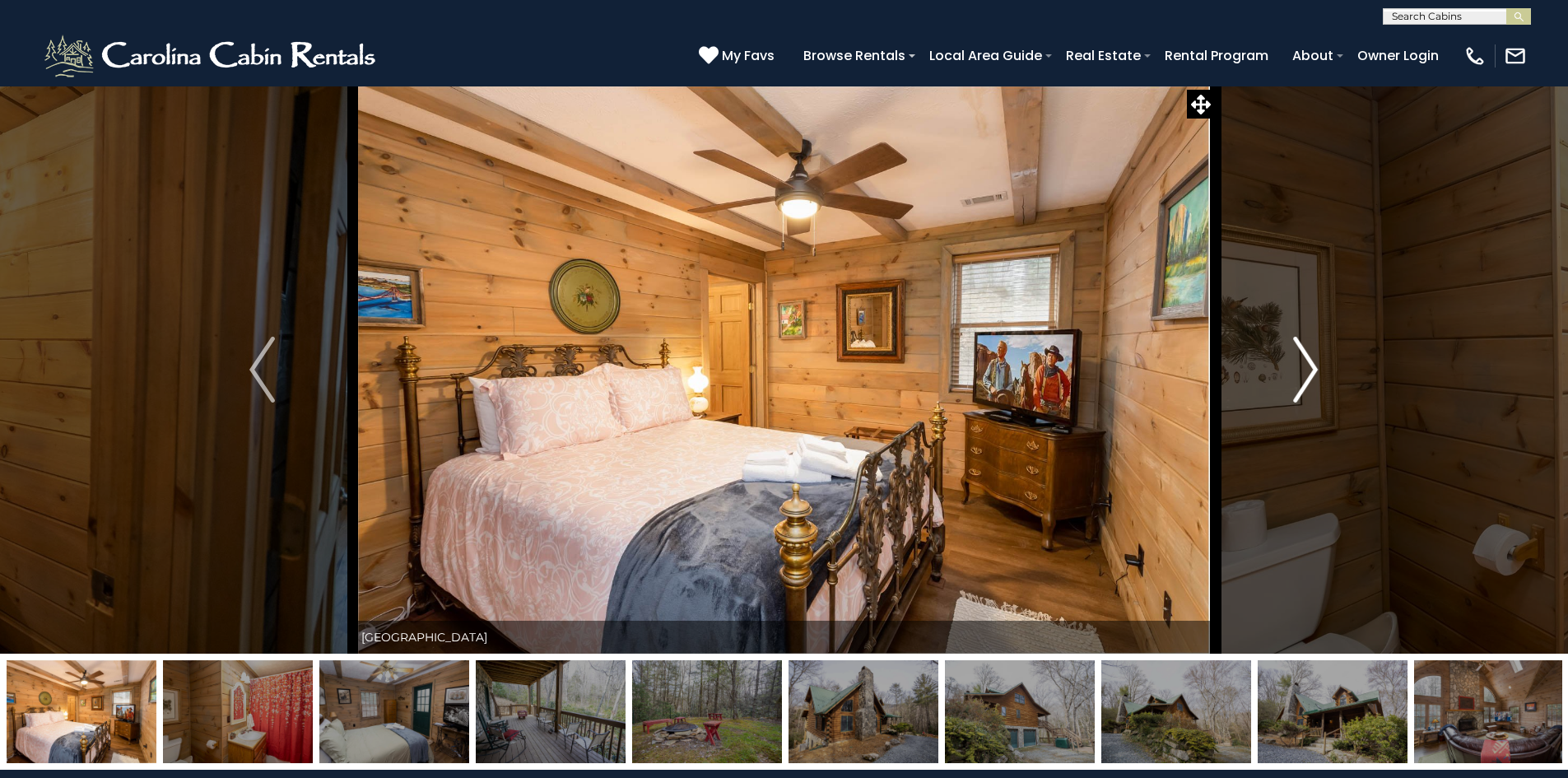
click at [1312, 368] on img "Next" at bounding box center [1306, 369] width 25 height 66
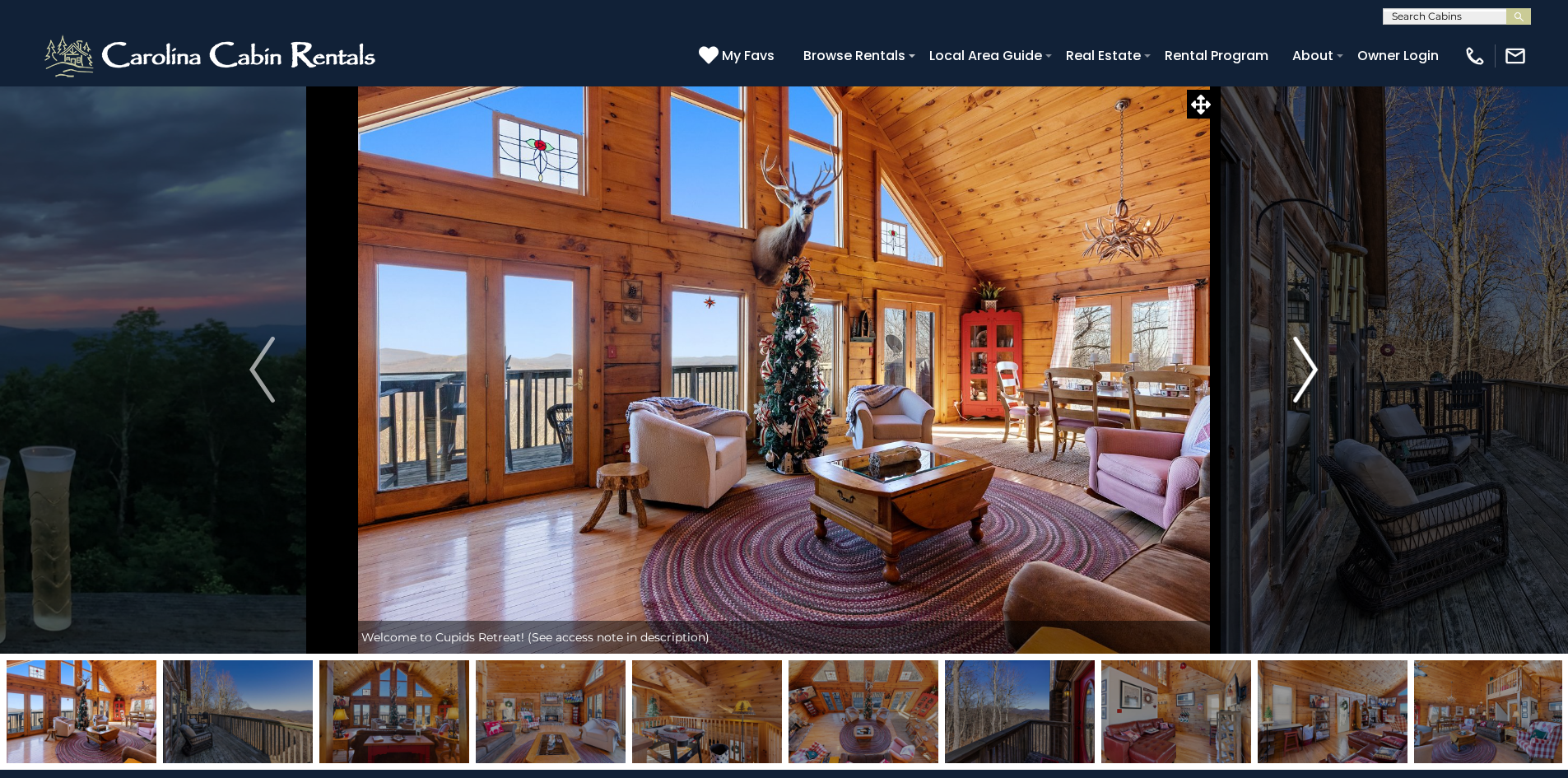
click at [1312, 363] on img "Next" at bounding box center [1306, 369] width 25 height 66
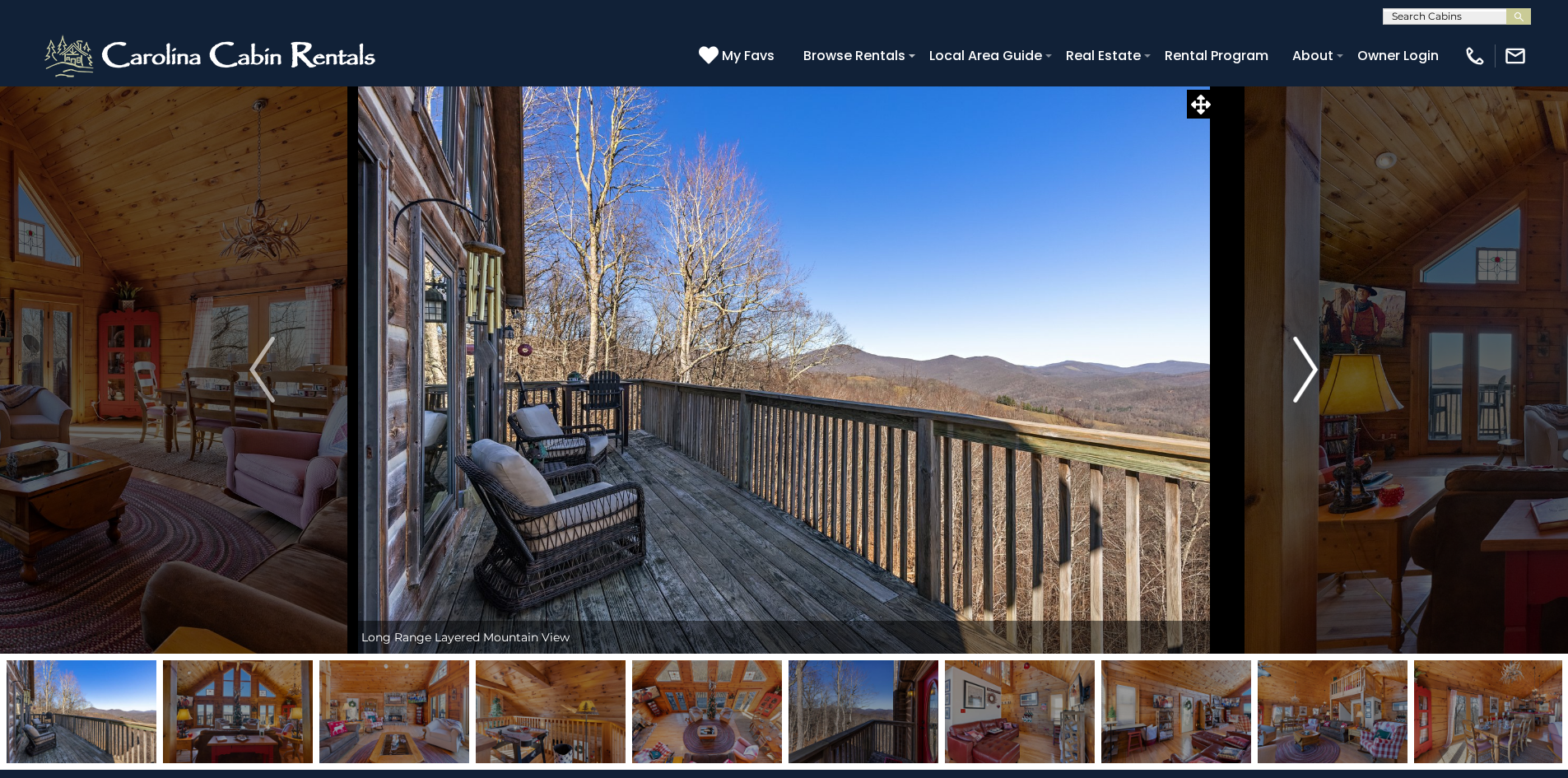
click at [1312, 363] on img "Next" at bounding box center [1306, 369] width 25 height 66
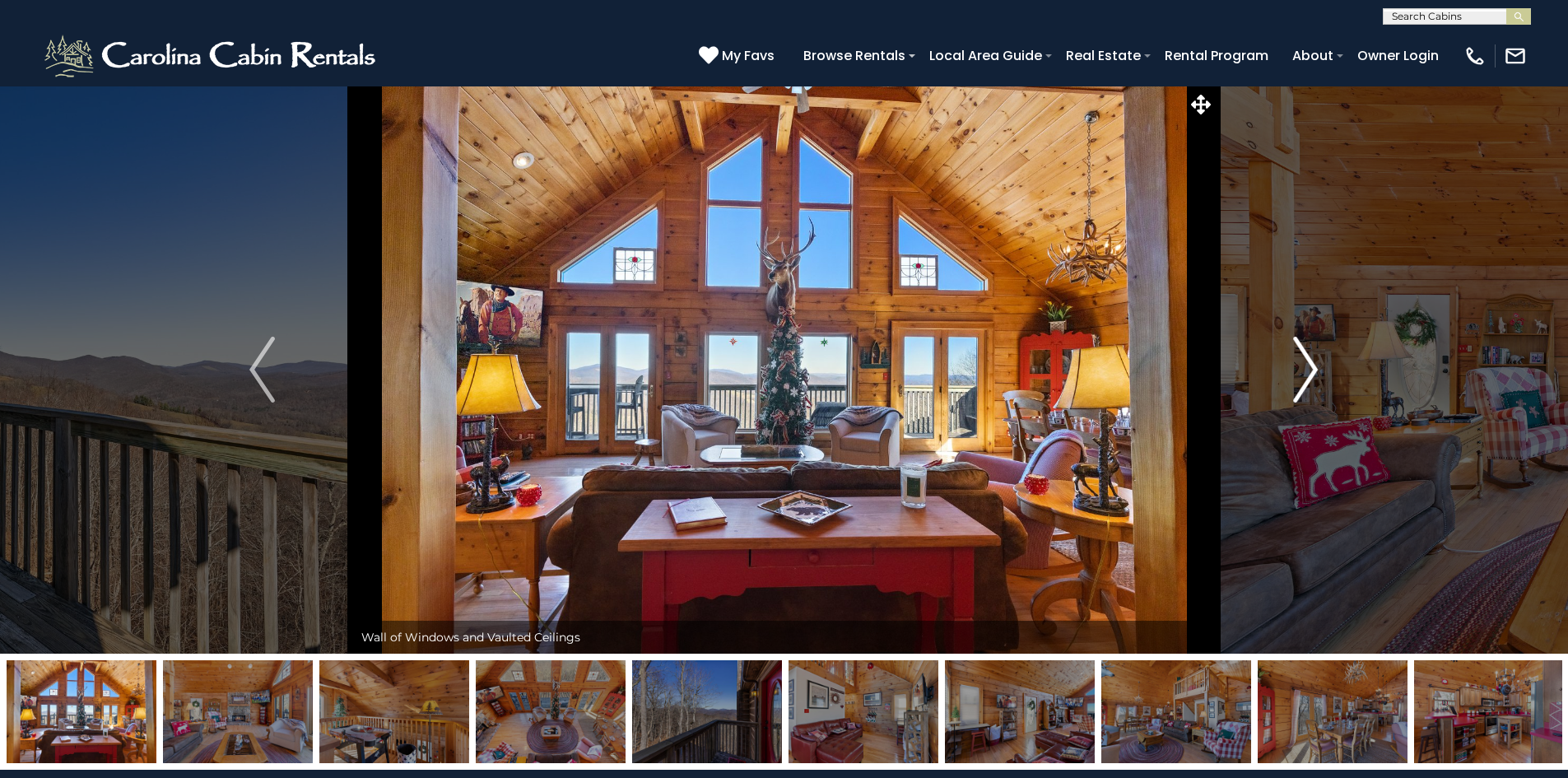
click at [1312, 363] on img "Next" at bounding box center [1306, 369] width 25 height 66
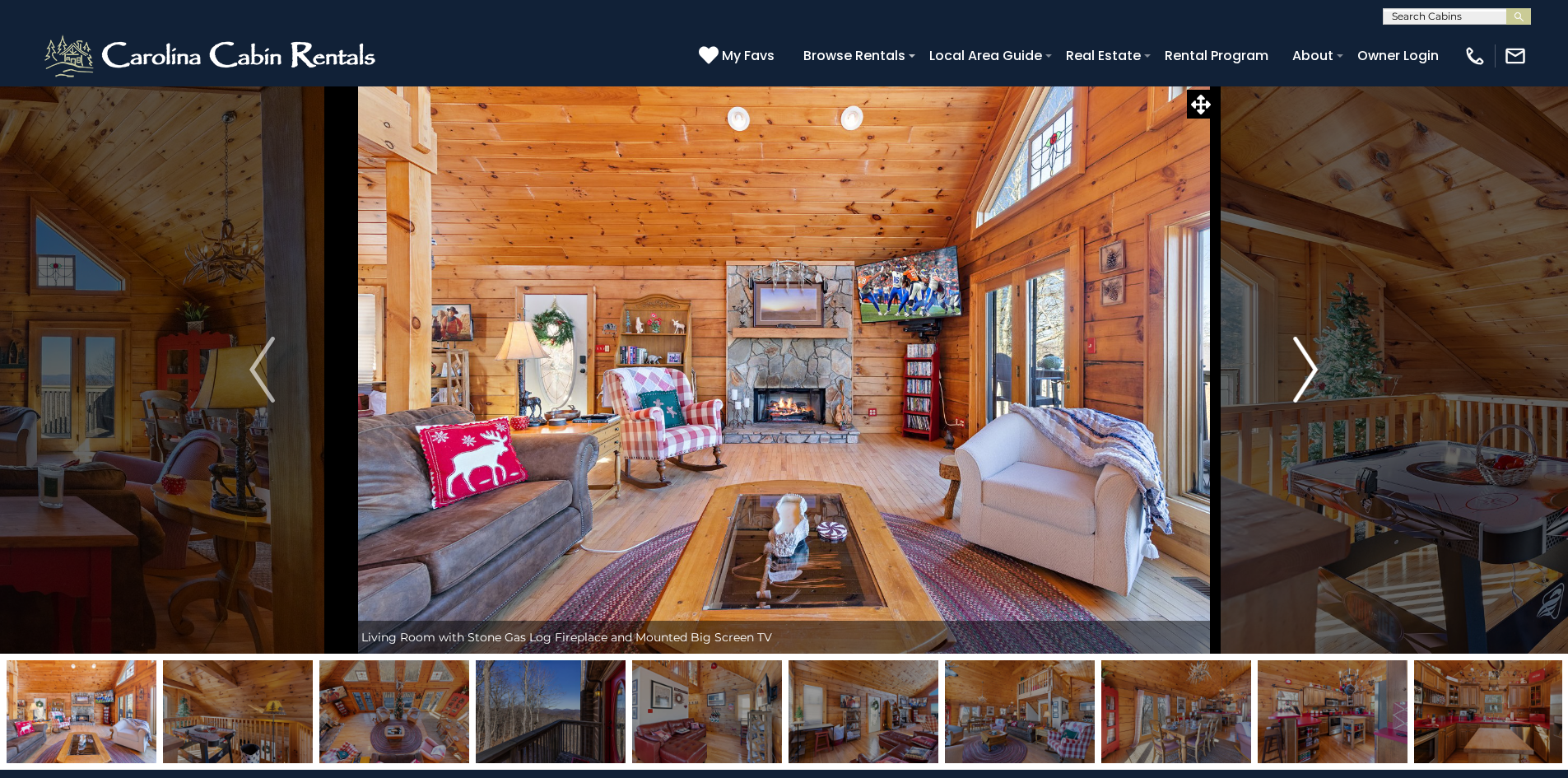
click at [1312, 363] on img "Next" at bounding box center [1306, 369] width 25 height 66
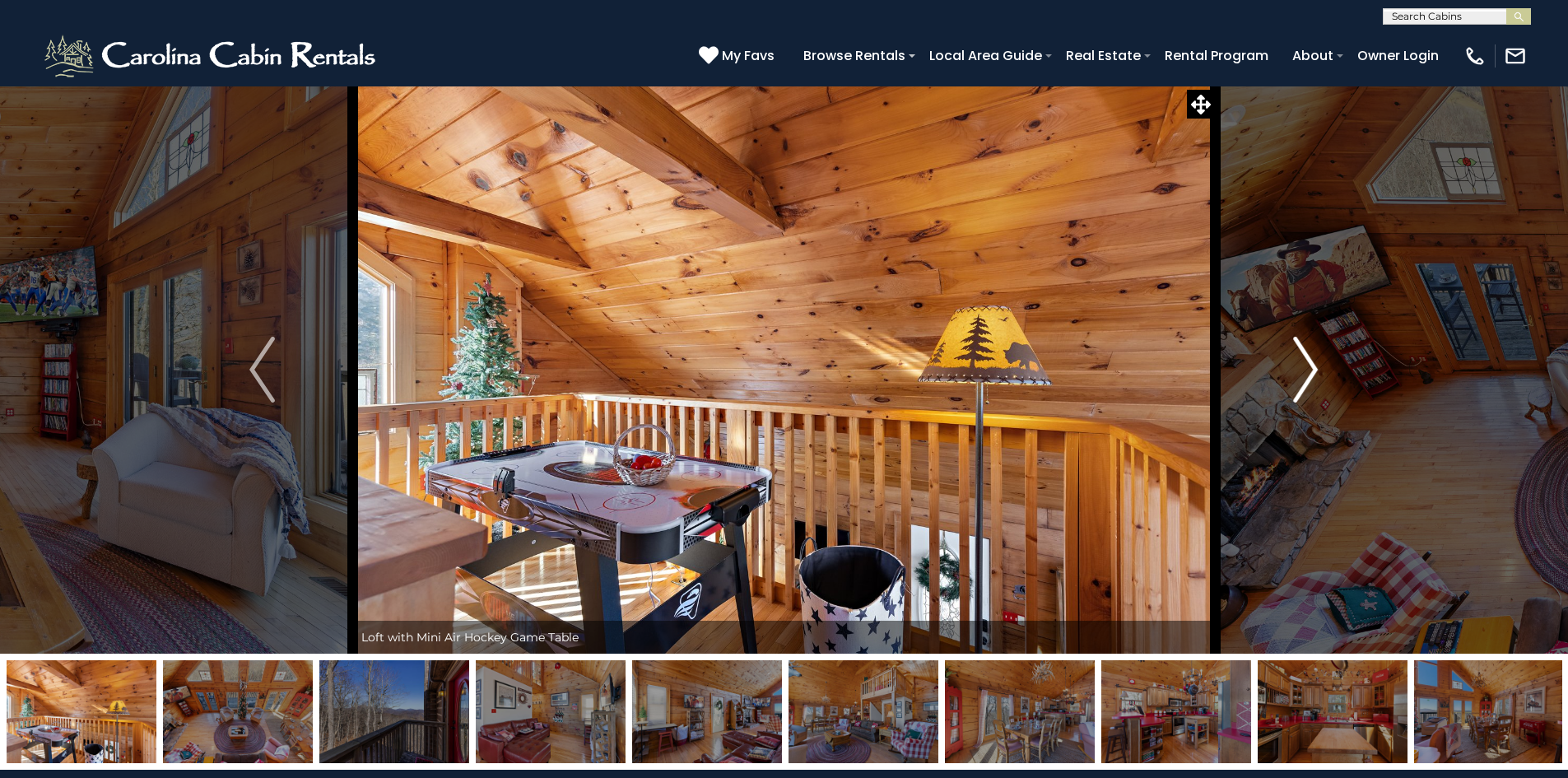
click at [1312, 363] on img "Next" at bounding box center [1306, 369] width 25 height 66
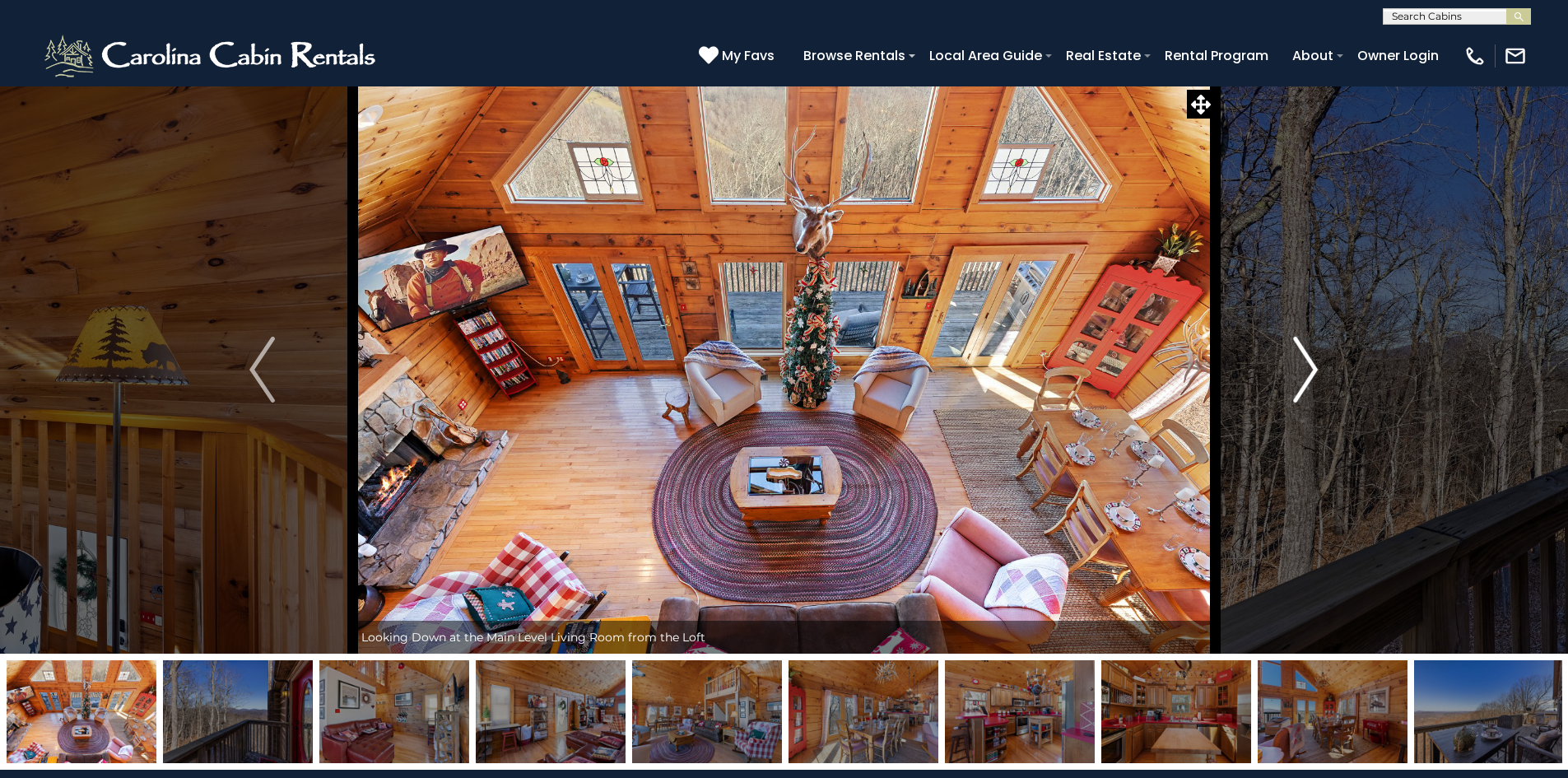
click at [1309, 367] on img "Next" at bounding box center [1306, 369] width 25 height 66
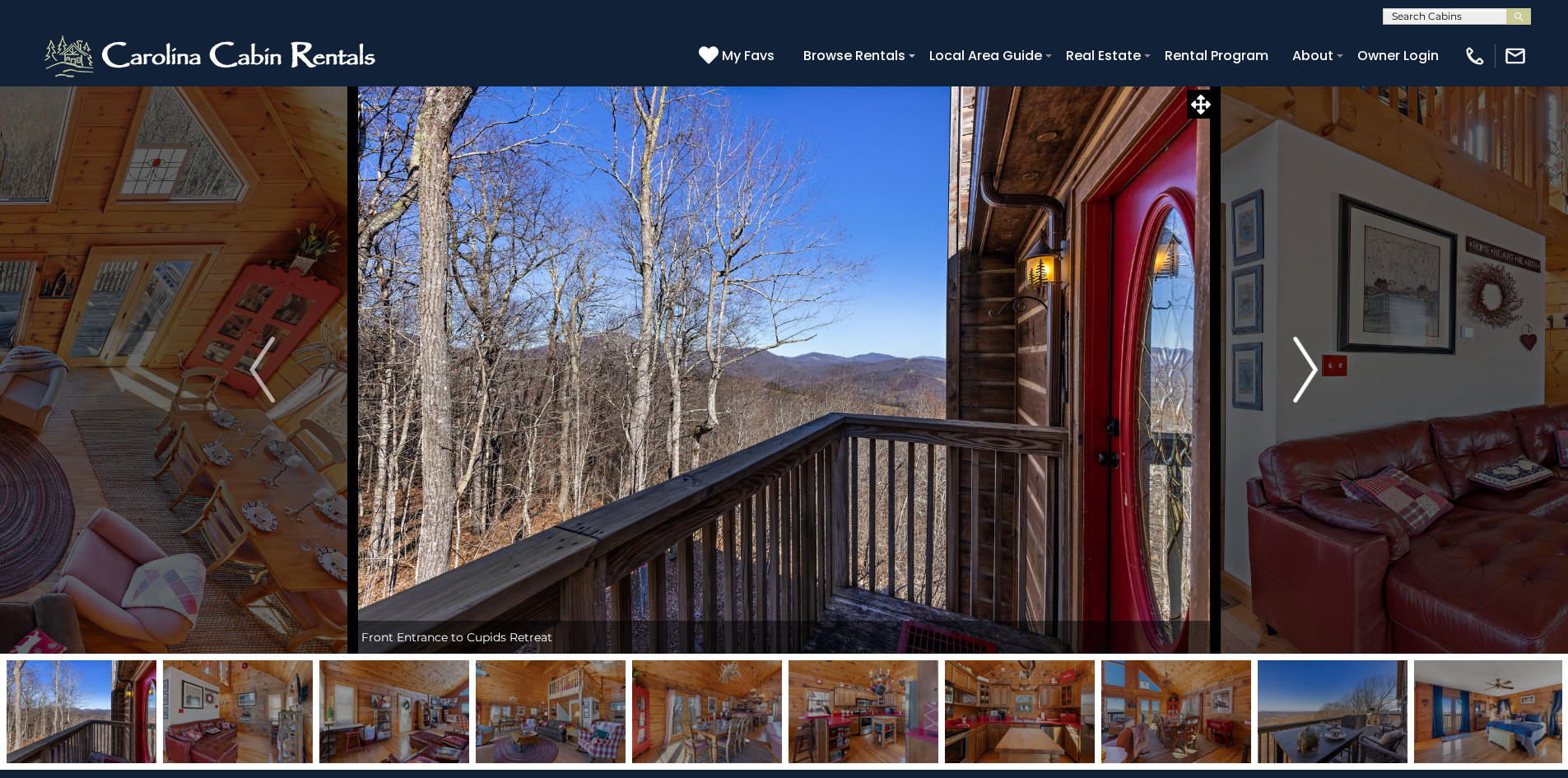
click at [1309, 367] on img "Next" at bounding box center [1306, 369] width 25 height 66
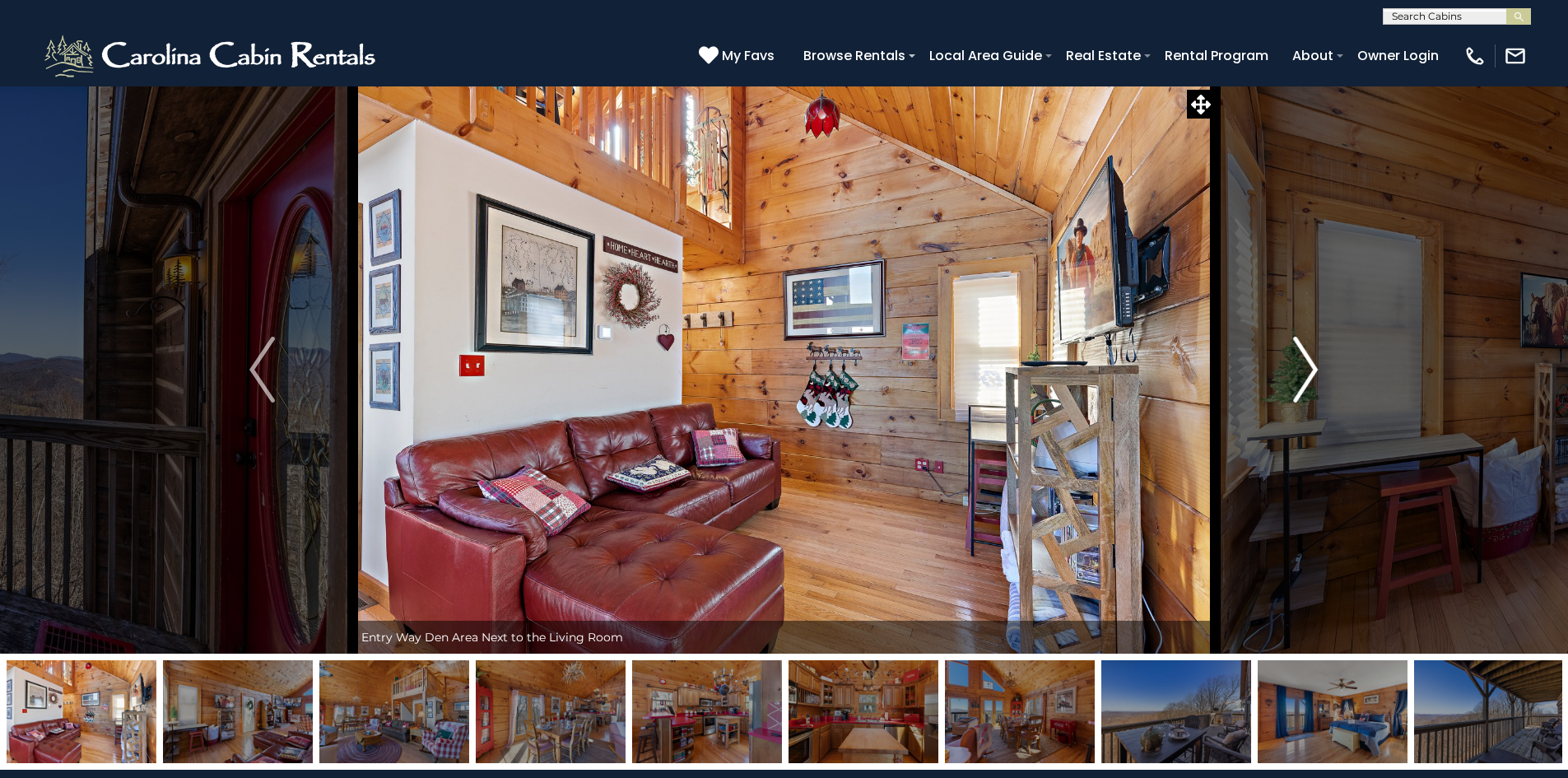
click at [1309, 367] on img "Next" at bounding box center [1306, 369] width 25 height 66
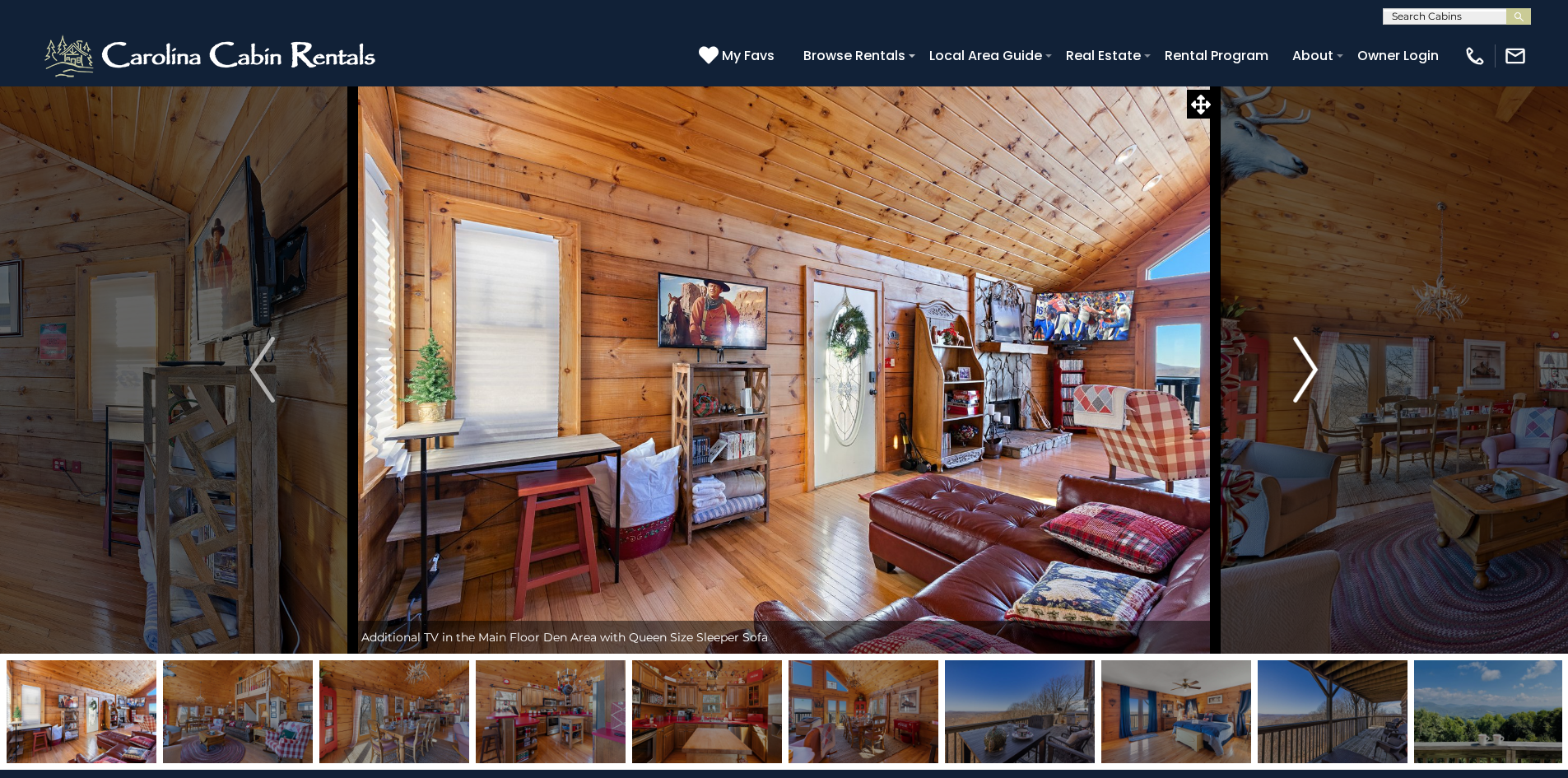
click at [1309, 367] on img "Next" at bounding box center [1306, 369] width 25 height 66
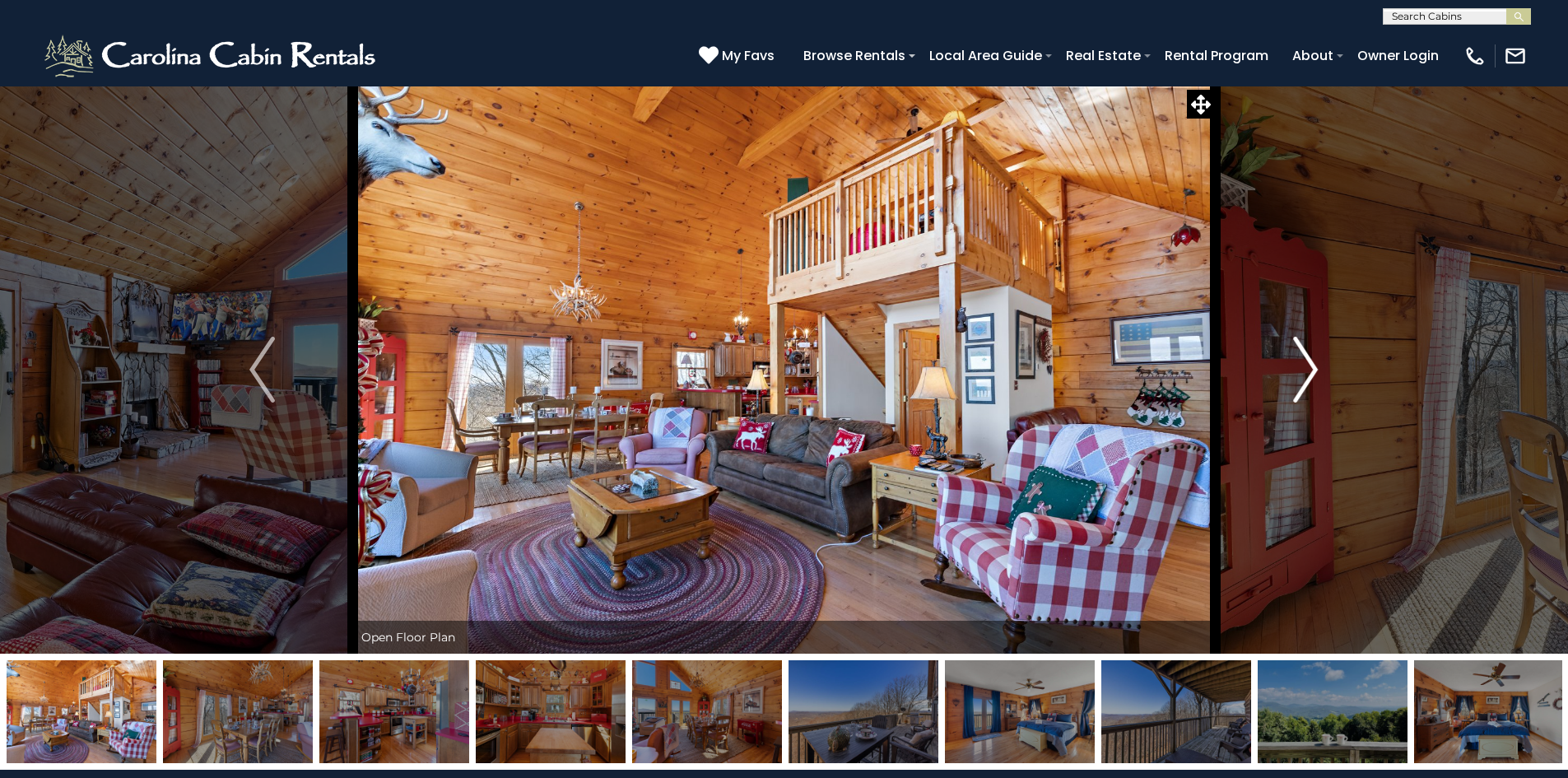
click at [1309, 367] on img "Next" at bounding box center [1306, 369] width 25 height 66
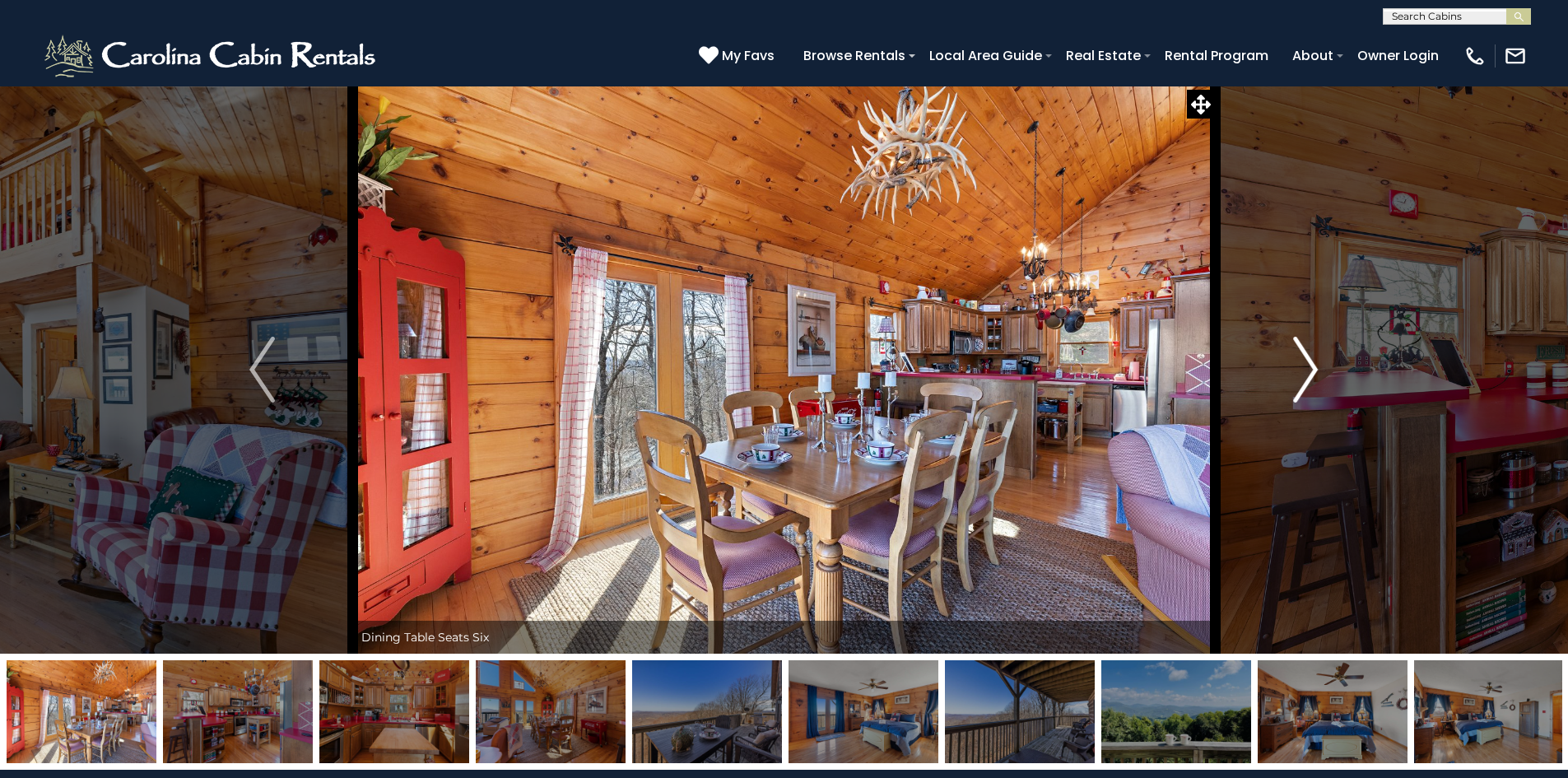
click at [1309, 367] on img "Next" at bounding box center [1306, 369] width 25 height 66
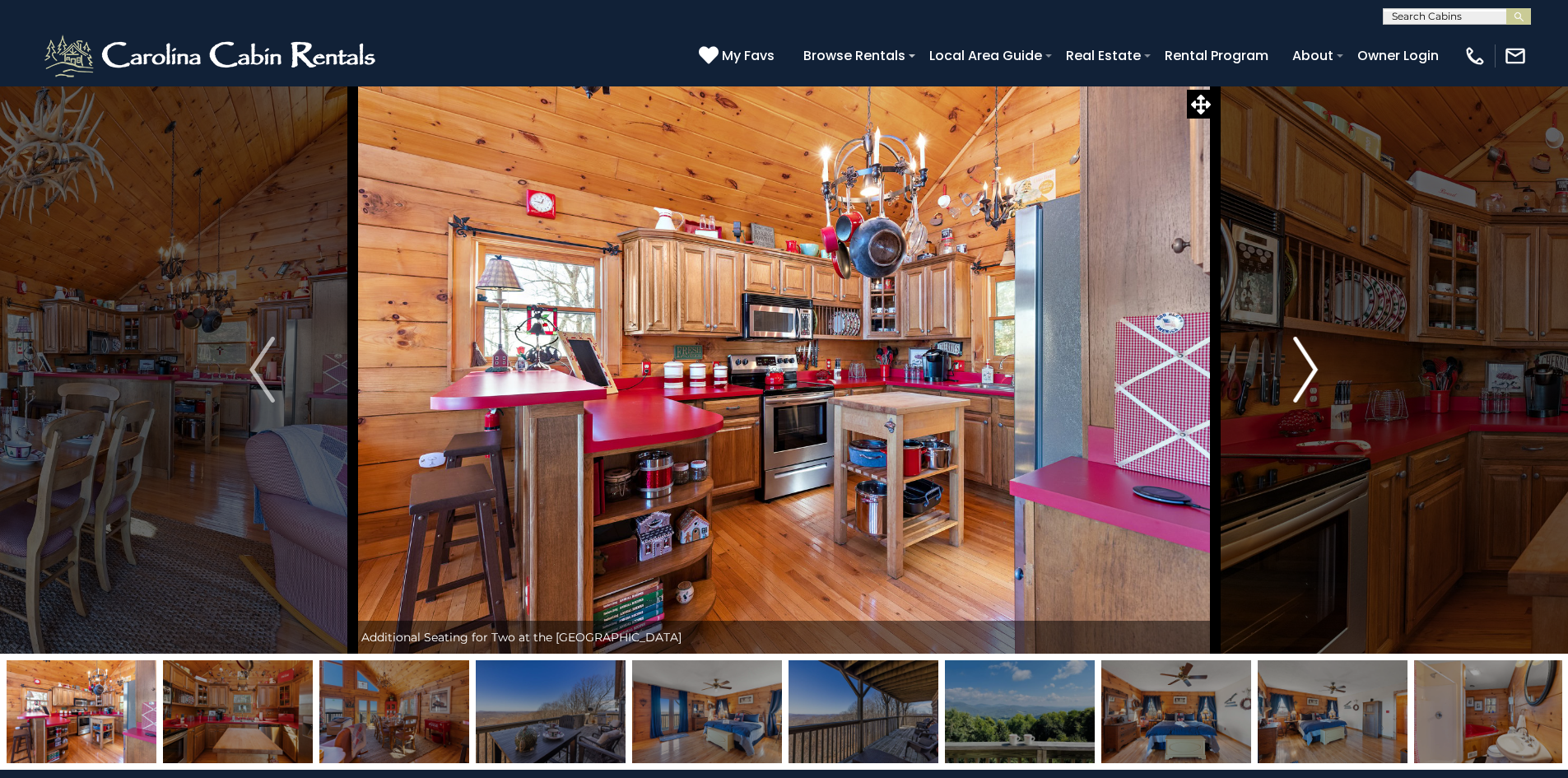
click at [1309, 367] on img "Next" at bounding box center [1306, 369] width 25 height 66
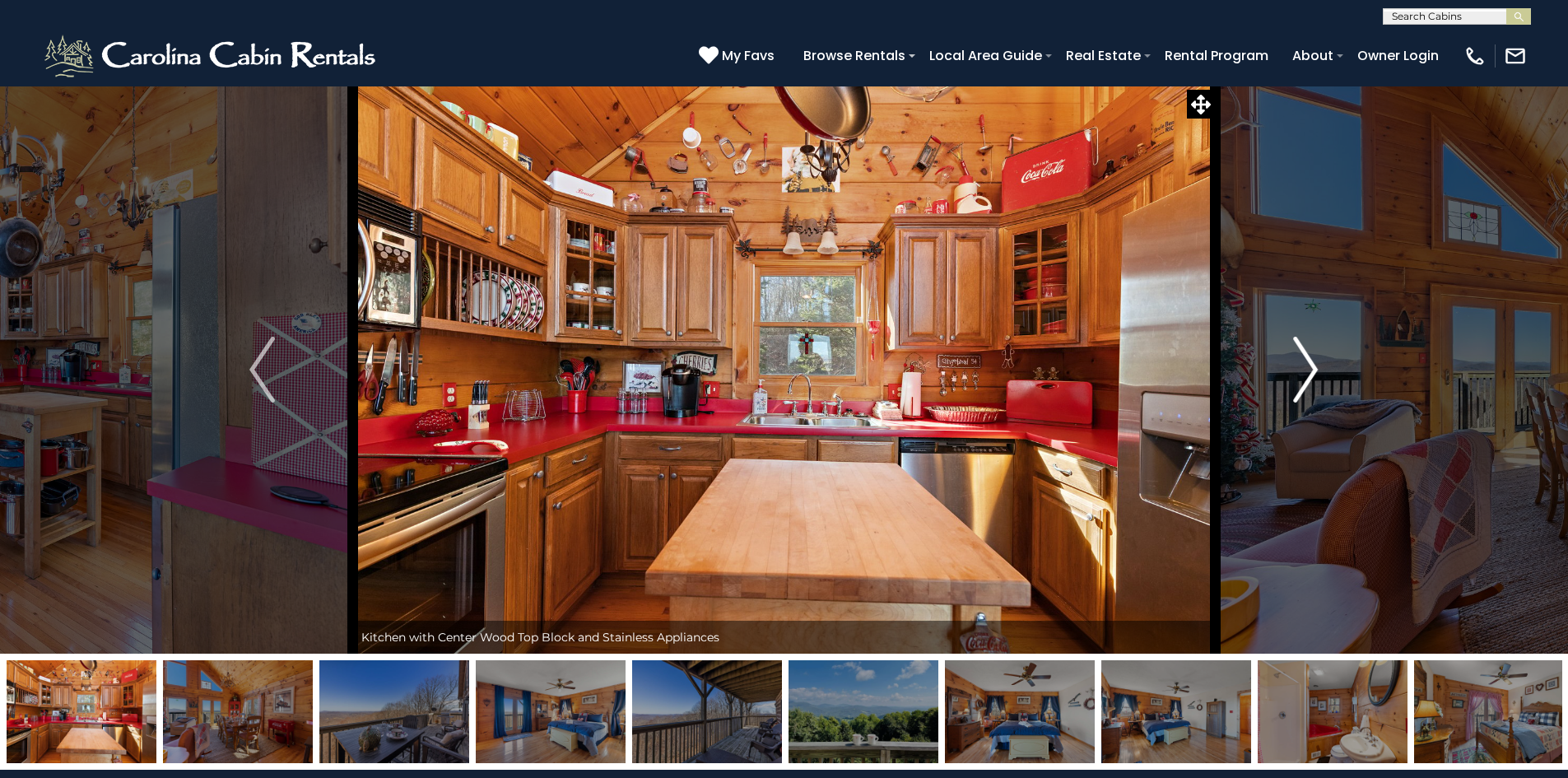
click at [1309, 367] on img "Next" at bounding box center [1306, 369] width 25 height 66
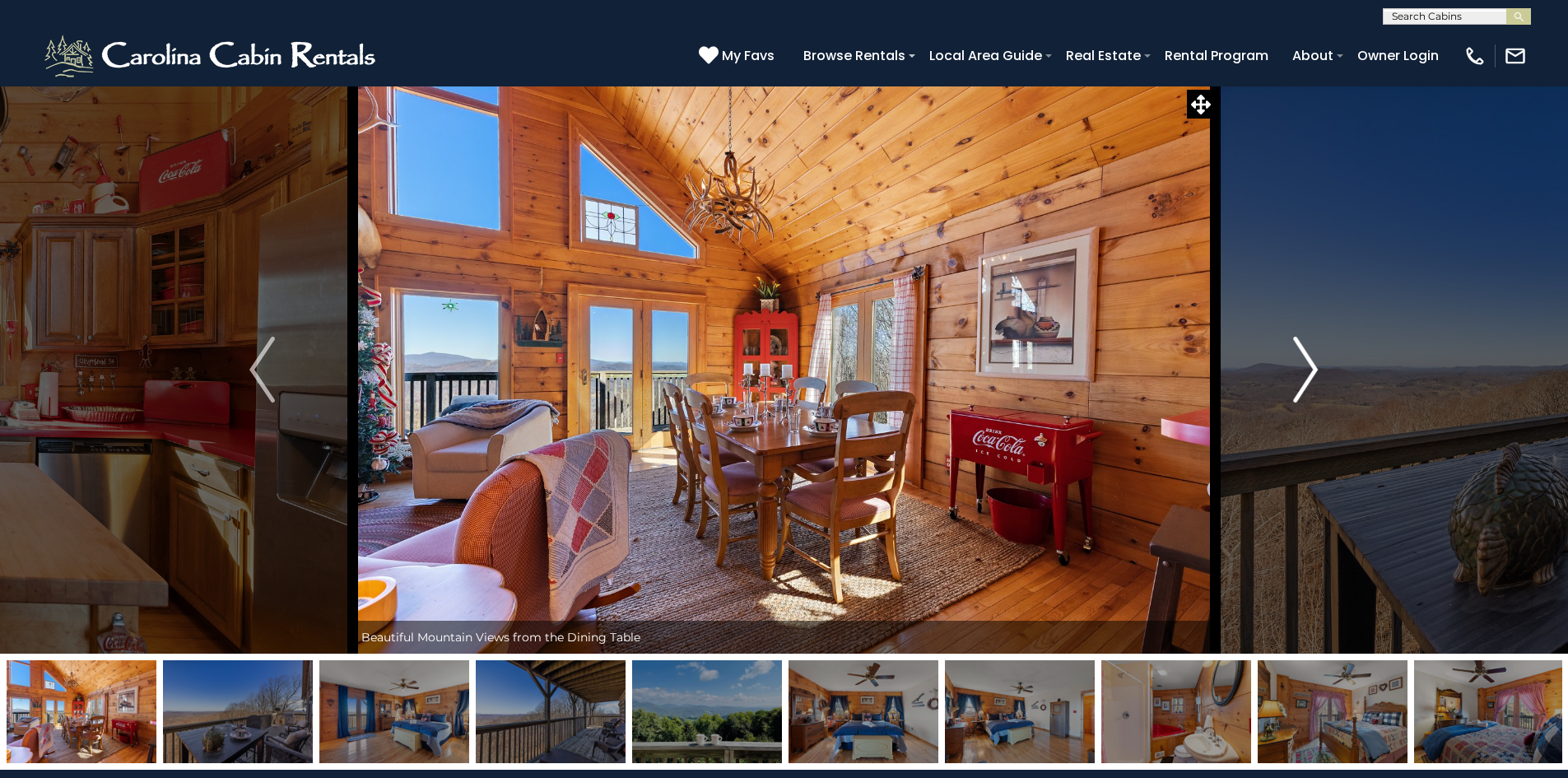
click at [1309, 367] on img "Next" at bounding box center [1306, 369] width 25 height 66
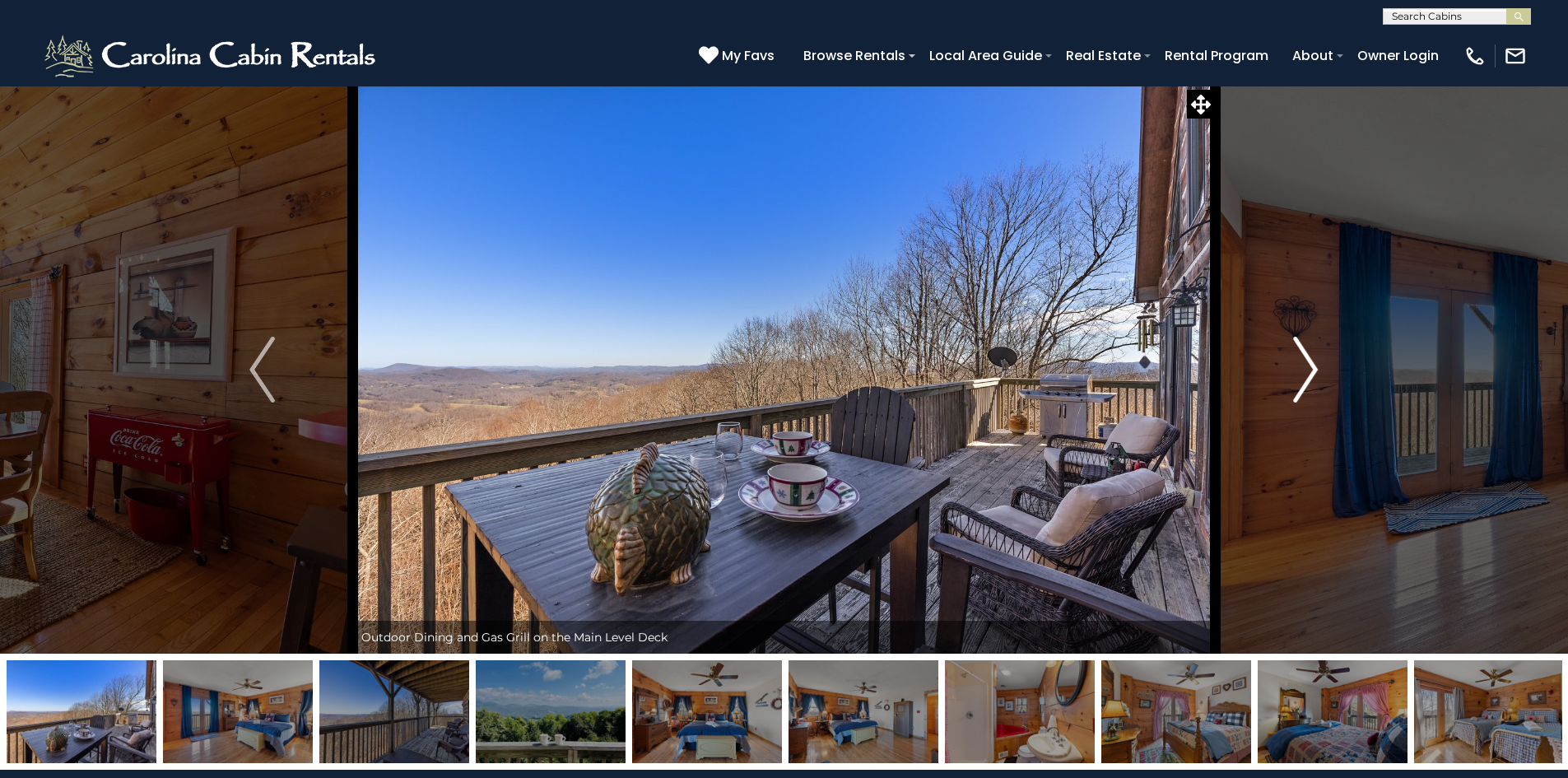
click at [1309, 367] on img "Next" at bounding box center [1306, 369] width 25 height 66
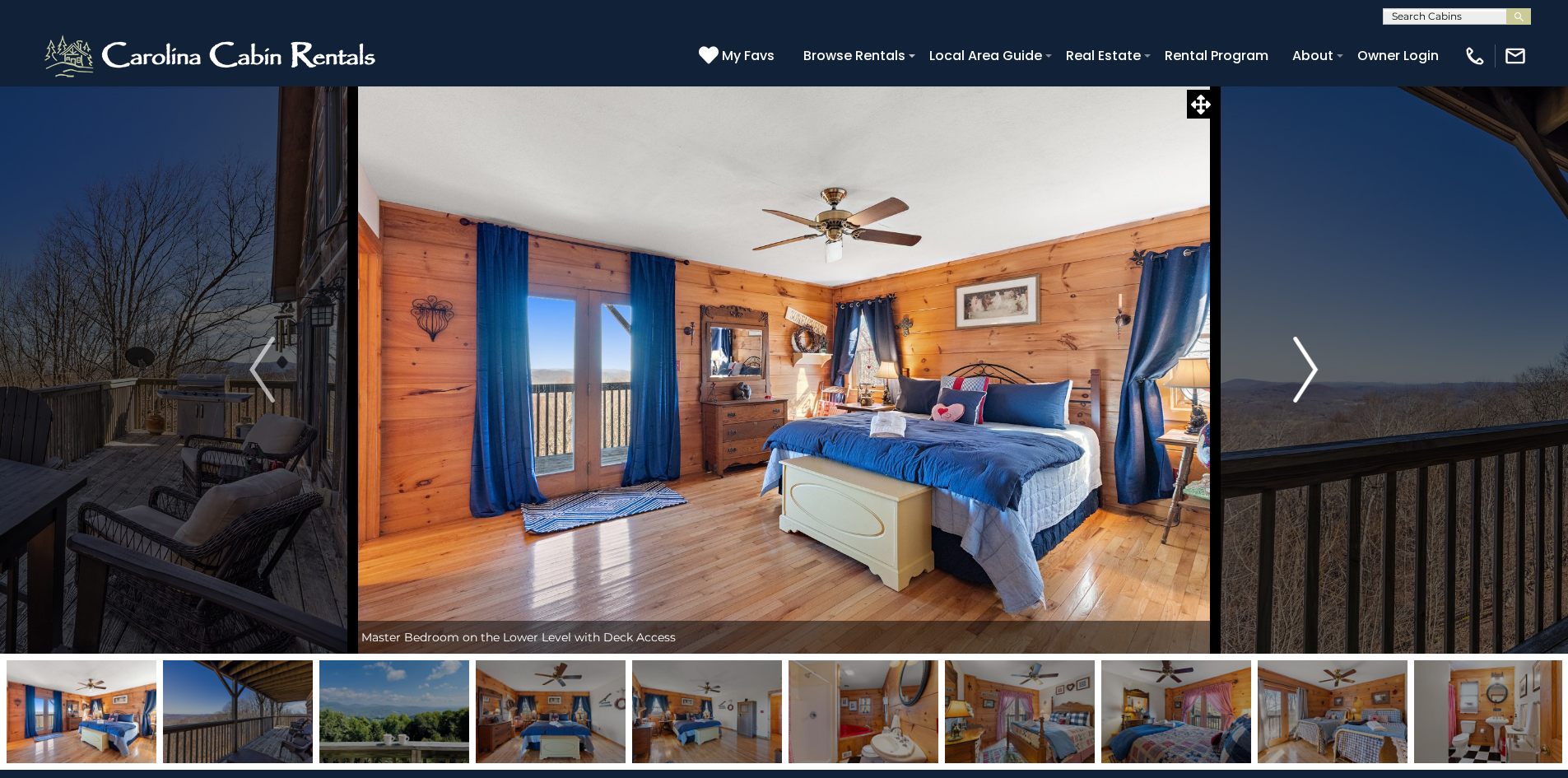
click at [1309, 367] on img "Next" at bounding box center [1306, 369] width 25 height 66
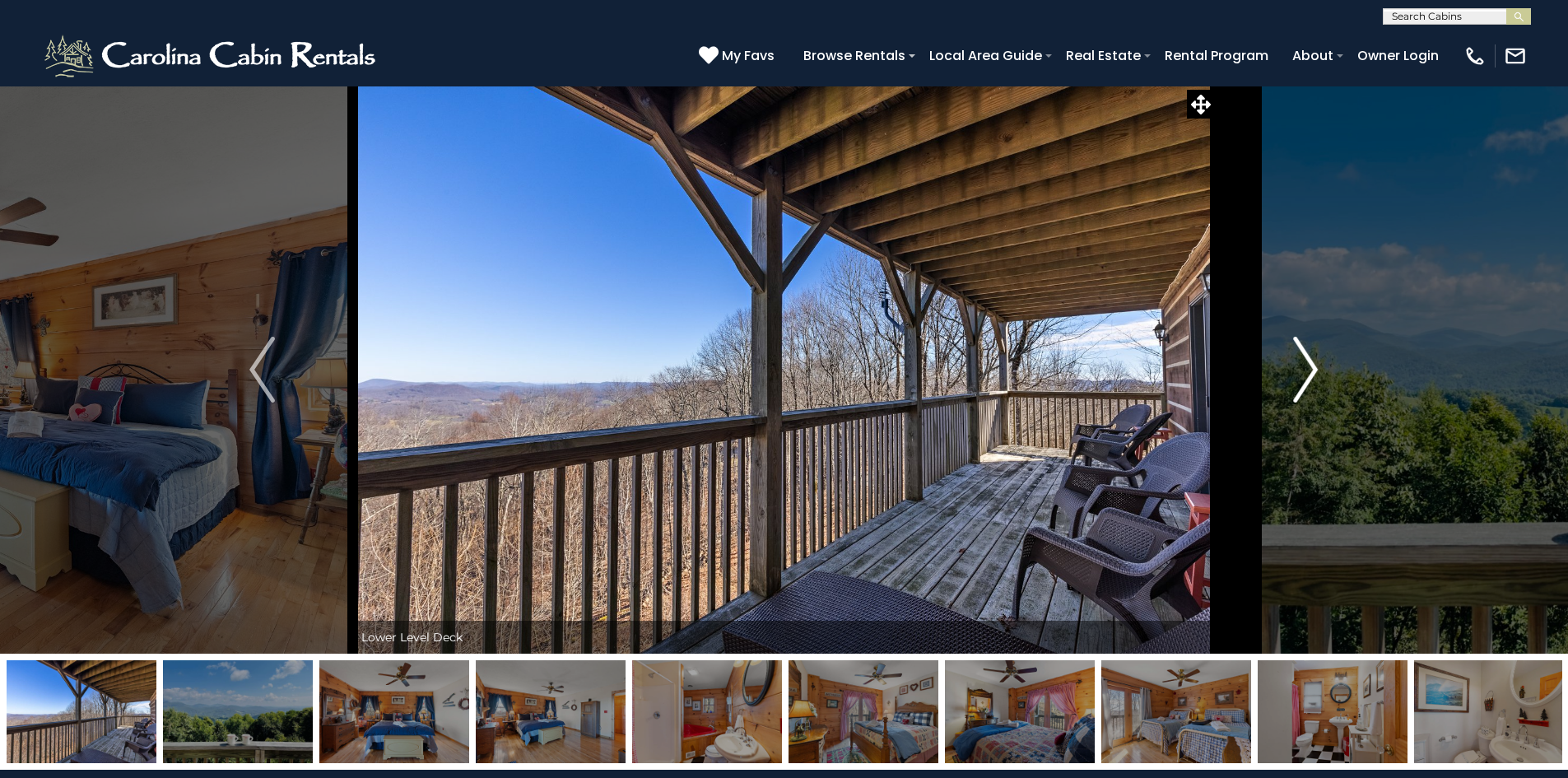
click at [1309, 367] on img "Next" at bounding box center [1306, 369] width 25 height 66
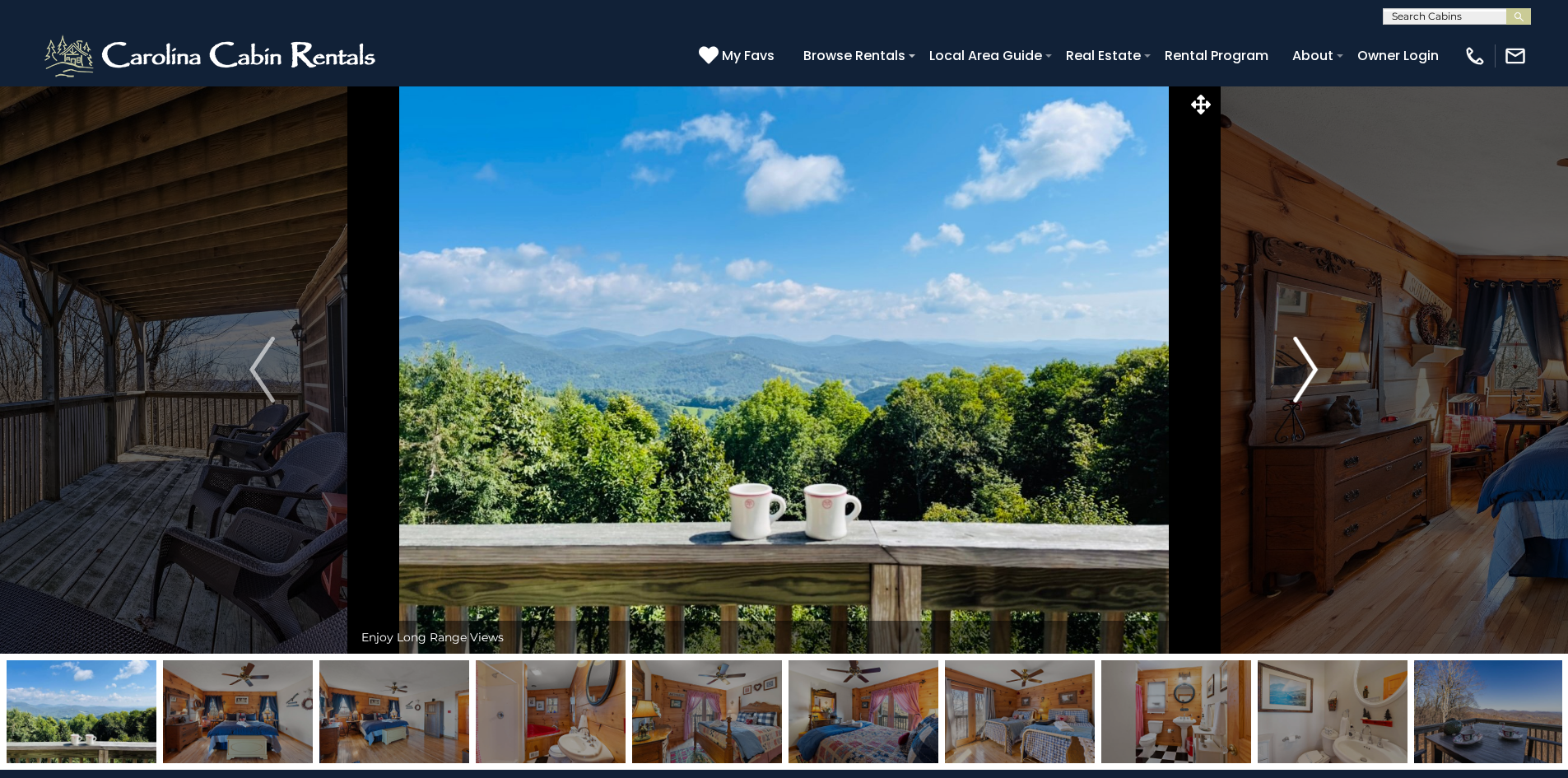
click at [1309, 367] on img "Next" at bounding box center [1306, 369] width 25 height 66
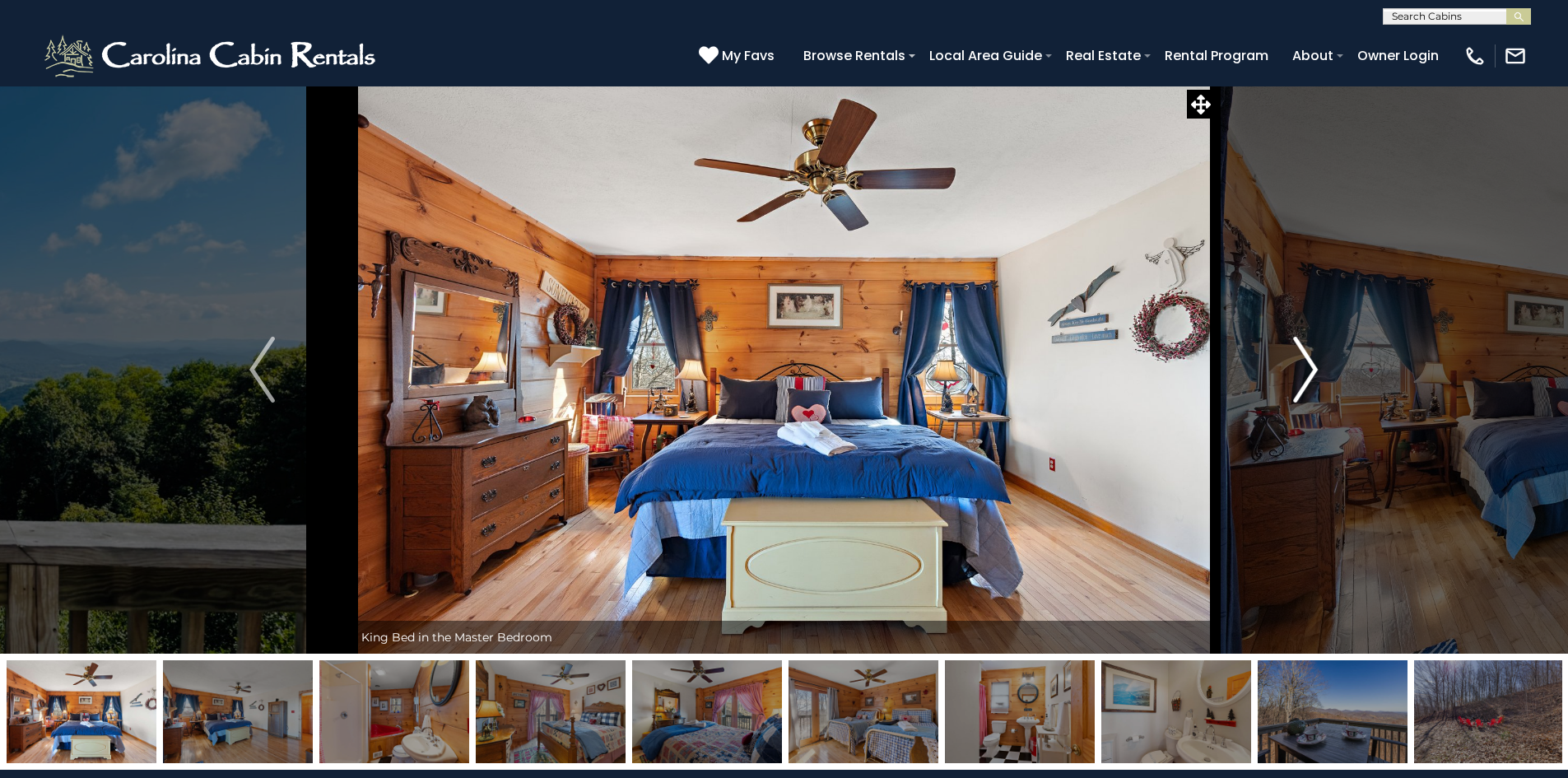
click at [1309, 367] on img "Next" at bounding box center [1306, 369] width 25 height 66
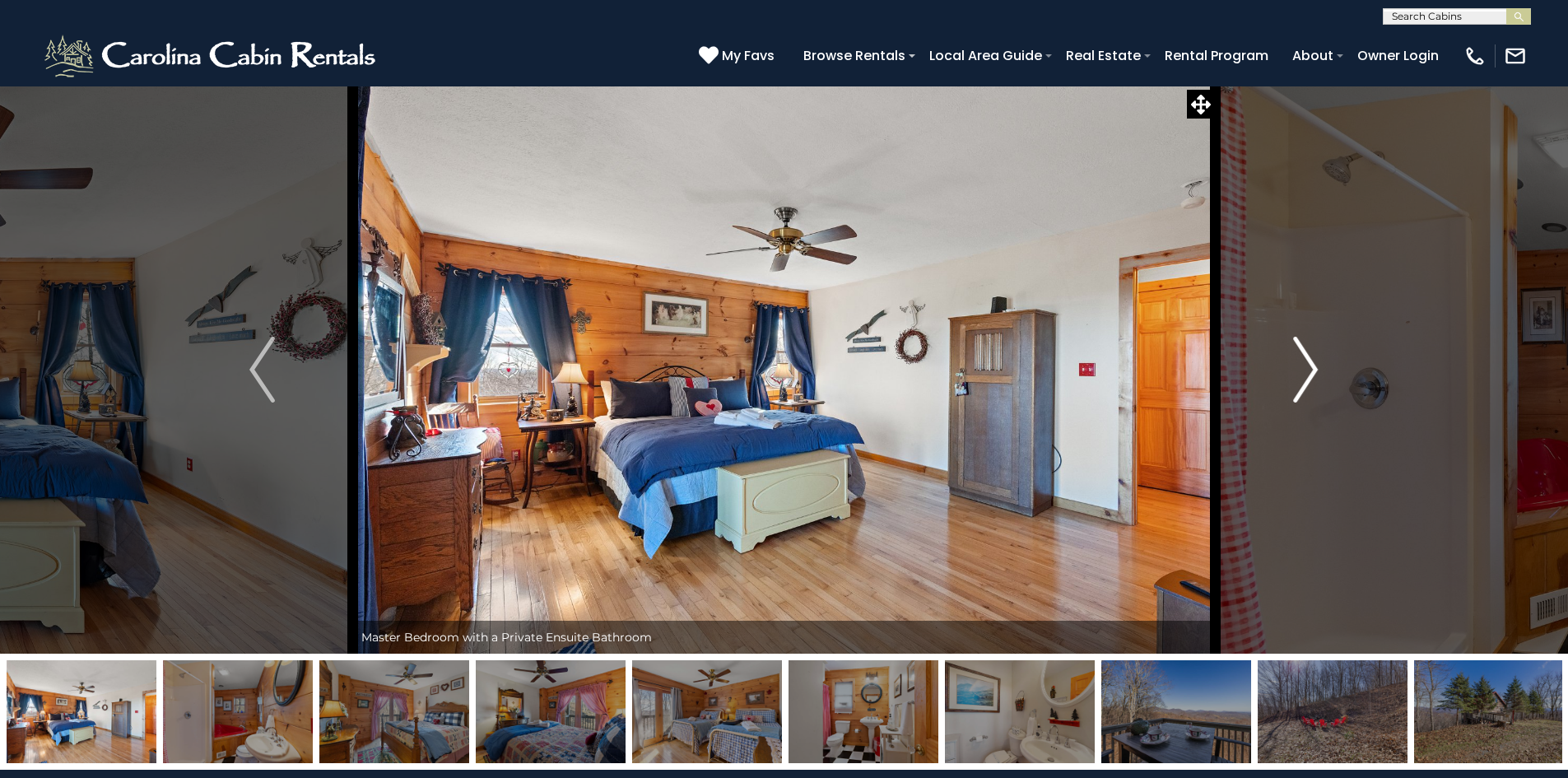
click at [1309, 367] on img "Next" at bounding box center [1306, 369] width 25 height 66
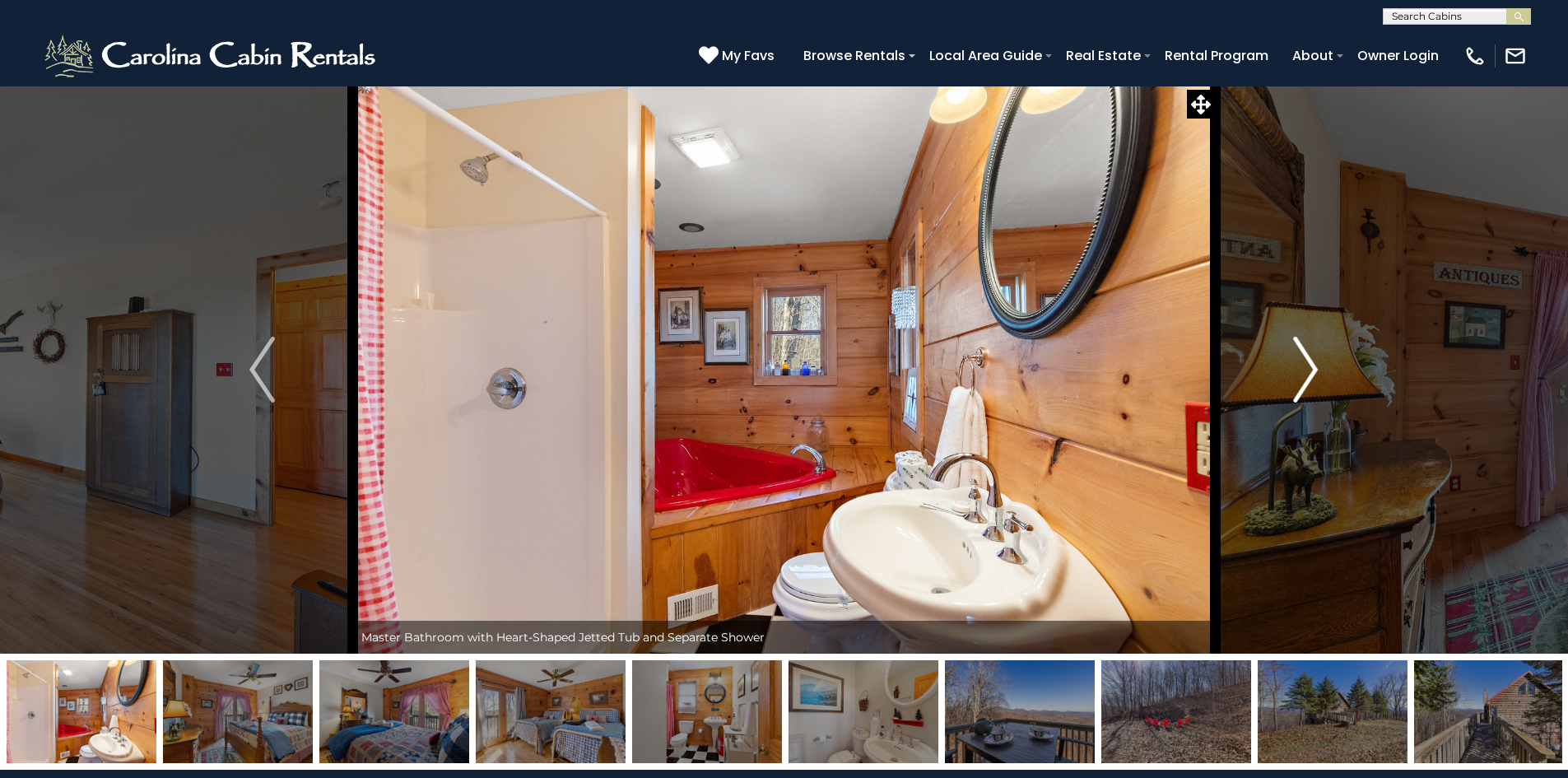
click at [1309, 367] on img "Next" at bounding box center [1306, 369] width 25 height 66
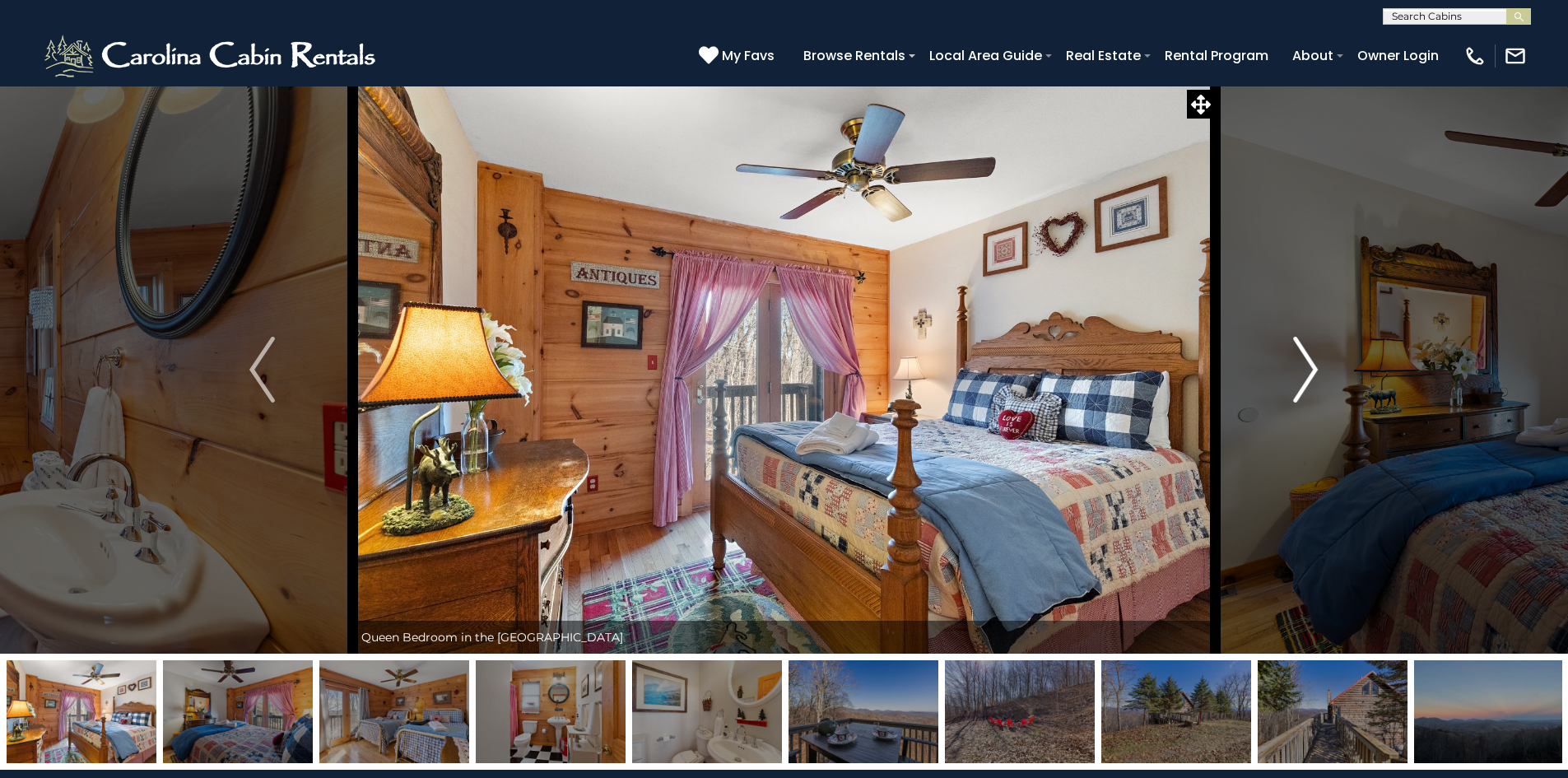
click at [1309, 367] on img "Next" at bounding box center [1306, 369] width 25 height 66
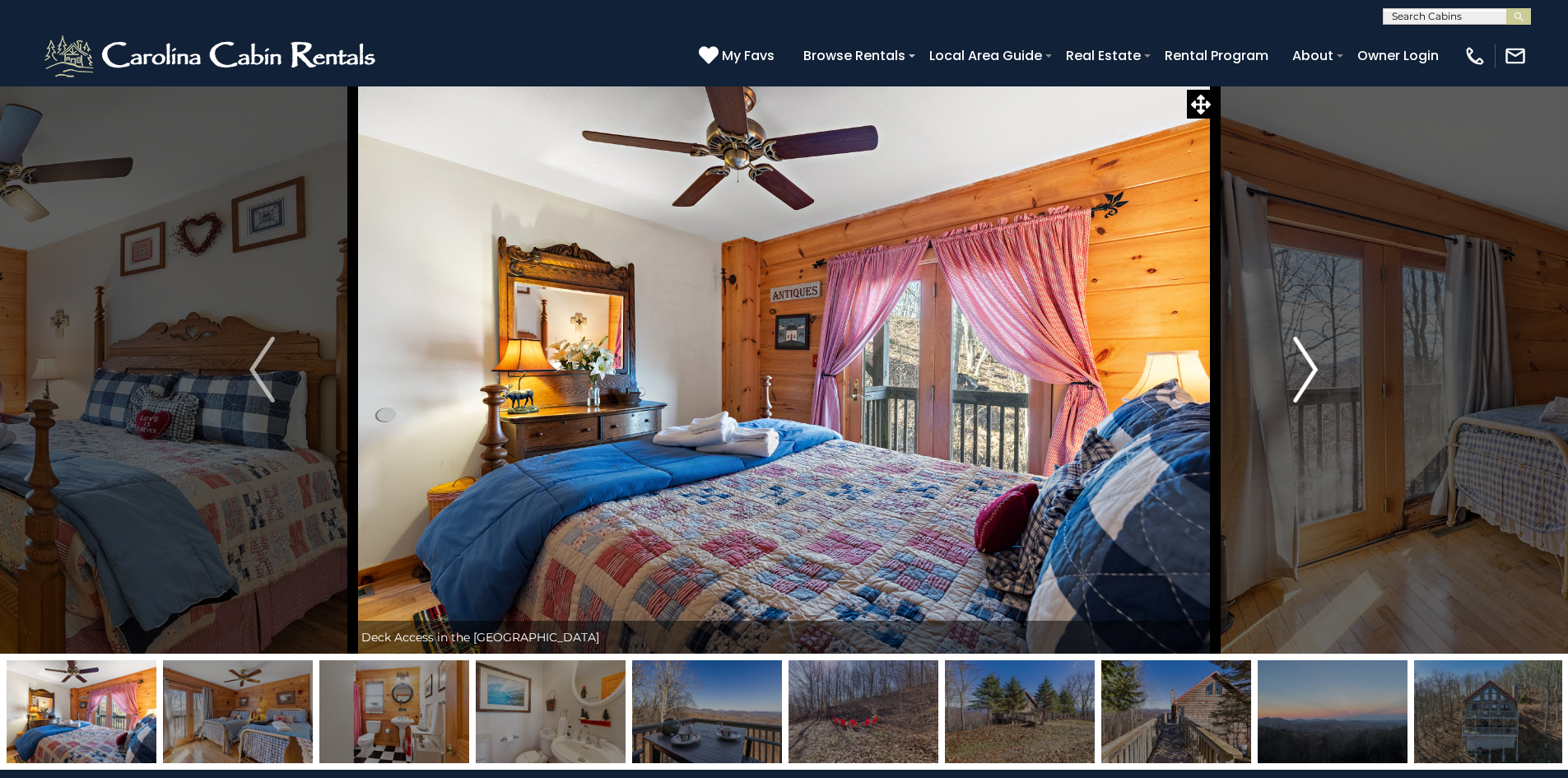
click at [1309, 367] on img "Next" at bounding box center [1306, 369] width 25 height 66
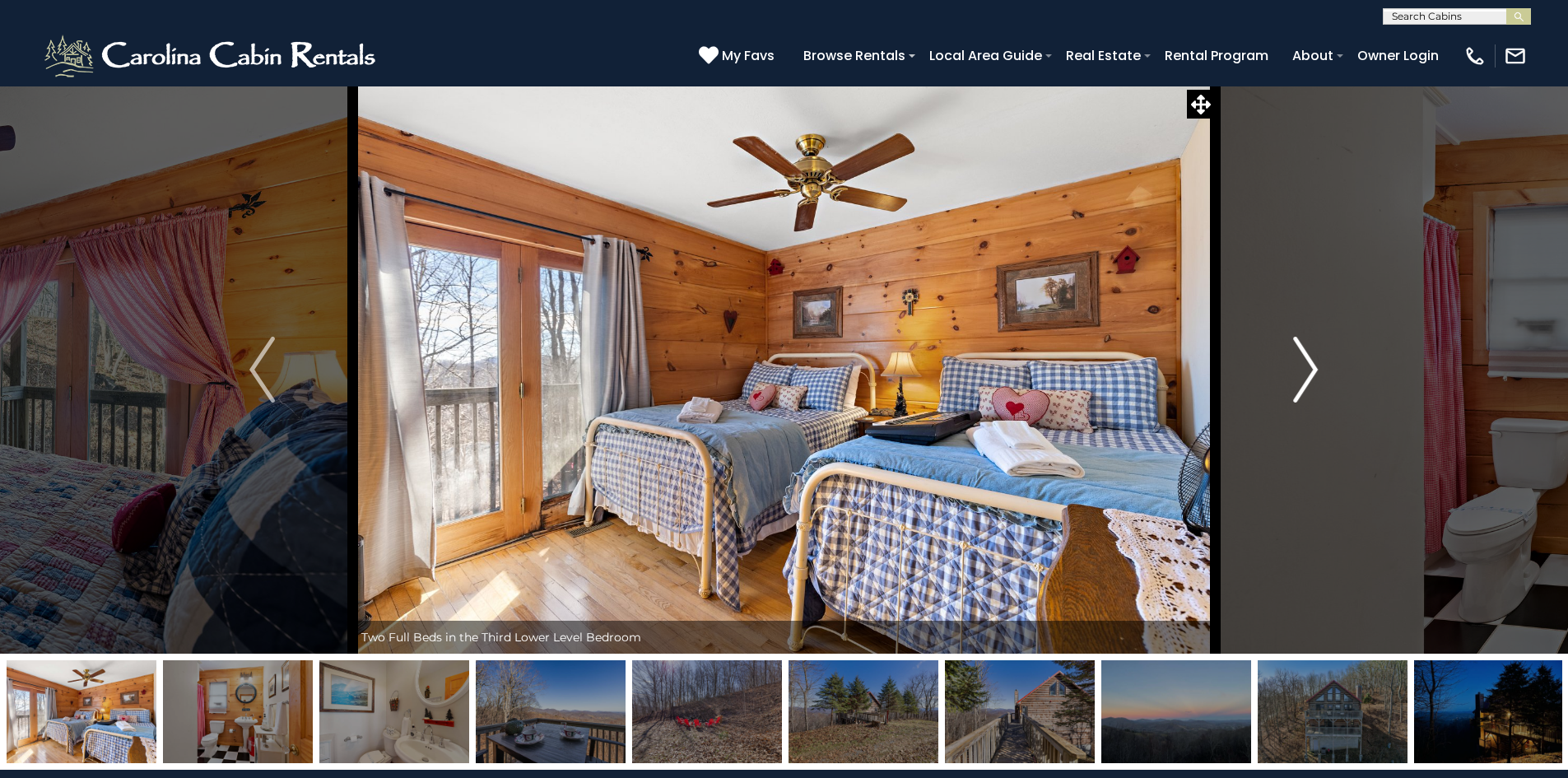
click at [1309, 367] on img "Next" at bounding box center [1306, 369] width 25 height 66
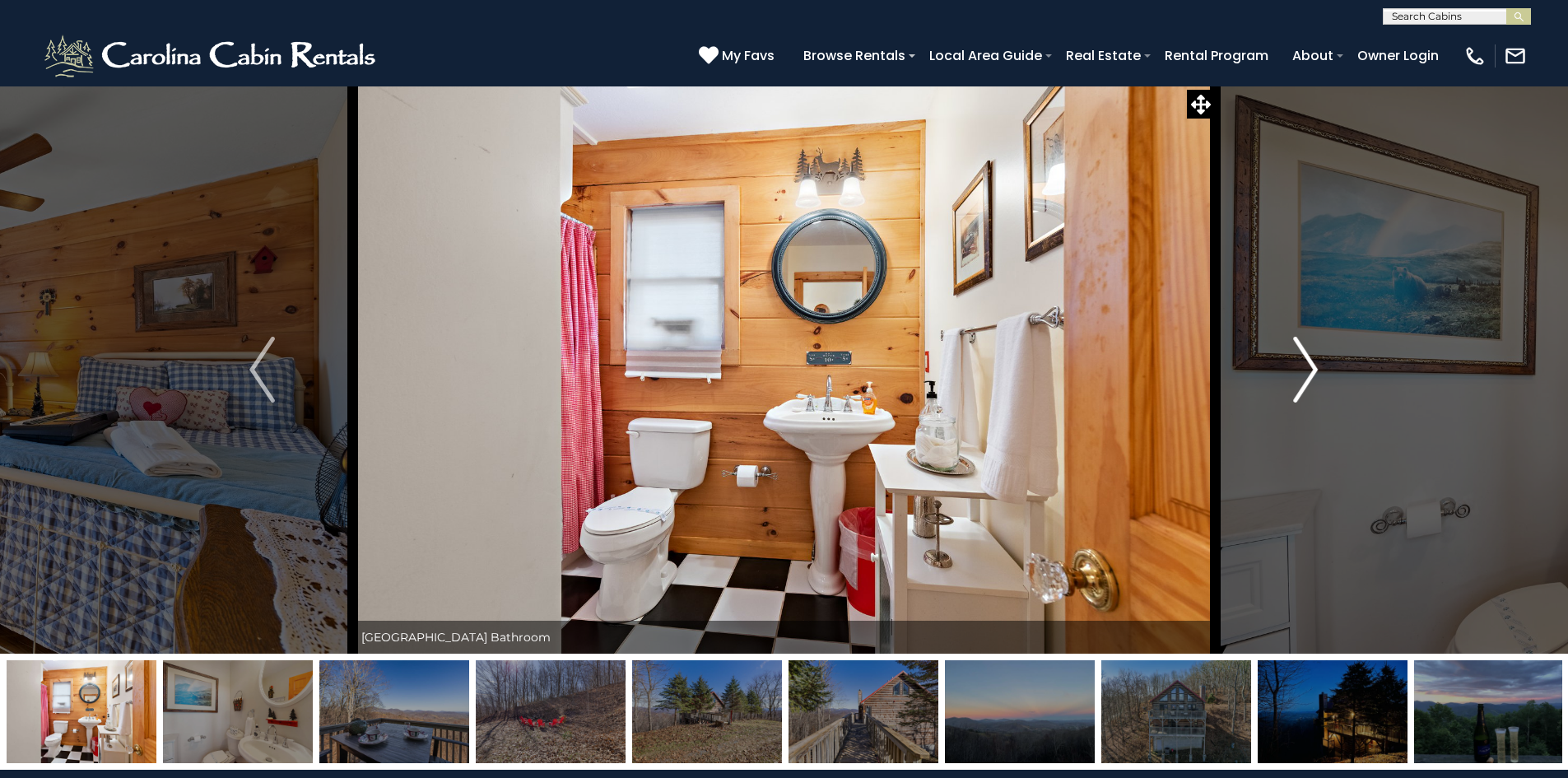
click at [1309, 367] on img "Next" at bounding box center [1306, 369] width 25 height 66
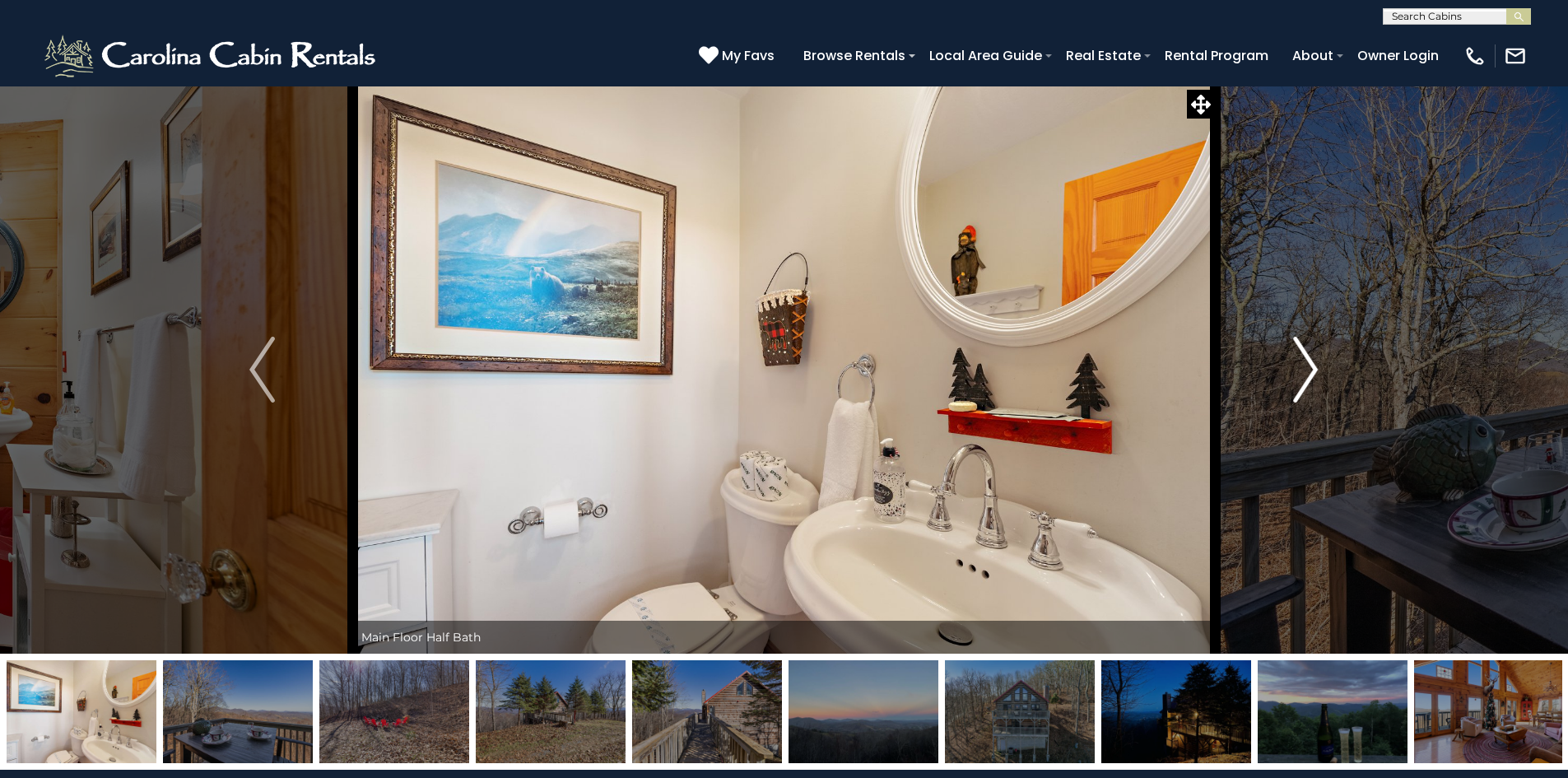
click at [1309, 367] on img "Next" at bounding box center [1306, 369] width 25 height 66
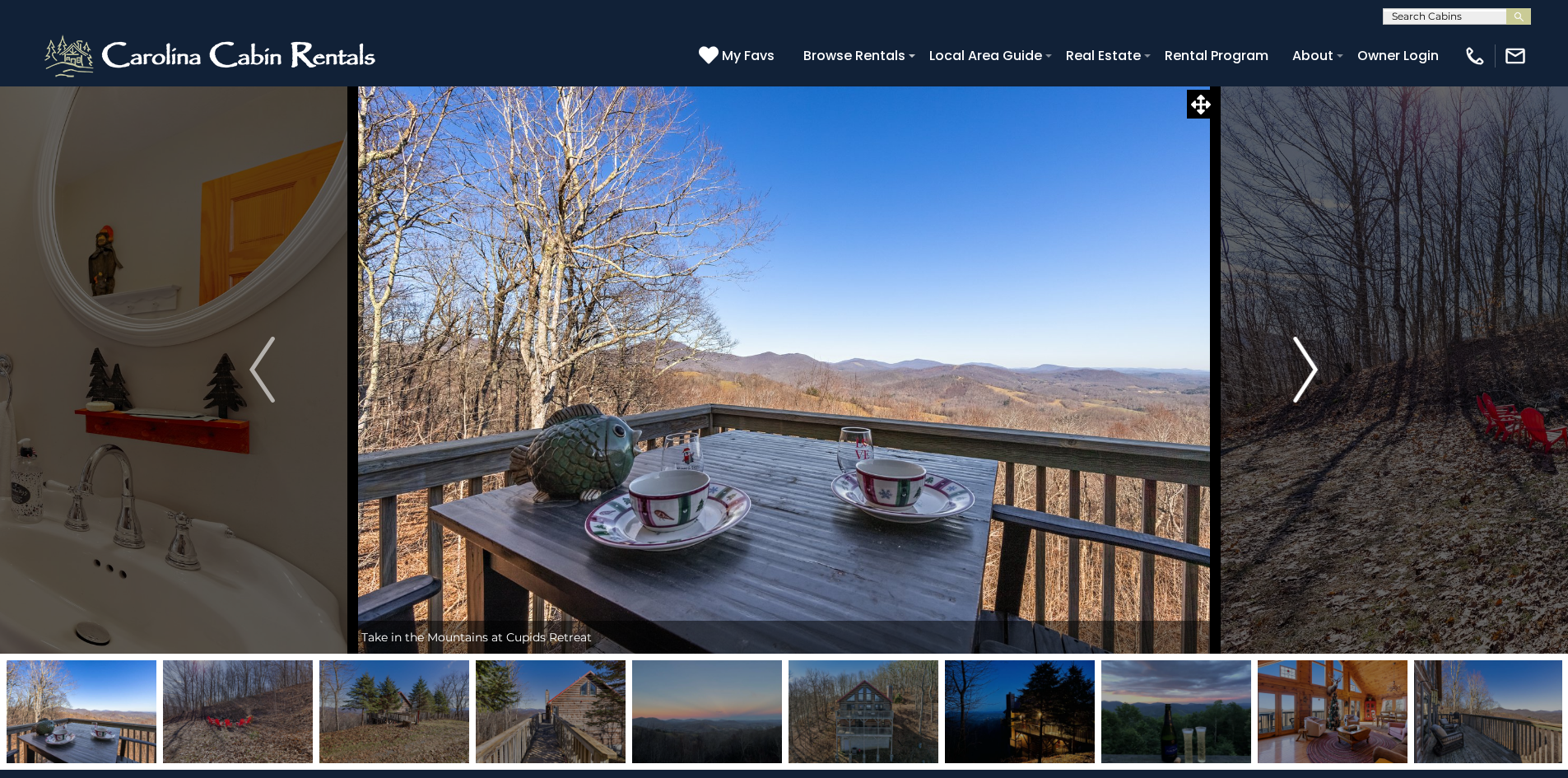
click at [1309, 367] on img "Next" at bounding box center [1306, 369] width 25 height 66
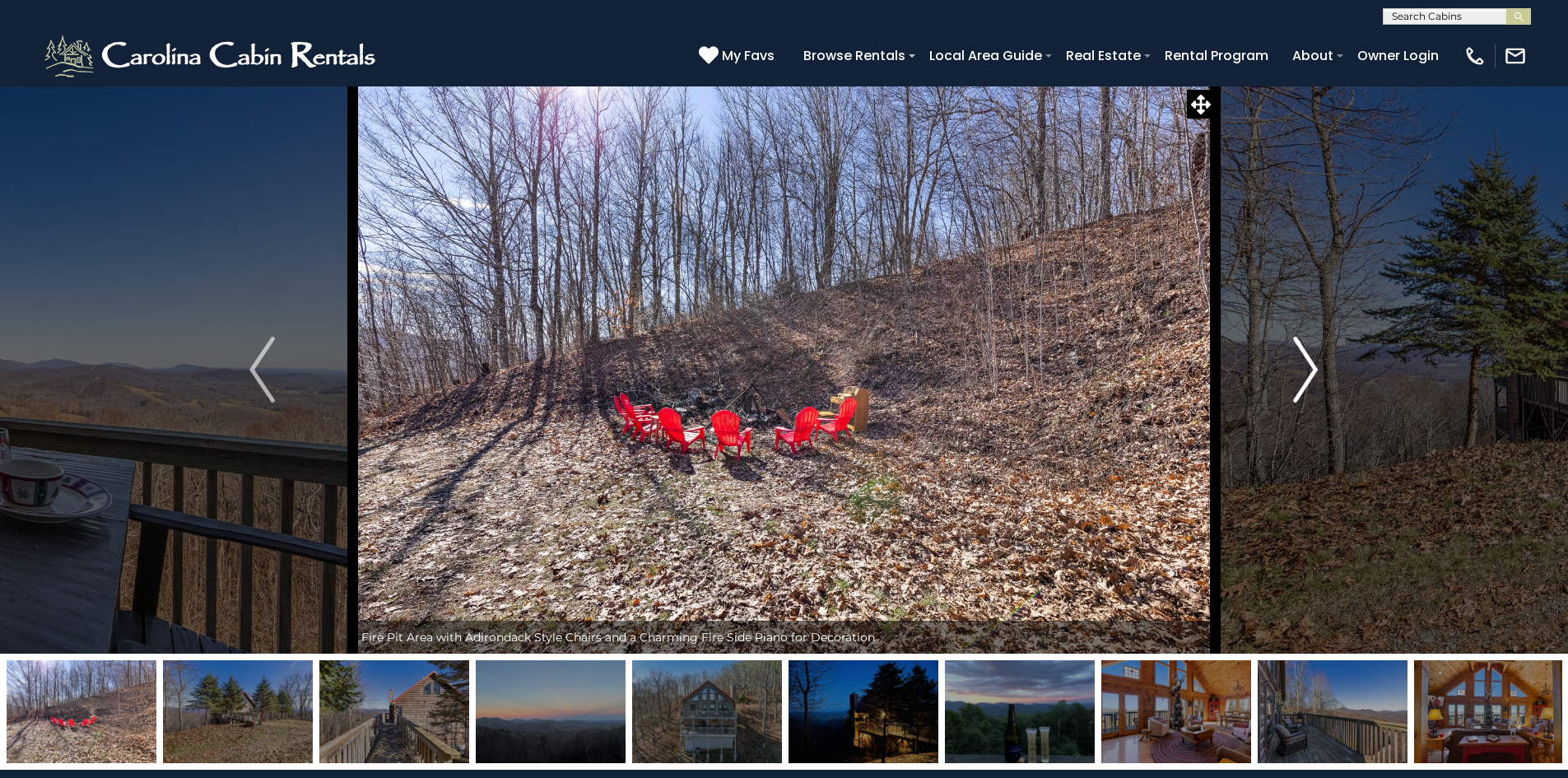
click at [1309, 367] on img "Next" at bounding box center [1306, 369] width 25 height 66
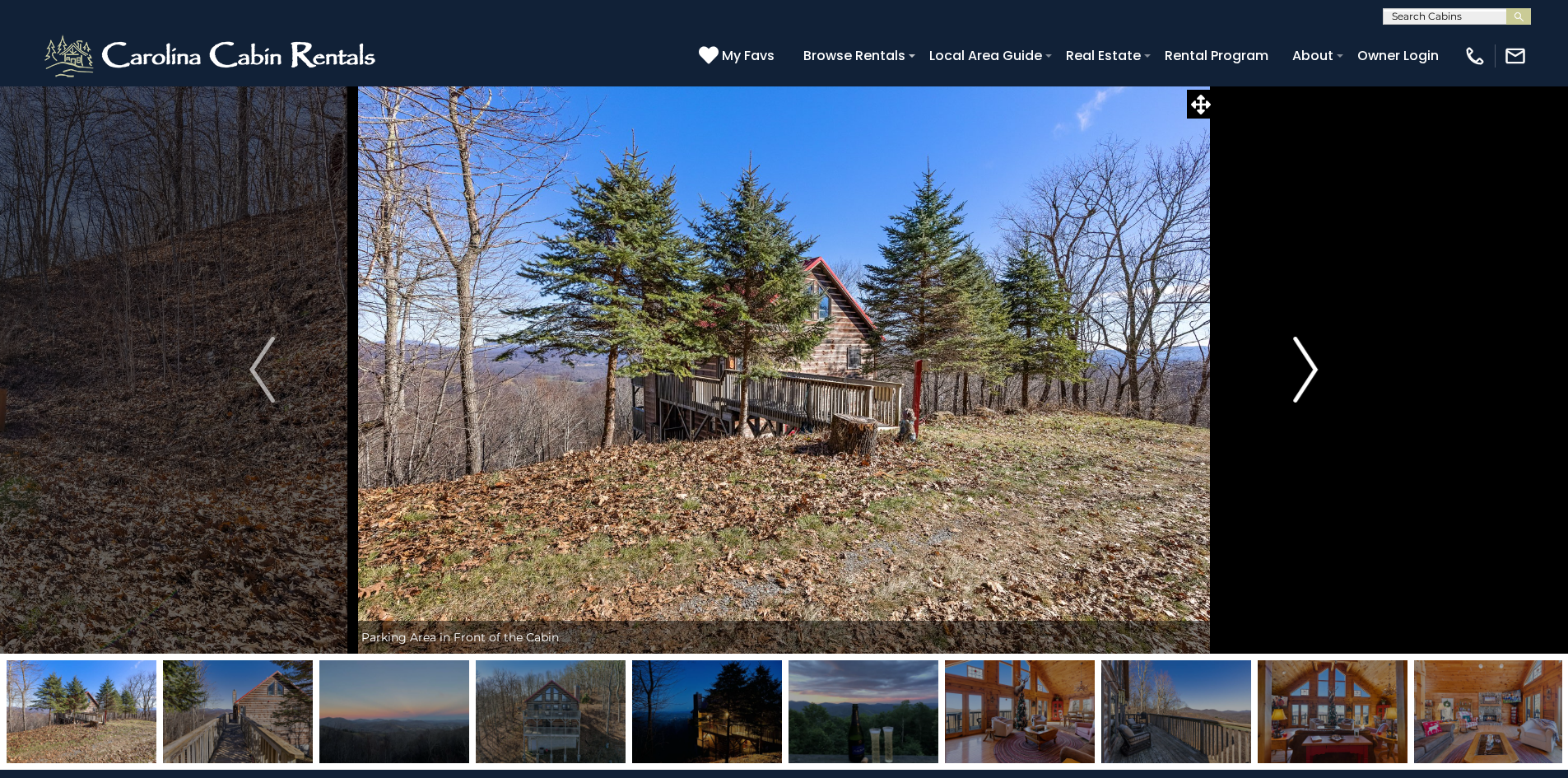
click at [1309, 367] on img "Next" at bounding box center [1306, 369] width 25 height 66
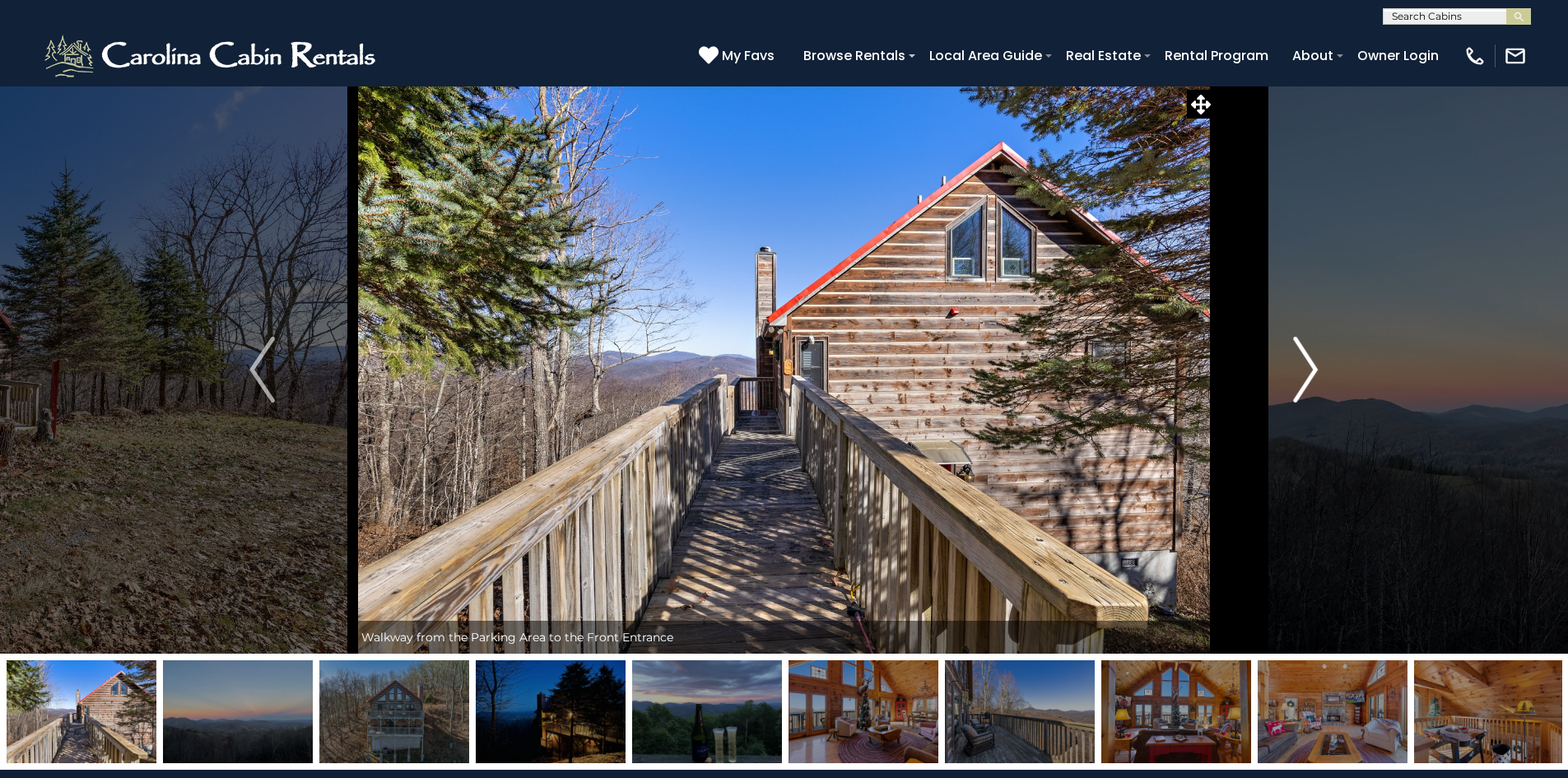
click at [1309, 367] on img "Next" at bounding box center [1306, 369] width 25 height 66
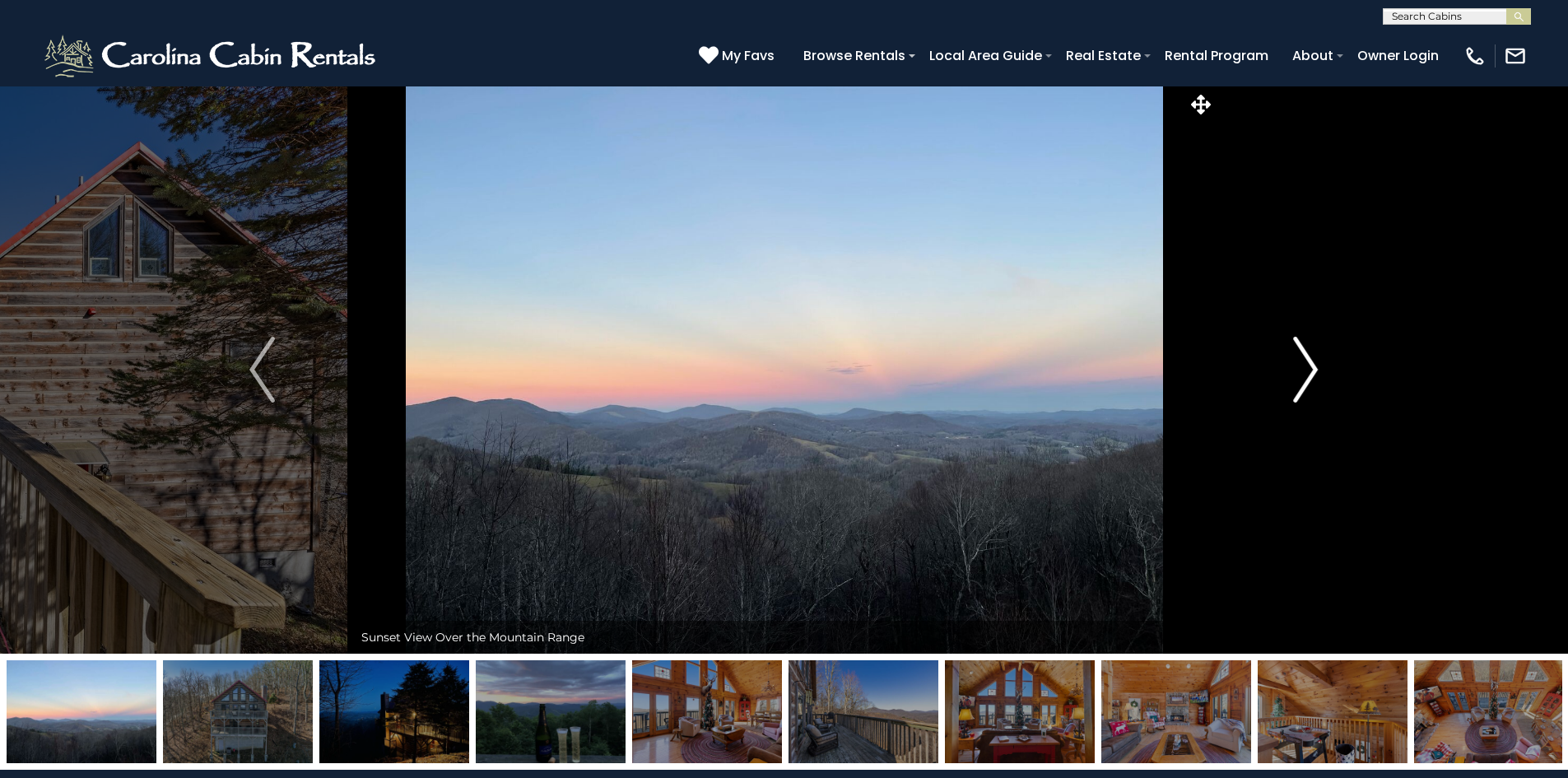
click at [1309, 367] on img "Next" at bounding box center [1306, 369] width 25 height 66
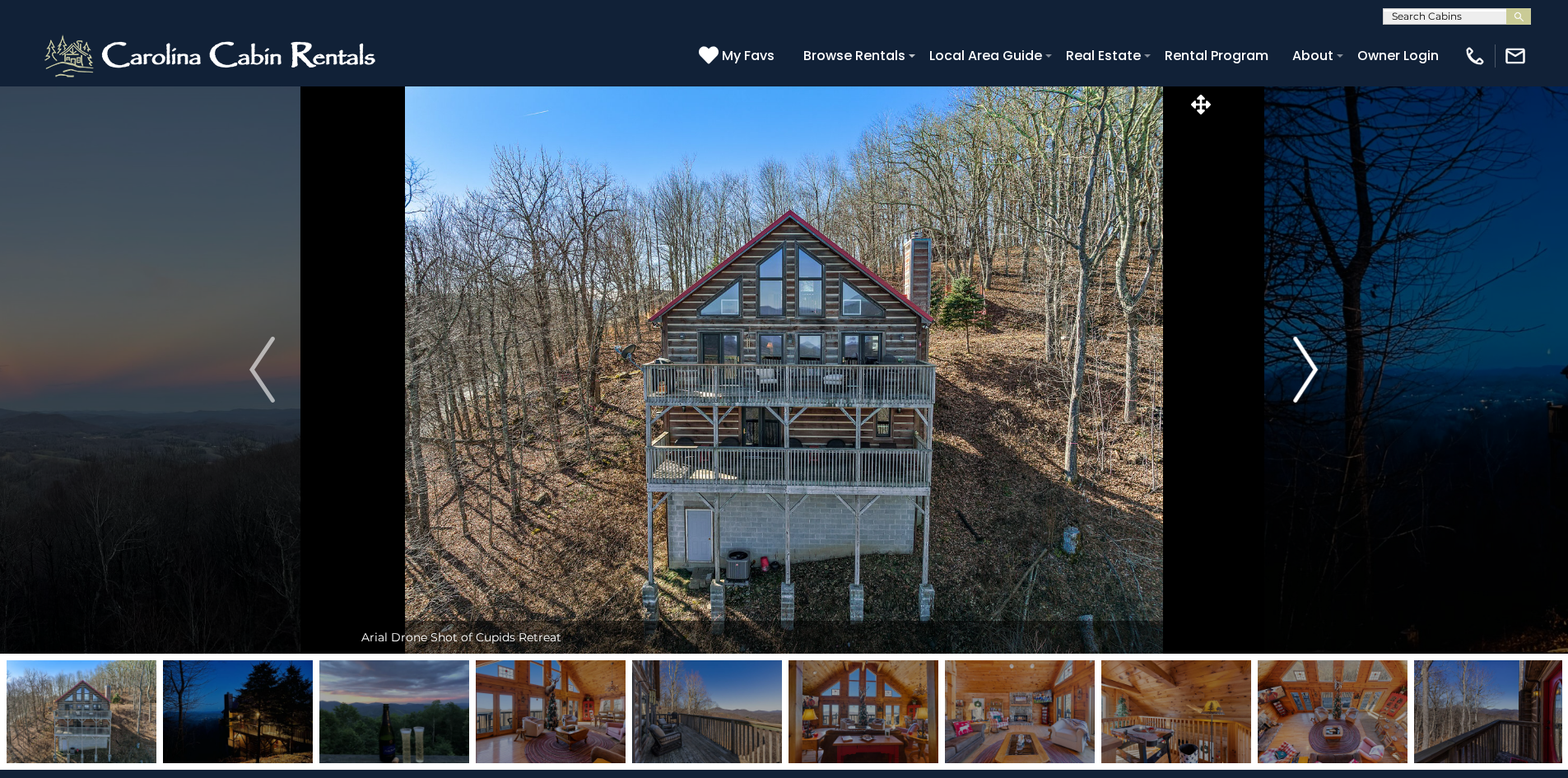
click at [1309, 367] on img "Next" at bounding box center [1306, 369] width 25 height 66
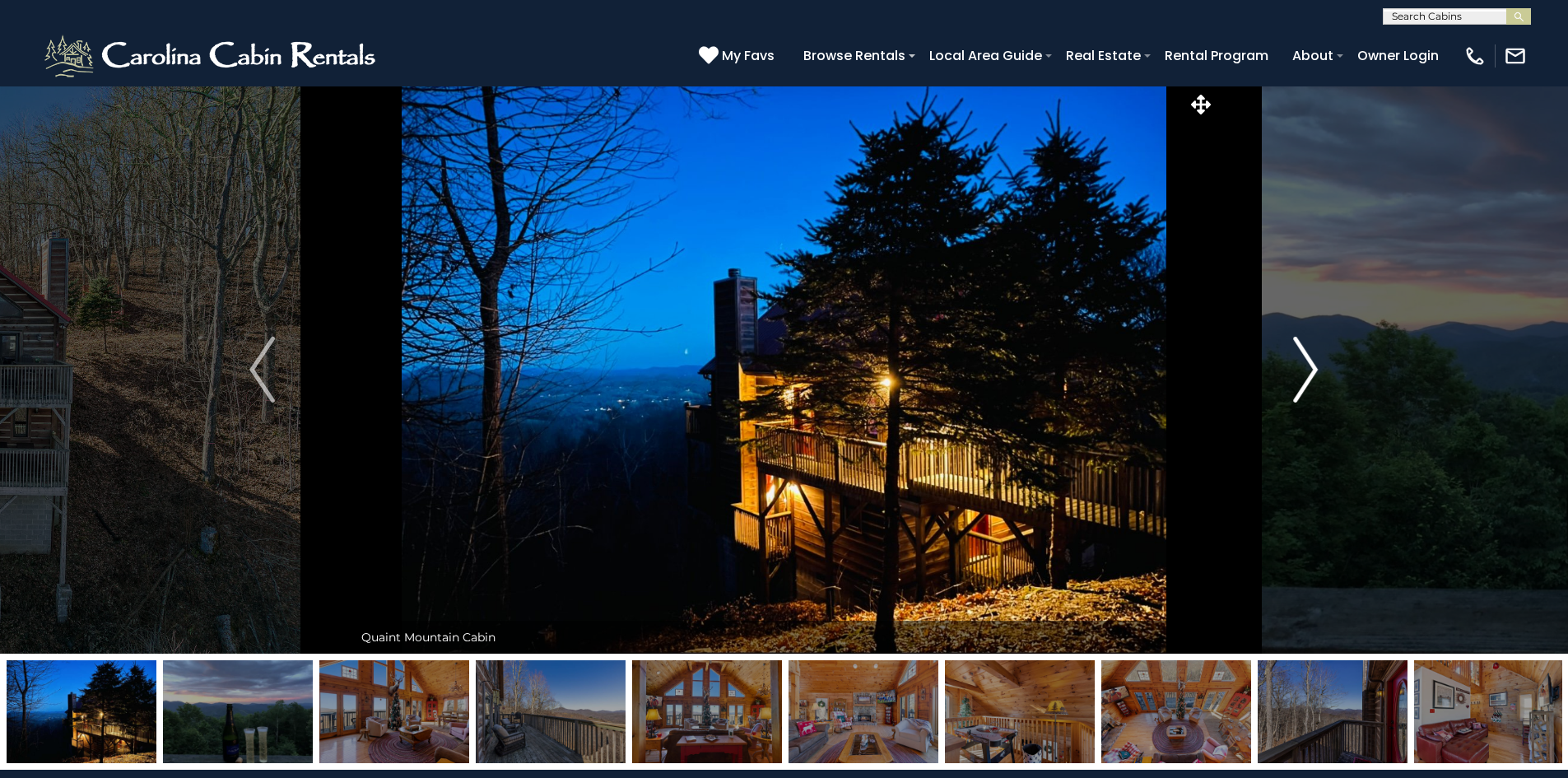
click at [1309, 367] on img "Next" at bounding box center [1306, 369] width 25 height 66
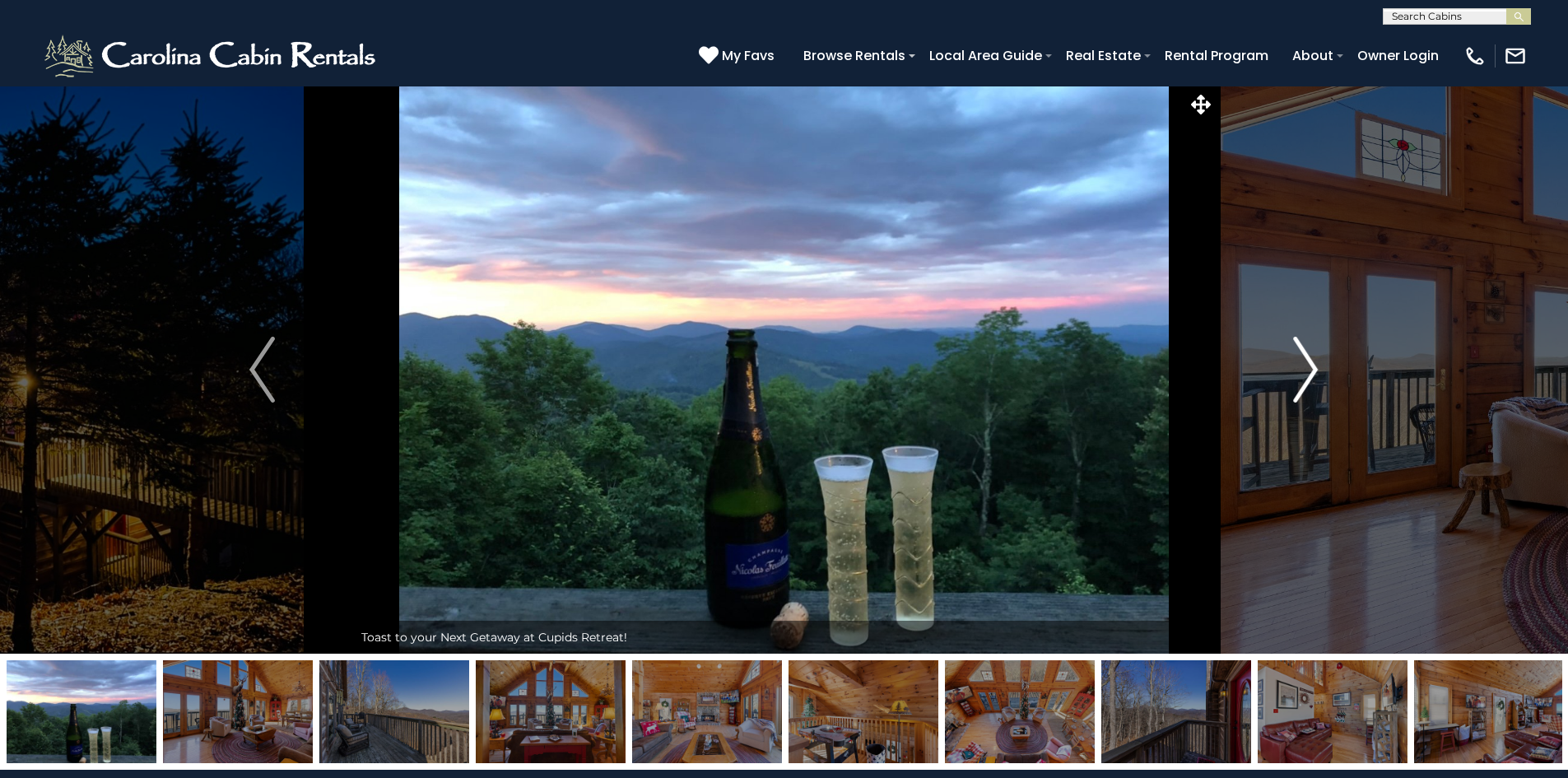
click at [1309, 367] on img "Next" at bounding box center [1306, 369] width 25 height 66
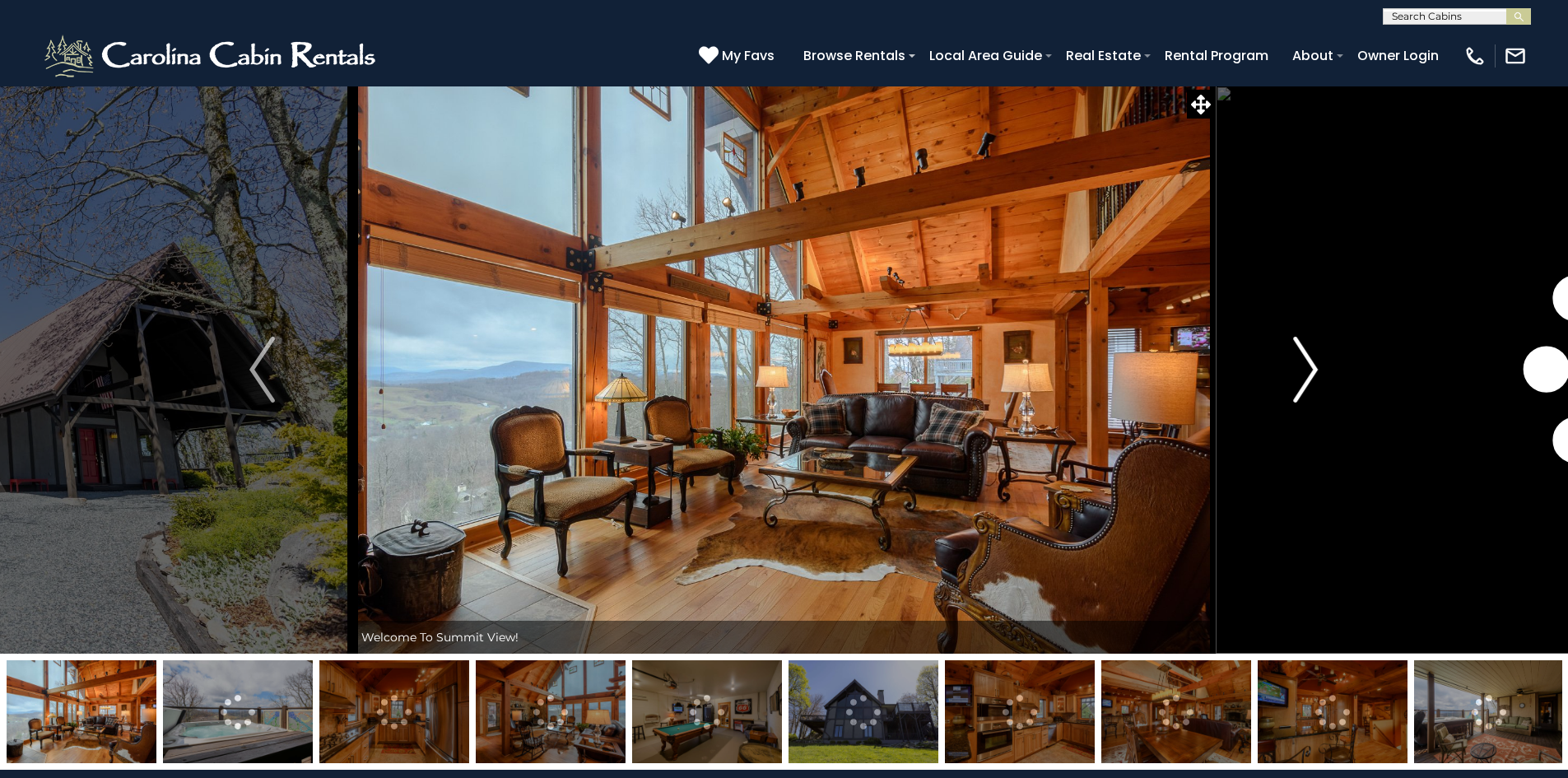
click at [1316, 369] on img "Next" at bounding box center [1306, 369] width 25 height 66
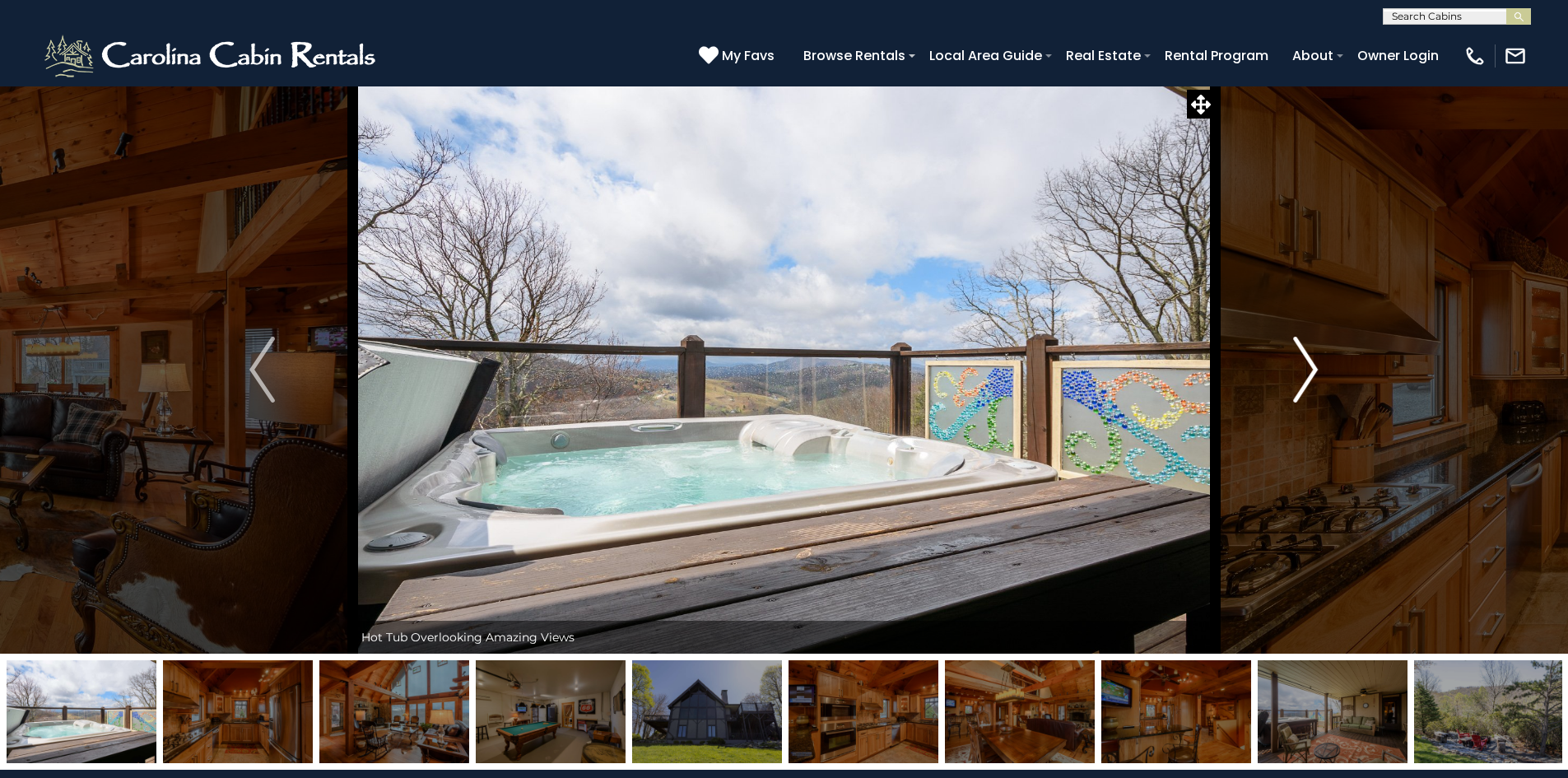
click at [1316, 369] on img "Next" at bounding box center [1306, 369] width 25 height 66
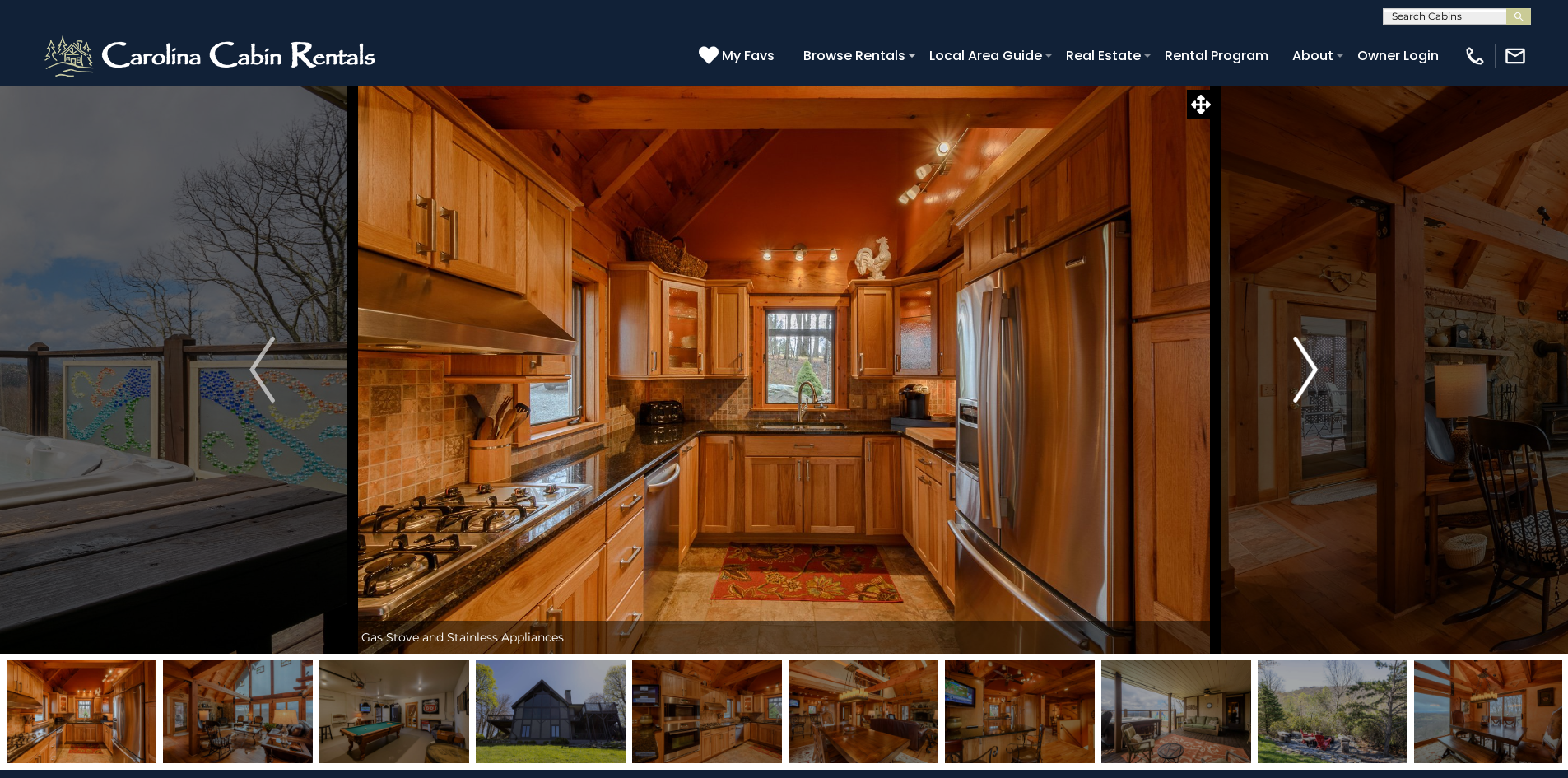
click at [1316, 369] on img "Next" at bounding box center [1306, 369] width 25 height 66
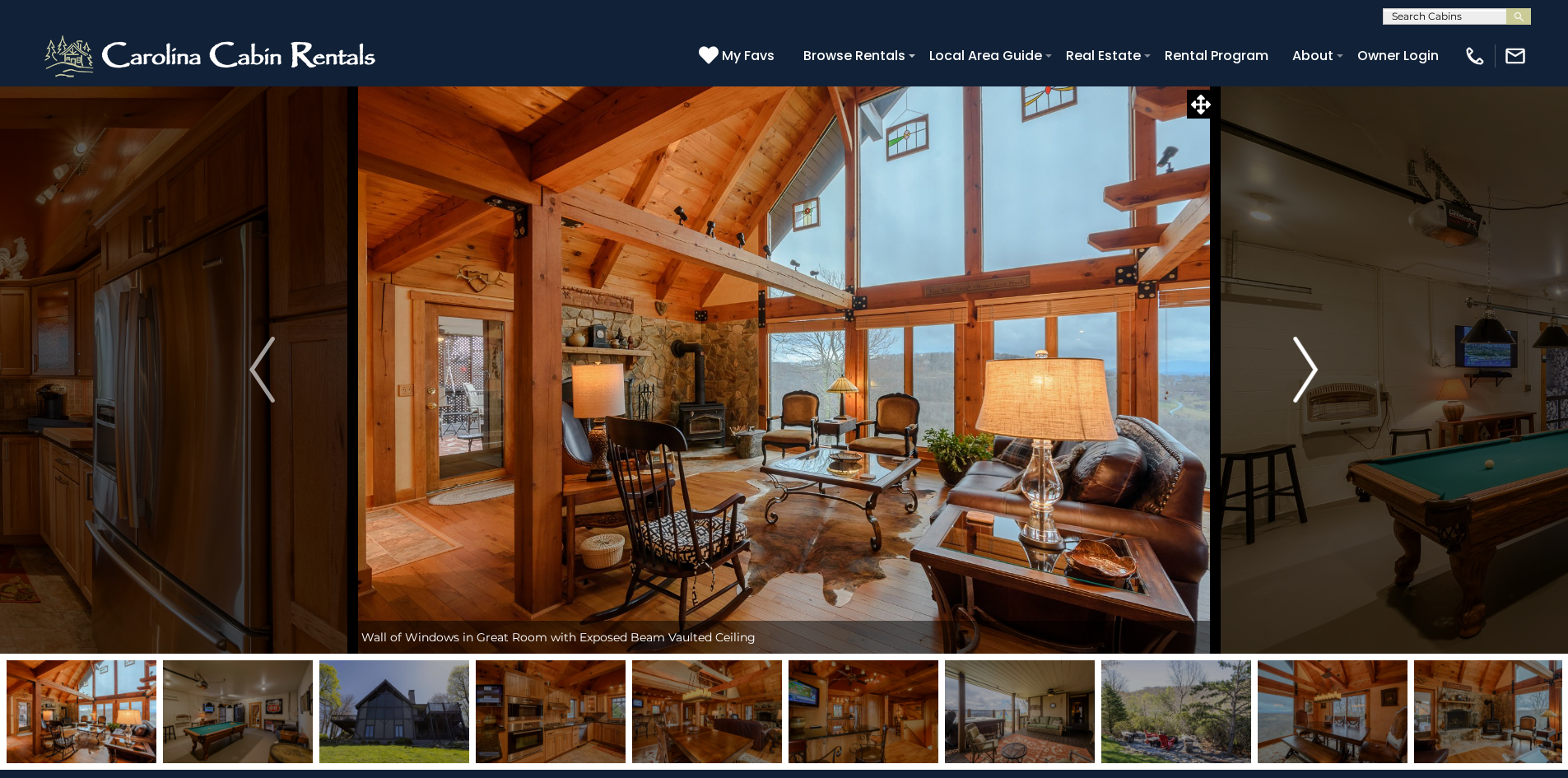
click at [1316, 369] on img "Next" at bounding box center [1306, 369] width 25 height 66
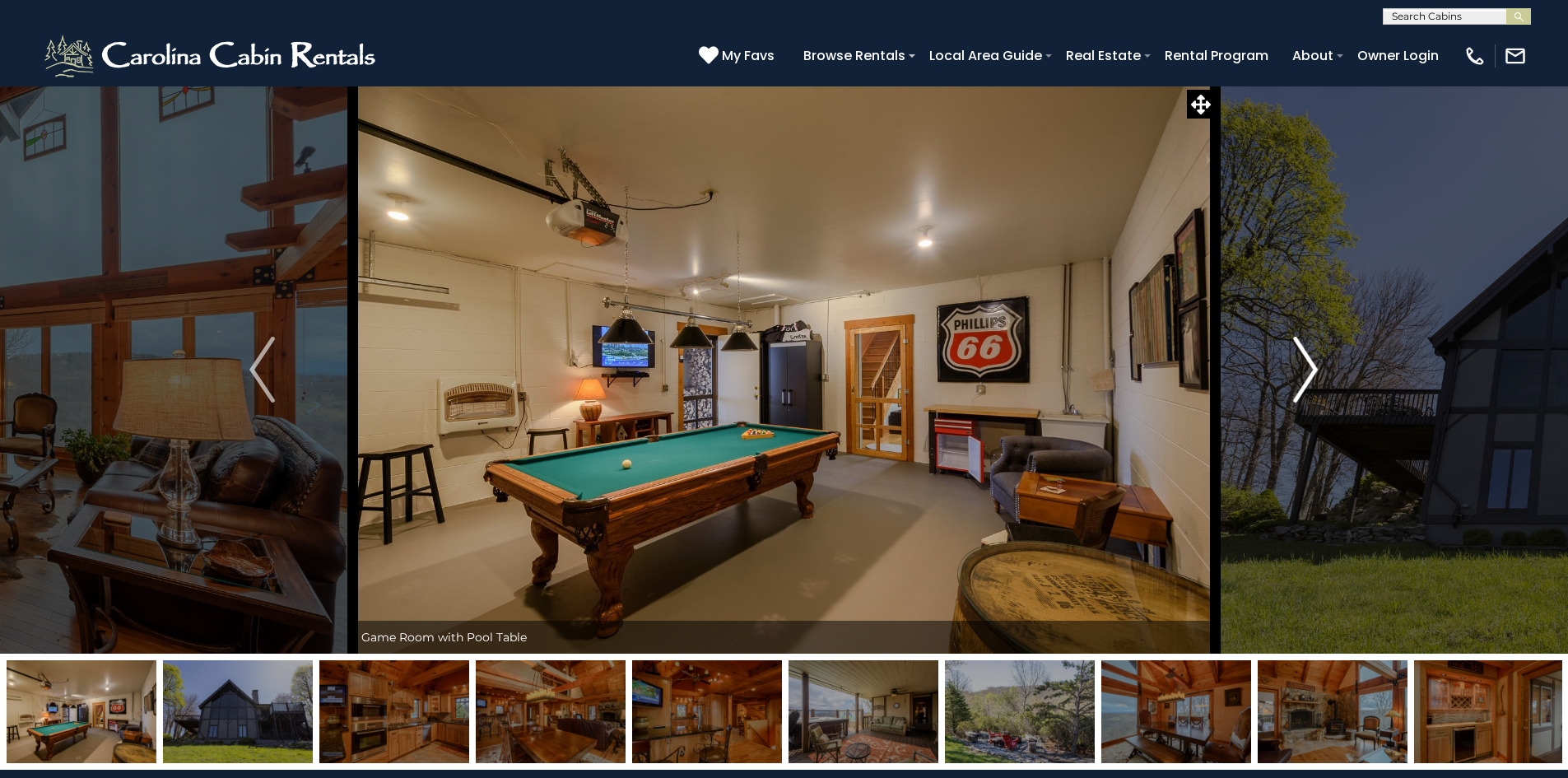
click at [1316, 369] on img "Next" at bounding box center [1306, 369] width 25 height 66
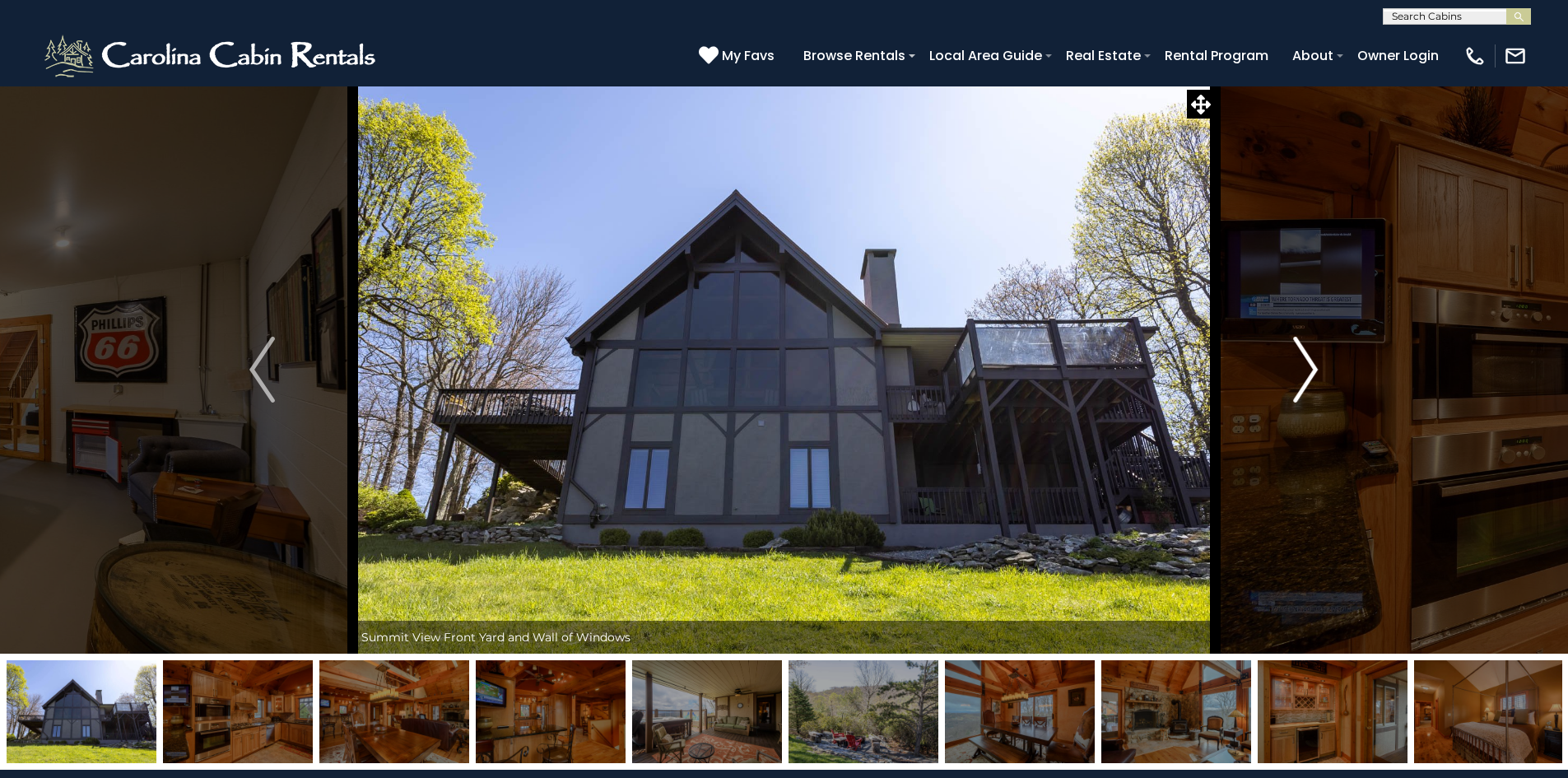
click at [1316, 369] on img "Next" at bounding box center [1306, 369] width 25 height 66
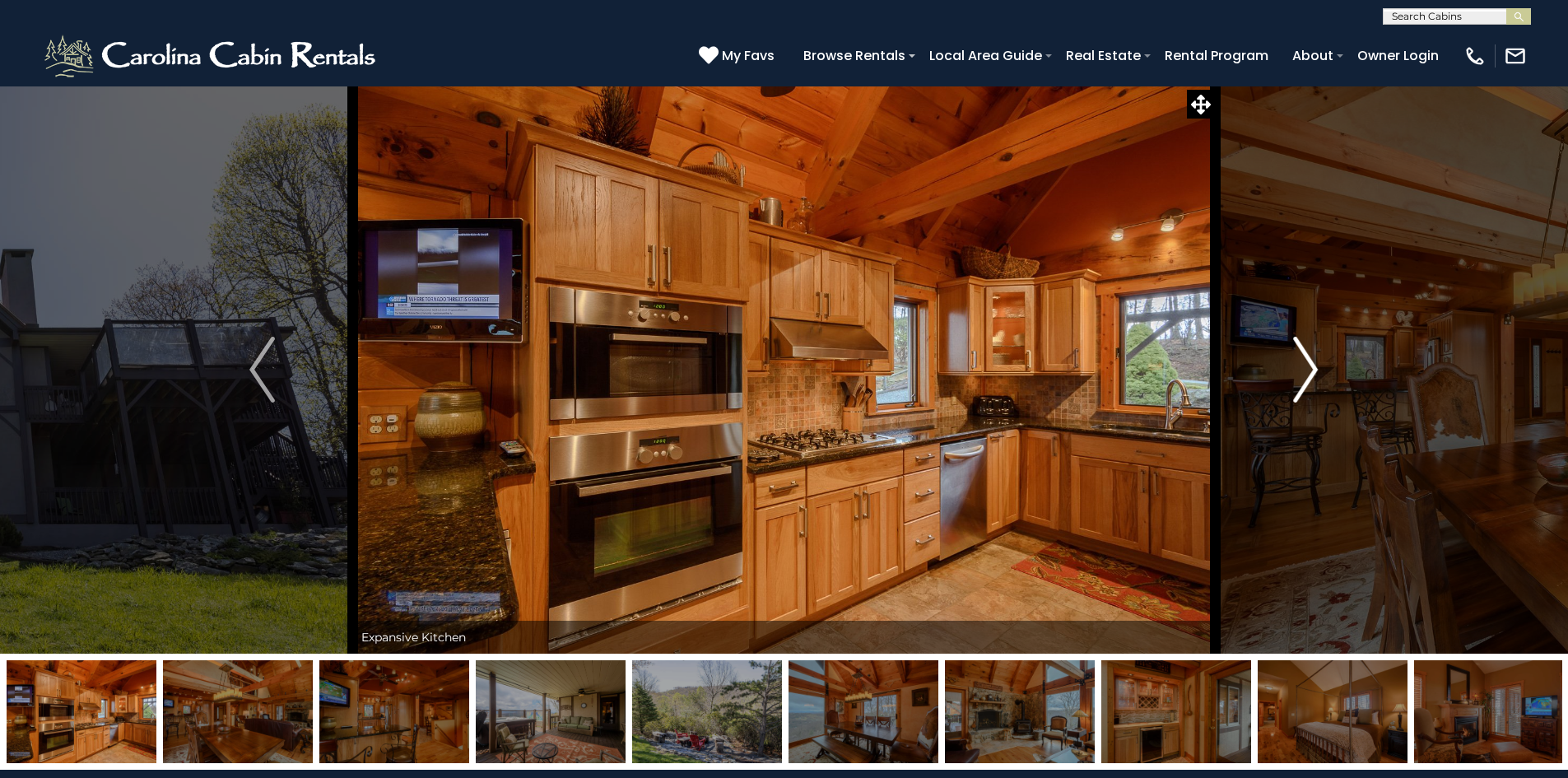
click at [1316, 369] on img "Next" at bounding box center [1306, 369] width 25 height 66
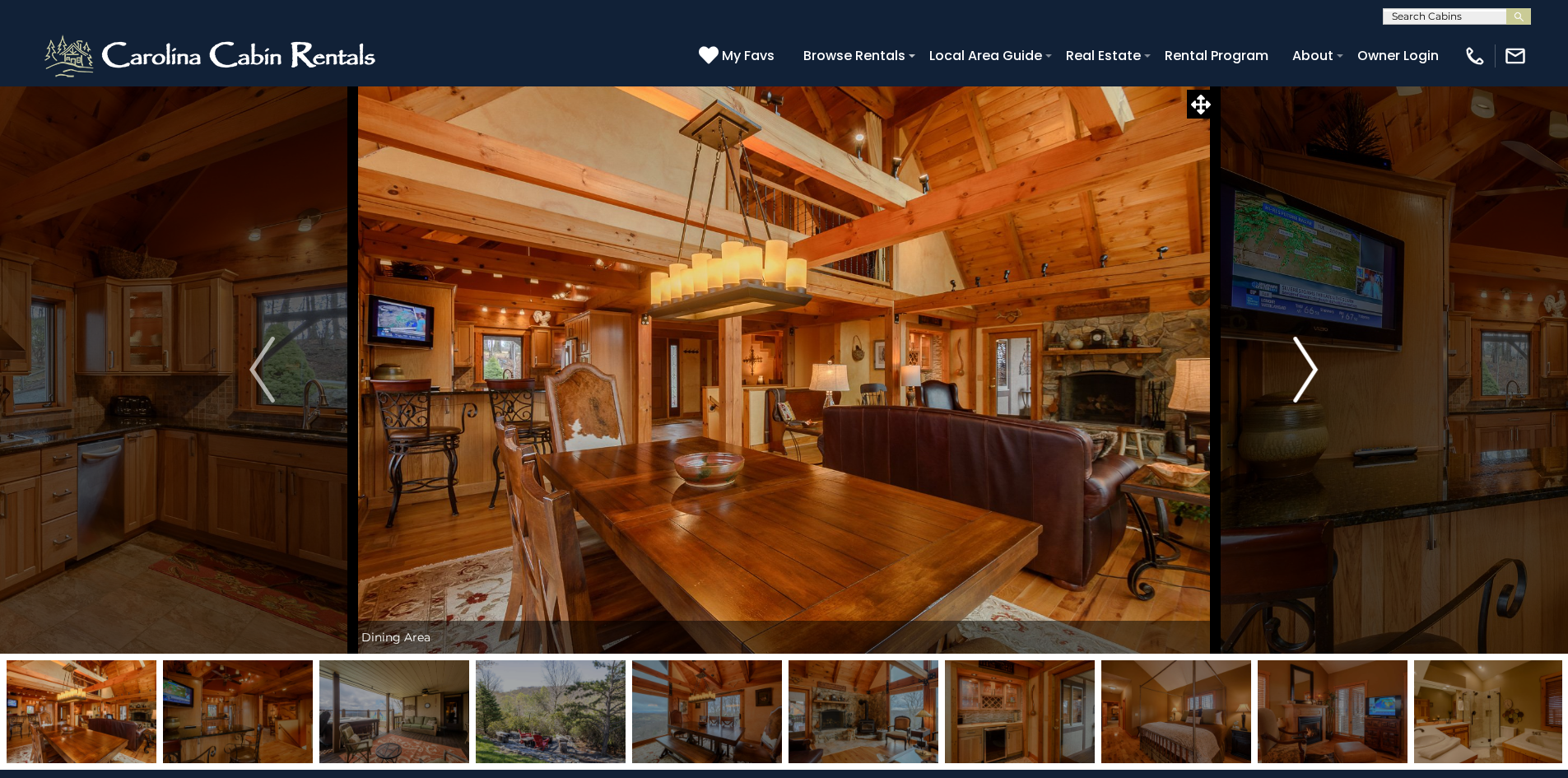
click at [1316, 369] on img "Next" at bounding box center [1306, 369] width 25 height 66
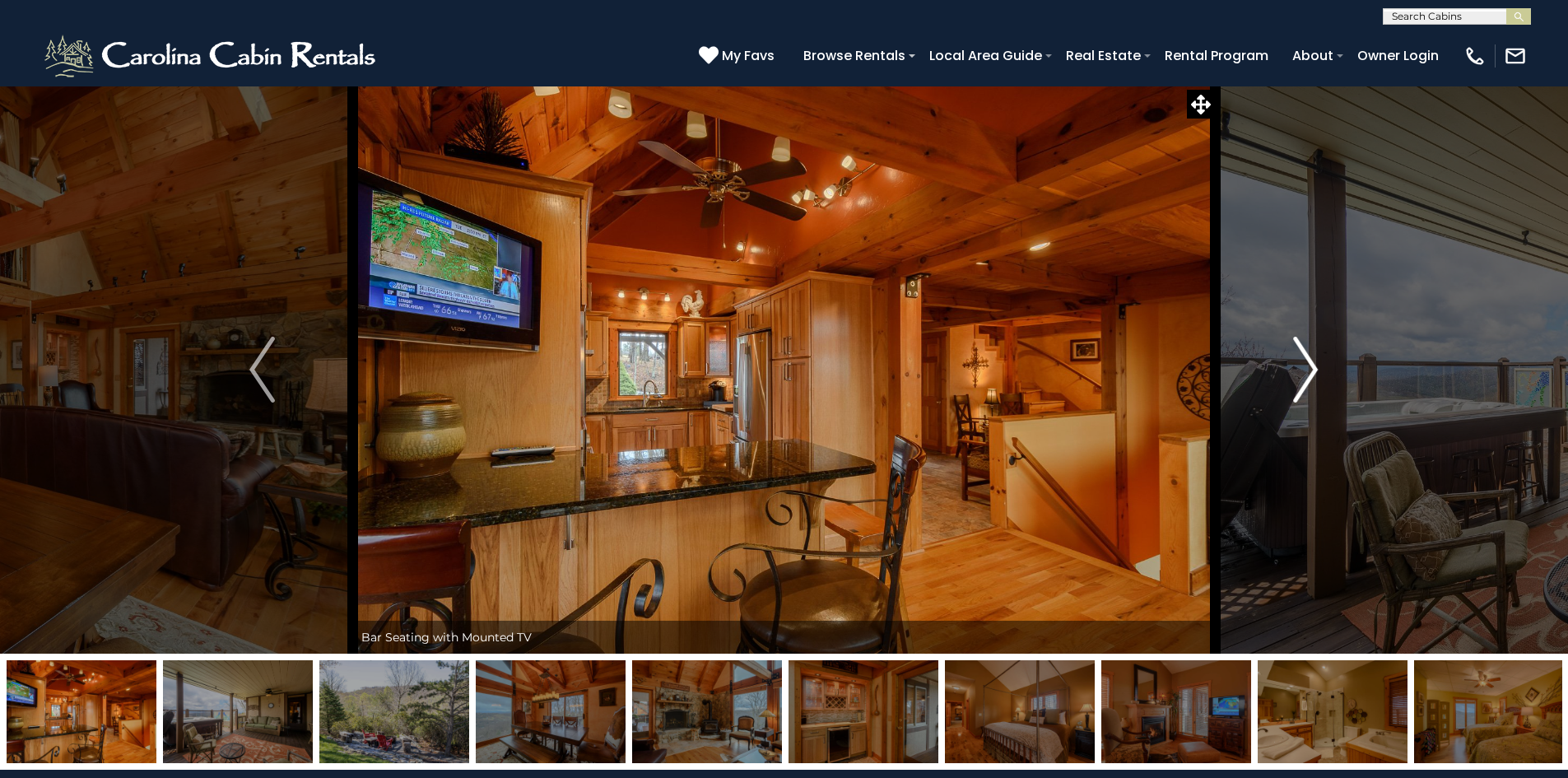
click at [1316, 369] on img "Next" at bounding box center [1306, 369] width 25 height 66
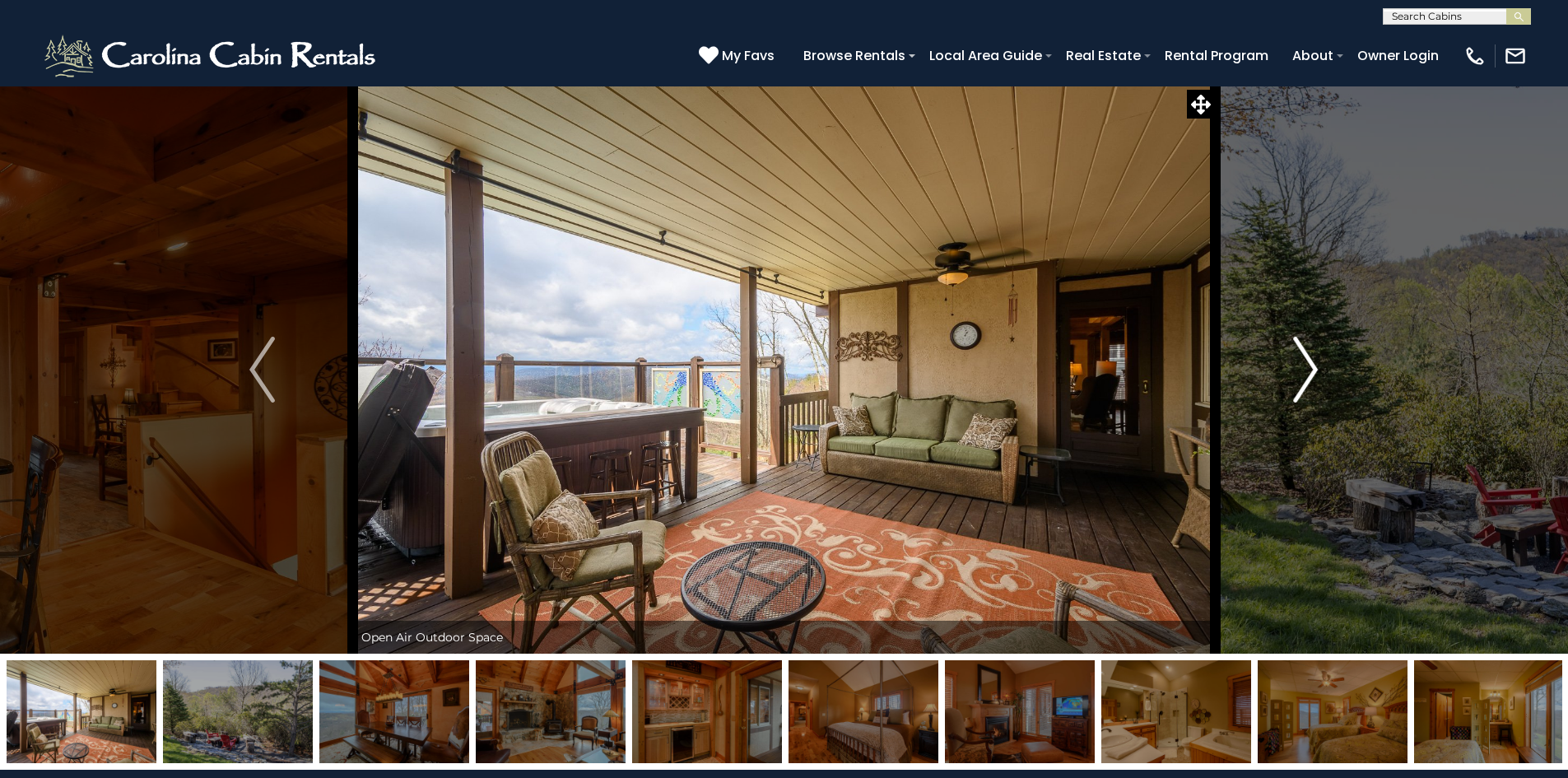
click at [1316, 369] on img "Next" at bounding box center [1306, 369] width 25 height 66
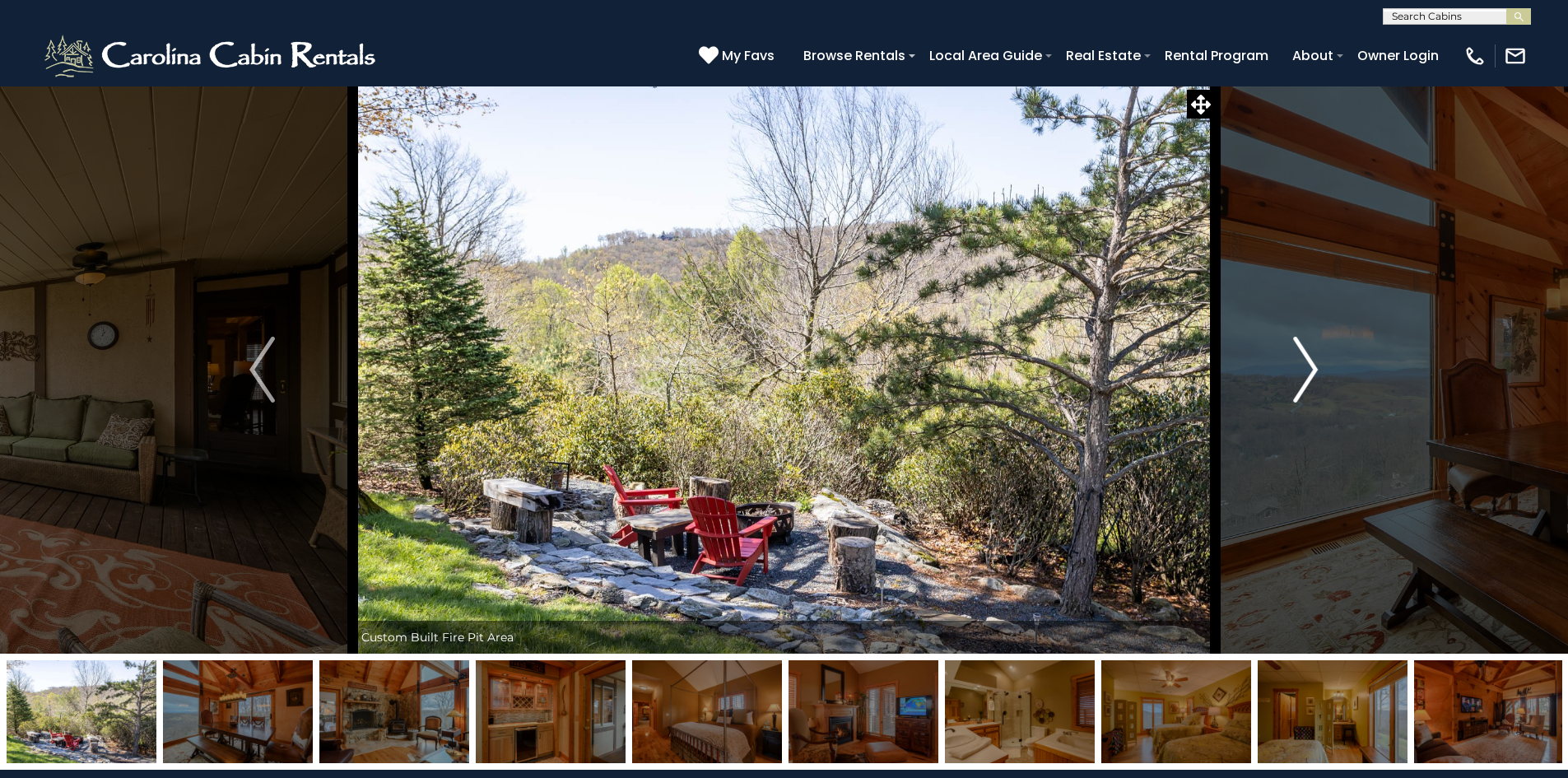
click at [1316, 369] on img "Next" at bounding box center [1306, 369] width 25 height 66
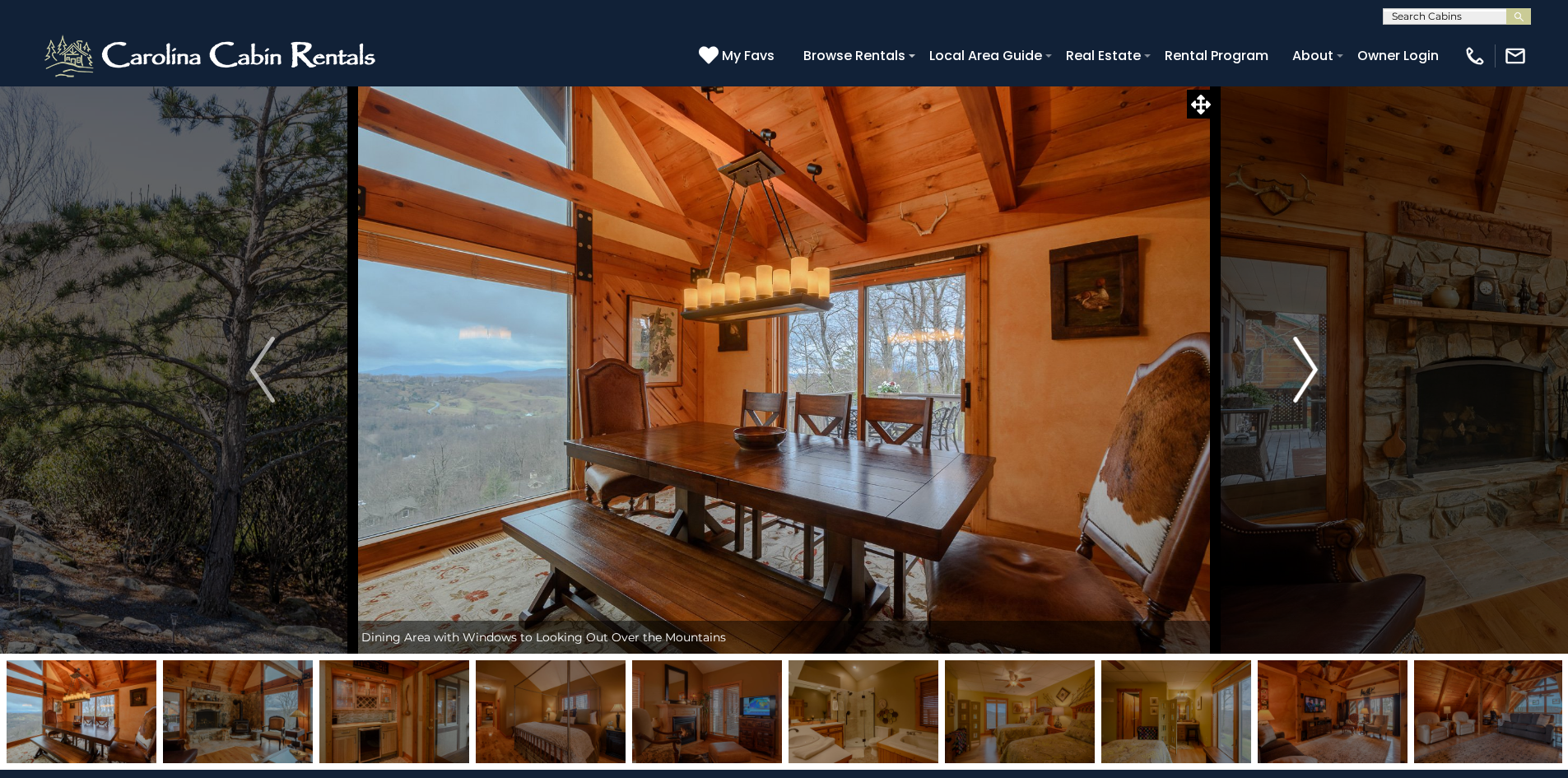
click at [1316, 369] on img "Next" at bounding box center [1306, 369] width 25 height 66
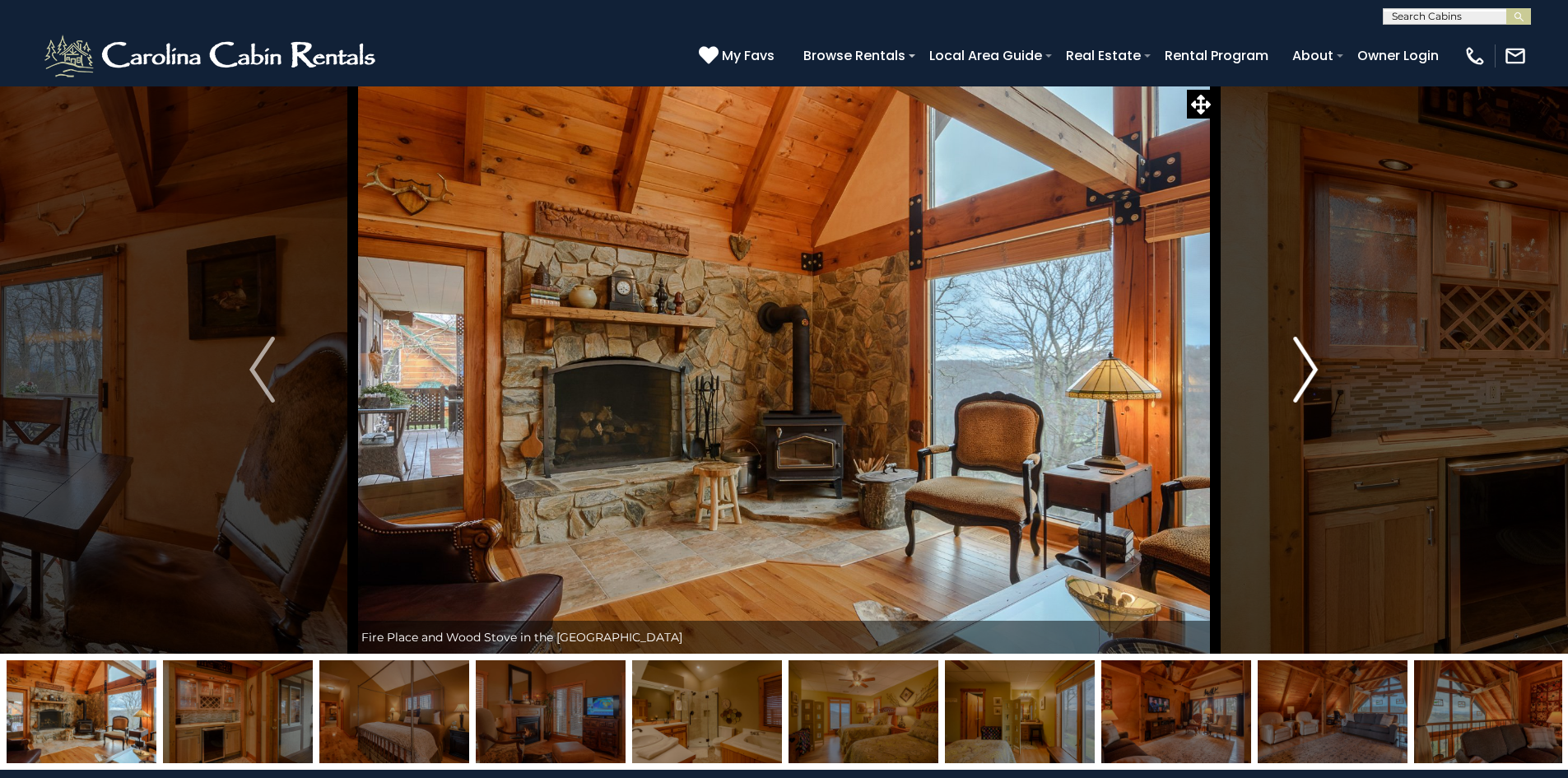
click at [1316, 369] on img "Next" at bounding box center [1306, 369] width 25 height 66
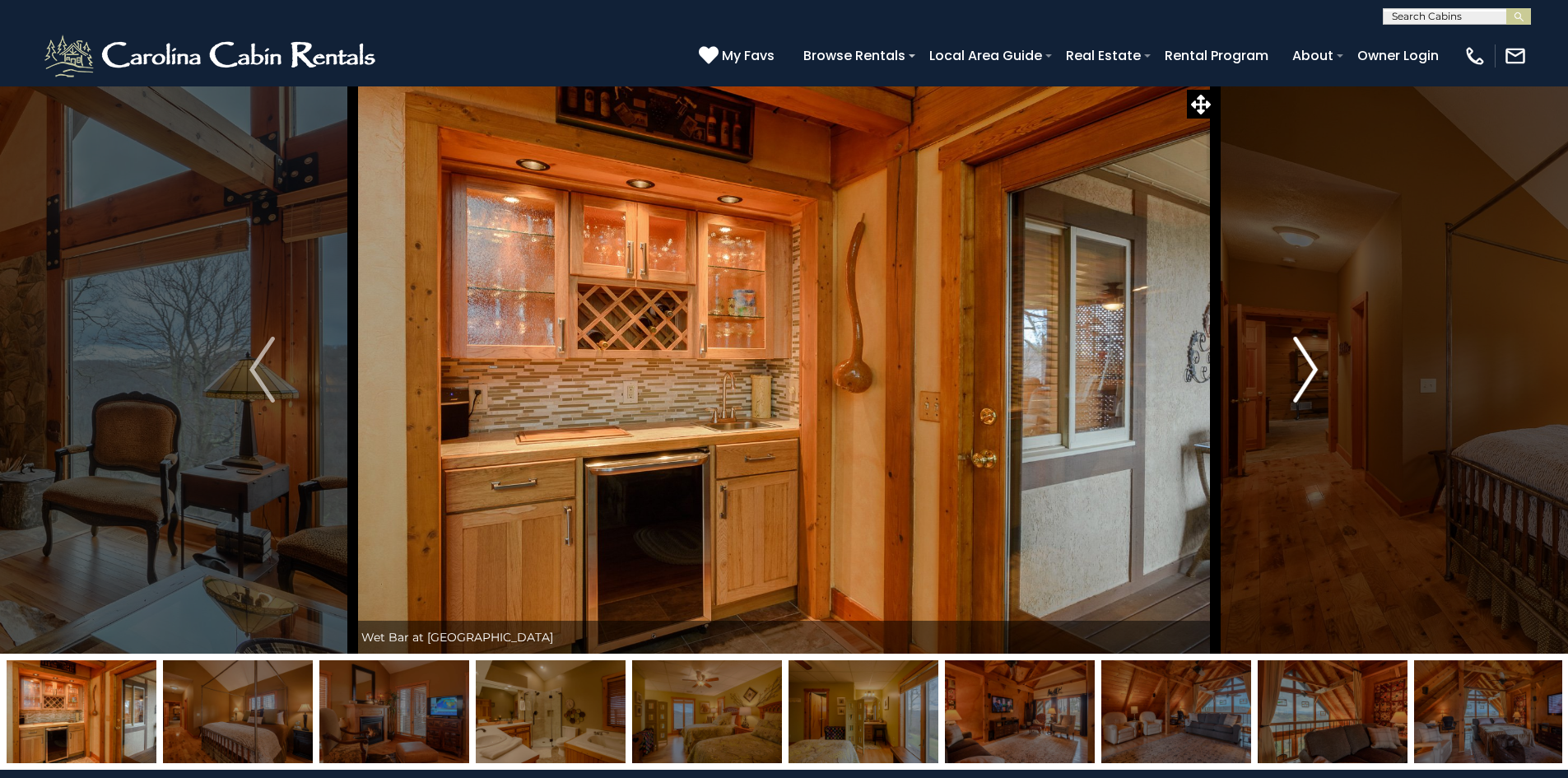
click at [1316, 369] on img "Next" at bounding box center [1306, 369] width 25 height 66
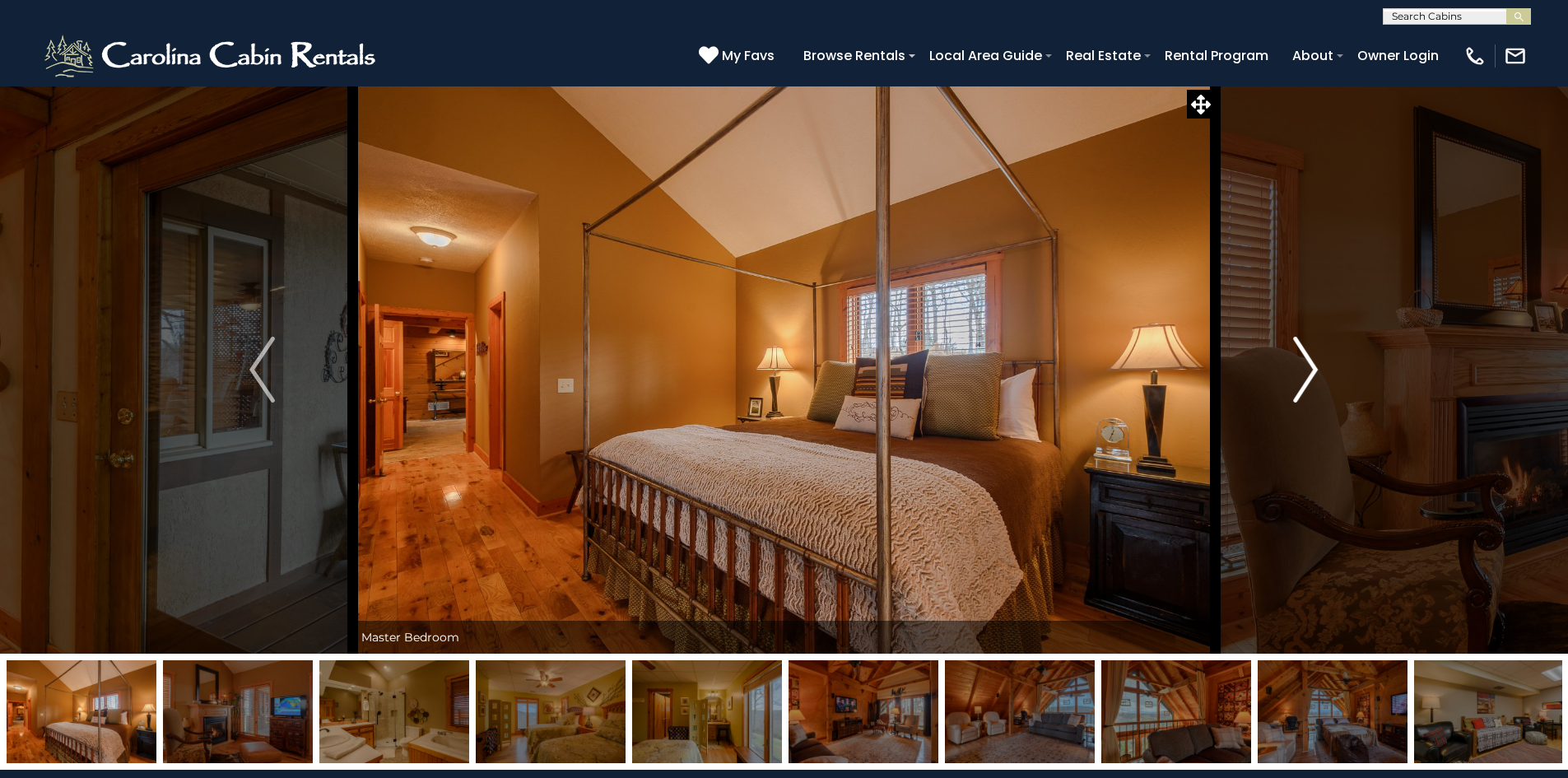
click at [1316, 369] on img "Next" at bounding box center [1306, 369] width 25 height 66
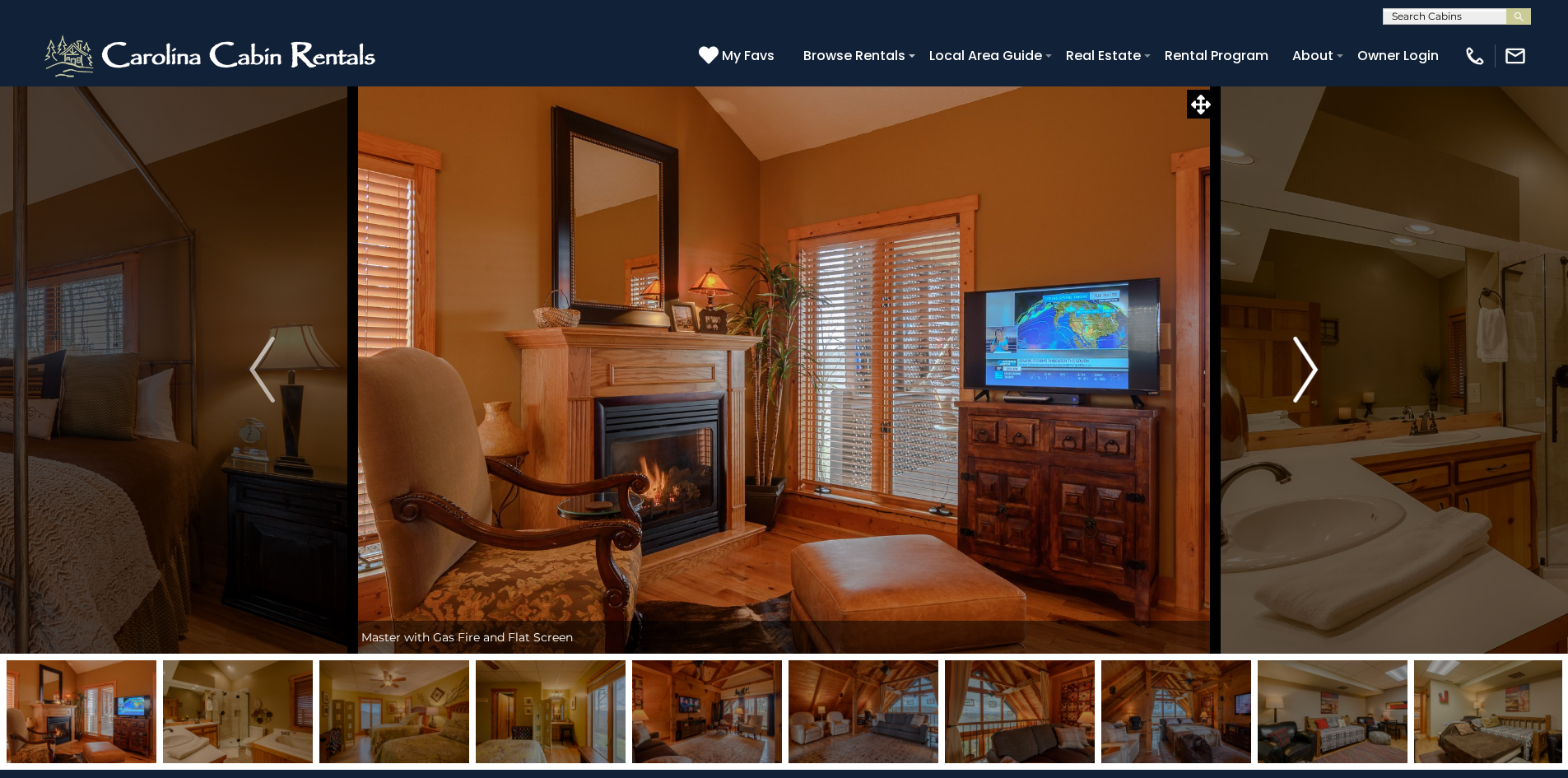
click at [1310, 369] on img "Next" at bounding box center [1306, 369] width 25 height 66
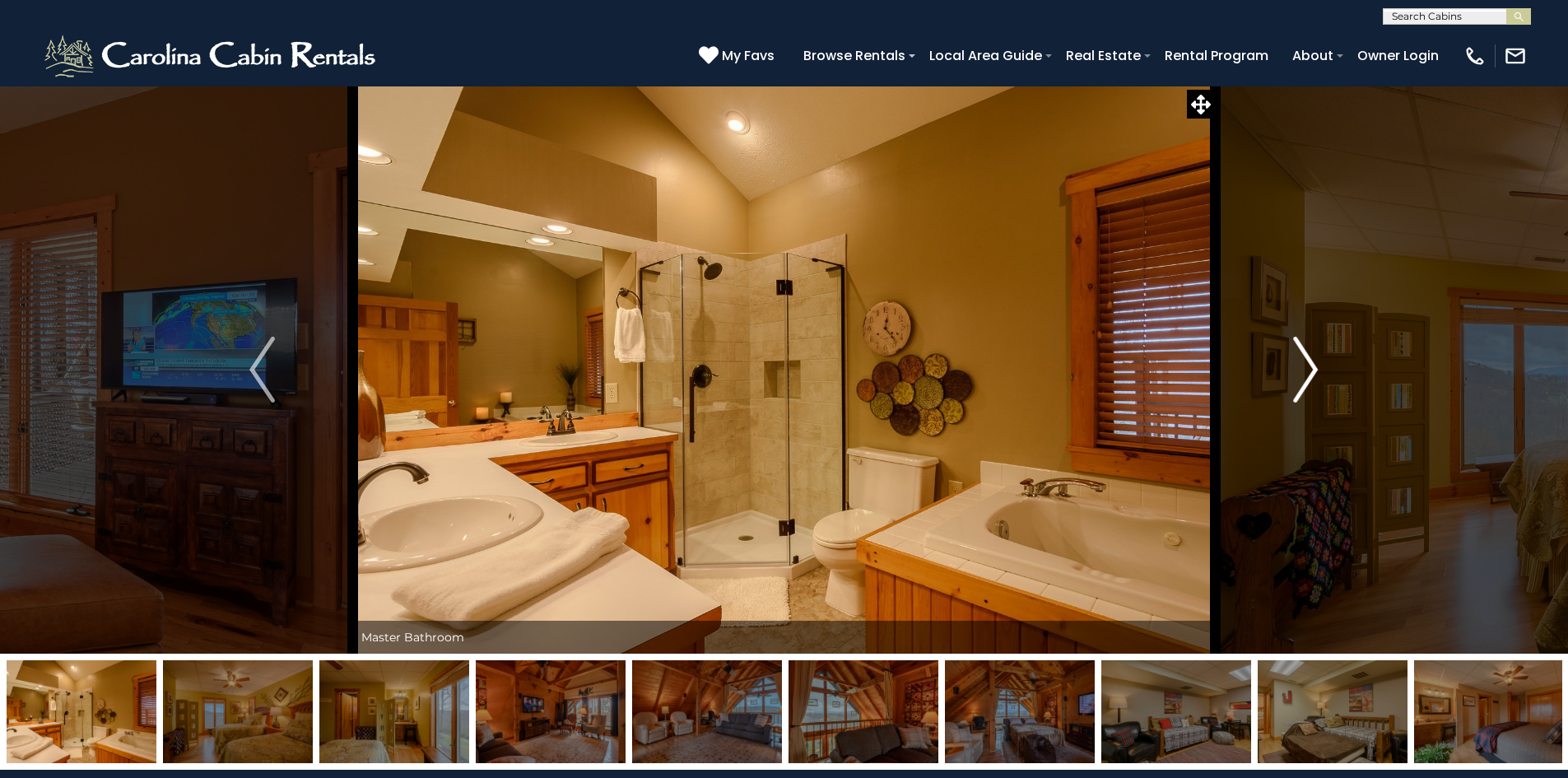
click at [1310, 369] on img "Next" at bounding box center [1306, 369] width 25 height 66
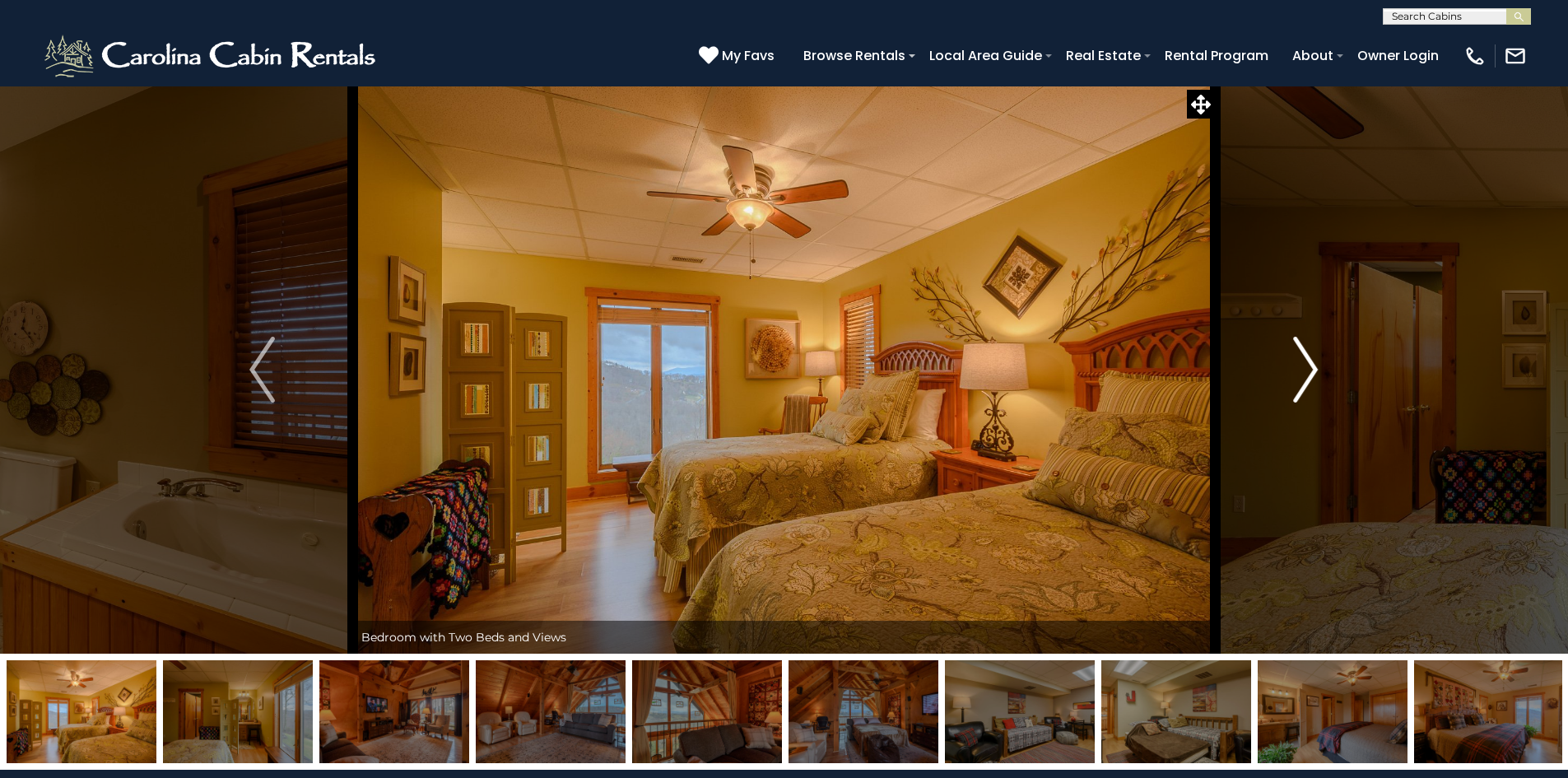
click at [1310, 369] on img "Next" at bounding box center [1306, 369] width 25 height 66
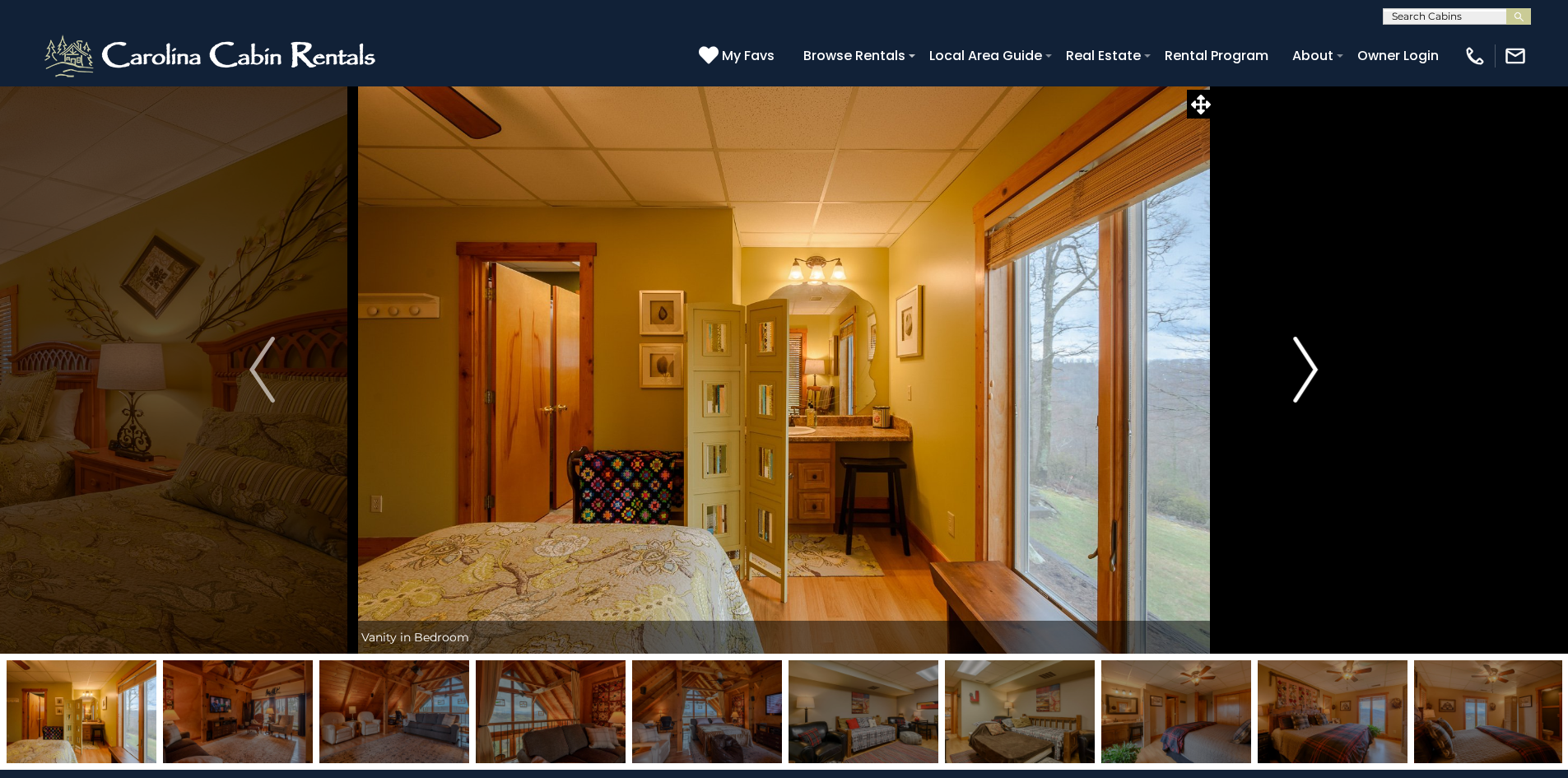
click at [1310, 369] on img "Next" at bounding box center [1306, 369] width 25 height 66
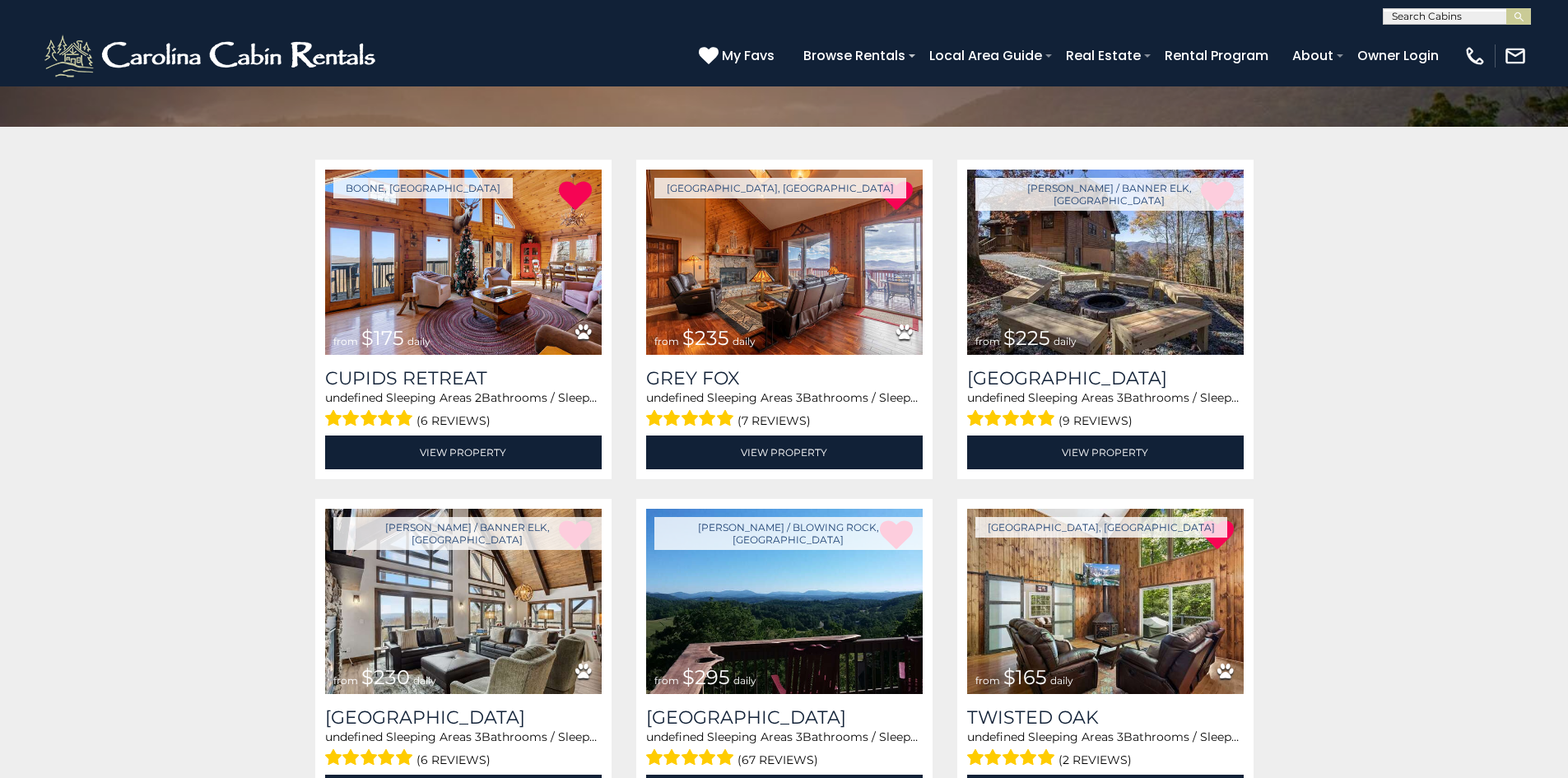
scroll to position [411, 0]
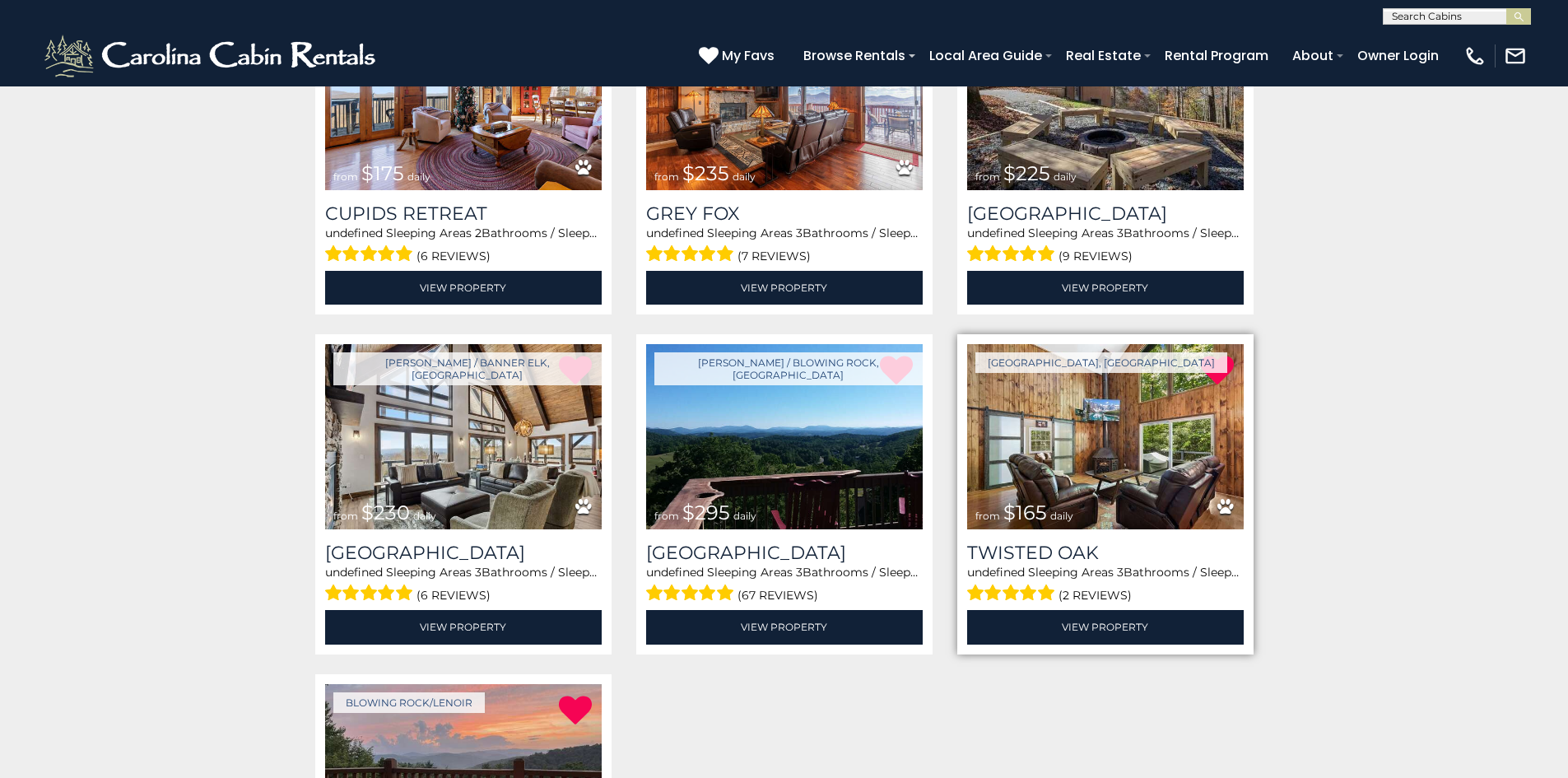
click at [1052, 442] on img at bounding box center [1105, 436] width 276 height 185
click at [1081, 621] on link "View Property" at bounding box center [1105, 627] width 276 height 34
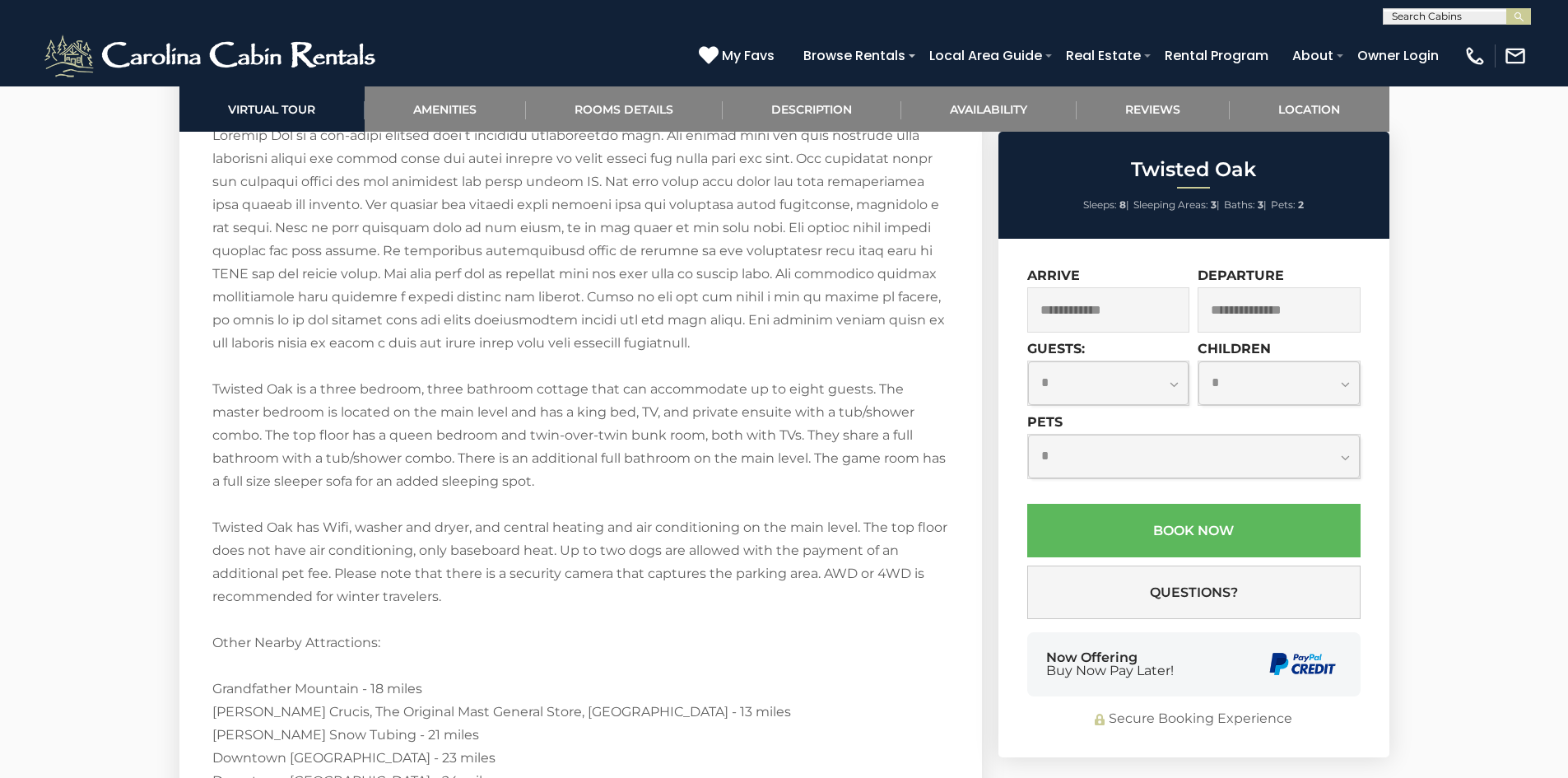
scroll to position [2305, 0]
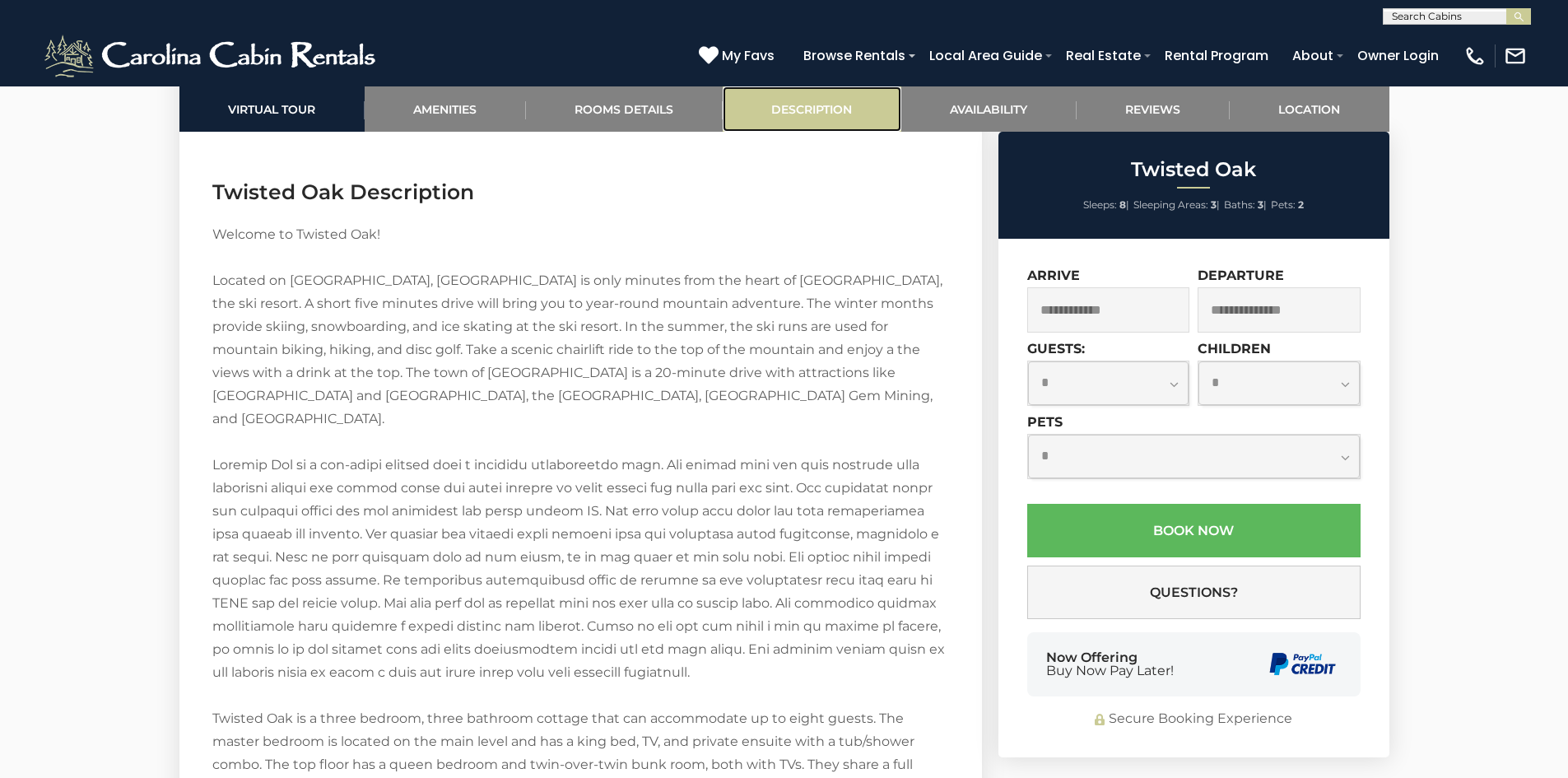
click at [815, 103] on link "Description" at bounding box center [812, 108] width 179 height 46
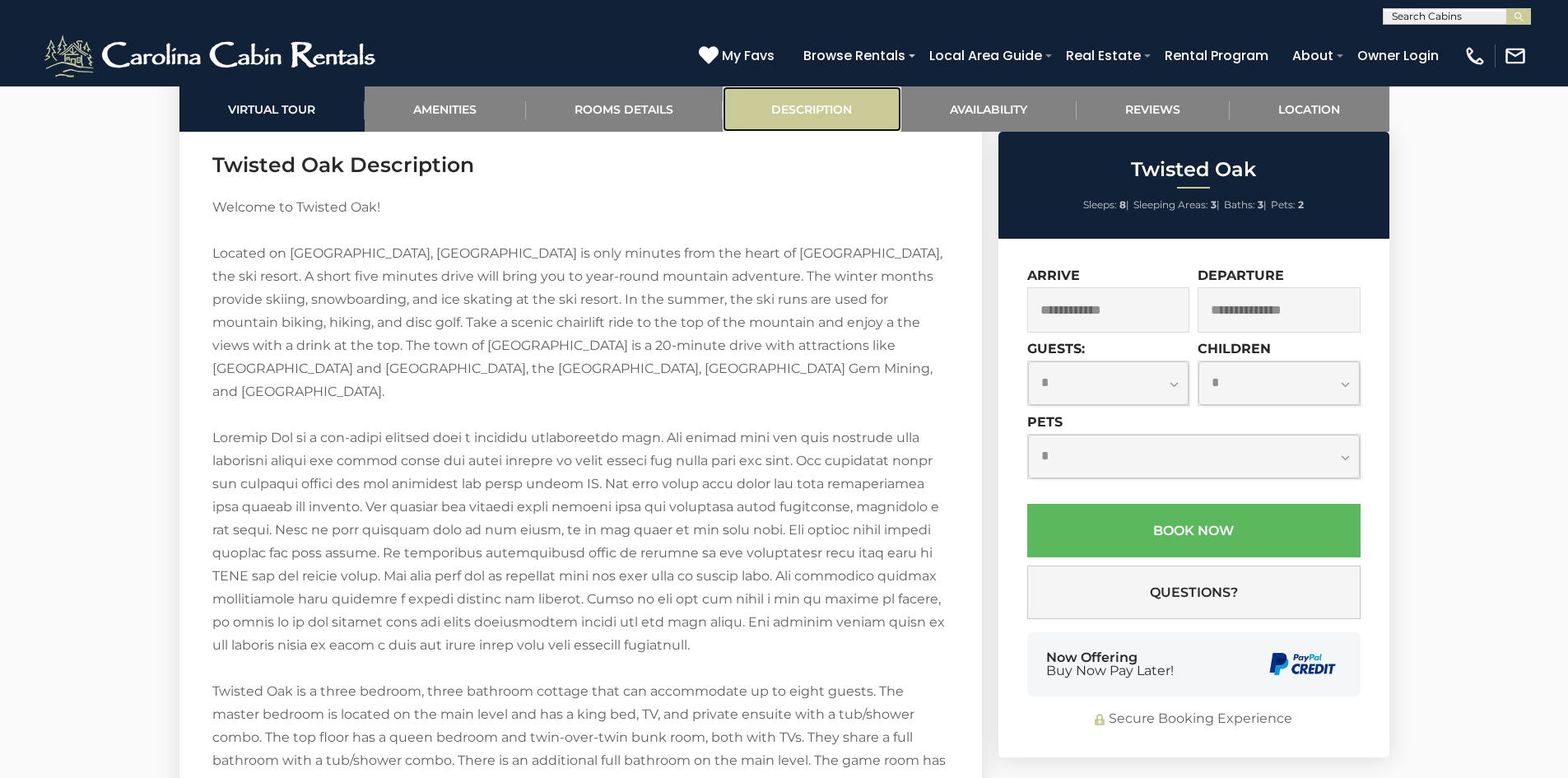
scroll to position [2334, 0]
click at [1144, 107] on link "Reviews" at bounding box center [1153, 108] width 153 height 46
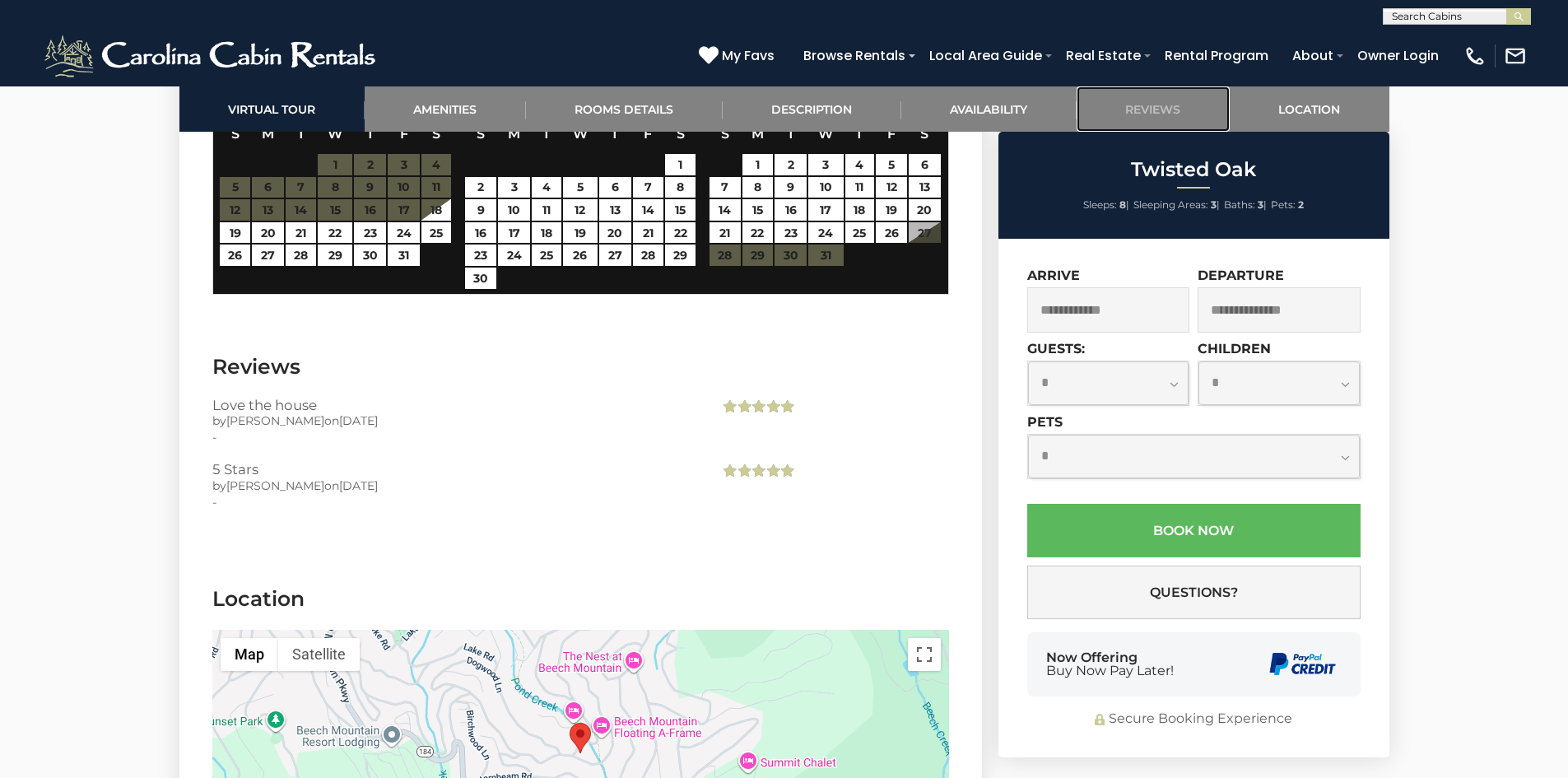
scroll to position [3397, 0]
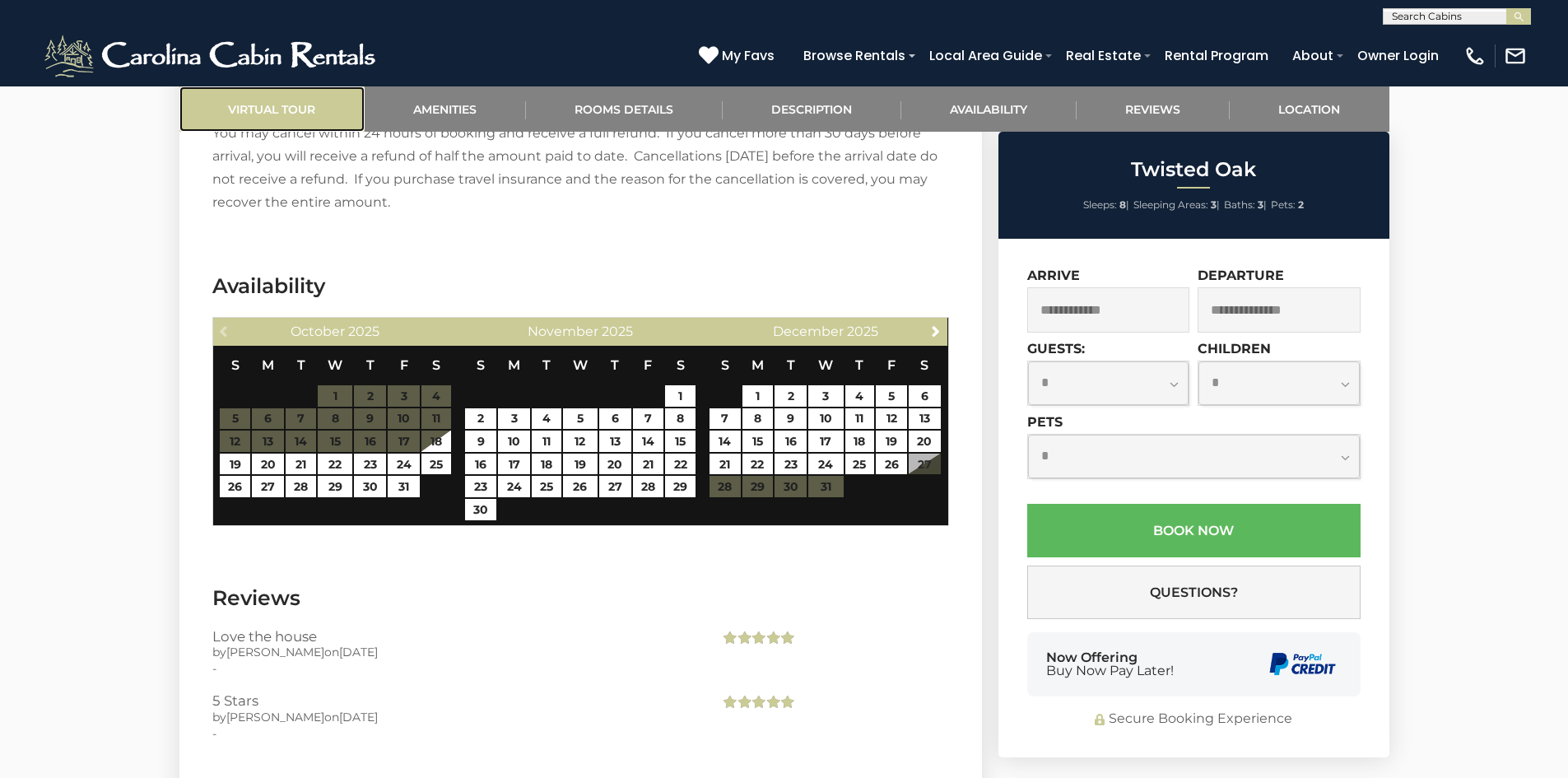
click at [319, 108] on link "Virtual Tour" at bounding box center [272, 108] width 185 height 46
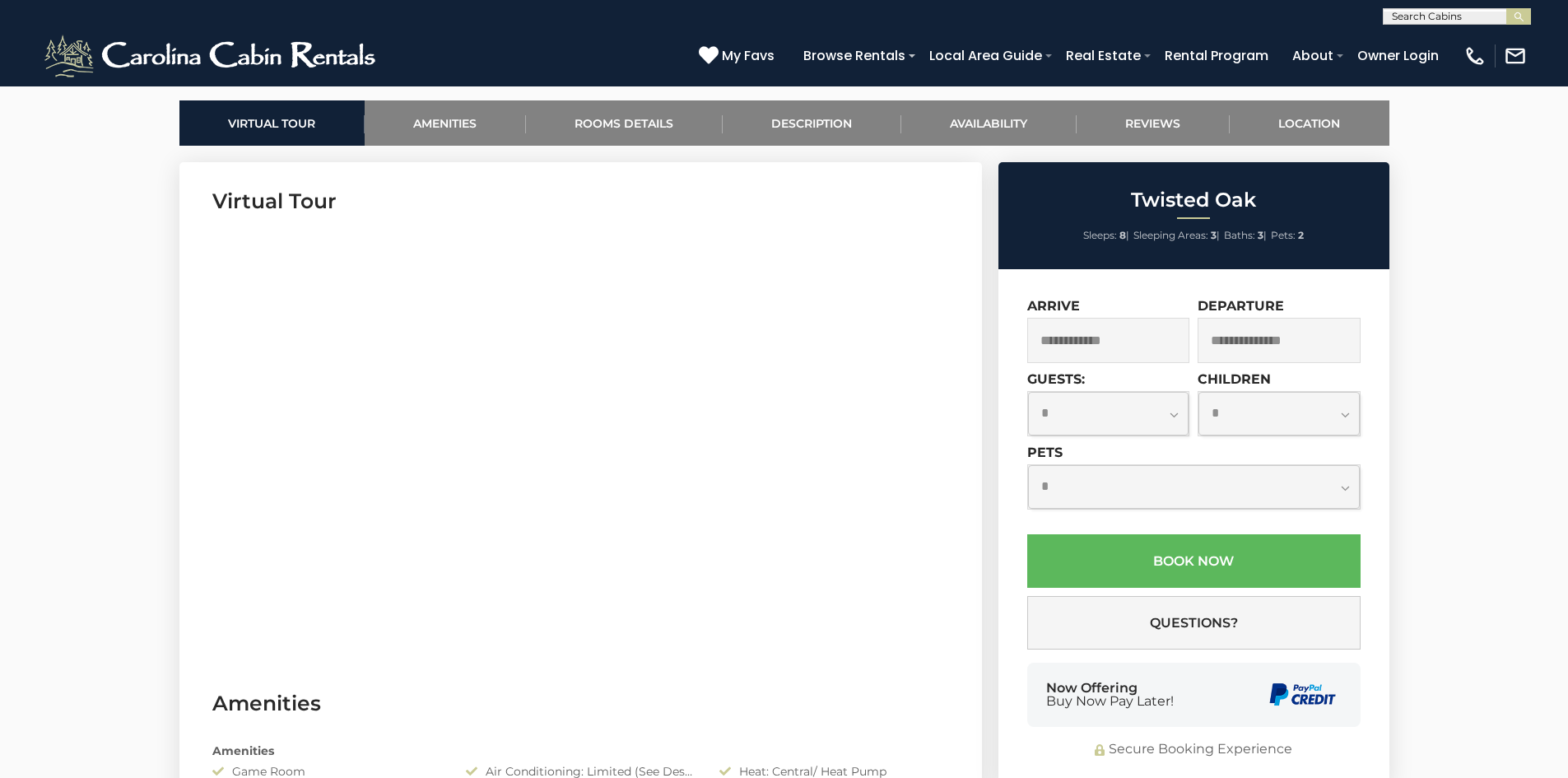
scroll to position [763, 0]
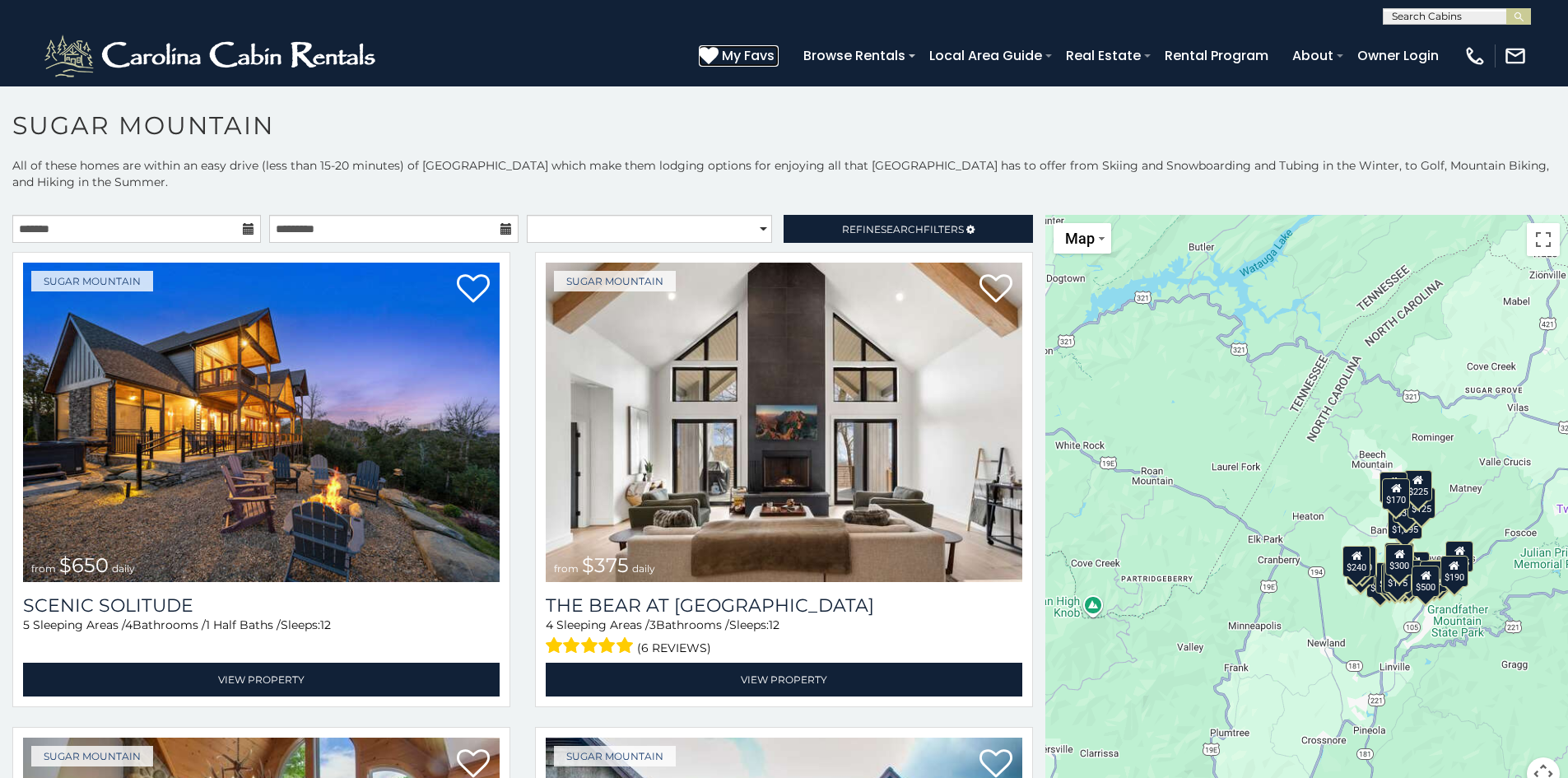
click at [752, 51] on span "My Favs" at bounding box center [748, 56] width 52 height 21
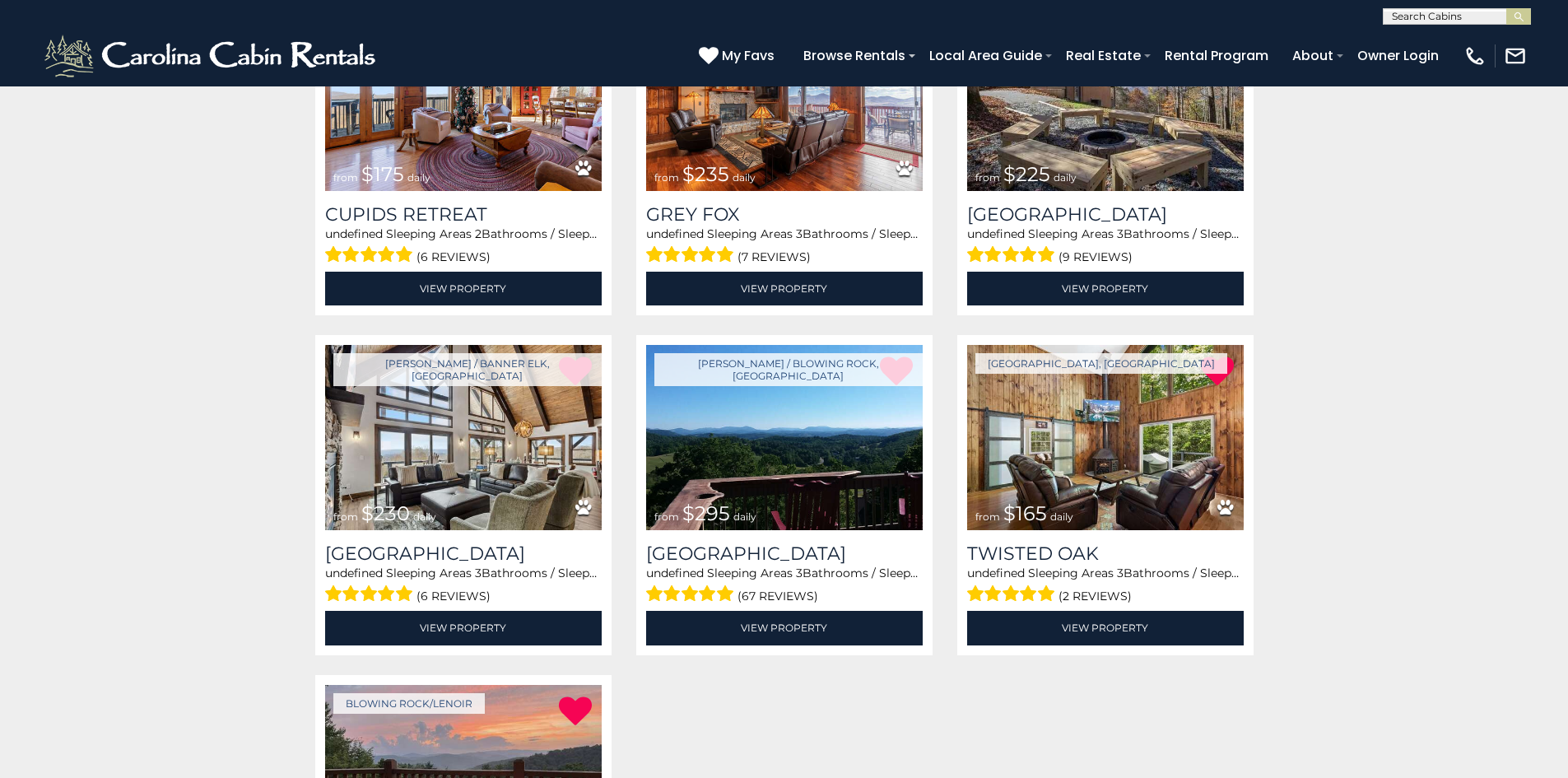
scroll to position [411, 0]
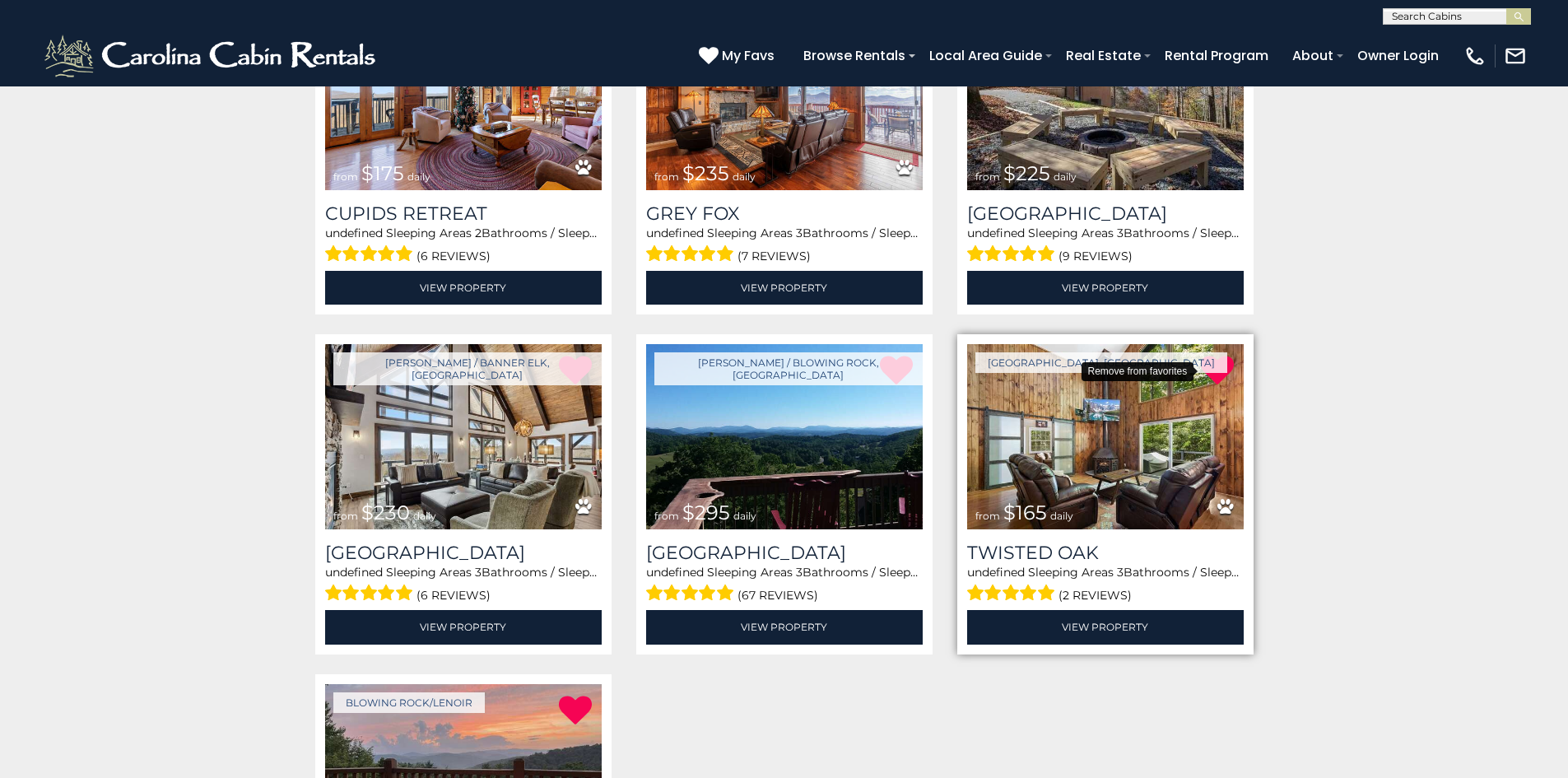
click at [1212, 359] on icon at bounding box center [1218, 370] width 33 height 33
click at [1220, 360] on icon at bounding box center [1218, 370] width 33 height 33
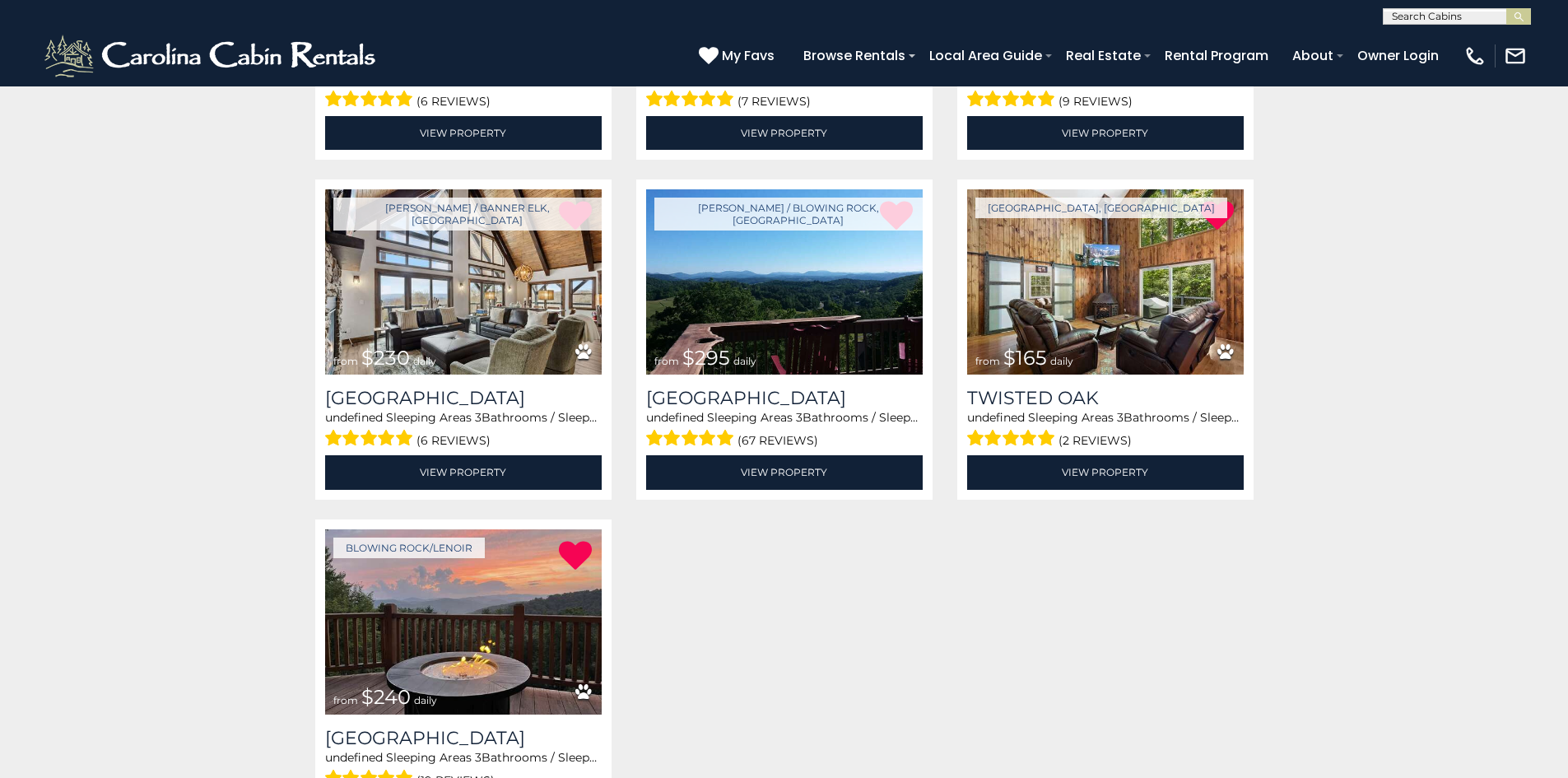
scroll to position [577, 0]
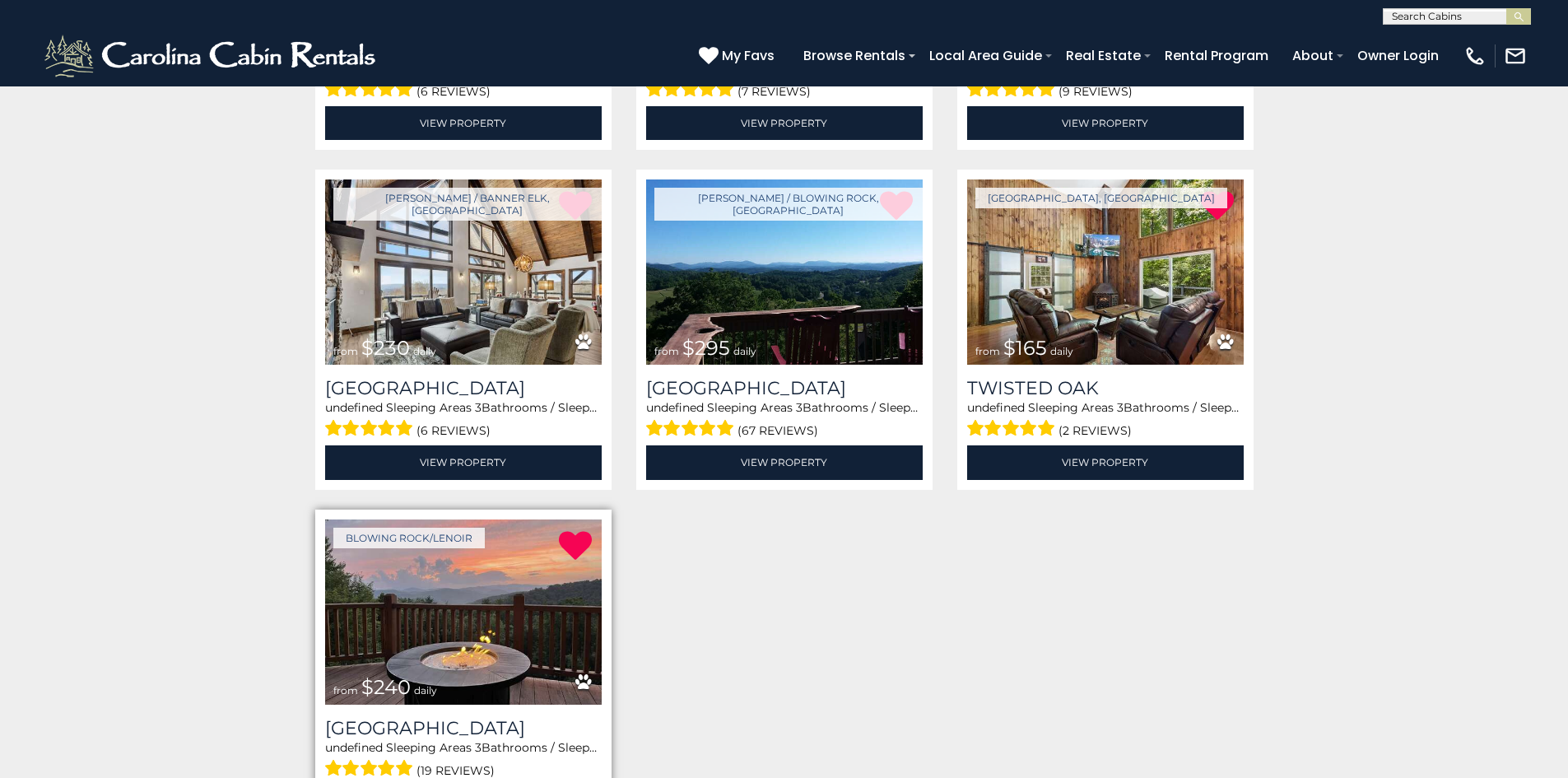
click at [454, 601] on img at bounding box center [463, 612] width 276 height 185
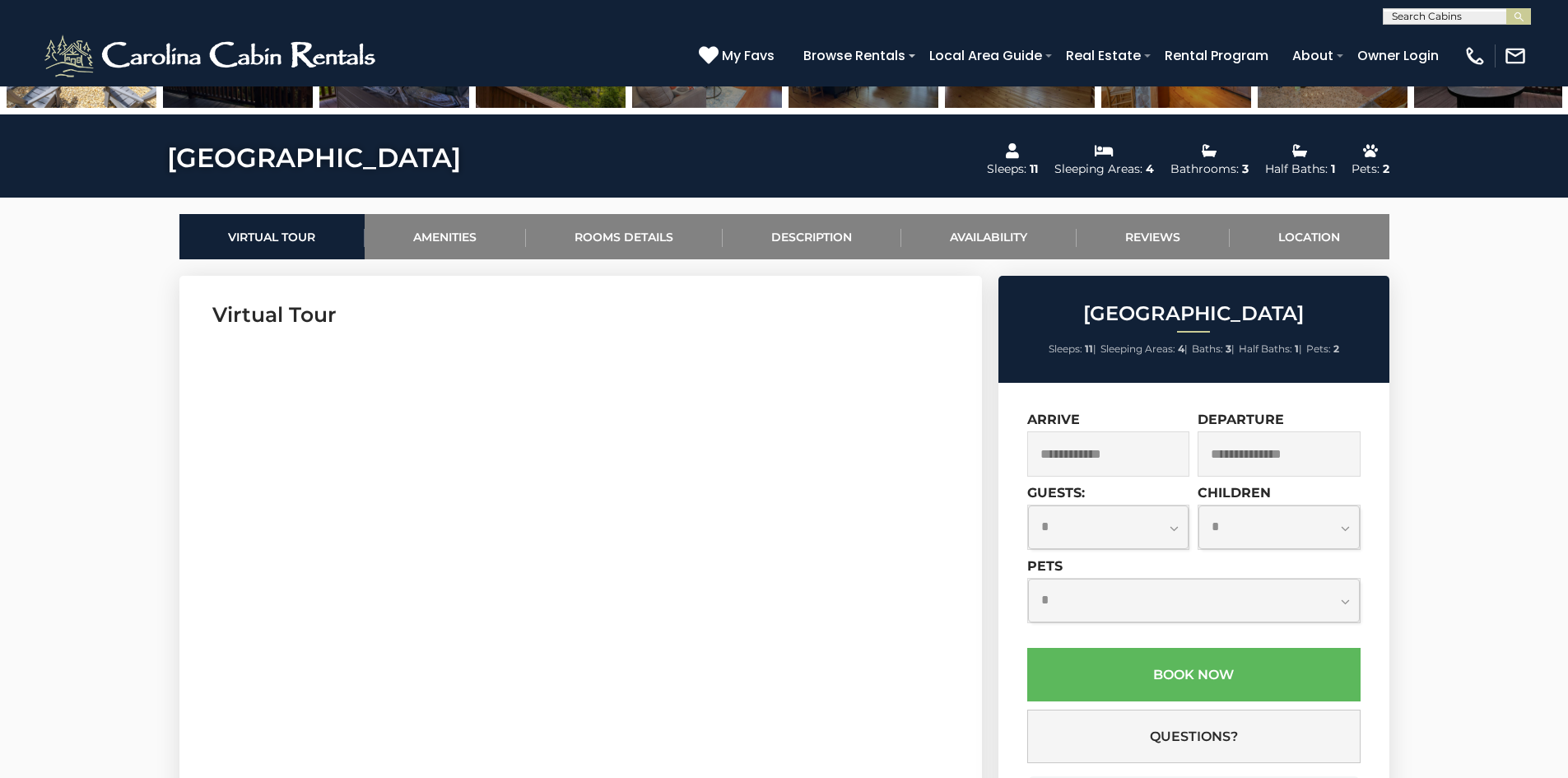
scroll to position [741, 0]
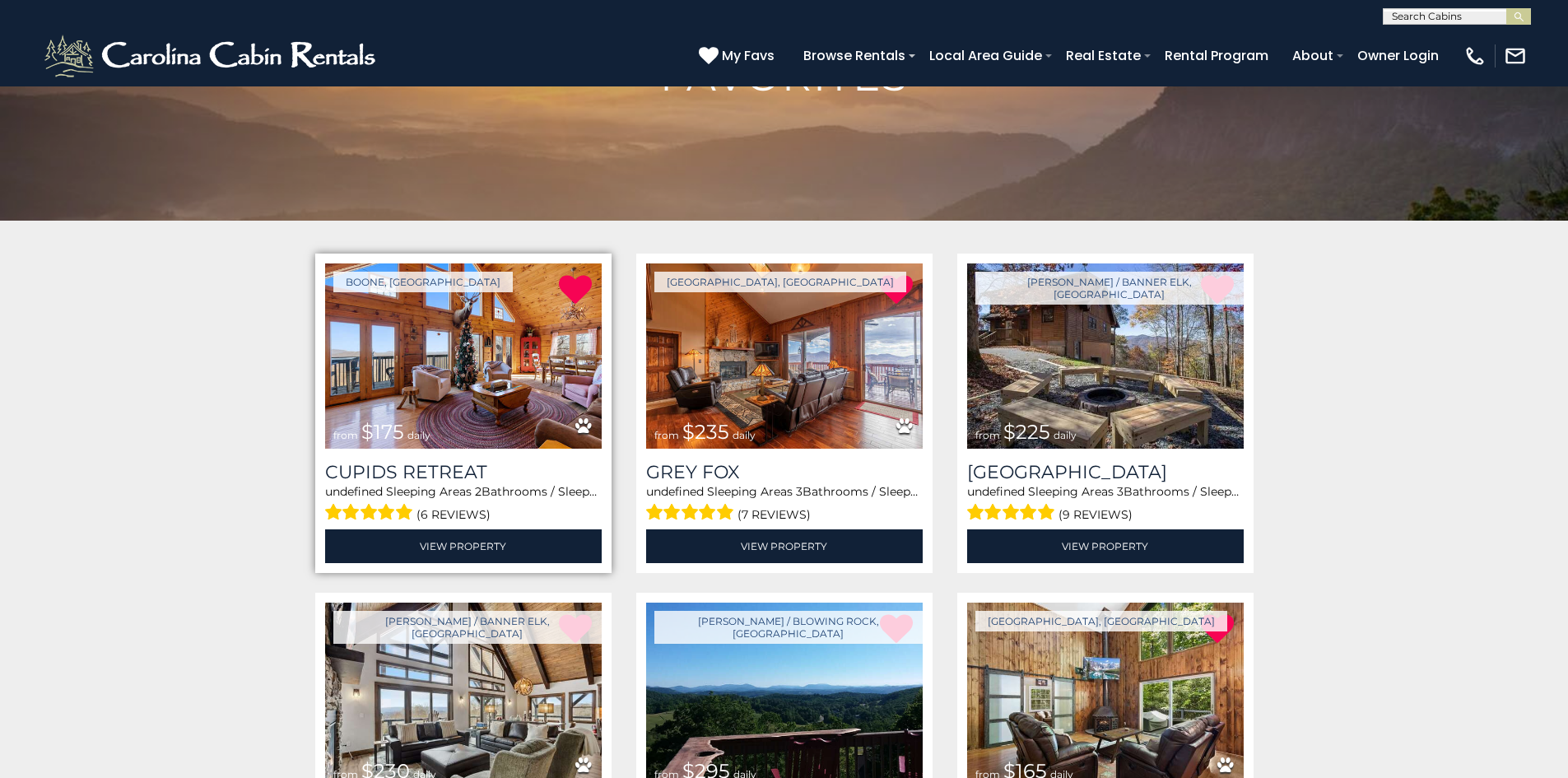
scroll to position [164, 0]
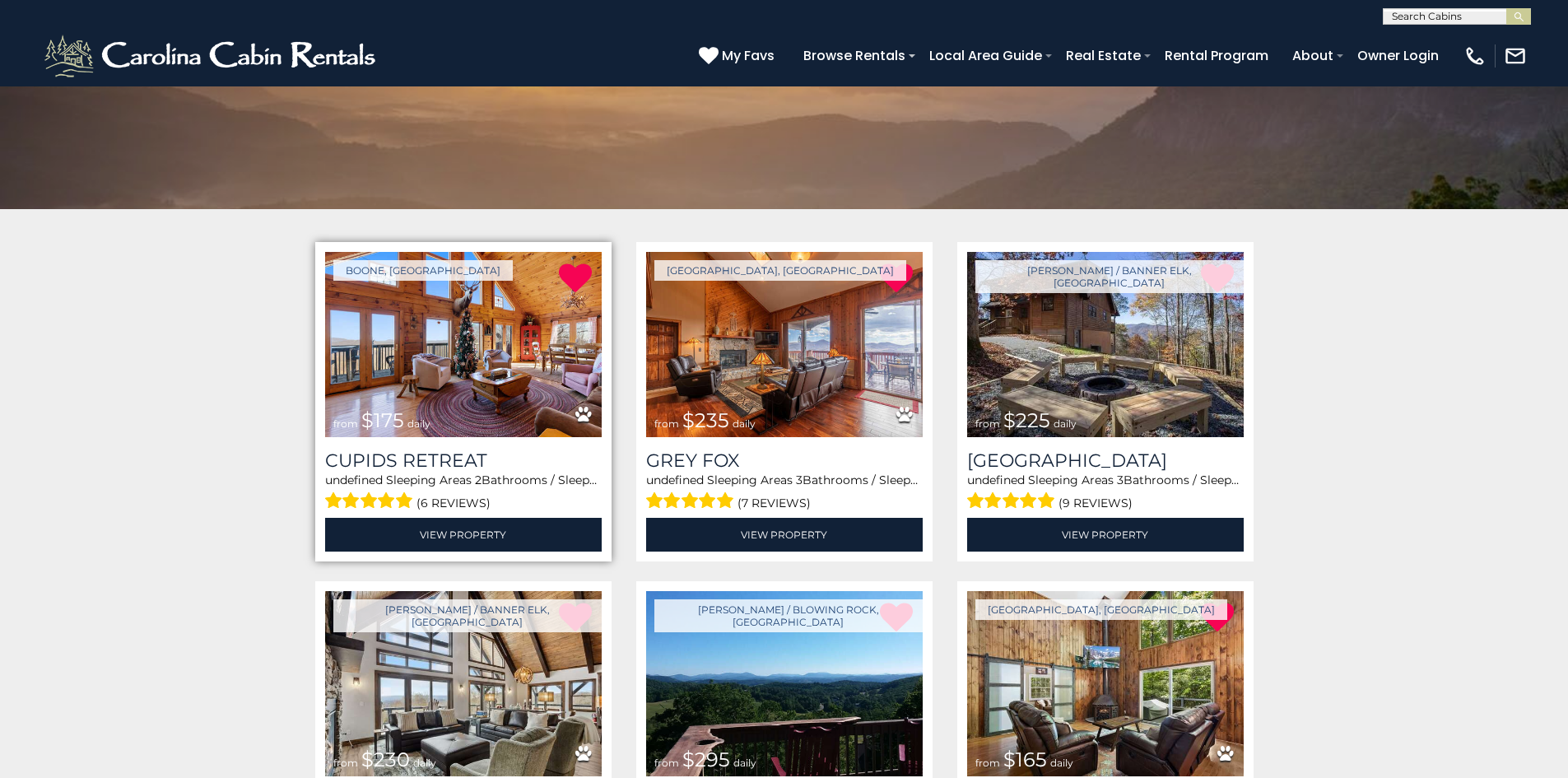
click at [472, 351] on img at bounding box center [463, 344] width 276 height 185
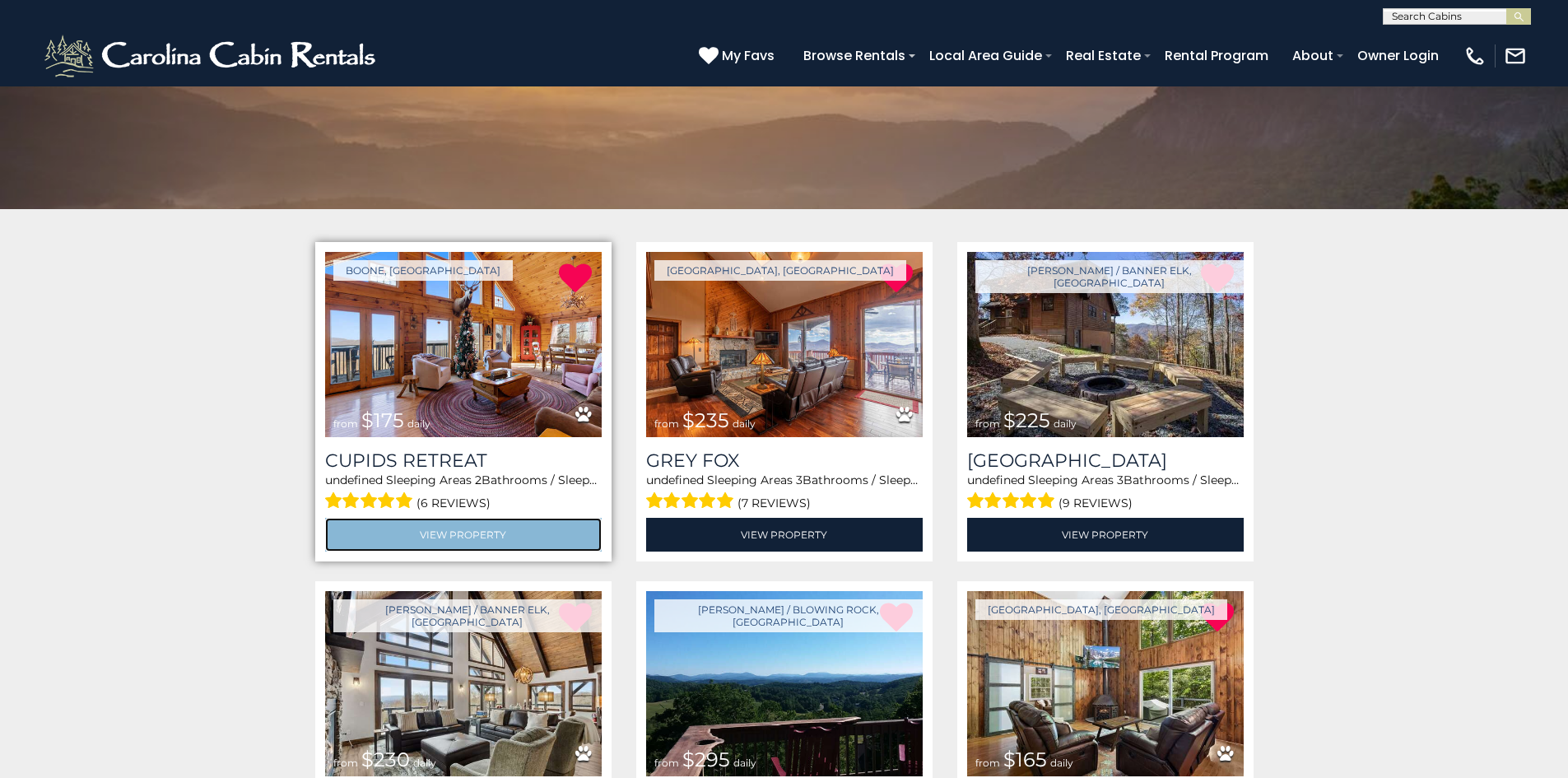
click at [446, 533] on link "View Property" at bounding box center [463, 534] width 276 height 34
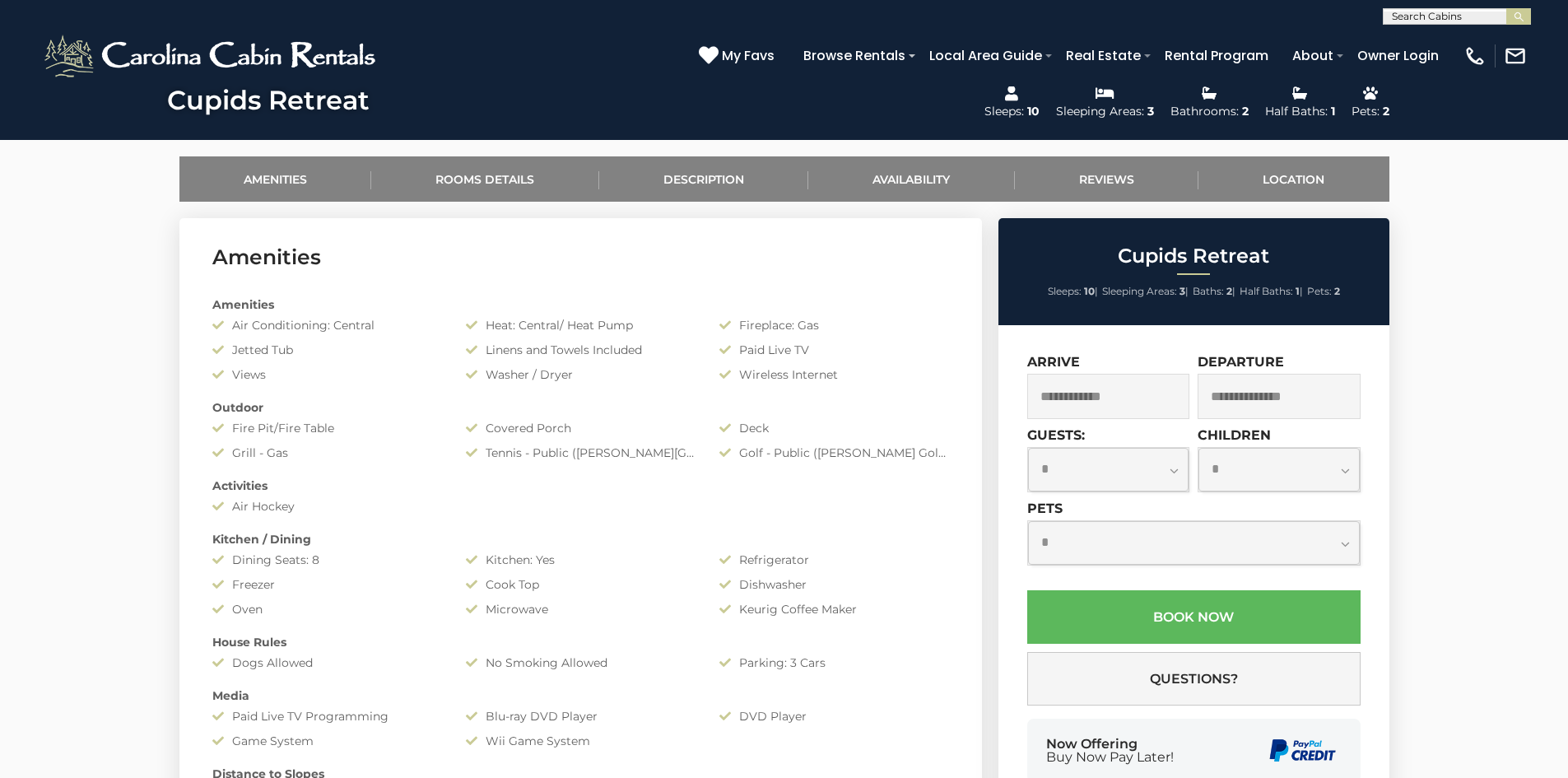
scroll to position [658, 0]
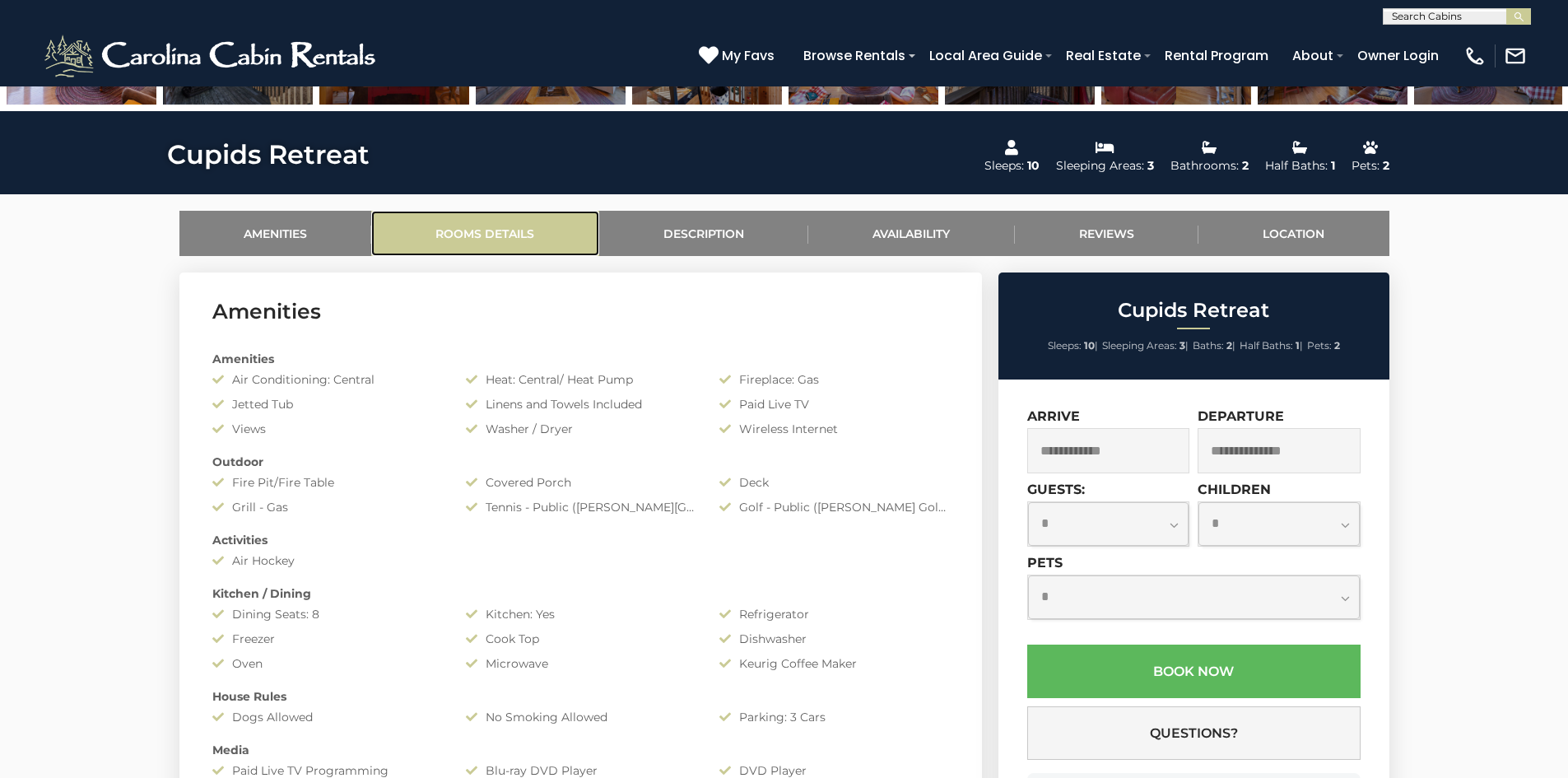
click at [486, 225] on link "Rooms Details" at bounding box center [485, 233] width 228 height 46
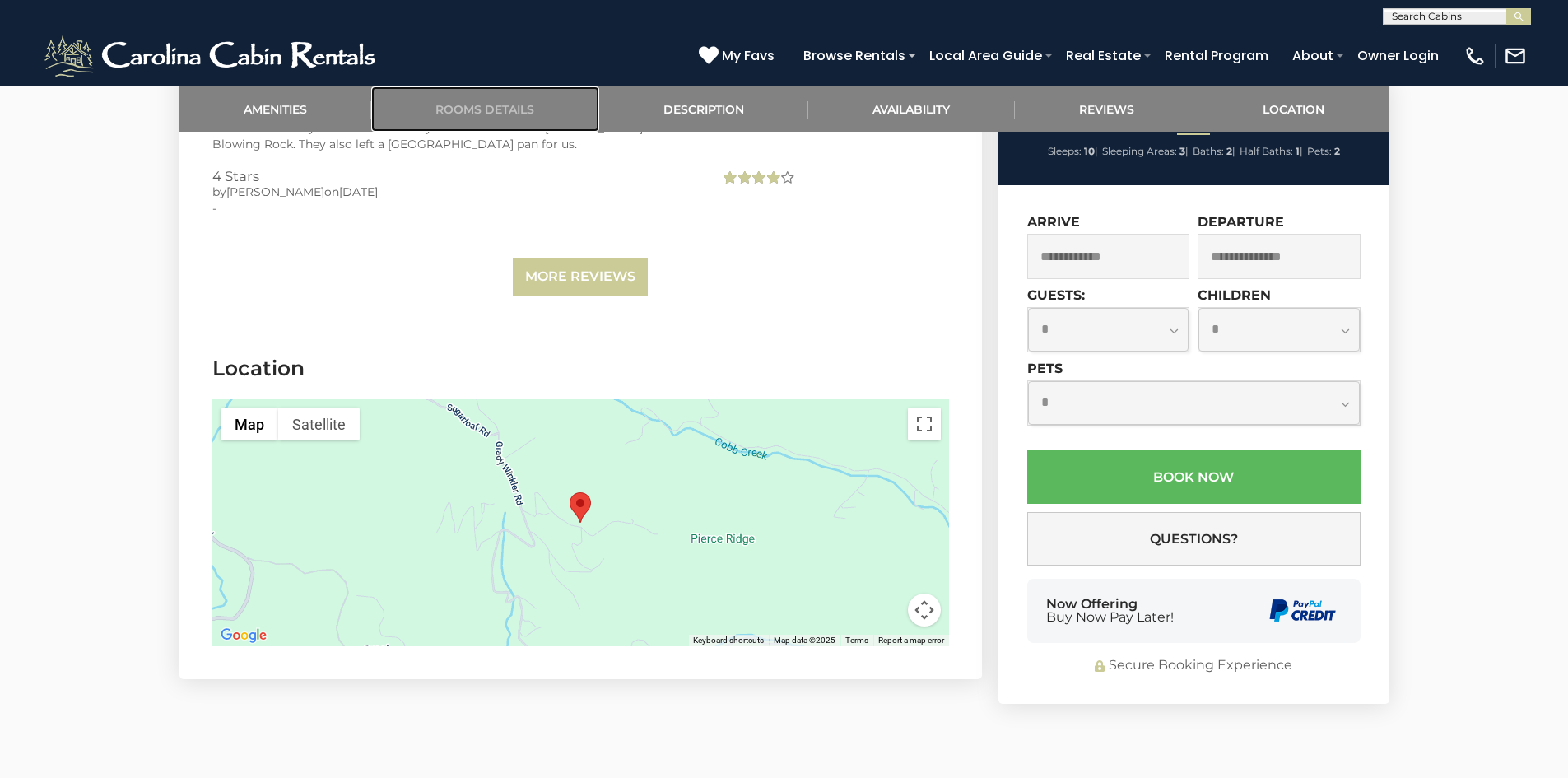
scroll to position [3325, 0]
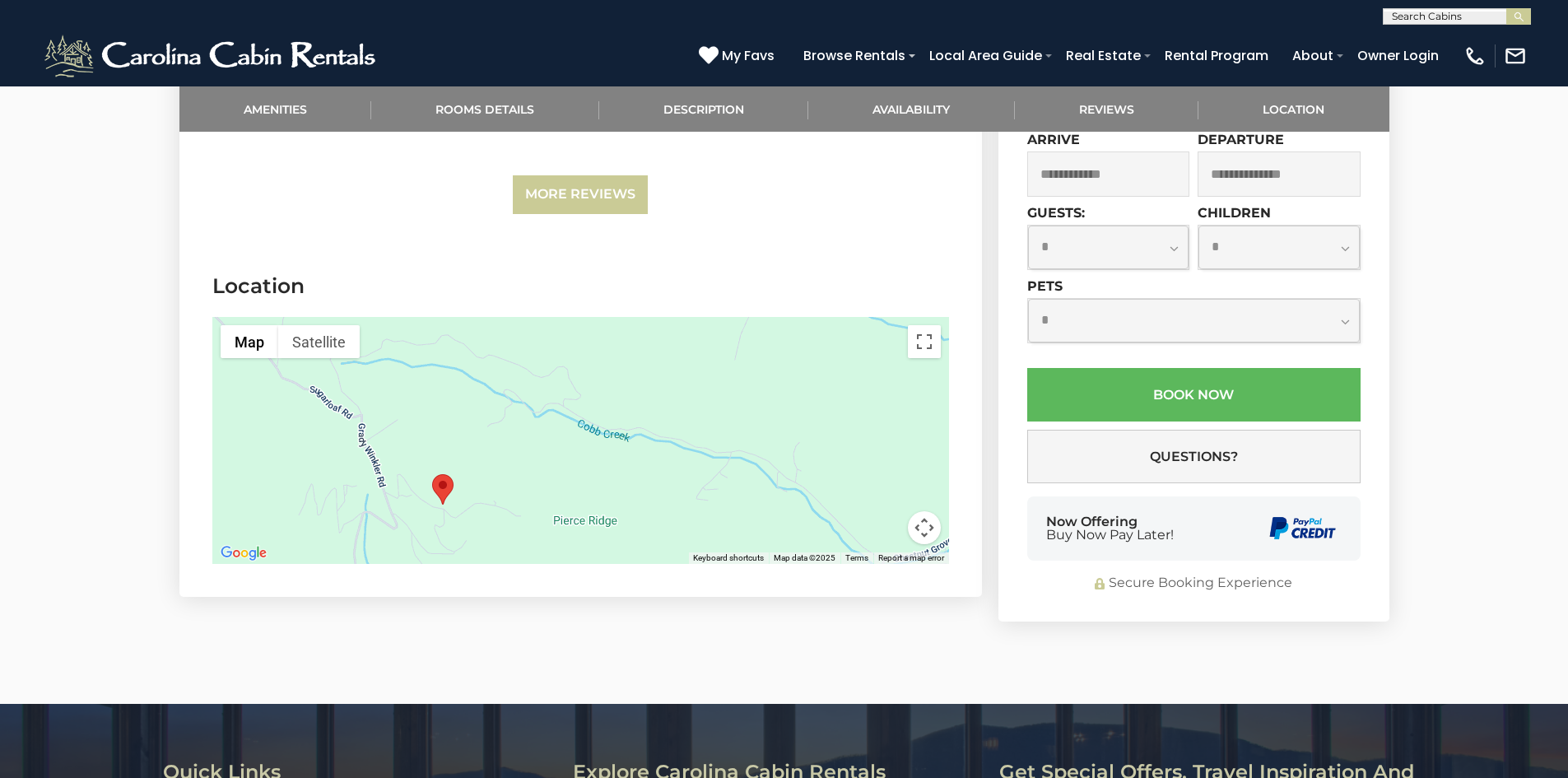
drag, startPoint x: 660, startPoint y: 501, endPoint x: 542, endPoint y: 540, distance: 124.3
click at [542, 540] on div at bounding box center [581, 440] width 737 height 247
drag, startPoint x: 698, startPoint y: 462, endPoint x: 555, endPoint y: 472, distance: 143.3
click at [557, 476] on div at bounding box center [581, 440] width 737 height 247
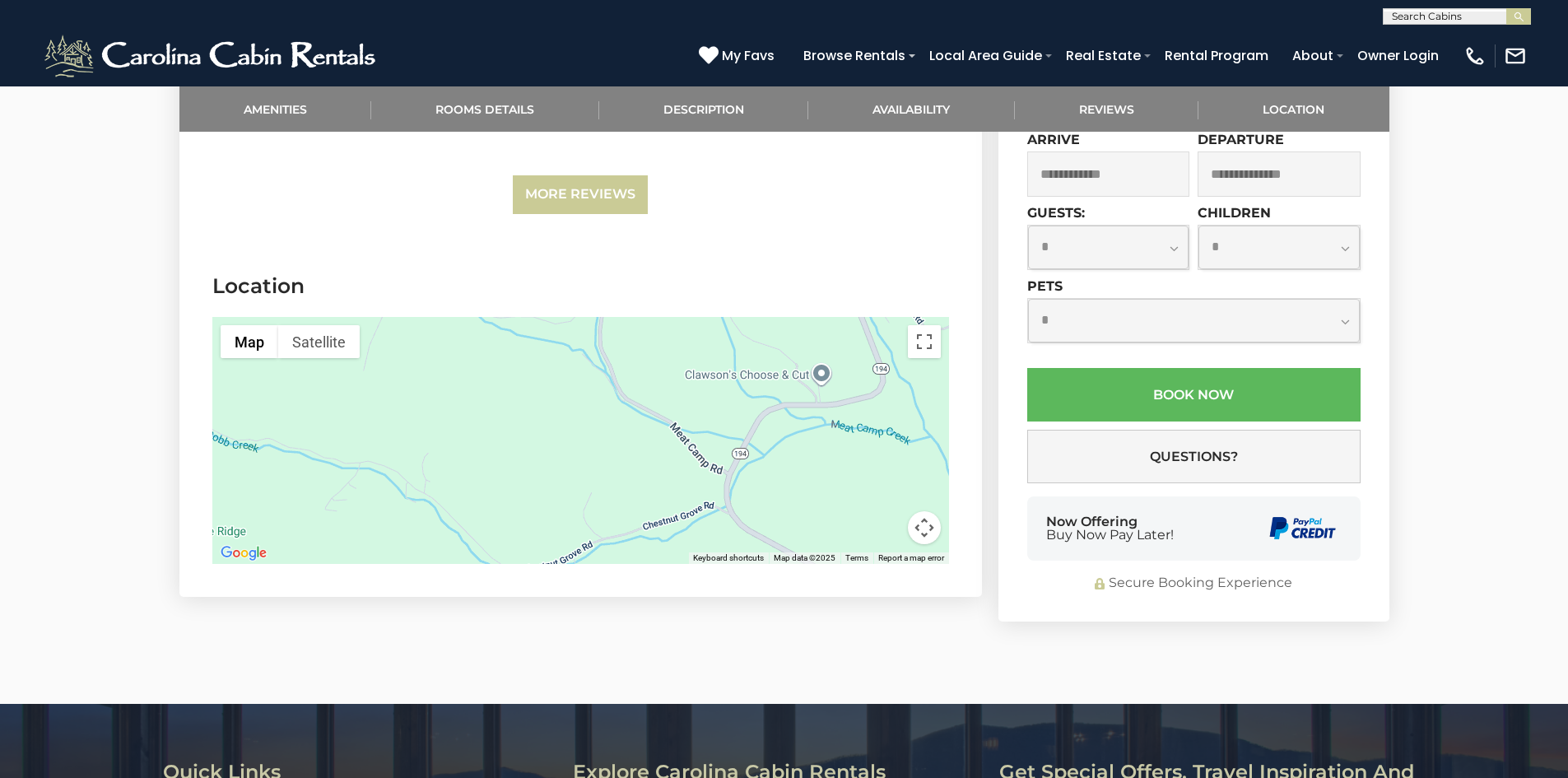
drag, startPoint x: 834, startPoint y: 479, endPoint x: 637, endPoint y: 483, distance: 197.0
click at [637, 483] on div at bounding box center [581, 440] width 737 height 247
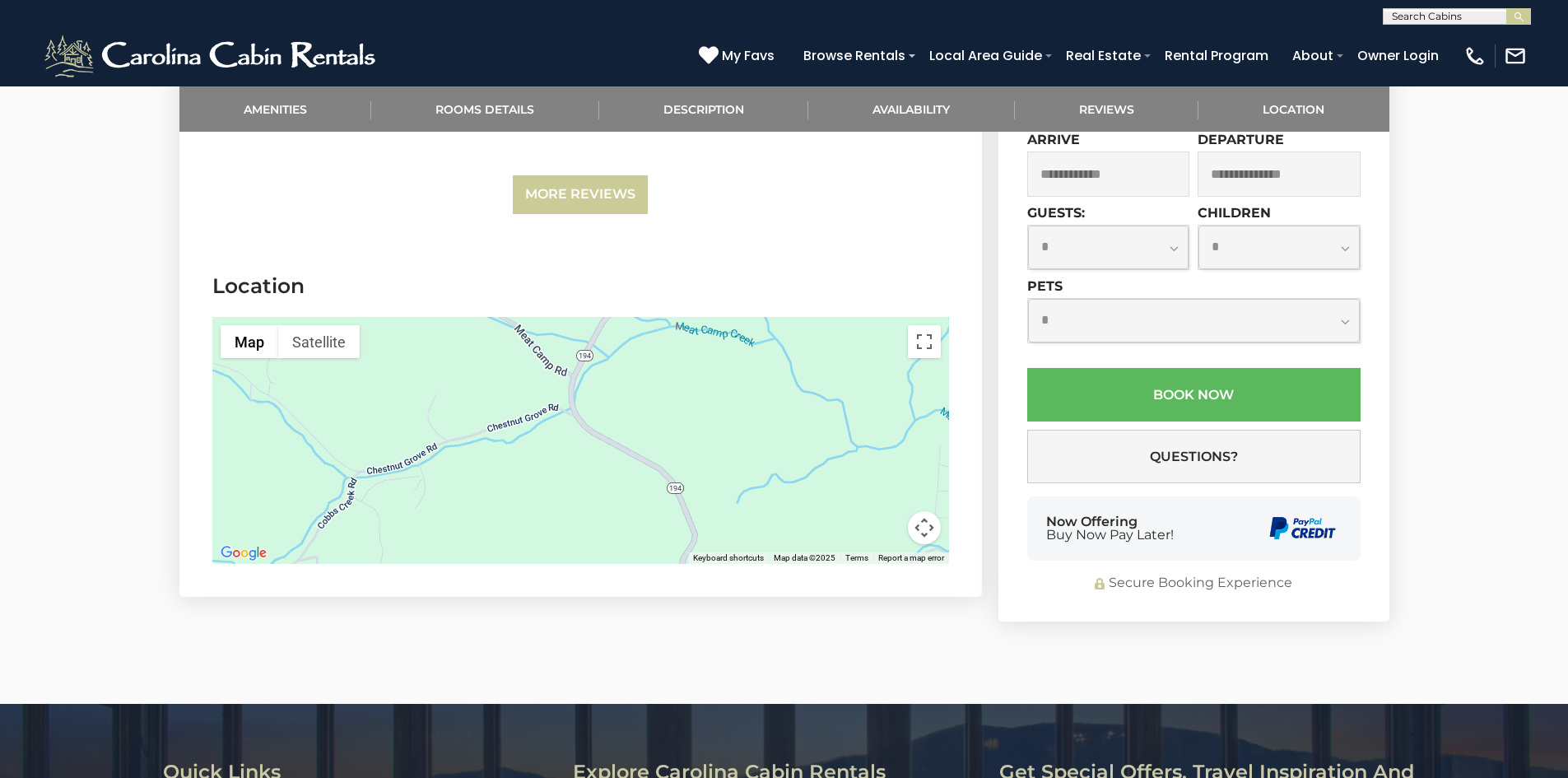
drag, startPoint x: 823, startPoint y: 463, endPoint x: 698, endPoint y: 353, distance: 166.5
click at [698, 353] on div at bounding box center [581, 440] width 737 height 247
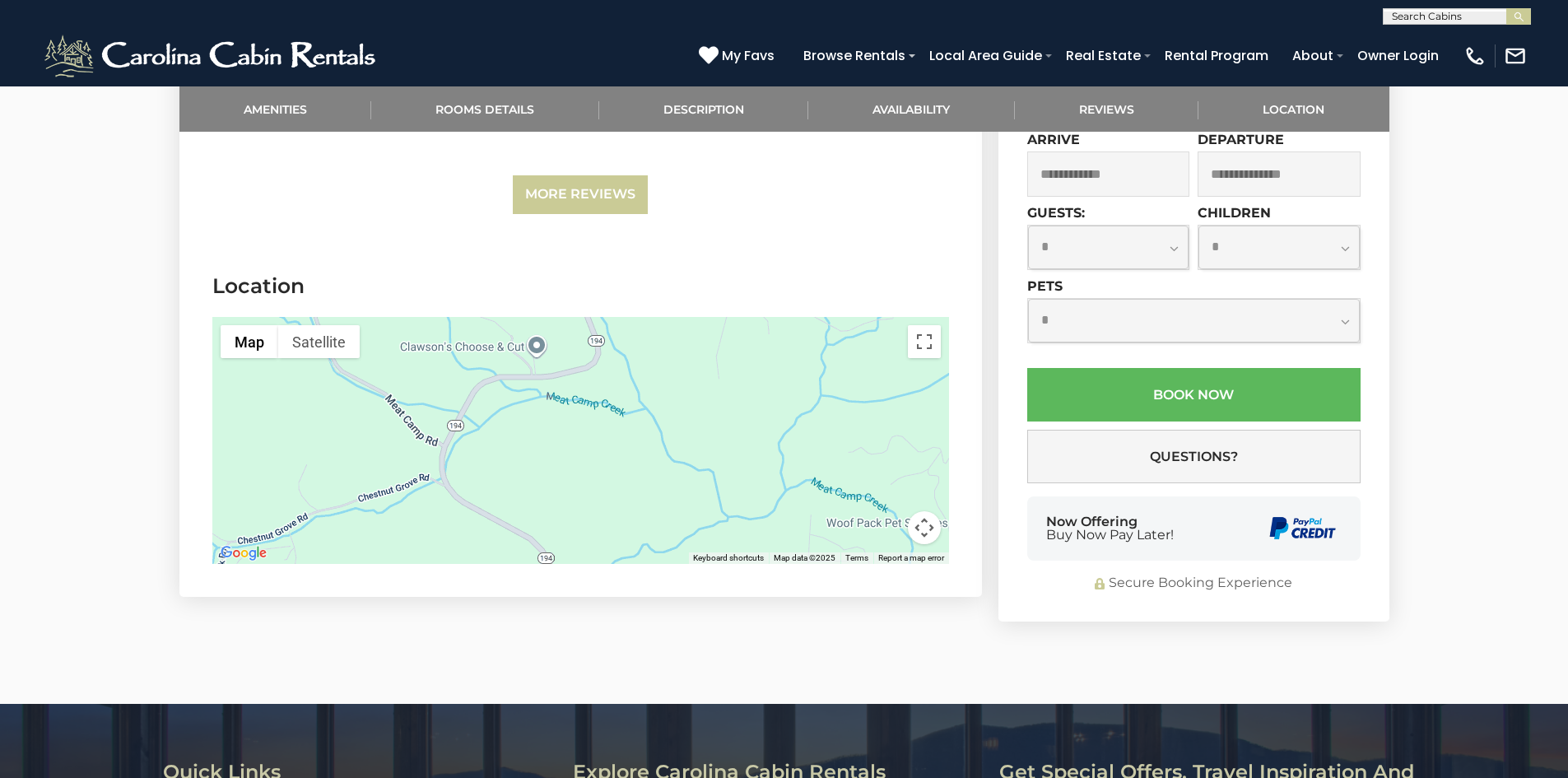
drag, startPoint x: 729, startPoint y: 510, endPoint x: 670, endPoint y: 536, distance: 64.5
click at [670, 536] on div at bounding box center [581, 440] width 737 height 247
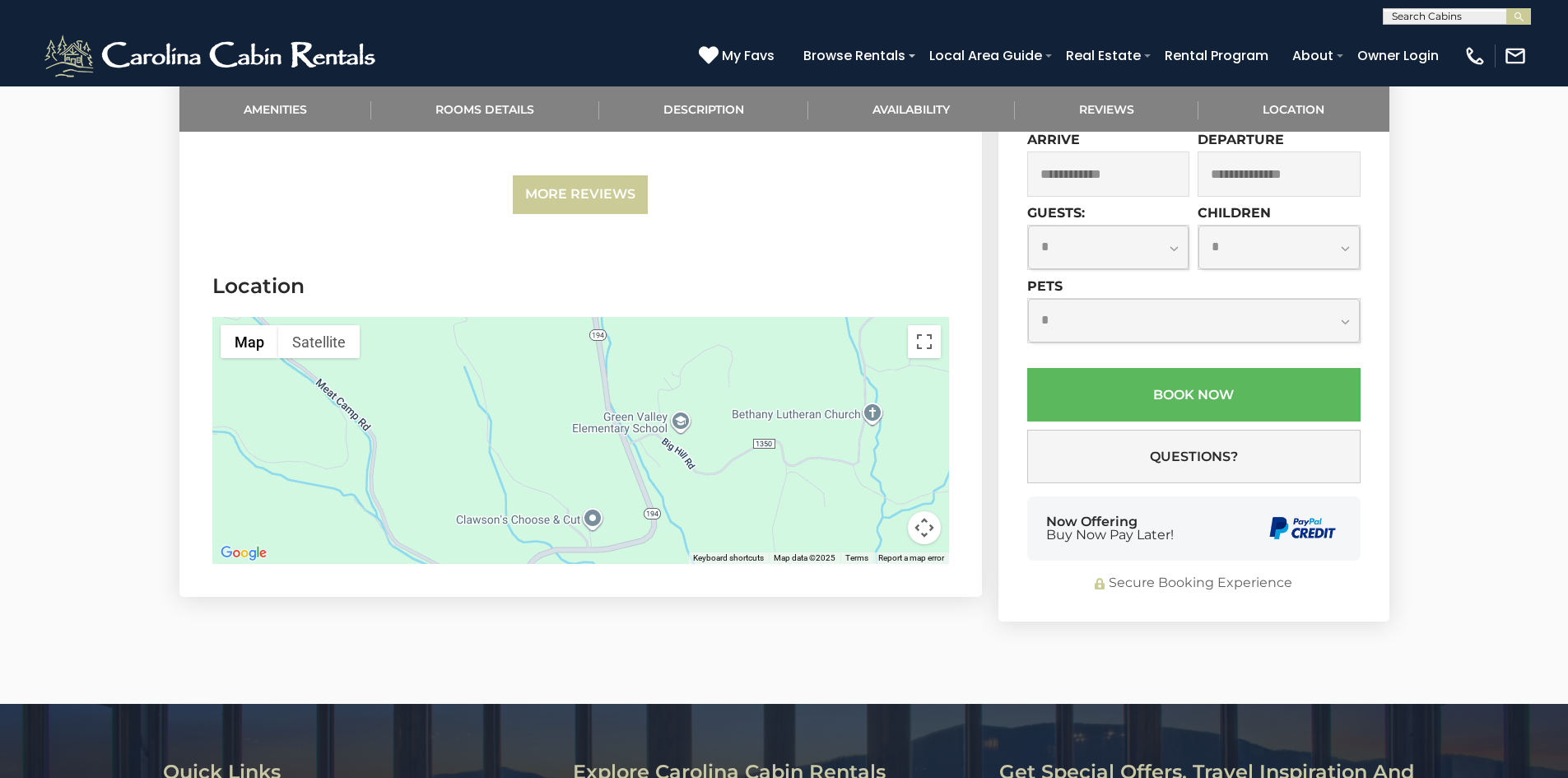
drag, startPoint x: 620, startPoint y: 426, endPoint x: 688, endPoint y: 516, distance: 112.8
click at [732, 553] on div "Map Terrain Satellite Labels Keyboard shortcuts Map Data Map data ©2025 Map dat…" at bounding box center [581, 440] width 737 height 247
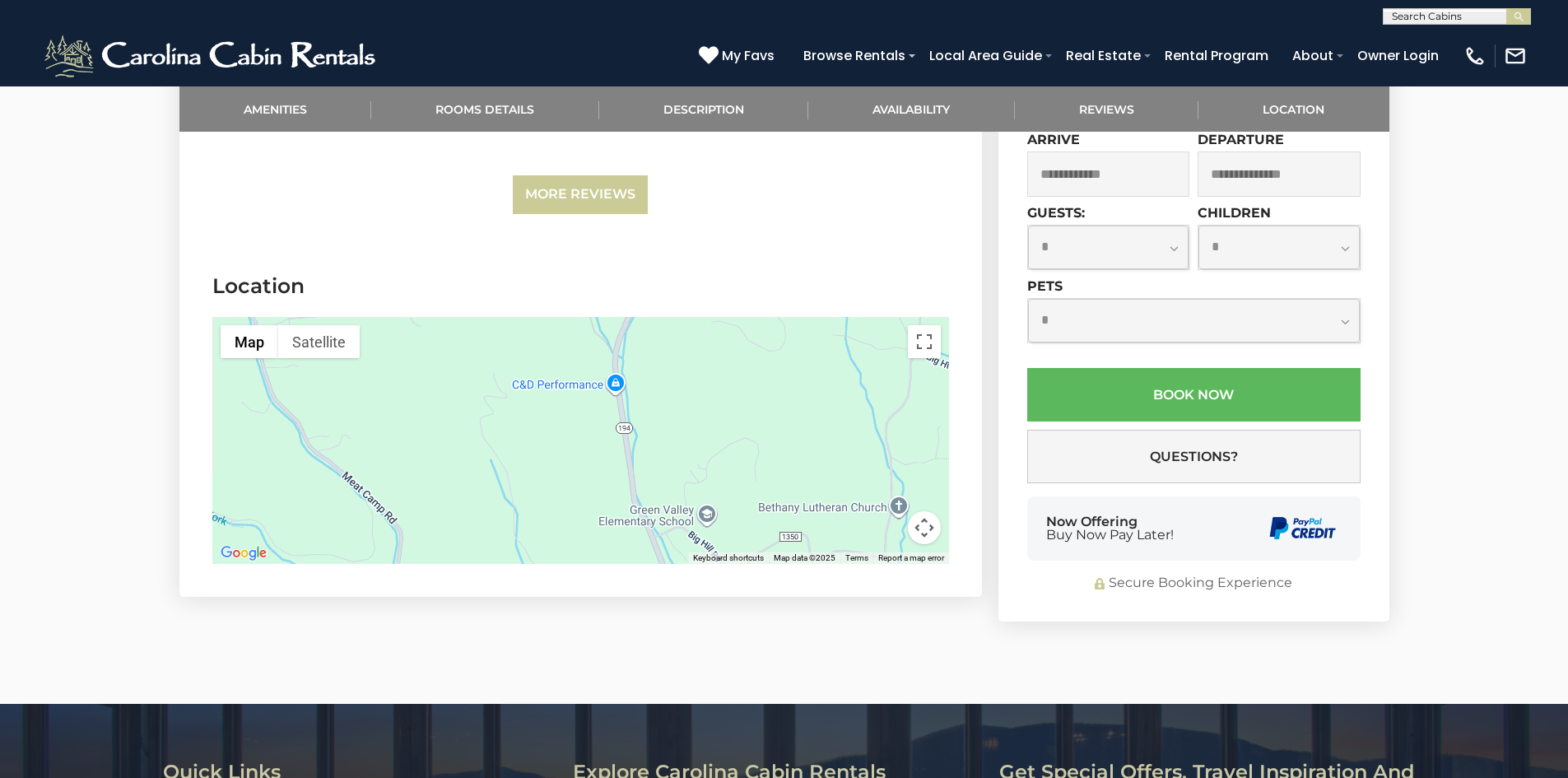
drag, startPoint x: 720, startPoint y: 459, endPoint x: 724, endPoint y: 528, distance: 69.1
click at [724, 528] on div at bounding box center [581, 440] width 737 height 247
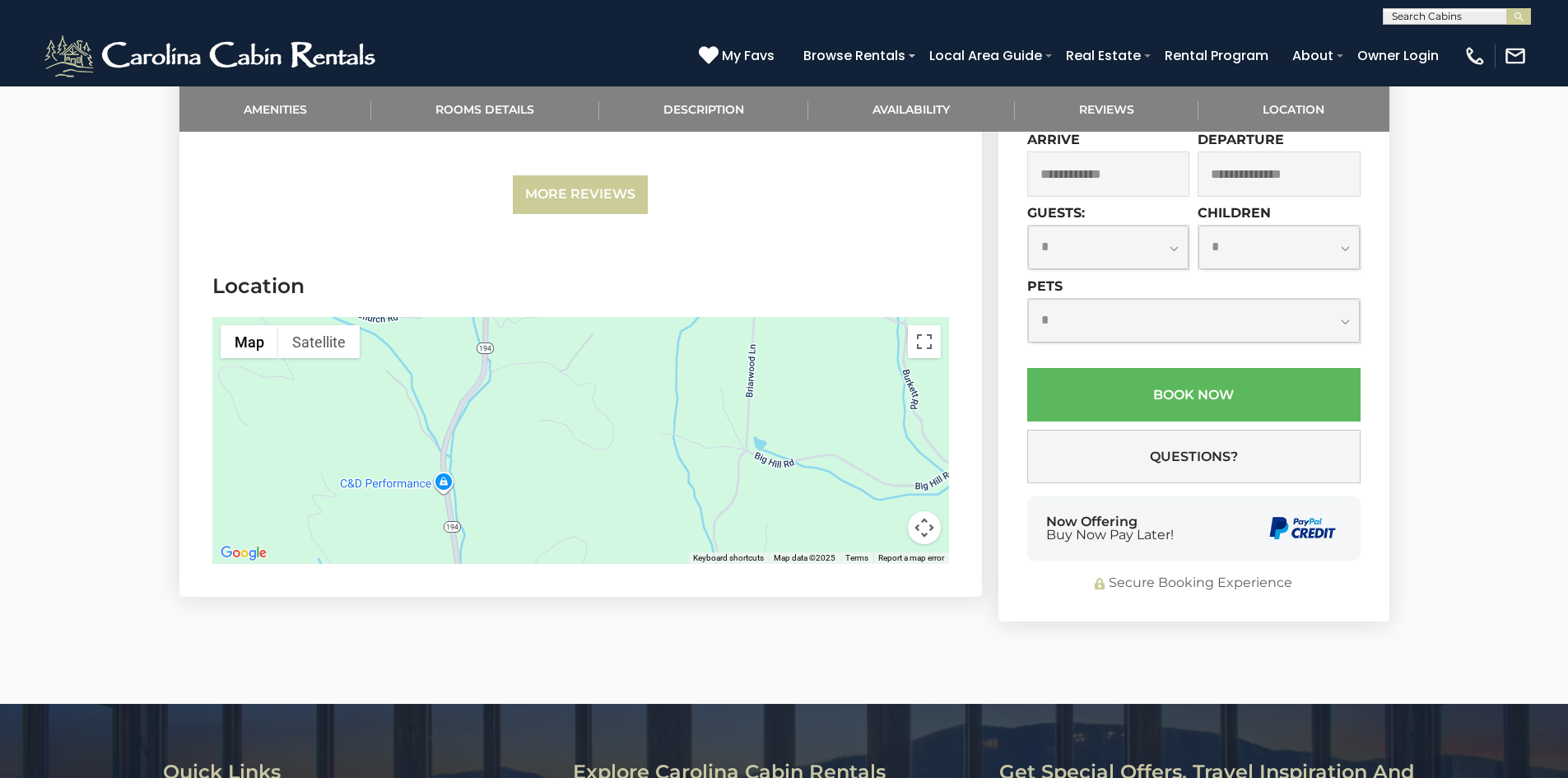
drag, startPoint x: 766, startPoint y: 459, endPoint x: 577, endPoint y: 483, distance: 190.5
click at [589, 515] on div at bounding box center [581, 440] width 737 height 247
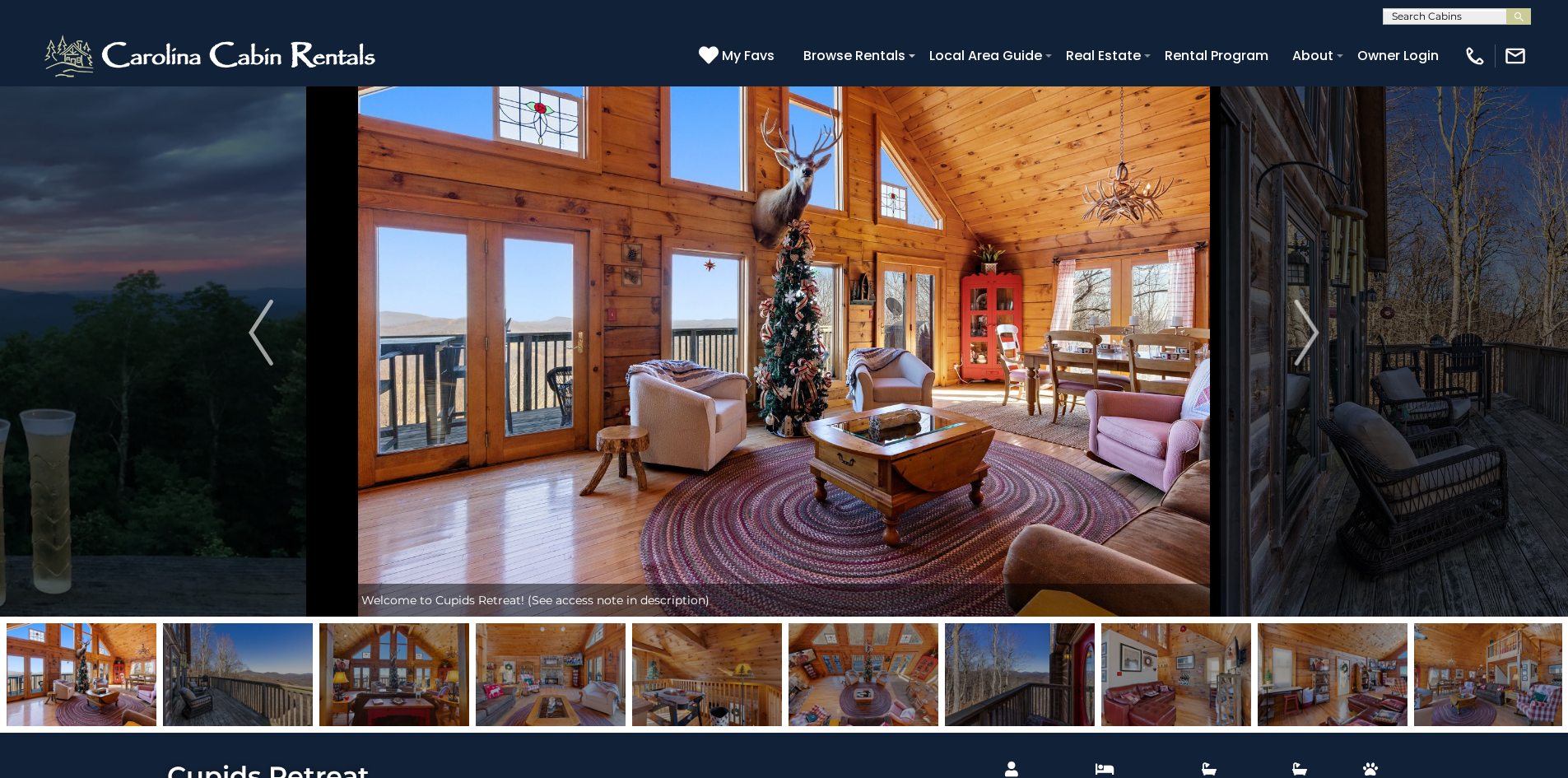
scroll to position [33, 0]
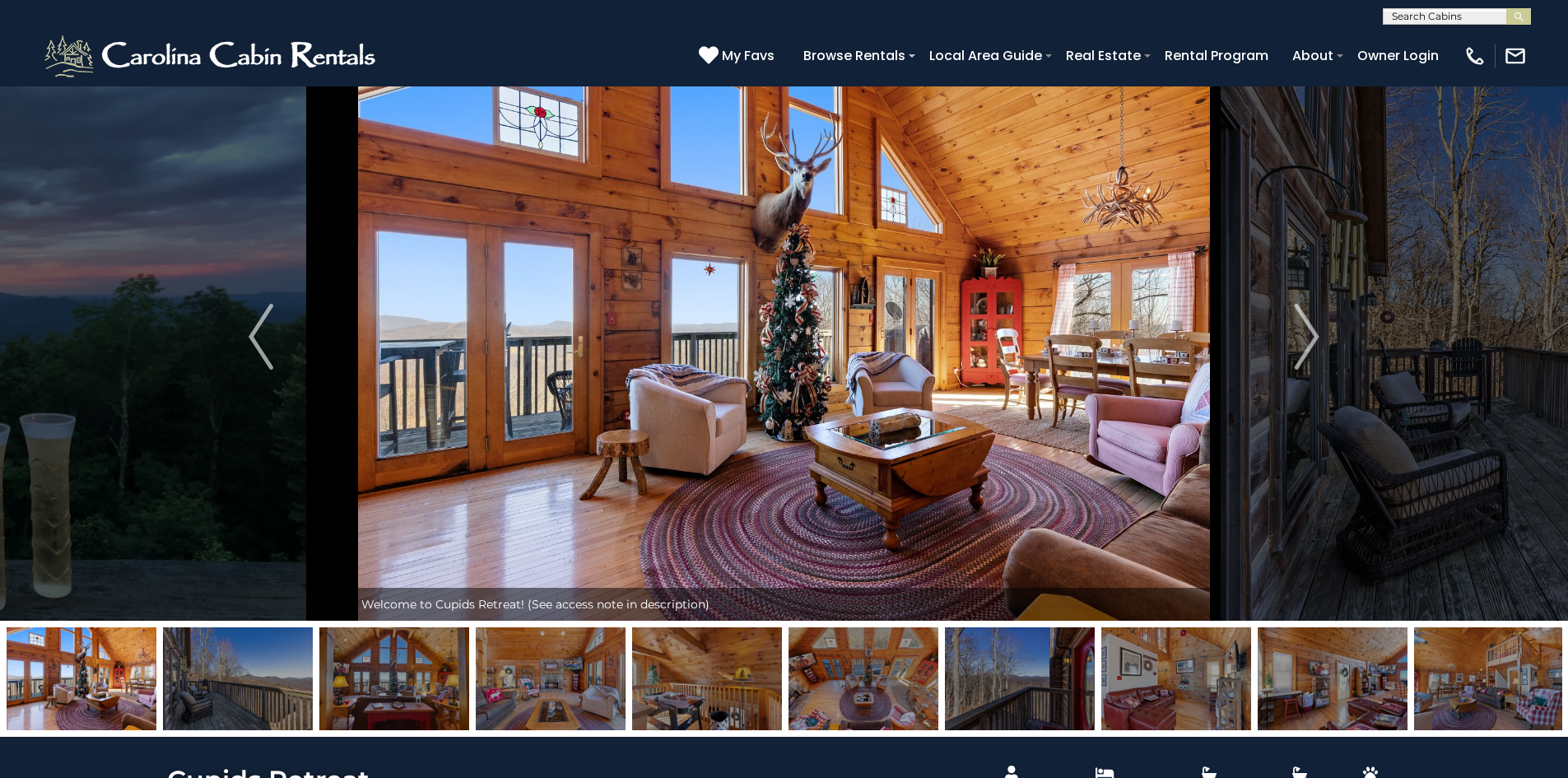
drag, startPoint x: 1092, startPoint y: 462, endPoint x: 1082, endPoint y: 450, distance: 15.6
click at [1081, 464] on img at bounding box center [784, 337] width 862 height 568
drag, startPoint x: 888, startPoint y: 428, endPoint x: 524, endPoint y: 399, distance: 365.2
click at [667, 414] on img at bounding box center [784, 337] width 862 height 568
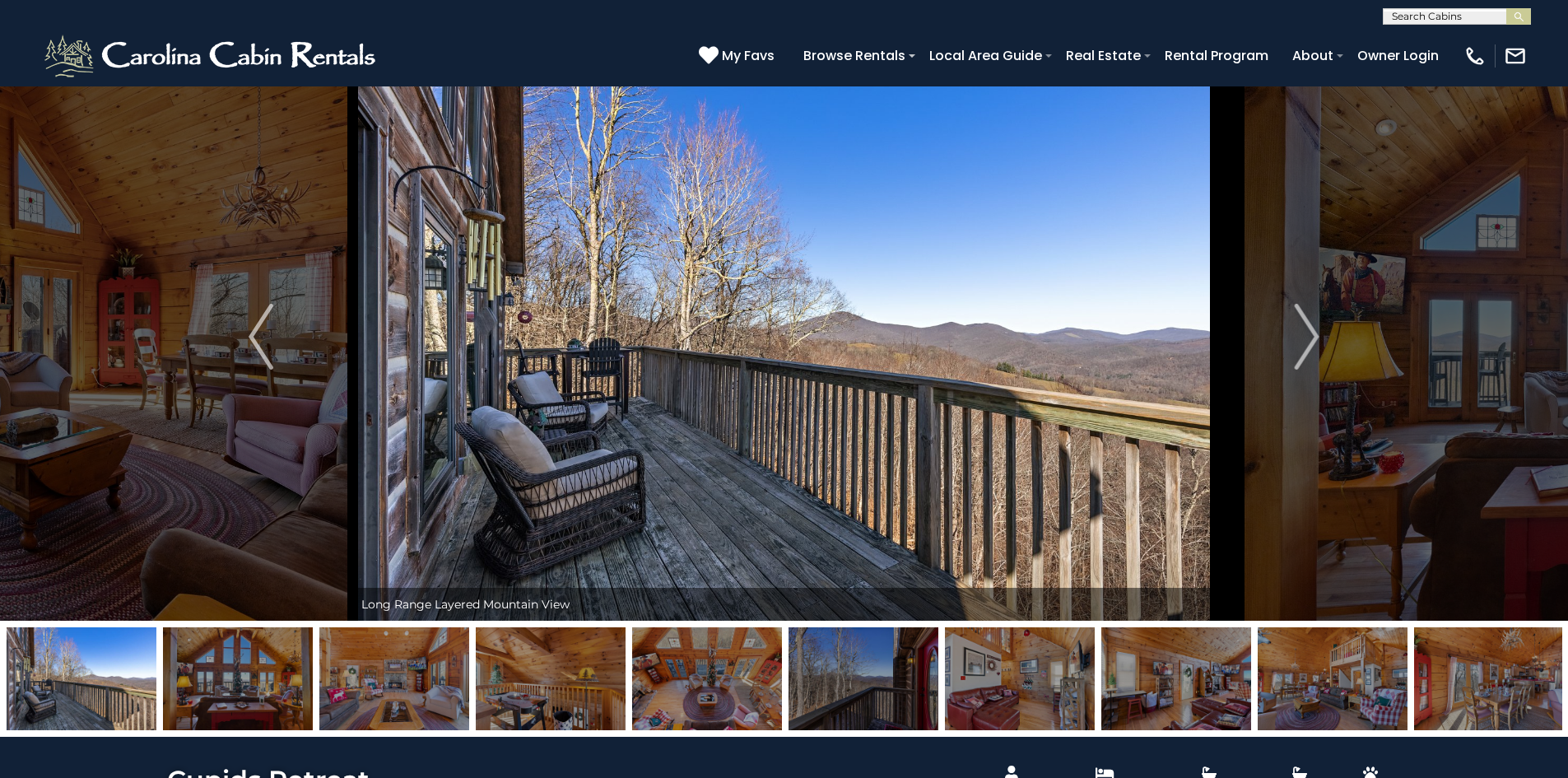
drag, startPoint x: 785, startPoint y: 450, endPoint x: 439, endPoint y: 419, distance: 347.4
click at [450, 423] on img at bounding box center [784, 337] width 862 height 568
click at [1312, 331] on img "Next" at bounding box center [1307, 337] width 25 height 66
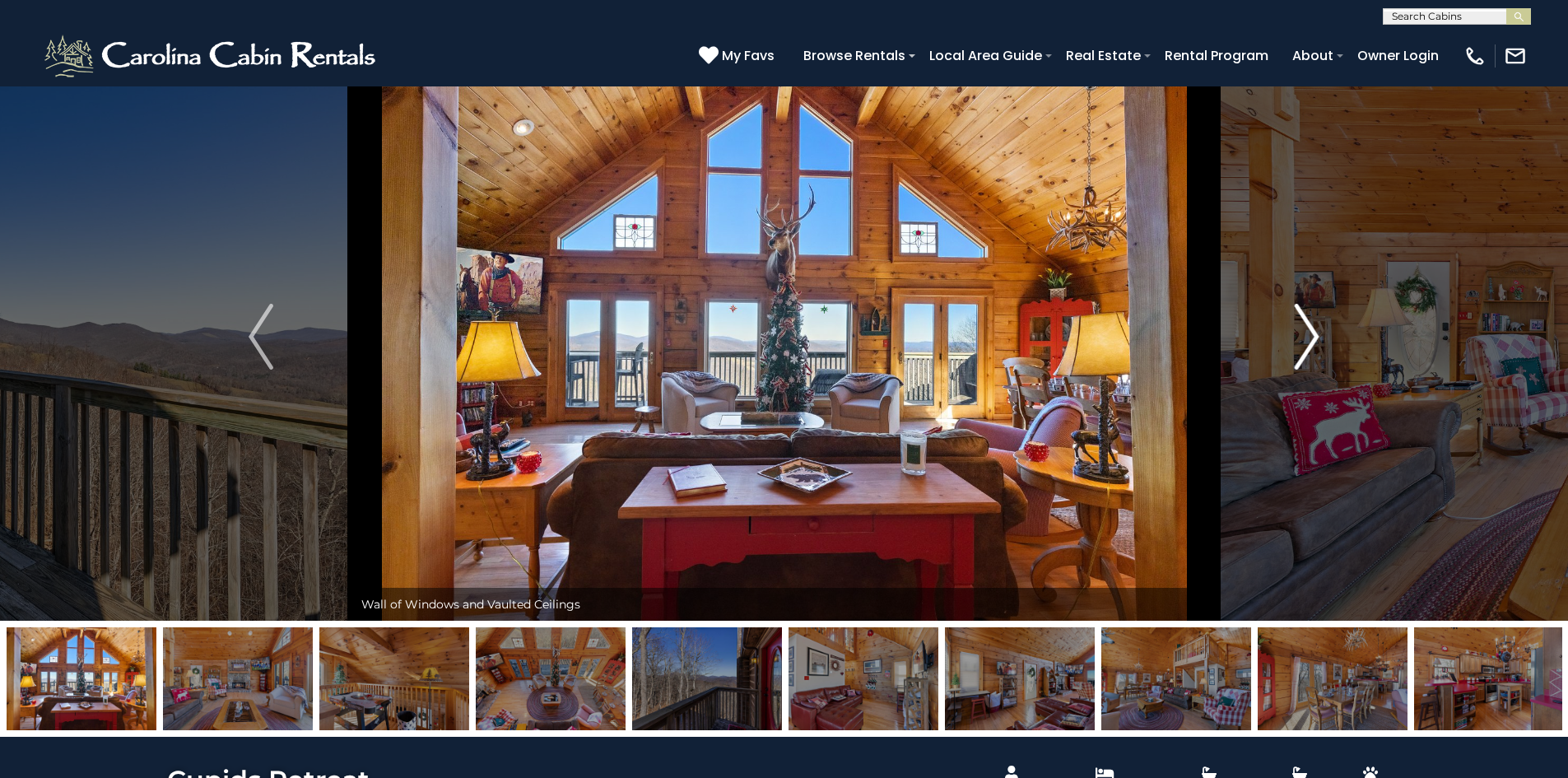
click at [1320, 332] on button "Next" at bounding box center [1306, 337] width 183 height 568
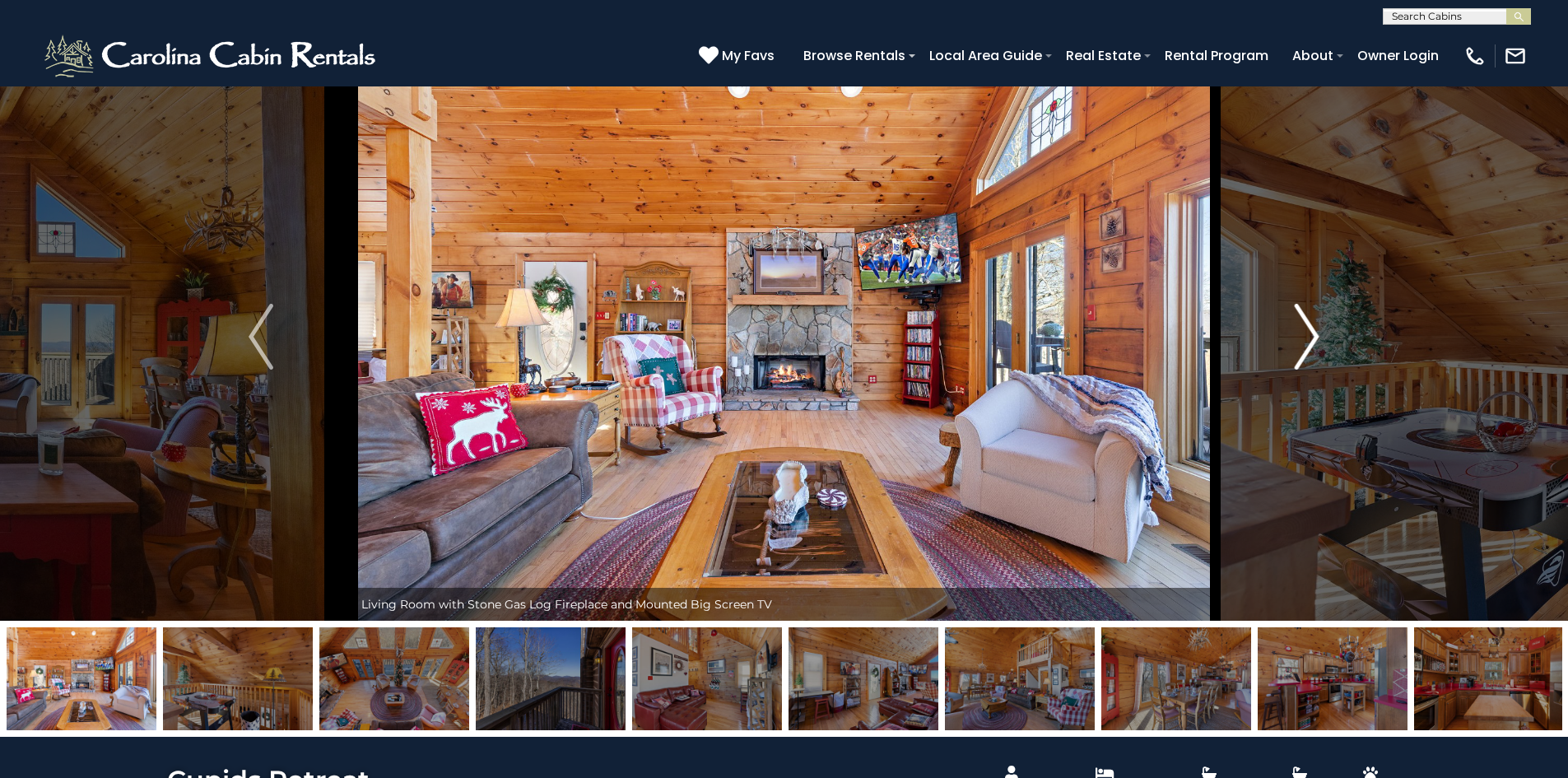
click at [1318, 333] on img "Next" at bounding box center [1307, 337] width 25 height 66
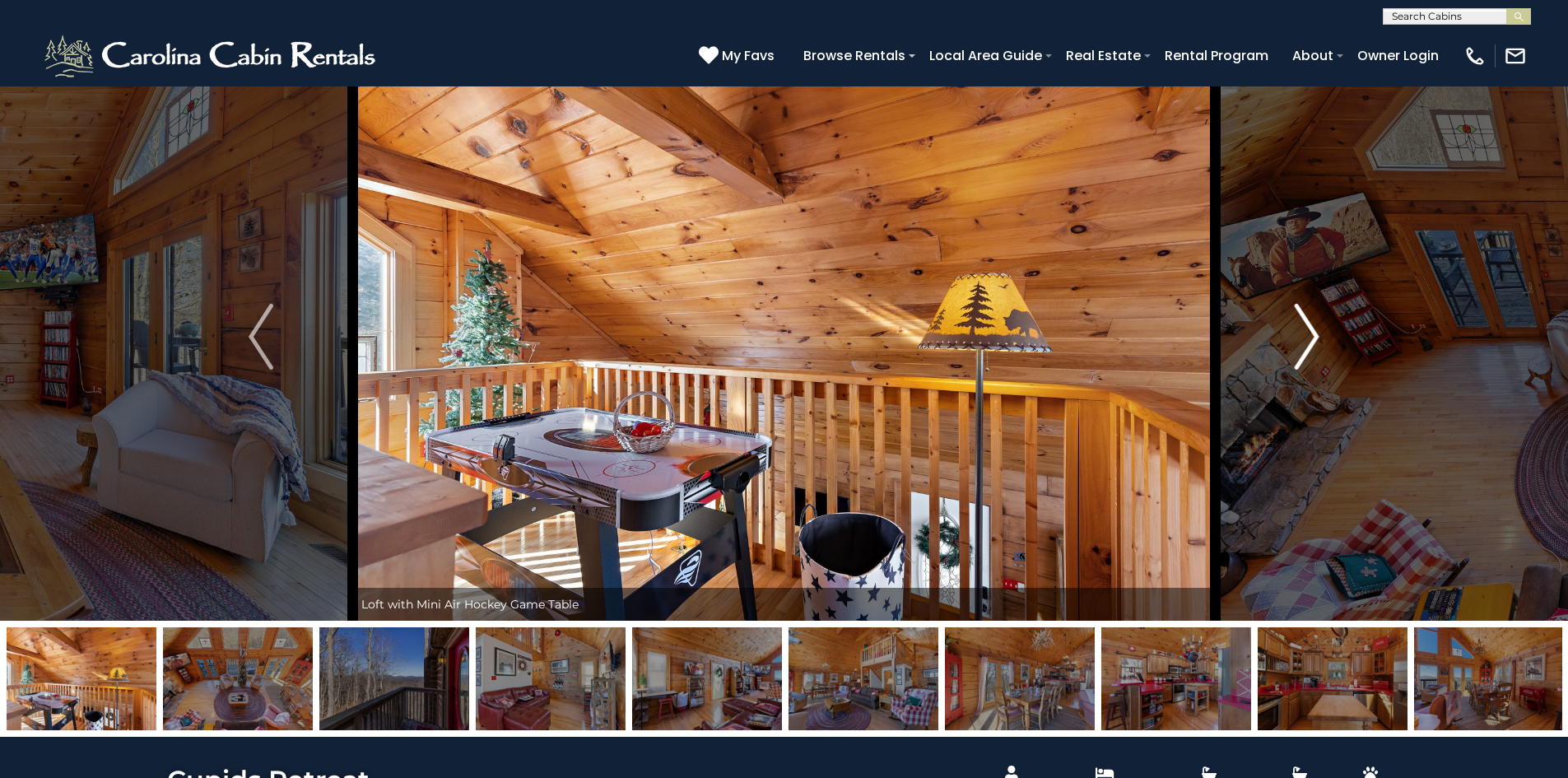
click at [1318, 333] on img "Next" at bounding box center [1307, 337] width 25 height 66
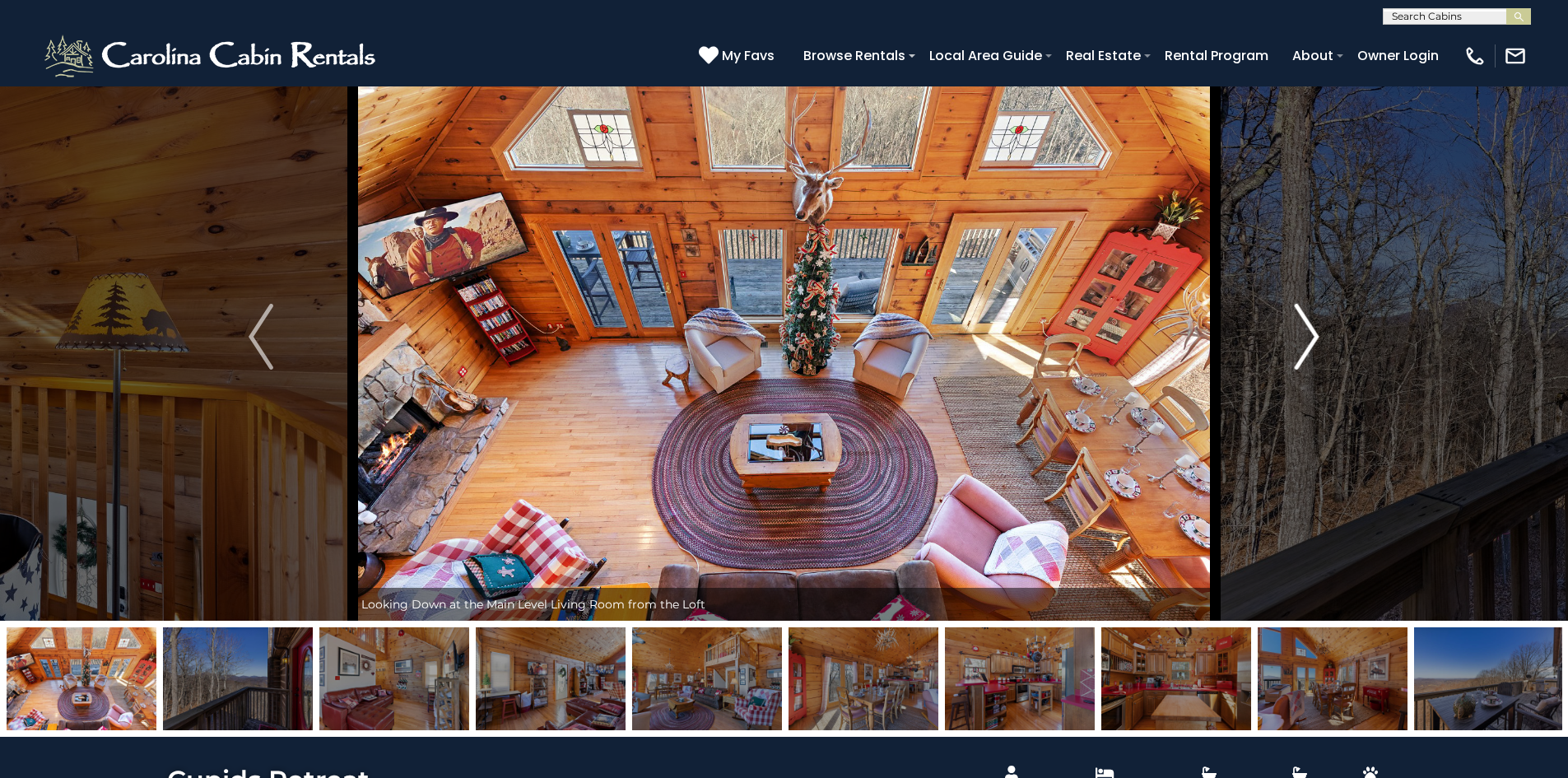
click at [1318, 333] on img "Next" at bounding box center [1307, 337] width 25 height 66
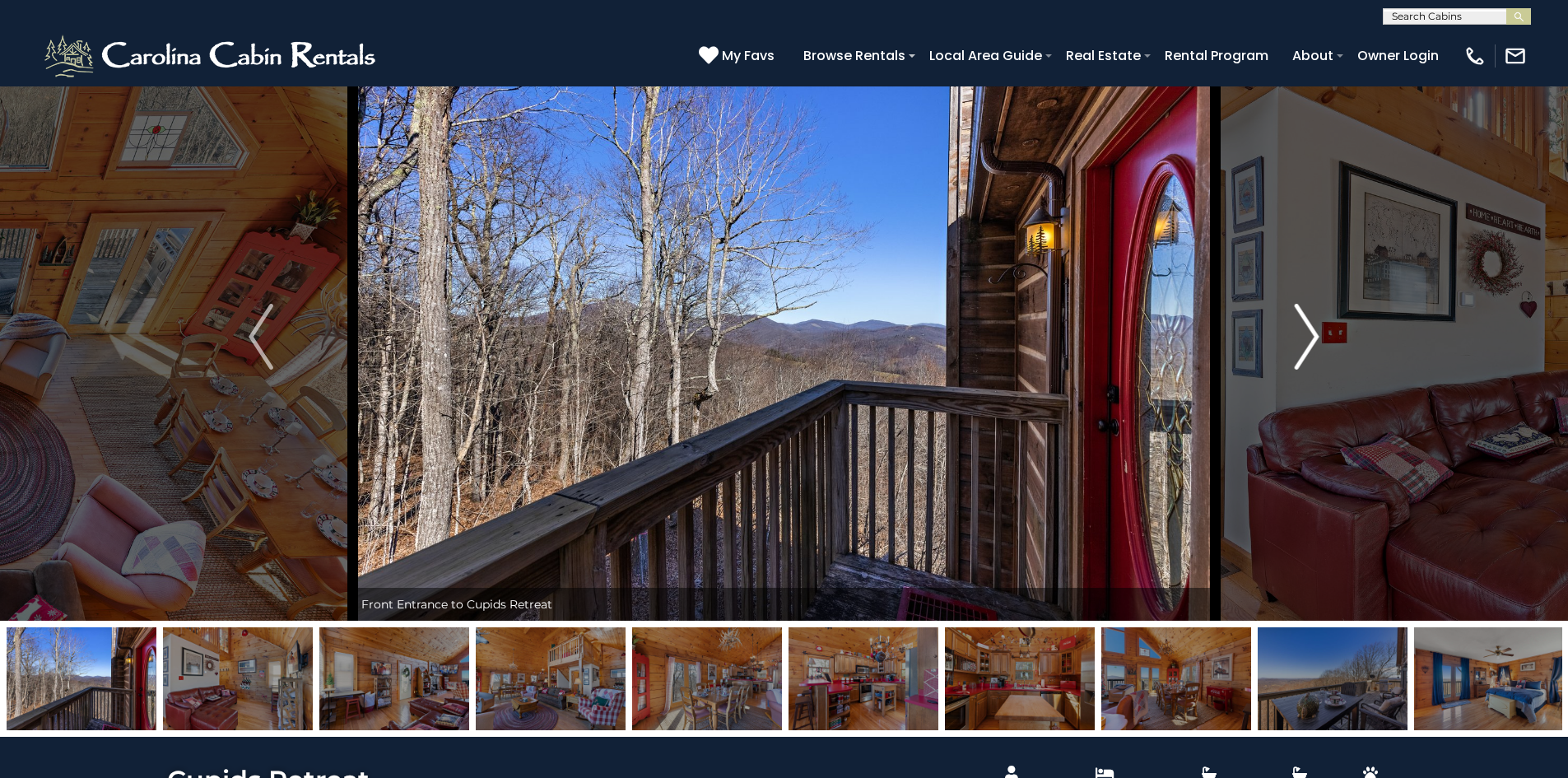
click at [1318, 333] on img "Next" at bounding box center [1307, 337] width 25 height 66
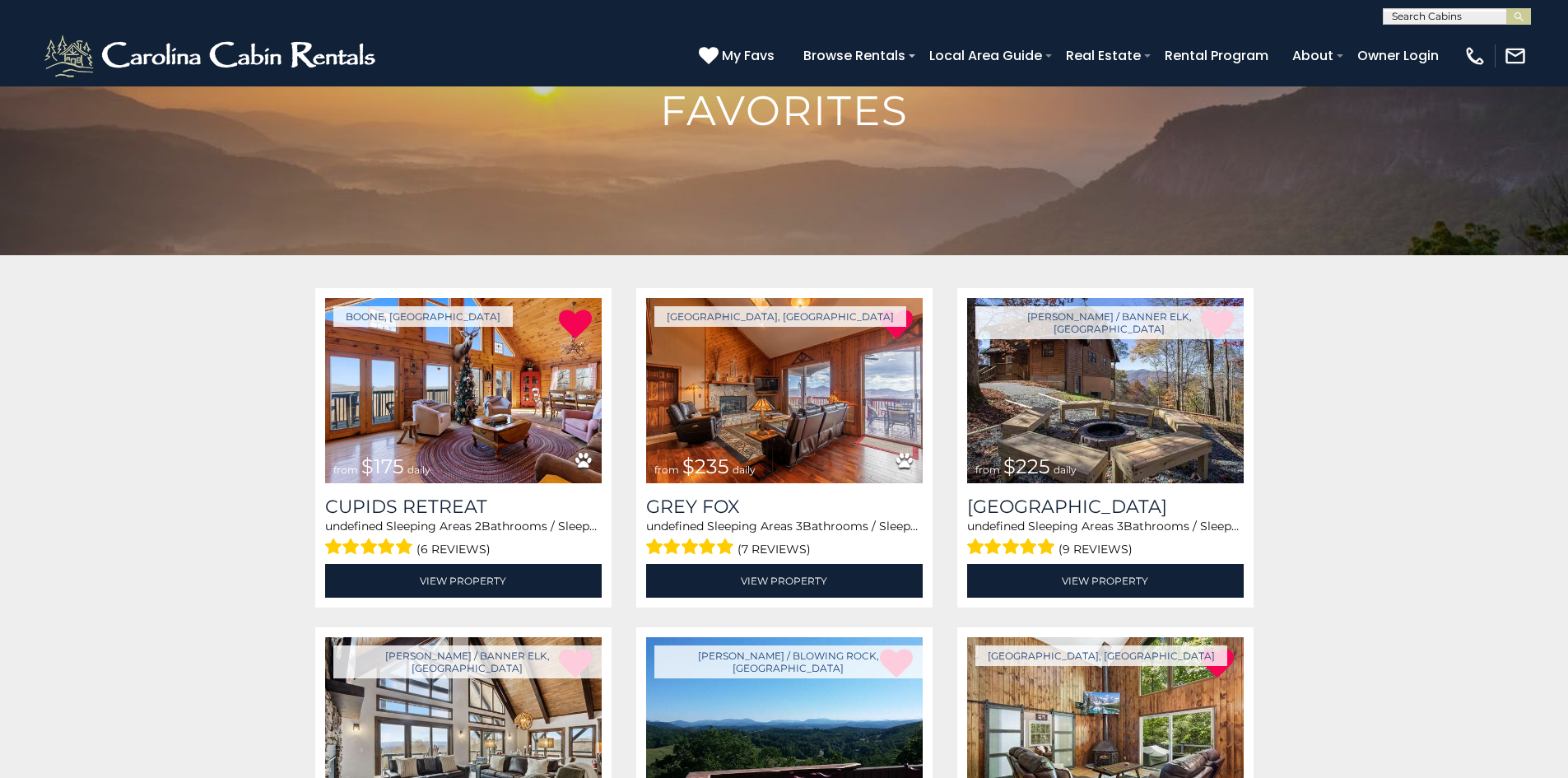
scroll to position [164, 0]
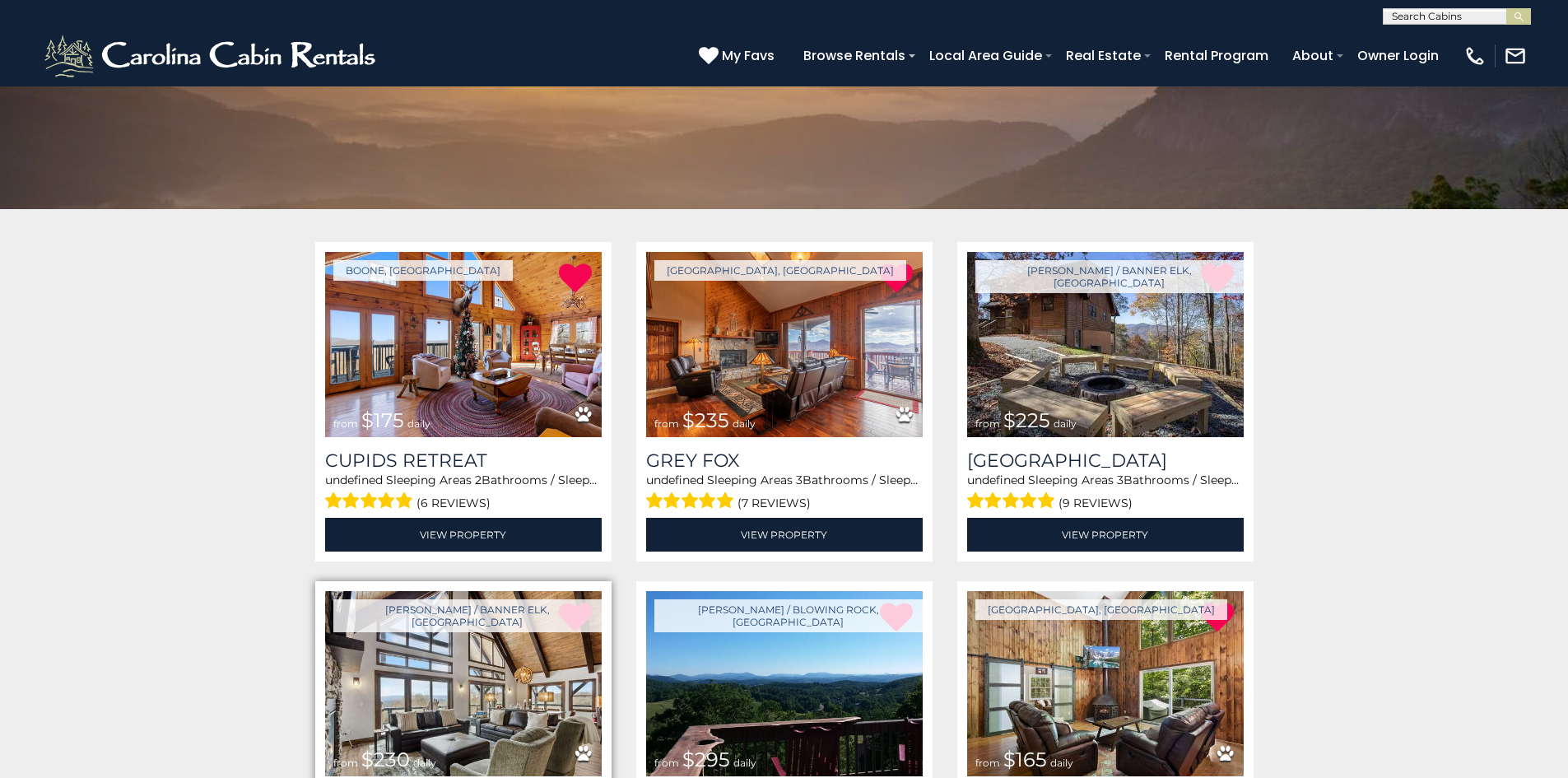
click at [445, 702] on img at bounding box center [463, 683] width 276 height 185
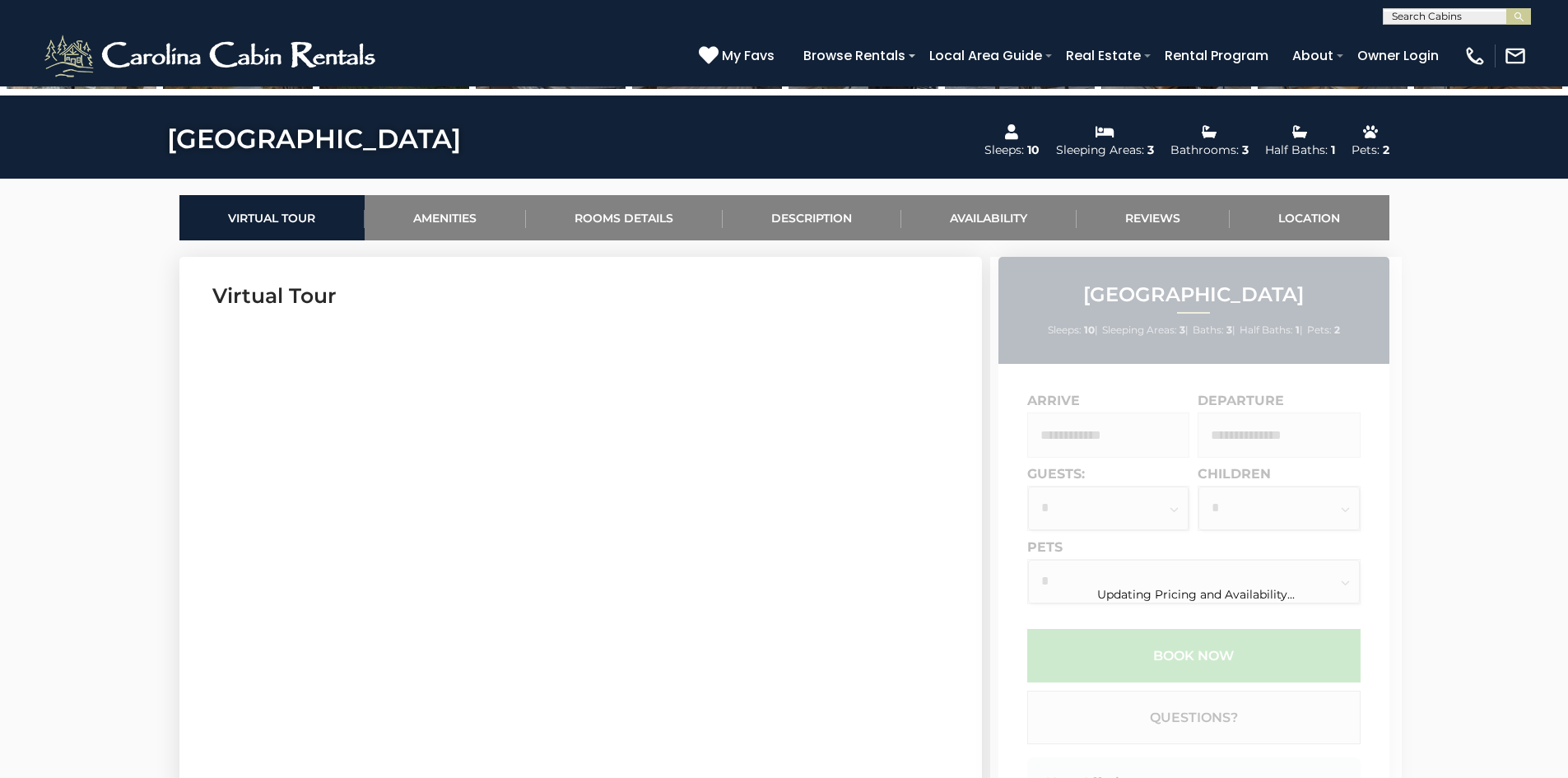
scroll to position [823, 0]
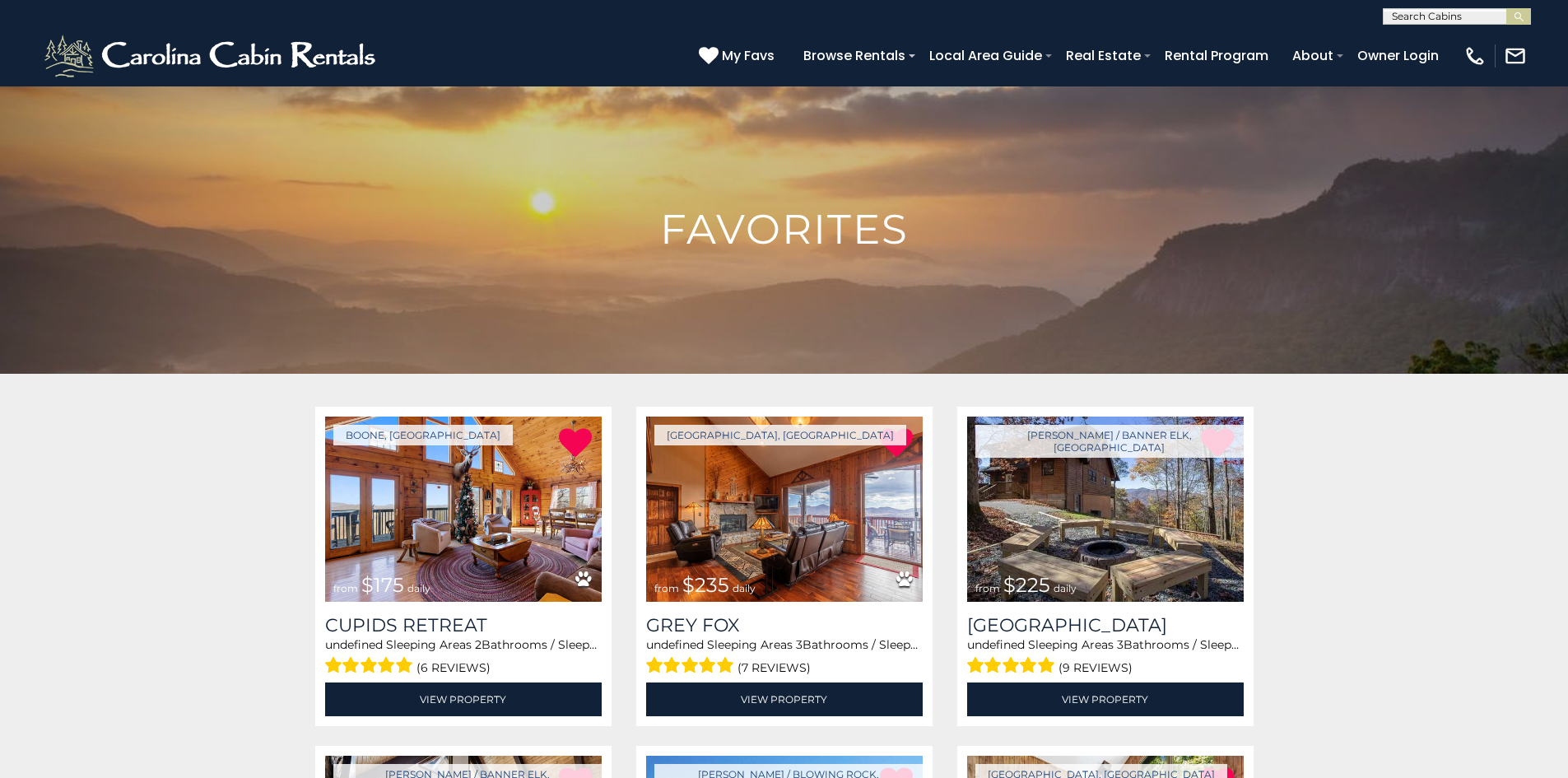
drag, startPoint x: 201, startPoint y: 584, endPoint x: 237, endPoint y: 396, distance: 191.4
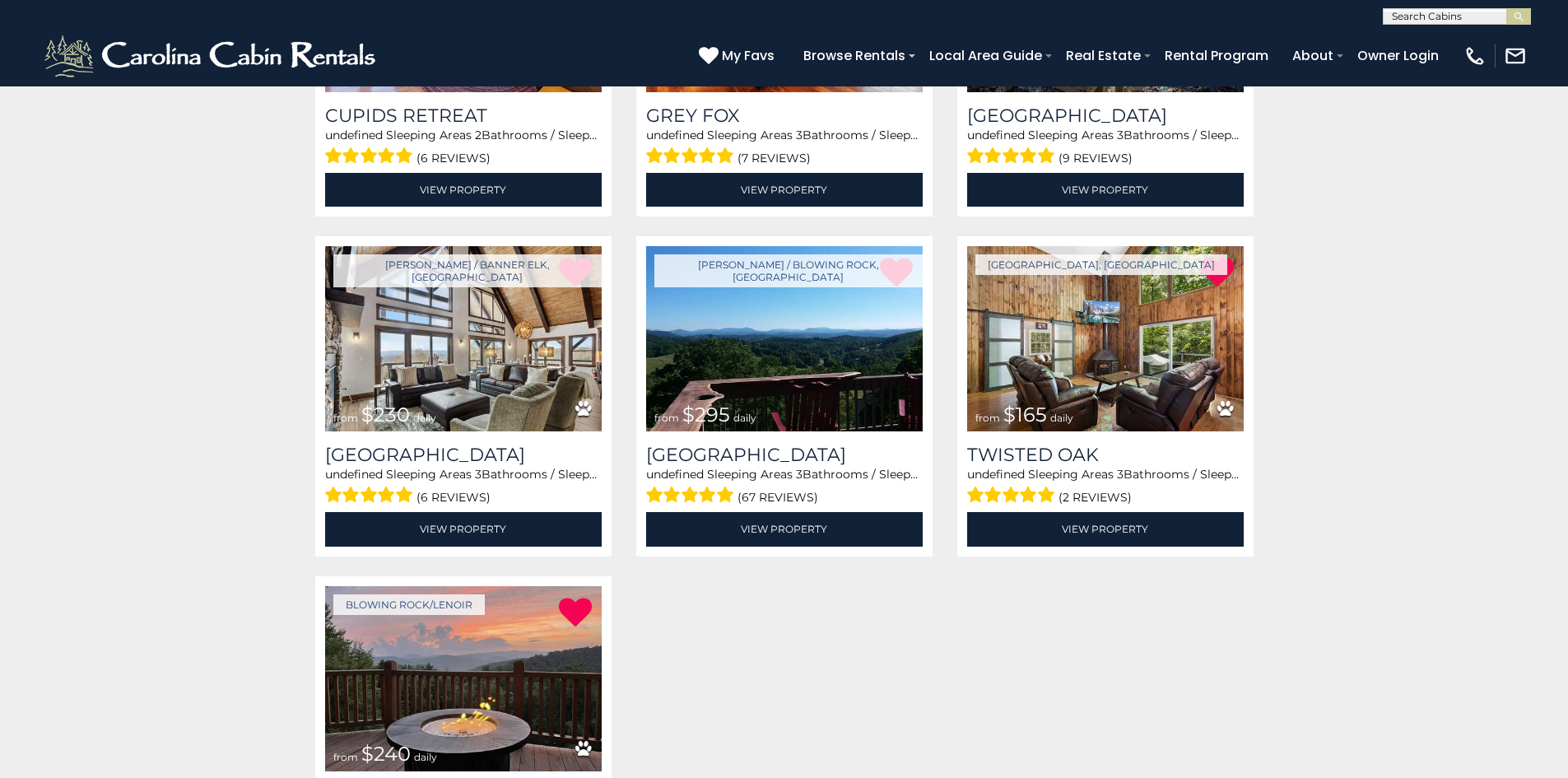
scroll to position [577, 0]
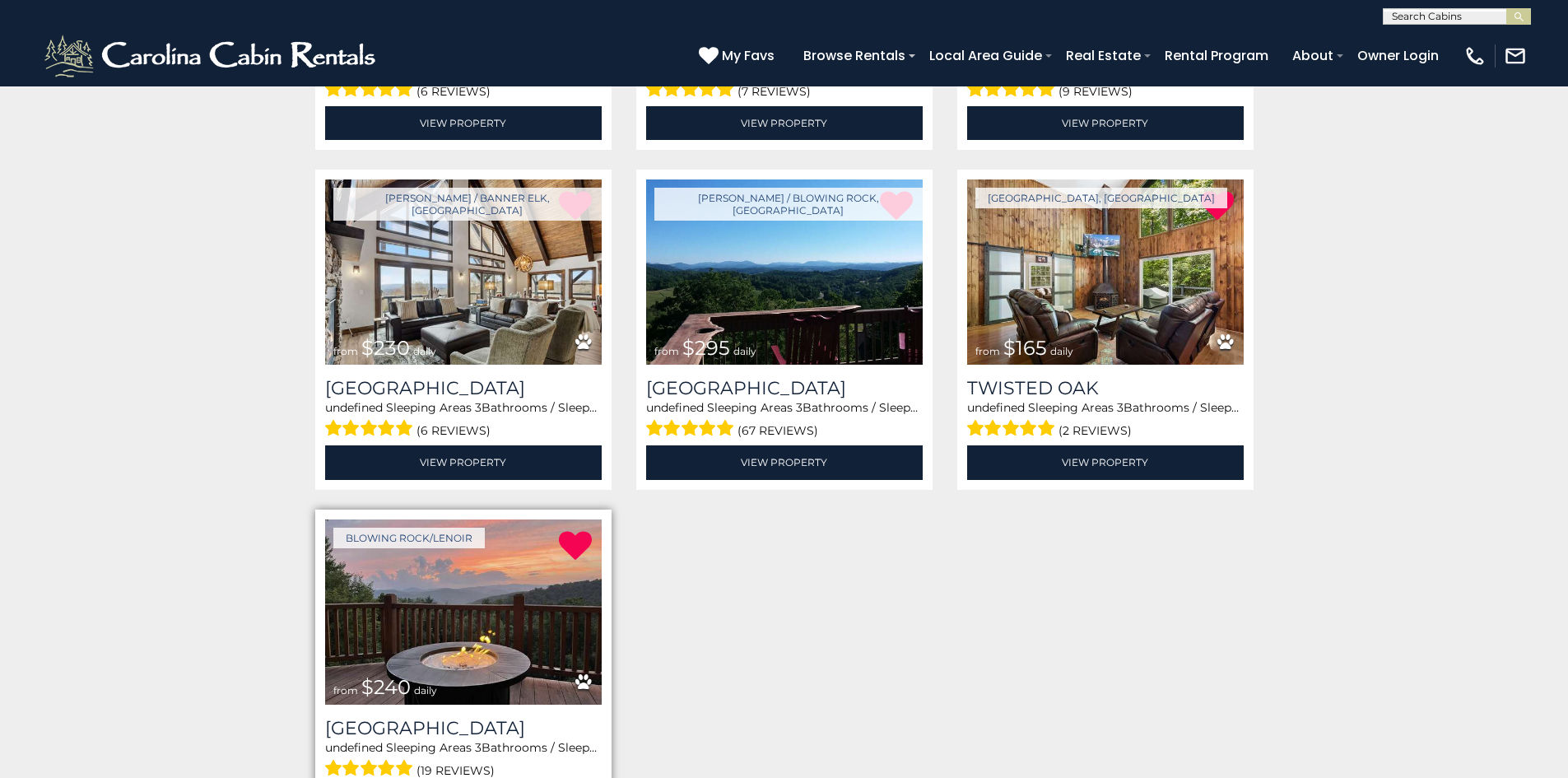
click at [411, 618] on img at bounding box center [463, 612] width 276 height 185
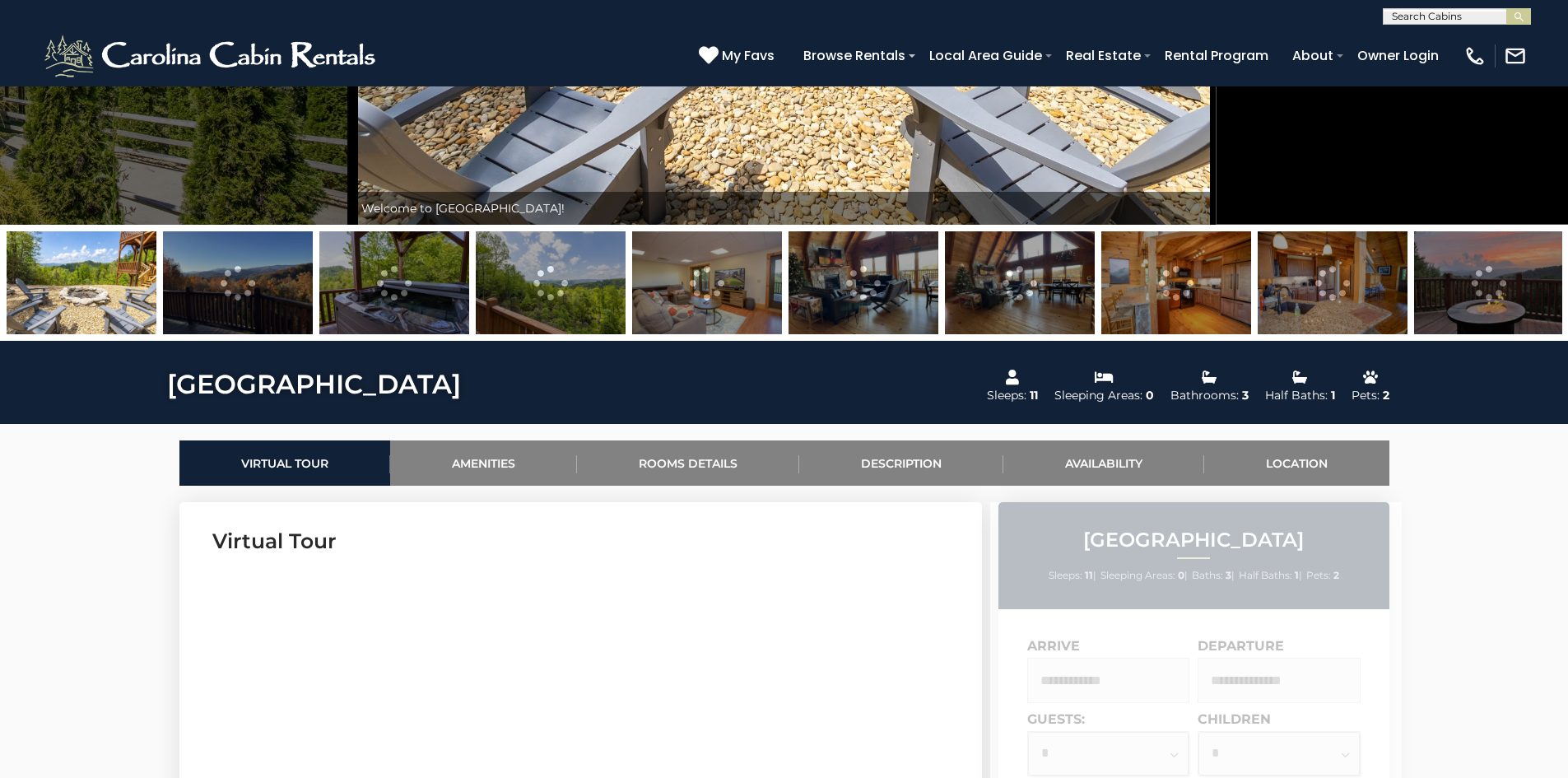
scroll to position [658, 0]
